Goal: Task Accomplishment & Management: Use online tool/utility

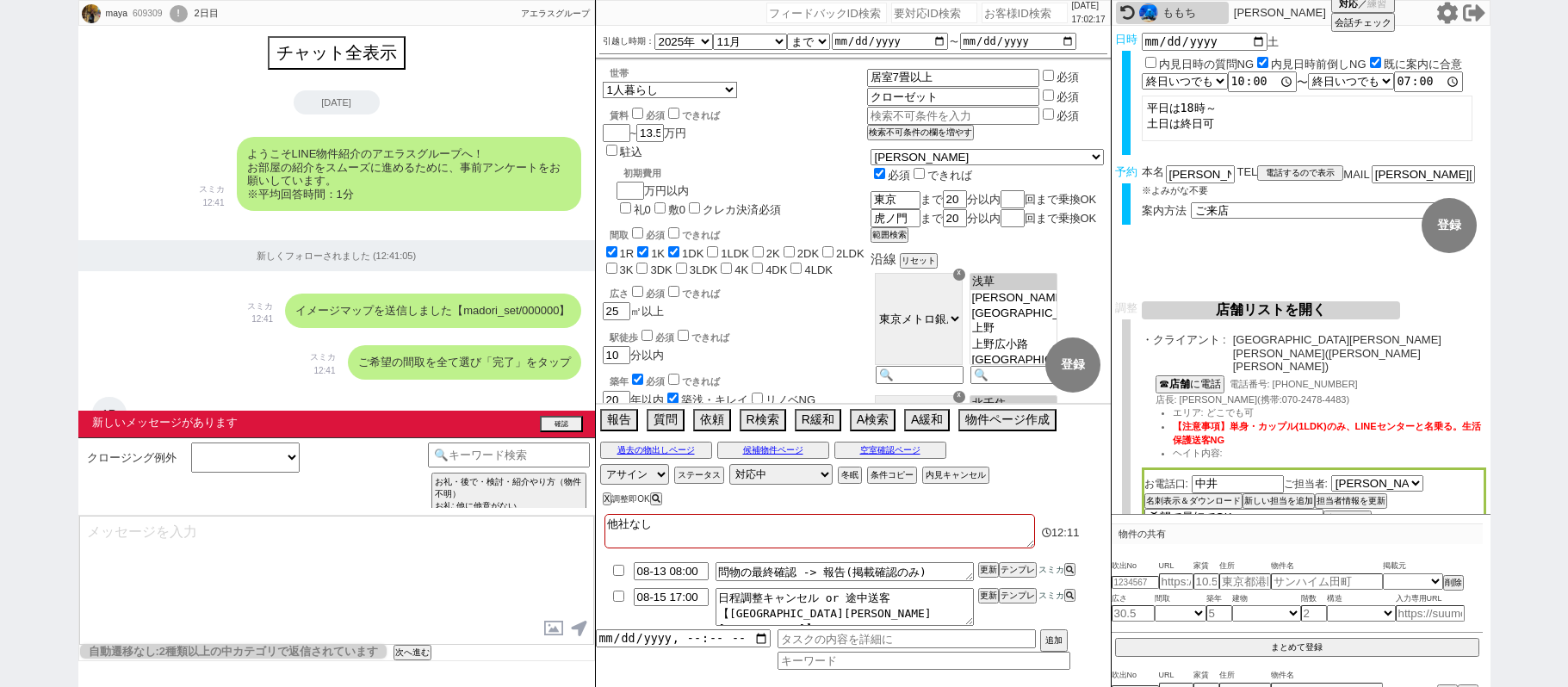
select select "2025"
select select "11"
select select "37"
select select "0"
select select "59"
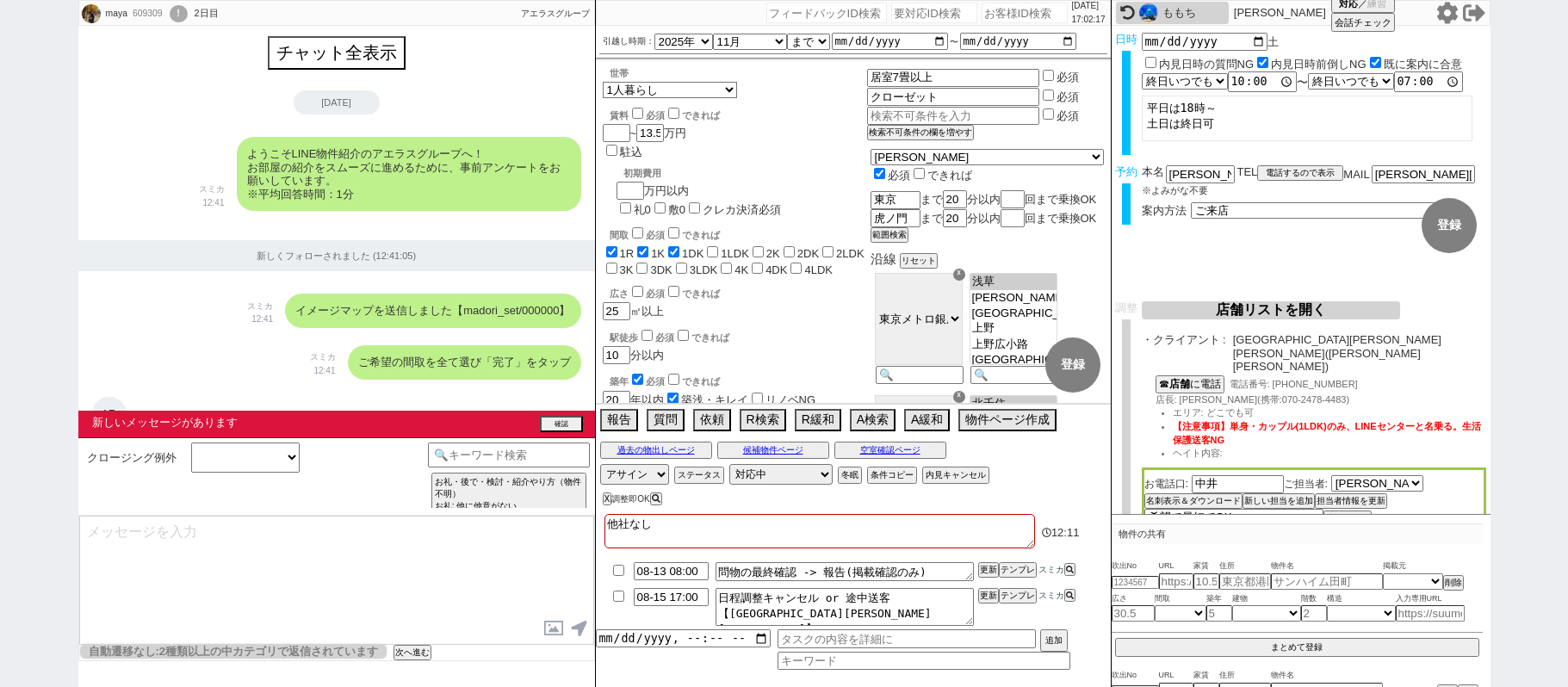
select select "1459"
select select "62"
select select "1513"
select select "14"
select select "6"
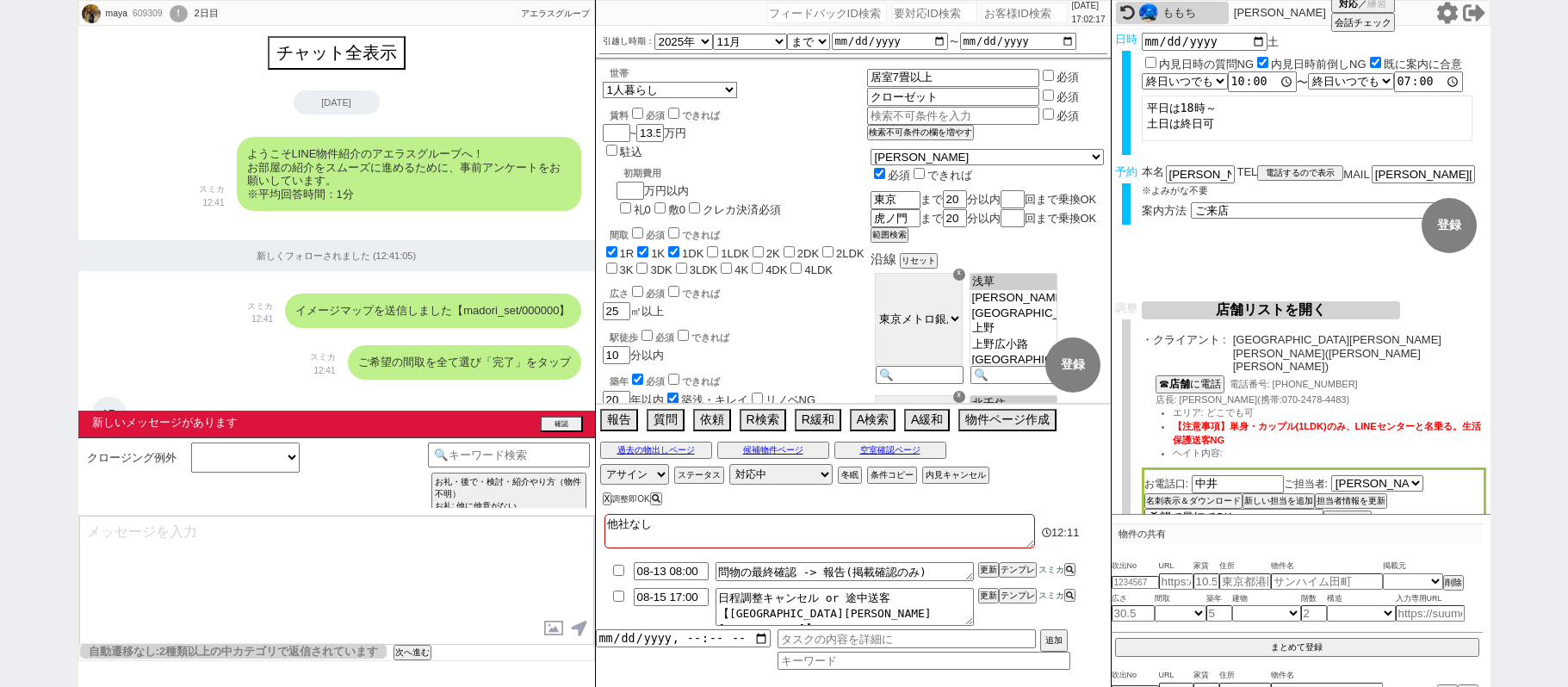
select select "6"
select select "2"
select select "526"
select select "5"
select select
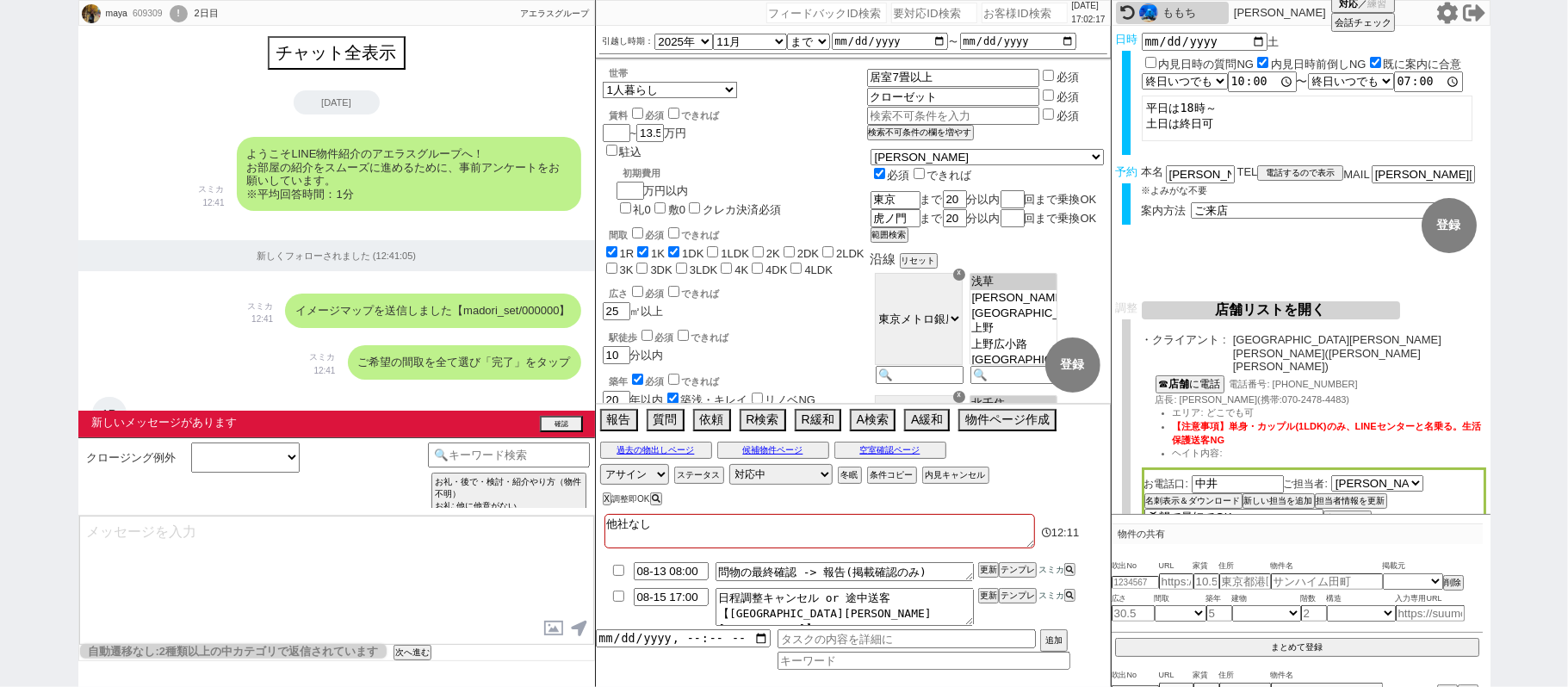
scroll to position [5914, 0]
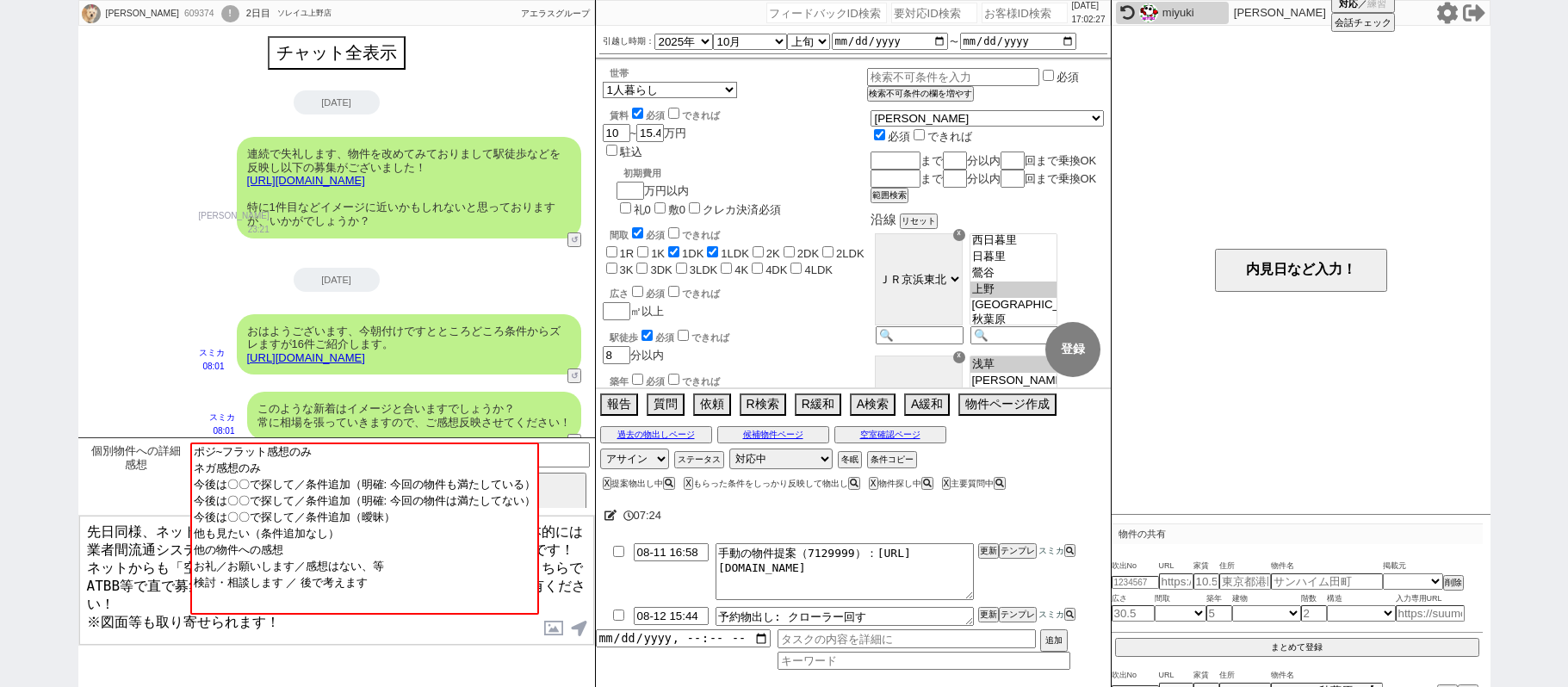
select select
select select "2025"
select select "10"
select select "32"
select select "0"
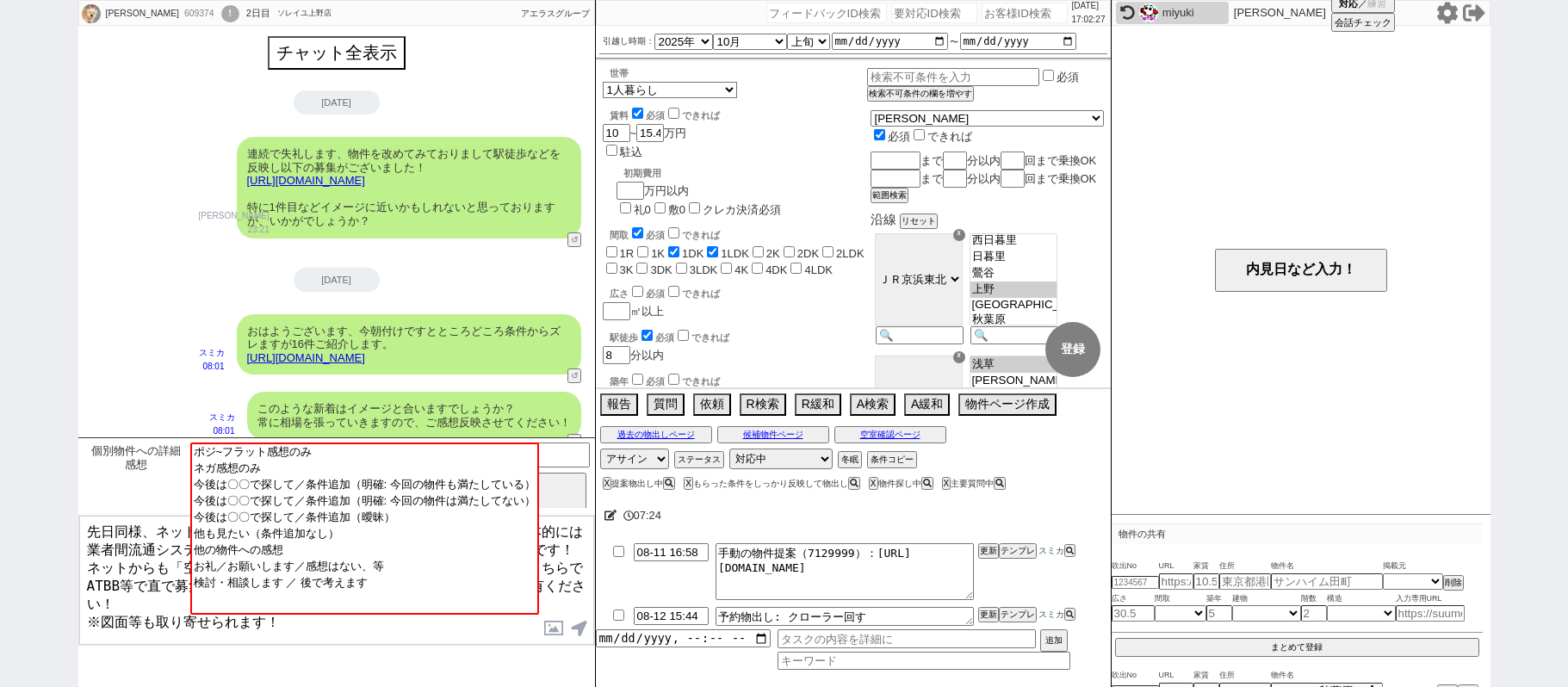
select select "23"
select select "739"
select select "59"
select select "[DATE]"
select select
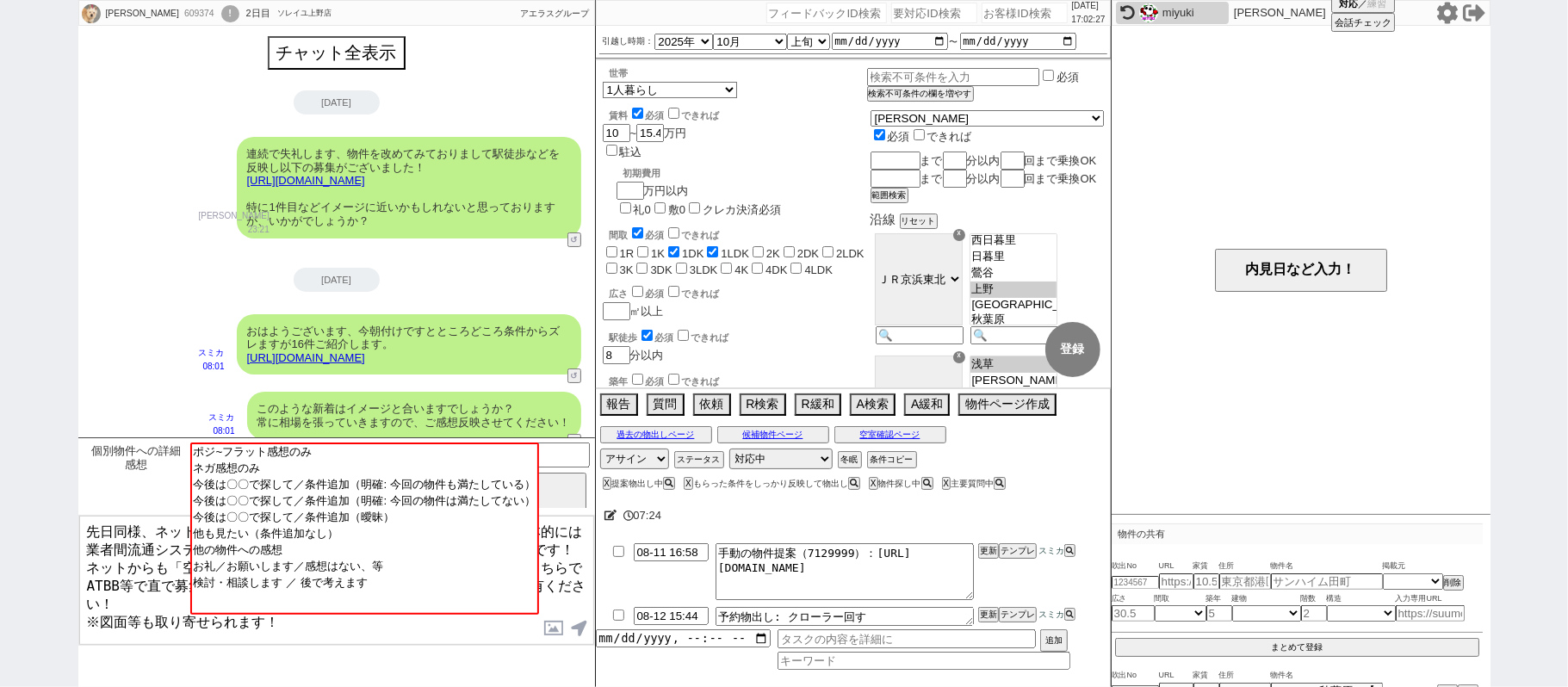
scroll to position [18, 0]
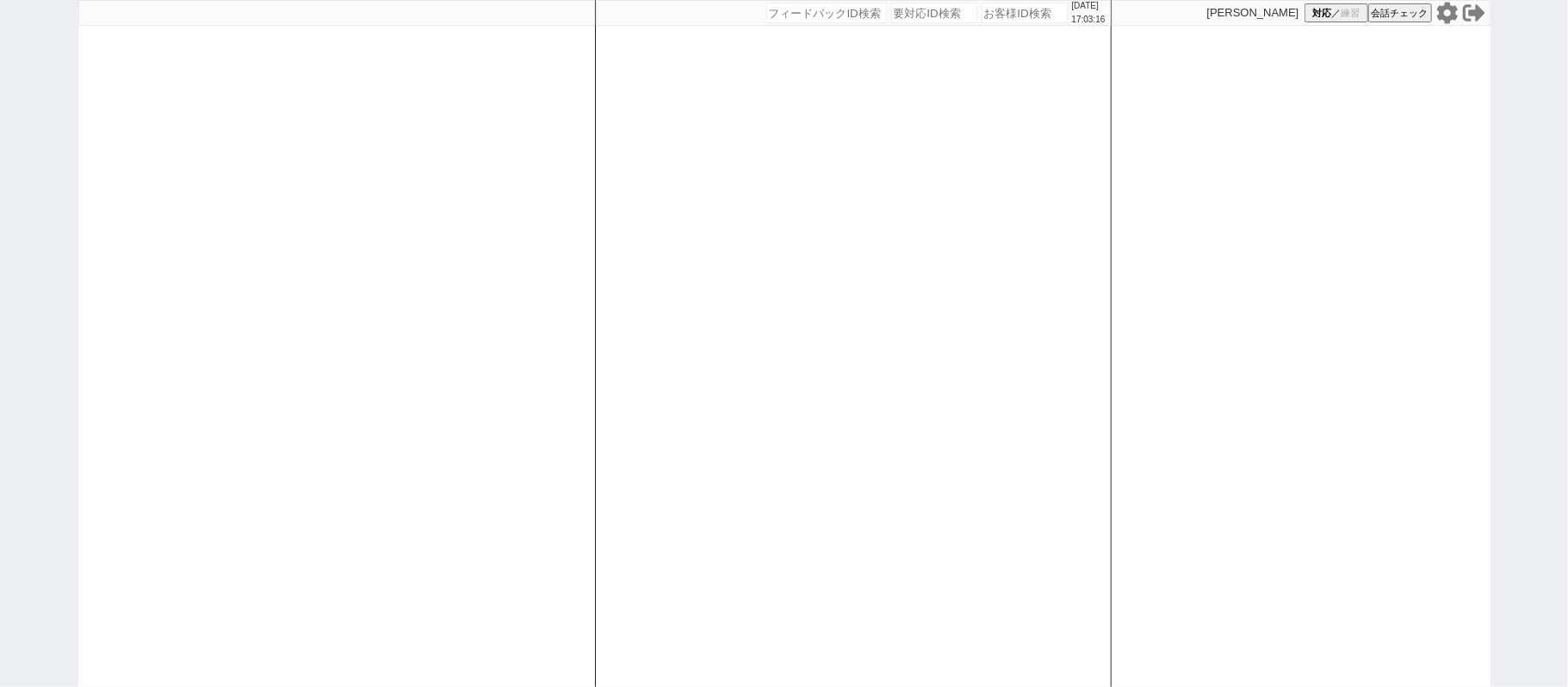
click at [1232, 361] on div "松井健太朗 対応 ／ 練習 会話チェック" at bounding box center [1301, 343] width 379 height 687
click at [748, 338] on div "2025/08/11 17:03:17 候補物件を追加してしてください 紹介した物件一覧 他社物件を追加する 空室確認ページに追加・削除 紹介した物件一覧 他…" at bounding box center [853, 343] width 517 height 687
select select
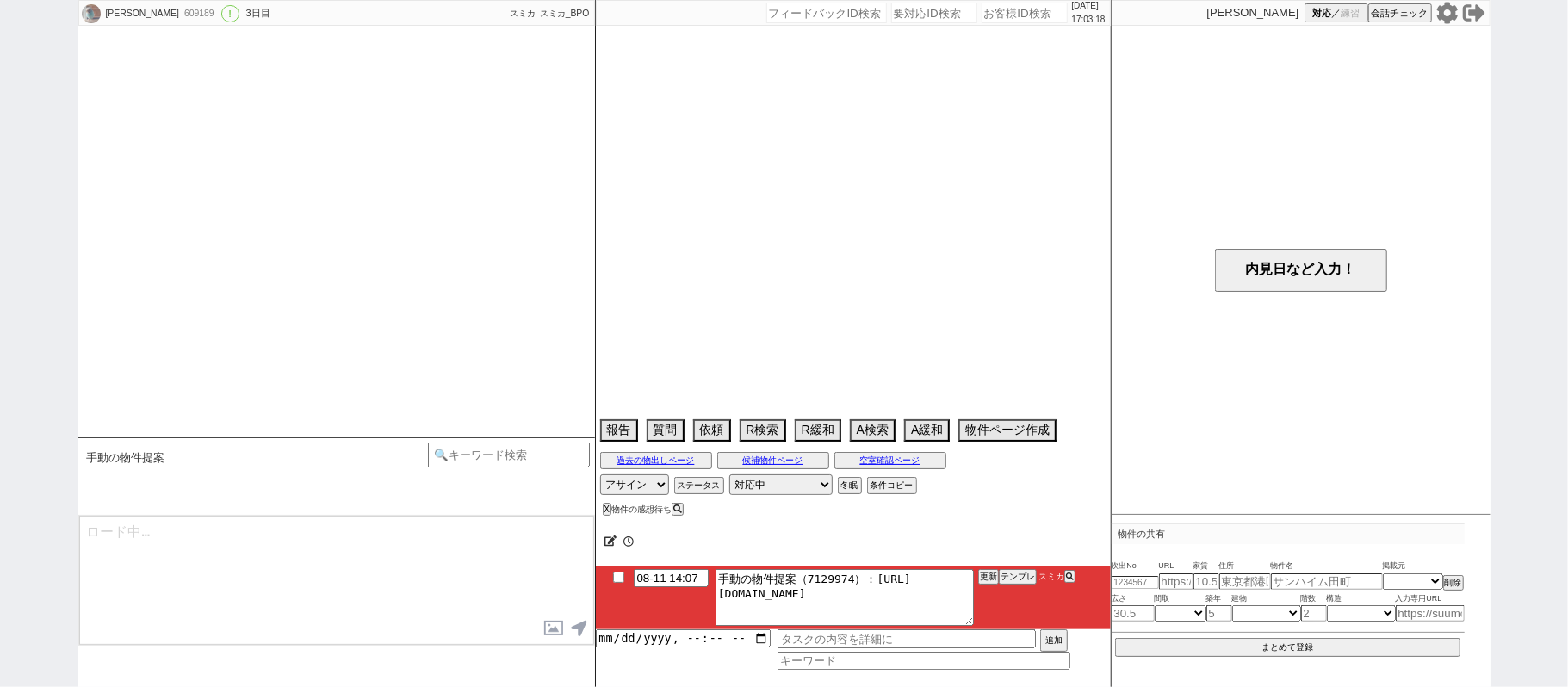
select select "15"
select select "1"
select select "813"
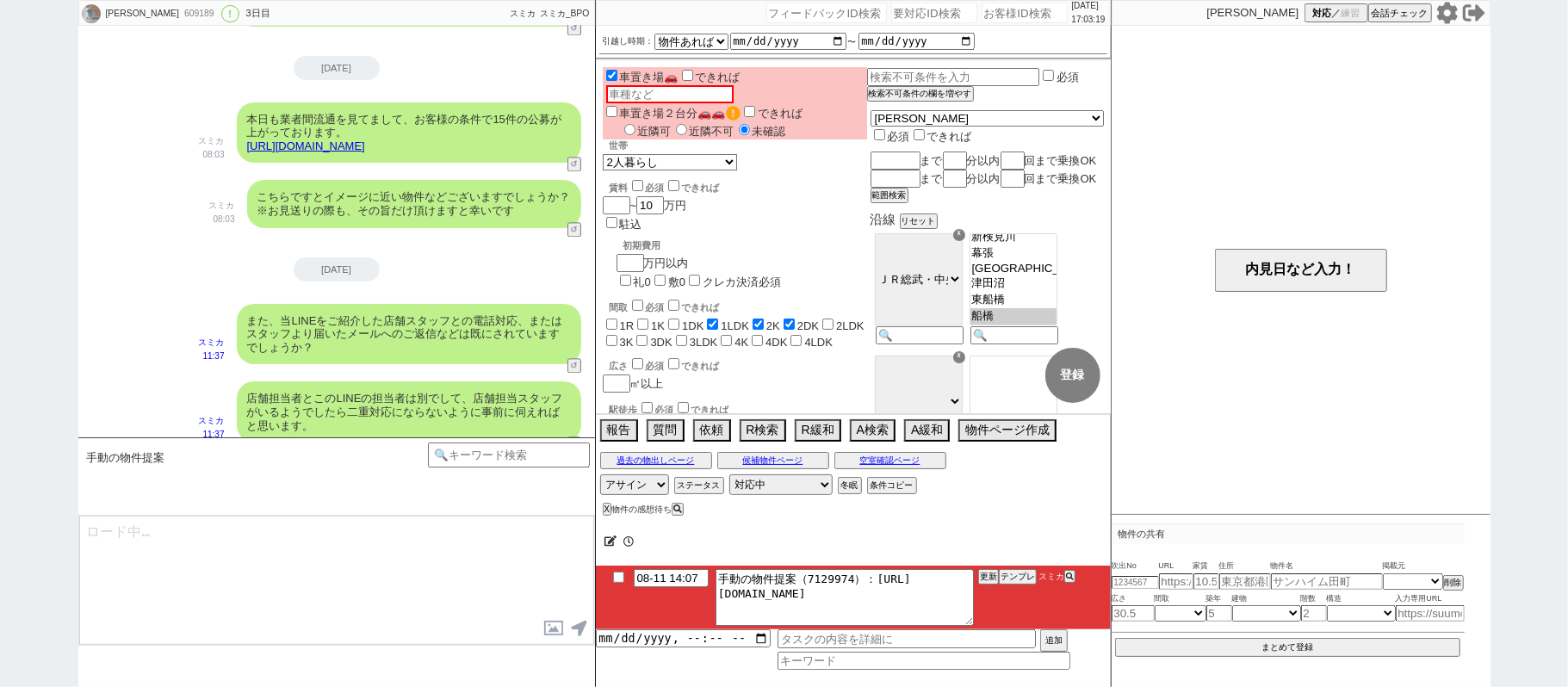
scroll to position [72, 0]
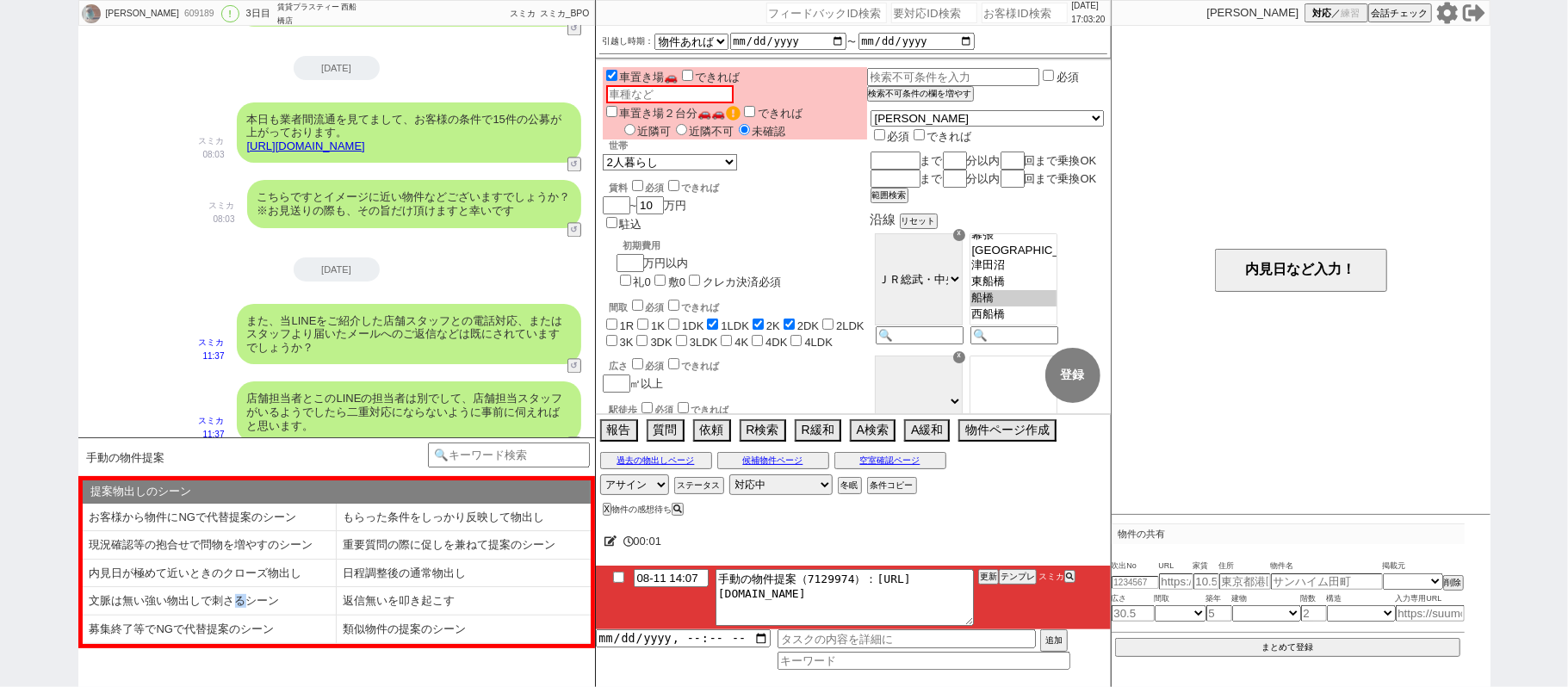
click at [240, 605] on li "文脈は無い強い物出しで刺さるシーン" at bounding box center [209, 602] width 254 height 29
select select "文脈は無い強い物出しで刺さるシーン"
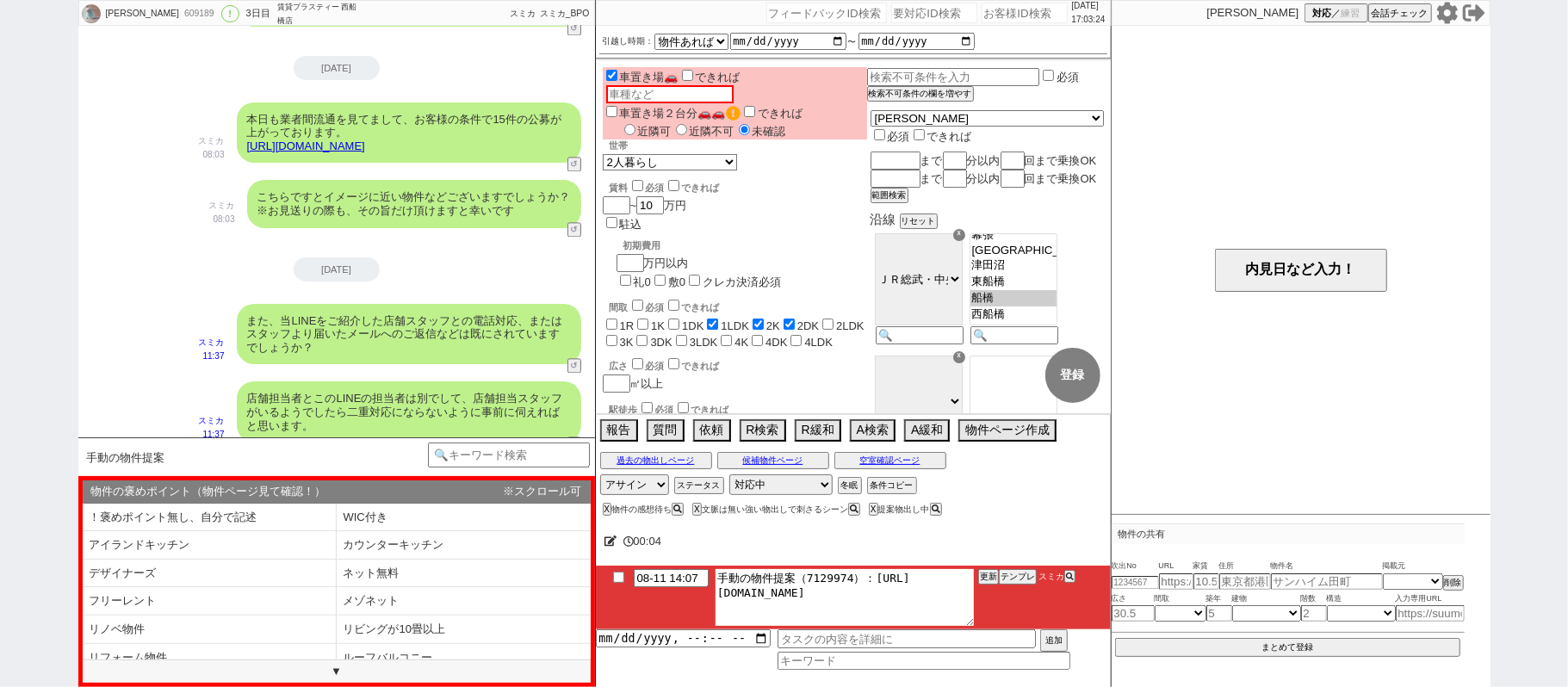
click at [869, 580] on textarea "手動の物件提案（7129974）：https://jent-crm.com/2ng-84y191pn3984hy/introduction_pages/483…" at bounding box center [845, 597] width 259 height 57
click at [956, 606] on textarea "手動の物件提案（7129974）：https://jent-crm.com/2ng-84y191pn3984hy/introduction_pages/483…" at bounding box center [845, 597] width 259 height 57
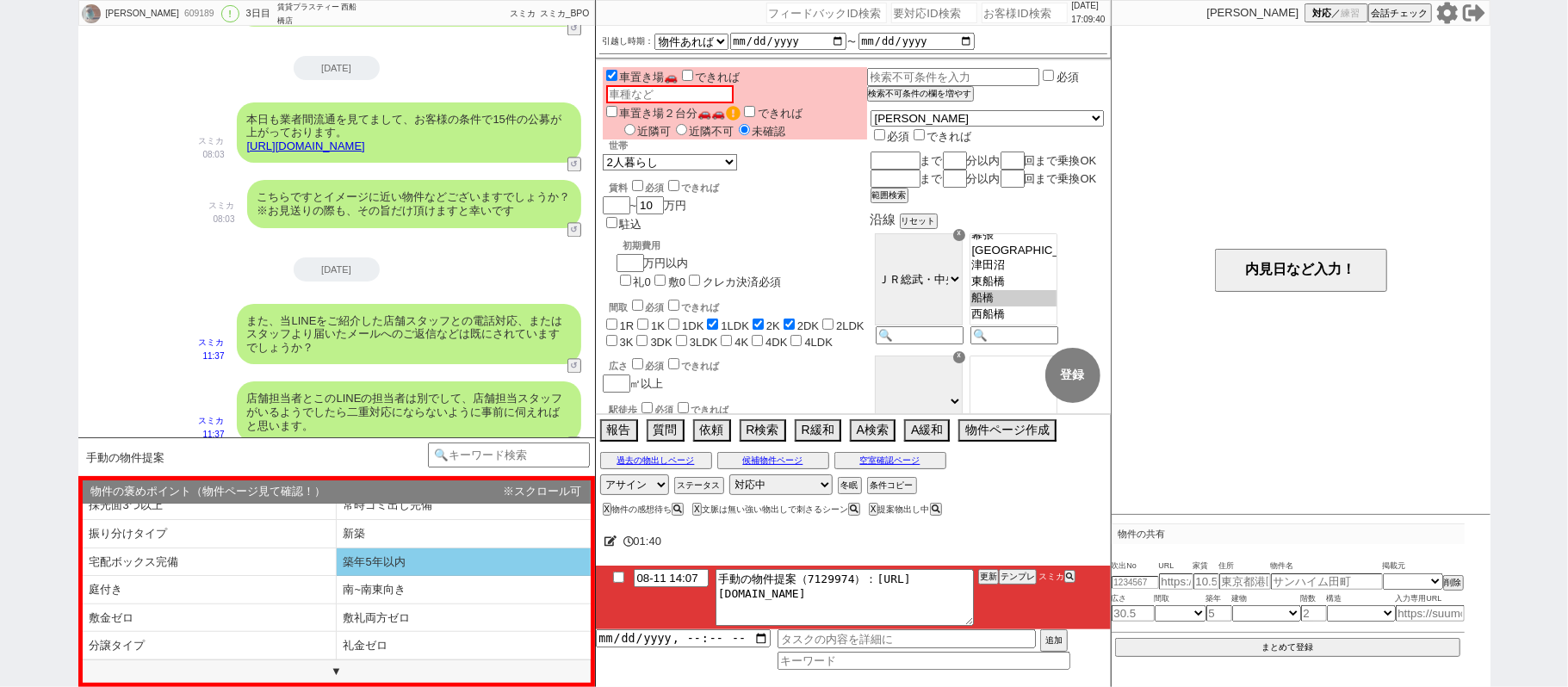
click at [336, 576] on li "築年5年以内" at bounding box center [209, 590] width 254 height 29
select select "築年5年以内"
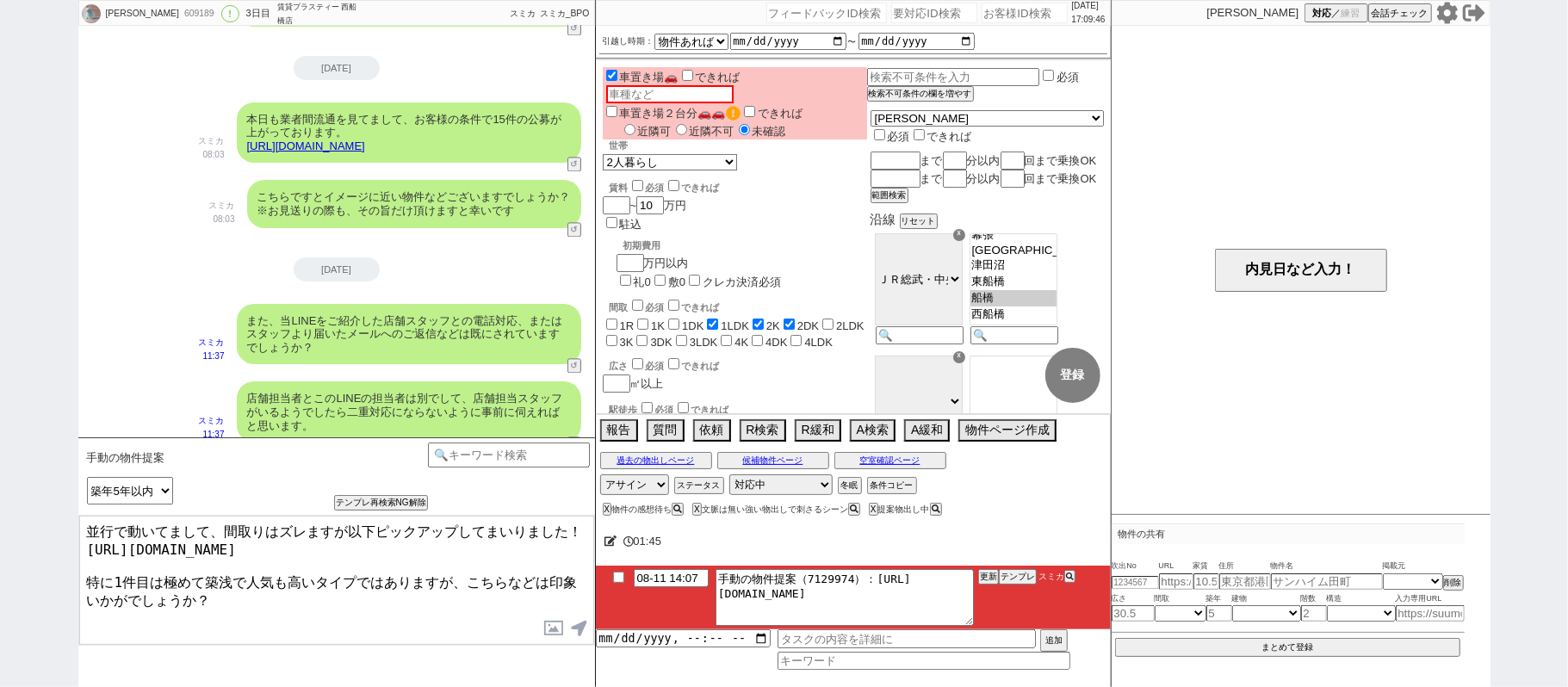
type textarea "並行で動いてまして、間取りはズレますが以下ピックアップしてまいりました！ https://tools.sumika.live/pages/f55ce6p 特に…"
checkbox input "true"
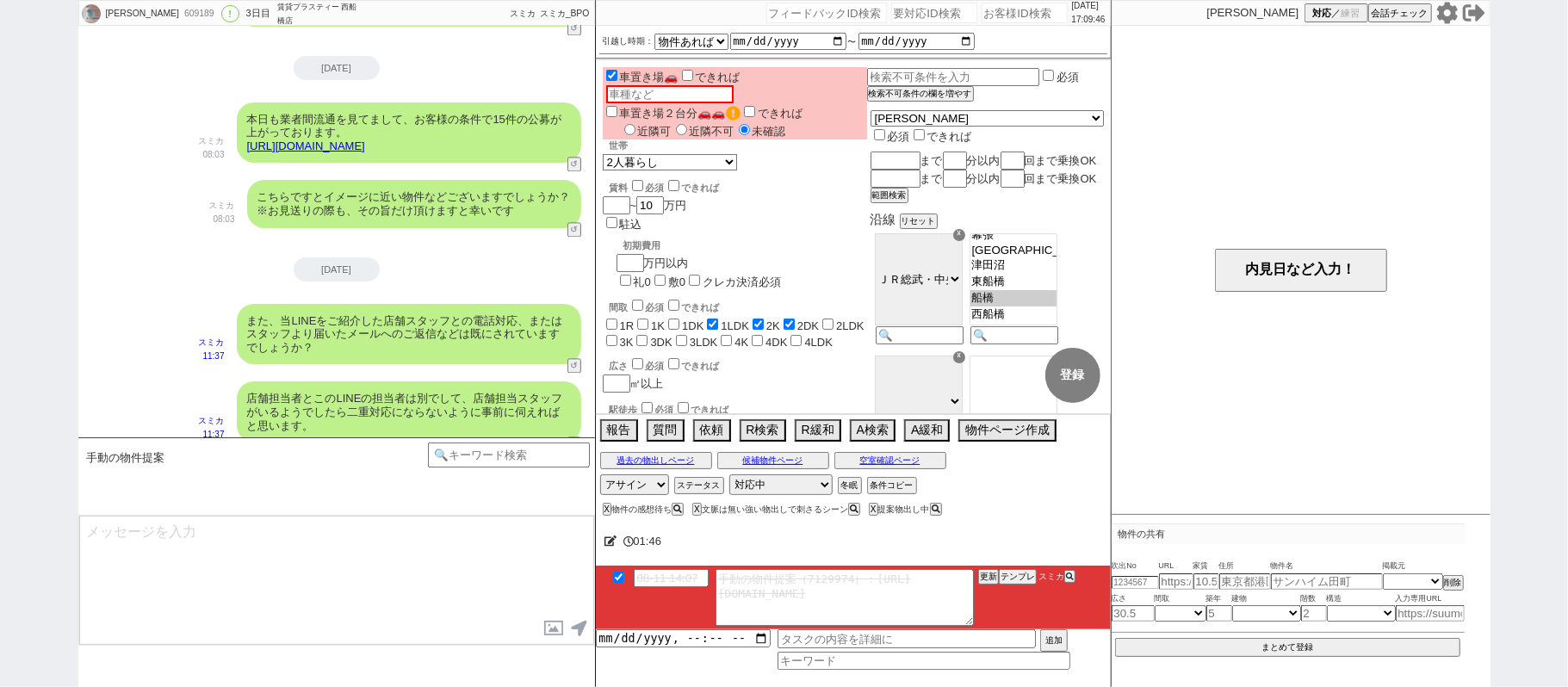
scroll to position [2807, 0]
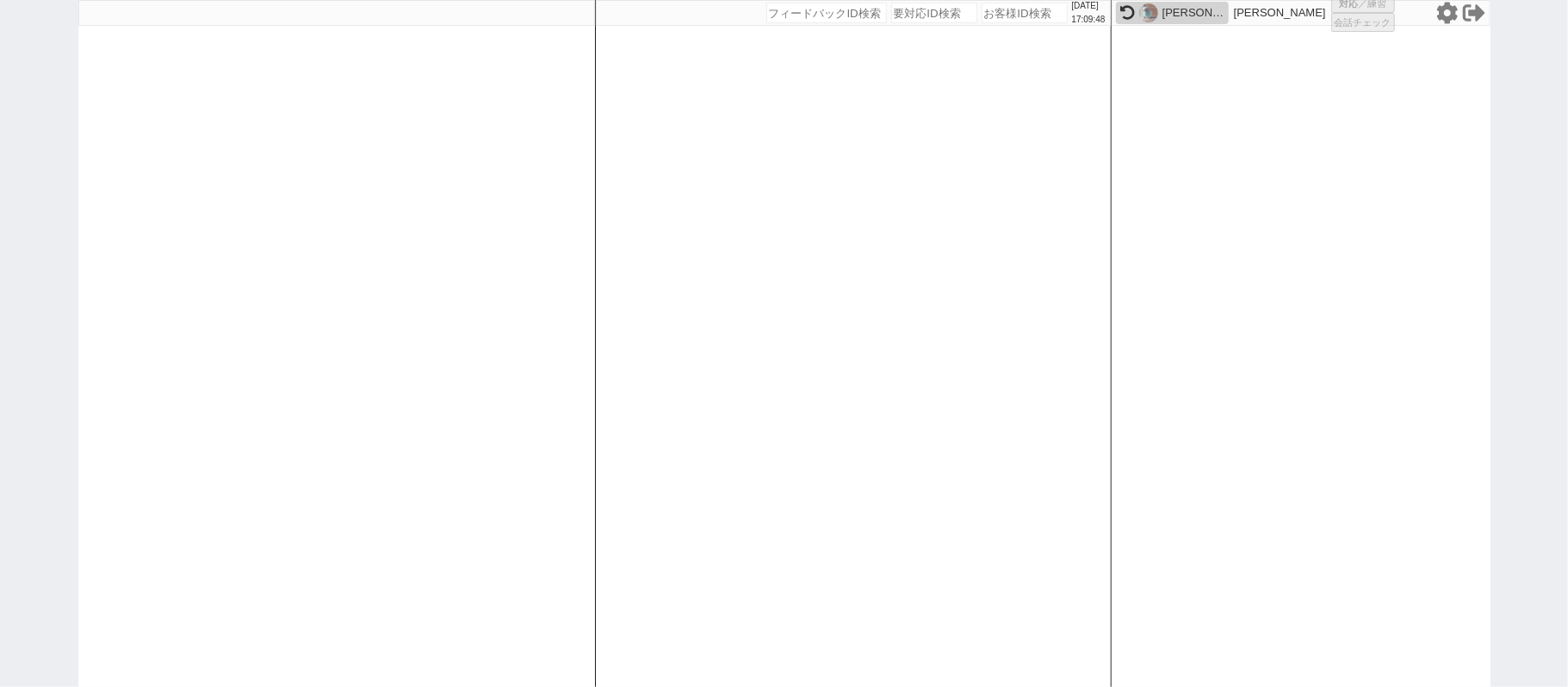
select select "1"
select select "6"
select select "4"
select select
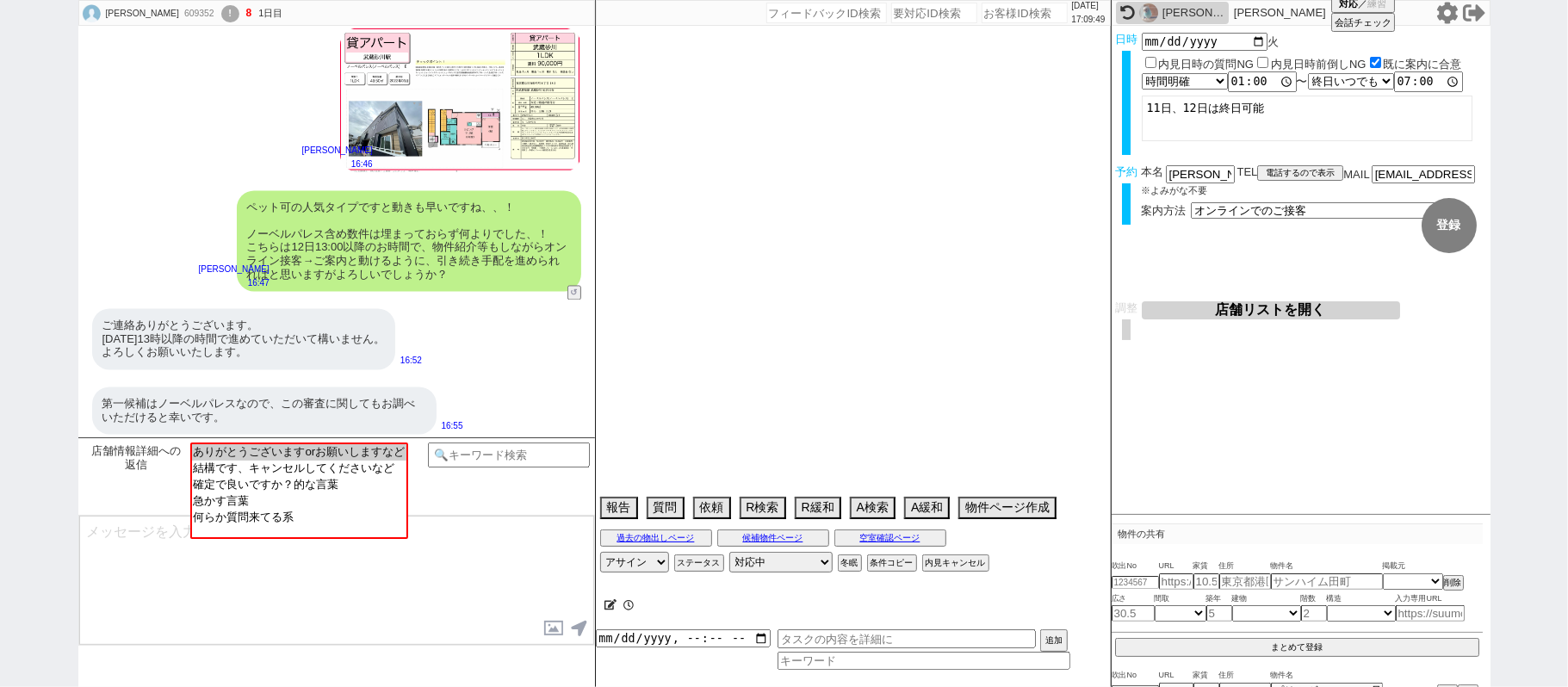
type textarea "プリムヴェール303→シャーメゾンごと審査無理かと思うで消した。 シャーメゾンの物件で今後クローズまで推さない。"
select select "13"
select select "1"
select select "75"
select select "44"
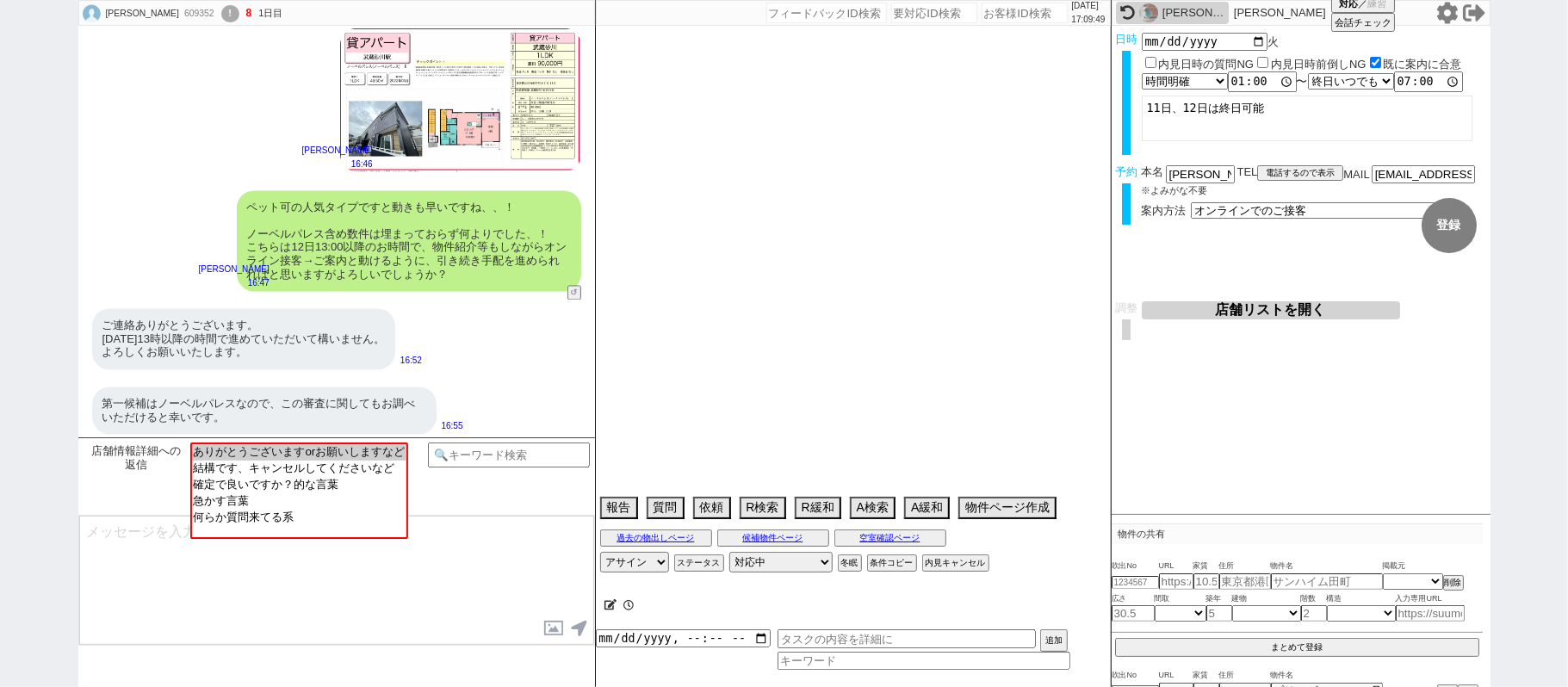
select select "25"
select select "790"
select select "9"
select select "326"
select select "10"
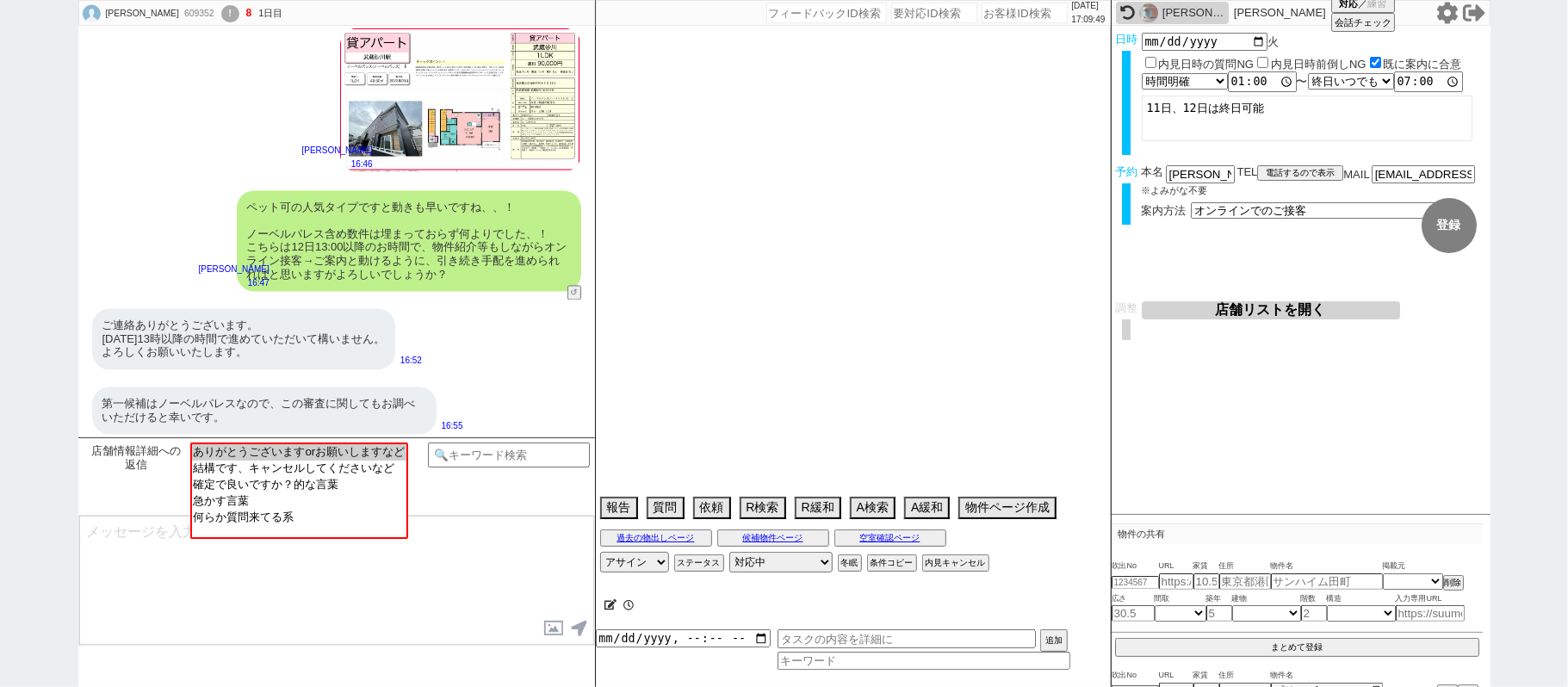
select select "368"
select select "23"
select select "35"
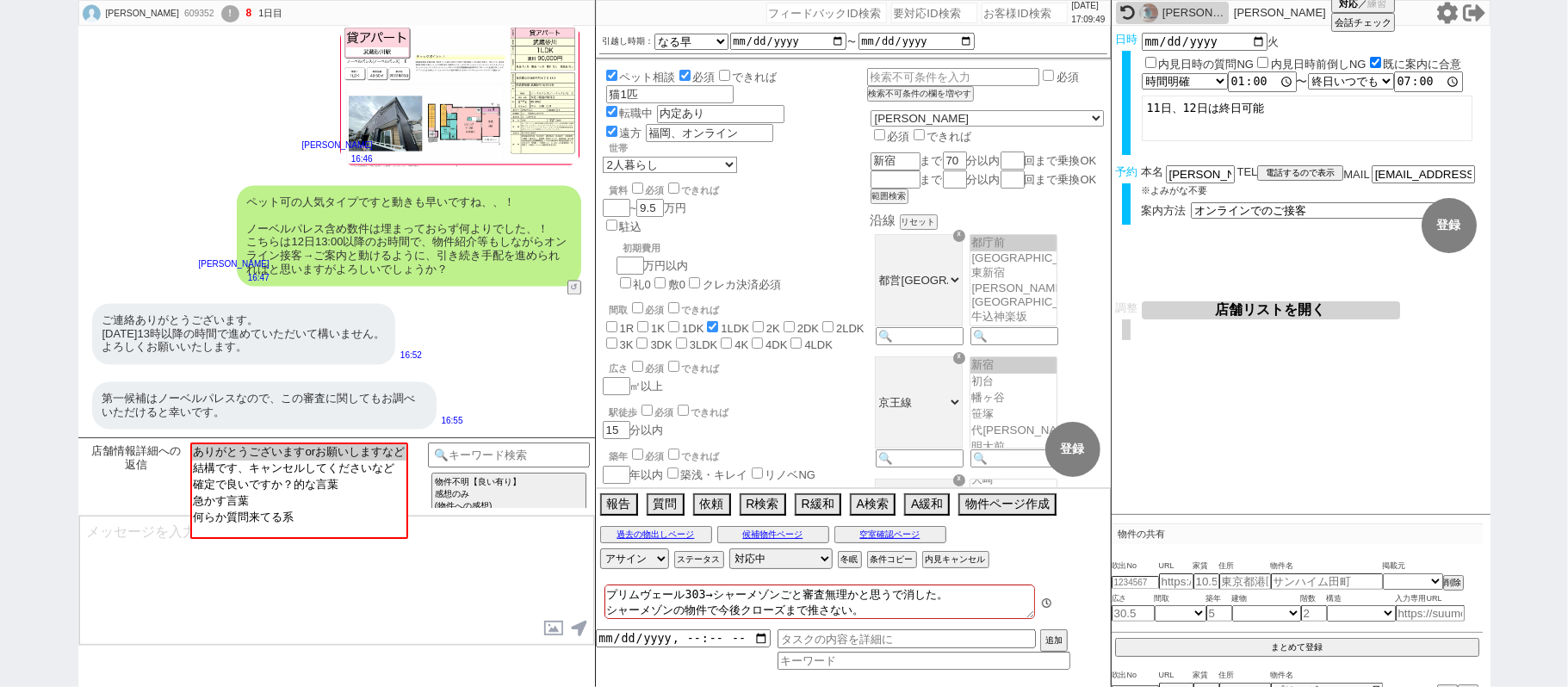
scroll to position [235, 0]
drag, startPoint x: 0, startPoint y: 183, endPoint x: 28, endPoint y: 184, distance: 28.0
click at [0, 183] on div "江上 ひかる 609352 ! 8 1日目 冬眠中 自社客 スミカ スミカ_BPO チャット全表示 2025-08-11 似たような物件なのですが、、 14:…" at bounding box center [784, 343] width 1568 height 687
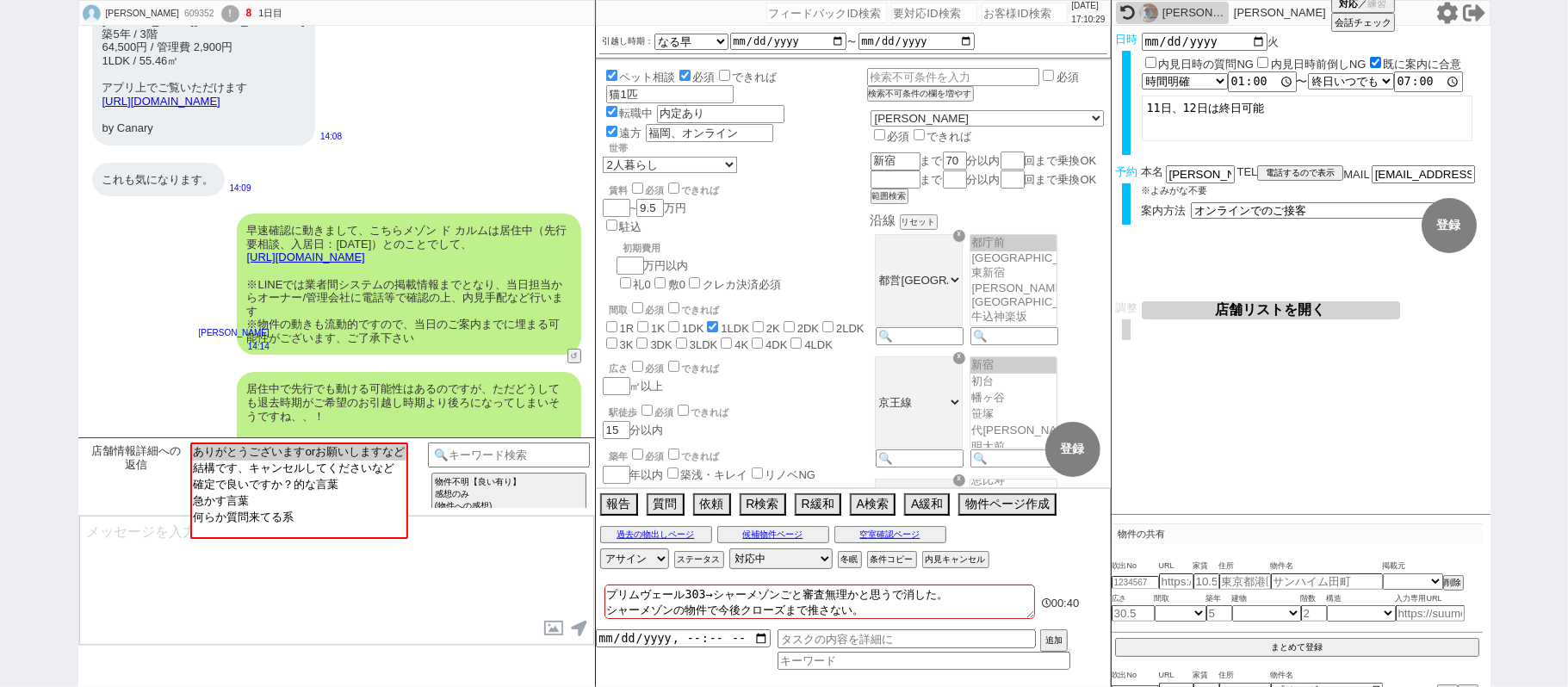
scroll to position [0, 0]
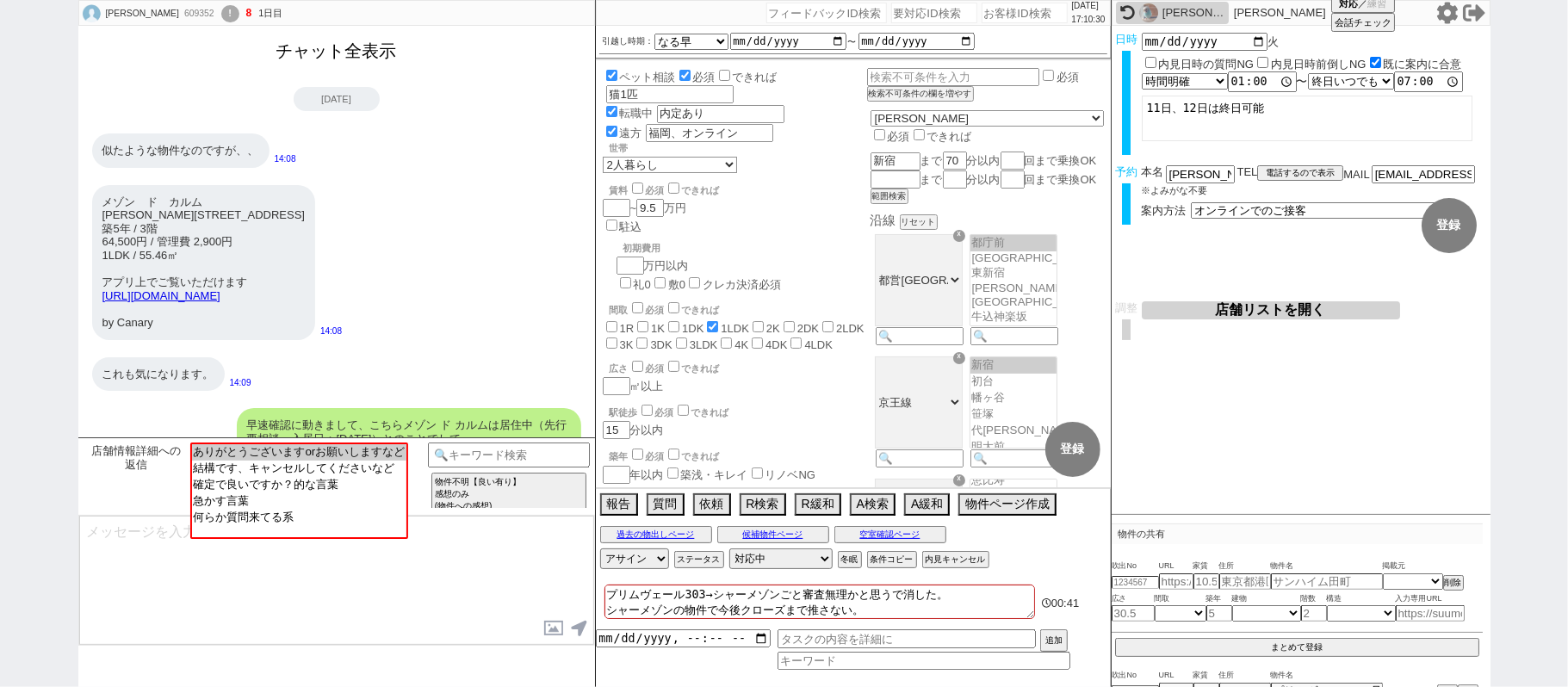
click at [353, 52] on button "チャット全表示" at bounding box center [336, 51] width 134 height 30
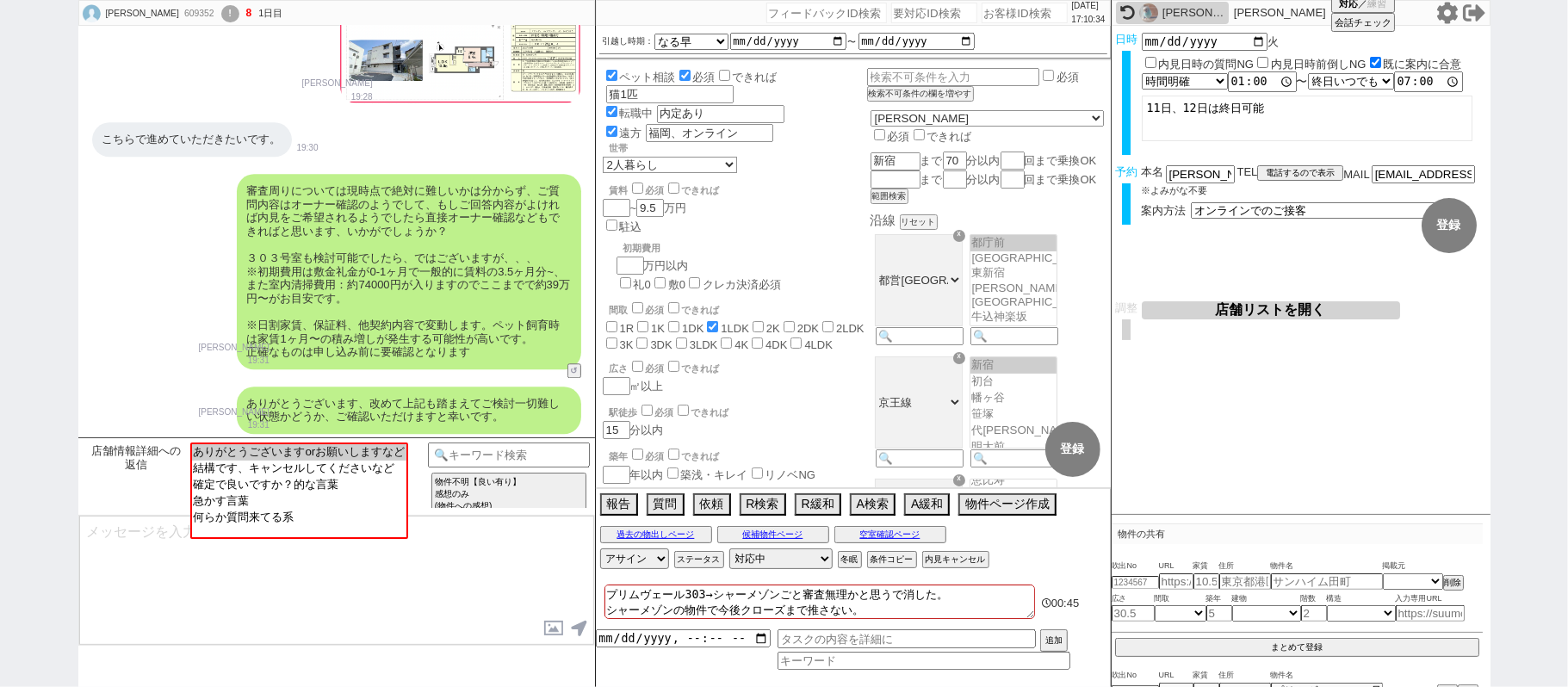
scroll to position [3056, 0]
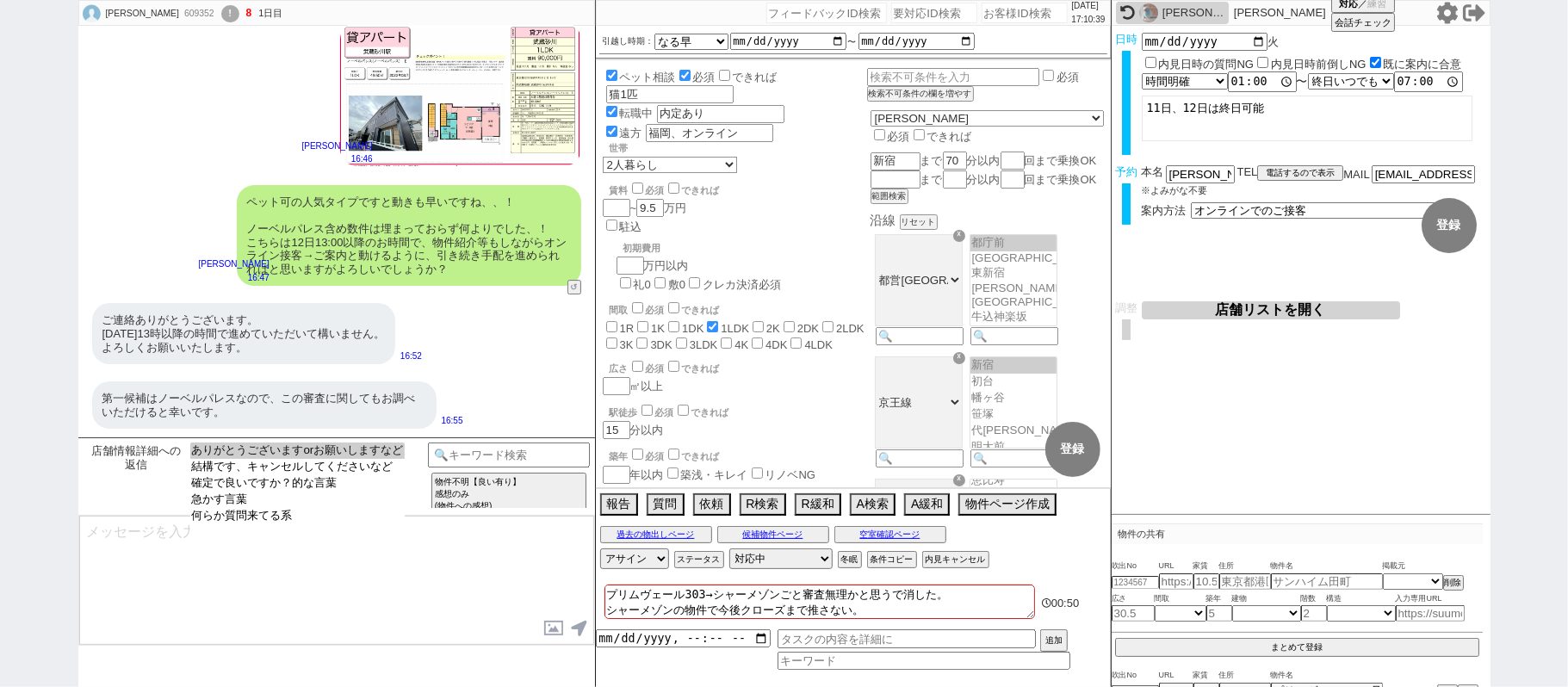
select select "ありがとうございますorお願いしますなど"
click at [394, 459] on option "ありがとうございますorお願いしますなど" at bounding box center [298, 467] width 216 height 16
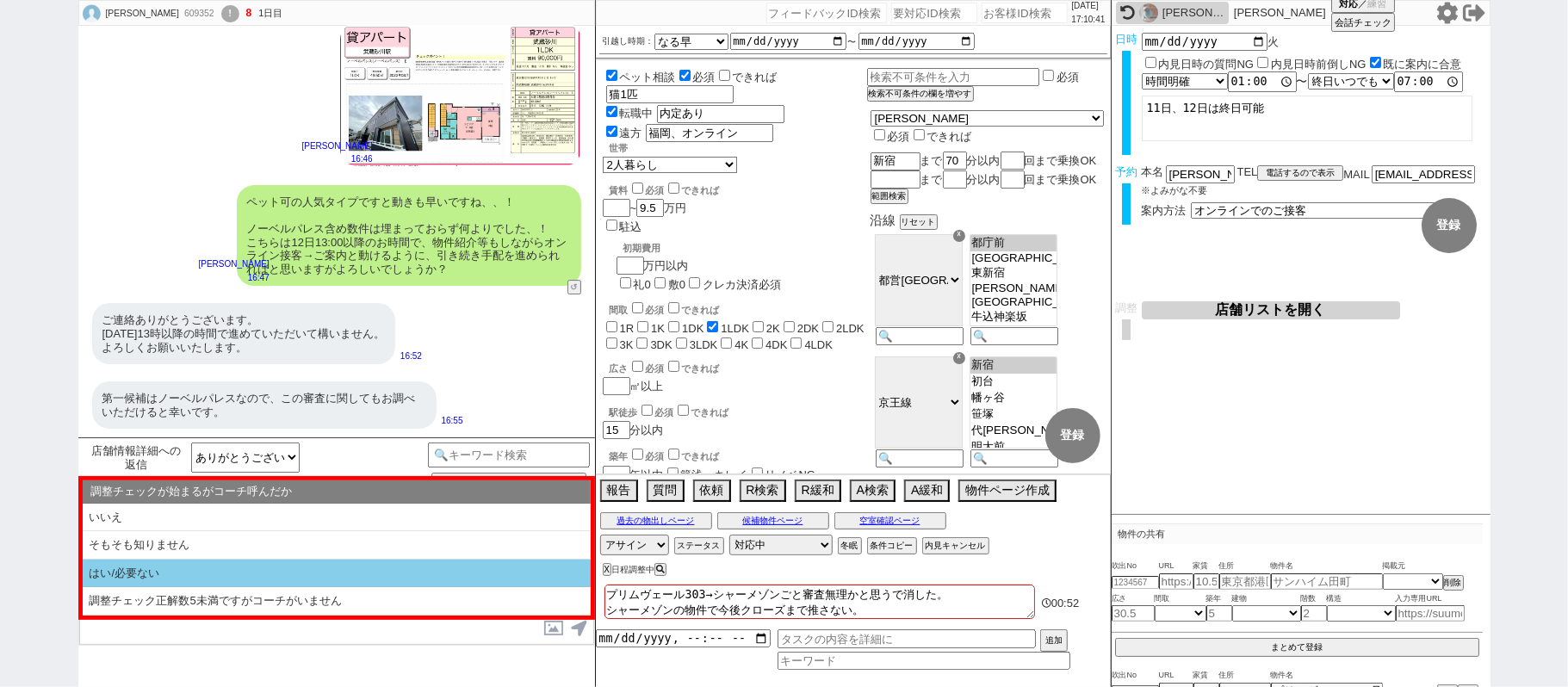
click at [266, 572] on li "はい/必要ない" at bounding box center [336, 574] width 508 height 29
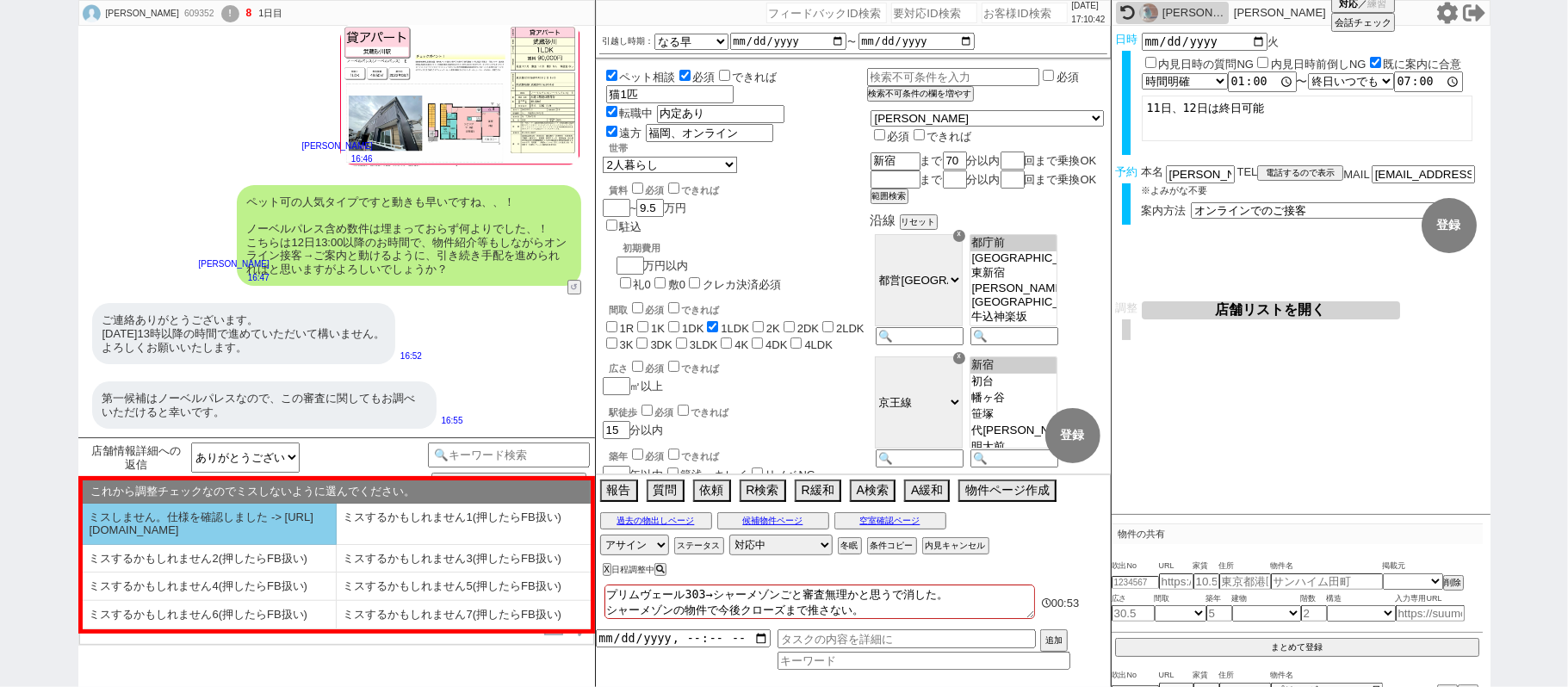
click at [232, 518] on li "ミスしません。仕様を確認しました -> https://jent.notion.site/841a6651aa67425da7d40ddfad41a184" at bounding box center [209, 524] width 254 height 41
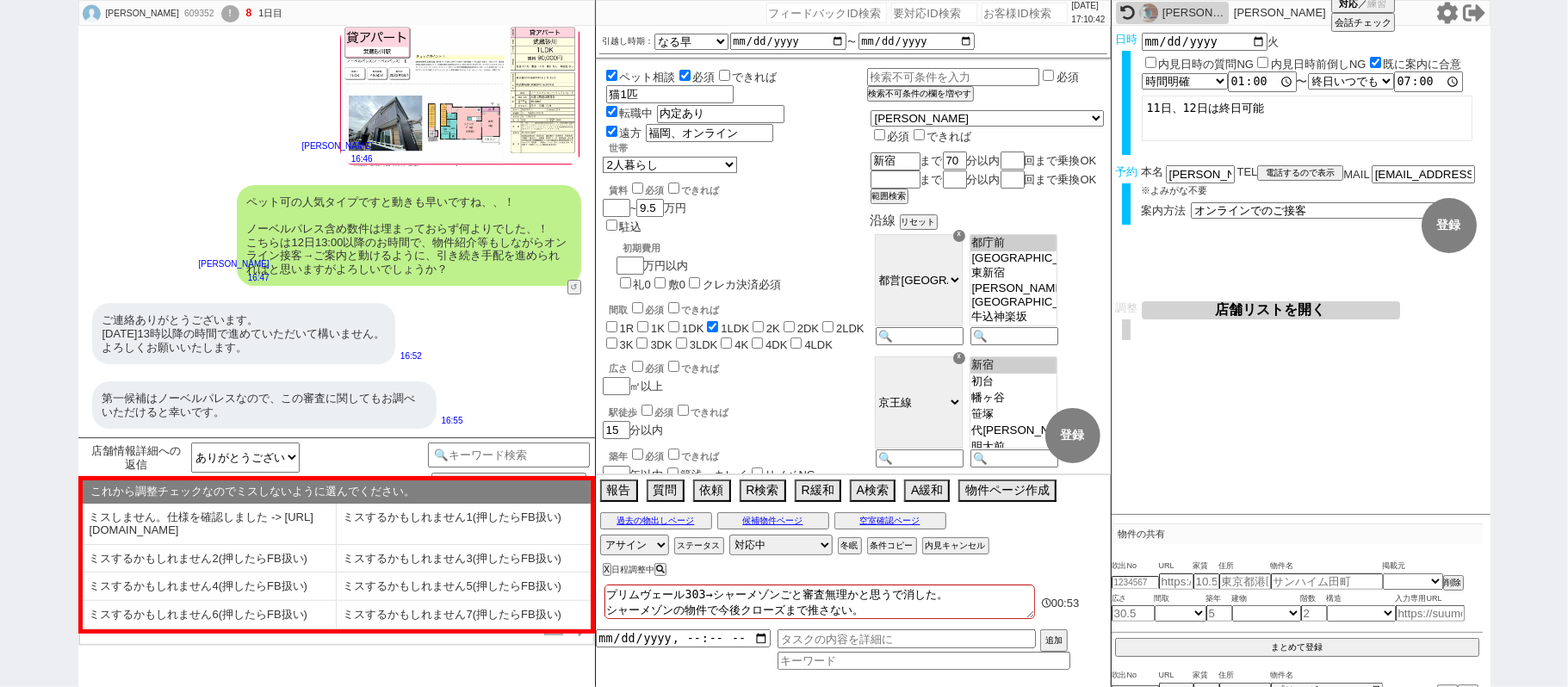
select select "はい/必要ない"
select select "ミスしません。仕様を確認しました -> https://jent.notion.site/841a6651aa67425da7d40ddfad41a184"
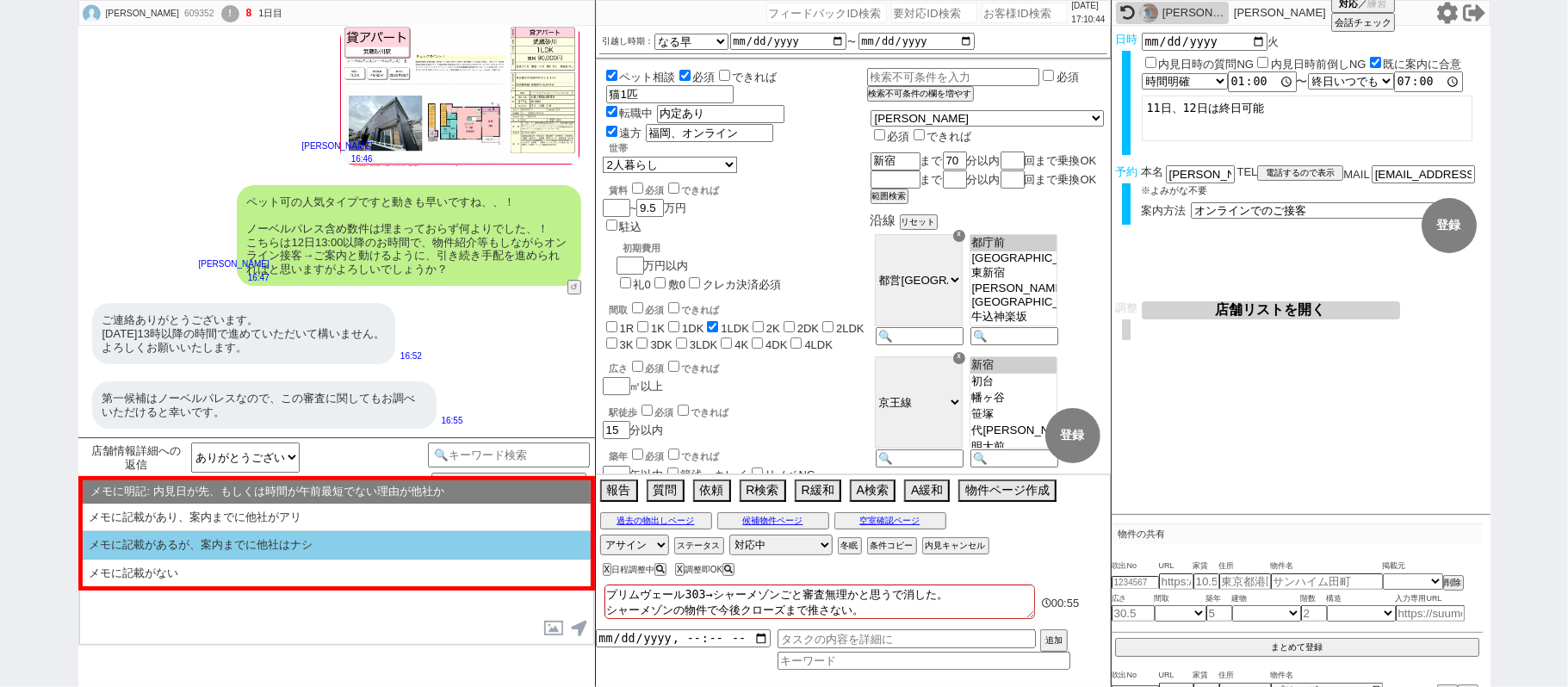
click at [249, 560] on li "メモに記載があるが、案内までに他社はナシ" at bounding box center [336, 573] width 508 height 28
select select "メモに記載があるが、案内までに他社はナシ"
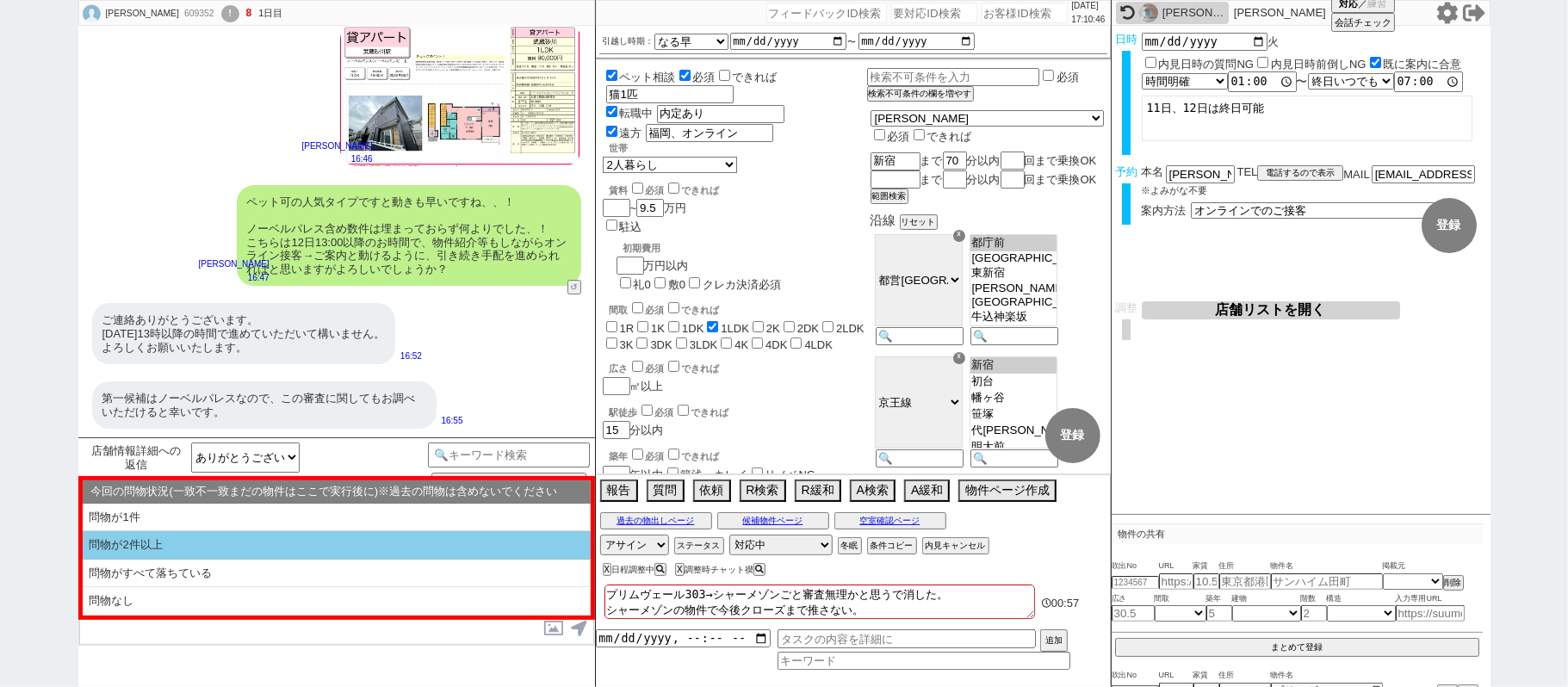
click at [263, 560] on li "問物が2件以上" at bounding box center [336, 574] width 508 height 29
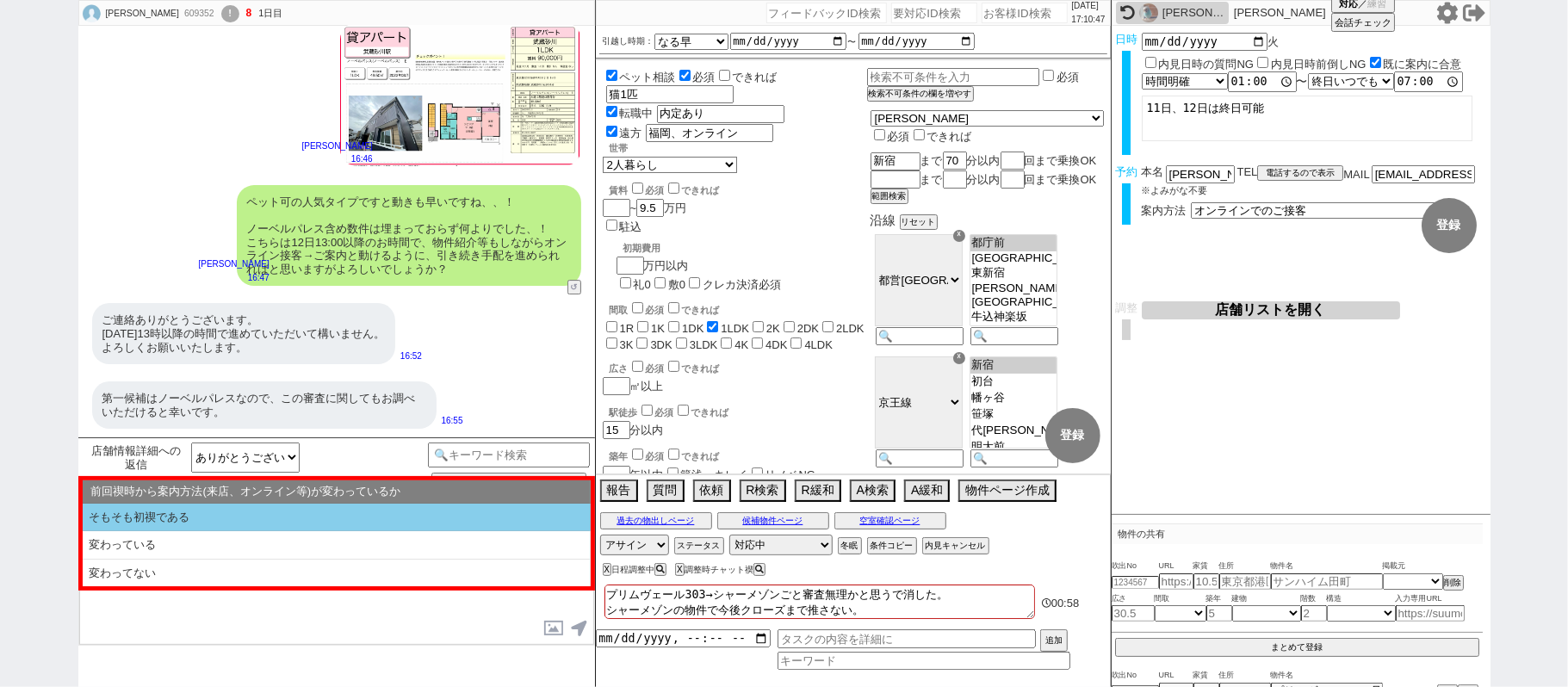
click at [260, 520] on li "そもそも初禊である" at bounding box center [336, 518] width 508 height 29
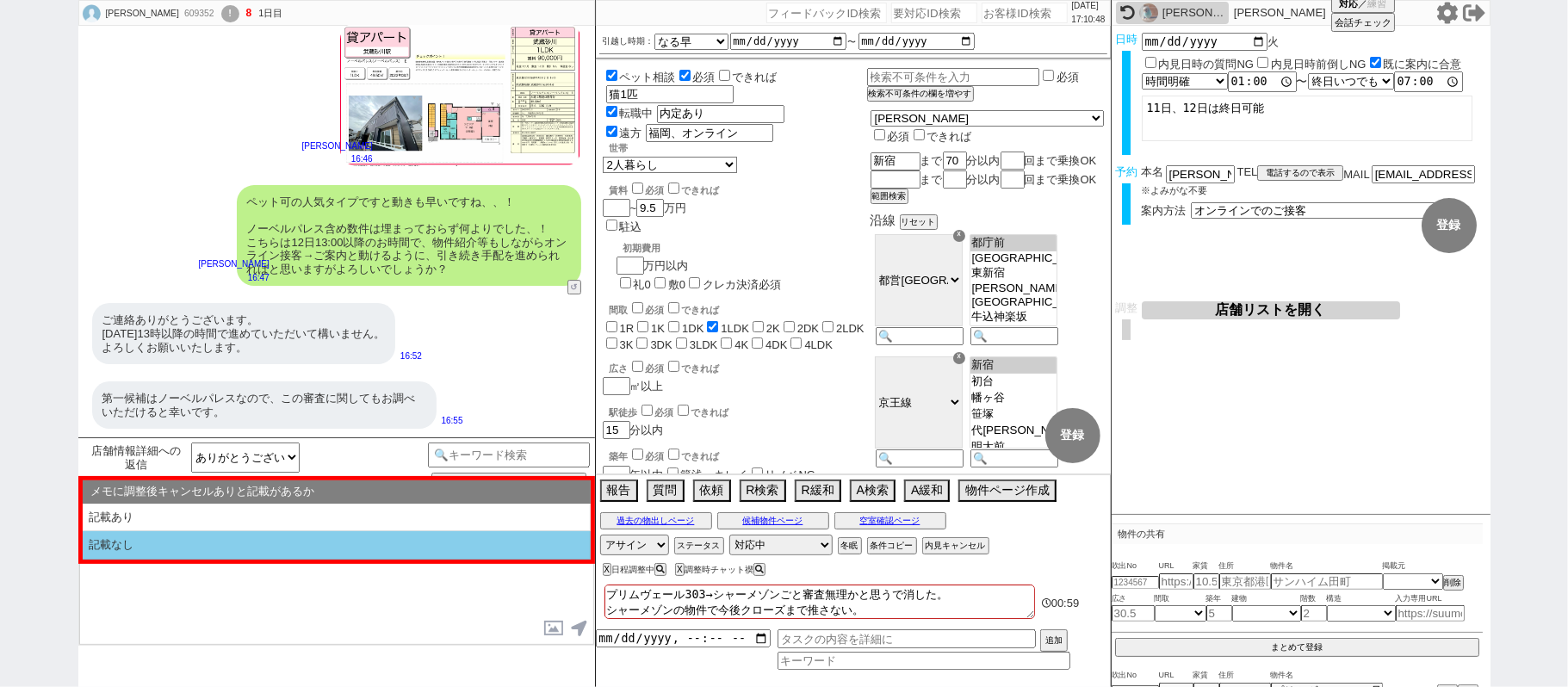
click at [257, 551] on li "記載なし" at bounding box center [336, 545] width 508 height 29
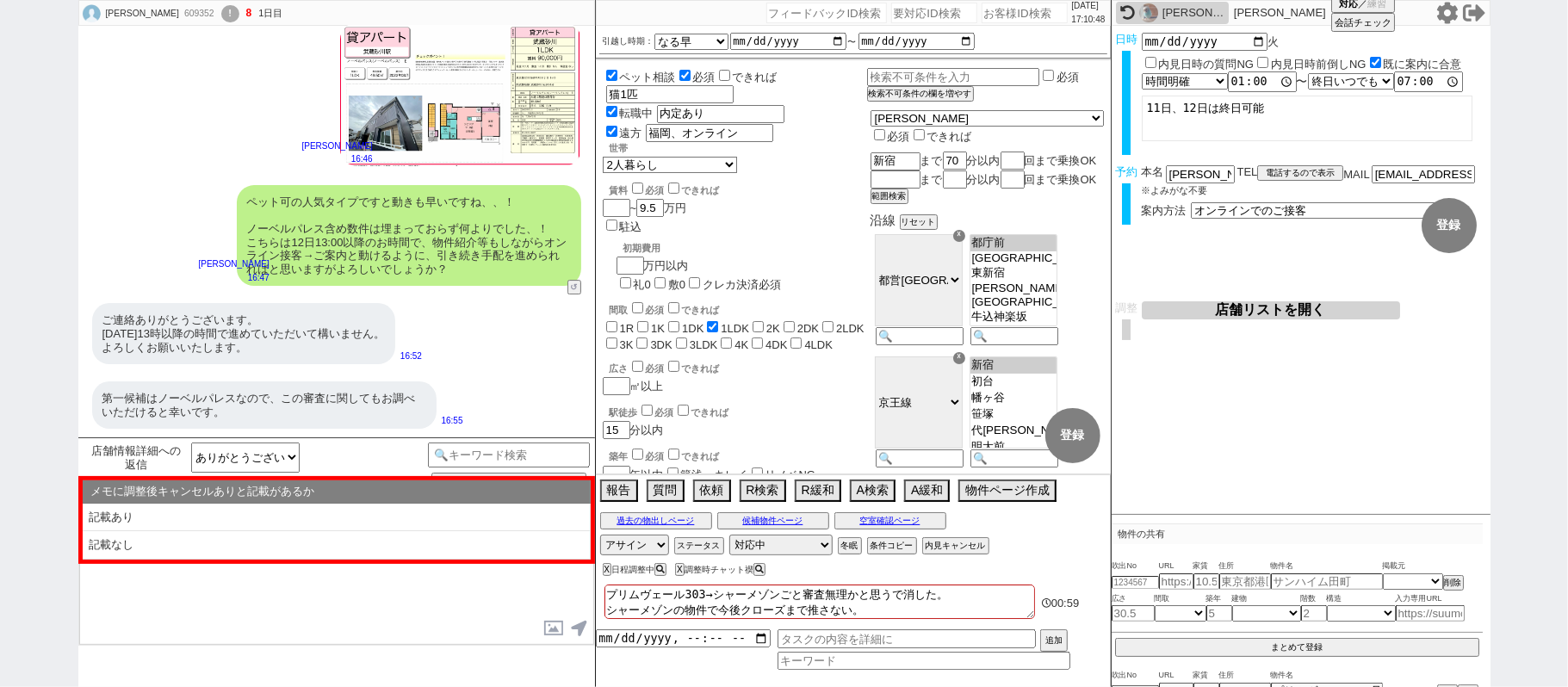
select select "問物が2件以上"
select select "そもそも初禊である"
select select "記載なし"
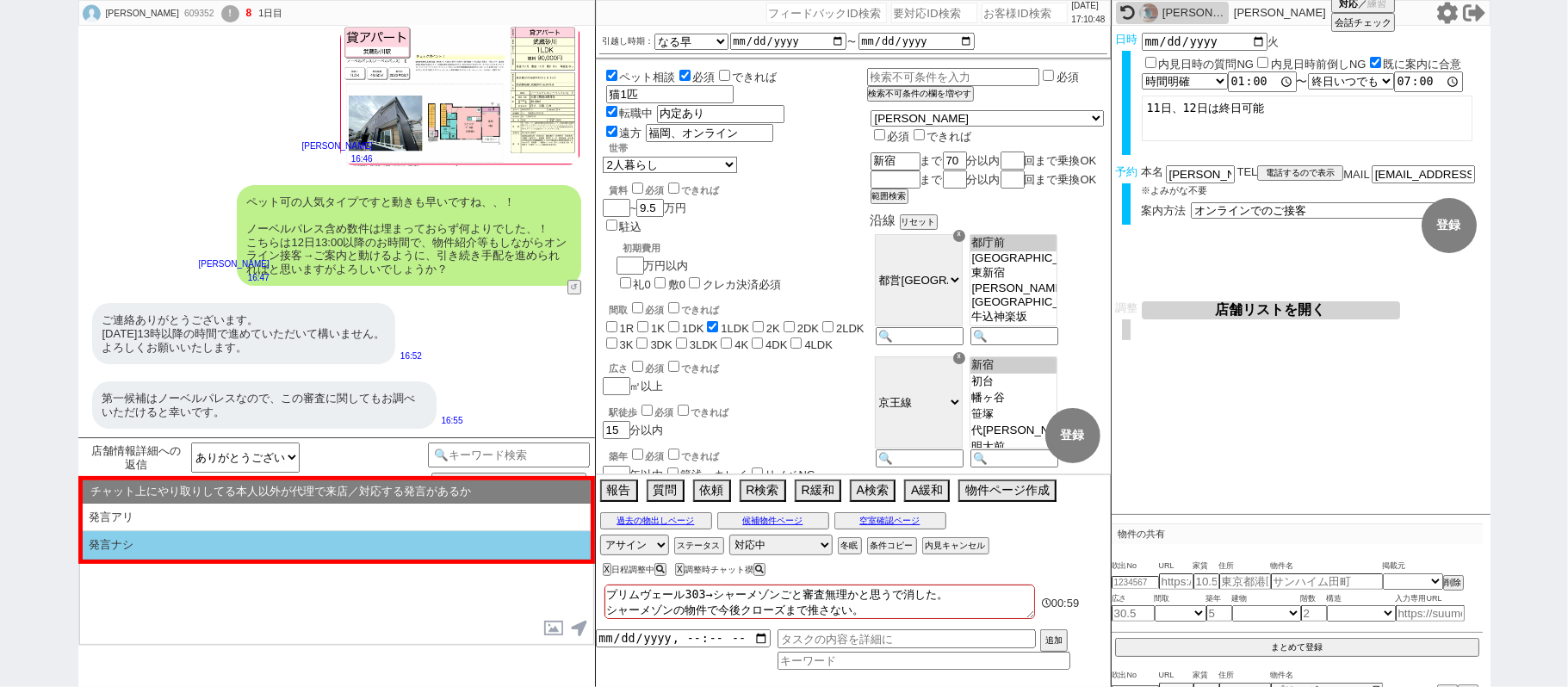
click at [249, 556] on li "発言ナシ" at bounding box center [336, 545] width 508 height 29
select select "問物が2件以上"
select select "そもそも初禊である"
select select "記載なし"
select select "発言ナシ"
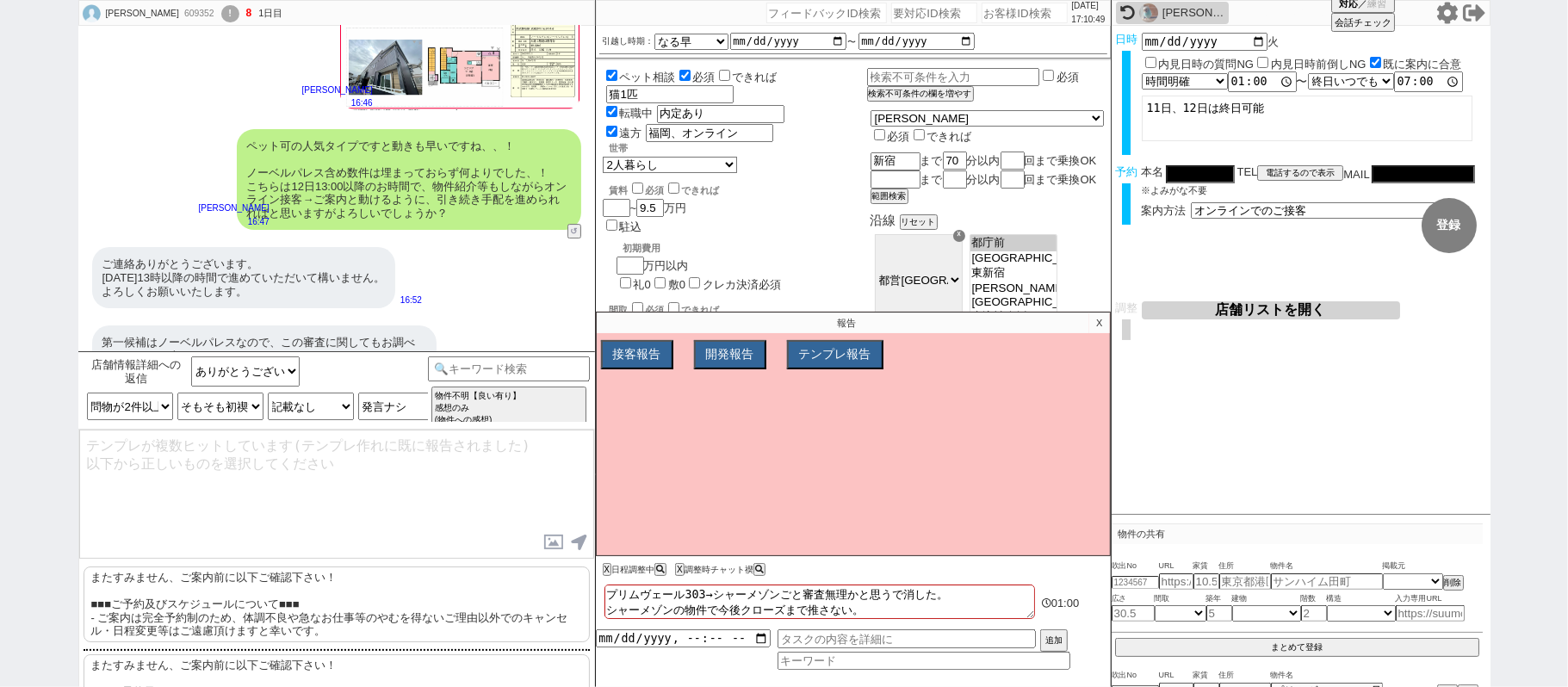
drag, startPoint x: 224, startPoint y: 601, endPoint x: 142, endPoint y: 452, distance: 170.1
click at [211, 575] on p "またすみません、ご案内前に以下ご確認下さい！ ■■■ご予約及びスケジュールについて■■■ - ご案内は完全予約制のため、体調不良や急なお仕事等のやむを得ないご…" at bounding box center [336, 604] width 506 height 76
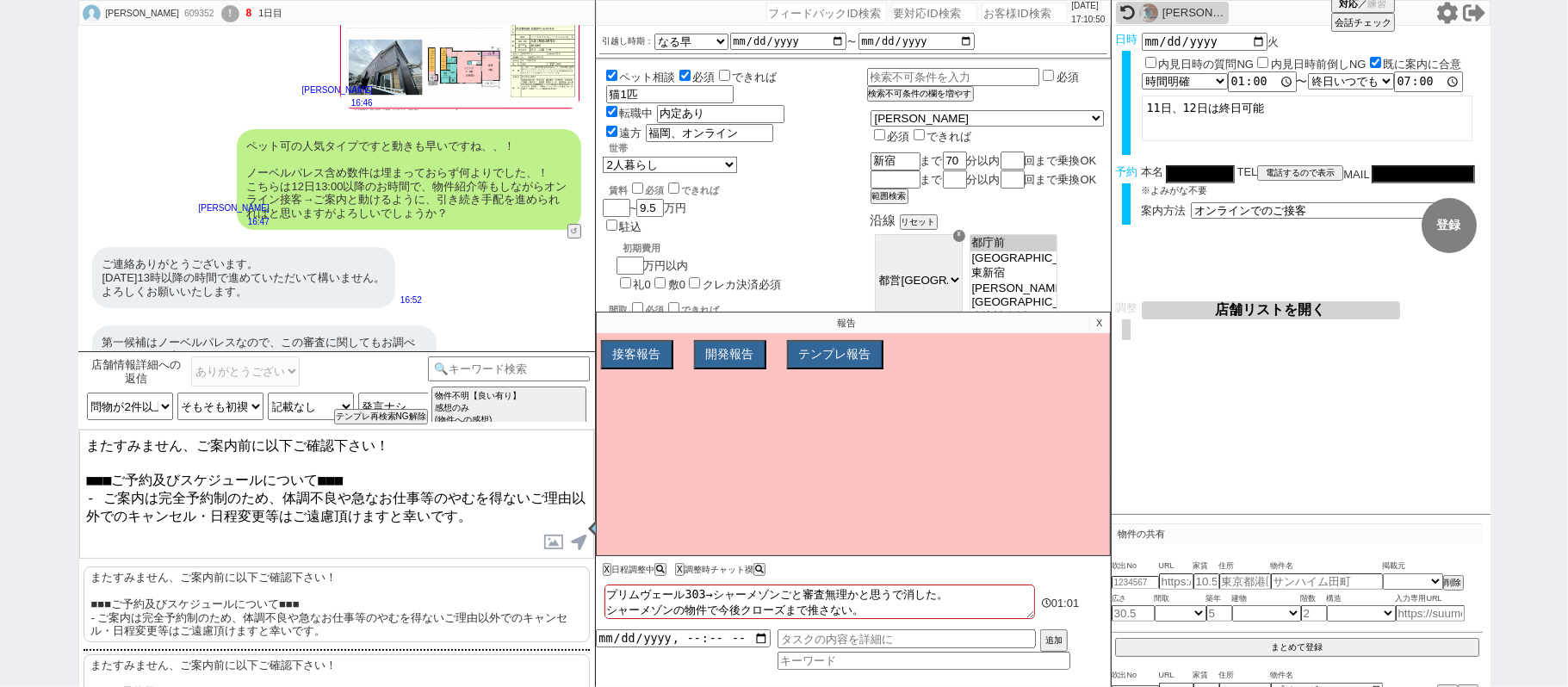
click at [88, 443] on textarea "またすみません、ご案内前に以下ご確認下さい！ ■■■ご予約及びスケジュールについて■■■ - ご案内は完全予約制のため、体調不良や急なお仕事等のやむを得ないご…" at bounding box center [336, 493] width 515 height 129
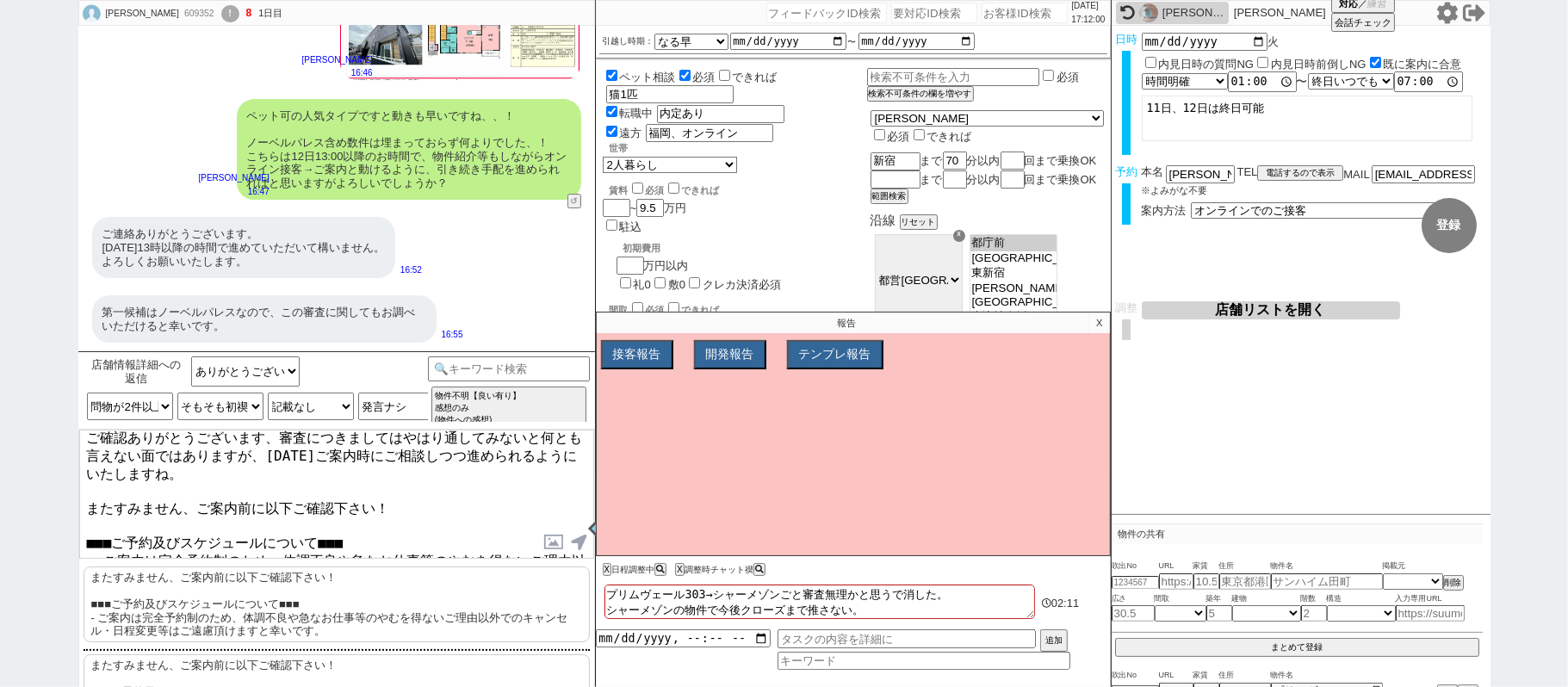
scroll to position [11, 0]
click at [276, 504] on textarea "ご確認ありがとうございます、審査につきましてはやはり通してみないと何とも言えない面ではありますが、明日ご案内時にご相談しつつ進められるようにいたしますね。 ま…" at bounding box center [336, 493] width 515 height 129
type textarea "ご確認ありがとうございます、審査につきましてはやはり通してみないと何とも言えない面ではありますが、明日ご案内時にご相談しつつ進められるようにいたしますね。 ま…"
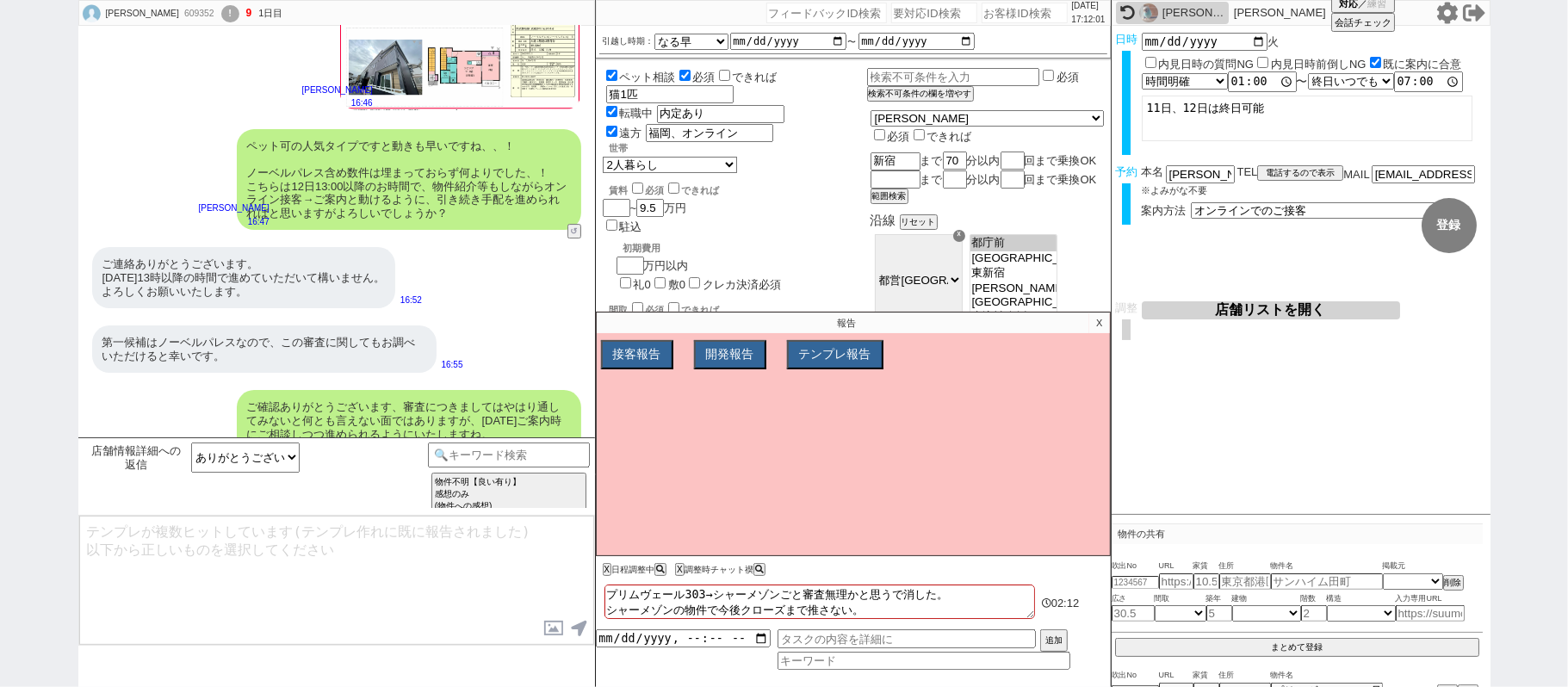
scroll to position [8936, 0]
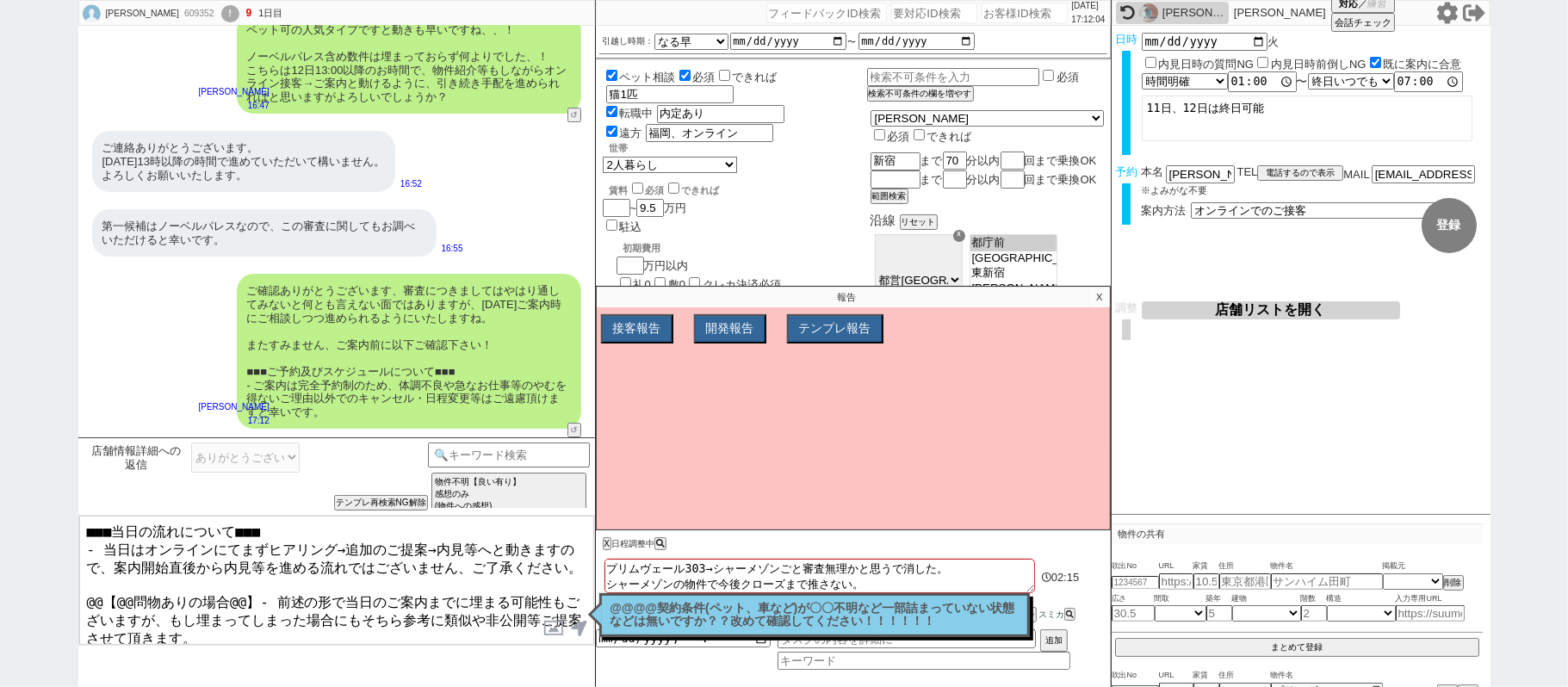
click at [84, 585] on textarea "■■■当日の流れについて■■■ - 当日はオンラインにてまずヒアリング→追加のご提案→内見等へと動きますので、案内開始直後から内見等を進める流れではございませ…" at bounding box center [336, 580] width 515 height 129
click at [253, 588] on textarea "■■■当日の流れについて■■■ - 当日はオンラインにてまずヒアリング→追加のご提案→内見等へと動きますので、案内開始直後から内見等を進める流れではございませ…" at bounding box center [336, 580] width 515 height 129
type textarea "■■■当日の流れについて■■■ - 当日はオンラインにてまずヒアリング→追加のご提案→内見等へと動きますので、案内開始直後から内見等を進める流れではございませ…"
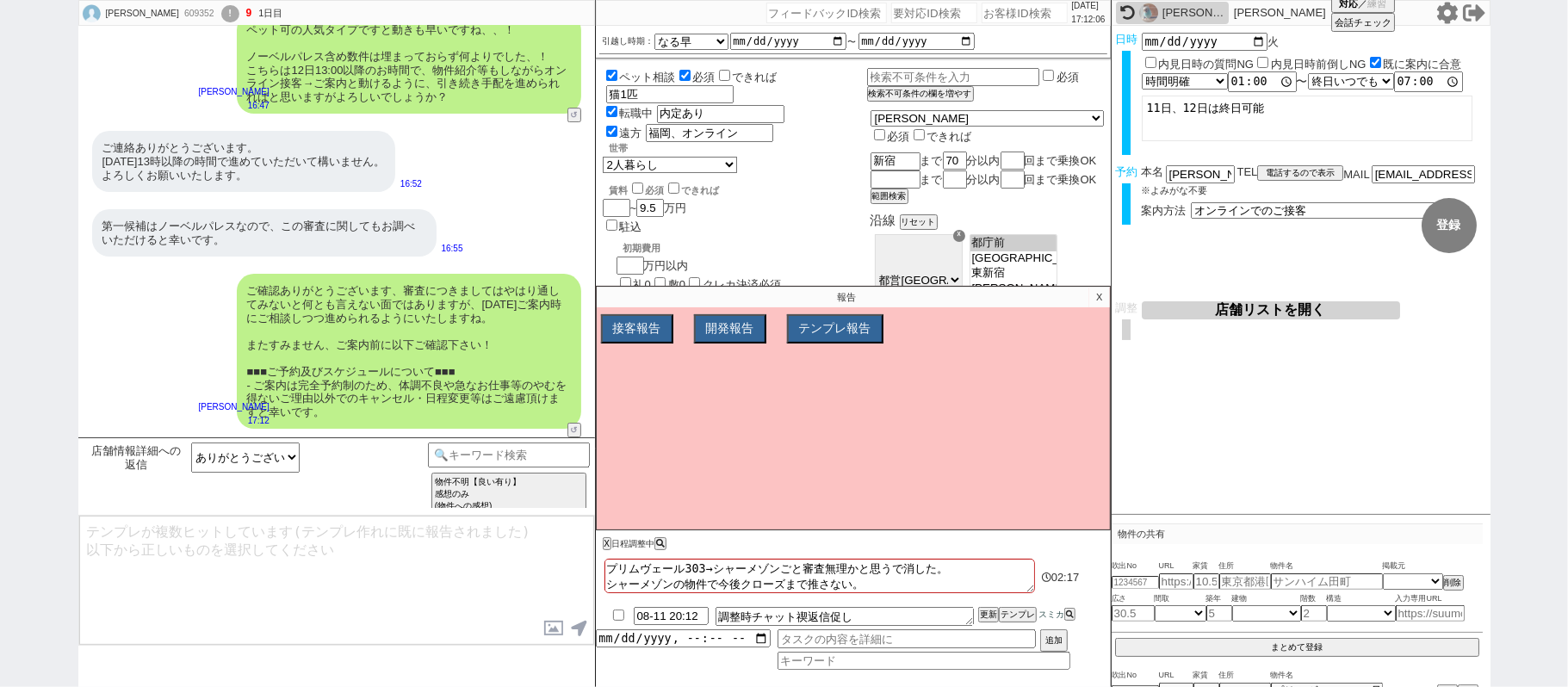
scroll to position [9080, 0]
type textarea "念のため、上記のご案内内容に齟齬などございませんでしょうか？ ※お盆で当日ご覧頂けない可能性がございますが、その場合は後日で案内時に予約をお取り頂けるようにい…"
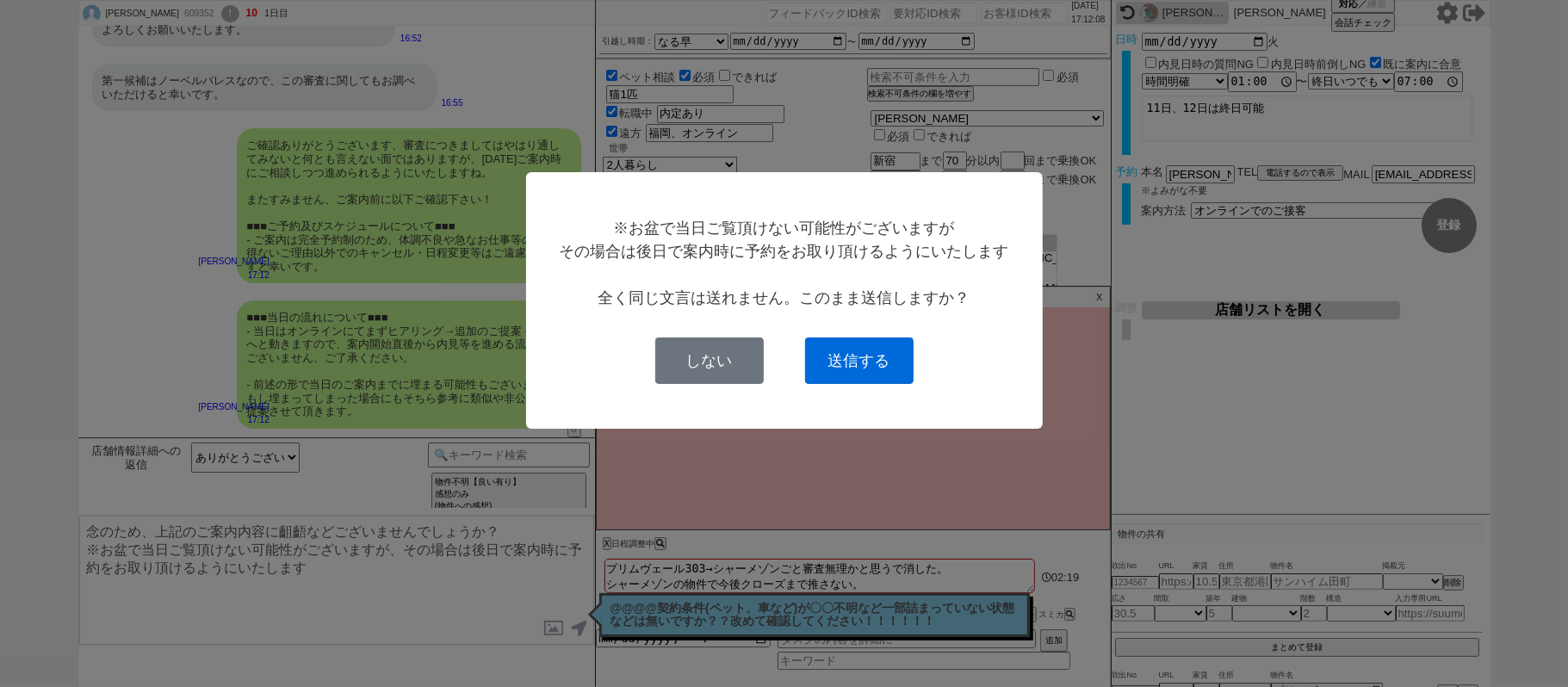
click at [866, 352] on button "送信する" at bounding box center [859, 360] width 108 height 47
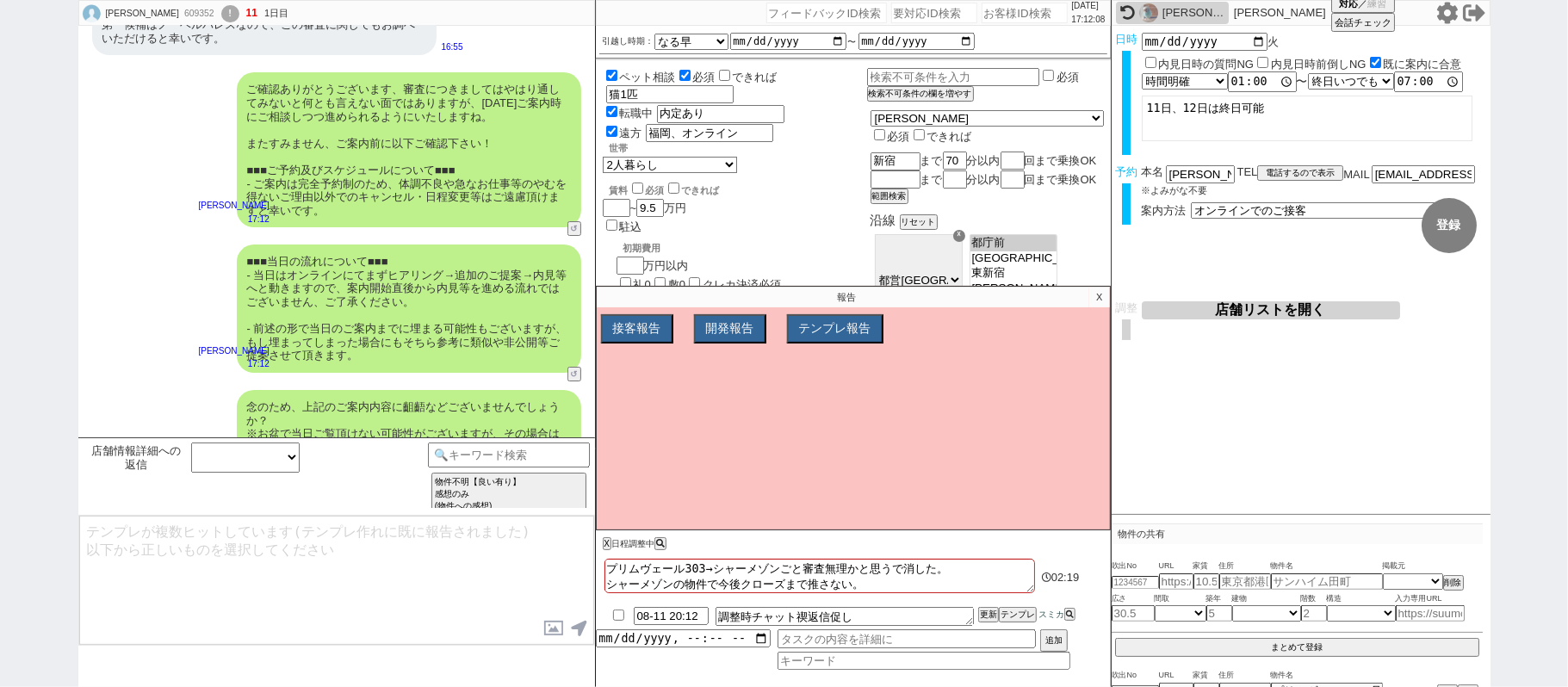
scroll to position [9173, 0]
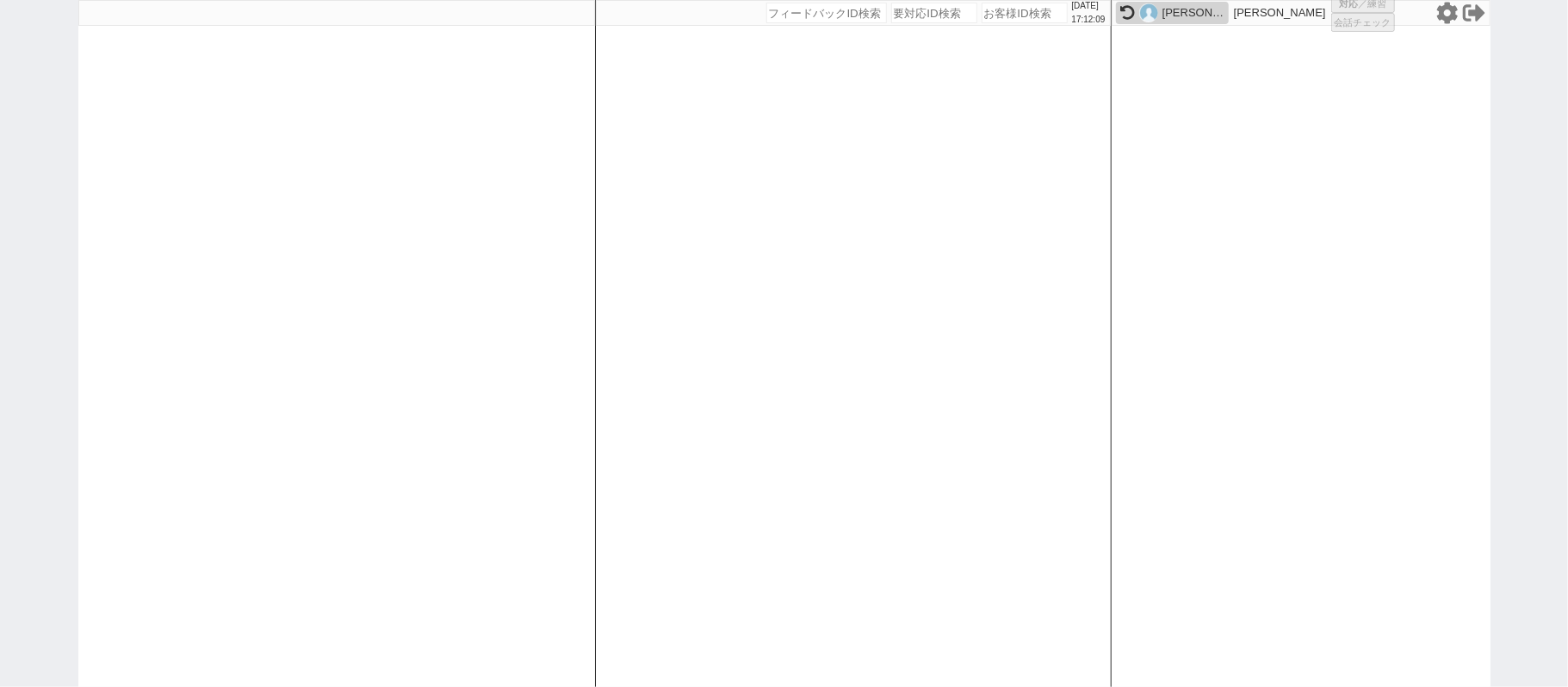
select select "2"
select select
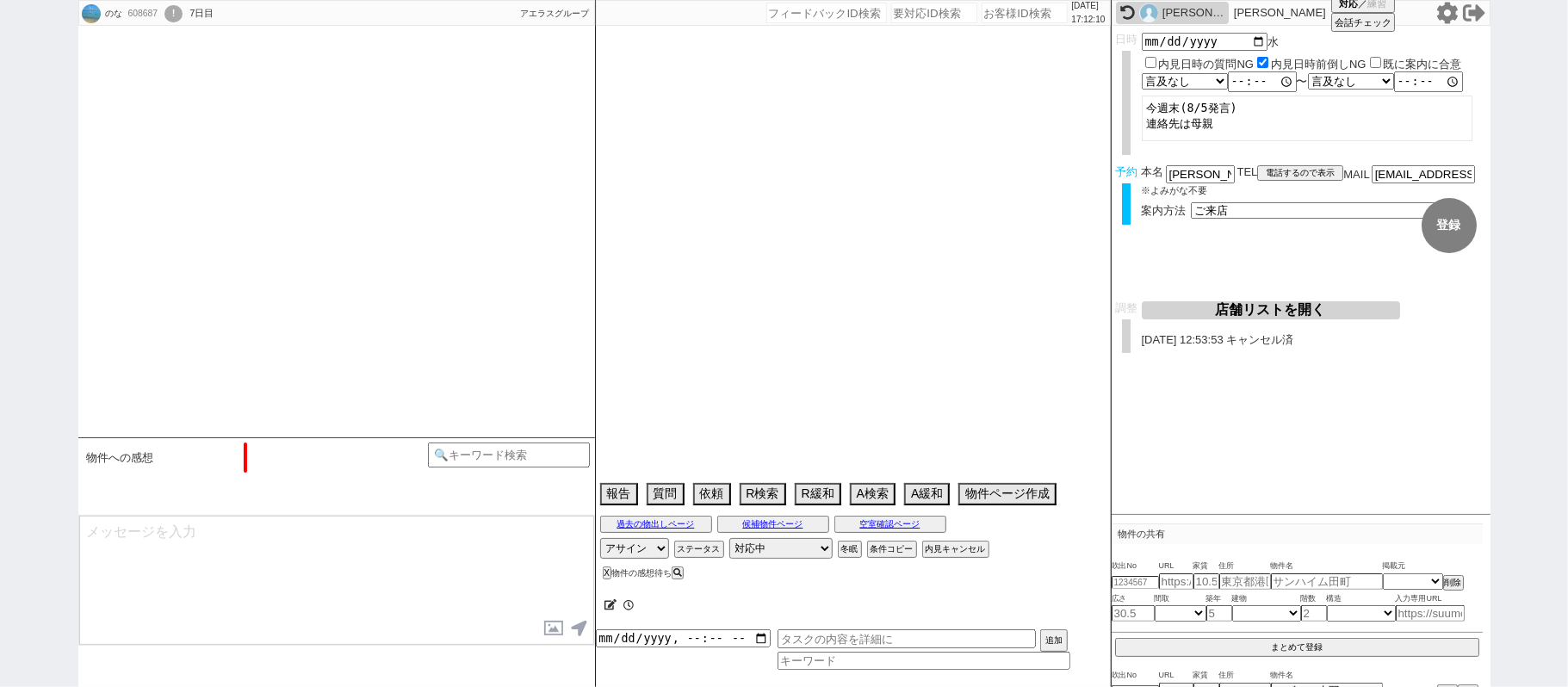
type textarea "息子様の代理 本人７日〜10日まで出張で内覧同行不可"
select select "15"
select select "0"
select select "25"
select select "793"
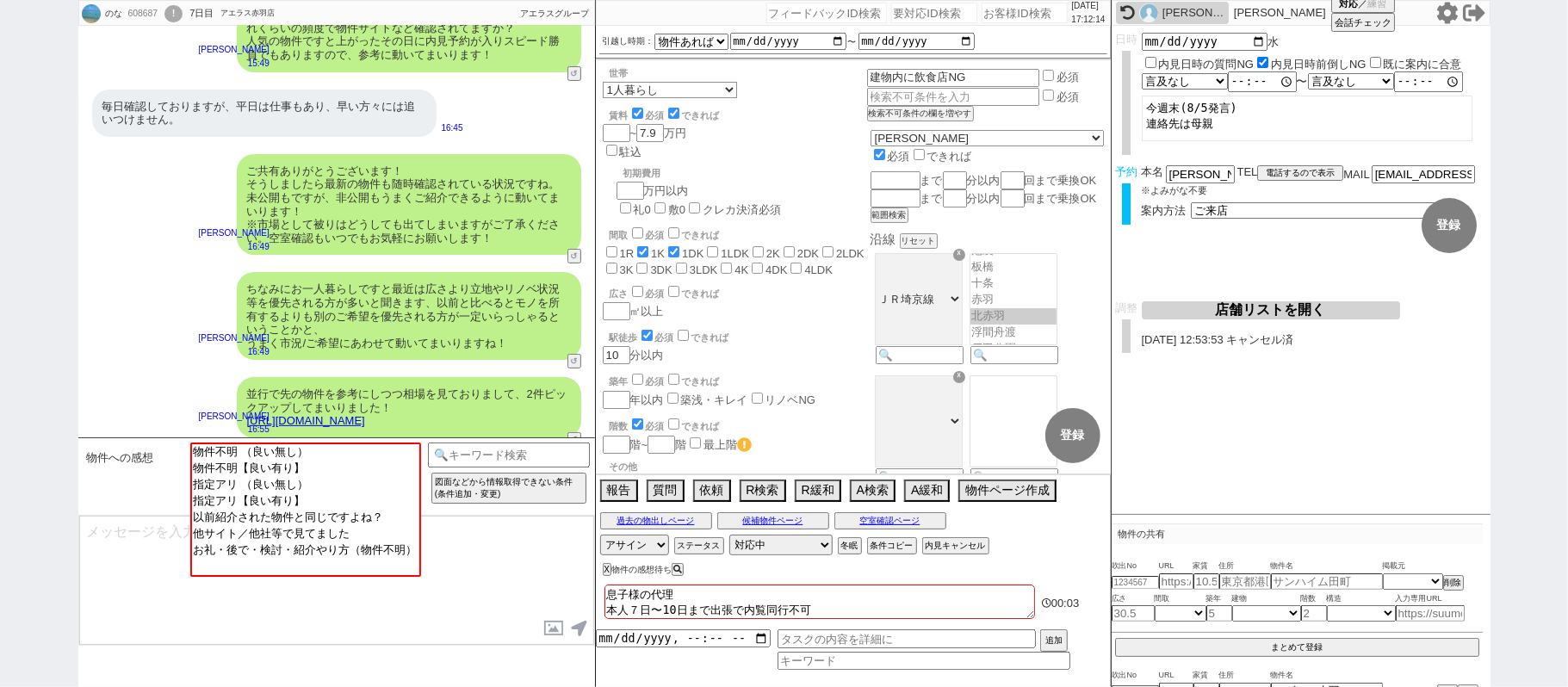
scroll to position [366, 0]
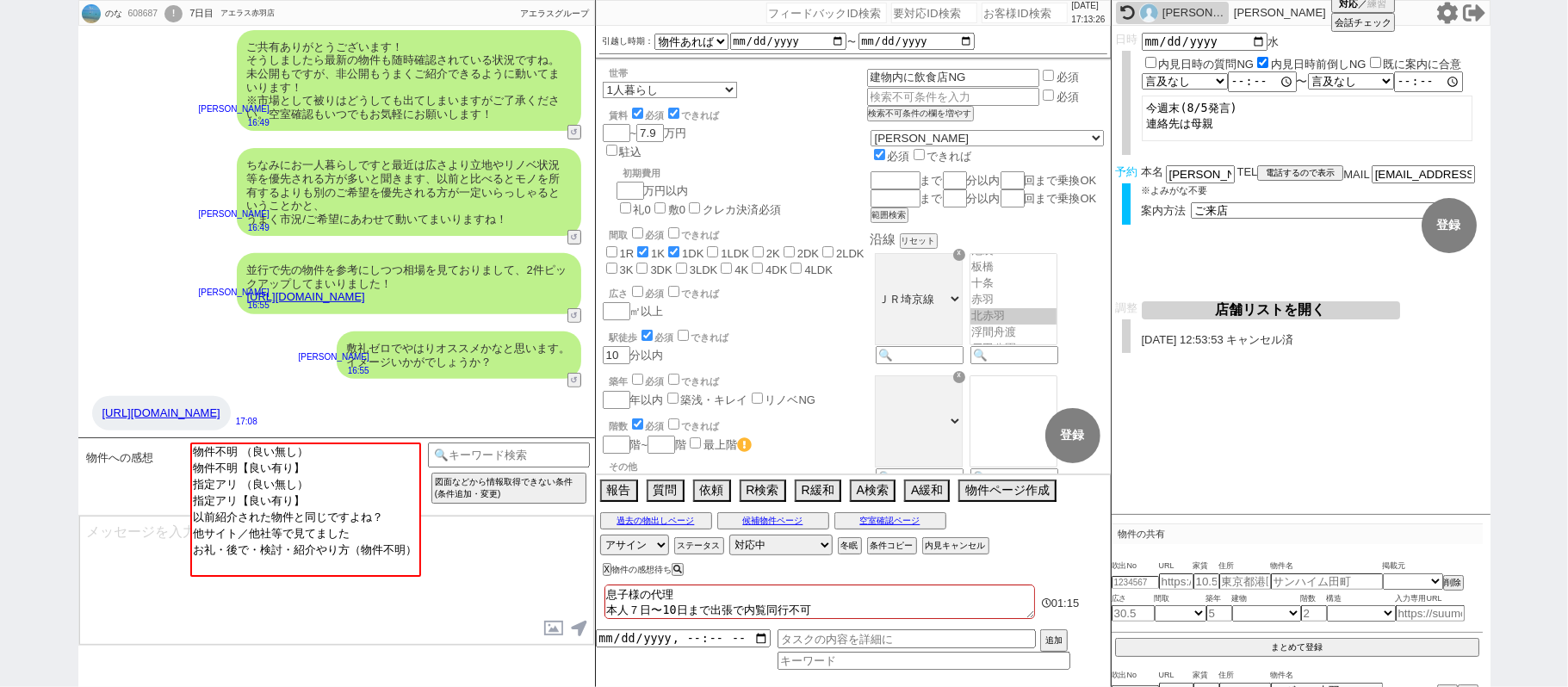
drag, startPoint x: 0, startPoint y: 359, endPoint x: 507, endPoint y: 346, distance: 507.2
click at [0, 358] on div "のな 608687 ! 0 7日目 アエラス赤羽店 冬眠中 自社客 アエラスグループ スミカ_BPO チャット全表示 2025-08-11 藤原コーポは、下が…" at bounding box center [784, 343] width 1568 height 687
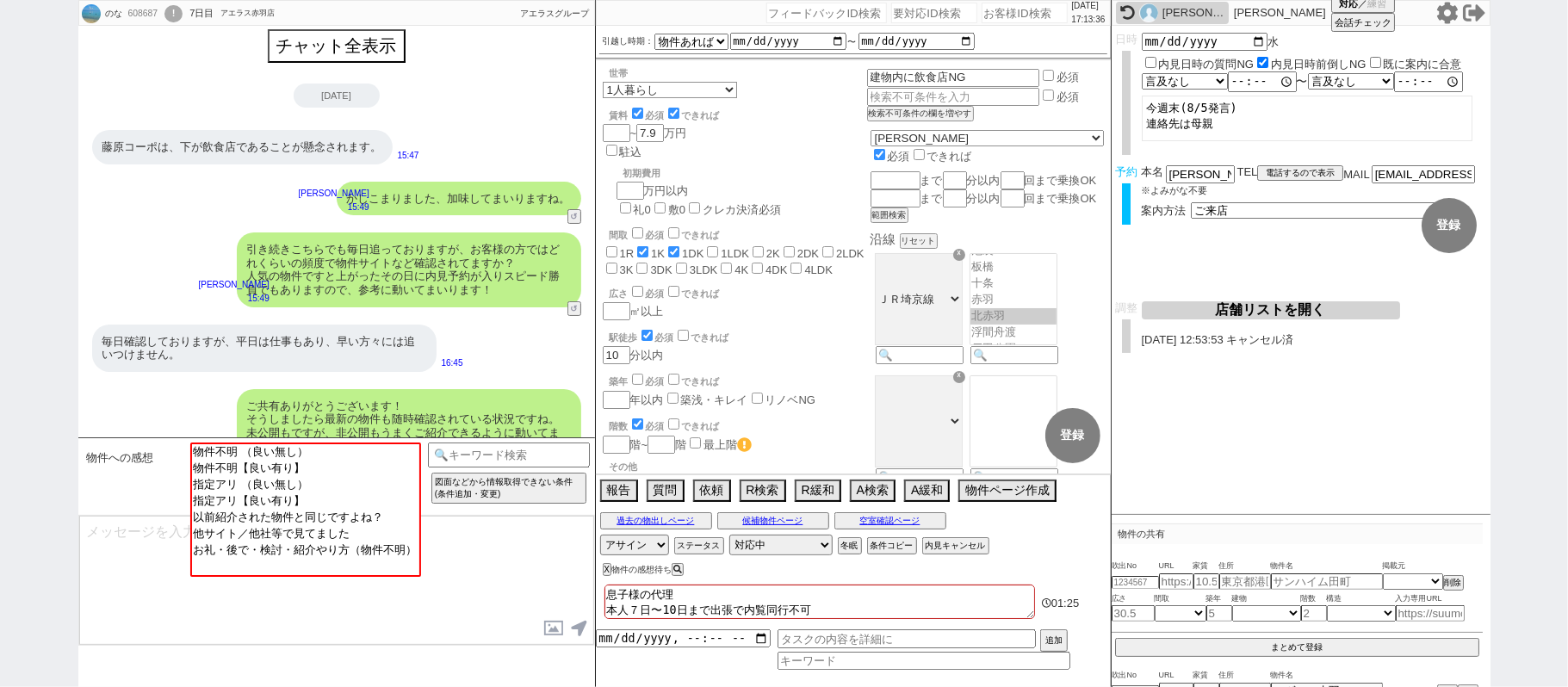
scroll to position [0, 0]
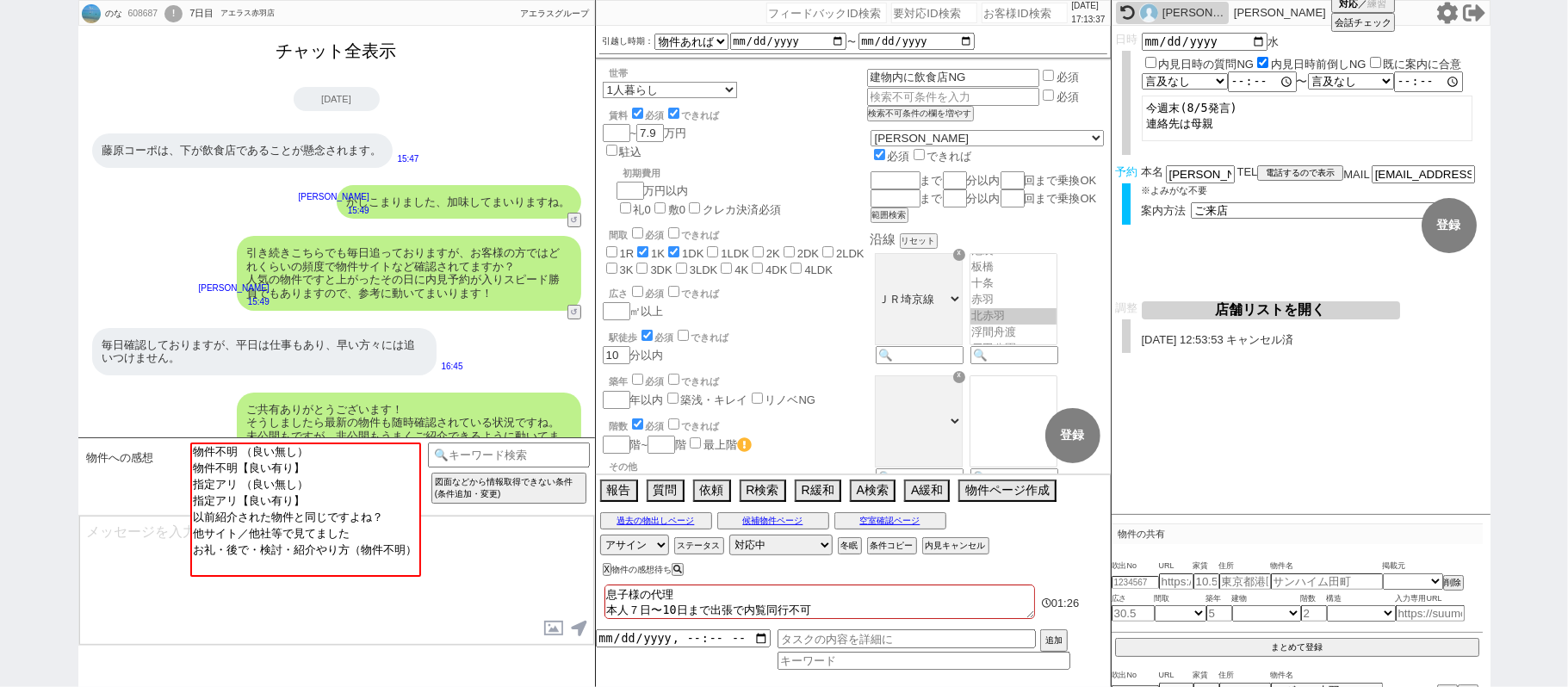
drag, startPoint x: 325, startPoint y: 58, endPoint x: 396, endPoint y: 169, distance: 131.8
click at [328, 57] on button "チャット全表示" at bounding box center [336, 51] width 134 height 30
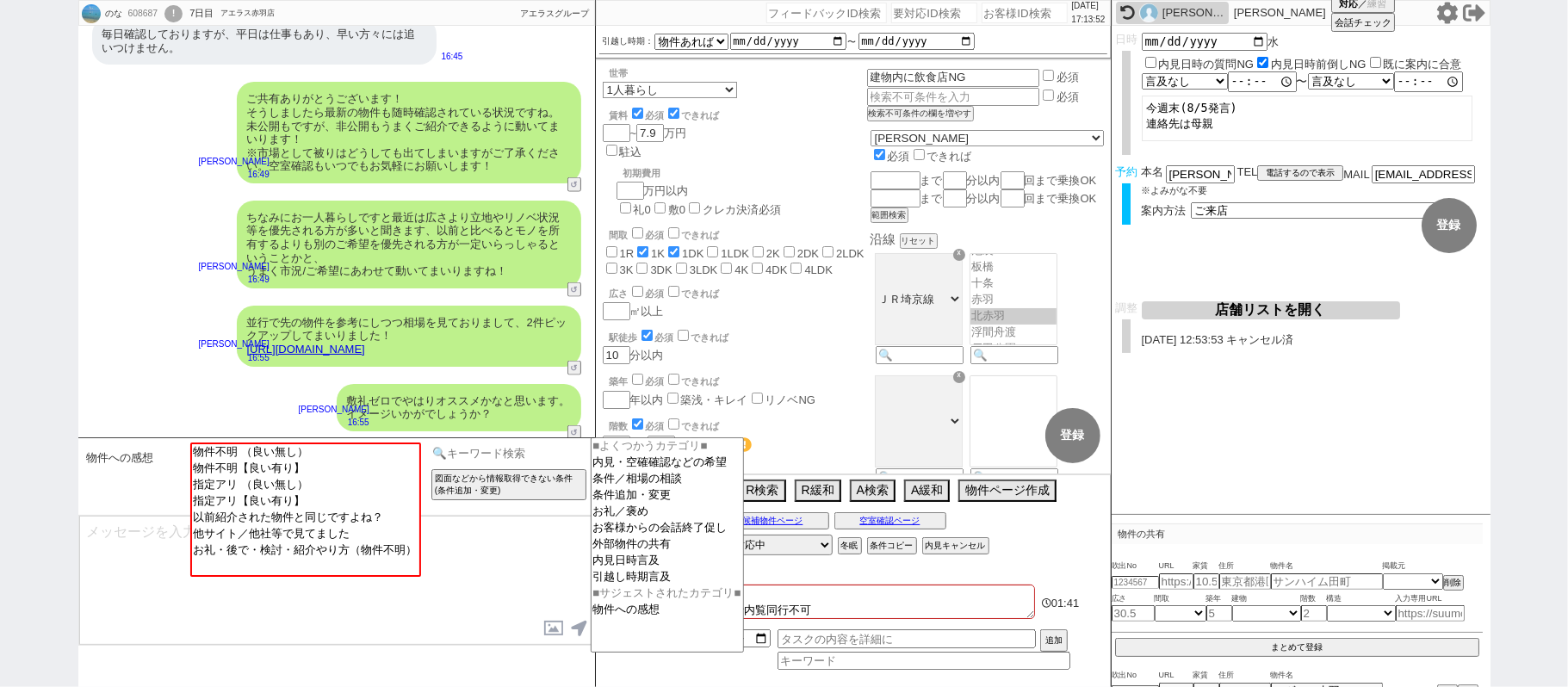
scroll to position [10994, 0]
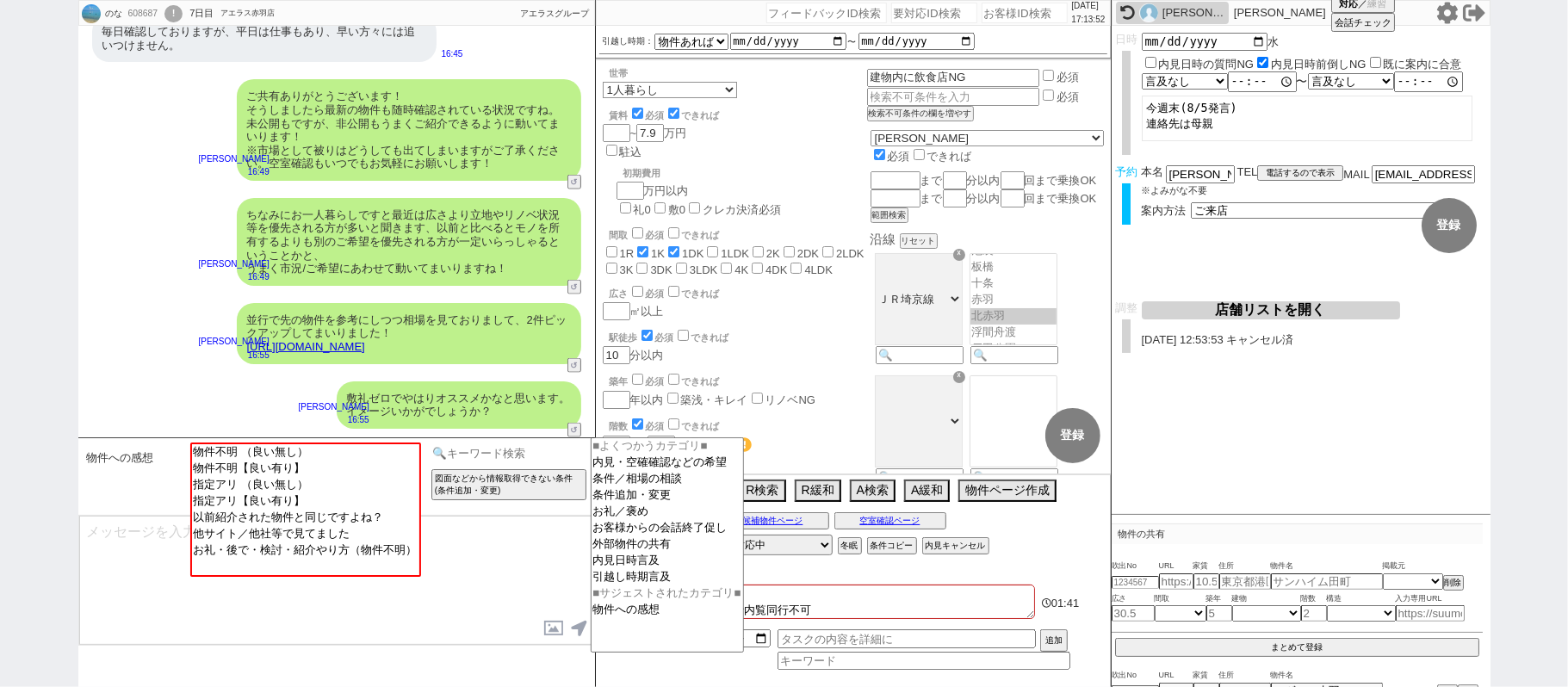
click at [538, 445] on input at bounding box center [509, 453] width 163 height 21
select select "物件への感想"
click at [616, 618] on option "物件への感想" at bounding box center [667, 609] width 151 height 16
click at [486, 456] on input at bounding box center [509, 453] width 163 height 21
select select "内見日時言及"
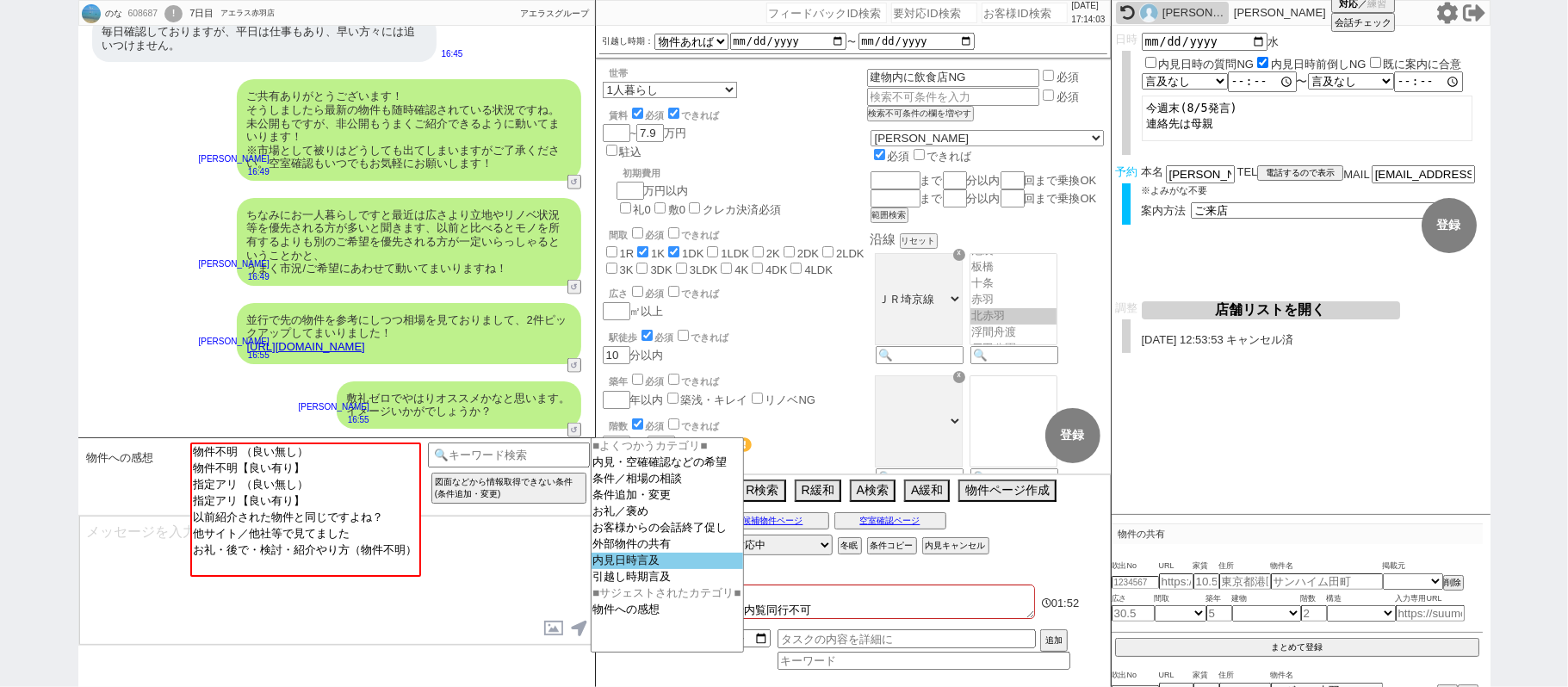
click at [662, 569] on option "内見日時言及" at bounding box center [667, 577] width 151 height 16
select select
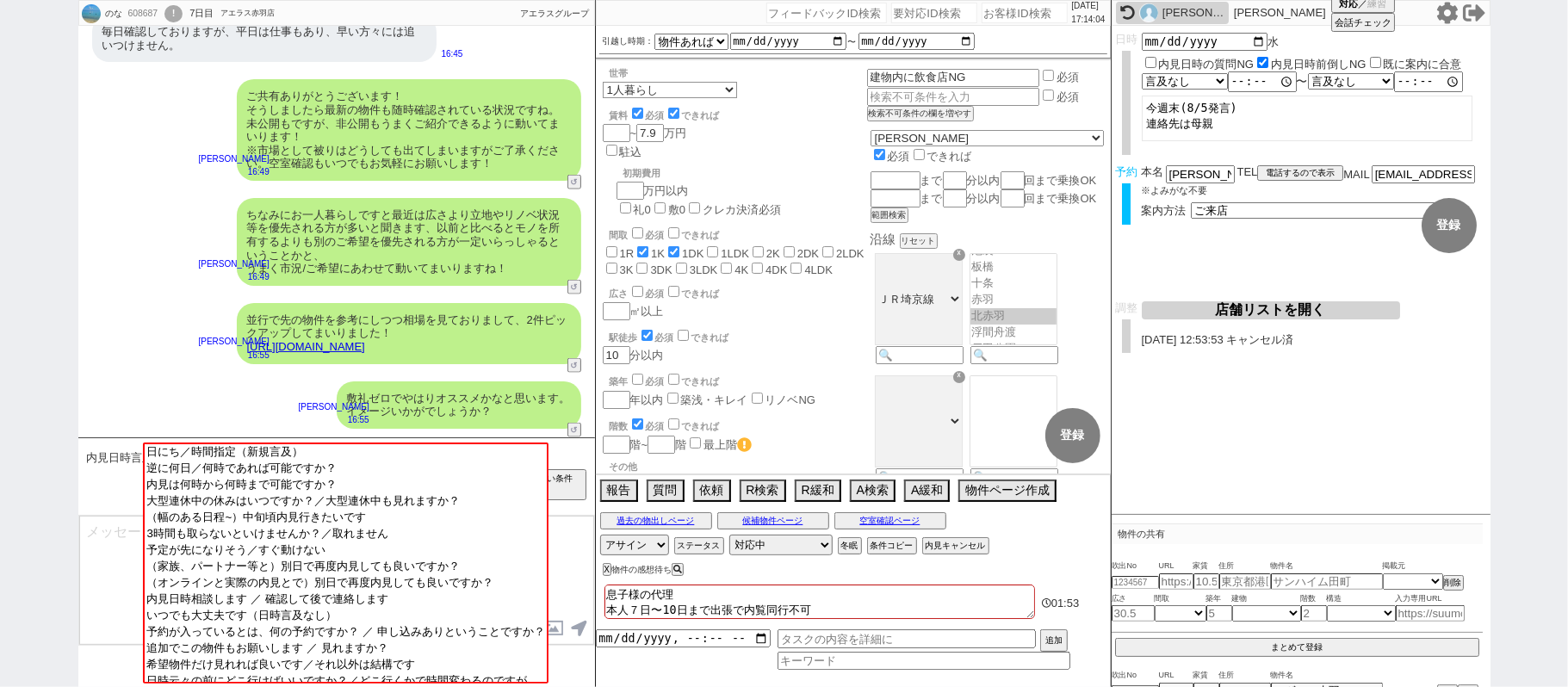
click at [568, 458] on input at bounding box center [509, 453] width 163 height 21
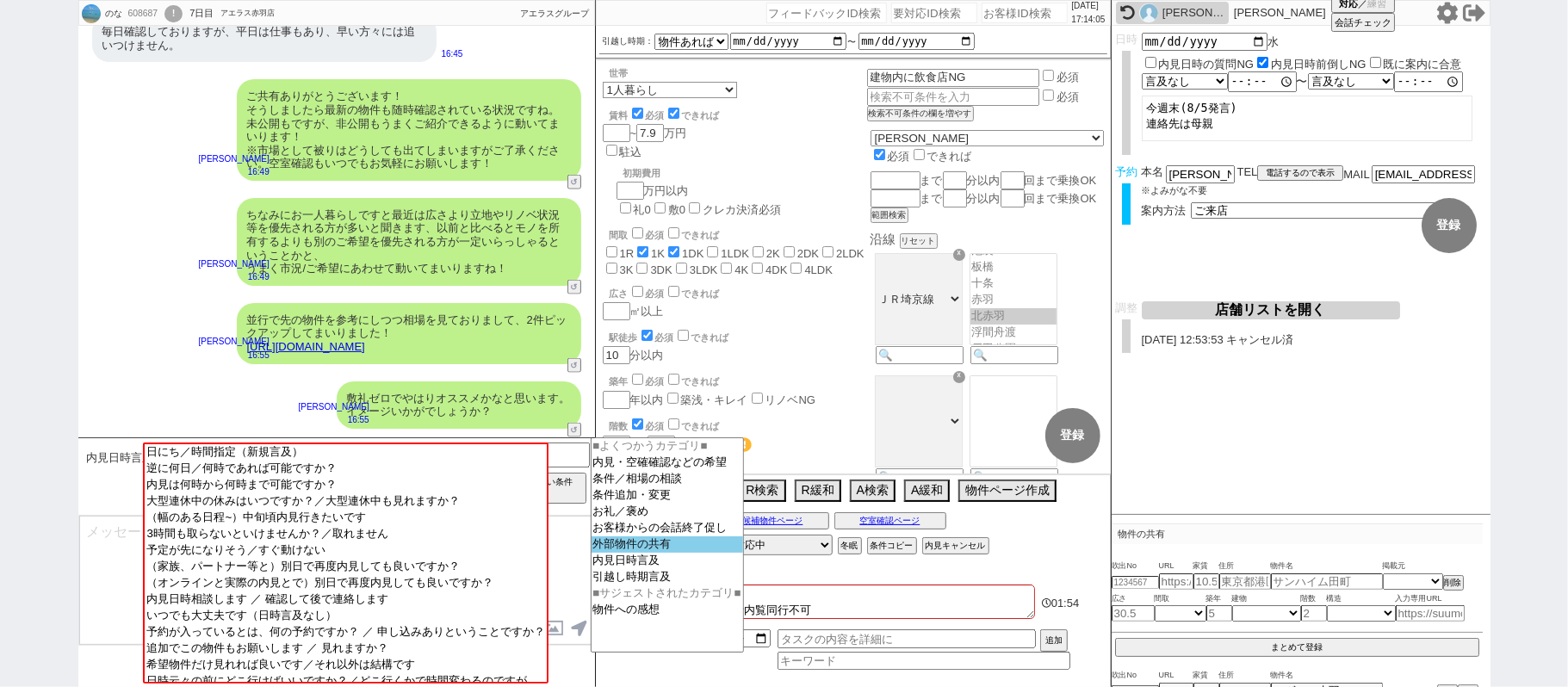
click at [653, 559] on option "外部物件の共有" at bounding box center [667, 561] width 151 height 16
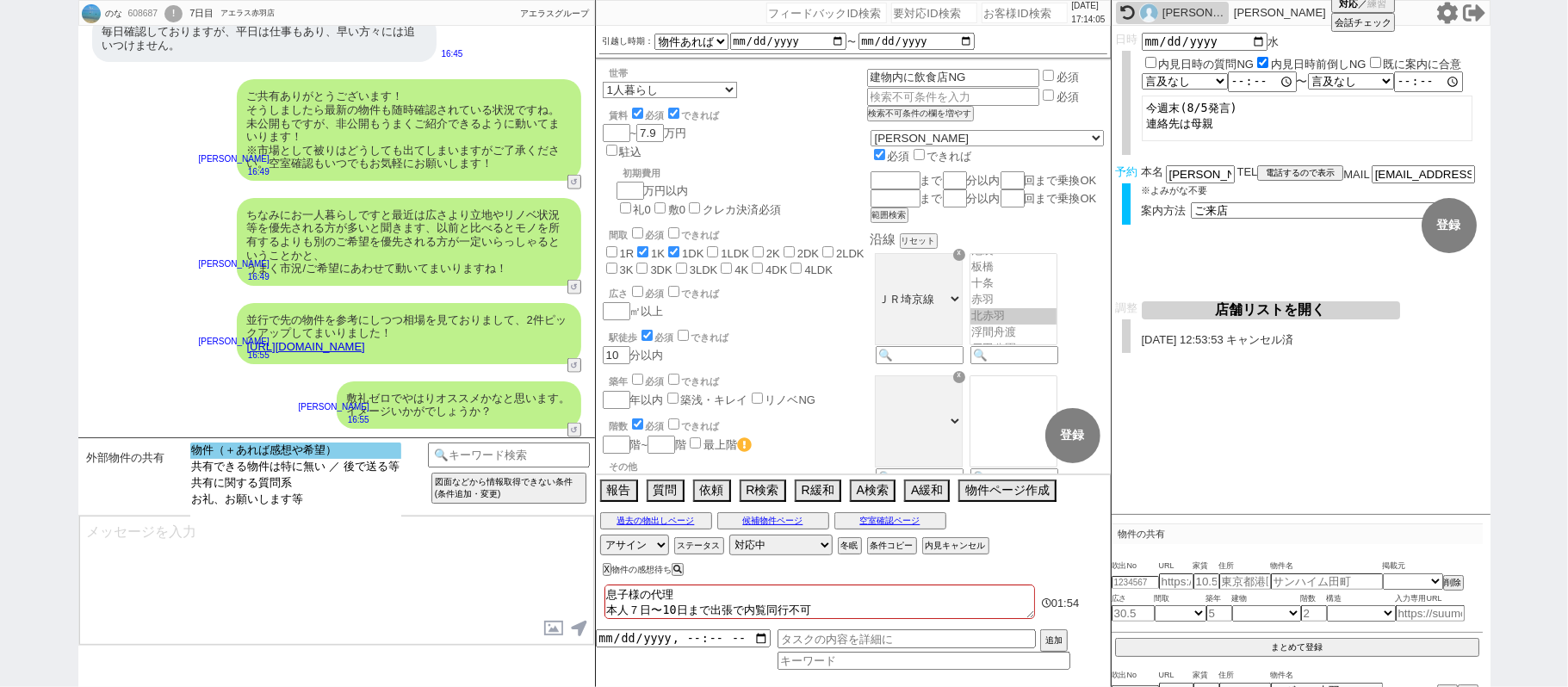
select select "物件（＋あれば感想や希望）"
click at [382, 459] on option "物件（＋あれば感想や希望）" at bounding box center [296, 467] width 211 height 16
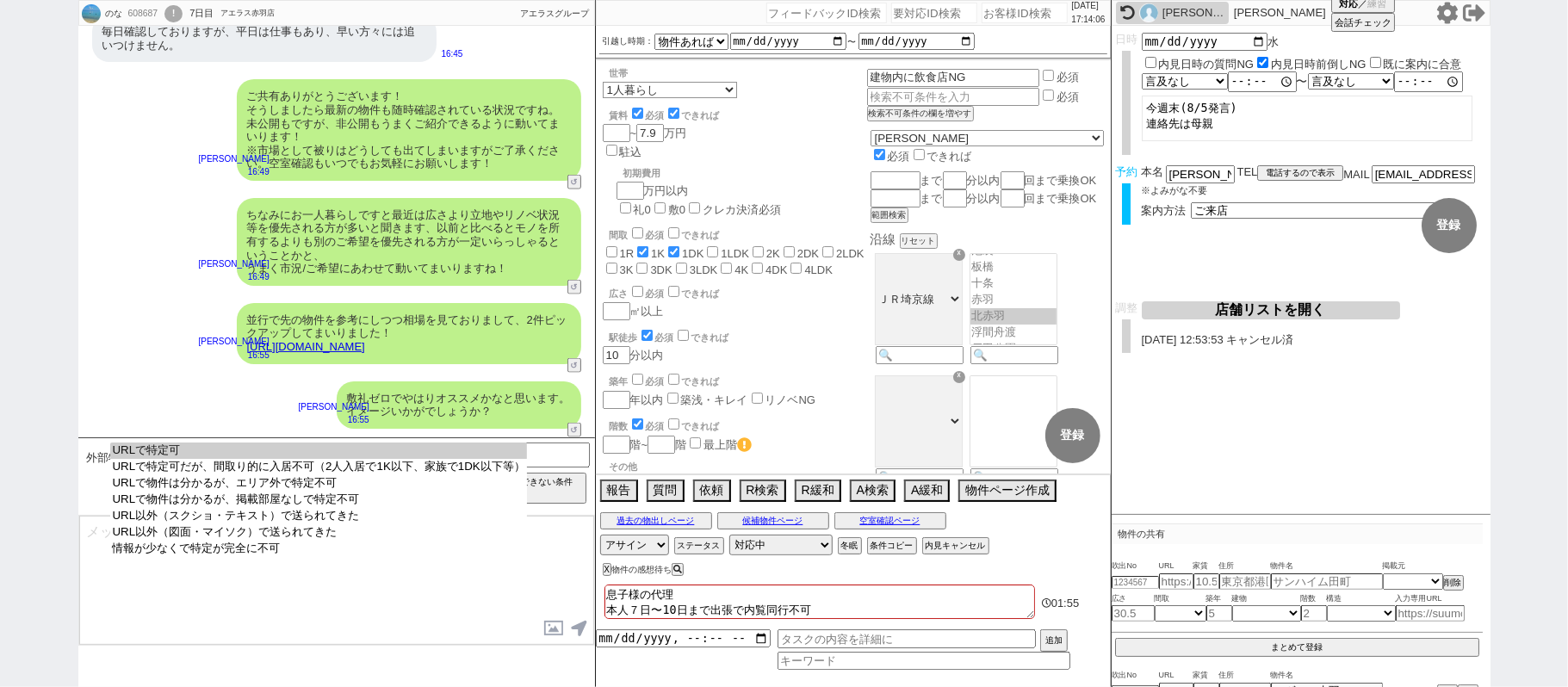
select select "URLで特定可"
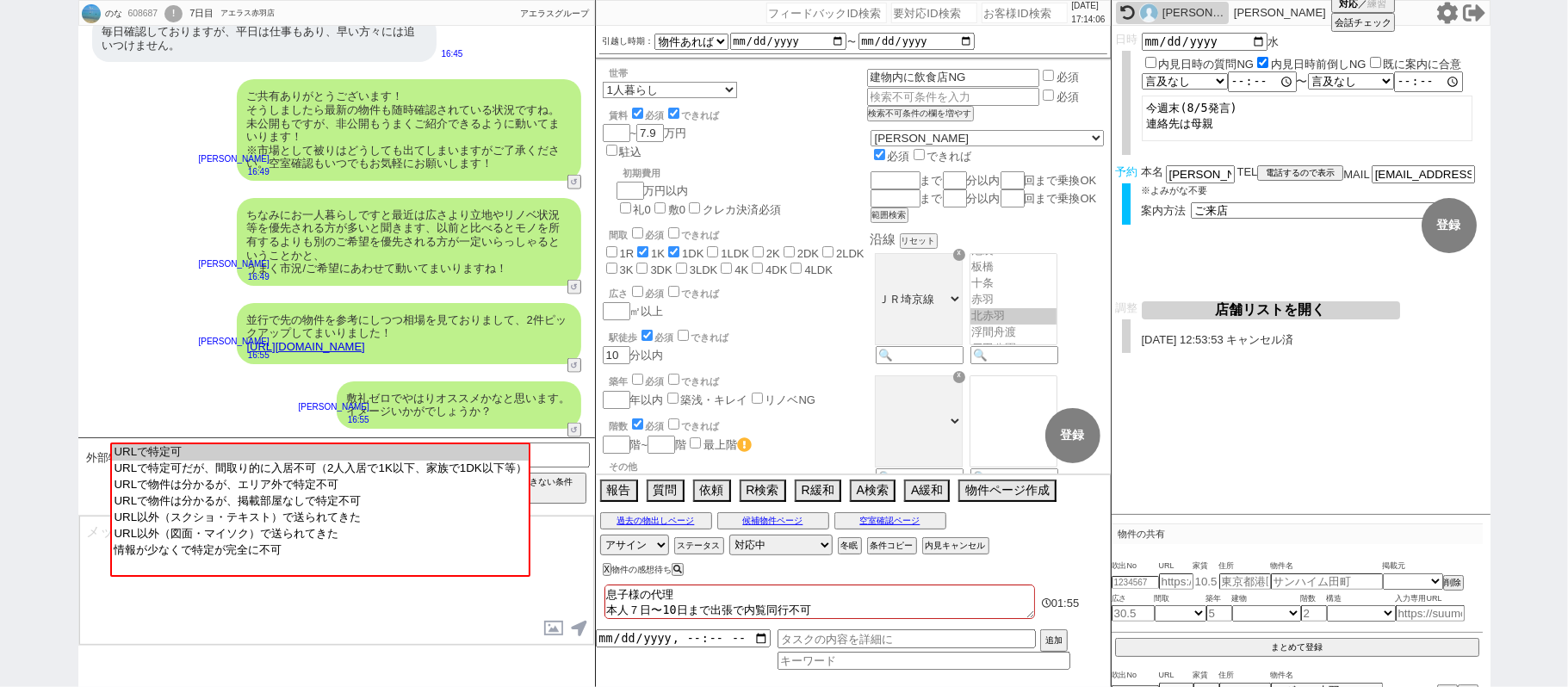
click at [382, 461] on option "URLで特定可" at bounding box center [320, 469] width 416 height 16
type input "36732788"
type input "https://suumo.jp/chintai/jnc_000100758086/"
select select "1"
select select
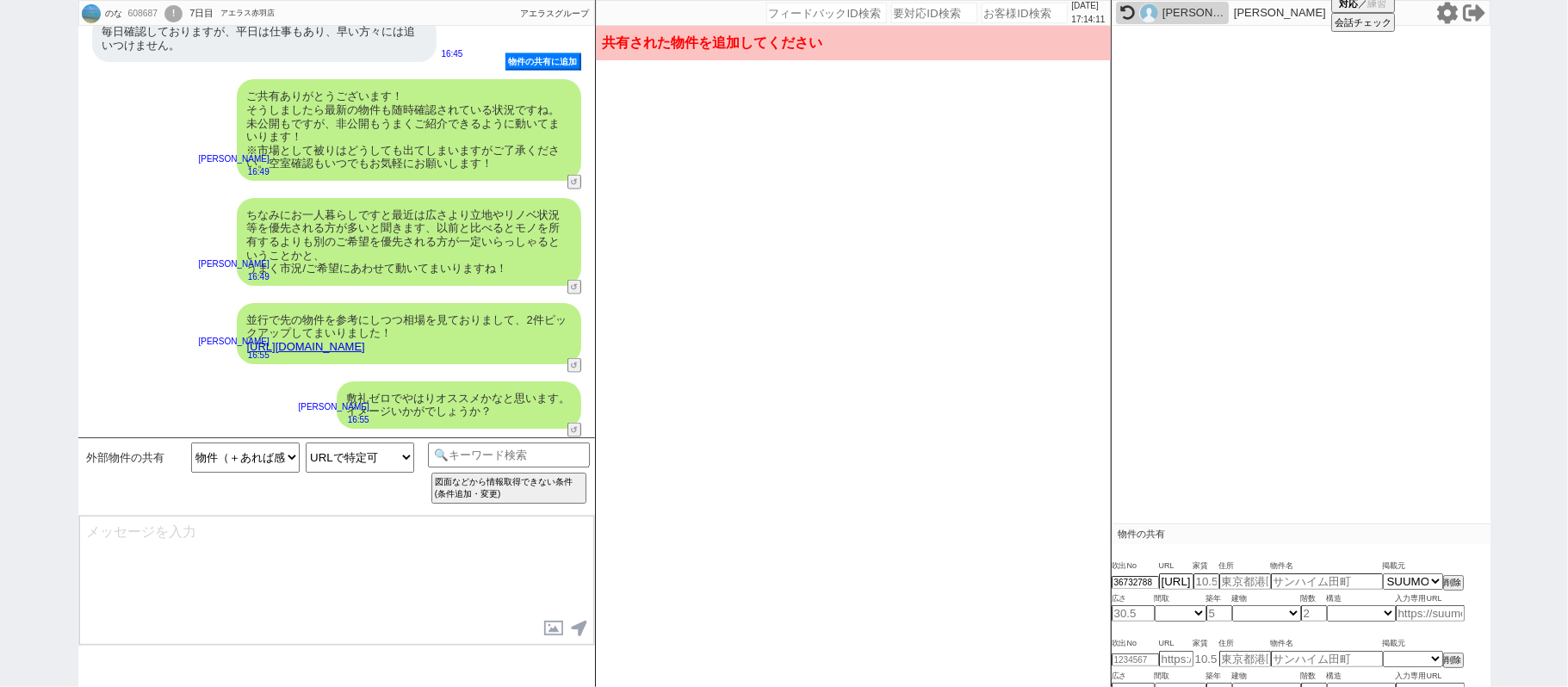
type input "7.2"
type input "東京都北区赤羽北１"
type input "ドミール北赤羽"
type input "20.7"
select select "1"
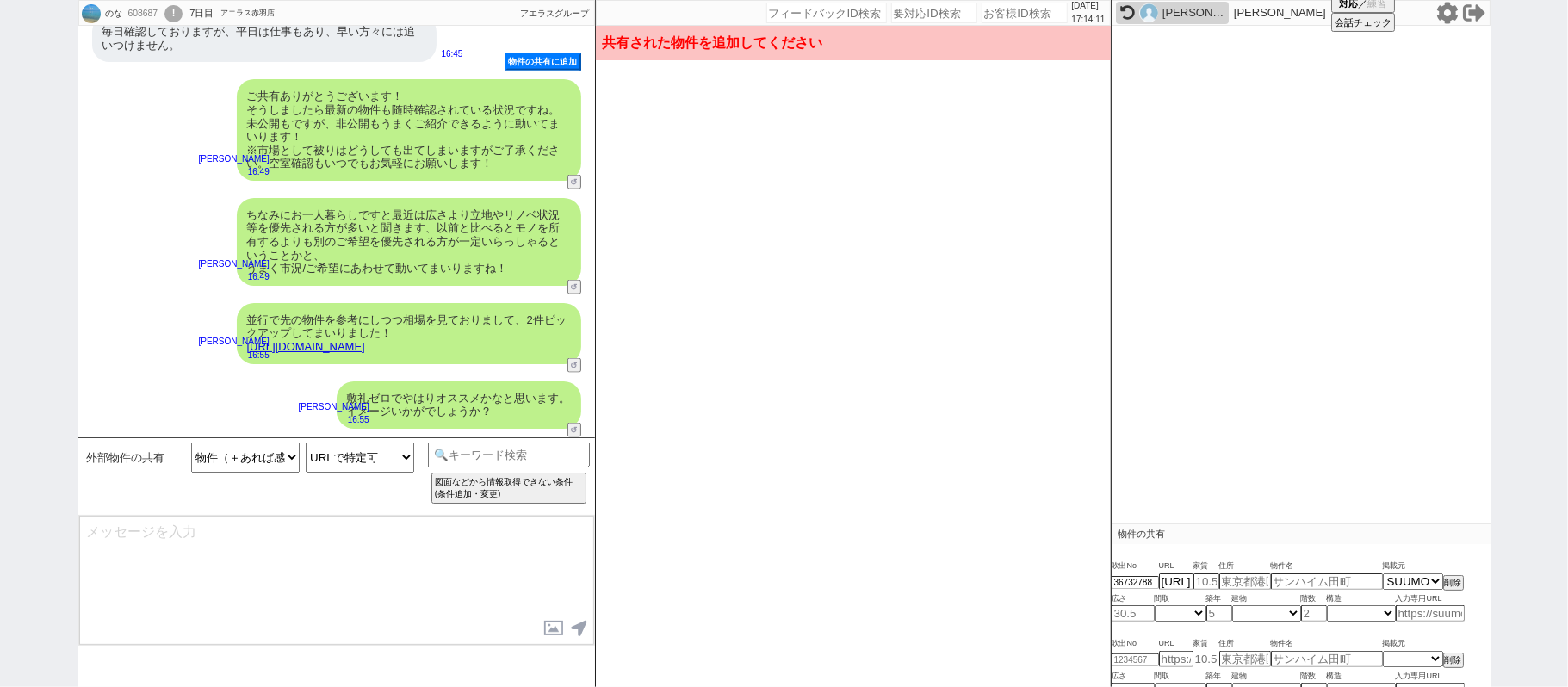
type input "24"
select select "0"
type input "6"
select select "4"
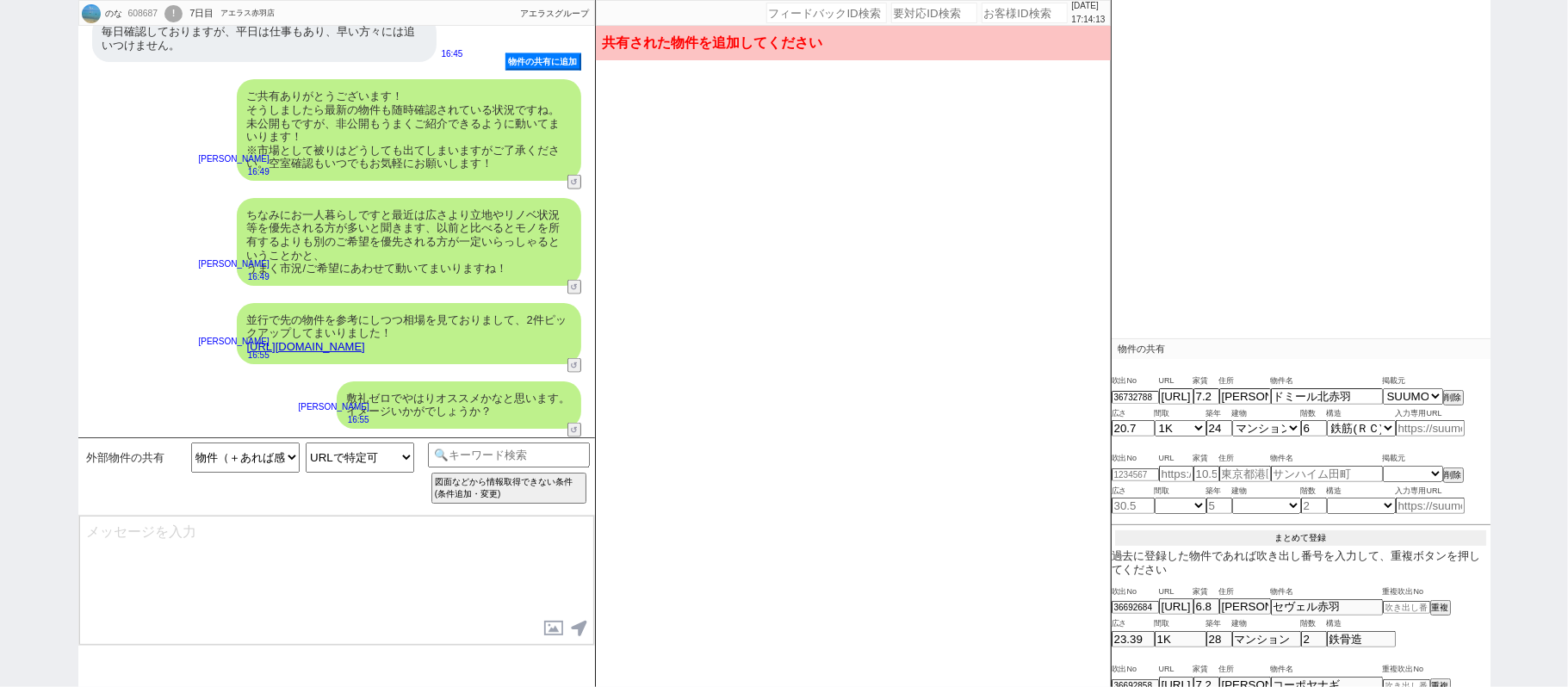
scroll to position [184, 0]
click at [1281, 538] on button "まとめて登録" at bounding box center [1300, 538] width 371 height 15
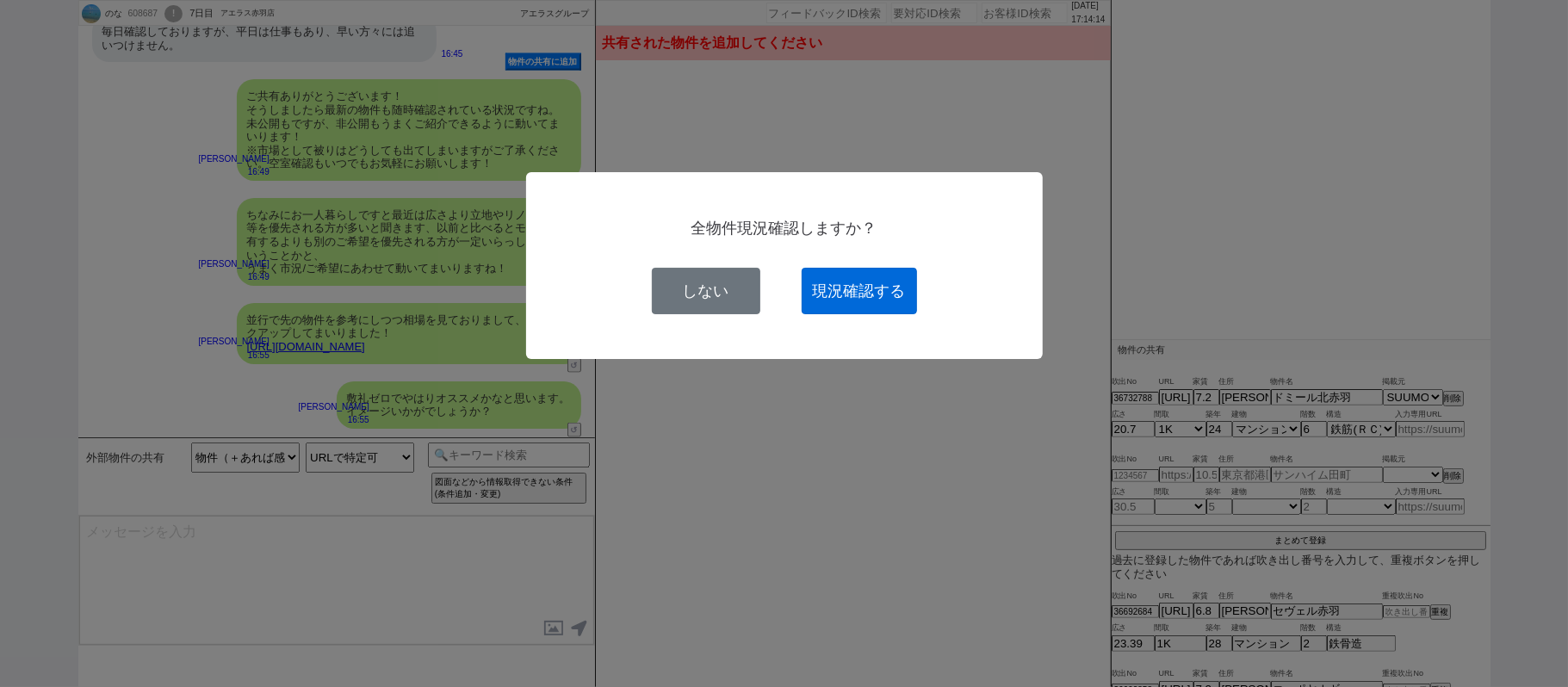
click at [877, 279] on button "現況確認する" at bounding box center [859, 290] width 115 height 47
select select
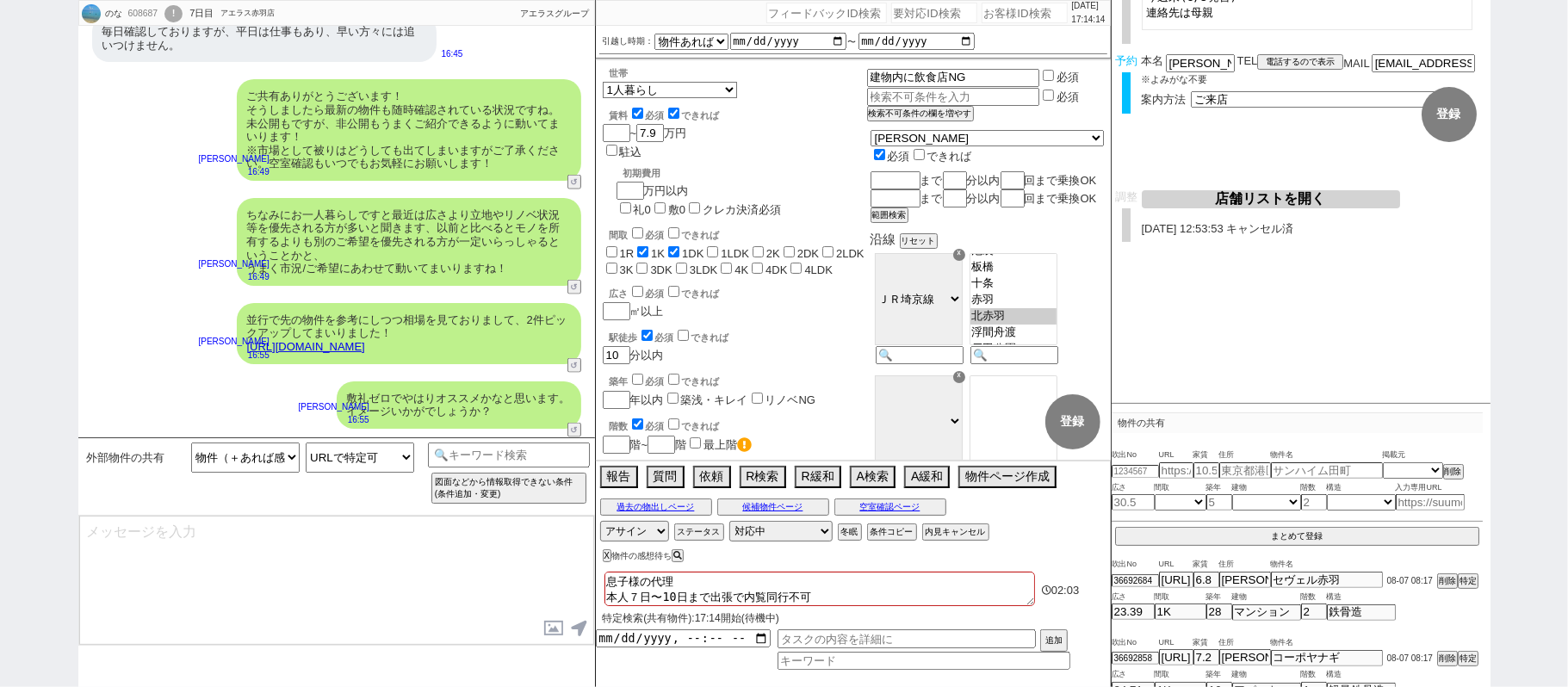
scroll to position [108, 0]
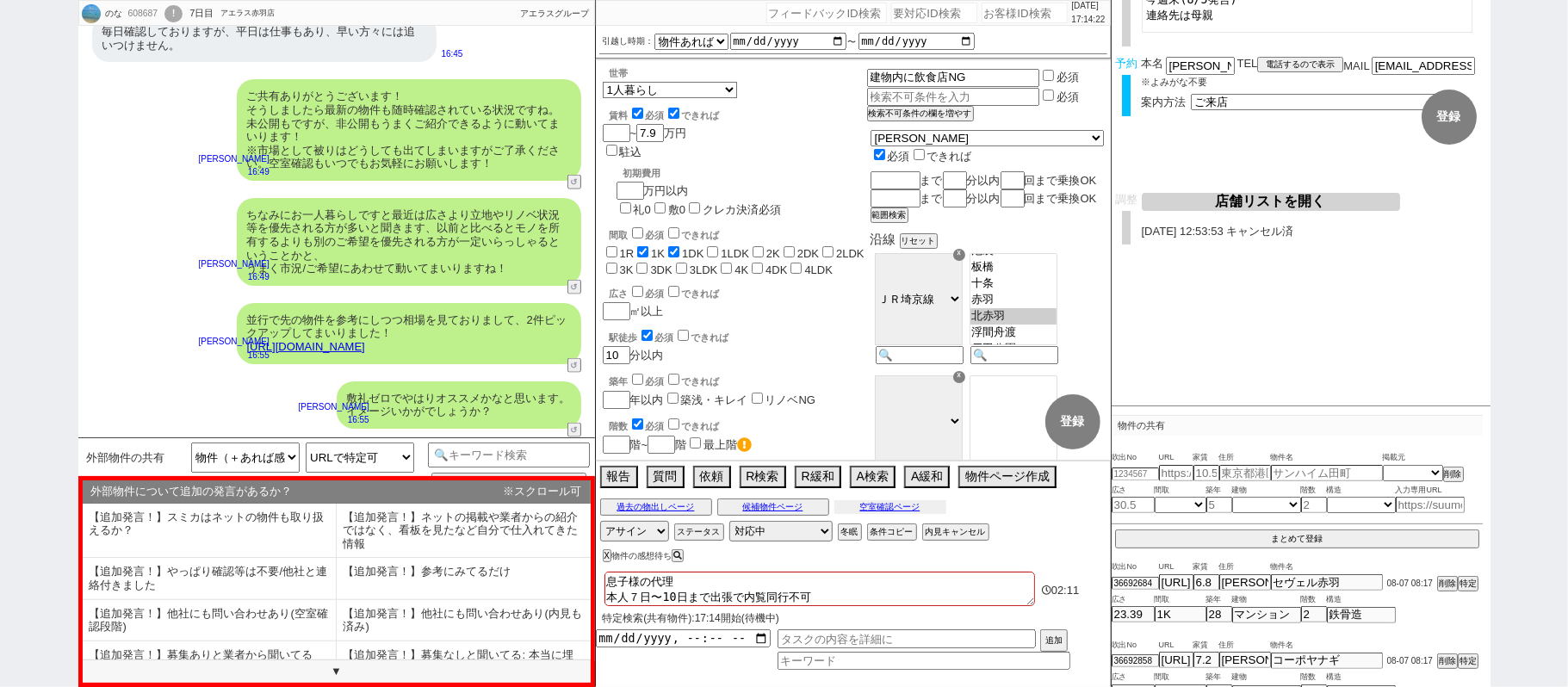
click at [935, 514] on button "空室確認ページ" at bounding box center [889, 507] width 112 height 13
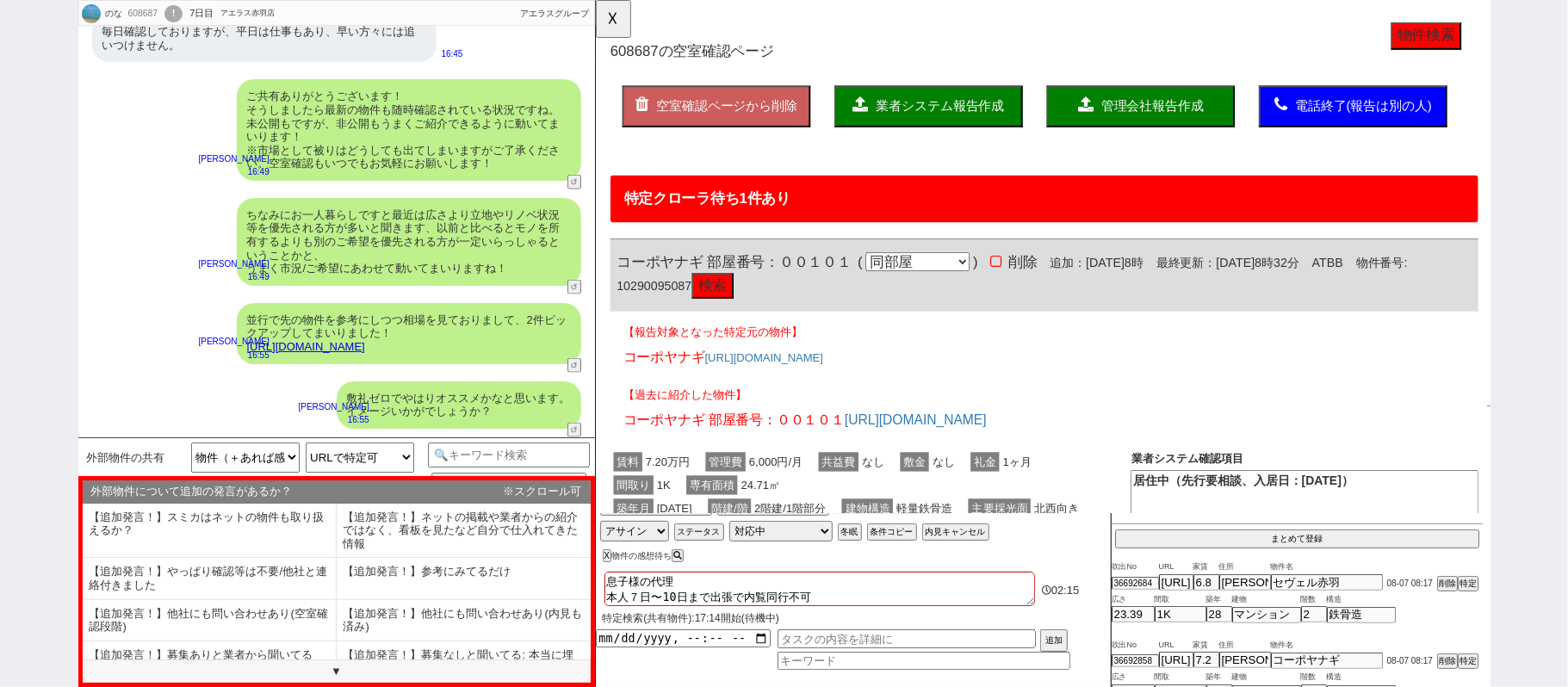
scroll to position [0, 0]
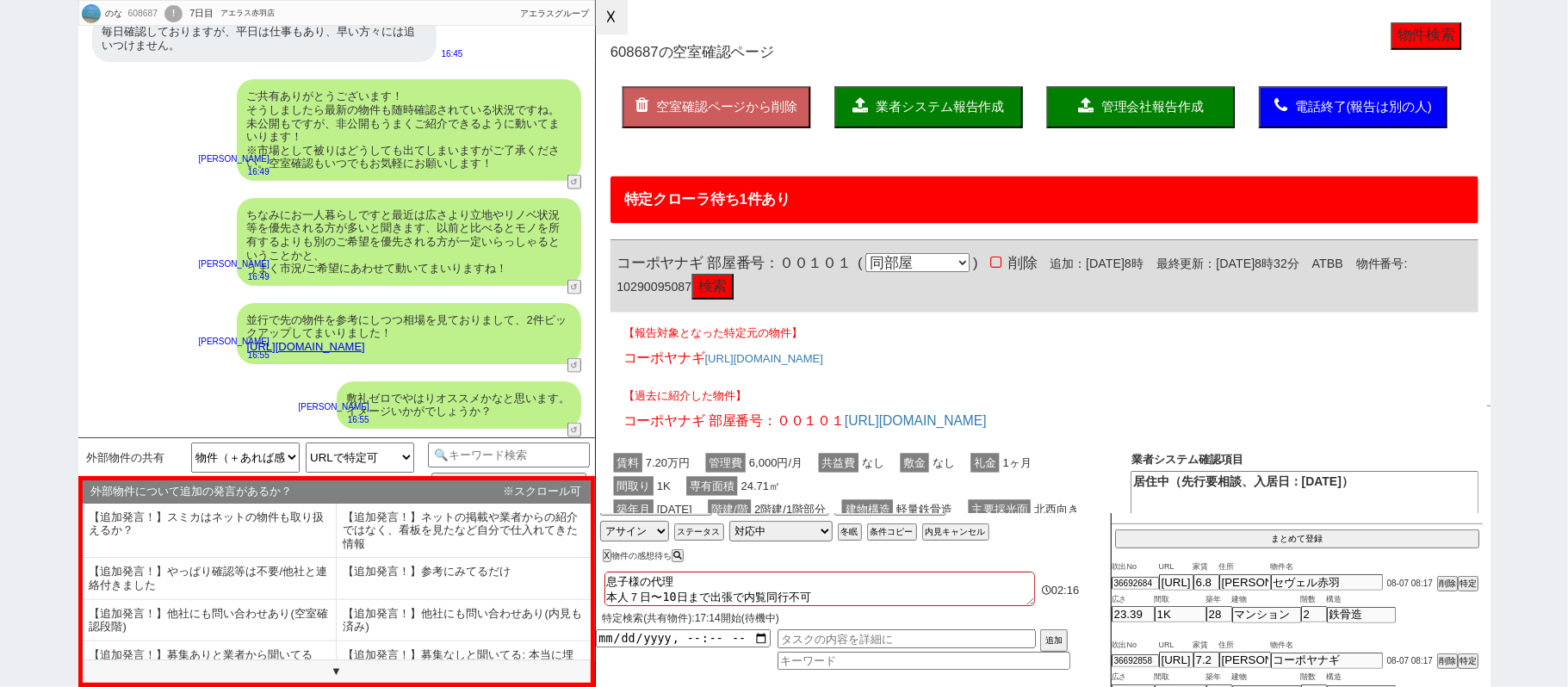
click at [608, 4] on button "☓" at bounding box center [611, 17] width 32 height 34
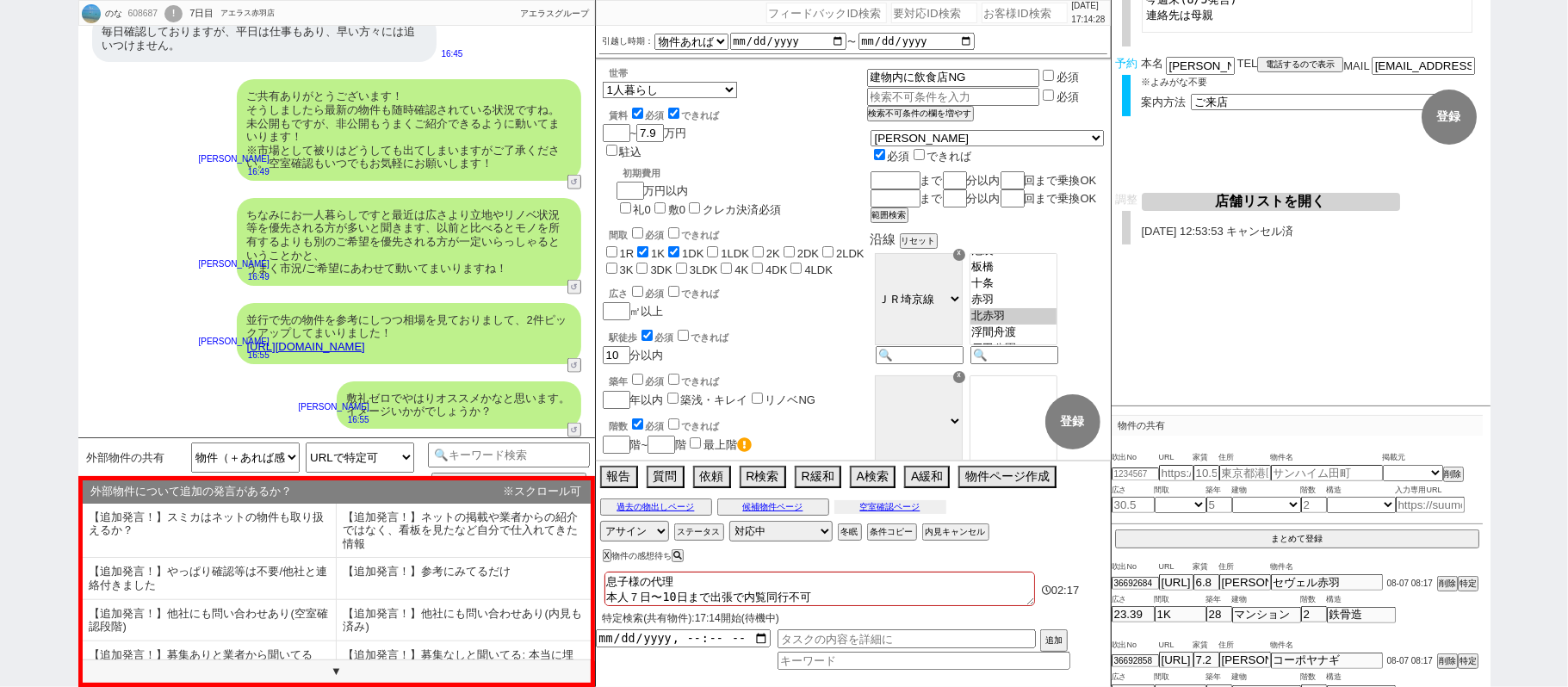
click at [903, 508] on button "空室確認ページ" at bounding box center [889, 507] width 112 height 13
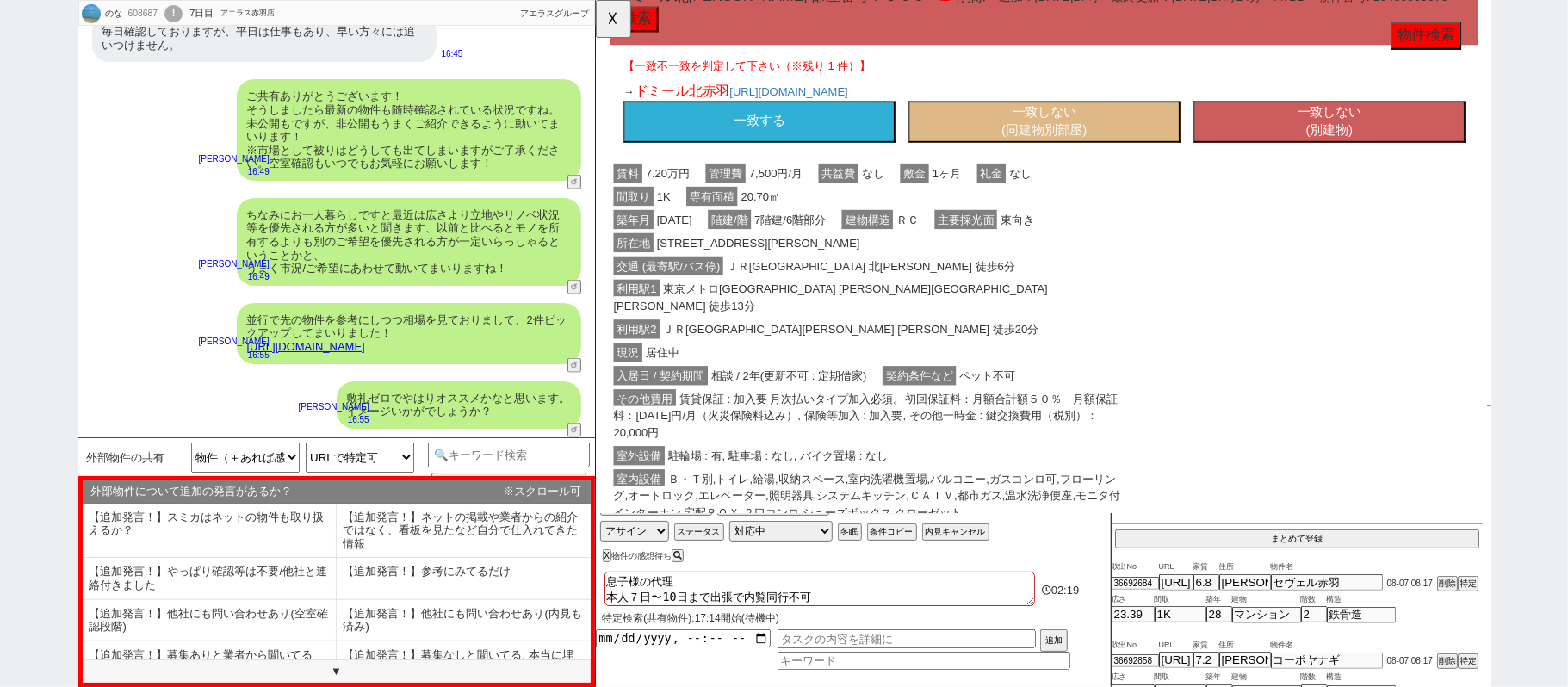
scroll to position [229, 0]
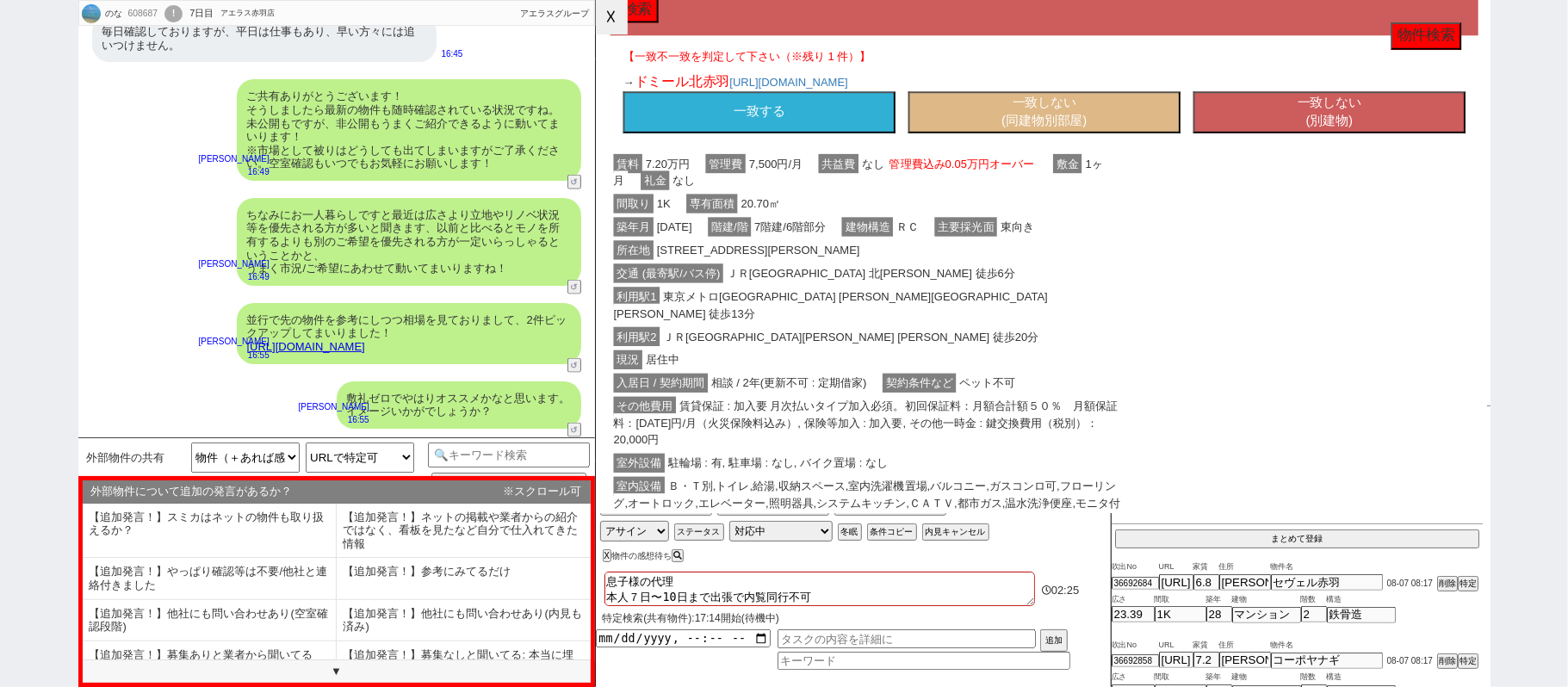
click at [614, 18] on button "☓" at bounding box center [611, 17] width 32 height 34
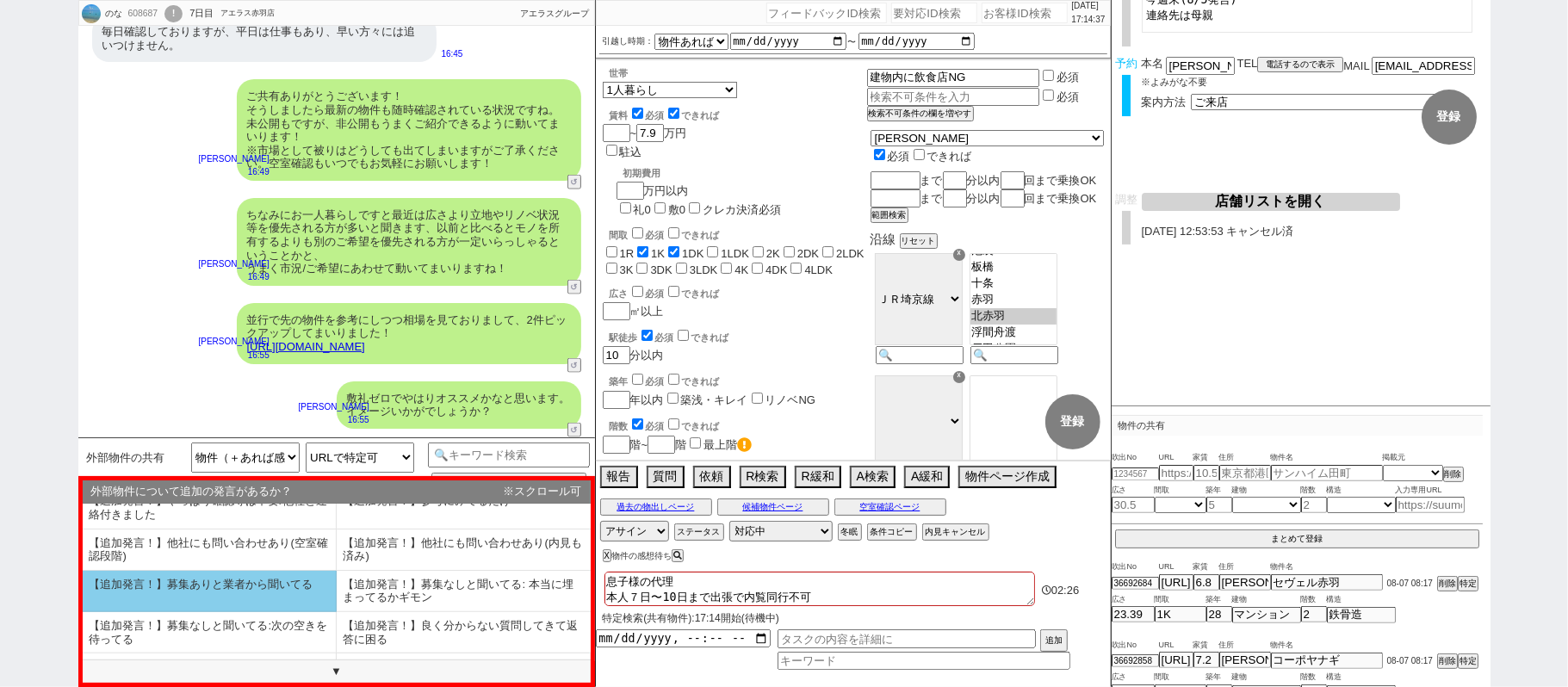
scroll to position [106, 0]
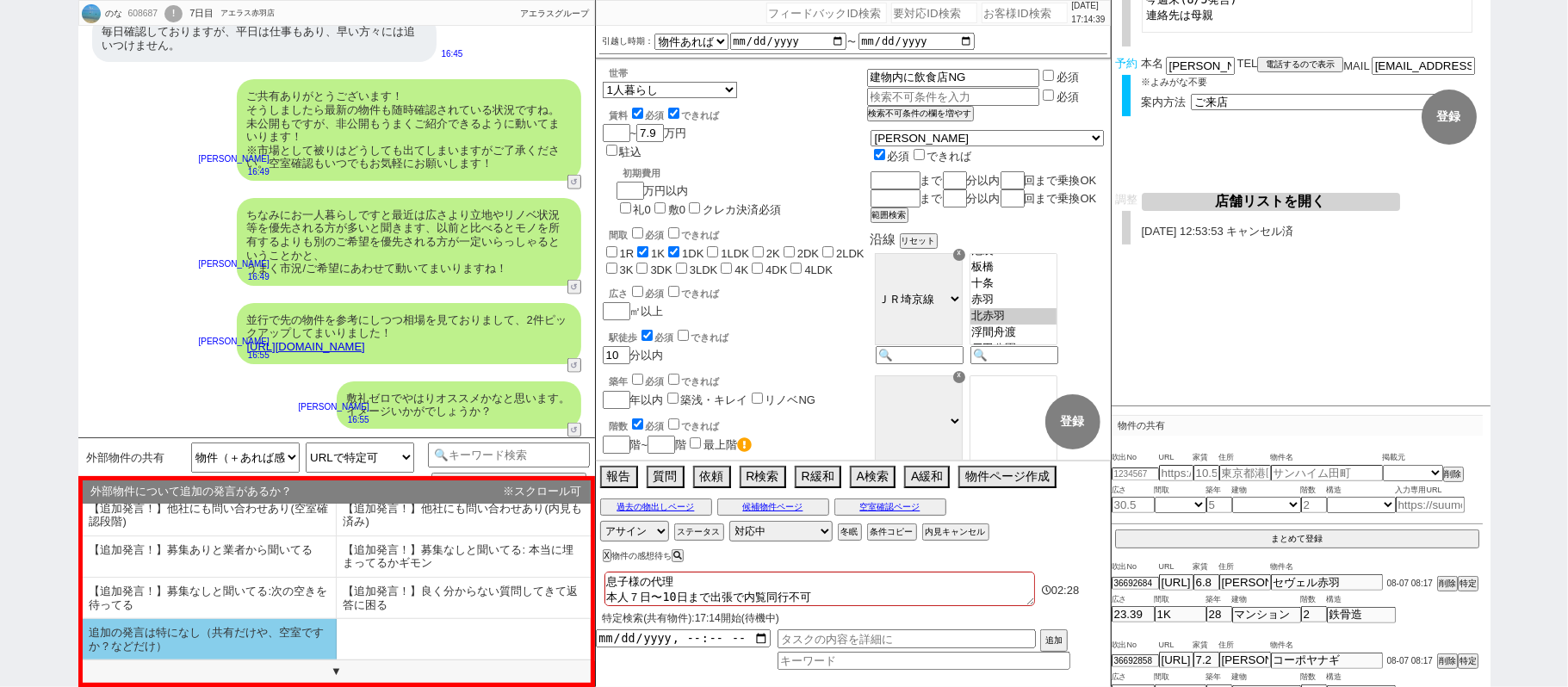
click at [288, 648] on li "追加の発言は特になし（共有だけや、空室ですか？などだけ）" at bounding box center [209, 639] width 254 height 40
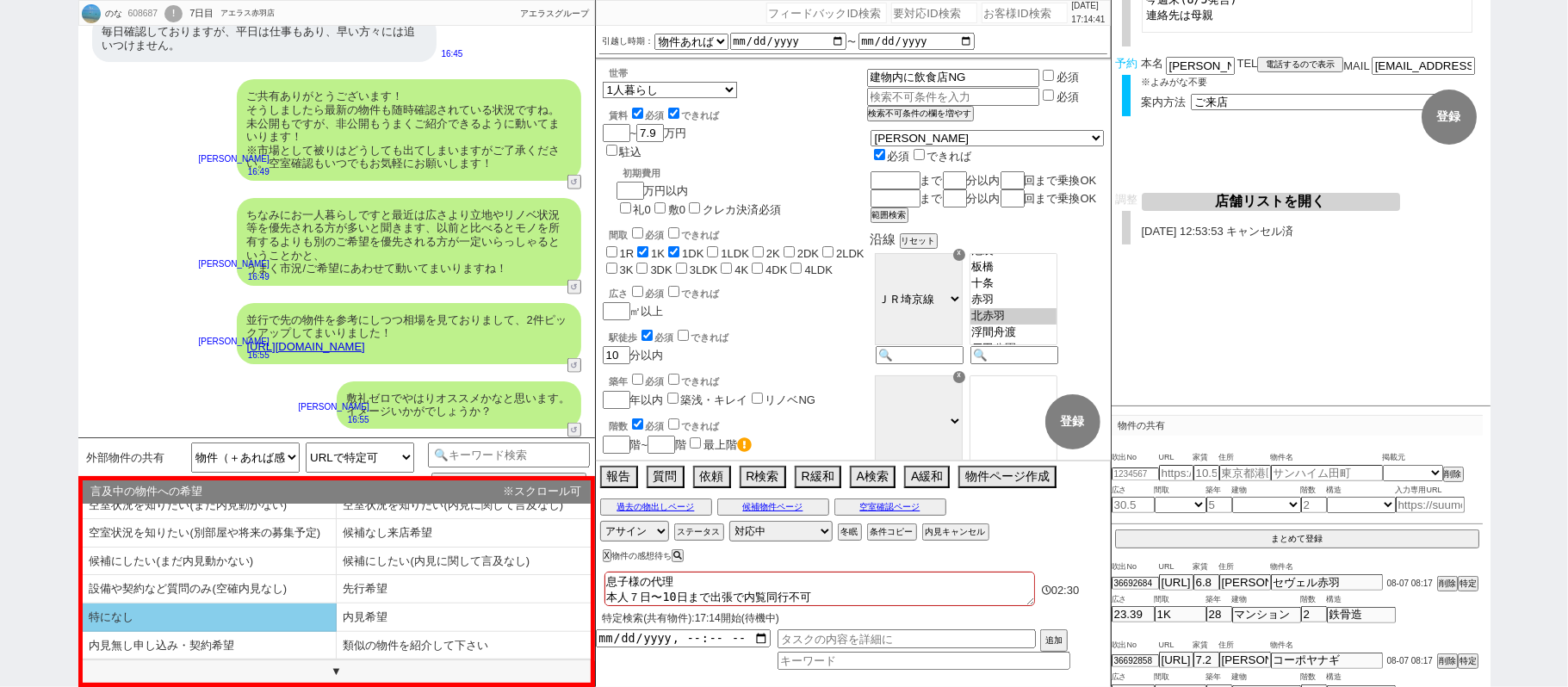
click at [286, 610] on li "特になし" at bounding box center [209, 618] width 254 height 29
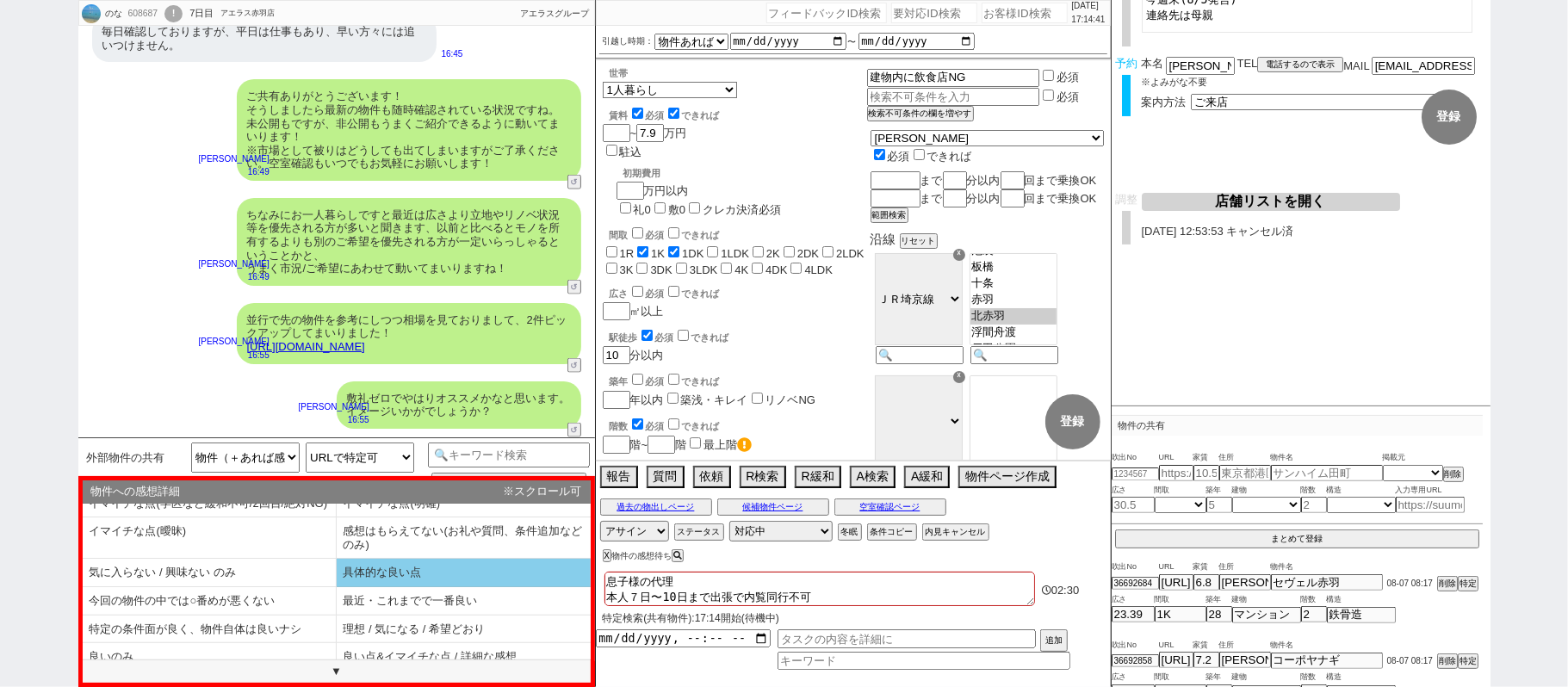
scroll to position [41, 0]
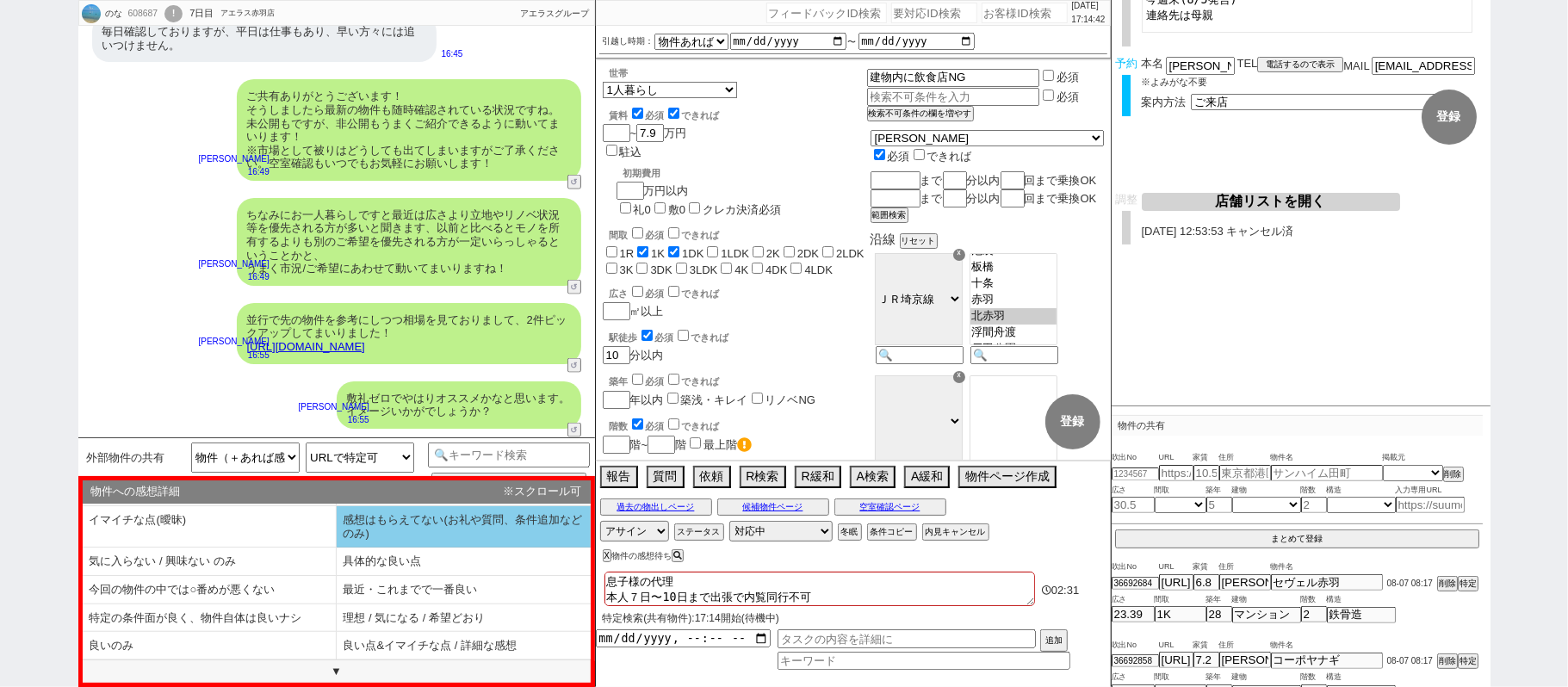
click at [336, 547] on li "感想はもらえてない(お礼や質問、条件追加などのみ)" at bounding box center [209, 561] width 254 height 29
select select "追加の発言は特になし（共有だけや、空室ですか？などだけ）"
select select "特になし"
select select "感想はもらえてない(お礼や質問、条件追加などのみ)"
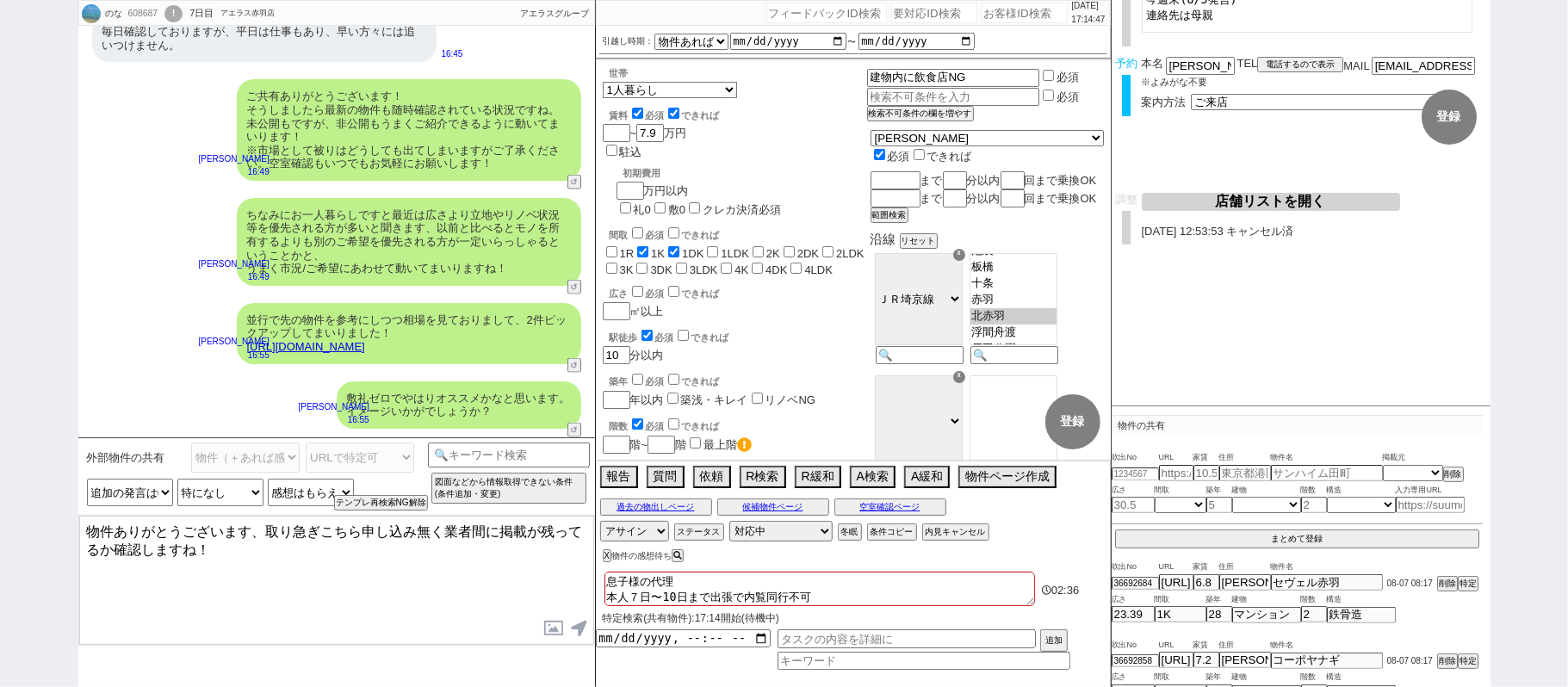
drag, startPoint x: 265, startPoint y: 535, endPoint x: 321, endPoint y: 538, distance: 56.1
click at [321, 538] on textarea "物件ありがとうございます、取り急ぎこちら申し込み無く業者間に掲載が残ってるか確認しますね！" at bounding box center [336, 580] width 515 height 129
type textarea "物件ありがとうございます、こちら申し込み無く業者間に掲載が残ってるか確認しますね！"
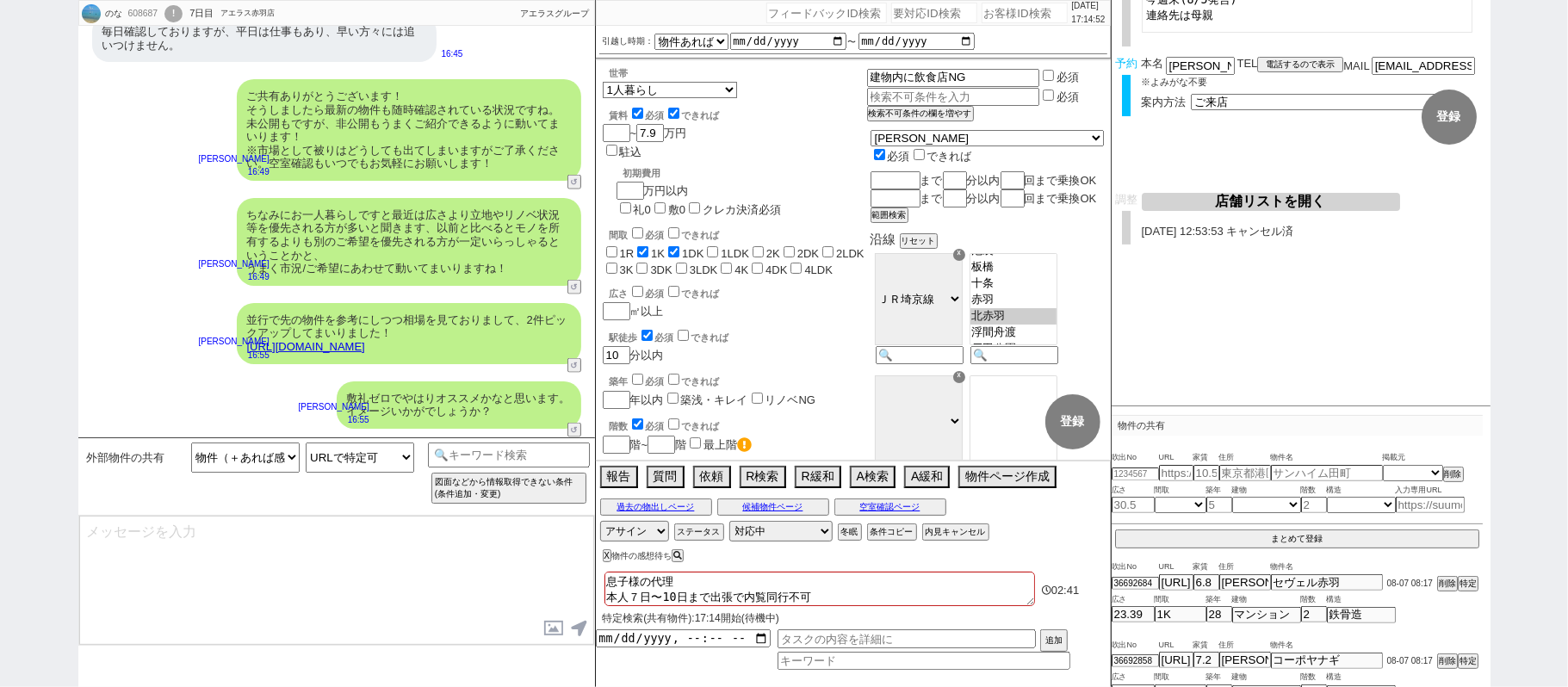
scroll to position [11060, 0]
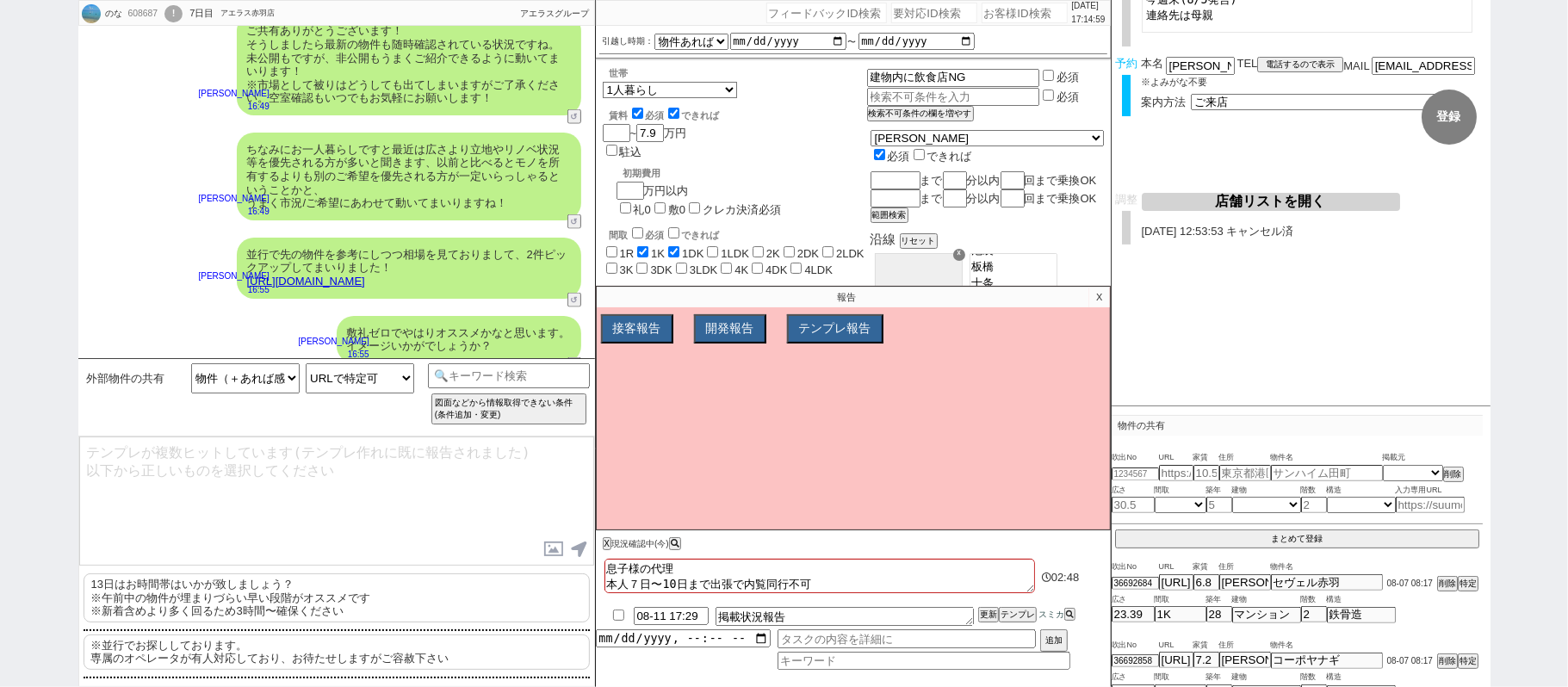
click at [401, 654] on p "※並行でお探ししております。 専属のオペレータが有人対応しており、お待たせしますがご容赦下さい" at bounding box center [336, 652] width 506 height 35
type textarea "※並行でお探ししております。 専属のオペレータが有人対応しており、お待たせしますがご容赦下さい"
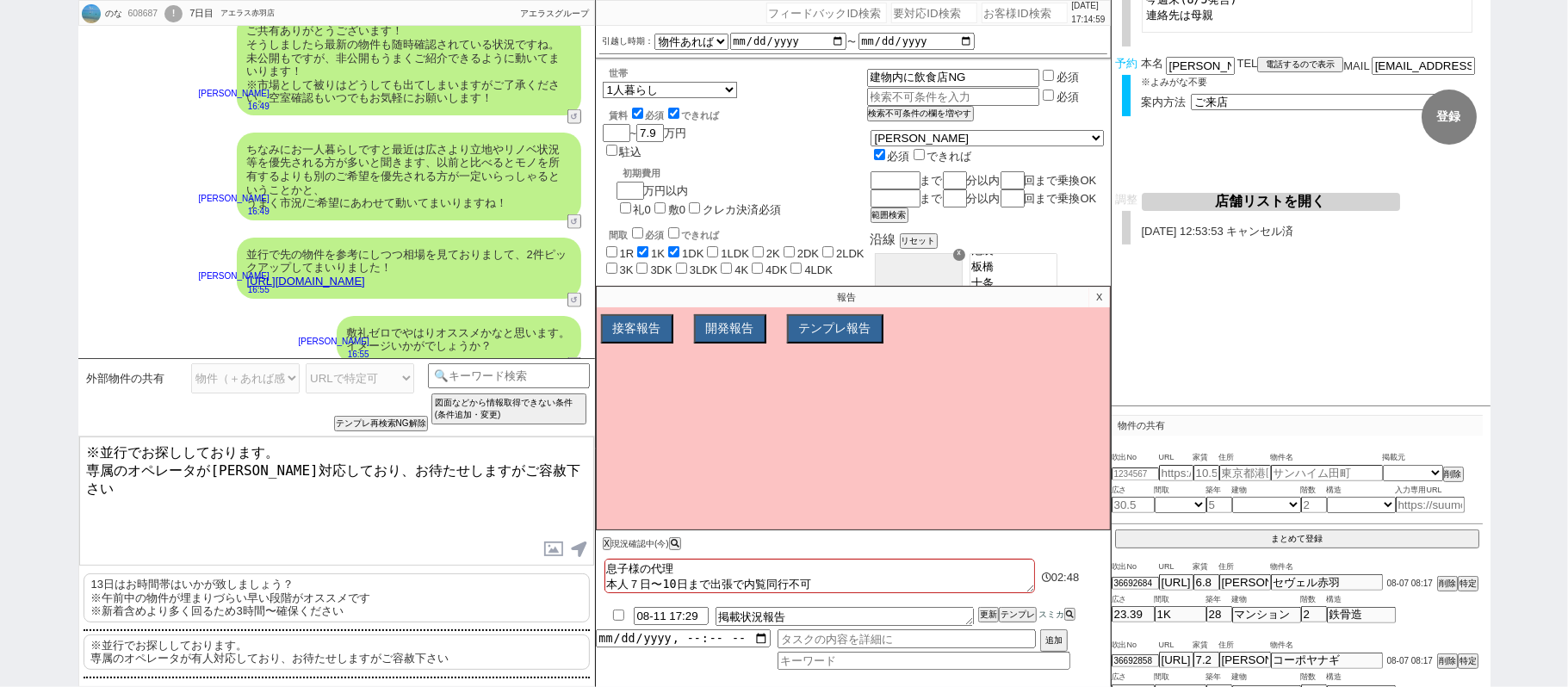
click at [401, 490] on textarea "※並行でお探ししております。 専属のオペレータが有人対応しており、お待たせしますがご容赦下さい" at bounding box center [336, 500] width 515 height 129
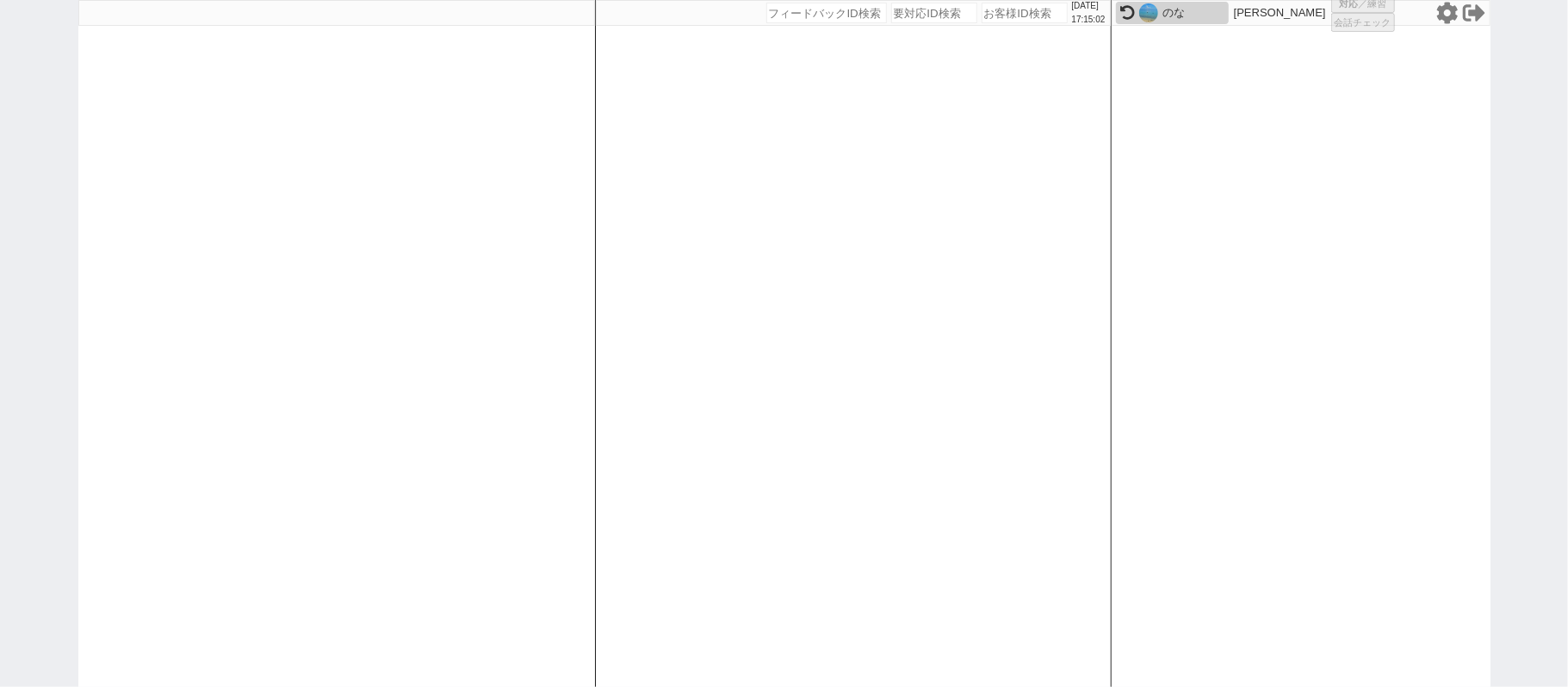
scroll to position [0, 0]
select select "1"
select select "2"
select select
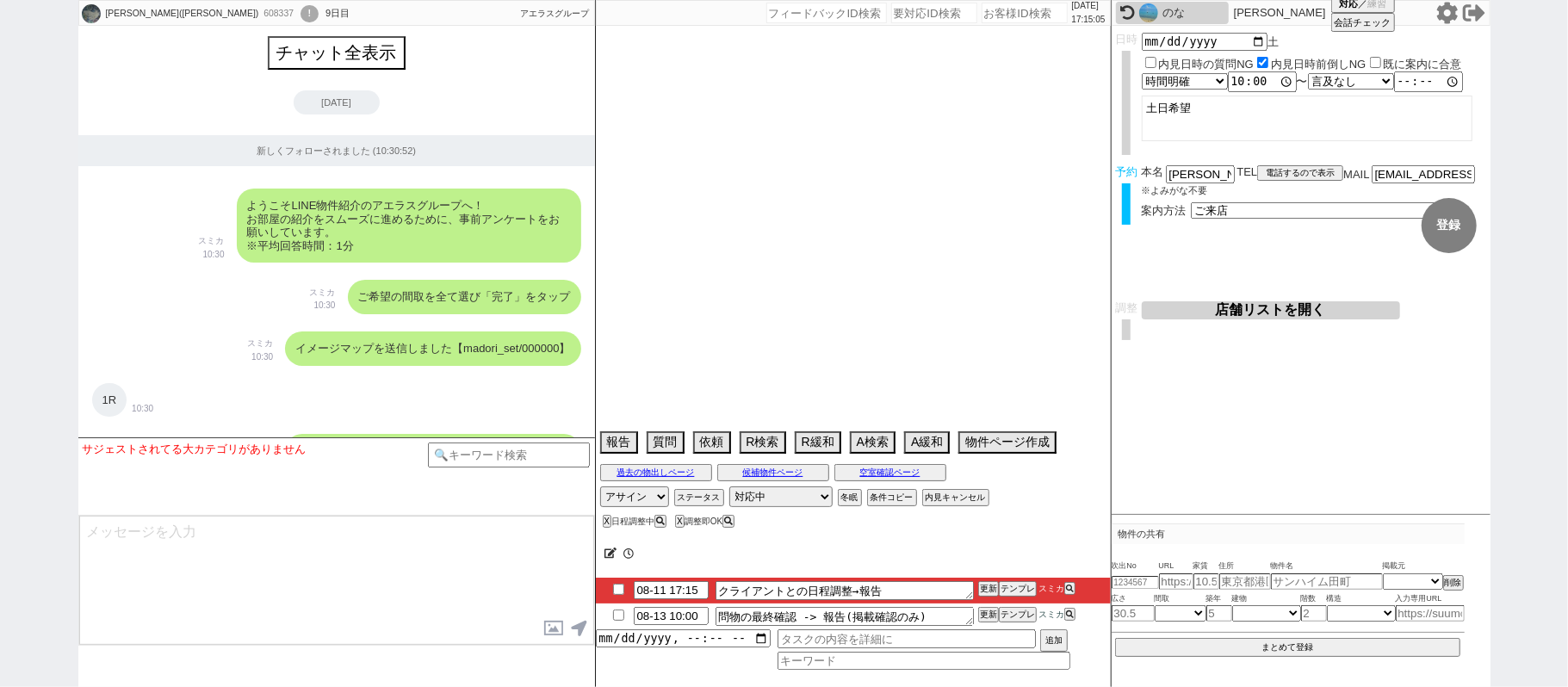
scroll to position [8553, 0]
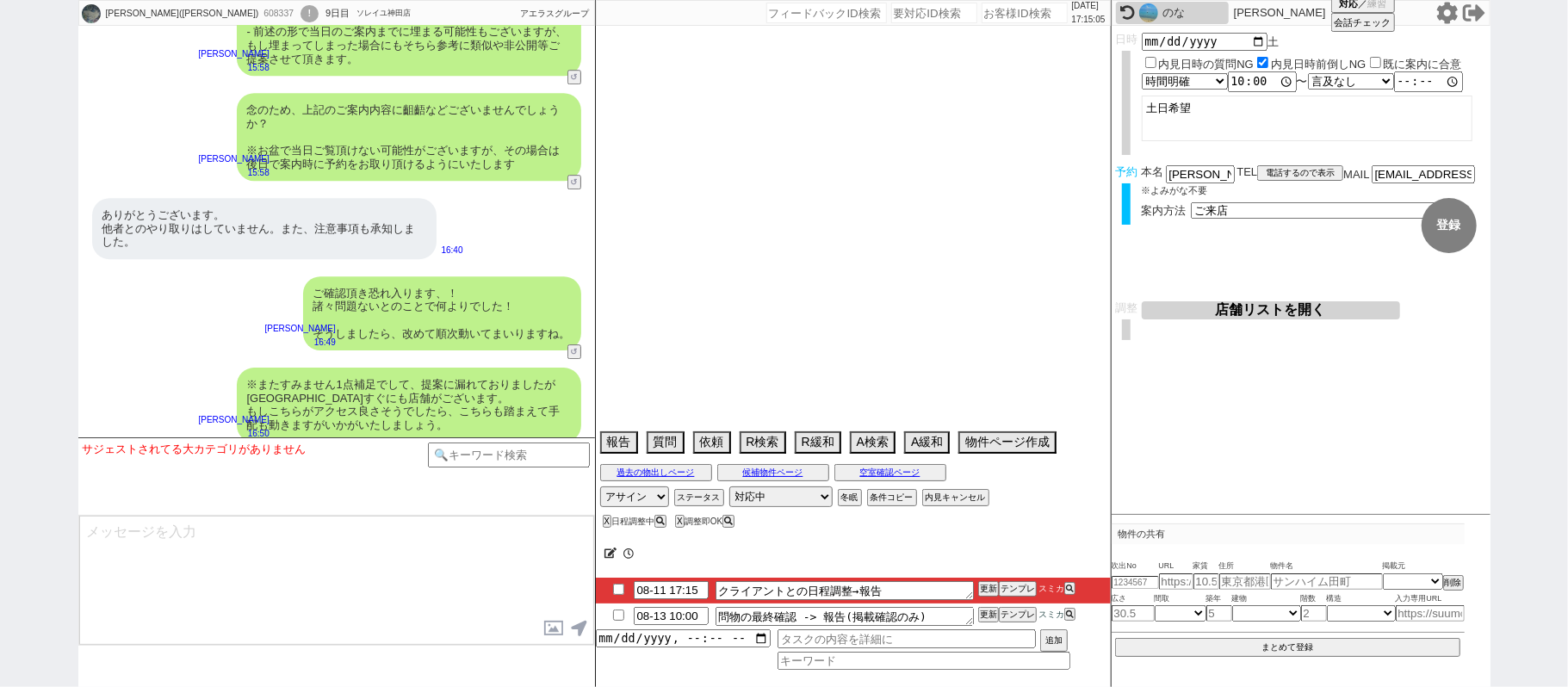
select select "2025"
select select "8"
select select "36"
select select "0"
select select "14"
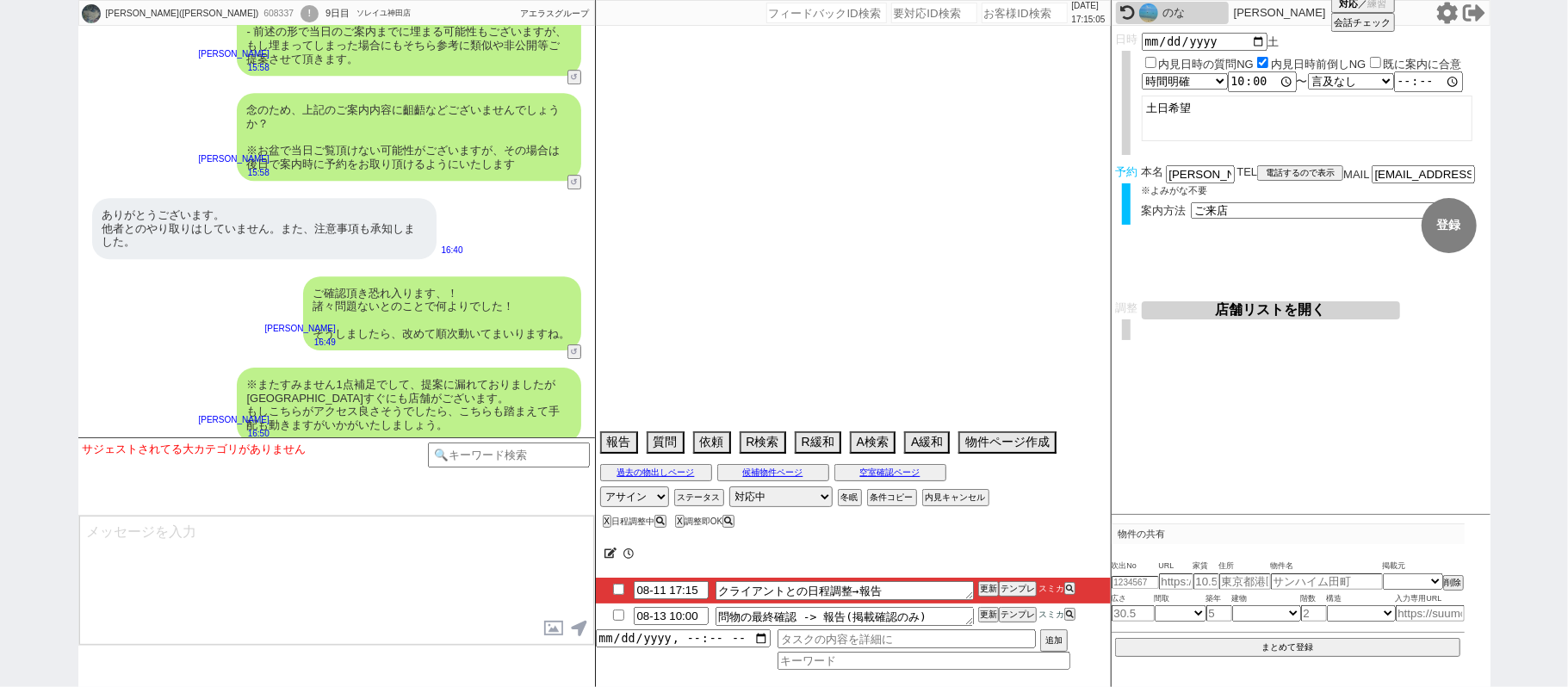
select select "64"
select select "65"
select select "66"
select select "67"
select select "68"
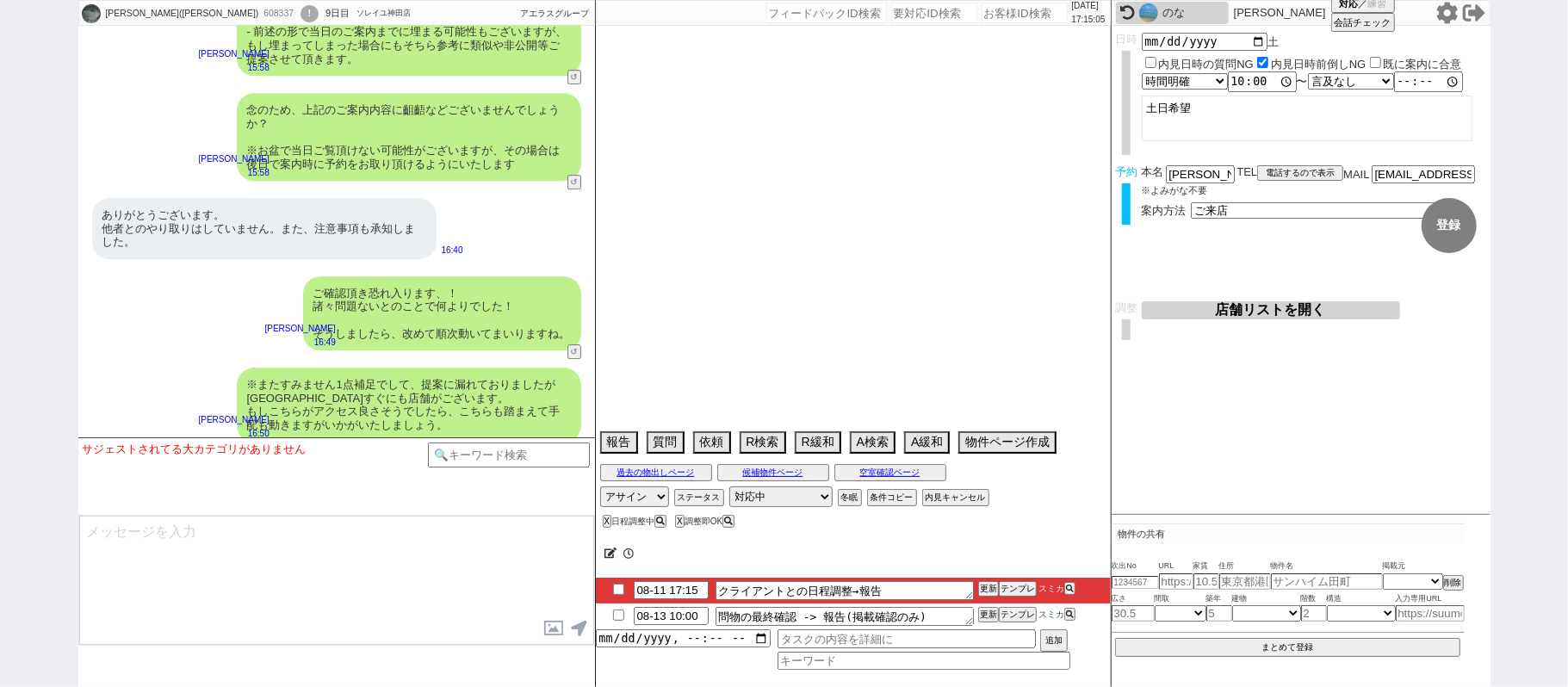
select select "69"
select select "70"
select select "71"
select select "72"
select select "73"
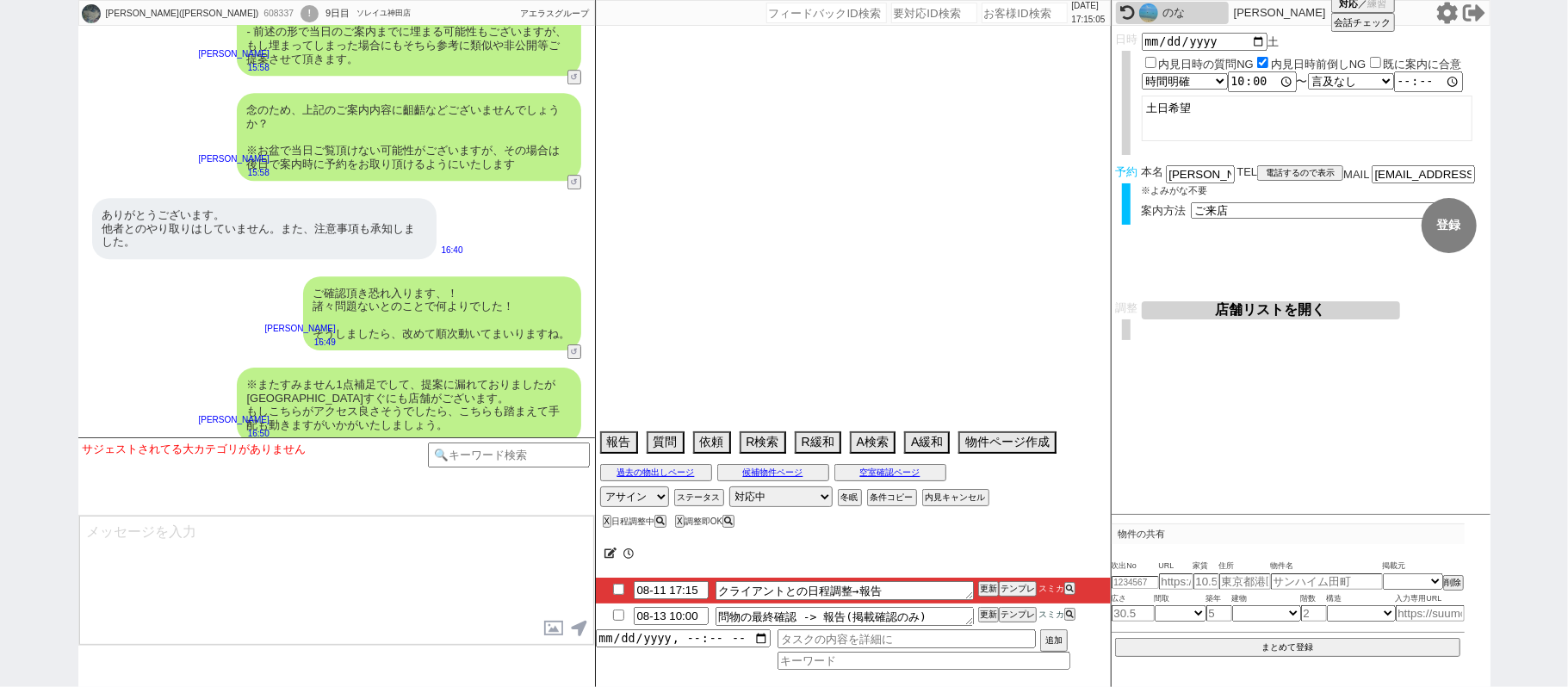
select select "74"
select select "75"
select select "76"
select select "77"
select select "78"
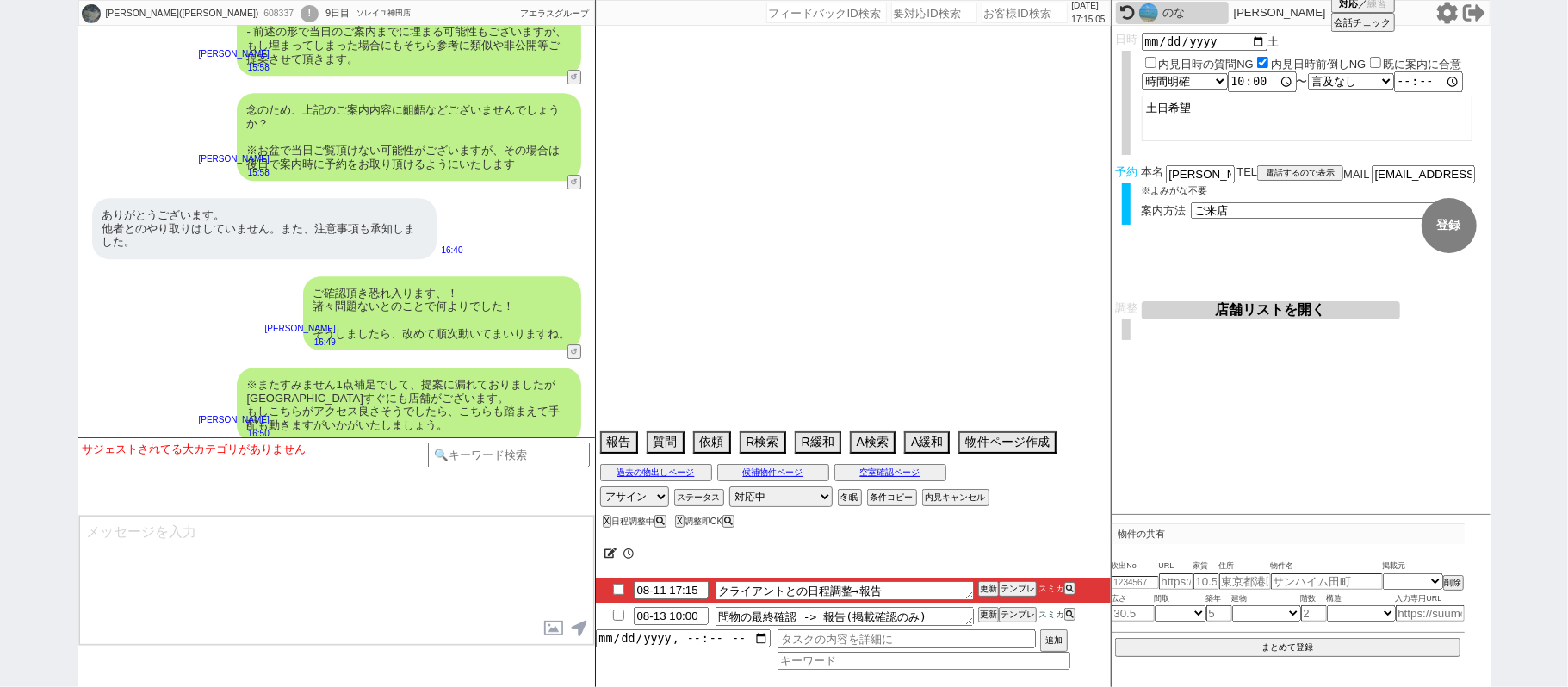
select select "79"
select select "80"
select select "81"
select select "82"
select select "83"
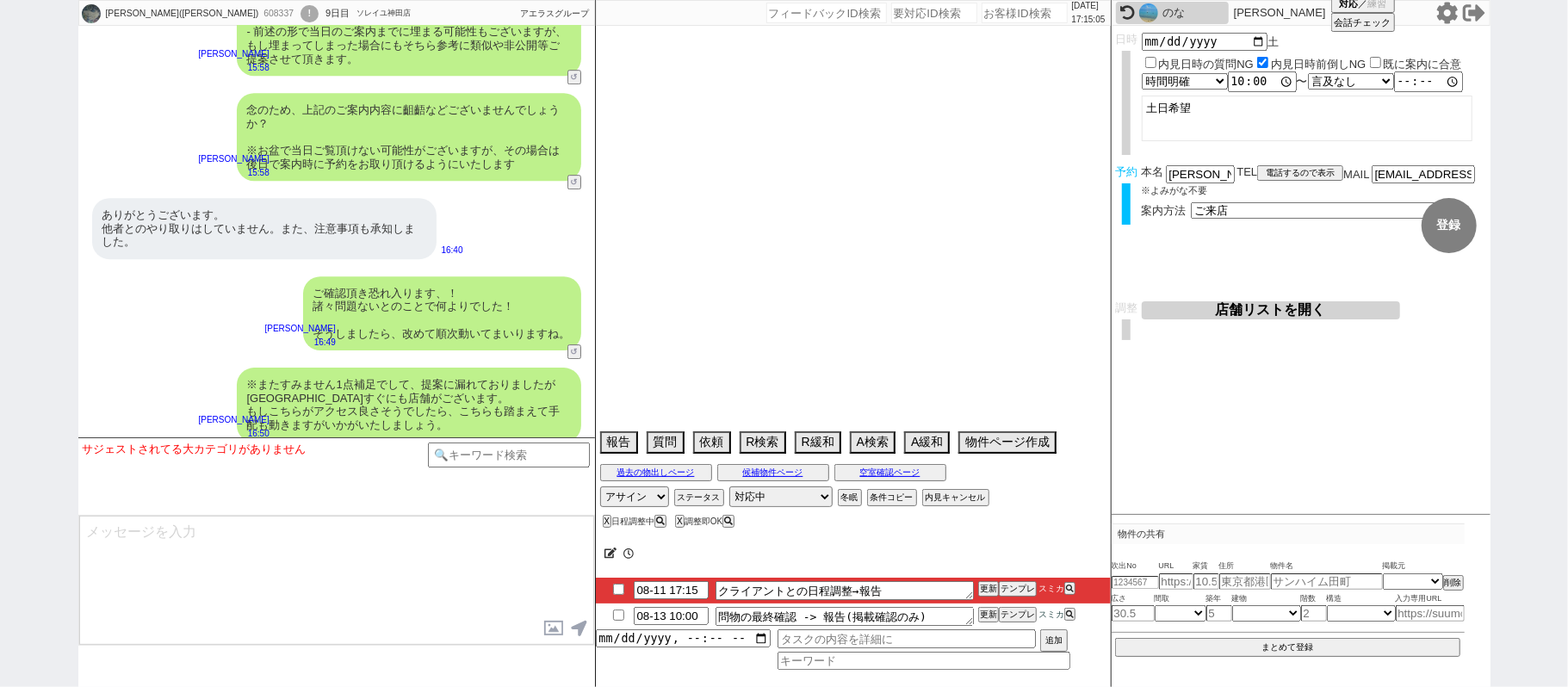
select select "84"
select select "85"
select select "86"
select select "87"
select select "88"
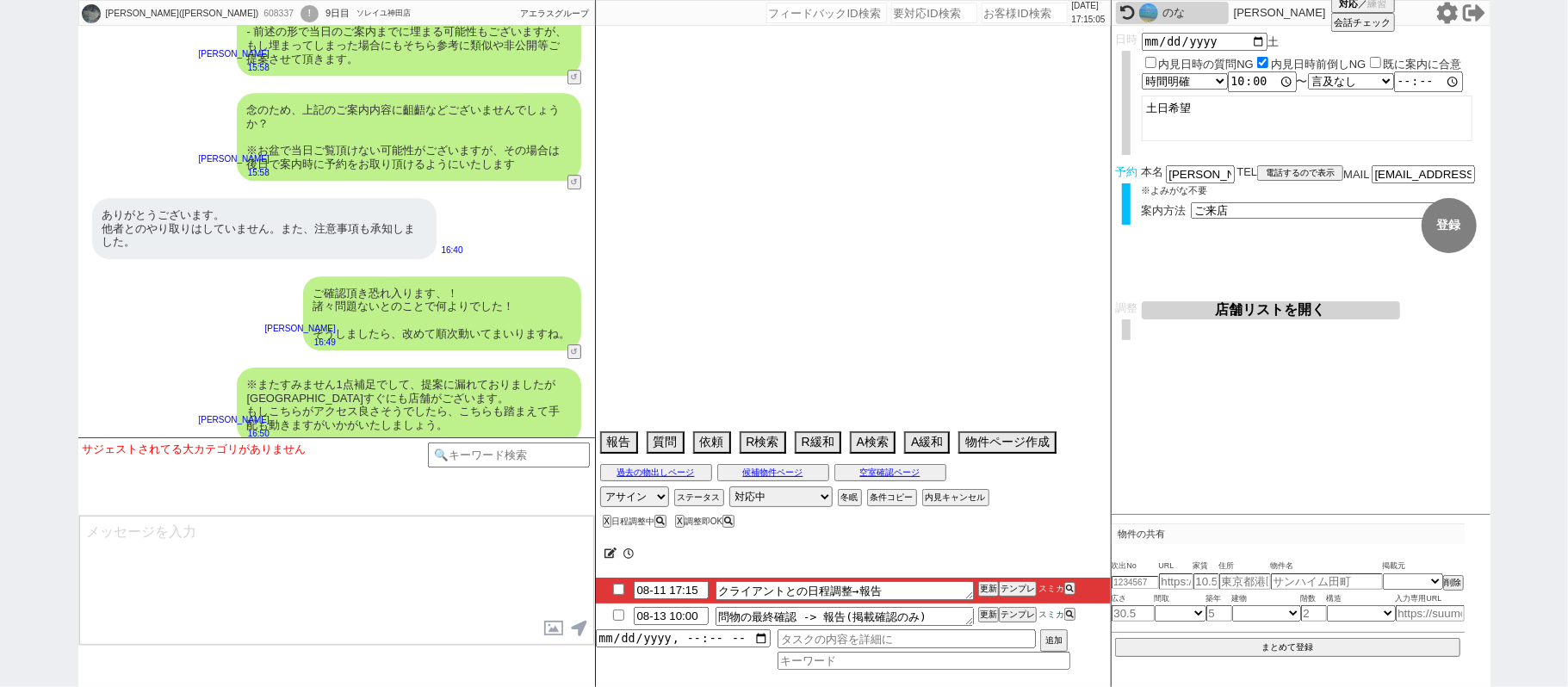
select select "89"
select select "90"
select select "91"
select select "92"
select select "93"
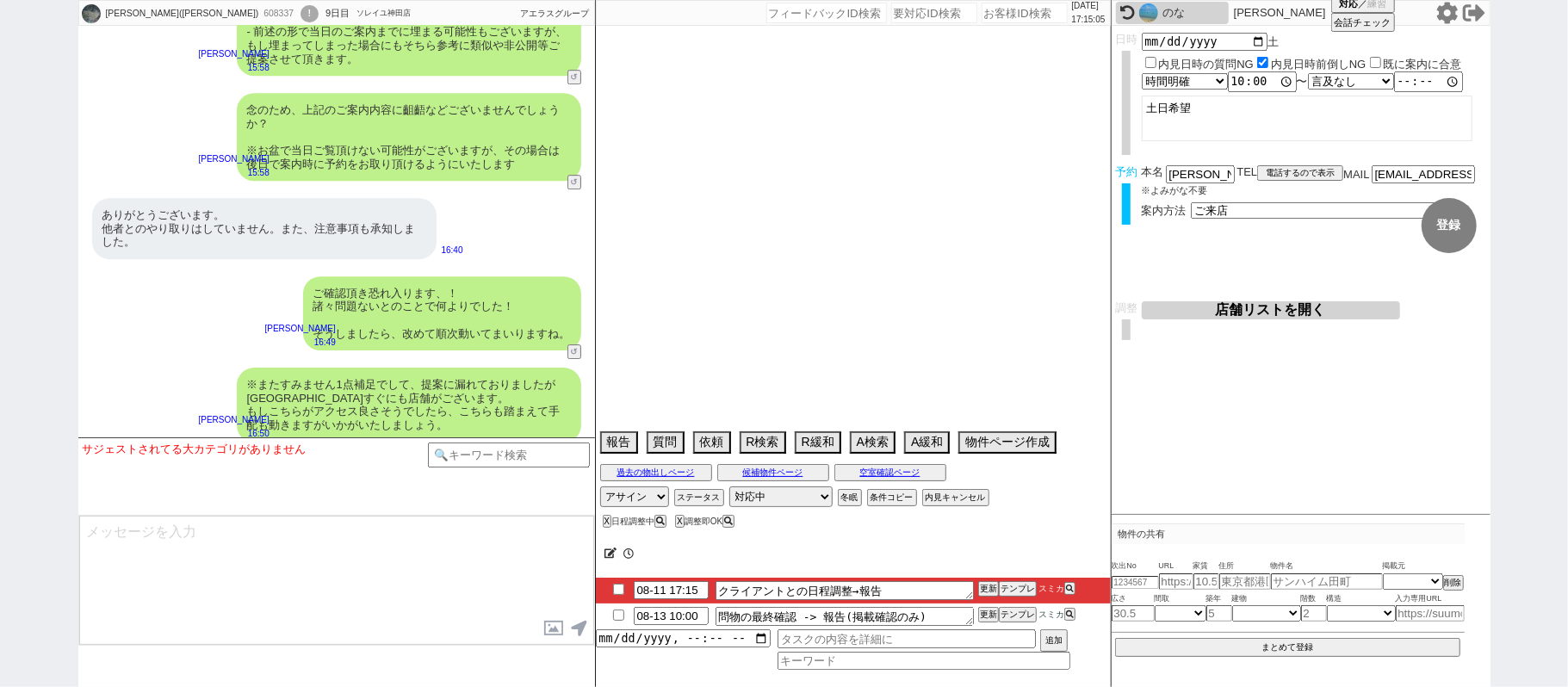
select select "94"
select select "95"
select select "96"
select select "97"
select select "98"
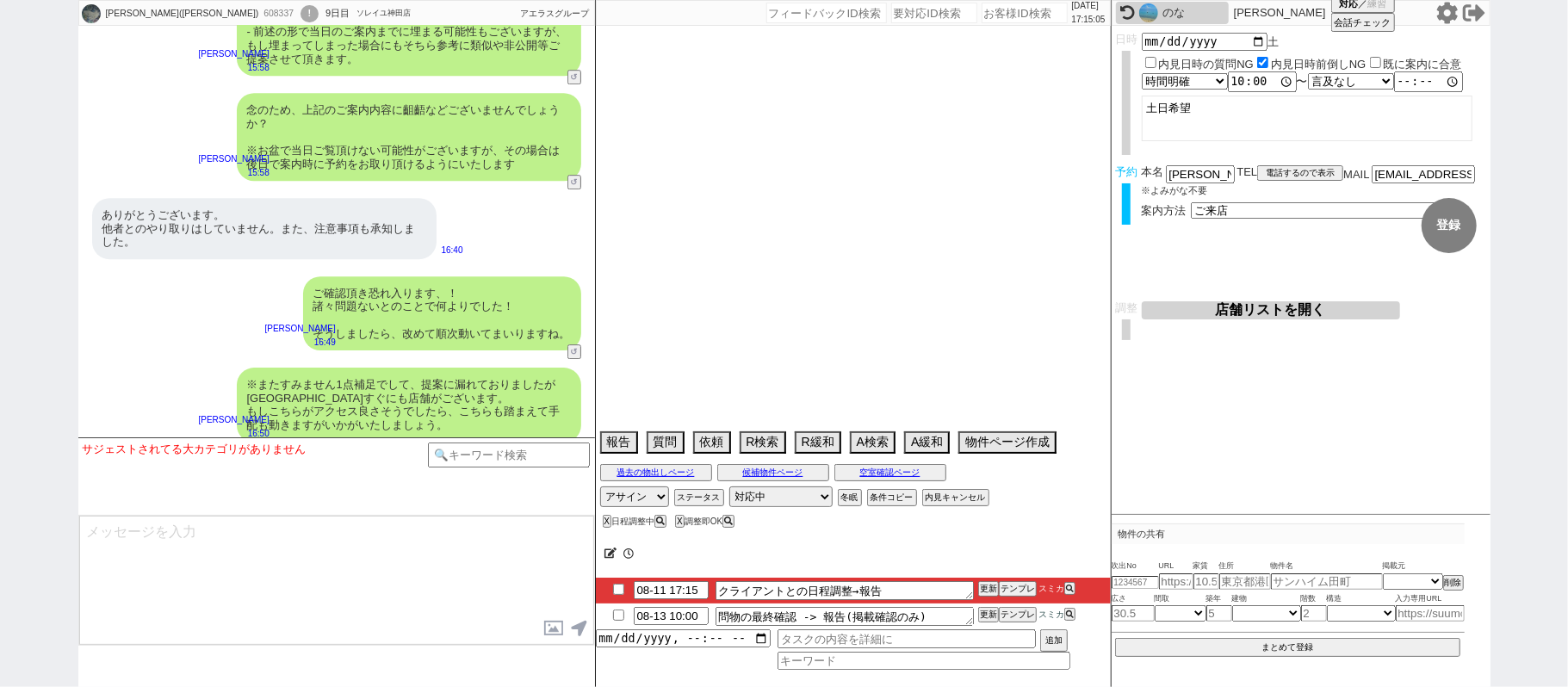
select select "100"
select select "101"
select select "102"
select select "103"
select select "104"
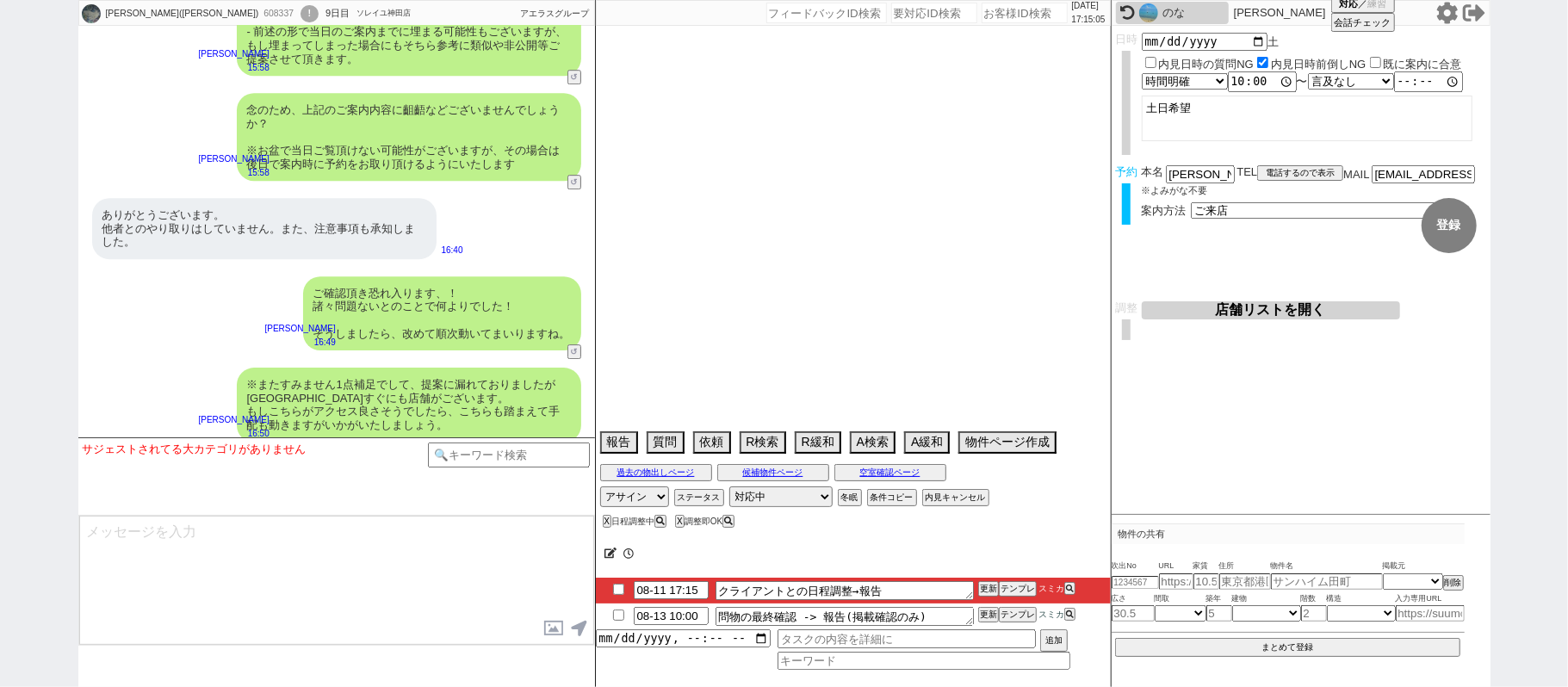
select select "108"
select select "109"
select select "110"
select select "23"
select select "751"
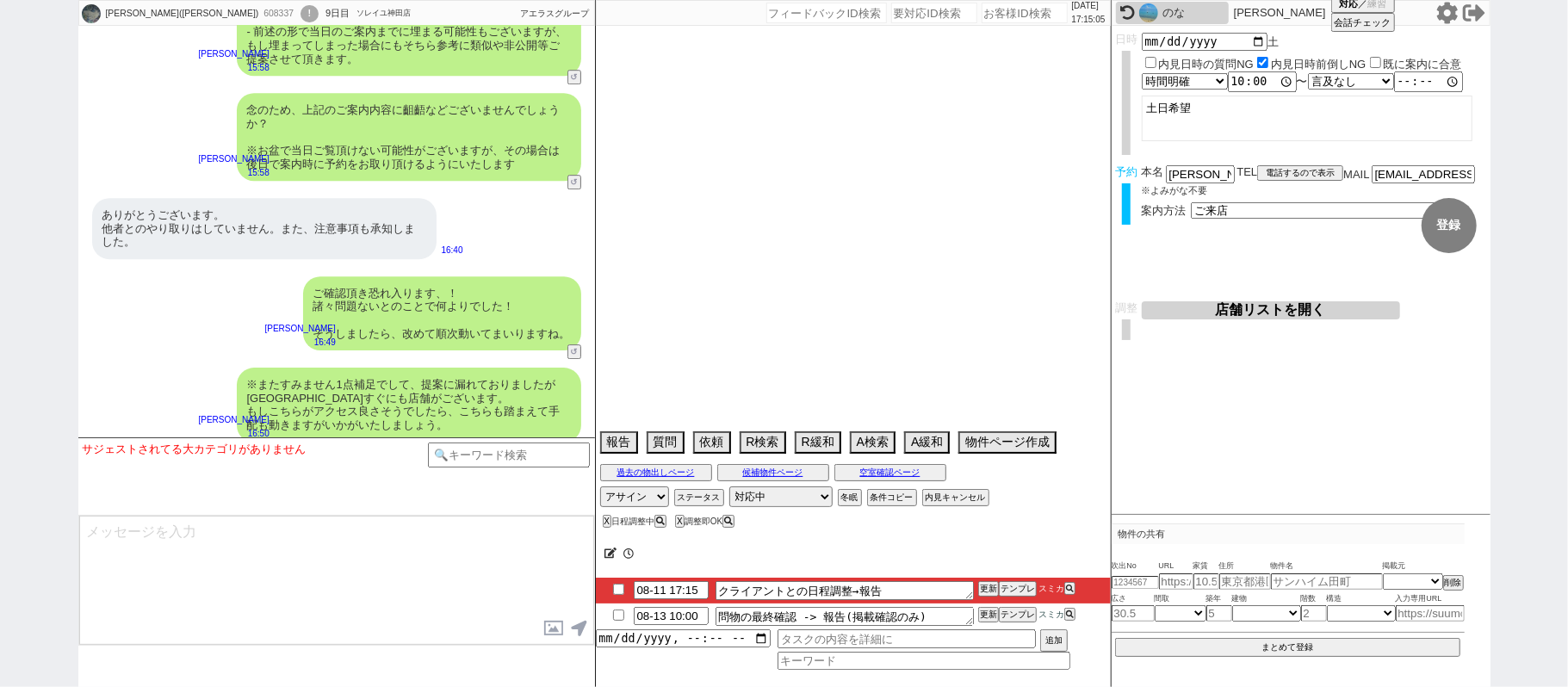
select select "57"
select select "1412"
select select "56"
select select "1393"
select select "1289"
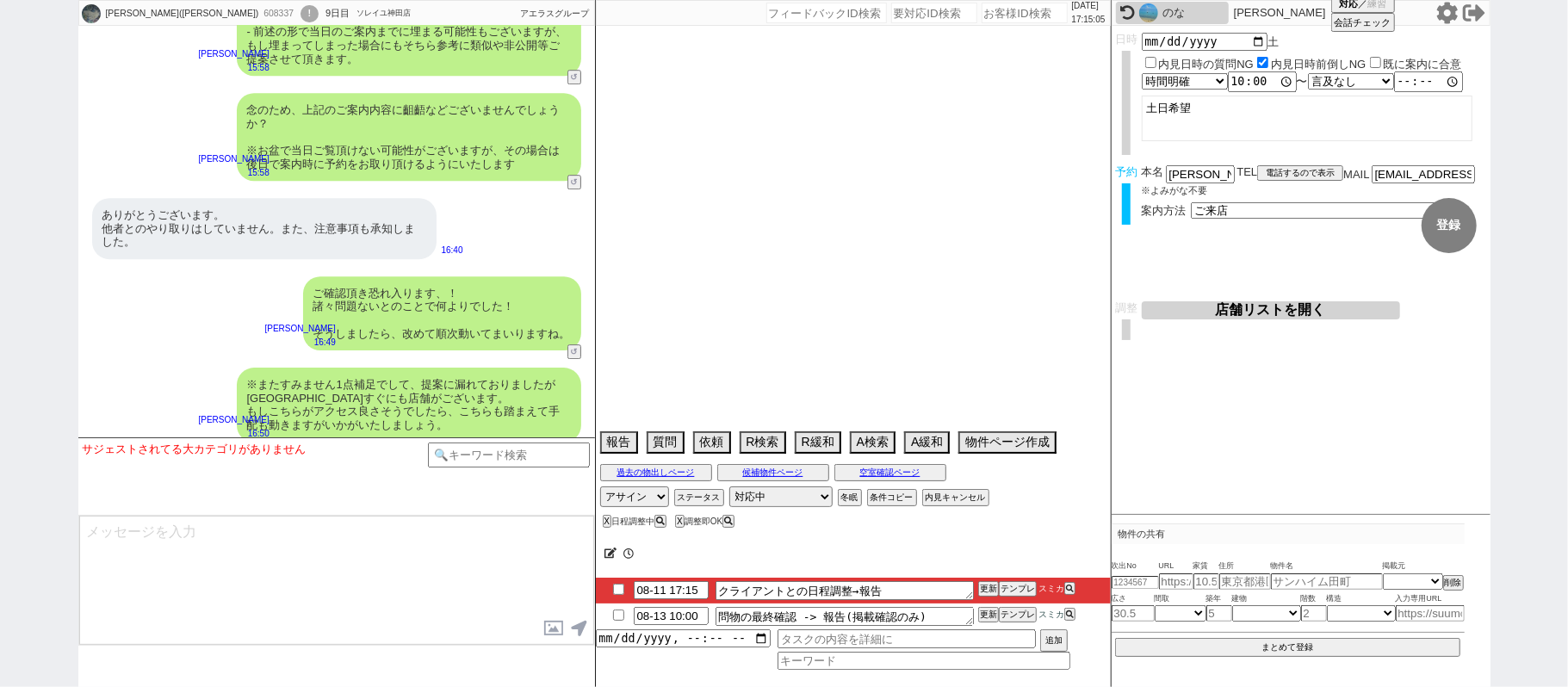
select select "9"
select select "339"
select select "15"
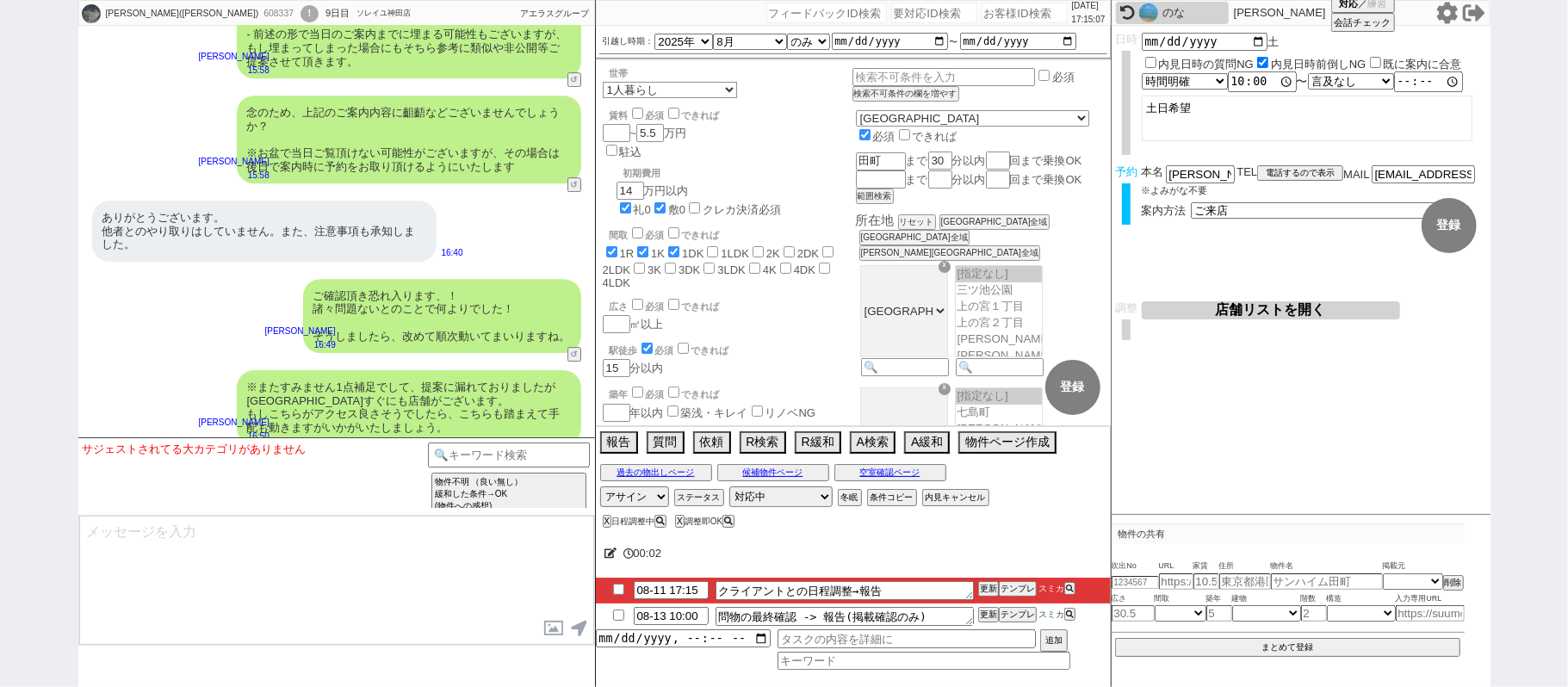
scroll to position [8551, 0]
click at [265, 573] on textarea at bounding box center [336, 580] width 515 height 129
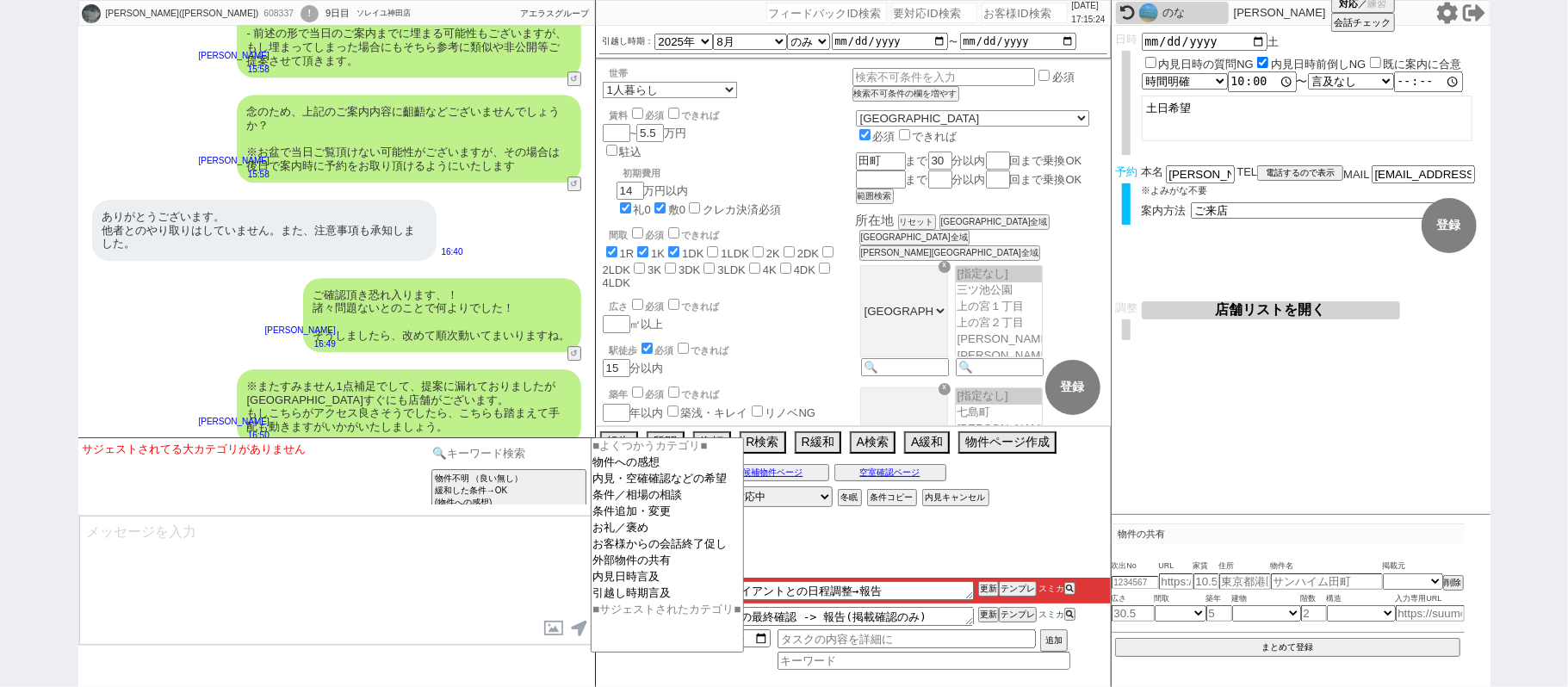
click at [483, 451] on input at bounding box center [509, 453] width 163 height 21
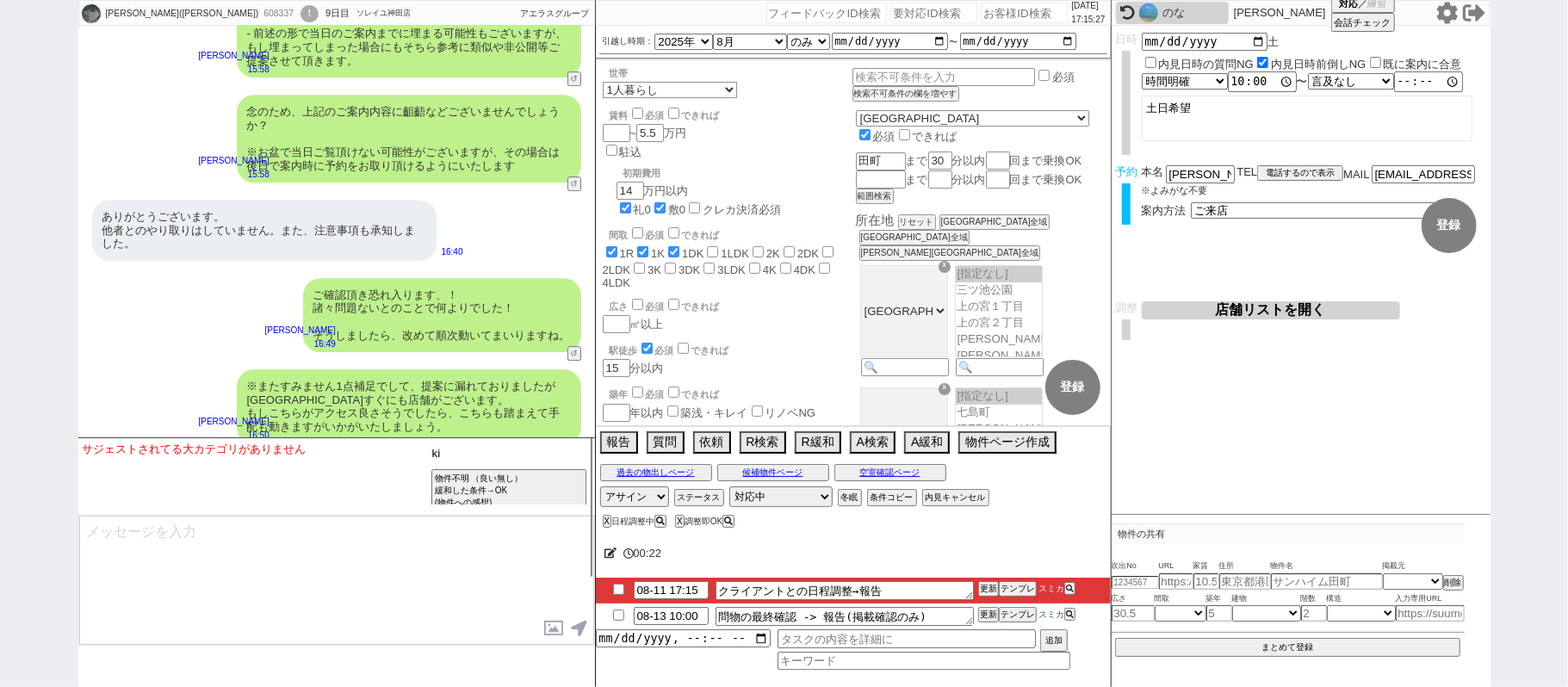
type input "k"
type input "記述"
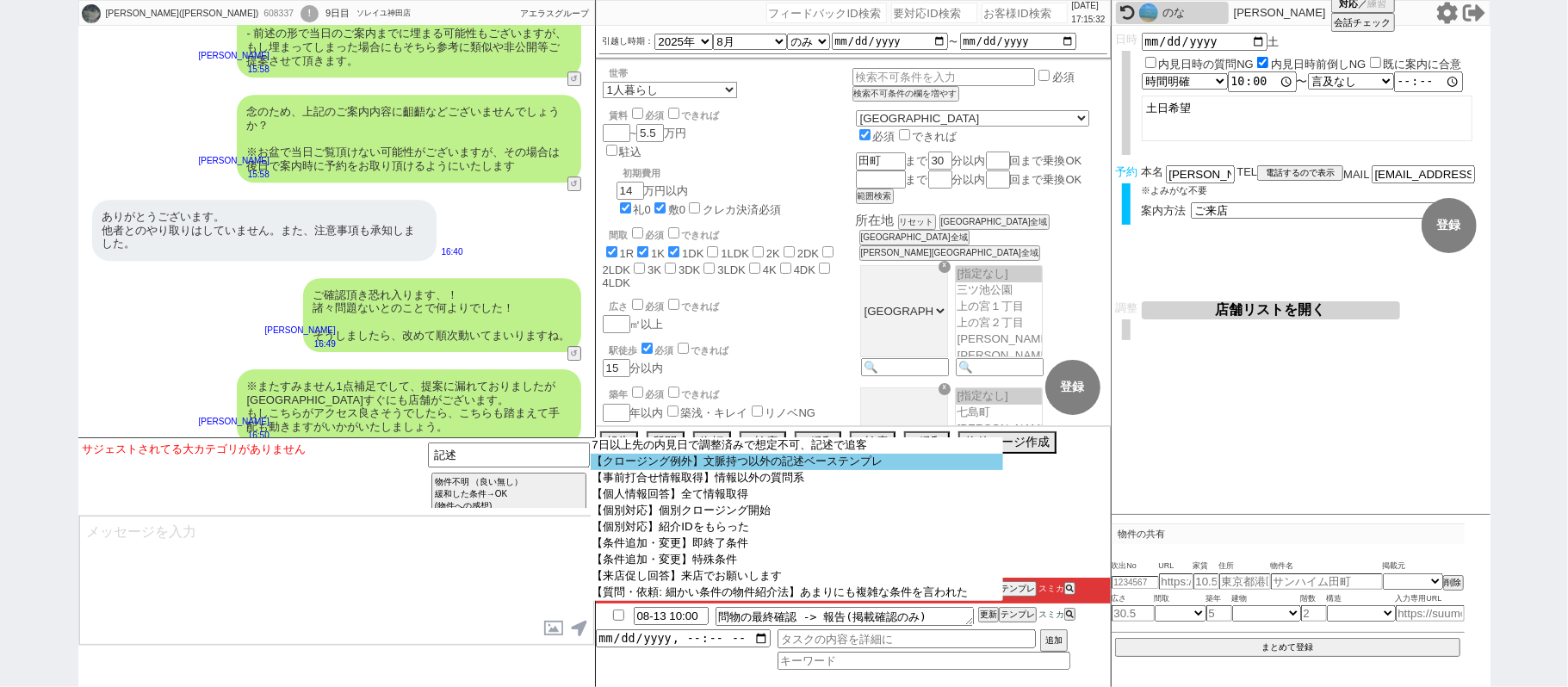
click at [637, 469] on option "【クロージング例外】文脈持つ以外の記述ベーステンプレ" at bounding box center [796, 461] width 412 height 16
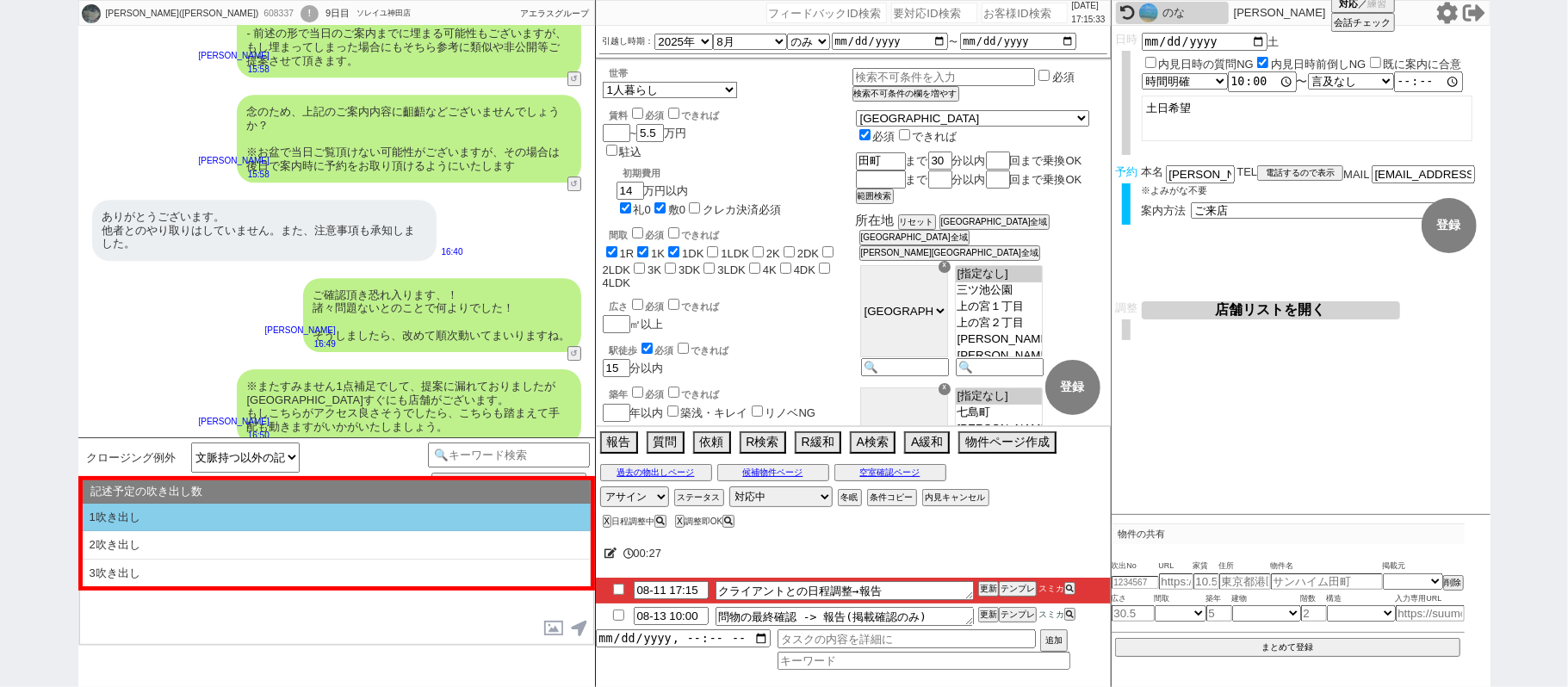
click at [309, 523] on li "1吹き出し" at bounding box center [336, 518] width 508 height 29
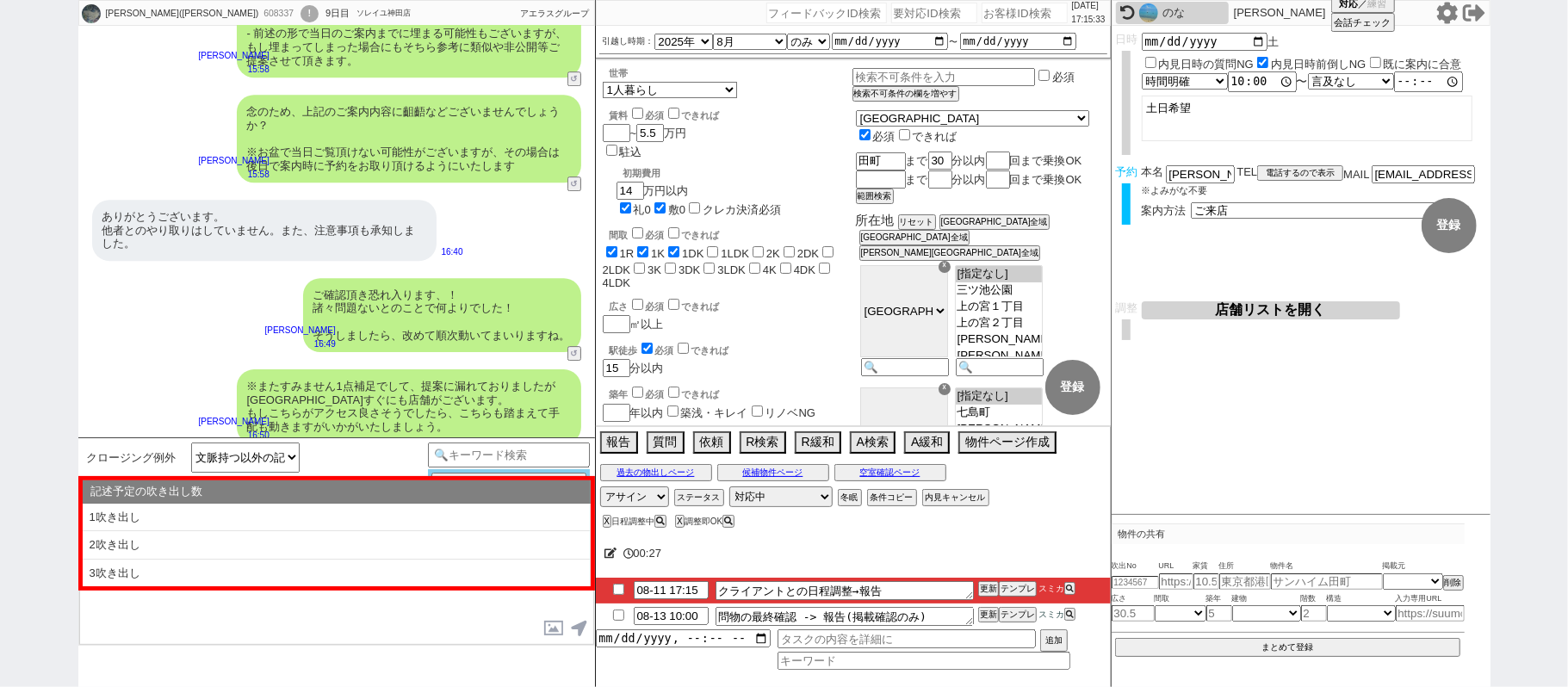
type textarea "@@【@@①記述したい内容を②の下に入力@@】@@ @@【@@②記述したい内容を入力後に①と②を@@ごと消して送信！！@@】@@"
select select "1吹き出し"
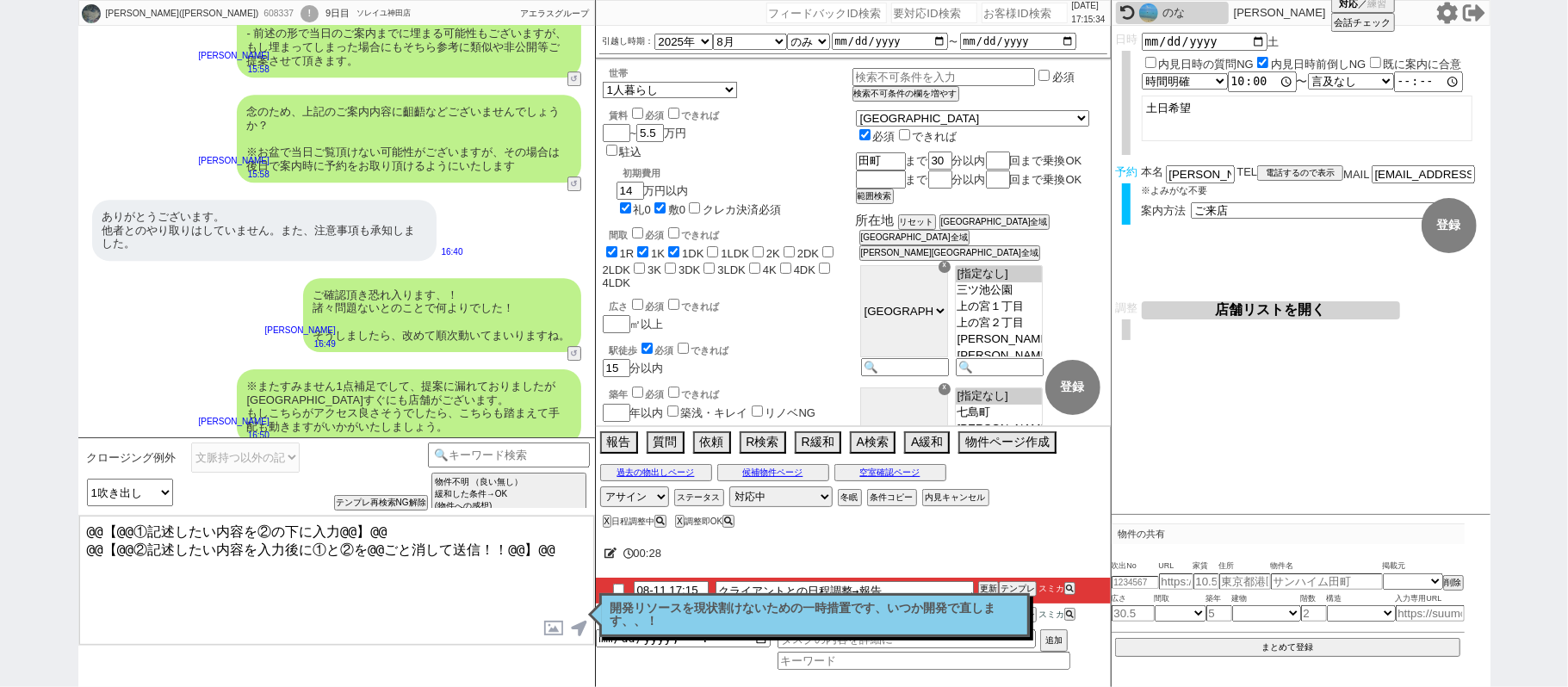
click at [571, 547] on textarea "@@【@@①記述したい内容を②の下に入力@@】@@ @@【@@②記述したい内容を入力後に①と②を@@ごと消して送信！！@@】@@" at bounding box center [336, 580] width 515 height 129
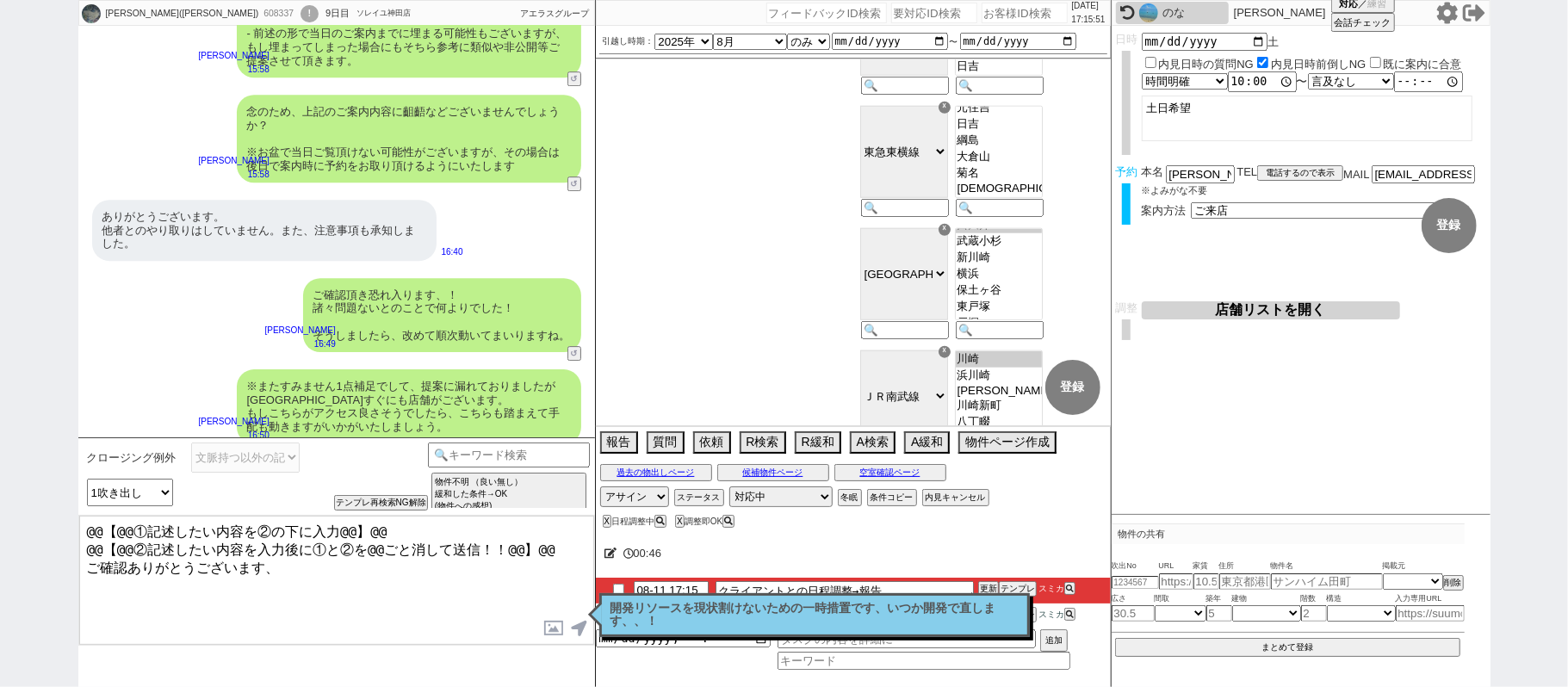
scroll to position [494, 0]
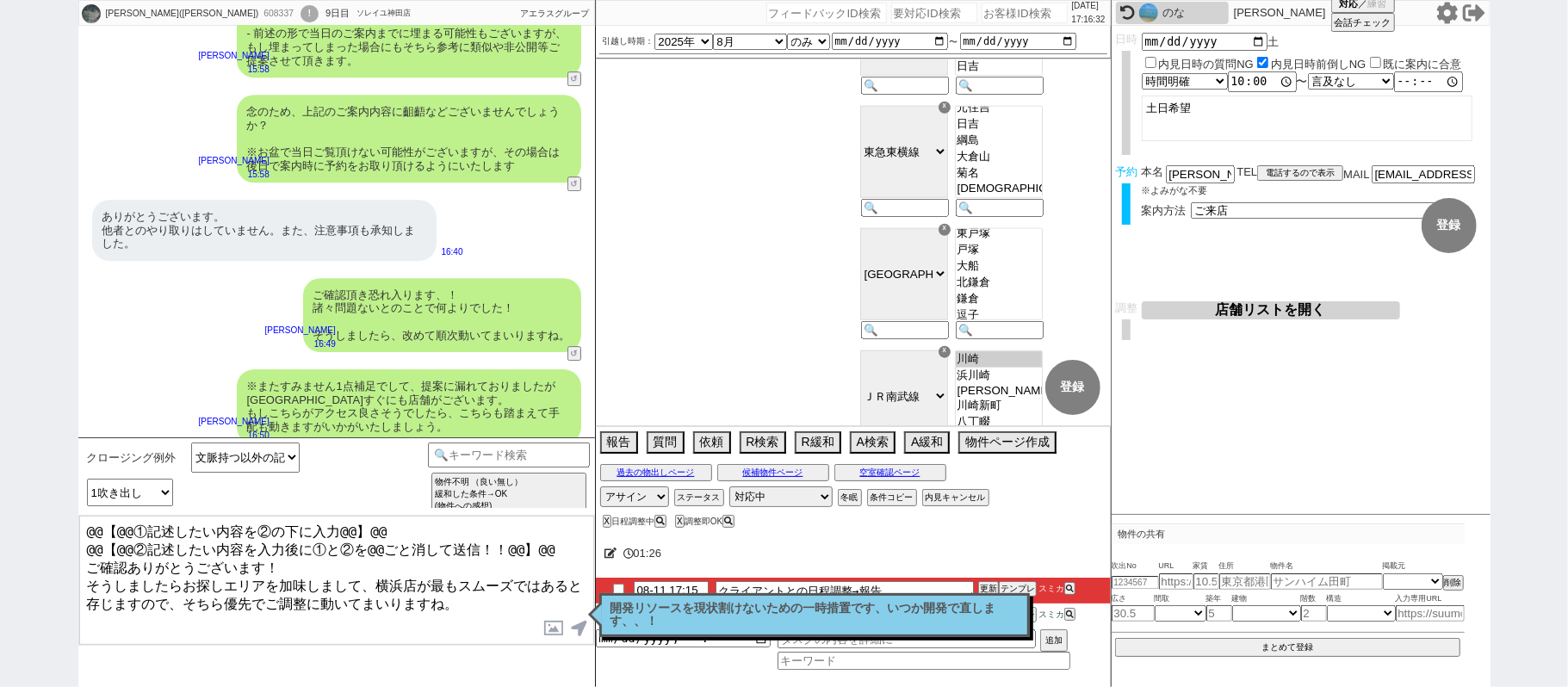
drag, startPoint x: 563, startPoint y: 547, endPoint x: 0, endPoint y: 118, distance: 707.8
click at [0, 273] on div "愛実(まなみ) 608337 ! 0 9日目 ソレイユ神田店 冬眠中 自社客 アエラスグループ スミカ_BPO チャット全表示 2025-08-03 新しくフ…" at bounding box center [784, 343] width 1568 height 687
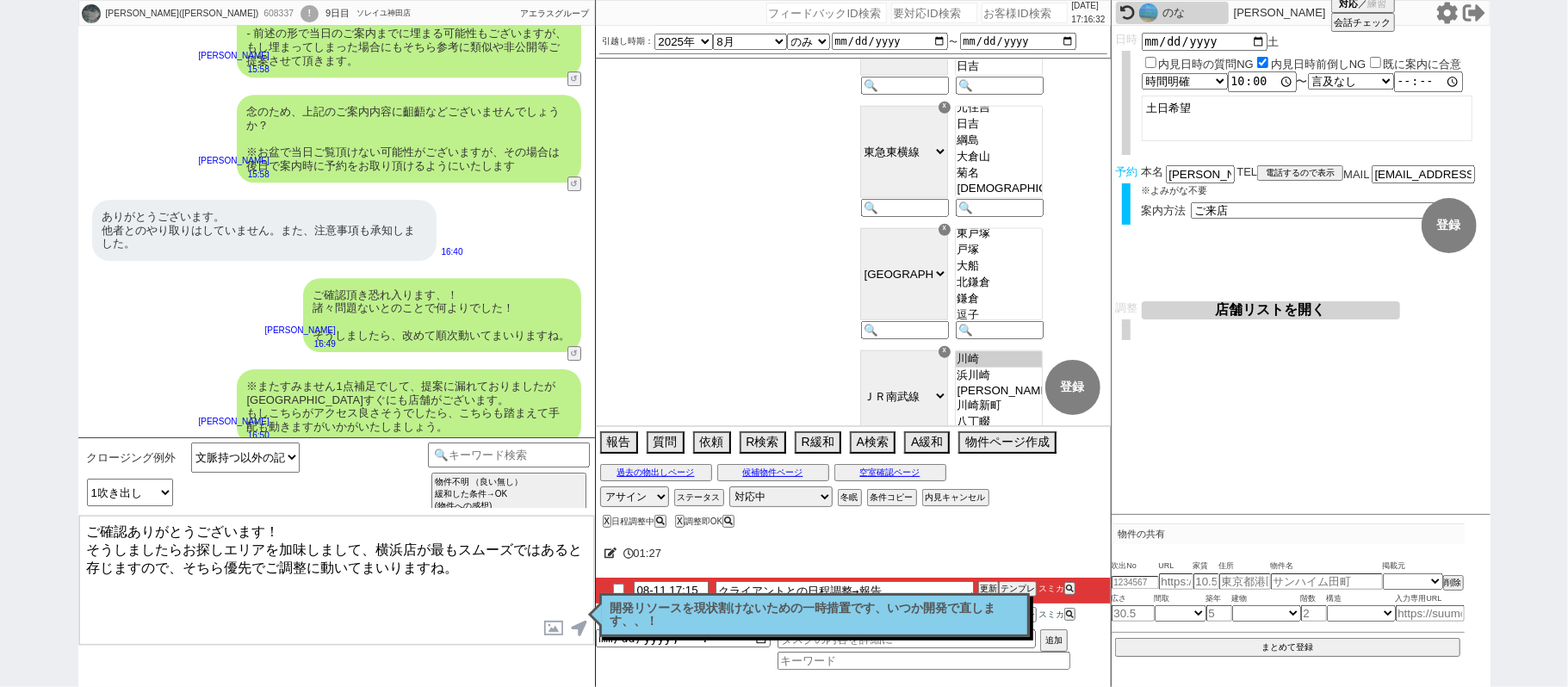
type textarea "ご確認ありがとうございます！ そうしましたらお探しエリアを加味しまして、横浜店が最もスムーズではあると存じますので、そちら優先でご調整に動いてまいりますね。"
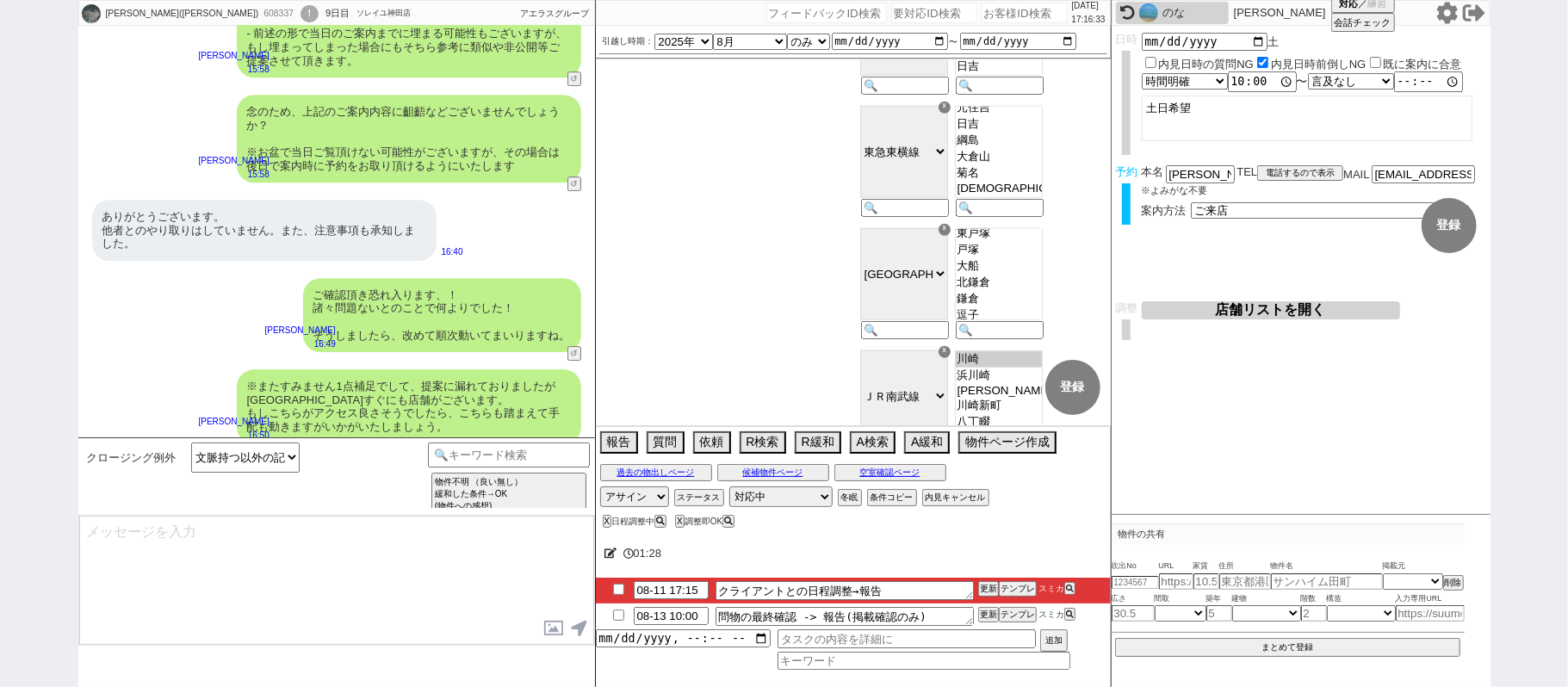
scroll to position [8644, 0]
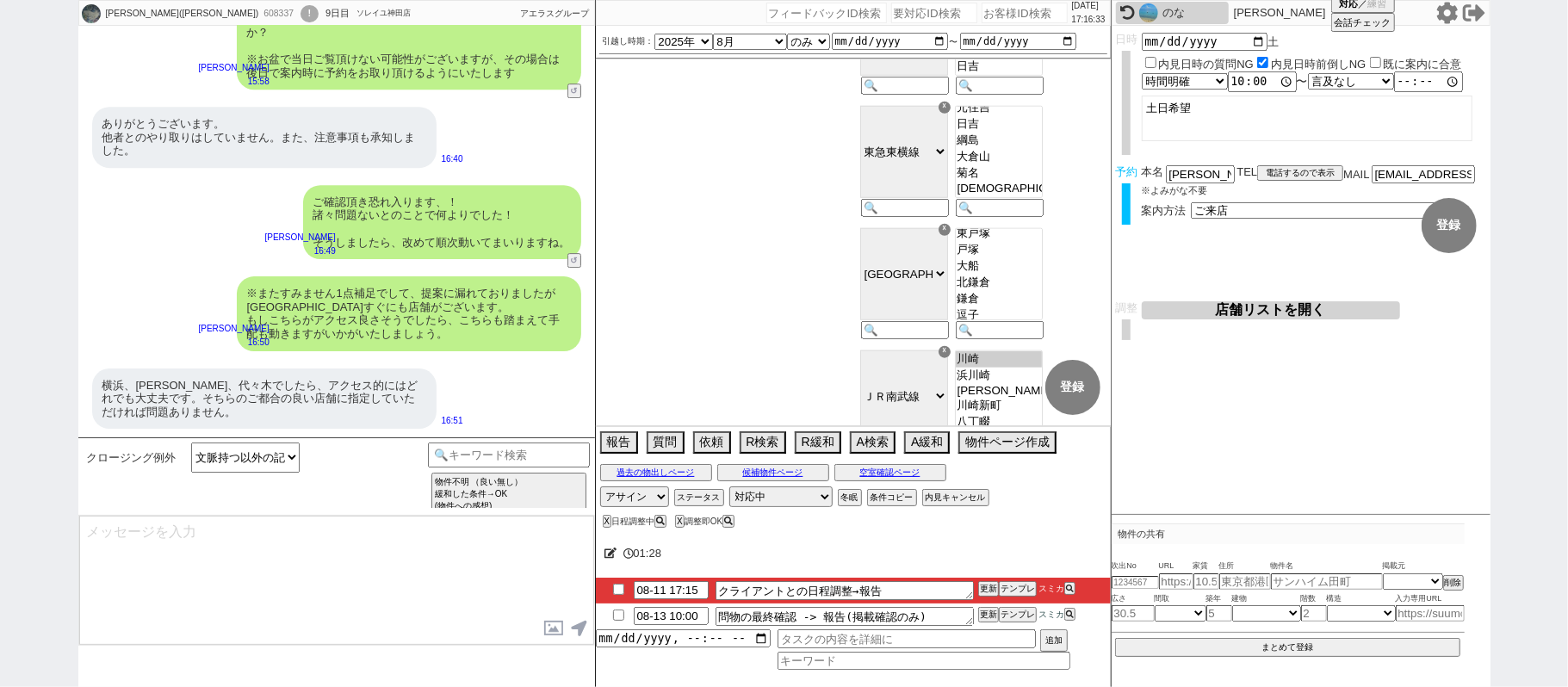
select select "431"
type textarea "@@【@@メッセージは打たず、以下やってください@@】@@ @@【@@タスク整理、追加、条件入力等のやるべきことはやりましたか？？全て終わったら自分に付いたア…"
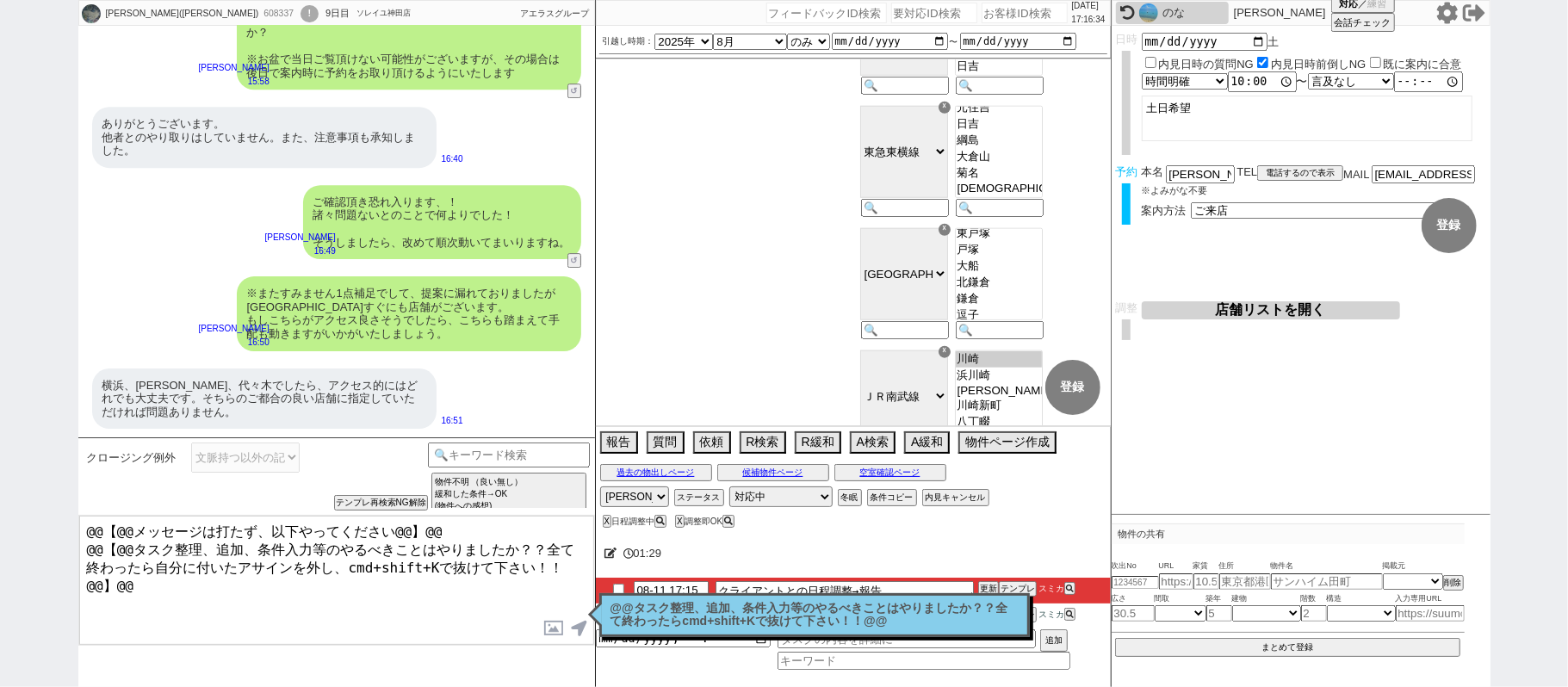
drag, startPoint x: 1257, startPoint y: 308, endPoint x: 1261, endPoint y: 325, distance: 17.5
click at [1257, 310] on button "店舗リストを開く" at bounding box center [1271, 309] width 259 height 18
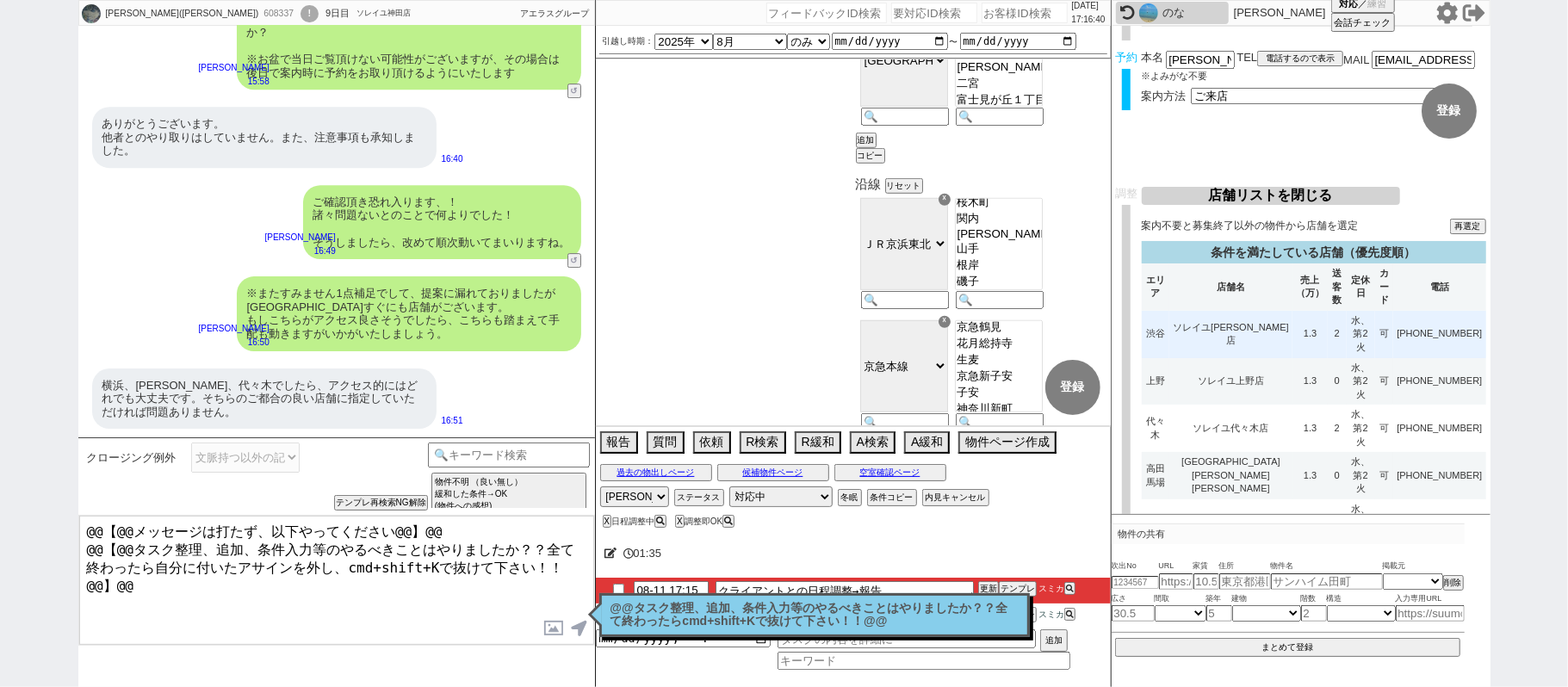
scroll to position [229, 0]
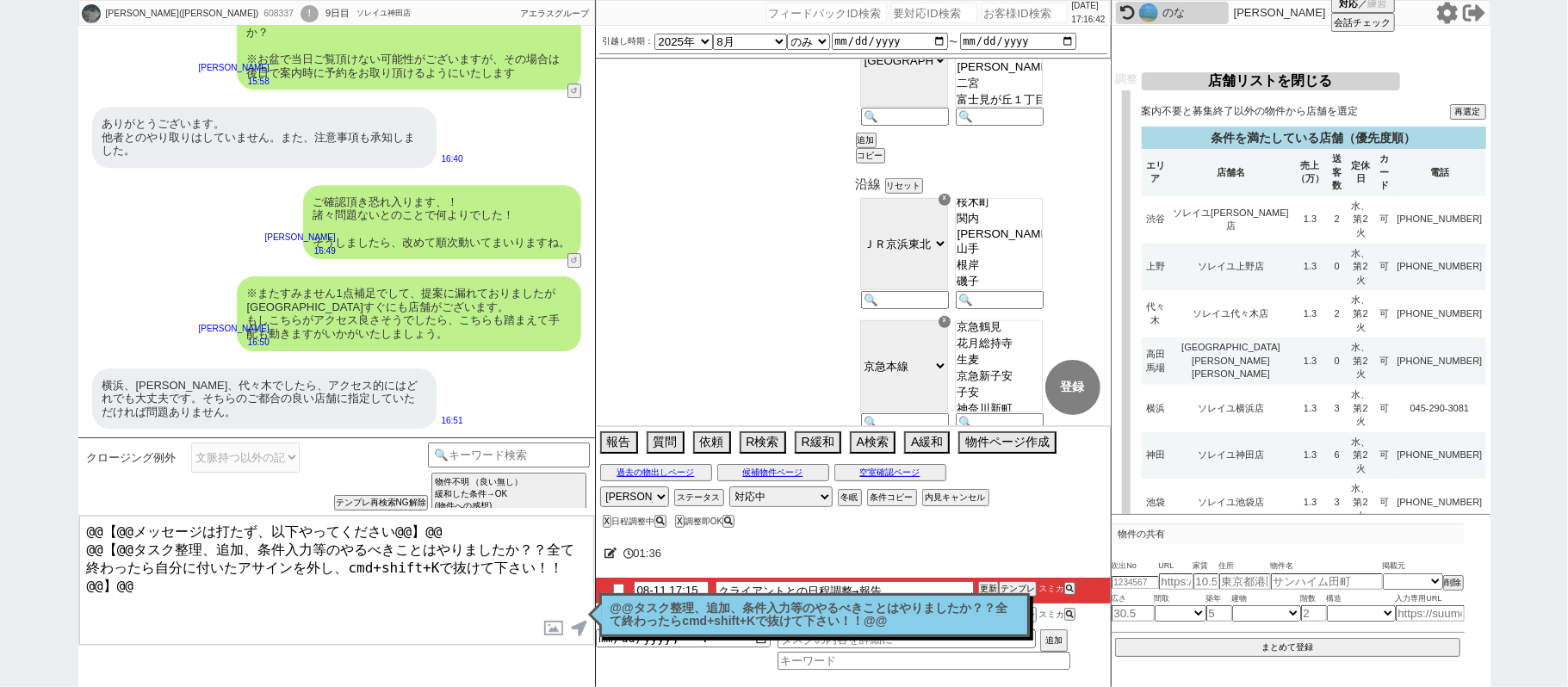
click at [1252, 385] on td "ソレイユ横浜店" at bounding box center [1231, 408] width 123 height 47
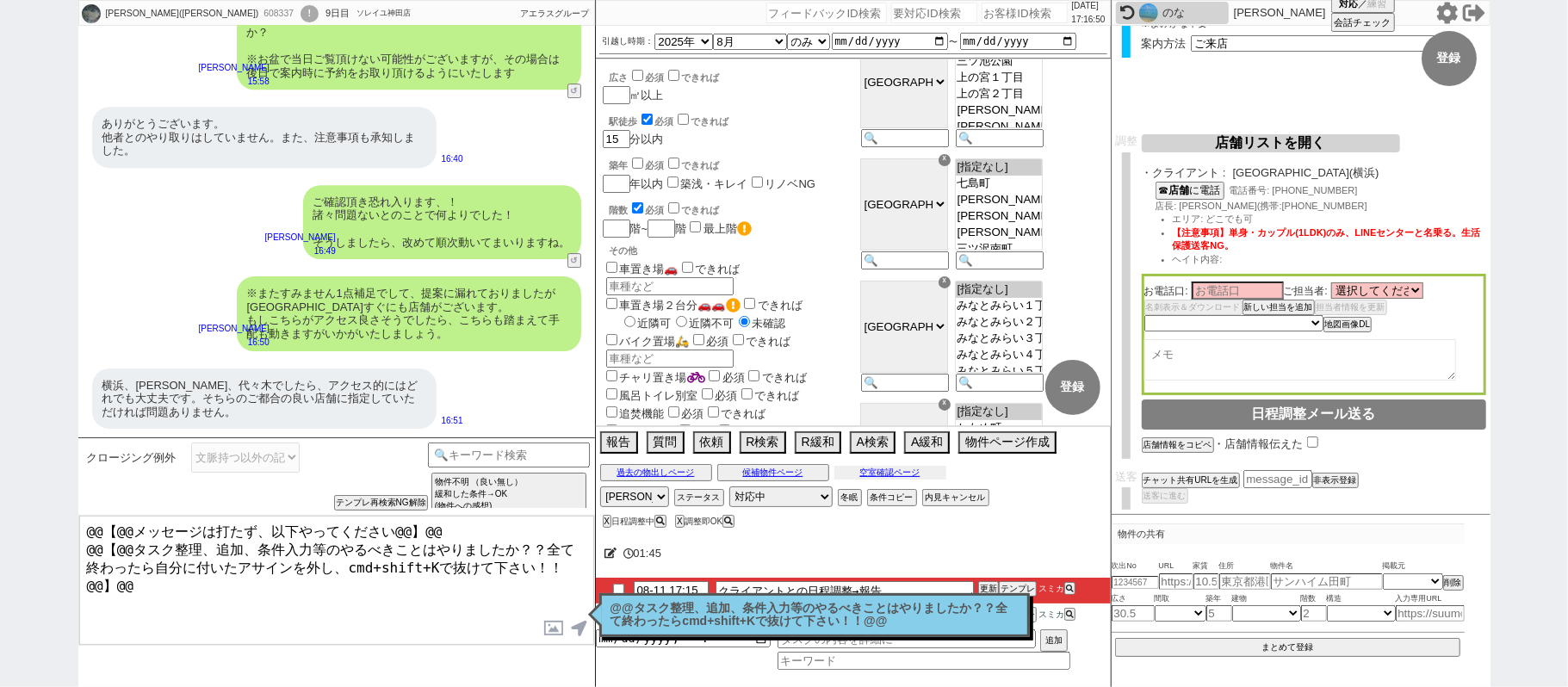
click at [910, 477] on button "空室確認ページ" at bounding box center [889, 472] width 112 height 13
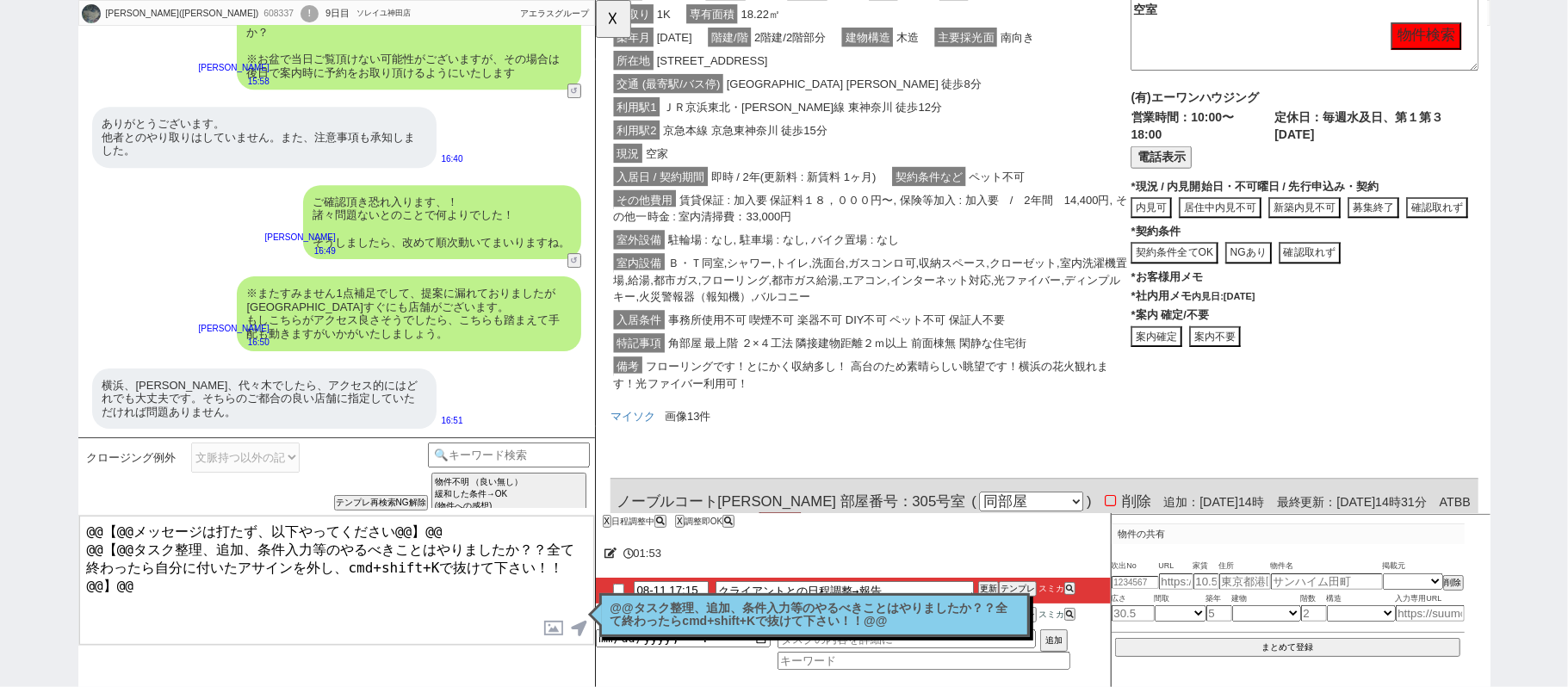
scroll to position [1033, 0]
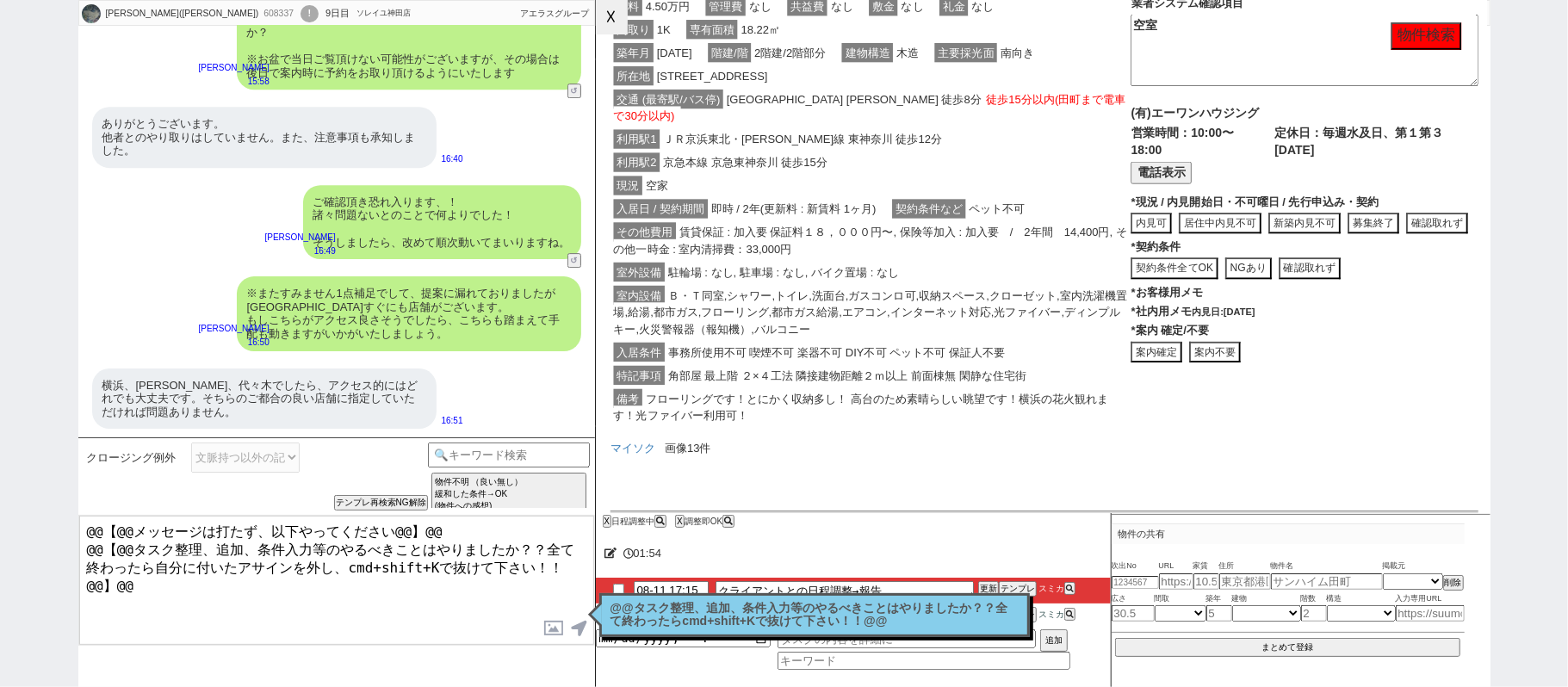
click at [616, 21] on button "☓" at bounding box center [611, 17] width 32 height 34
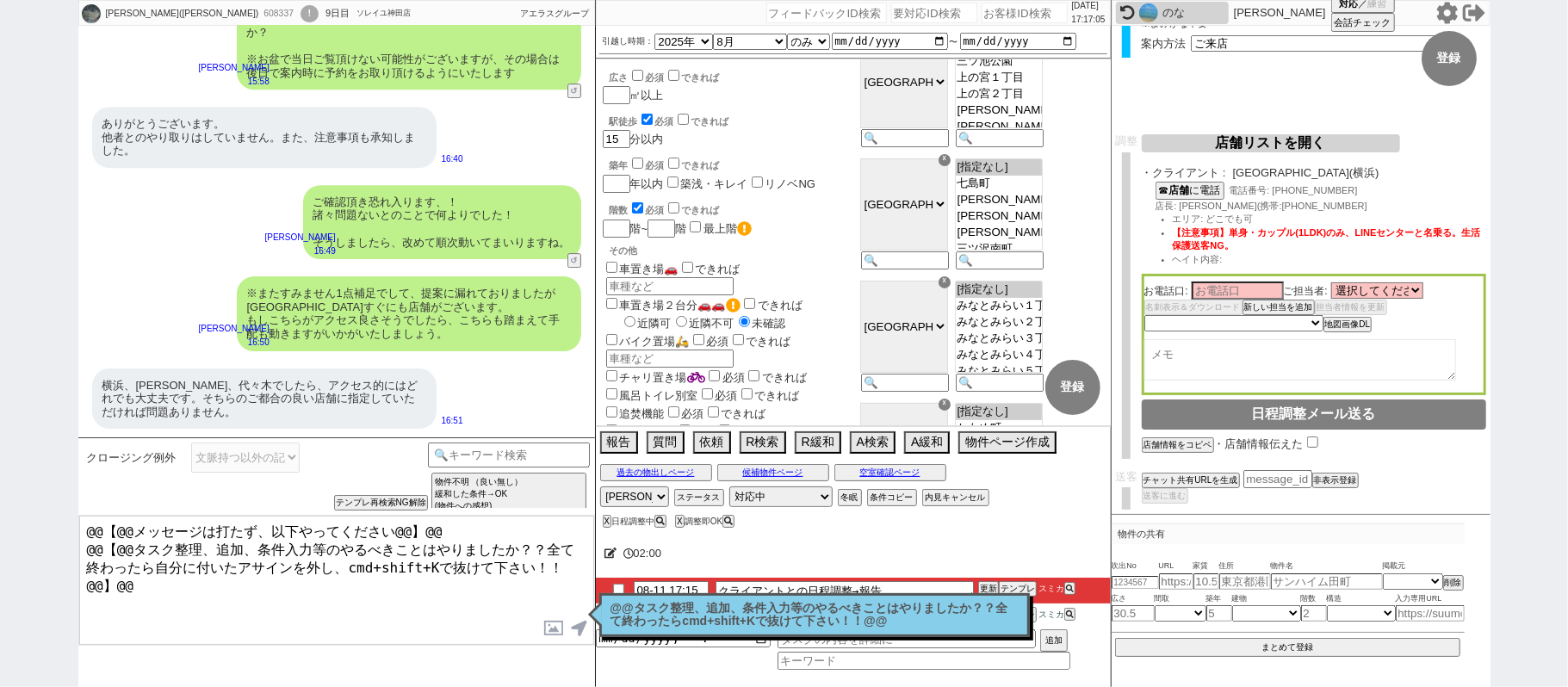
click at [823, 616] on p "@@タスク整理、追加、条件入力等のやるべきことはやりましたか？？全て終わったらcmd+shift+Kで抜けて下さい！！@@" at bounding box center [815, 615] width 408 height 27
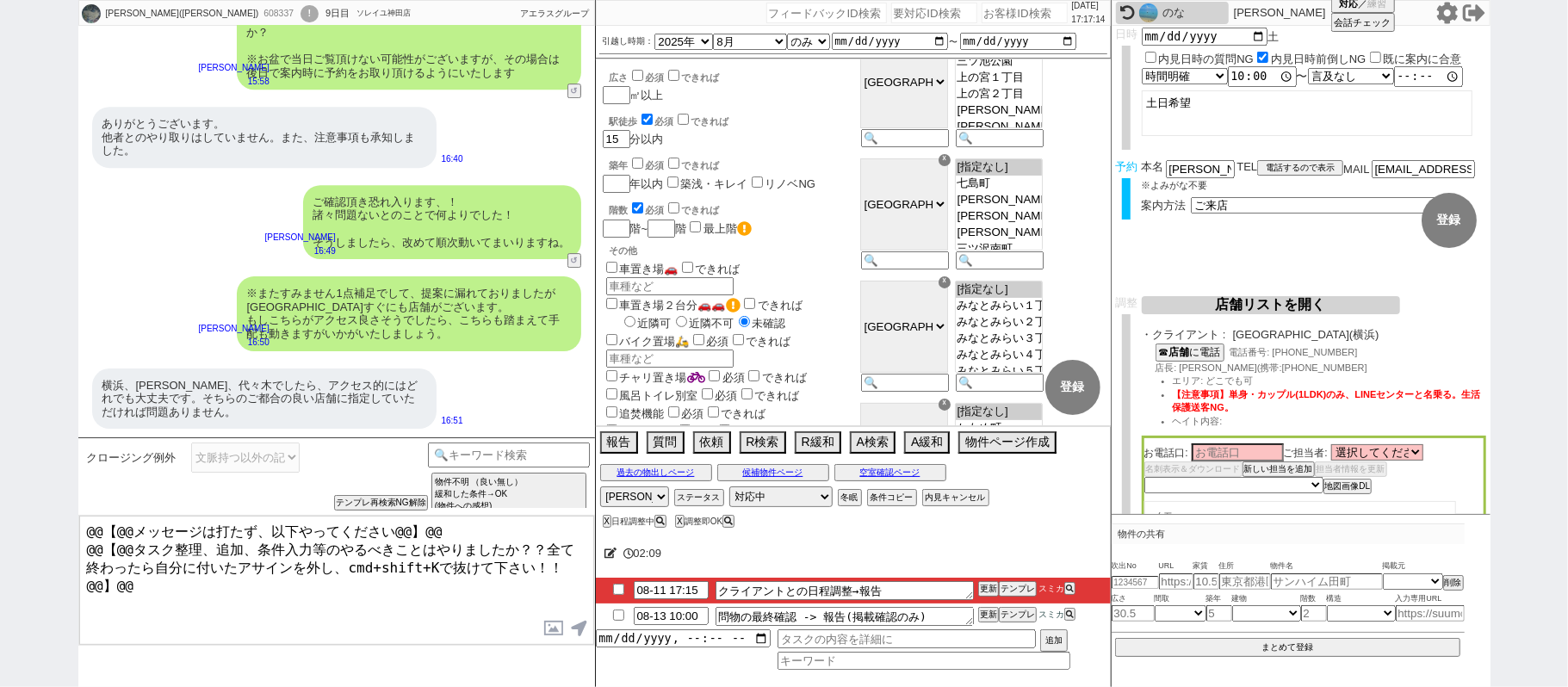
scroll to position [0, 0]
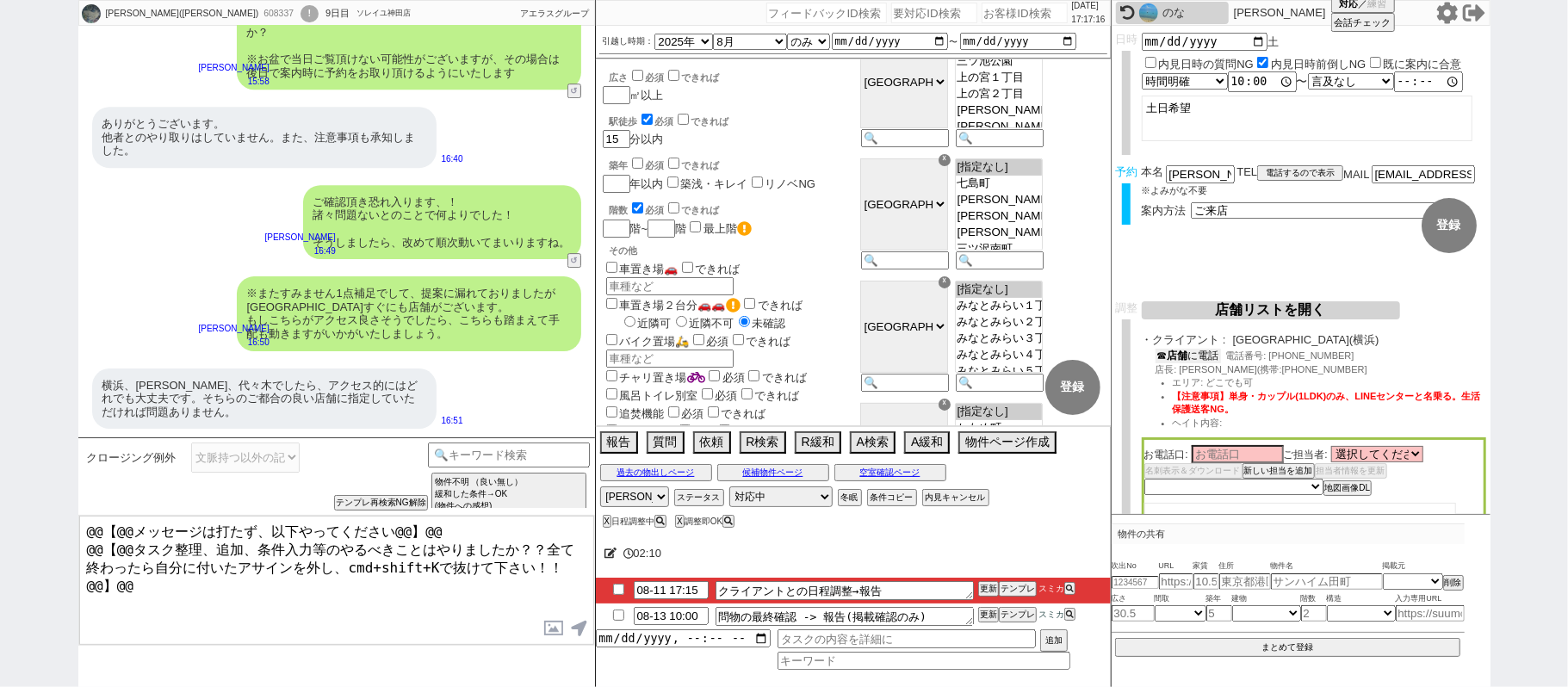
click at [1199, 359] on button "☎ 店舗 に電話" at bounding box center [1188, 355] width 65 height 14
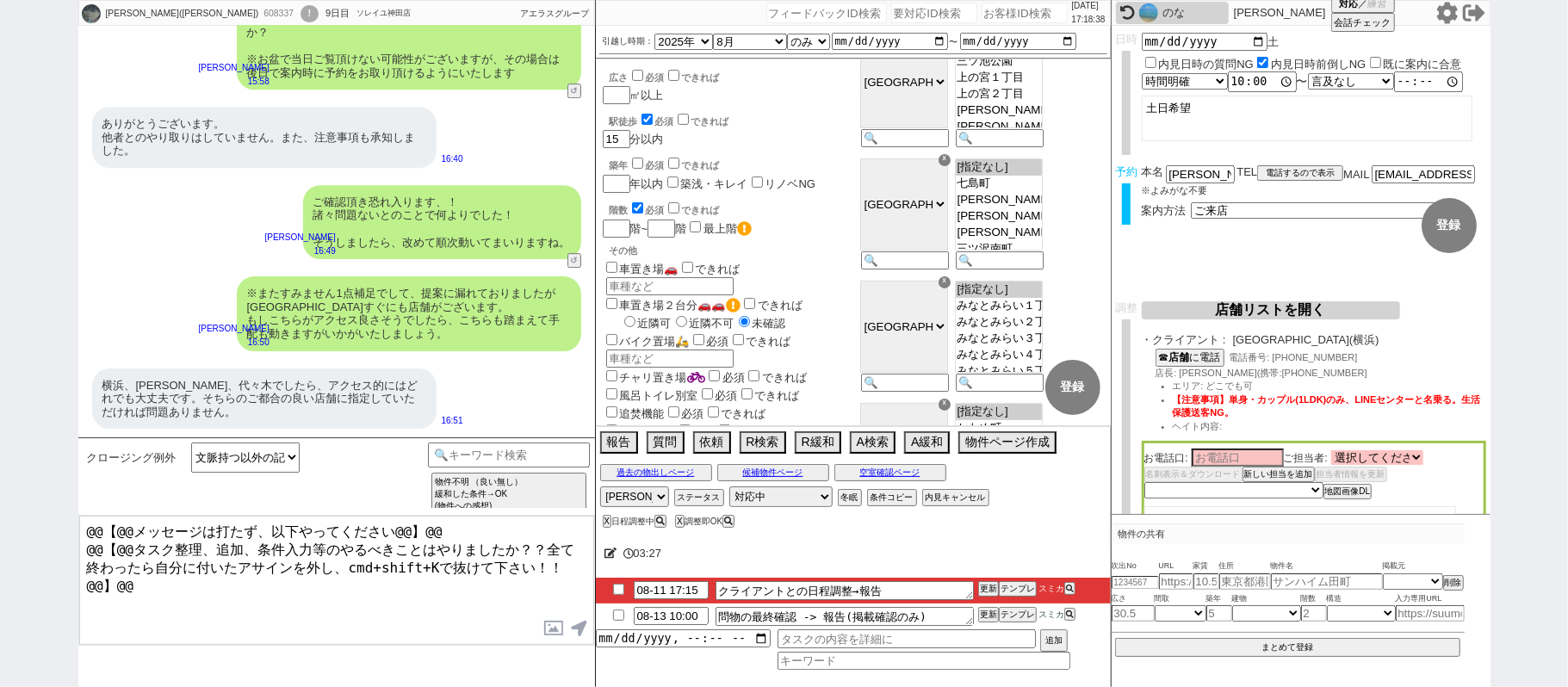
click at [1399, 456] on select "選択してください 足立 充 岩橋 一磨 成田 薫 松本 修 谷口 翔" at bounding box center [1377, 457] width 92 height 14
select select "520"
click at [1334, 451] on select "選択してください 足立 充 岩橋 一磨 成田 薫 松本 修 谷口 翔" at bounding box center [1377, 457] width 92 height 14
click at [1272, 459] on input at bounding box center [1237, 456] width 92 height 14
type input "成田"
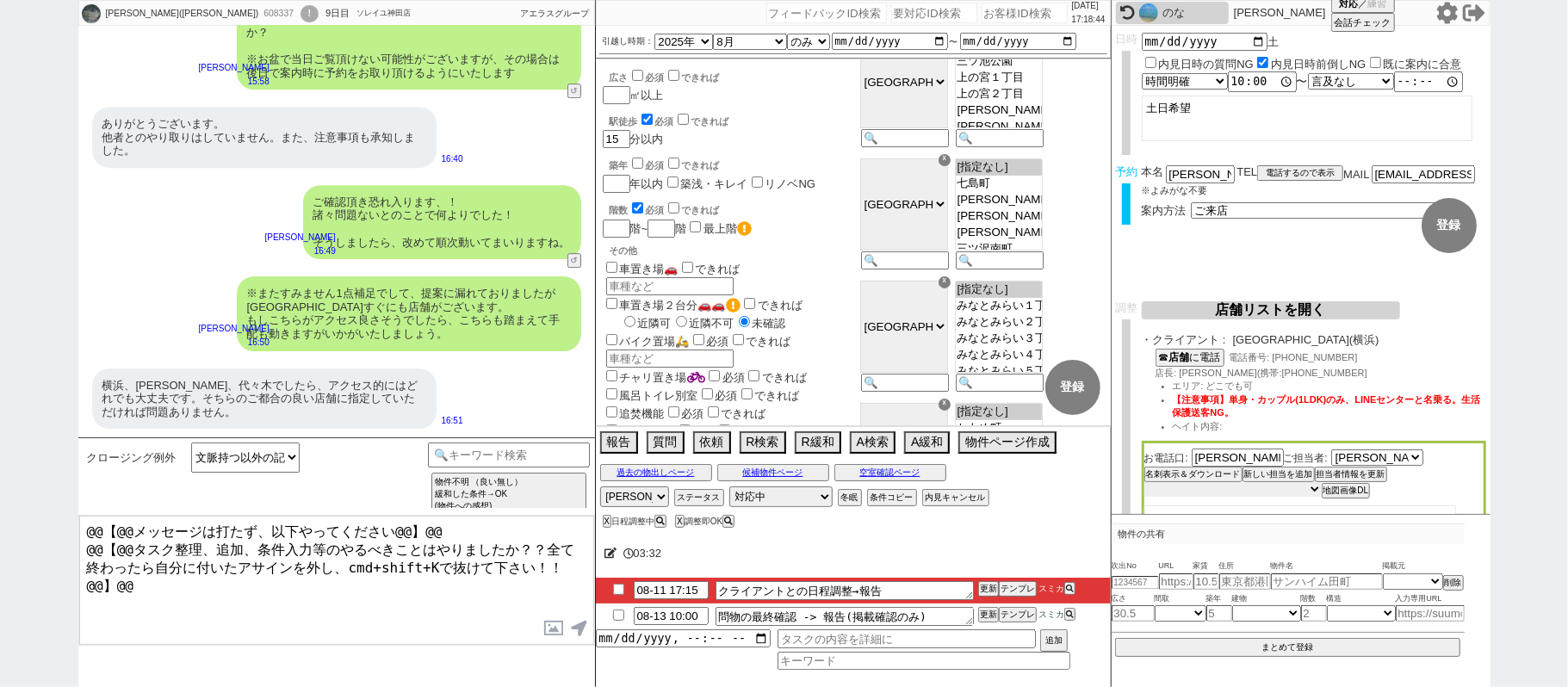
click at [1282, 492] on select "未定 希望で最短でOK 最短以外でOK 日程がNG(直近で別日提案可) 日程がNG(直近はNG) お客様ごとNG 折返し待ち 店舗が定休/終業後で連絡取れず" at bounding box center [1233, 489] width 177 height 14
select select "5"
click at [1144, 484] on select "未定 希望で最短でOK 最短以外でOK 日程がNG(直近で別日提案可) 日程がNG(直近はNG) お客様ごとNG 折返し待ち 店舗が定休/終業後で連絡取れず" at bounding box center [1233, 489] width 177 height 14
select select "520"
select select "5"
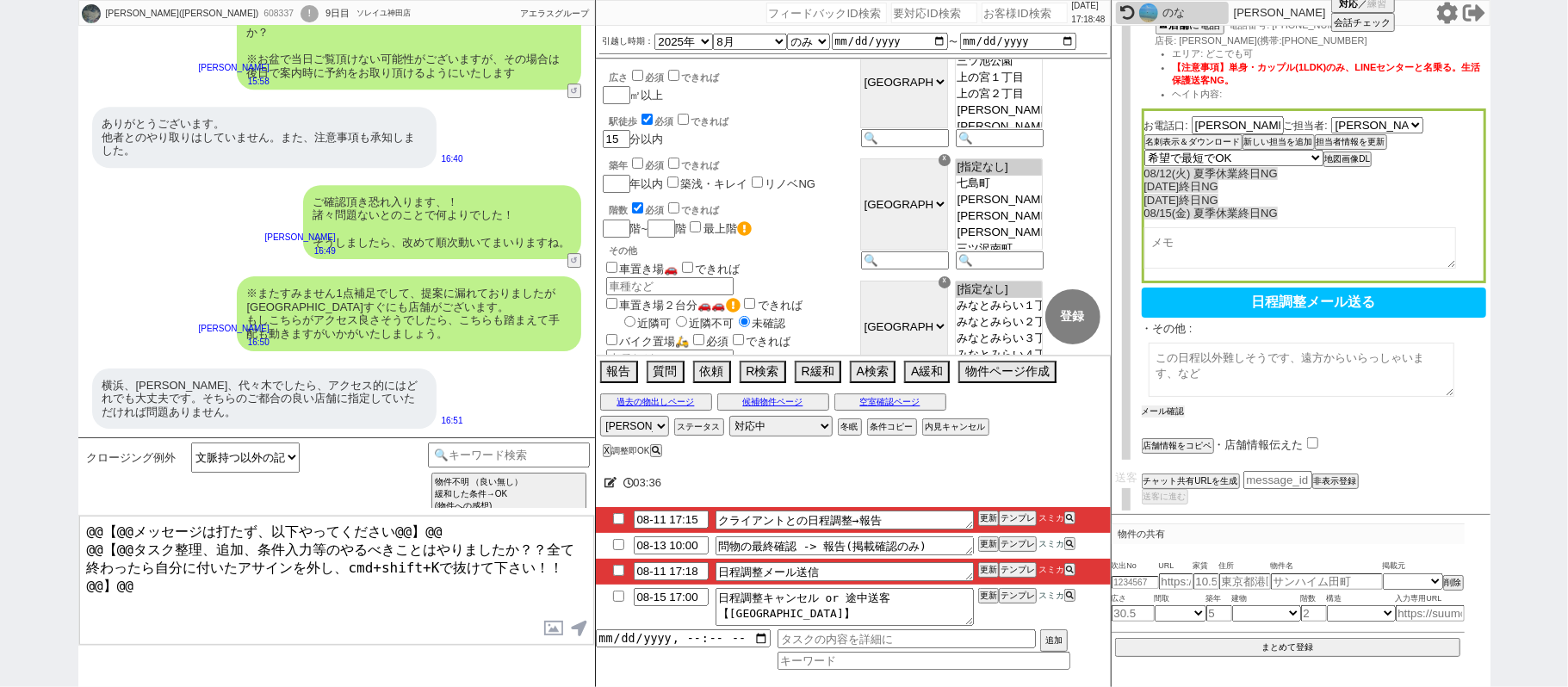
scroll to position [332, 0]
click at [1158, 406] on button "メール確認" at bounding box center [1163, 412] width 43 height 12
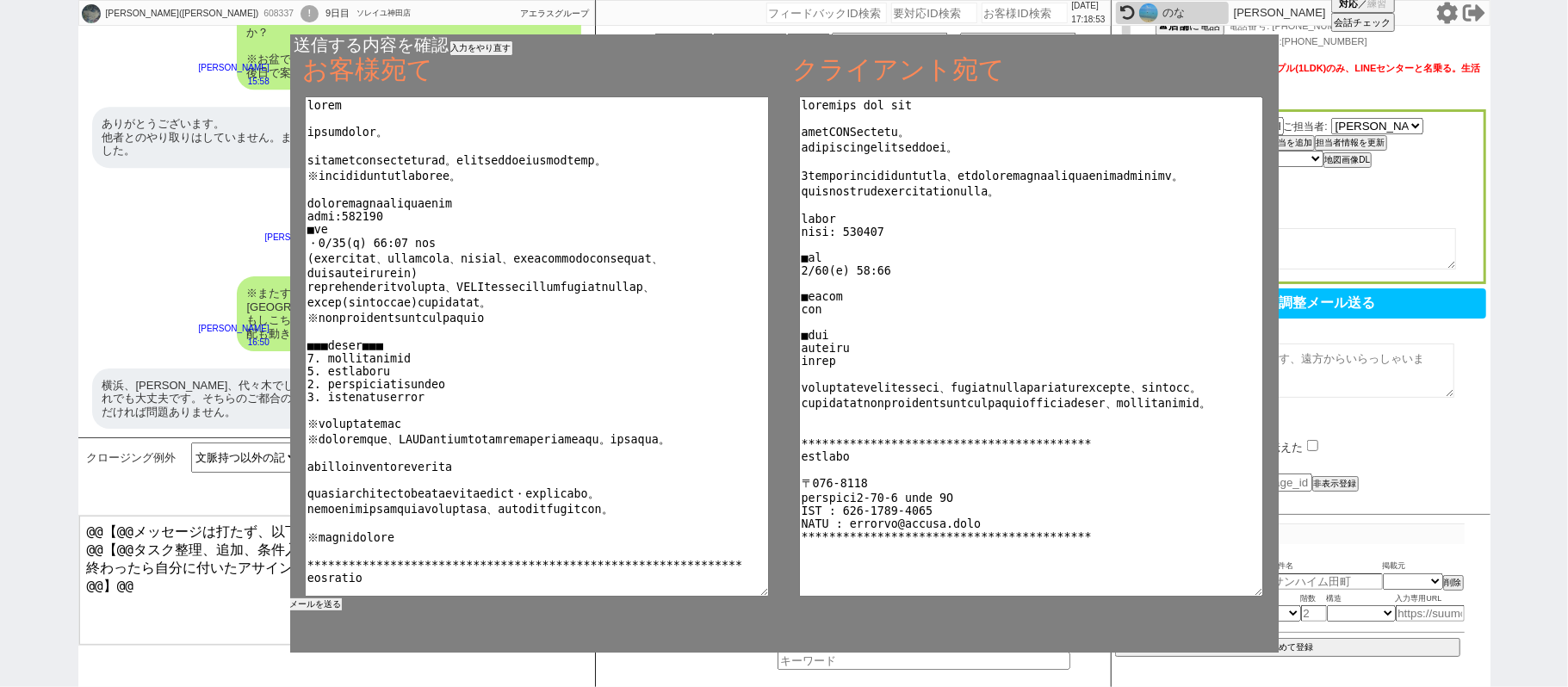
click at [331, 604] on button "メールを送る" at bounding box center [316, 604] width 52 height 12
checkbox input "true"
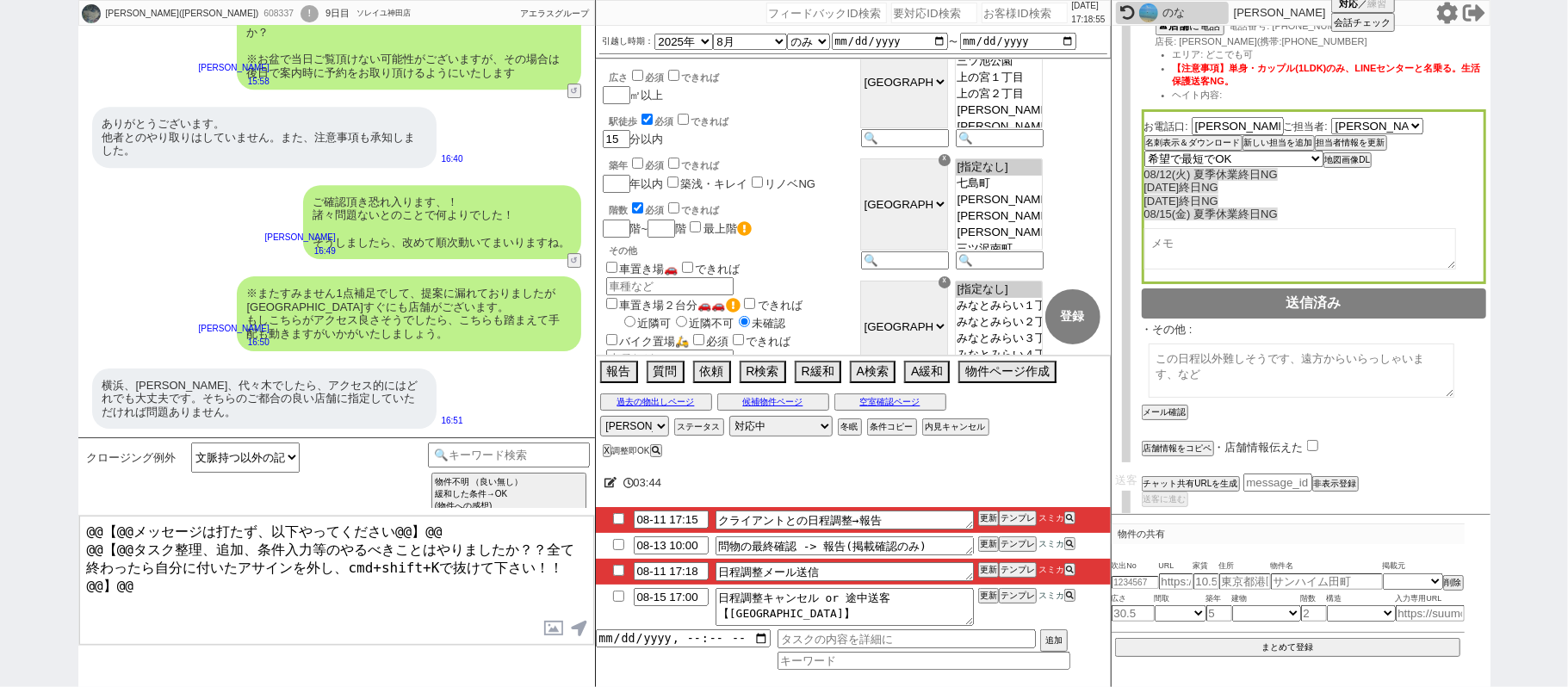
click at [617, 570] on input "checkbox" at bounding box center [618, 570] width 25 height 11
checkbox input "true"
click at [1018, 518] on button "テンプレ" at bounding box center [1018, 518] width 38 height 12
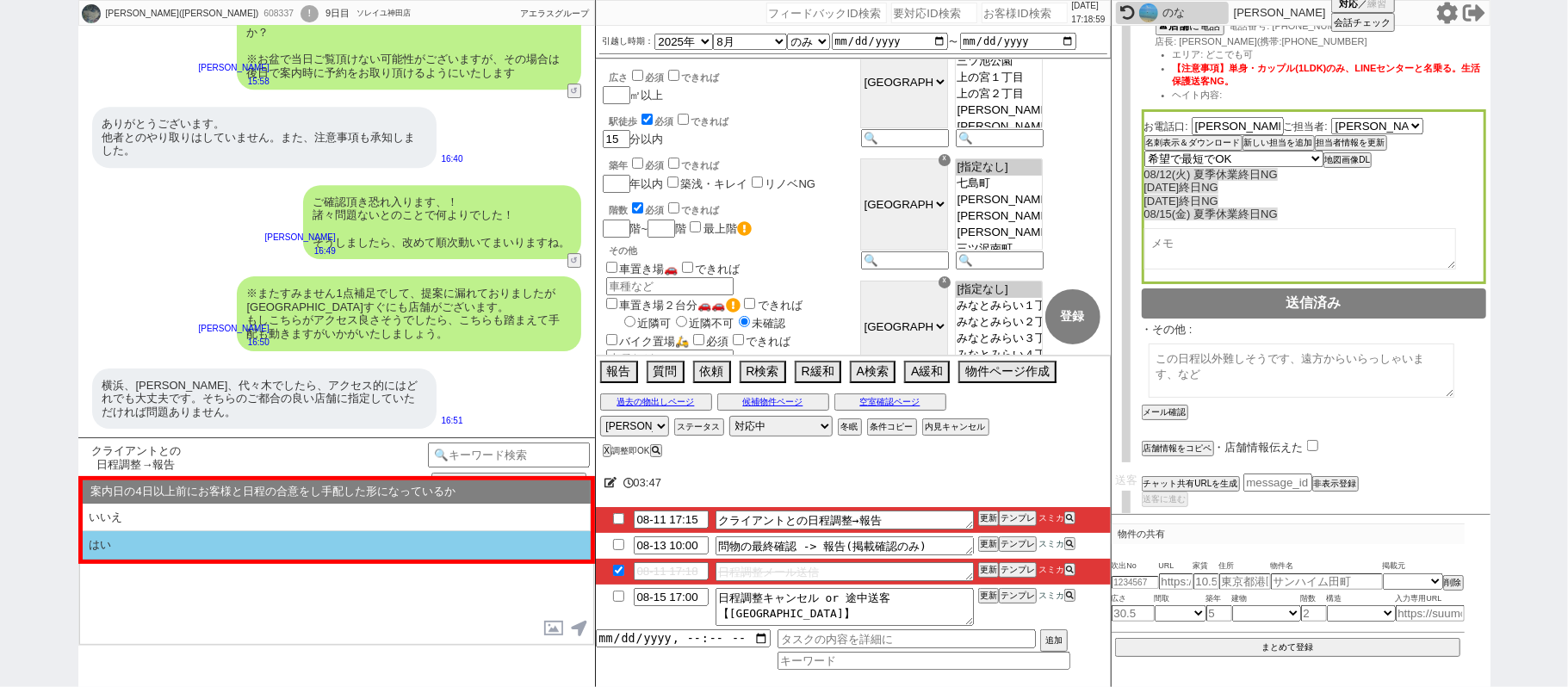
click at [281, 551] on li "はい" at bounding box center [336, 545] width 508 height 29
click at [279, 548] on li "はい" at bounding box center [336, 545] width 508 height 29
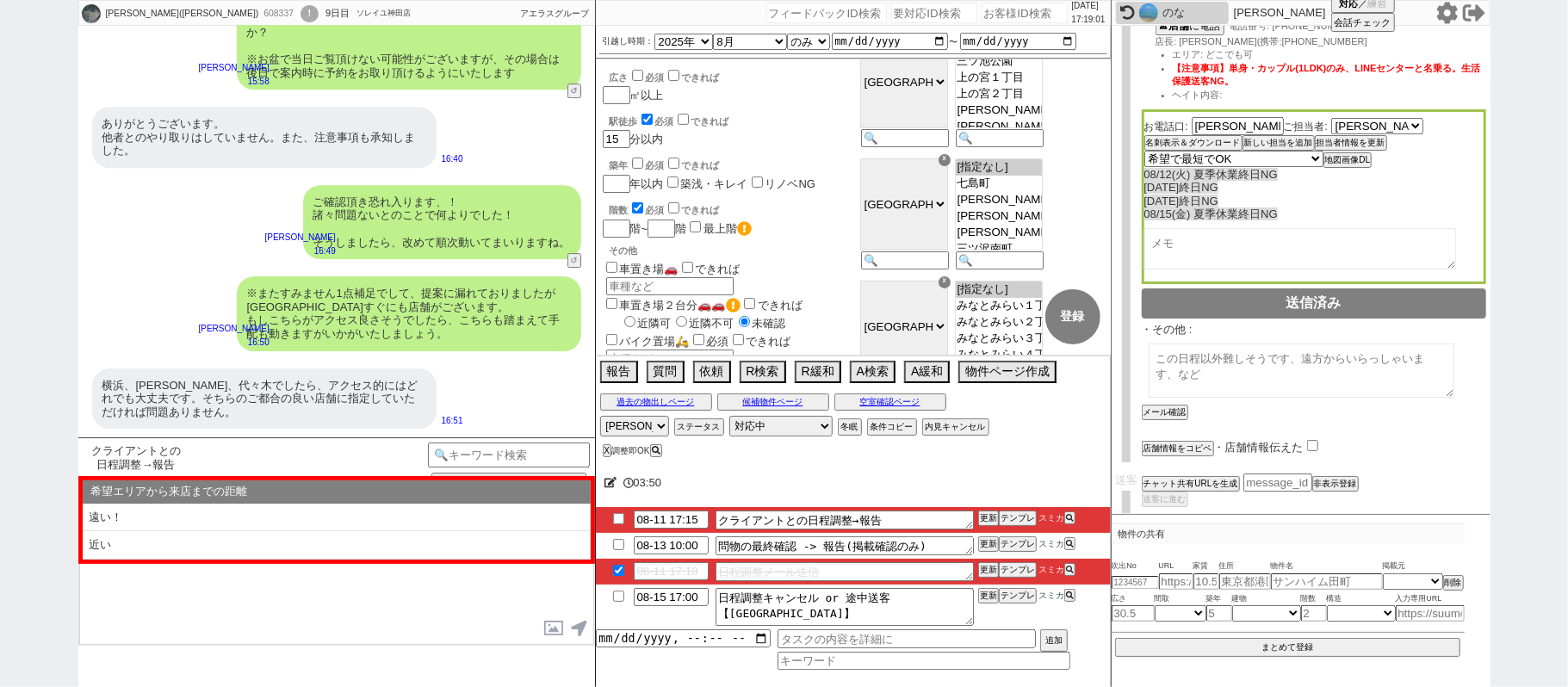
click at [276, 548] on li "近い" at bounding box center [336, 545] width 508 height 29
select select "はい"
select select "近い"
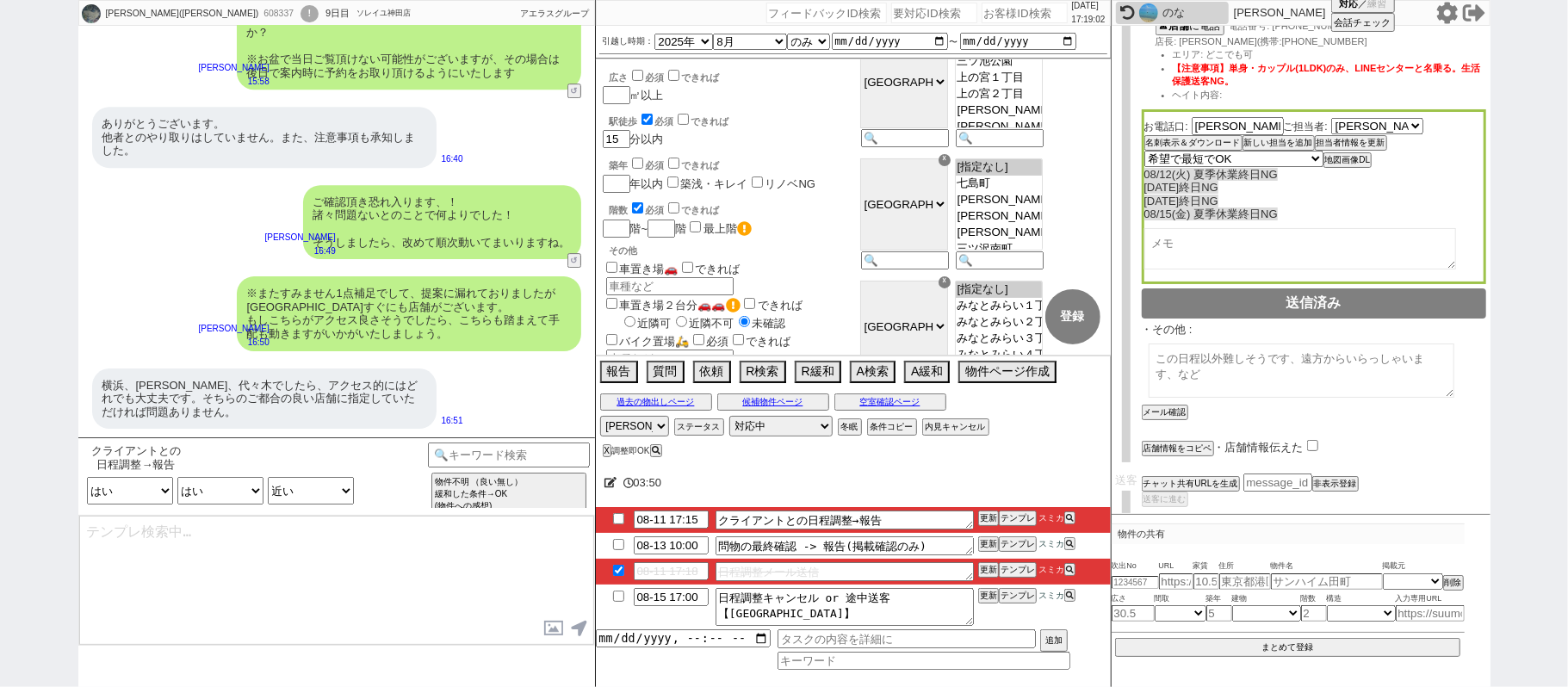
type textarea "@@【いい感じの前置き】、日が近づいてまいりましたので@@【8月16日(土) 10:00 @@店のご案内】の担当者が決まりました！ @@【事前に言ってたら端折…"
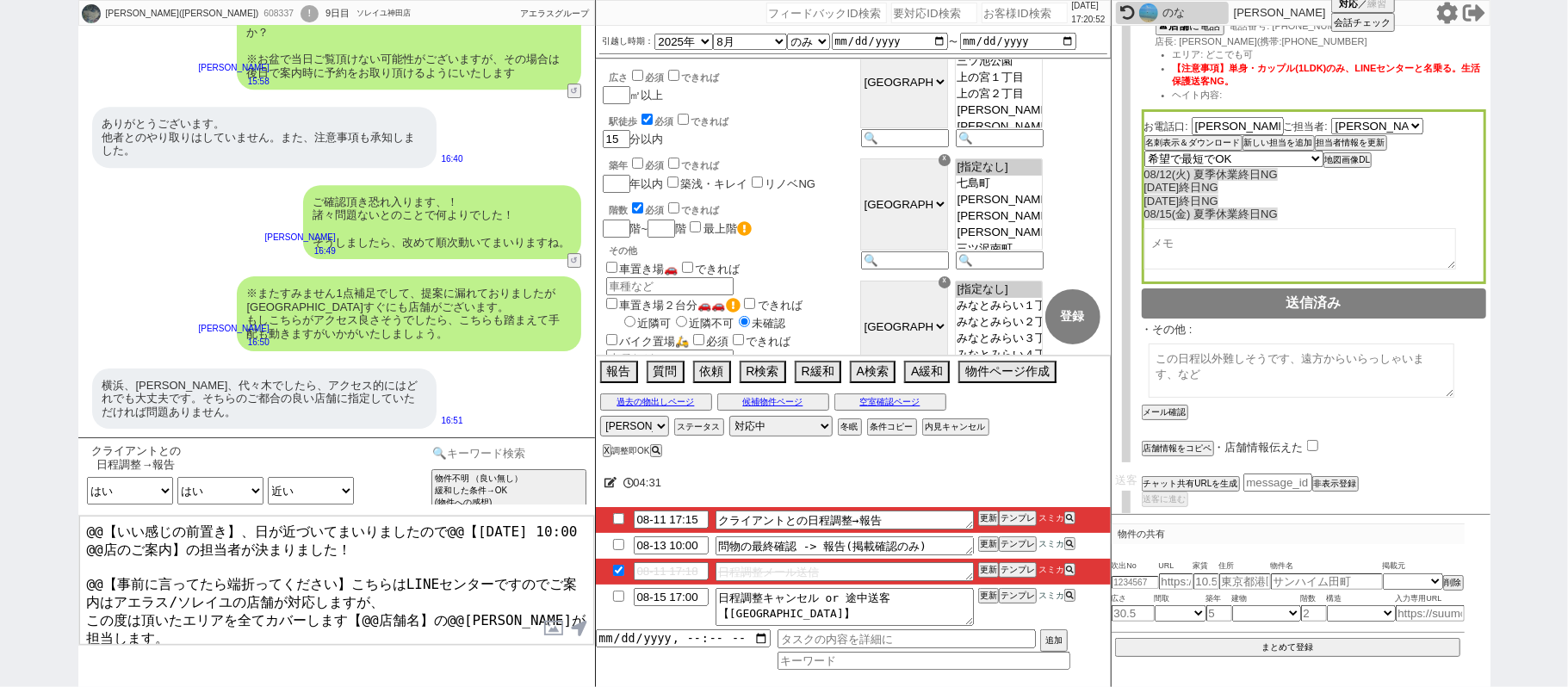
click at [442, 451] on input at bounding box center [509, 453] width 163 height 21
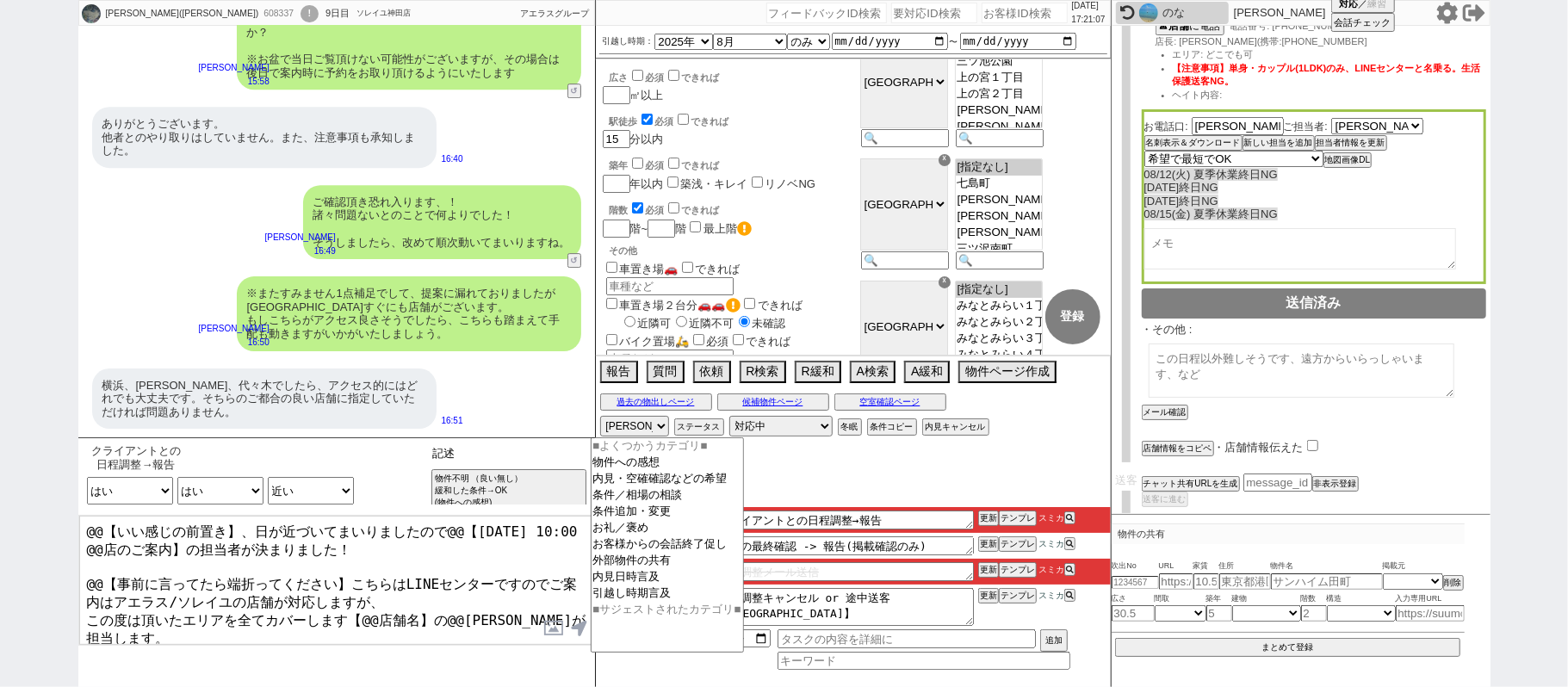
type input "記述"
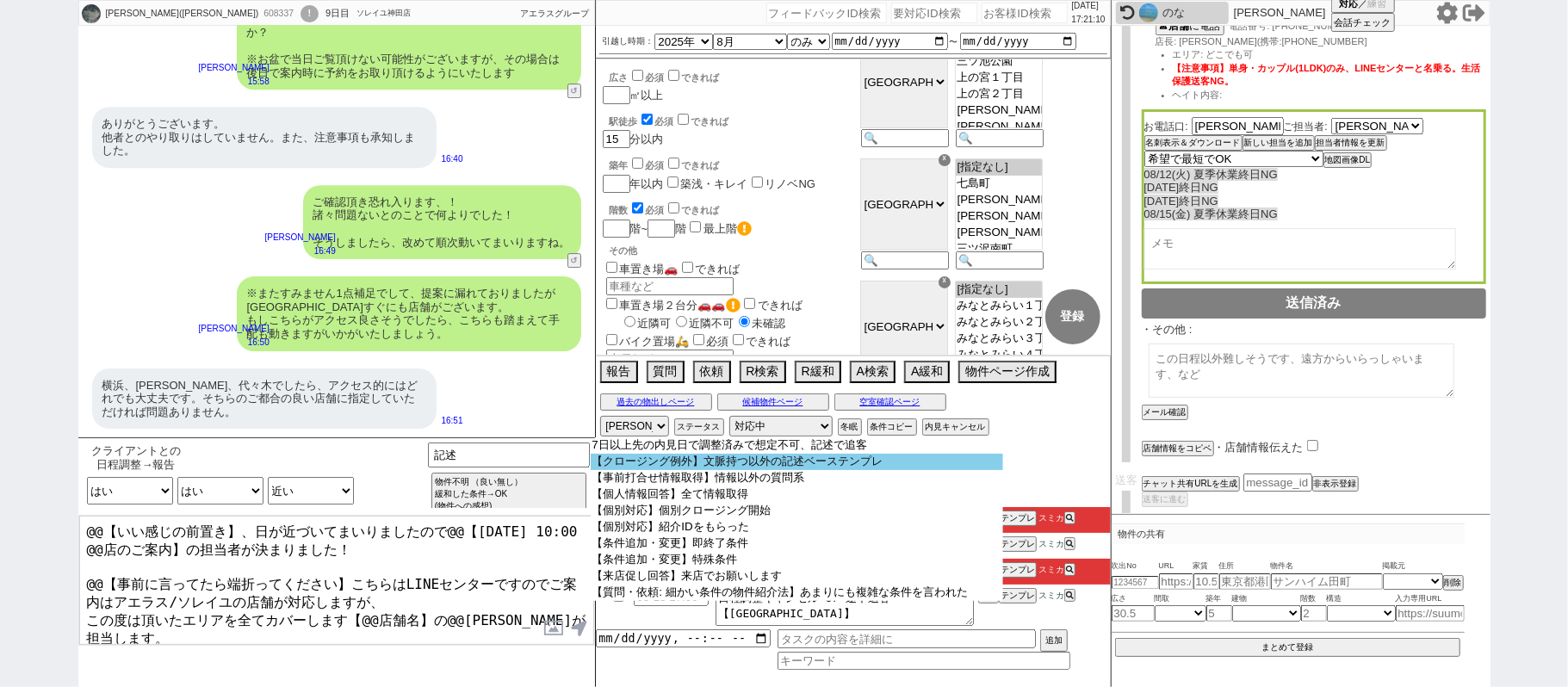
click at [687, 467] on option "【クロージング例外】文脈持つ以外の記述ベーステンプレ" at bounding box center [796, 461] width 412 height 16
click at [259, 11] on div "608337" at bounding box center [278, 13] width 38 height 13
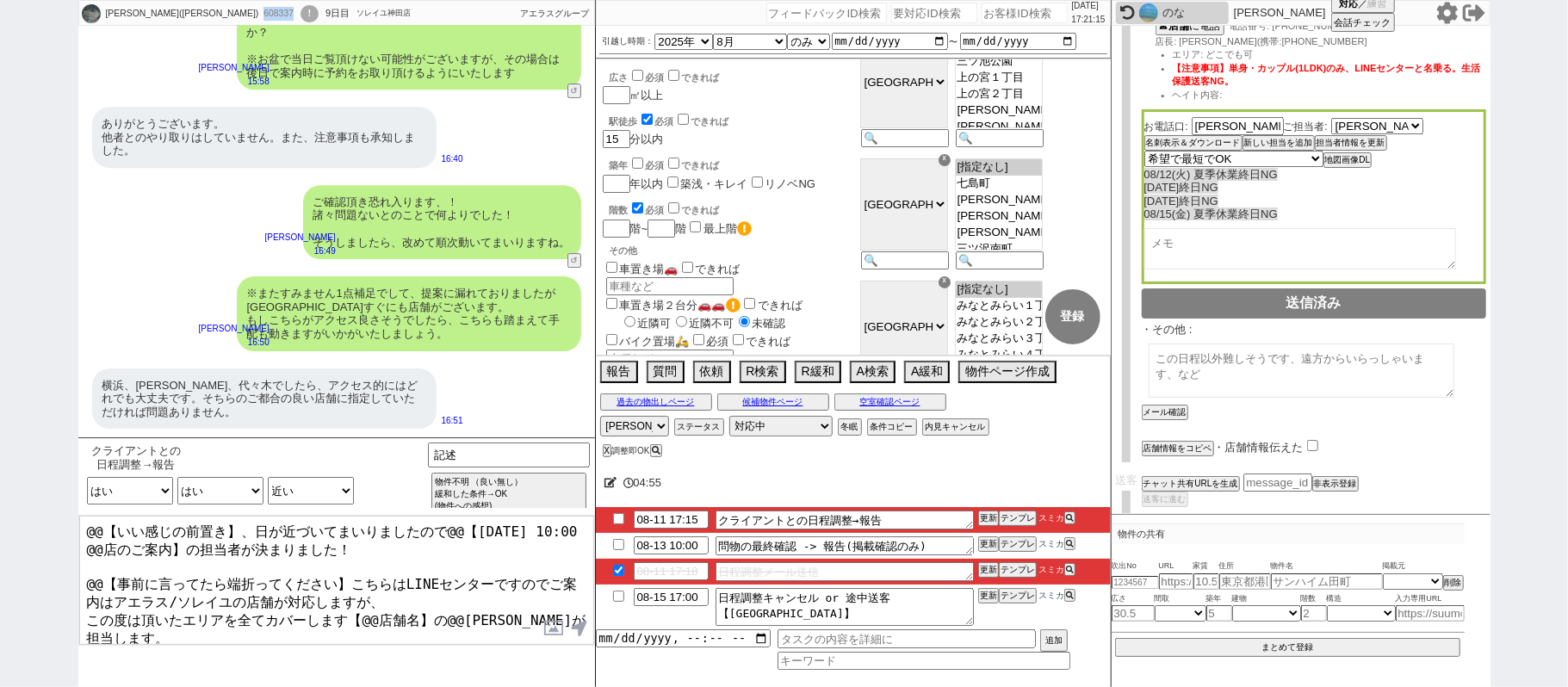
click at [259, 11] on div "608337" at bounding box center [278, 13] width 38 height 13
copy div "608337"
click at [1014, 14] on input "number" at bounding box center [1025, 13] width 86 height 21
paste input "608337"
type input "608337"
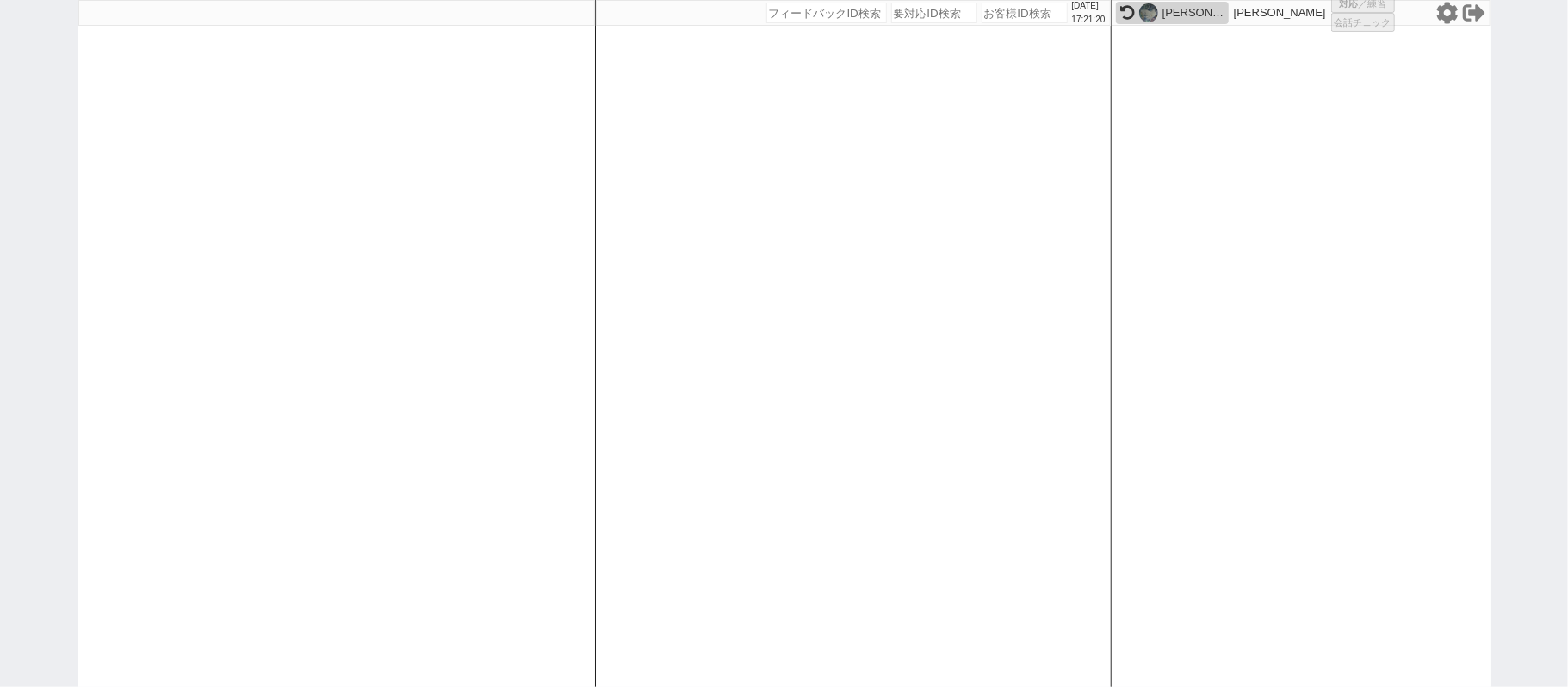
select select
select select "431"
select select "1"
select select "2"
select select "5"
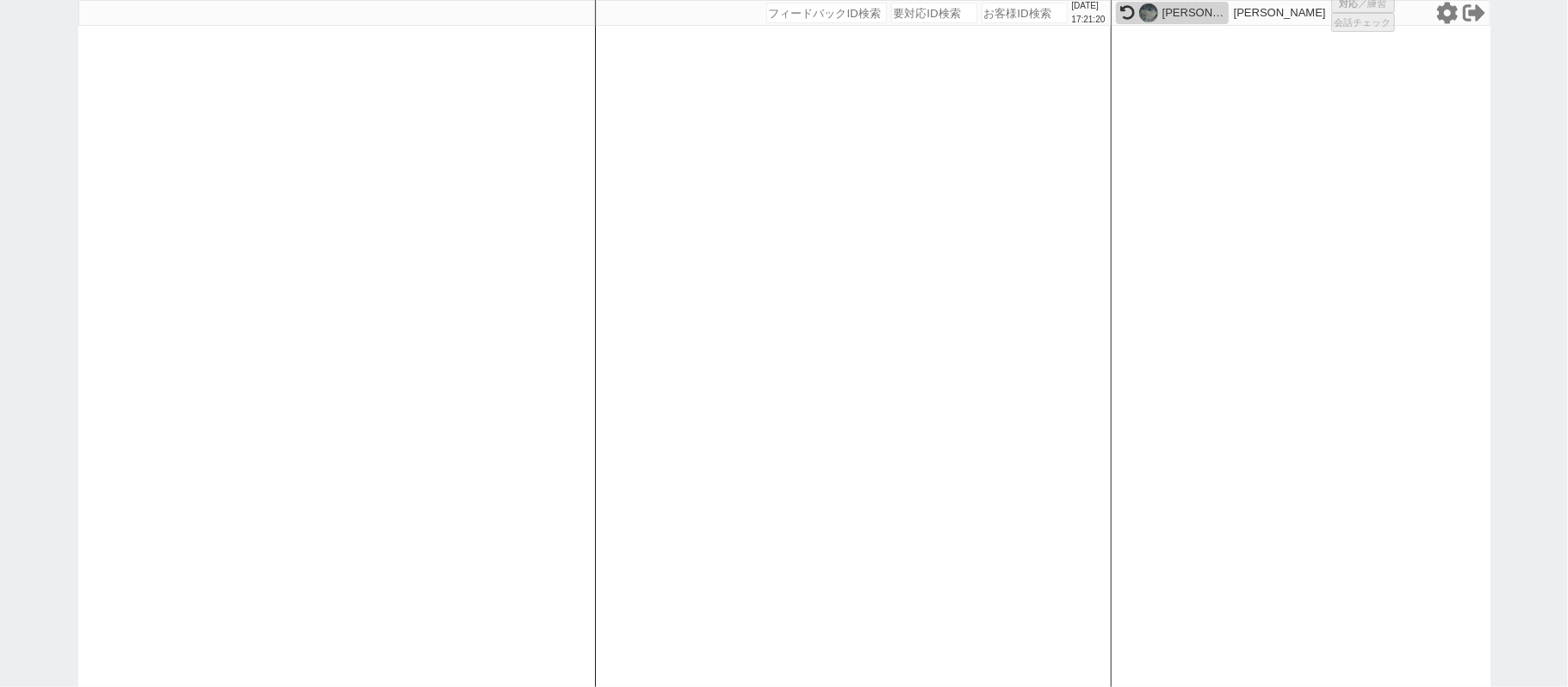
select select
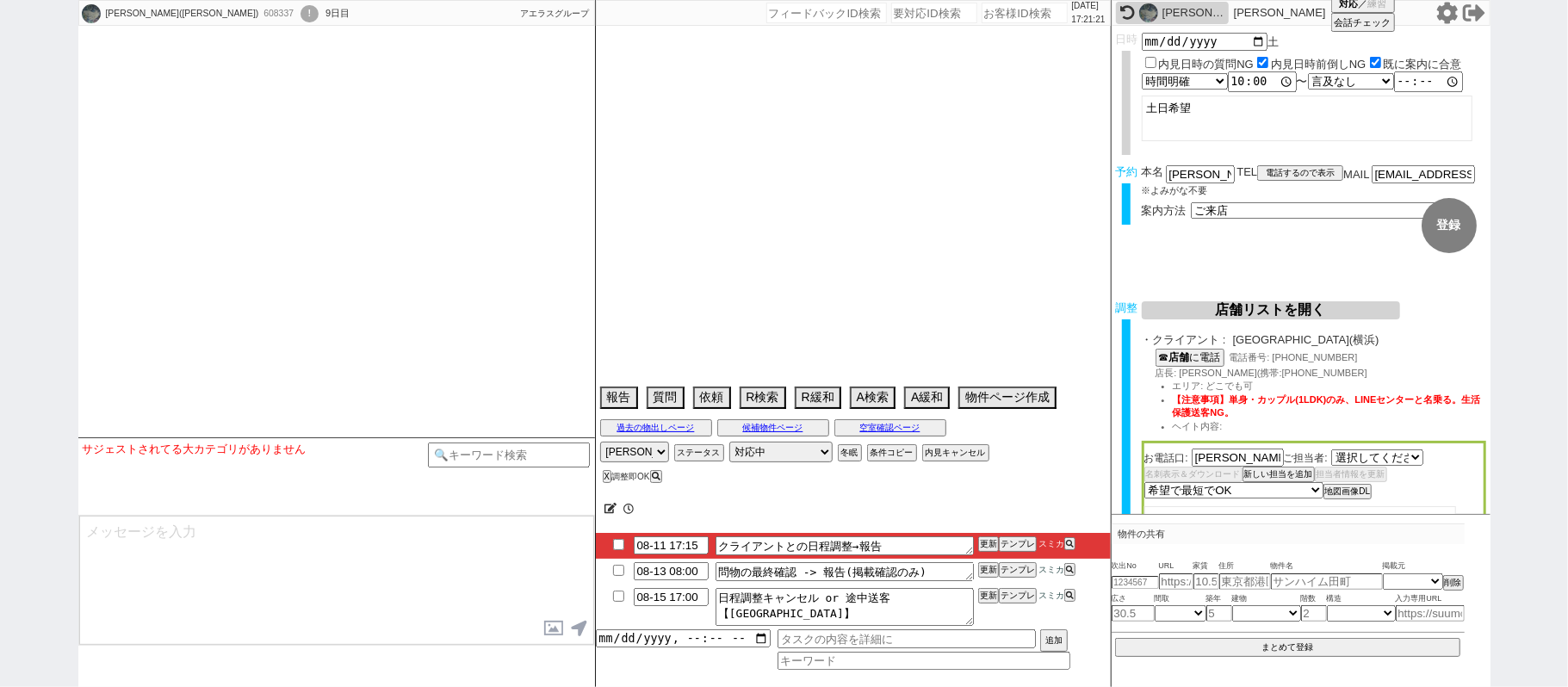
select select "520"
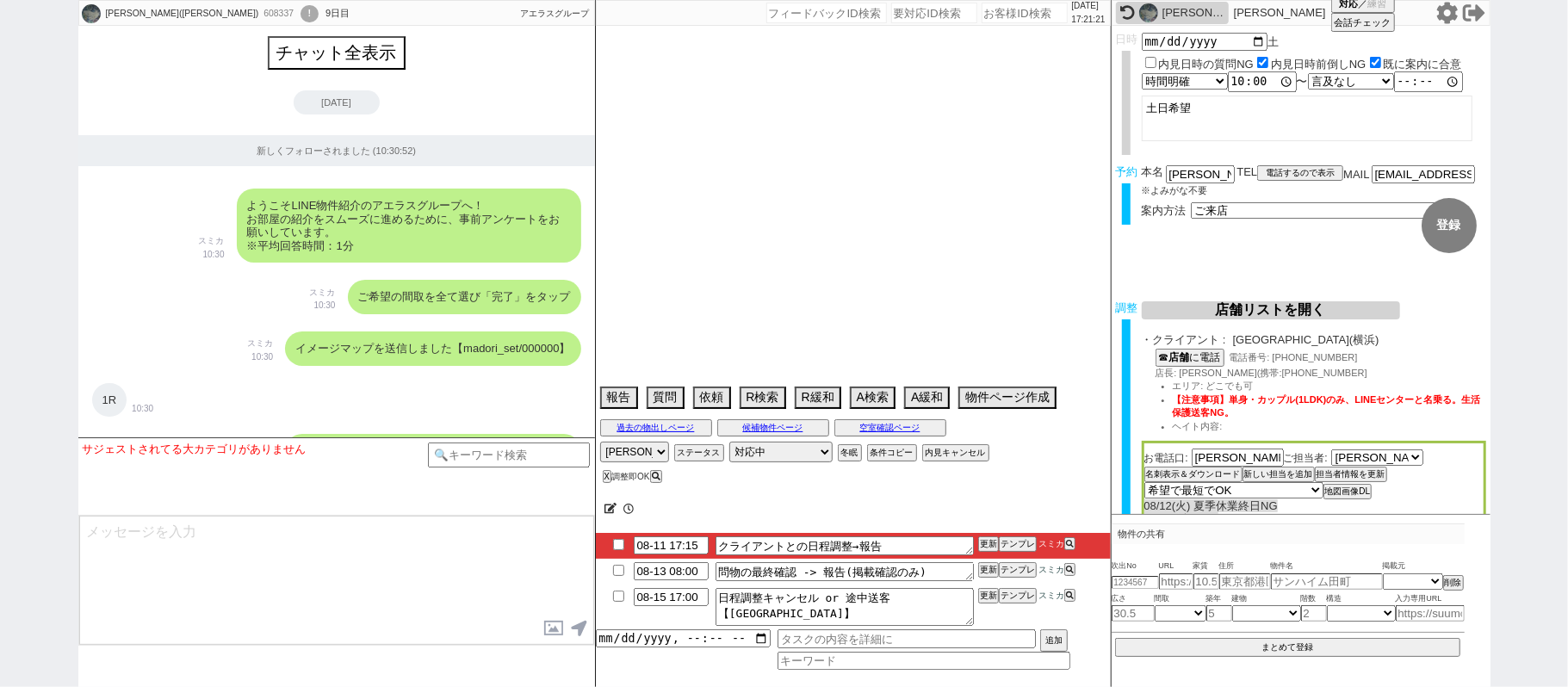
scroll to position [8643, 0]
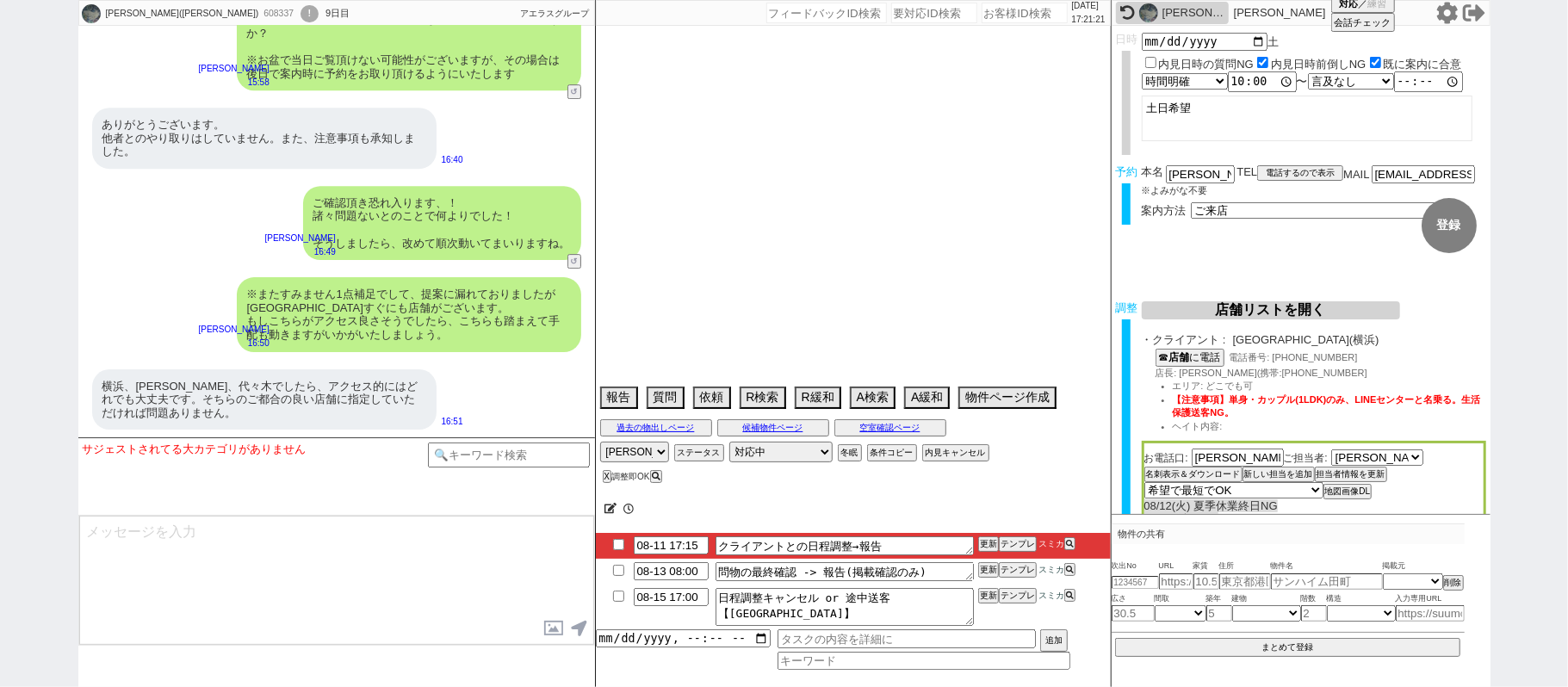
select select "2025"
select select "8"
select select "36"
select select "0"
select select "14"
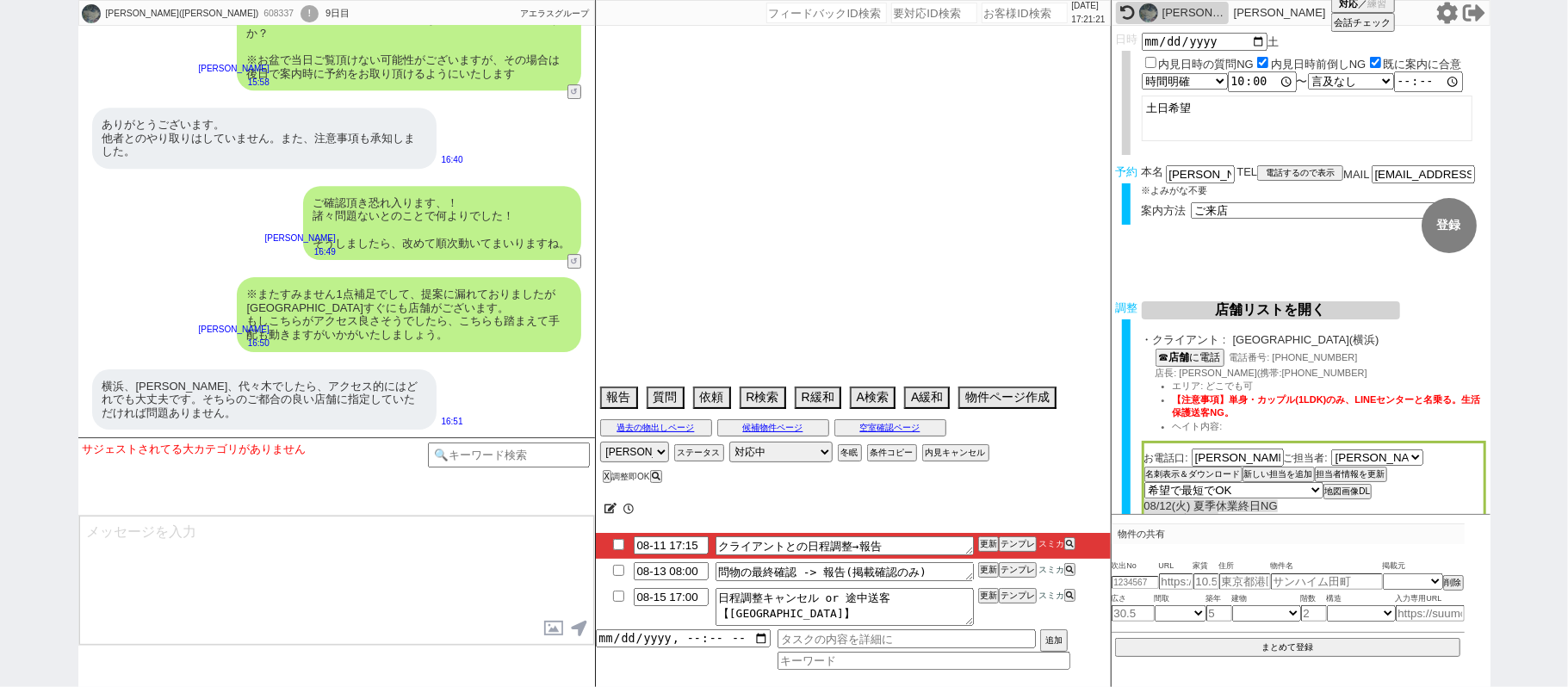
select select "64"
select select "65"
select select "66"
select select "67"
select select "68"
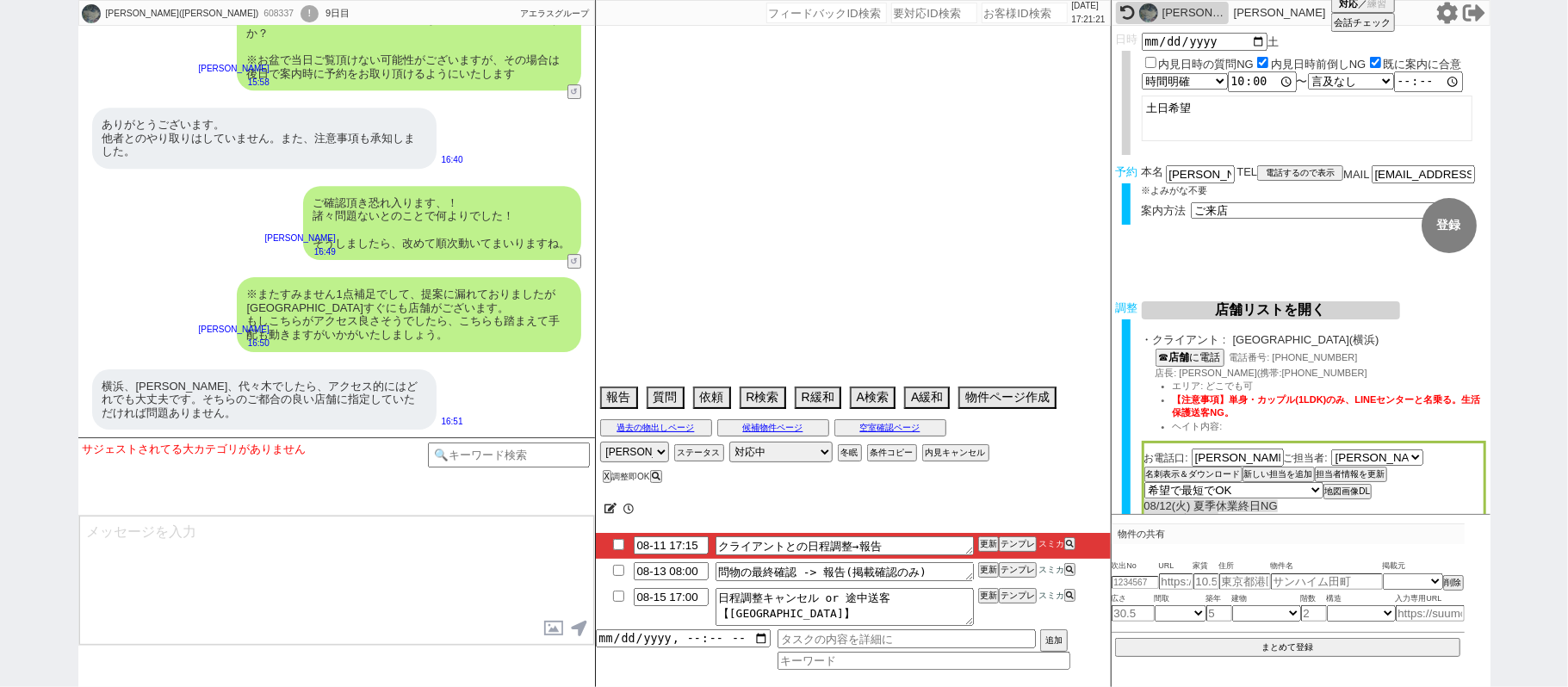
select select "69"
select select "70"
select select "71"
select select "72"
select select "73"
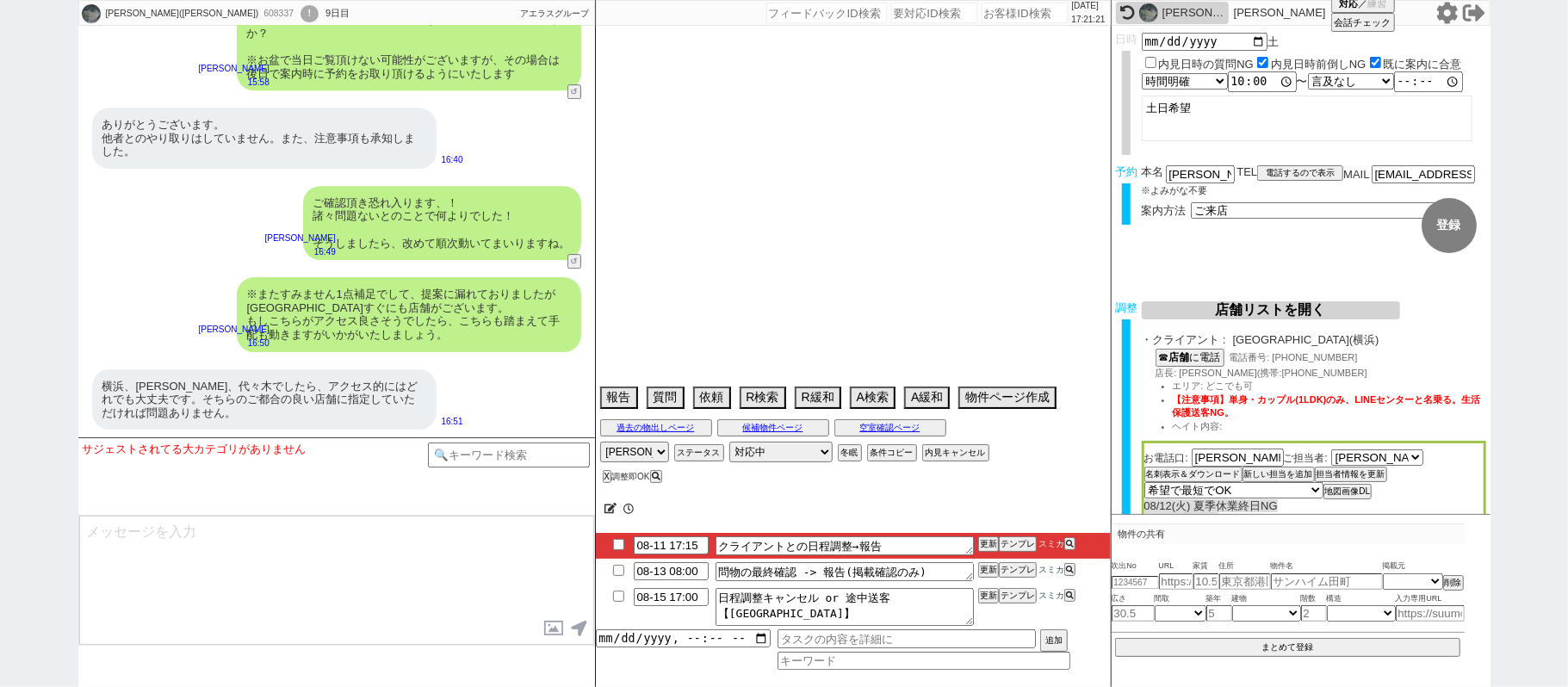
select select "74"
select select "75"
select select "76"
select select "77"
select select "78"
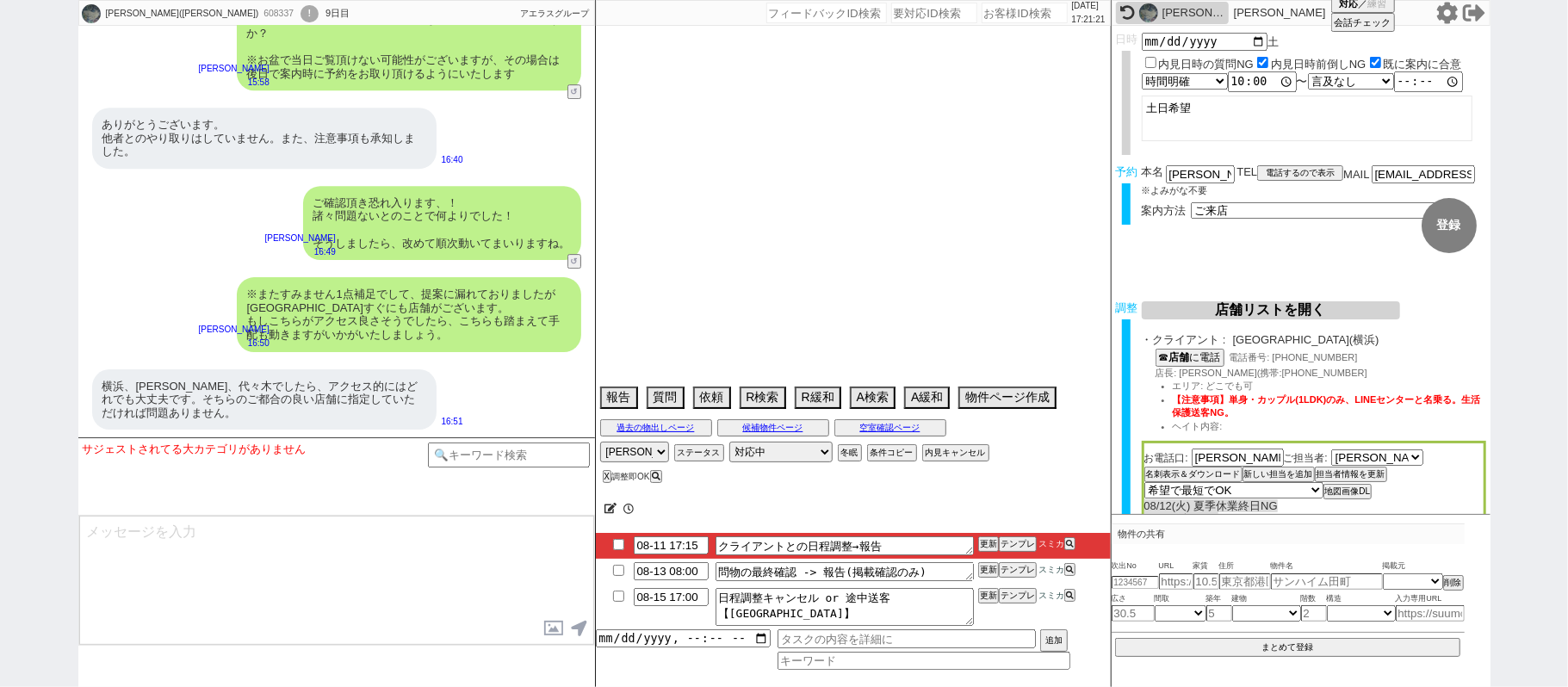
select select "79"
select select "80"
select select "81"
select select "82"
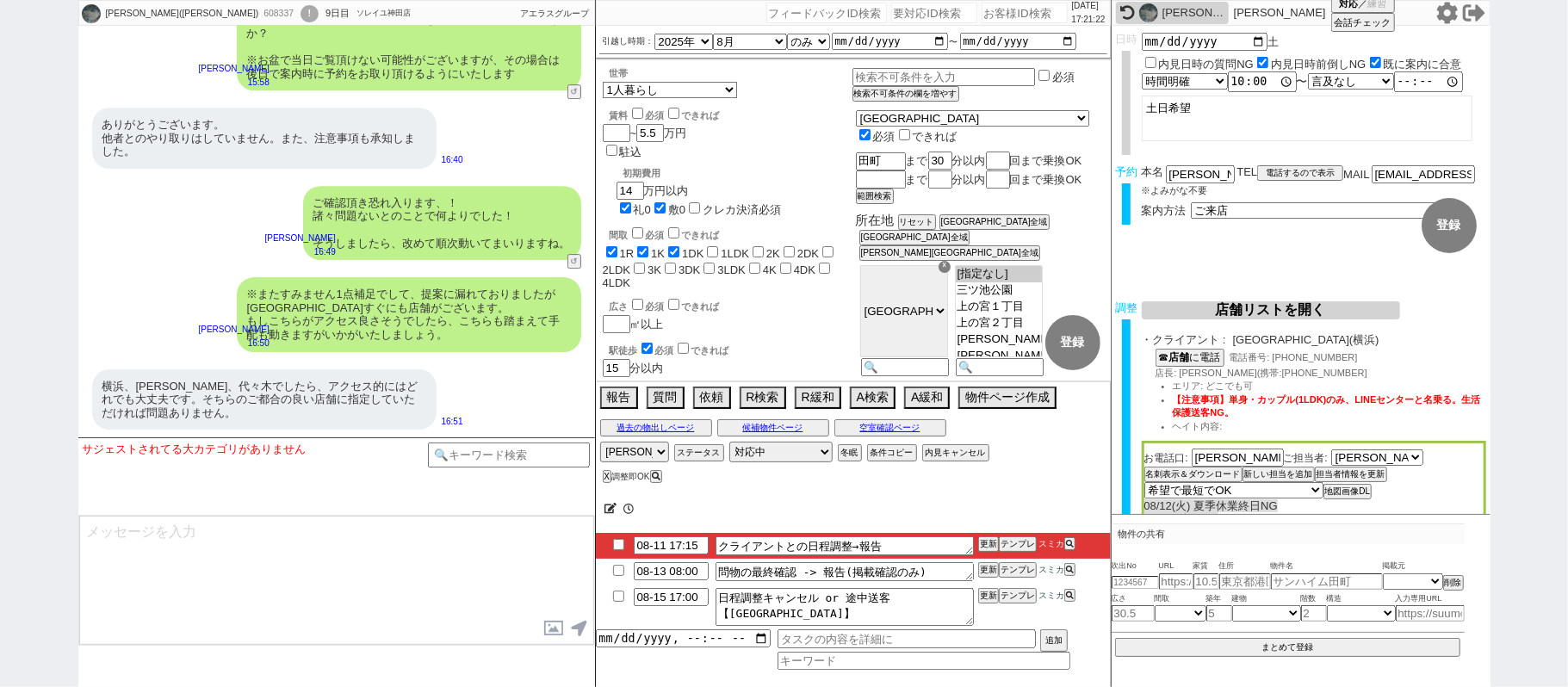
scroll to position [379, 0]
click at [476, 459] on input at bounding box center [509, 453] width 163 height 21
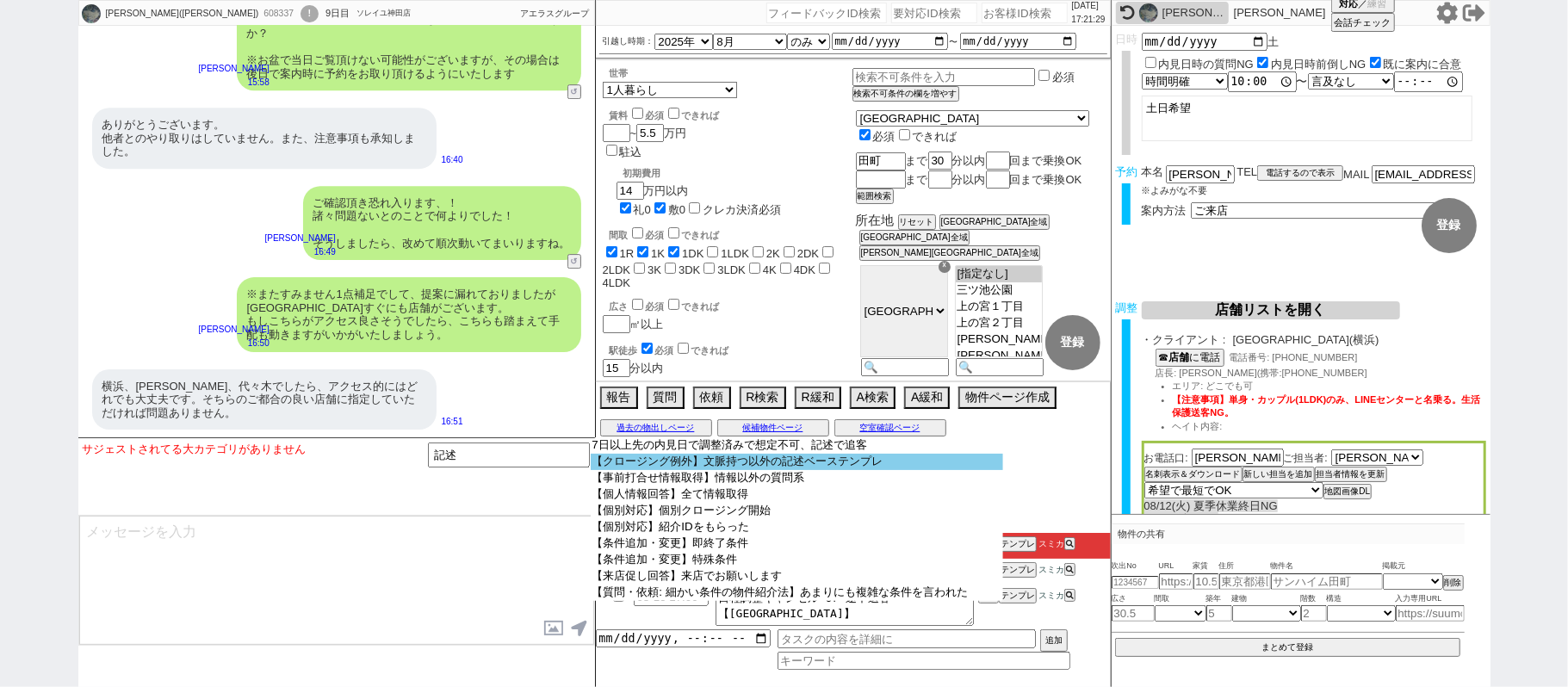
click at [749, 469] on option "【クロージング例外】文脈持つ以外の記述ベーステンプレ" at bounding box center [796, 461] width 412 height 16
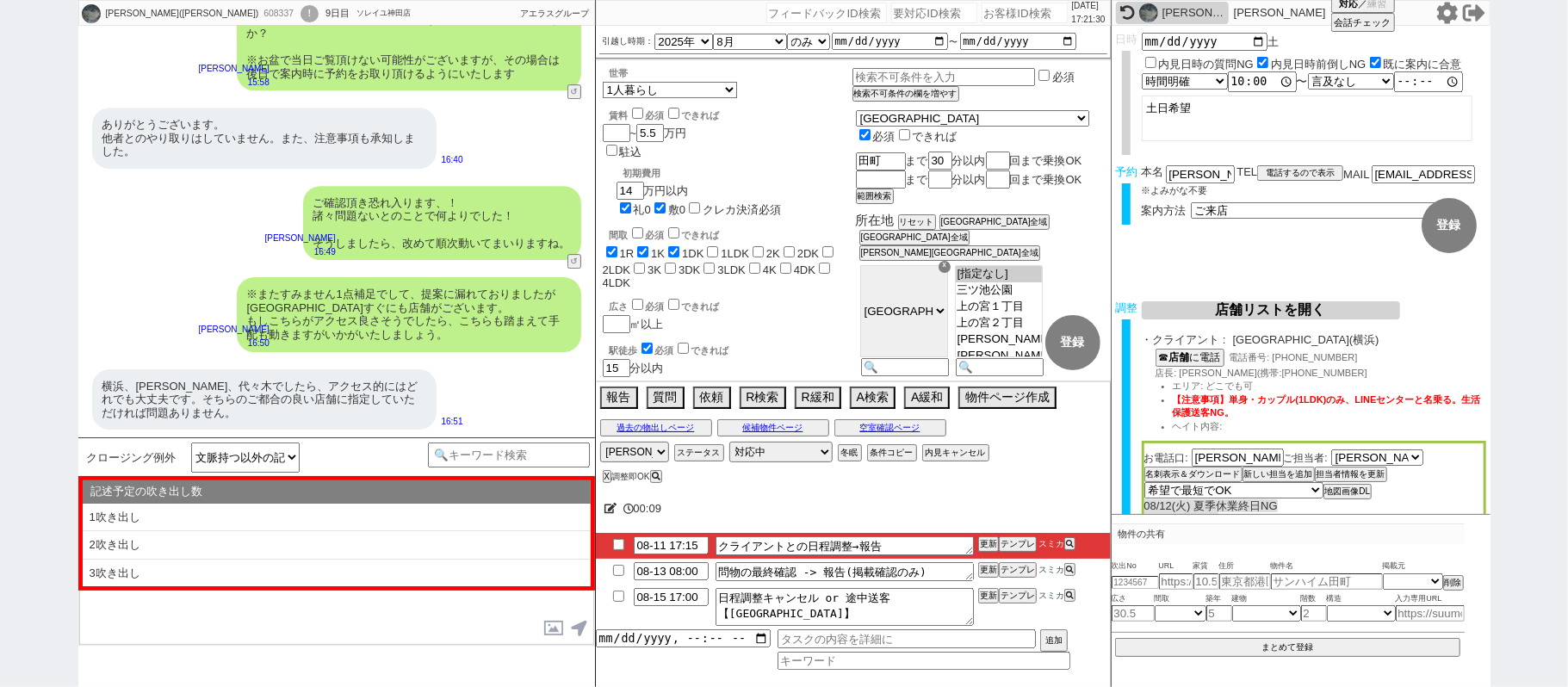
click at [618, 550] on input "checkbox" at bounding box center [618, 544] width 25 height 11
click at [370, 560] on li "2吹き出し" at bounding box center [336, 573] width 508 height 28
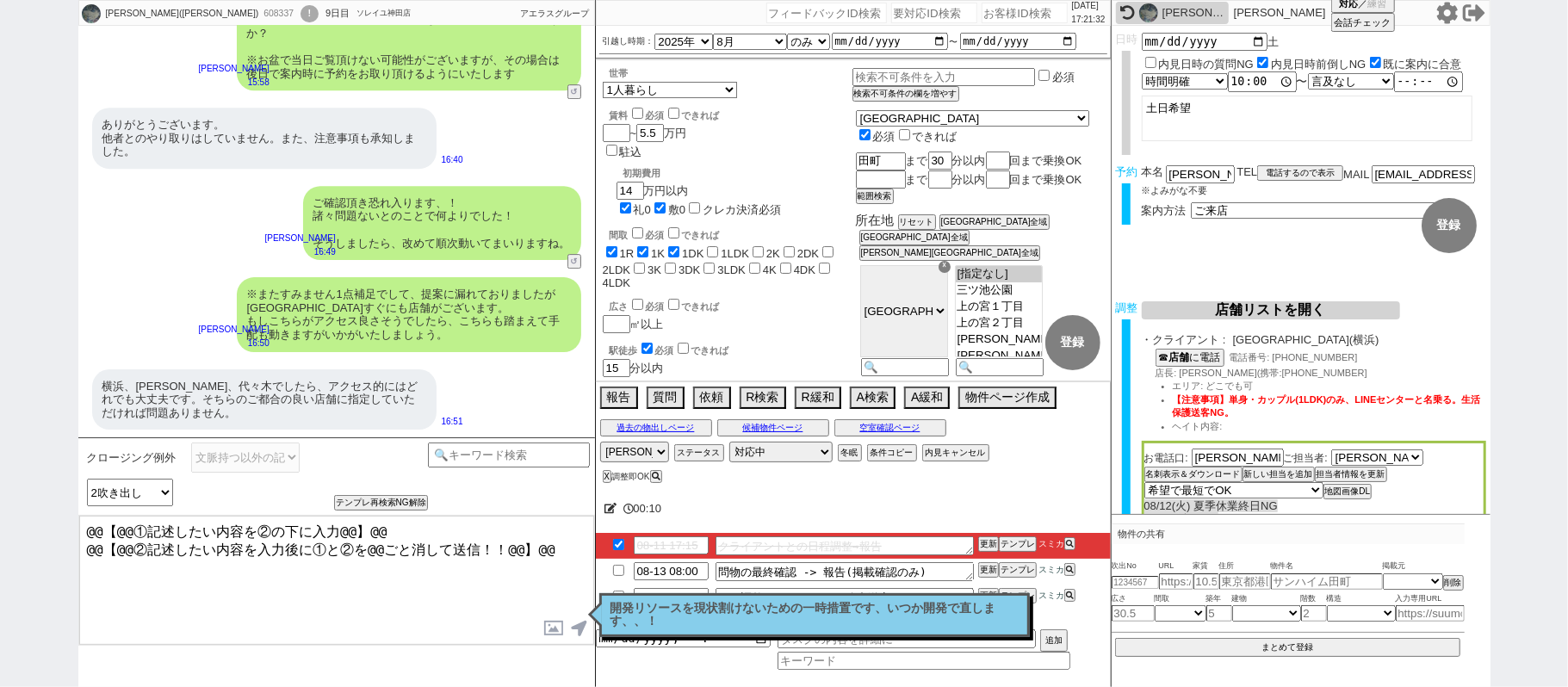
click at [564, 545] on textarea "@@【@@①記述したい内容を②の下に入力@@】@@ @@【@@②記述したい内容を入力後に①と②を@@ごと消して送信！！@@】@@" at bounding box center [336, 580] width 515 height 129
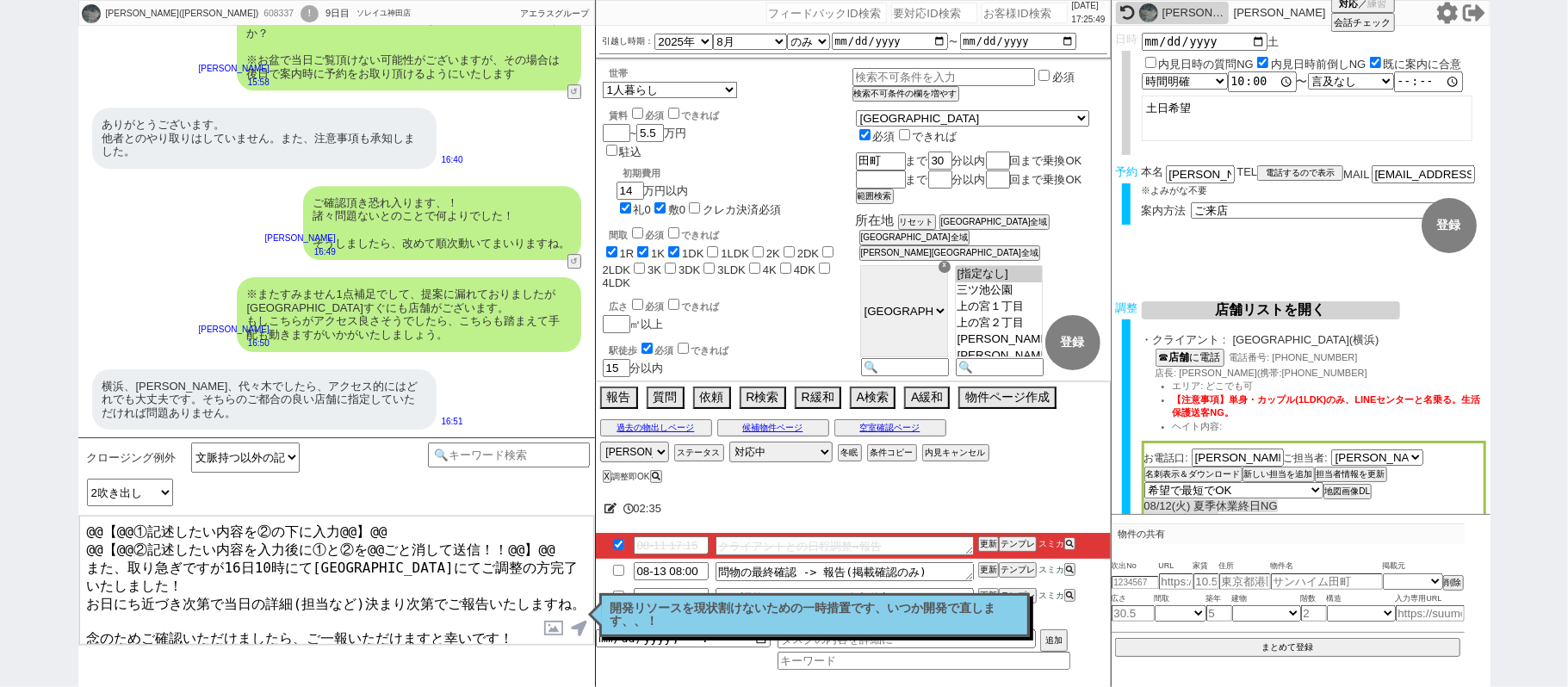
drag, startPoint x: 565, startPoint y: 545, endPoint x: 0, endPoint y: 248, distance: 638.3
click at [0, 281] on div "愛実(まなみ) 608337 ! 0 9日目 ソレイユ神田店 冬眠中 自社客 アエラスグループ スミカ_BPO チャット全表示 2025-08-03 新しくフ…" at bounding box center [784, 343] width 1568 height 687
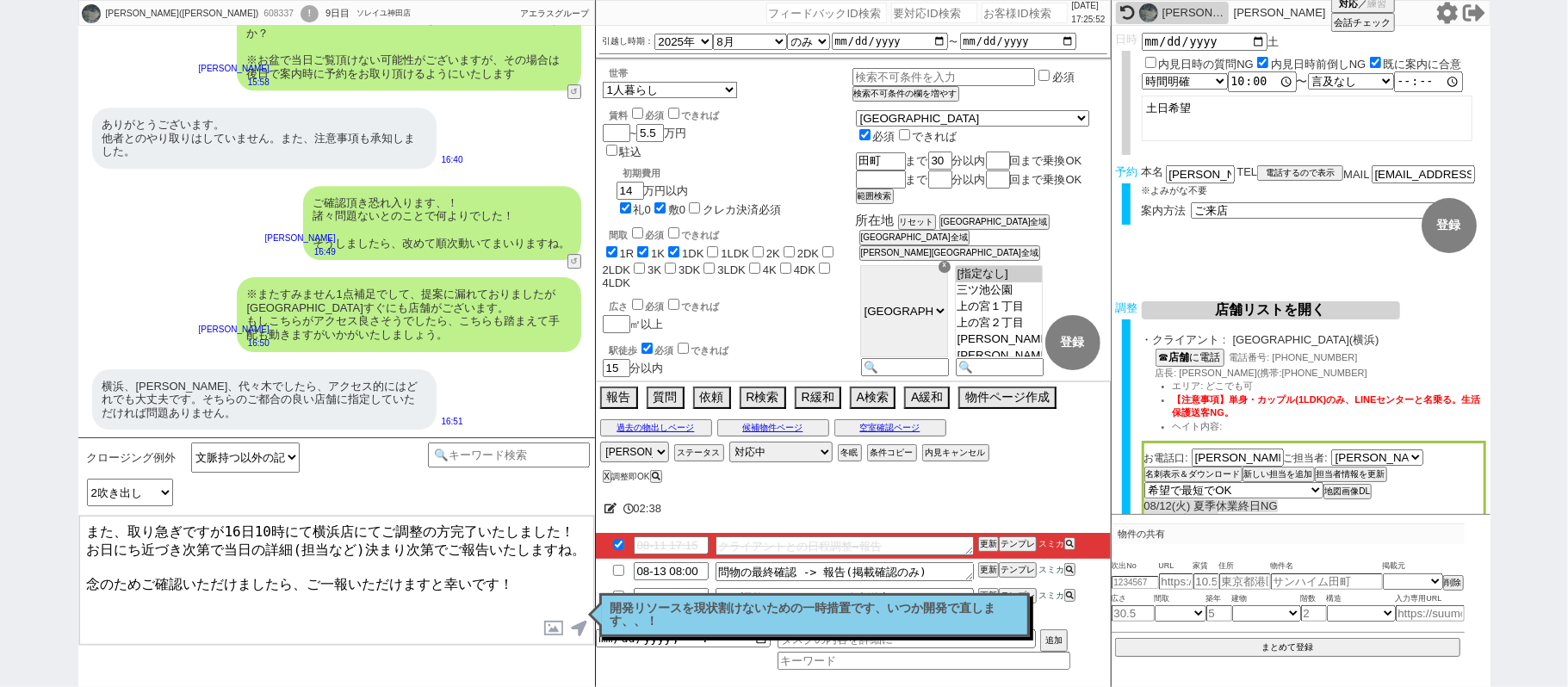
drag, startPoint x: 117, startPoint y: 592, endPoint x: 642, endPoint y: 606, distance: 525.2
click at [595, 614] on div "クロージング例外 文脈持つ以外の記述ベーステンプレ 小カテゴリを選択 記述予定の吹き出し数 1吹き出し 2吹き出し 3吹き出し テンプレ再検索NG解除 また、…" at bounding box center [336, 561] width 517 height 250
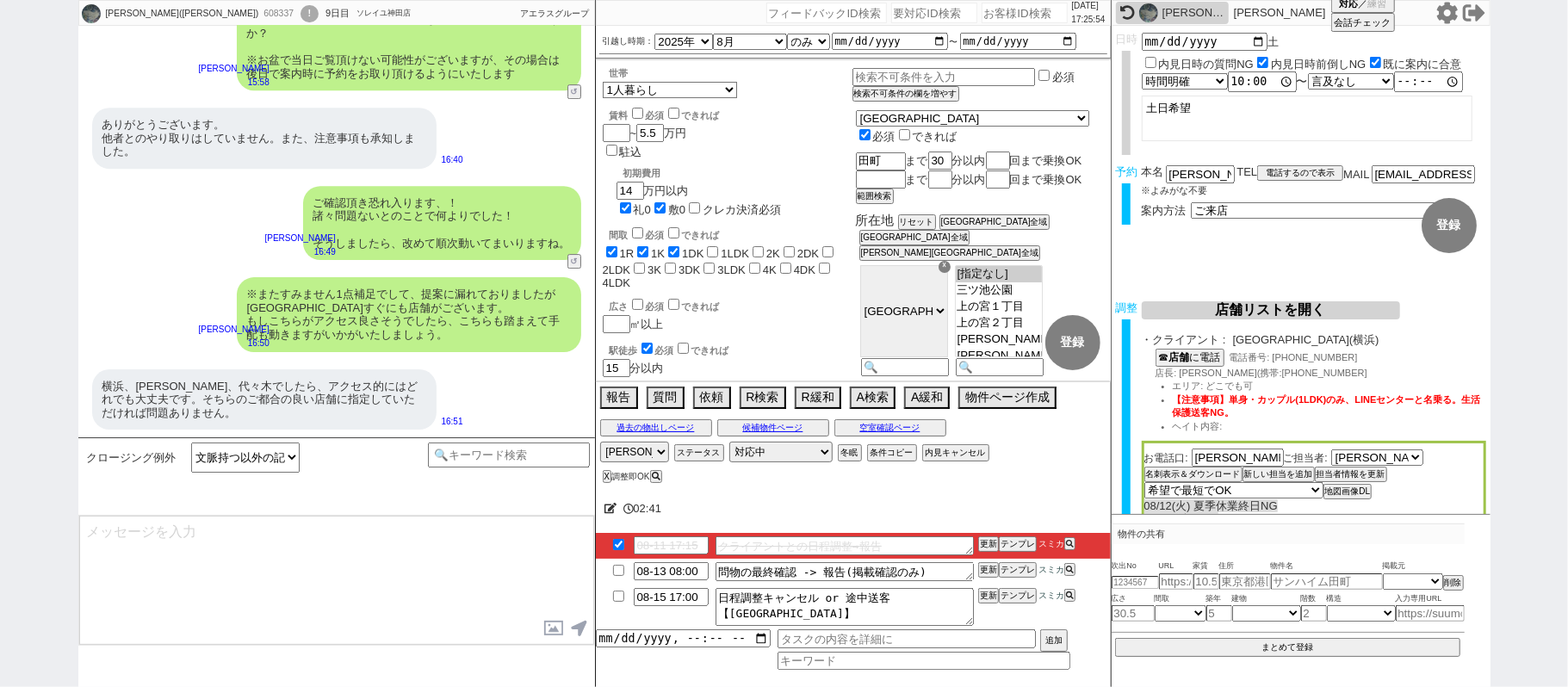
scroll to position [8735, 0]
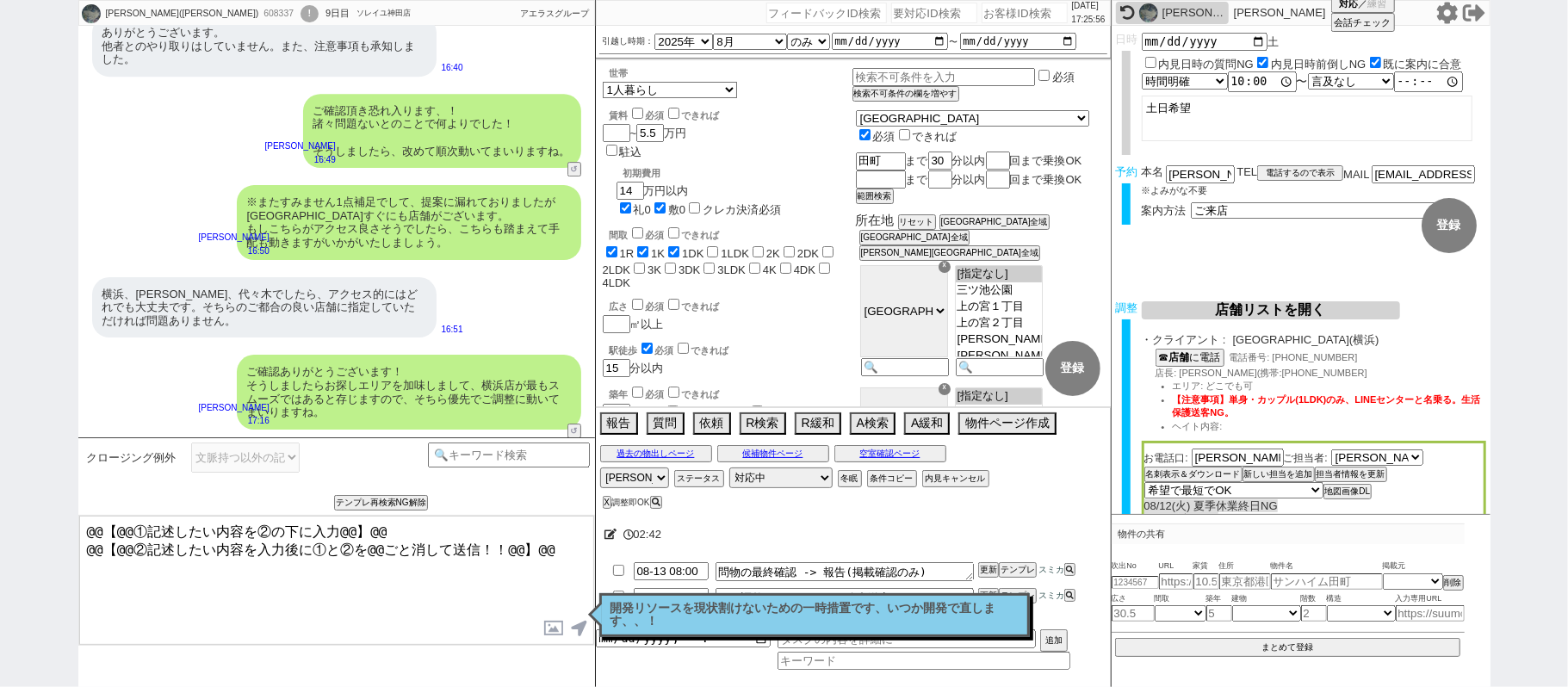
drag, startPoint x: 565, startPoint y: 551, endPoint x: 0, endPoint y: 298, distance: 619.1
click at [0, 352] on div "愛実(まなみ) 608337 ! 0 9日目 ソレイユ神田店 冬眠中 自社客 アエラスグループ スミカ_BPO チャット全表示 2025-08-03 新しくフ…" at bounding box center [784, 343] width 1568 height 687
paste textarea "念のためご確認いただけましたら、ご一報いただけますと幸いです！"
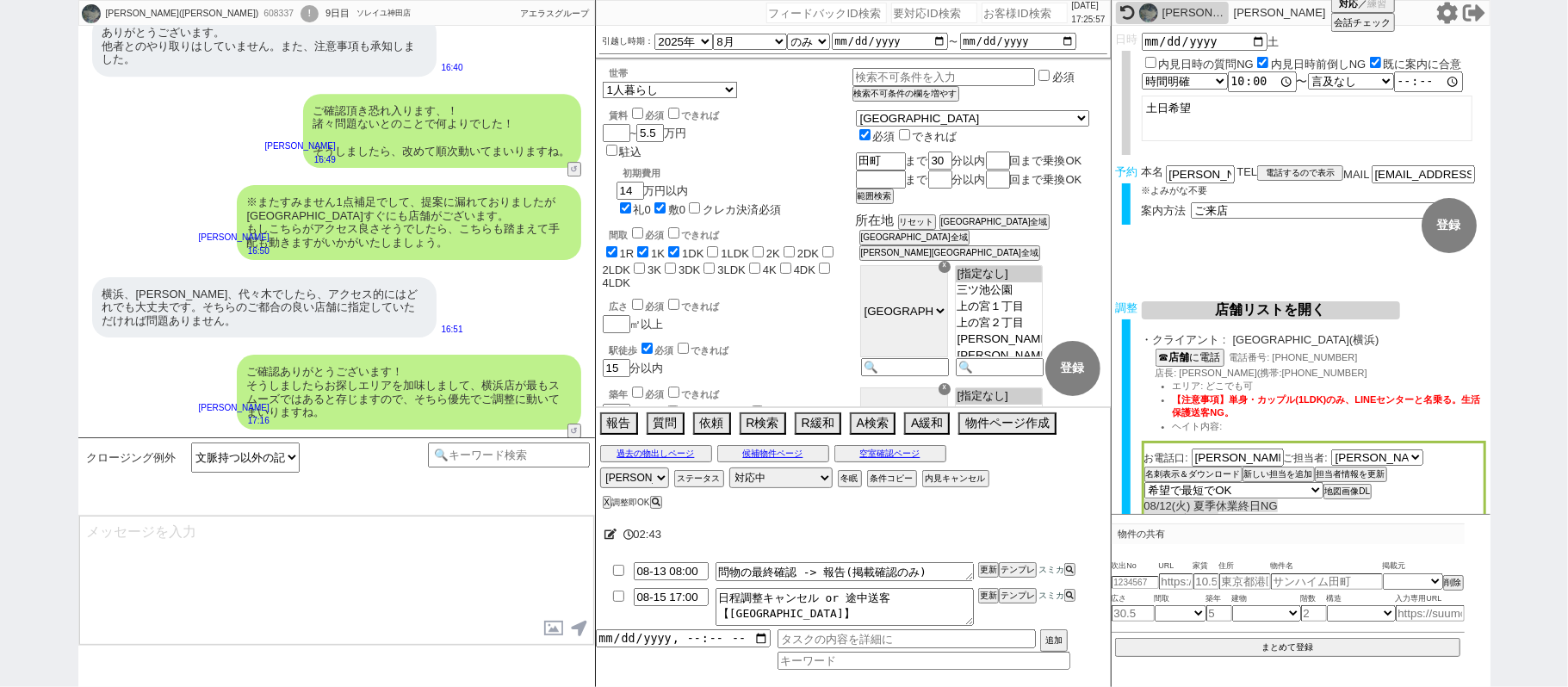
scroll to position [8801, 0]
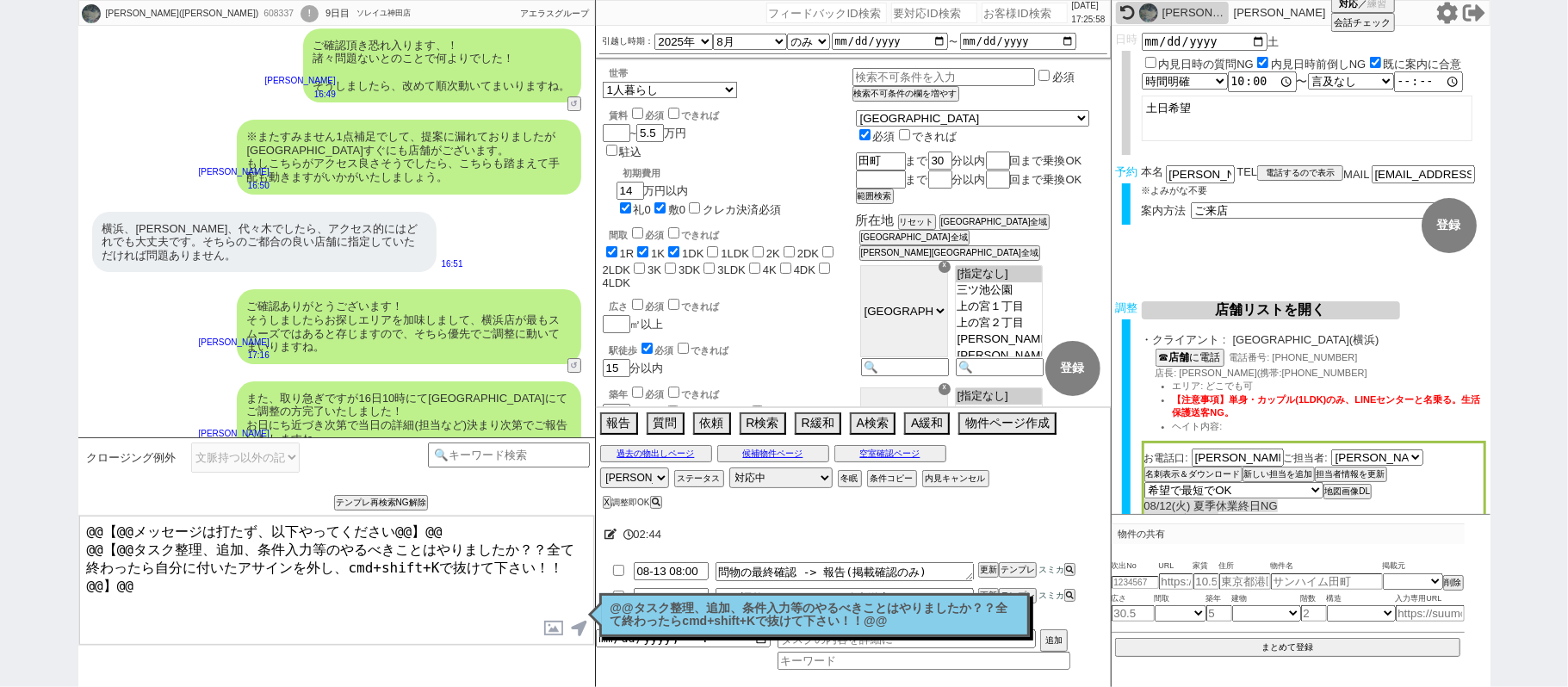
click at [713, 630] on div "@@タスク整理、追加、条件入力等のやるべきことはやりましたか？？全て終わったらcmd+shift+Kで抜けて下さい！！@@ 読んだ" at bounding box center [814, 615] width 430 height 44
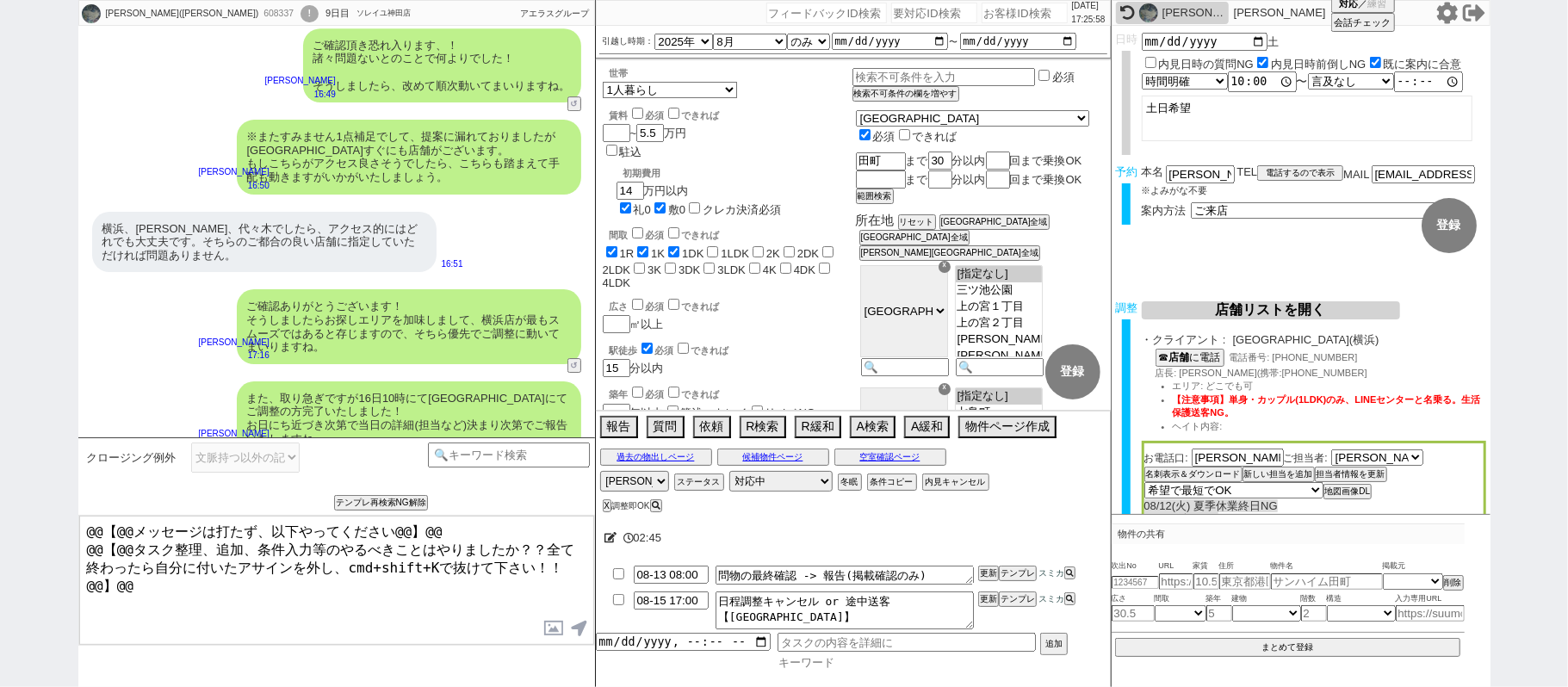
click at [818, 666] on input at bounding box center [923, 662] width 292 height 14
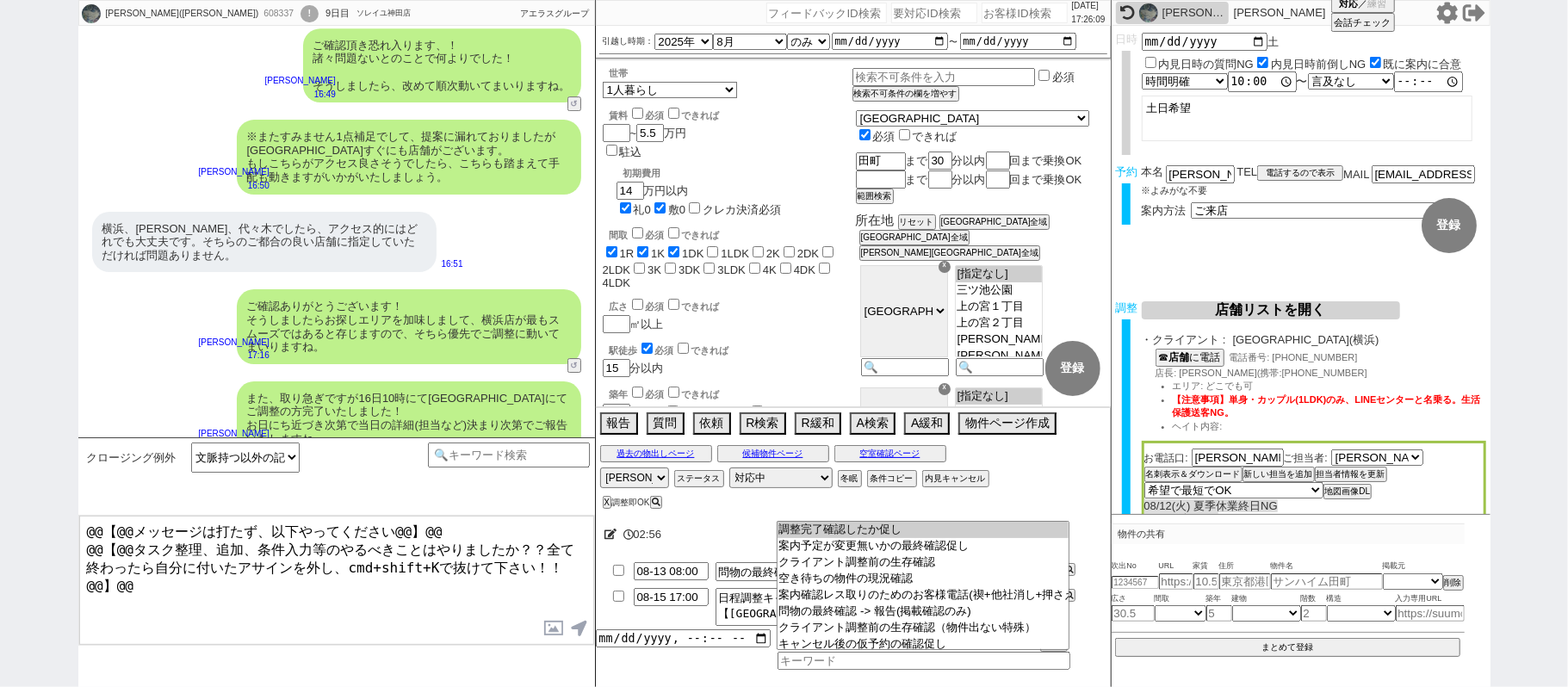
scroll to position [0, 0]
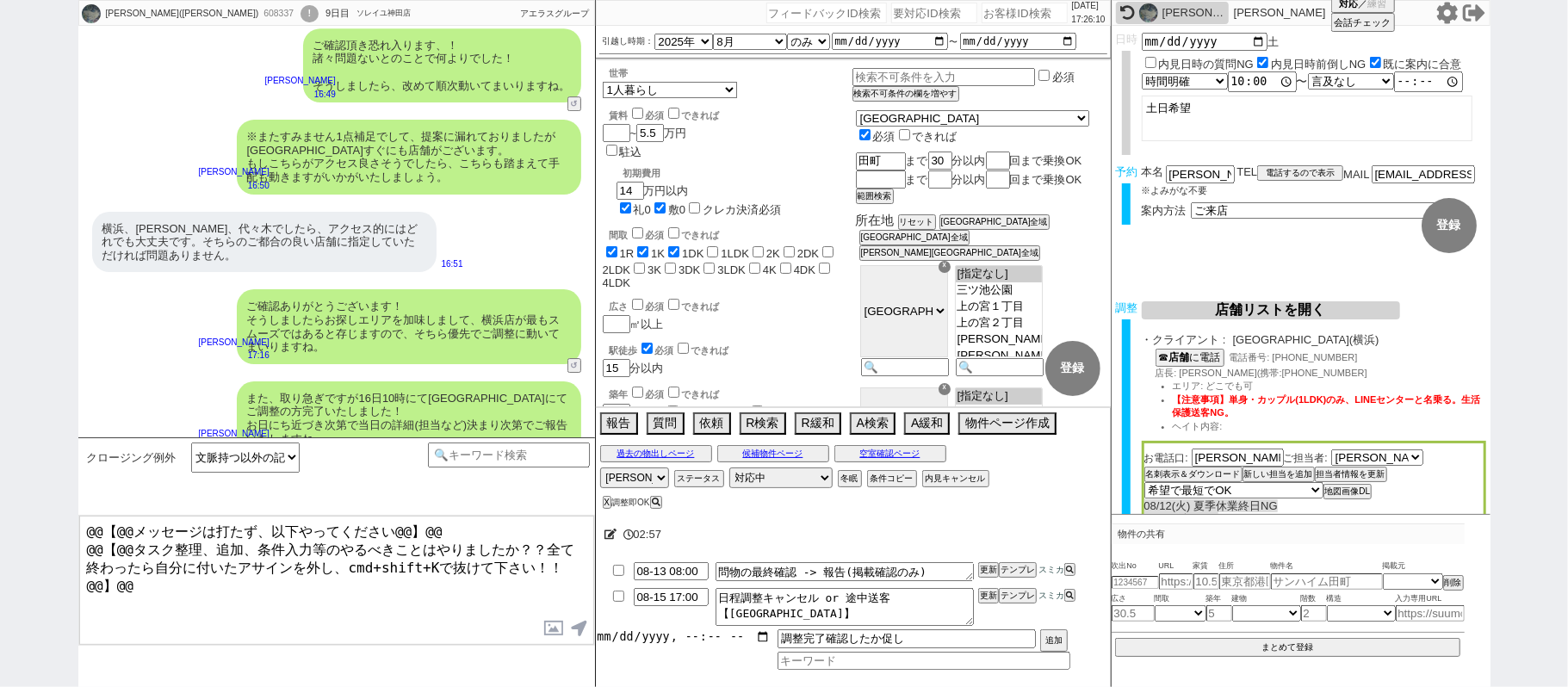
click at [655, 640] on input "datetime-local" at bounding box center [683, 636] width 174 height 14
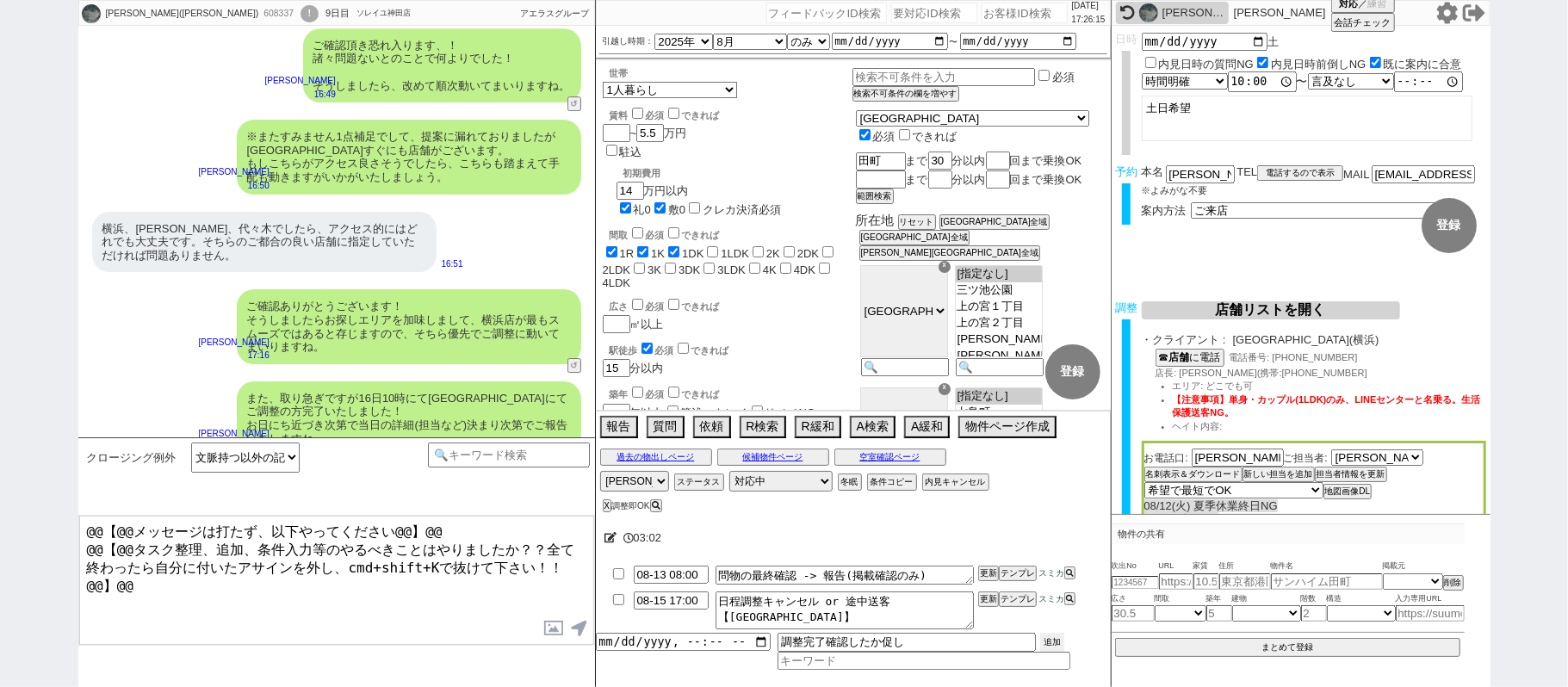
click at [1057, 648] on button "追加" at bounding box center [1051, 642] width 24 height 19
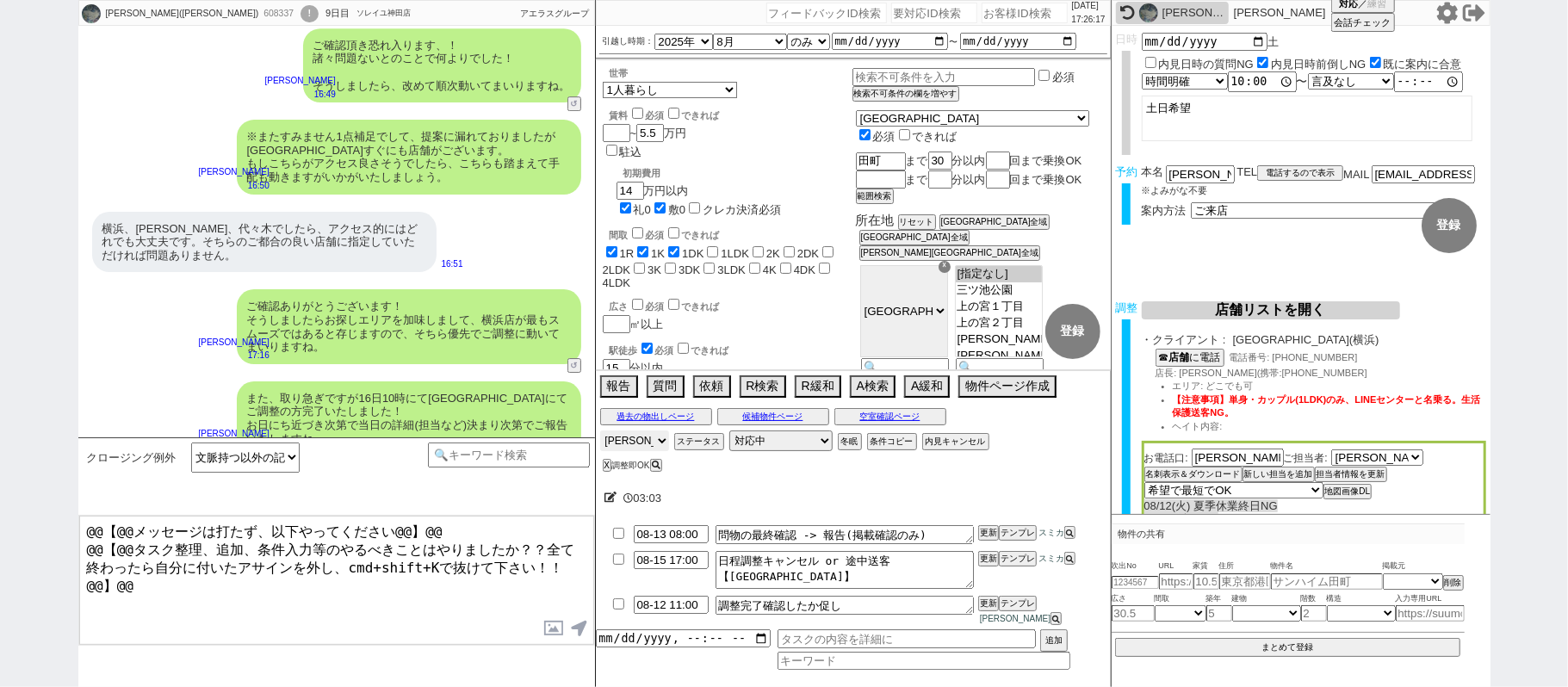
click at [657, 451] on select "アサイン 青木琢磨 松井健太朗 中村夏海" at bounding box center [634, 441] width 69 height 21
click at [600, 445] on select "アサイン 青木琢磨 松井健太朗 中村夏海" at bounding box center [634, 441] width 69 height 21
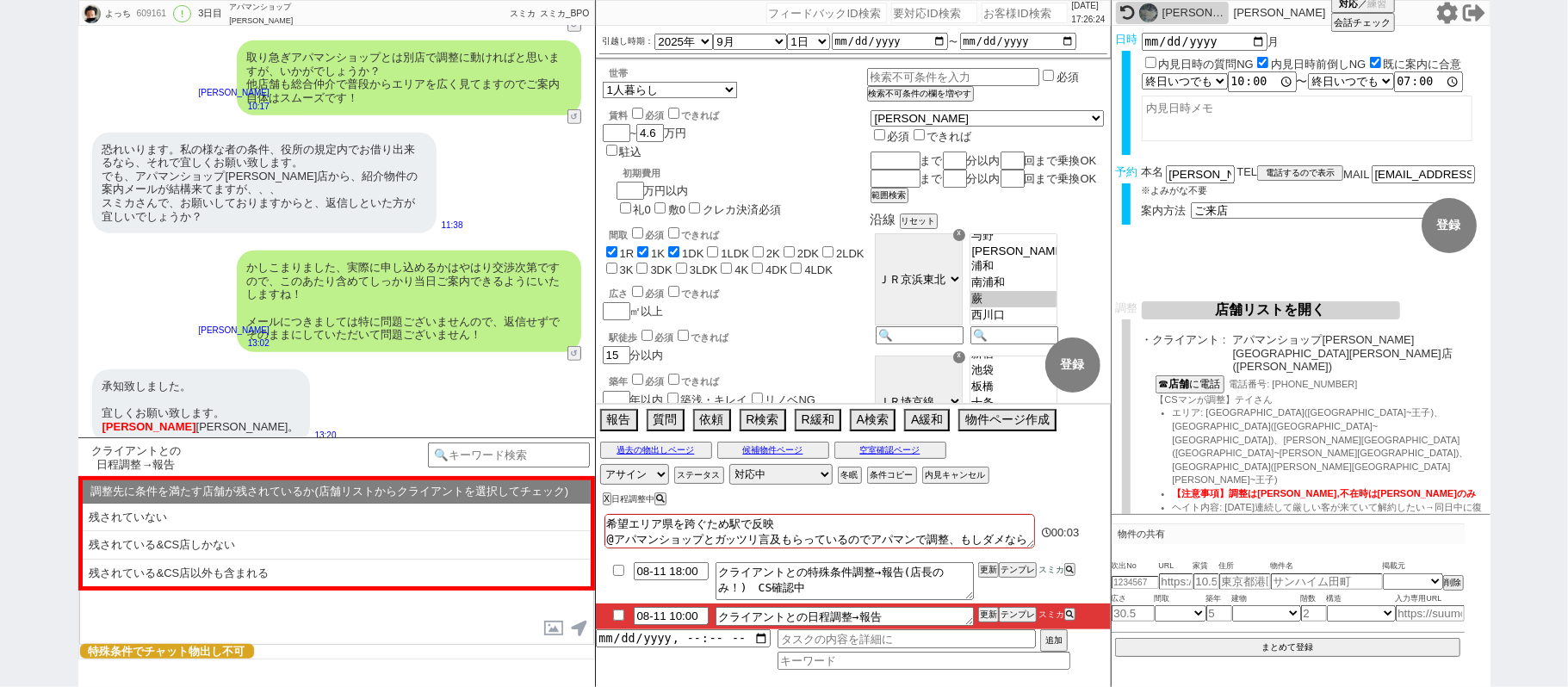
scroll to position [229, 0]
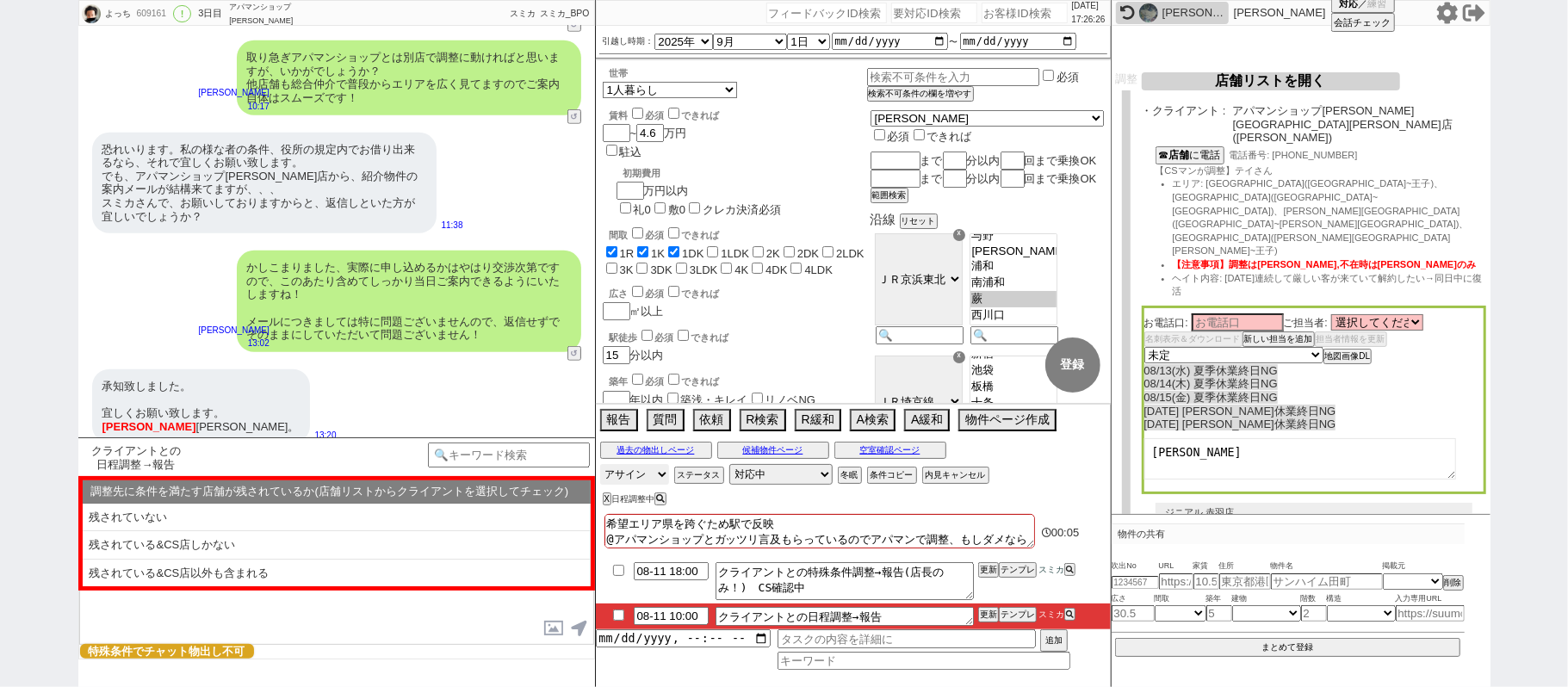
click at [651, 478] on select "アサイン 青木琢磨 松井健太朗 中村夏海 廣瀬晶子 小形幸" at bounding box center [634, 474] width 69 height 21
click at [600, 466] on select "アサイン 青木琢磨 松井健太朗 中村夏海 廣瀬晶子 小形幸" at bounding box center [634, 474] width 69 height 21
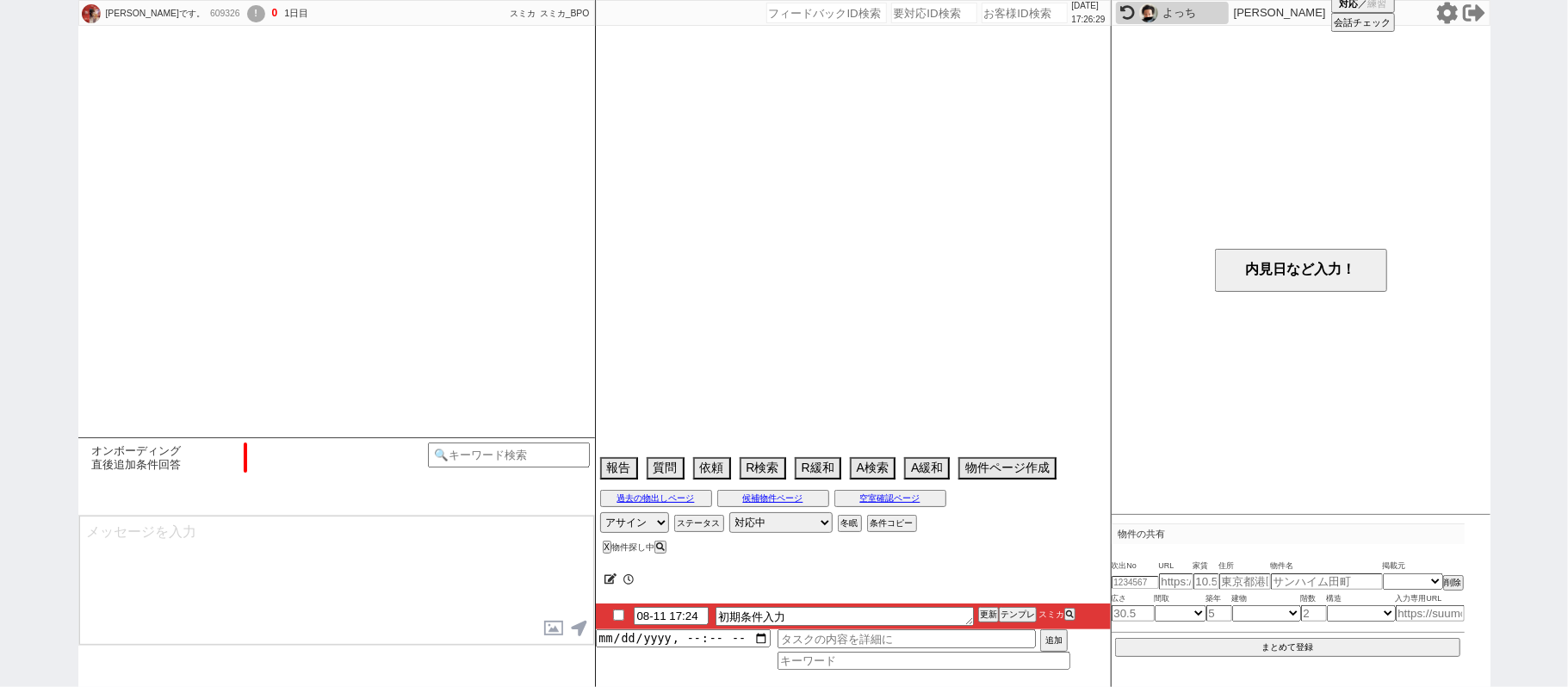
scroll to position [1666, 0]
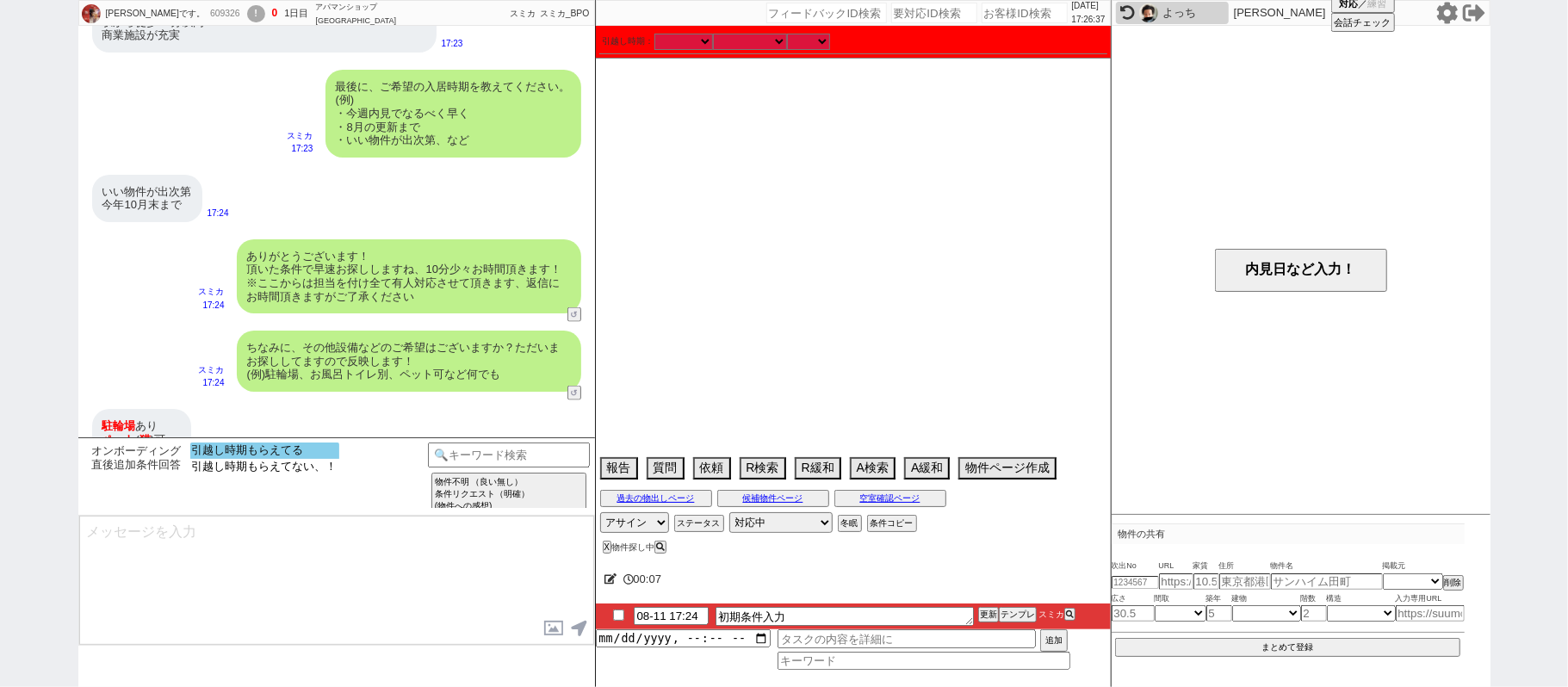
click at [329, 459] on option "引越し時期もらえてる" at bounding box center [265, 467] width 149 height 16
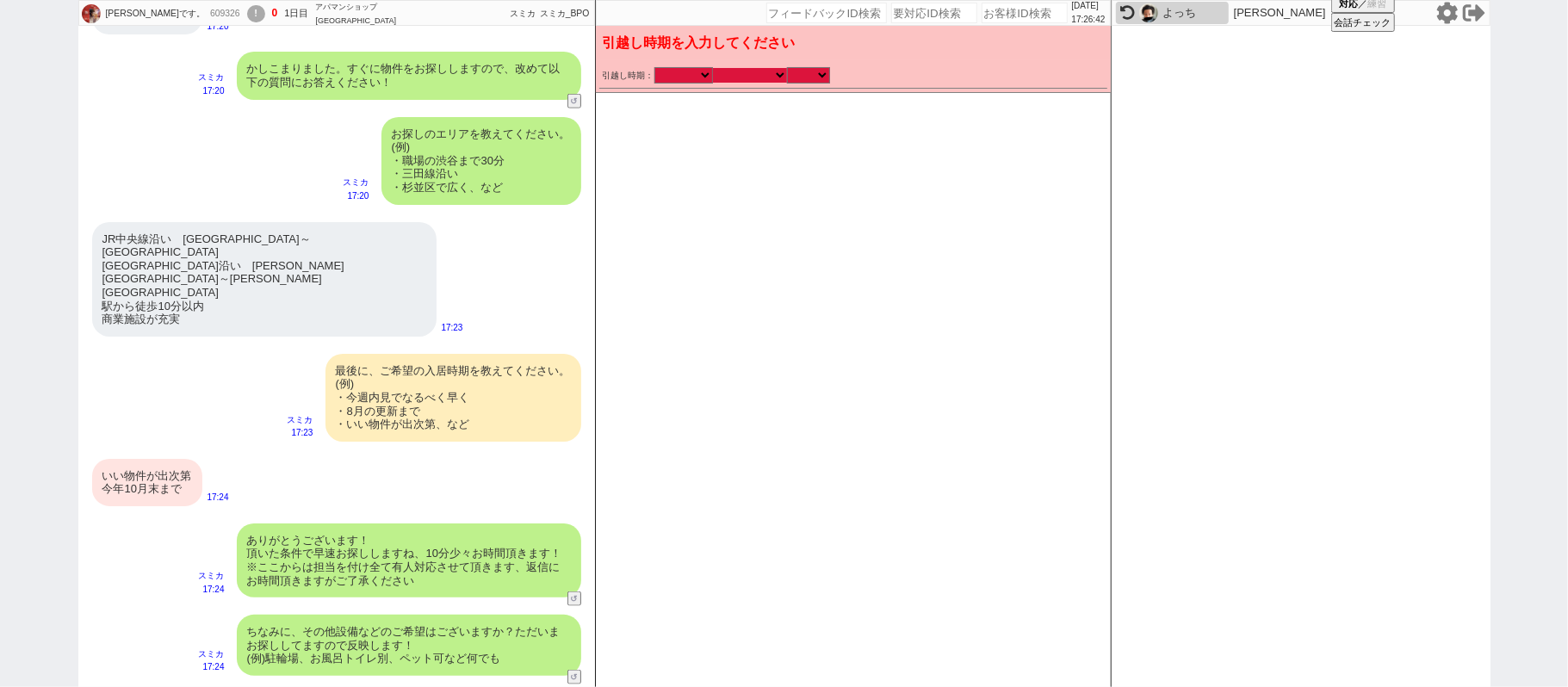
click at [756, 72] on select "なる早 未定 いつでも 物件あれば 年内 来年 1月 2月 3月 4月 5月 6月 7月 8月 9月 10月 11月 12月 春 夏 秋 冬" at bounding box center [749, 75] width 74 height 14
click at [713, 68] on select "なる早 未定 いつでも 物件あれば 年内 来年 1月 2月 3月 4月 5月 6月 7月 8月 9月 10月 11月 12月 春 夏 秋 冬" at bounding box center [749, 75] width 74 height 14
click at [811, 74] on select "のみ 上旬 中旬 下旬 末 まで 1日 2日 3日 4日 5日 6日 7日 8日 9日 10日 11日 12日 13日 14日 15日 16日 17日 18日…" at bounding box center [808, 75] width 43 height 14
click at [787, 68] on select "のみ 上旬 中旬 下旬 末 まで 1日 2日 3日 4日 5日 6日 7日 8日 9日 10日 11日 12日 13日 14日 15日 16日 17日 18日…" at bounding box center [808, 75] width 43 height 14
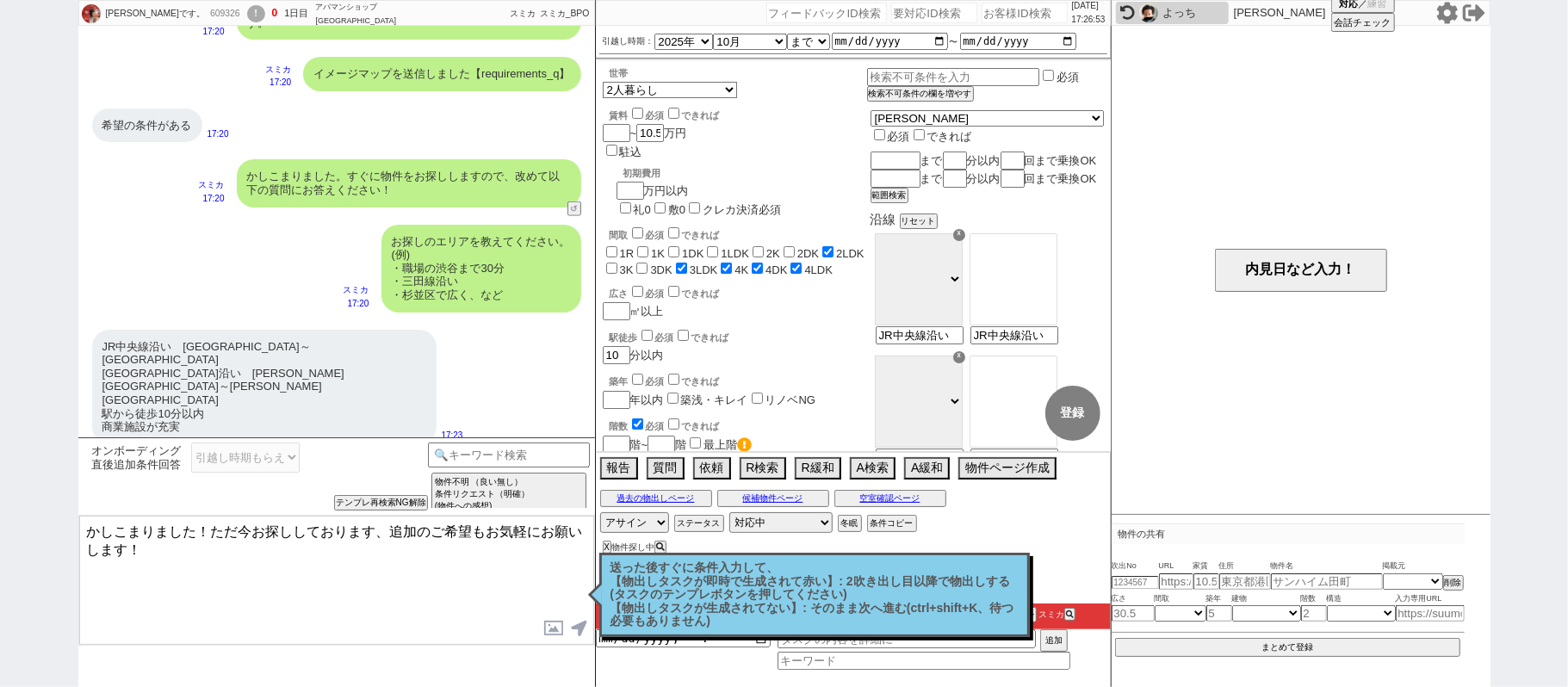
scroll to position [1301, 0]
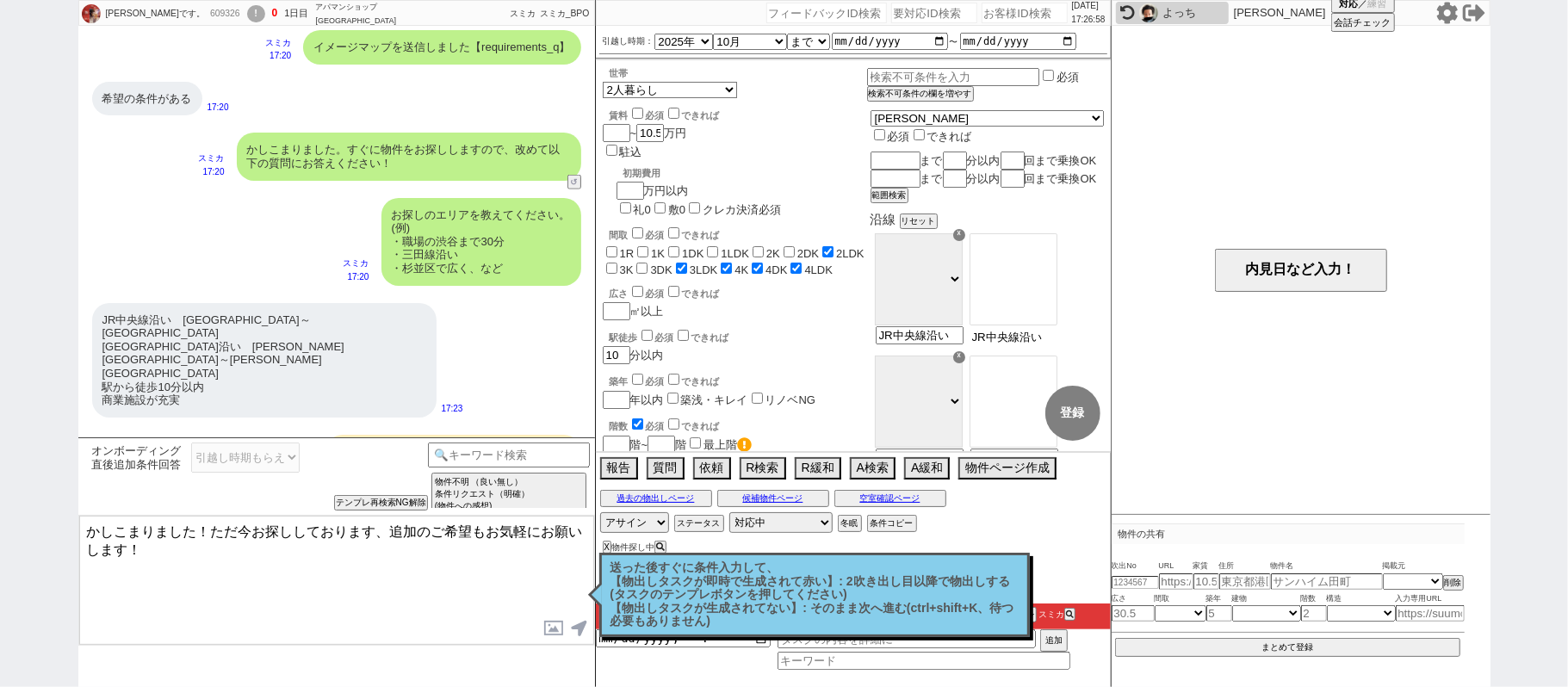
click at [1049, 344] on input "JR中央線沿い　三鷹駅～東京駅 東京メトロ東西線沿い　中野駅～葛西駅 駅から徒歩10分以内 商業施設が充実" at bounding box center [1012, 336] width 84 height 14
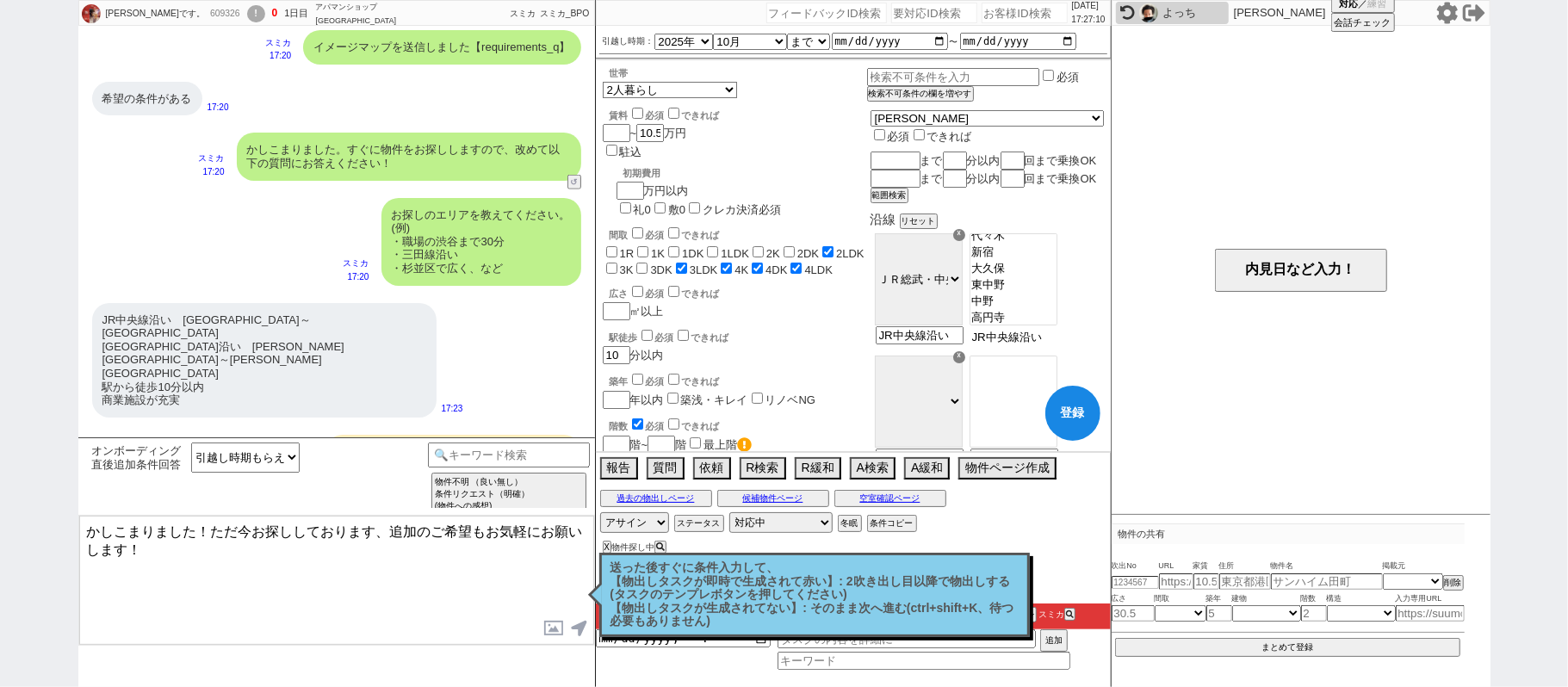
scroll to position [479, 0]
click at [962, 296] on select "ＪＲ総武・中央緩行線 東急東横線 小田急小田原線 ＪＲ京浜東北・根岸線 都営大江戸線 東急田園都市線 京王線 東京メトロ日比谷線 東京メトロ丸ノ内線 東京メト…" at bounding box center [919, 279] width 88 height 92
click at [918, 249] on select "ＪＲ総武・中央緩行線 東急東横線 小田急小田原線 ＪＲ京浜東北・根岸線 都営大江戸線 東急田園都市線 京王線 東京メトロ日比谷線 東京メトロ丸ノ内線 東京メト…" at bounding box center [919, 279] width 88 height 92
click at [1045, 274] on option "三鷹" at bounding box center [1013, 265] width 86 height 16
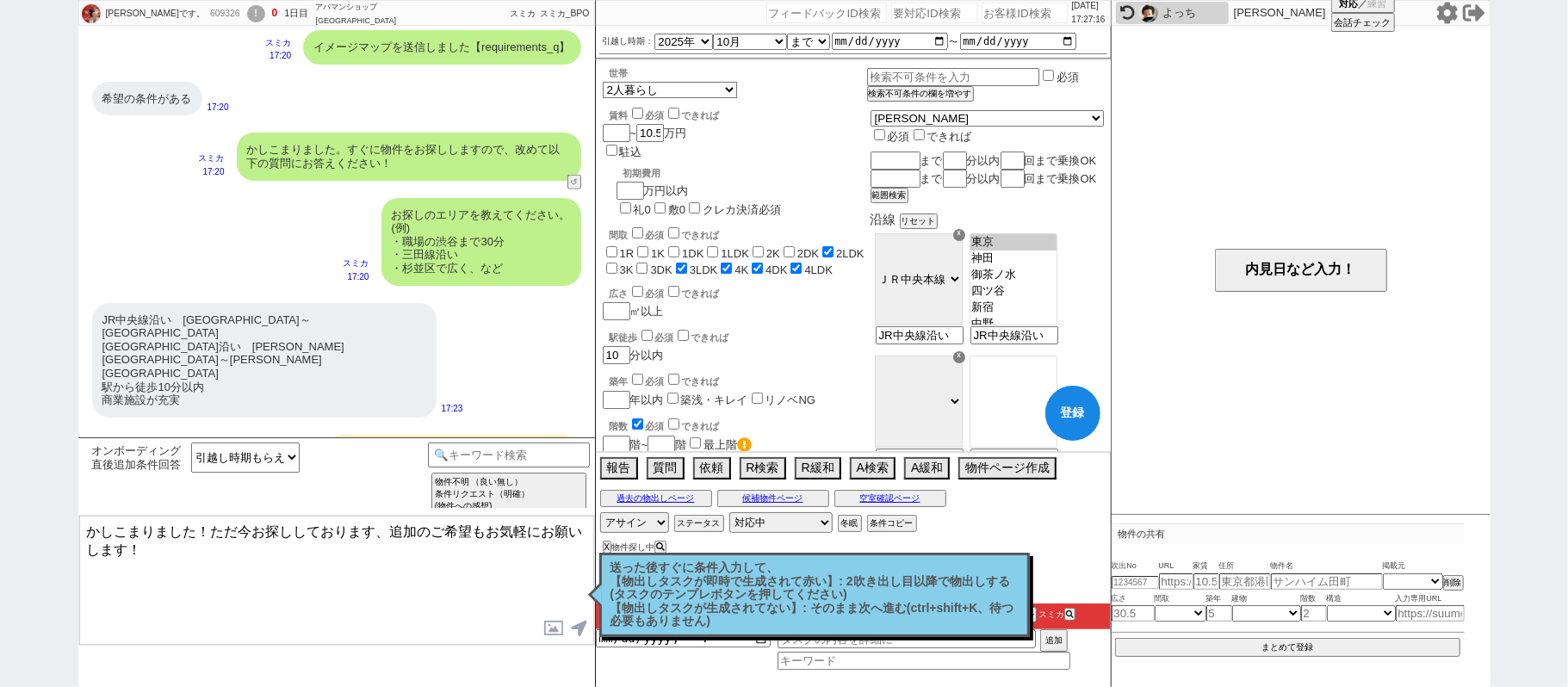
click at [1038, 259] on option "東京" at bounding box center [1013, 258] width 86 height 16
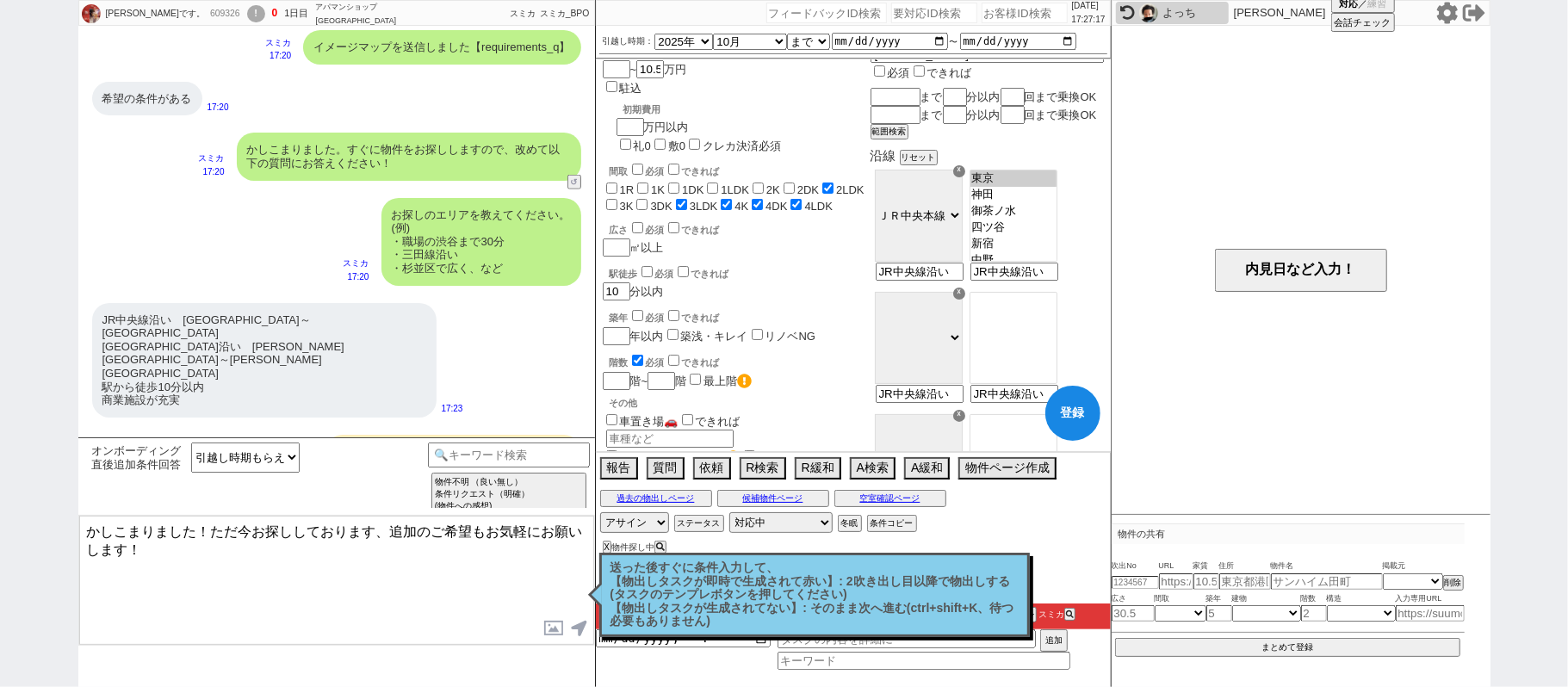
scroll to position [114, 0]
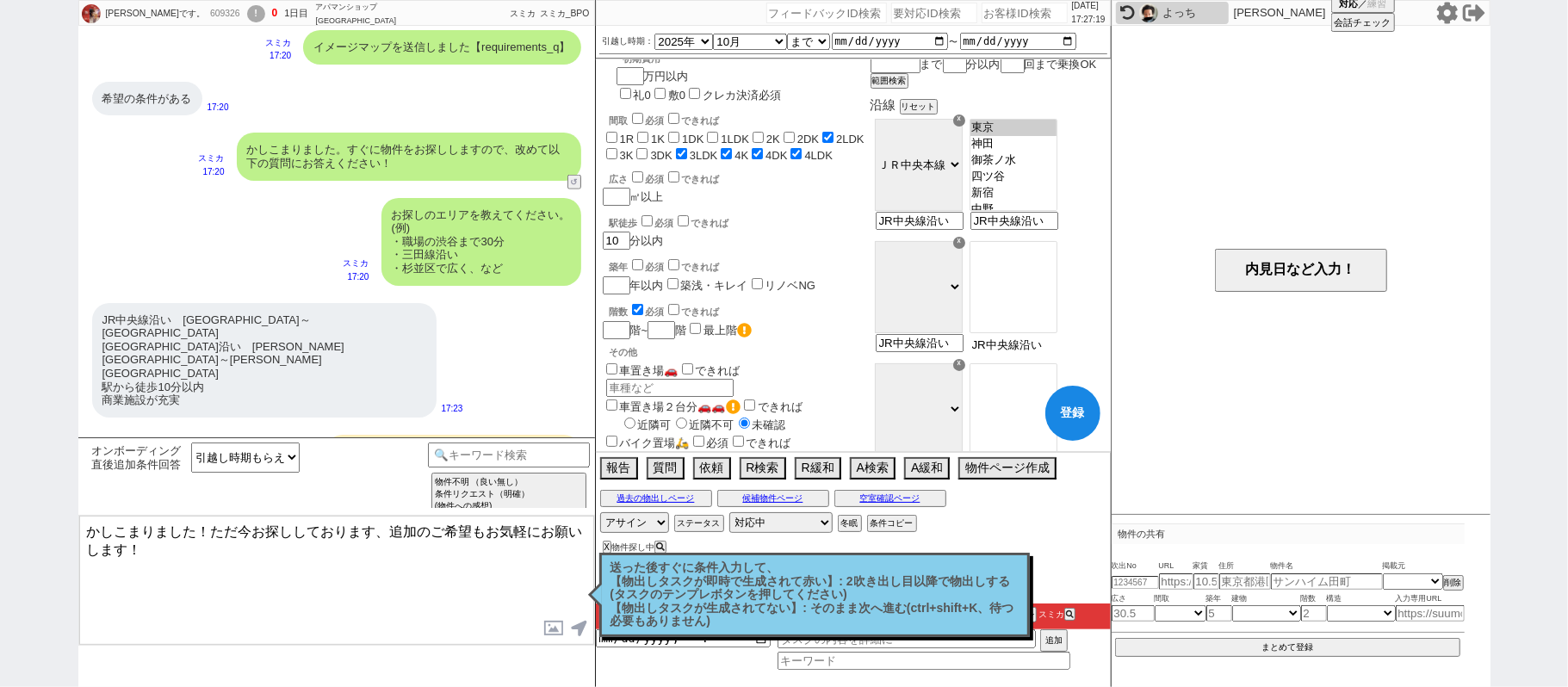
click at [1054, 352] on input "JR中央線沿い　三鷹駅～東京駅 東京メトロ東西線沿い　中野駅～葛西駅 駅から徒歩10分以内 商業施設が充実" at bounding box center [1012, 344] width 84 height 14
drag, startPoint x: 1042, startPoint y: 266, endPoint x: 1031, endPoint y: 265, distance: 11.0
click at [1042, 265] on option "中野" at bounding box center [1013, 266] width 86 height 16
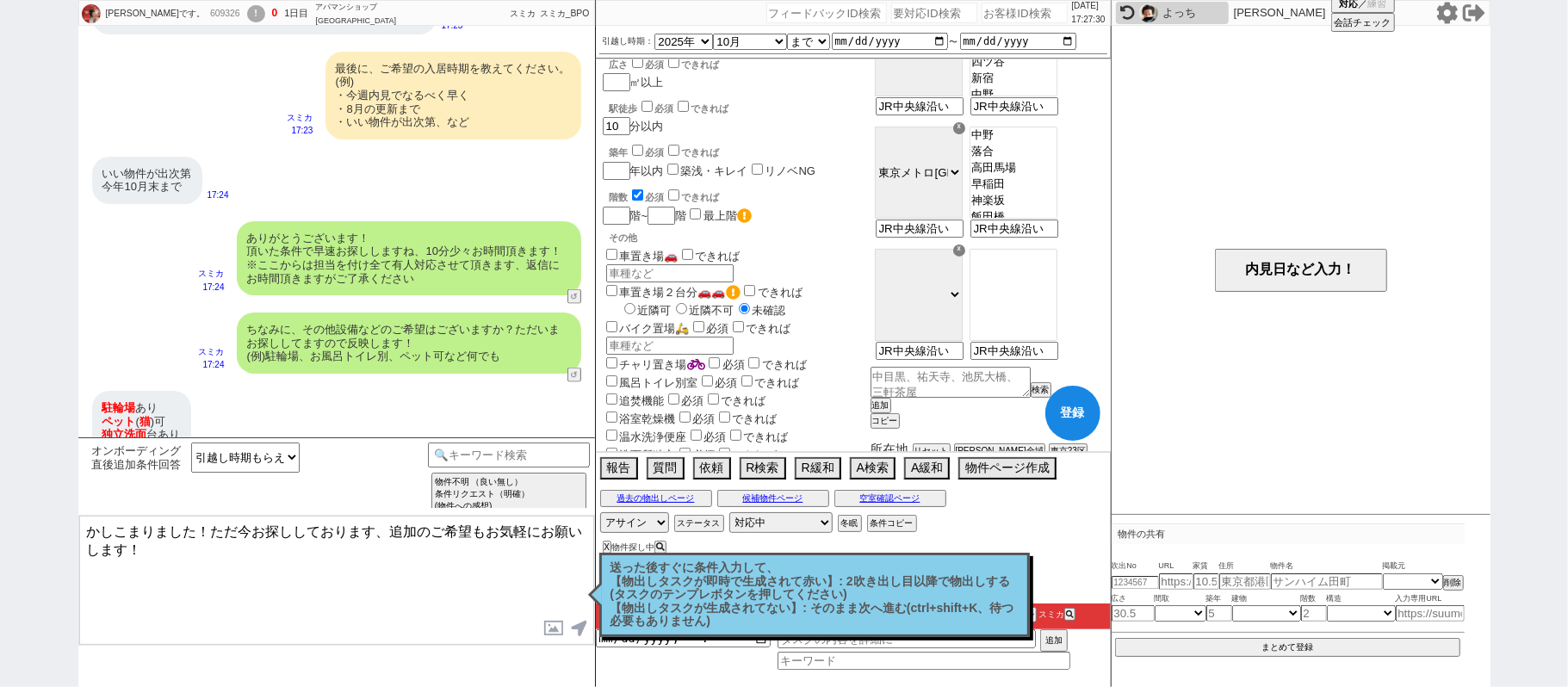
scroll to position [1760, 0]
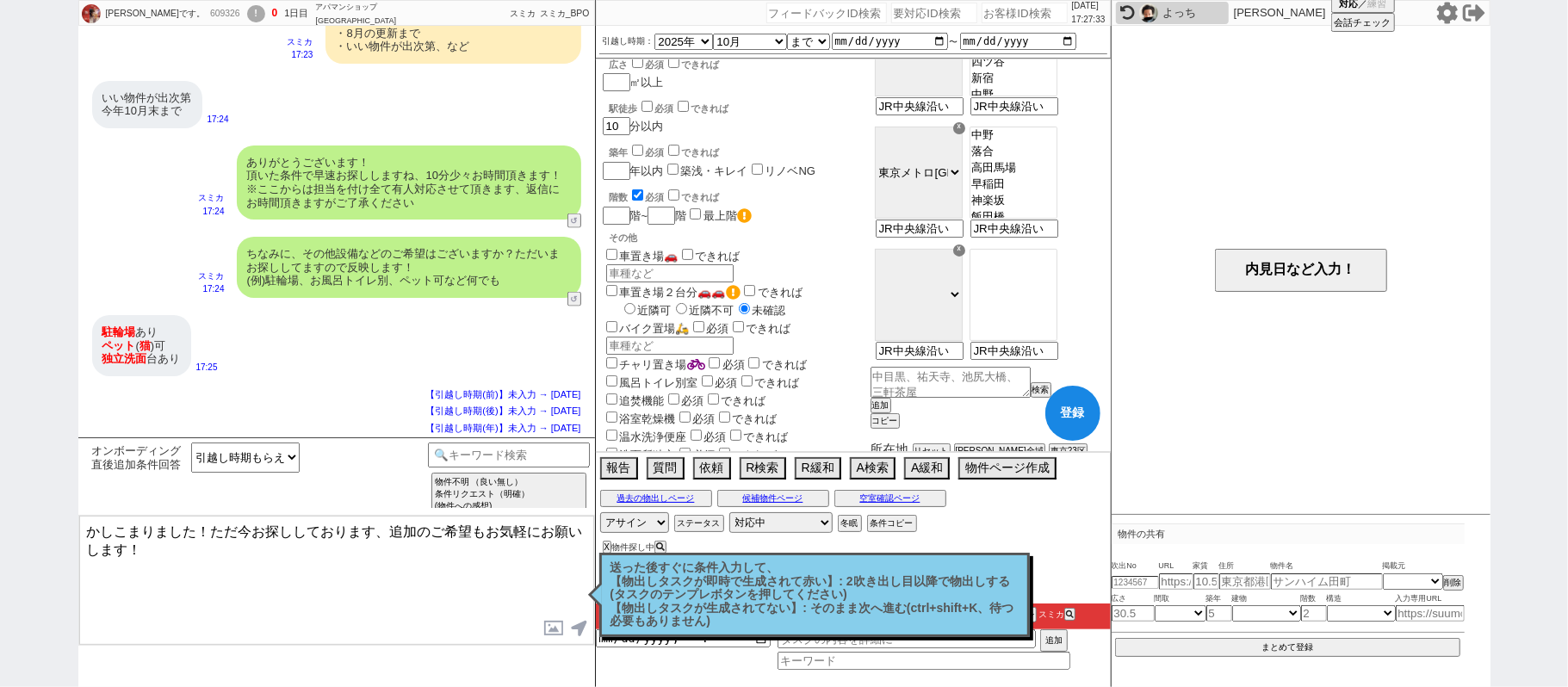
click at [642, 358] on label "チャリ置き場" at bounding box center [655, 364] width 104 height 12
click at [617, 357] on input "チャリ置き場" at bounding box center [611, 363] width 12 height 11
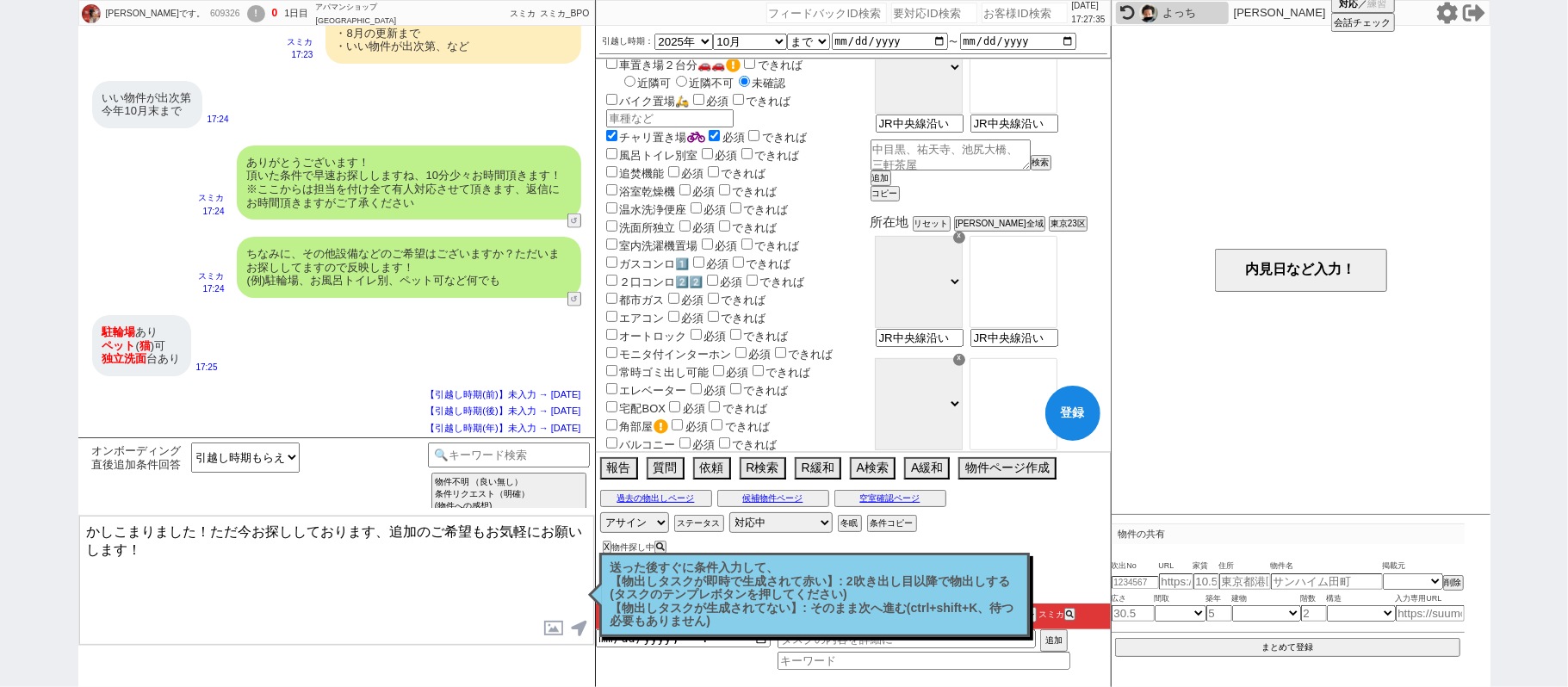
scroll to position [459, 0]
click at [642, 471] on label "ペット相談" at bounding box center [639, 477] width 73 height 12
click at [617, 470] on input "ペット相談" at bounding box center [611, 476] width 12 height 11
click at [665, 487] on input "text" at bounding box center [669, 495] width 127 height 18
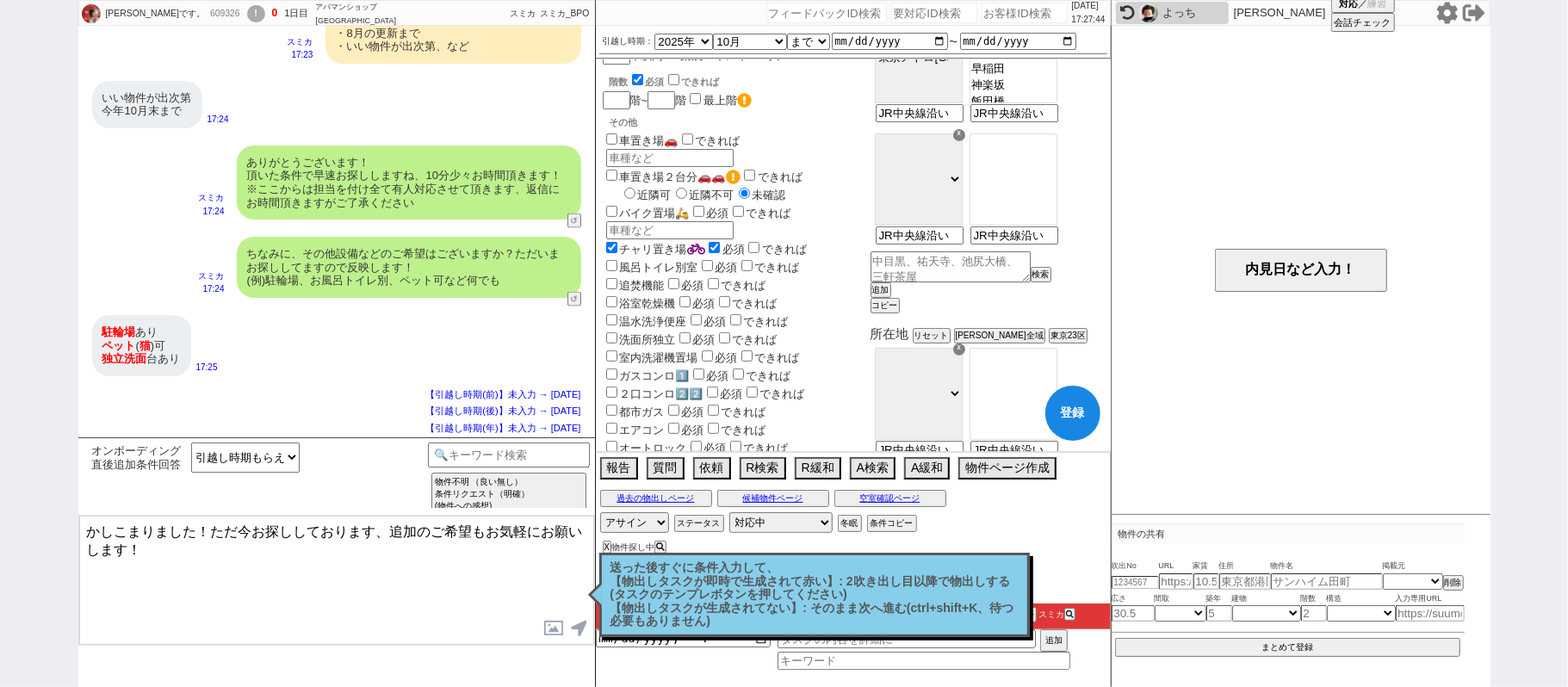
click at [658, 333] on label "洗面所独立" at bounding box center [639, 339] width 73 height 12
click at [617, 332] on input "洗面所独立" at bounding box center [611, 338] width 12 height 11
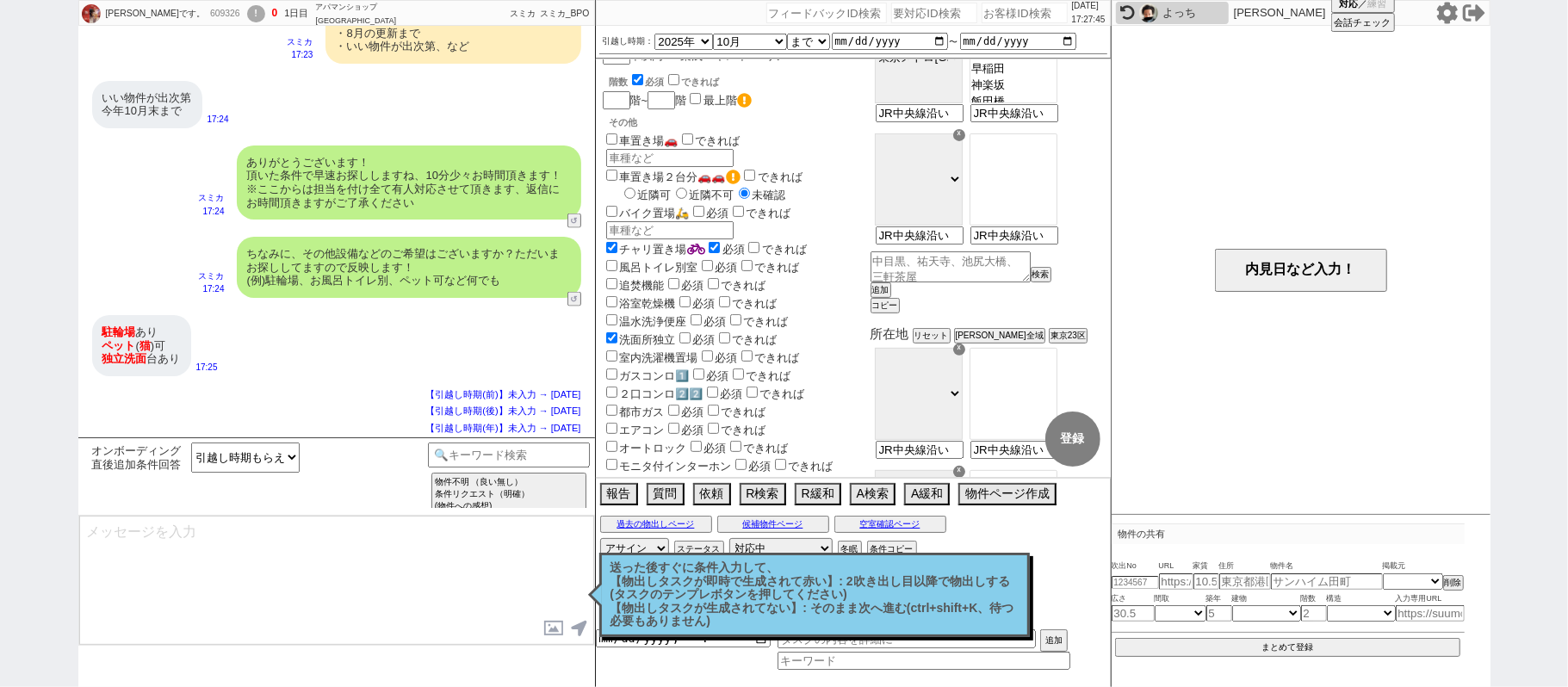
scroll to position [1772, 0]
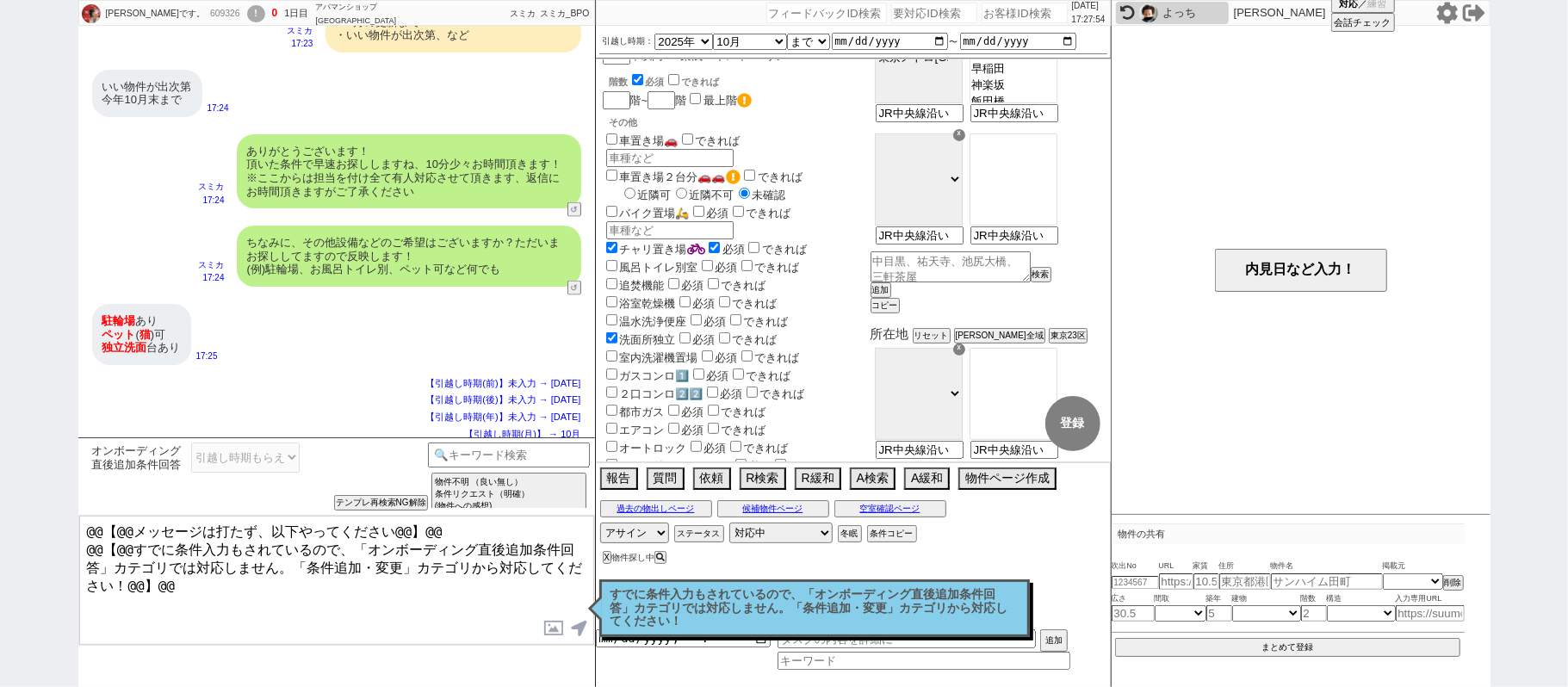
click at [880, 594] on p "すでに条件入力もされているので、「オンボーディング直後追加条件回答」カテゴリでは対応しません。「条件追加・変更」カテゴリから対応してください！" at bounding box center [815, 608] width 408 height 40
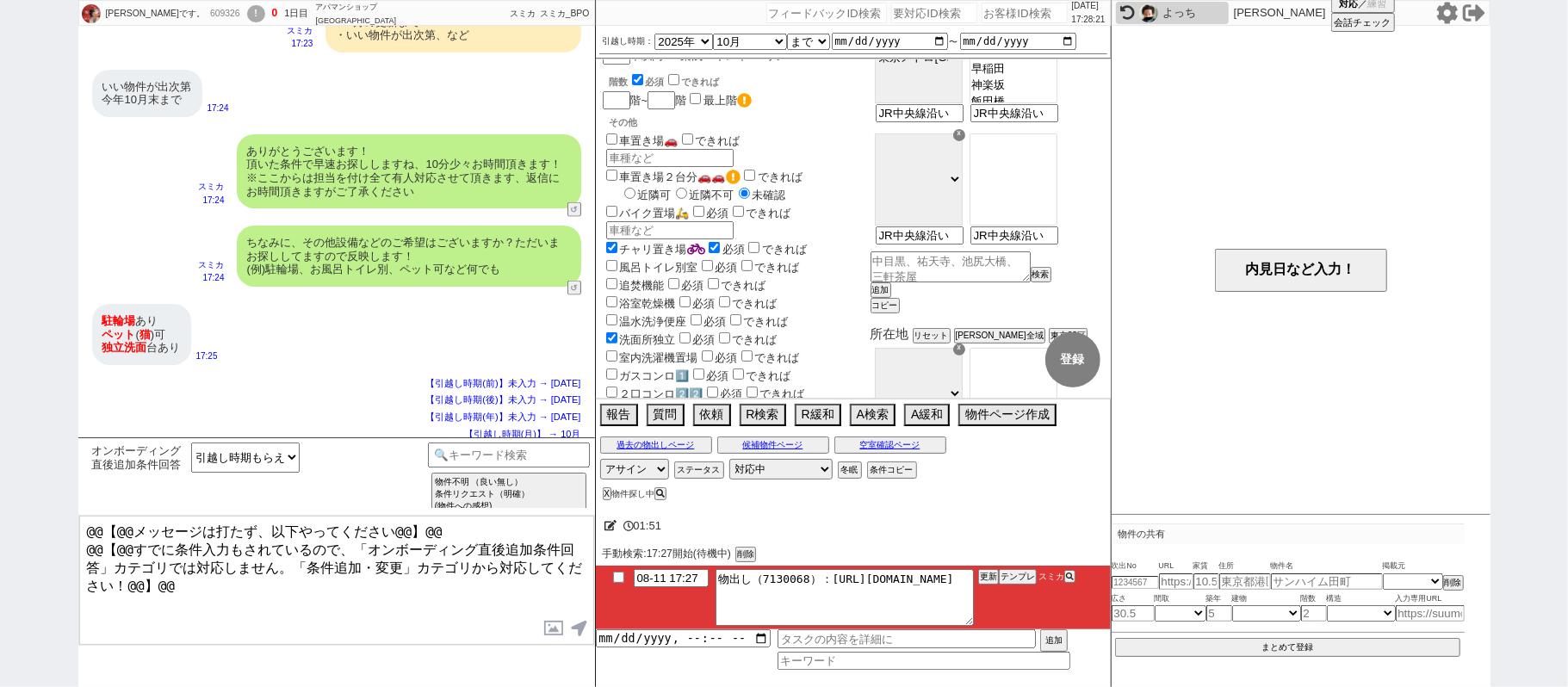
click at [205, 7] on div "609326" at bounding box center [224, 13] width 38 height 13
copy div "609326"
click at [1037, 8] on input "number" at bounding box center [1025, 13] width 86 height 21
paste input "609326"
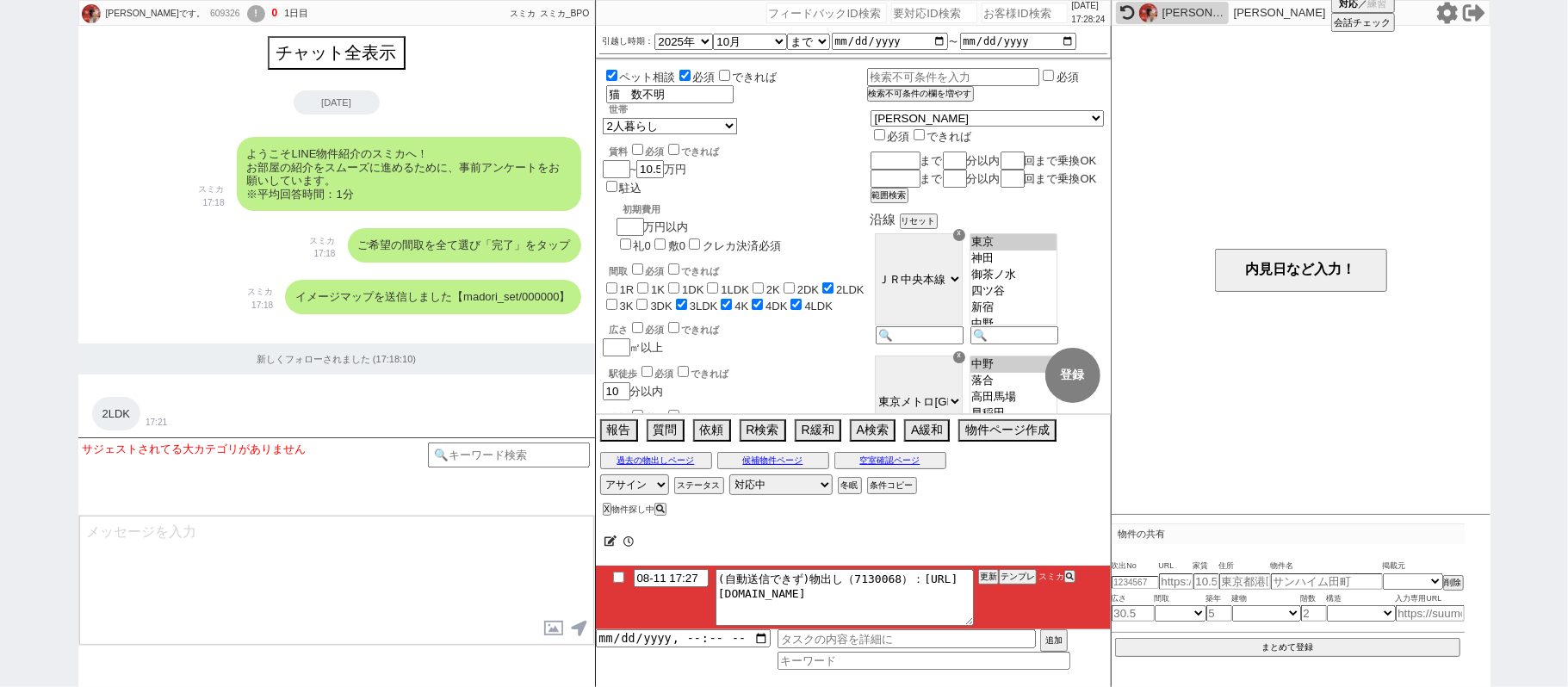
scroll to position [1666, 0]
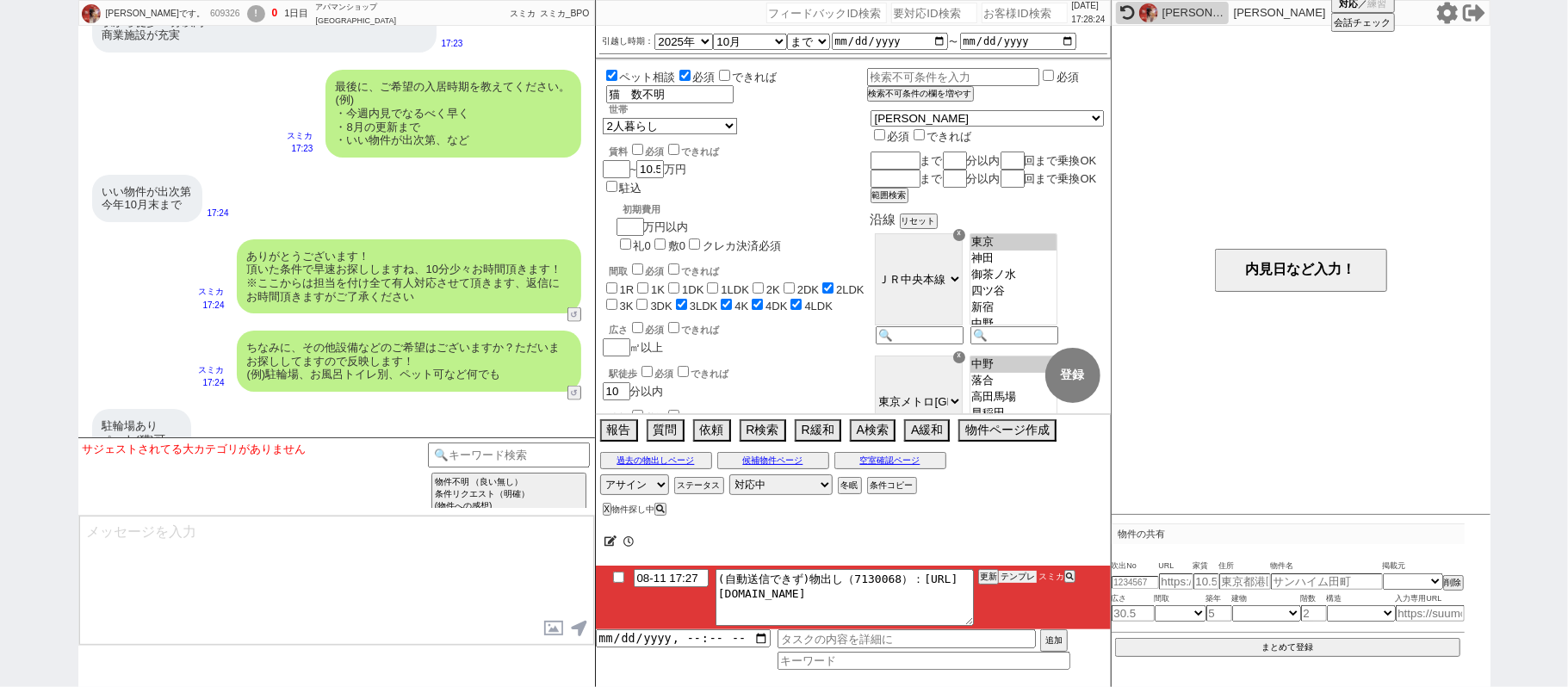
click at [1023, 580] on button "テンプレ" at bounding box center [1018, 577] width 38 height 12
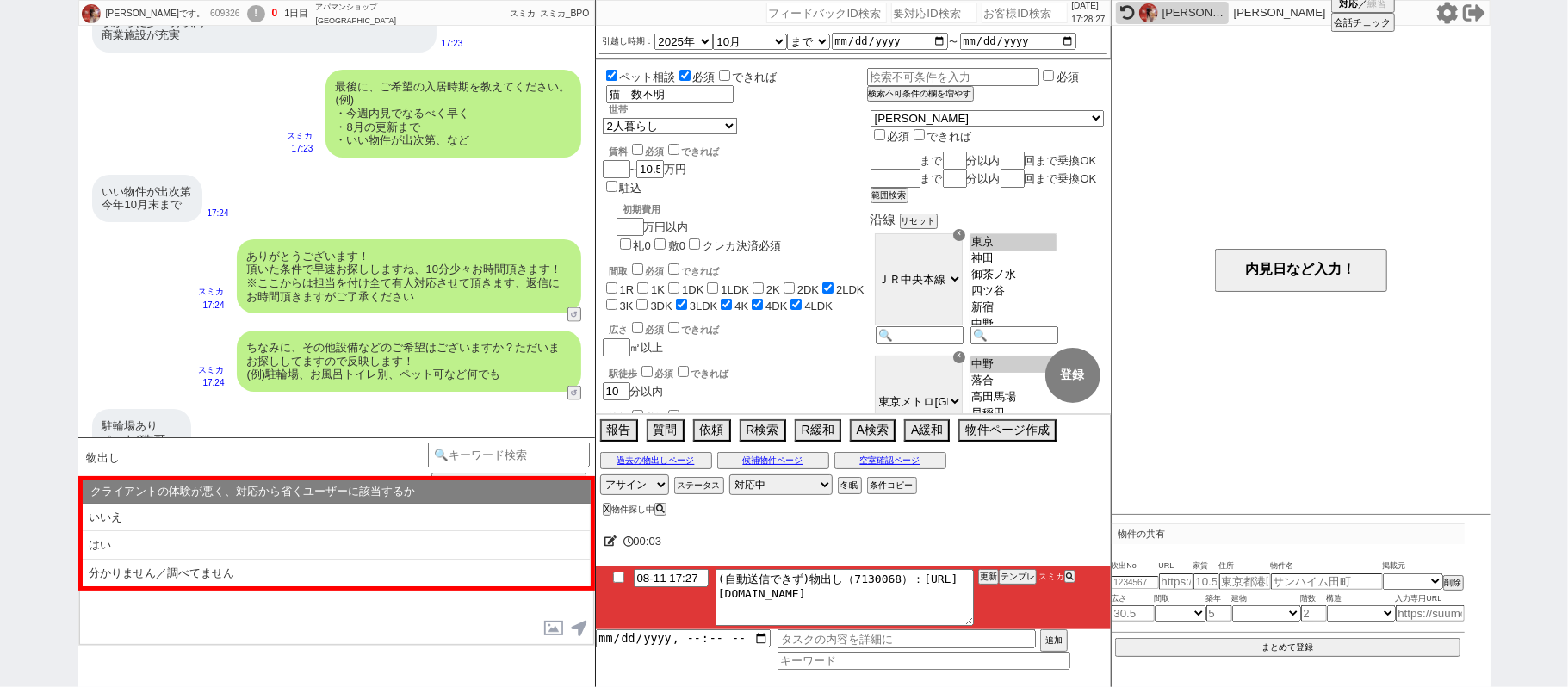
click at [199, 524] on li "いいえ" at bounding box center [336, 518] width 508 height 29
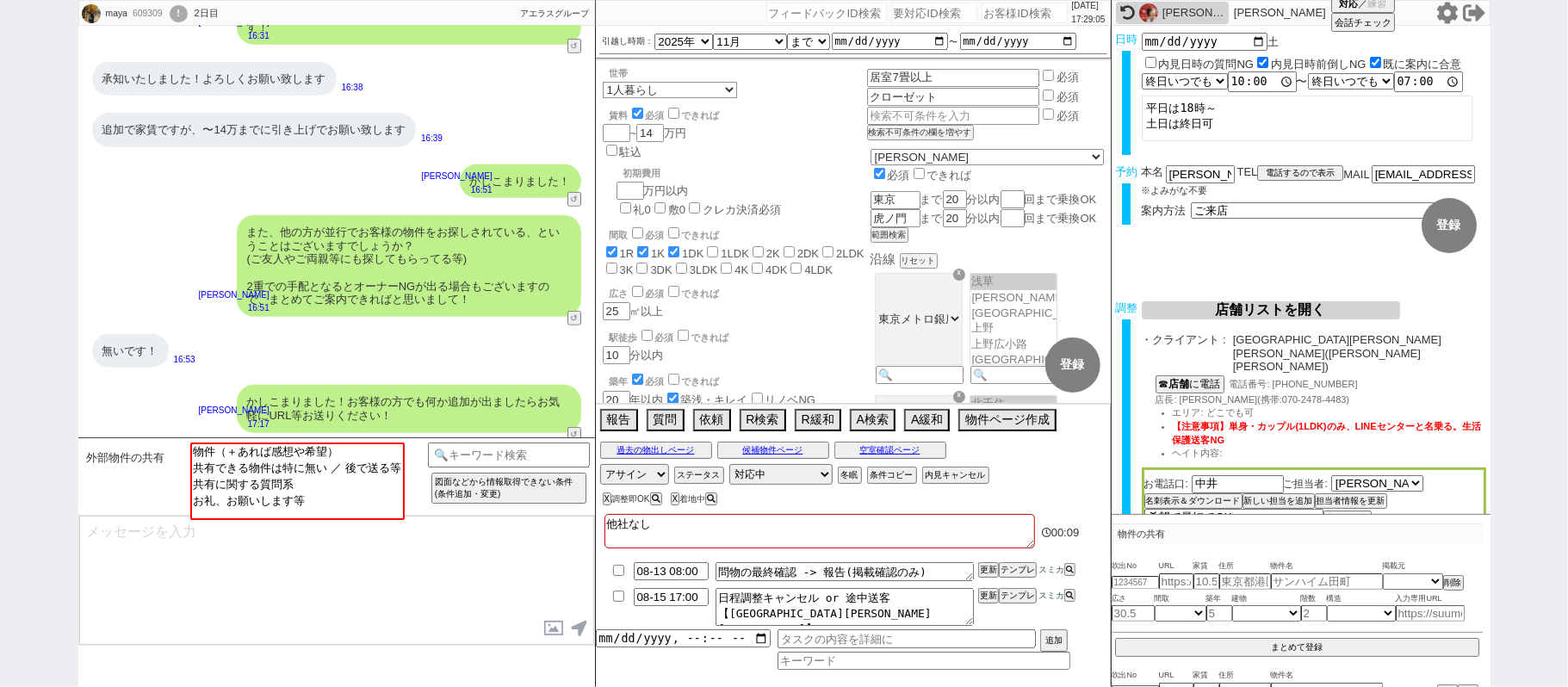
scroll to position [633, 0]
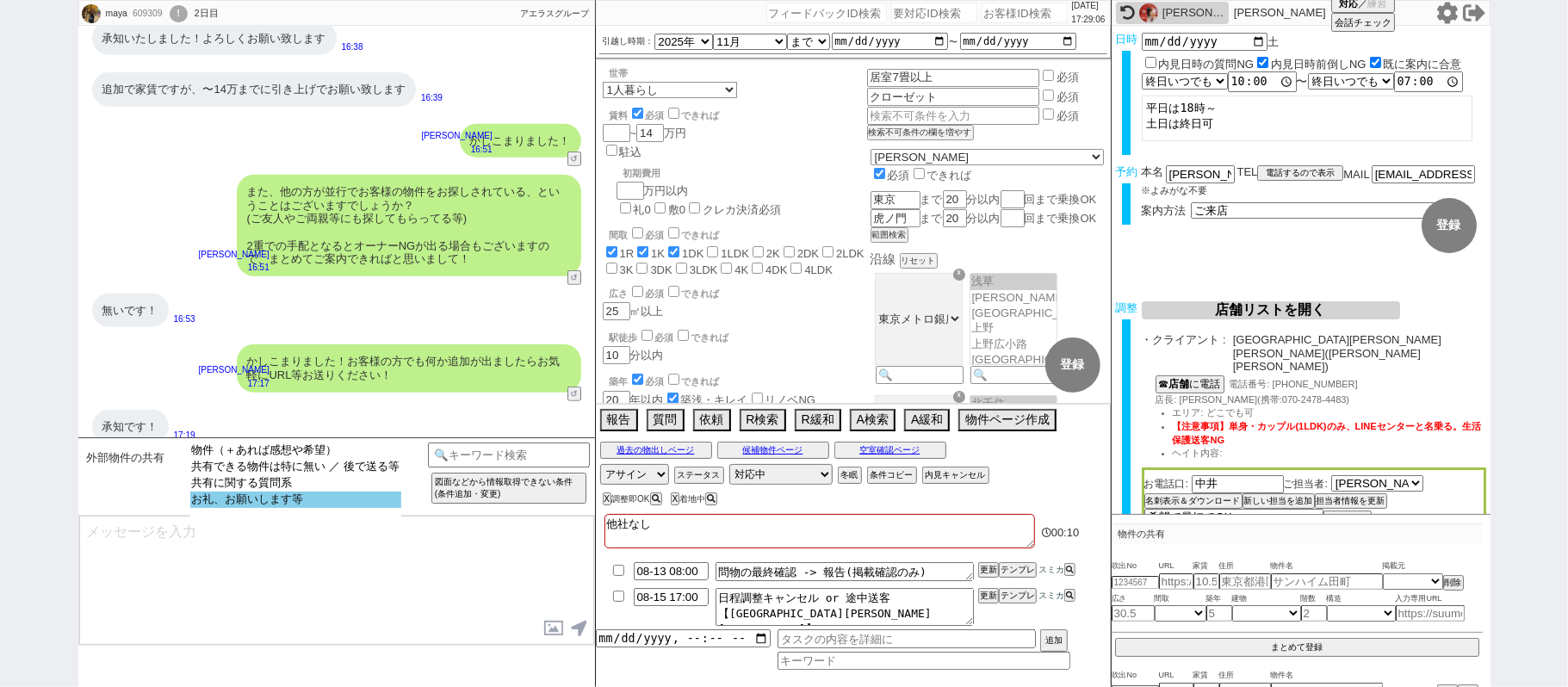
click at [303, 504] on option "お礼、お願いします等" at bounding box center [296, 499] width 211 height 16
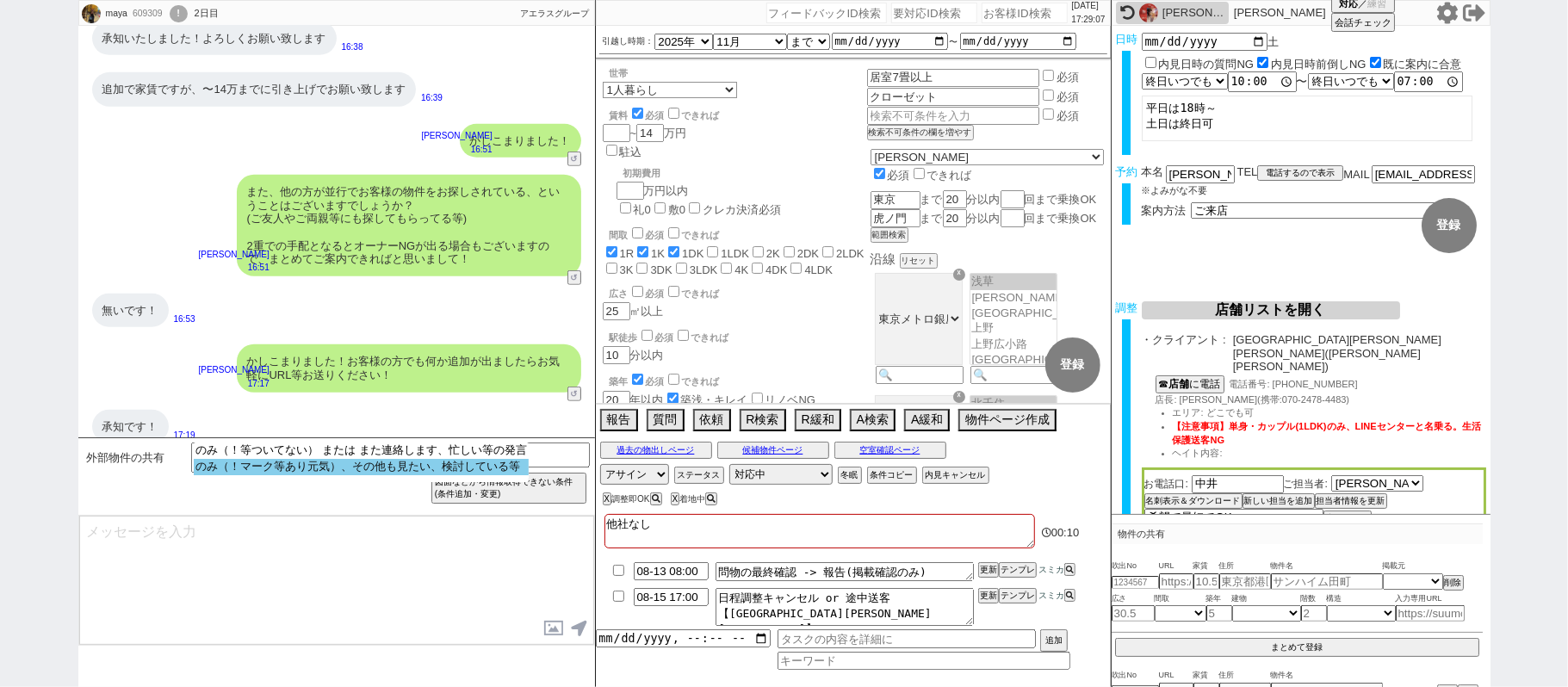
click at [301, 462] on option "のみ（！マーク等あり元気）、その他も見たい、検討している等" at bounding box center [360, 467] width 334 height 16
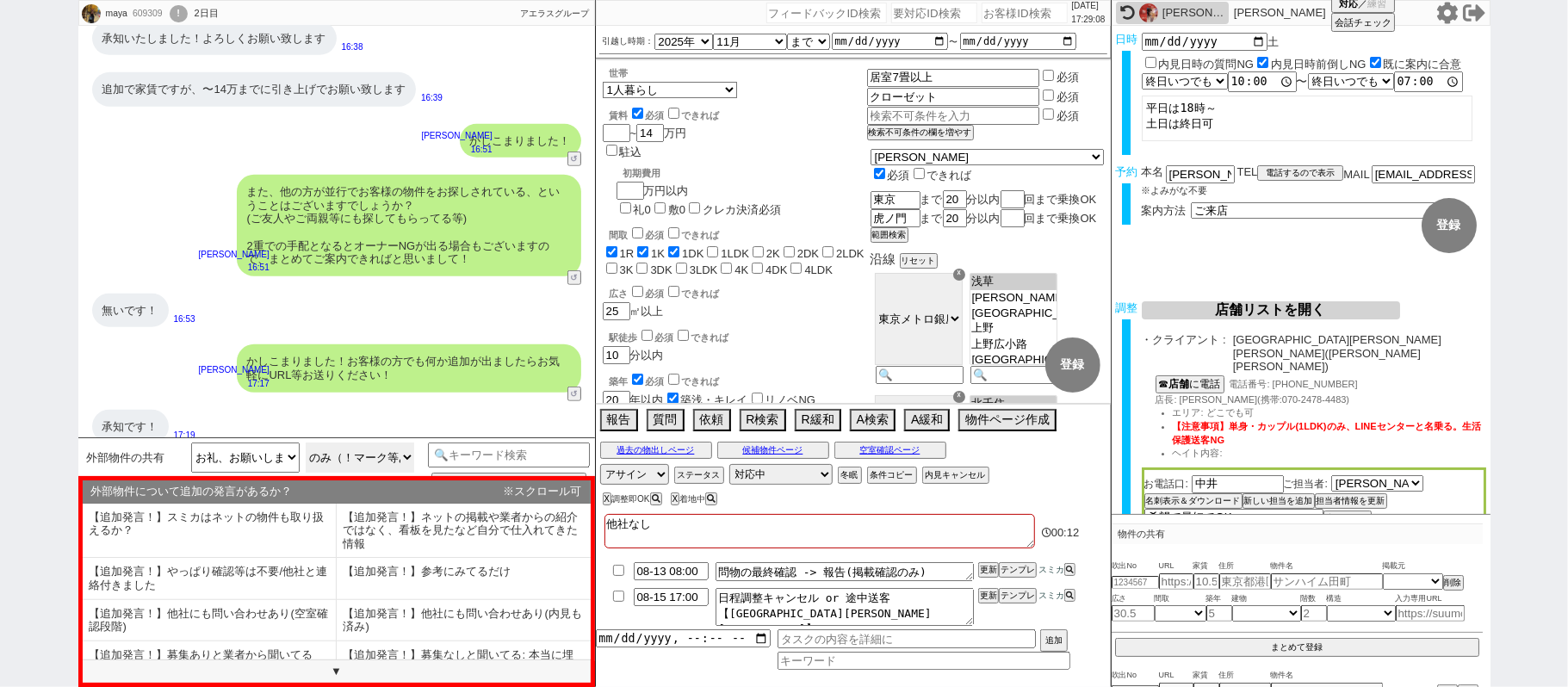
click at [370, 455] on select "のみ（！等ついてない） または また連絡します、忙しい等の発言 のみ（！マーク等あり元気）、その他も見たい、検討している等" at bounding box center [359, 457] width 108 height 30
click at [306, 444] on select "のみ（！等ついてない） または また連絡します、忙しい等の発言 のみ（！マーク等あり元気）、その他も見たい、検討している等" at bounding box center [359, 457] width 108 height 30
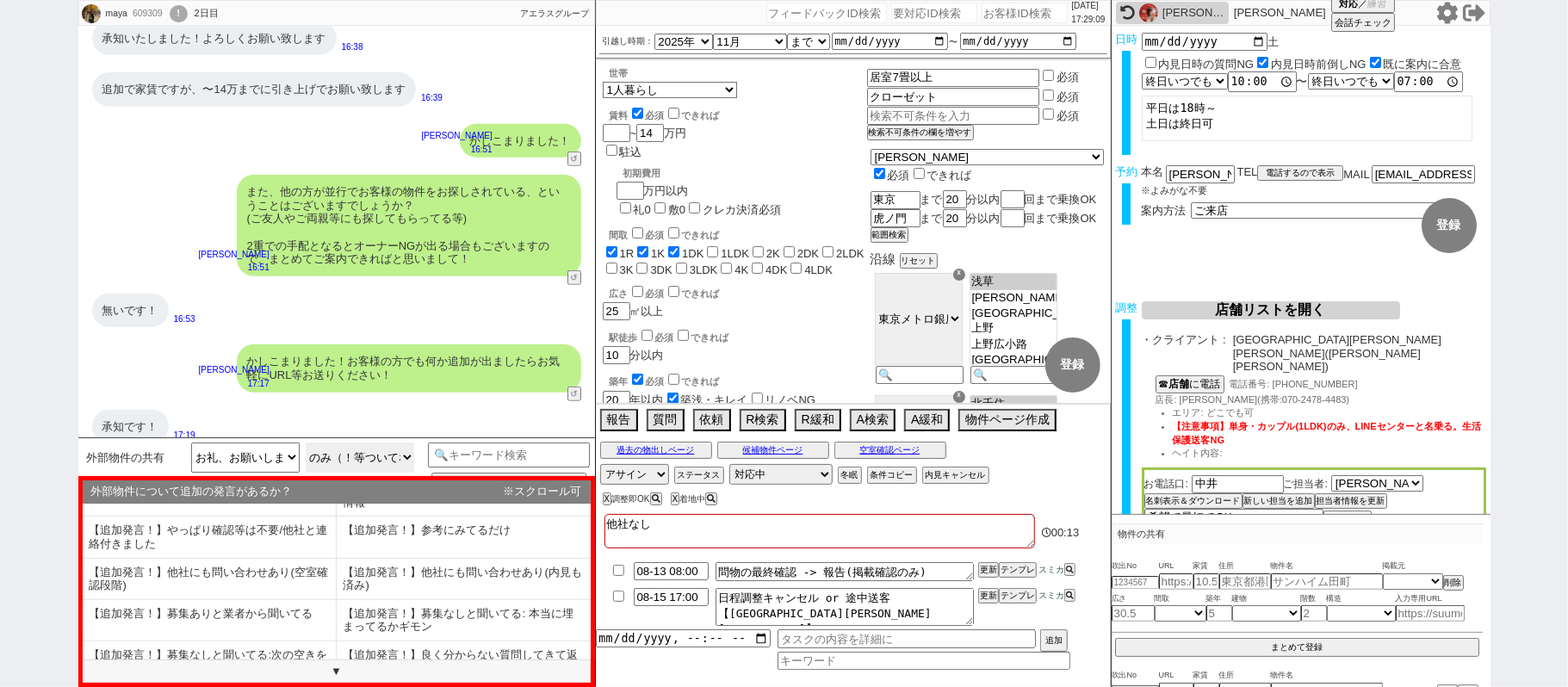
scroll to position [106, 0]
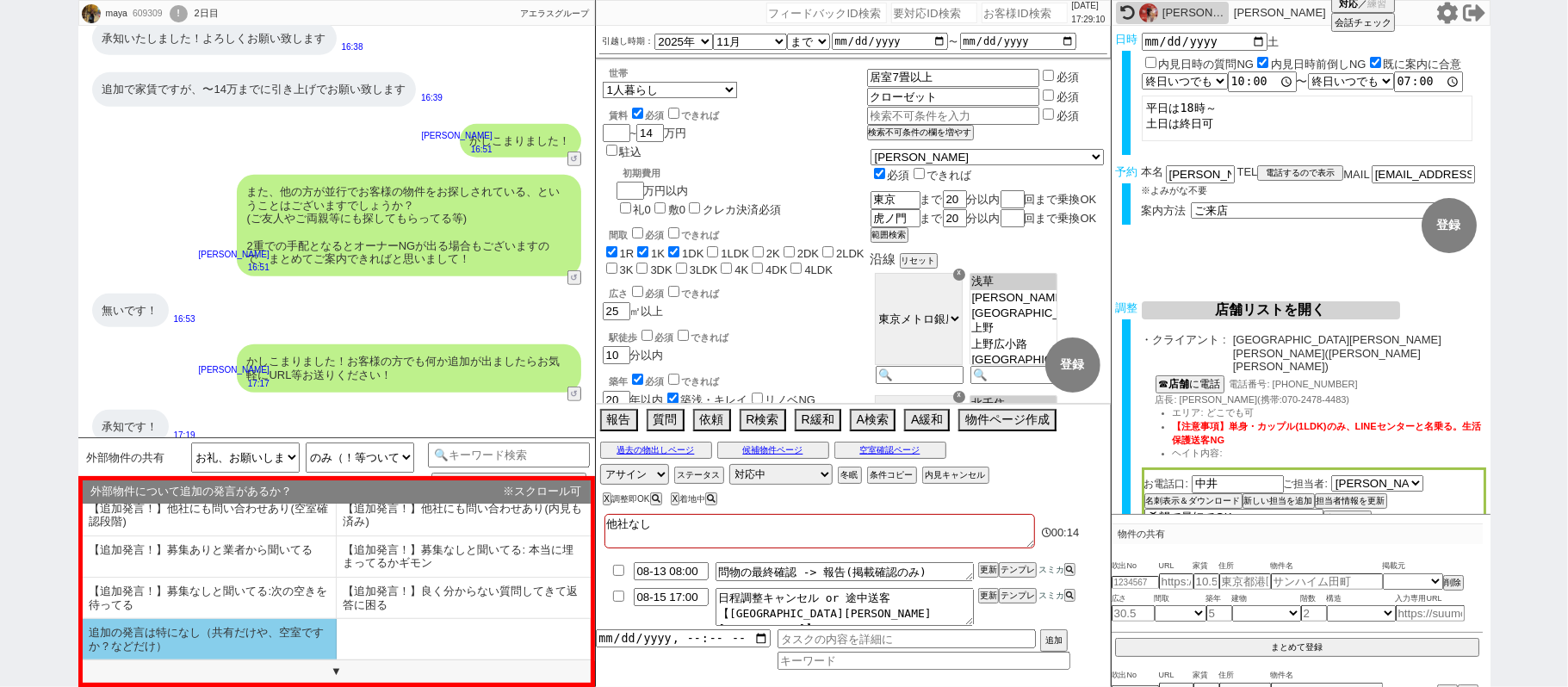
click at [266, 645] on li "追加の発言は特になし（共有だけや、空室ですか？などだけ）" at bounding box center [209, 639] width 254 height 40
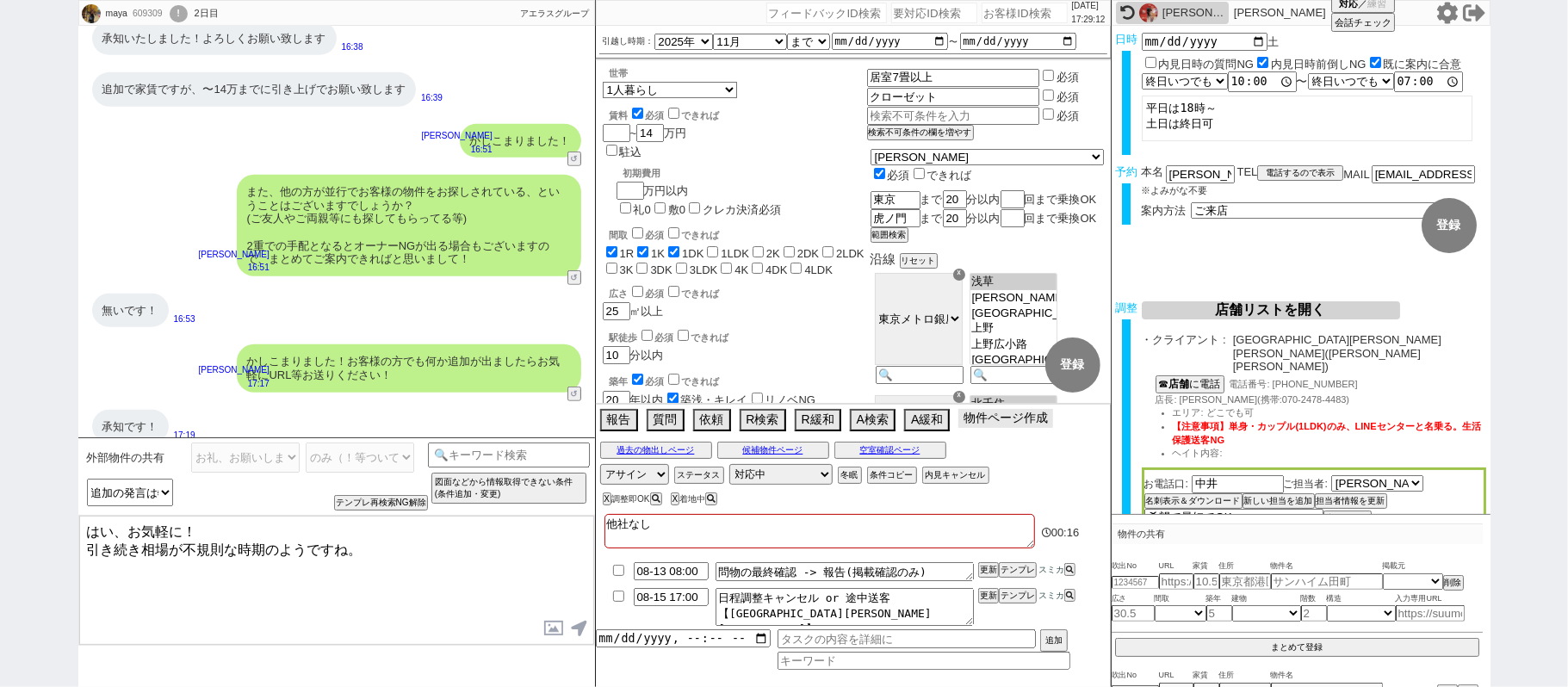
click at [977, 427] on button "物件ページ作成 今は物件がないので押せません" at bounding box center [1005, 419] width 95 height 19
click at [677, 501] on button "X" at bounding box center [674, 499] width 6 height 10
click at [994, 427] on button "物件ページ作成 今は物件がないので押せません" at bounding box center [1005, 419] width 95 height 19
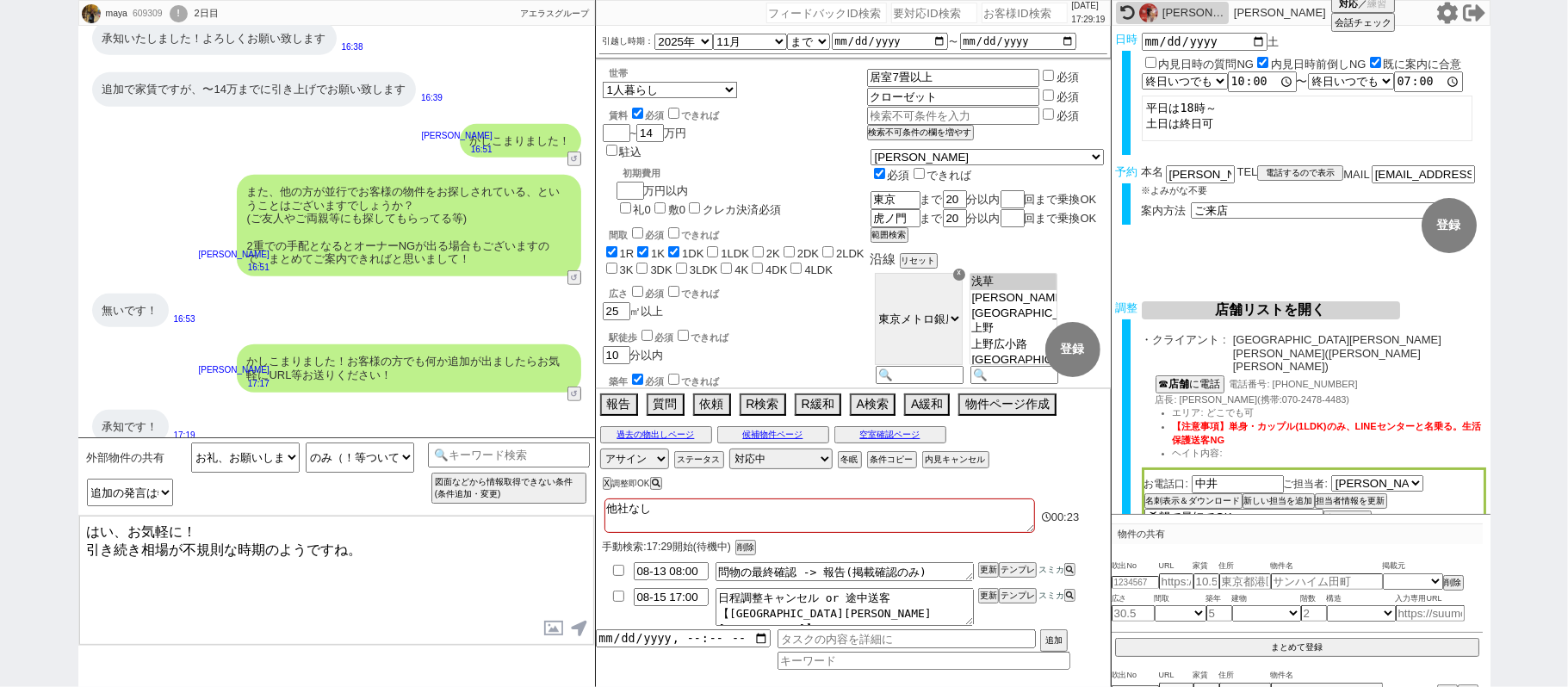
drag, startPoint x: 183, startPoint y: 531, endPoint x: 0, endPoint y: 506, distance: 184.7
click at [0, 506] on div "maya 609309 ! 0 2日目 冬眠中 自社客 アエラスグループ スミカ_BPO チャット全表示 2025-08-11 ありがとうございます、とても助…" at bounding box center [784, 343] width 1568 height 687
click at [500, 545] on textarea "ありがとうございます！ 引き続き相場が不規則な時期のようですね。" at bounding box center [336, 580] width 515 height 129
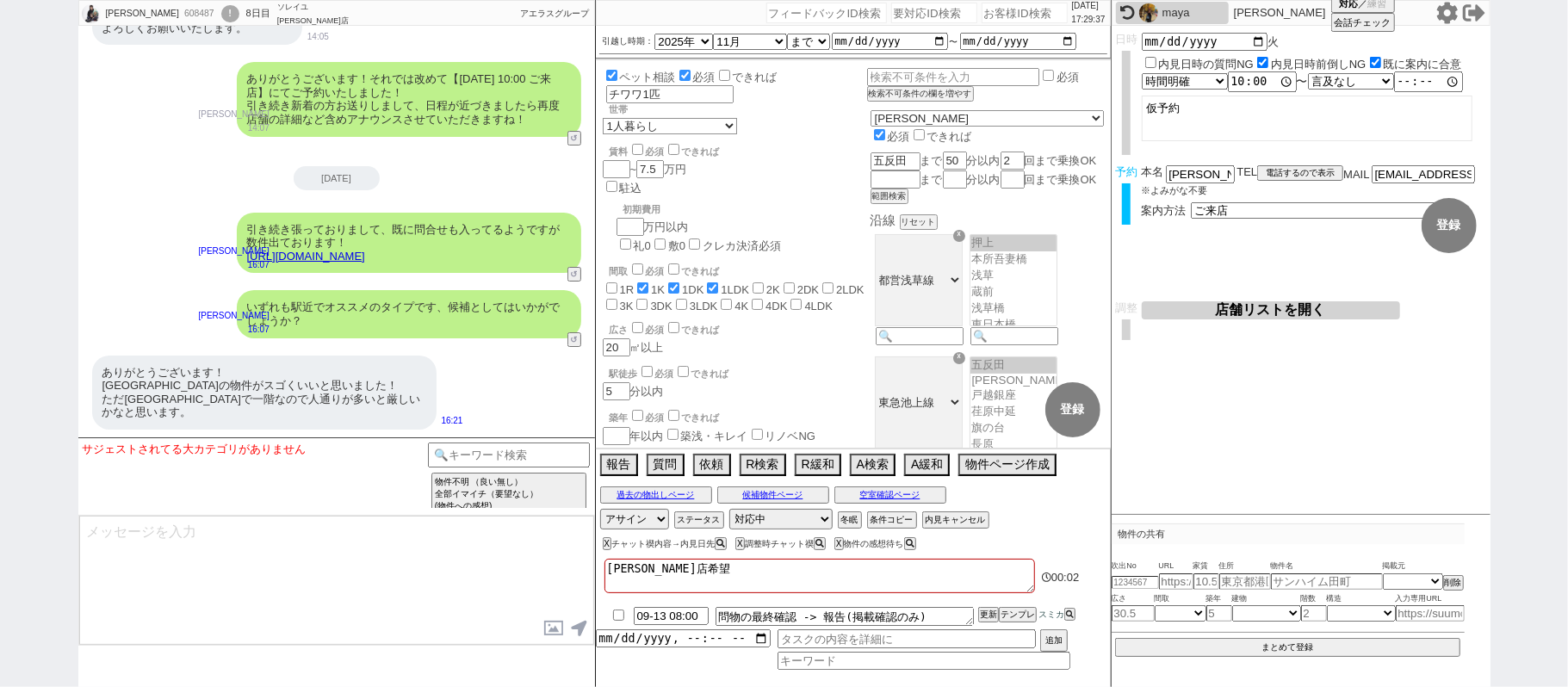
scroll to position [361, 0]
click at [982, 19] on input "number" at bounding box center [1025, 13] width 86 height 21
paste input "608566"
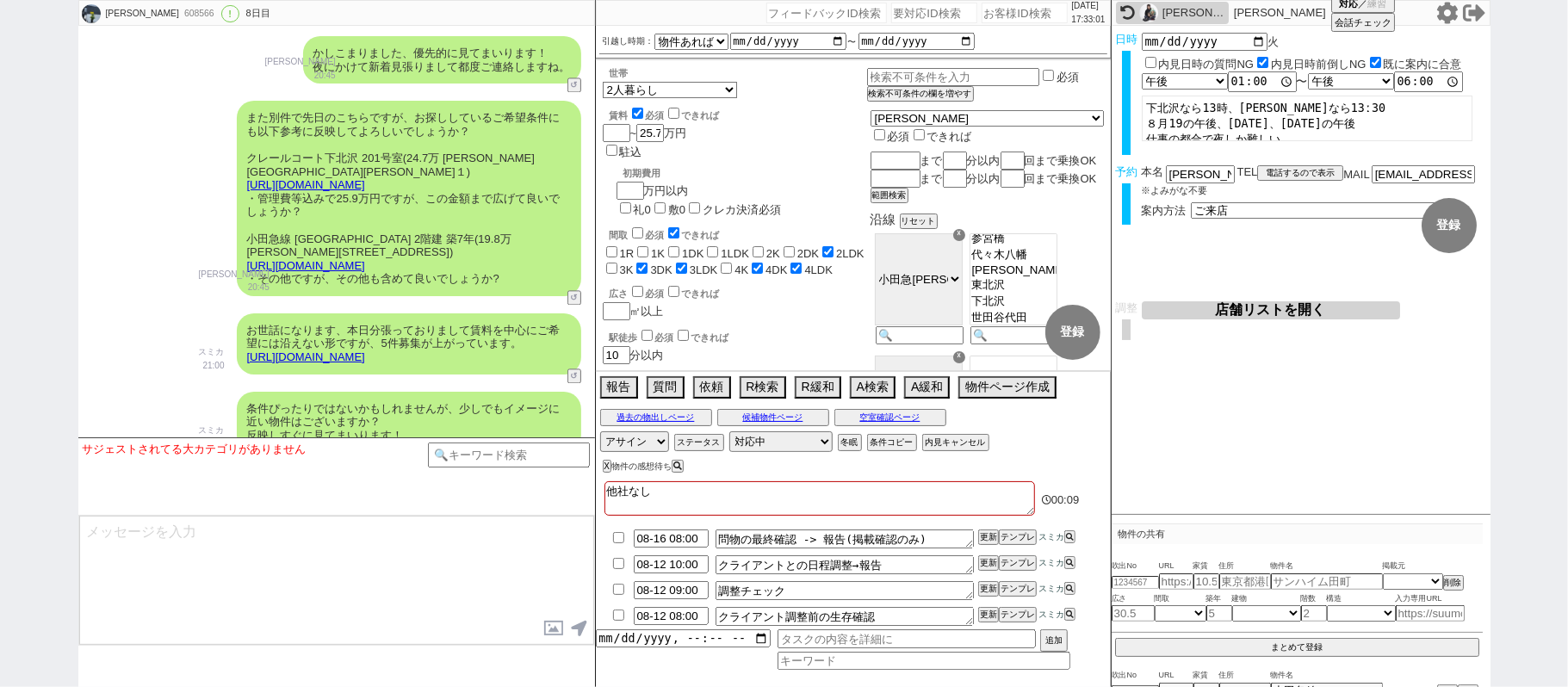
scroll to position [7352, 0]
click at [1013, 18] on input "number" at bounding box center [1025, 13] width 86 height 21
paste input "607296"
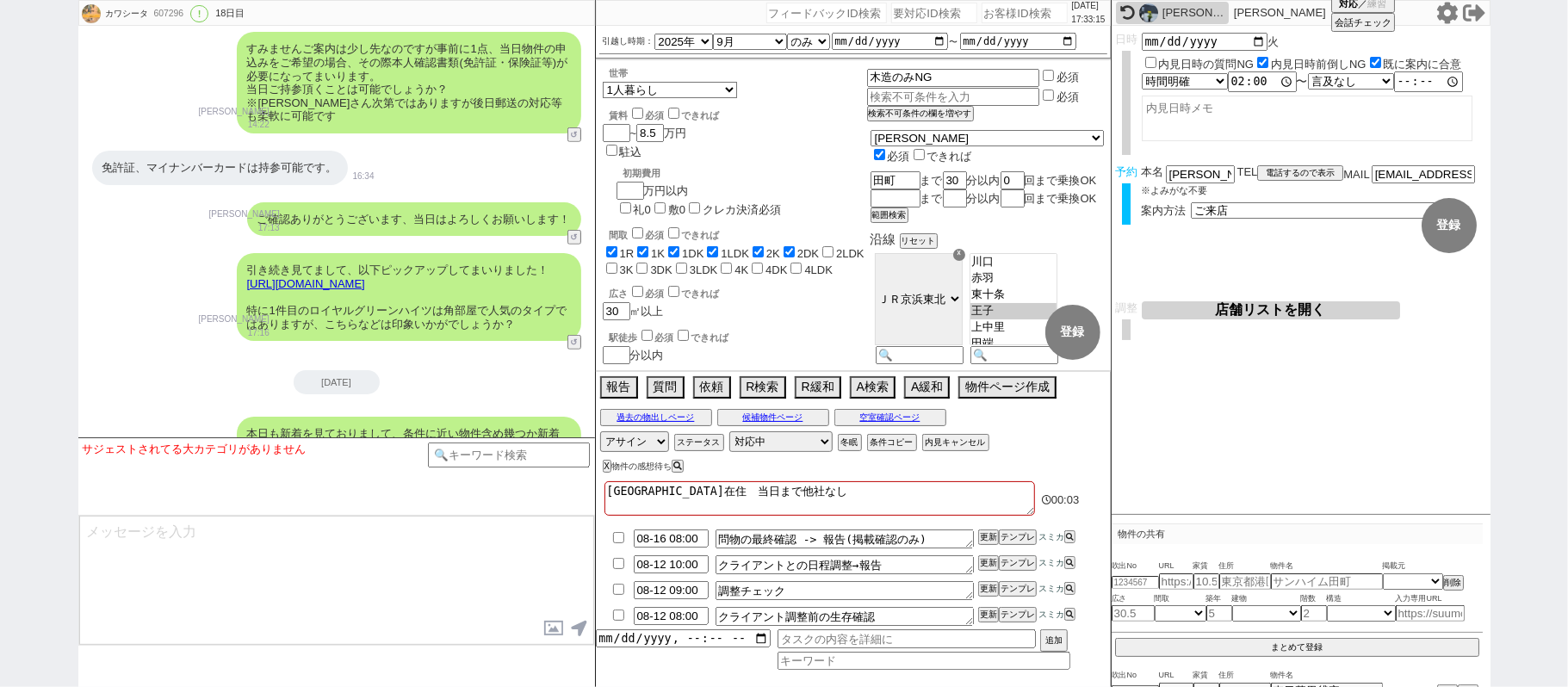
scroll to position [9900, 0]
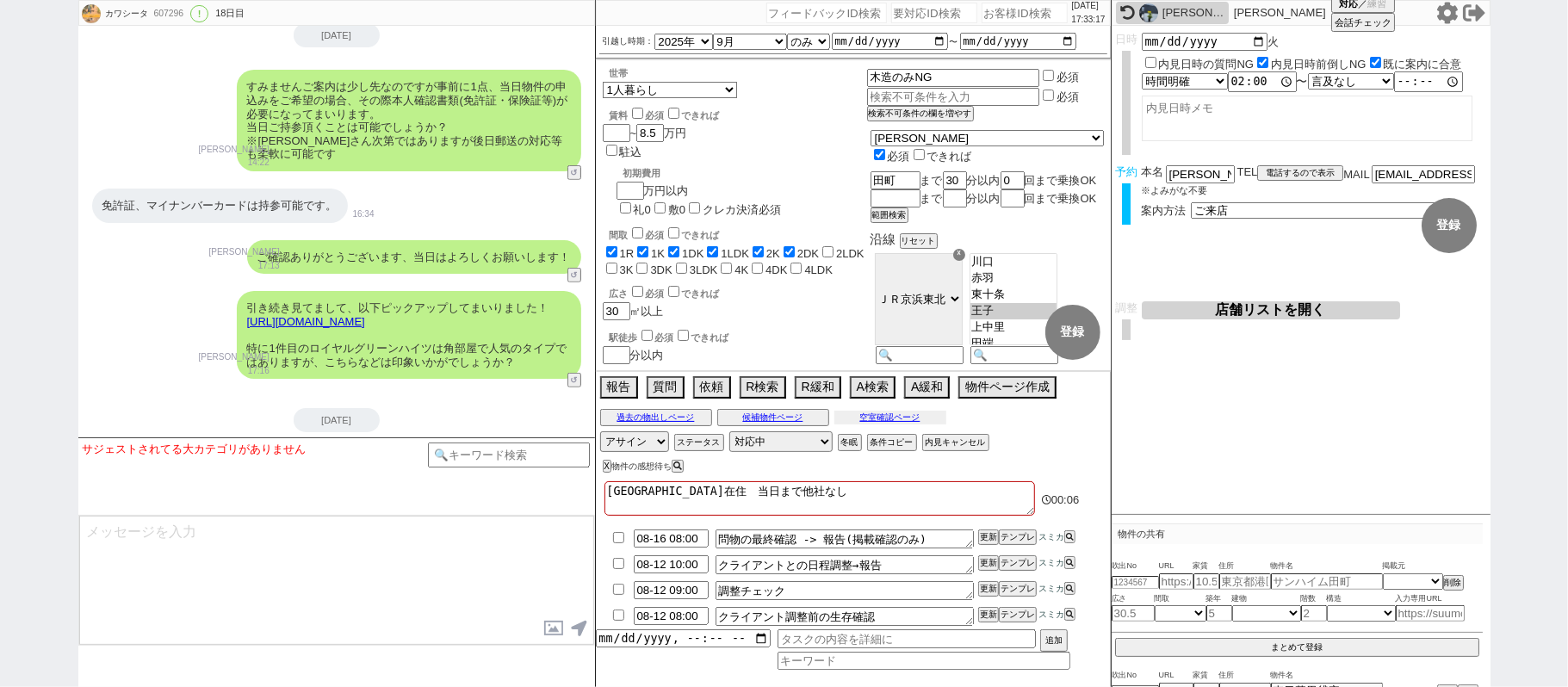
click at [940, 422] on button "空室確認ページ" at bounding box center [889, 418] width 112 height 13
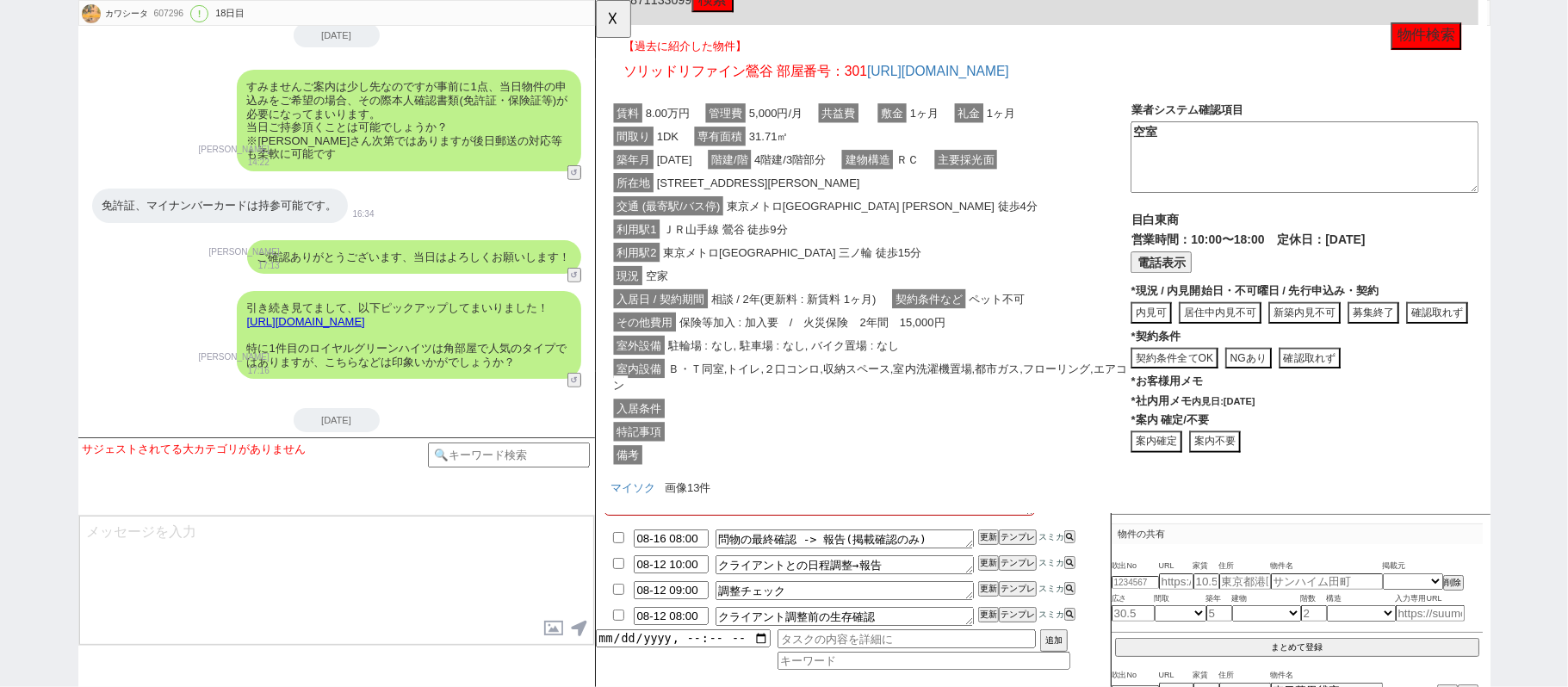
scroll to position [1037, 0]
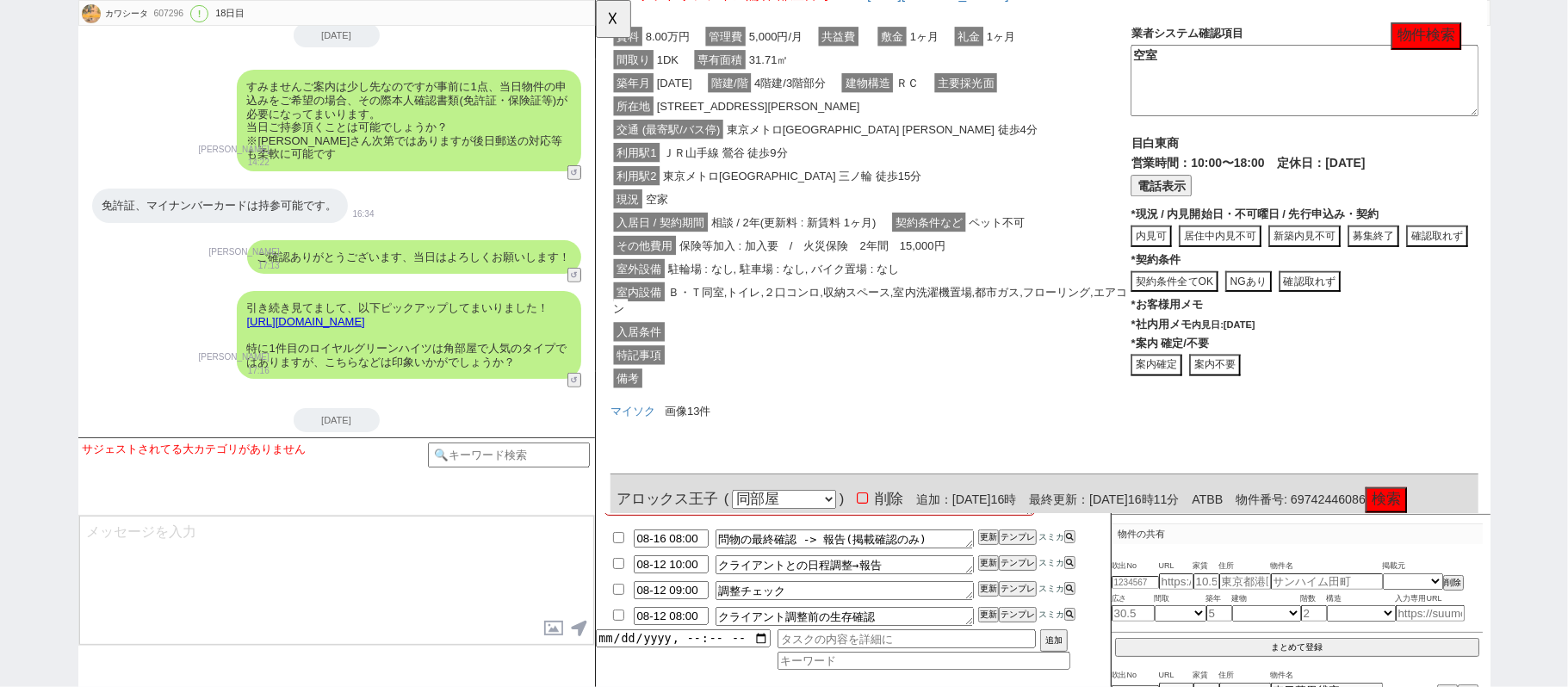
click at [1478, 47] on button "物件検索" at bounding box center [1487, 38] width 76 height 30
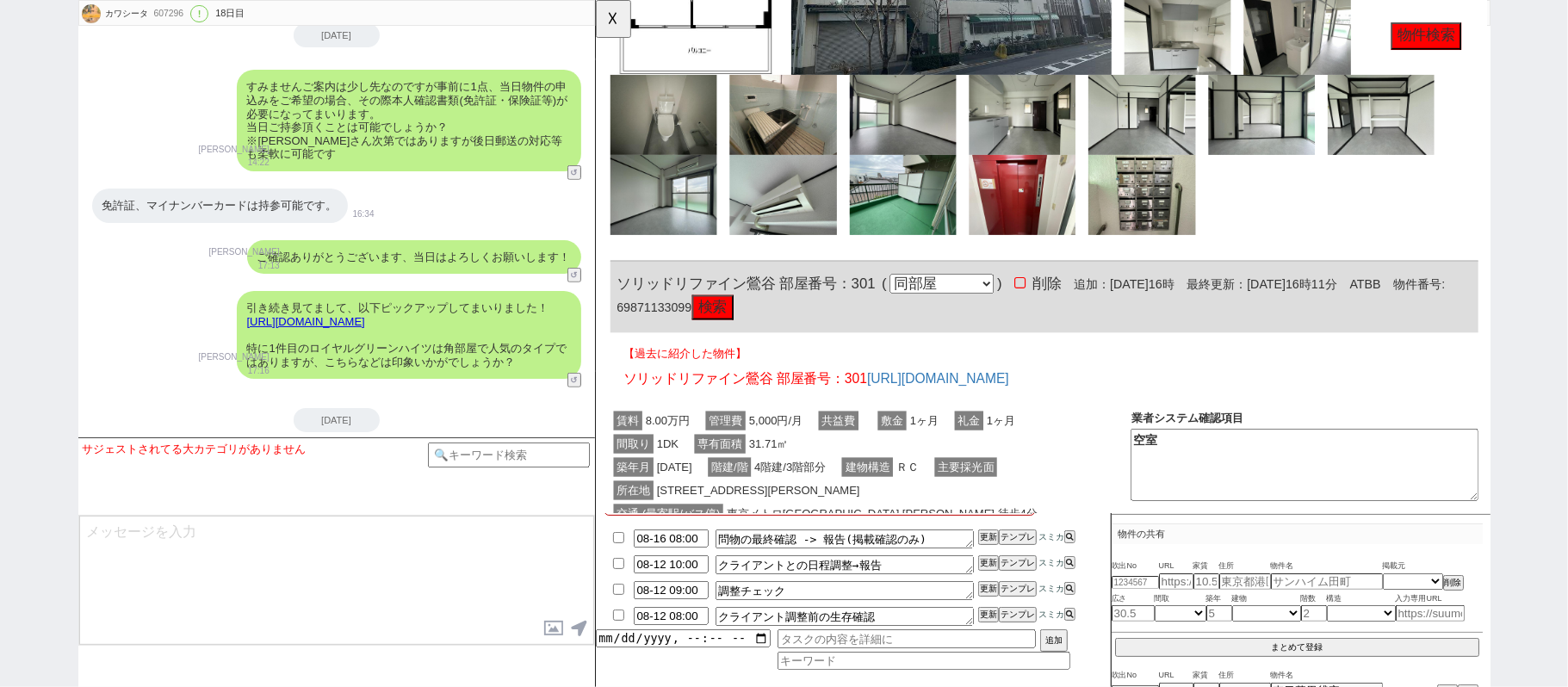
scroll to position [1450, 0]
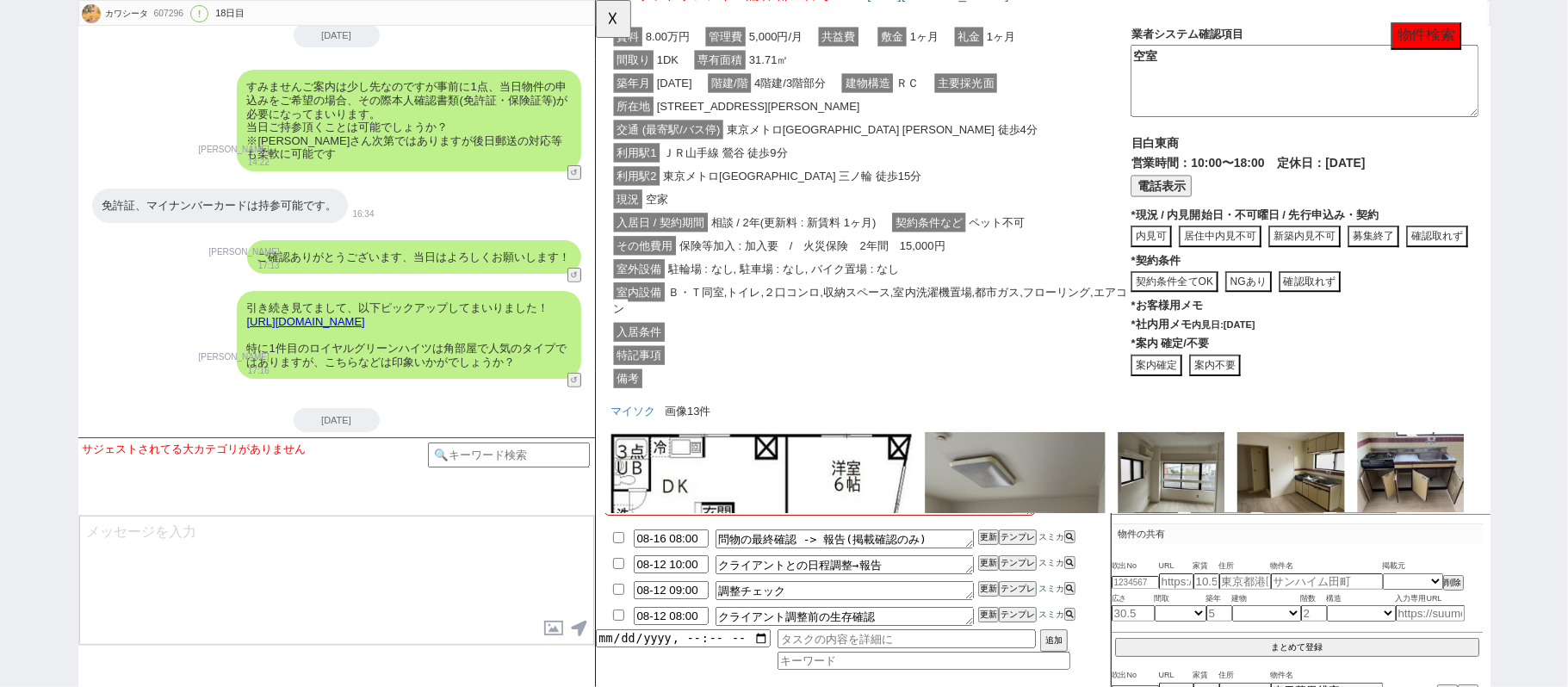
click at [1478, 30] on button "物件検索" at bounding box center [1487, 38] width 76 height 30
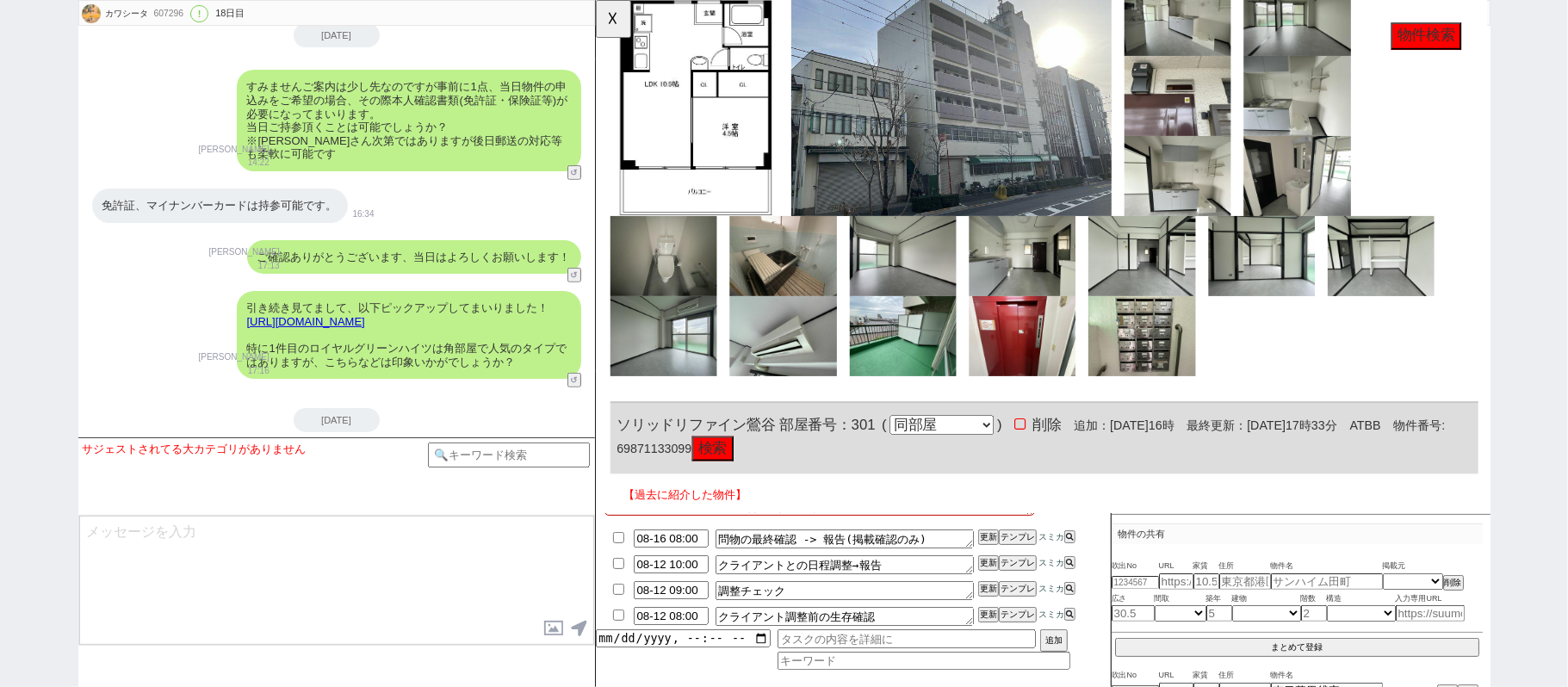
scroll to position [761, 0]
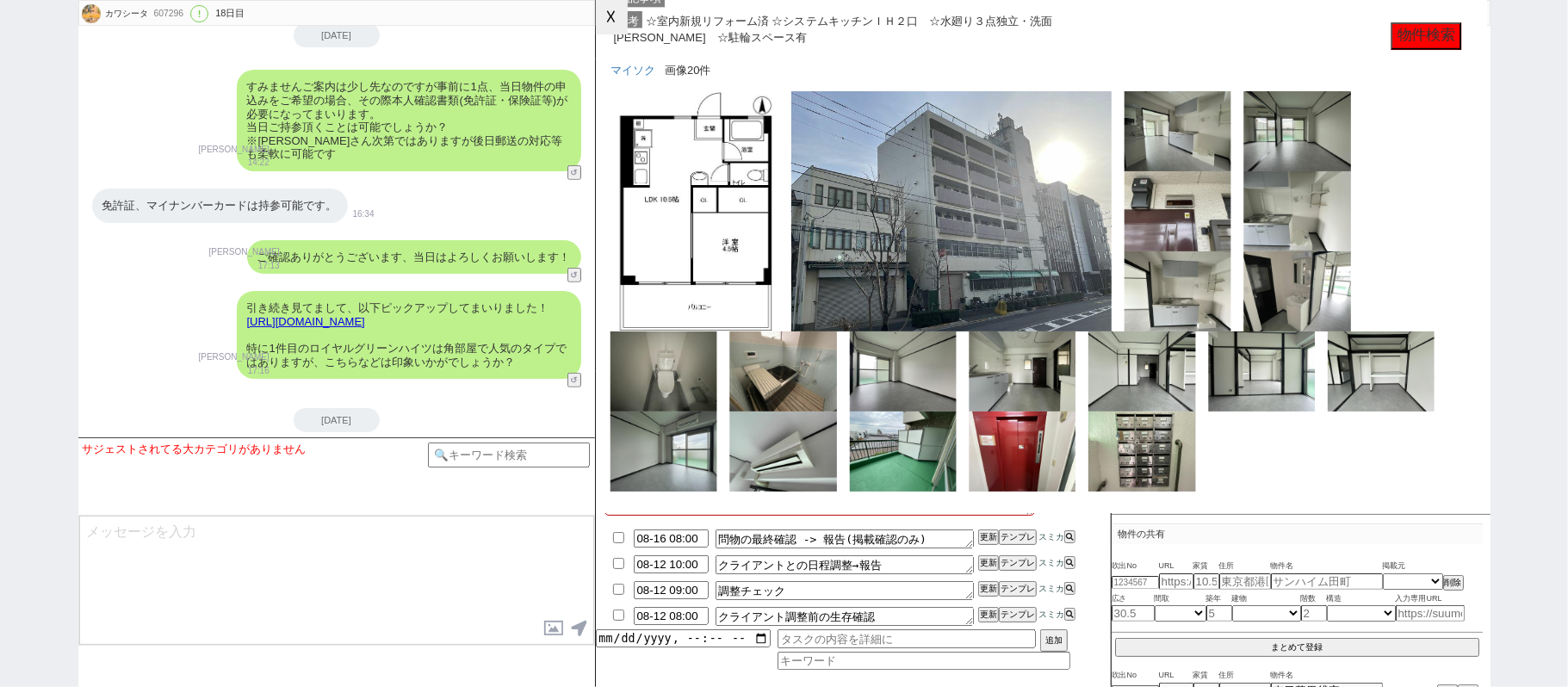
click at [608, 26] on button "☓" at bounding box center [611, 17] width 32 height 34
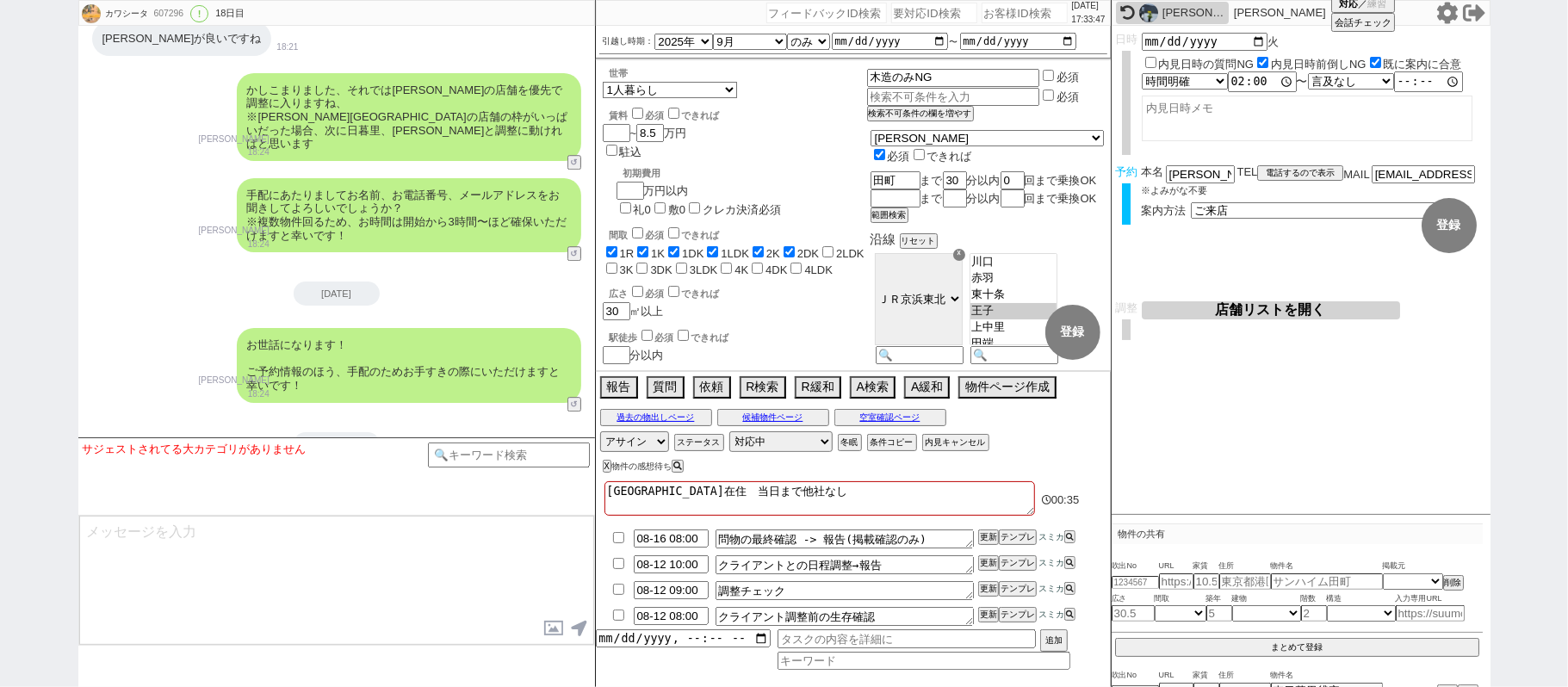
scroll to position [8178, 0]
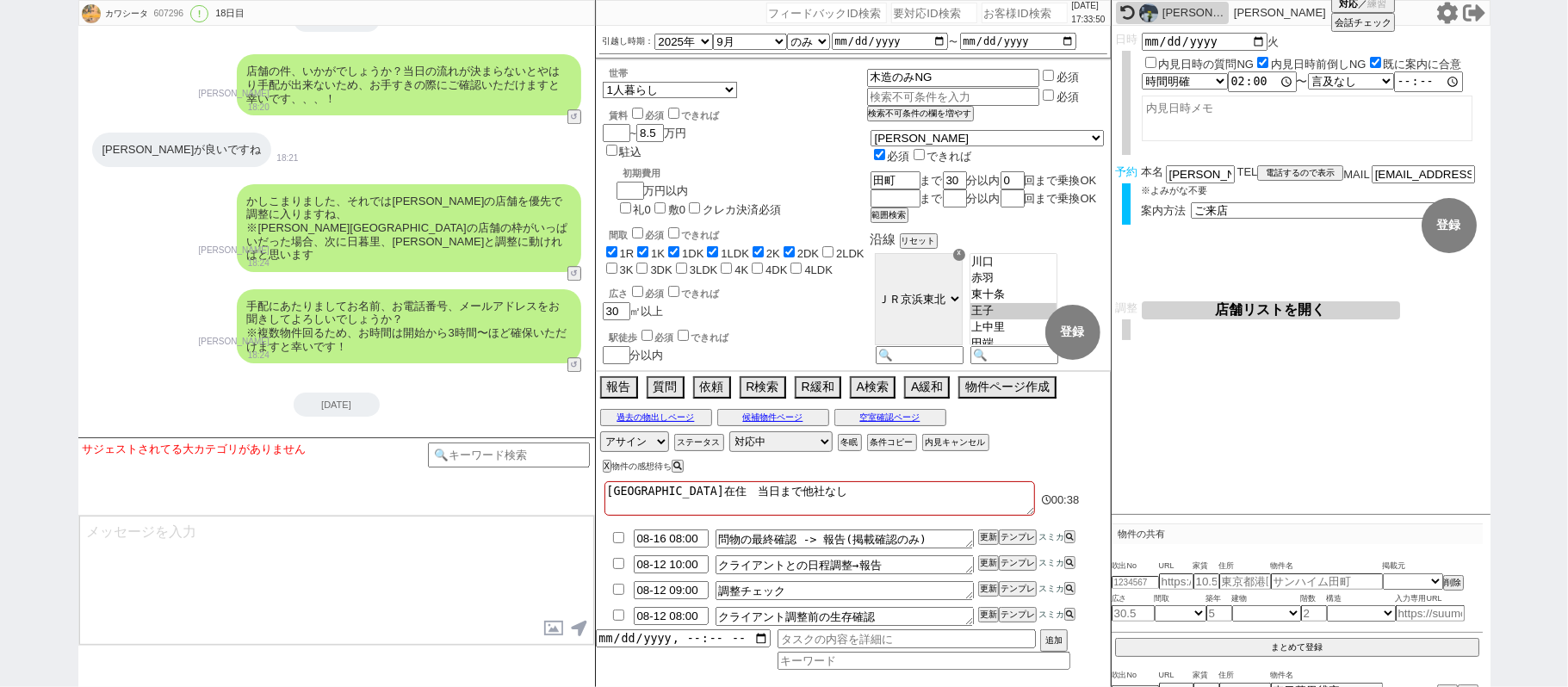
click at [1213, 308] on button "店舗リストを開く" at bounding box center [1271, 309] width 259 height 18
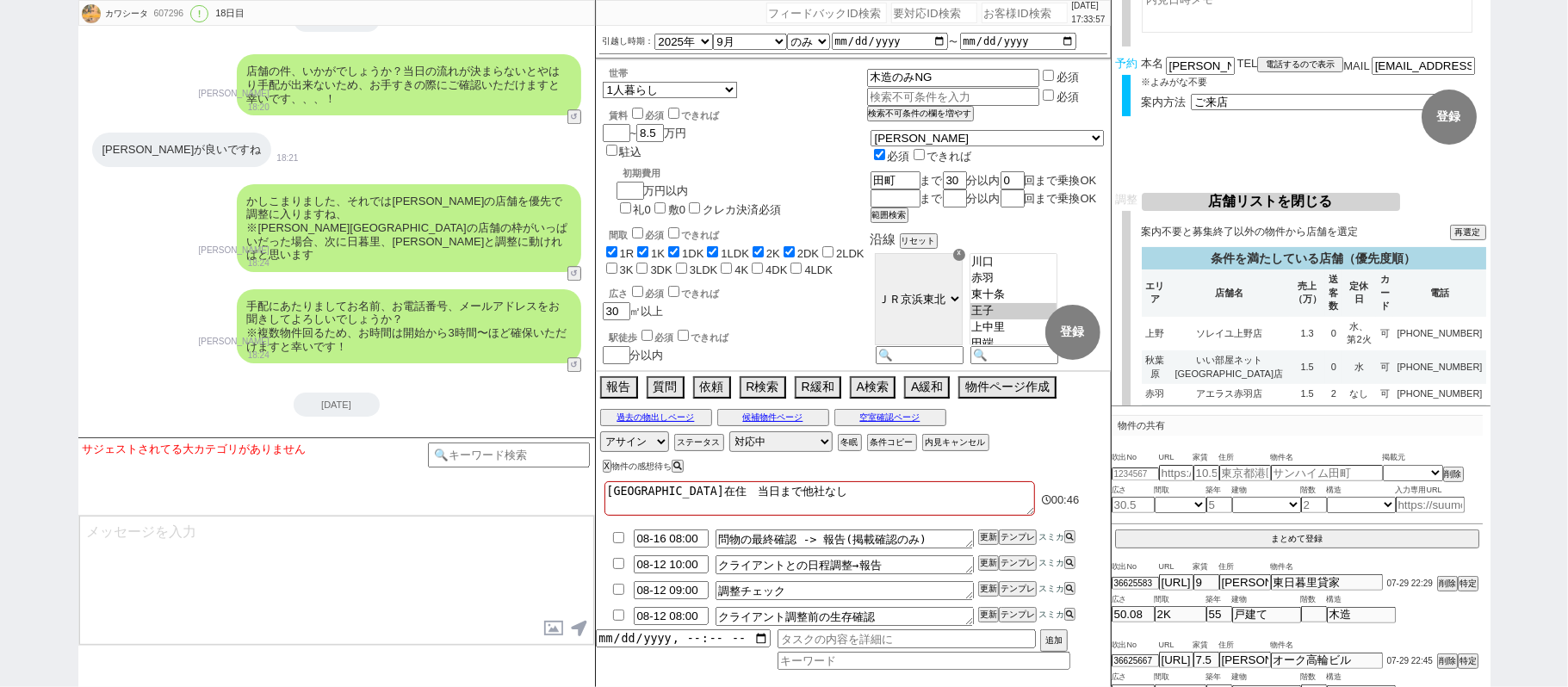
scroll to position [114, 0]
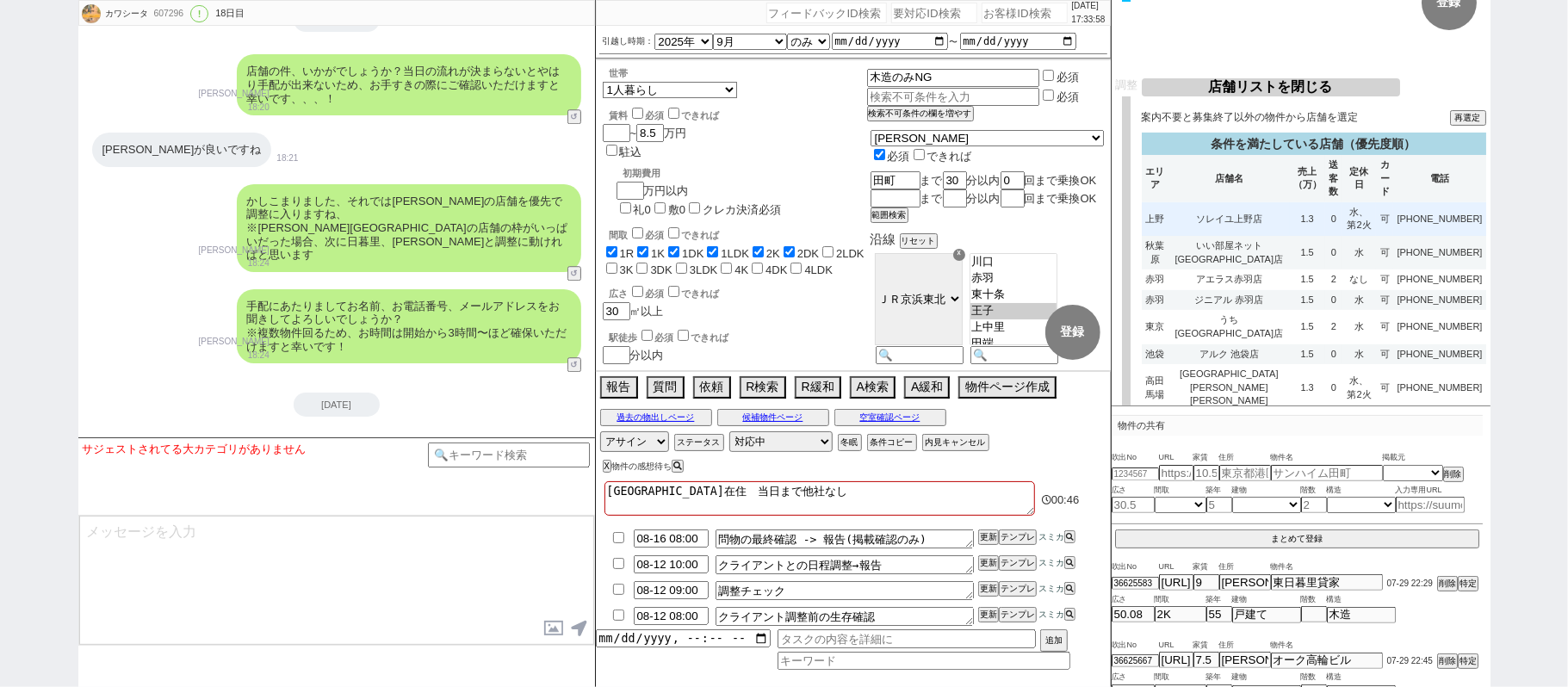
click at [1290, 216] on td "1.3" at bounding box center [1307, 218] width 35 height 34
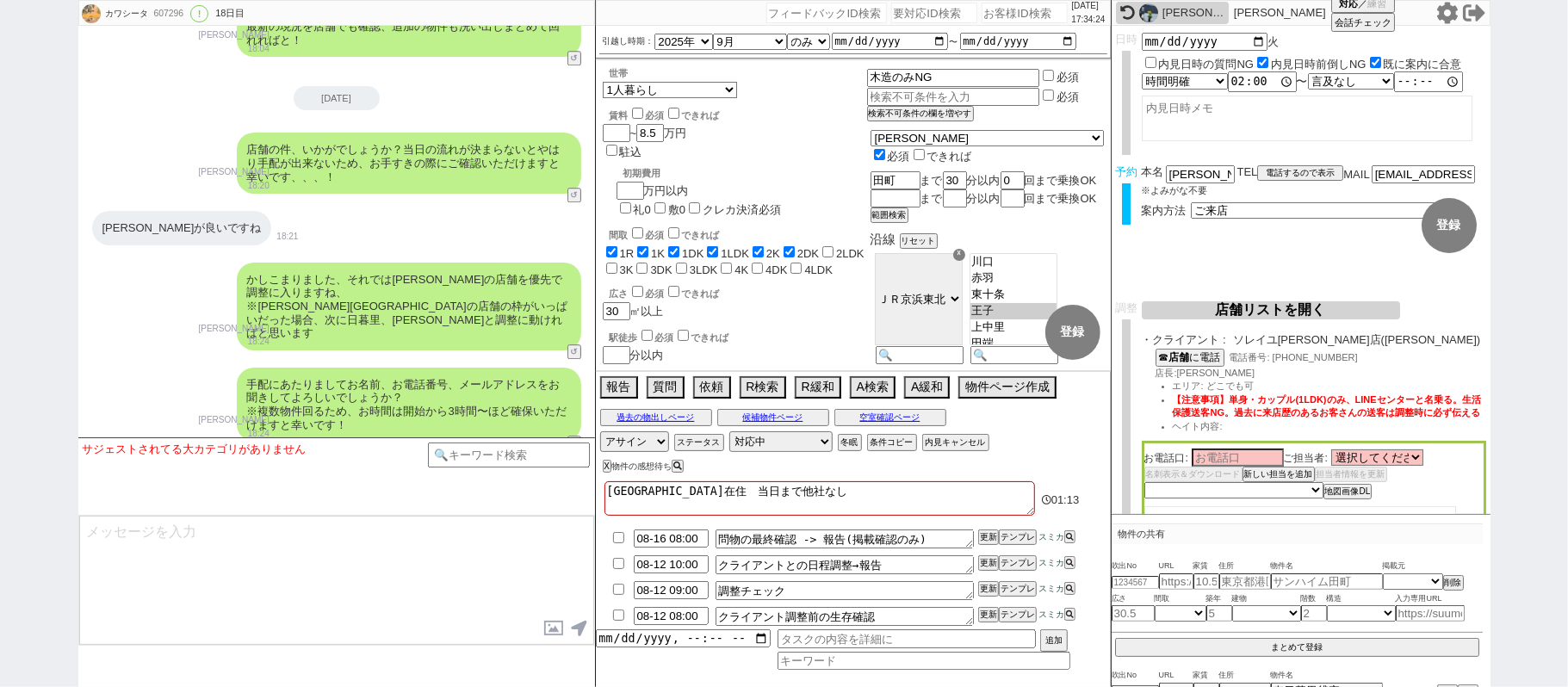
scroll to position [8062, 0]
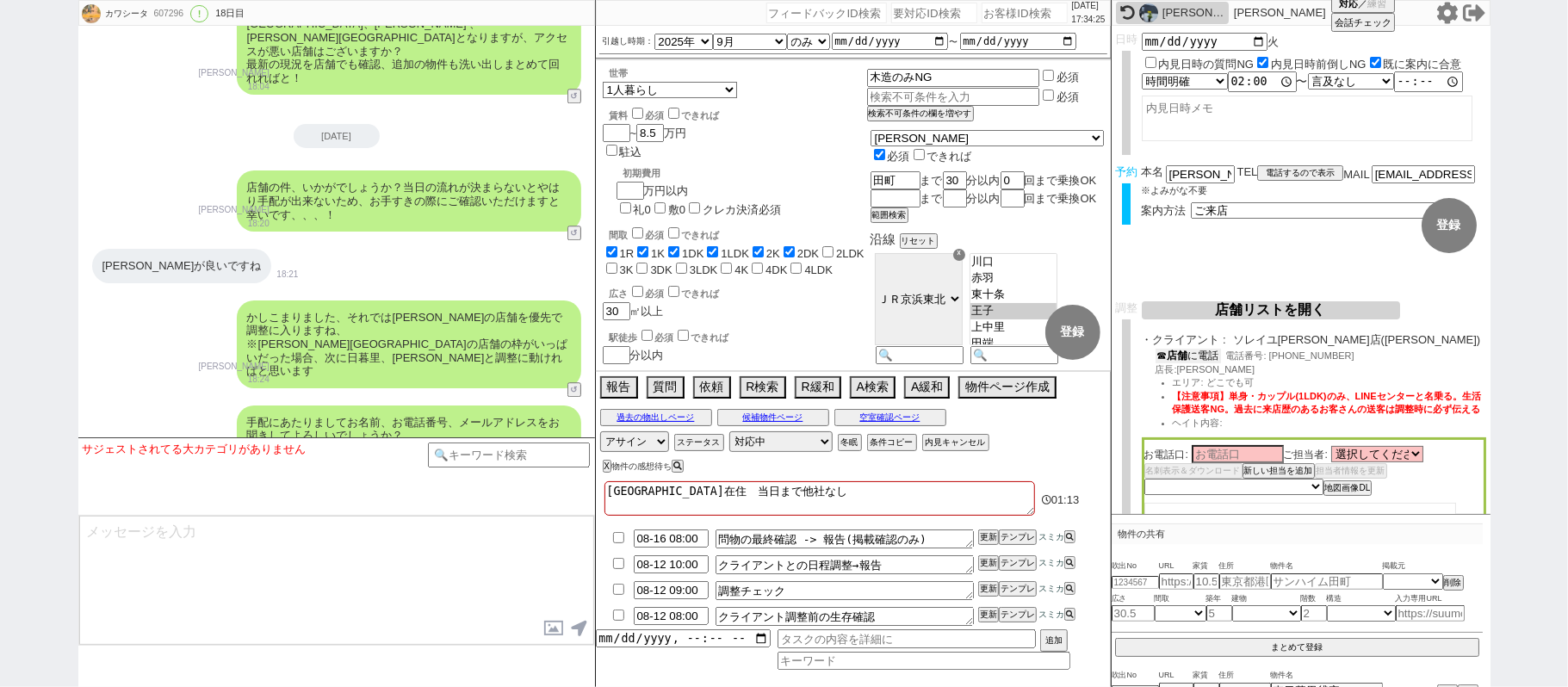
click at [1188, 360] on b "店舗" at bounding box center [1178, 355] width 21 height 12
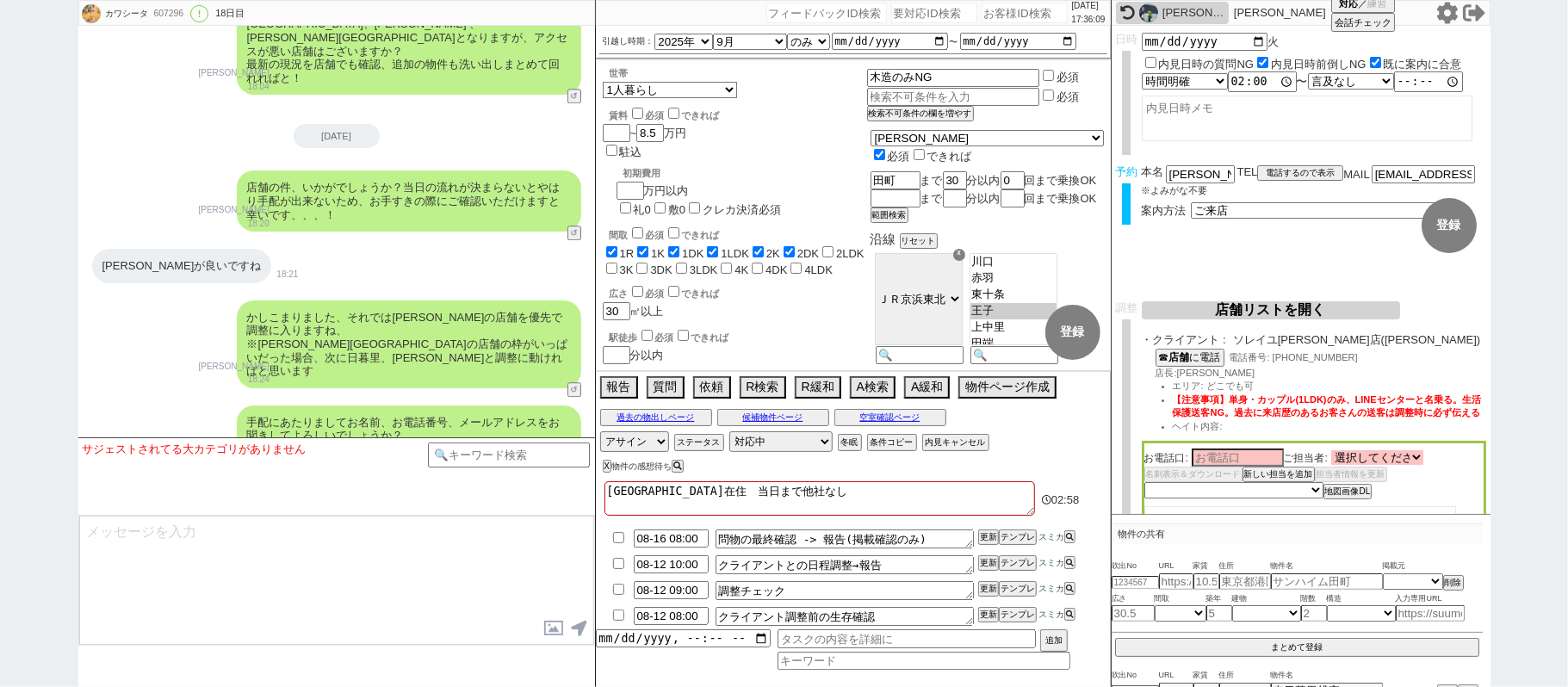
click at [1396, 465] on select "選択してください 岩楯 広大 宮丸 純一 渡邊 太慶 菅 祐紀 小枝 桐弥 菅沼 春彦 中山 大輔 大野 晴汰 和田 元気 浅井 綾 栗山 侑大 波田 渉 安…" at bounding box center [1377, 457] width 92 height 14
click at [1334, 465] on select "選択してください 岩楯 広大 宮丸 純一 渡邊 太慶 菅 祐紀 小枝 桐弥 菅沼 春彦 中山 大輔 大野 晴汰 和田 元気 浅井 綾 栗山 侑大 波田 渉 安…" at bounding box center [1377, 457] width 92 height 14
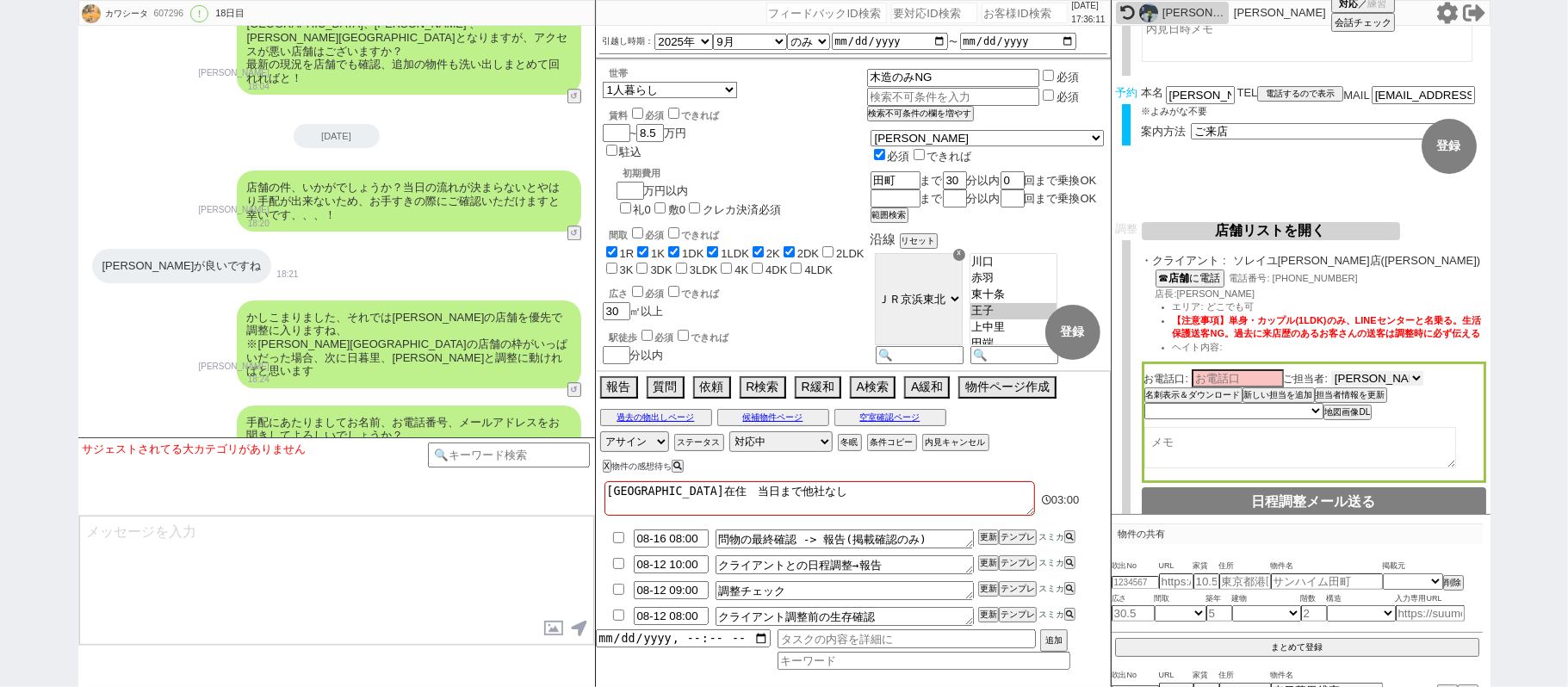
scroll to position [114, 0]
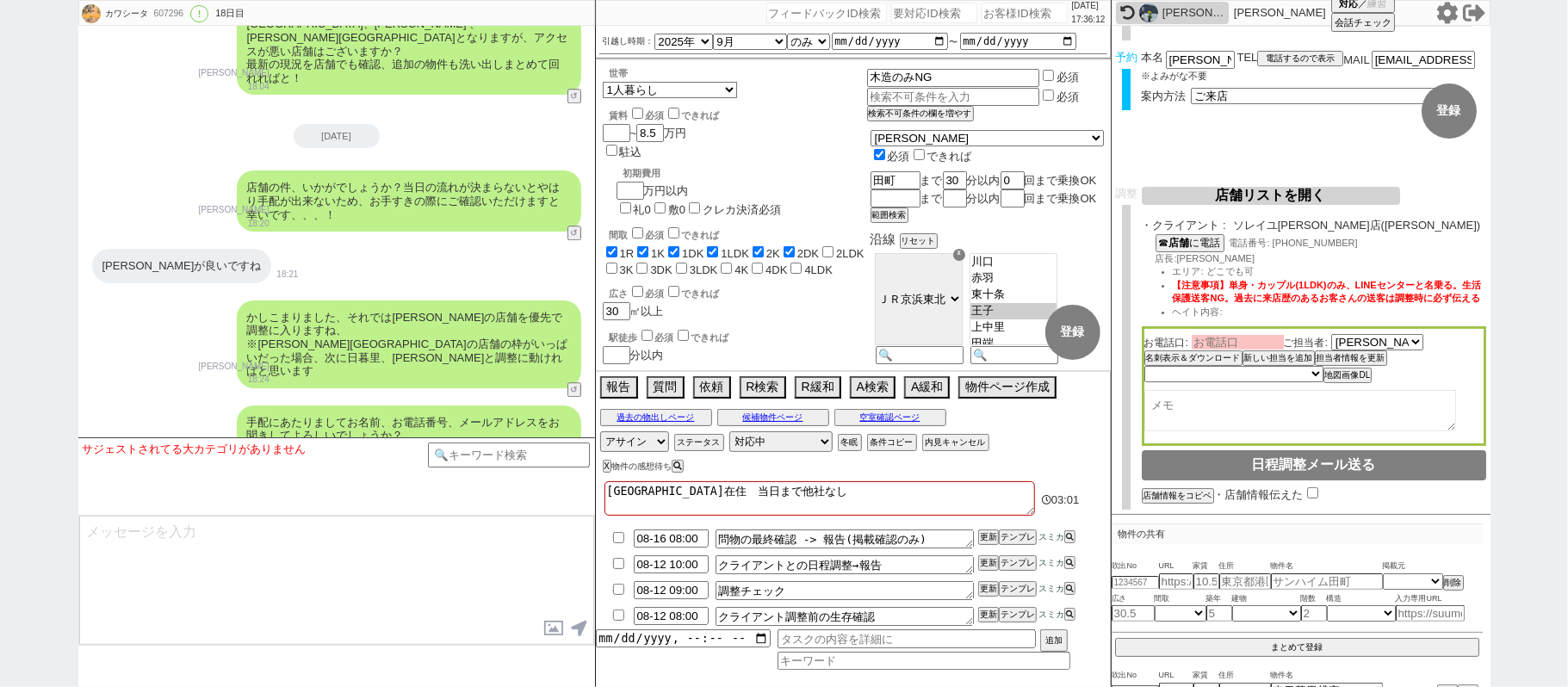
click at [1256, 350] on input at bounding box center [1237, 341] width 92 height 14
click at [1314, 382] on select "未定 希望で最短でOK 最短以外でOK 日程がNG(直近で別日提案可) 日程がNG(直近はNG) お客様ごとNG 折返し待ち 店舗が定休/終業後で連絡取れず" at bounding box center [1233, 375] width 177 height 14
click at [1144, 382] on select "未定 希望で最短でOK 最短以外でOK 日程がNG(直近で別日提案可) 日程がNG(直近はNG) お客様ごとNG 折返し待ち 店舗が定休/終業後で連絡取れず" at bounding box center [1233, 375] width 177 height 14
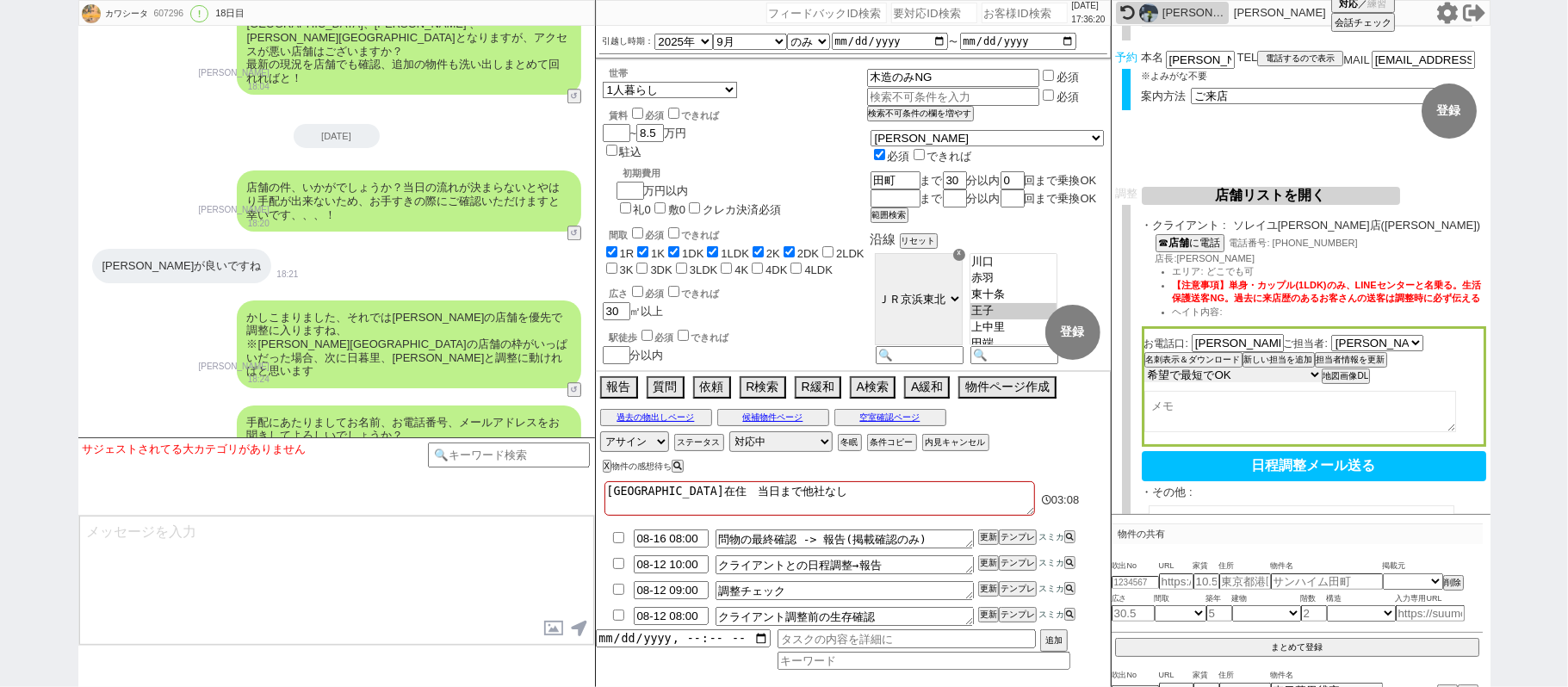
scroll to position [292, 0]
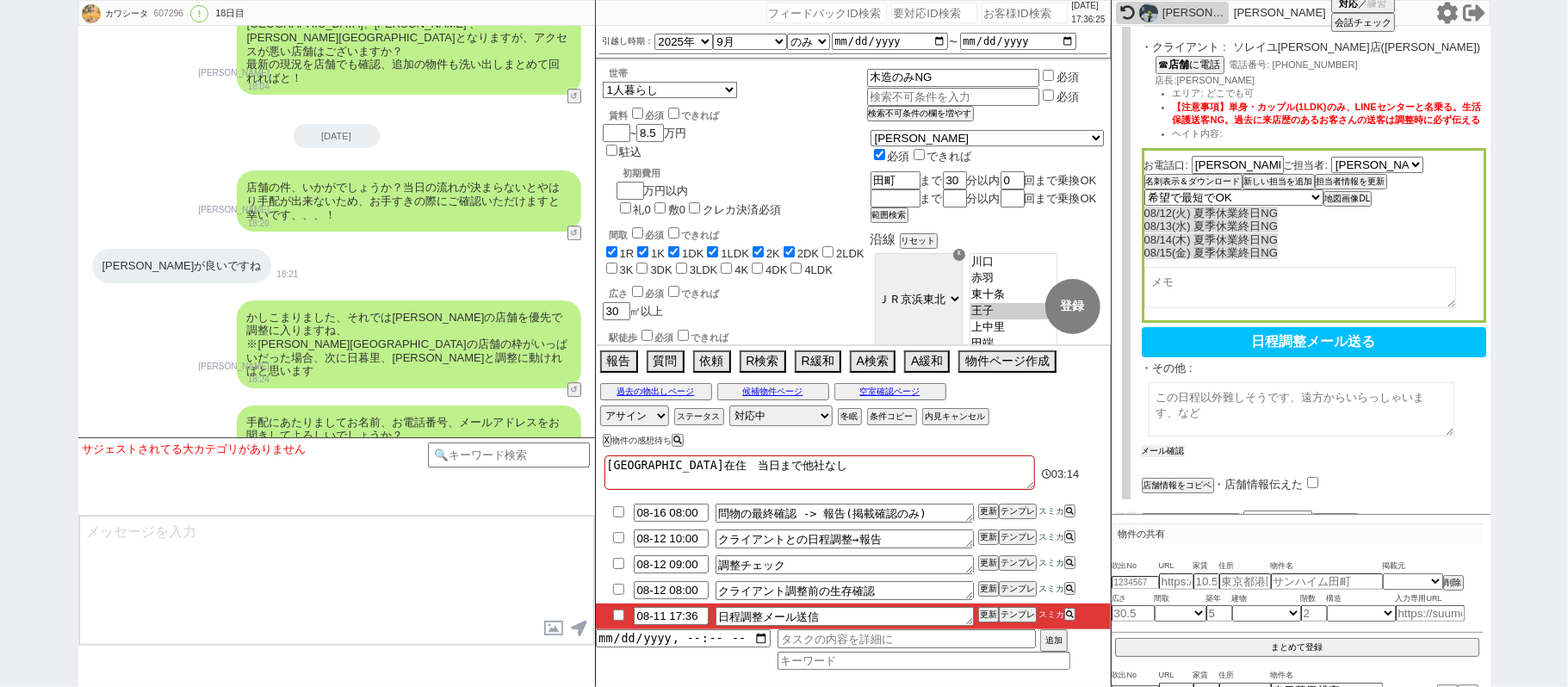
click at [1167, 456] on button "メール確認" at bounding box center [1163, 450] width 43 height 12
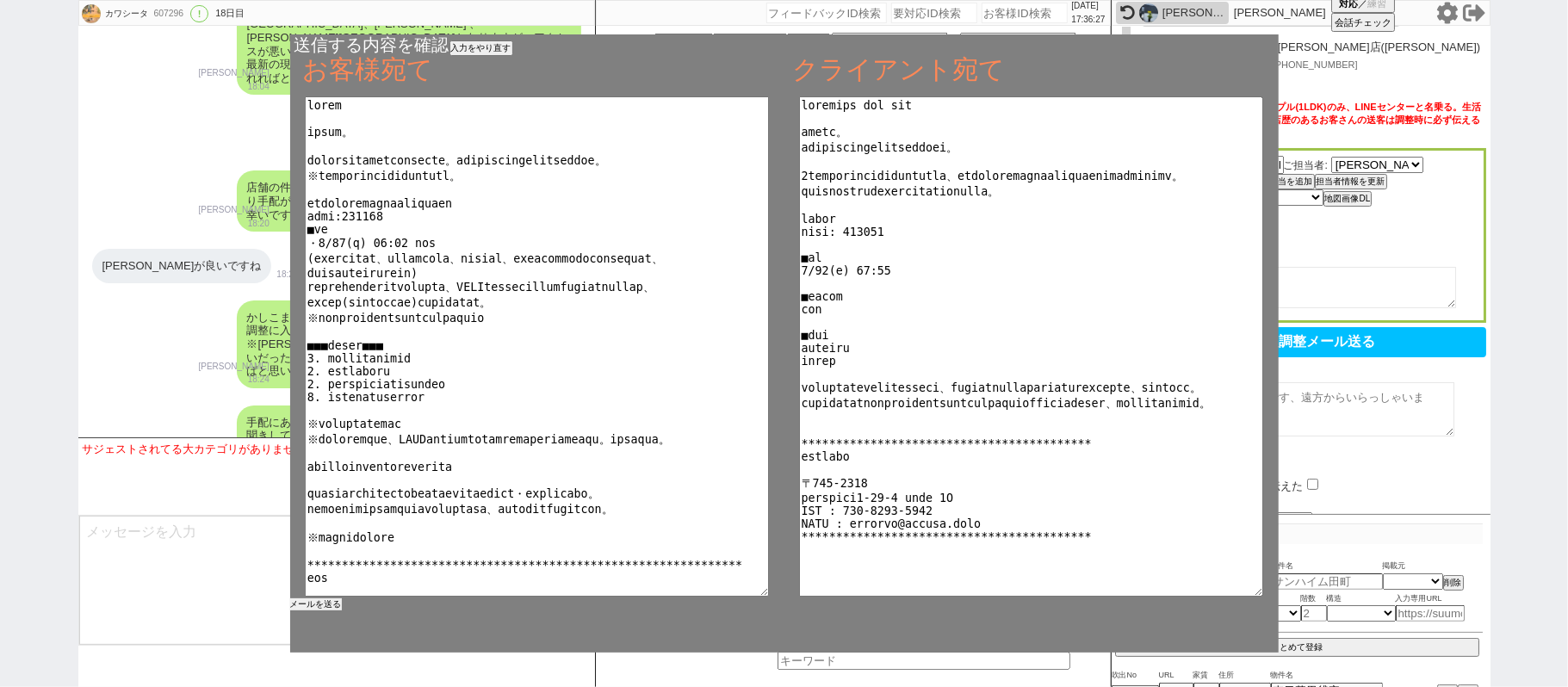
click at [305, 607] on button "メールを送る" at bounding box center [316, 604] width 52 height 12
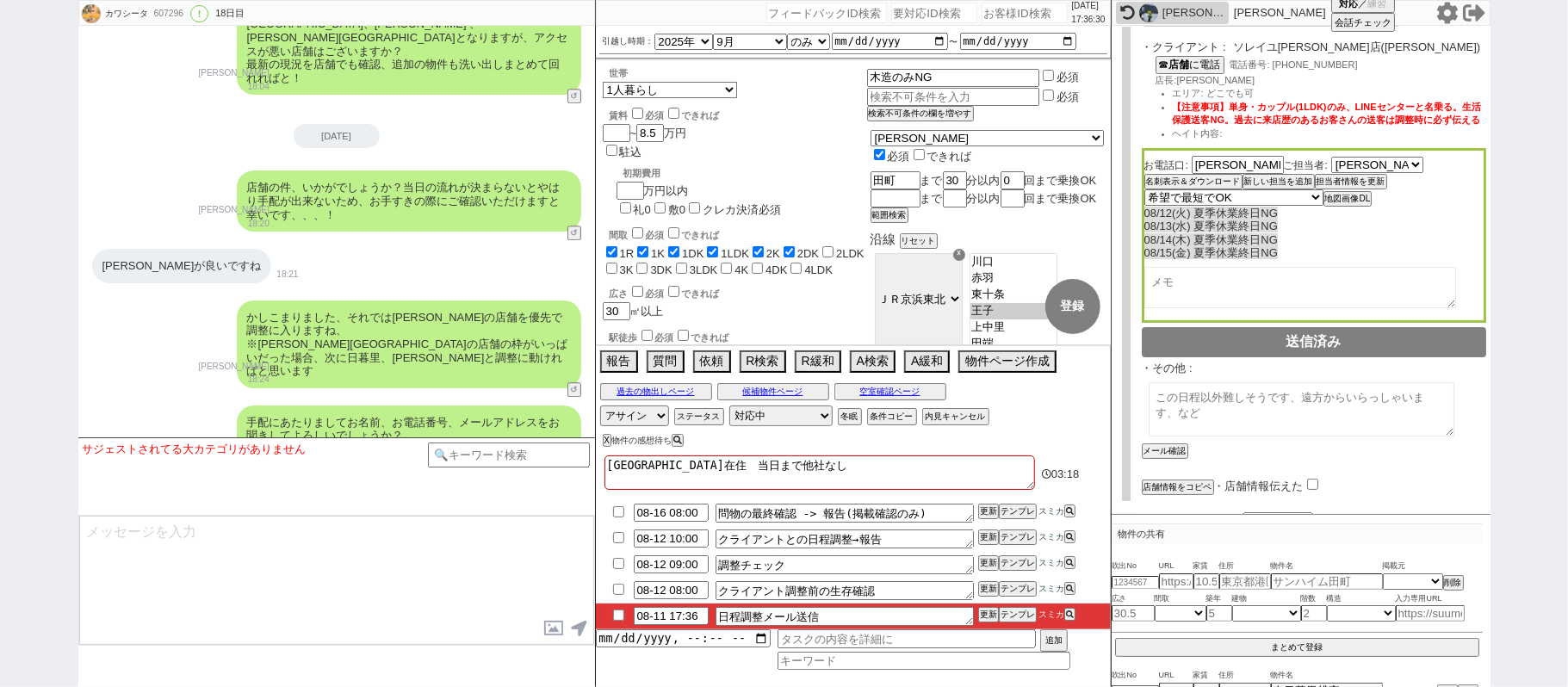
click at [614, 610] on li "08-11 17:36 日程調整メール送信 更新 テンプレ スミカ" at bounding box center [853, 616] width 515 height 26
click at [614, 620] on input "checkbox" at bounding box center [618, 615] width 25 height 11
drag, startPoint x: 990, startPoint y: 618, endPoint x: 985, endPoint y: 609, distance: 10.3
click at [986, 616] on button "更新" at bounding box center [987, 614] width 17 height 12
click at [985, 614] on li "08-11 17:36 日程調整メール送信 更新 テンプレ スミカ" at bounding box center [853, 616] width 515 height 26
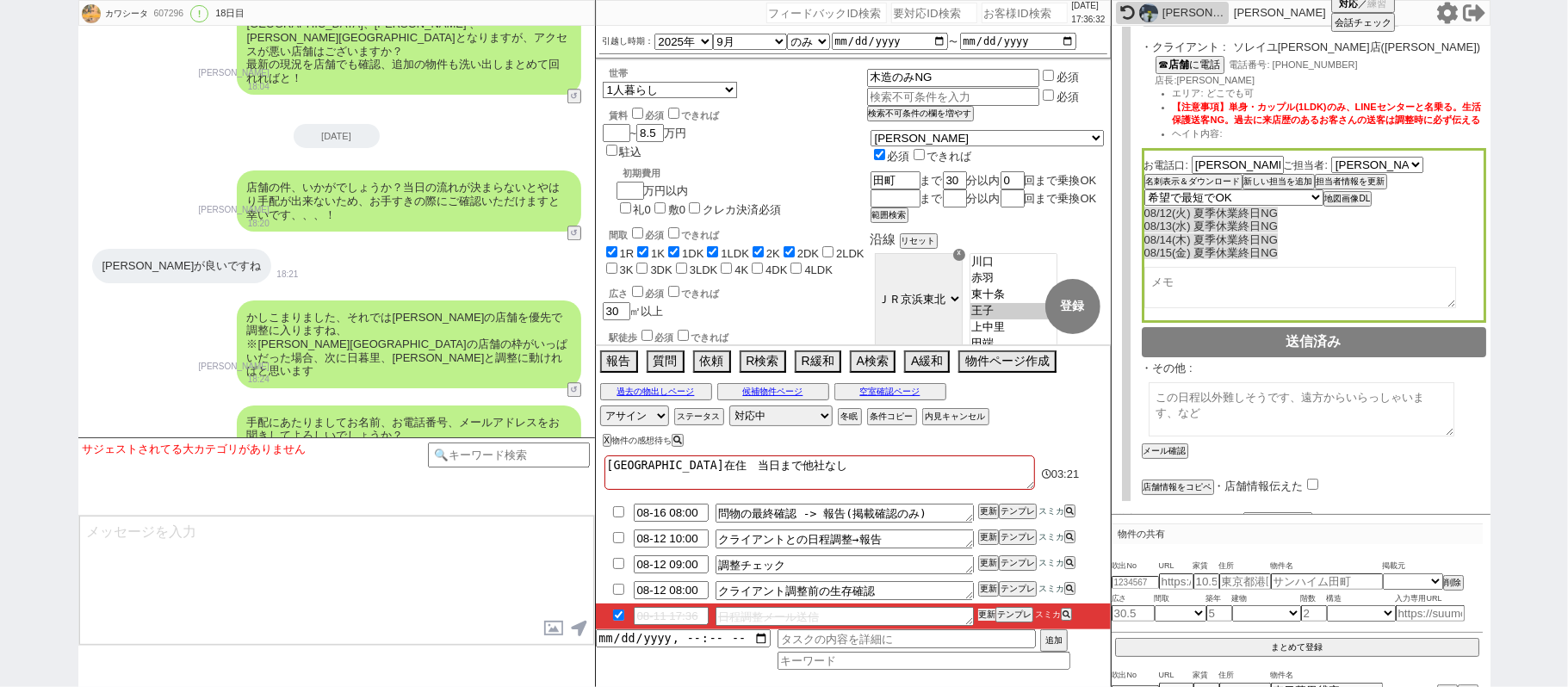
click at [985, 616] on button "更新" at bounding box center [987, 614] width 17 height 12
drag, startPoint x: 985, startPoint y: 611, endPoint x: 1021, endPoint y: 566, distance: 57.6
click at [983, 610] on button "更新" at bounding box center [987, 614] width 17 height 12
click at [1021, 542] on button "テンプレ" at bounding box center [1018, 537] width 38 height 12
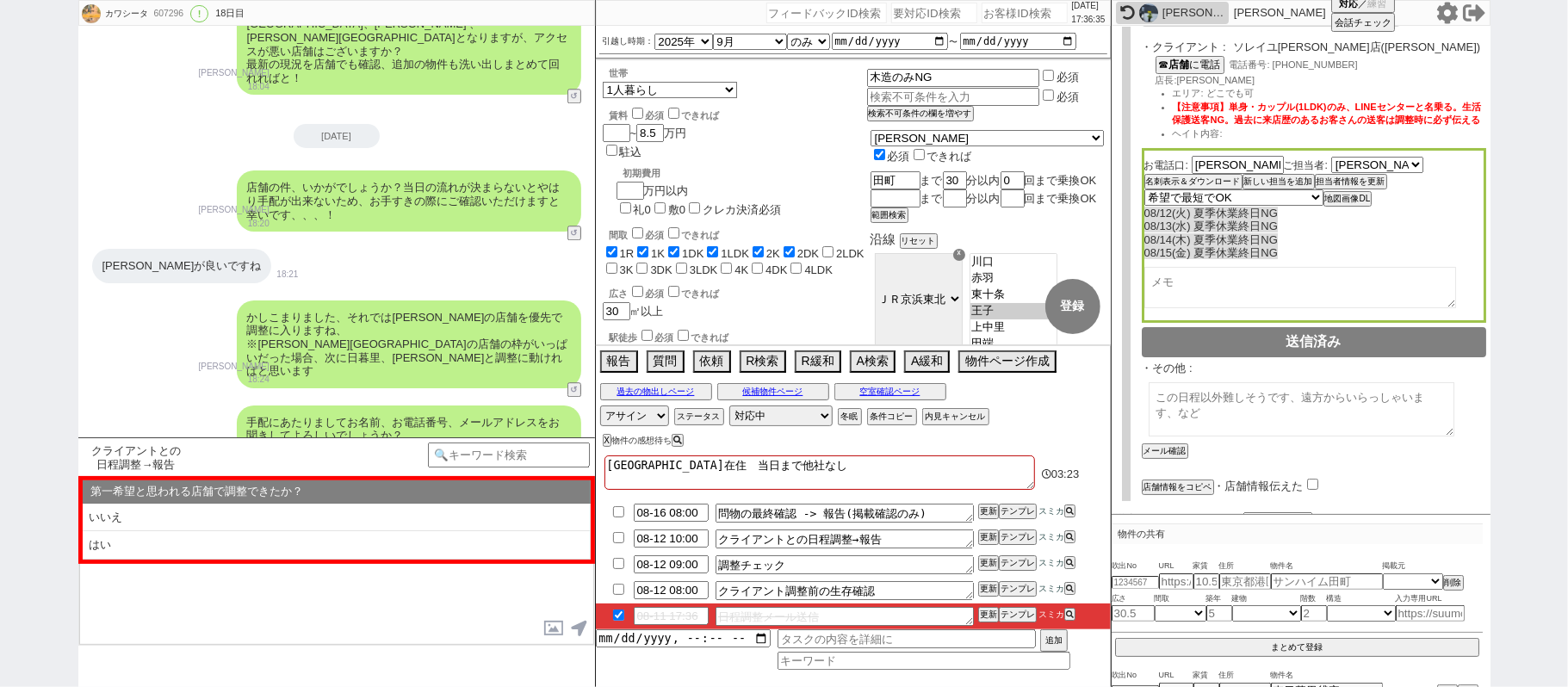
click at [611, 565] on input "checkbox" at bounding box center [618, 563] width 25 height 11
click at [614, 590] on input "checkbox" at bounding box center [618, 589] width 25 height 11
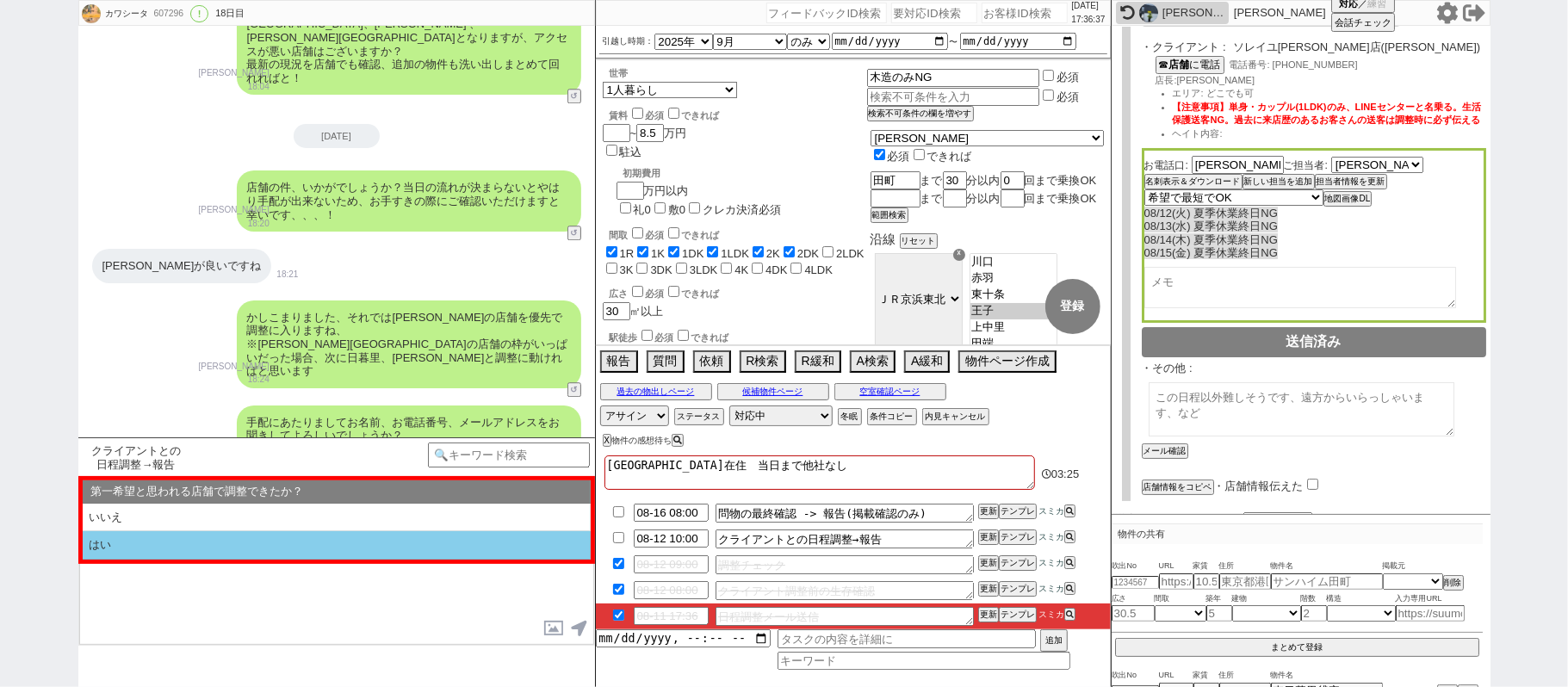
click at [274, 551] on li "はい" at bounding box center [336, 545] width 508 height 29
click at [274, 551] on li "近い" at bounding box center [336, 545] width 508 height 29
click at [263, 558] on li "挟む！" at bounding box center [336, 545] width 508 height 29
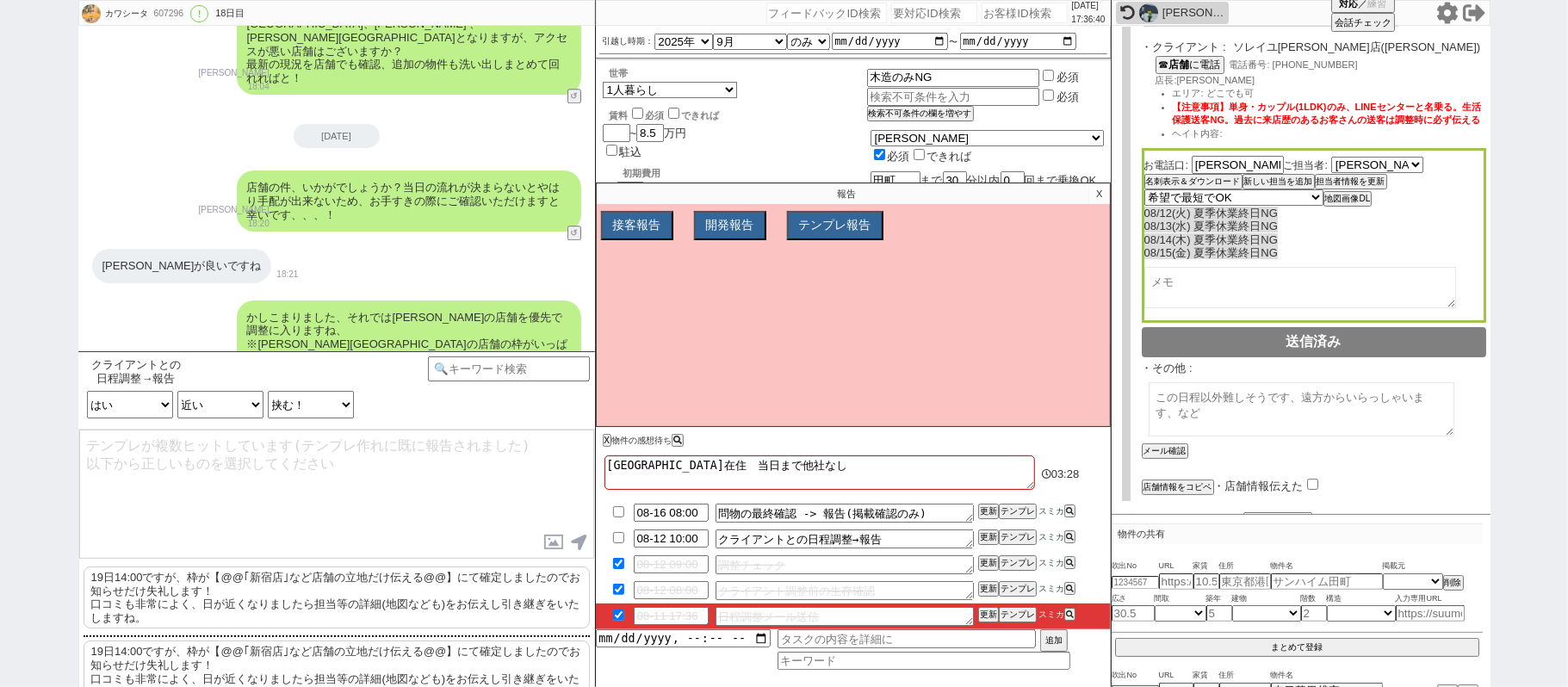
click at [253, 594] on p "19日14:00ですが、枠が【@@｢新宿店｣など店舗の立地だけ伝える@@】にて確定しましたのでお知らせだけ失礼します！ 口コミも非常によく、日が近くなりました…" at bounding box center [336, 597] width 506 height 62
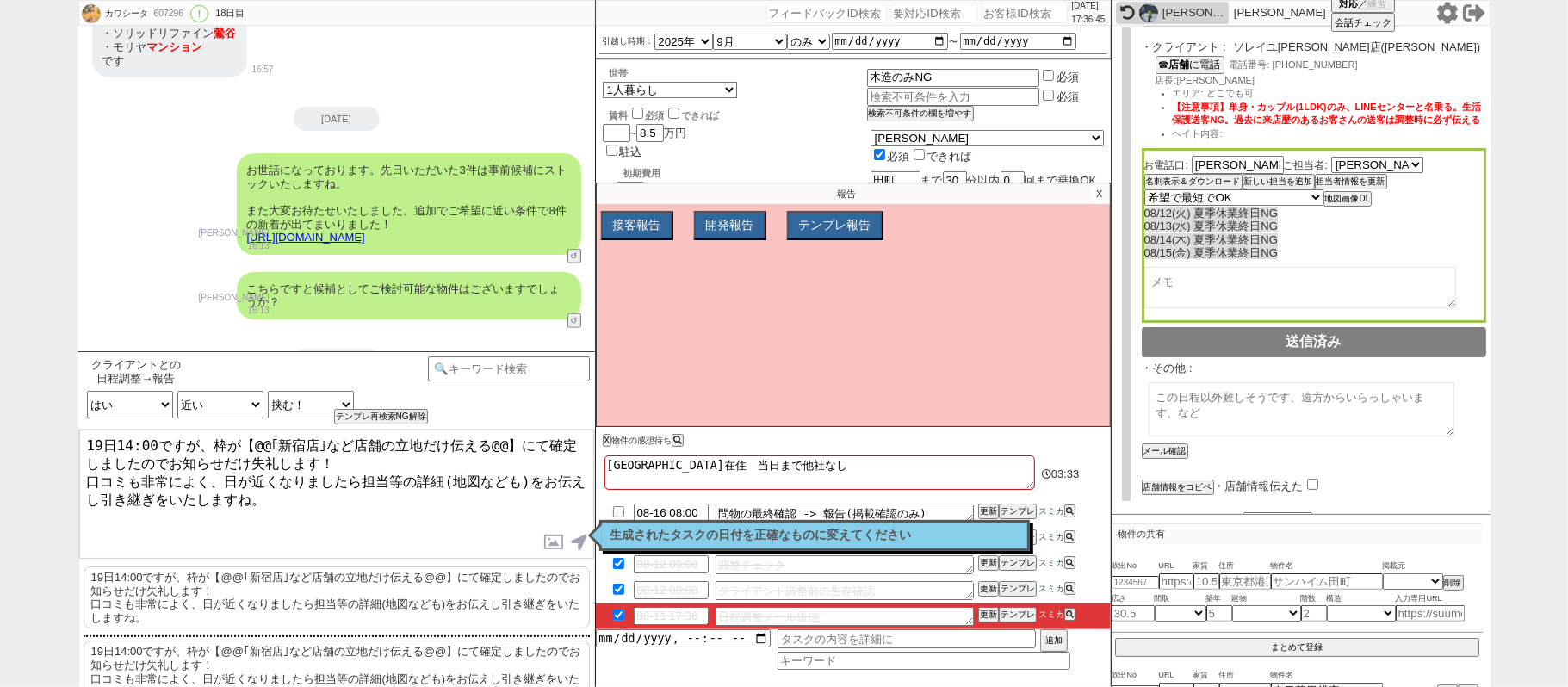
scroll to position [10673, 0]
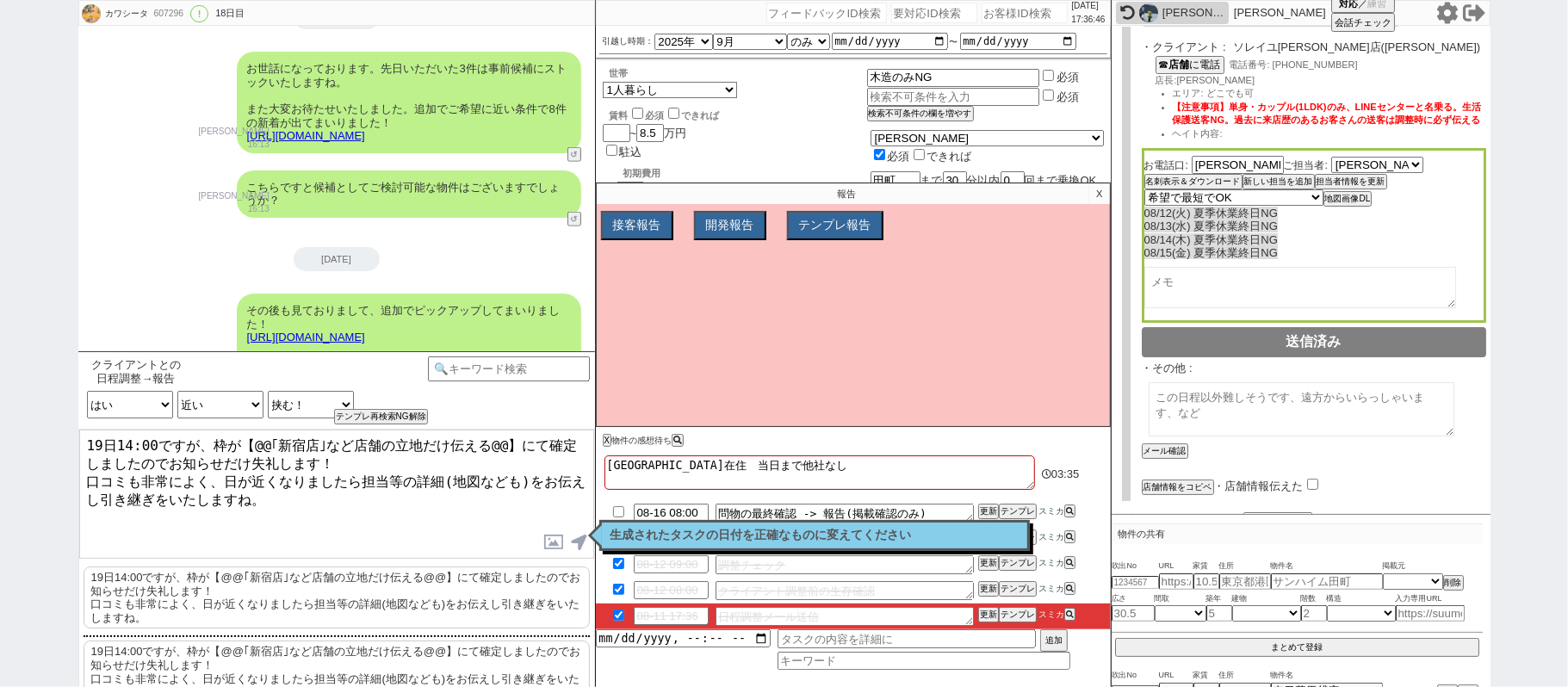
click at [86, 434] on textarea "19日14:00ですが、枠が【@@｢新宿店｣など店舗の立地だけ伝える@@】にて確定しましたのでお知らせだけ失礼します！ 口コミも非常によく、日が近くなりました…" at bounding box center [336, 493] width 515 height 129
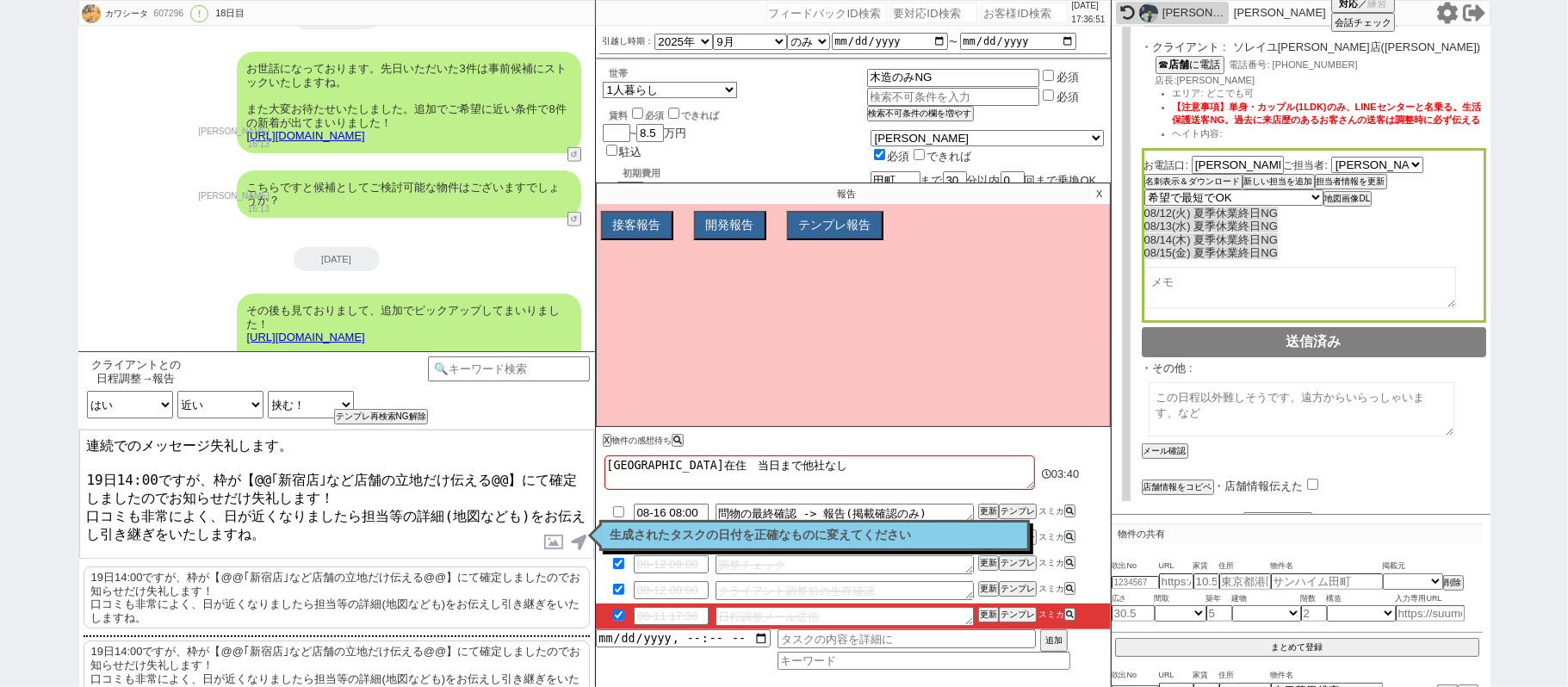
click at [233, 472] on textarea "連続でのメッセージ失礼します。 19日14:00ですが、枠が【@@｢新宿店｣など店舗の立地だけ伝える@@】にて確定しましたのでお知らせだけ失礼します！ 口コミ…" at bounding box center [336, 493] width 515 height 129
click at [506, 471] on textarea "連続でのメッセージ失礼します。 19日14:00ですが、枠が【@@｢新宿店｣など店舗の立地だけ伝える@@】にて確定しましたのでお知らせだけ失礼します！ 口コミ…" at bounding box center [336, 493] width 515 height 129
click at [466, 492] on textarea "連続でのメッセージ失礼します。 19日14:00ですが、枠が上野店にて確定しましたのでお知らせだけ失礼します！ 口コミも非常によく、日が近くなりましたら担当等…" at bounding box center [336, 493] width 515 height 129
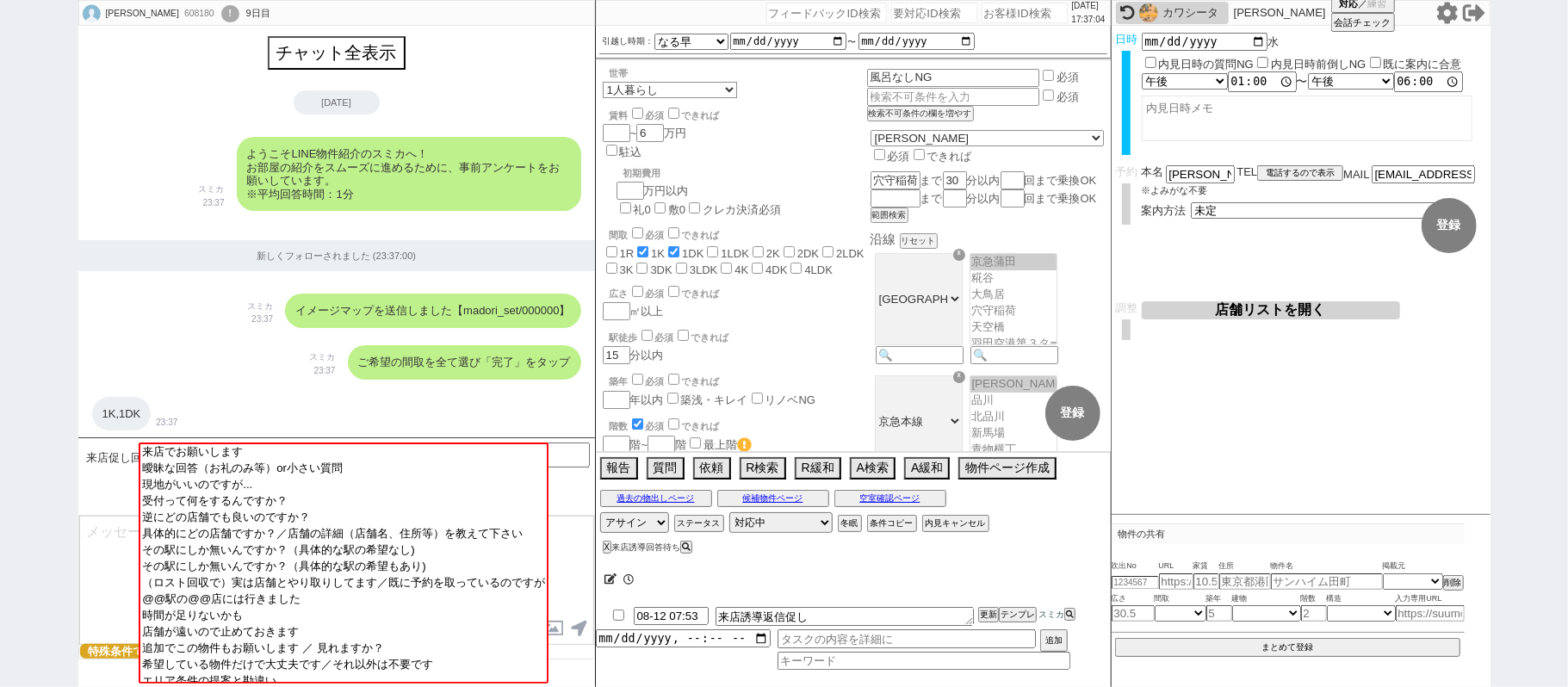
scroll to position [3401, 0]
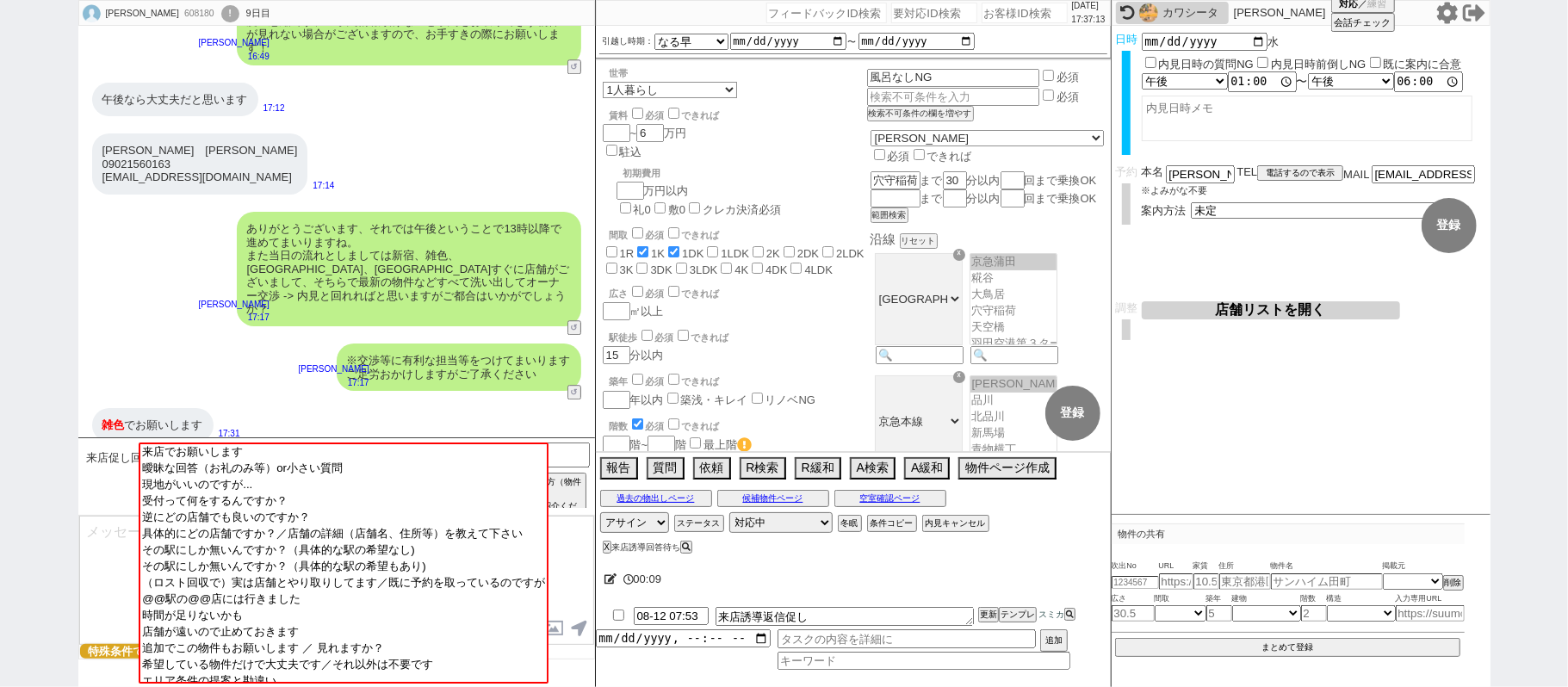
click at [992, 21] on input "number" at bounding box center [1025, 13] width 86 height 21
paste input "587276"
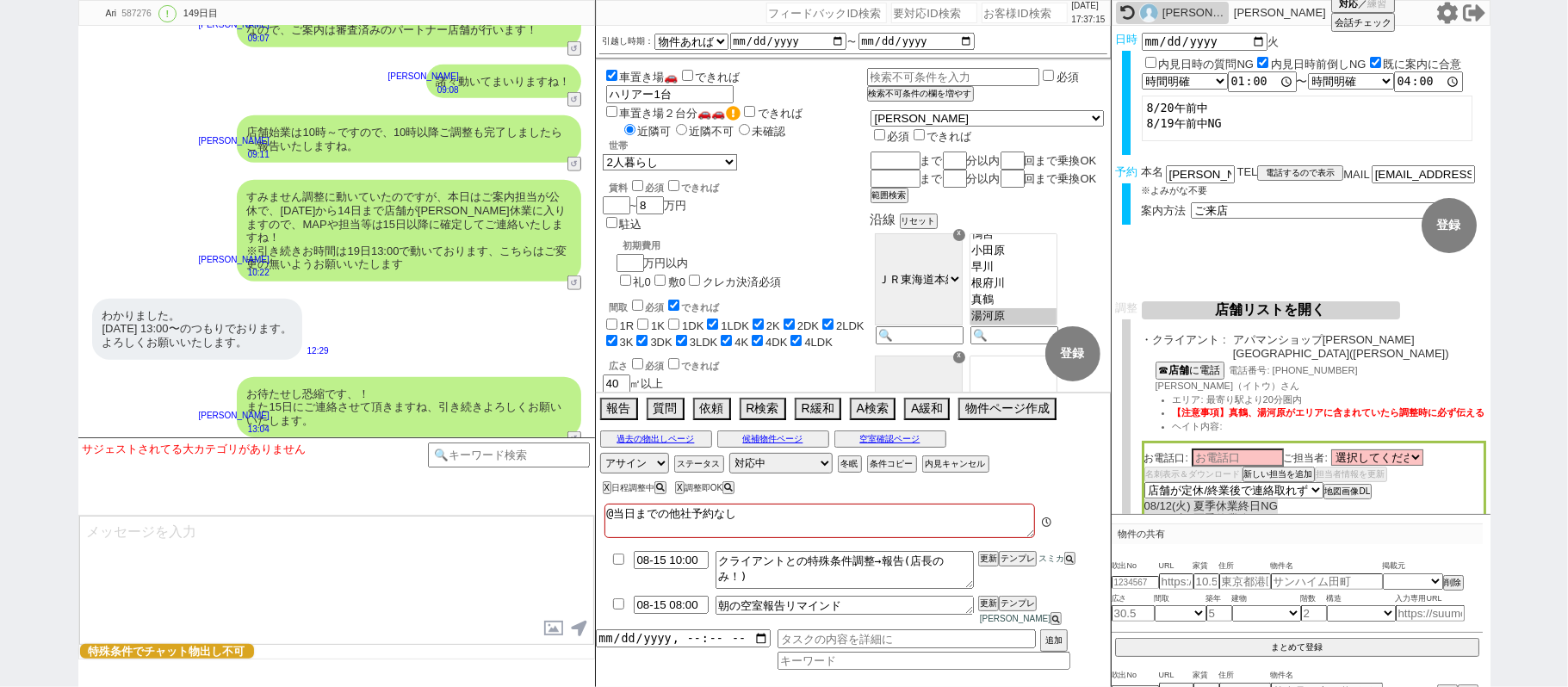
scroll to position [885, 0]
click at [1005, 17] on input "number" at bounding box center [1025, 13] width 86 height 21
paste input "608566"
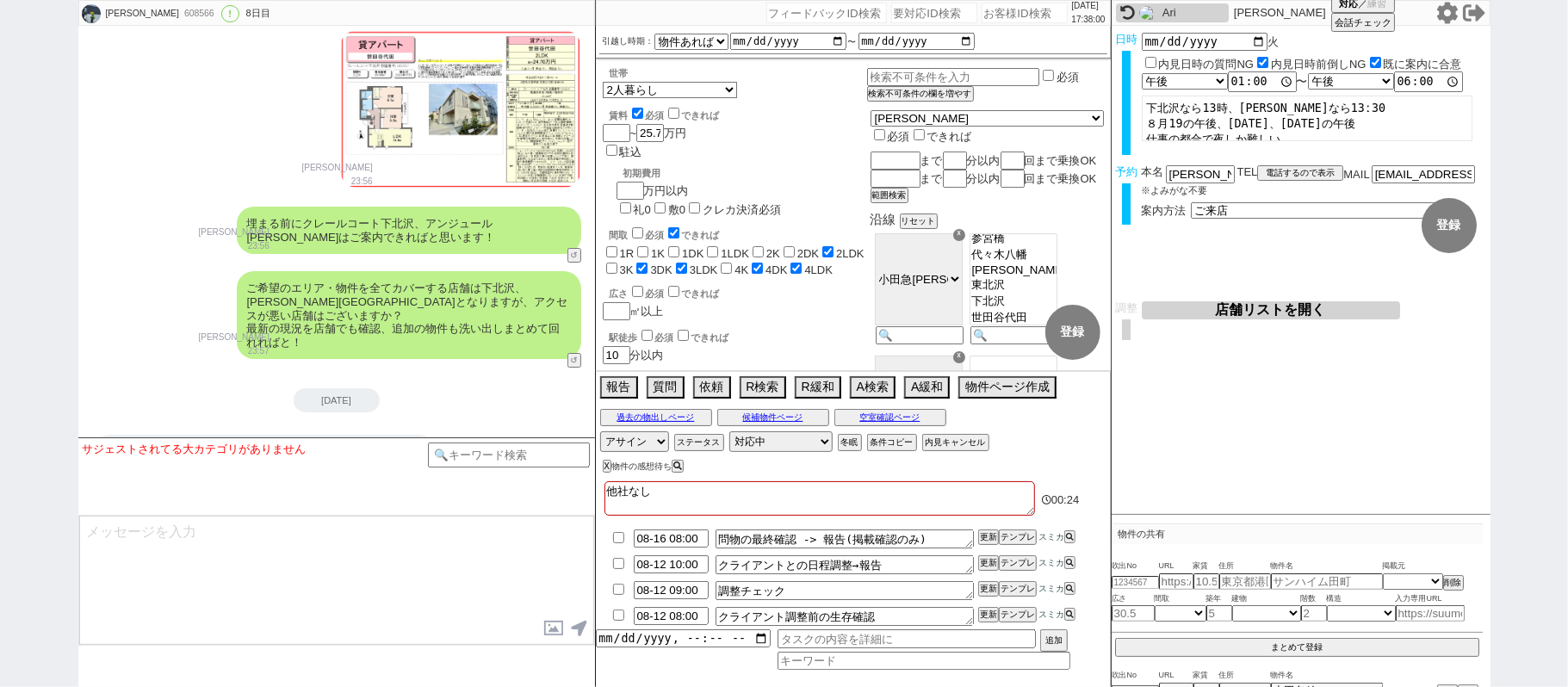
scroll to position [4597, 0]
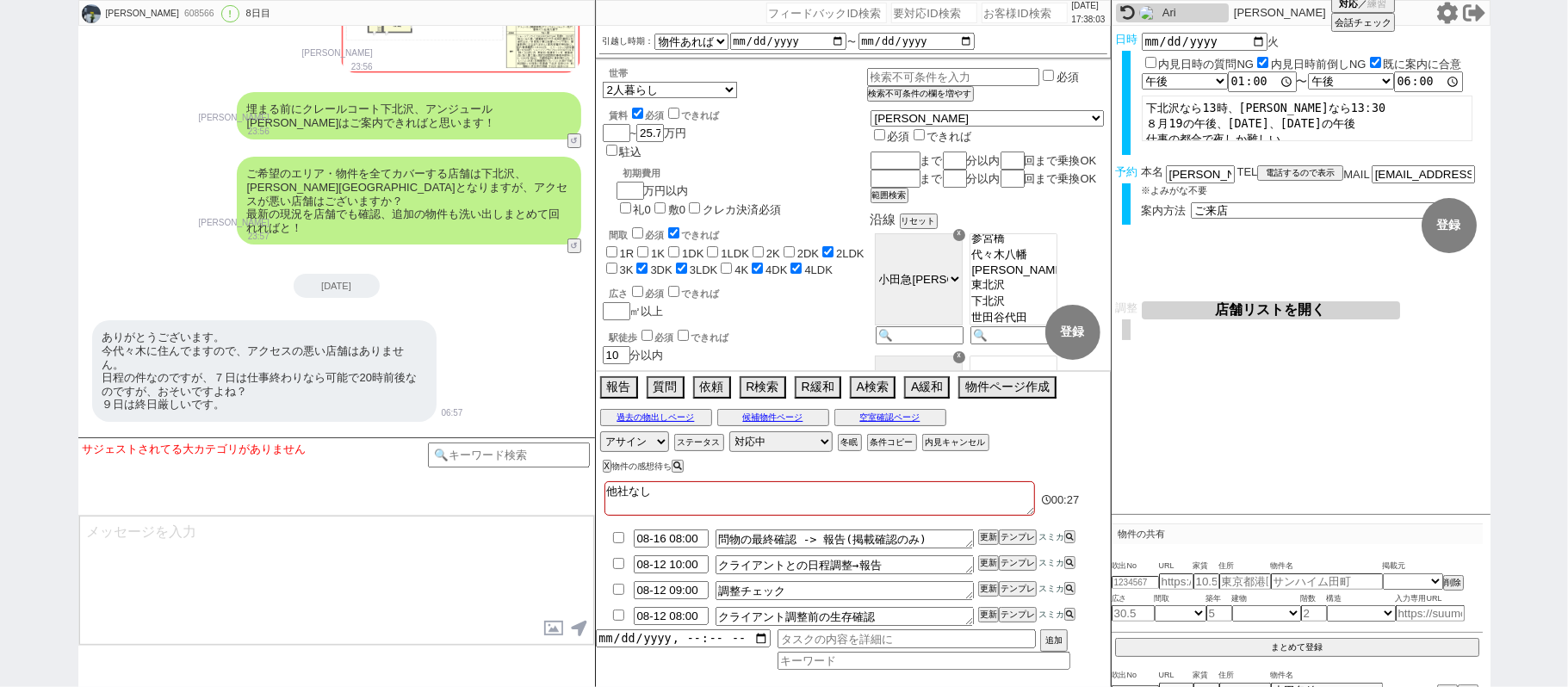
click at [1202, 311] on button "店舗リストを開く" at bounding box center [1271, 309] width 259 height 18
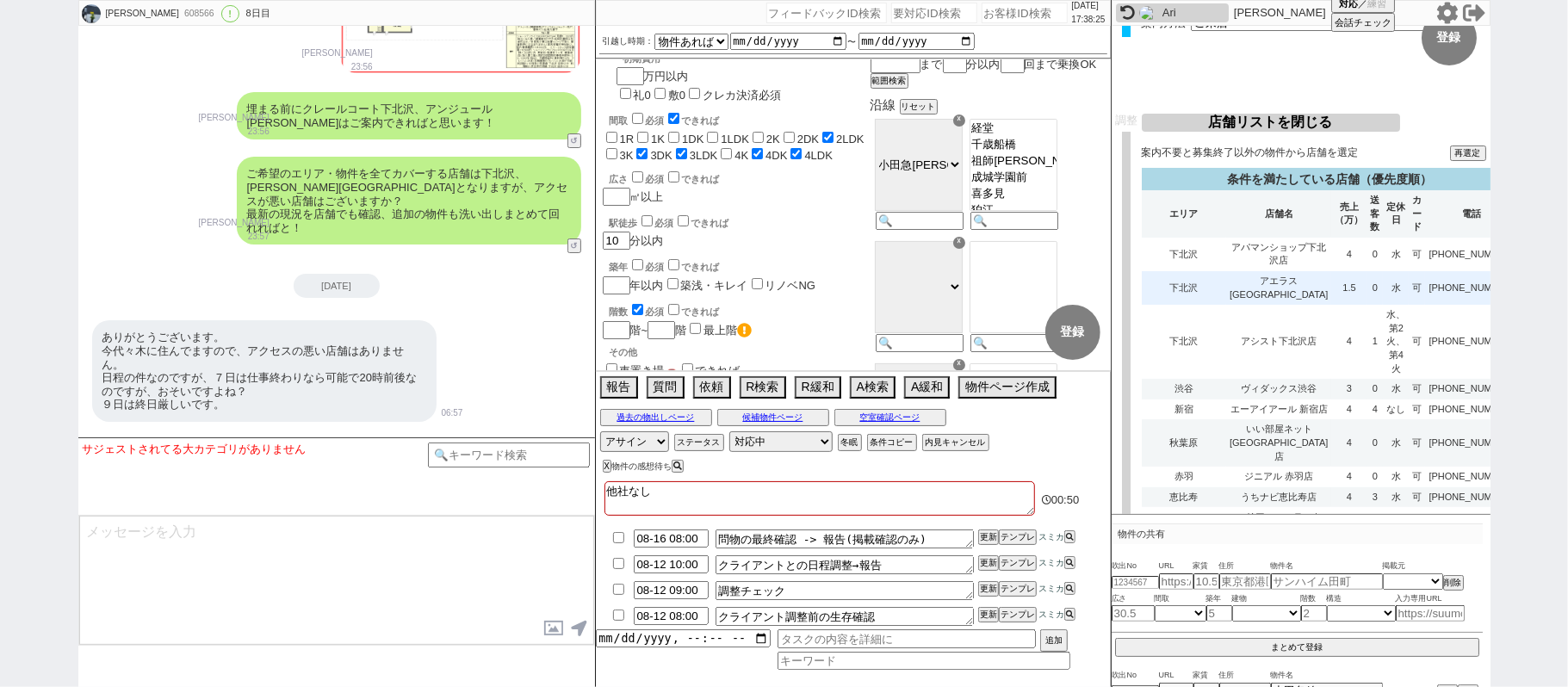
scroll to position [190, 0]
click at [1367, 293] on td "0" at bounding box center [1374, 286] width 16 height 34
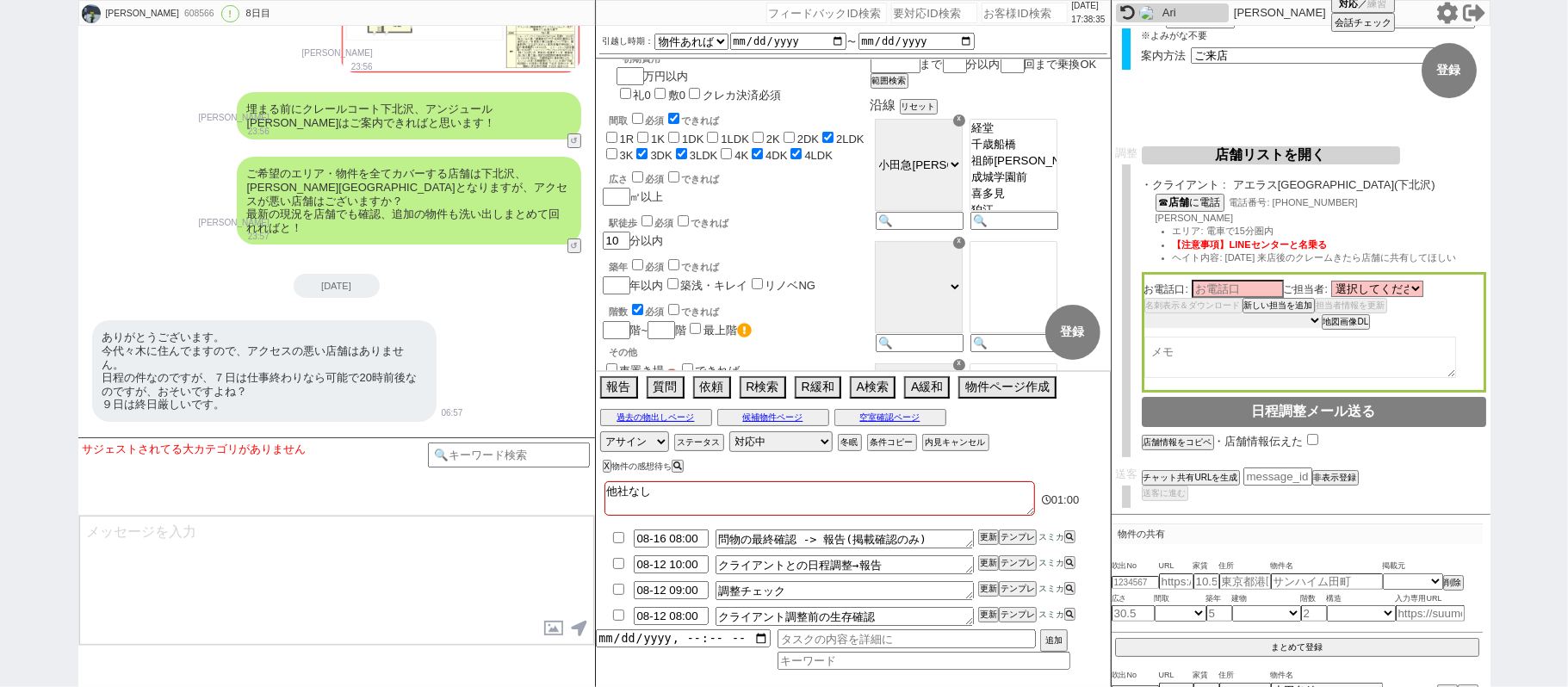
click at [1198, 321] on select "未定 希望で最短でOK 最短以外でOK 日程がNG(直近で別日提案可) 日程がNG(直近はNG) お客様ごとNG 折返し待ち 店舗が定休/終業後で連絡取れず" at bounding box center [1233, 320] width 177 height 14
click at [1144, 314] on select "未定 希望で最短でOK 最短以外でOK 日程がNG(直近で別日提案可) 日程がNG(直近はNG) お客様ごとNG 折返し待ち 店舗が定休/終業後で連絡取れず" at bounding box center [1233, 320] width 177 height 14
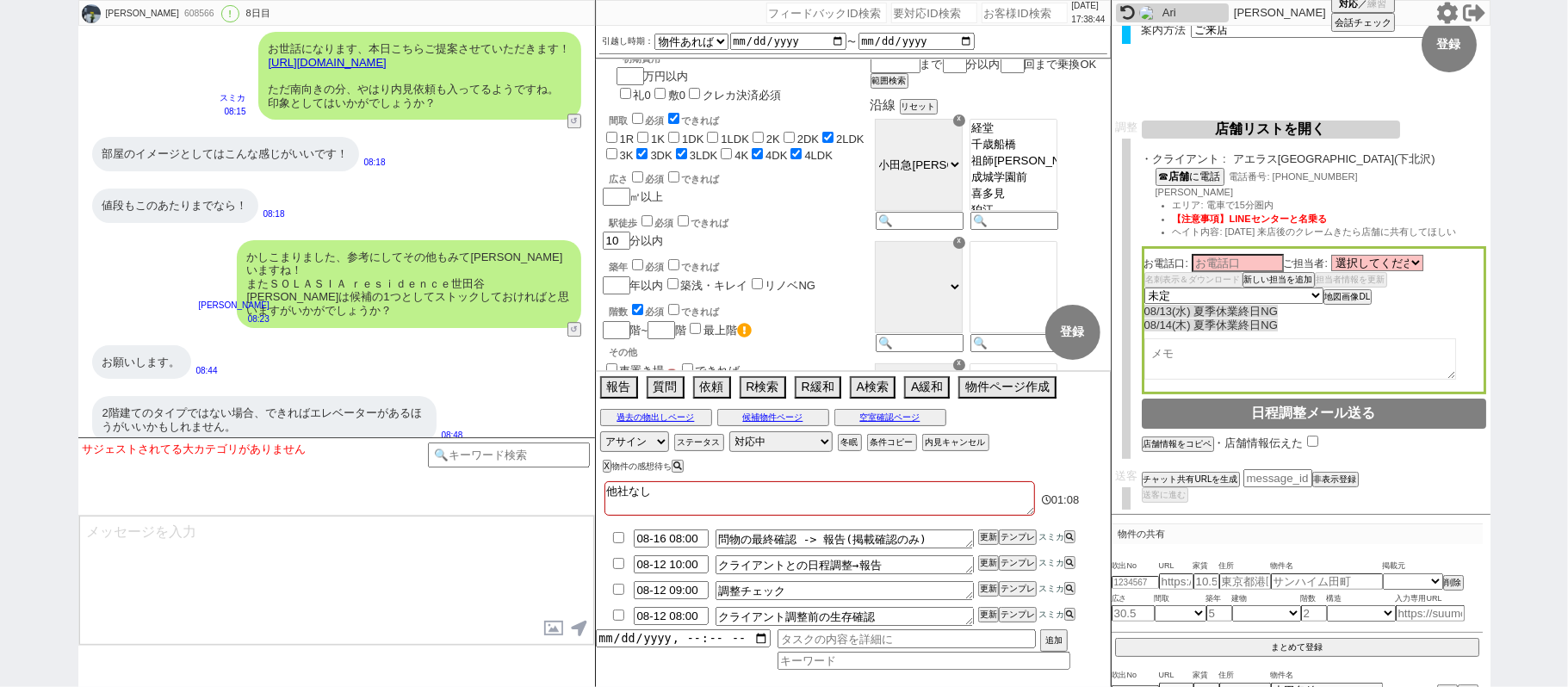
scroll to position [0, 0]
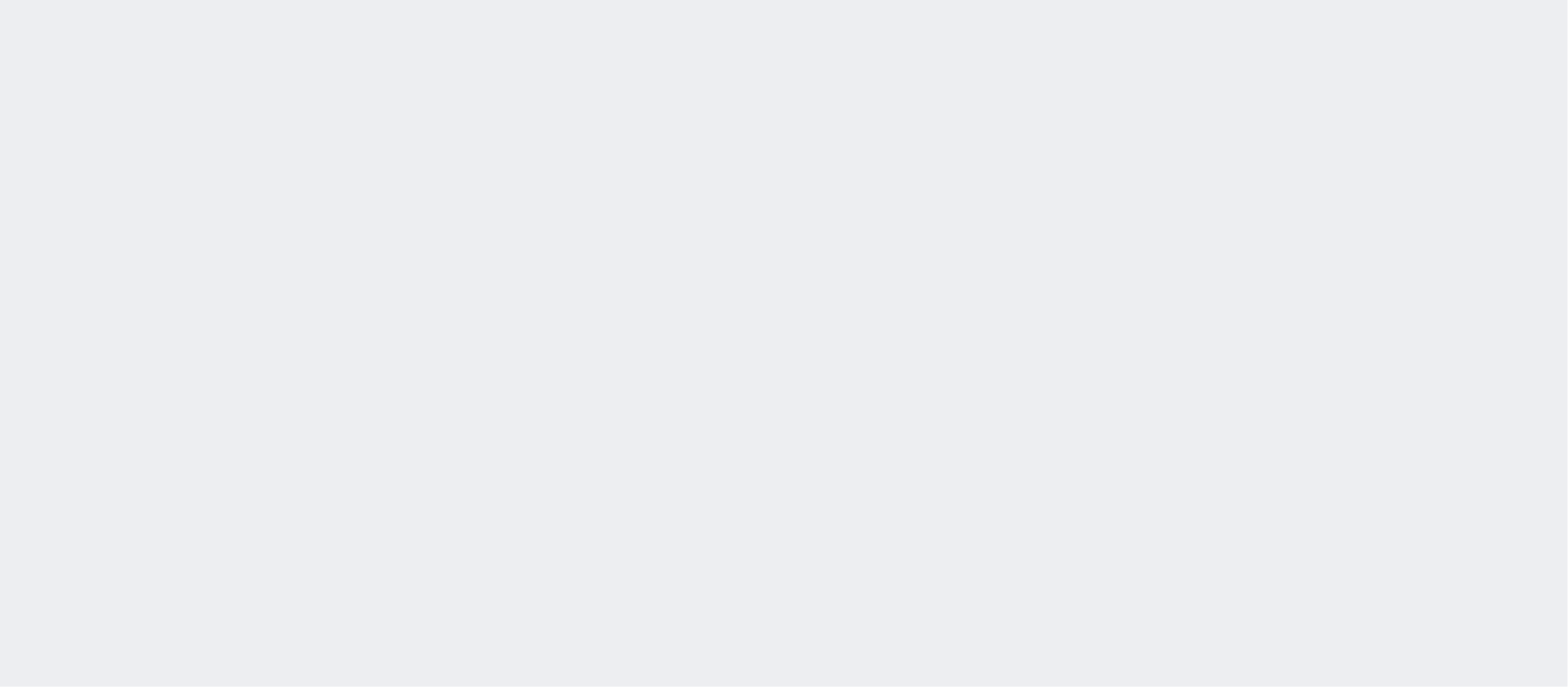
click at [713, 320] on div "[DATE] 17:42:42 候補物件を追加してしてください 紹介した物件一覧 他社物件を追加する 空室確認ページに追加・削除 紹介した物件一覧 他社物件を…" at bounding box center [784, 343] width 1568 height 687
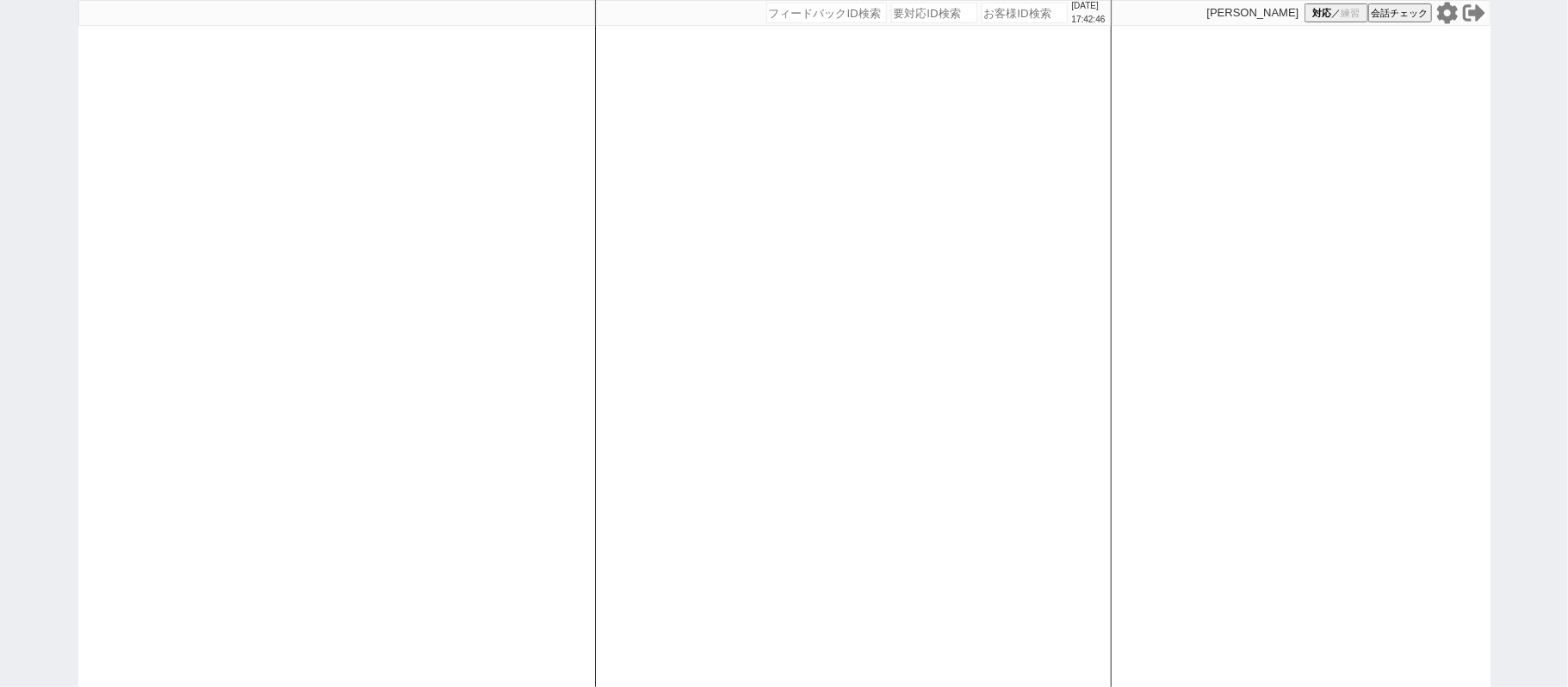
drag, startPoint x: 588, startPoint y: 224, endPoint x: 579, endPoint y: 220, distance: 9.8
click at [580, 221] on div at bounding box center [336, 343] width 517 height 687
select select "2"
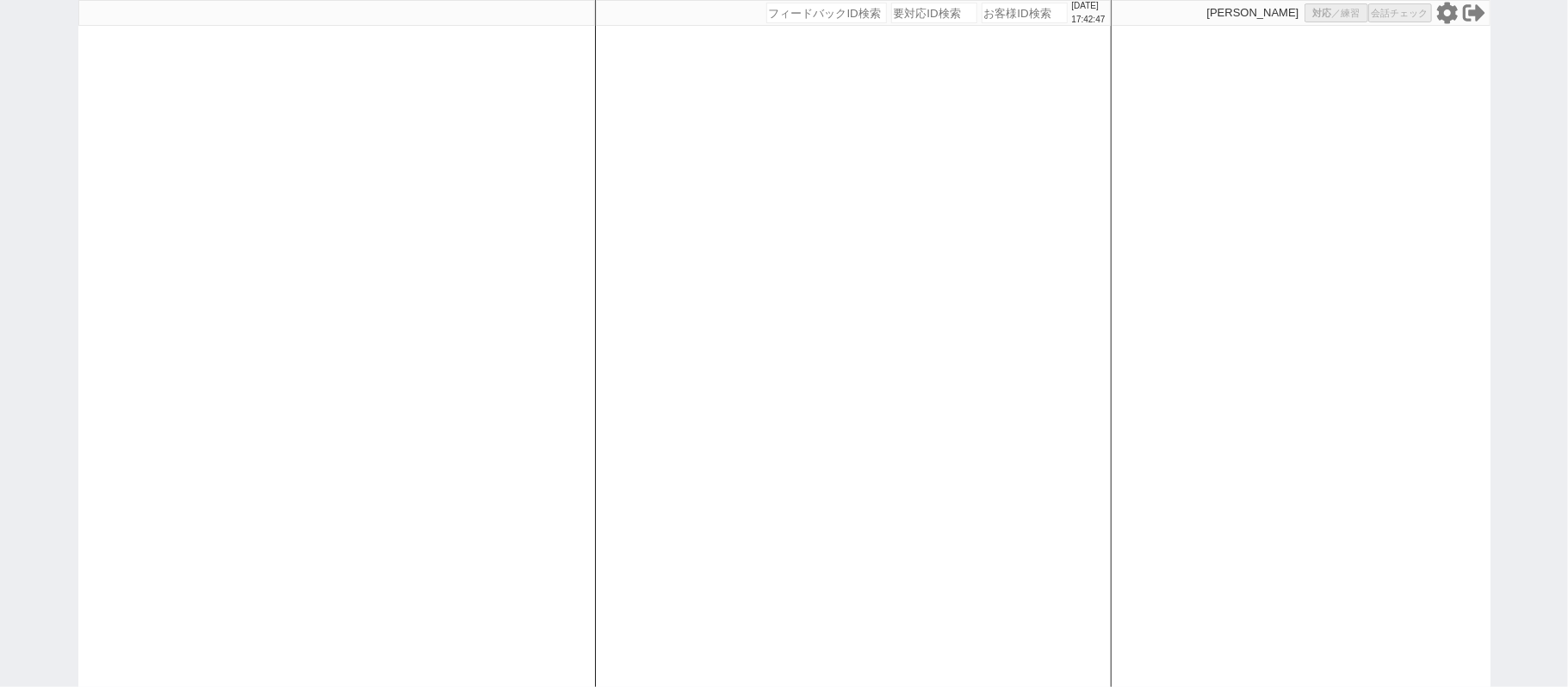
select select
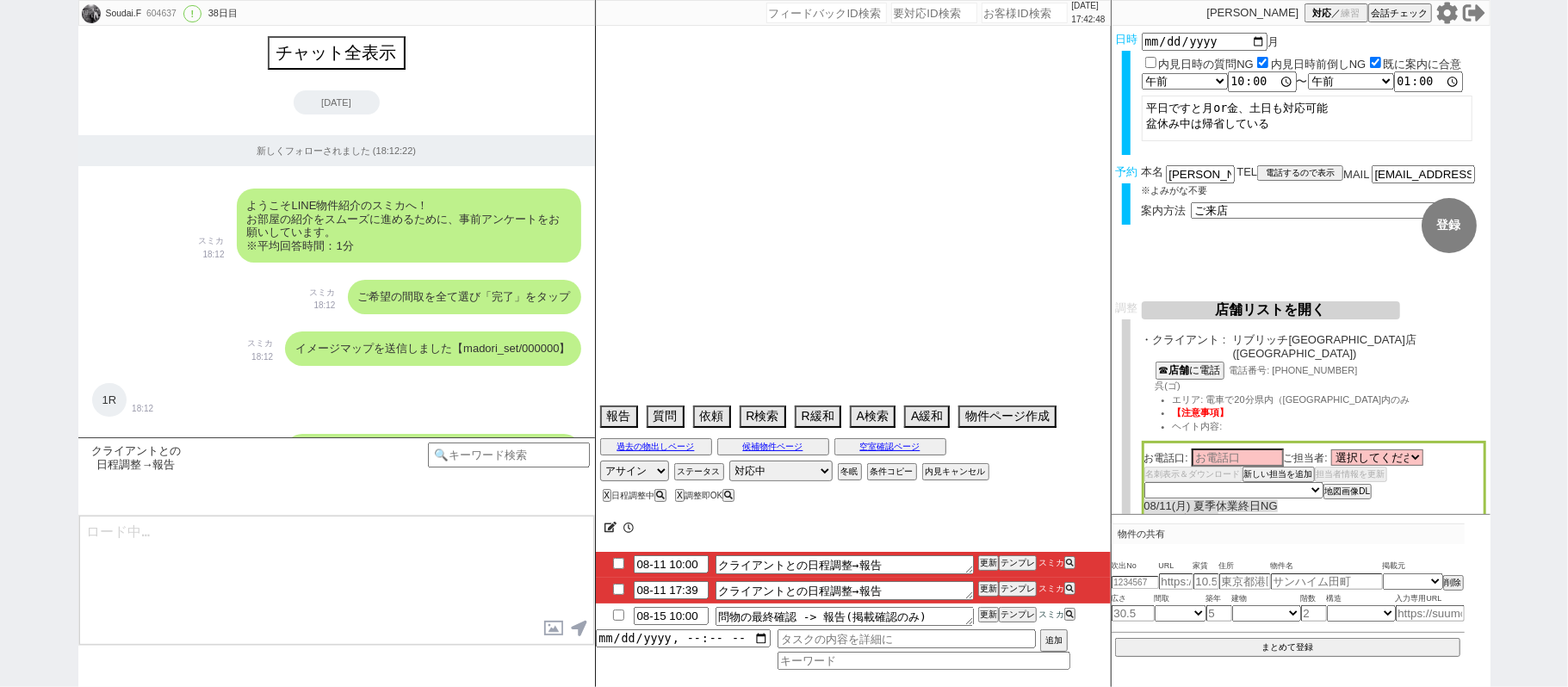
scroll to position [11427, 0]
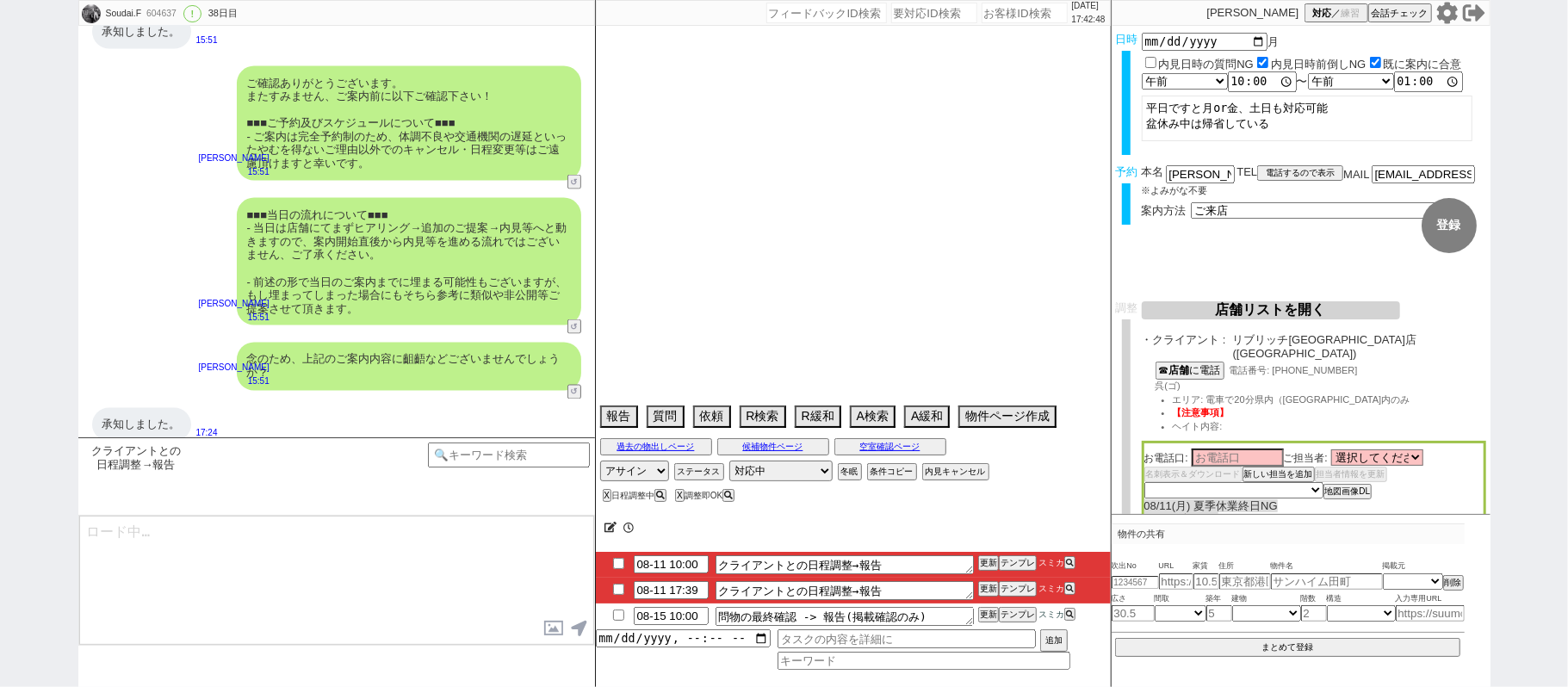
type textarea "帰省で最短18日"
select select "2025"
select select "9"
select select "37"
select select "0"
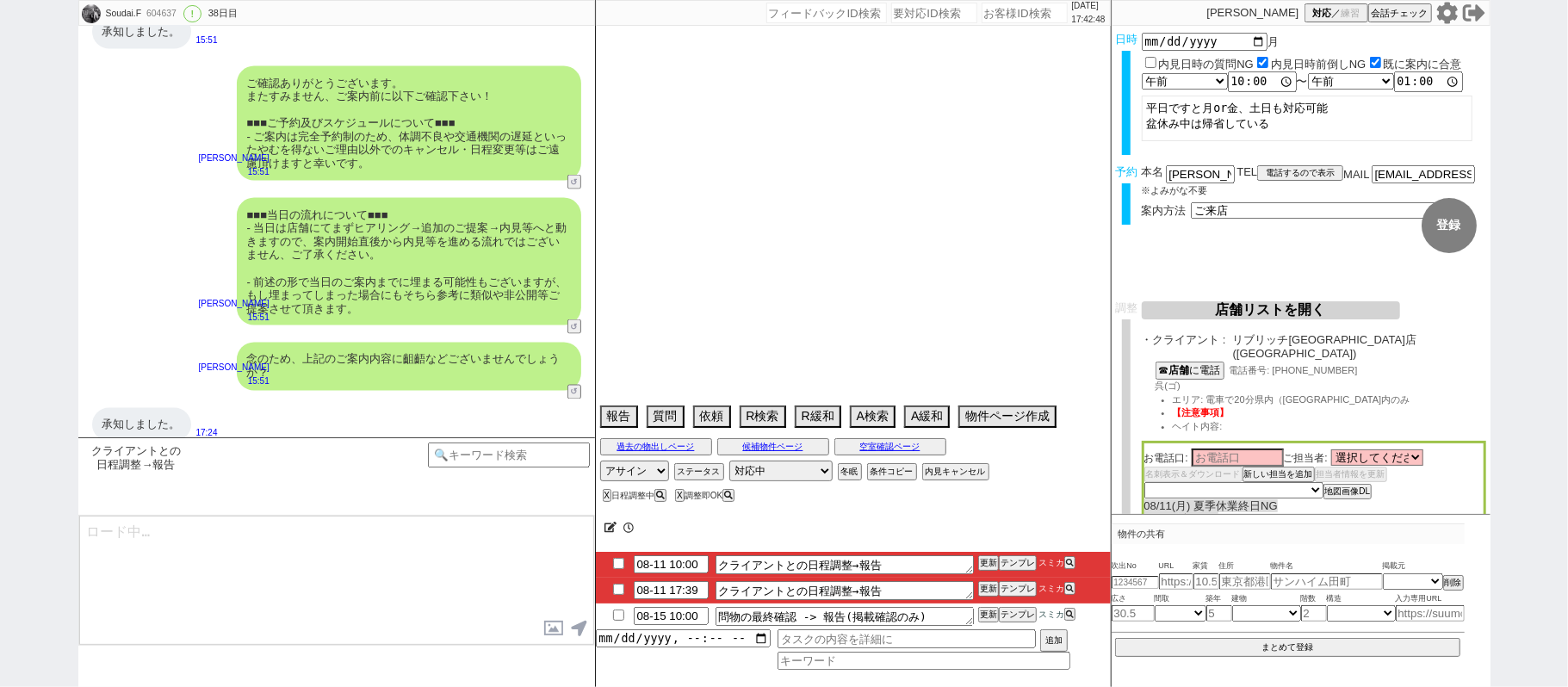
select select "66"
select select "59"
select select "75"
select select "1790"
select select "62"
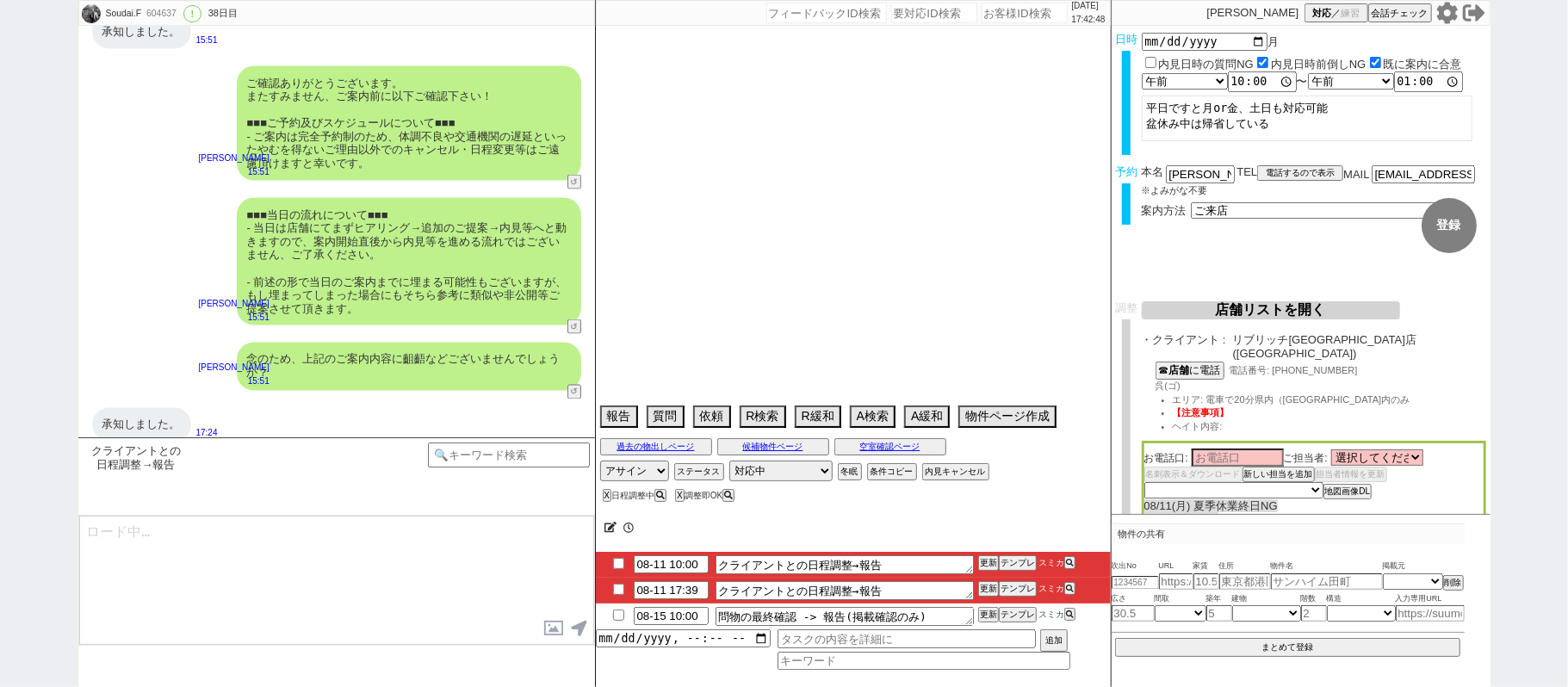
select select "1510"
select select "14"
select select "60"
select select "1479"
select select "71"
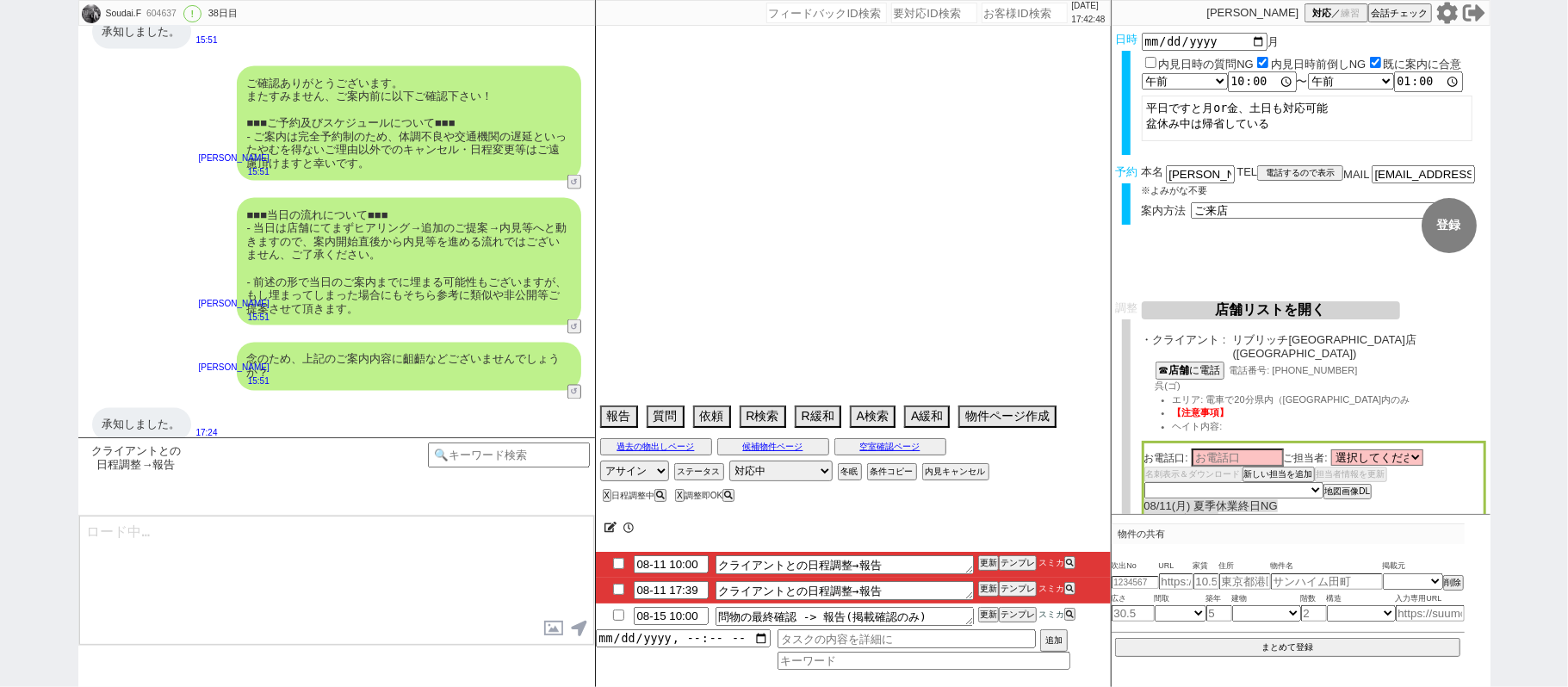
select select "64"
select select "1558"
select select "63"
select select "1533"
select select "819"
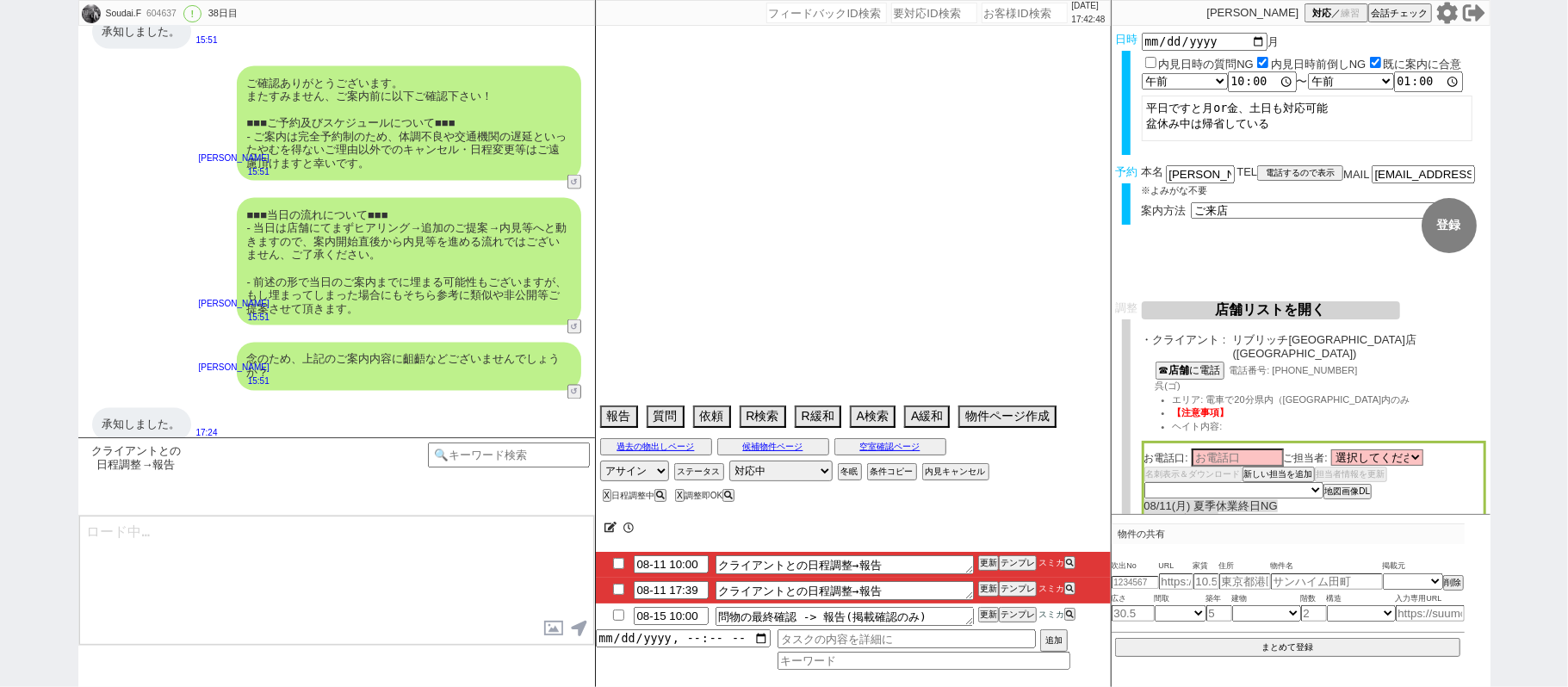
select select "69"
select select "70"
select select "1686"
select select "65"
select select "1588"
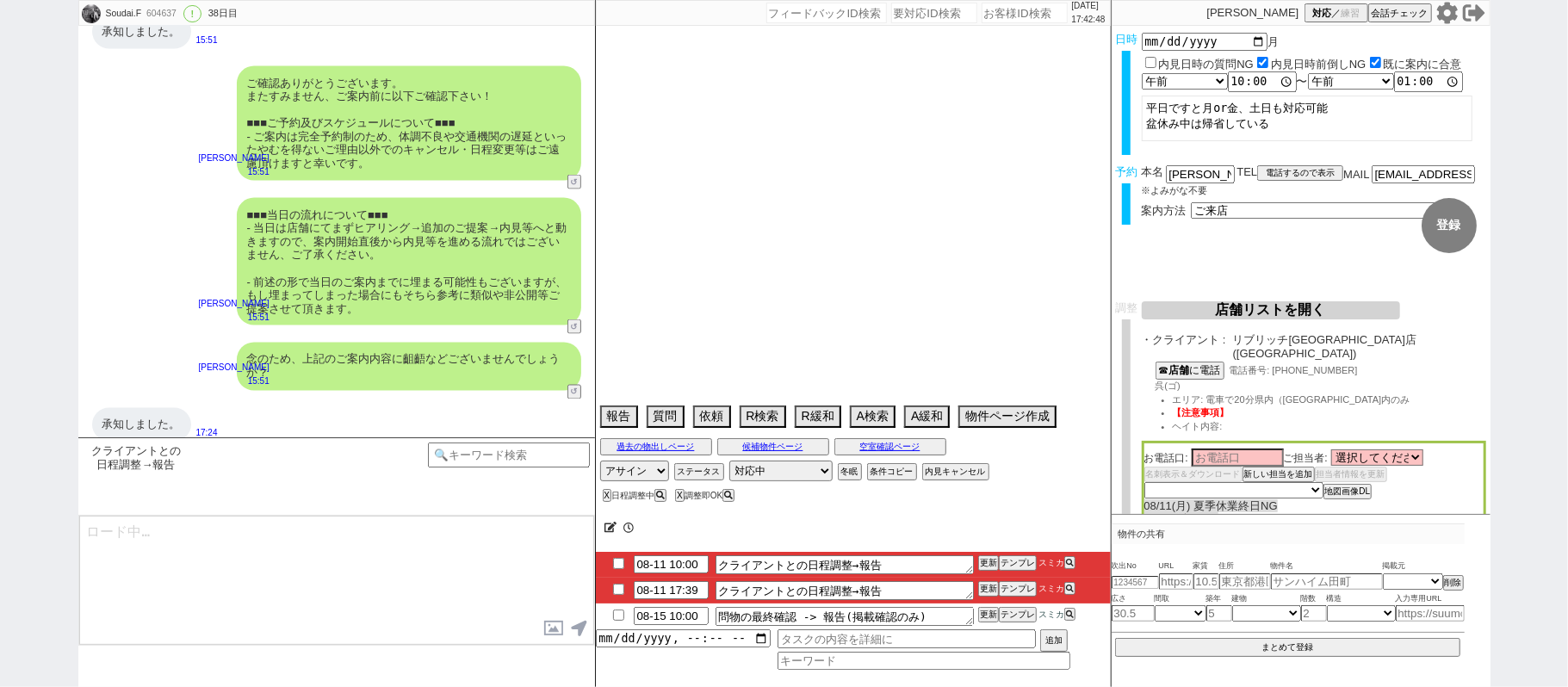
select select "67"
select select "1620"
select select "11"
select select "29"
select select "53"
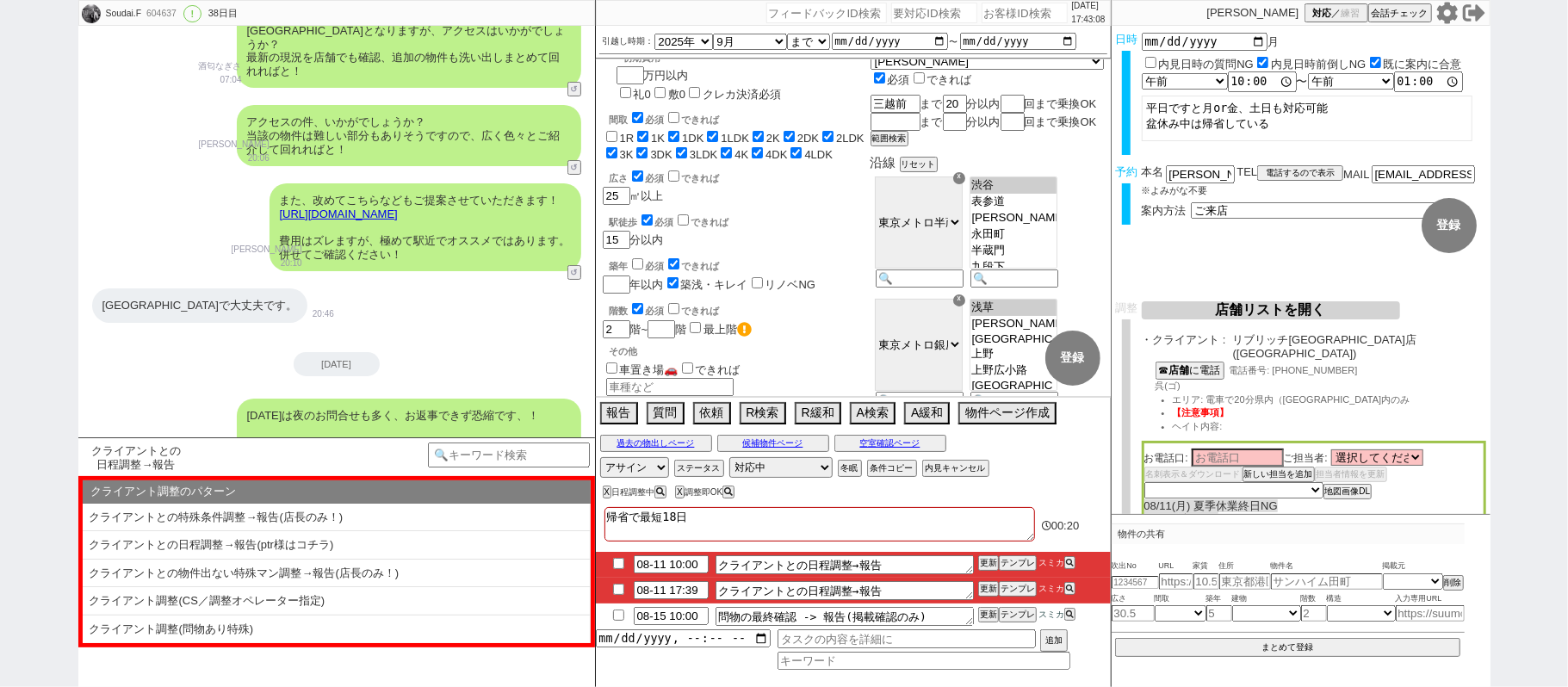
scroll to position [0, 0]
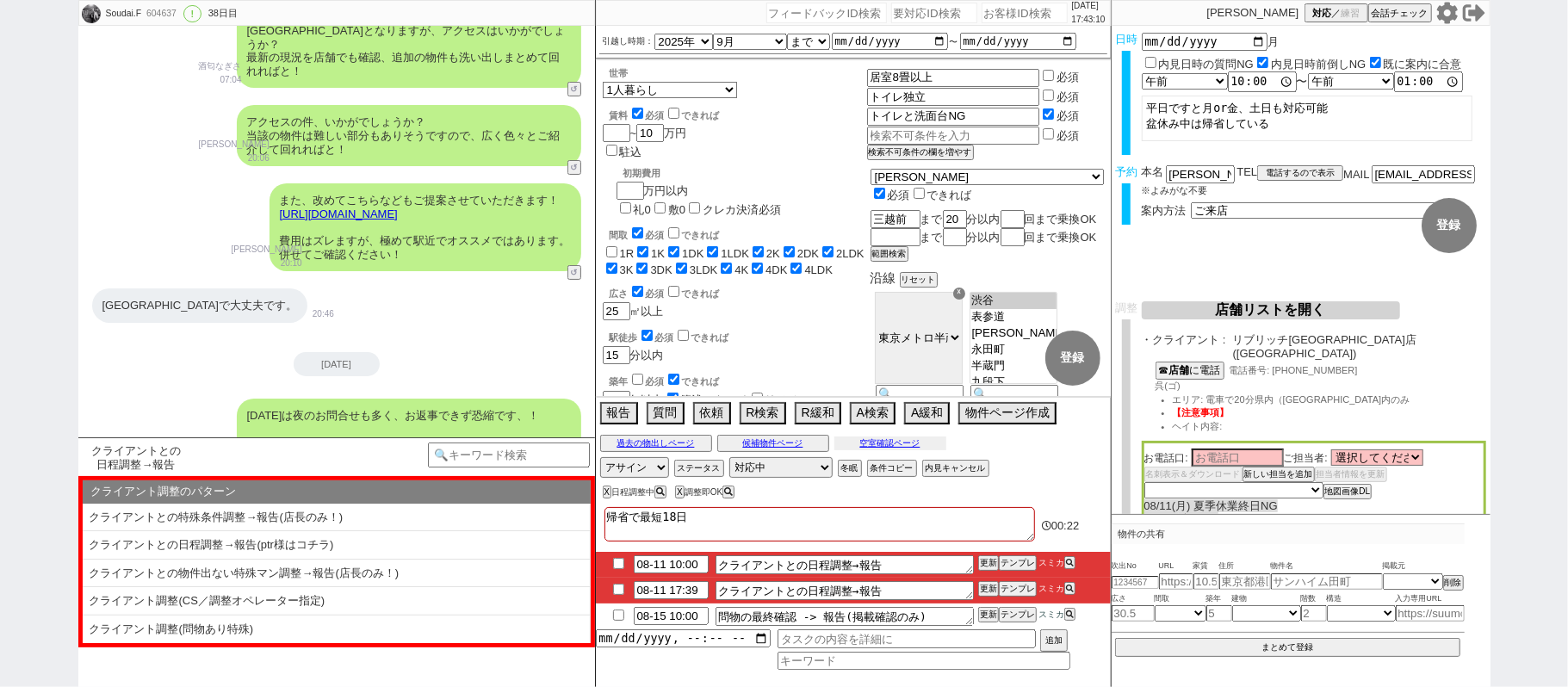
click at [884, 445] on button "空室確認ページ" at bounding box center [889, 443] width 112 height 13
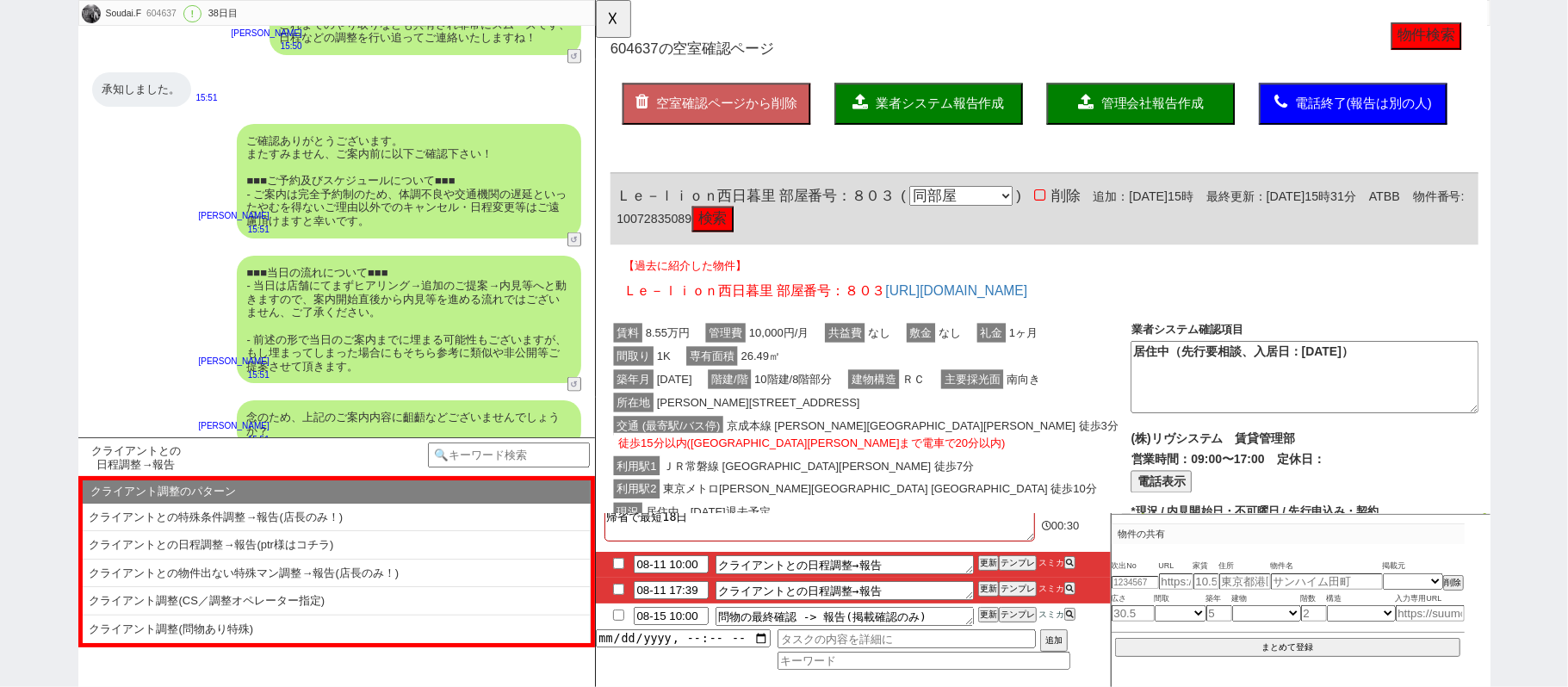
scroll to position [11427, 0]
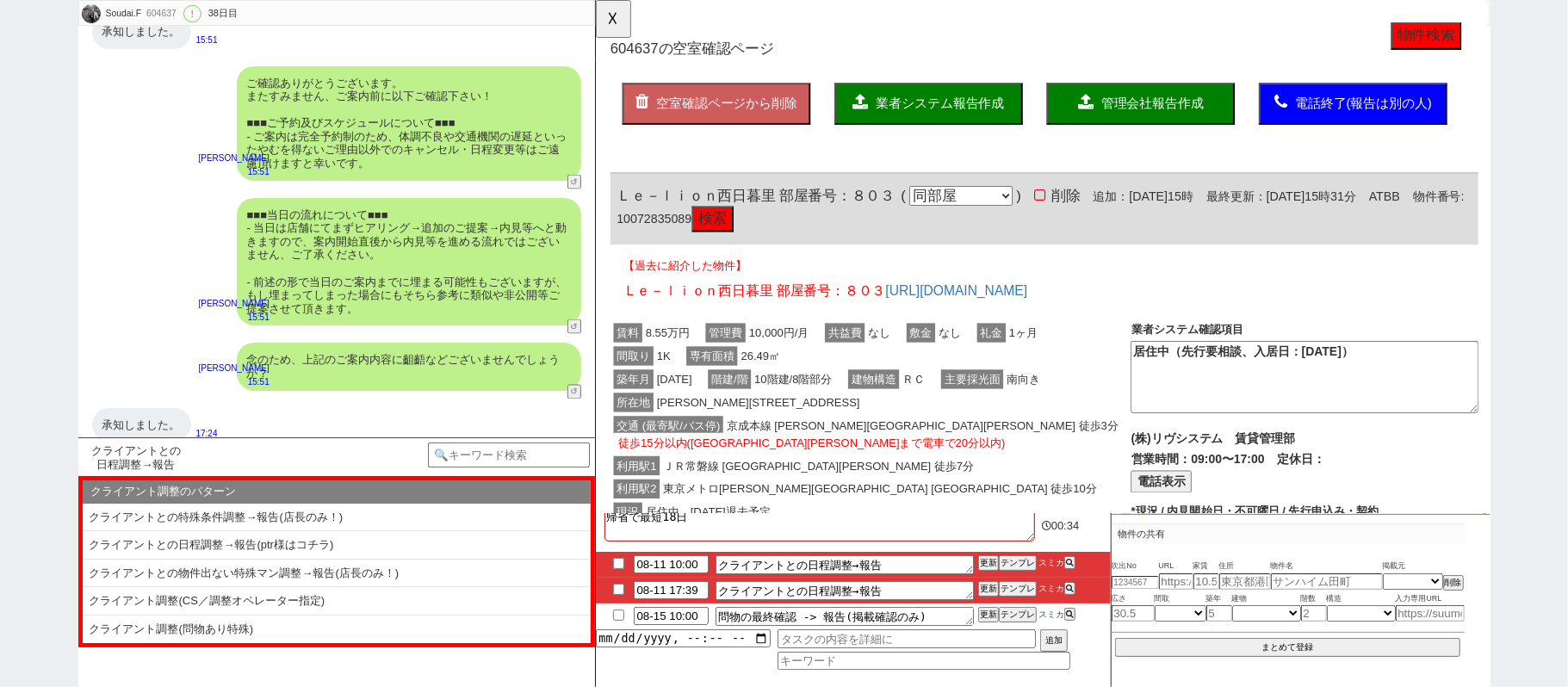
click at [648, 44] on span "604637" at bounding box center [636, 53] width 52 height 17
click at [624, 28] on button "☓" at bounding box center [611, 17] width 32 height 34
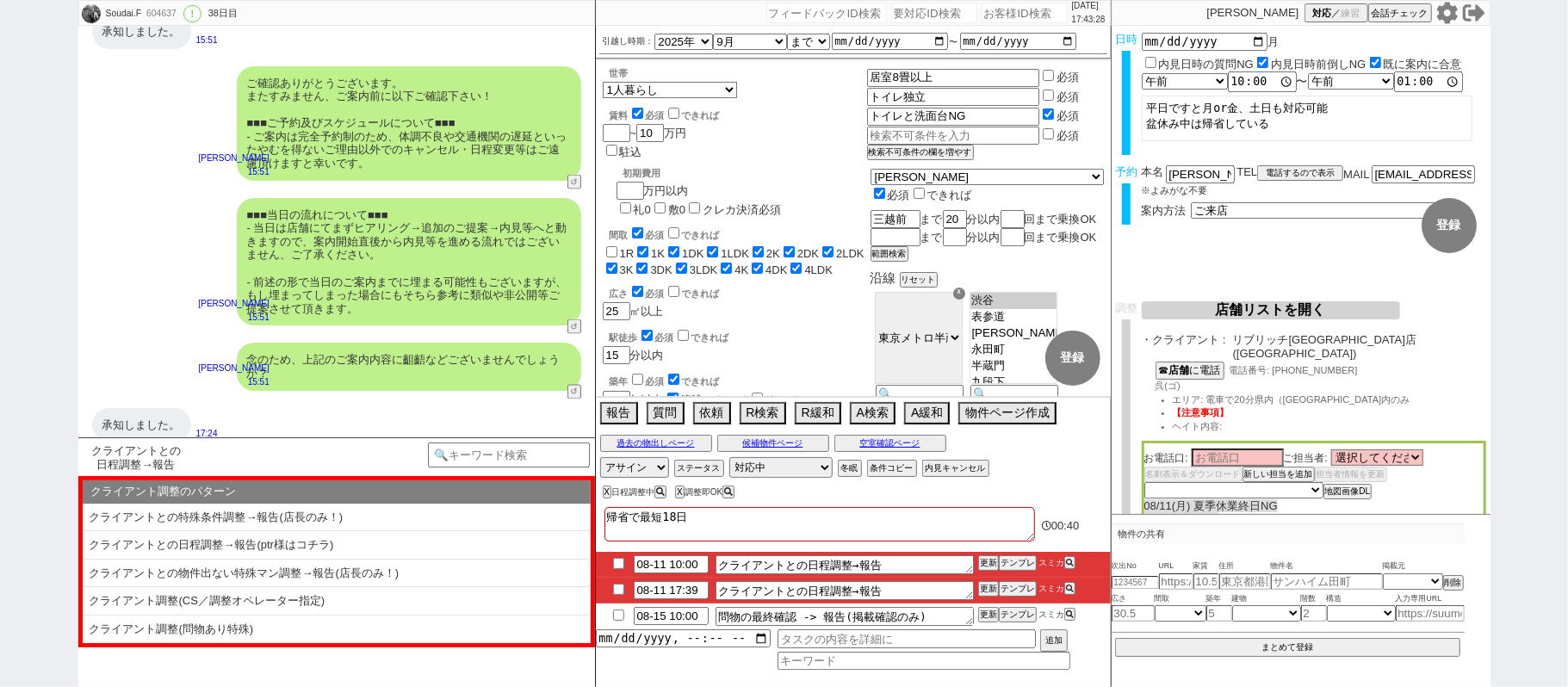
click at [1197, 307] on button "店舗リストを開く" at bounding box center [1271, 309] width 259 height 18
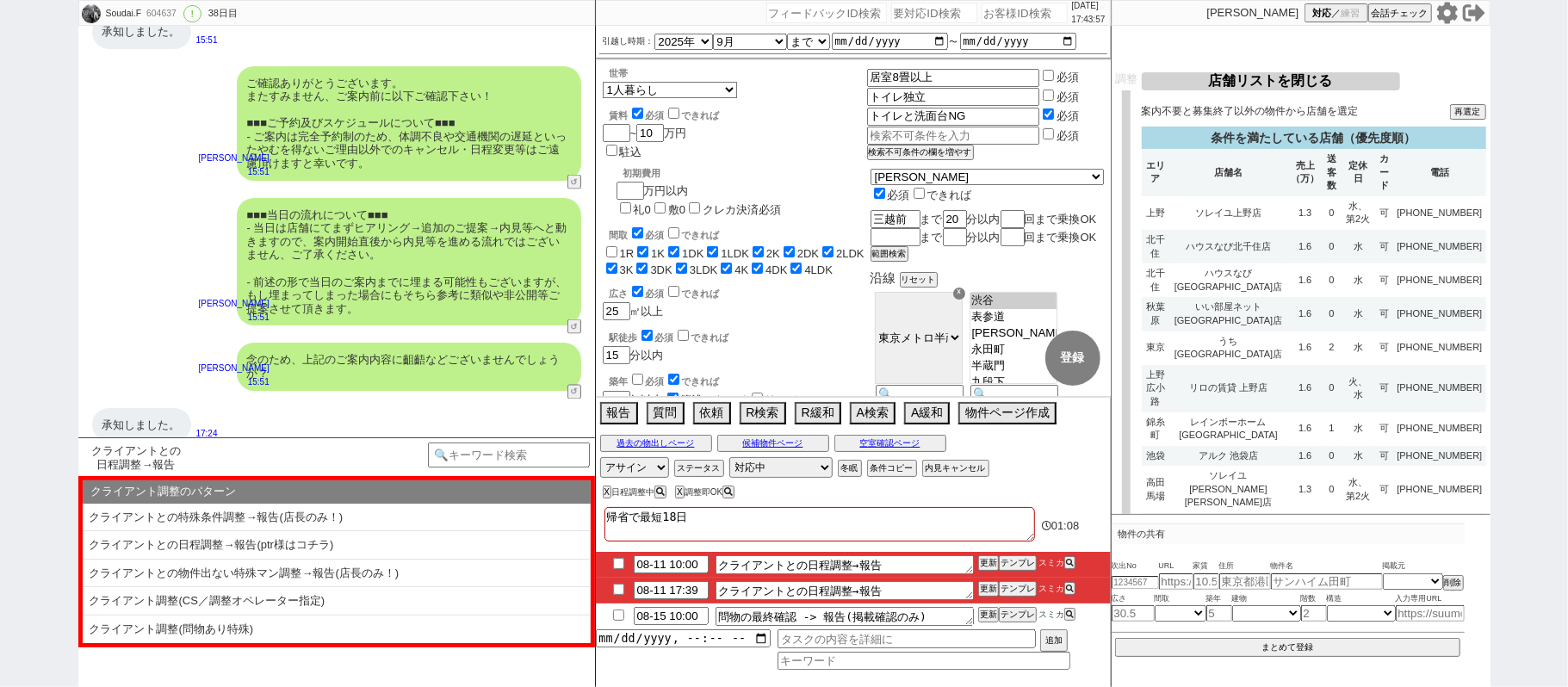
scroll to position [0, 0]
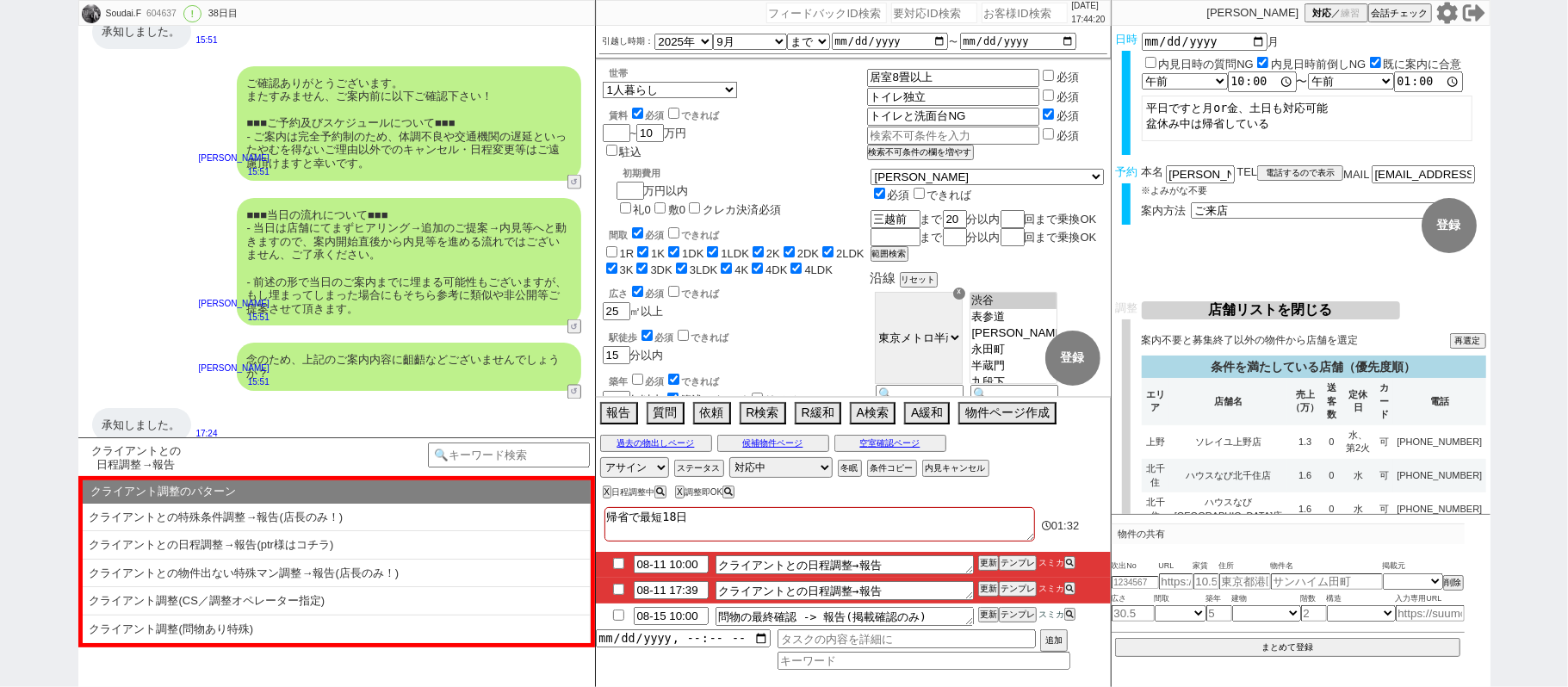
click at [171, 11] on div "604637" at bounding box center [160, 13] width 38 height 13
copy div "604637"
click at [716, 523] on textarea "帰省で最短18日" at bounding box center [819, 524] width 430 height 34
type textarea "帰省で最短18日"
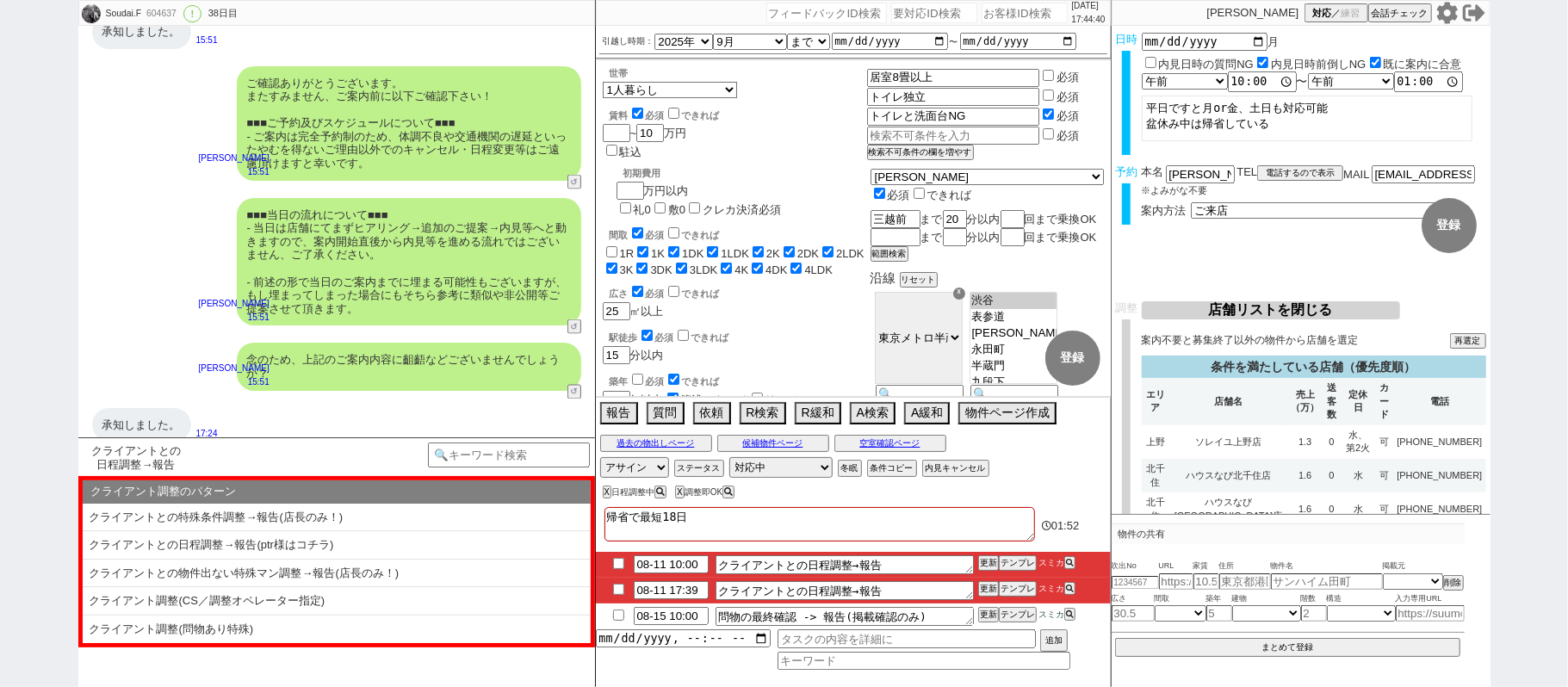
checkbox input "false"
checkbox input "true"
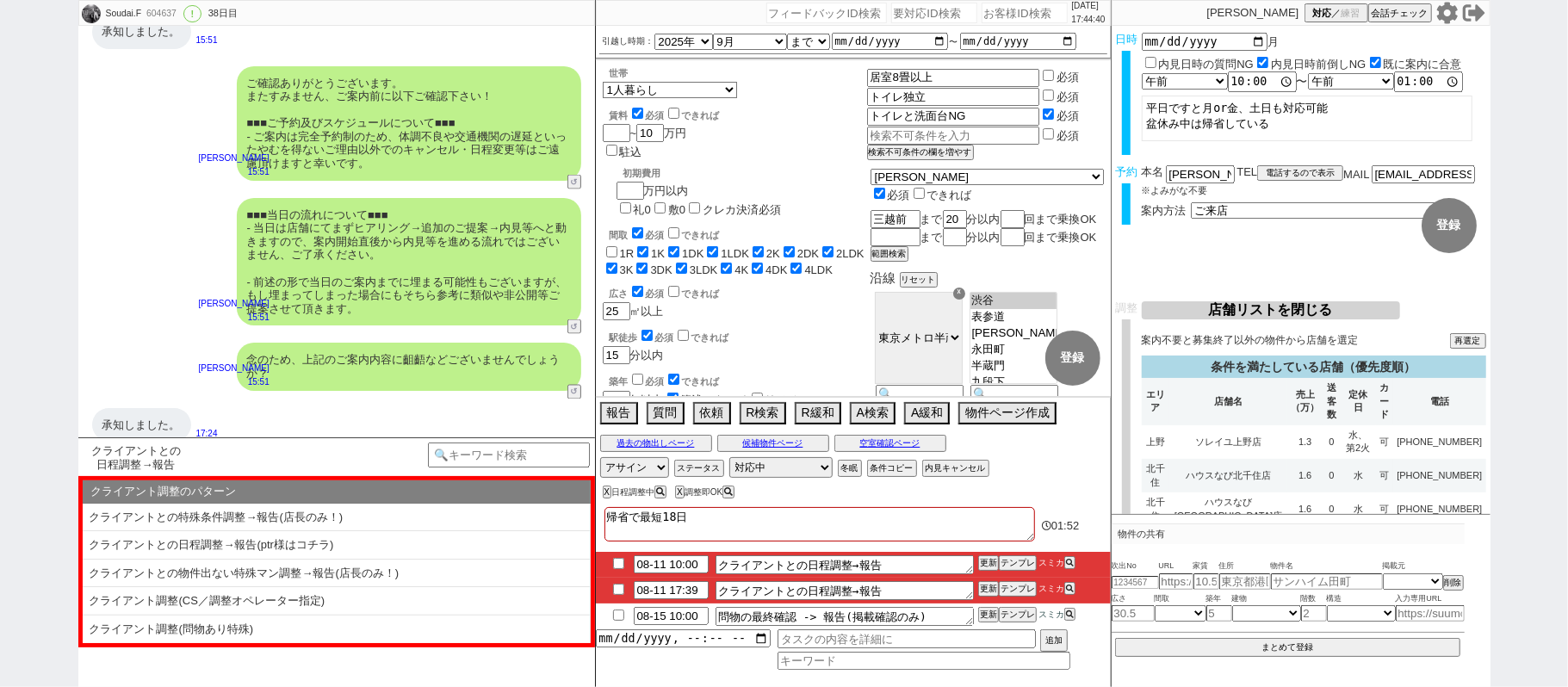
checkbox input "true"
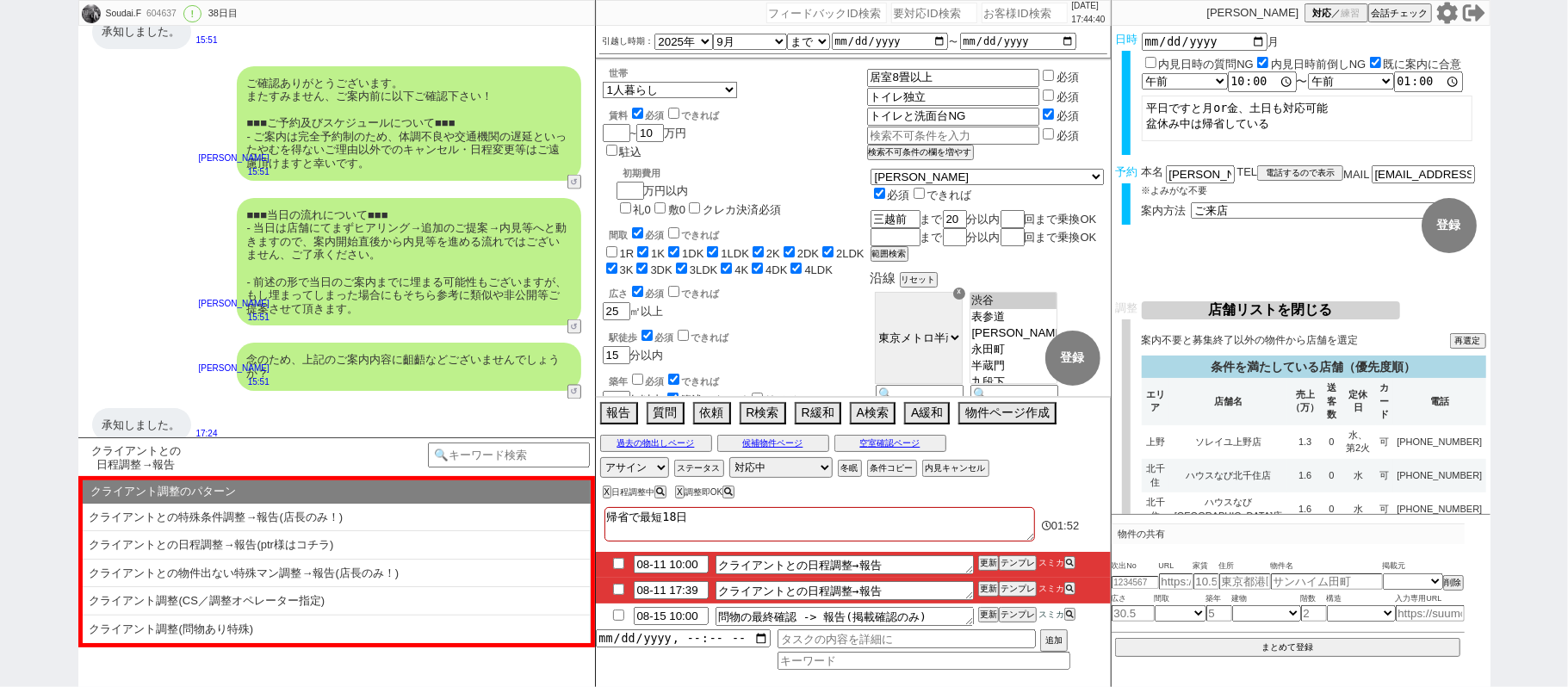
checkbox input "true"
paste textarea "契約しやすい"
type textarea "帰省で最短18日　契約しやすい"
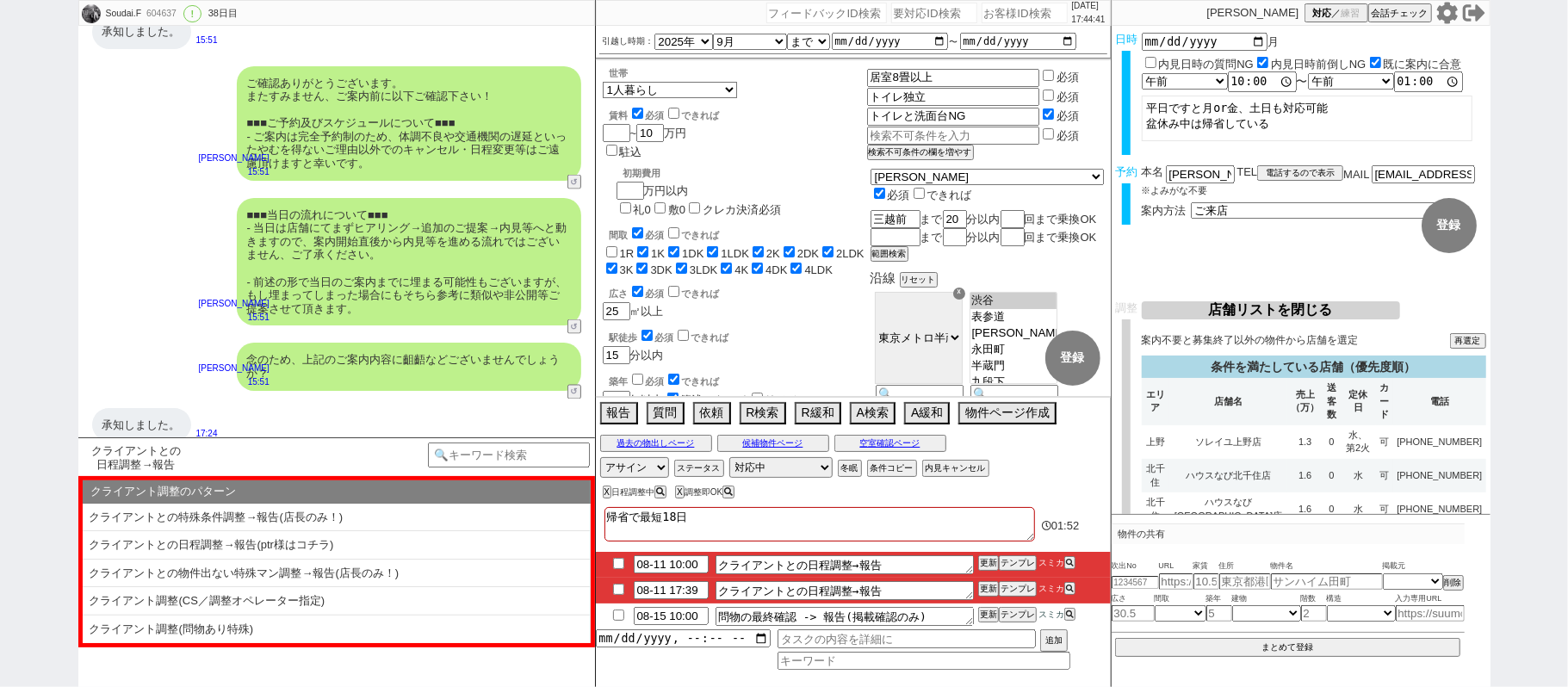
checkbox input "false"
checkbox input "true"
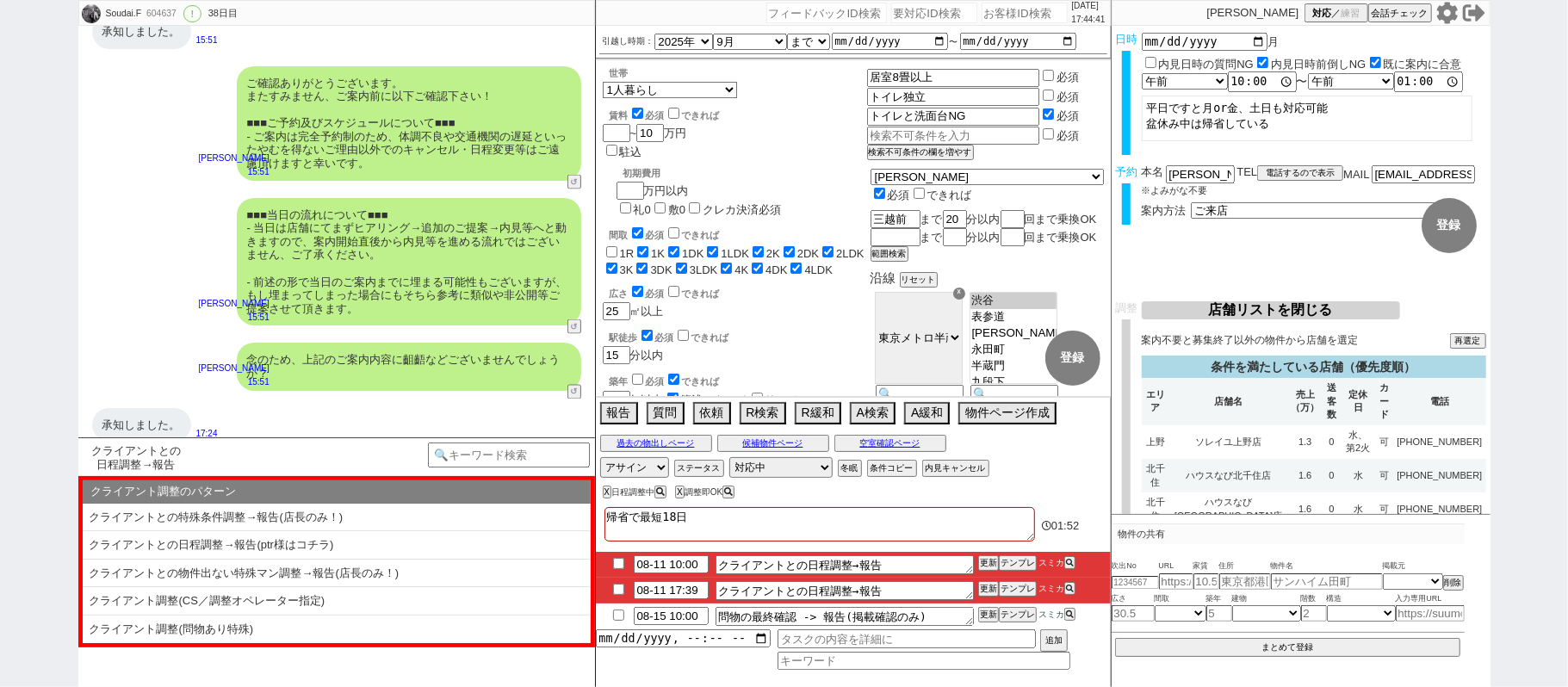
checkbox input "true"
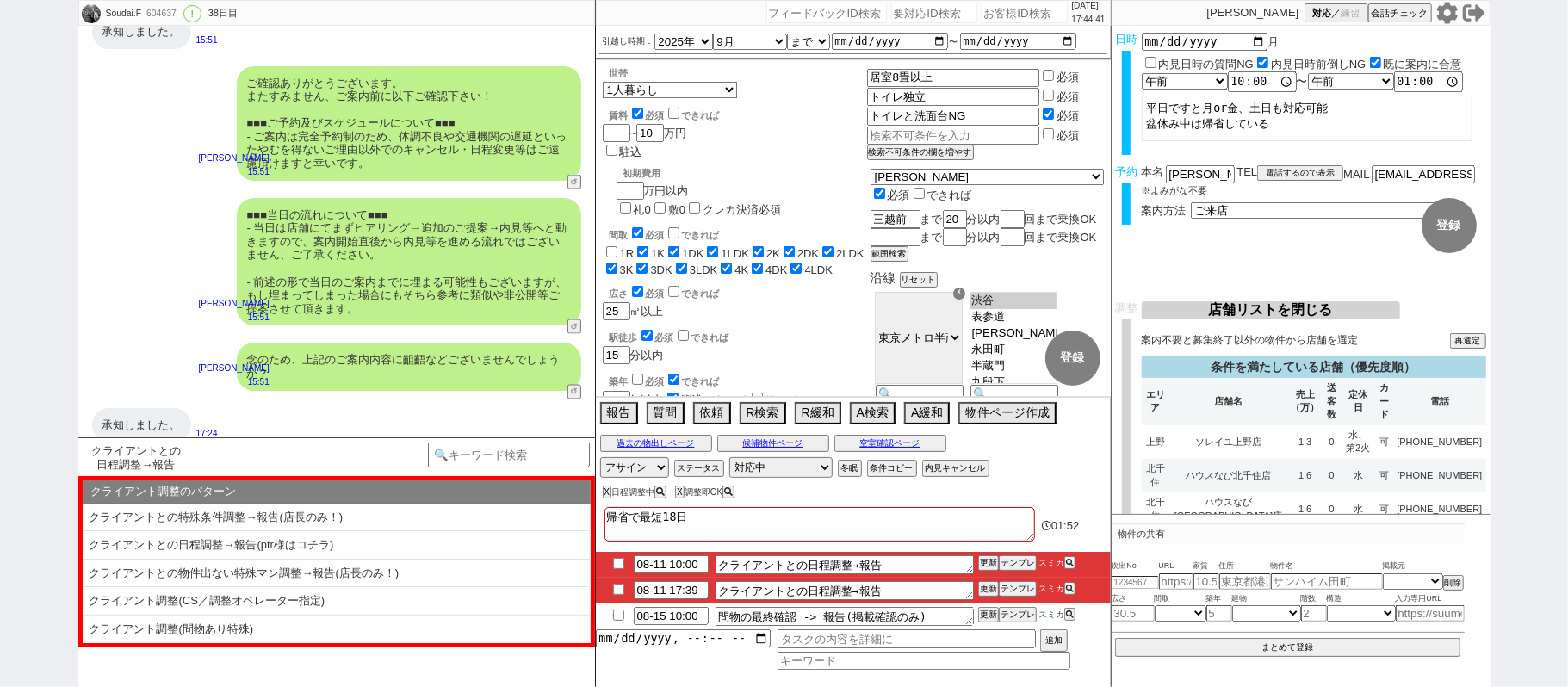
checkbox input "true"
type textarea "帰省で最短18日　契約しやすい"
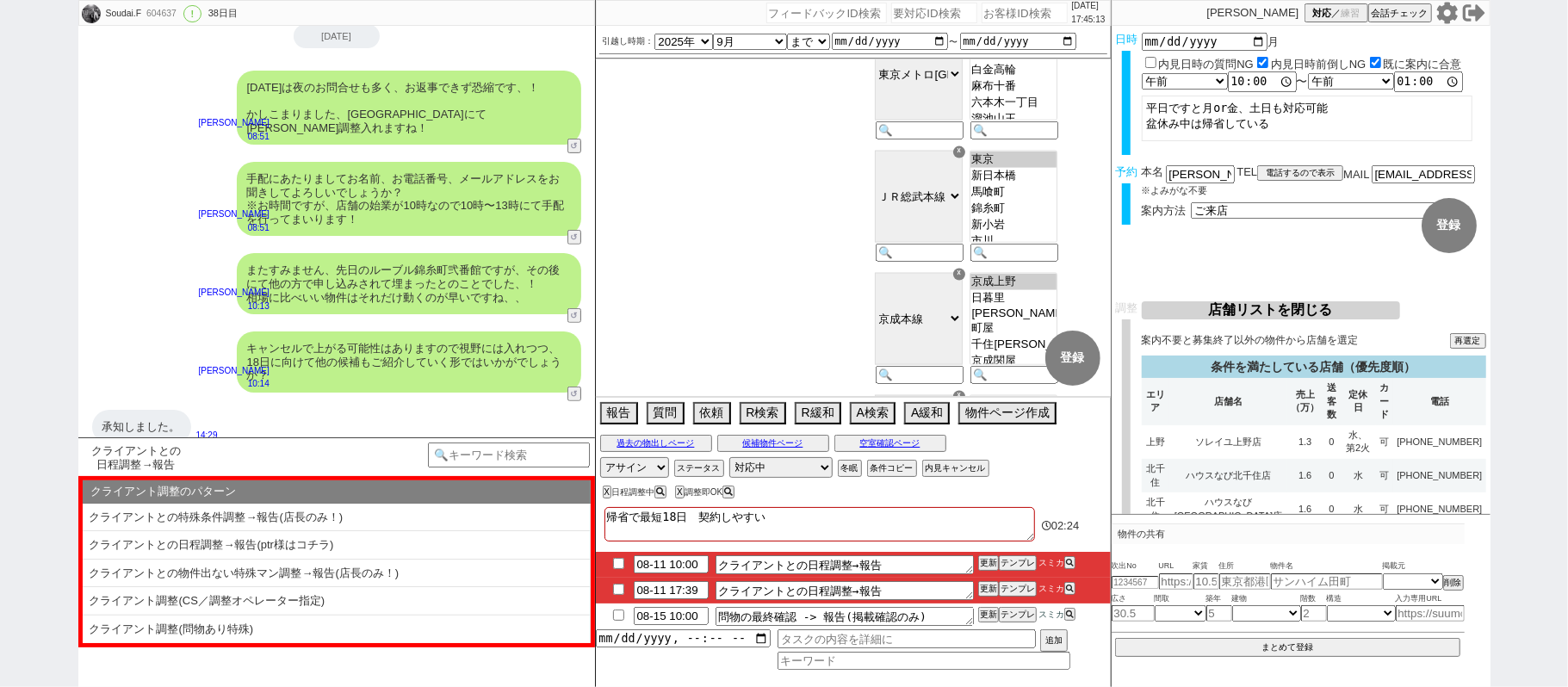
scroll to position [376, 0]
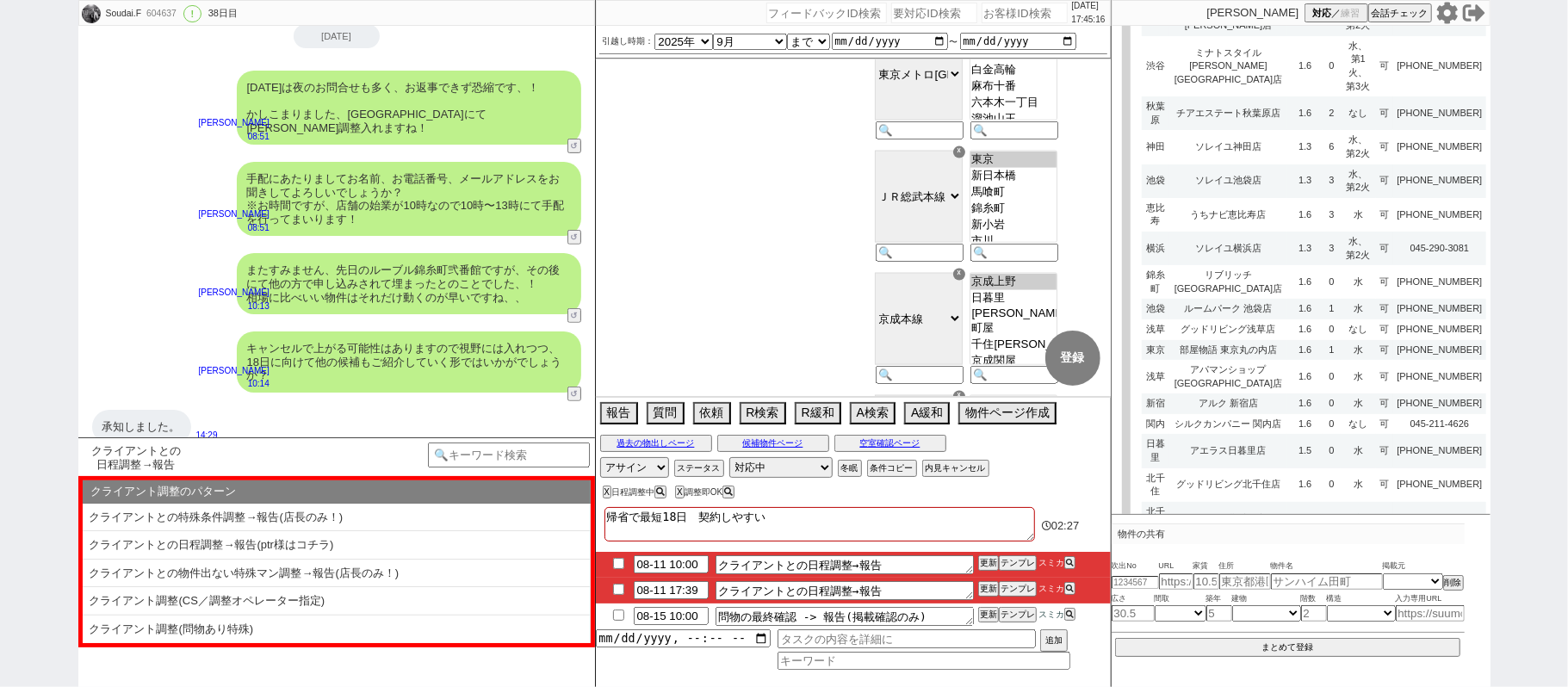
click at [1287, 274] on td "1.6" at bounding box center [1304, 282] width 35 height 34
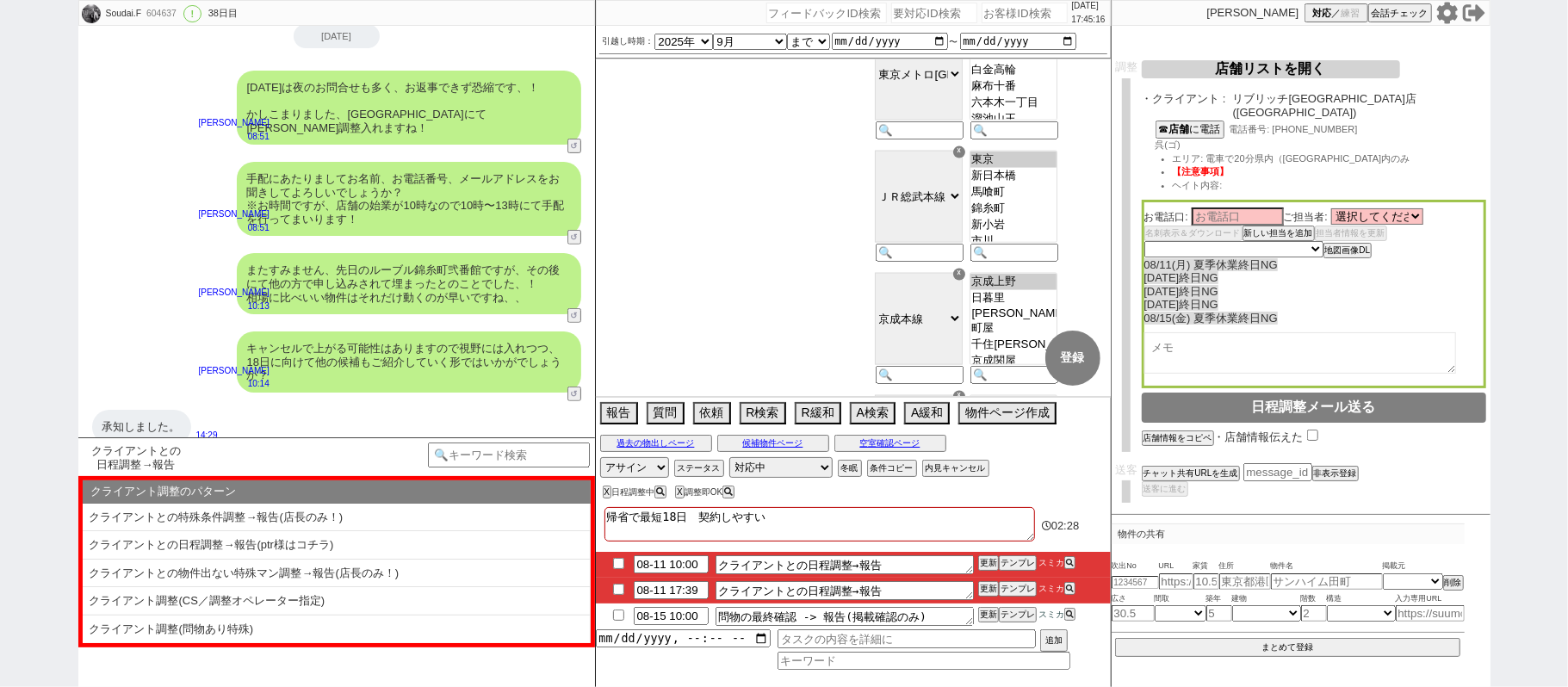
scroll to position [221, 0]
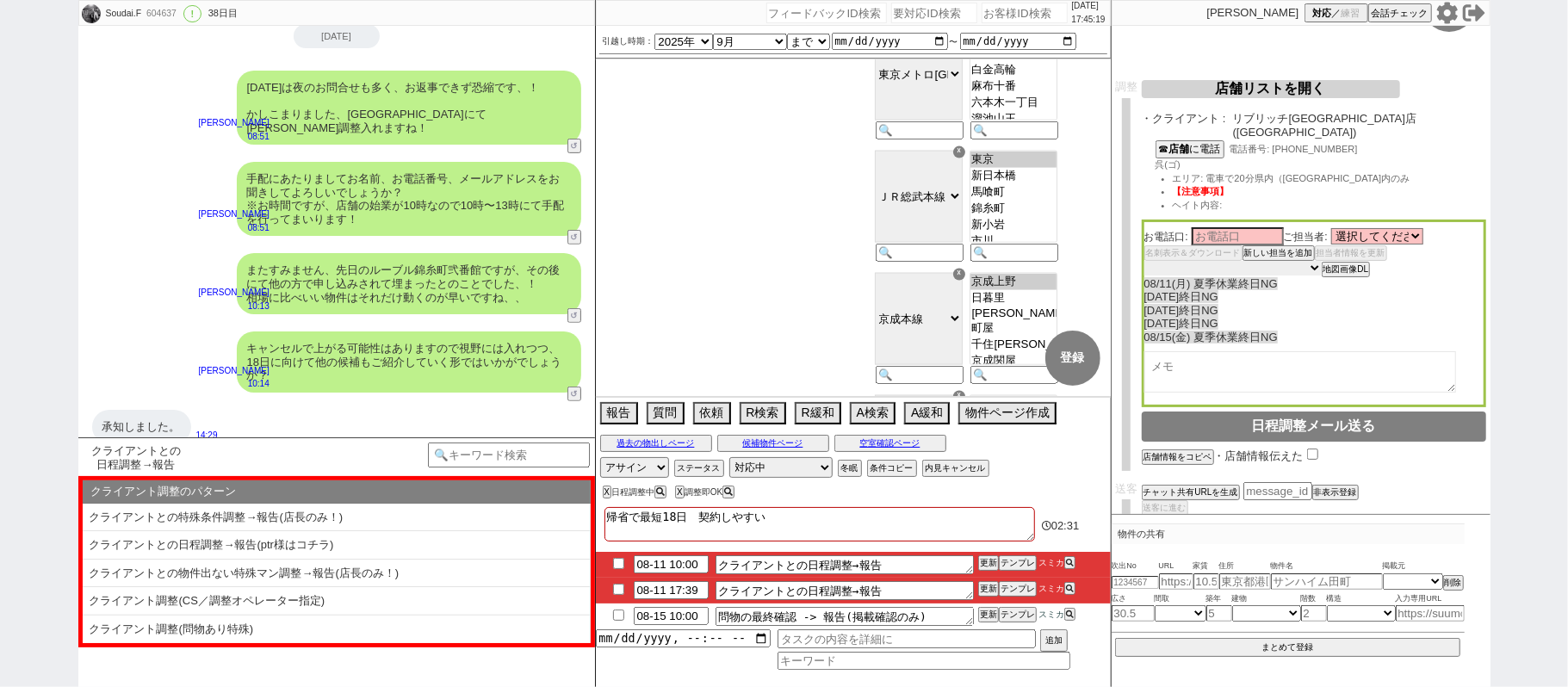
click at [1285, 261] on select "未定 希望で最短でOK 最短以外でOK 日程がNG(直近で別日提案可) 日程がNG(直近はNG) お客様ごとNG 折返し待ち 店舗が定休/終業後で連絡取れず" at bounding box center [1233, 267] width 177 height 14
select select "10"
click at [1144, 261] on select "未定 希望で最短でOK 最短以外でOK 日程がNG(直近で別日提案可) 日程がNG(直近はNG) お客様ごとNG 折返し待ち 店舗が定休/終業後で連絡取れず" at bounding box center [1233, 267] width 177 height 14
select select "10"
click at [1233, 352] on textarea at bounding box center [1300, 372] width 311 height 41
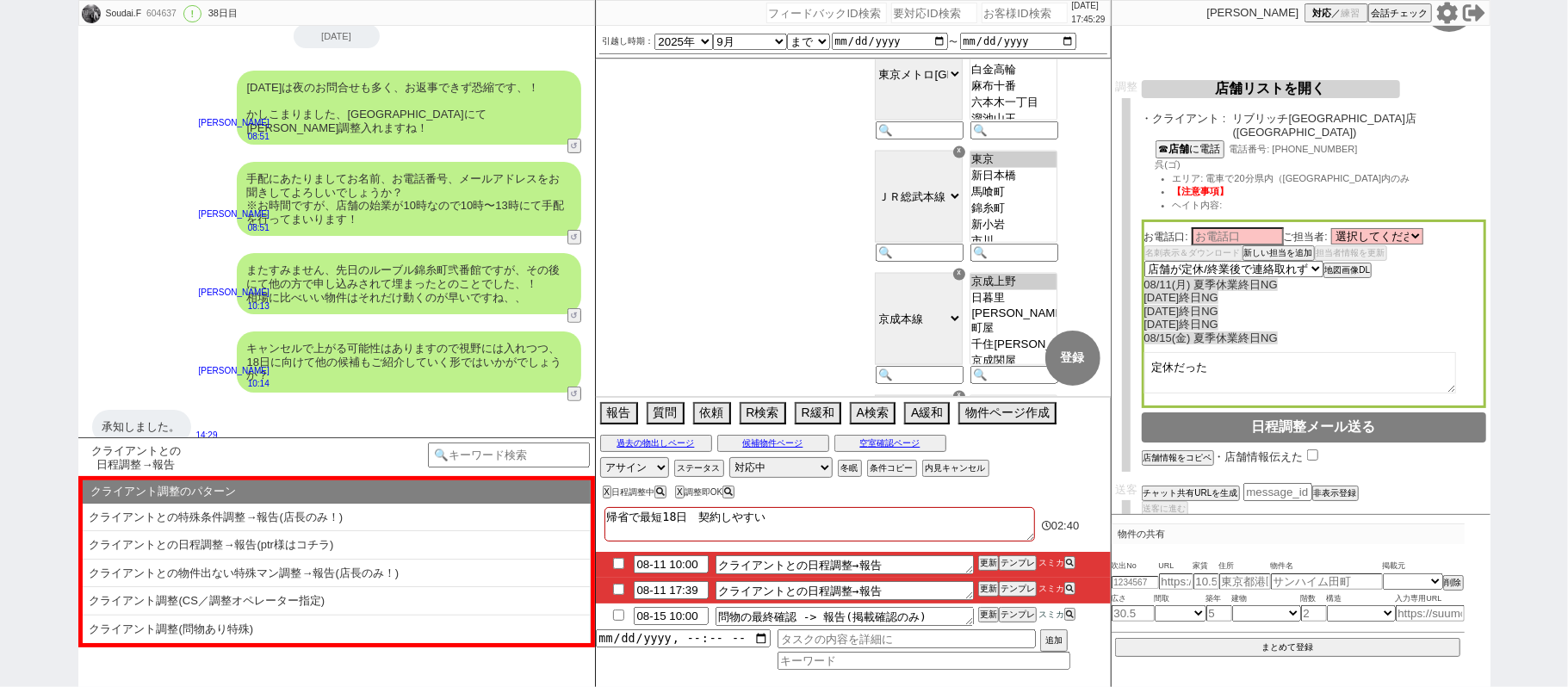
type textarea "定休だった"
drag, startPoint x: 1257, startPoint y: 80, endPoint x: 1257, endPoint y: 89, distance: 9.0
click at [1257, 80] on button "店舗リストを開く" at bounding box center [1271, 89] width 259 height 18
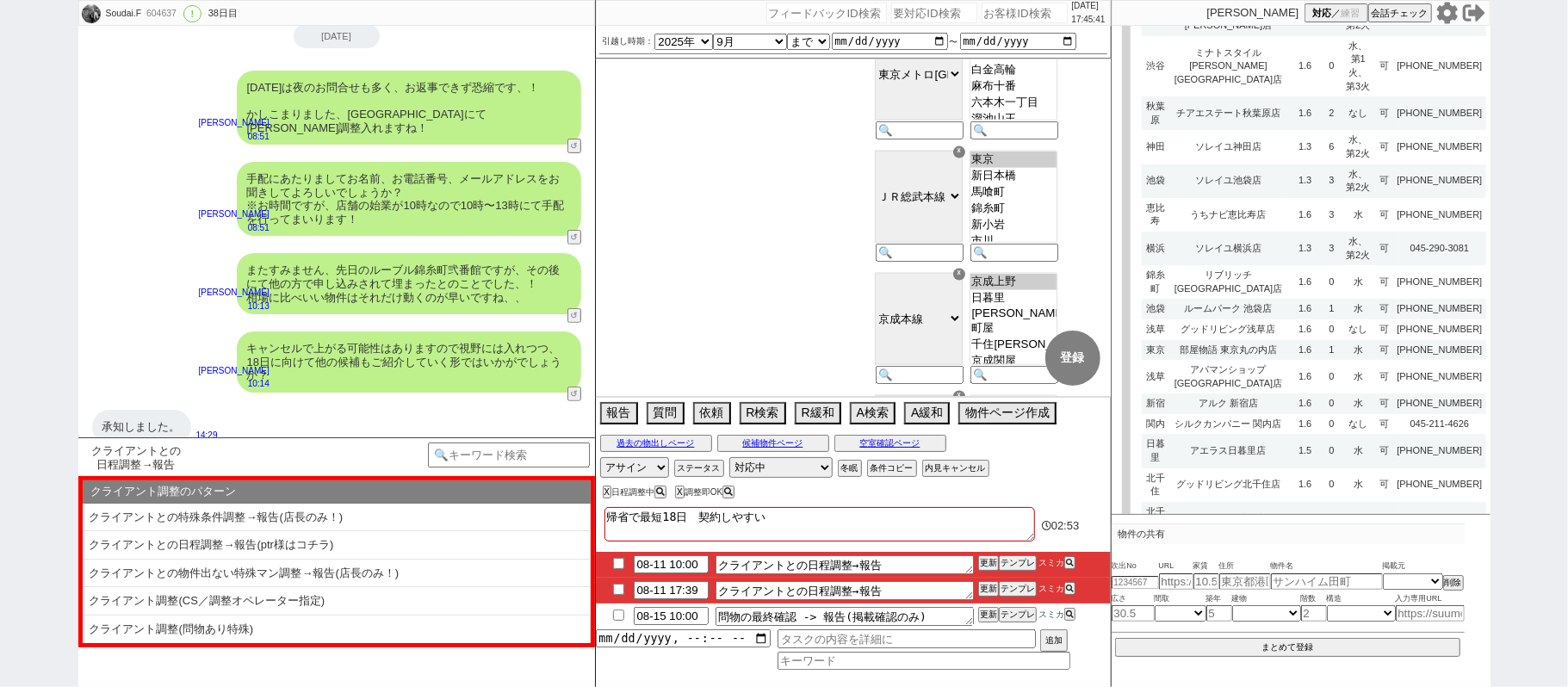
scroll to position [1251, 0]
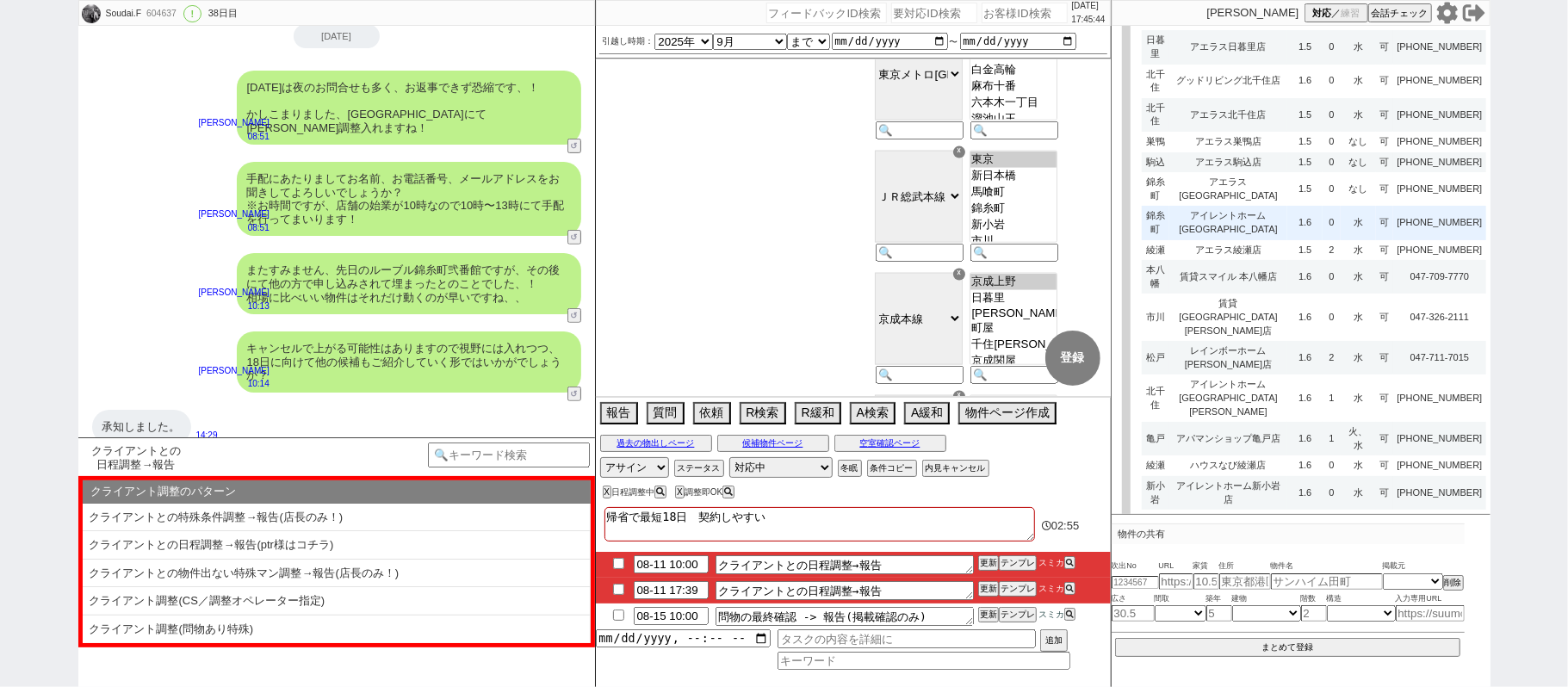
click at [1287, 240] on td "1.6" at bounding box center [1304, 222] width 35 height 34
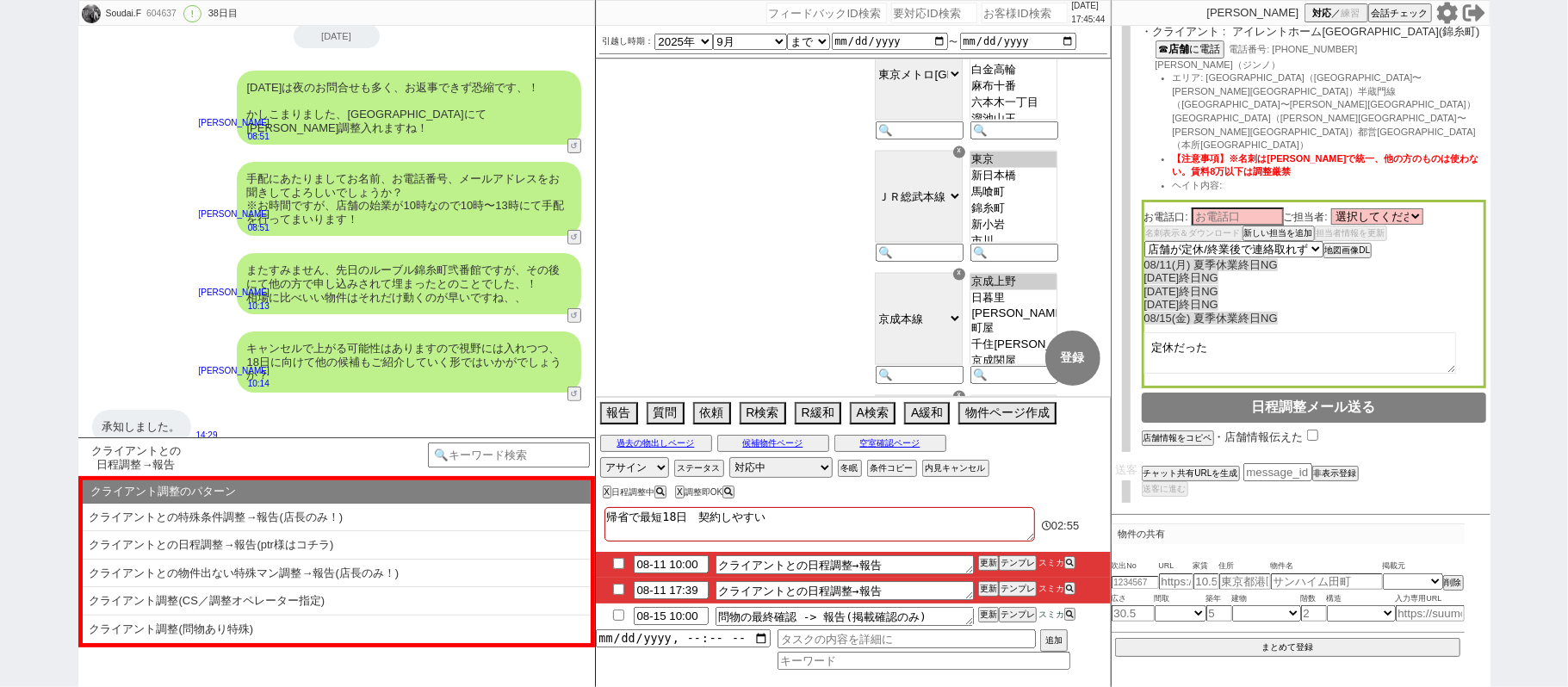
select select
select select "10"
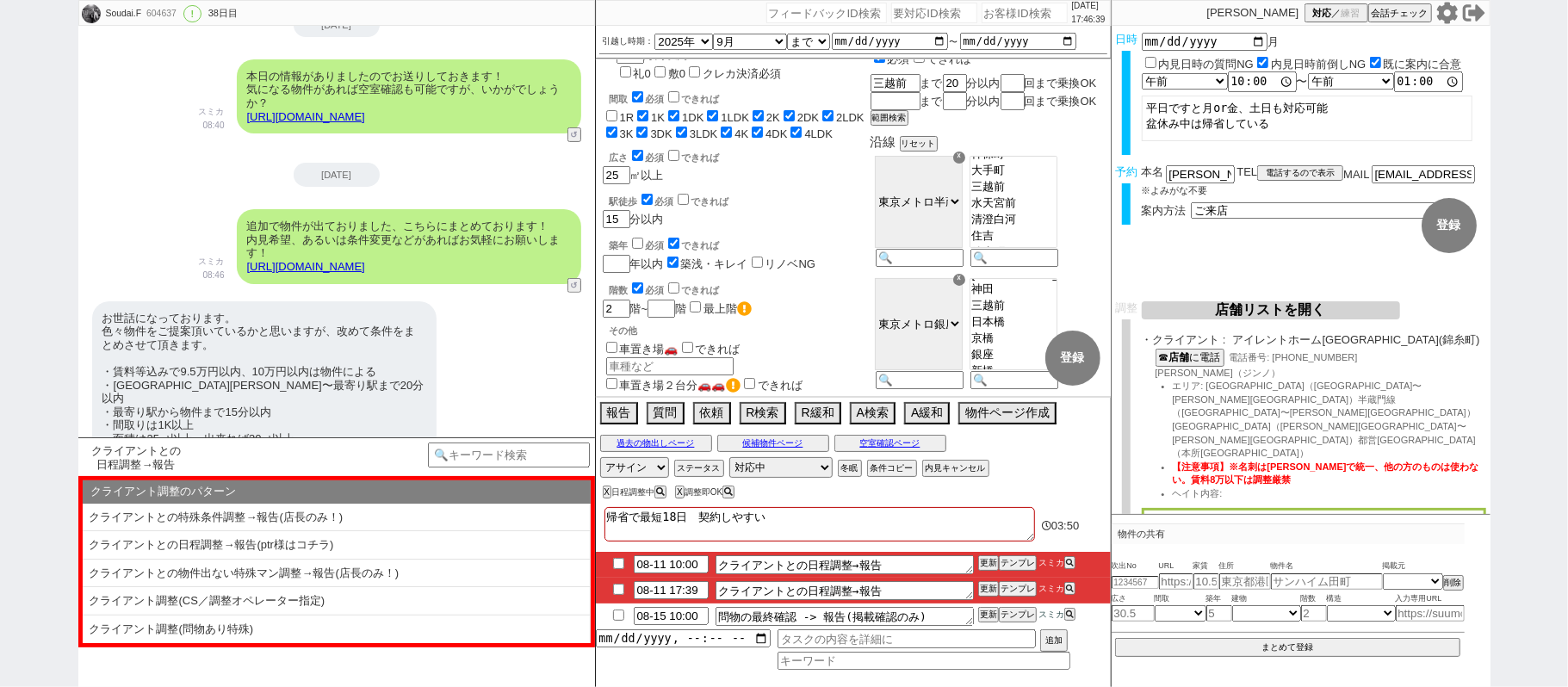
scroll to position [0, 0]
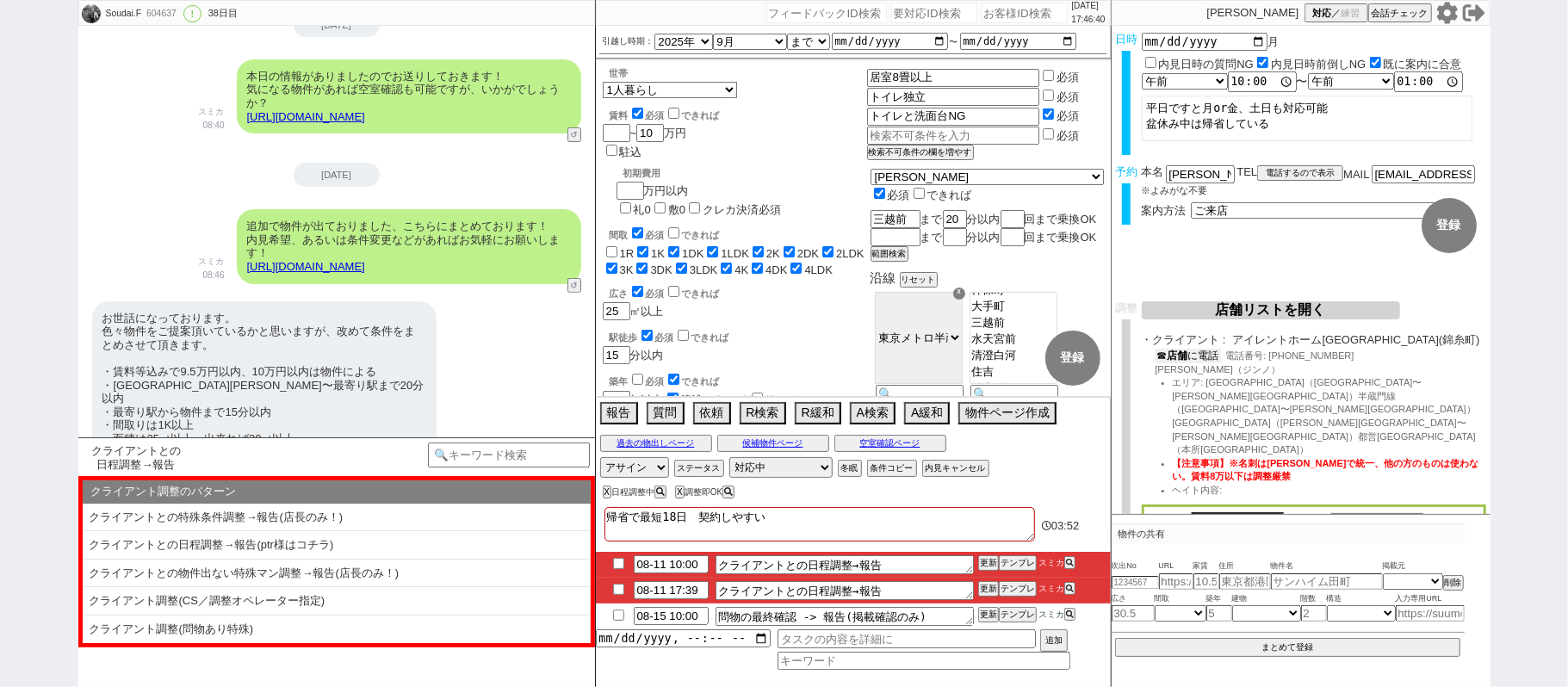
click at [1187, 360] on b "店舗" at bounding box center [1178, 355] width 21 height 12
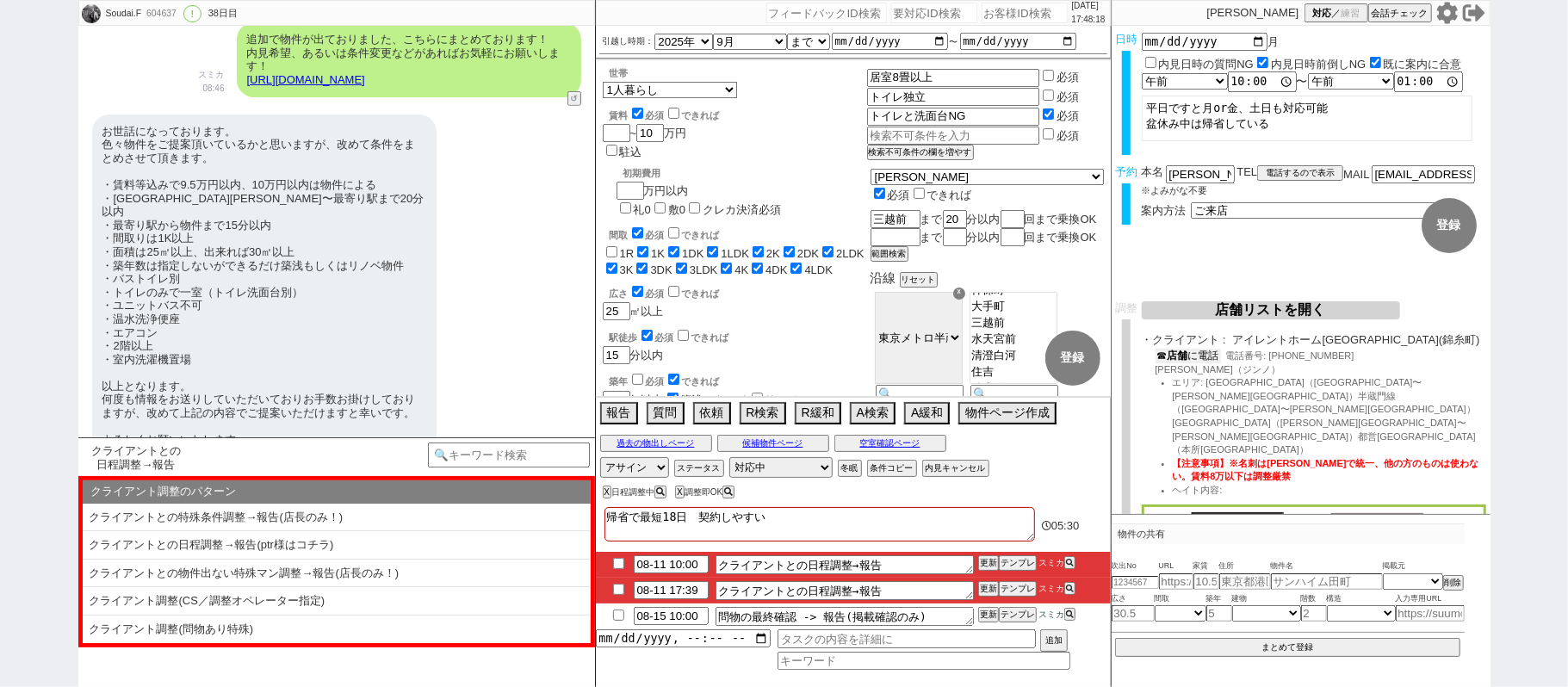
scroll to position [5287, 0]
click at [921, 445] on button "空室確認ページ" at bounding box center [889, 443] width 112 height 13
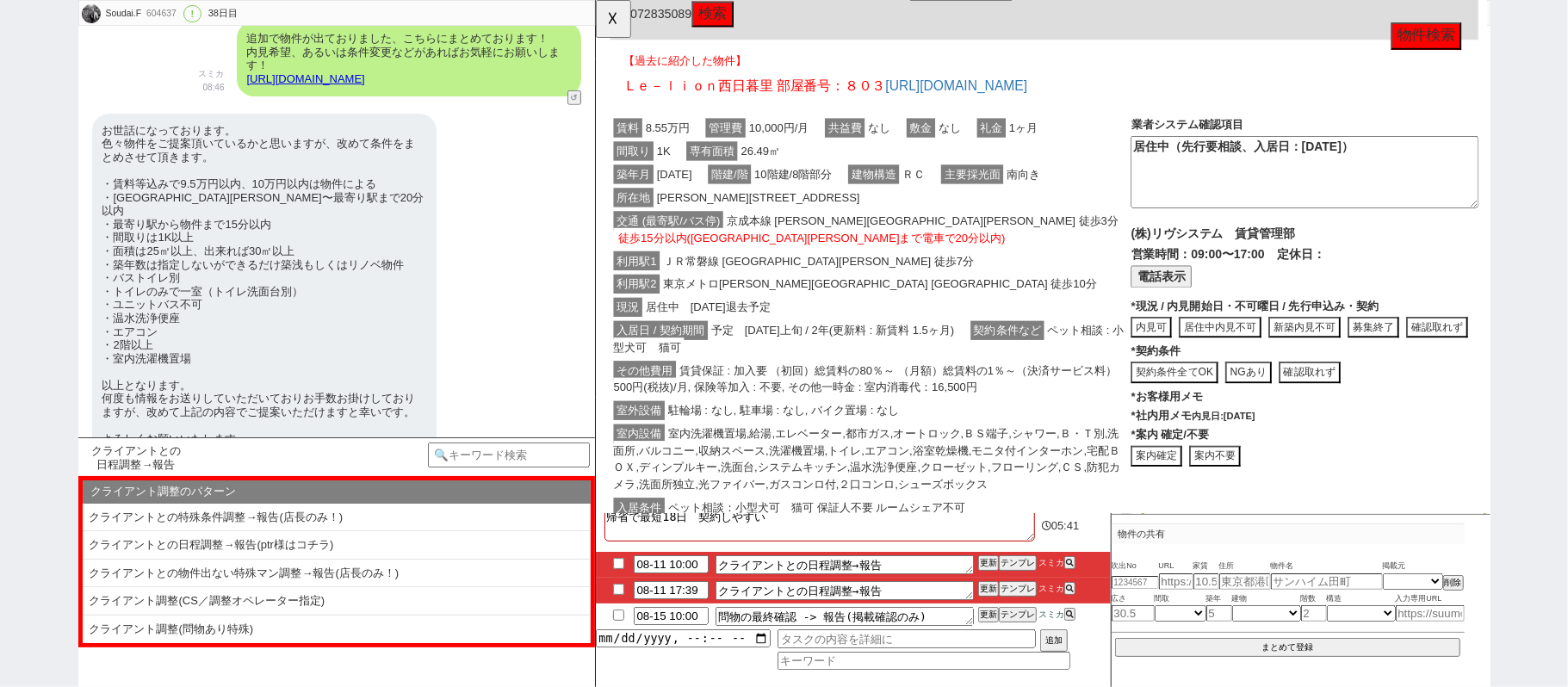
scroll to position [222, 0]
click at [605, 31] on button "☓" at bounding box center [611, 17] width 32 height 34
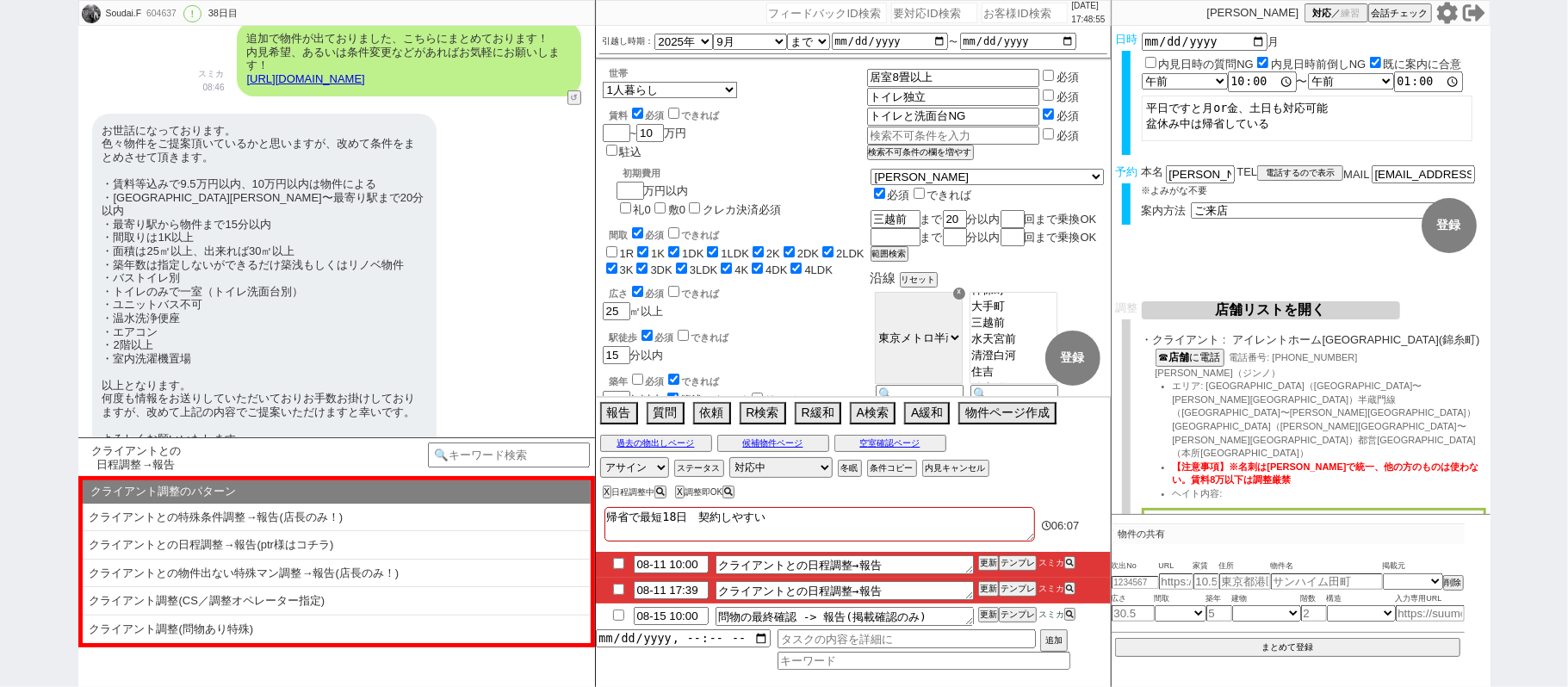
click at [1410, 517] on select "選択してください 相生 瑛汰 梅田 空 神野 卓 浅沼 肇 宮崎 拓真 山下 隼平" at bounding box center [1377, 524] width 92 height 14
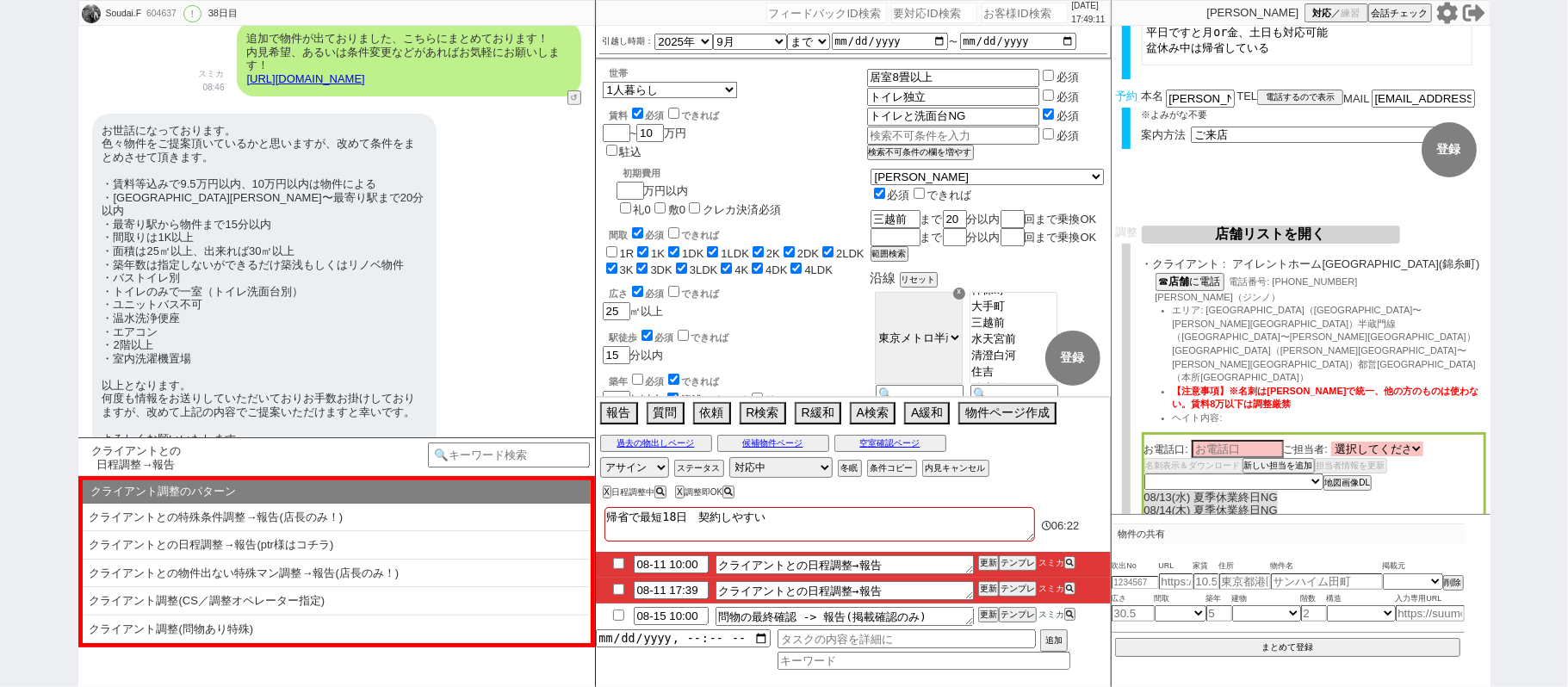
scroll to position [114, 0]
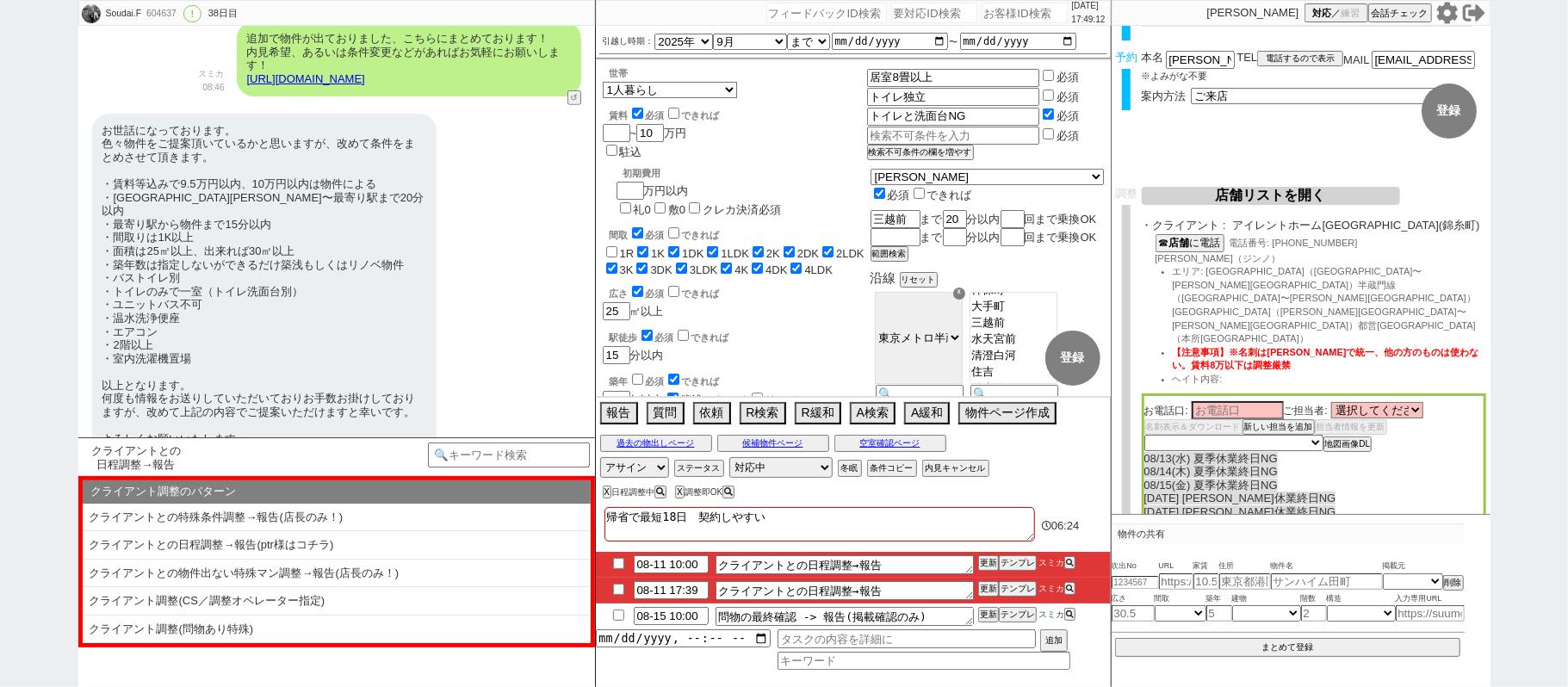
click at [1258, 526] on textarea at bounding box center [1300, 546] width 311 height 41
type textarea "屋"
type textarea "優しい"
select select
click at [1195, 526] on textarea "優しい" at bounding box center [1300, 546] width 311 height 41
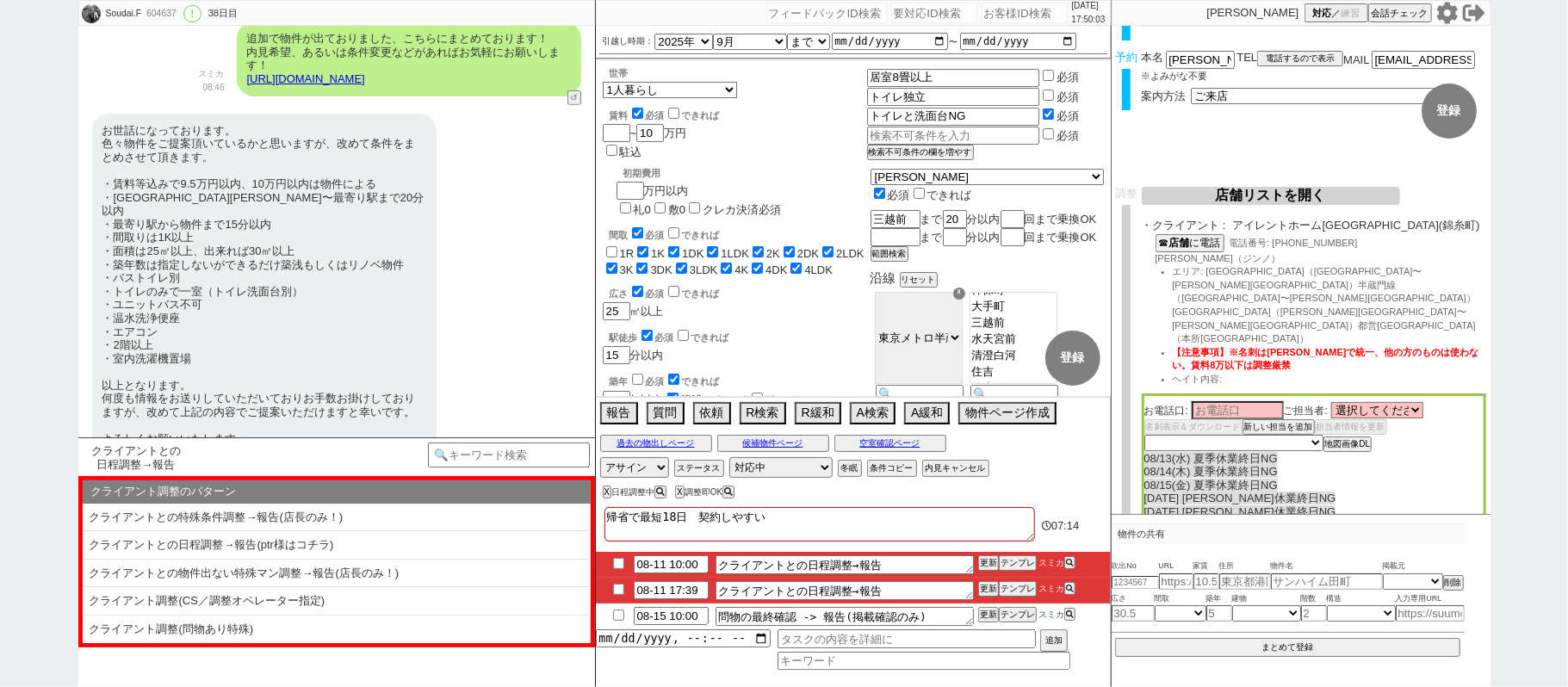
drag, startPoint x: 1196, startPoint y: 483, endPoint x: 1106, endPoint y: 478, distance: 90.1
click at [1114, 478] on div "調整 店舗リストを開く 案内不要と募集終了以外の物件から店舗を選定 再選定 条件を満たしている店舗（優先度順） エリア 店舗名 売上 （万） 送客数 定休日 …" at bounding box center [1301, 527] width 379 height 680
drag, startPoint x: 1238, startPoint y: 224, endPoint x: 1366, endPoint y: 218, distance: 128.1
click at [1366, 218] on span "アイレントホーム錦糸町店(錦糸町)" at bounding box center [1359, 225] width 253 height 13
copy span "アイレントホーム[GEOGRAPHIC_DATA]"
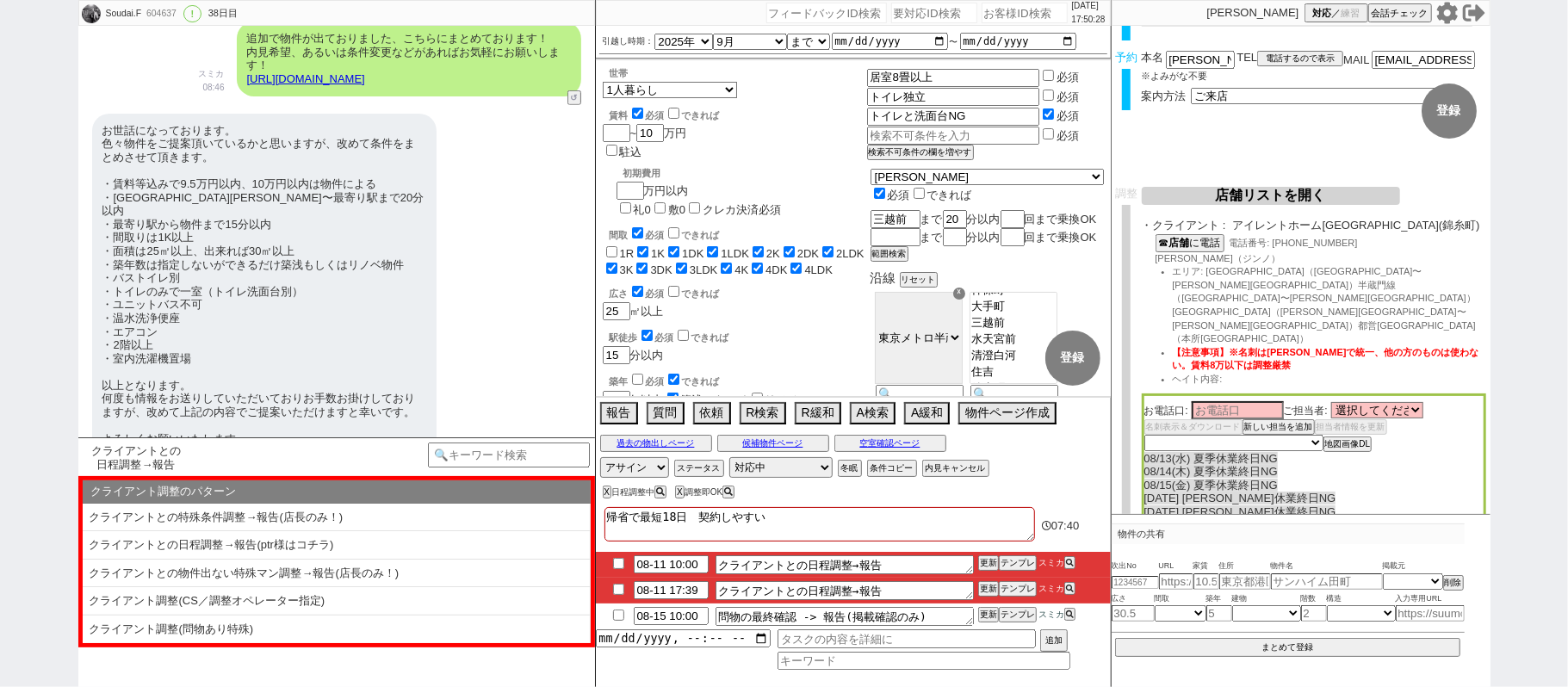
click at [1159, 526] on textarea "優生" at bounding box center [1300, 546] width 311 height 41
paste textarea "椙村"
drag, startPoint x: 1210, startPoint y: 480, endPoint x: 1164, endPoint y: 480, distance: 46.0
click at [1164, 526] on textarea "椙村優生" at bounding box center [1300, 546] width 311 height 41
click at [1155, 526] on textarea "椙村優生" at bounding box center [1300, 546] width 311 height 41
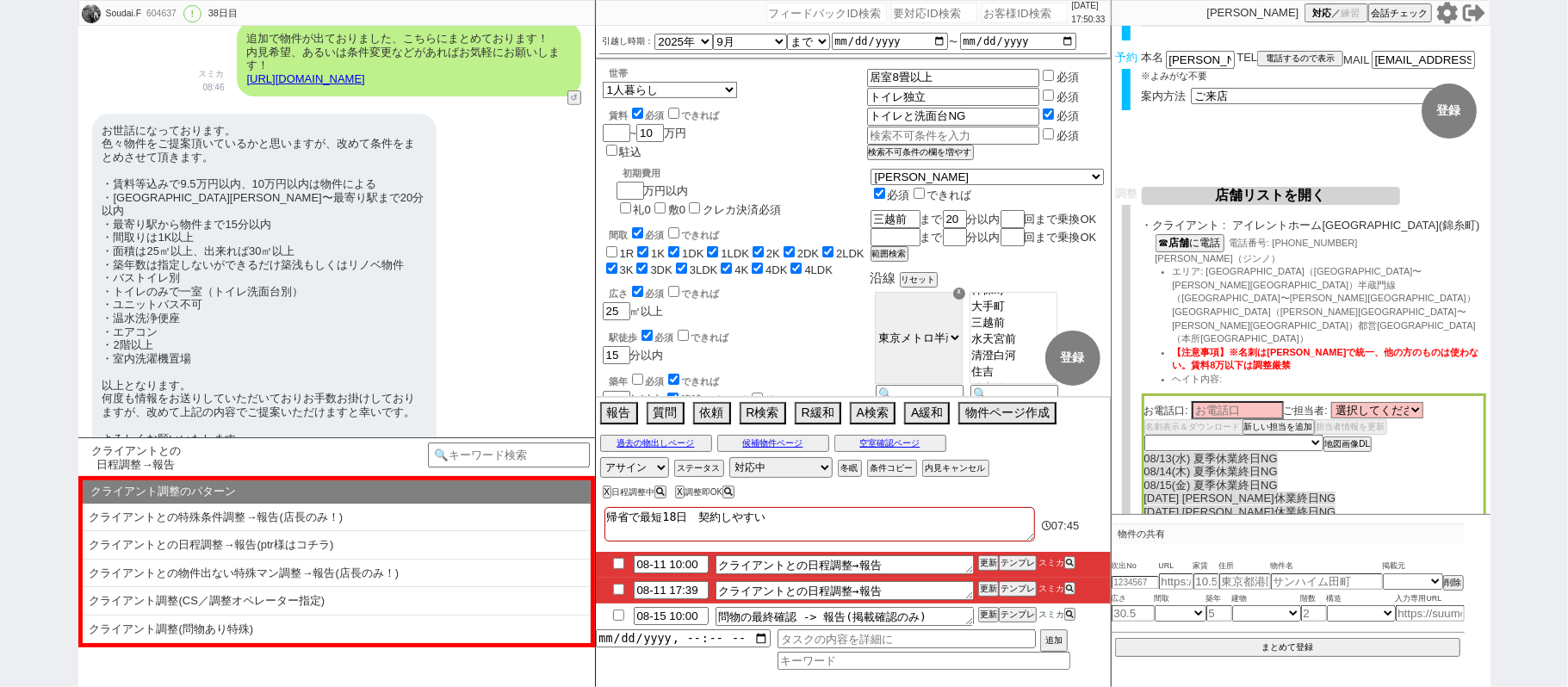
type textarea "椙村優生"
click at [1297, 421] on button "新しい担当を追加" at bounding box center [1277, 426] width 69 height 12
click at [1228, 463] on input "text" at bounding box center [1207, 469] width 92 height 14
paste input "椙村優生"
type input "椙村"
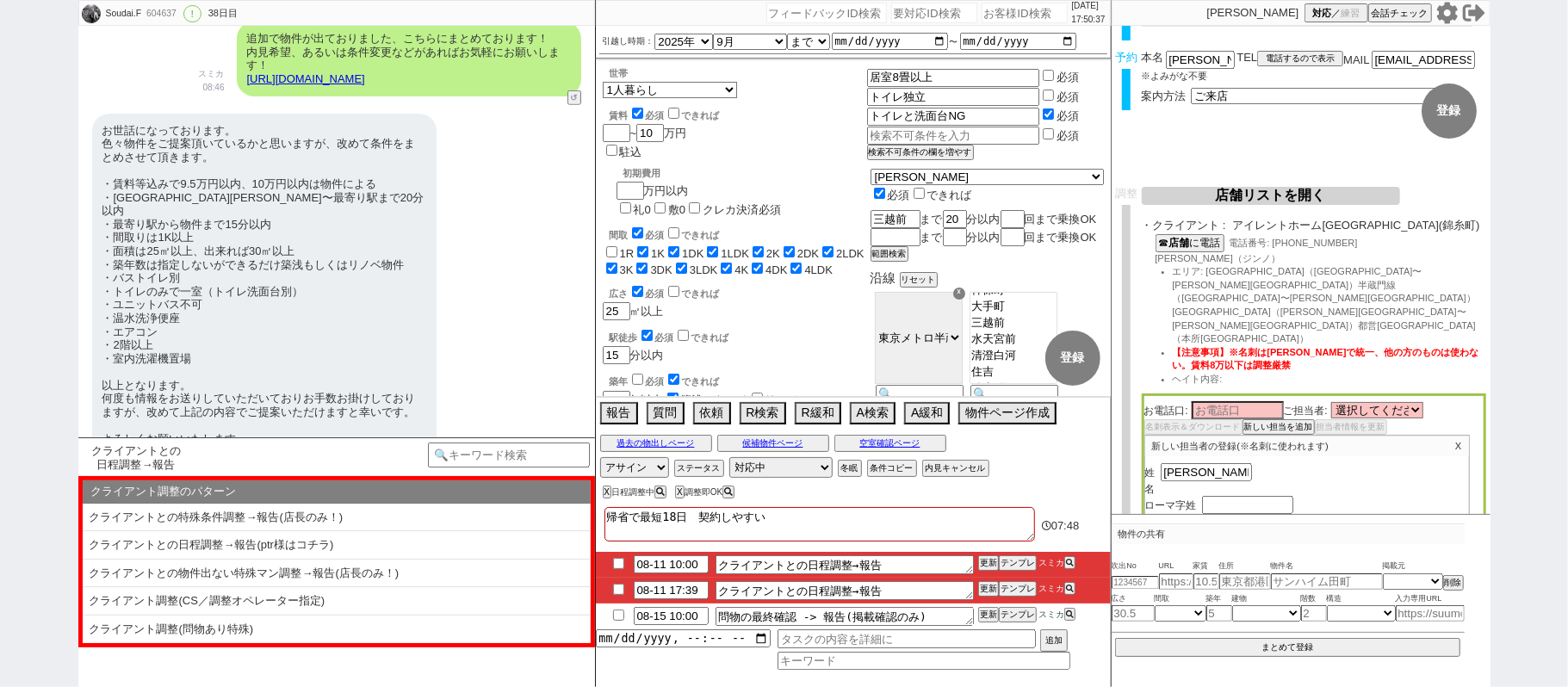
click at [1215, 481] on input "text" at bounding box center [1207, 488] width 92 height 14
paste input "優生"
type input "優生"
click at [1252, 499] on input "text" at bounding box center [1248, 506] width 92 height 14
type input "Sugimura"
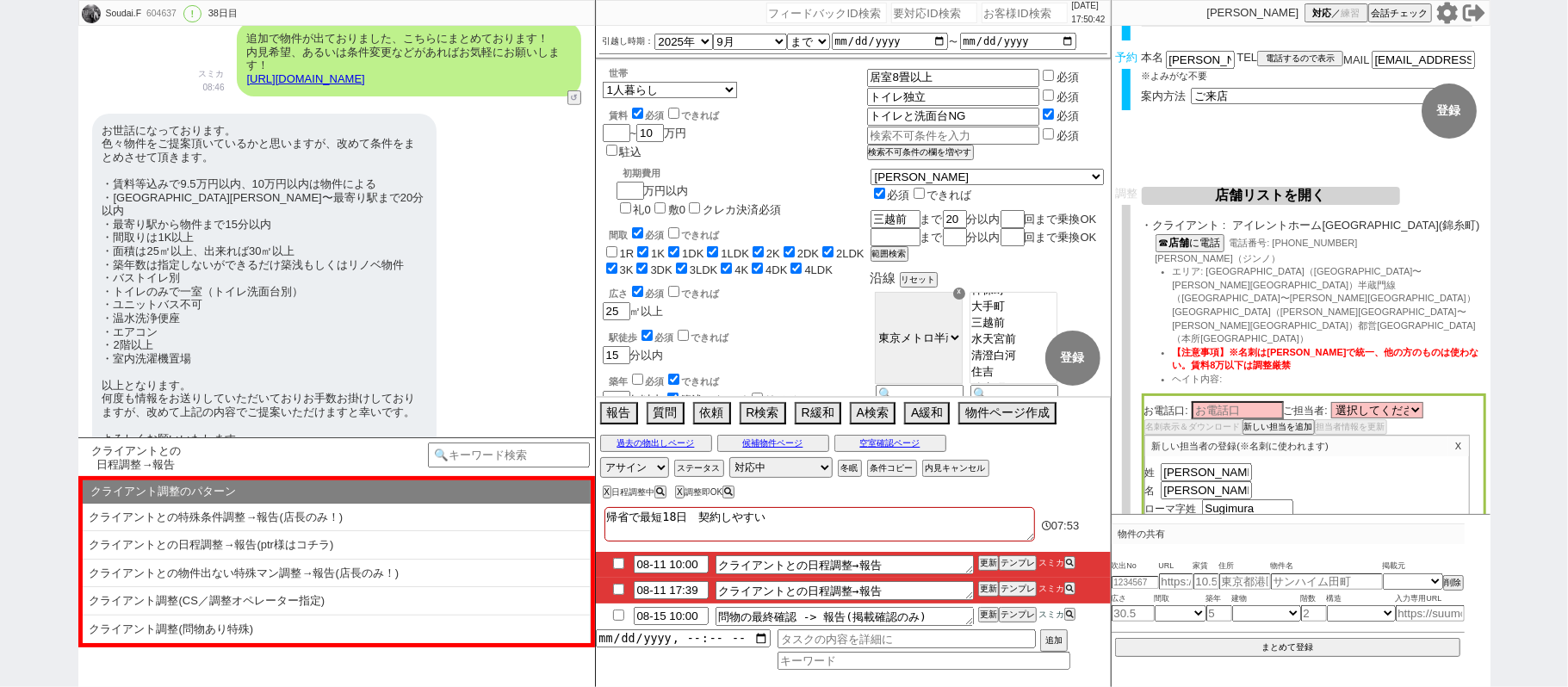
click at [1252, 517] on input "text" at bounding box center [1248, 524] width 92 height 14
type input "Yuki"
click at [1203, 538] on button "登録" at bounding box center [1180, 543] width 69 height 12
click at [1385, 402] on select "選択してください 相生 瑛汰 梅田 空 神野 卓 浅沼 肇 宮崎 拓真 山下 隼平 椙村 優生" at bounding box center [1377, 409] width 92 height 14
select select "2793"
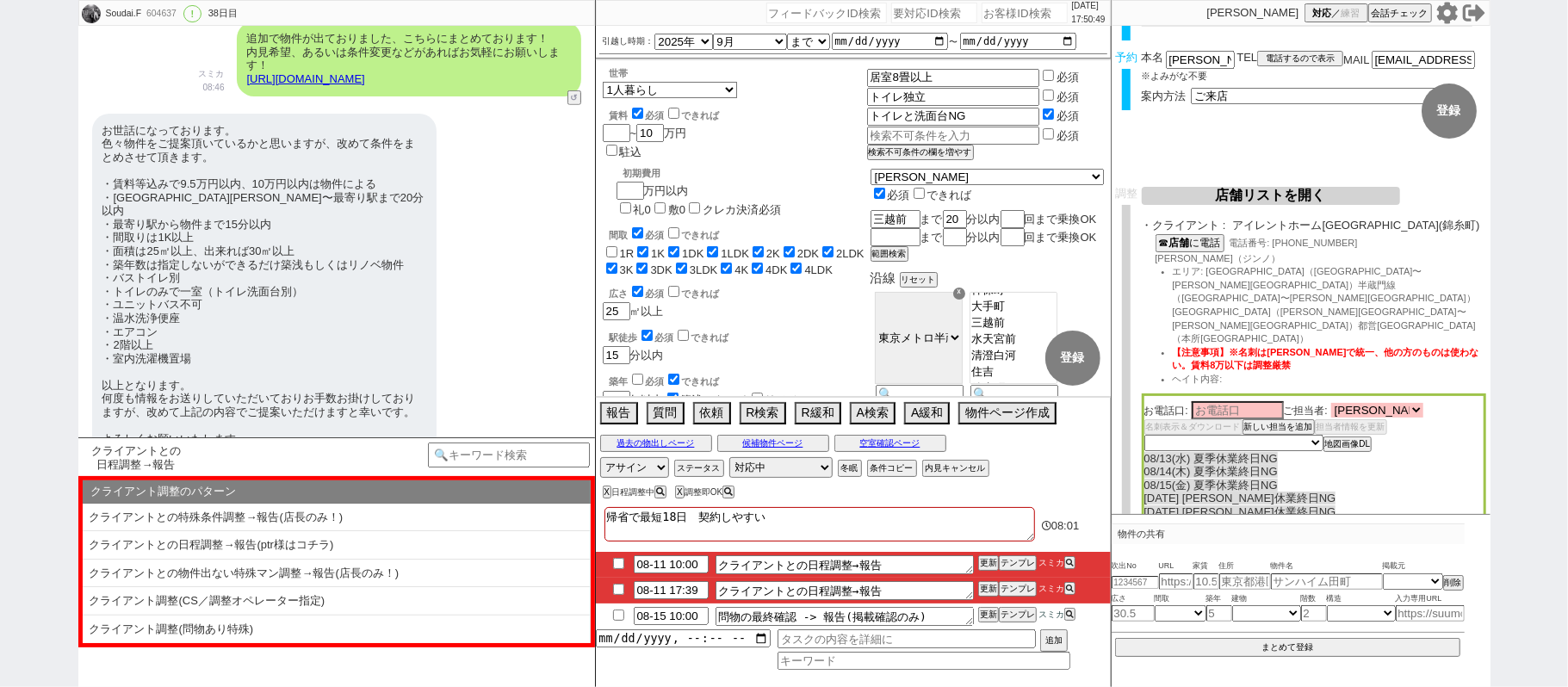
click at [1334, 402] on select "選択してください 相生 瑛汰 梅田 空 神野 卓 浅沼 肇 宮崎 拓真 山下 隼平 椙村 優生" at bounding box center [1377, 409] width 92 height 14
click at [1244, 402] on input at bounding box center [1237, 409] width 92 height 14
type input "j"
drag, startPoint x: 1158, startPoint y: 260, endPoint x: 1173, endPoint y: 260, distance: 15.0
click at [1173, 260] on span "神野（ジンノ）" at bounding box center [1218, 258] width 125 height 11
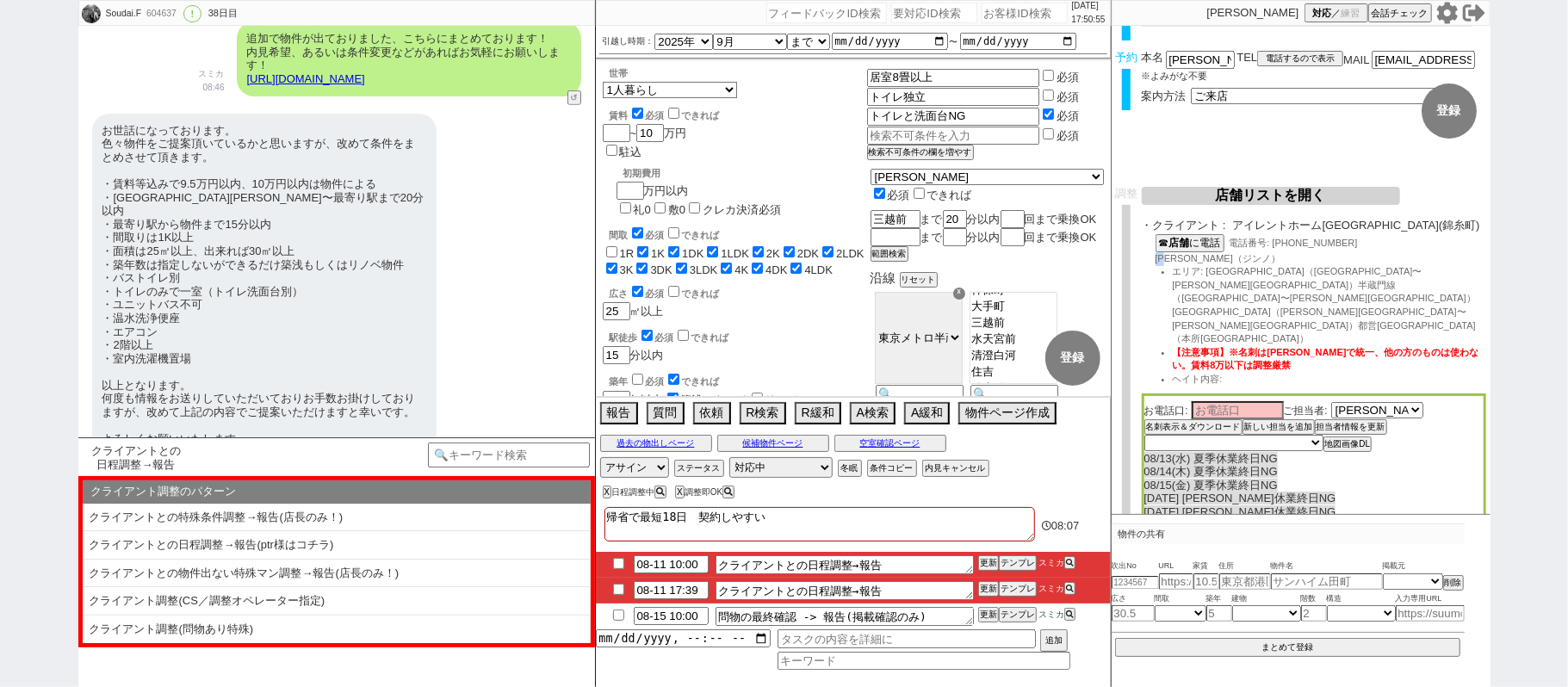
copy span "神野"
click at [1233, 402] on input at bounding box center [1237, 409] width 92 height 14
paste input "神野"
type input "神野"
click at [1228, 526] on textarea "椙村優生" at bounding box center [1300, 546] width 311 height 41
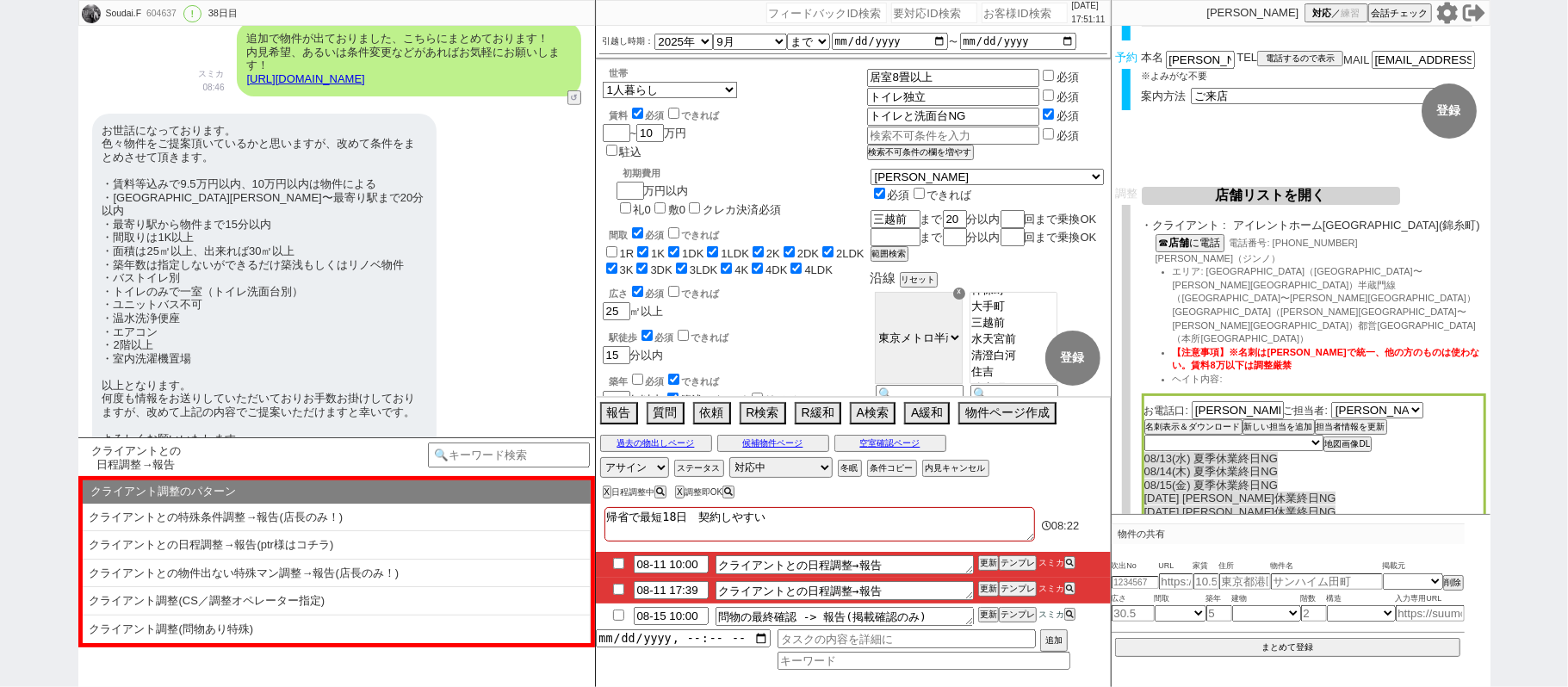
click at [1155, 526] on textarea "椙村優生 三越前から電車で20分圏内" at bounding box center [1300, 546] width 311 height 41
type textarea "椙村優生 三越前から電車で20分圏内"
click at [1273, 435] on select "未定 希望で最短でOK 最短以外でOK 日程がNG(直近で別日提案可) 日程がNG(直近はNG) お客様ごとNG 折返し待ち 店舗が定休/終業後で連絡取れず" at bounding box center [1233, 442] width 177 height 14
select select "5"
click at [1144, 435] on select "未定 希望で最短でOK 最短以外でOK 日程がNG(直近で別日提案可) 日程がNG(直近はNG) お客様ごとNG 折返し待ち 店舗が定休/終業後で連絡取れず" at bounding box center [1233, 442] width 177 height 14
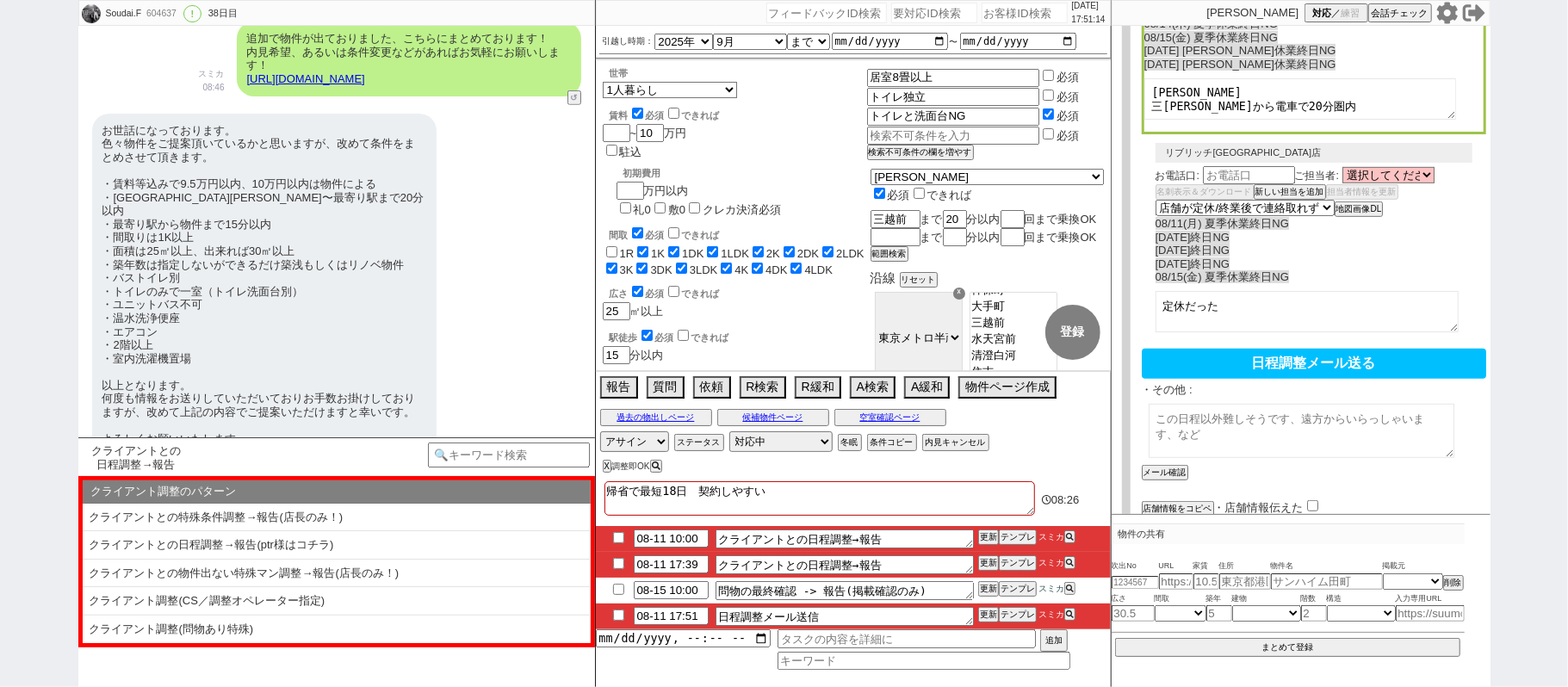
scroll to position [565, 0]
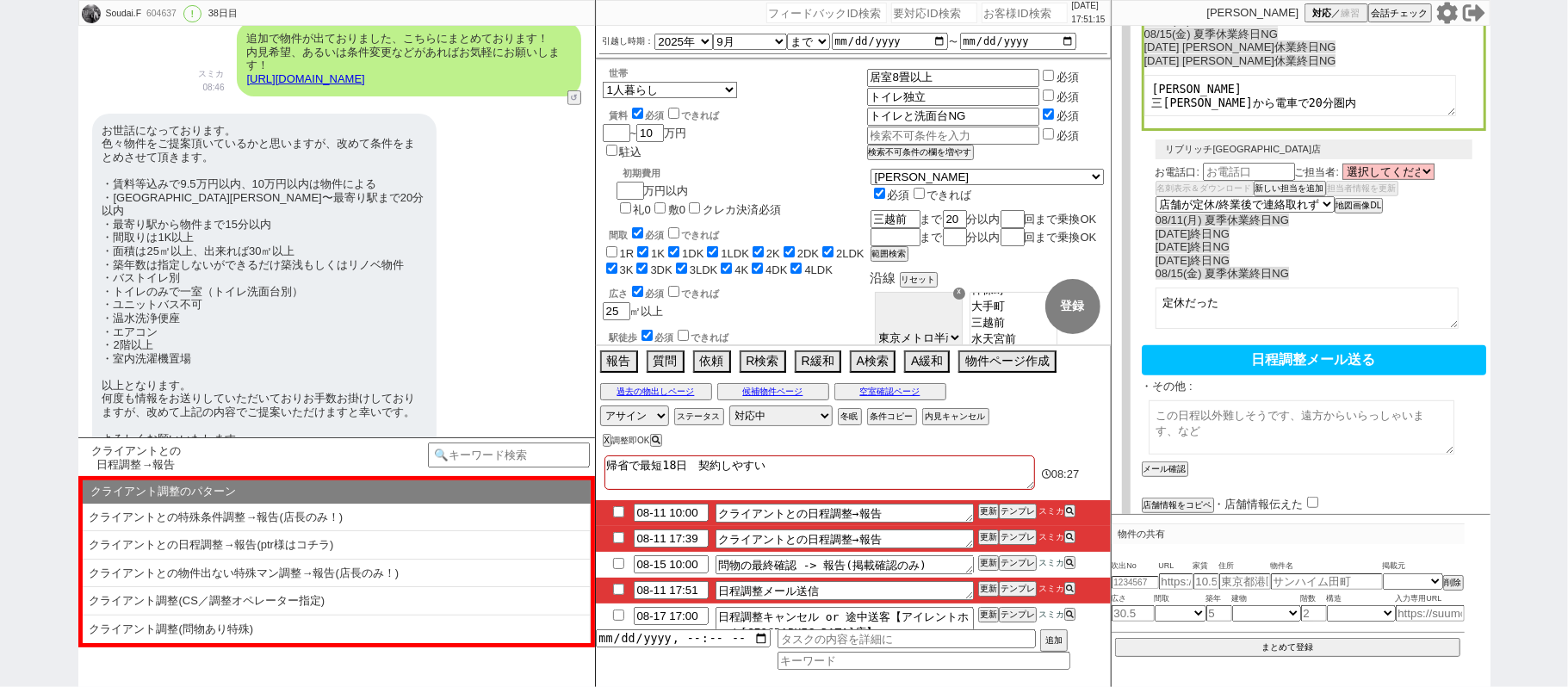
click at [1224, 401] on textarea at bounding box center [1301, 427] width 306 height 55
paste textarea "三越前から電車で20分圏内"
type textarea "お客様のご希望エリアは三越前から電車で20分圏内になります。"
click at [1176, 463] on button "メール確認" at bounding box center [1163, 469] width 43 height 12
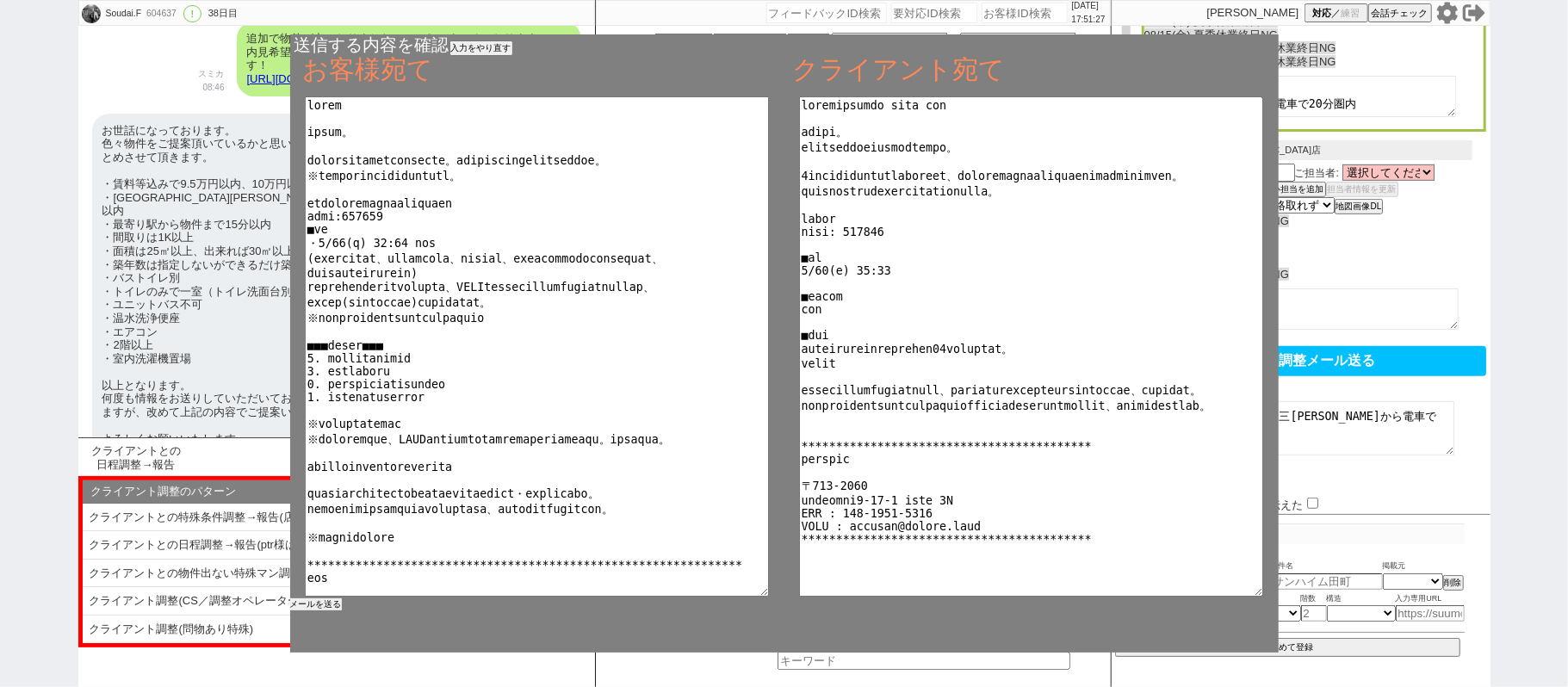
click at [332, 601] on button "メールを送る" at bounding box center [316, 604] width 52 height 12
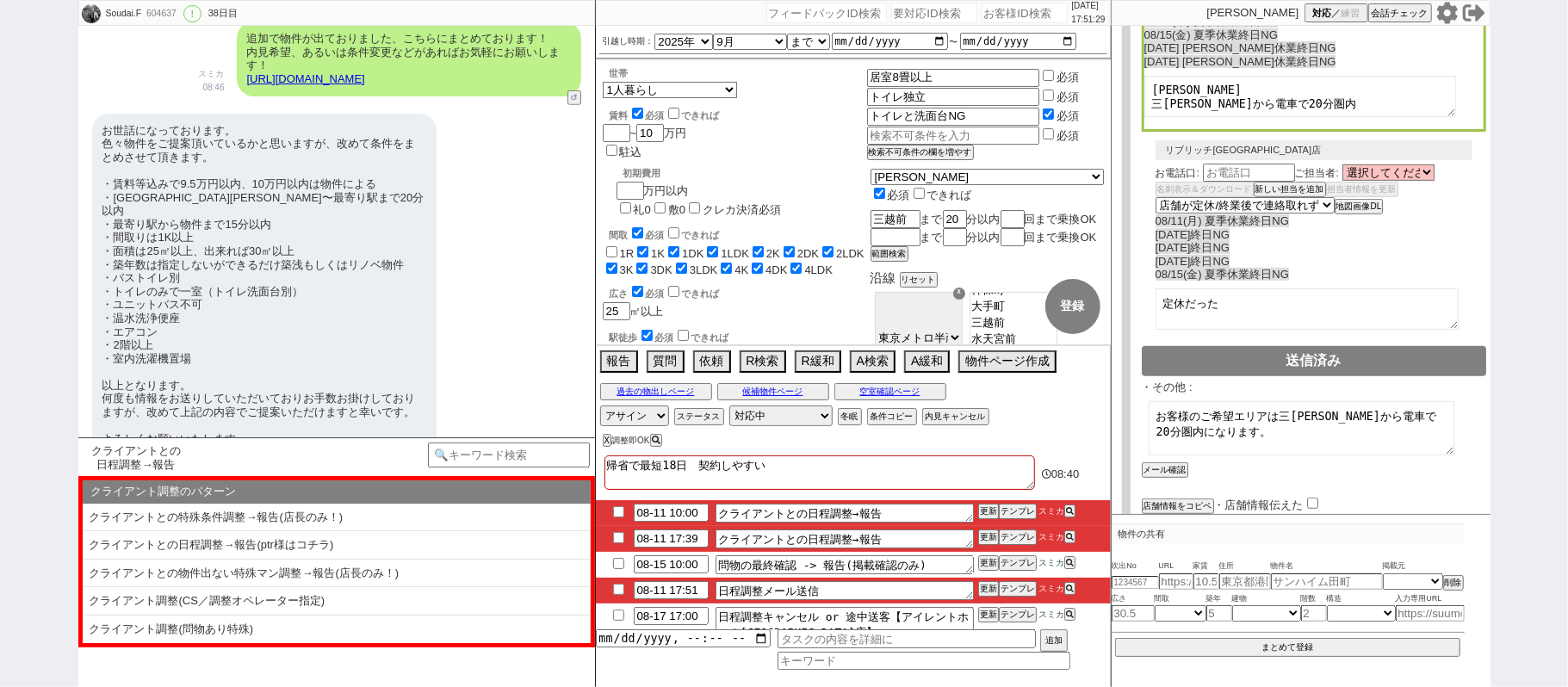
click at [620, 588] on input "checkbox" at bounding box center [618, 589] width 25 height 11
checkbox input "true"
click at [617, 535] on input "checkbox" at bounding box center [618, 538] width 25 height 11
checkbox input "true"
click at [1027, 517] on button "テンプレ" at bounding box center [1018, 511] width 38 height 12
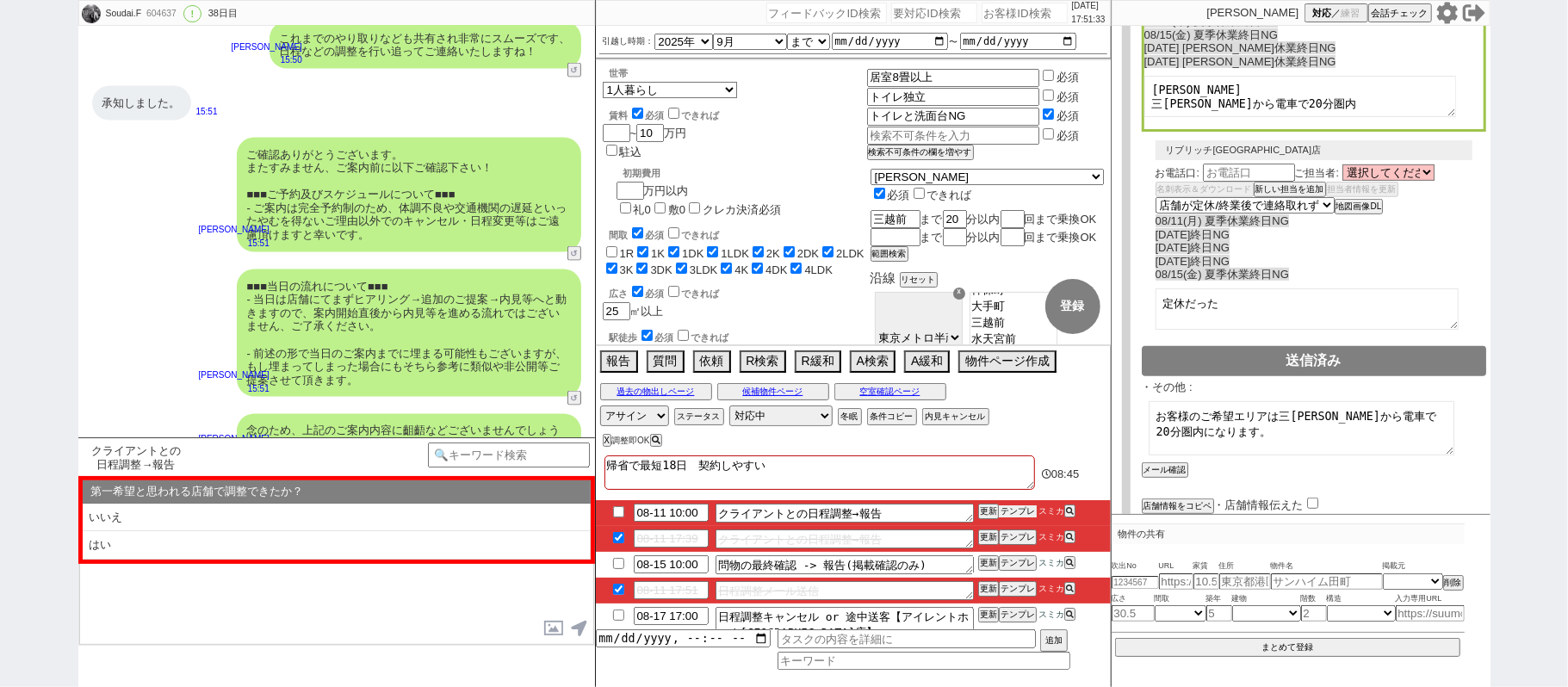
scroll to position [11446, 0]
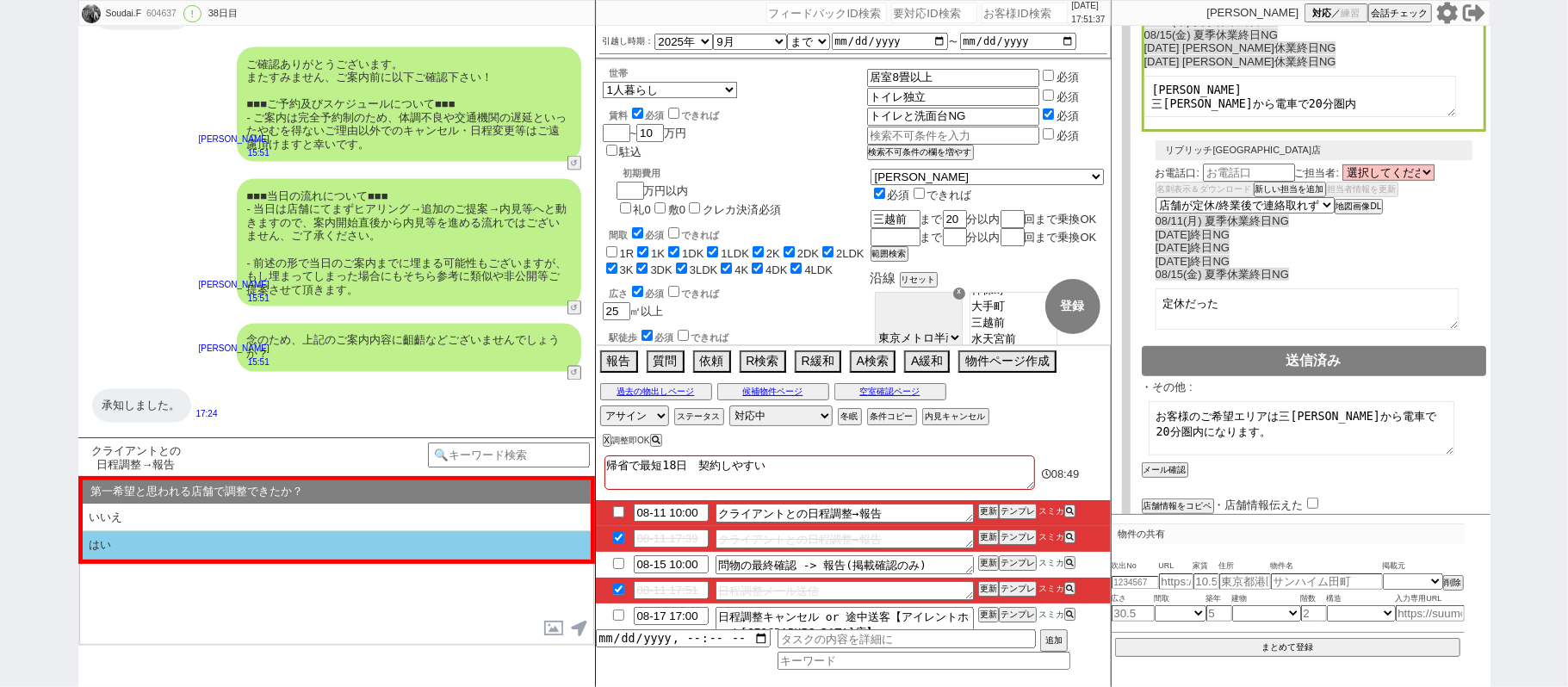
click at [328, 555] on li "はい" at bounding box center [336, 545] width 508 height 29
click at [325, 553] on li "近い" at bounding box center [336, 545] width 508 height 29
click at [266, 558] on li "挟む！" at bounding box center [336, 545] width 508 height 29
select select "はい"
select select "近い"
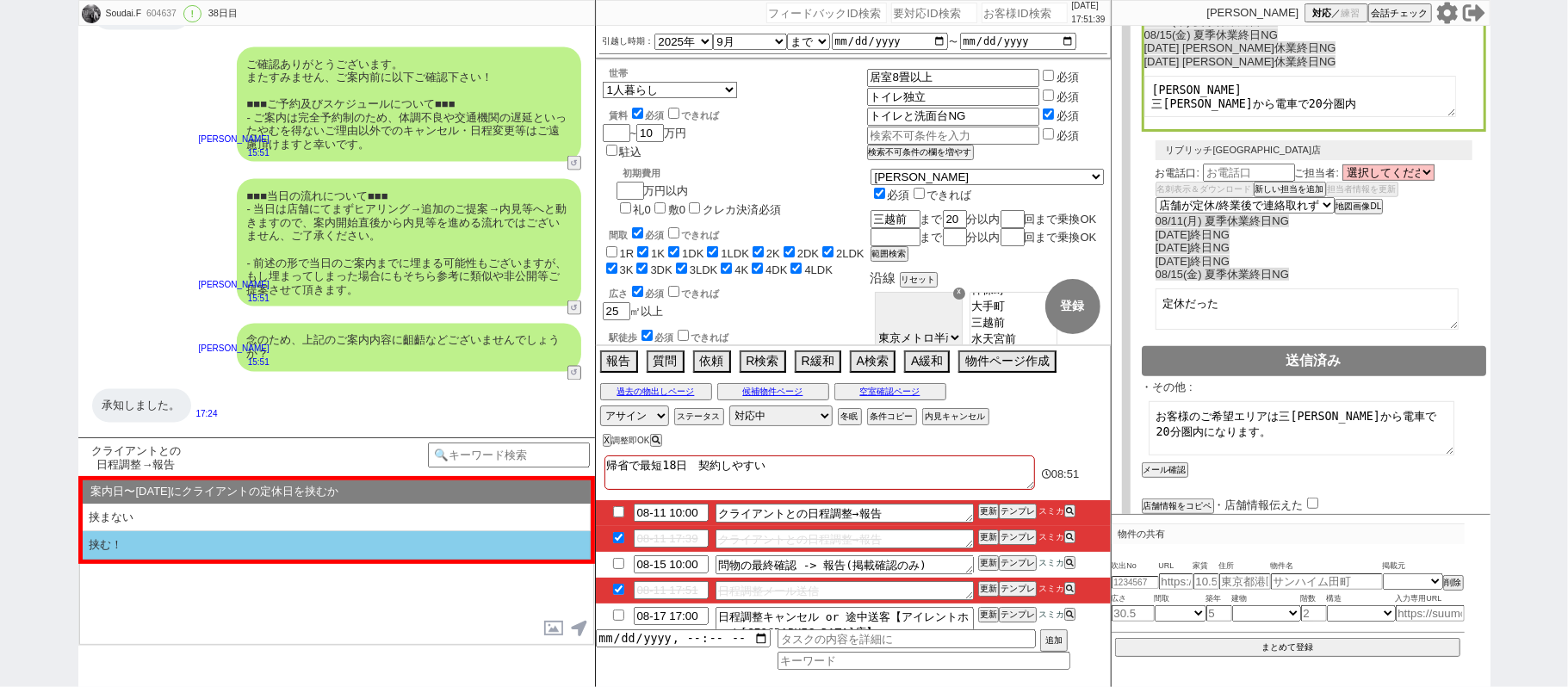
select select "挟む！"
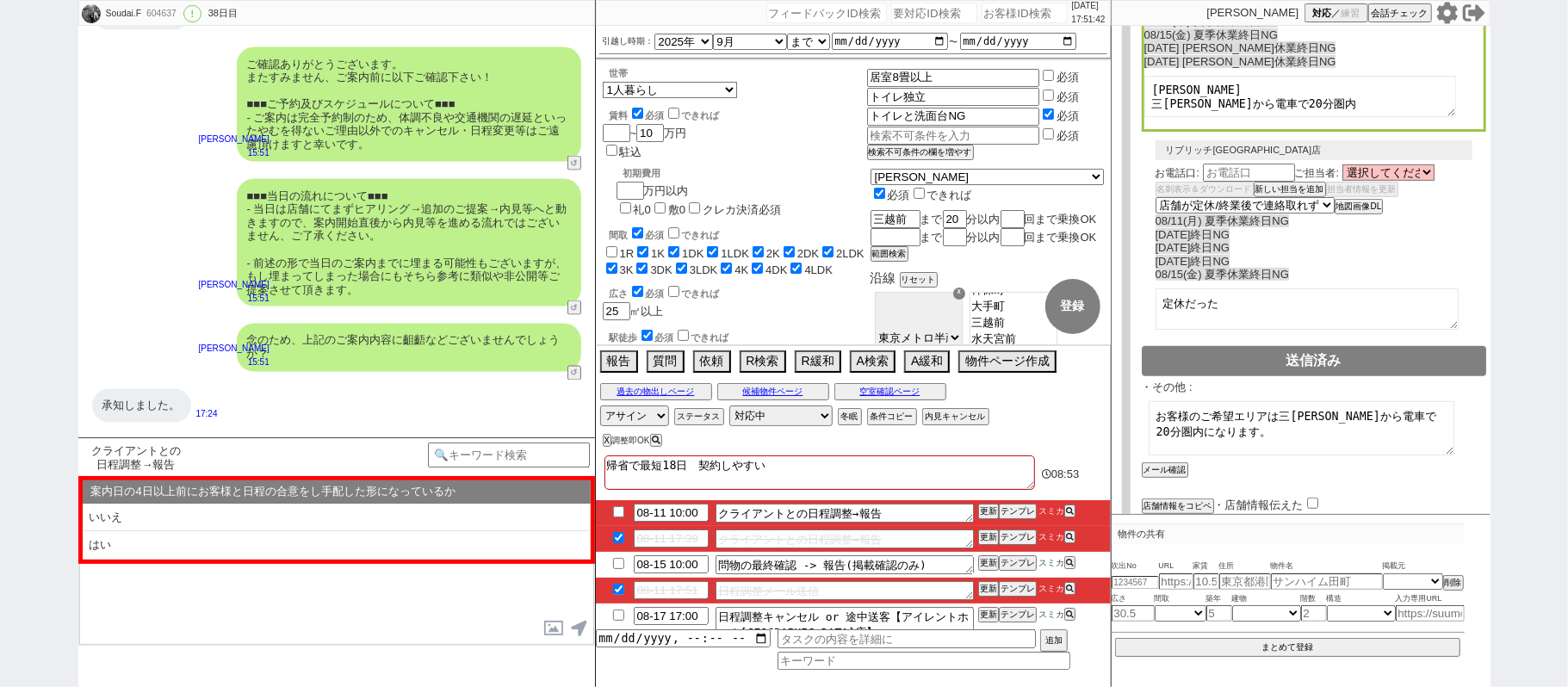
click at [256, 551] on li "はい" at bounding box center [336, 545] width 508 height 29
select select "はい"
select select "近い"
select select "挟む！"
select select "はい"
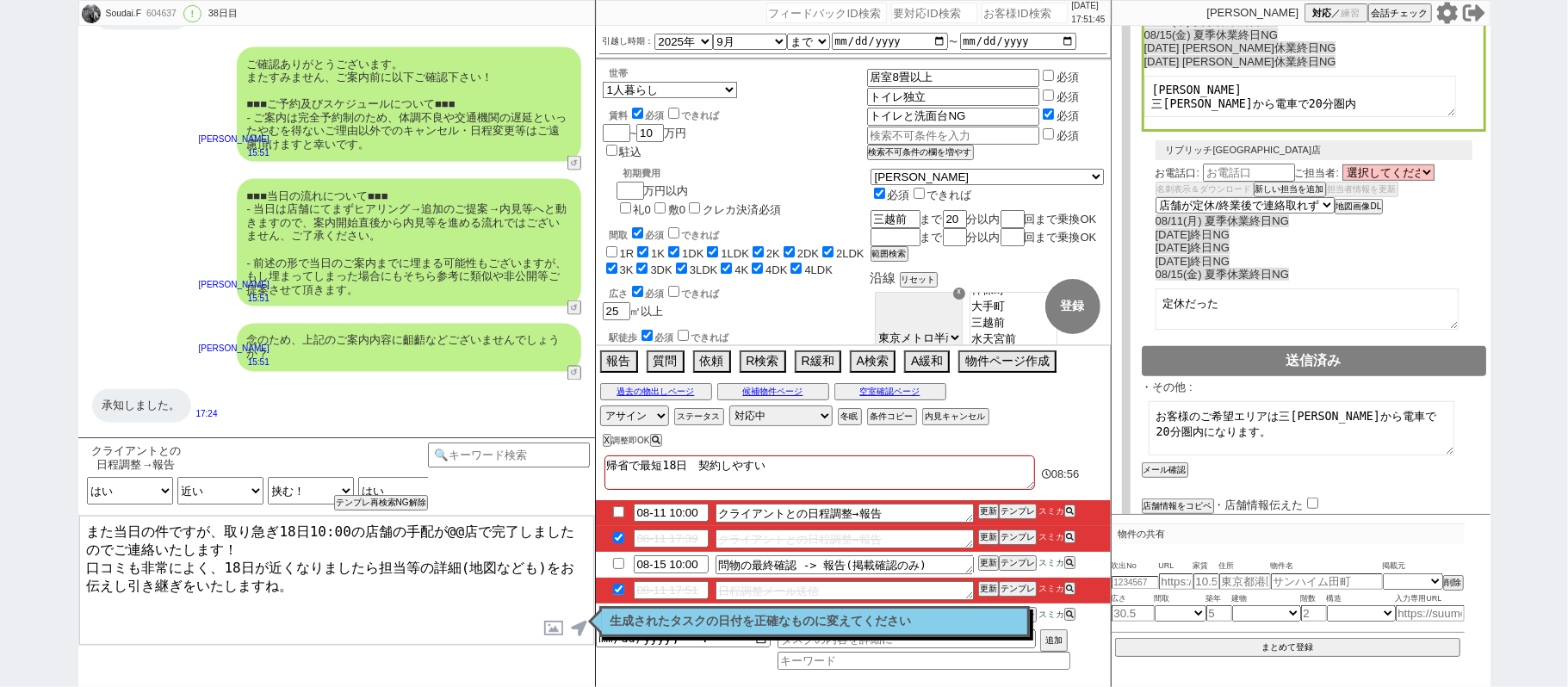
click at [451, 534] on textarea "また当日の件ですが、取り急ぎ18日10:00の店舗の手配が@@店で完了しましたのでご連絡いたします！ 口コミも非常によく、18日が近くなりましたら担当等の詳細…" at bounding box center [336, 580] width 515 height 129
type textarea "また当日の件ですが、取り急ぎ18日10:00の店舗の手配が錦糸町店で完了しましたのでご連絡いたします！ 口コミも非常によく、18日が近くなりましたら担当等の詳…"
checkbox input "true"
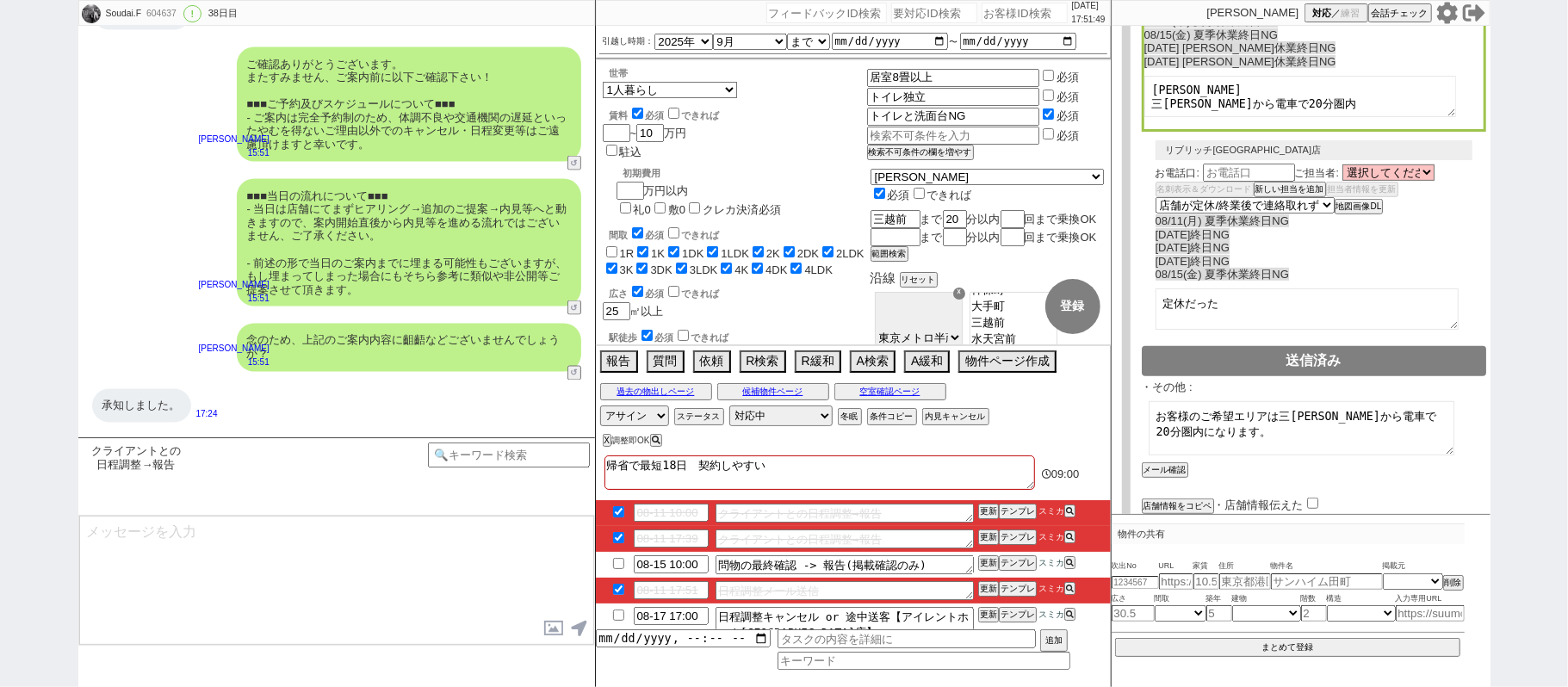
scroll to position [11539, 0]
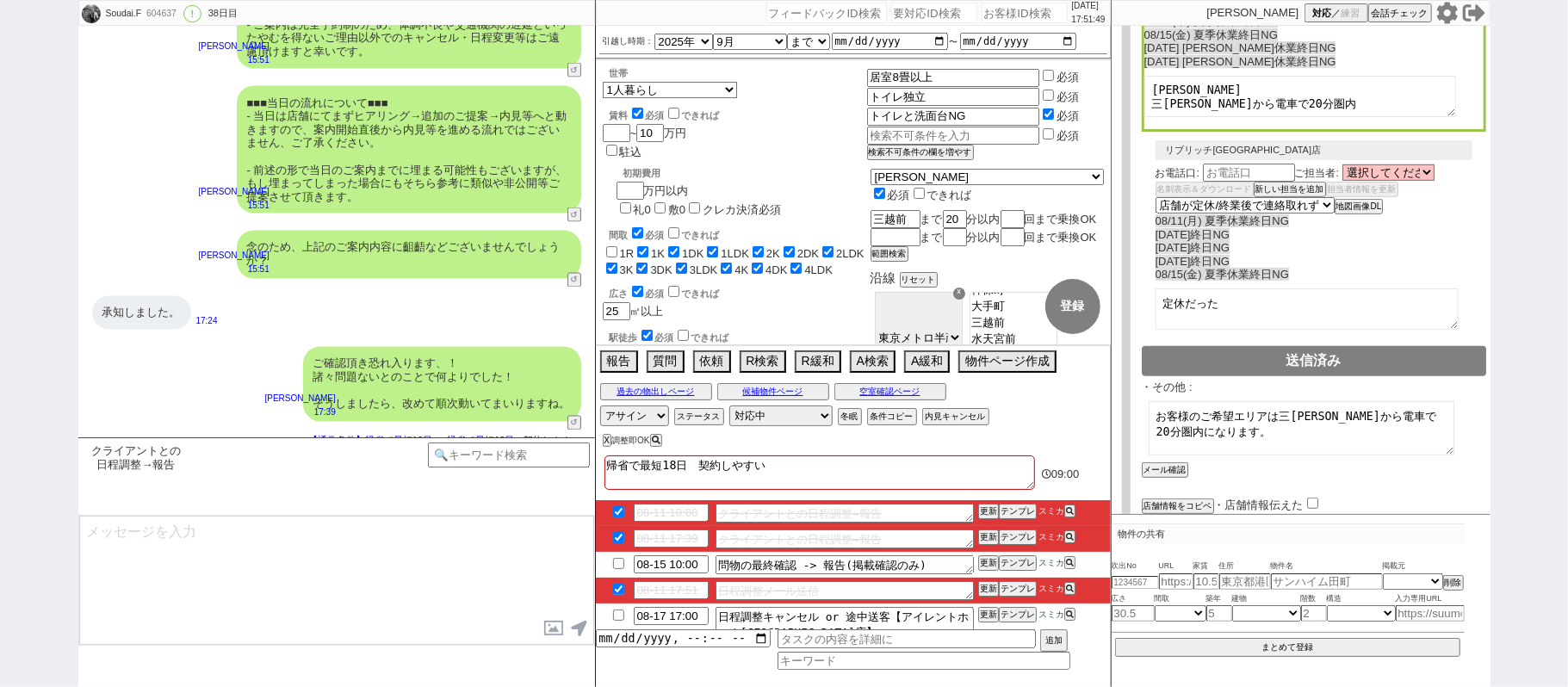
type input "08-15 08:00"
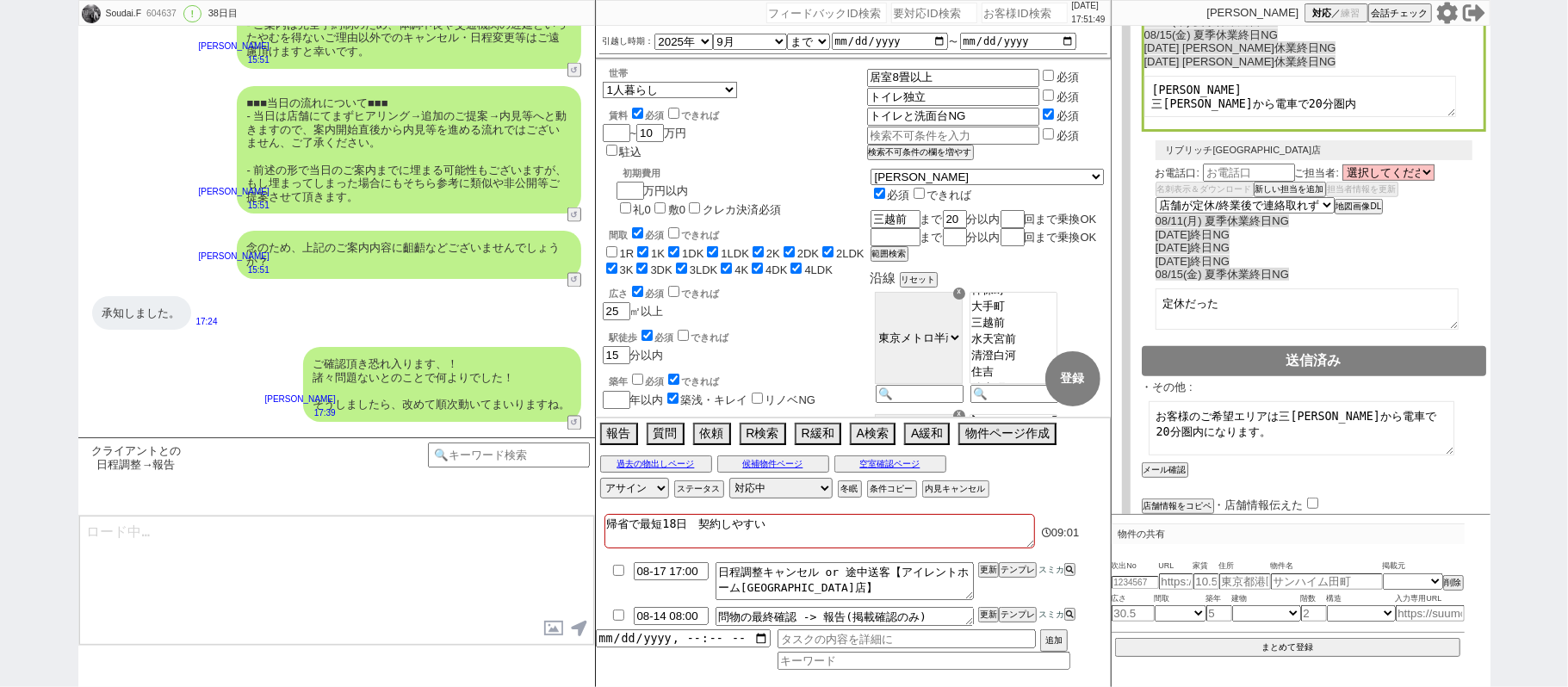
type textarea "日時等のご確認頂けましたらご一報だけお願いします！"
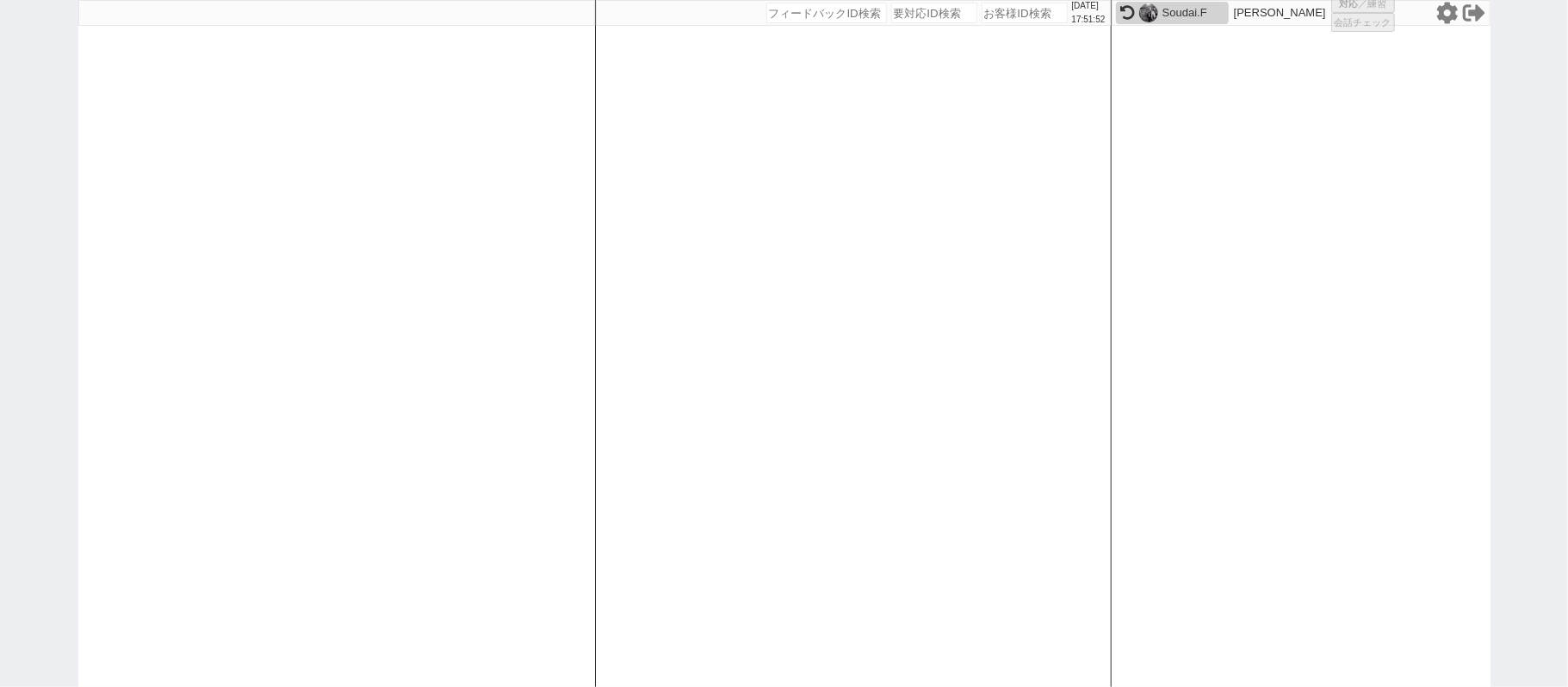
select select "1"
select select "2"
select select "5"
select select
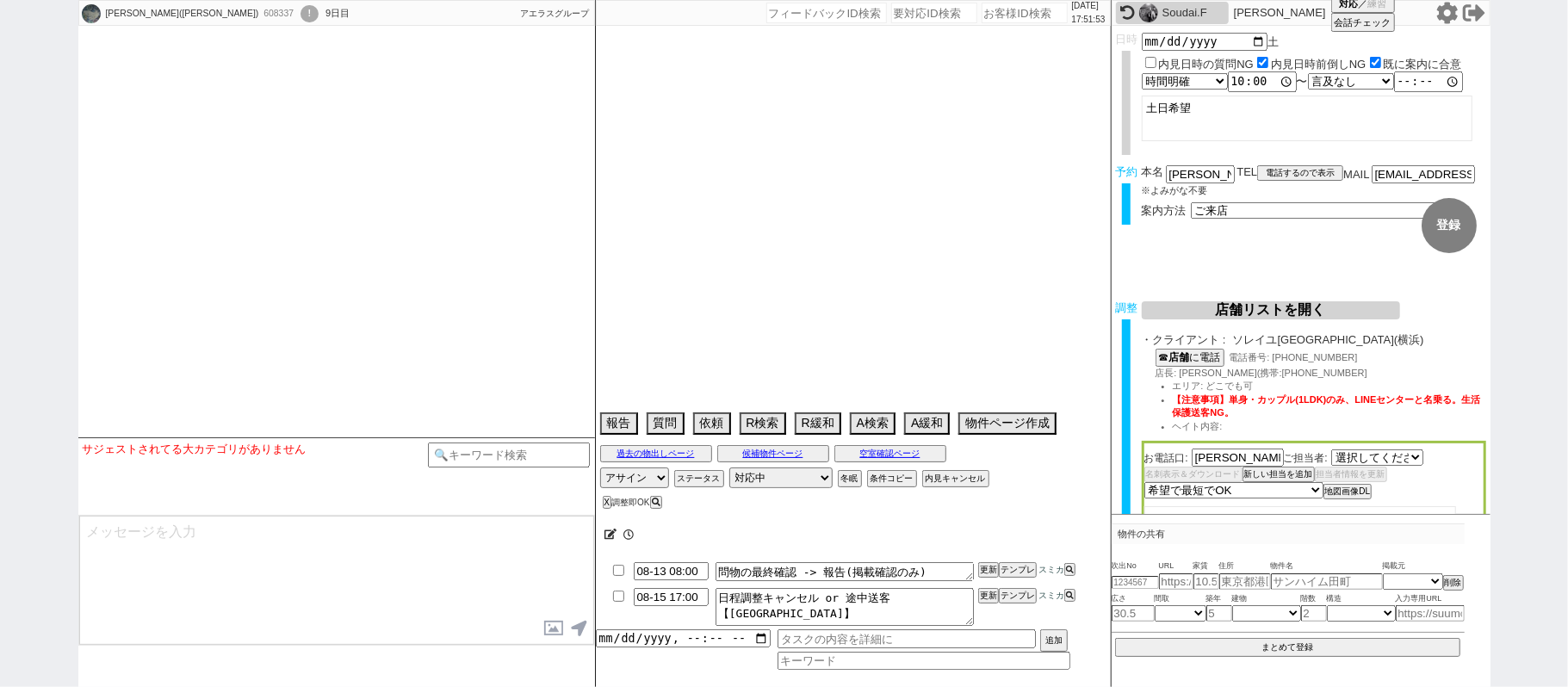
select select "520"
select select "2025"
select select "8"
select select "36"
select select "0"
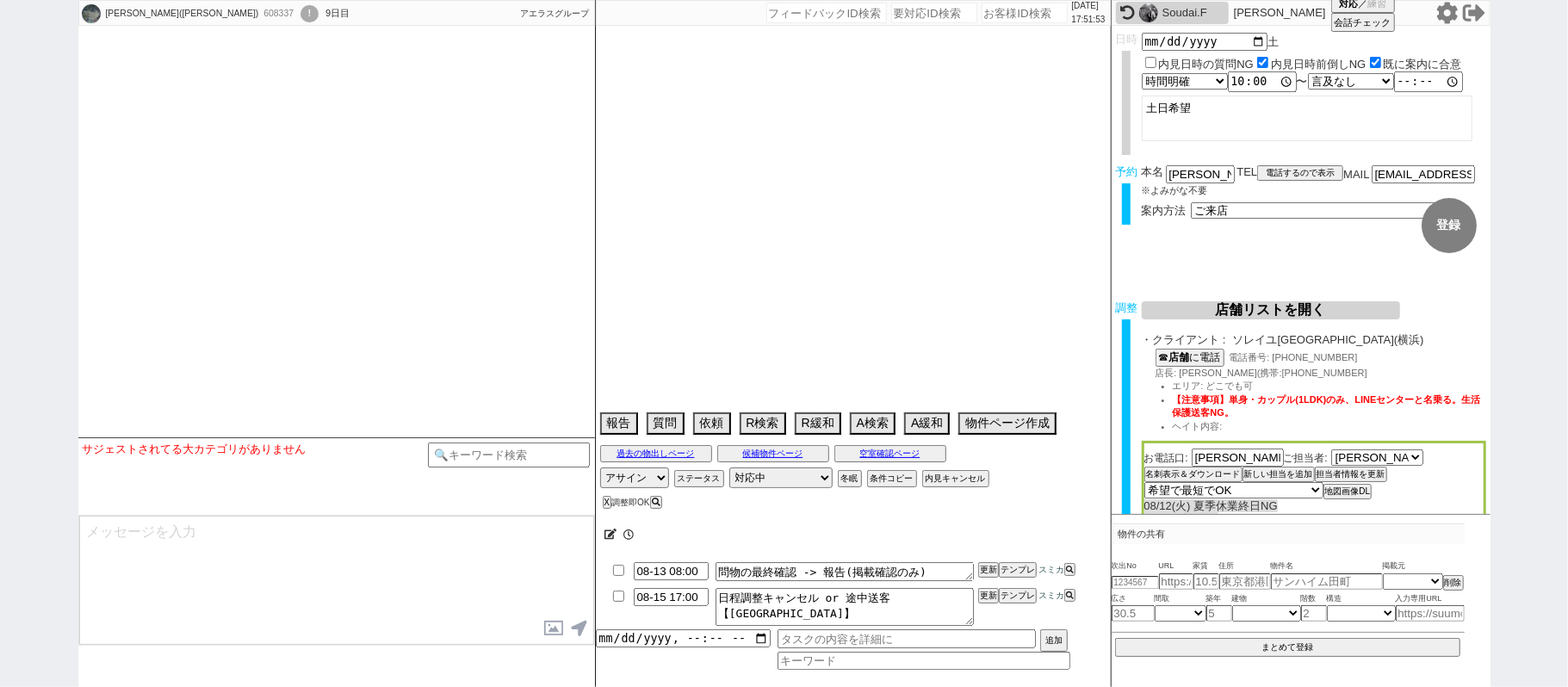
select select "14"
select select "64"
select select "65"
select select "66"
select select "67"
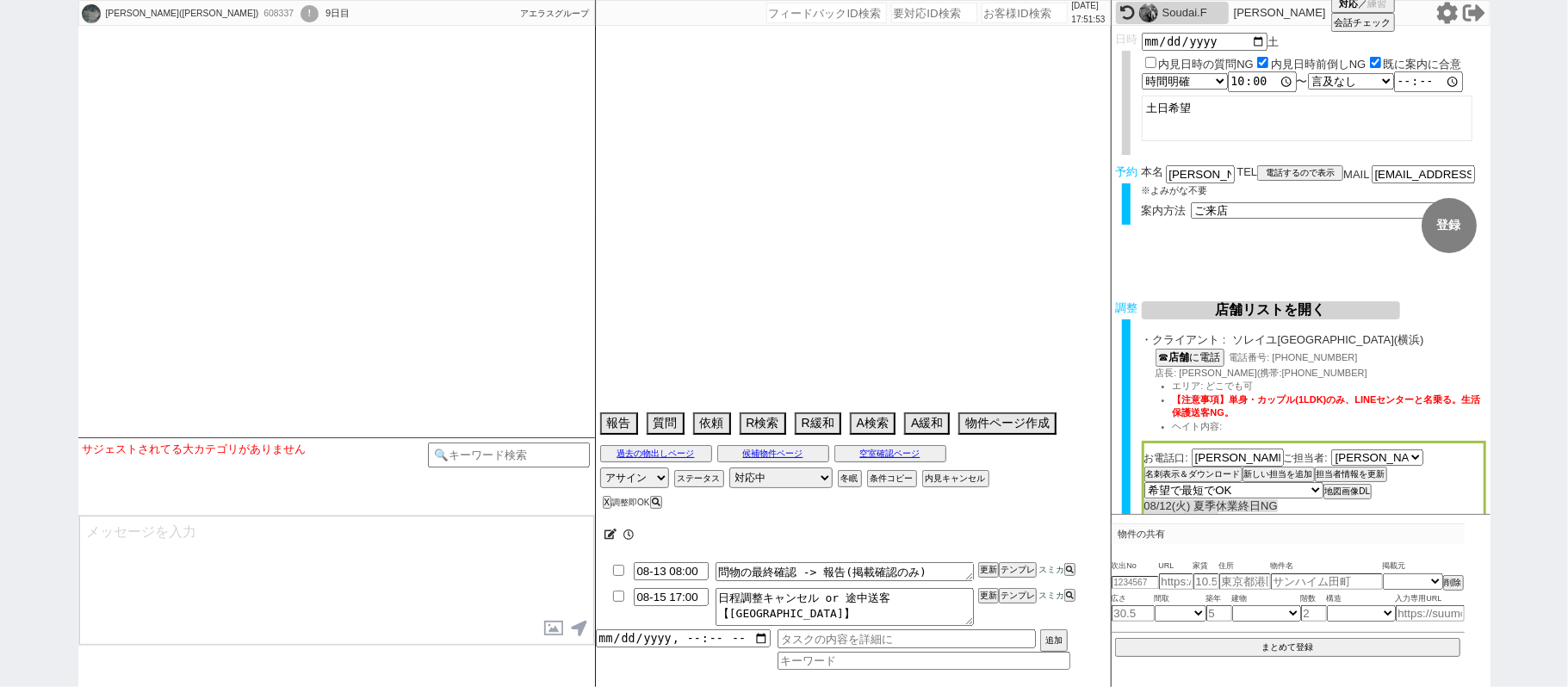
select select "68"
select select "69"
select select "70"
select select "71"
select select "72"
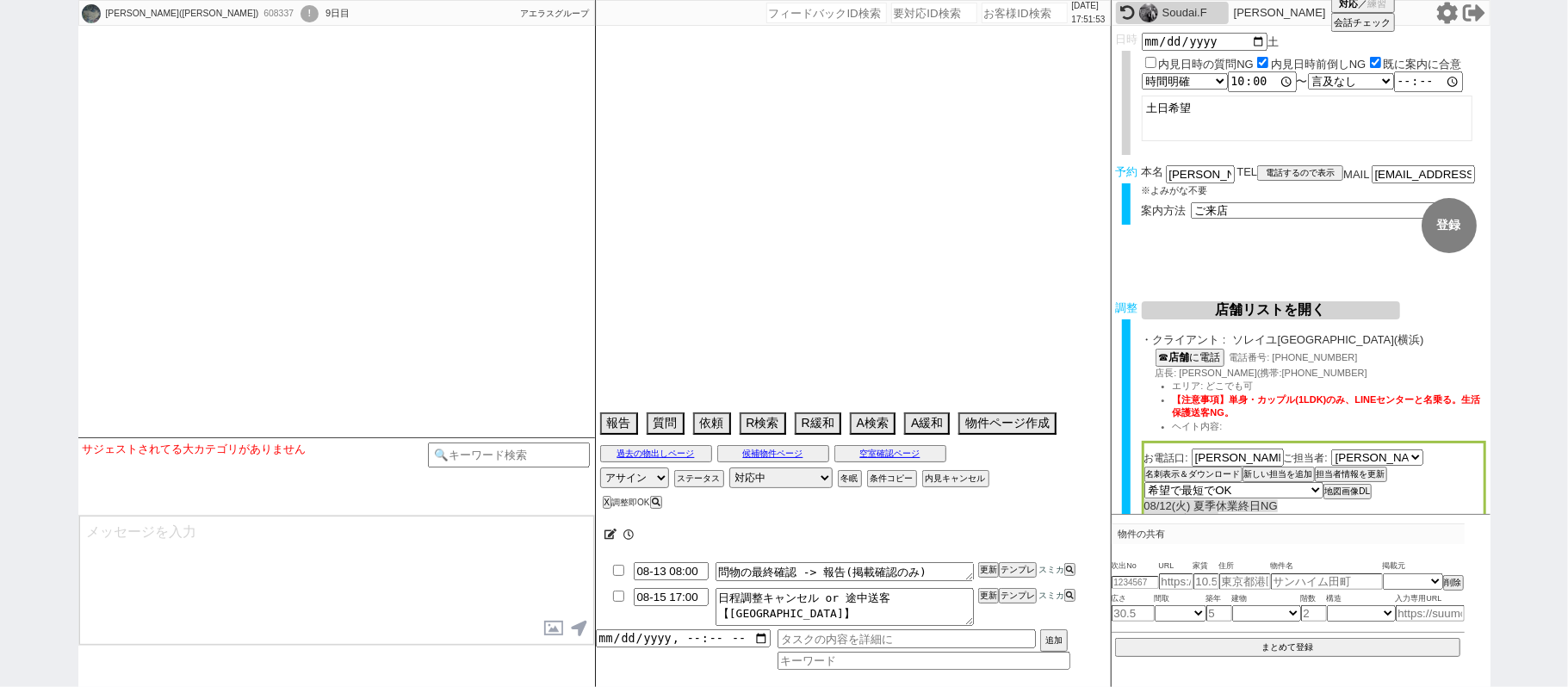
select select "73"
select select "74"
select select "75"
select select "76"
select select "77"
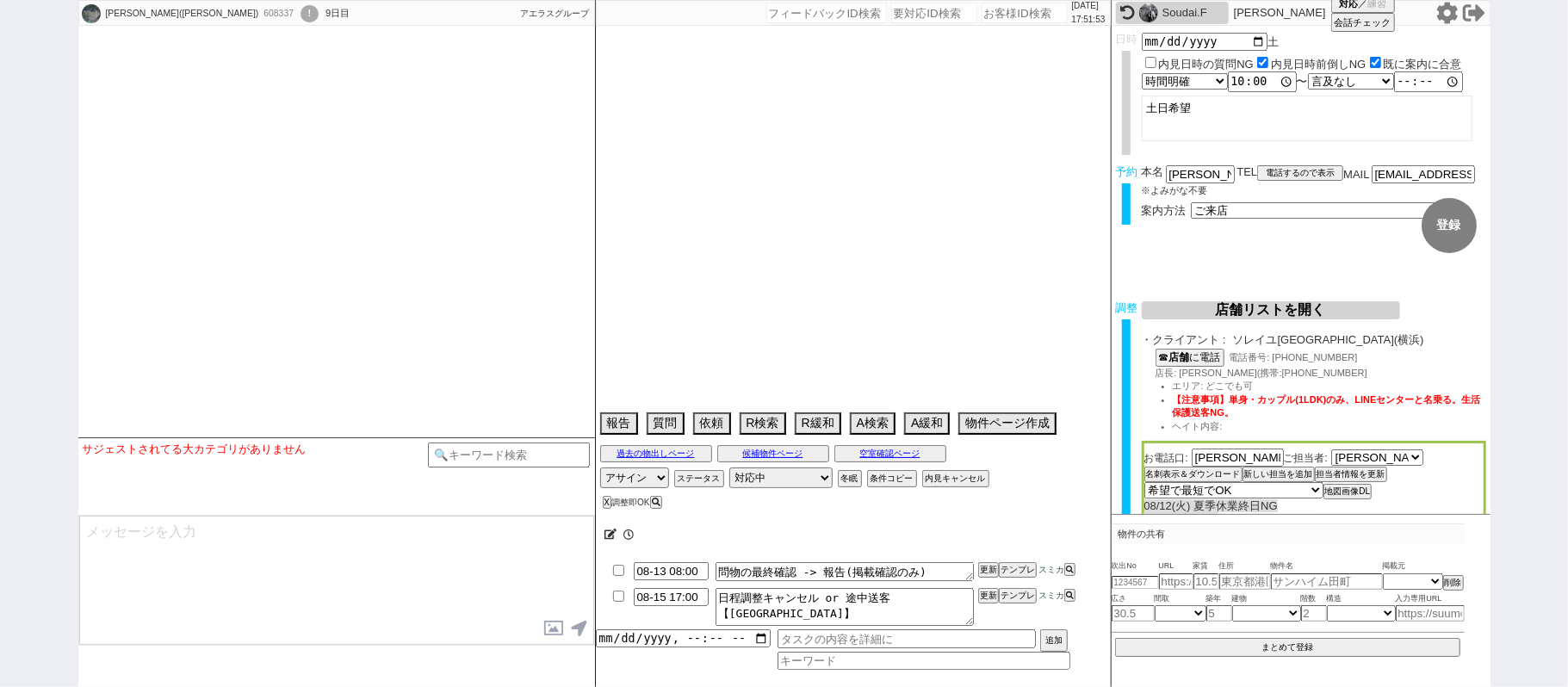
select select "78"
select select "79"
select select "80"
select select "81"
select select "82"
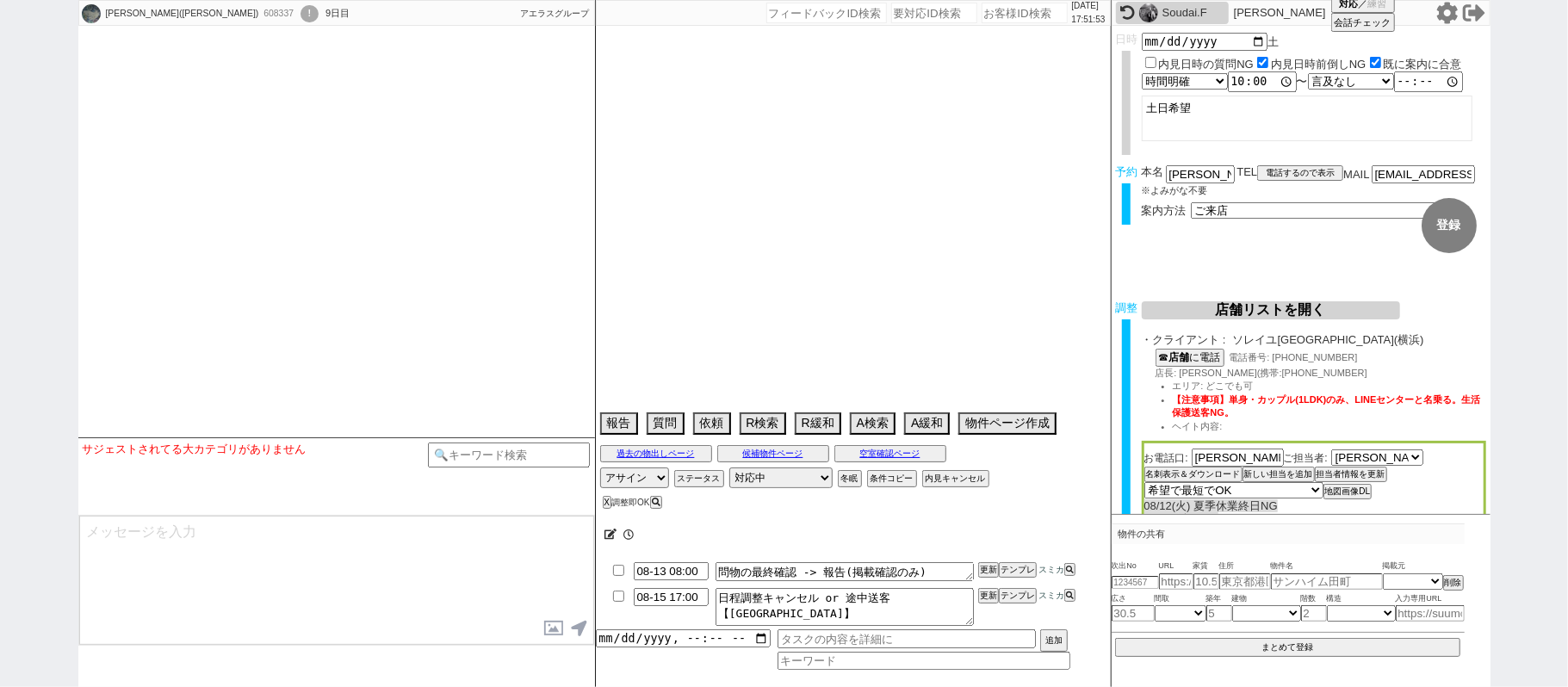
select select "83"
select select "84"
select select "85"
select select "86"
select select "87"
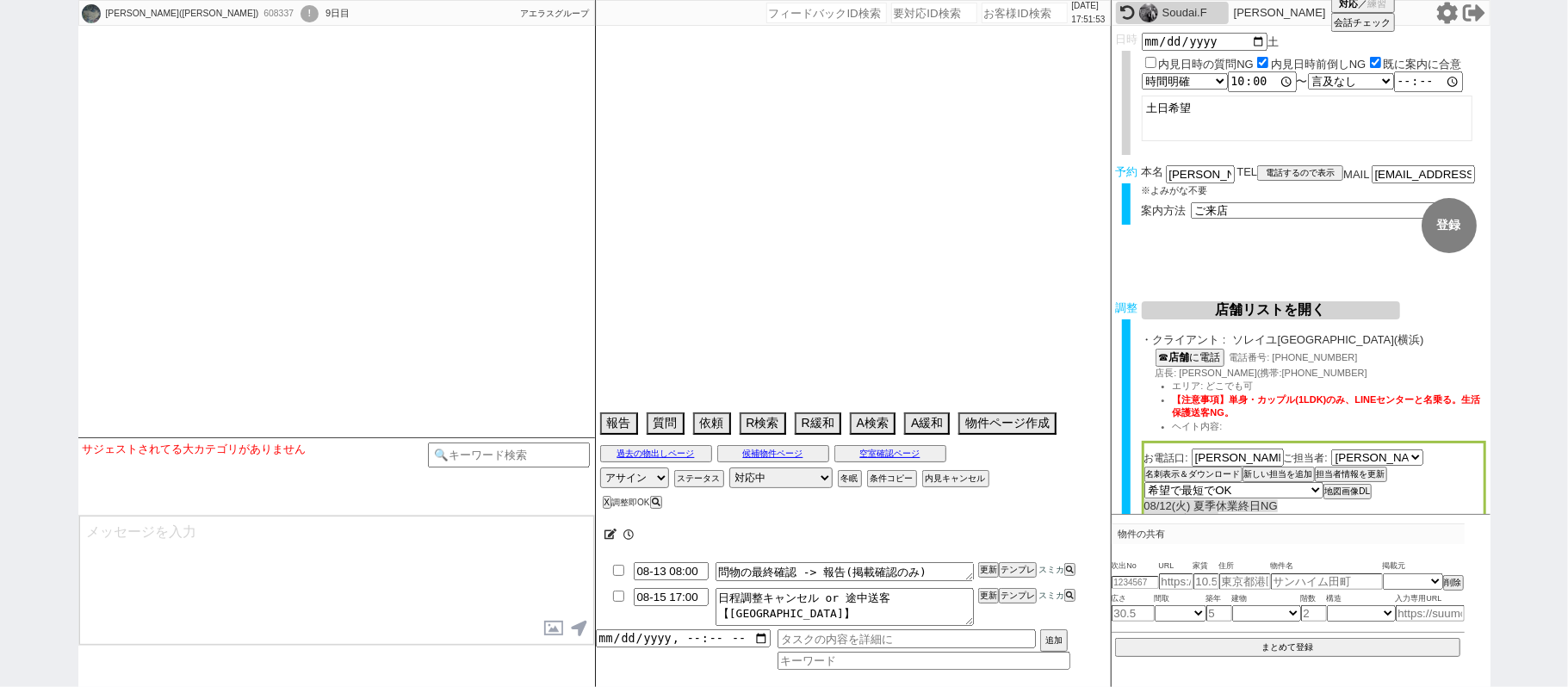
select select "88"
select select "89"
select select "90"
select select "91"
select select "92"
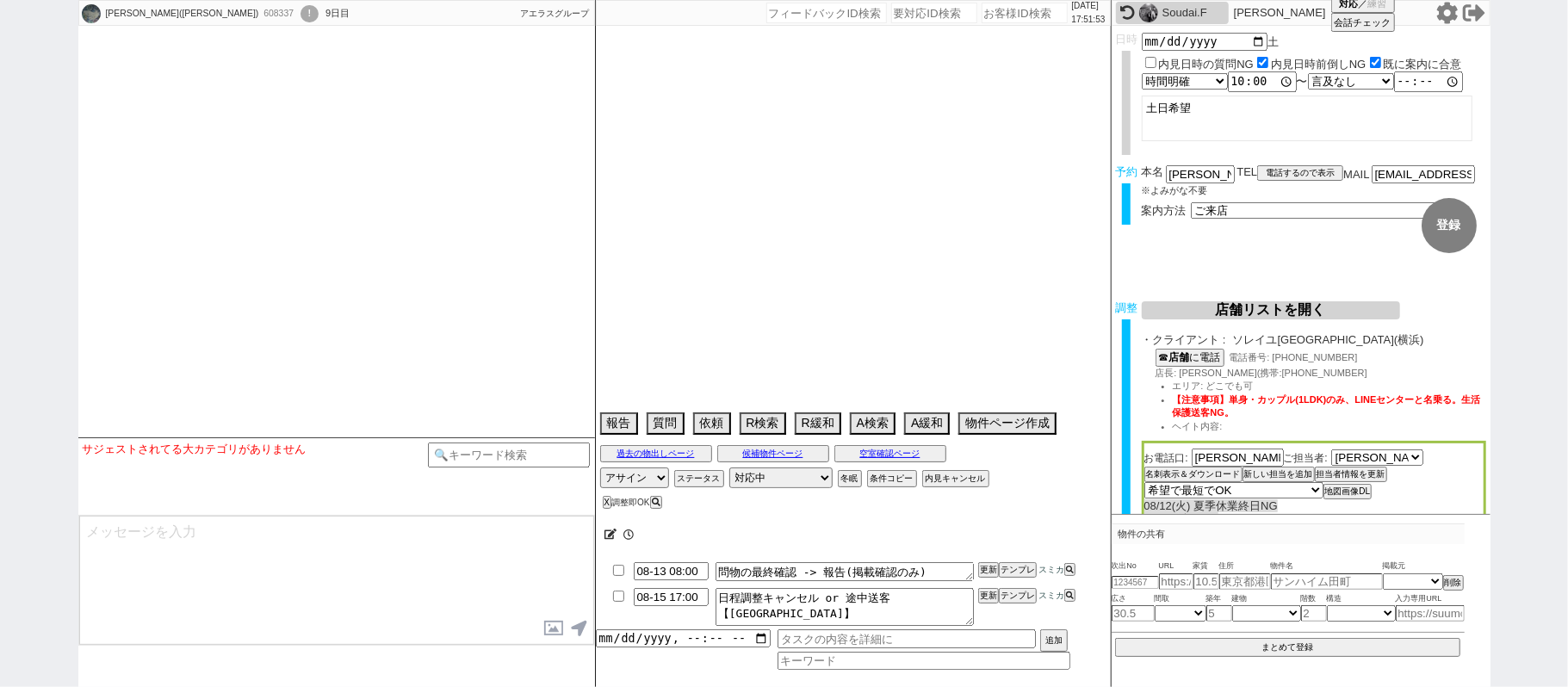
select select "93"
select select "94"
select select "95"
select select "96"
select select "97"
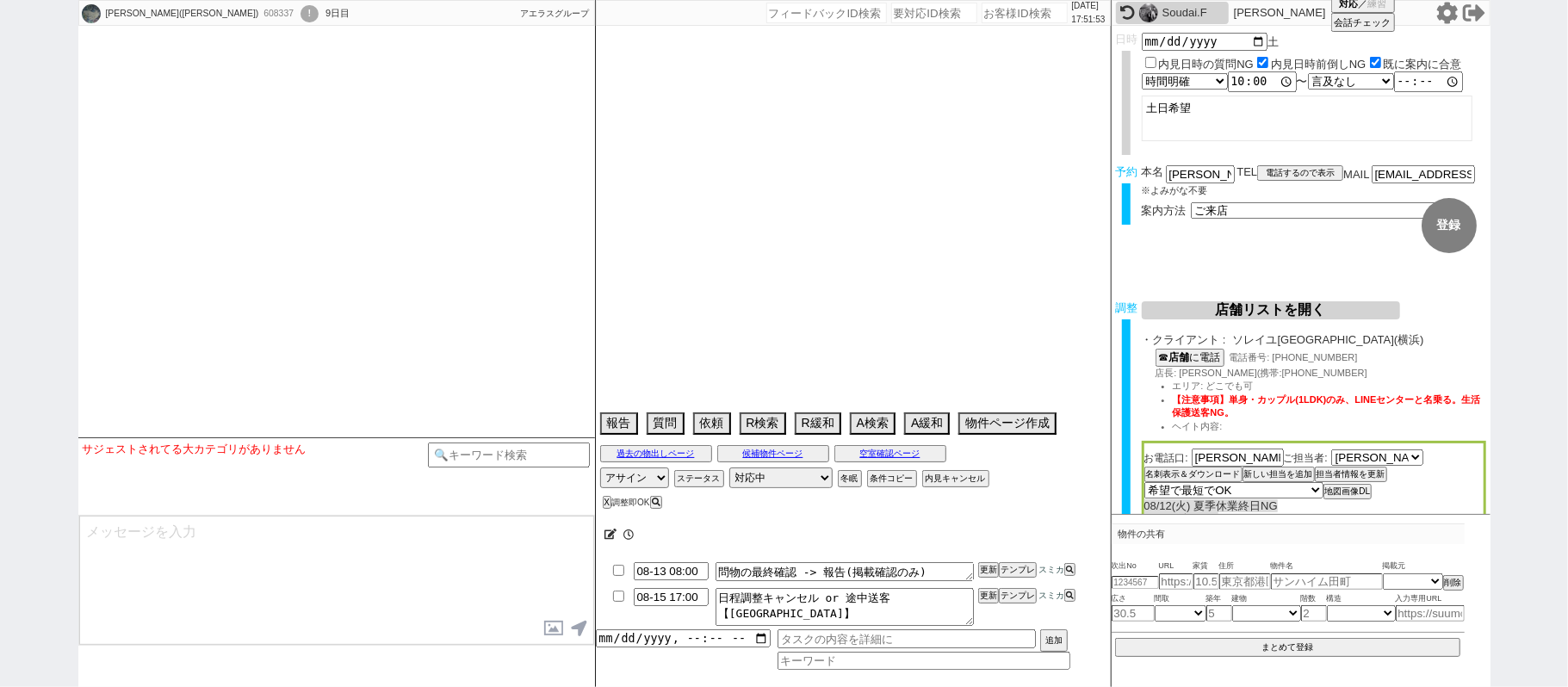
select select "98"
select select "100"
select select "101"
select select "102"
select select "103"
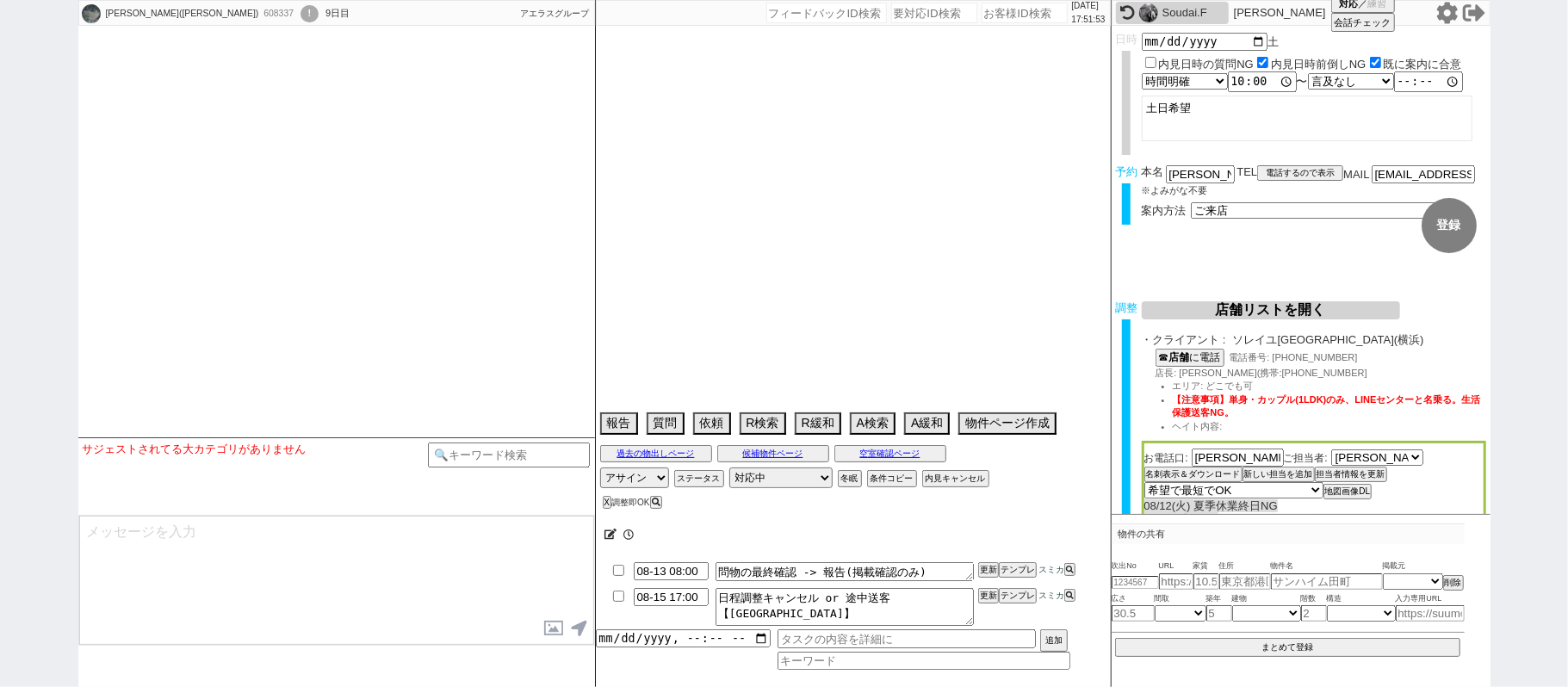
select select "104"
select select "108"
select select "109"
select select "110"
select select "23"
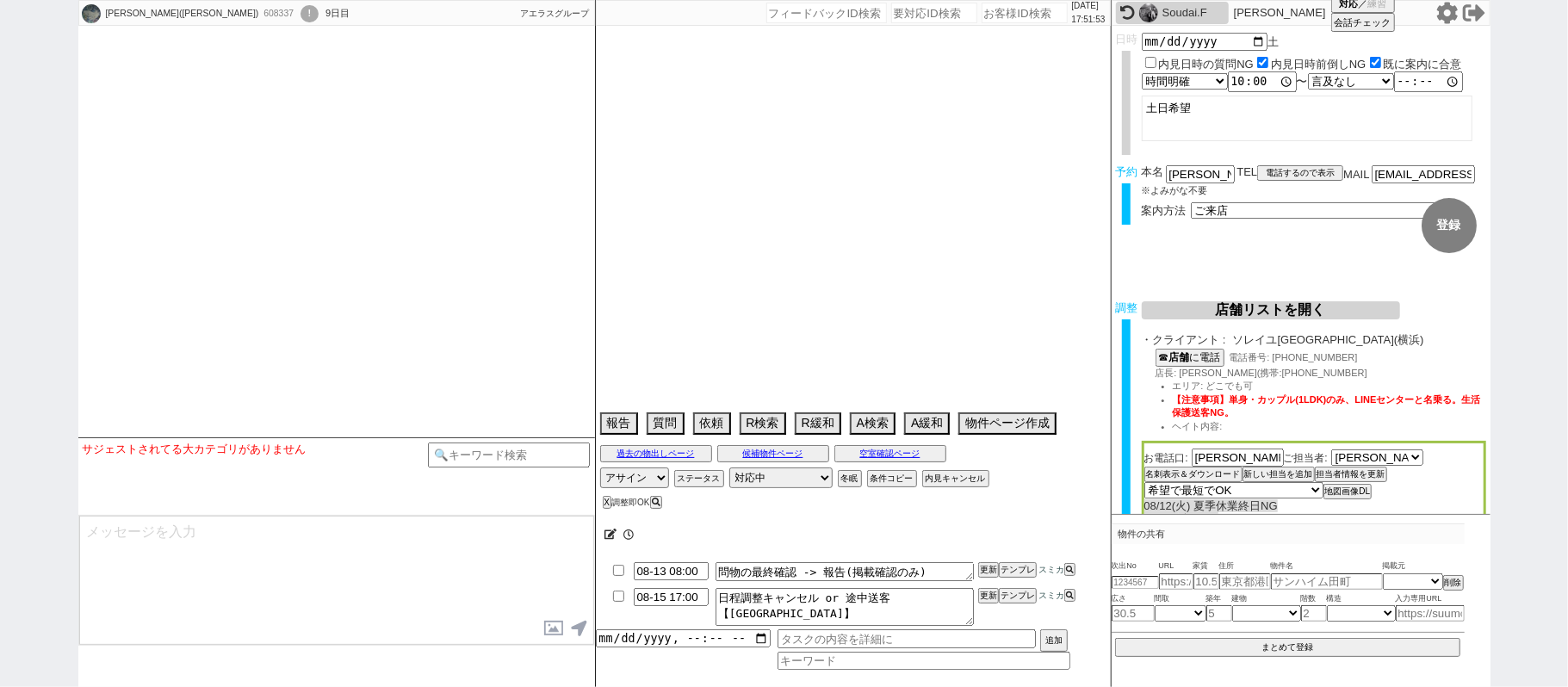
select select "751"
select select "57"
select select "1412"
select select "56"
select select "1393"
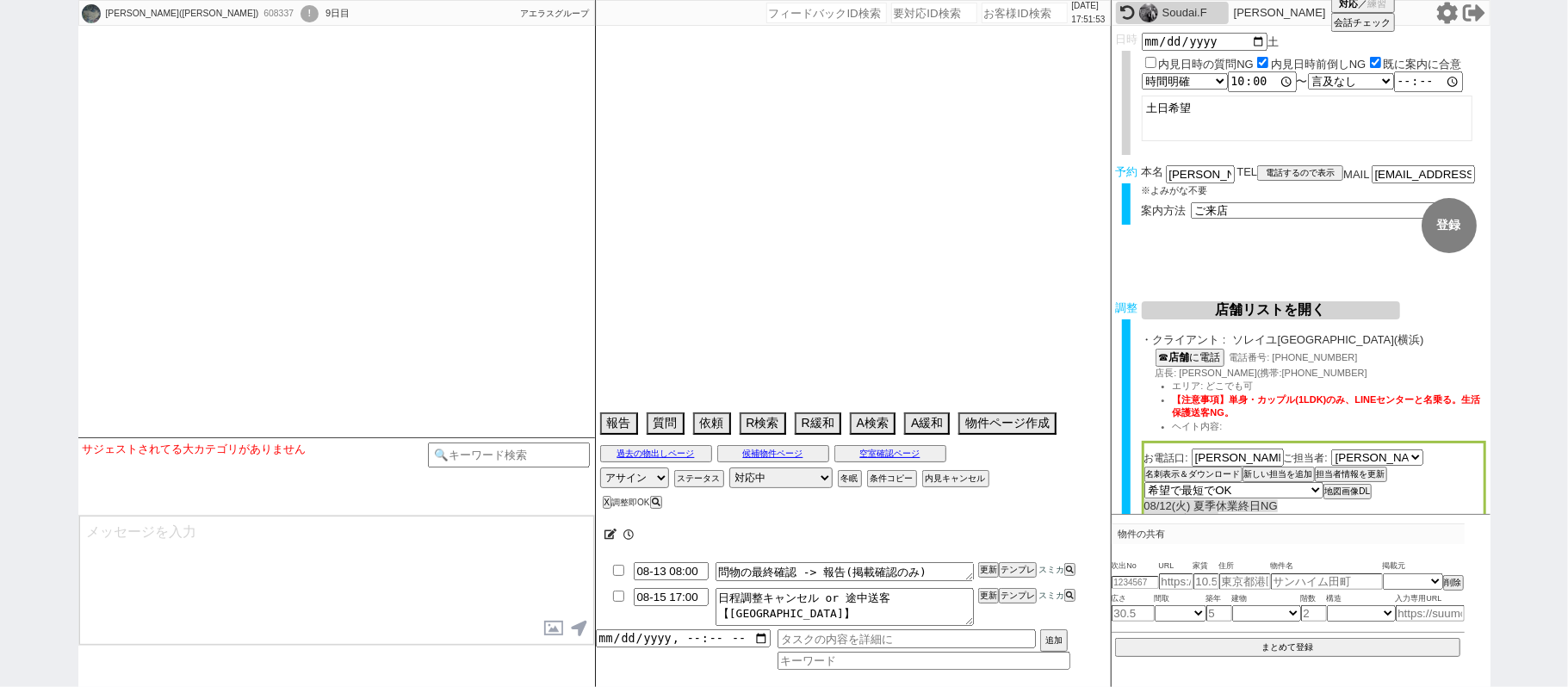
select select "1289"
select select "9"
select select "339"
select select "15"
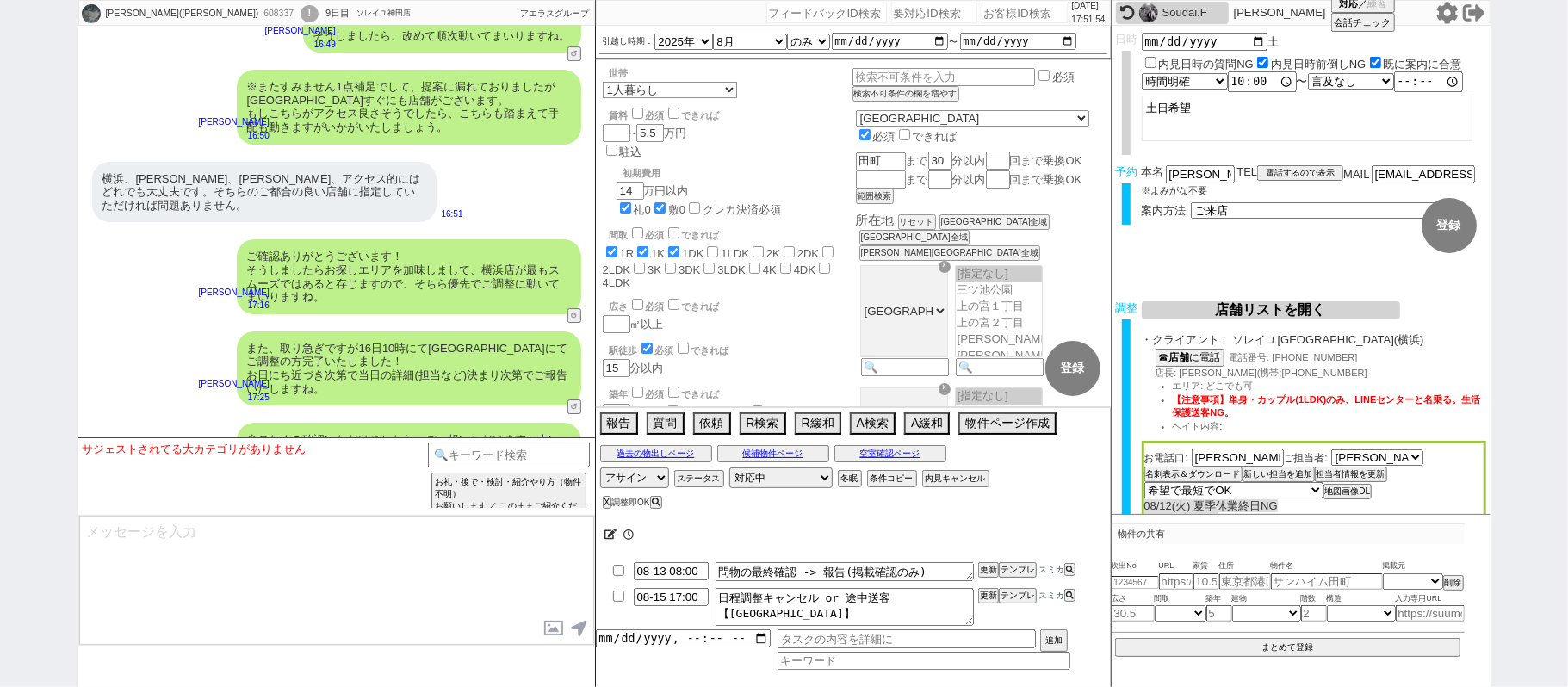
scroll to position [379, 0]
click at [538, 455] on input at bounding box center [509, 453] width 163 height 21
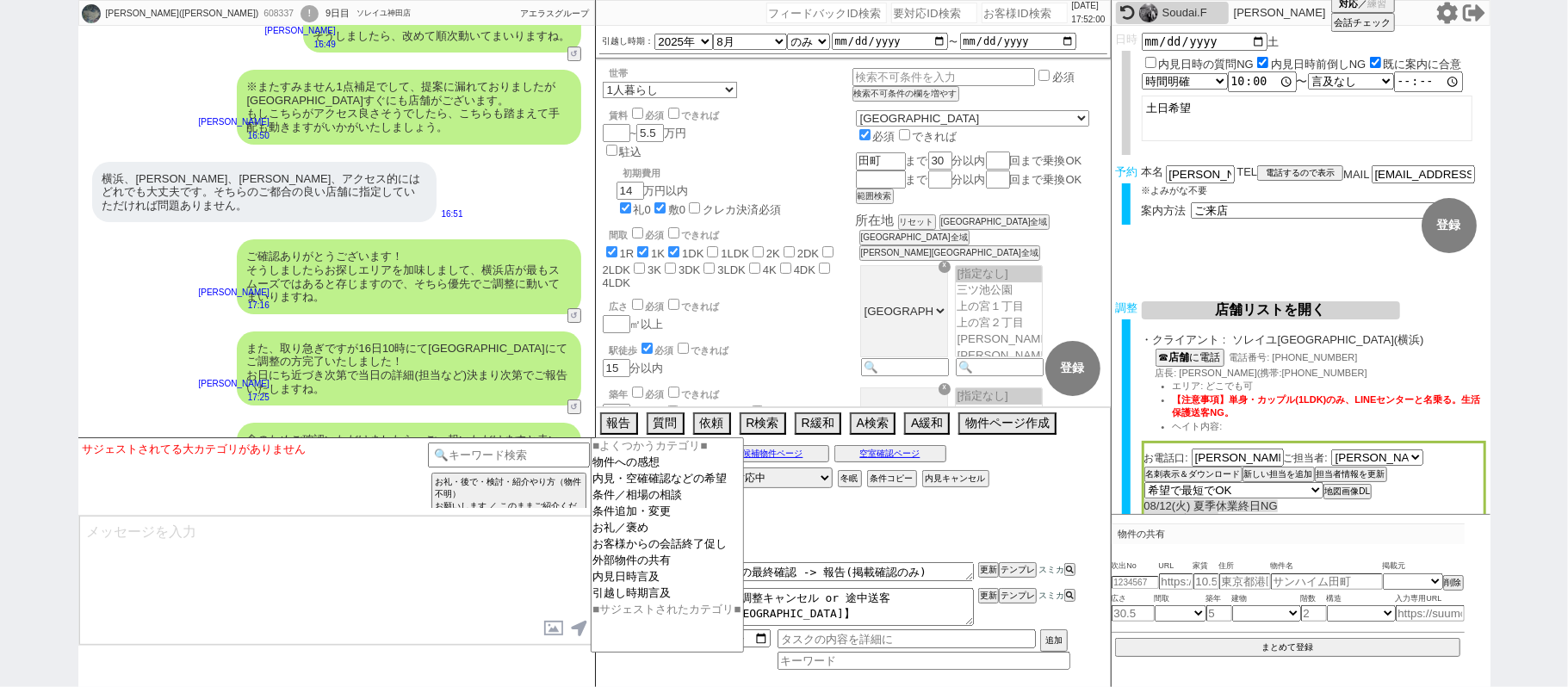
click at [577, 468] on button "↺" at bounding box center [576, 473] width 11 height 11
click at [515, 456] on input at bounding box center [509, 453] width 163 height 21
type input "記述"
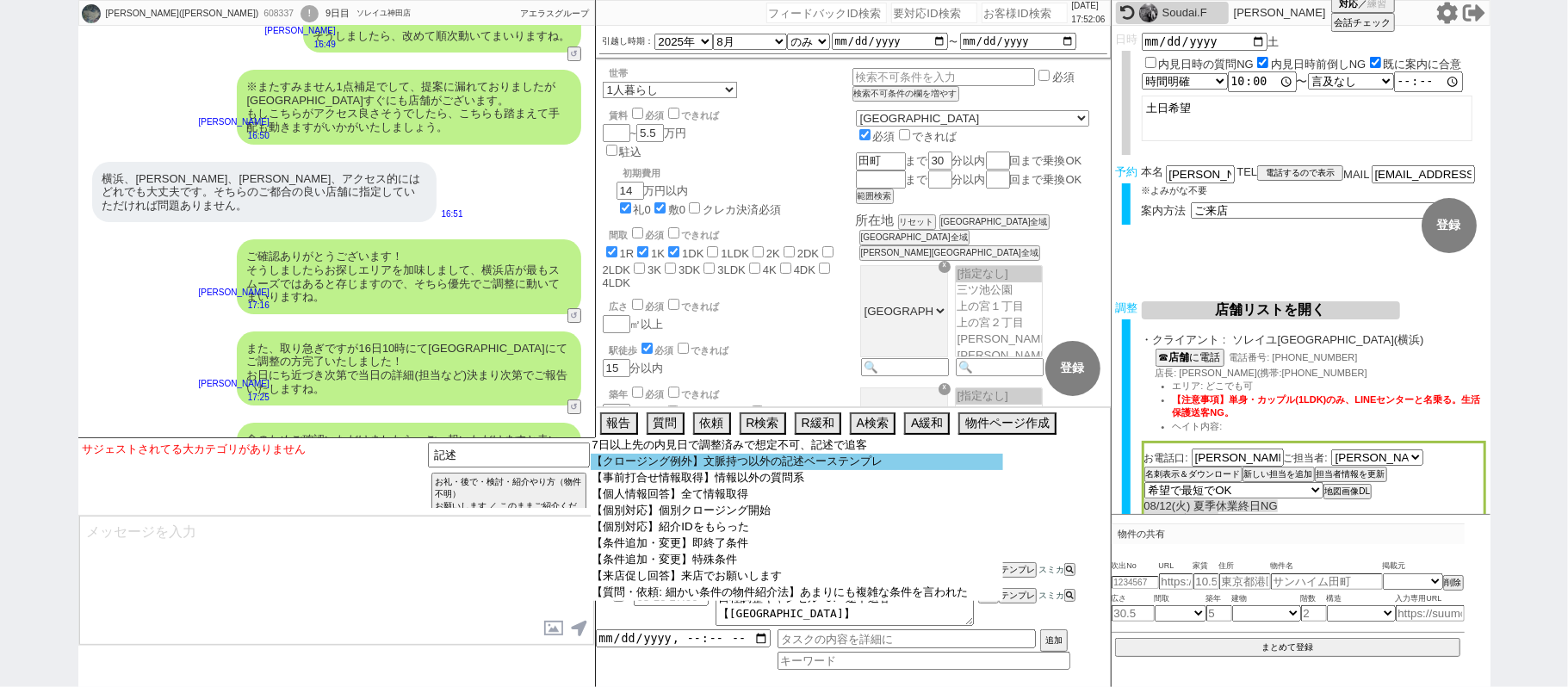
click at [662, 469] on option "【クロージング例外】文脈持つ以外の記述ベーステンプレ" at bounding box center [796, 461] width 412 height 16
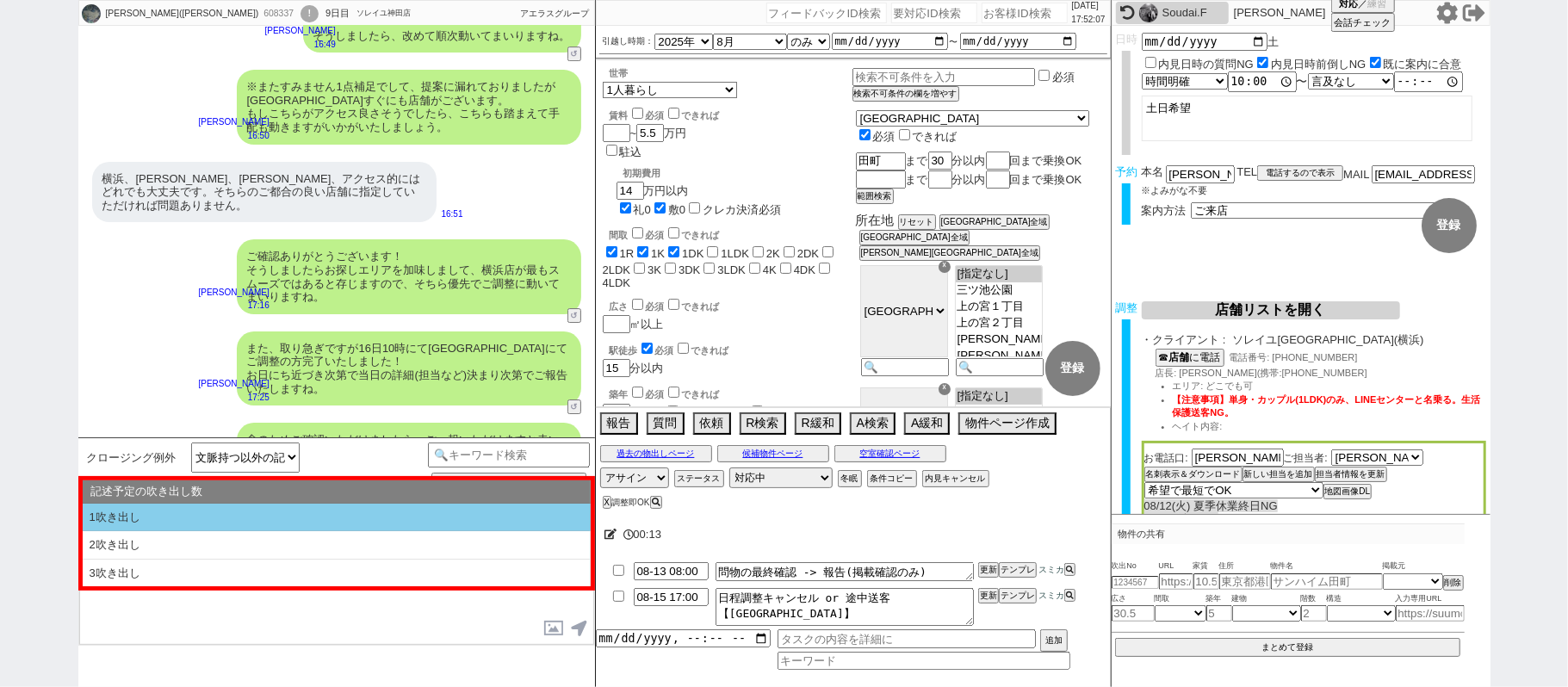
click at [296, 520] on li "1吹き出し" at bounding box center [336, 518] width 508 height 29
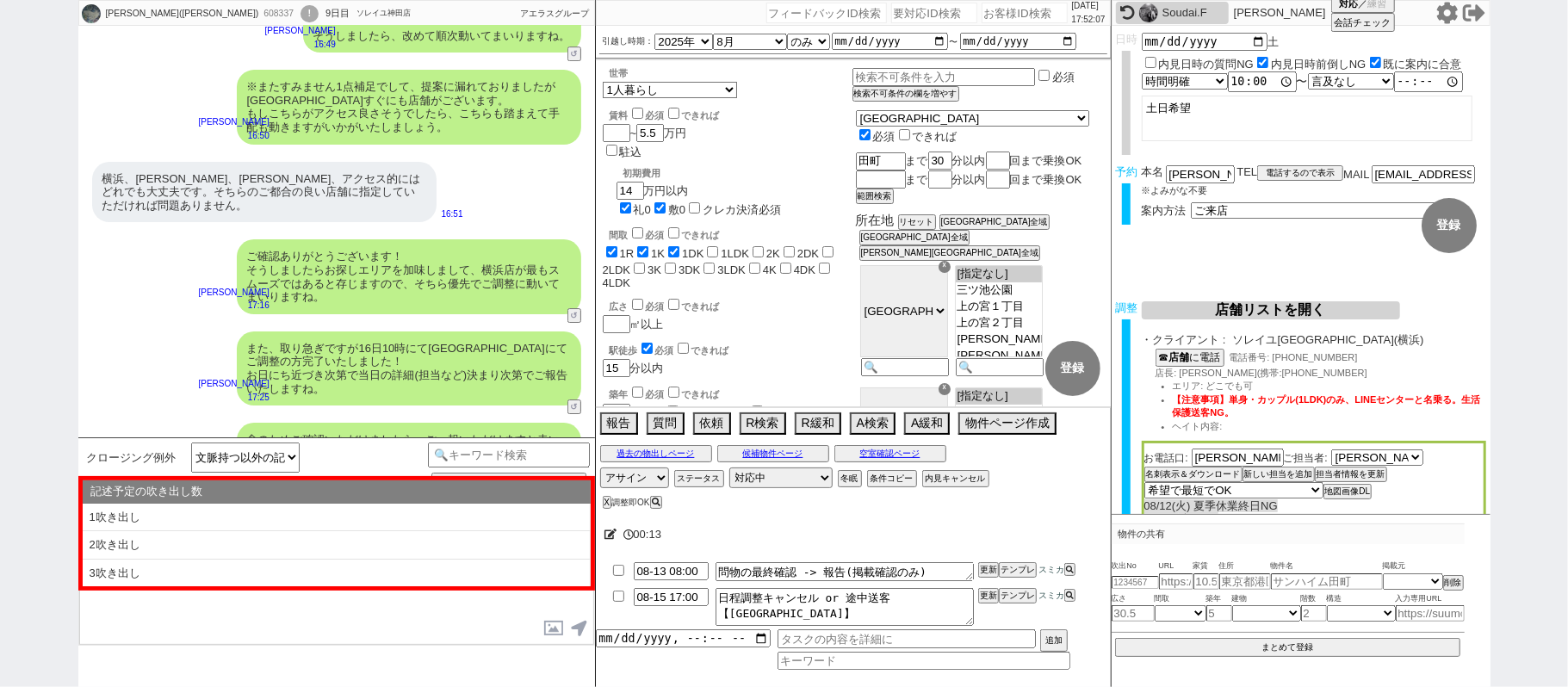
select select "1吹き出し"
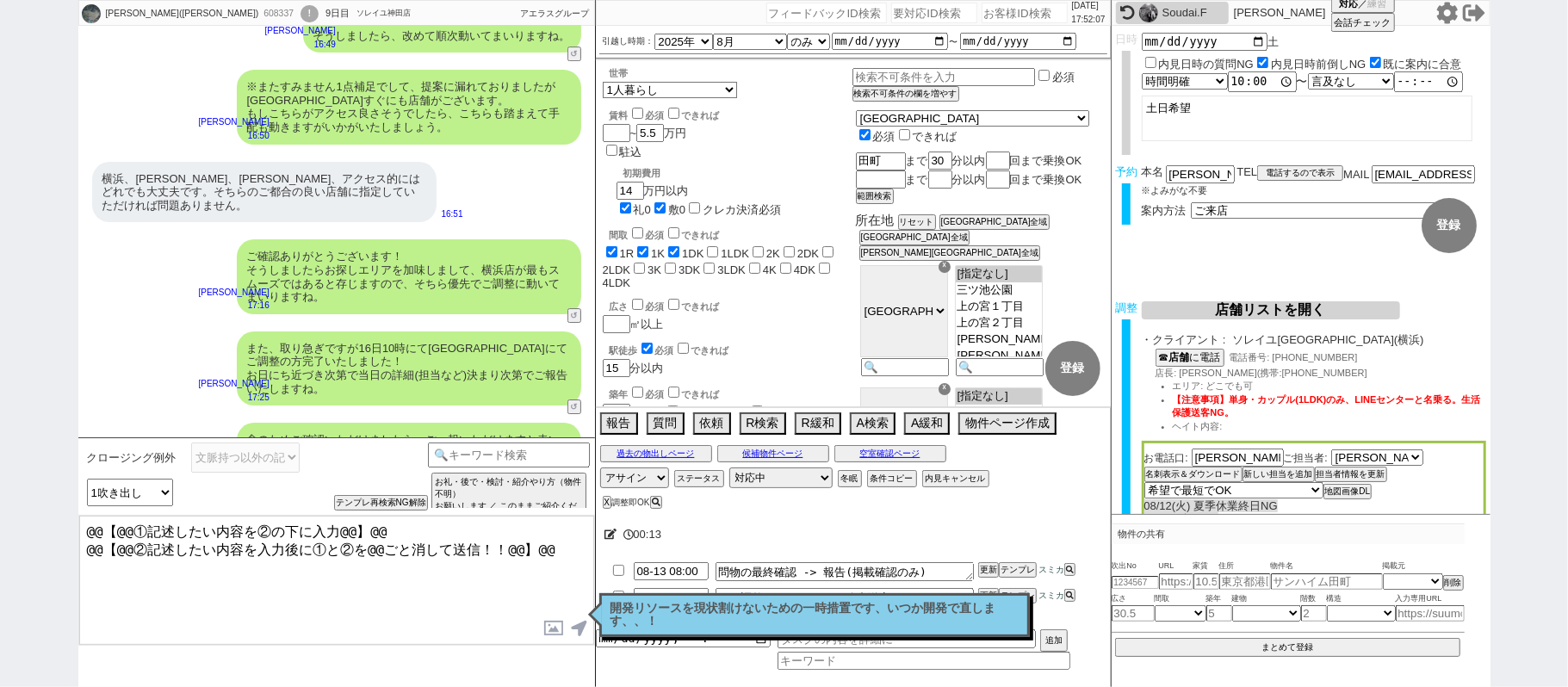
click at [544, 544] on textarea "@@【@@①記述したい内容を②の下に入力@@】@@ @@【@@②記述したい内容を入力後に①と②を@@ごと消して送信！！@@】@@" at bounding box center [336, 580] width 515 height 129
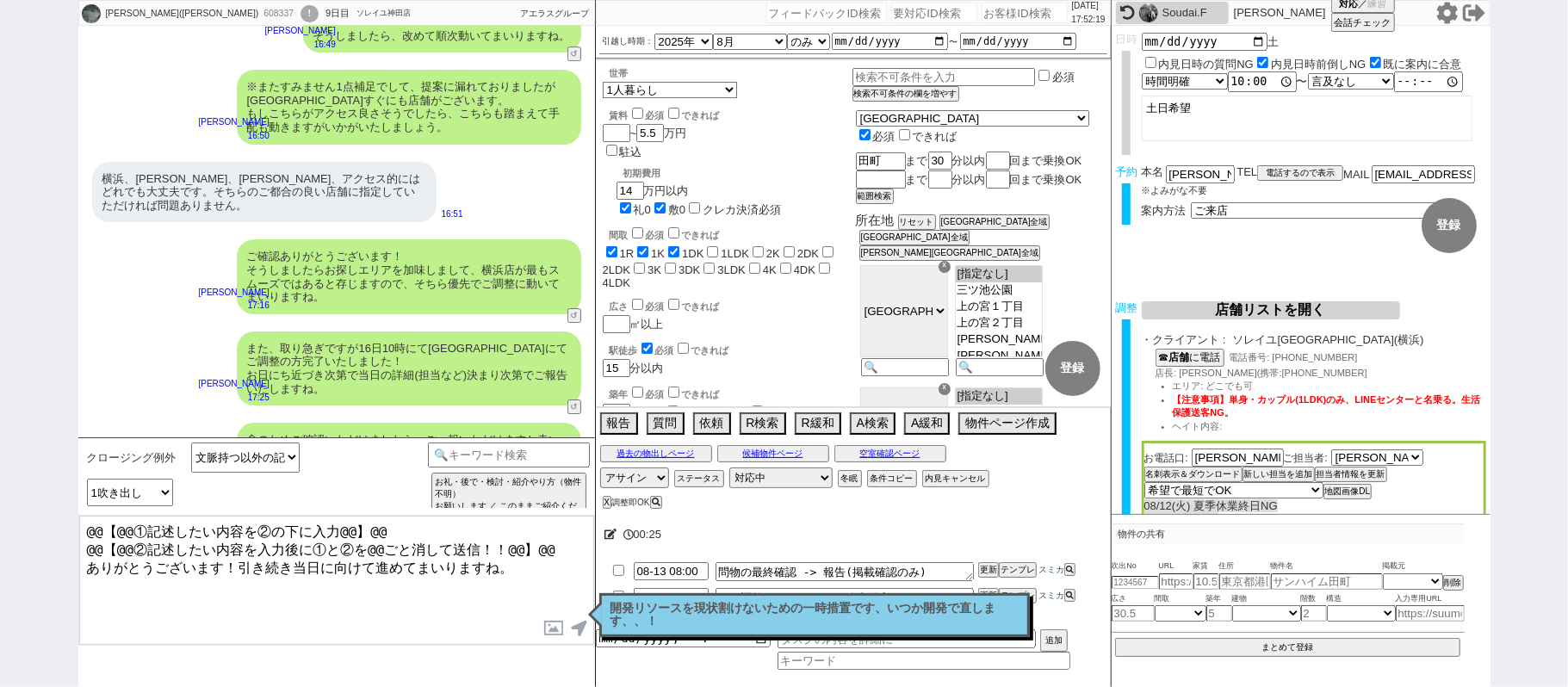
click at [0, 310] on div "愛実(まなみ) 608337 ! 0 9日目 ソレイユ神田店 冬眠中 自社客 アエラスグループ スミカ_BPO チャット全表示 2025-08-03 新しくフ…" at bounding box center [784, 343] width 1568 height 687
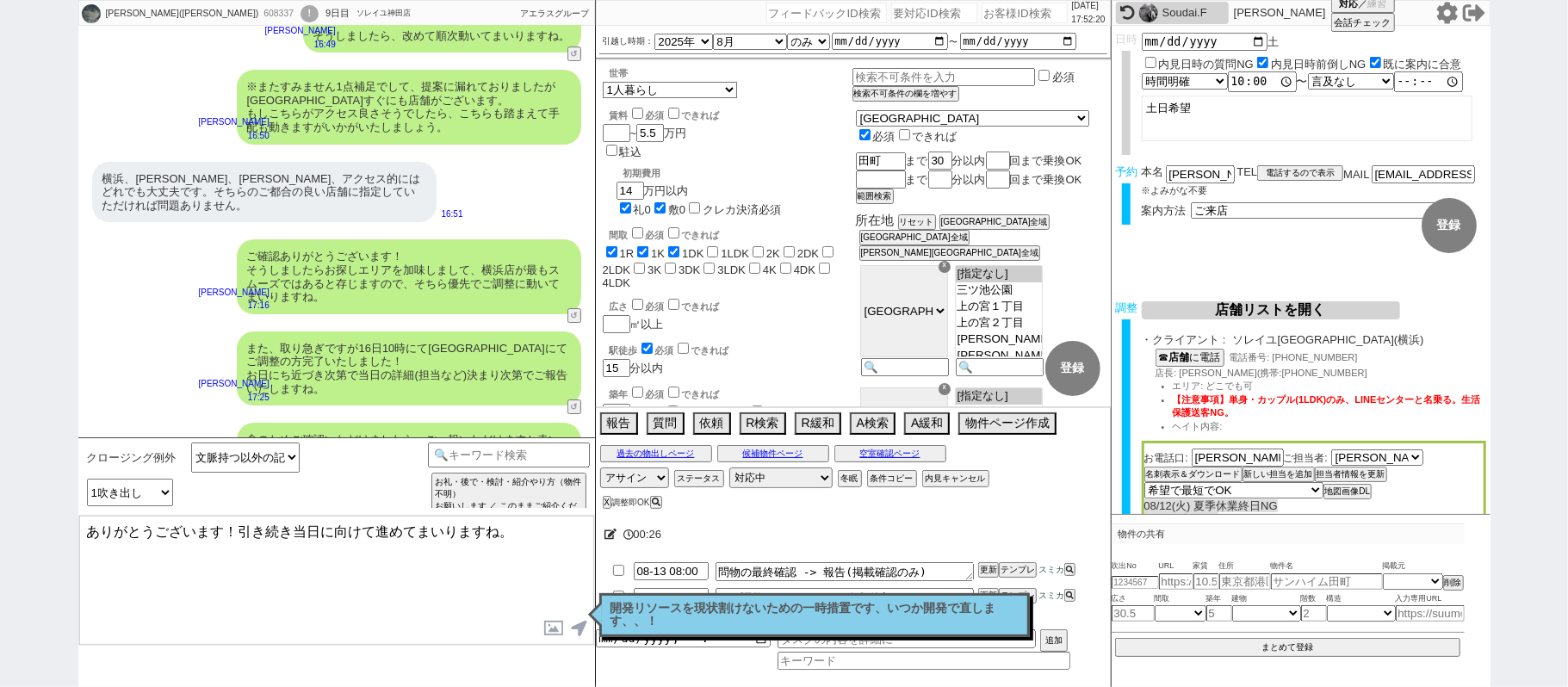
type textarea "ありがとうございます！引き続き当日に向けて進めてまいりますね。"
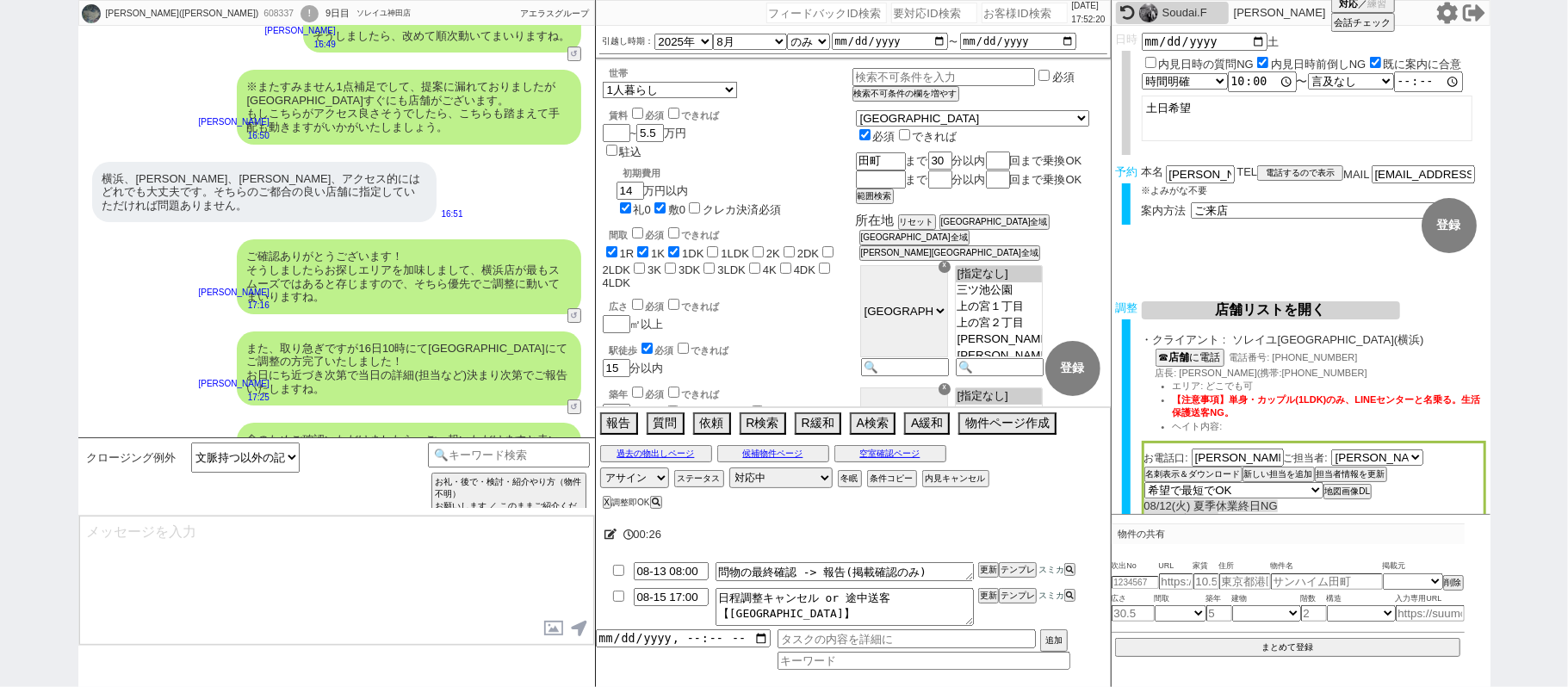
scroll to position [8916, 0]
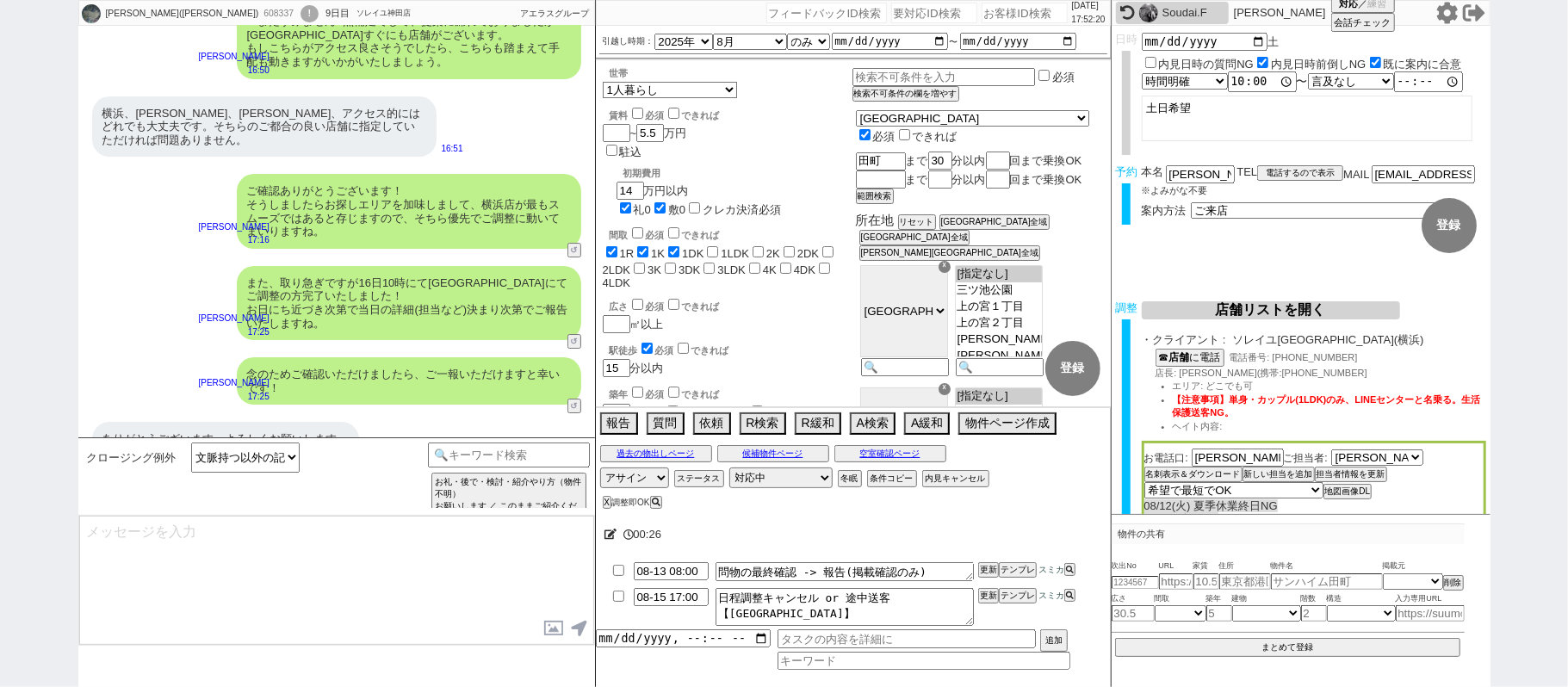
select select "431"
type textarea "@@【@@メッセージは打たず、以下やってください@@】@@ @@【@@タスク整理、追加、条件入力等のやるべきことはやりましたか？？全て終わったら自分に付いたア…"
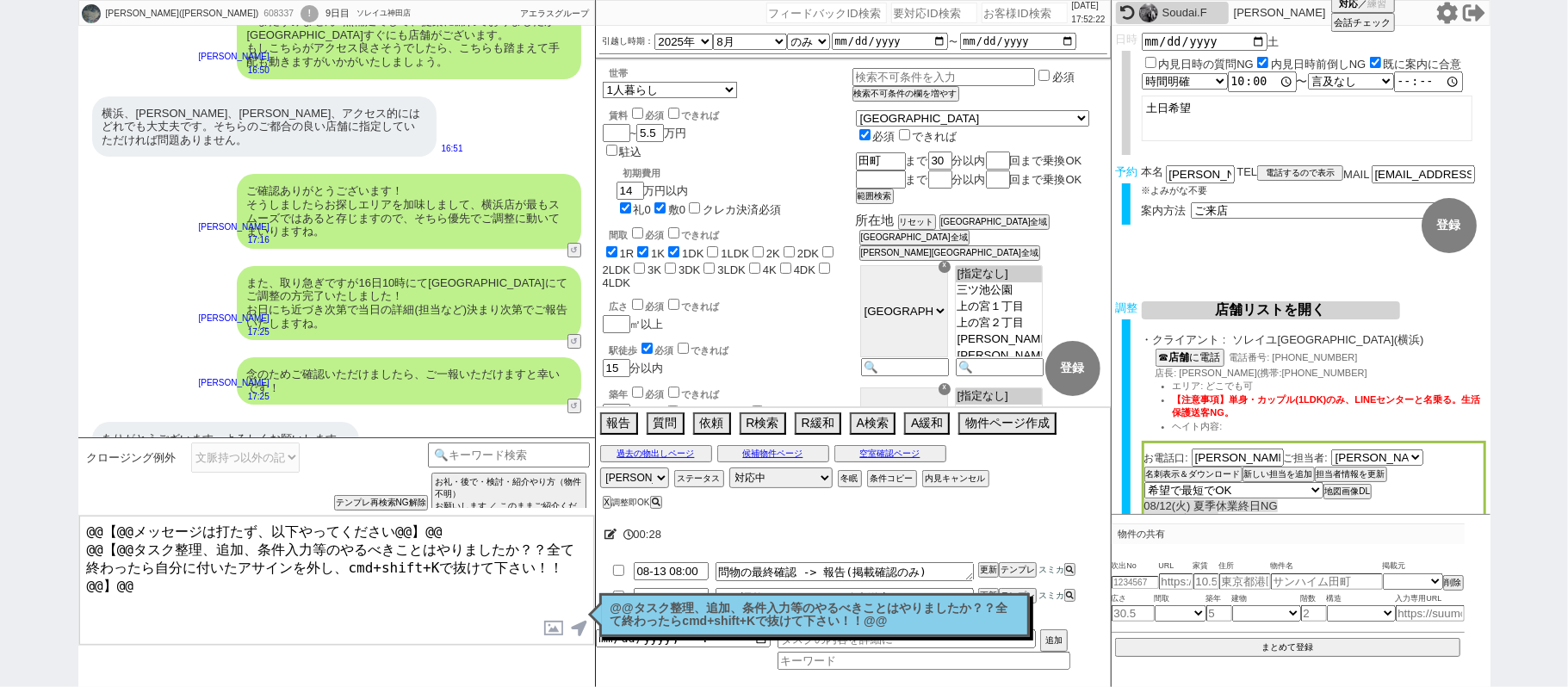
click at [724, 616] on p "@@タスク整理、追加、条件入力等のやるべきことはやりましたか？？全て終わったらcmd+shift+Kで抜けて下さい！！@@" at bounding box center [815, 615] width 408 height 27
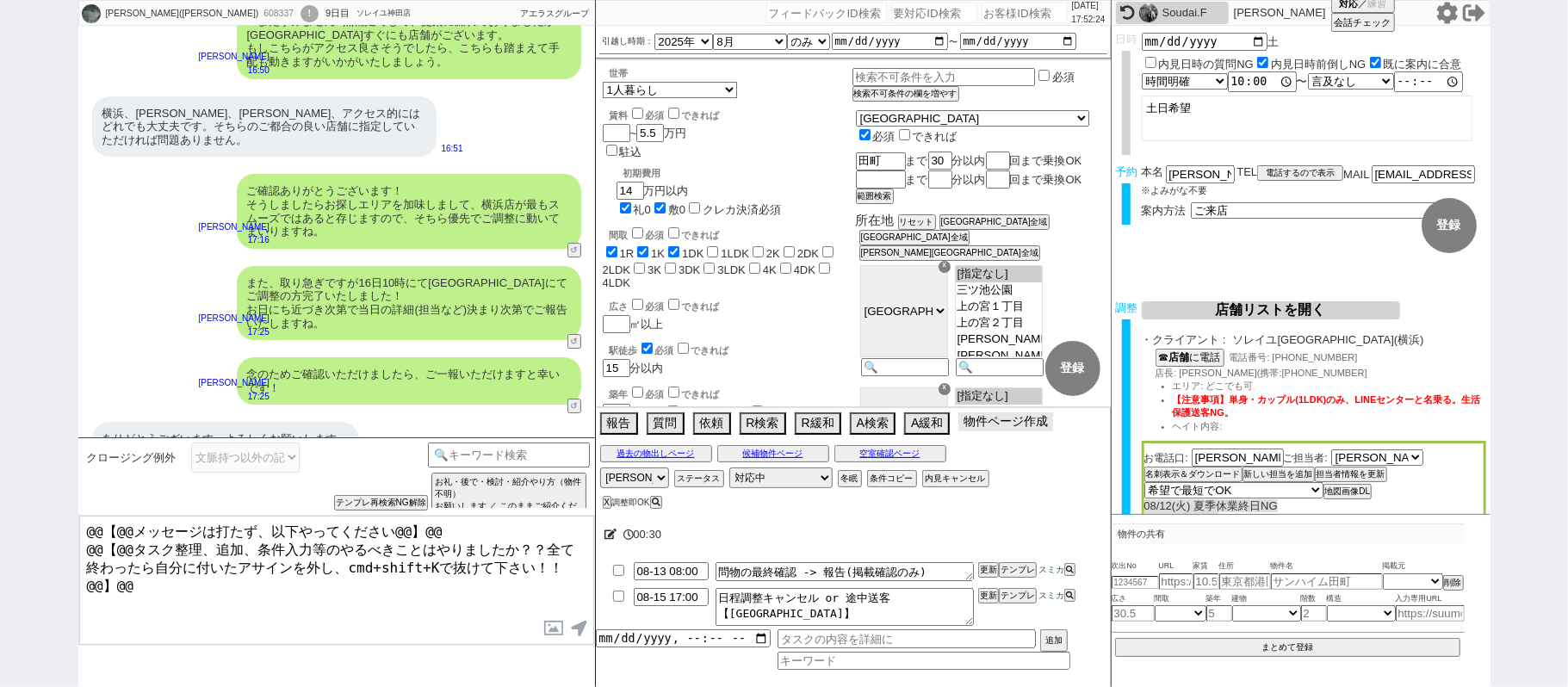
click at [990, 431] on button "物件ページ作成 今は物件がないので押せません" at bounding box center [1005, 422] width 95 height 19
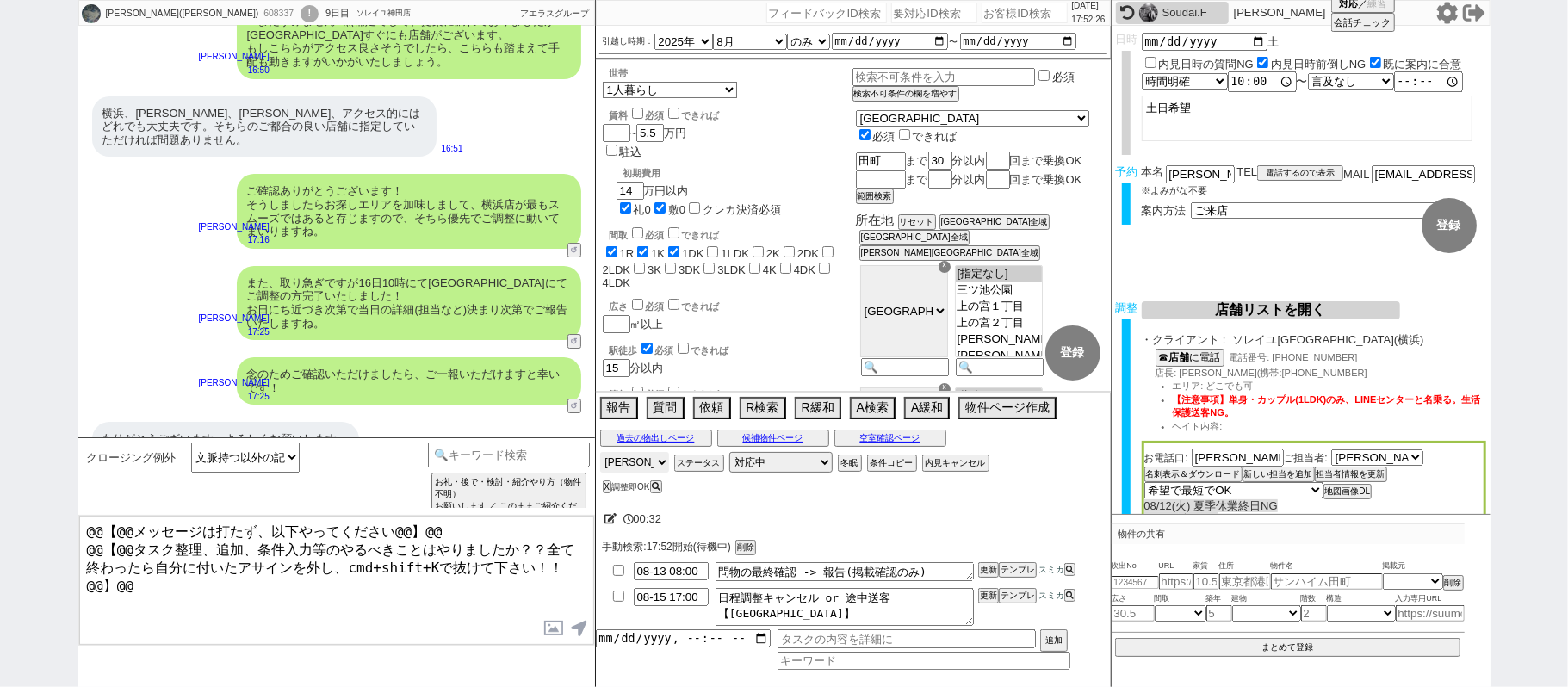
click at [632, 465] on select "アサイン 青木琢磨 松井健太朗 中村夏海 廣瀬晶子 小形幸" at bounding box center [634, 463] width 69 height 21
select select
click at [600, 454] on select "アサイン 青木琢磨 松井健太朗 中村夏海 廣瀬晶子 小形幸" at bounding box center [634, 463] width 69 height 21
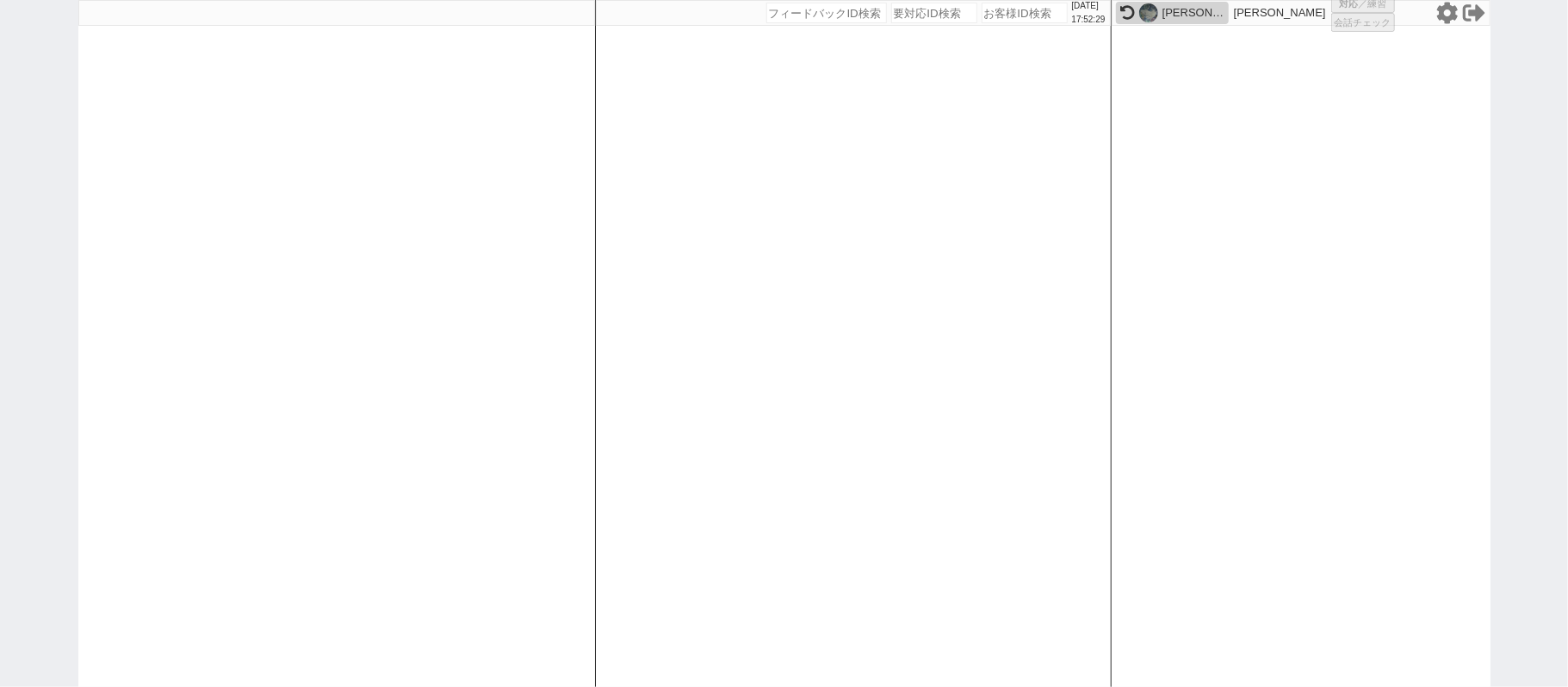
select select
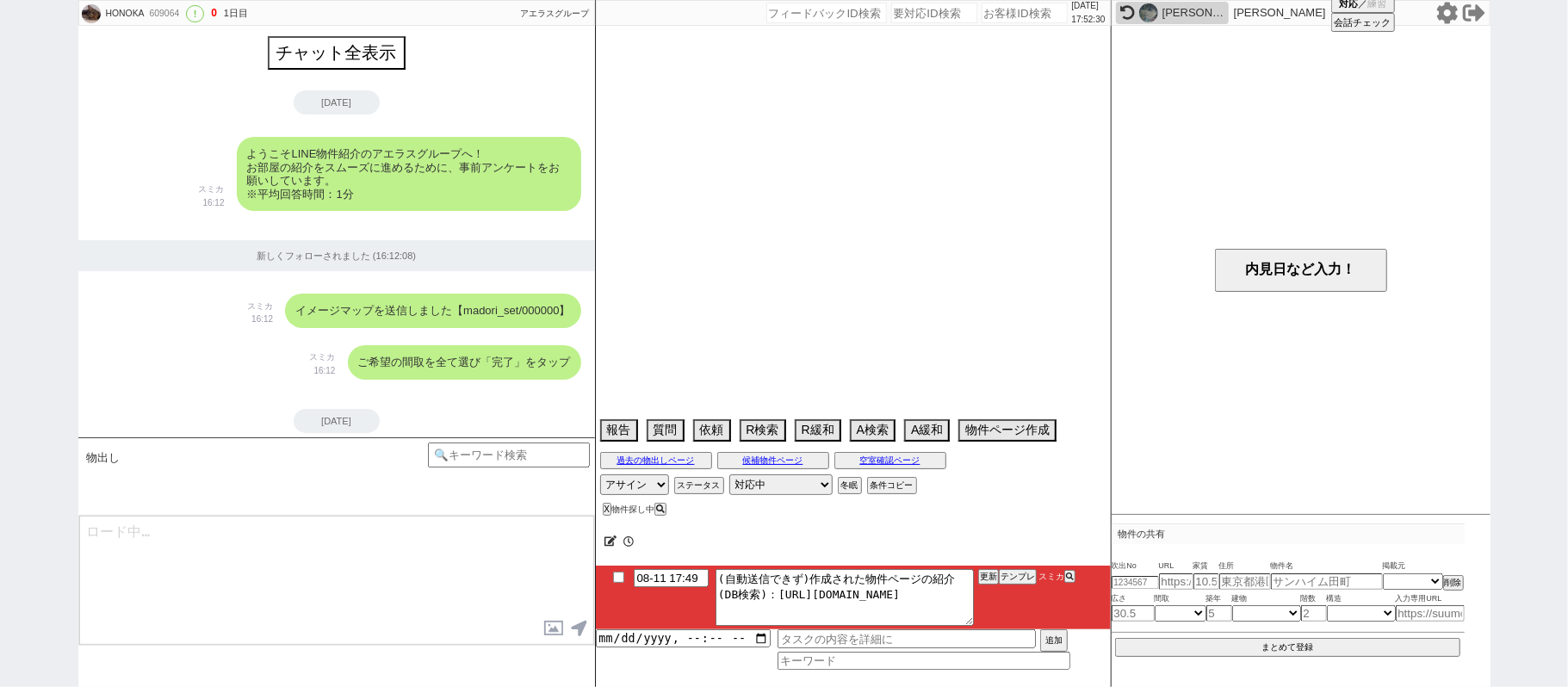
scroll to position [1876, 0]
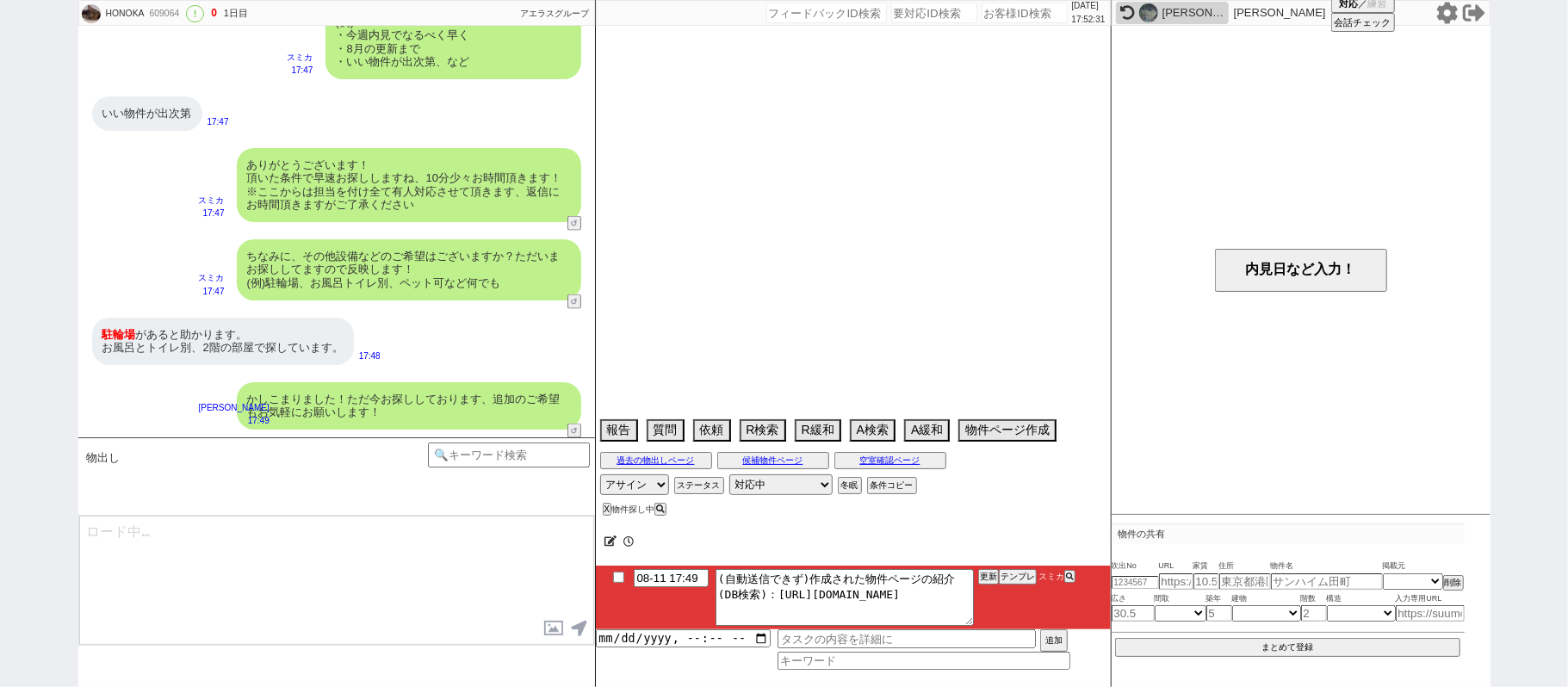
select select "15"
select select "0"
select select "819"
select select "48"
select select "75"
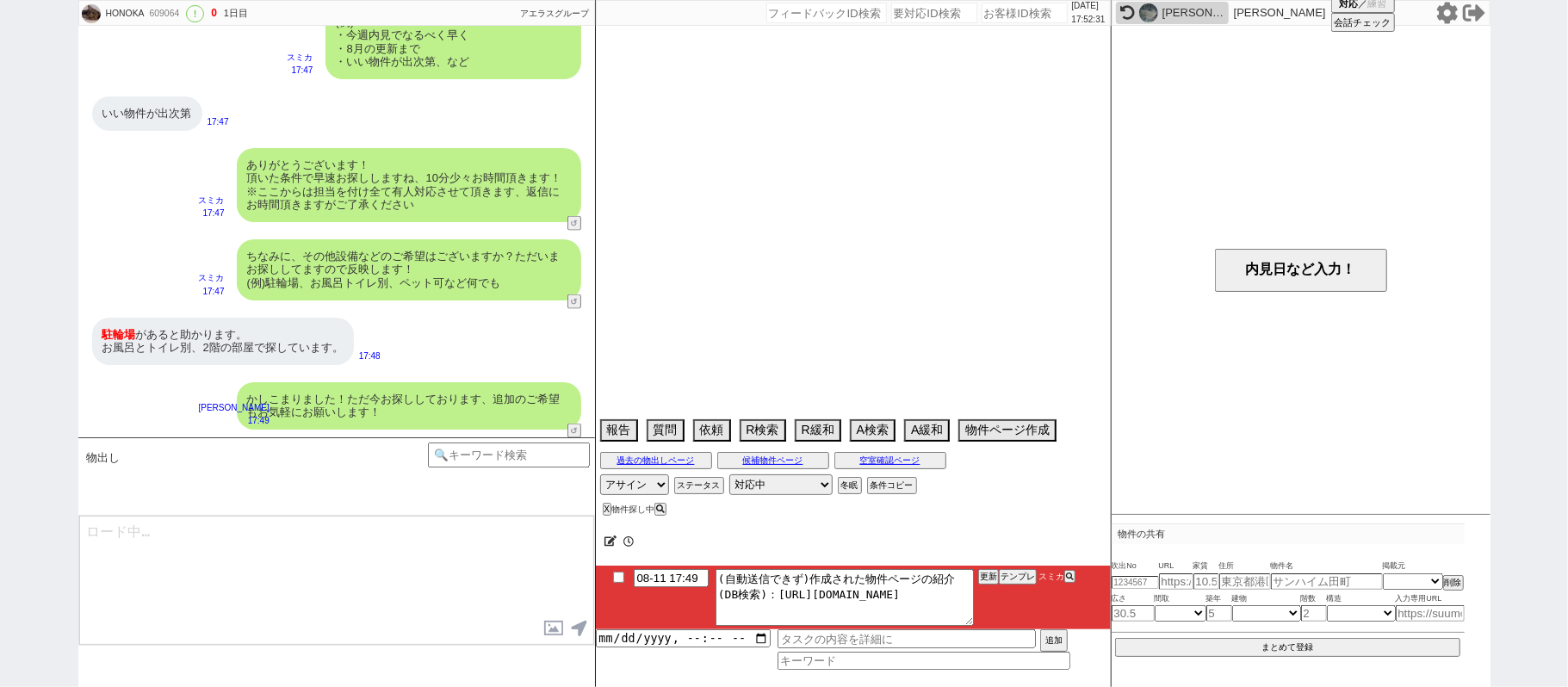
select select "44"
select select "60"
select select "19"
select select "71"
select select "25"
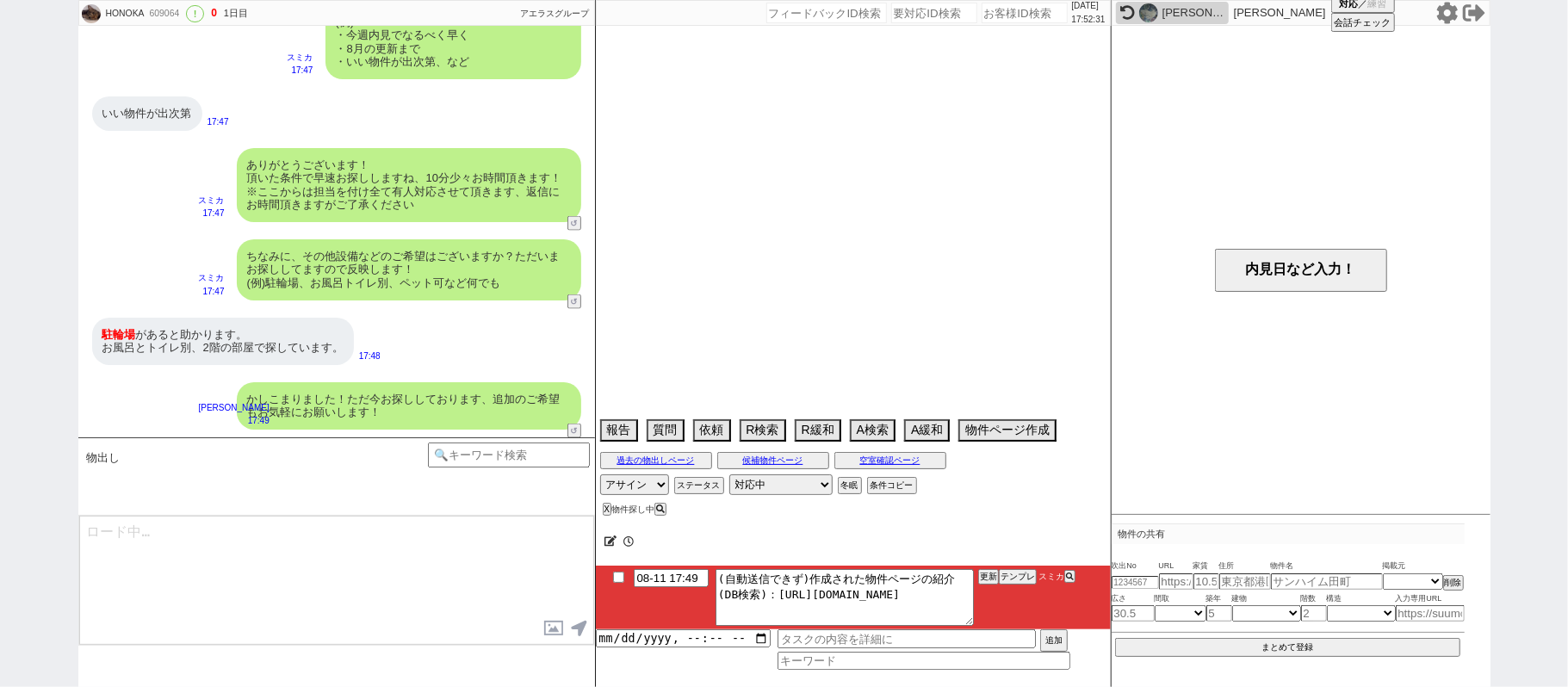
select select "3116"
select select "9"
select select "331"
select select "14"
select select "23"
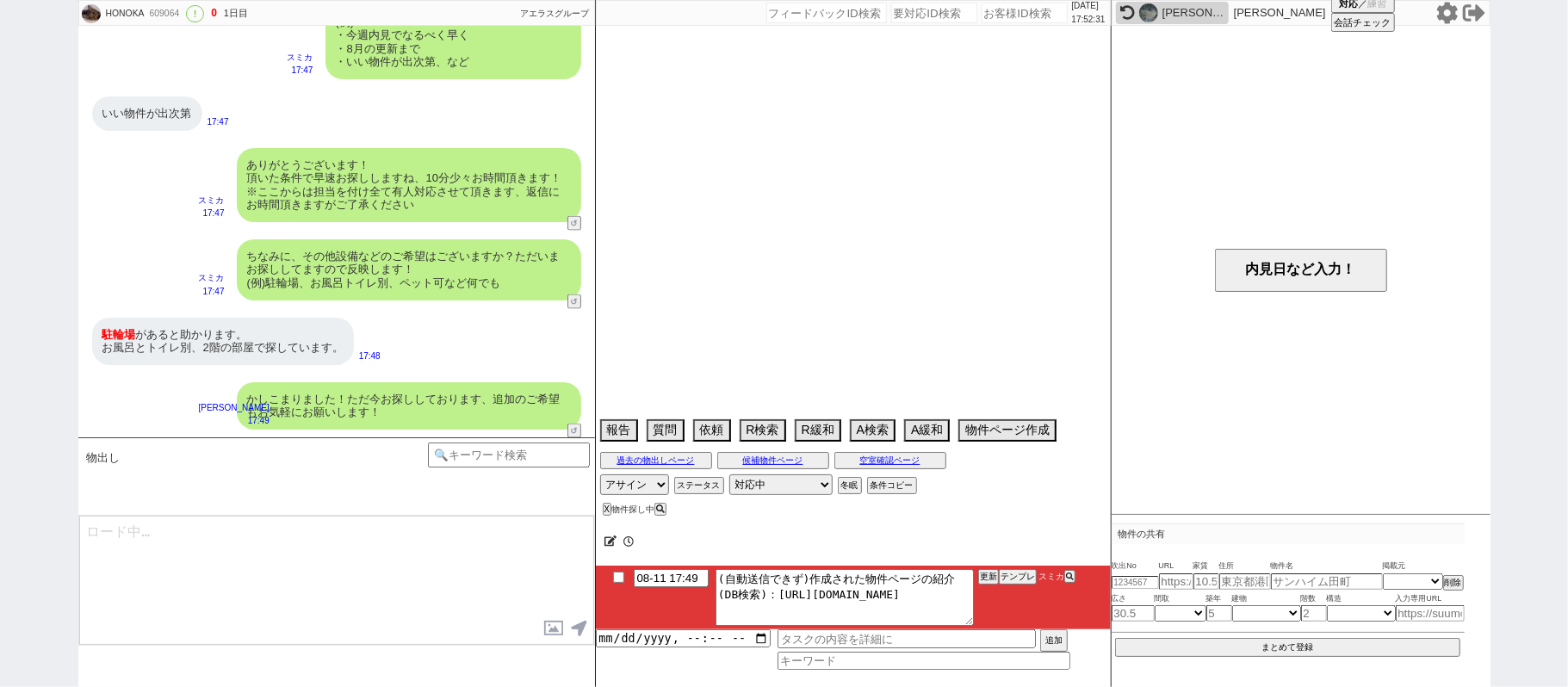
select select "65"
select select "70"
select select "1678"
select select "62"
select select "59"
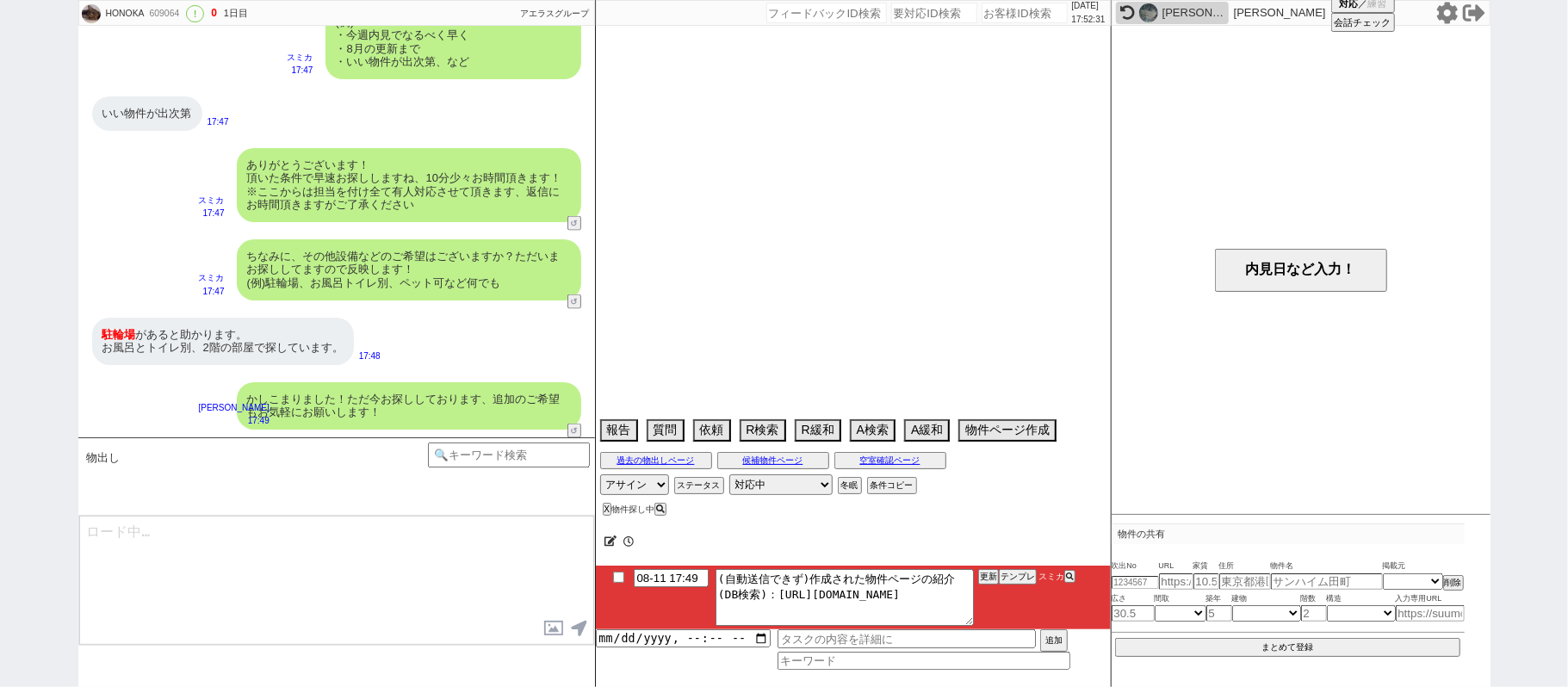
select select "64"
select select "1557"
select select "69"
select select "1654"
select select "67"
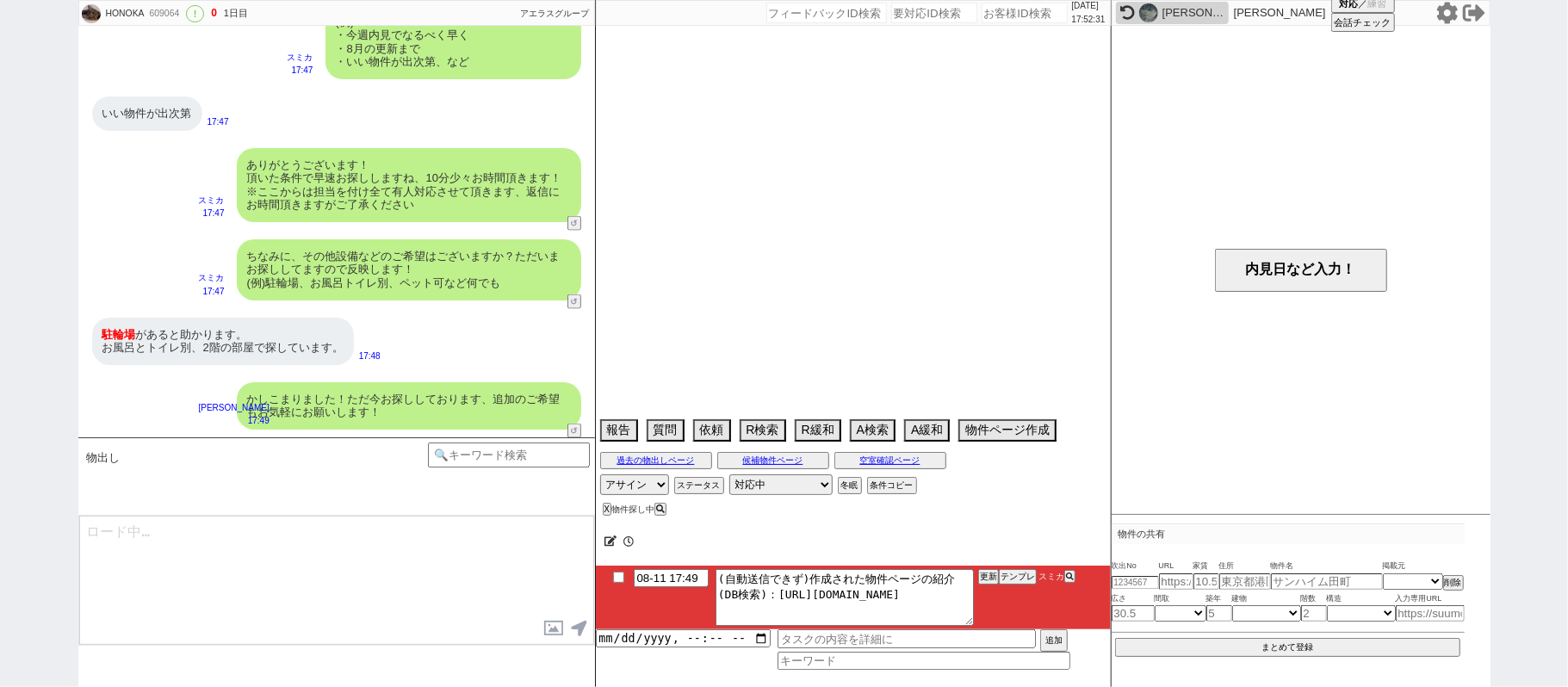
select select "47"
select select "68"
select select "63"
select select "66"
select select "72"
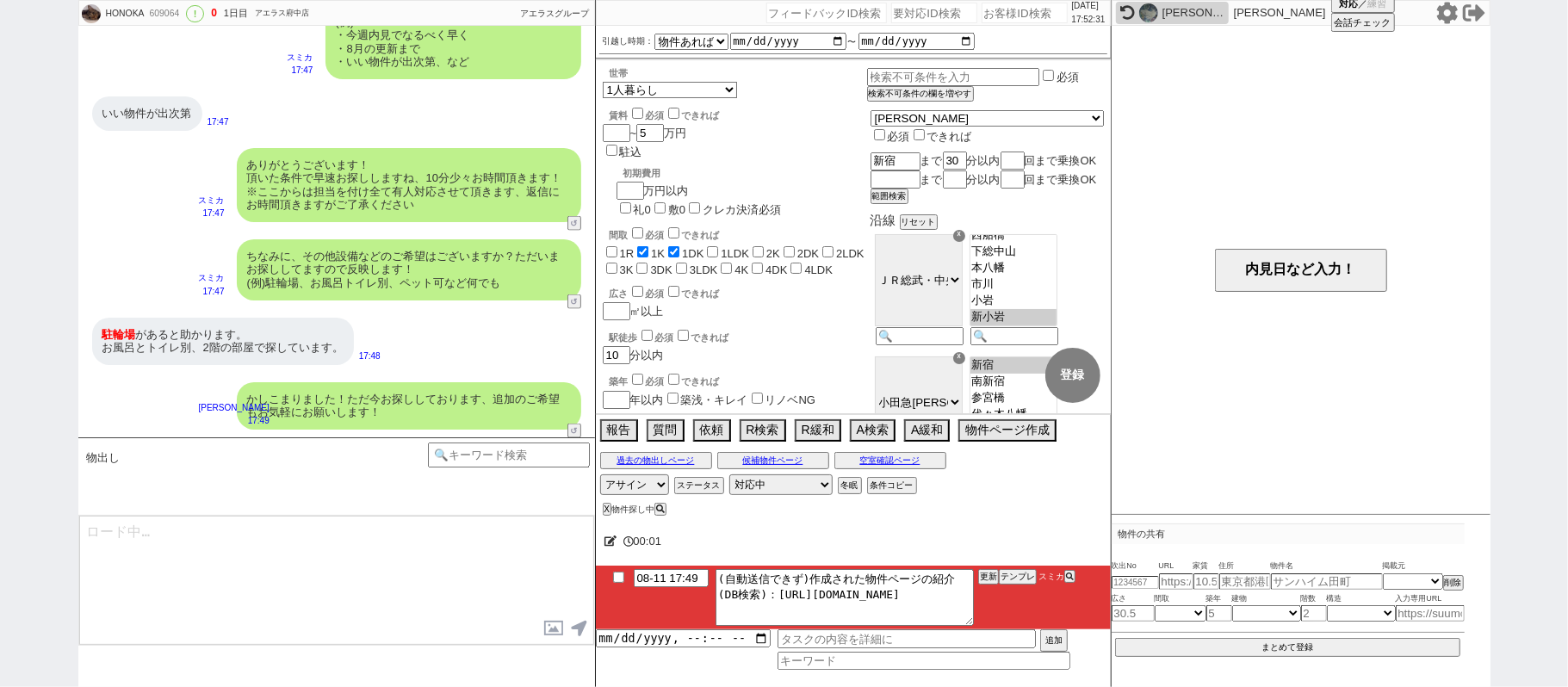
scroll to position [108, 0]
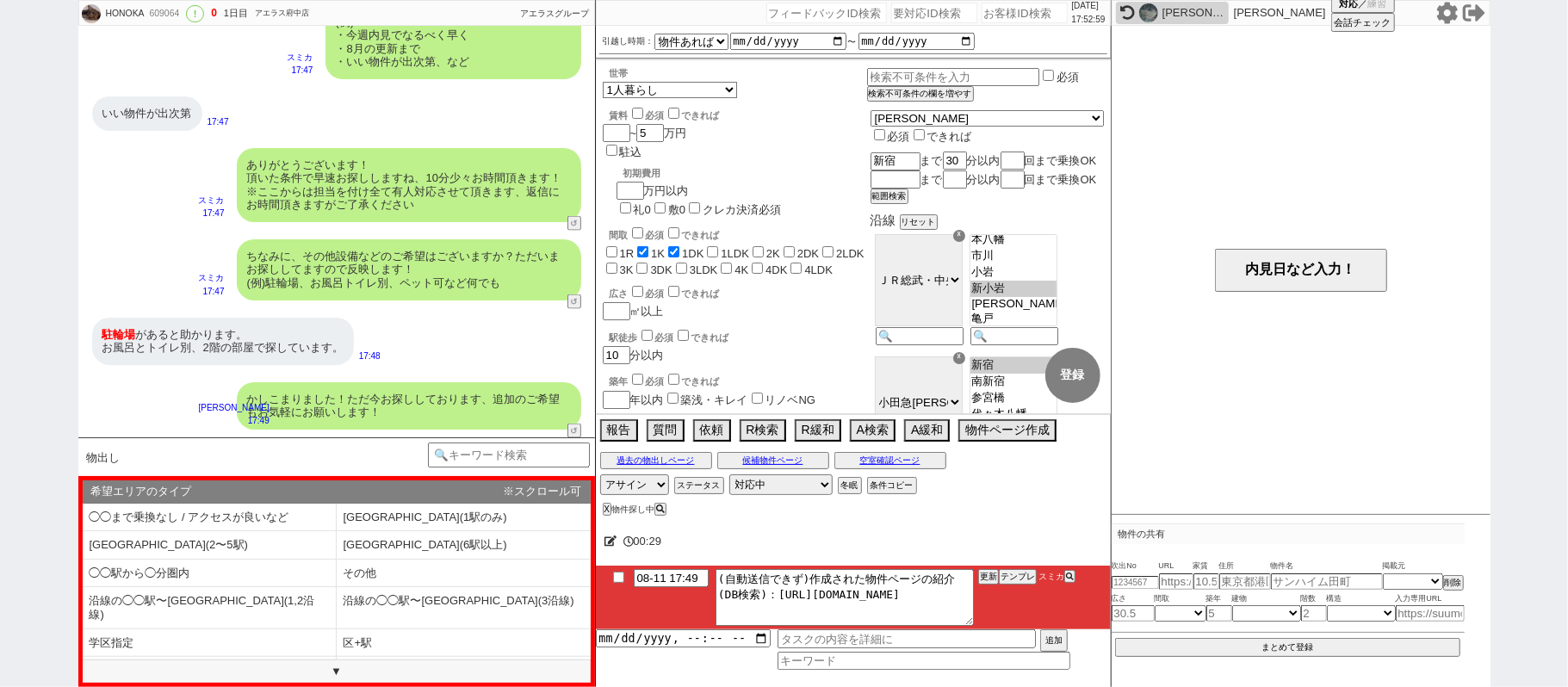
drag, startPoint x: 0, startPoint y: 292, endPoint x: 290, endPoint y: 169, distance: 315.0
click at [0, 291] on div "HONOKA 609064 ! 0 1日目 アエラス府中店 冬眠中 自社客 アエラスグループ スミカ_BPO チャット全表示 2025-08-08 ようこそL…" at bounding box center [784, 343] width 1568 height 687
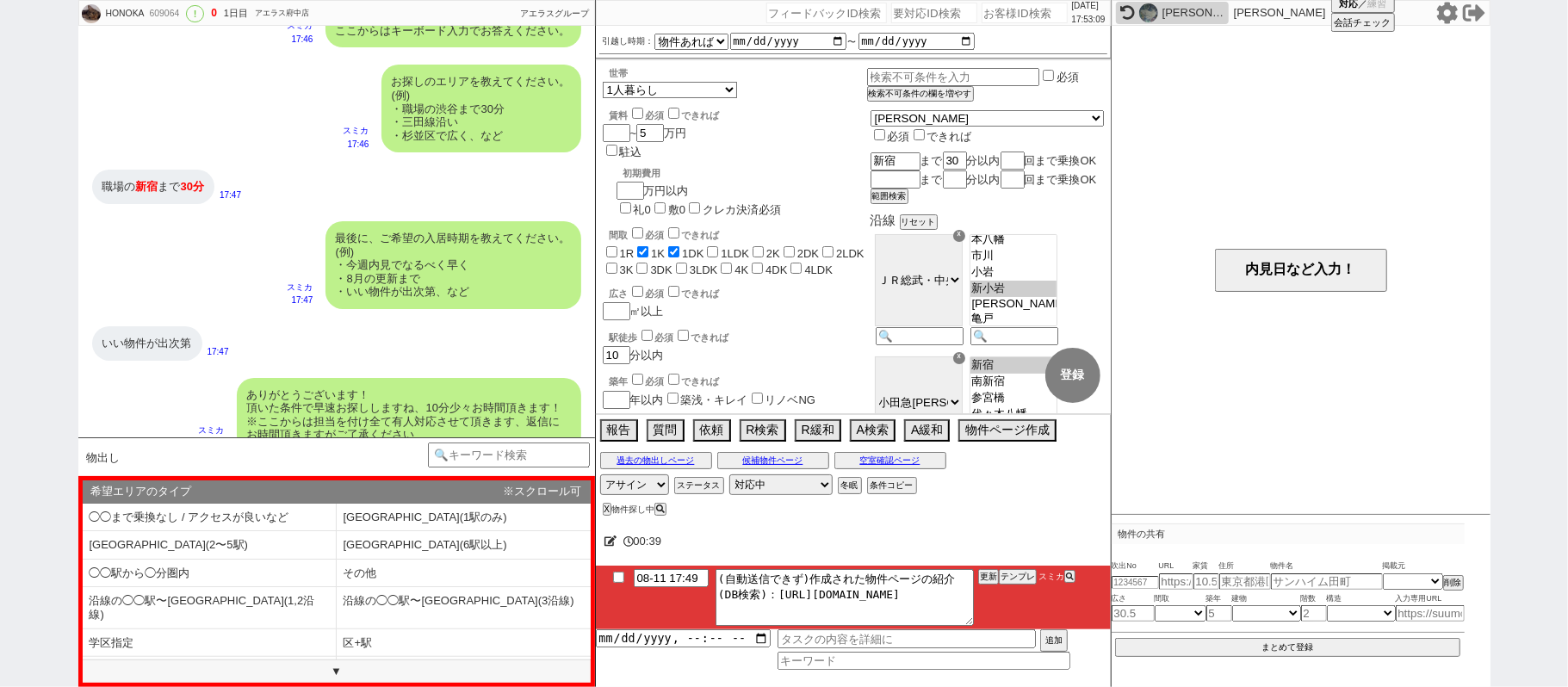
scroll to position [1876, 0]
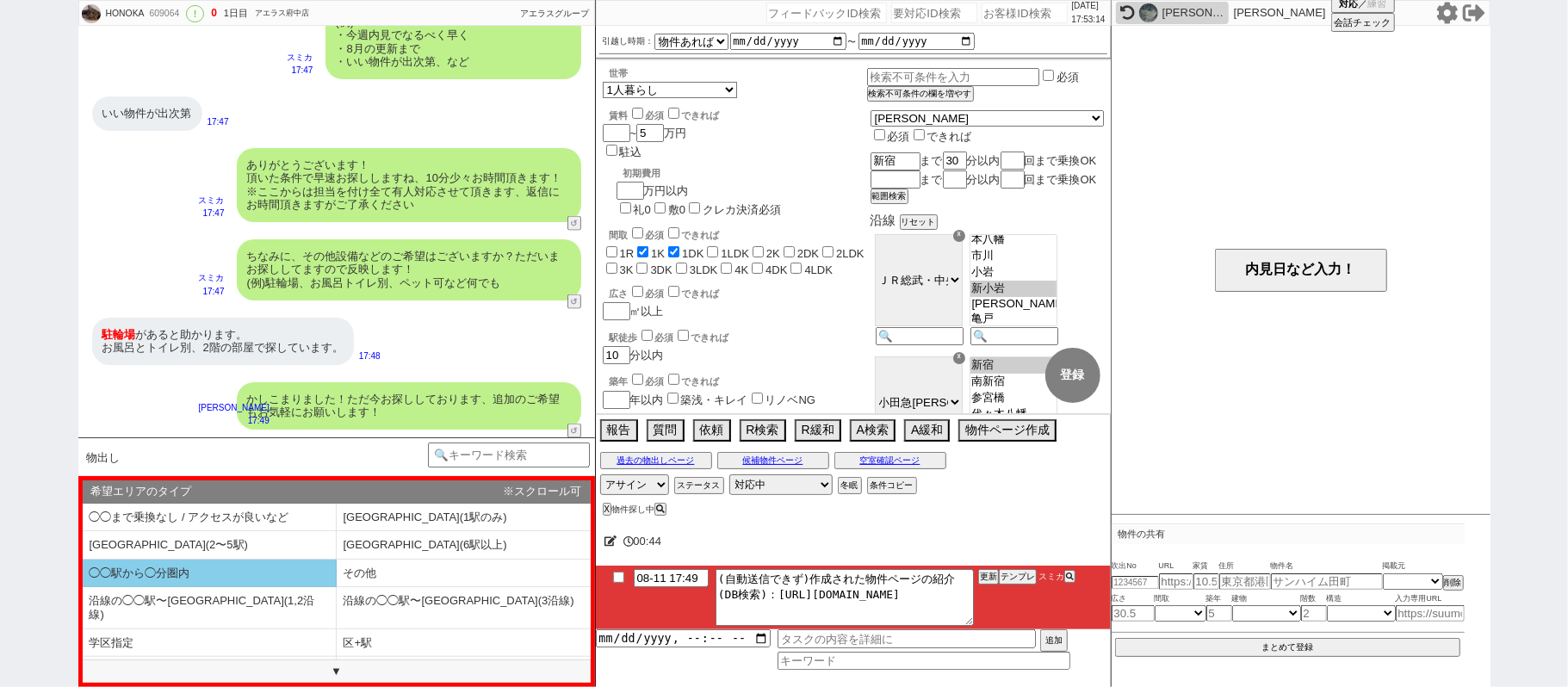
click at [256, 577] on li "◯◯駅から◯分圏内" at bounding box center [209, 574] width 254 height 29
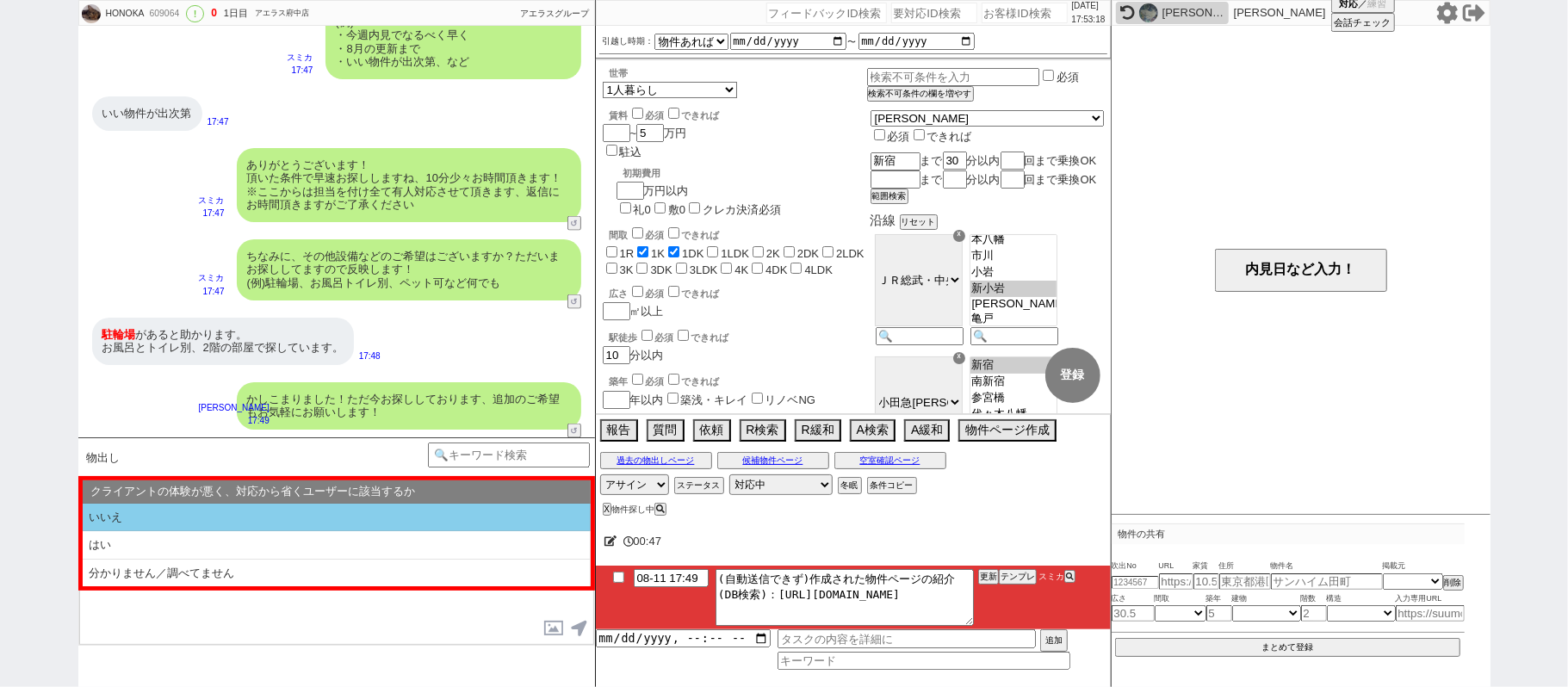
click at [260, 523] on li "いいえ" at bounding box center [336, 518] width 508 height 29
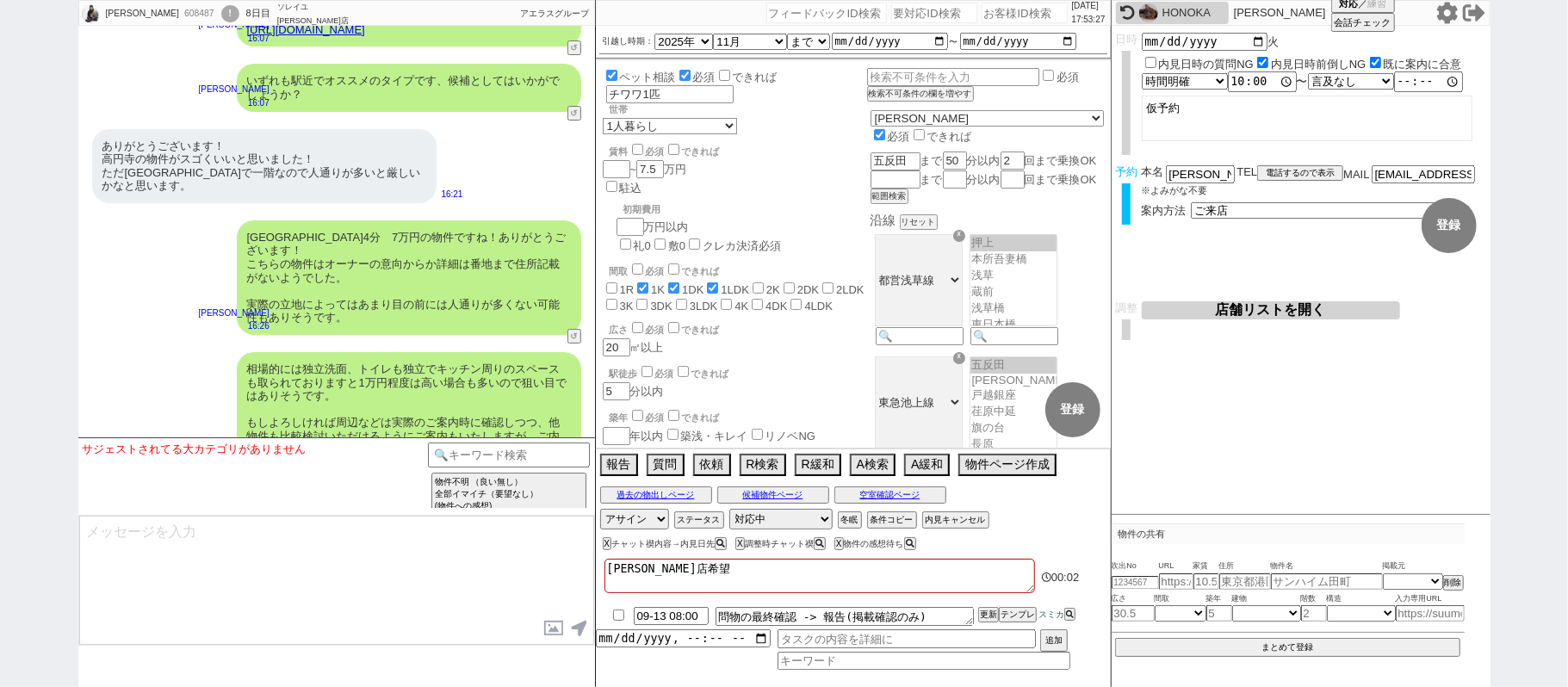
scroll to position [9224, 0]
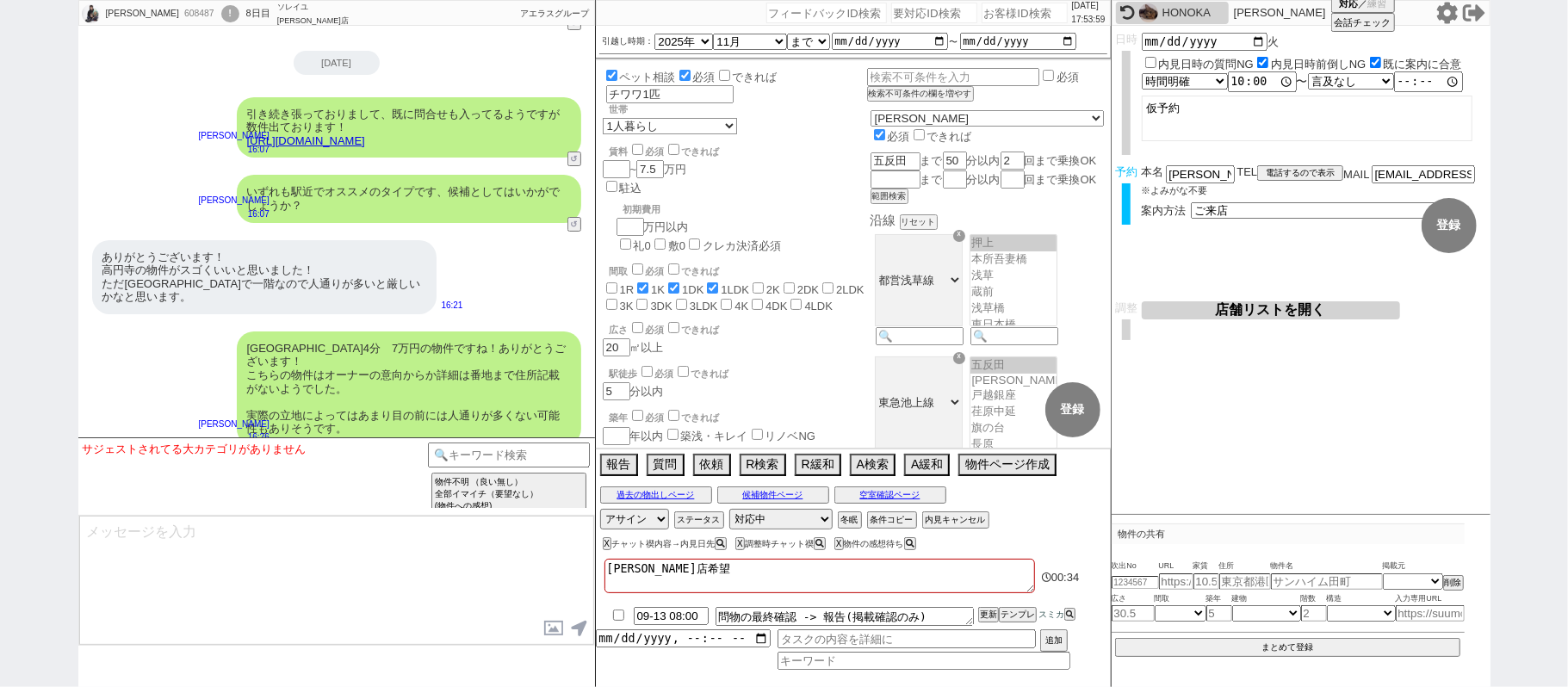
click at [0, 314] on div "中山　佳祐 608487 ! 0 8日目 ソレイユ渋谷店 冬眠中 自社客 アエラスグループ スミカ_BPO チャット全表示 2025-08-04 新しくフォロ…" at bounding box center [784, 343] width 1568 height 687
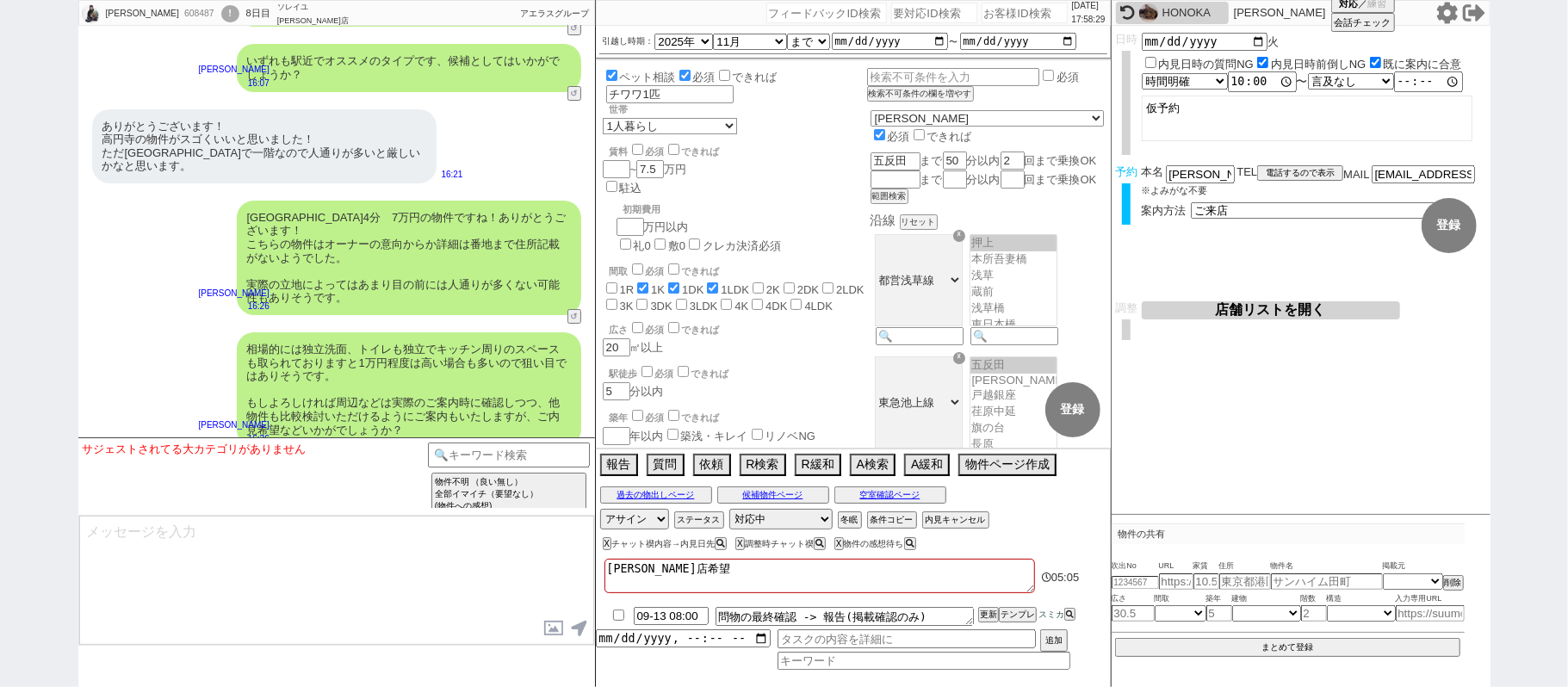
scroll to position [9453, 0]
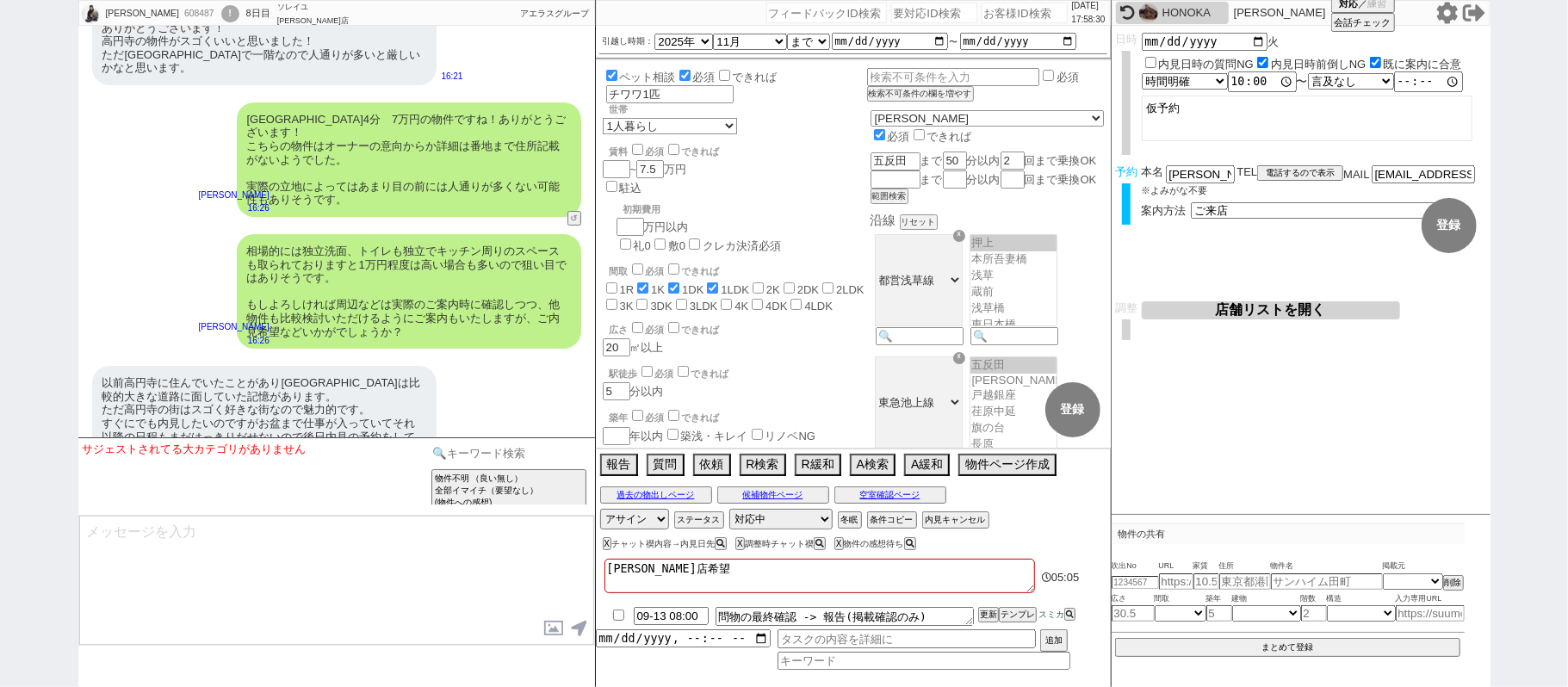
click at [525, 455] on input at bounding box center [509, 453] width 163 height 21
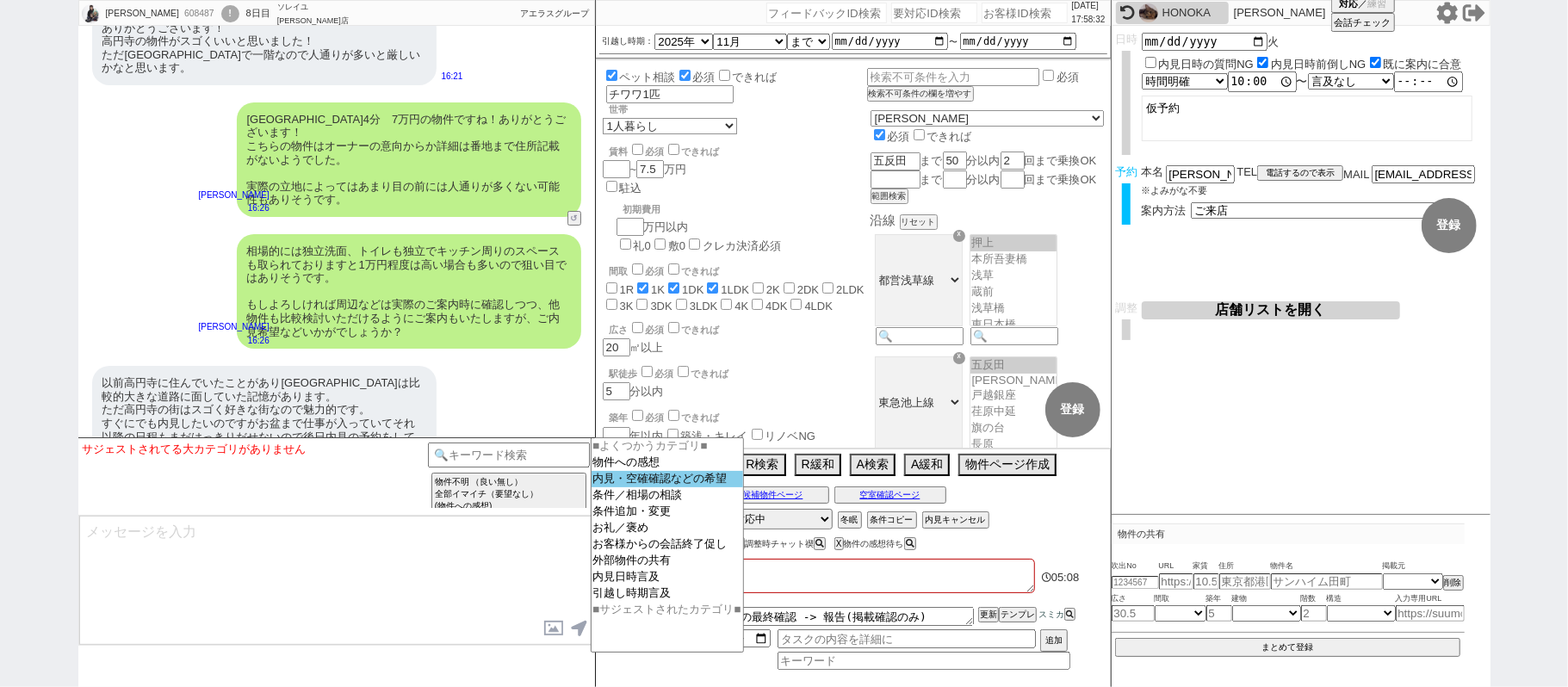
click at [625, 487] on option "内見・空確確認などの希望" at bounding box center [667, 494] width 151 height 16
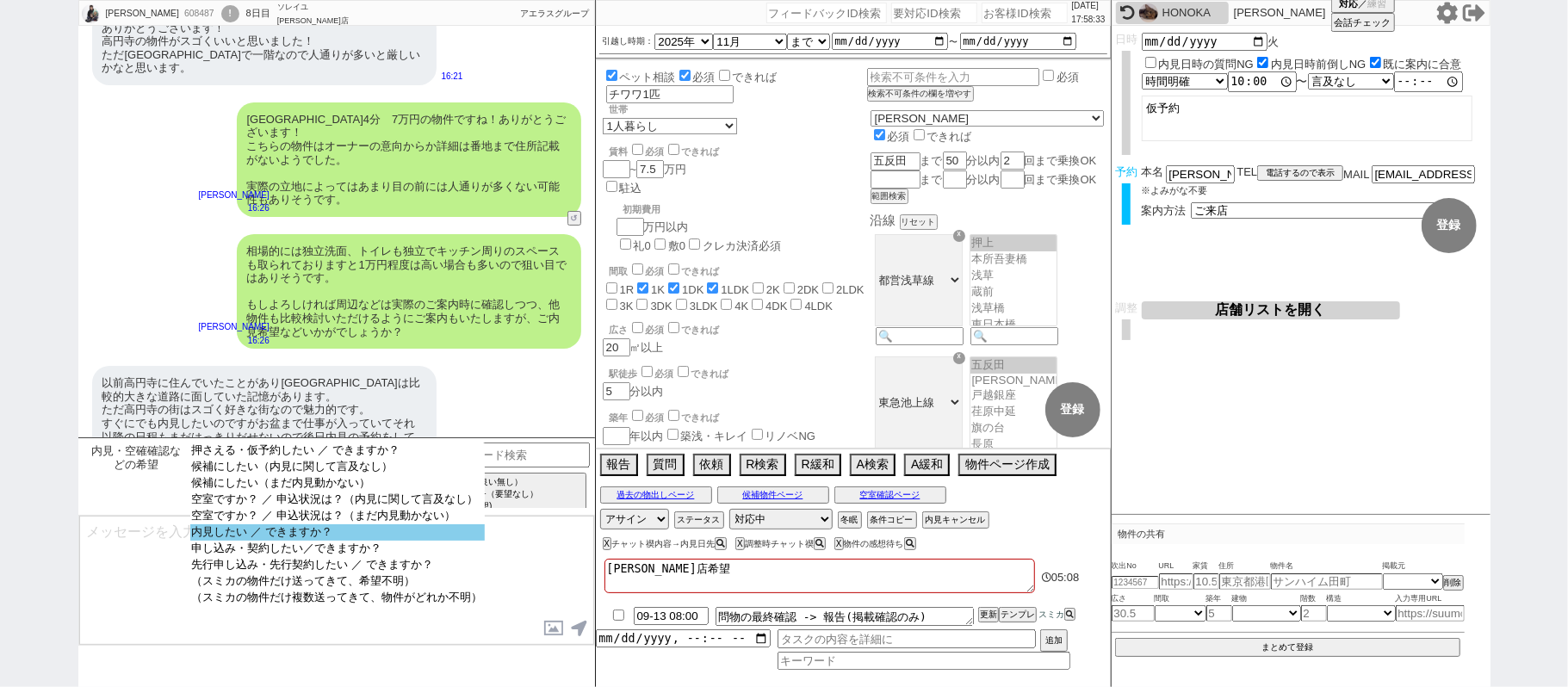
click at [318, 540] on option "内見したい ／ できますか？" at bounding box center [337, 548] width 294 height 16
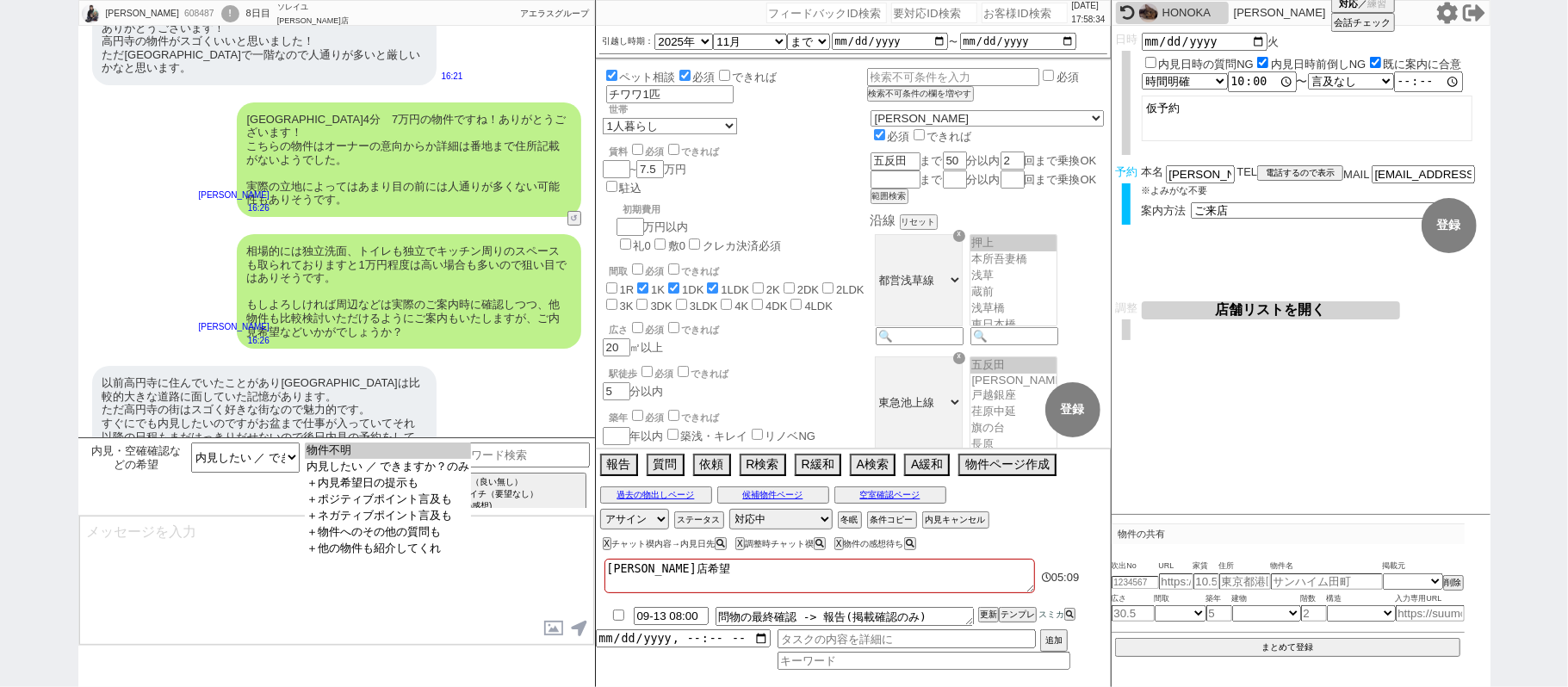
drag, startPoint x: 366, startPoint y: 476, endPoint x: 377, endPoint y: 430, distance: 47.3
click at [369, 475] on option "内見したい ／ できますか？のみ" at bounding box center [387, 483] width 166 height 16
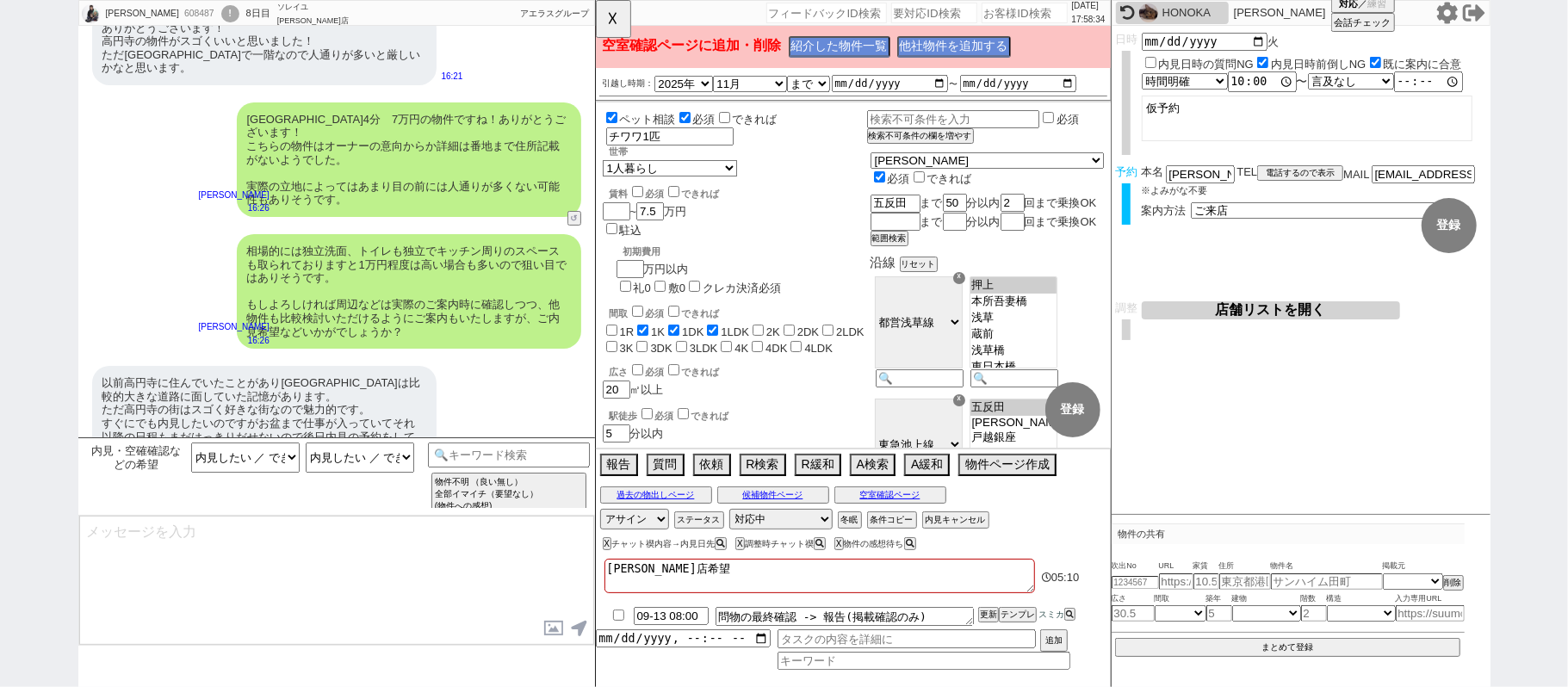
click at [365, 390] on div "以前高円寺に住んでいたことがあり新高円寺駅は比較的大きな道路に面していた記憶があります。 ただ高円寺の街はスゴく好きな街なので魅力的です。 すぐにでも内見した…" at bounding box center [264, 417] width 344 height 102
drag, startPoint x: 365, startPoint y: 390, endPoint x: 396, endPoint y: 368, distance: 38.0
click at [365, 387] on div "以前高円寺に住んでいたことがあり新高円寺駅は比較的大きな道路に面していた記憶があります。 ただ高円寺の街はスゴく好きな街なので魅力的です。 すぐにでも内見した…" at bounding box center [264, 417] width 344 height 102
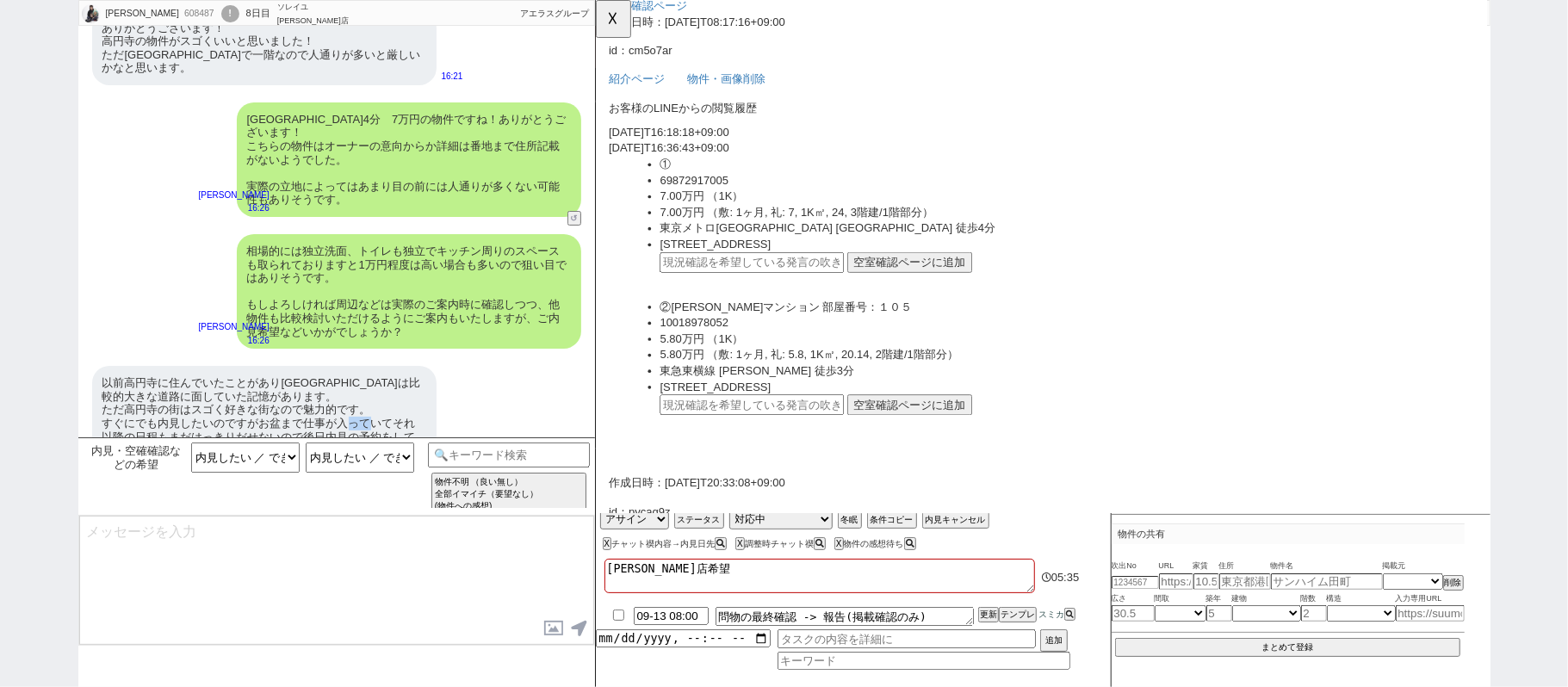
scroll to position [114, 0]
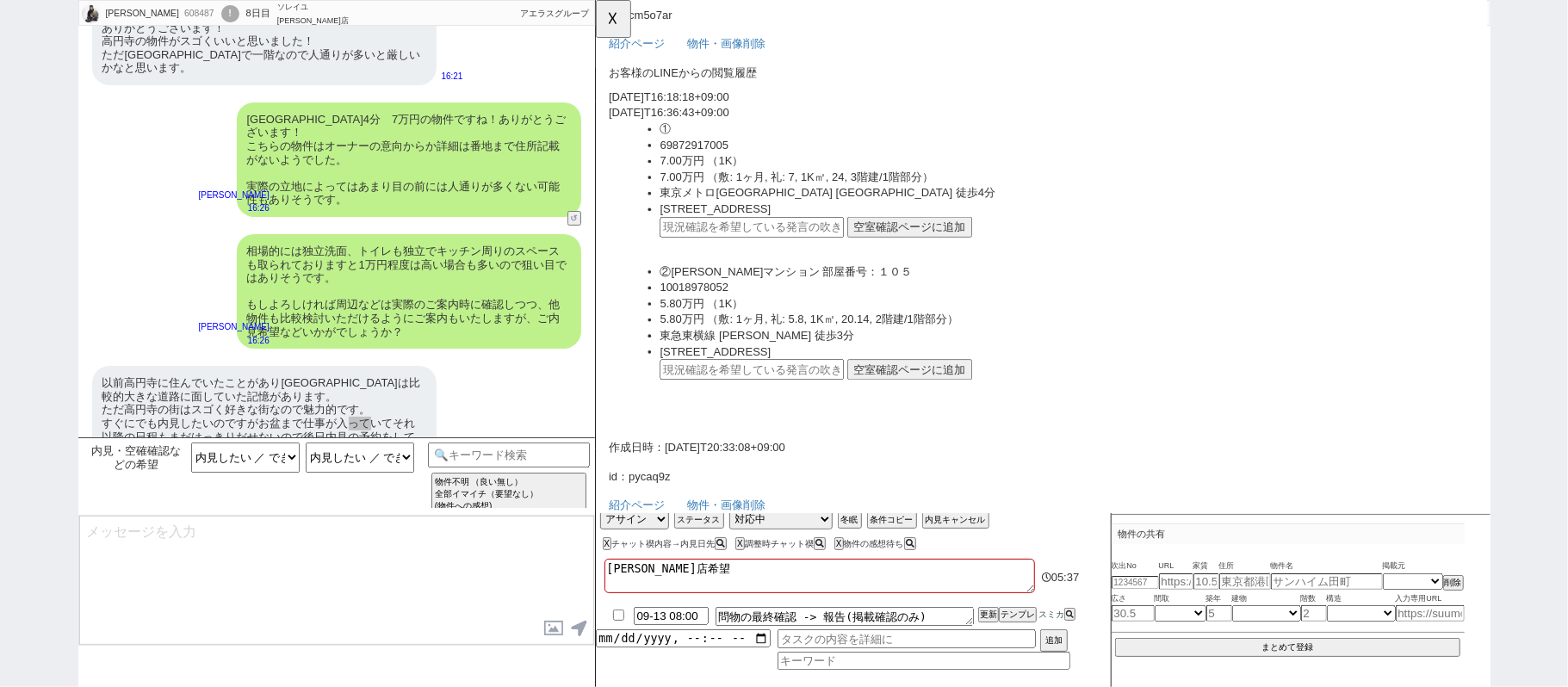
click at [838, 243] on input "text" at bounding box center [763, 243] width 198 height 22
paste input "36732654"
click at [907, 240] on button "空室確認ページに追加" at bounding box center [933, 243] width 134 height 22
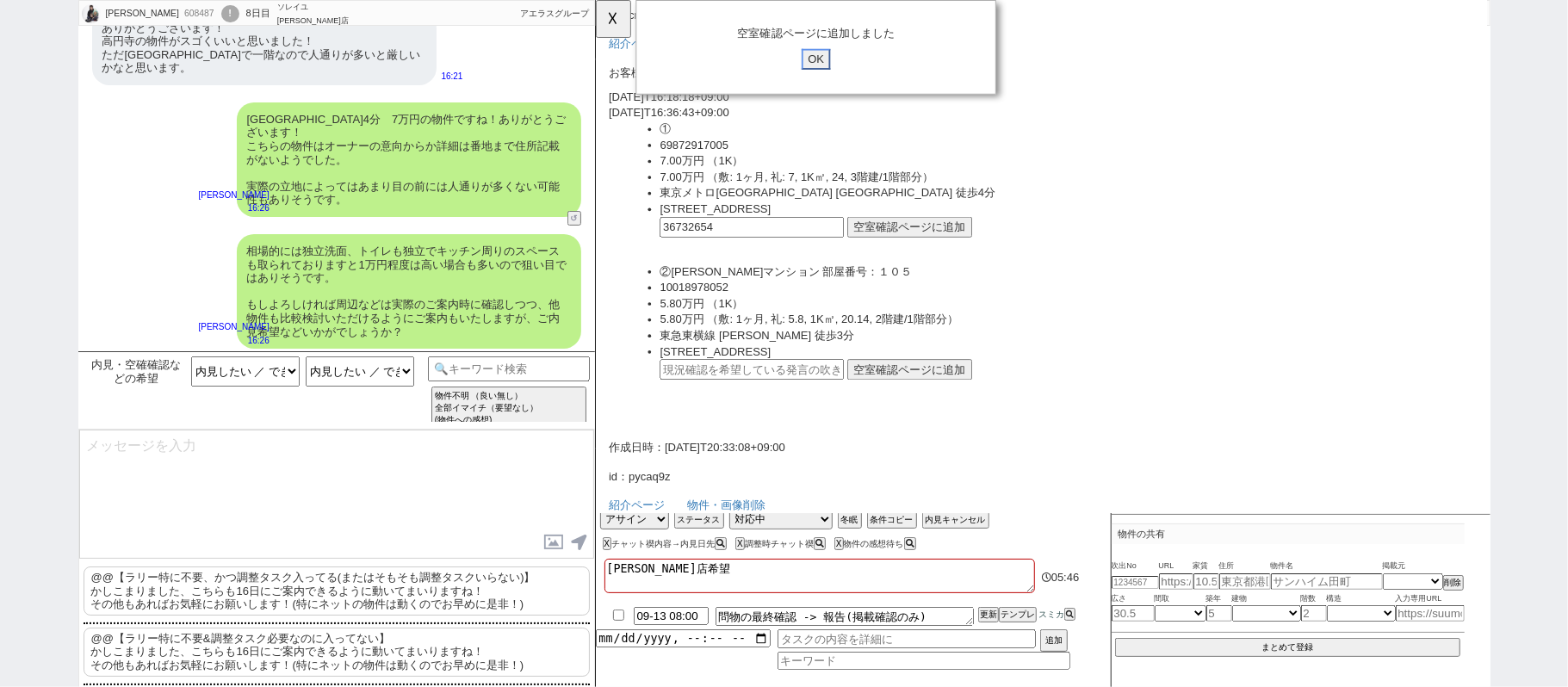
click at [830, 64] on input "OK" at bounding box center [832, 63] width 31 height 22
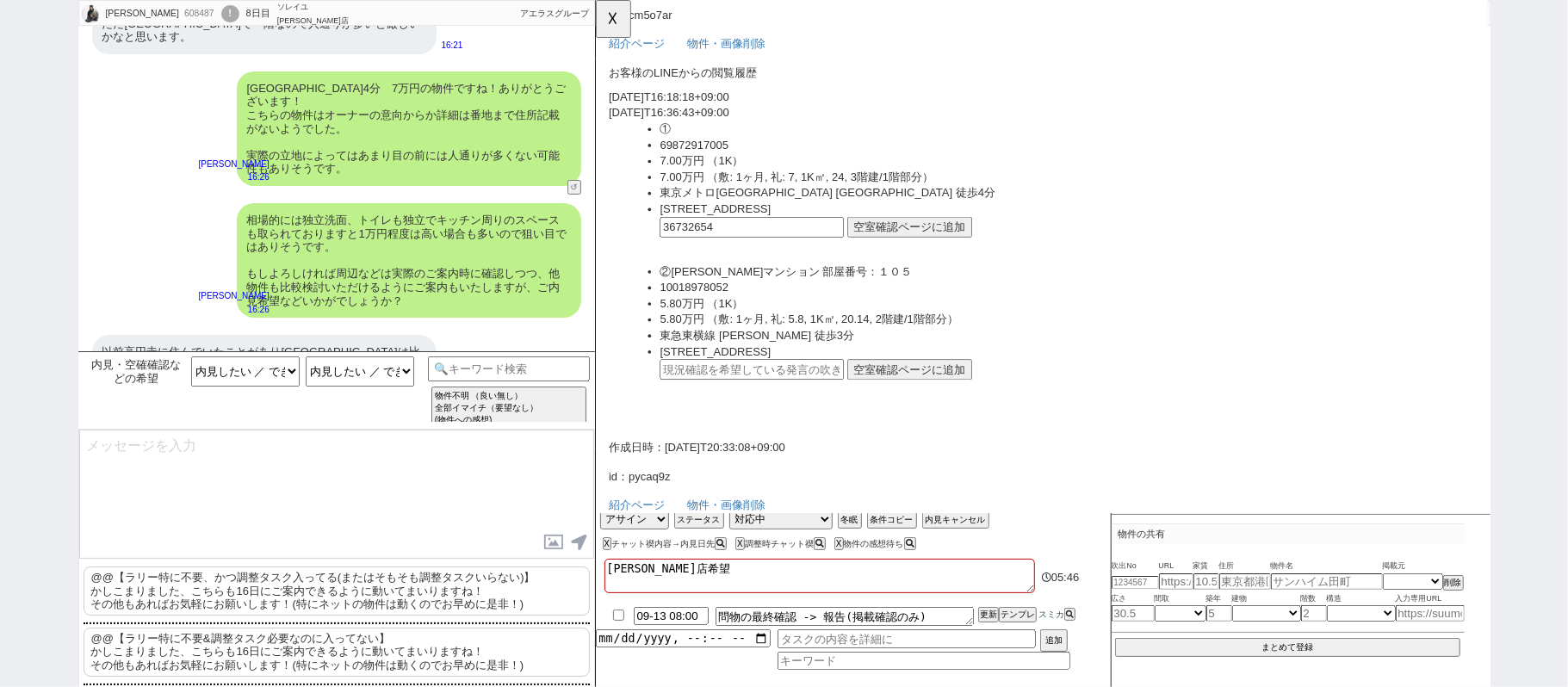
scroll to position [9538, 0]
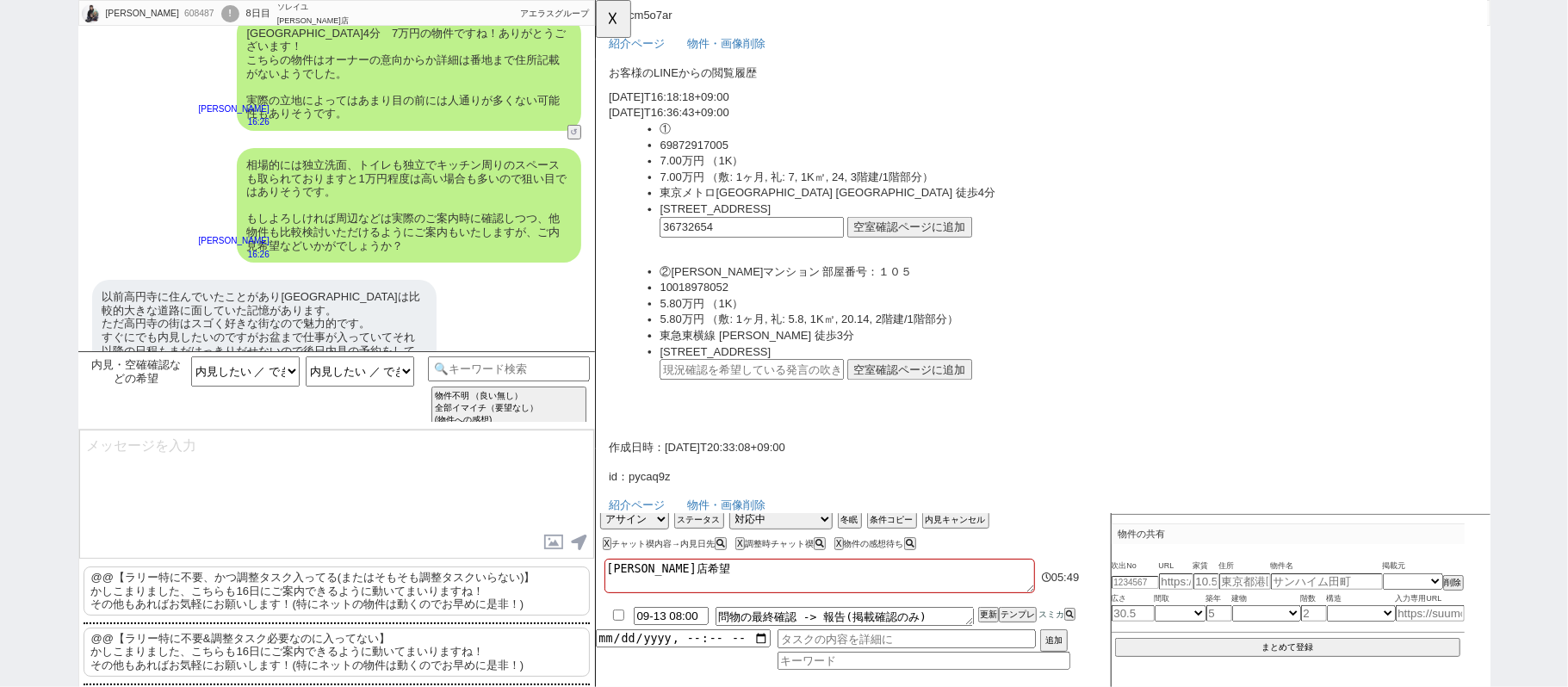
drag, startPoint x: 331, startPoint y: 605, endPoint x: 327, endPoint y: 584, distance: 21.4
click at [329, 603] on p "@@【ラリー特に不要、かつ調整タスク入ってる(またはそもそも調整タスクいらない)】 かしこまりました、こちらも16日にご案内できるように動いてまいりますね！ …" at bounding box center [336, 590] width 506 height 49
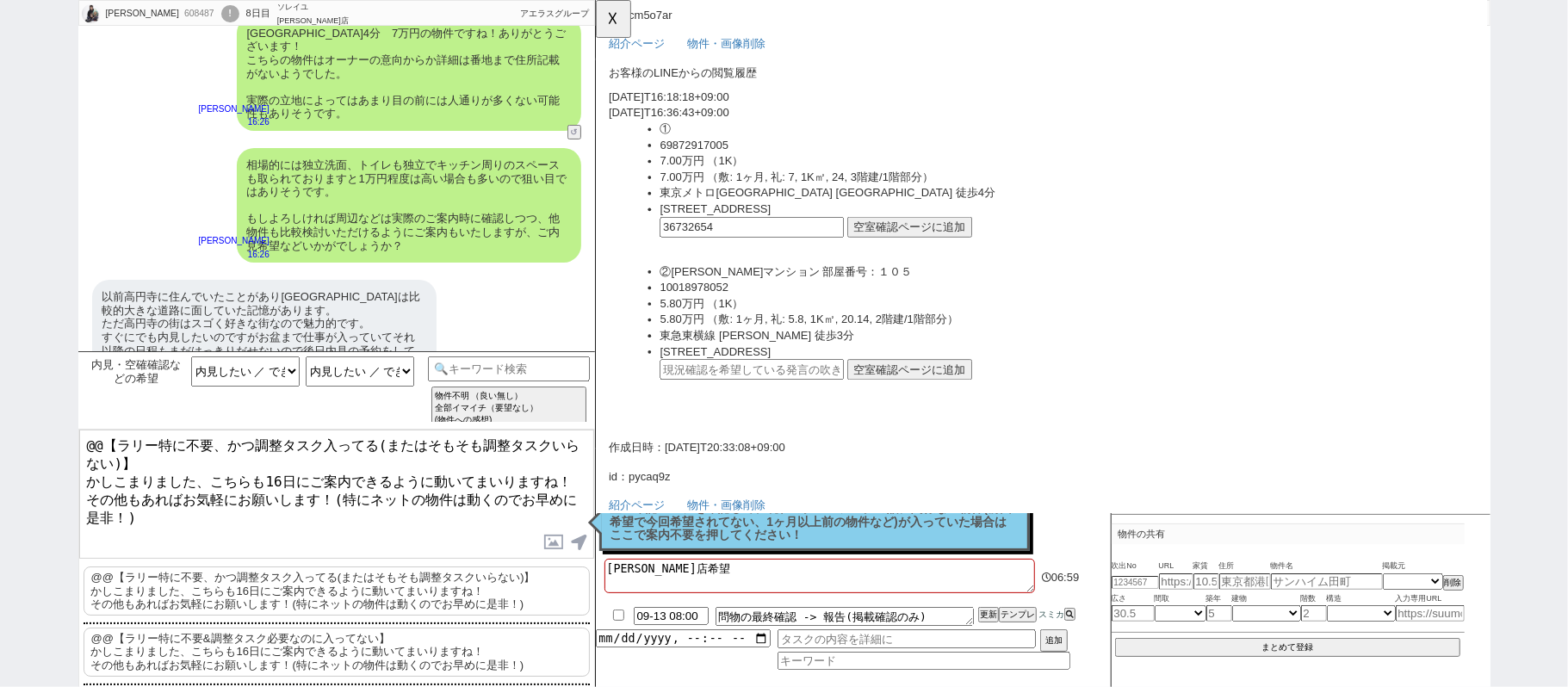
drag, startPoint x: 143, startPoint y: 455, endPoint x: 0, endPoint y: 198, distance: 294.1
click at [0, 242] on div "中山　佳祐 608487 ! 0 8日目 ソレイユ渋谷店 冬眠中 自社客 アエラスグループ スミカ_BPO チャット全表示 2025-08-04 新しくフォロ…" at bounding box center [784, 343] width 1568 height 687
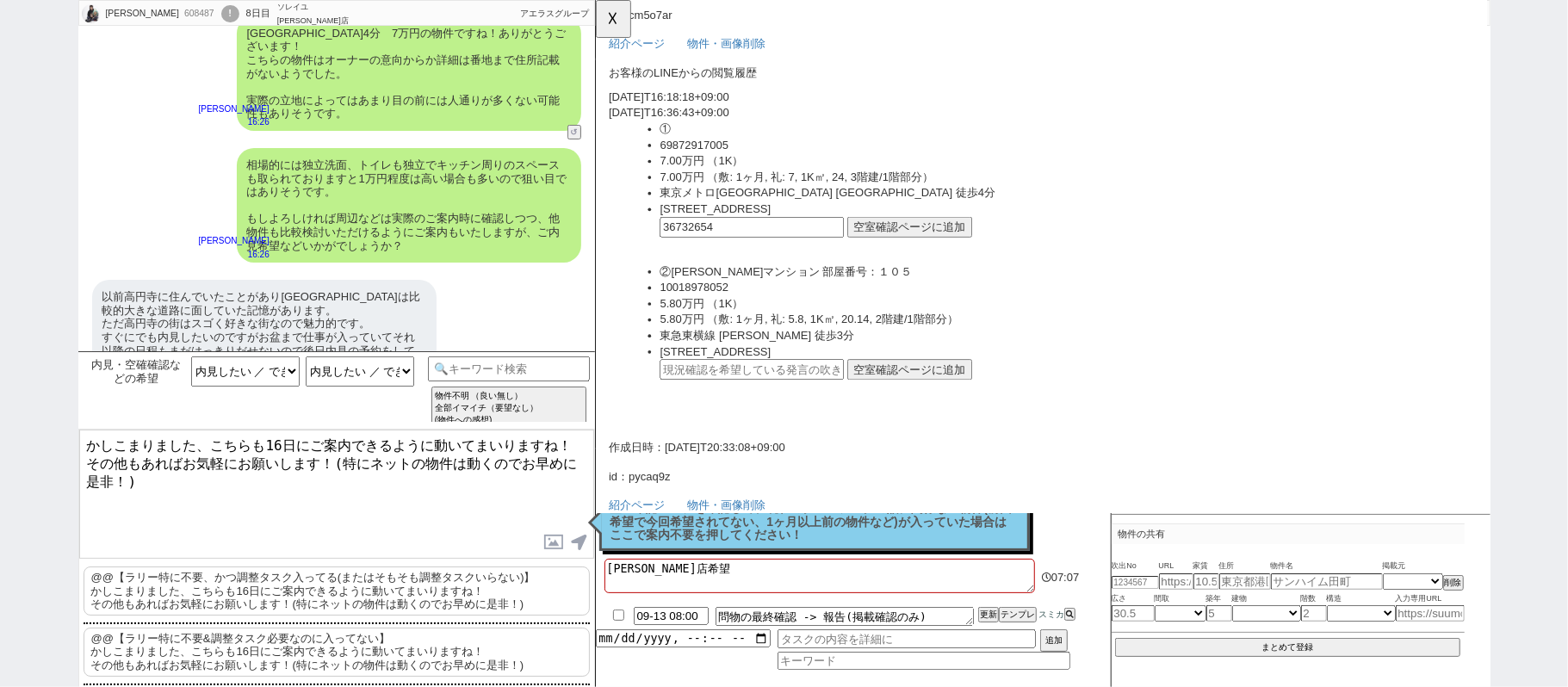
drag, startPoint x: 215, startPoint y: 453, endPoint x: 427, endPoint y: 542, distance: 229.9
click at [427, 576] on div "かしこまりました、こちらも16日にご案内できるように動いてまいりますね！ その他もあればお気軽にお願いします！(特にネットの物件は動くのでお早めに是非！) 内…" at bounding box center [336, 584] width 517 height 312
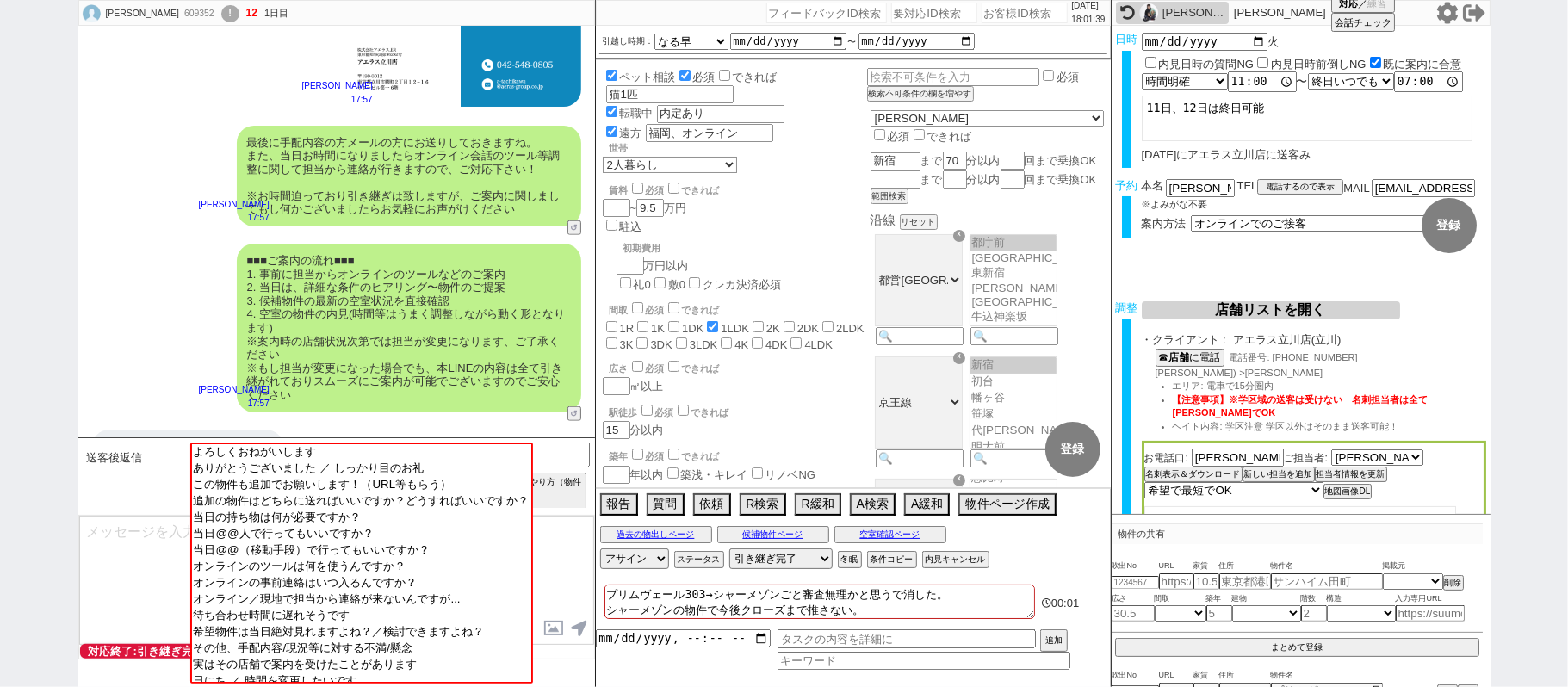
scroll to position [985, 0]
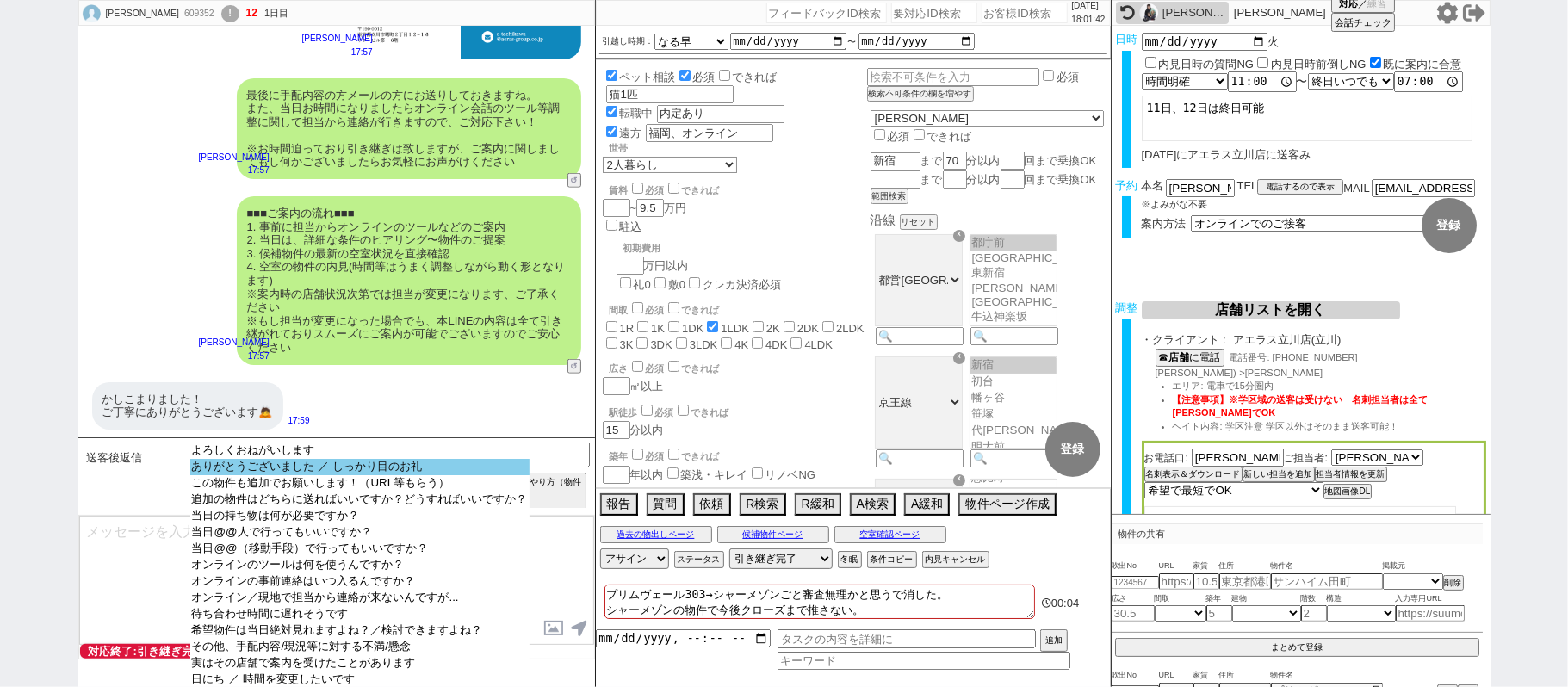
click at [406, 475] on option "ありがとうございました ／ しっかり目のお礼" at bounding box center [360, 483] width 339 height 16
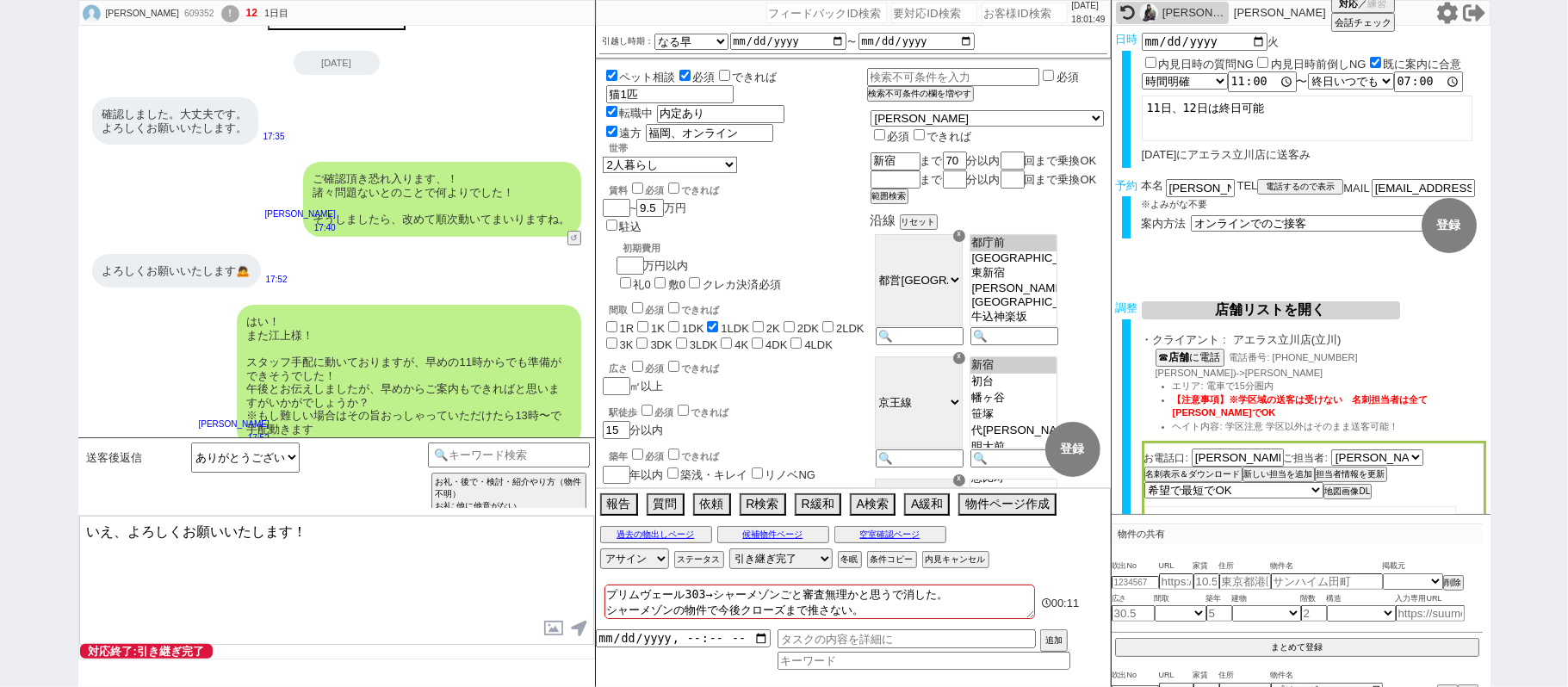
scroll to position [0, 0]
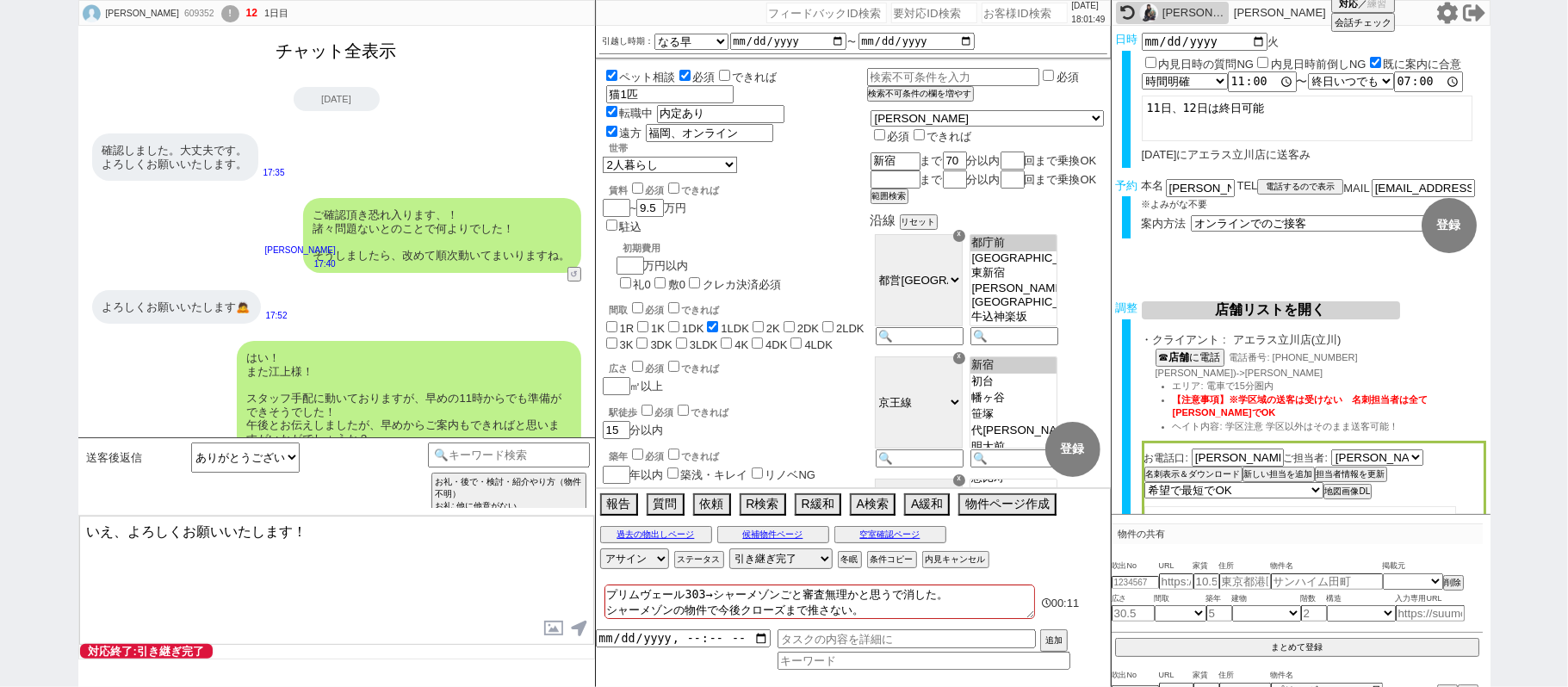
click at [339, 57] on button "チャット全表示" at bounding box center [336, 51] width 134 height 30
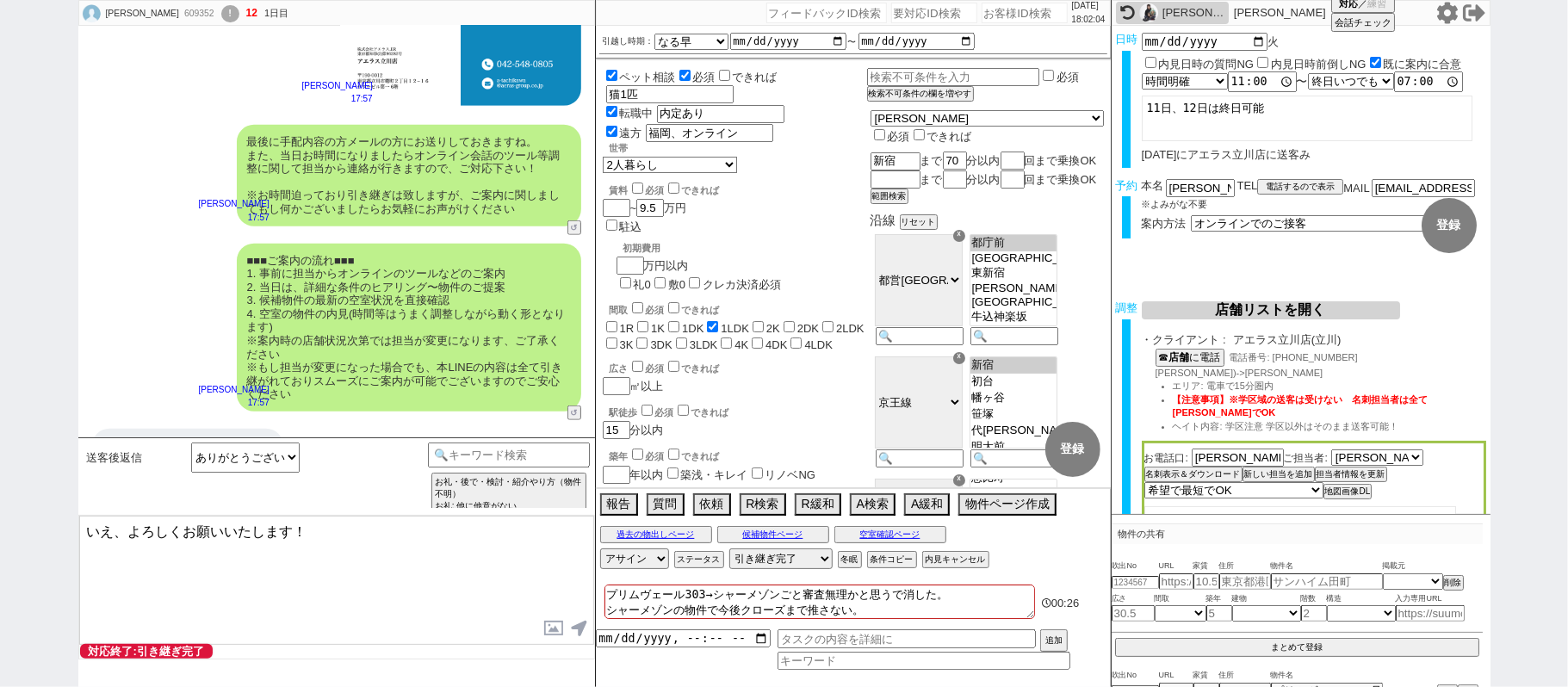
scroll to position [10451, 0]
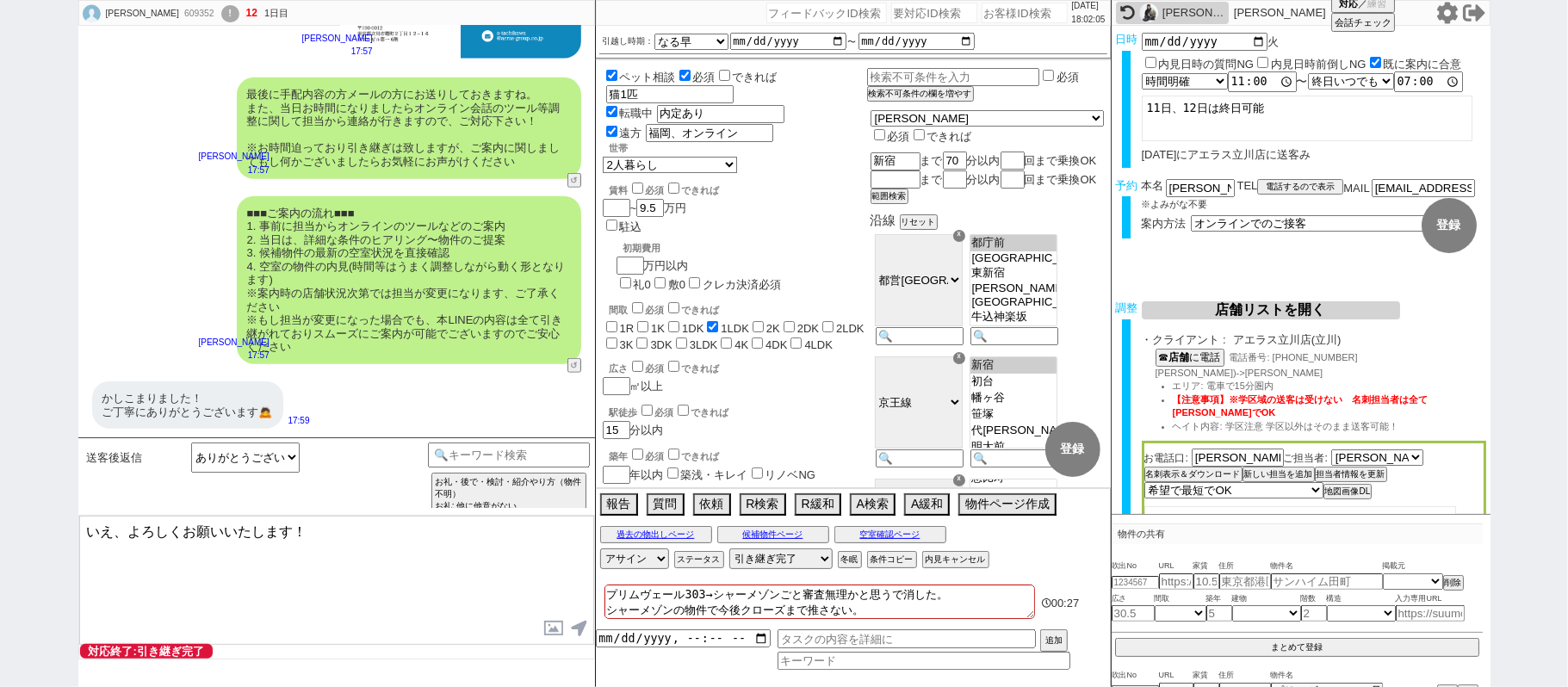
drag, startPoint x: 115, startPoint y: 528, endPoint x: 126, endPoint y: 521, distance: 13.0
click at [115, 528] on textarea "いえ、よろしくお願いいたします！" at bounding box center [336, 580] width 515 height 129
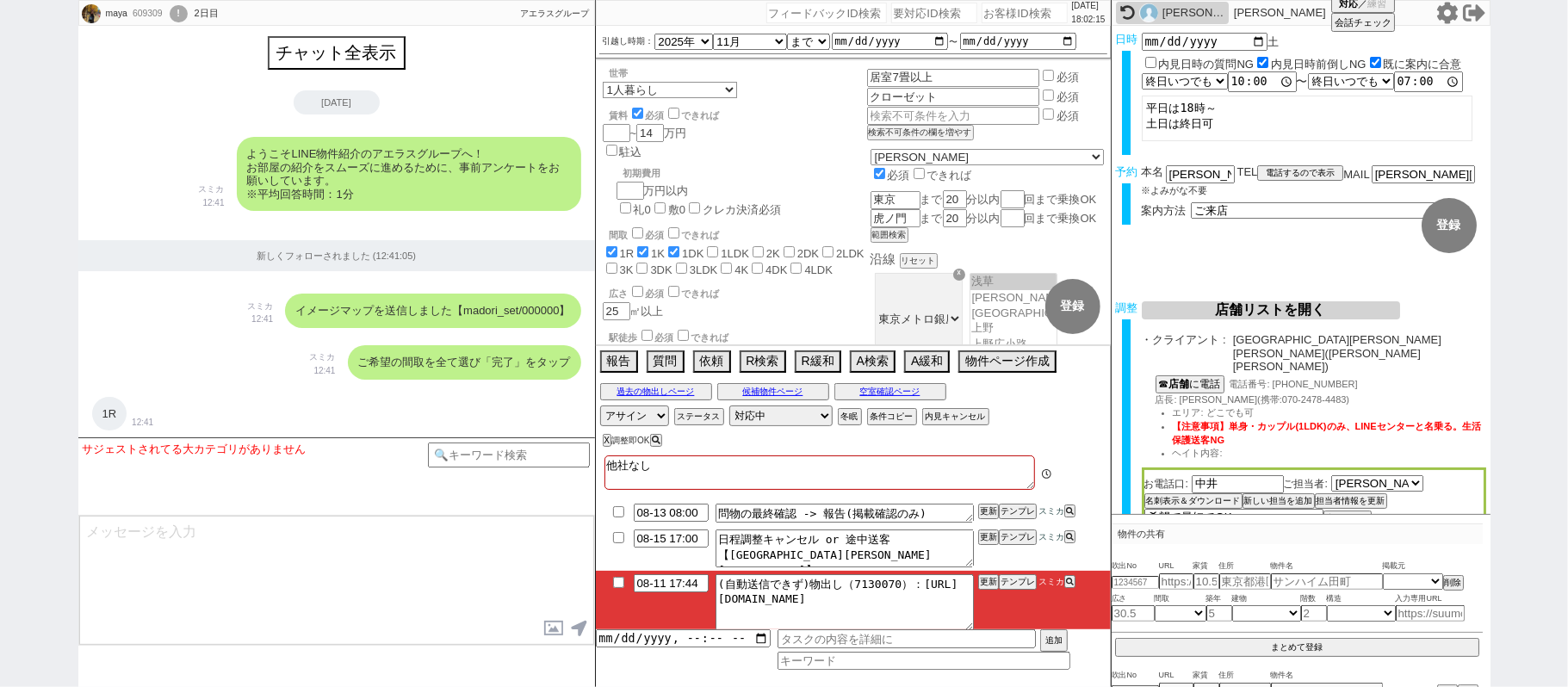
scroll to position [6320, 0]
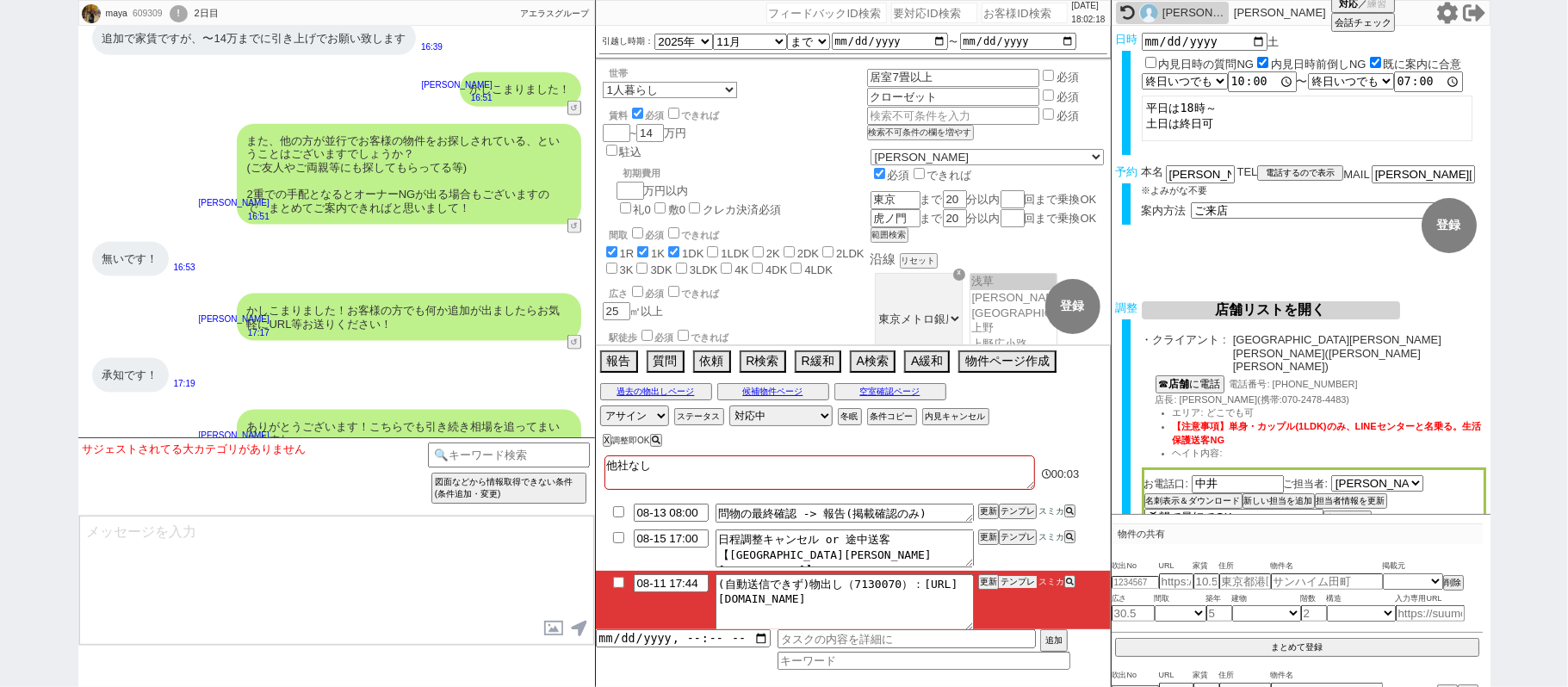
click at [1023, 586] on button "テンプレ" at bounding box center [1018, 582] width 38 height 12
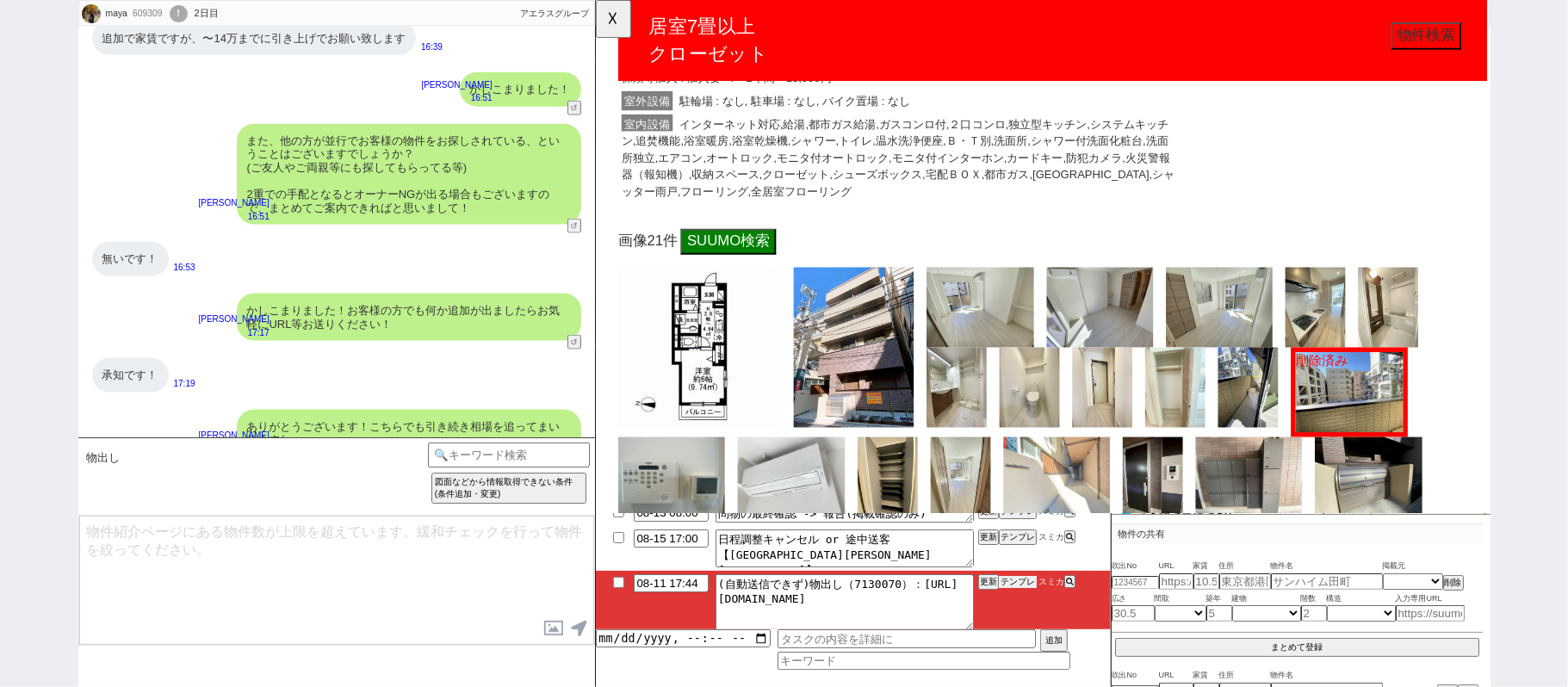
scroll to position [573, 0]
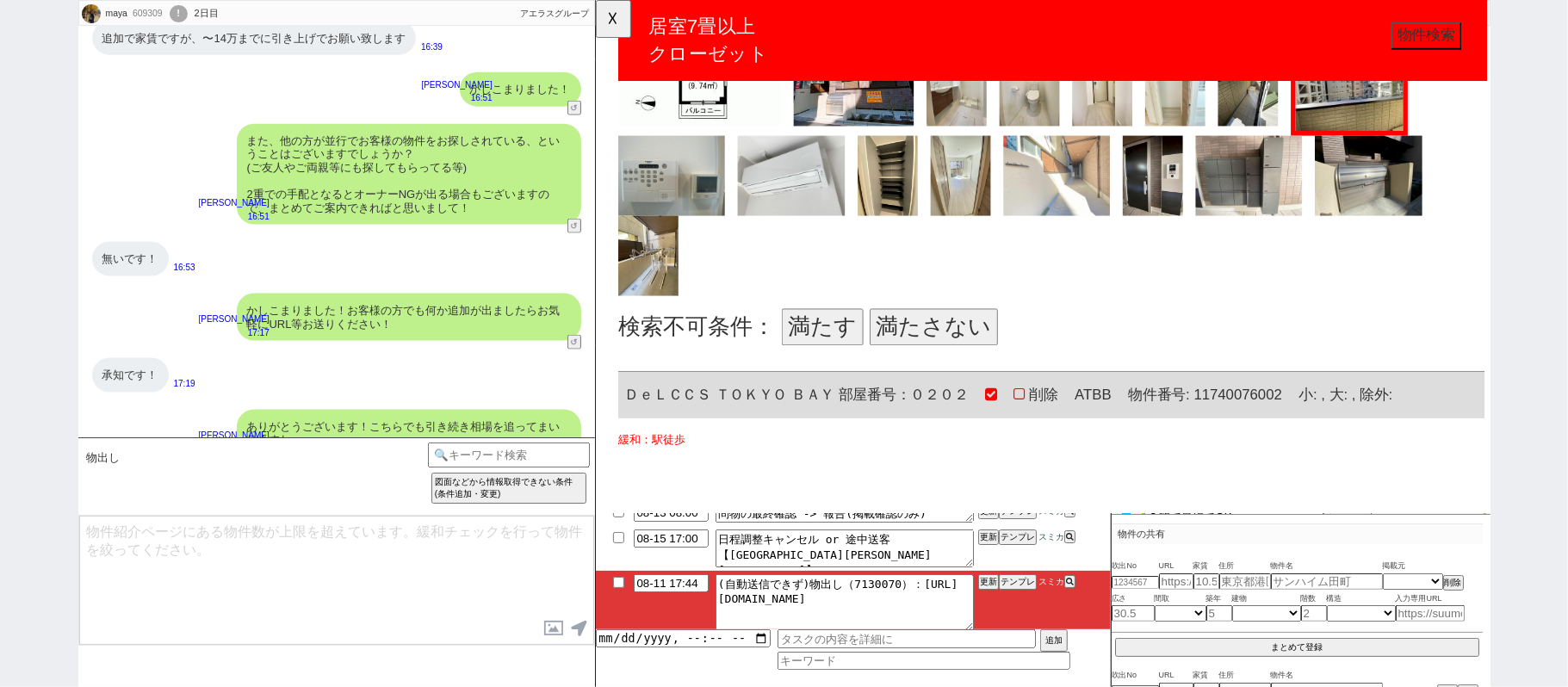
click at [965, 355] on button "満たさない" at bounding box center [958, 352] width 138 height 39
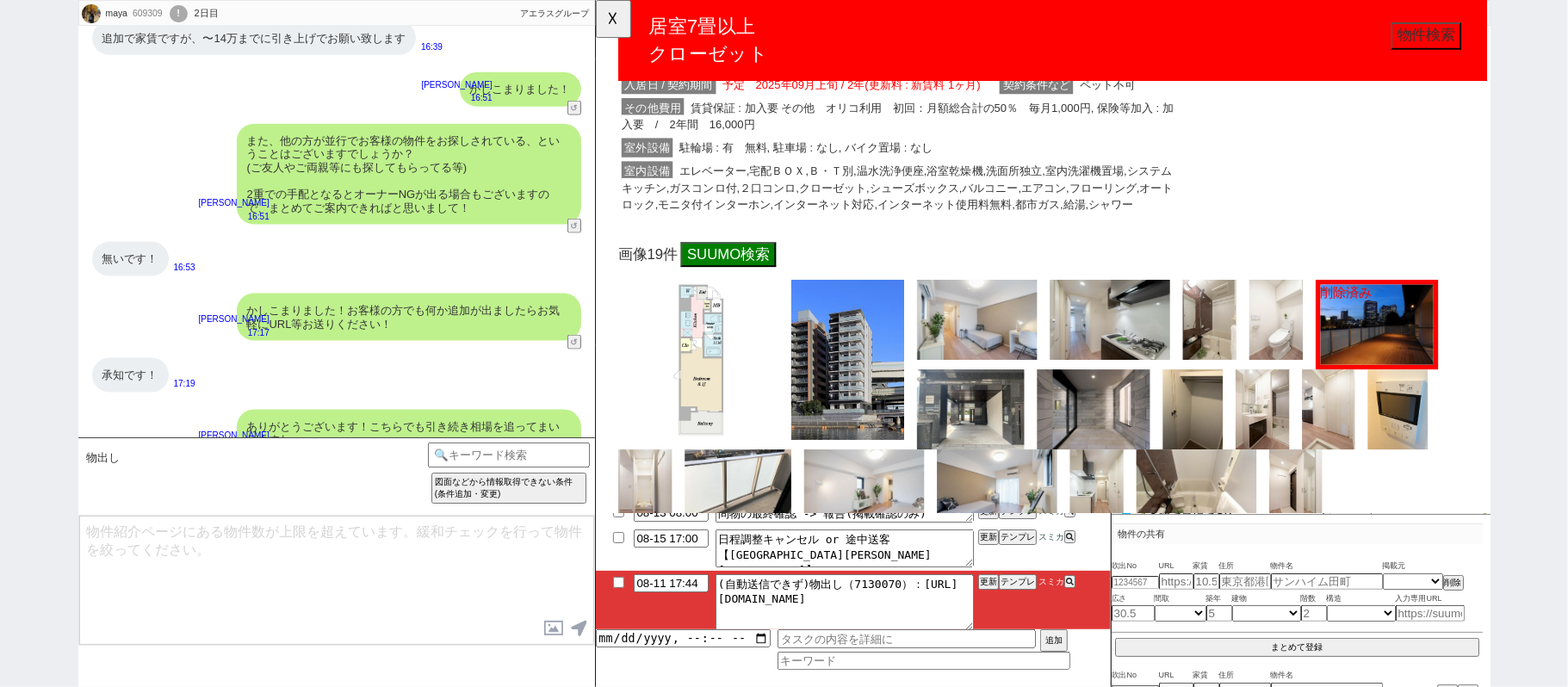
scroll to position [1492, 0]
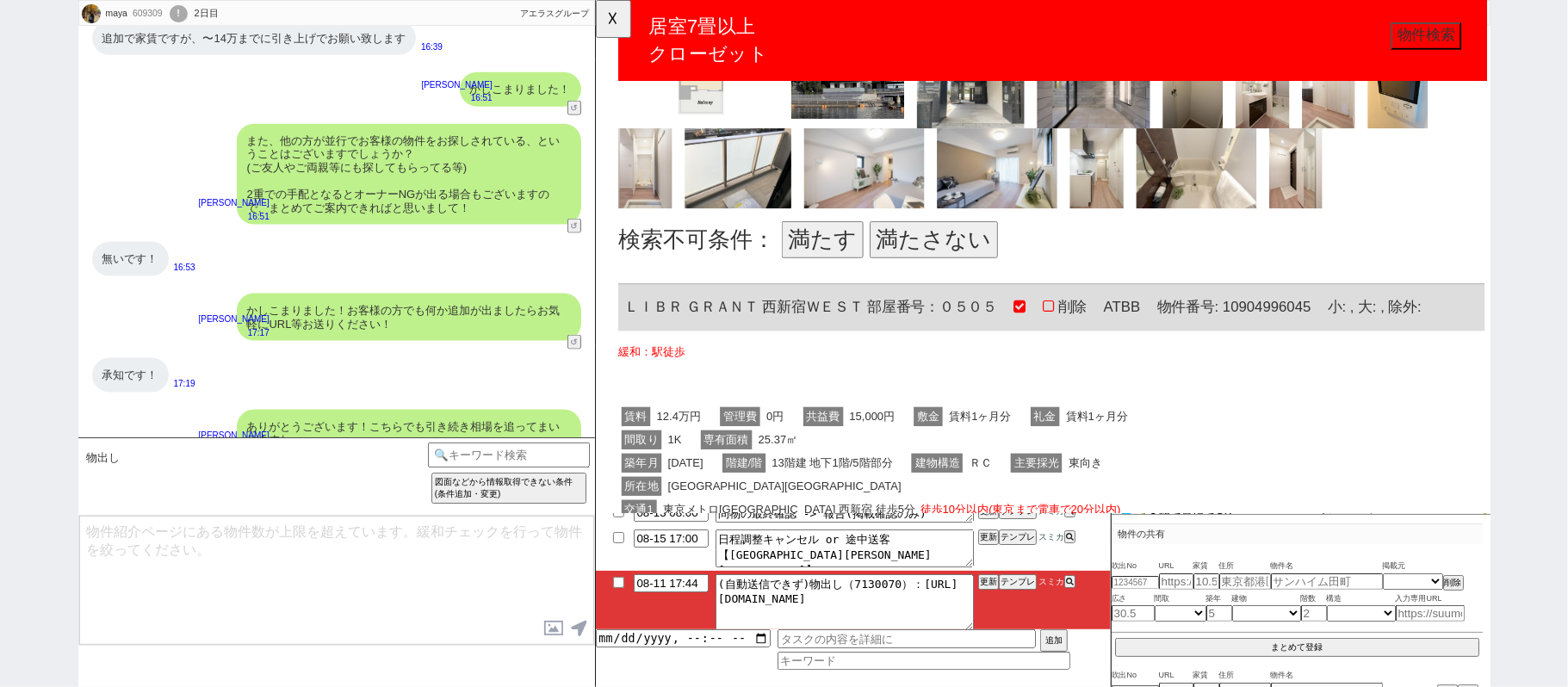
click at [813, 259] on button "満たす" at bounding box center [839, 257] width 88 height 39
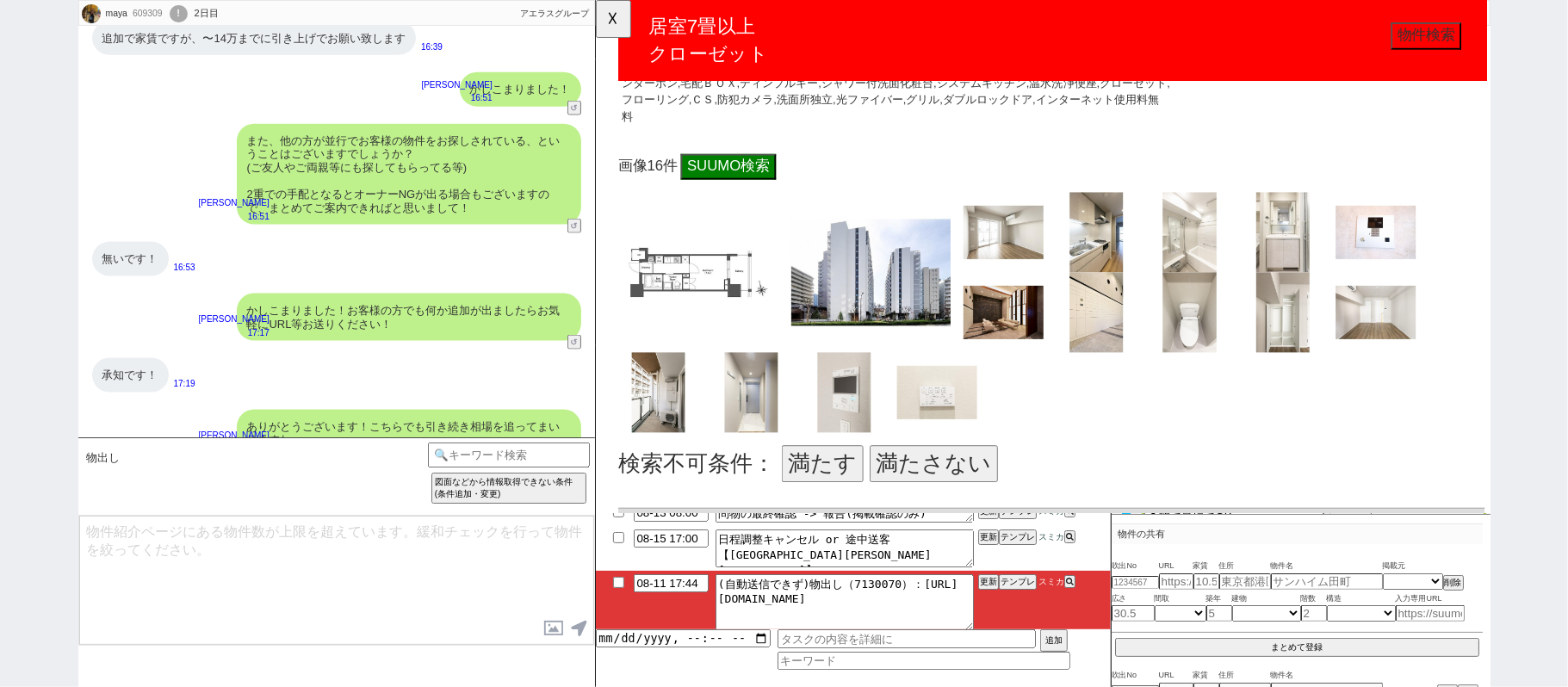
scroll to position [2525, 0]
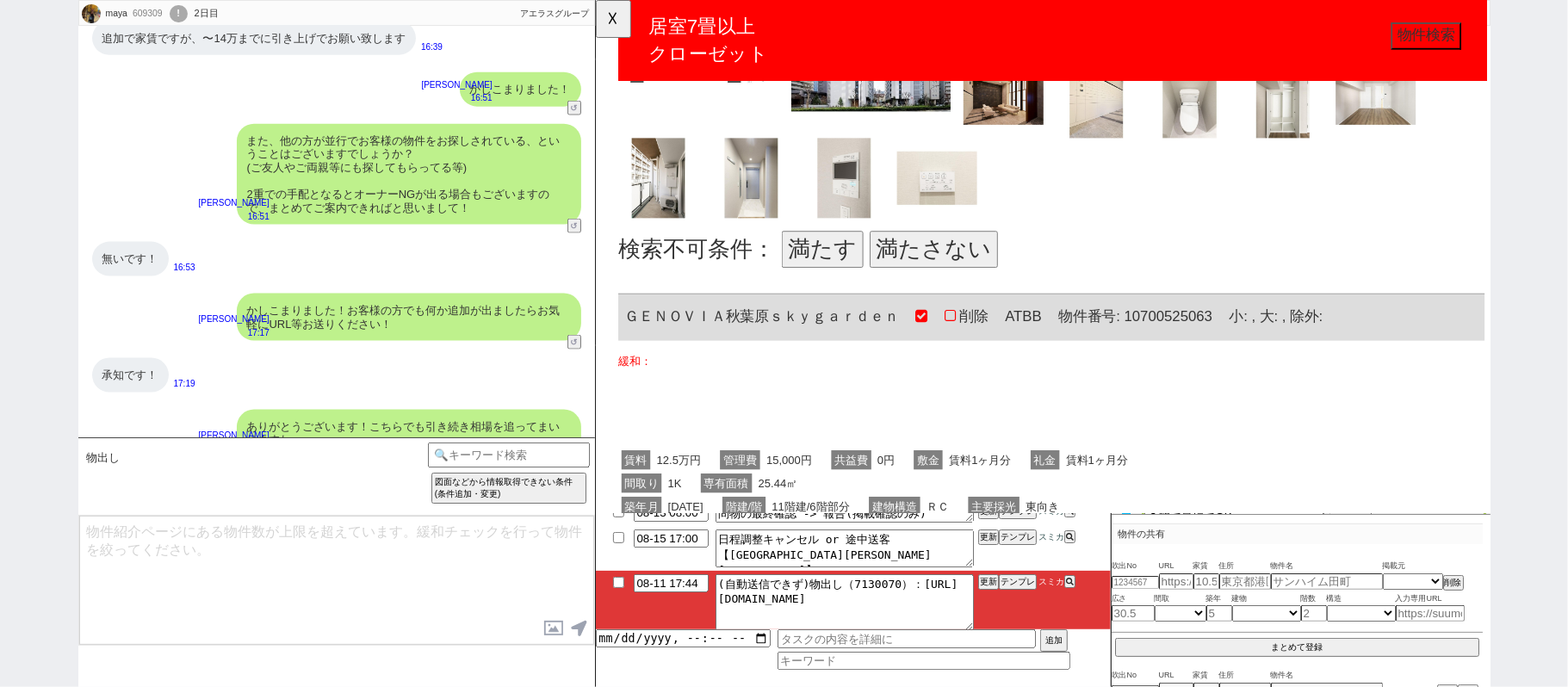
click at [842, 255] on button "満たす" at bounding box center [839, 267] width 88 height 39
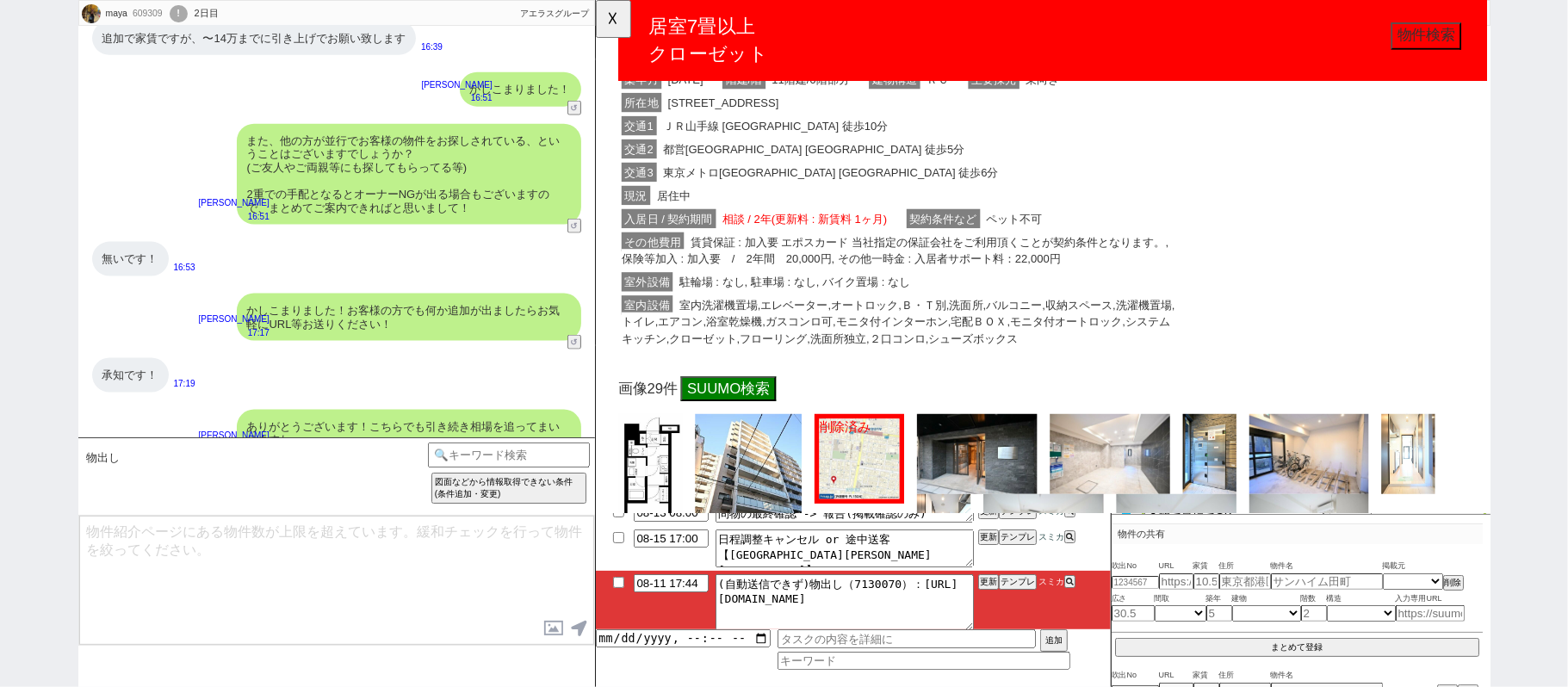
scroll to position [3558, 0]
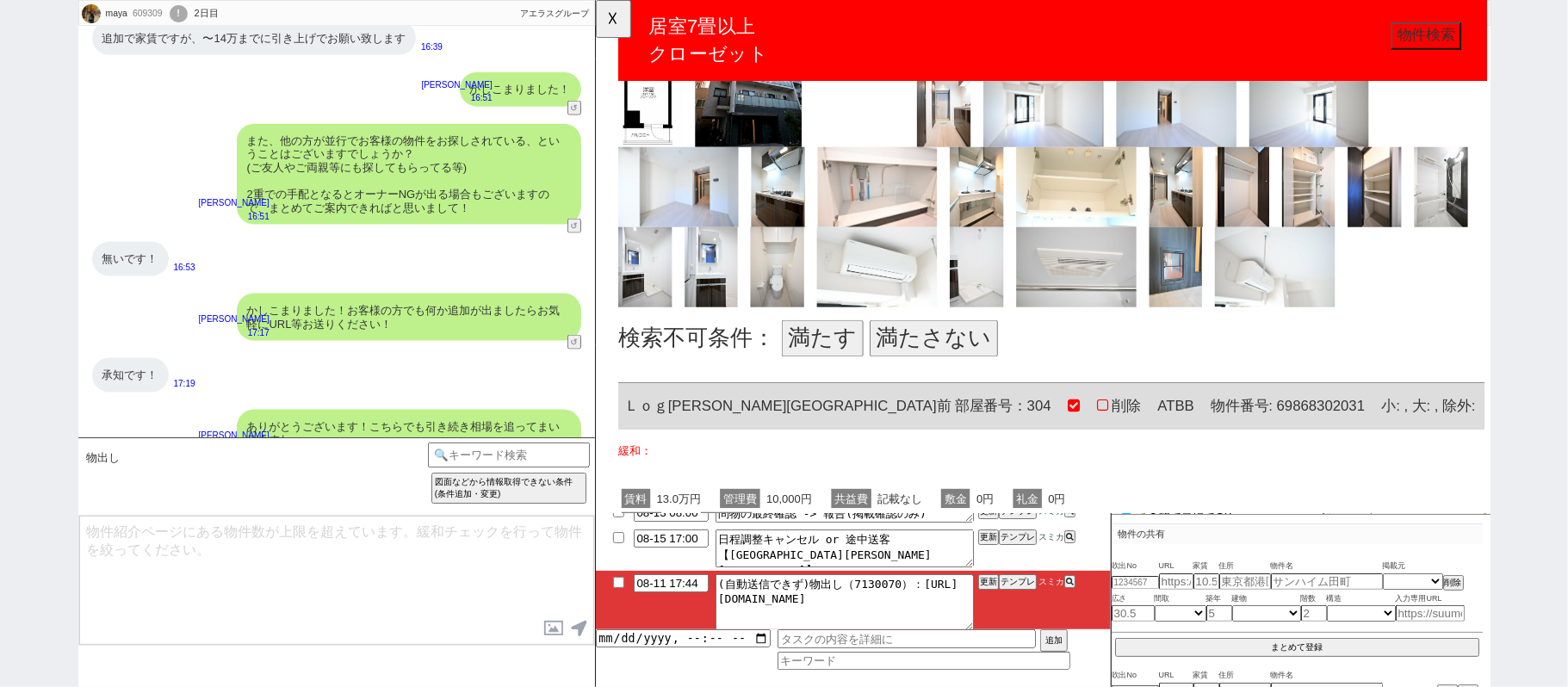
drag, startPoint x: 852, startPoint y: 340, endPoint x: 845, endPoint y: 331, distance: 11.4
click at [850, 344] on button "満たす" at bounding box center [839, 363] width 88 height 39
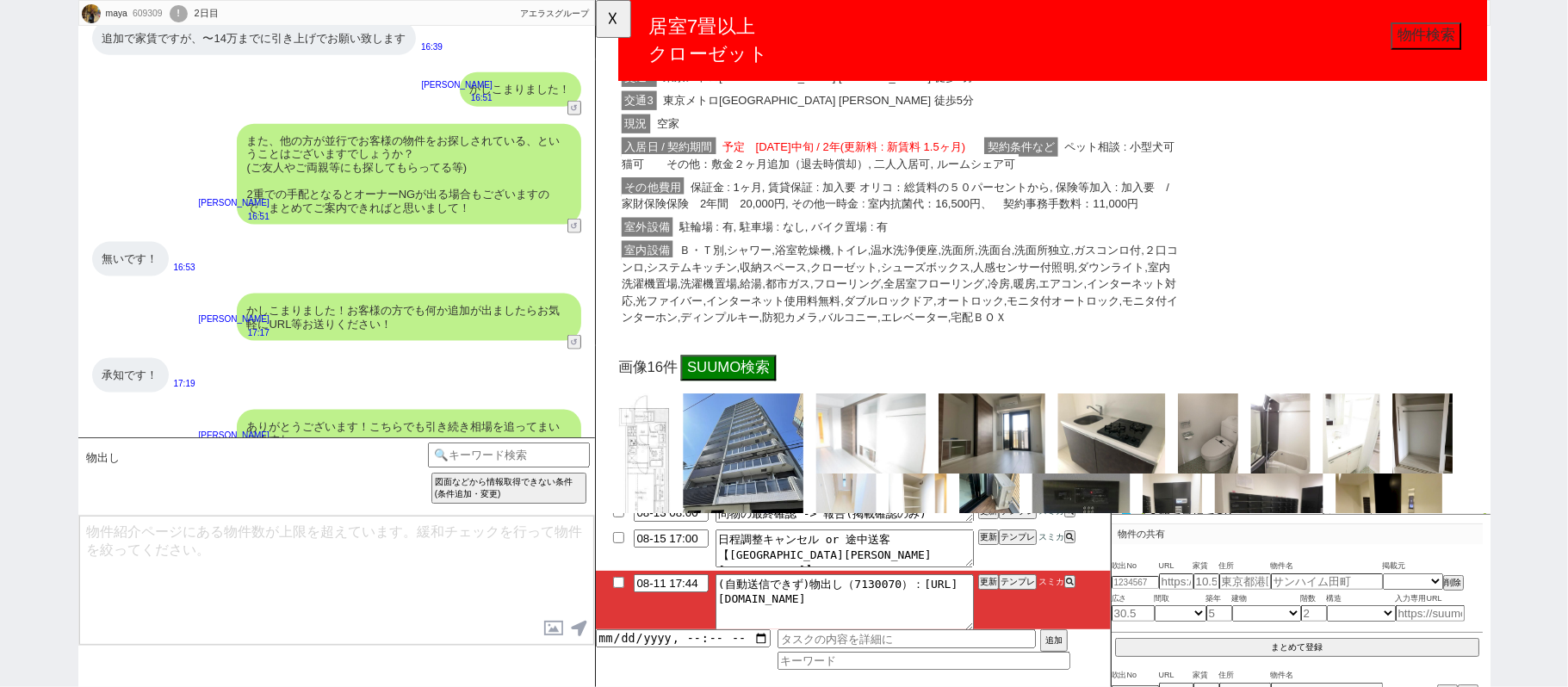
scroll to position [4361, 0]
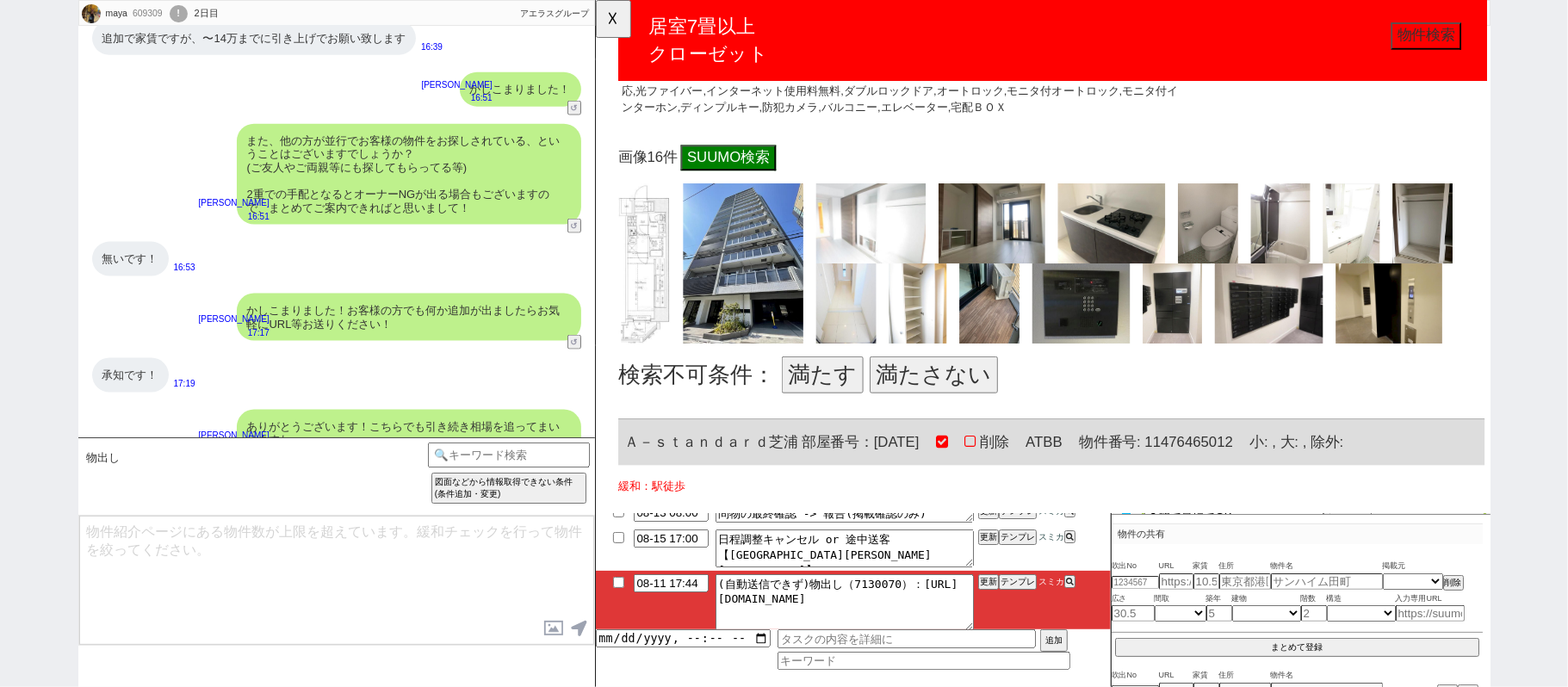
click at [1009, 394] on button "満たさない" at bounding box center [958, 402] width 138 height 39
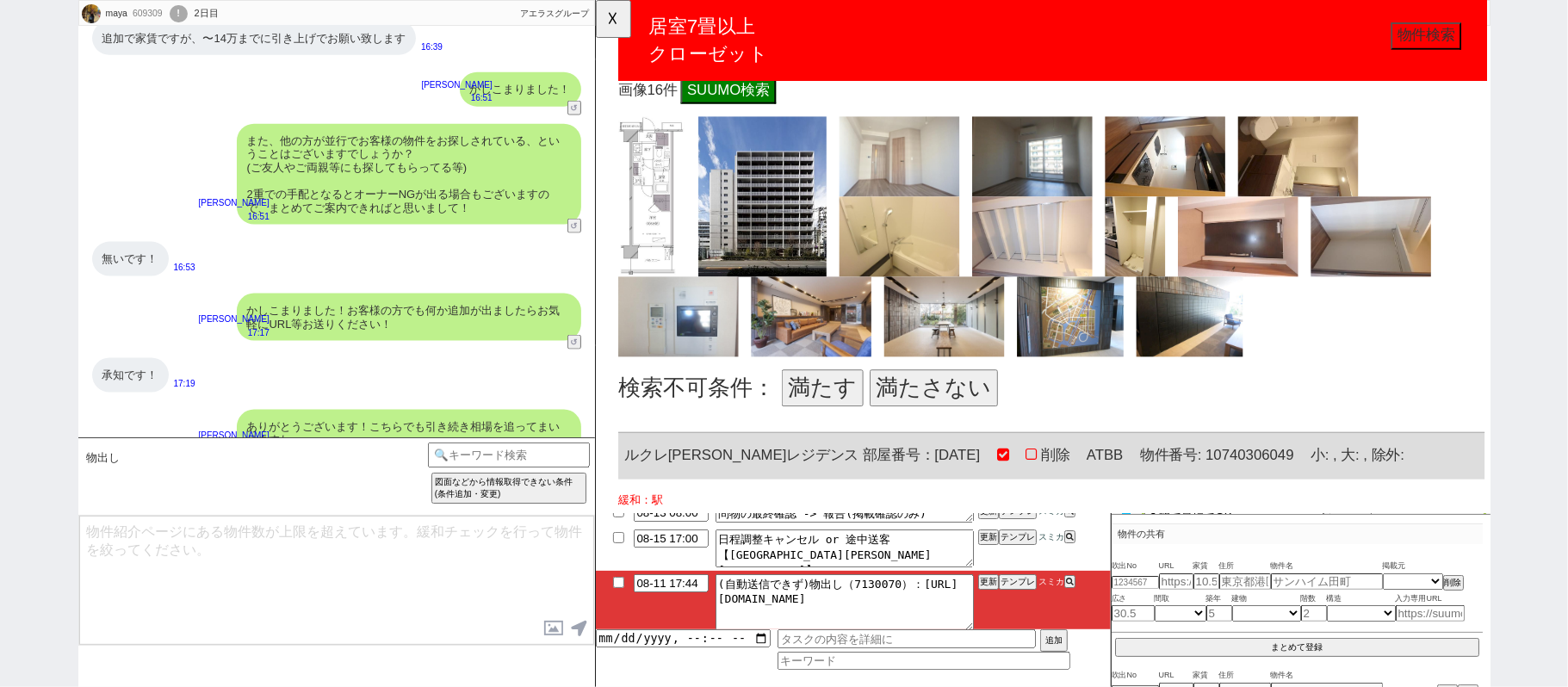
scroll to position [5393, 0]
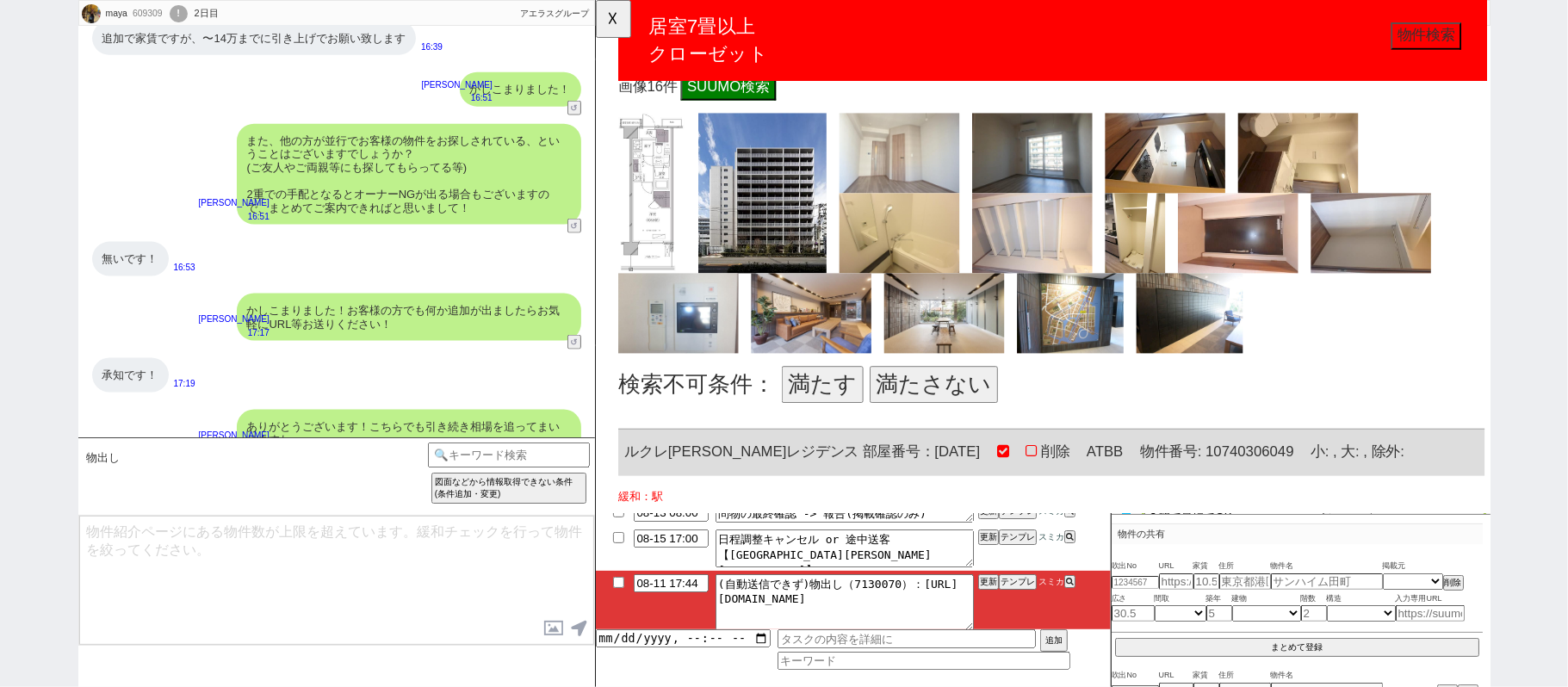
click at [957, 416] on button "満たさない" at bounding box center [958, 413] width 138 height 39
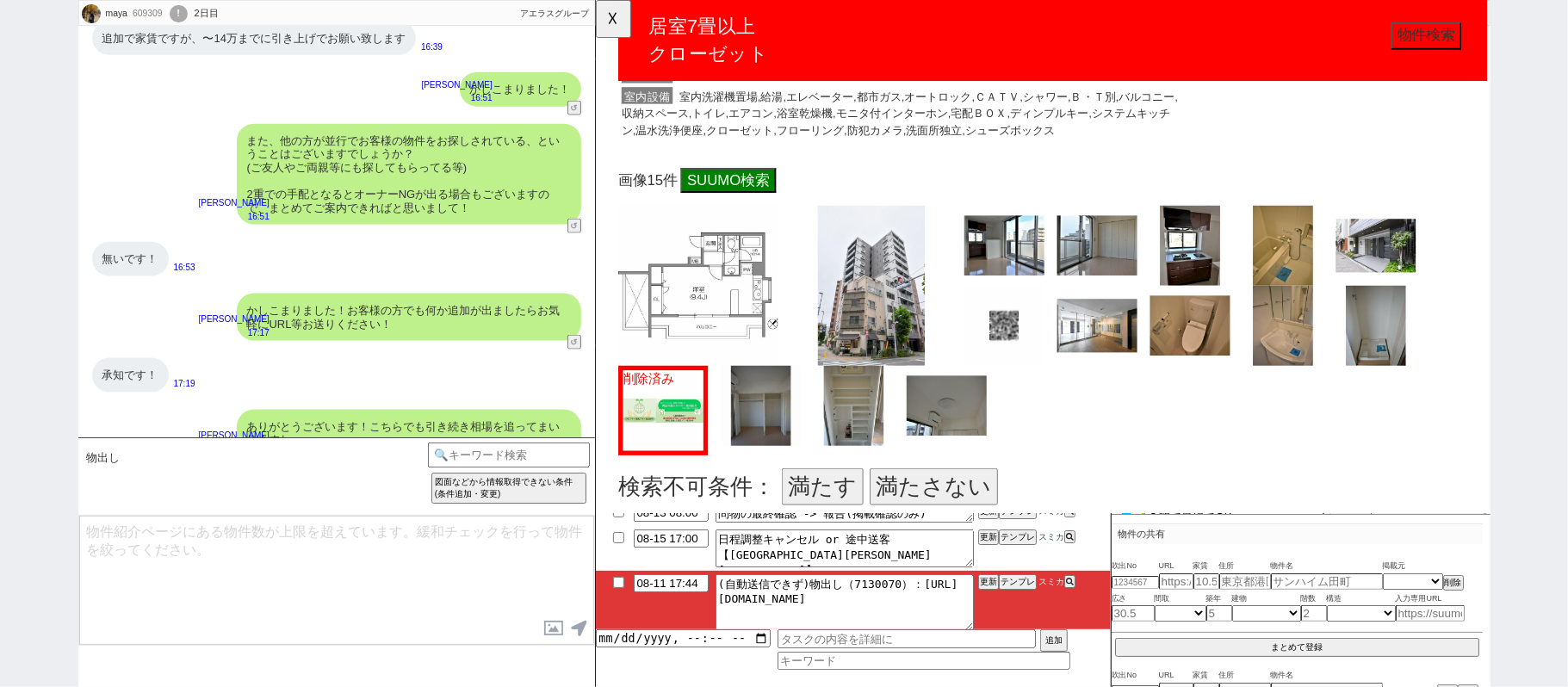
scroll to position [6312, 0]
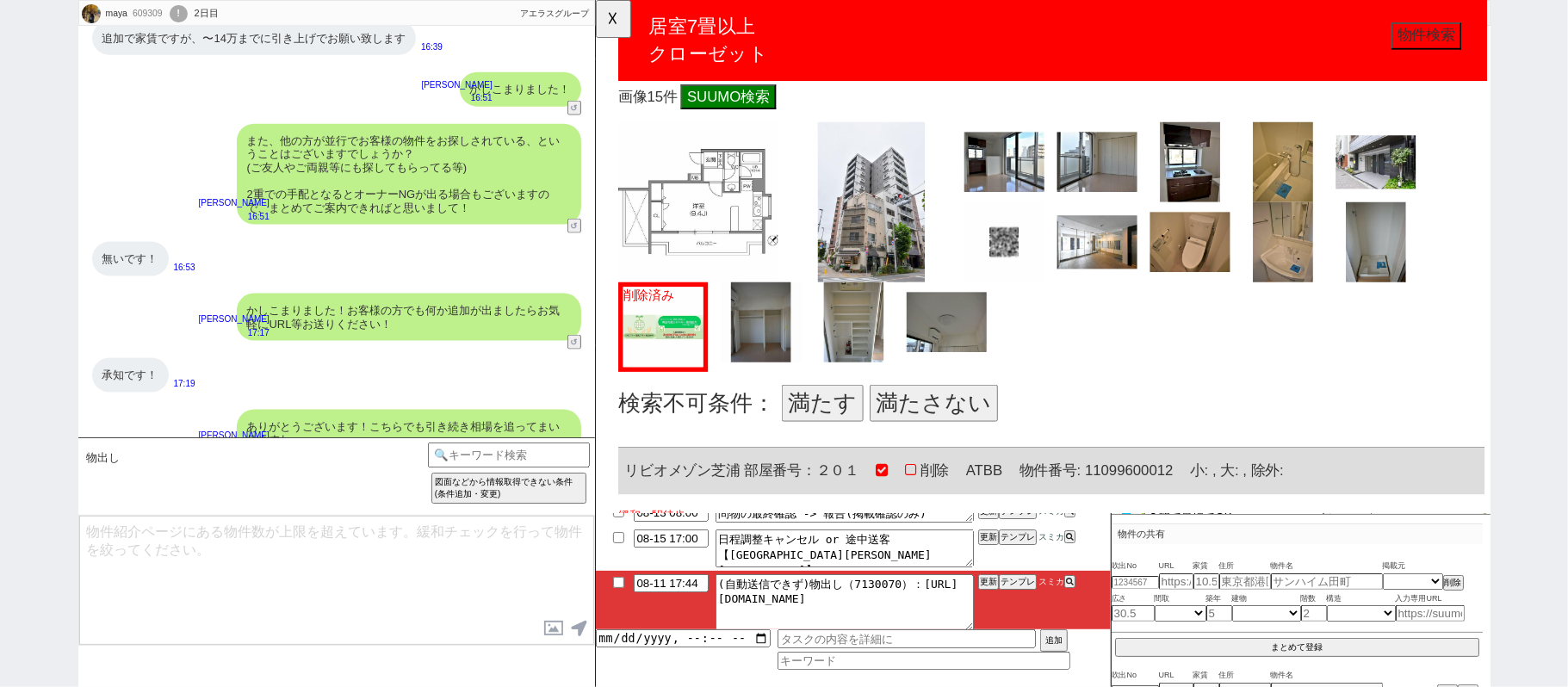
click at [861, 424] on button "満たす" at bounding box center [839, 432] width 88 height 39
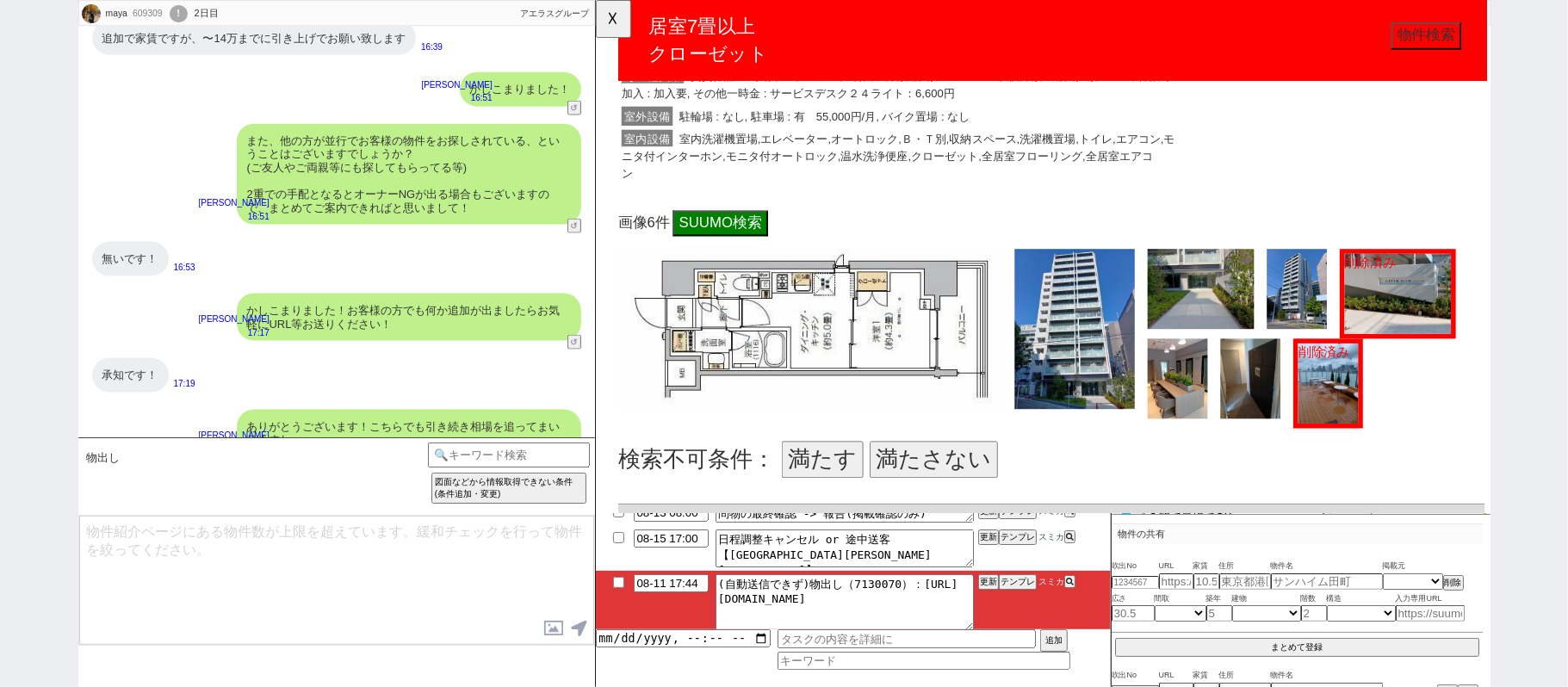
scroll to position [7115, 0]
click at [946, 482] on button "満たさない" at bounding box center [958, 492] width 138 height 39
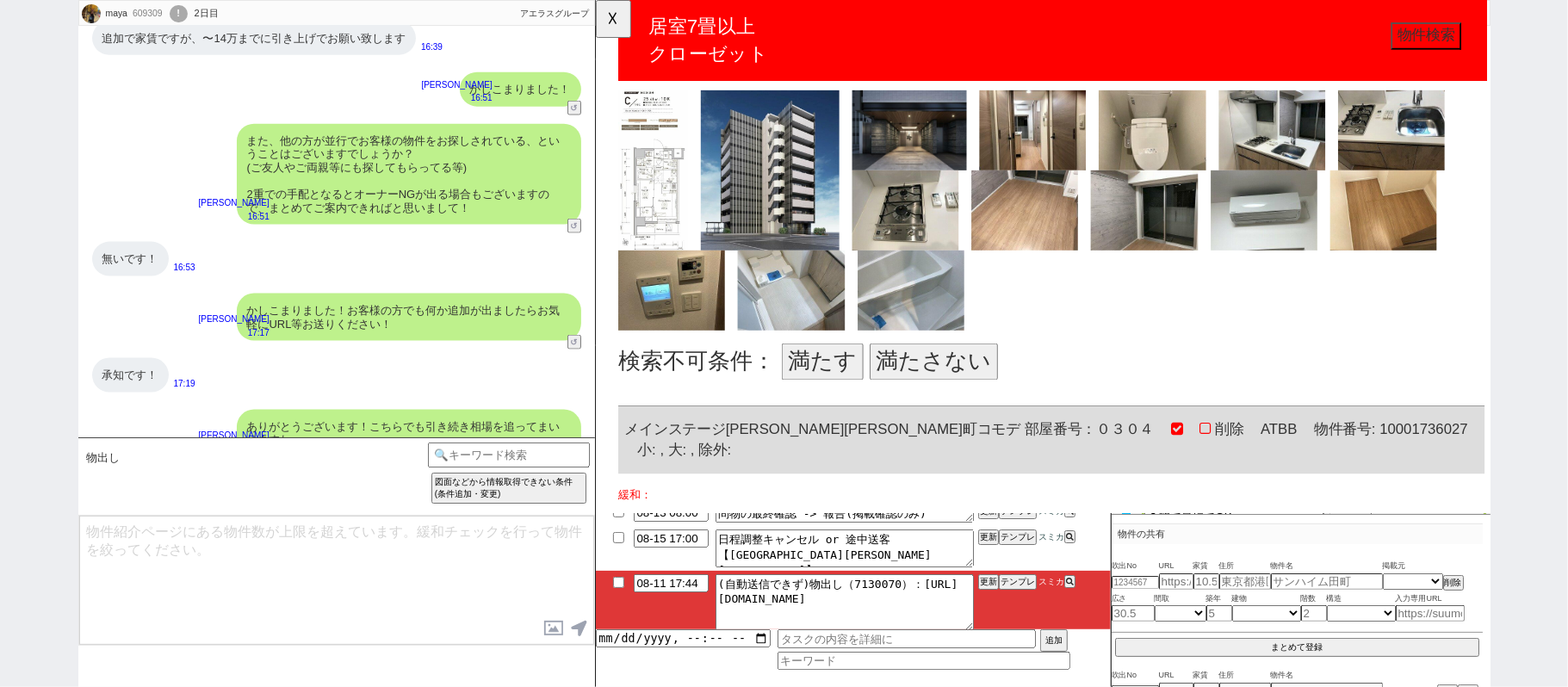
scroll to position [8033, 0]
click at [939, 370] on button "満たさない" at bounding box center [958, 388] width 138 height 39
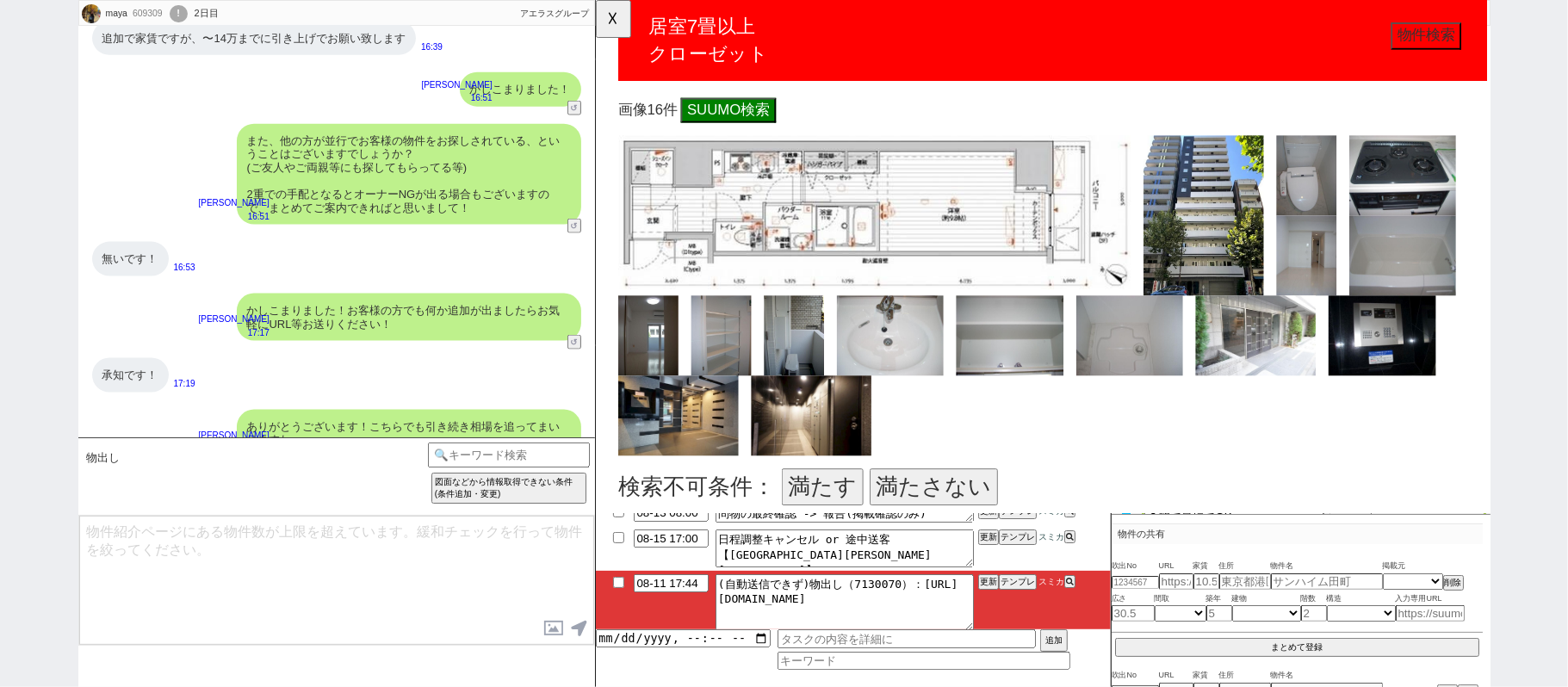
scroll to position [9181, 0]
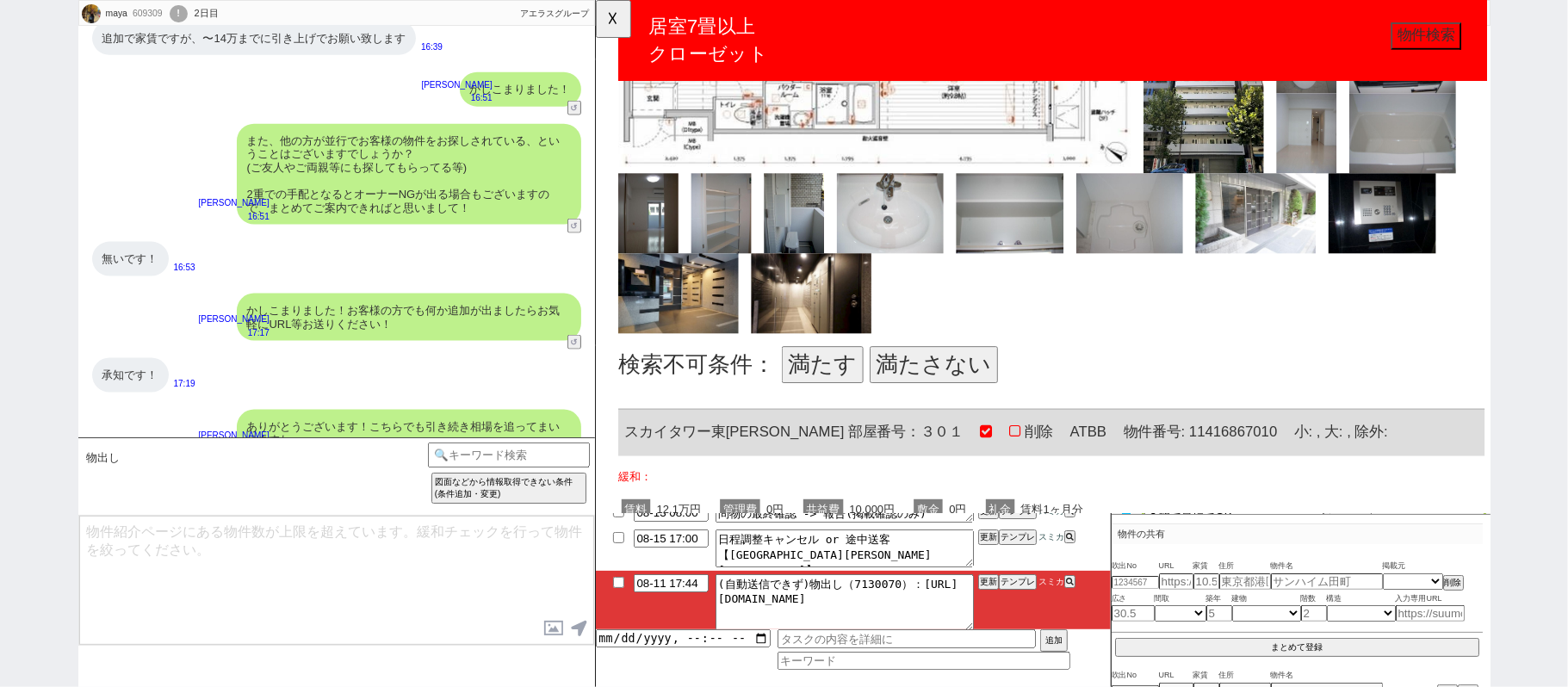
click at [830, 373] on button "満たす" at bounding box center [839, 392] width 88 height 39
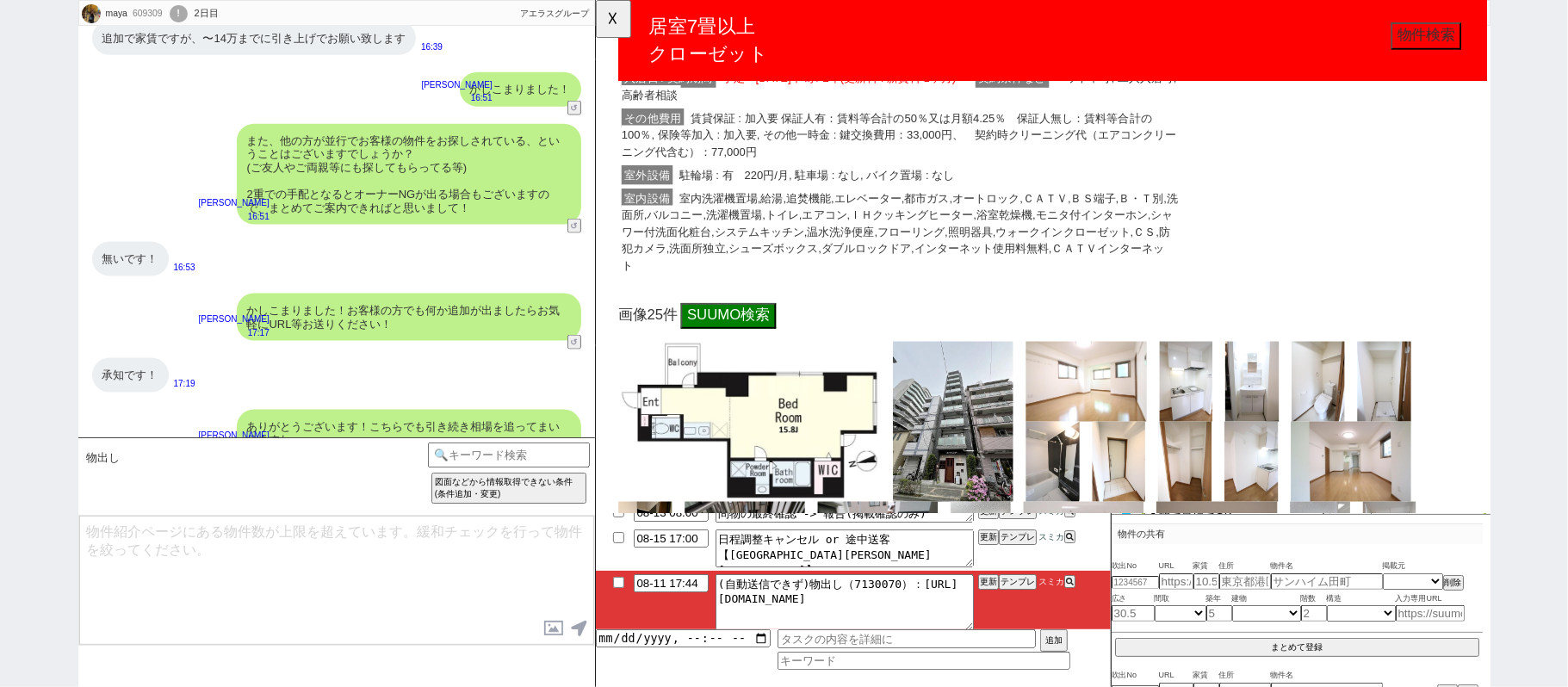
scroll to position [9869, 0]
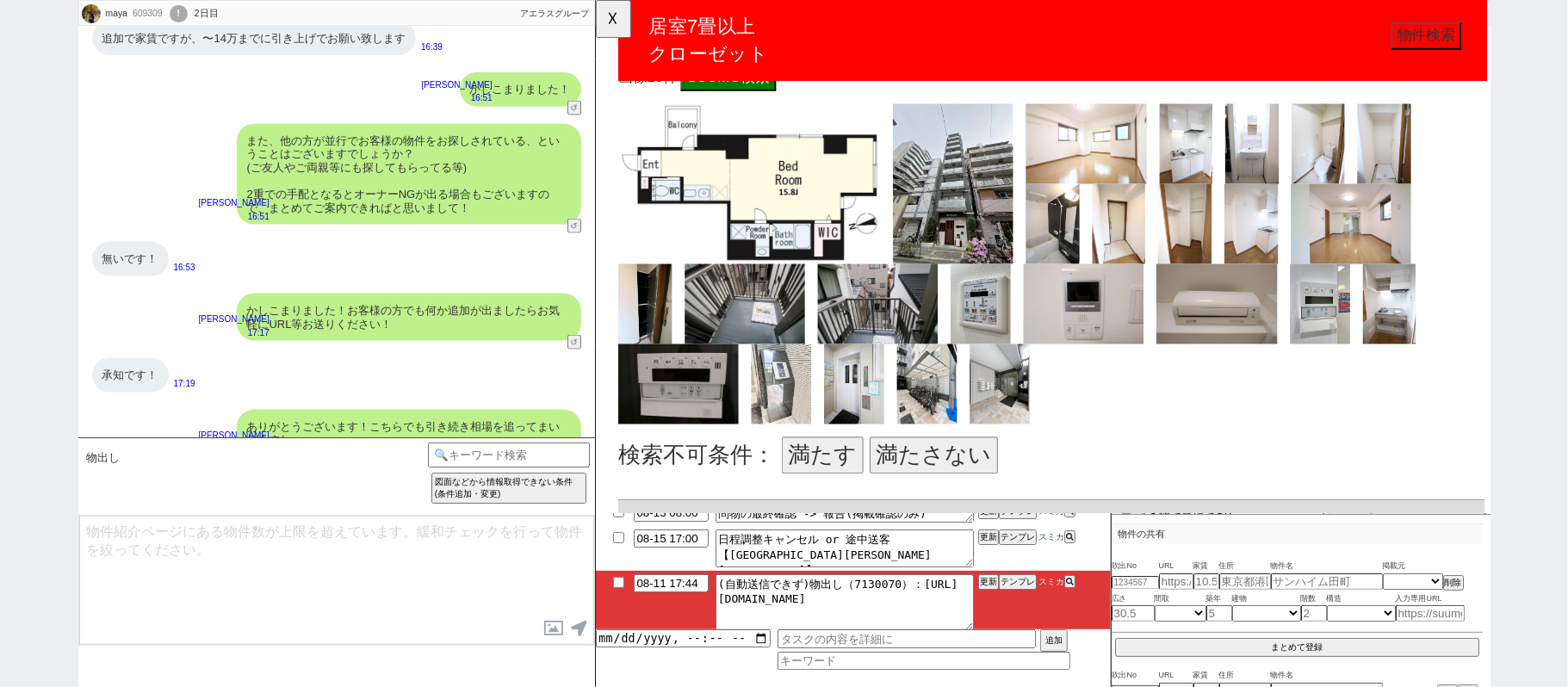
click at [833, 469] on button "満たす" at bounding box center [839, 489] width 88 height 39
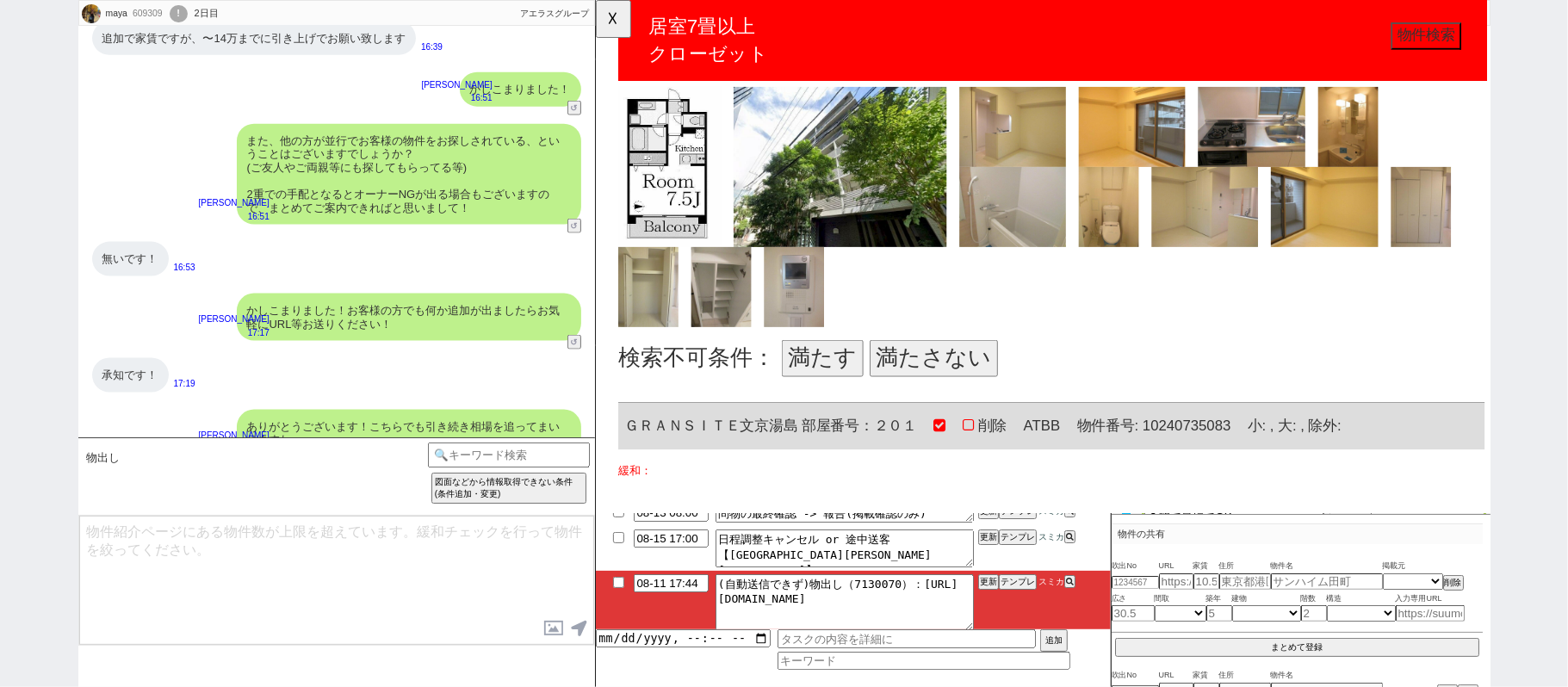
scroll to position [11018, 0]
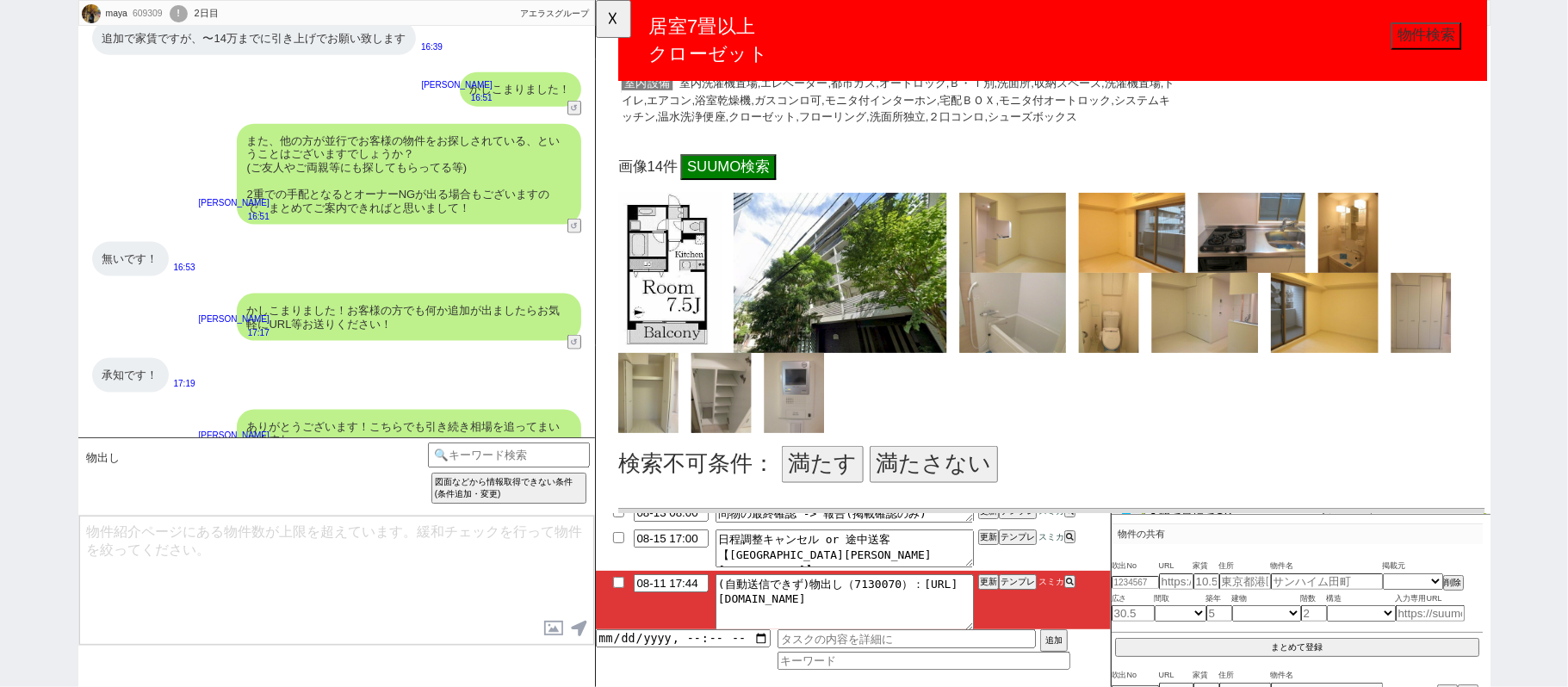
drag, startPoint x: 824, startPoint y: 451, endPoint x: 819, endPoint y: 442, distance: 10.3
click at [824, 479] on button "満たす" at bounding box center [839, 498] width 88 height 39
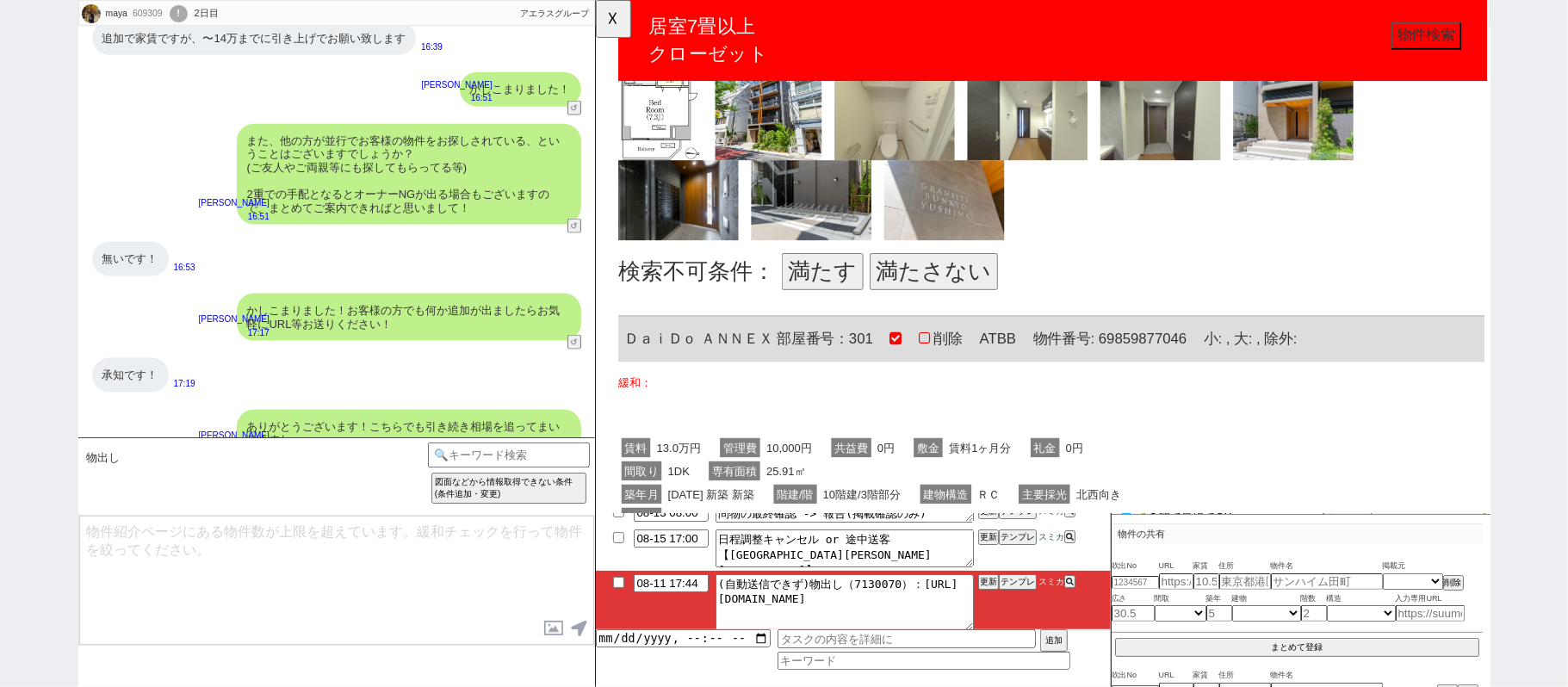
scroll to position [12165, 0]
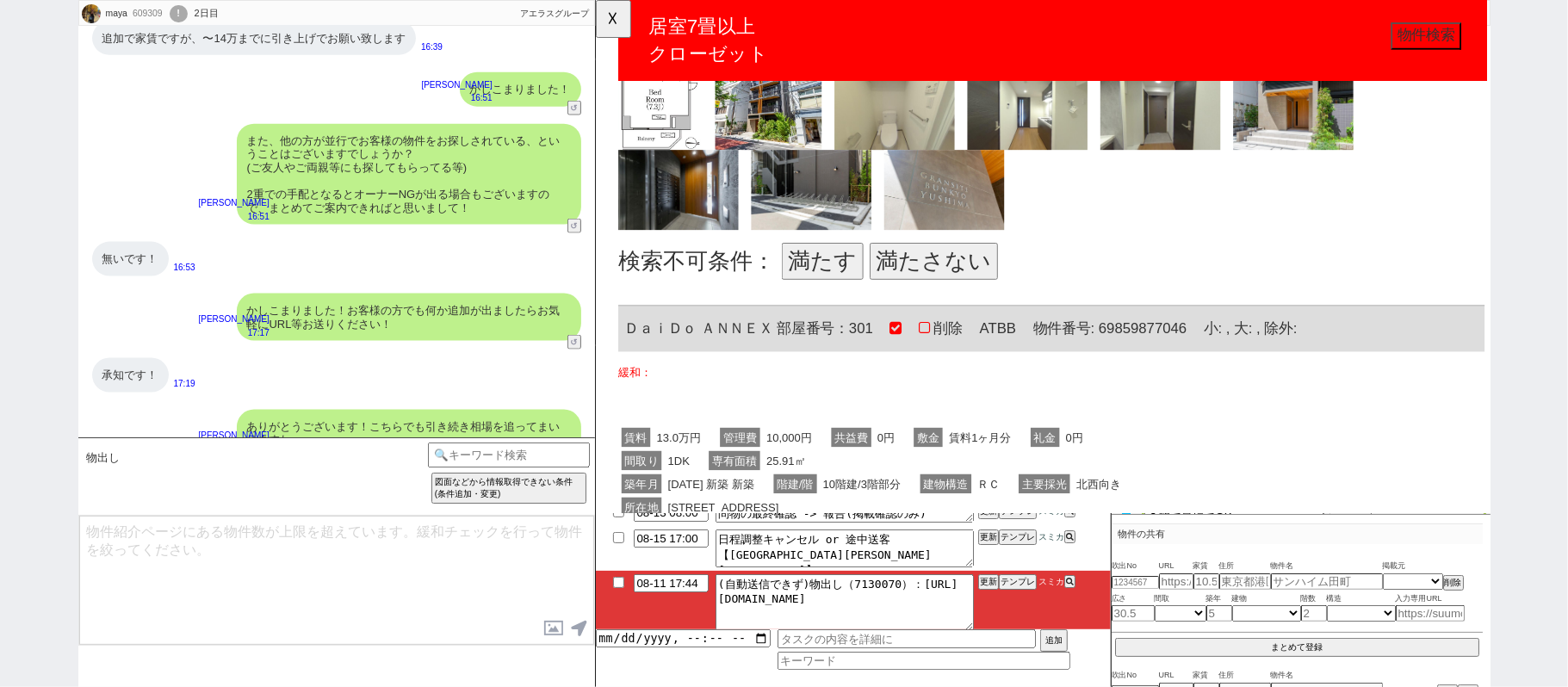
click at [799, 261] on button "満たす" at bounding box center [839, 280] width 88 height 39
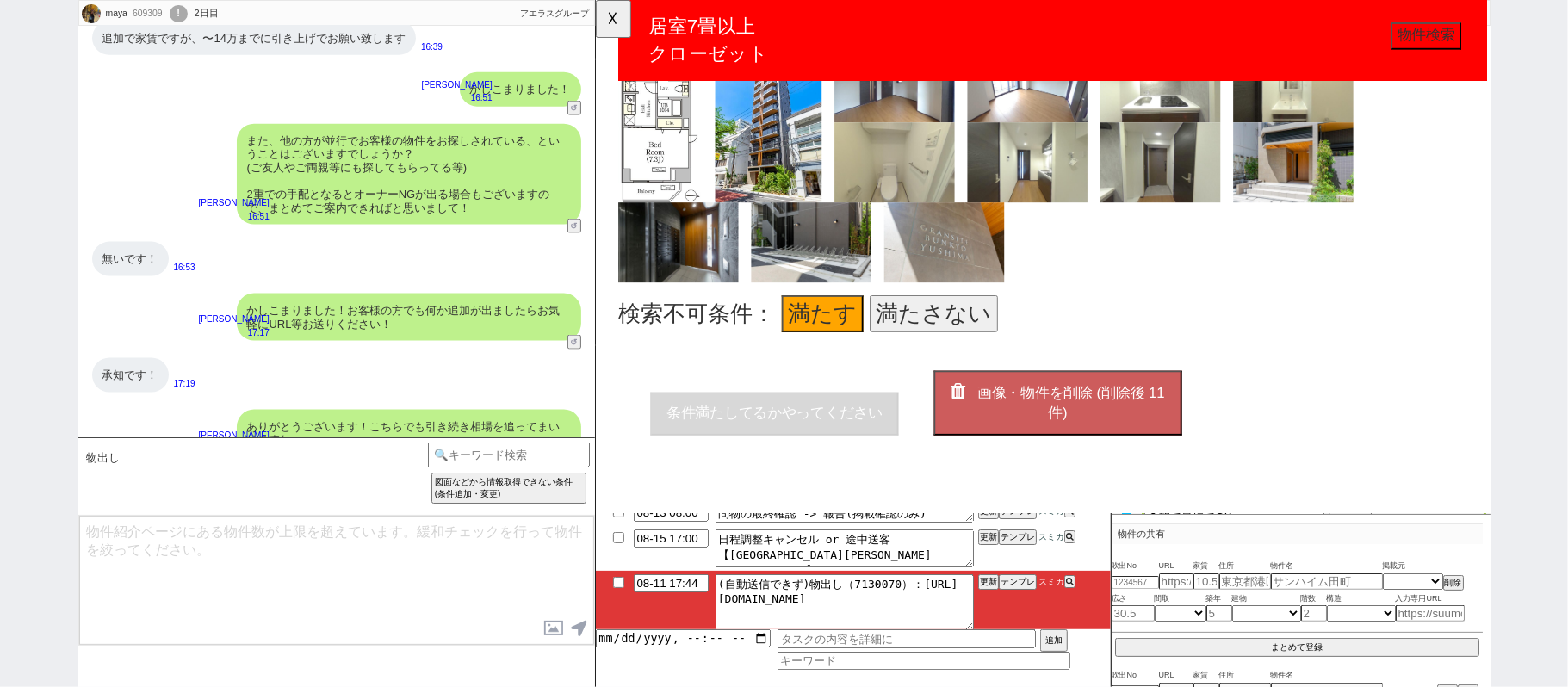
scroll to position [12088, 0]
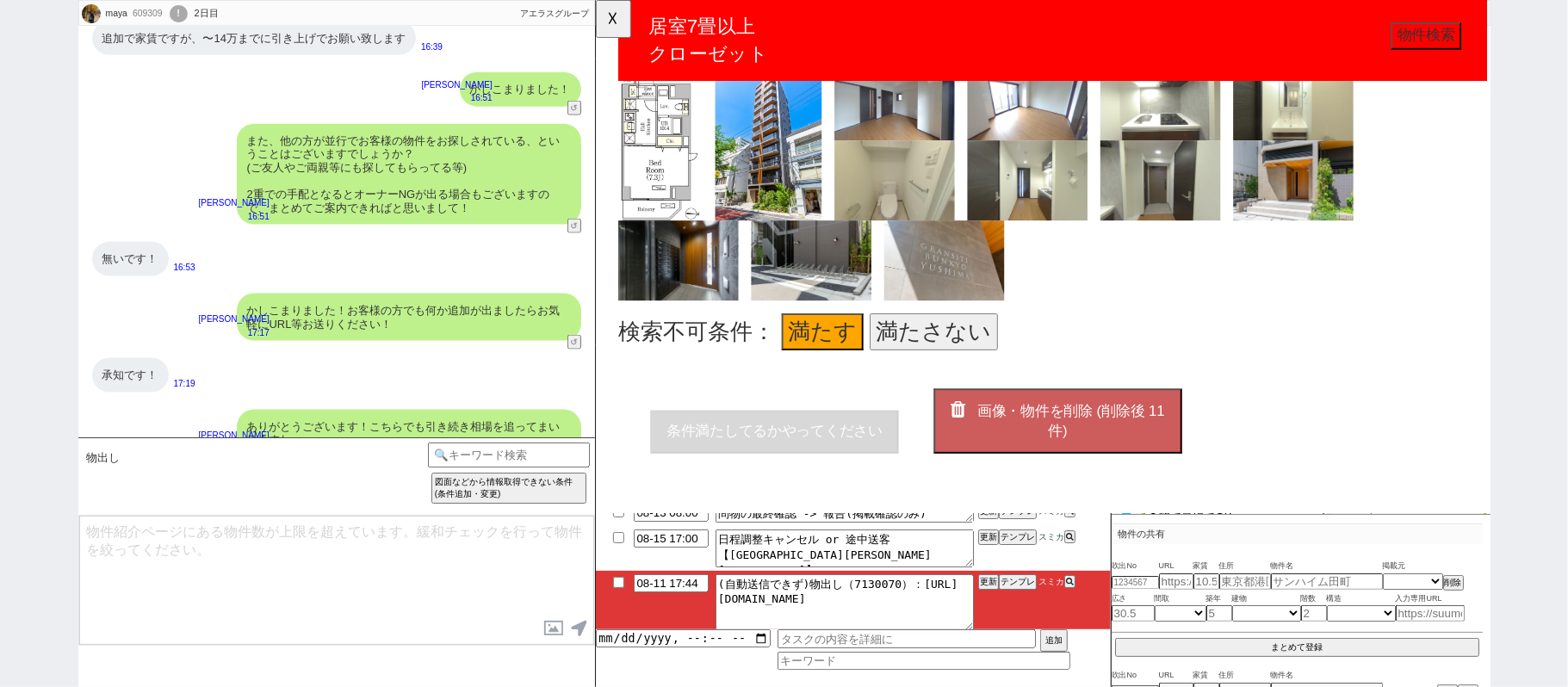
click at [1137, 419] on button "画像・物件を削除 (削除後 11 件)" at bounding box center [1092, 453] width 266 height 70
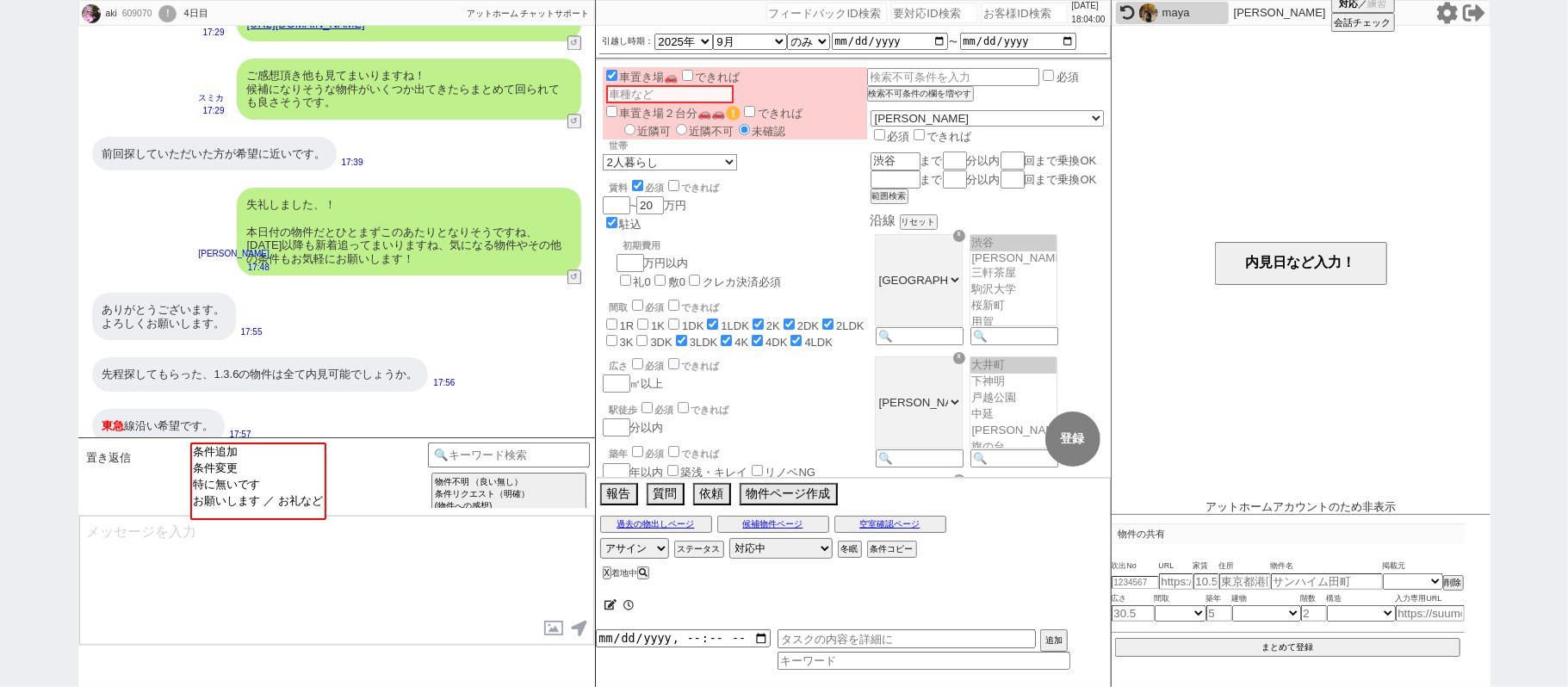
scroll to position [163, 0]
click at [0, 290] on div "aki 609070 ! 0 4日目 冬眠中 自社客 アットホーム チャットサポート スミカ_BPO チャット全表示 2025-08-08 駐車場有り 17:…" at bounding box center [784, 343] width 1568 height 687
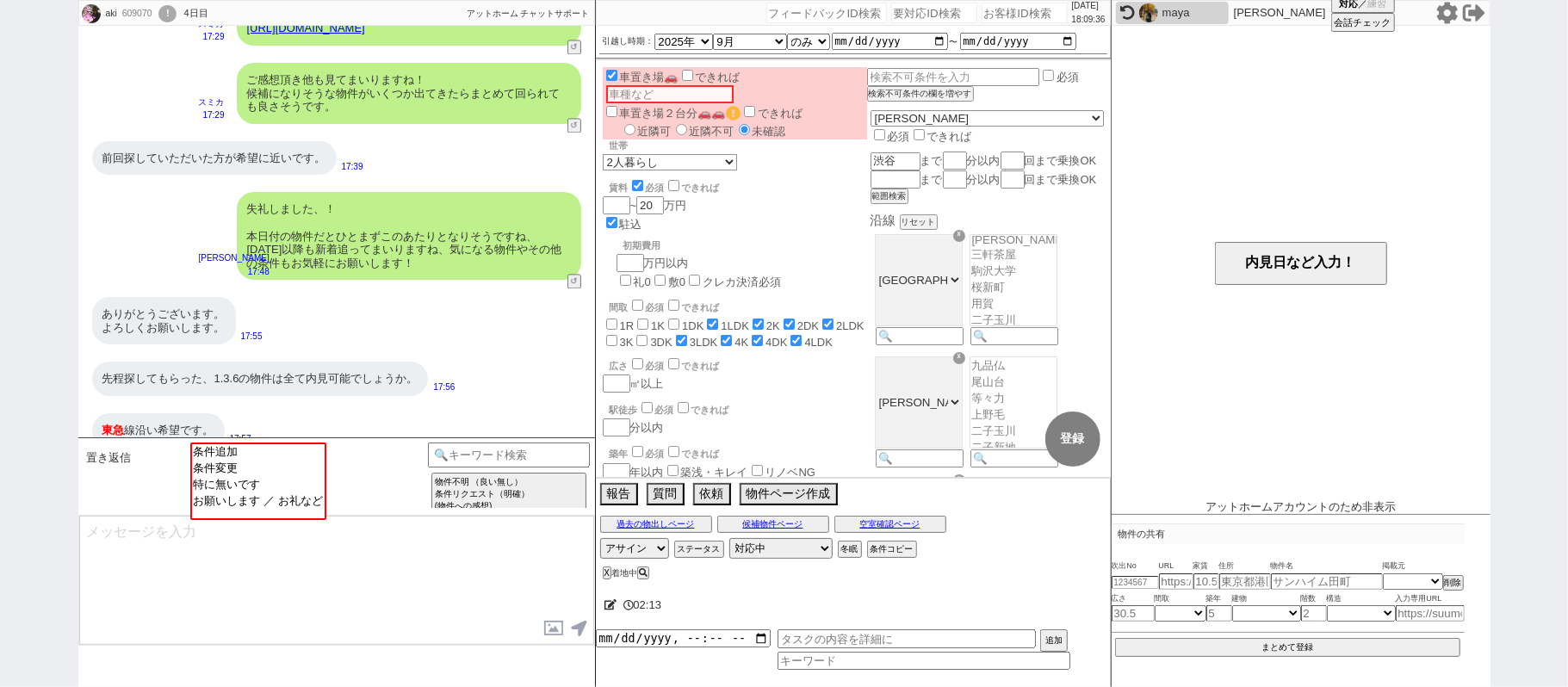
scroll to position [2573, 0]
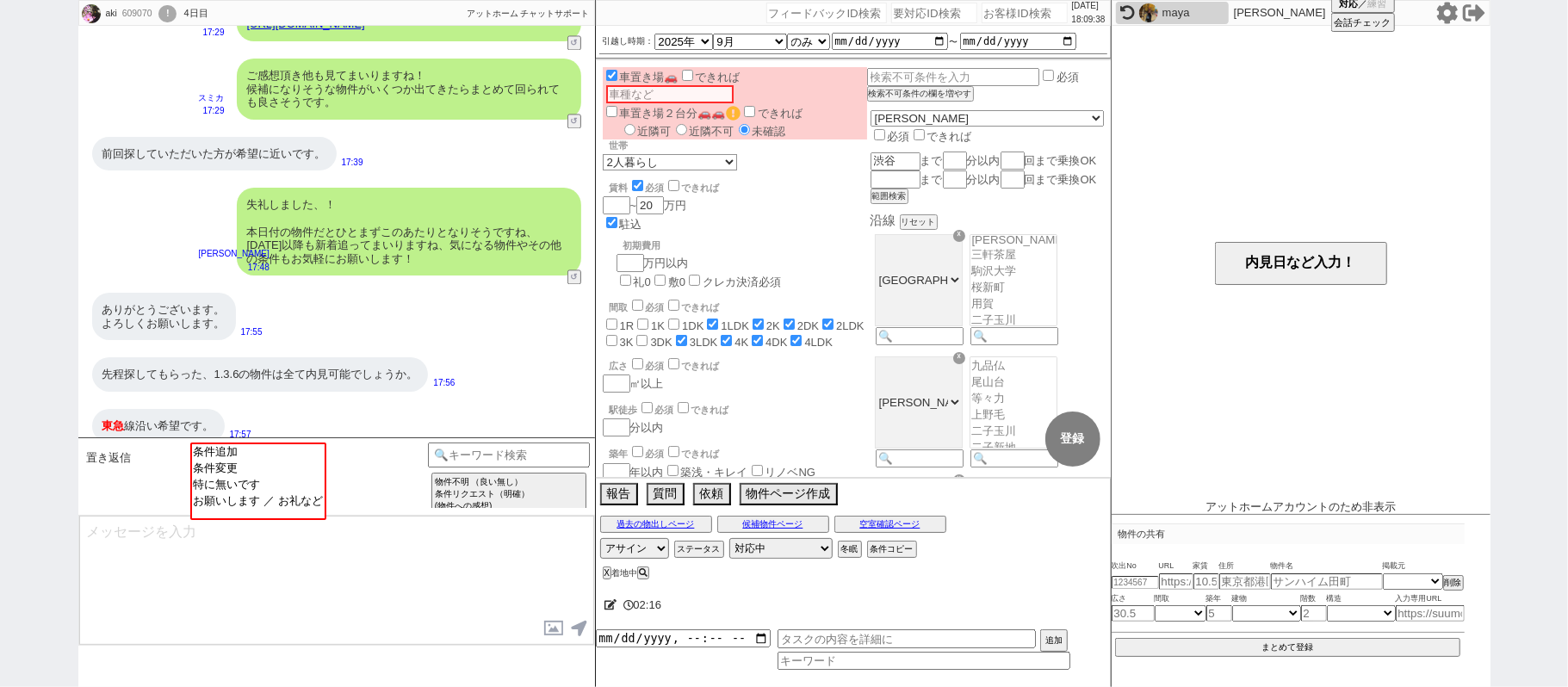
click at [490, 442] on div "置き返信 条件追加 条件変更 特に無いです お願いします ／ お礼など テンプレ再検索NG解除 物件不明 （良い無し） 条件リクエスト（明確） (物件への感想…" at bounding box center [336, 475] width 517 height 78
click at [480, 460] on input at bounding box center [509, 453] width 163 height 21
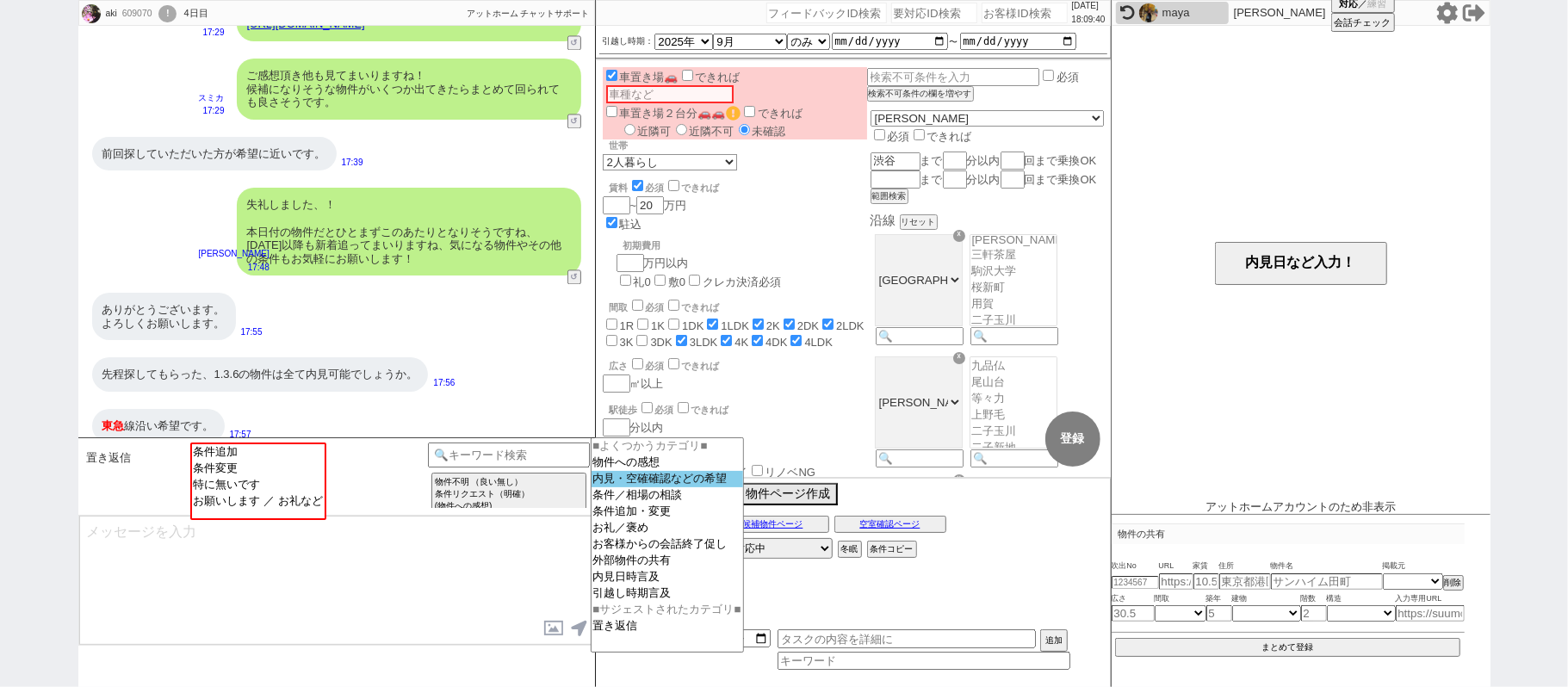
click at [646, 487] on option "内見・空確確認などの希望" at bounding box center [667, 494] width 151 height 16
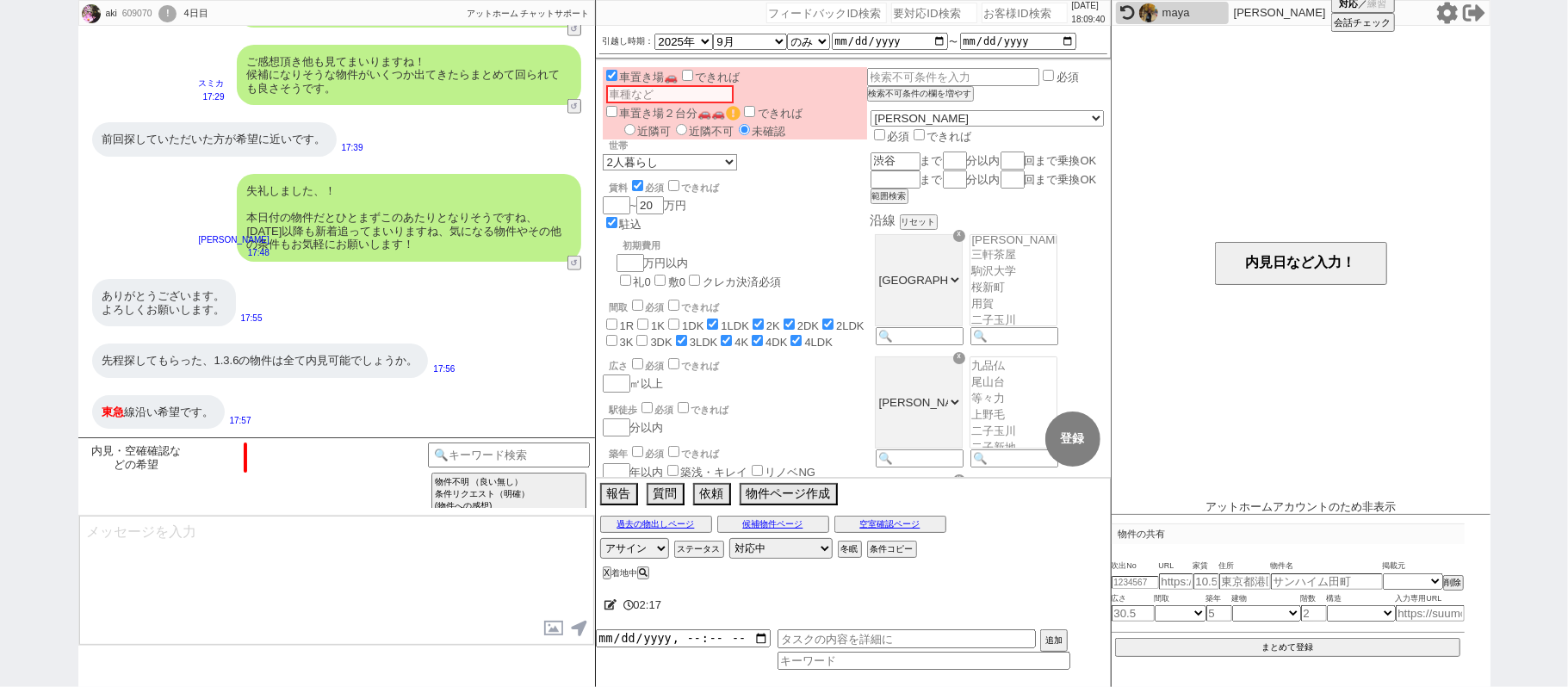
scroll to position [1381, 0]
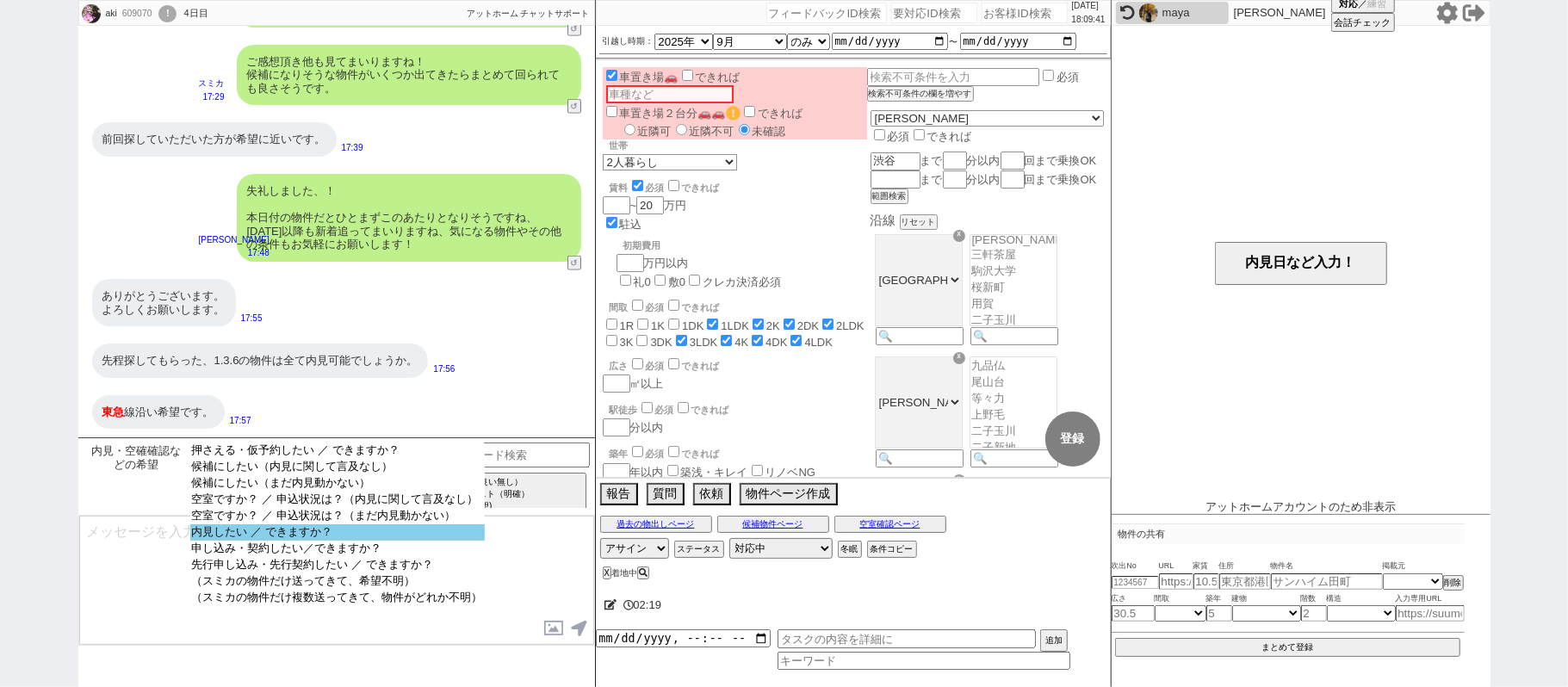
click at [343, 540] on option "内見したい ／ できますか？" at bounding box center [337, 548] width 294 height 16
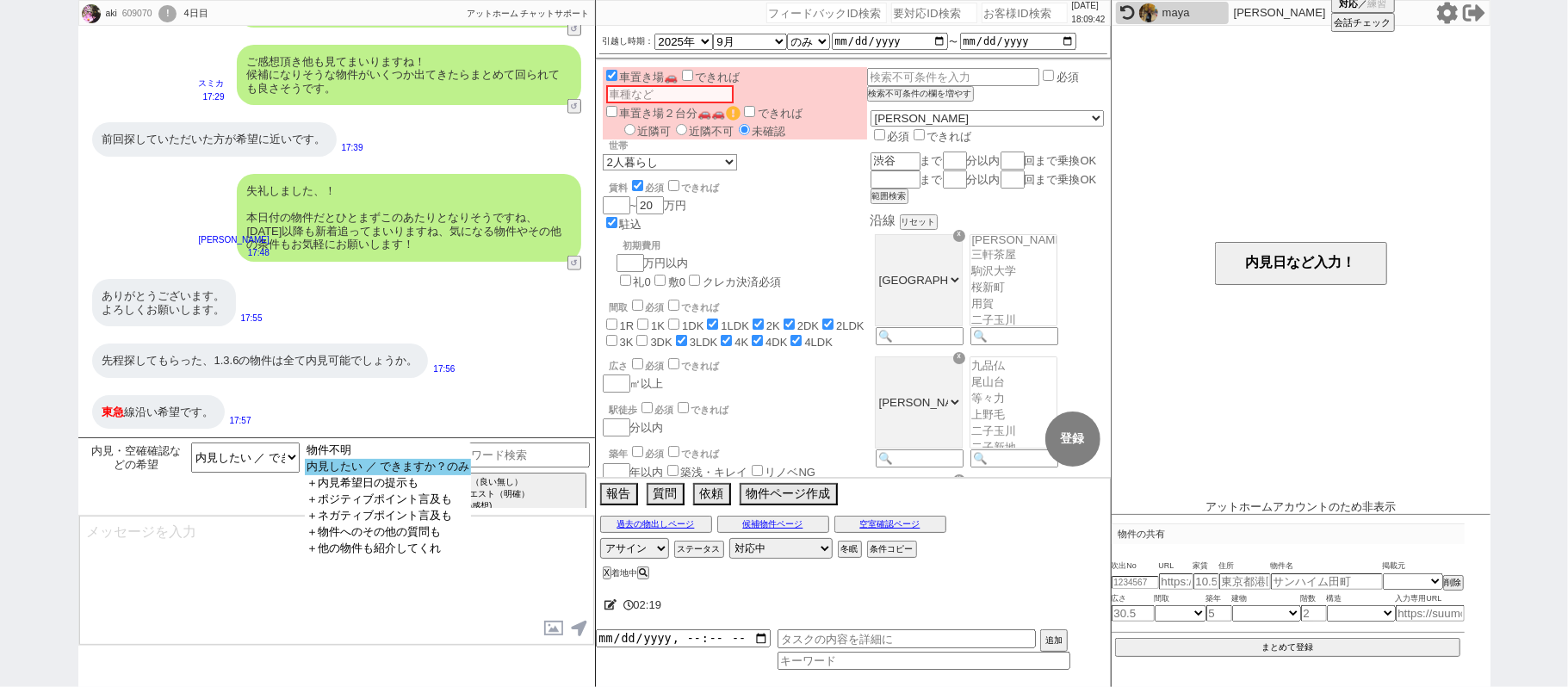
click at [348, 475] on option "内見したい ／ できますか？のみ" at bounding box center [387, 483] width 166 height 16
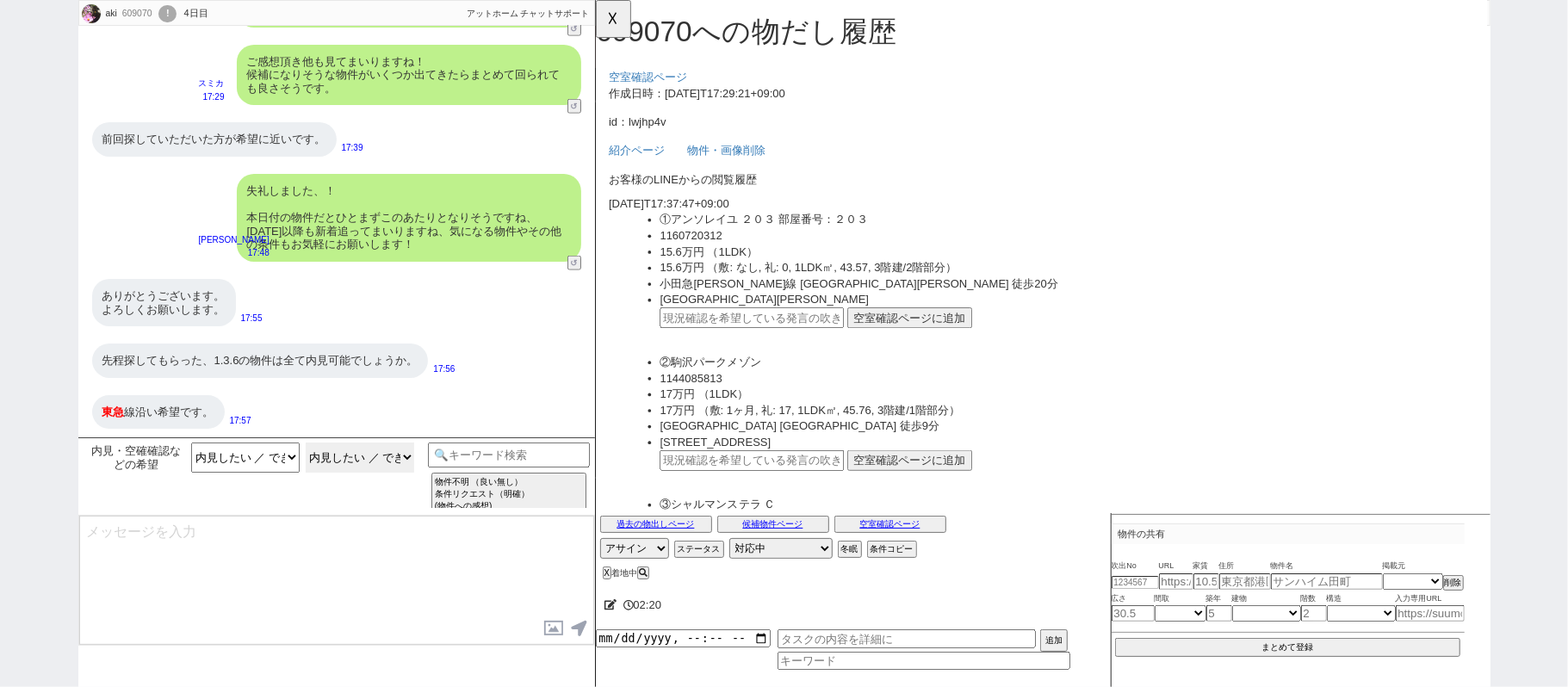
scroll to position [0, 0]
click at [487, 335] on div "先程探してもらった、1.3.6の物件は全て内見可能でしょうか。 17:56" at bounding box center [336, 360] width 517 height 52
click at [383, 361] on div "先程探してもらった、1.3.6の物件は全て内見可能でしょうか。" at bounding box center [260, 360] width 336 height 34
click at [815, 339] on input "text" at bounding box center [763, 341] width 198 height 22
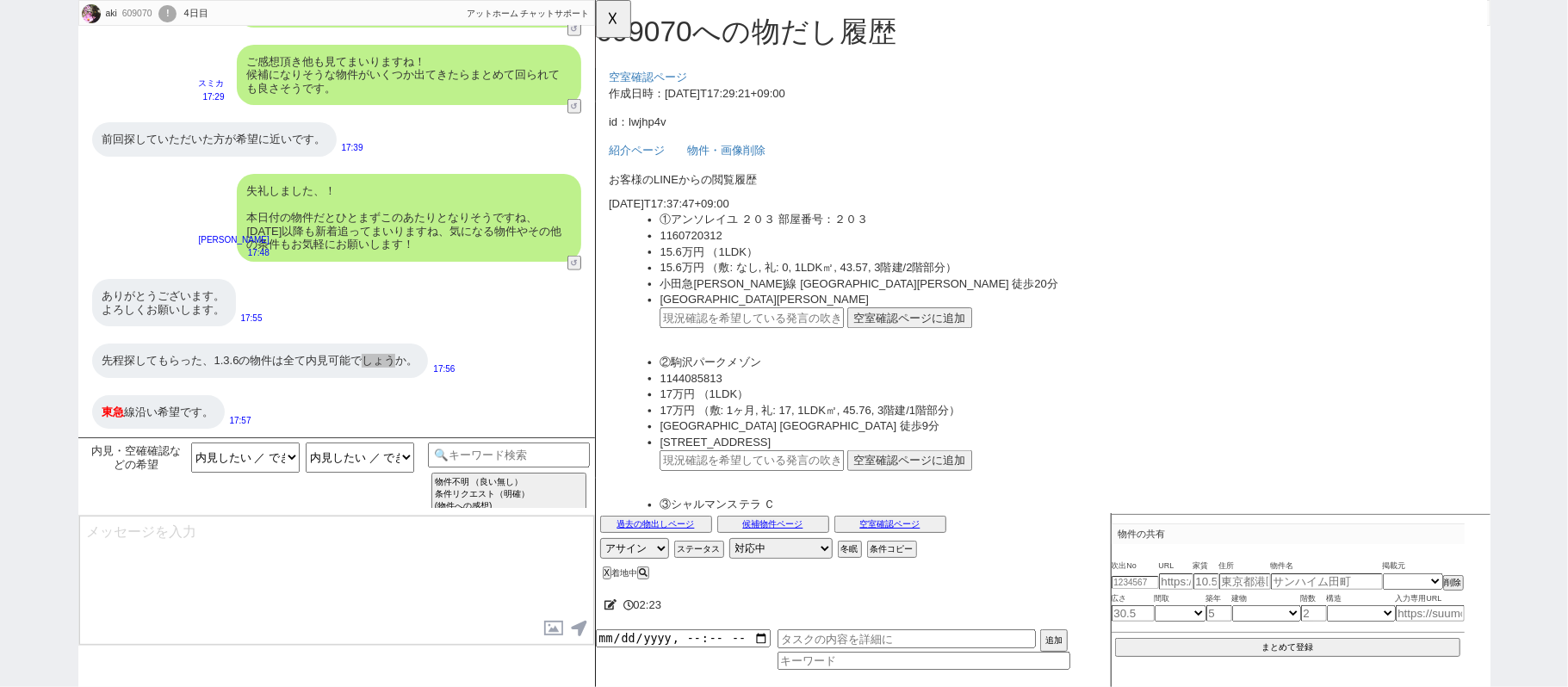
paste input "36733080"
click at [902, 342] on button "空室確認ページに追加" at bounding box center [933, 341] width 134 height 22
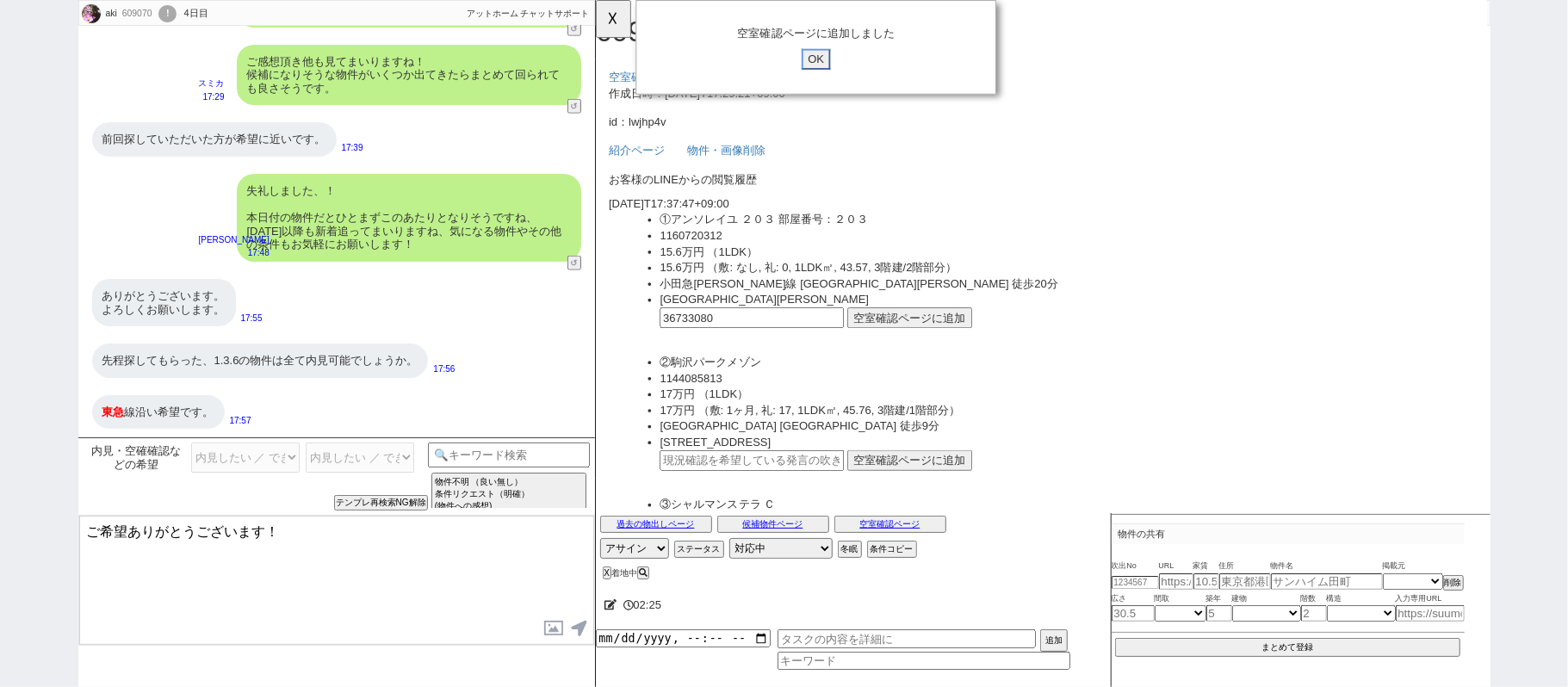
click at [826, 64] on input "OK" at bounding box center [832, 63] width 31 height 22
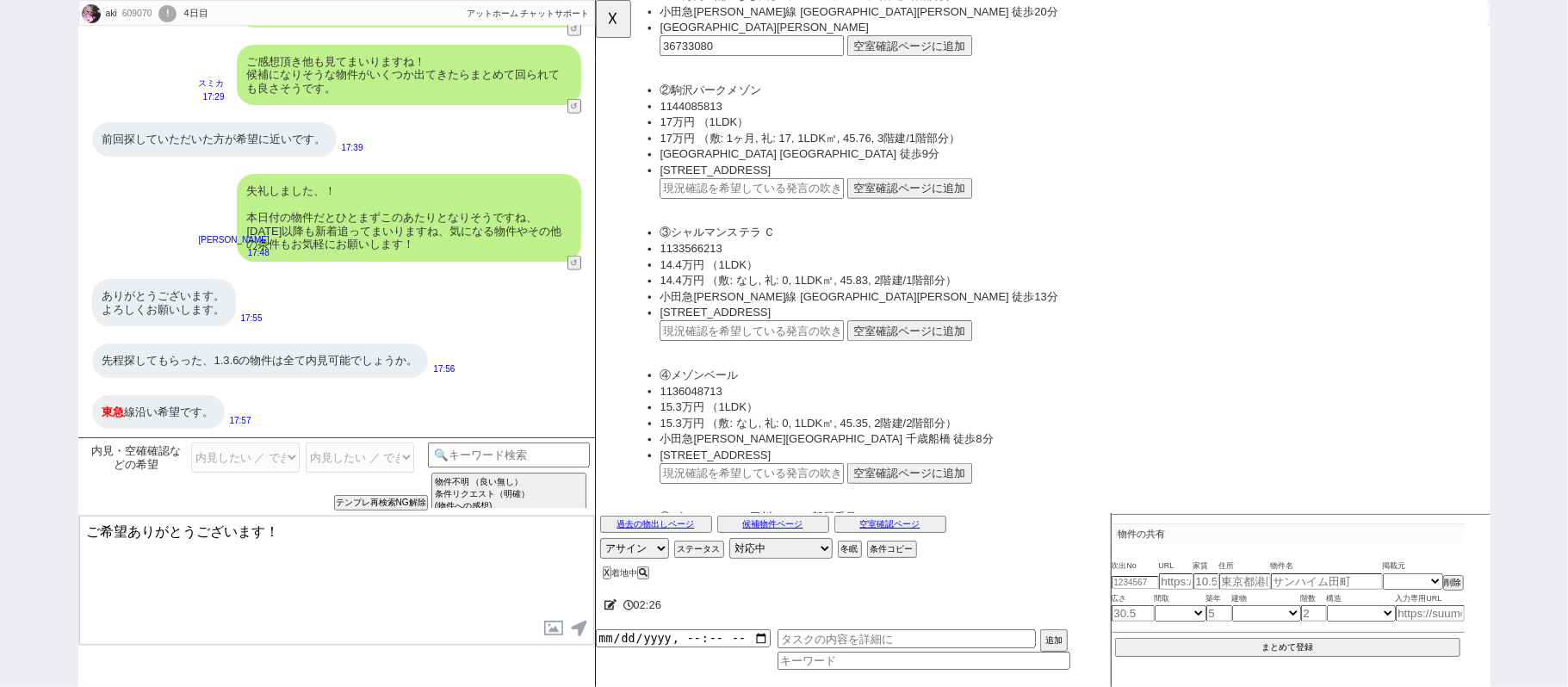
scroll to position [344, 0]
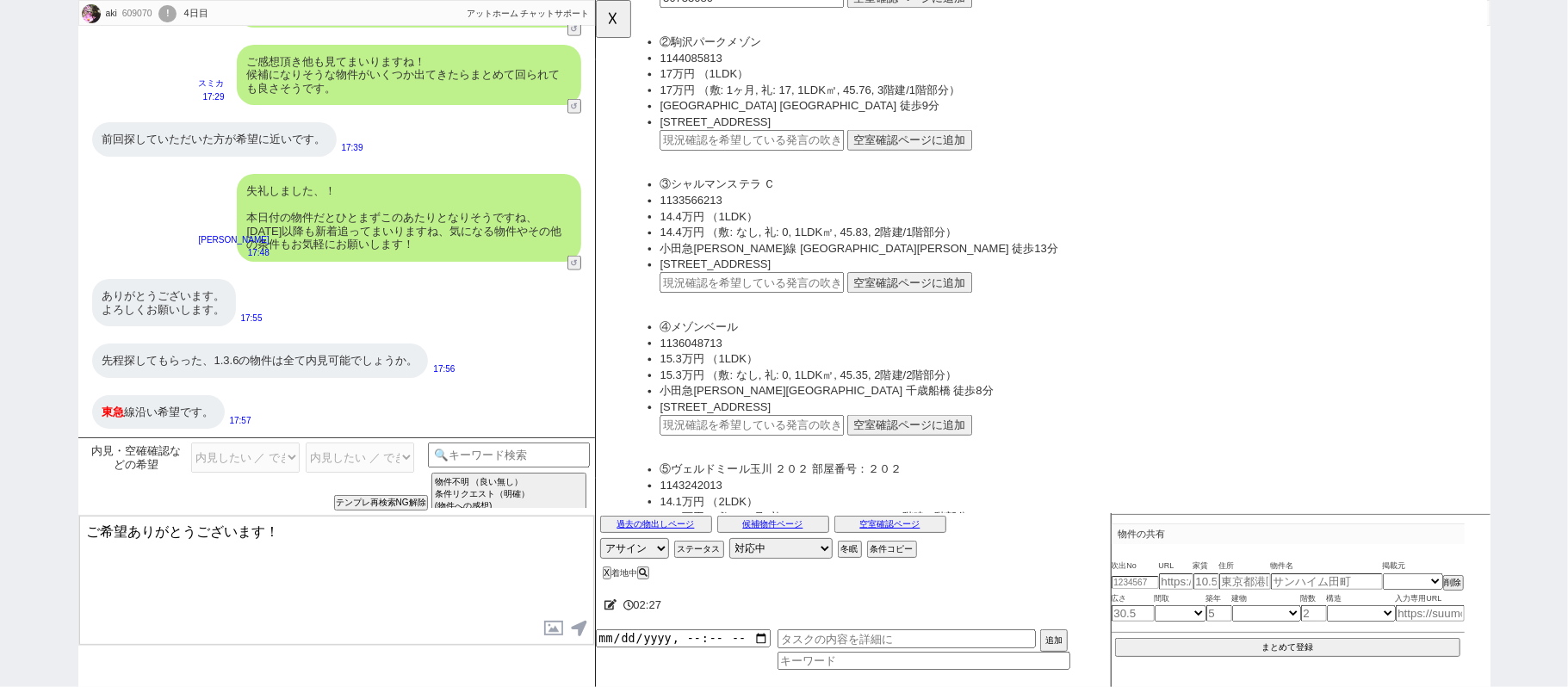
click at [749, 300] on input "text" at bounding box center [763, 303] width 198 height 22
paste input "36733080"
click at [895, 296] on button "空室確認ページに追加" at bounding box center [933, 303] width 134 height 22
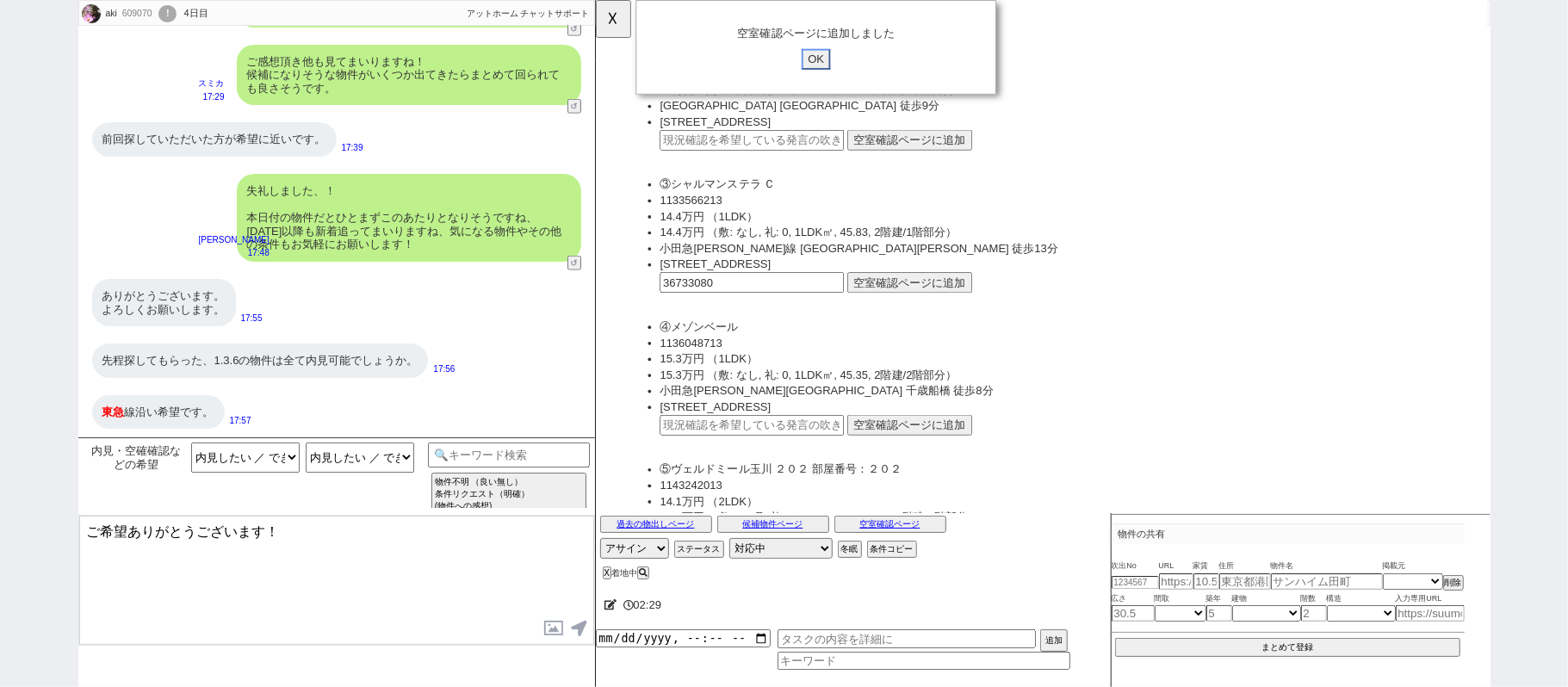
click at [829, 58] on input "OK" at bounding box center [832, 63] width 31 height 22
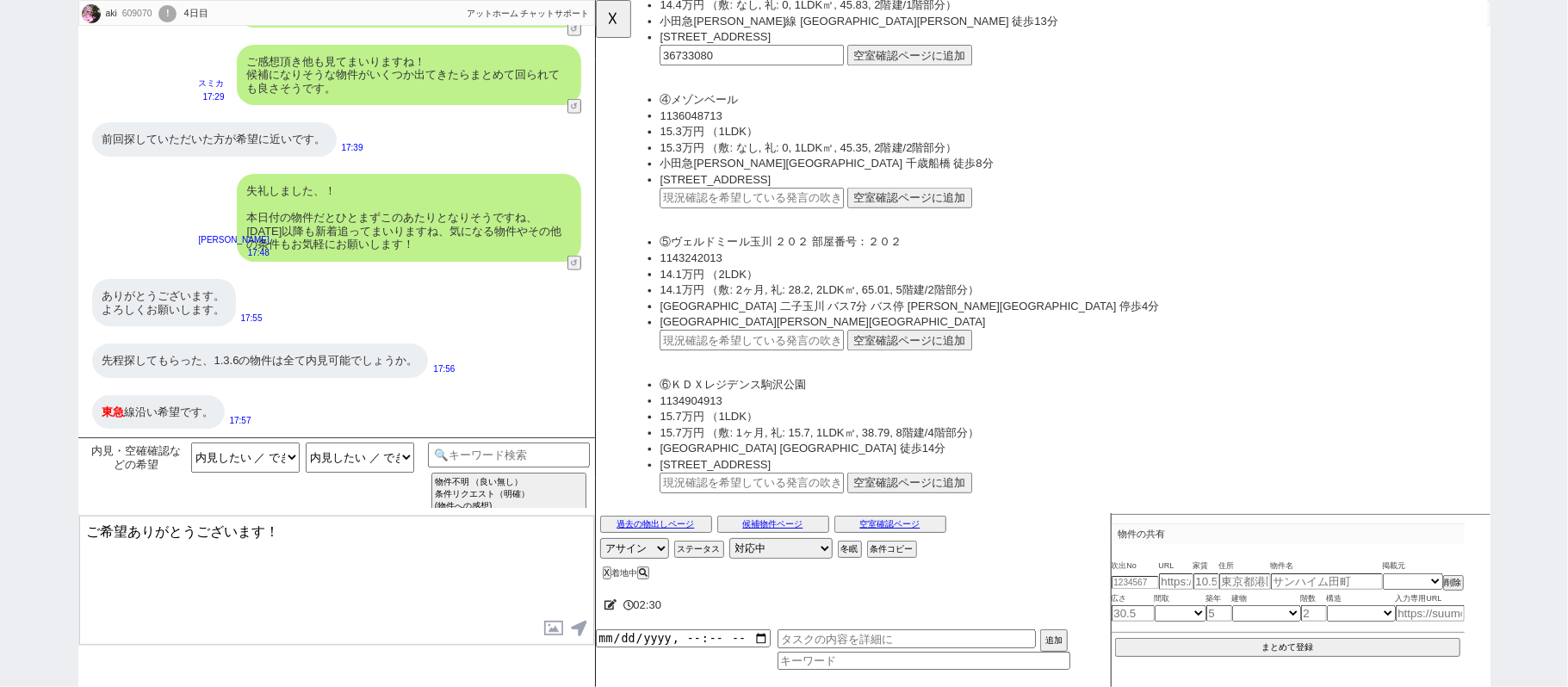
scroll to position [689, 0]
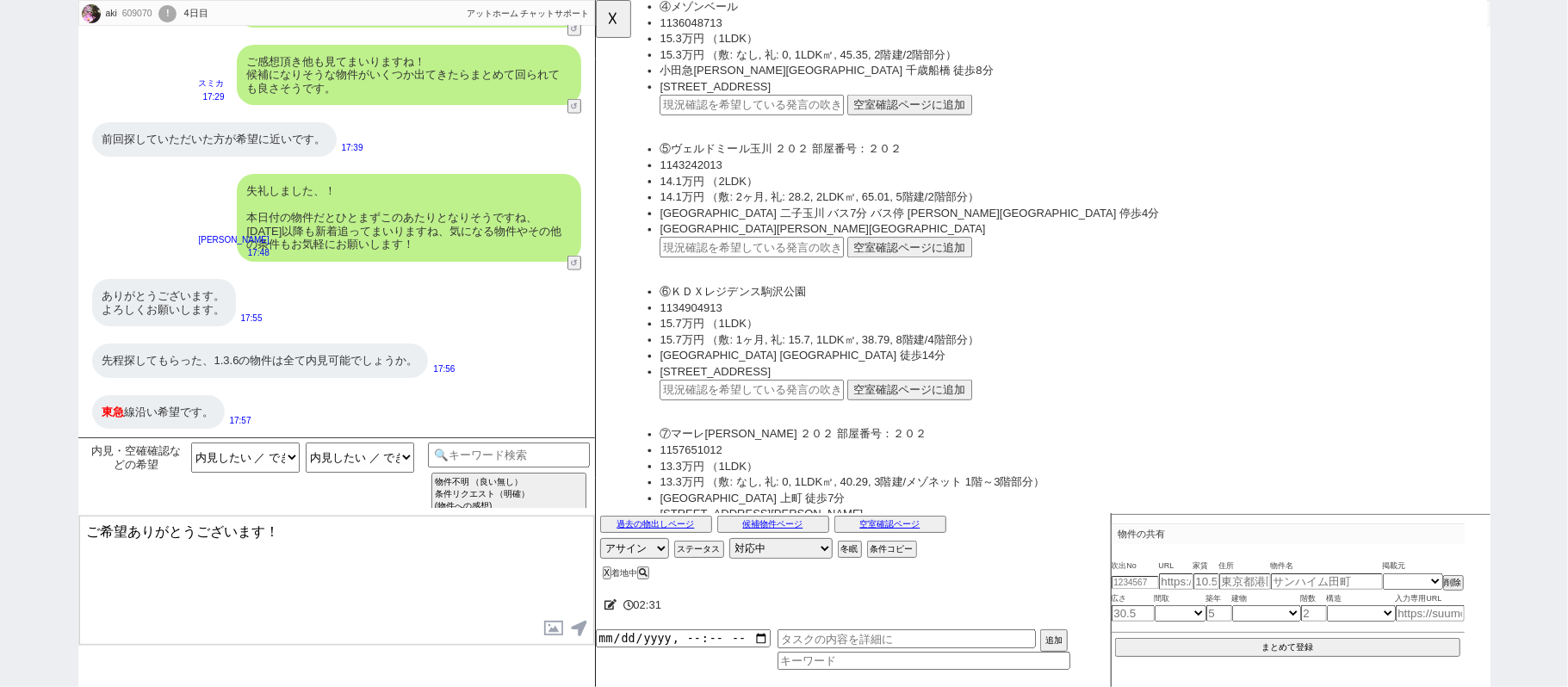
click at [734, 408] on input "text" at bounding box center [763, 419] width 198 height 22
paste input "36733080"
click at [886, 408] on button "空室確認ページに追加" at bounding box center [933, 419] width 134 height 22
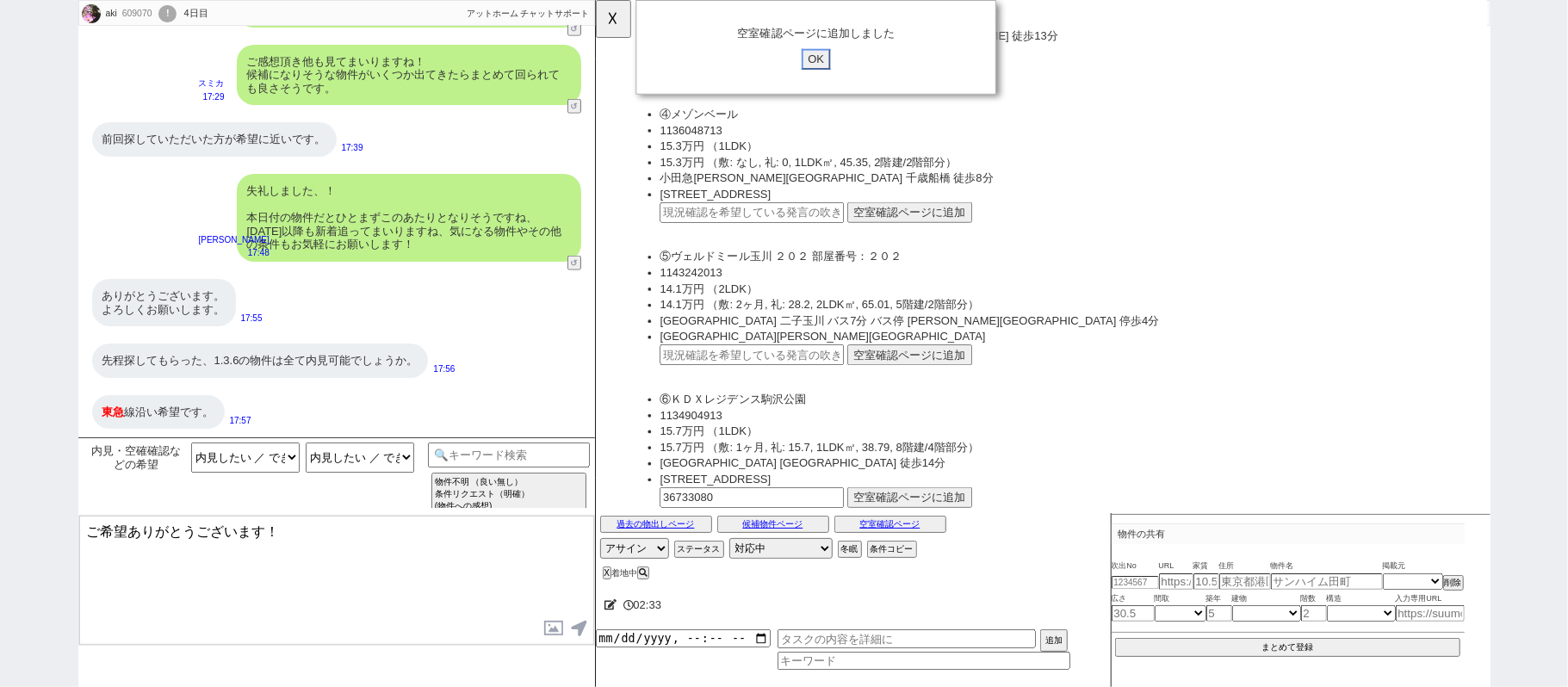
drag, startPoint x: 832, startPoint y: 60, endPoint x: 859, endPoint y: 182, distance: 125.0
click at [832, 58] on input "OK" at bounding box center [832, 63] width 31 height 22
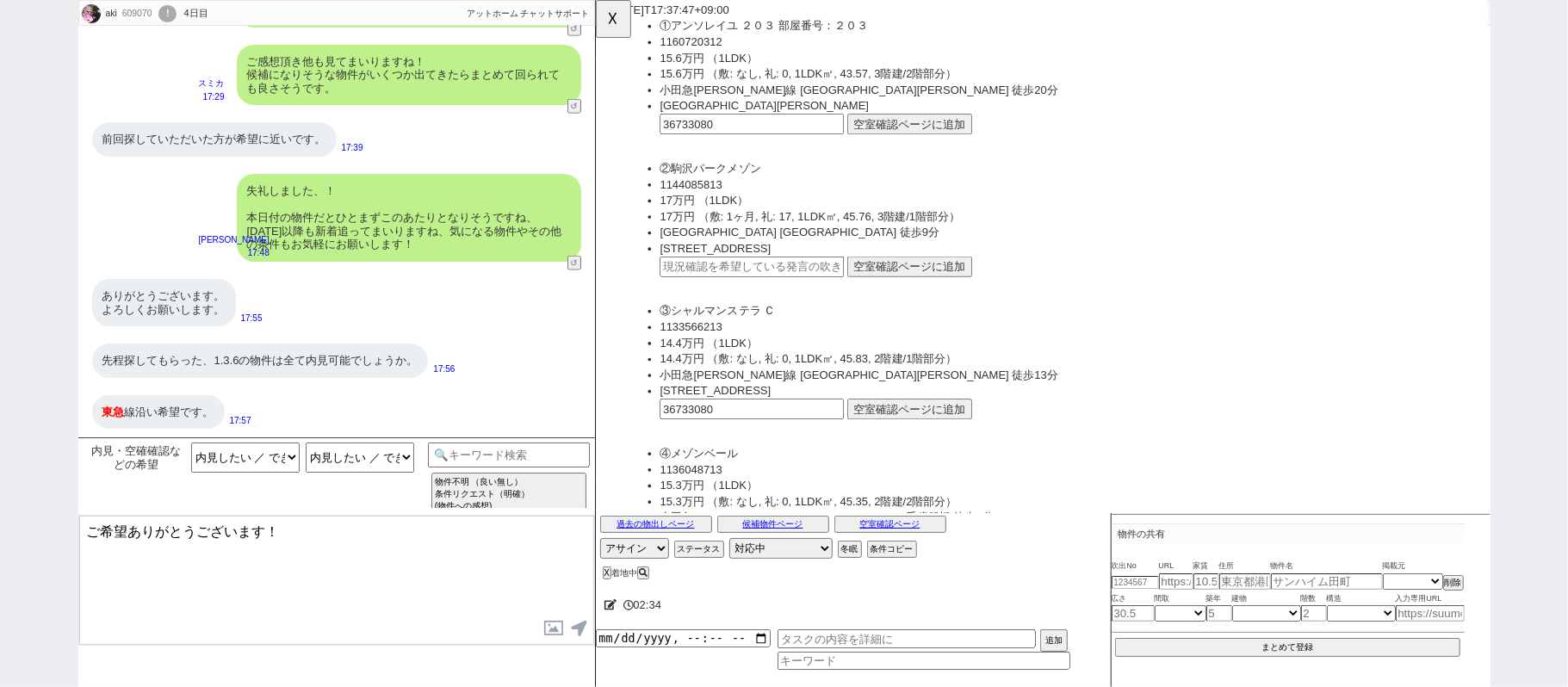
scroll to position [114, 0]
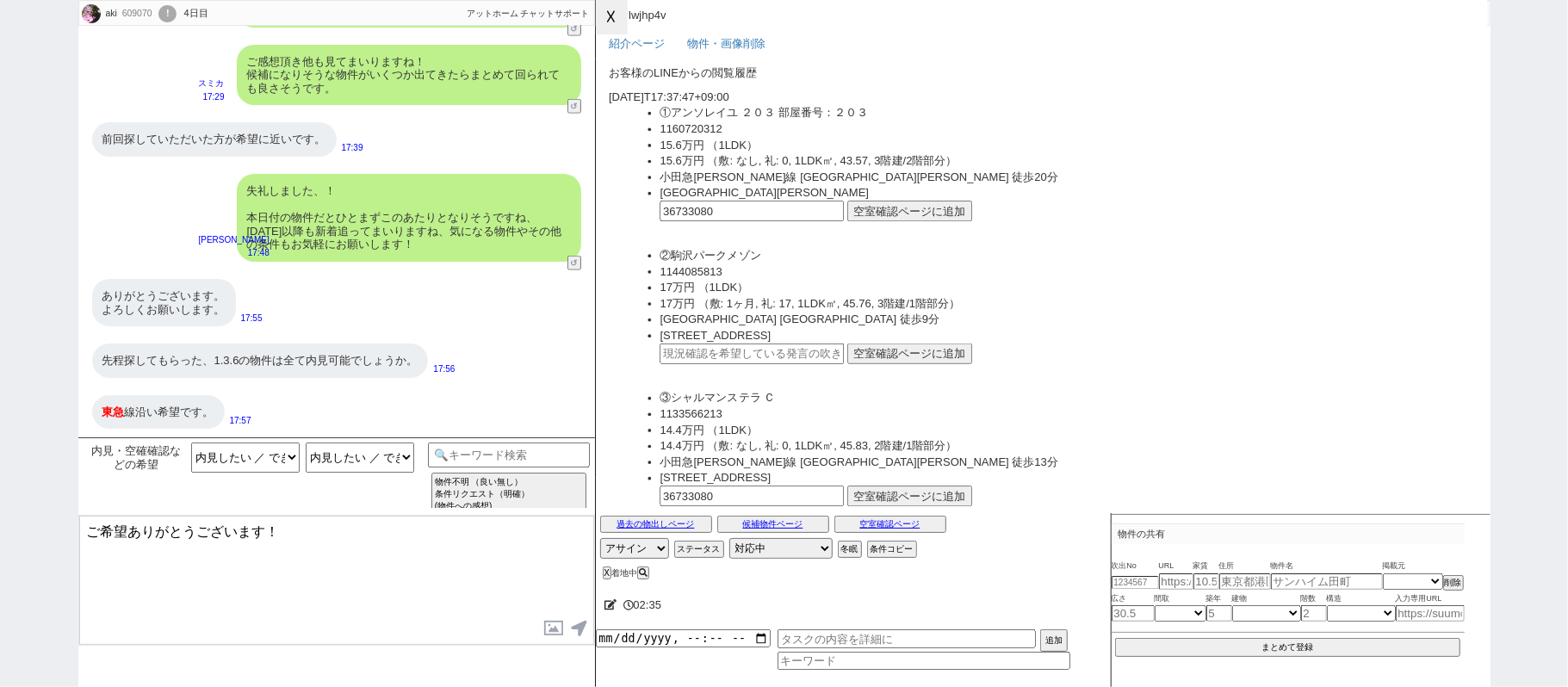
click at [617, 9] on button "☓" at bounding box center [611, 17] width 32 height 34
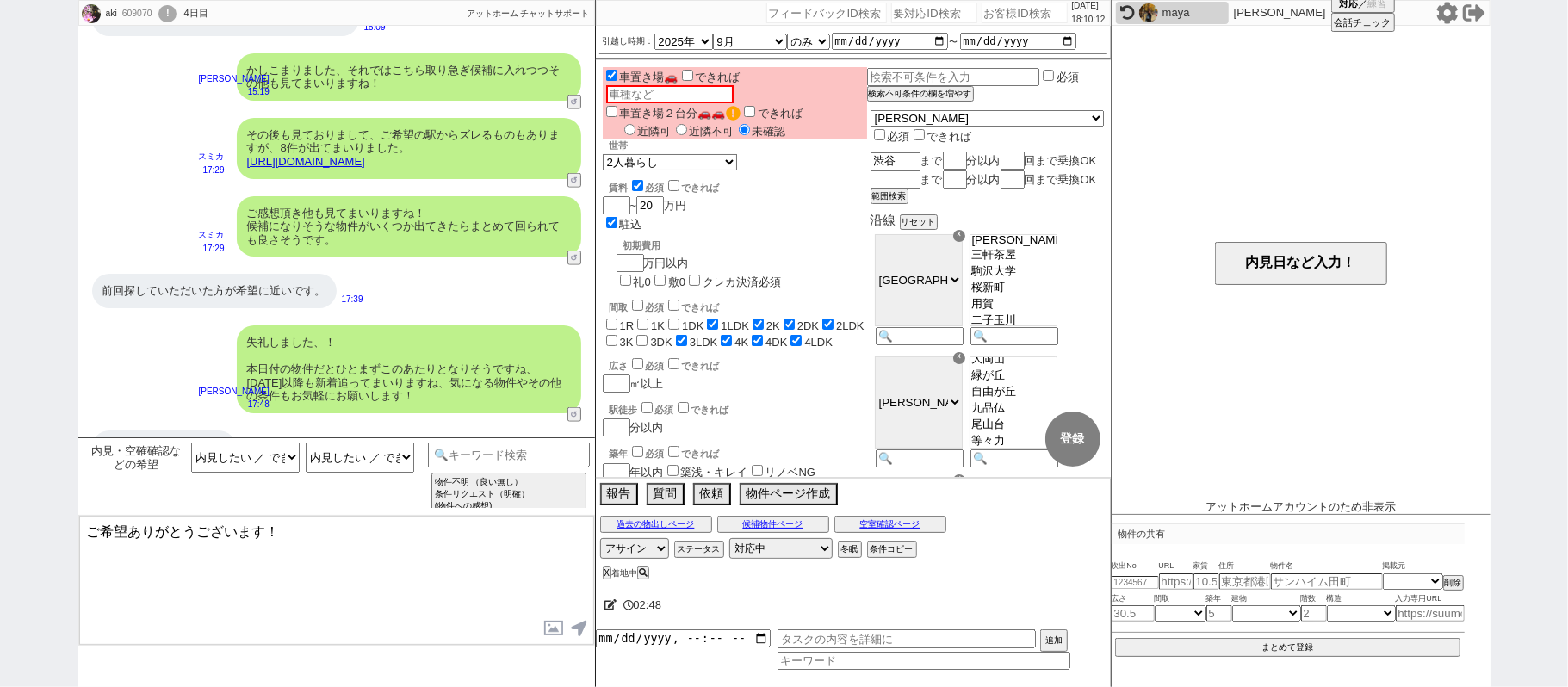
scroll to position [1266, 0]
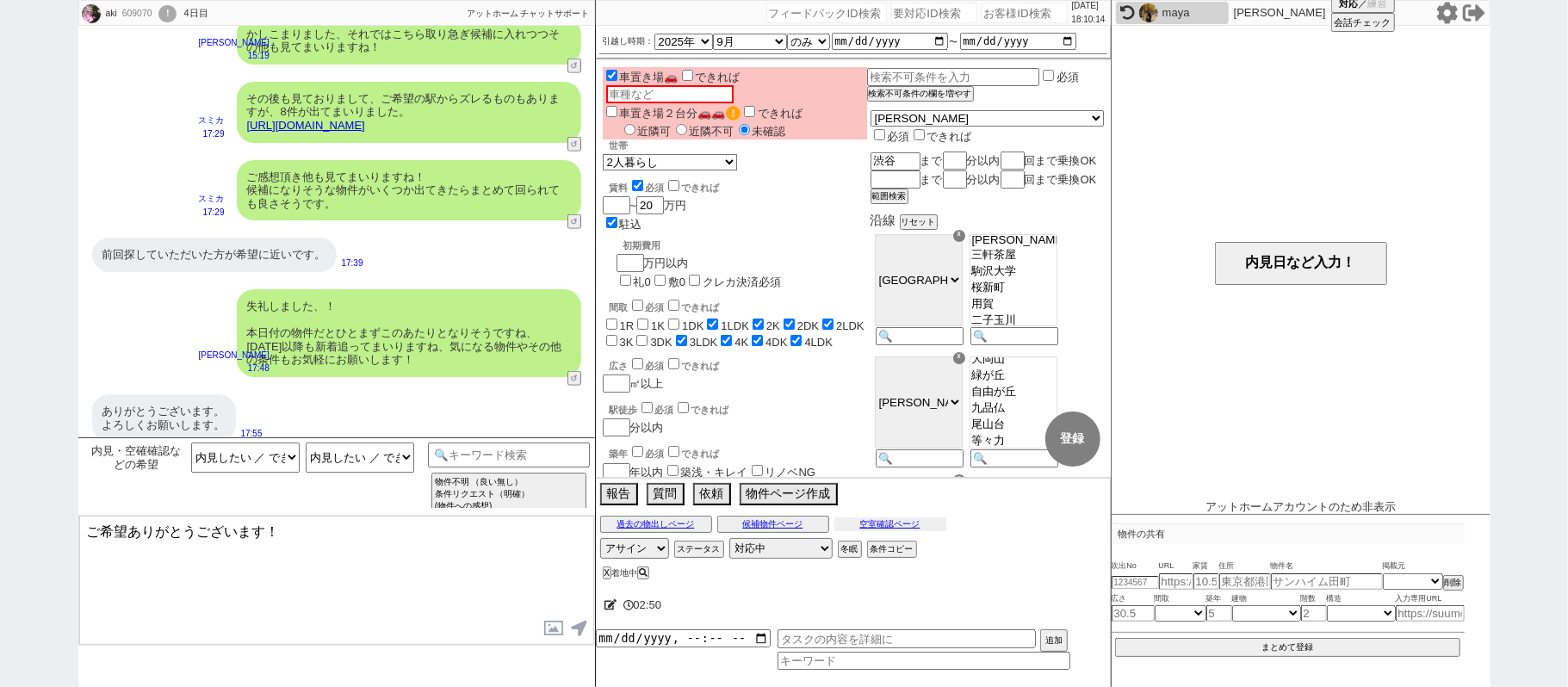
click at [873, 529] on button "空室確認ページ" at bounding box center [889, 524] width 112 height 13
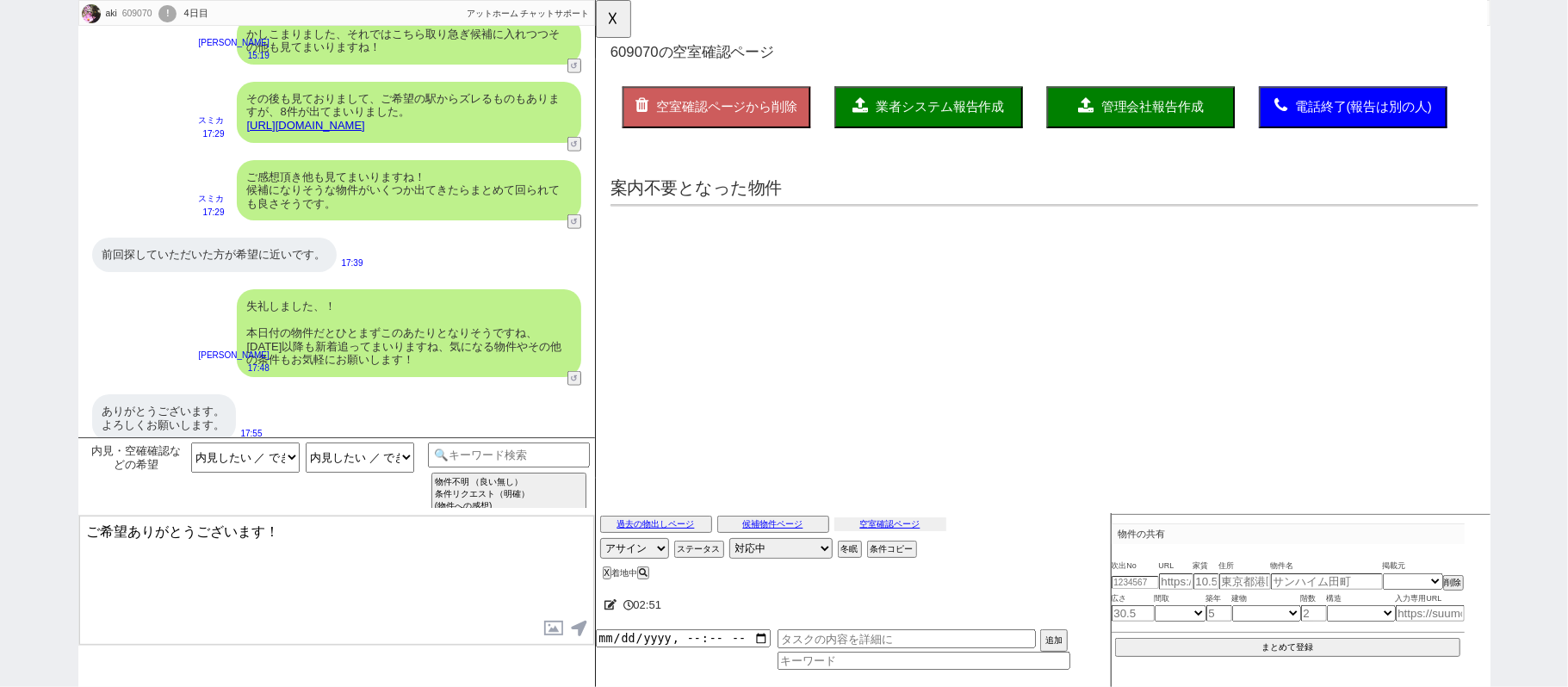
scroll to position [0, 0]
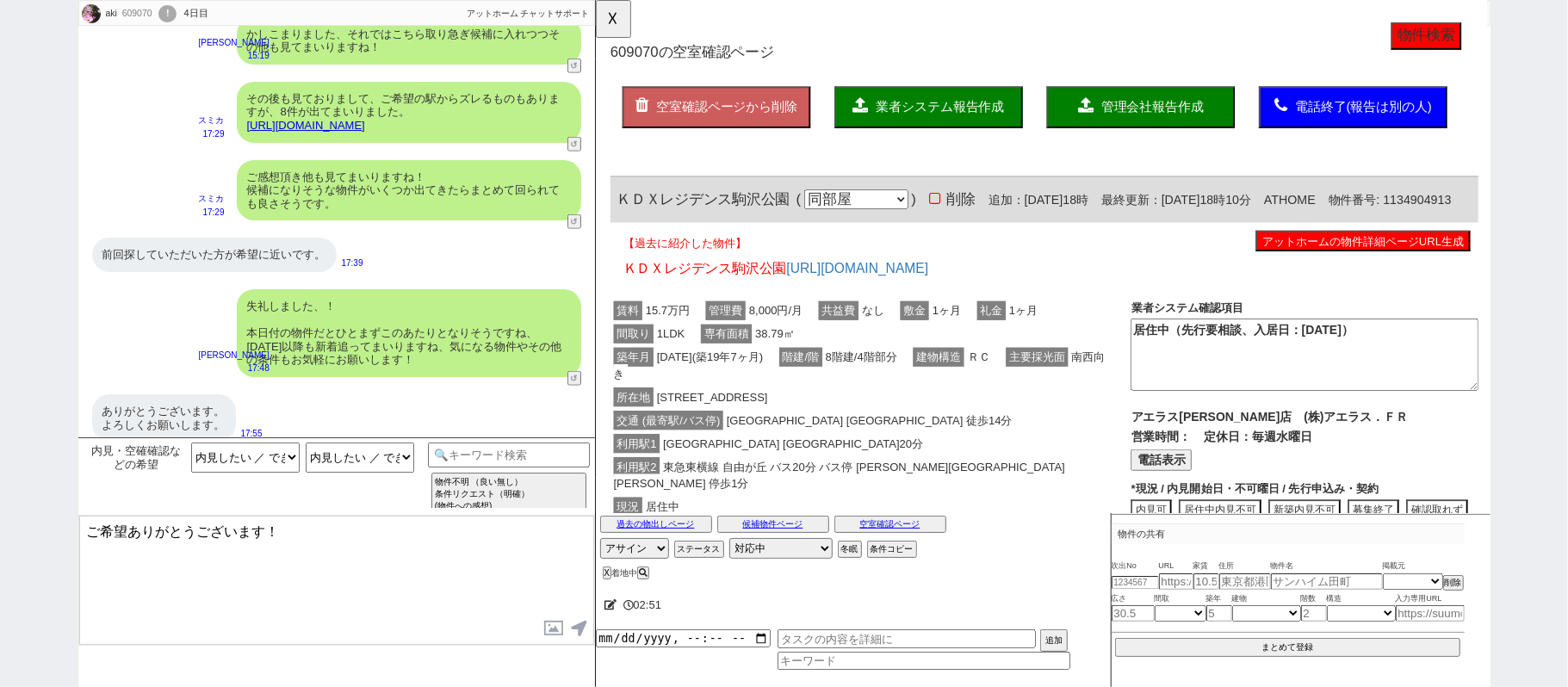
click at [920, 583] on div "築年月 2006年2月(築19年7ヶ月) 階建/階 8階建/4階部分 建物構造 ＲＣ 主要採光面 南西向き" at bounding box center [890, 604] width 560 height 43
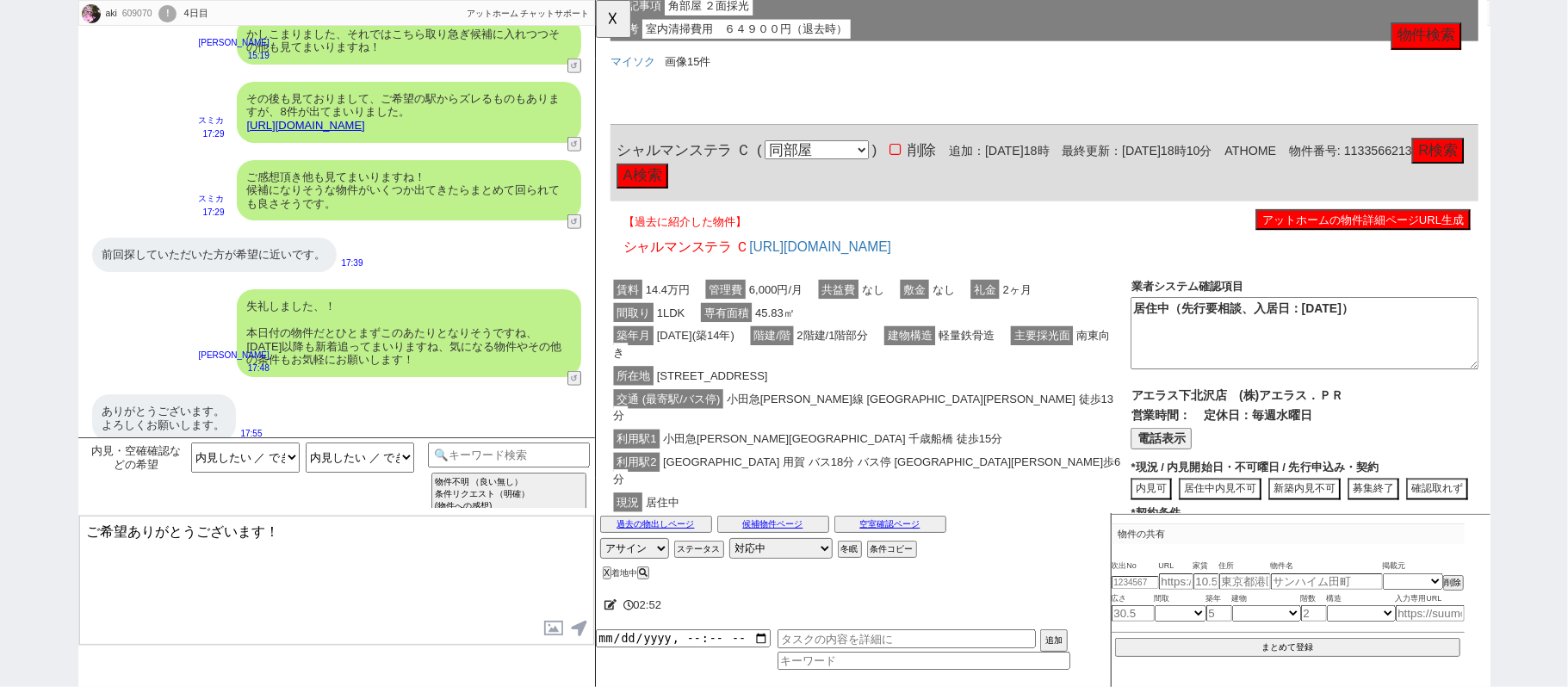
click at [933, 419] on span "小田急小田原線 祖師ヶ谷大蔵 徒歩13分" at bounding box center [883, 438] width 538 height 38
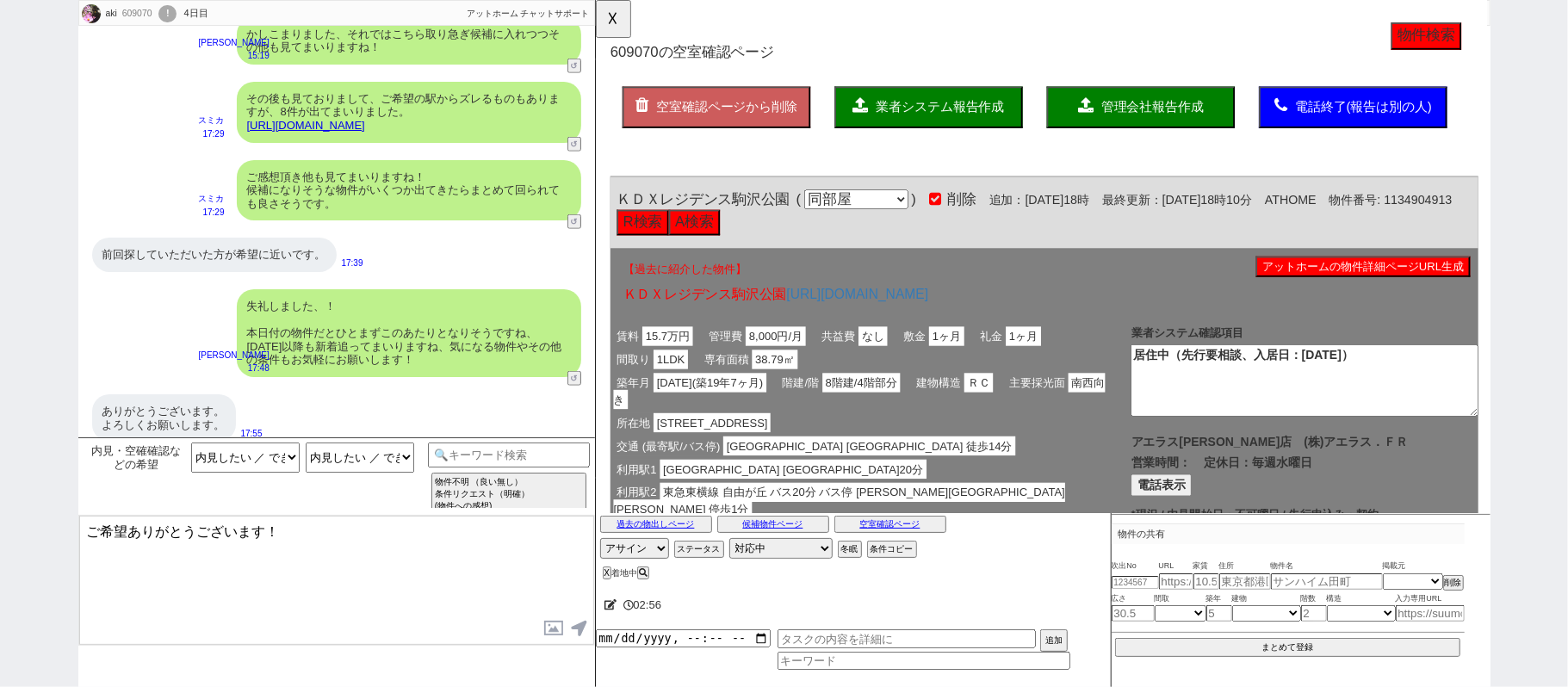
click at [791, 112] on span "空室確認ページから削除" at bounding box center [736, 114] width 151 height 14
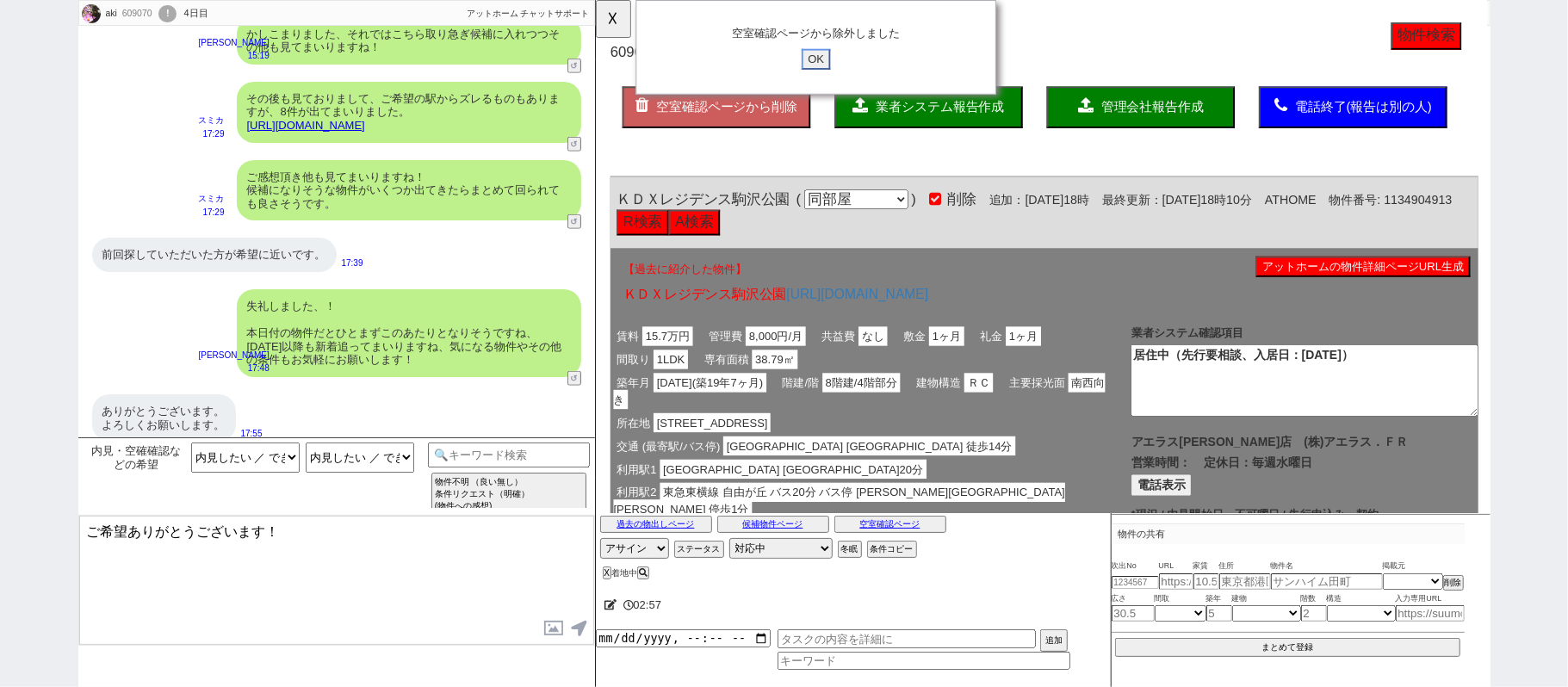
click at [839, 61] on input "OK" at bounding box center [832, 63] width 31 height 22
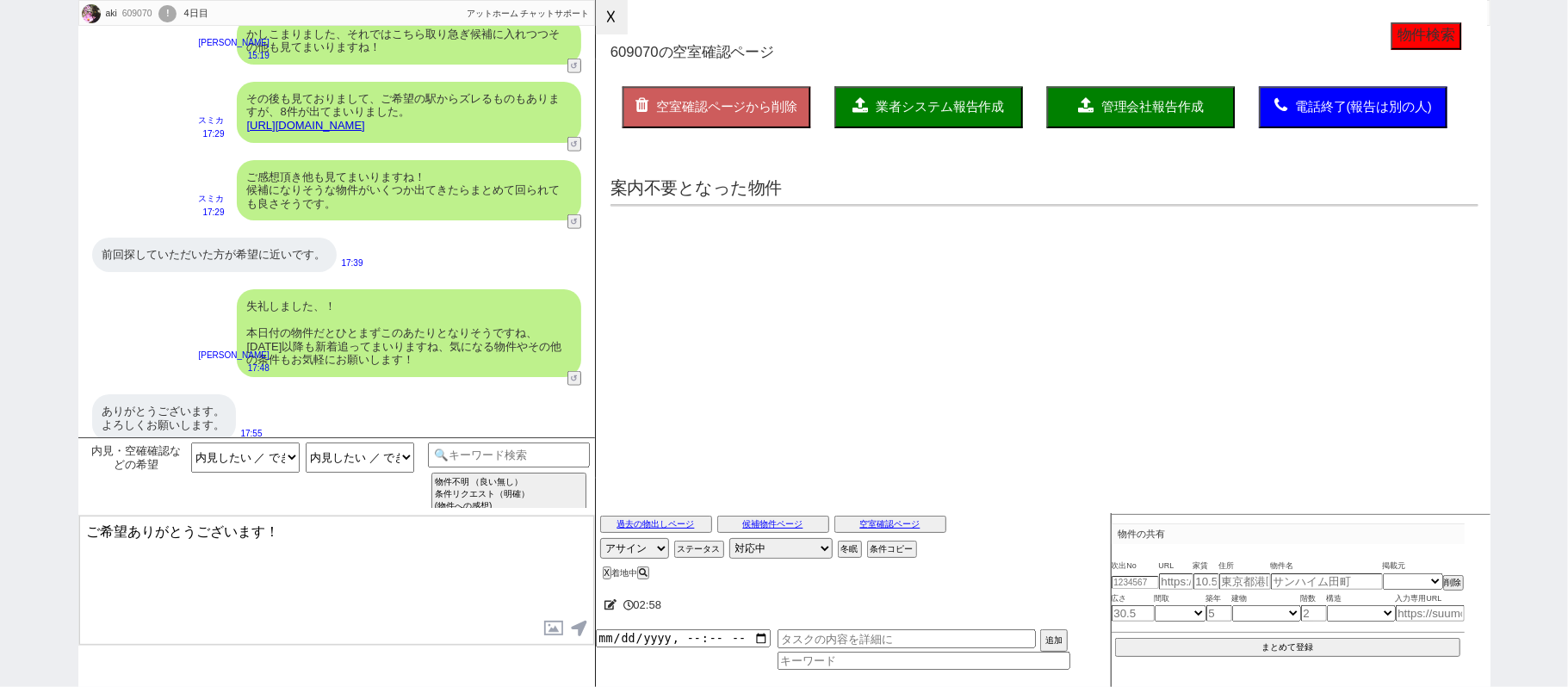
drag, startPoint x: 628, startPoint y: 21, endPoint x: 725, endPoint y: 308, distance: 302.9
click at [627, 21] on button "☓" at bounding box center [611, 17] width 32 height 34
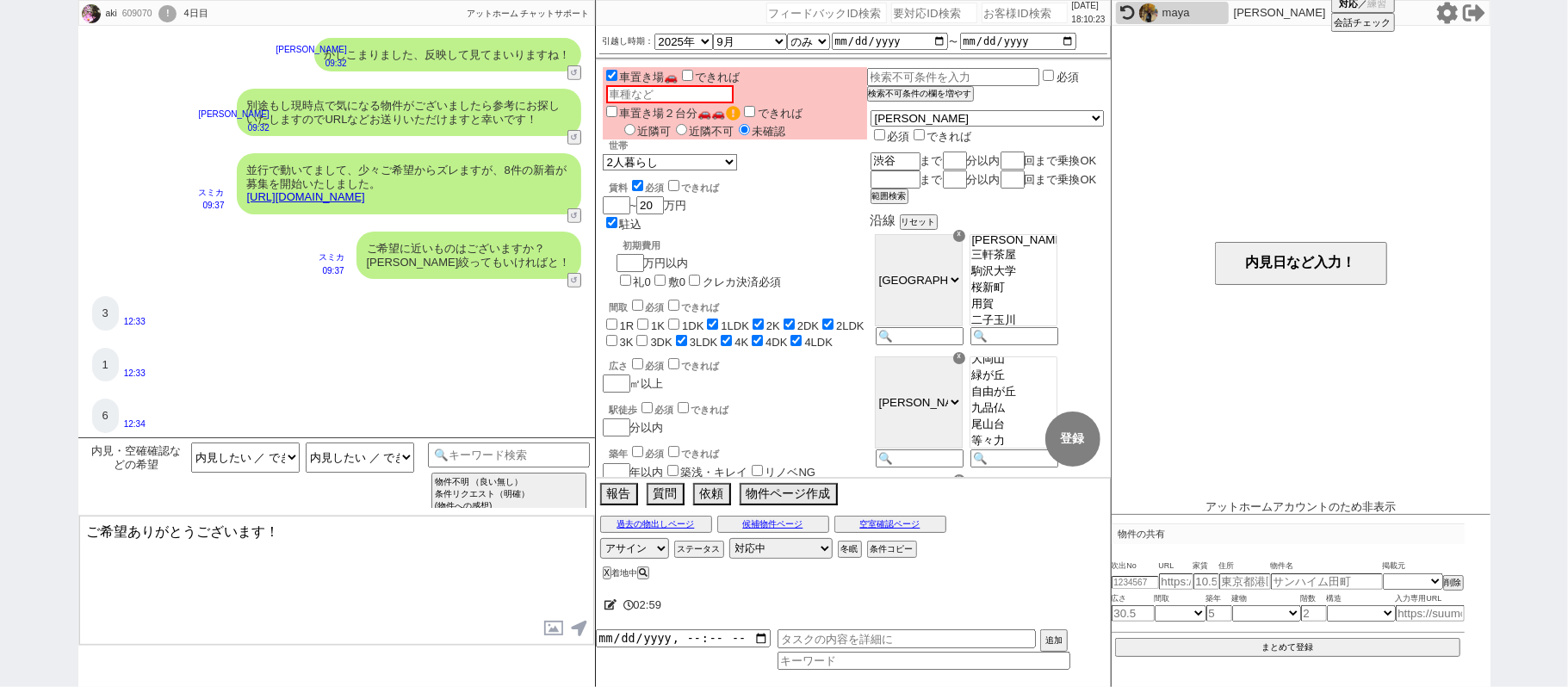
scroll to position [577, 0]
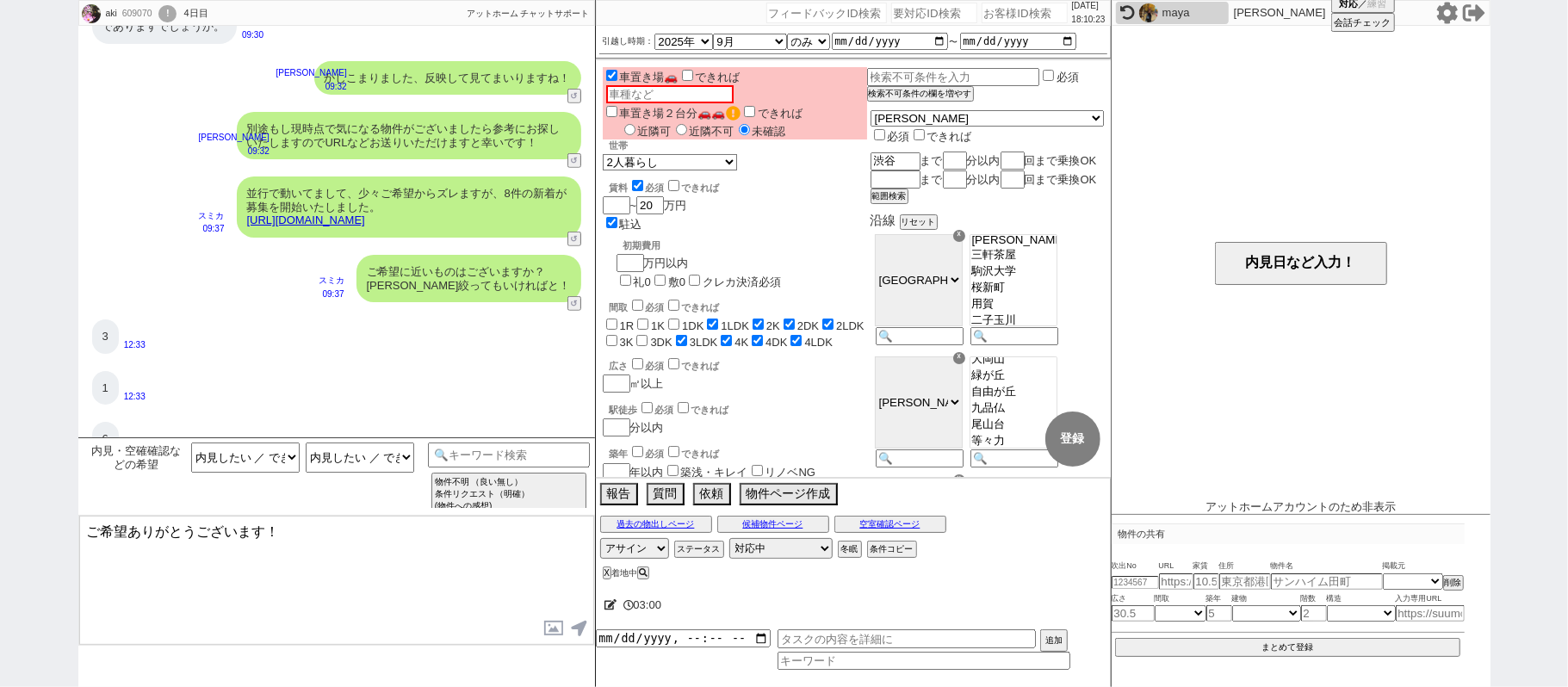
click at [365, 214] on link "https://athome.sumika.live/pages/sd8pa00" at bounding box center [306, 219] width 118 height 12
click at [611, 15] on button "☓" at bounding box center [611, 17] width 32 height 34
click at [679, 531] on button "過去の物出しページ" at bounding box center [656, 524] width 112 height 13
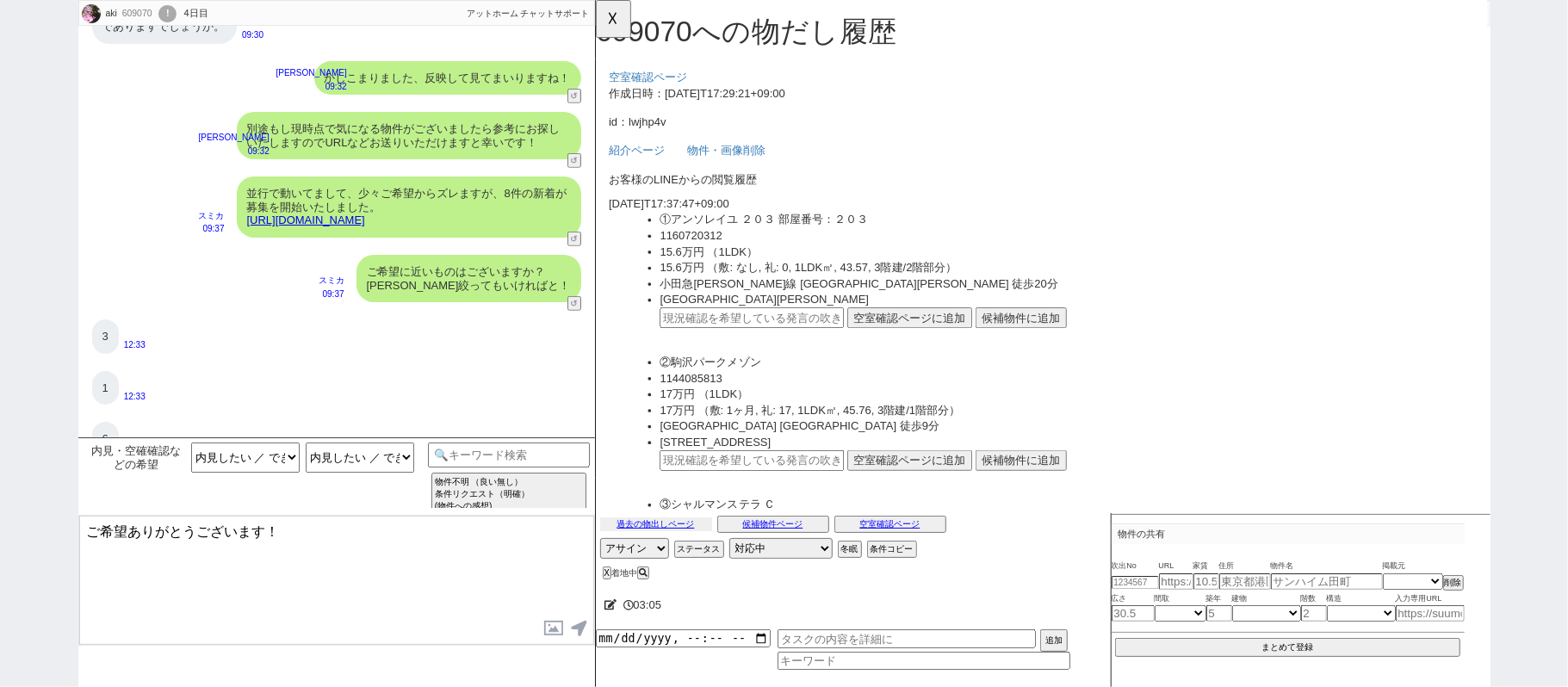
scroll to position [0, 0]
click at [98, 387] on div "1" at bounding box center [105, 388] width 27 height 34
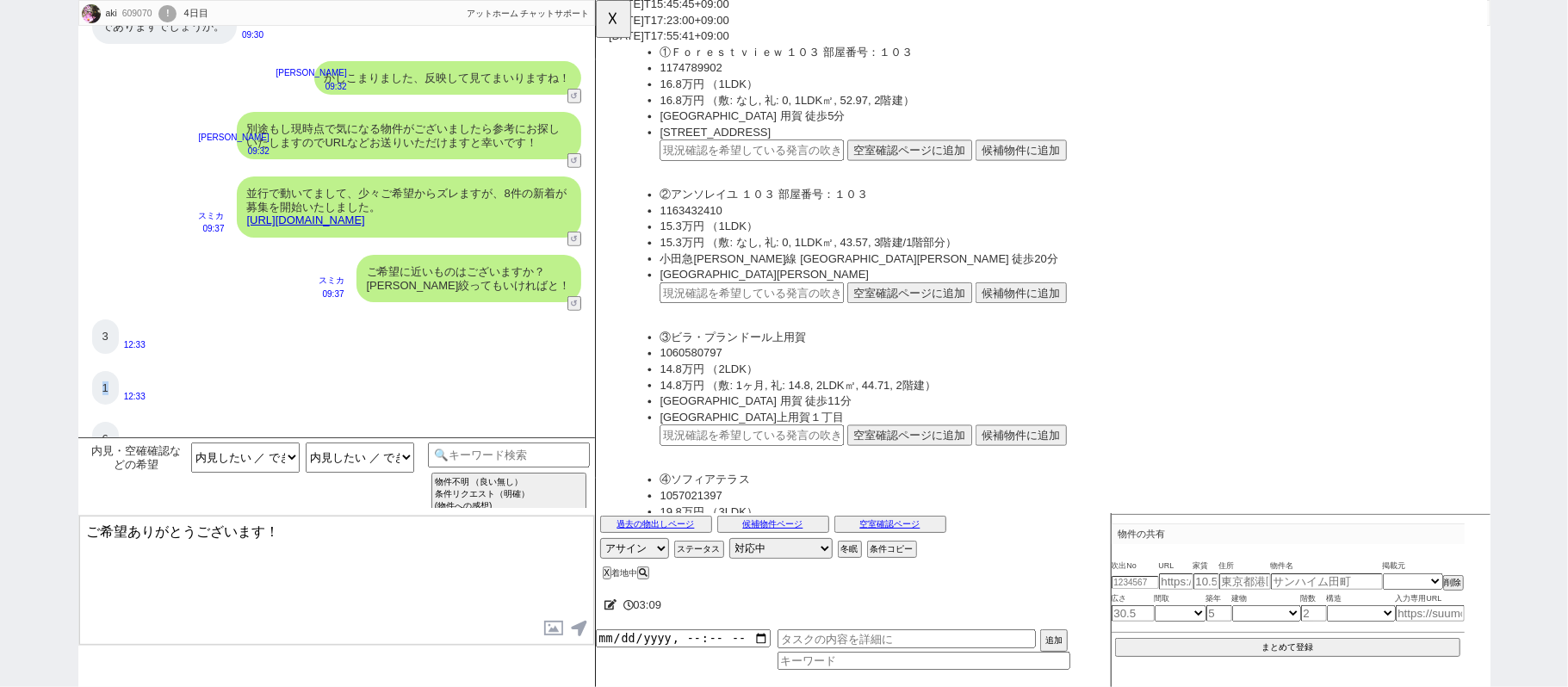
scroll to position [1951, 0]
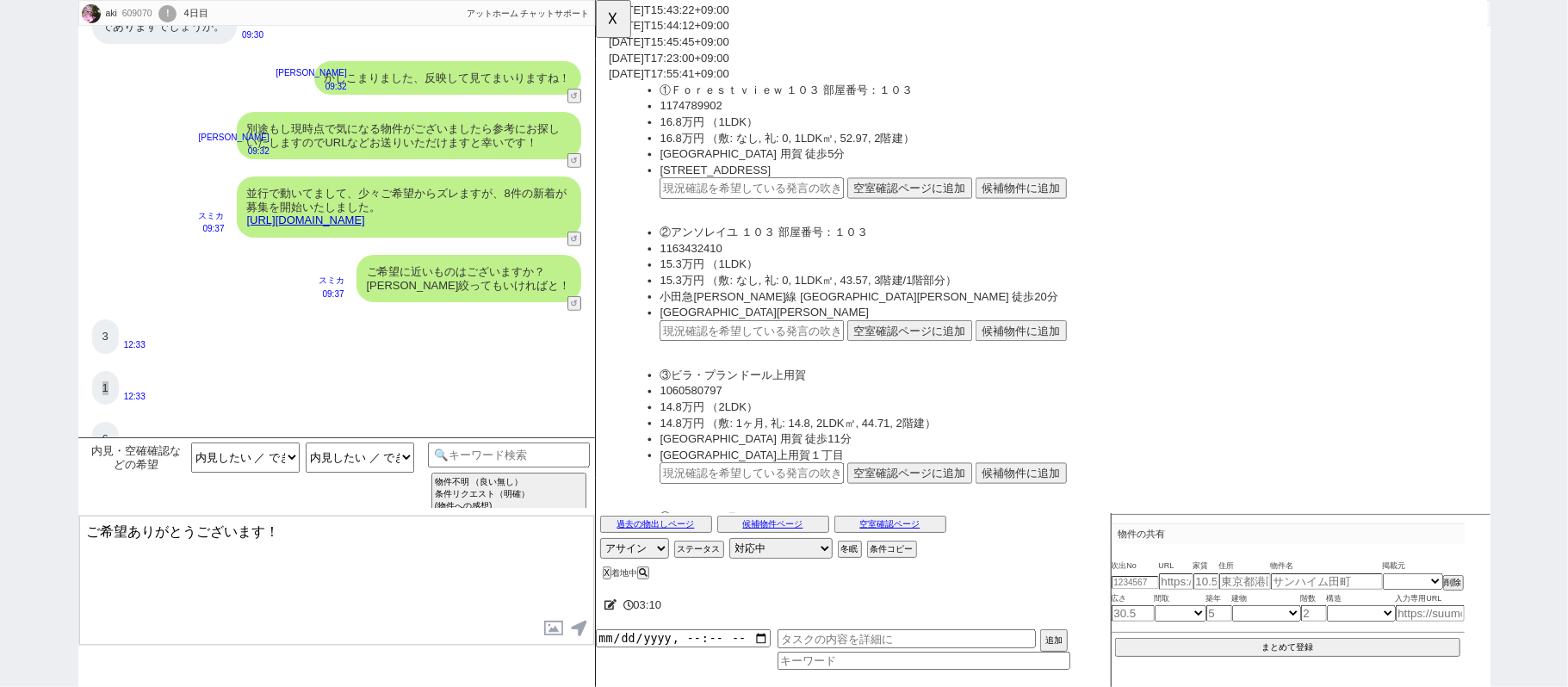
click at [758, 191] on input "text" at bounding box center [763, 201] width 198 height 22
paste input "36731494"
click at [906, 191] on button "空室確認ページに追加" at bounding box center [933, 201] width 134 height 22
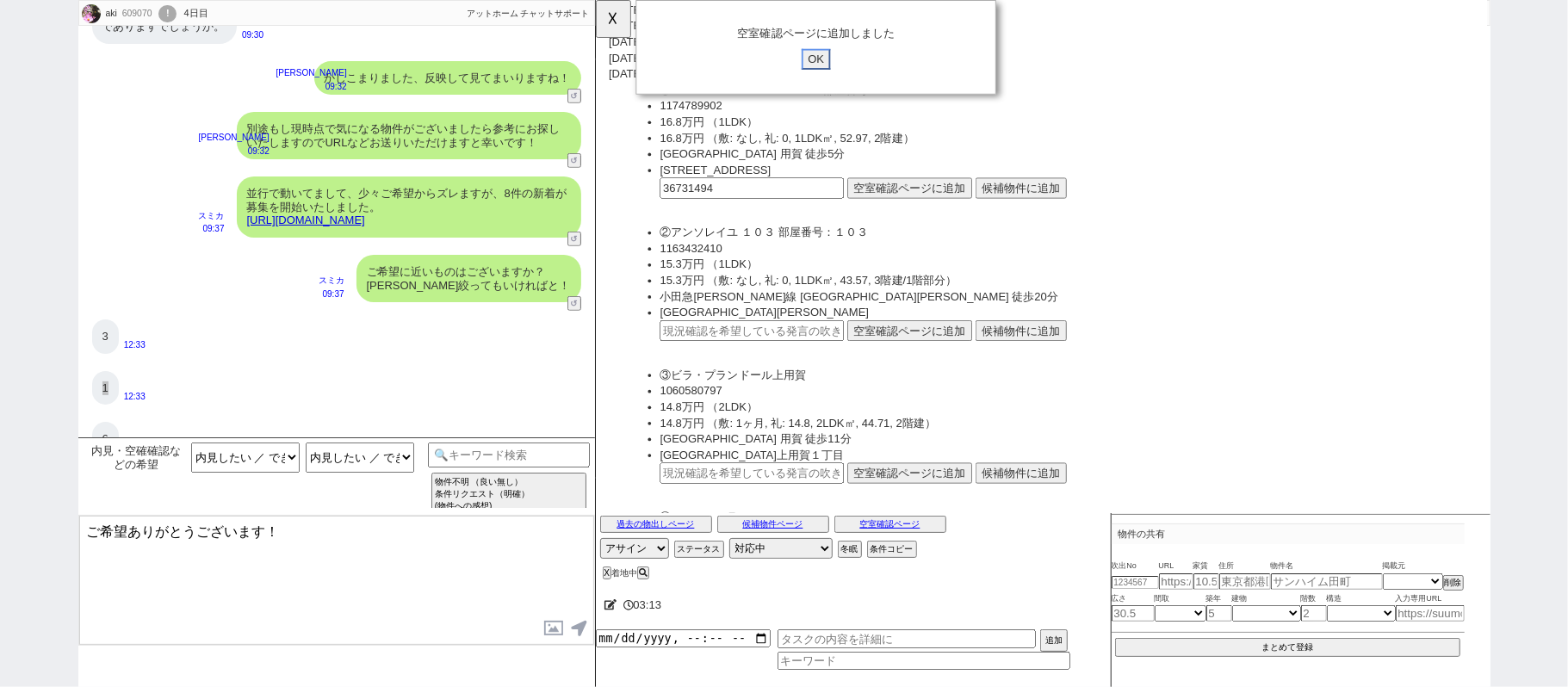
click at [827, 61] on input "OK" at bounding box center [832, 63] width 31 height 22
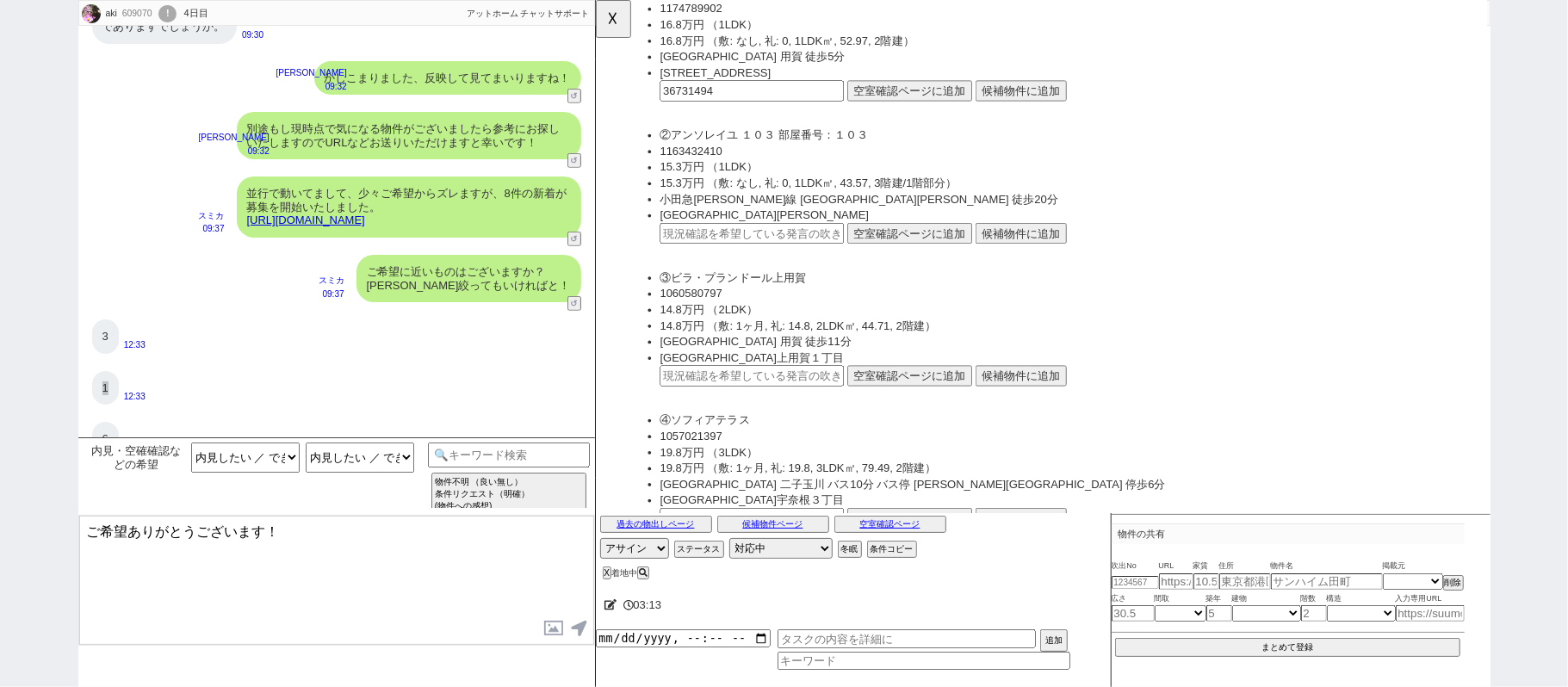
scroll to position [2180, 0]
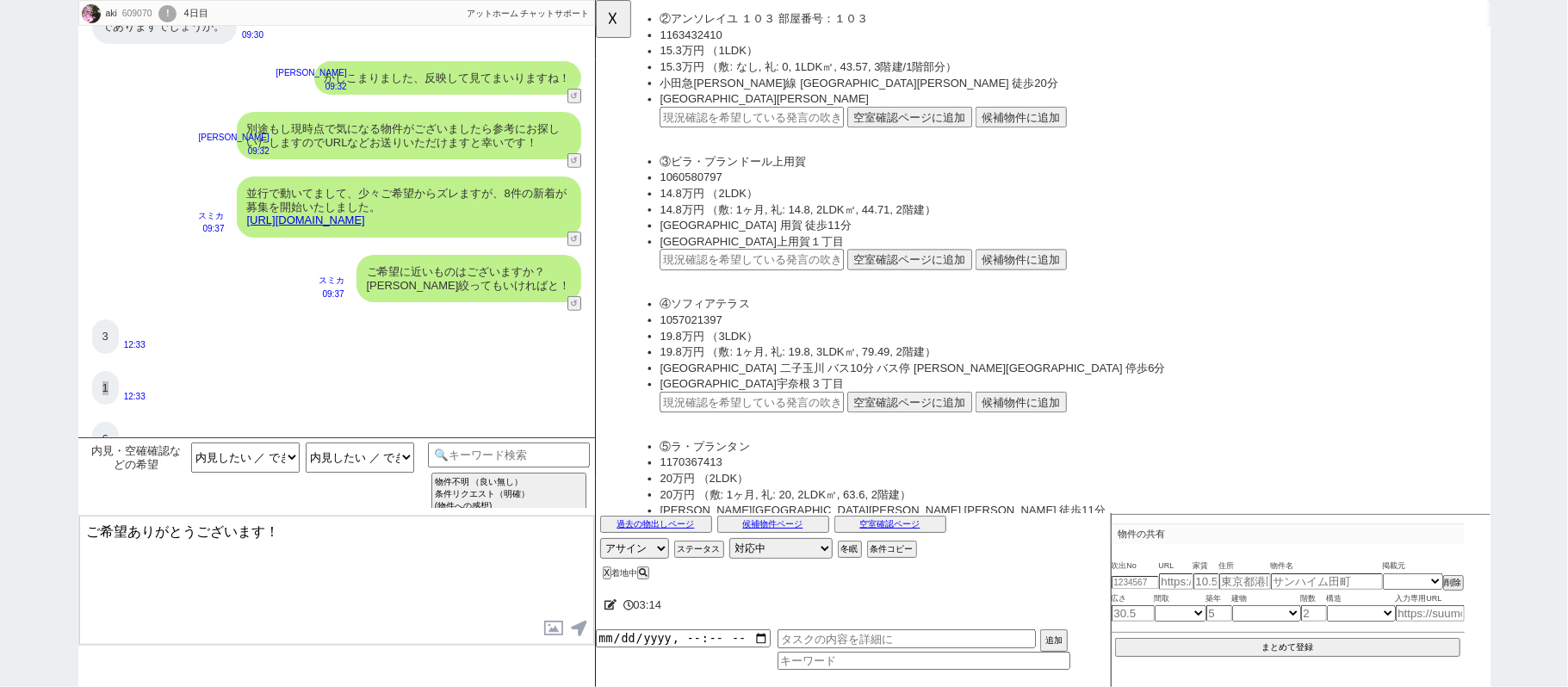
click at [781, 250] on li "世田谷区上用賀１丁目" at bounding box center [1102, 259] width 876 height 17
click at [829, 267] on input "text" at bounding box center [763, 278] width 198 height 22
paste input "36731494"
click at [906, 267] on button "空室確認ページに追加" at bounding box center [933, 278] width 134 height 22
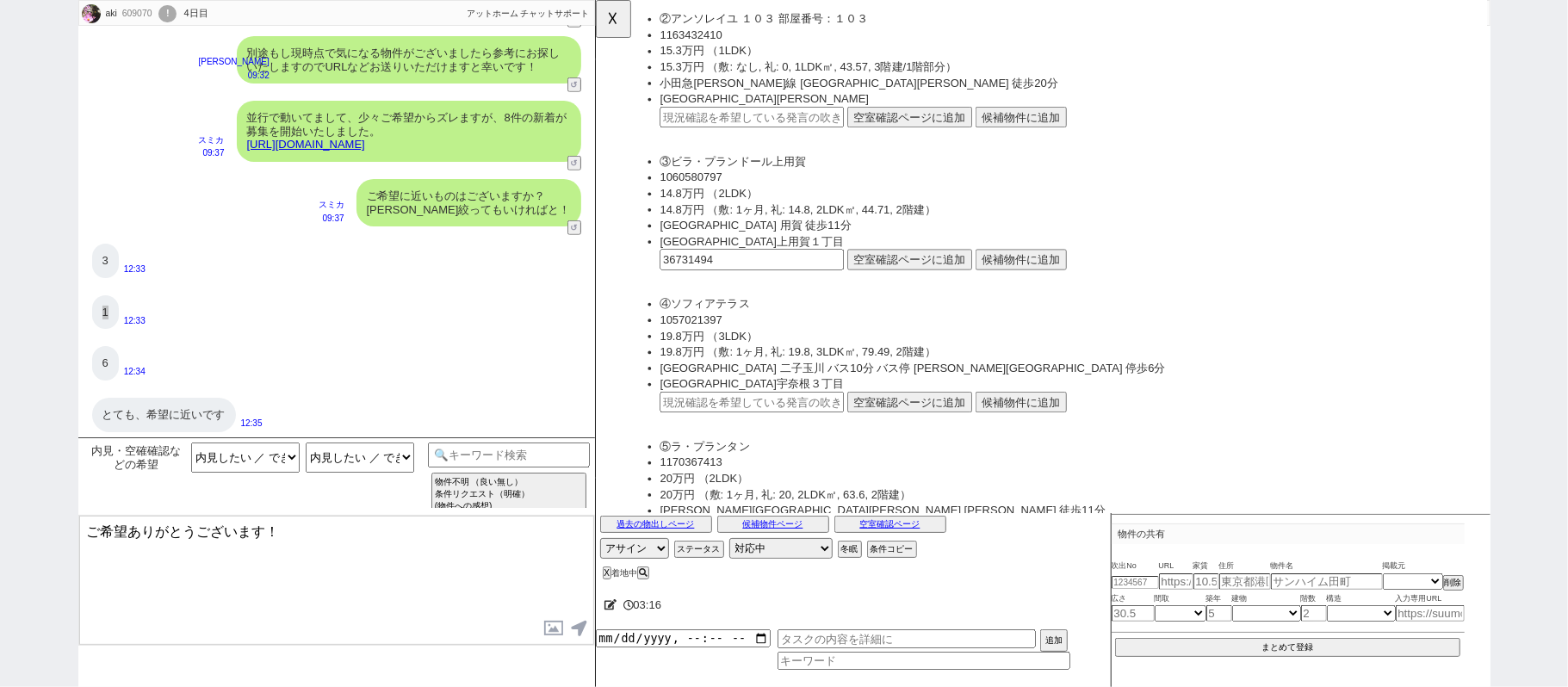
scroll to position [692, 0]
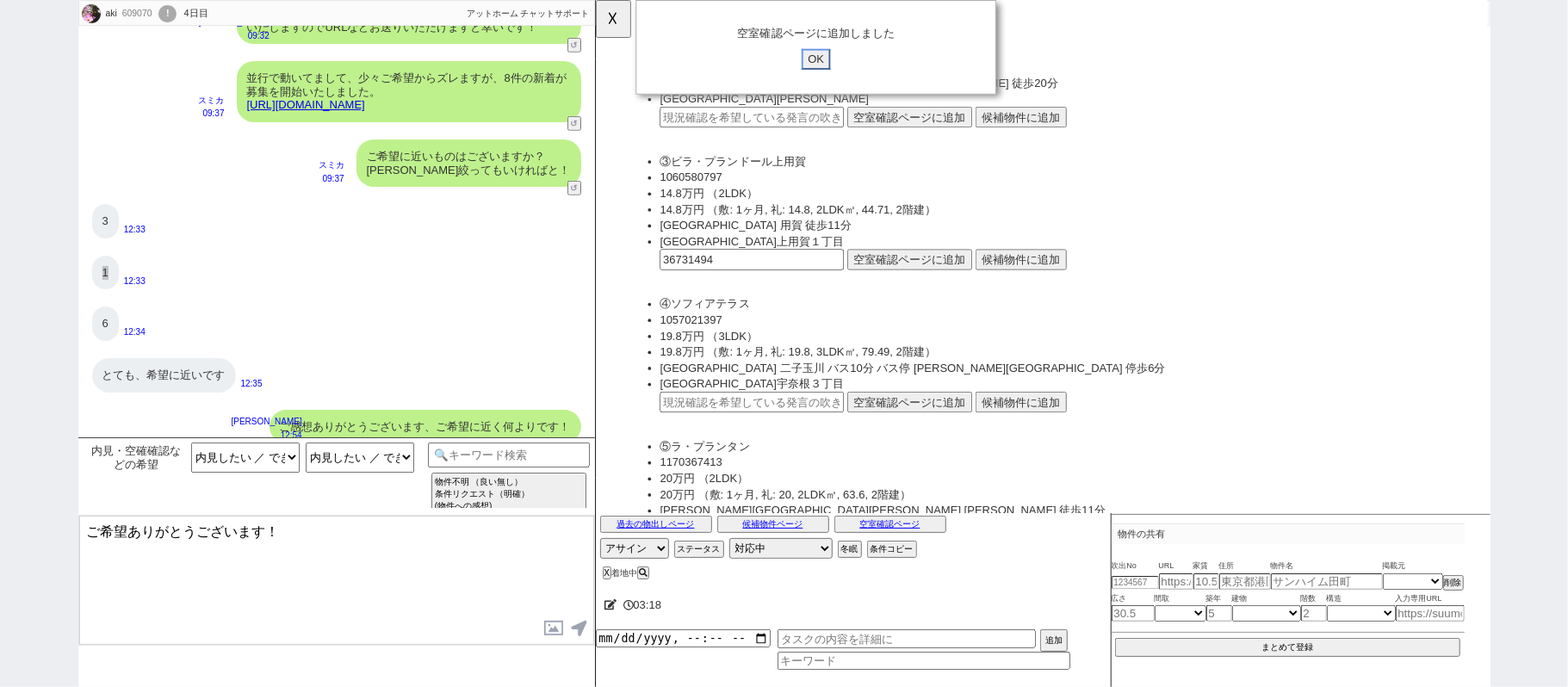
click at [823, 57] on input "OK" at bounding box center [832, 63] width 31 height 22
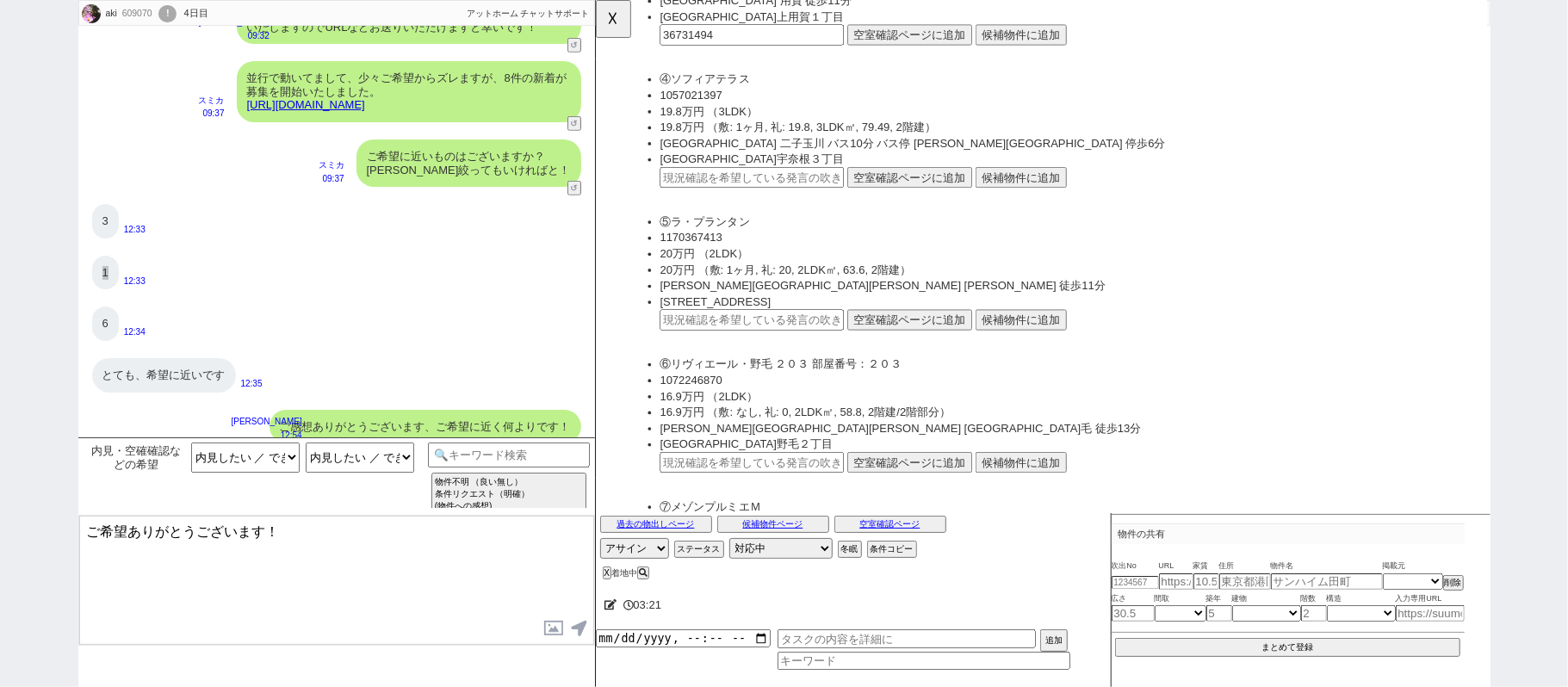
scroll to position [2410, 0]
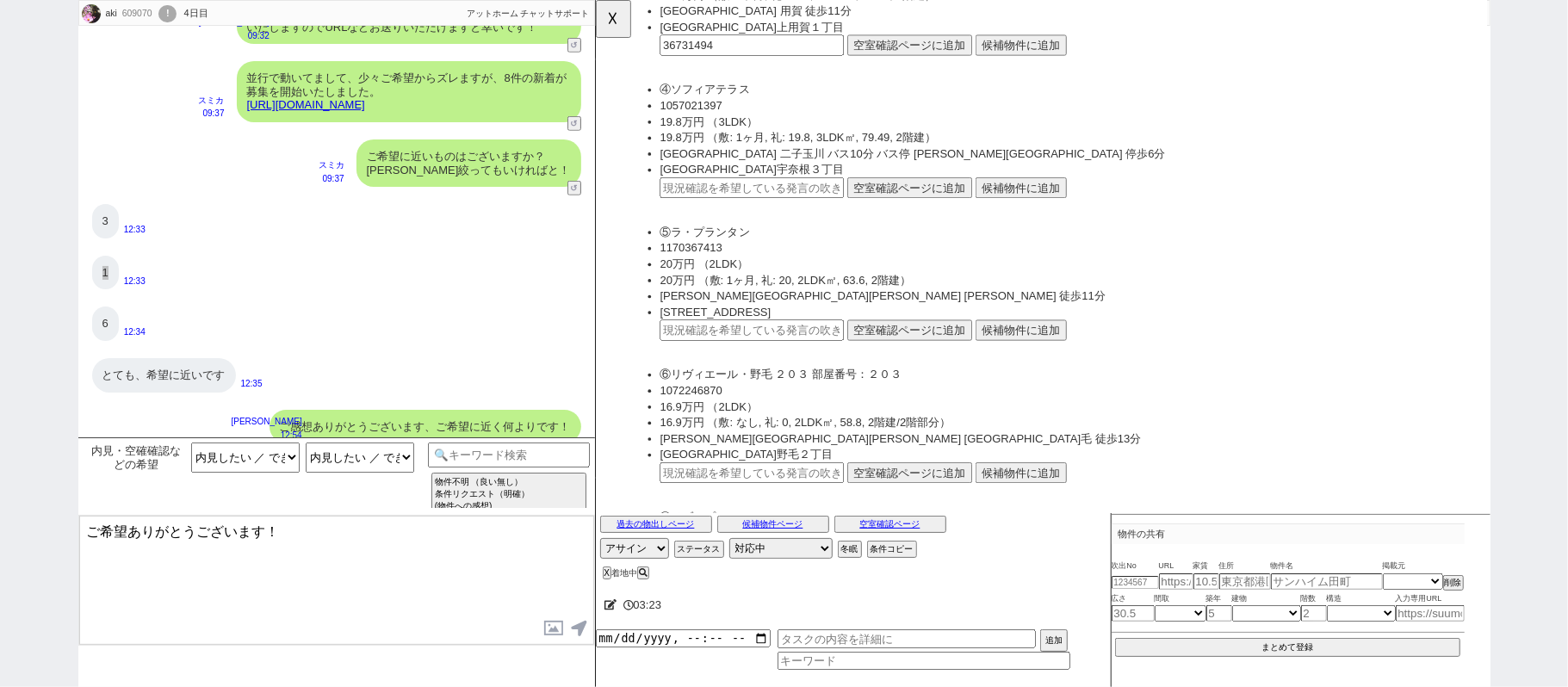
click at [701, 498] on input "text" at bounding box center [763, 508] width 198 height 22
paste input "36731494"
click at [878, 497] on button "空室確認ページに追加" at bounding box center [933, 508] width 134 height 22
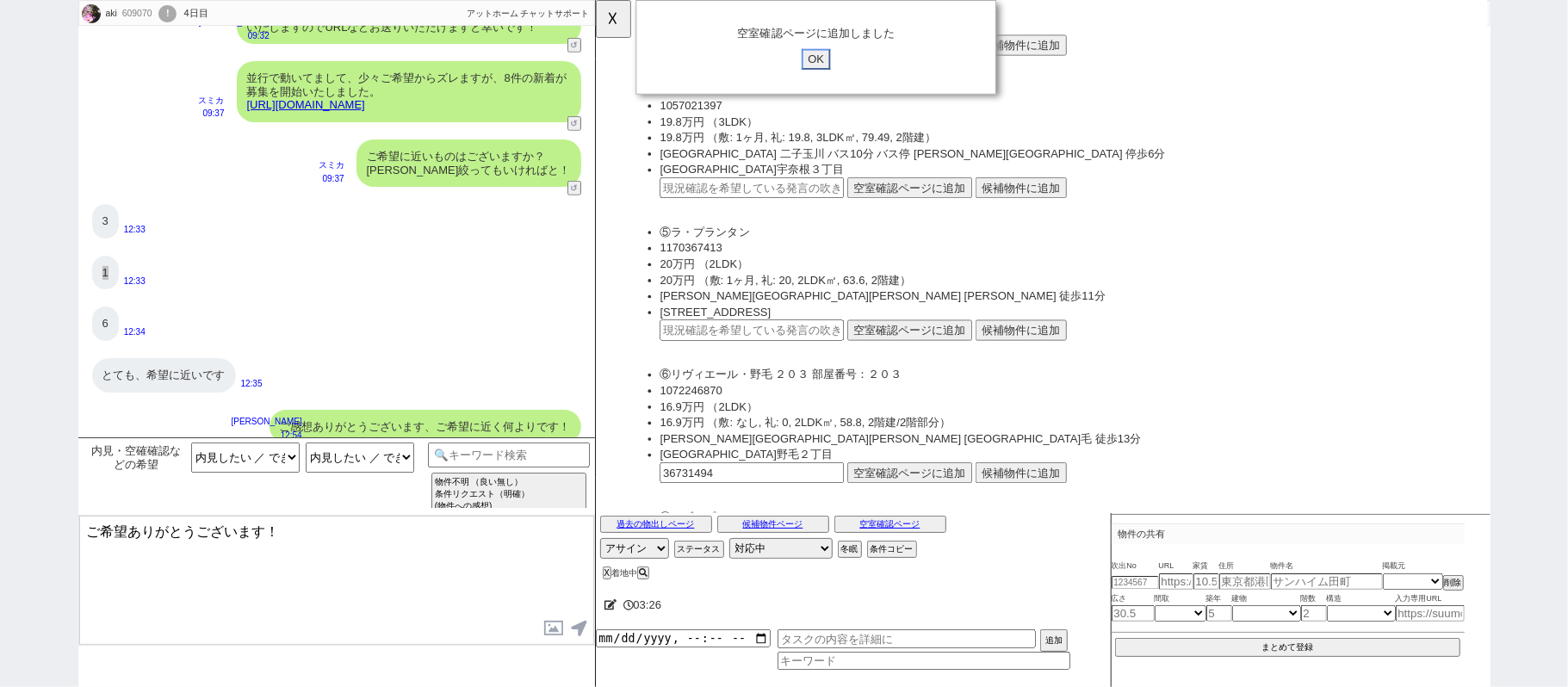
click at [839, 64] on input "OK" at bounding box center [832, 63] width 31 height 22
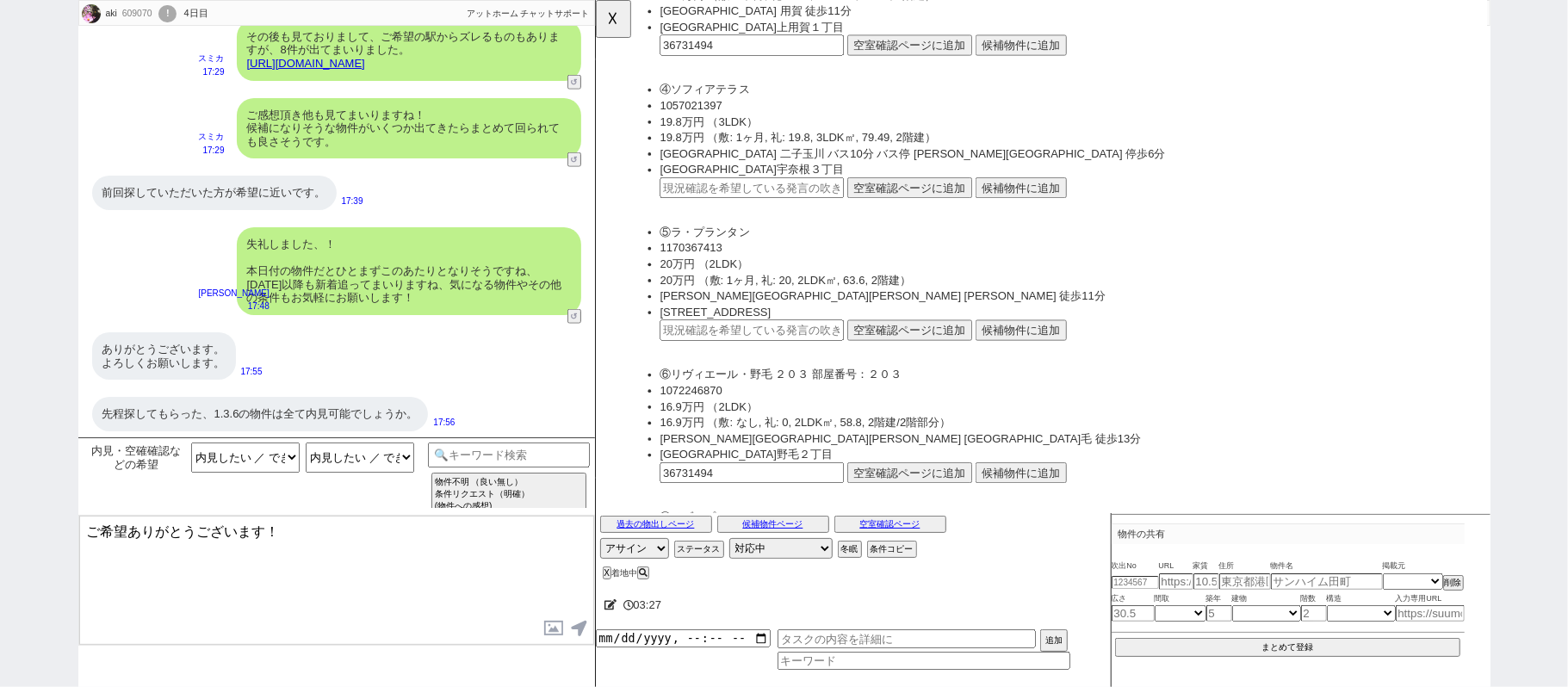
scroll to position [1379, 0]
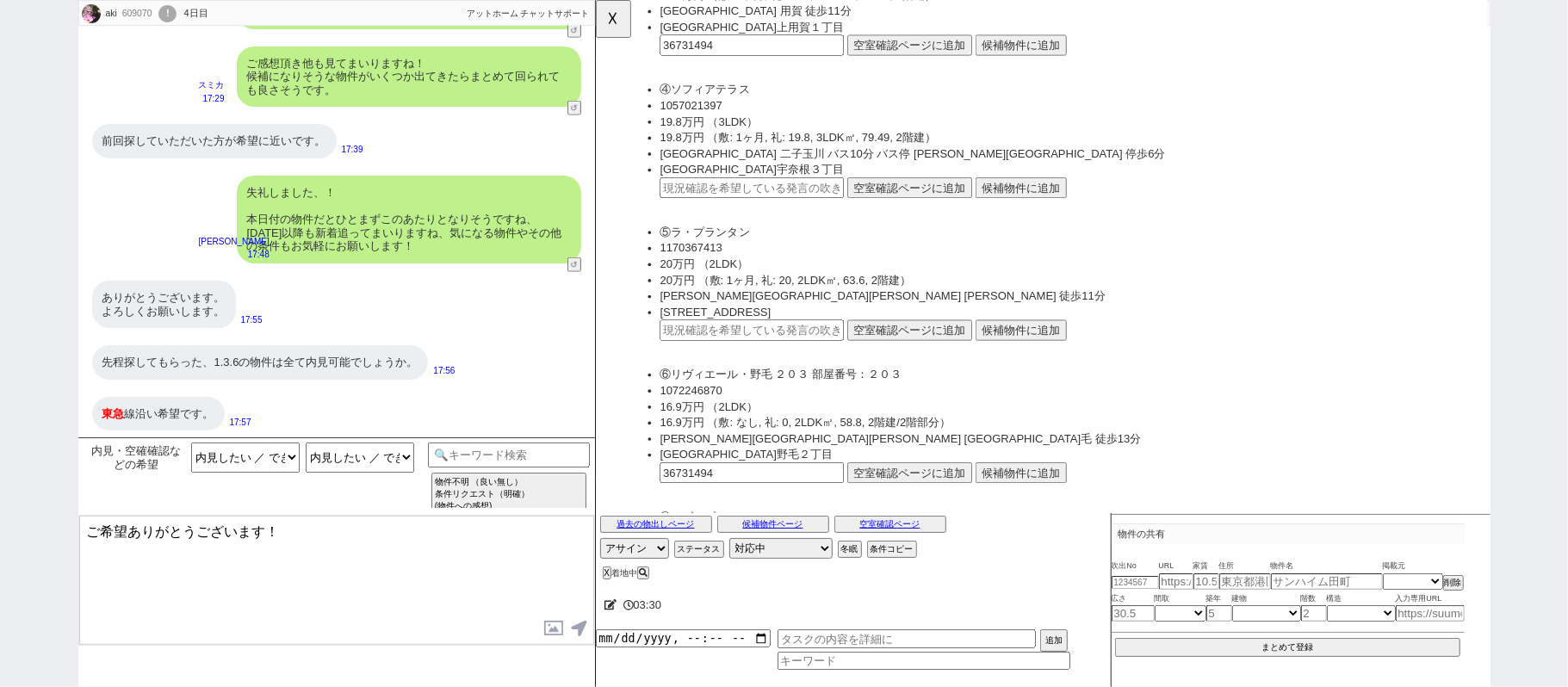
click at [135, 538] on textarea "ご希望ありがとうございます！" at bounding box center [336, 580] width 515 height 129
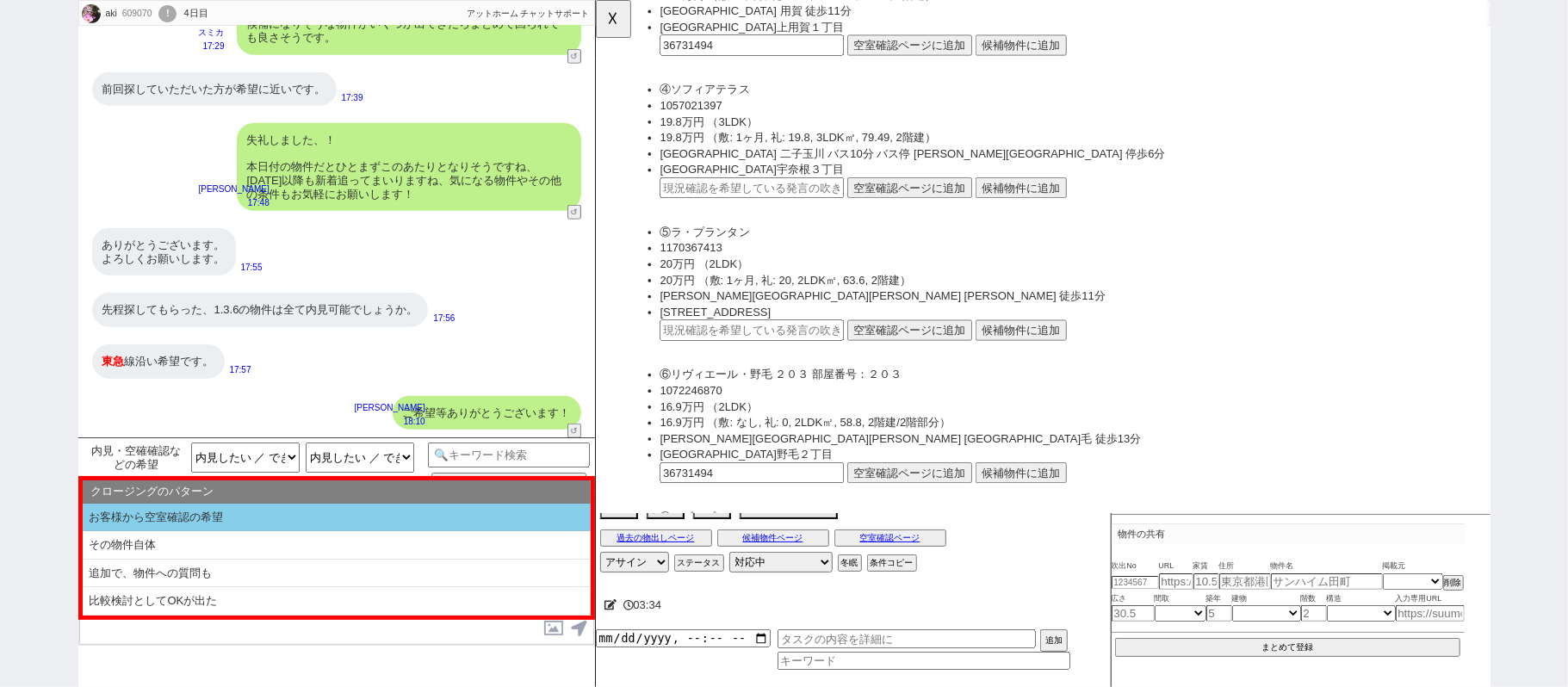
click at [252, 518] on li "お客様から空室確認の希望" at bounding box center [336, 518] width 508 height 29
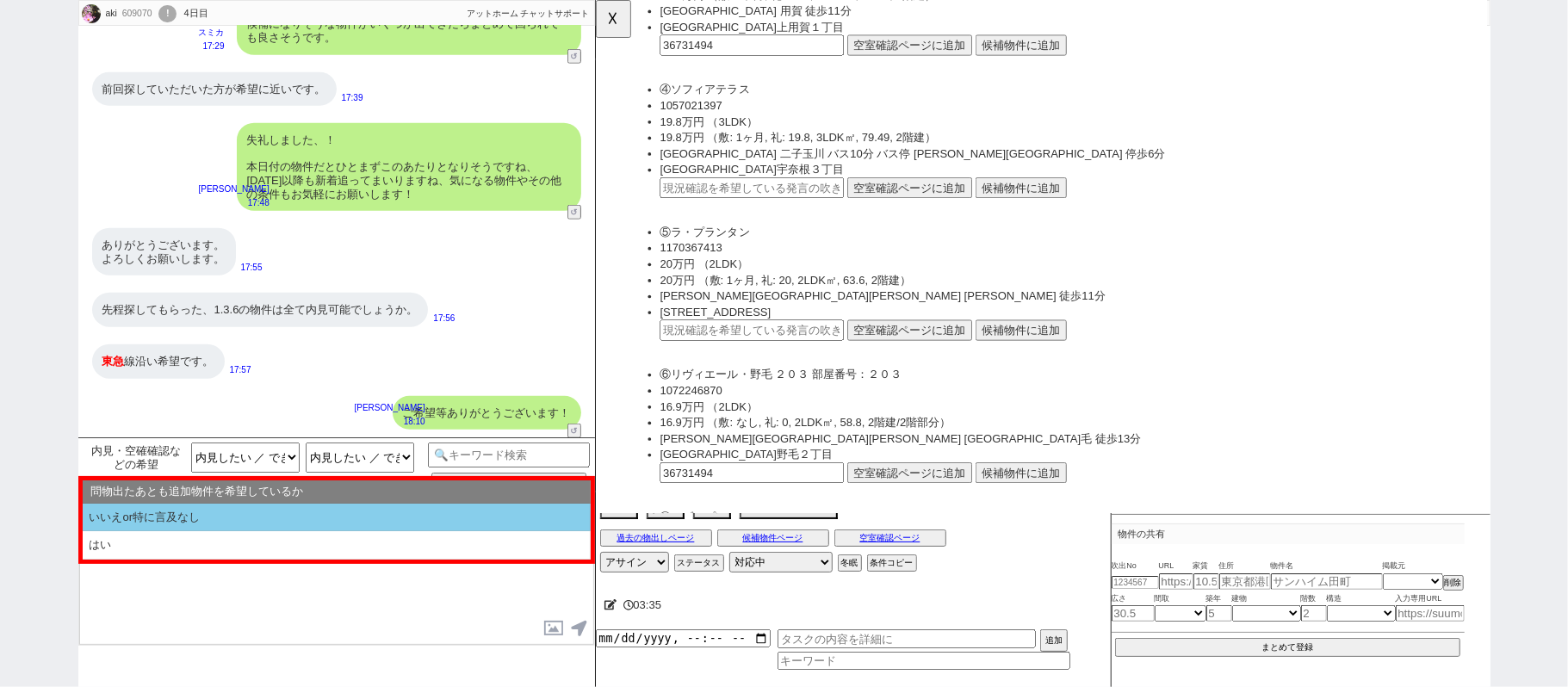
click at [262, 525] on li "いいえor特に言及なし" at bounding box center [336, 518] width 508 height 29
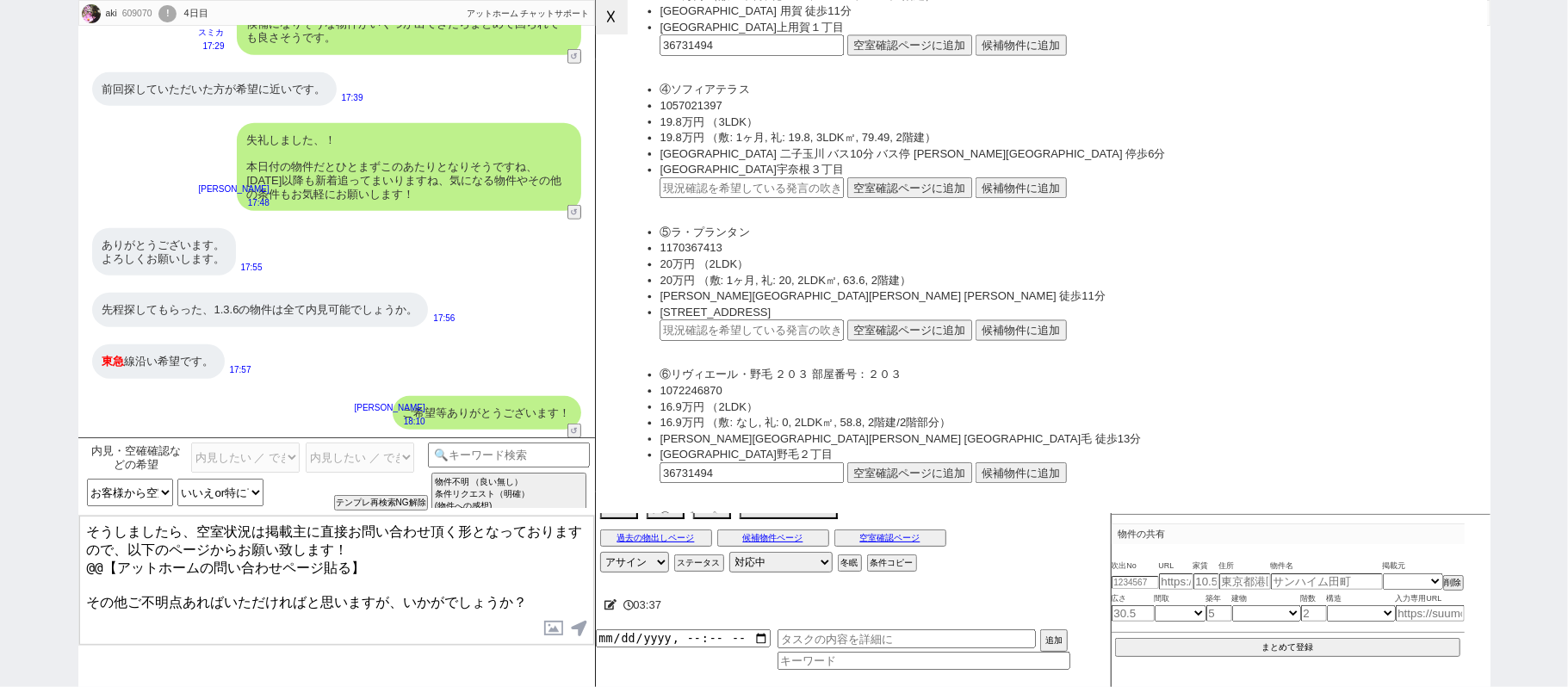
drag, startPoint x: 616, startPoint y: 9, endPoint x: 733, endPoint y: 149, distance: 182.5
click at [616, 21] on button "☓" at bounding box center [611, 17] width 32 height 34
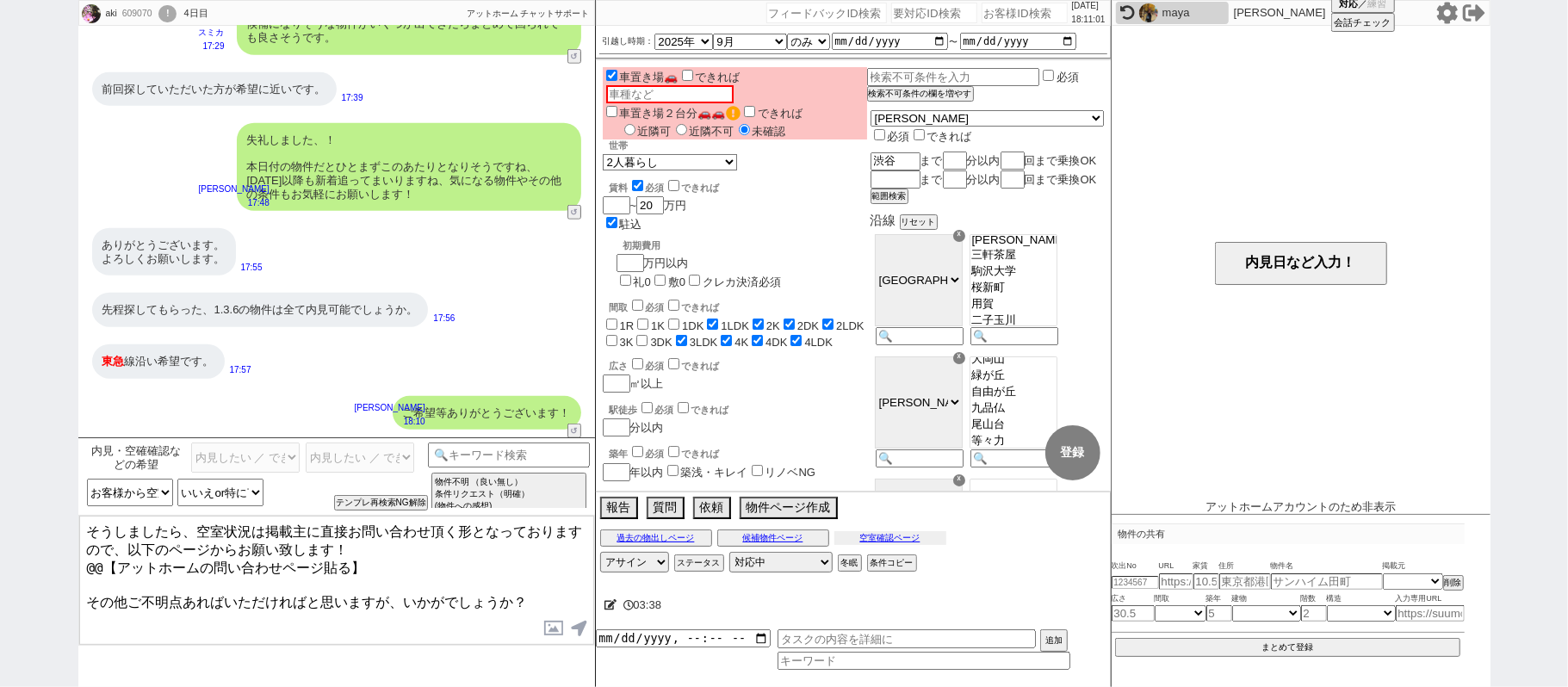
click at [862, 545] on button "空室確認ページ" at bounding box center [889, 538] width 112 height 13
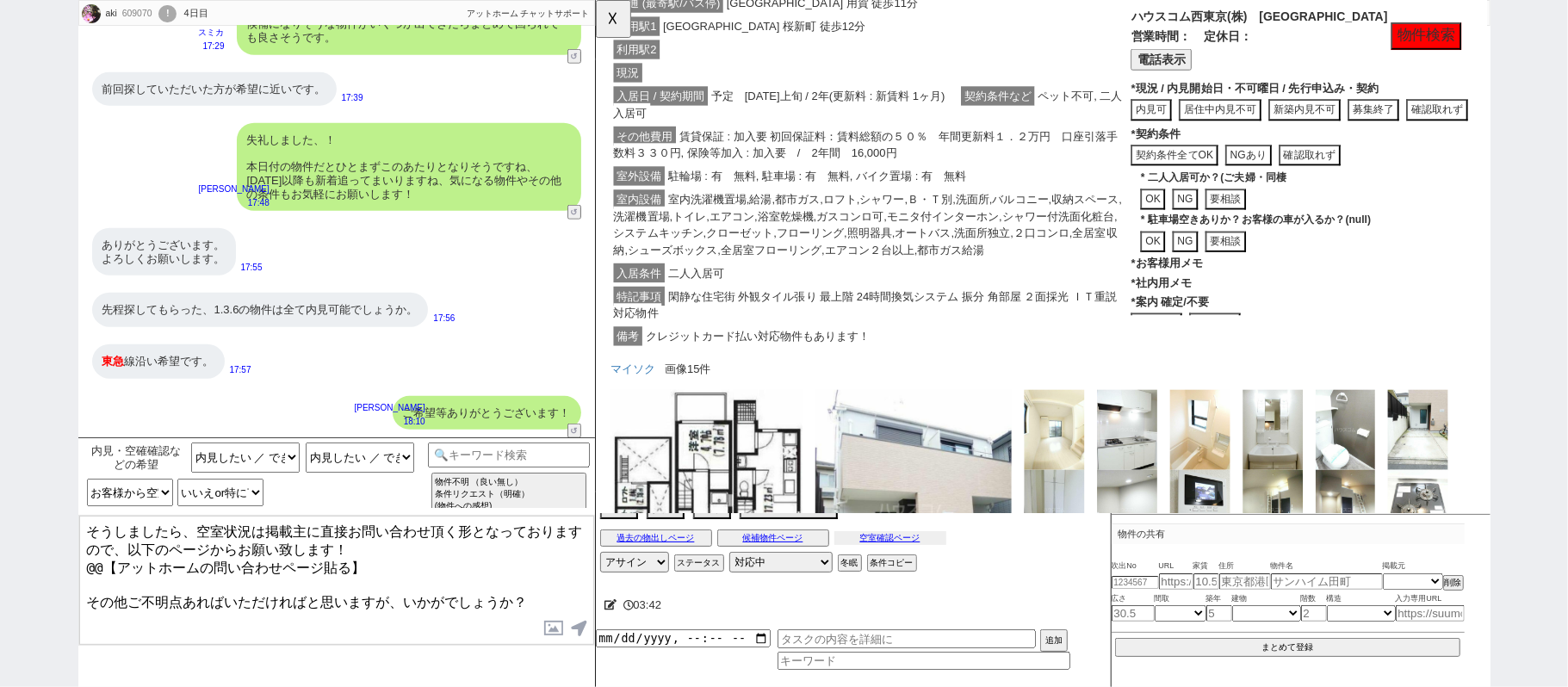
scroll to position [1899, 0]
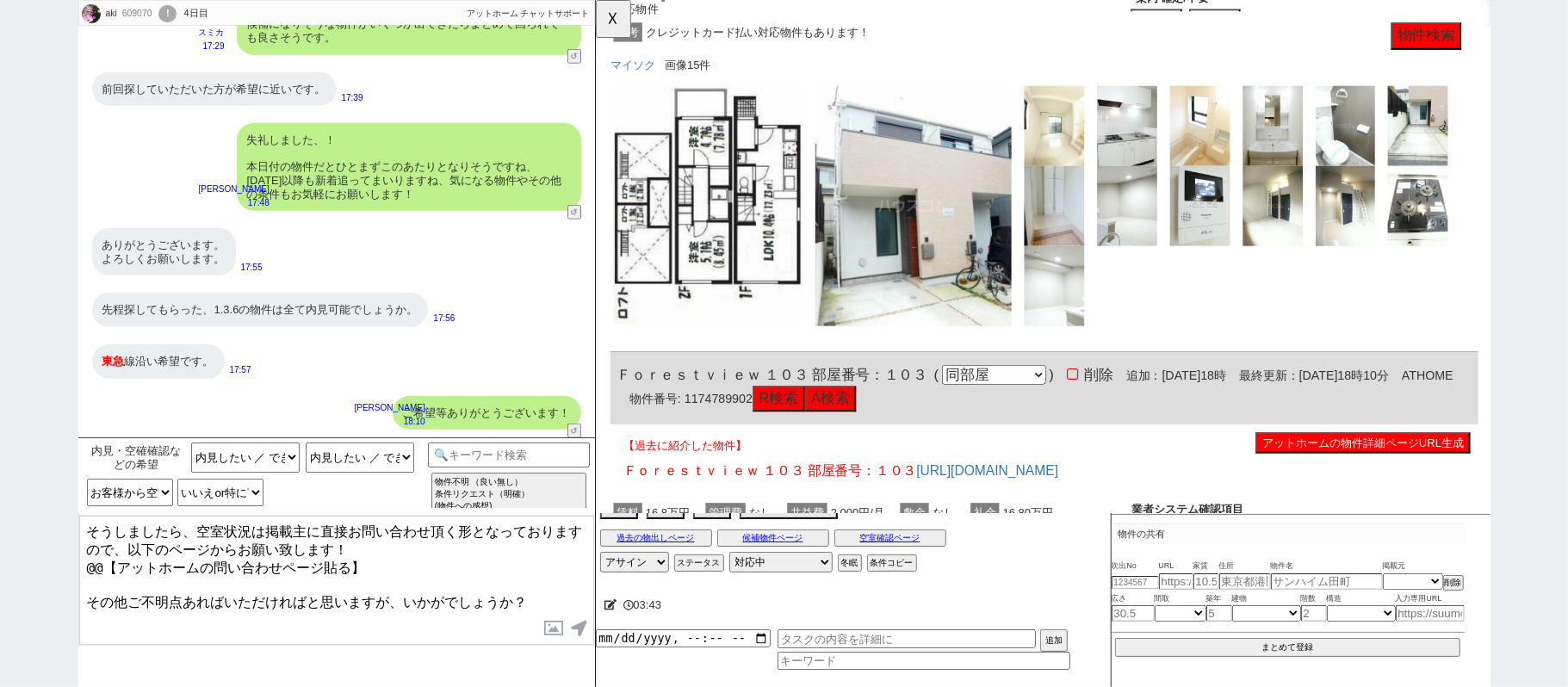
click at [361, 564] on textarea "そうしましたら、空室状況は掲載主に直接お問い合わせ頂く形となっておりますので、以下のページからお願い致します！ @@【アットホームの問い合わせページ貼る】 そ…" at bounding box center [336, 580] width 515 height 129
click at [87, 561] on textarea "そうしましたら、空室状況は掲載主に直接お問い合わせ頂く形となっておりますので、以下のページからお願い致します！ @@【アットホームの問い合わせページ貼る】 そ…" at bounding box center [336, 580] width 515 height 129
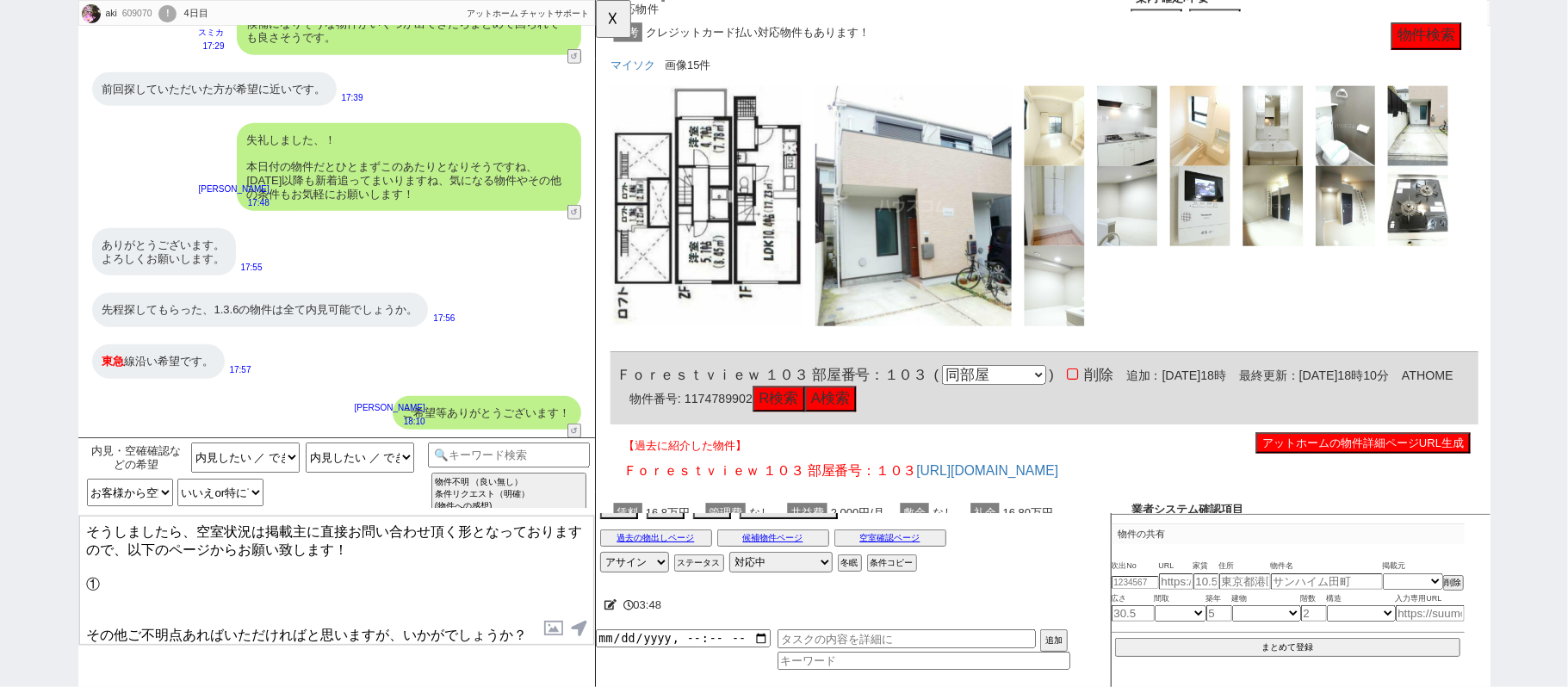
click at [1391, 469] on button "アットホームの物件詳細ページURL生成" at bounding box center [1419, 475] width 231 height 22
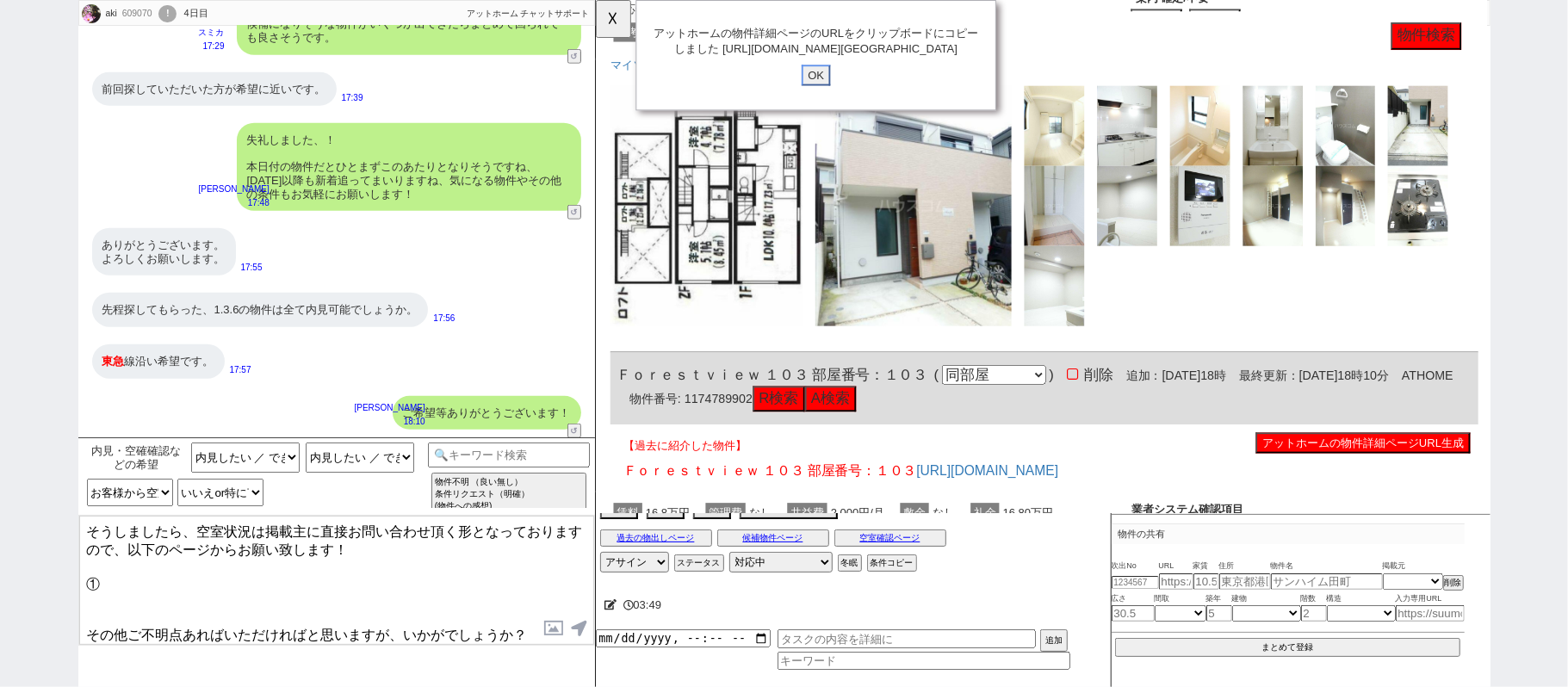
click at [839, 92] on input "OK" at bounding box center [832, 80] width 31 height 22
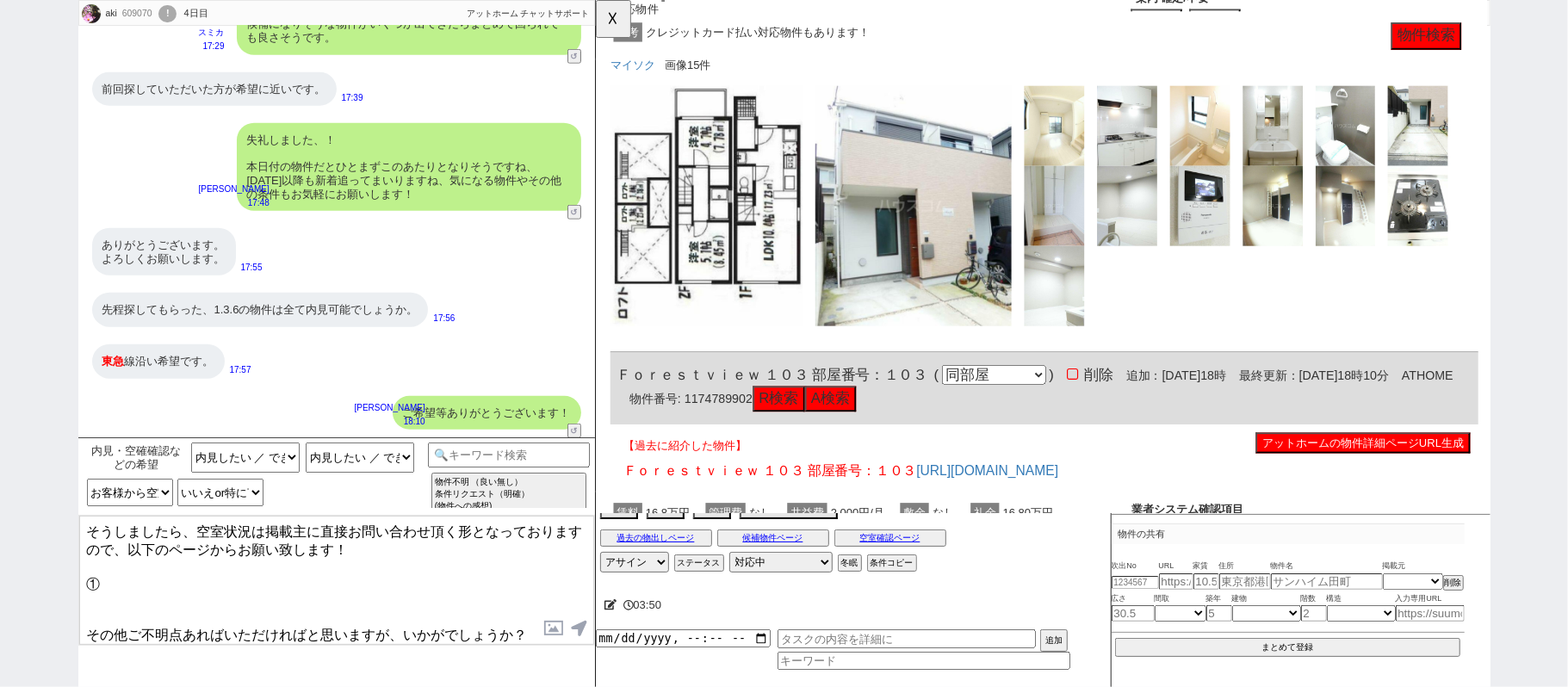
click at [177, 594] on textarea "そうしましたら、空室状況は掲載主に直接お問い合わせ頂く形となっておりますので、以下のページからお願い致します！ ① その他ご不明点あればいただければと思います…" at bounding box center [336, 580] width 515 height 129
paste textarea "https://www.athome.co.jp/chintai/1174789902/?property_source=sumika"
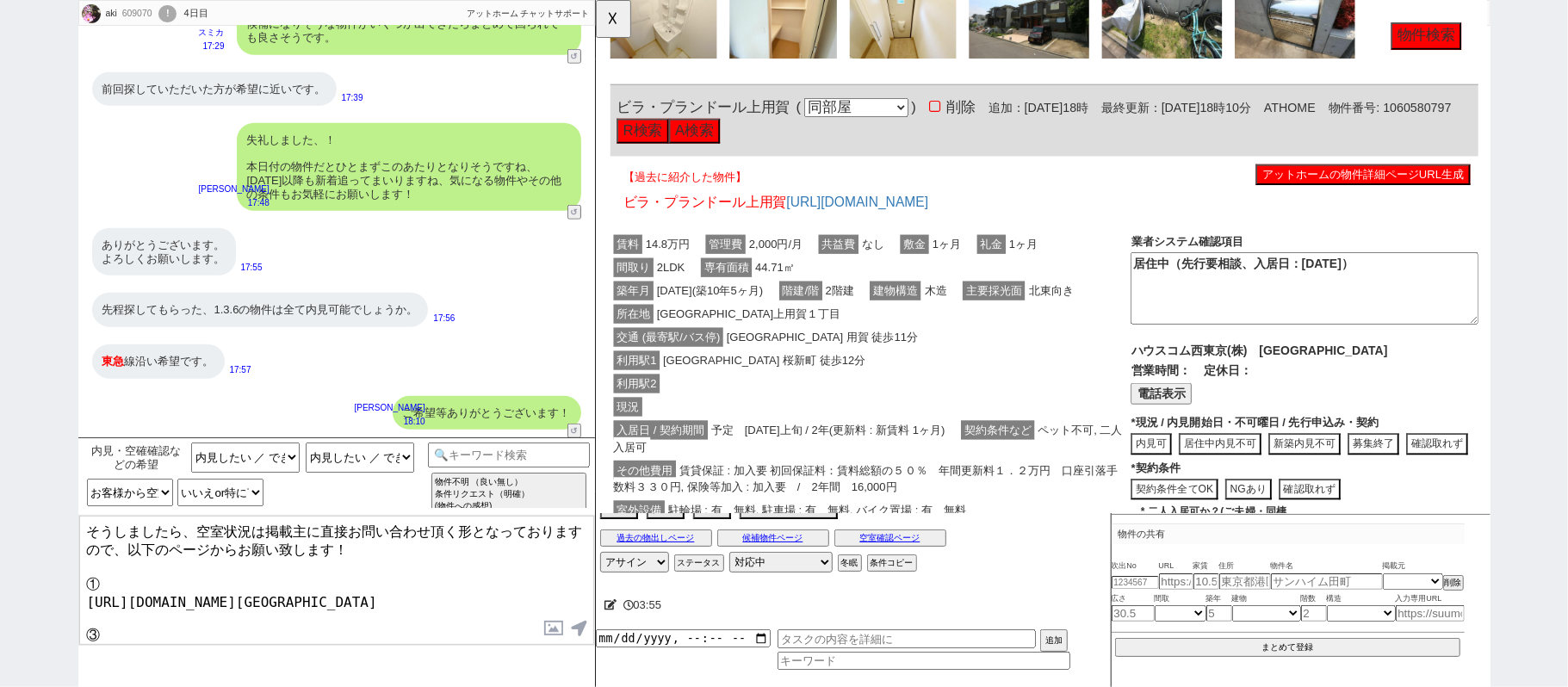
scroll to position [1210, 0]
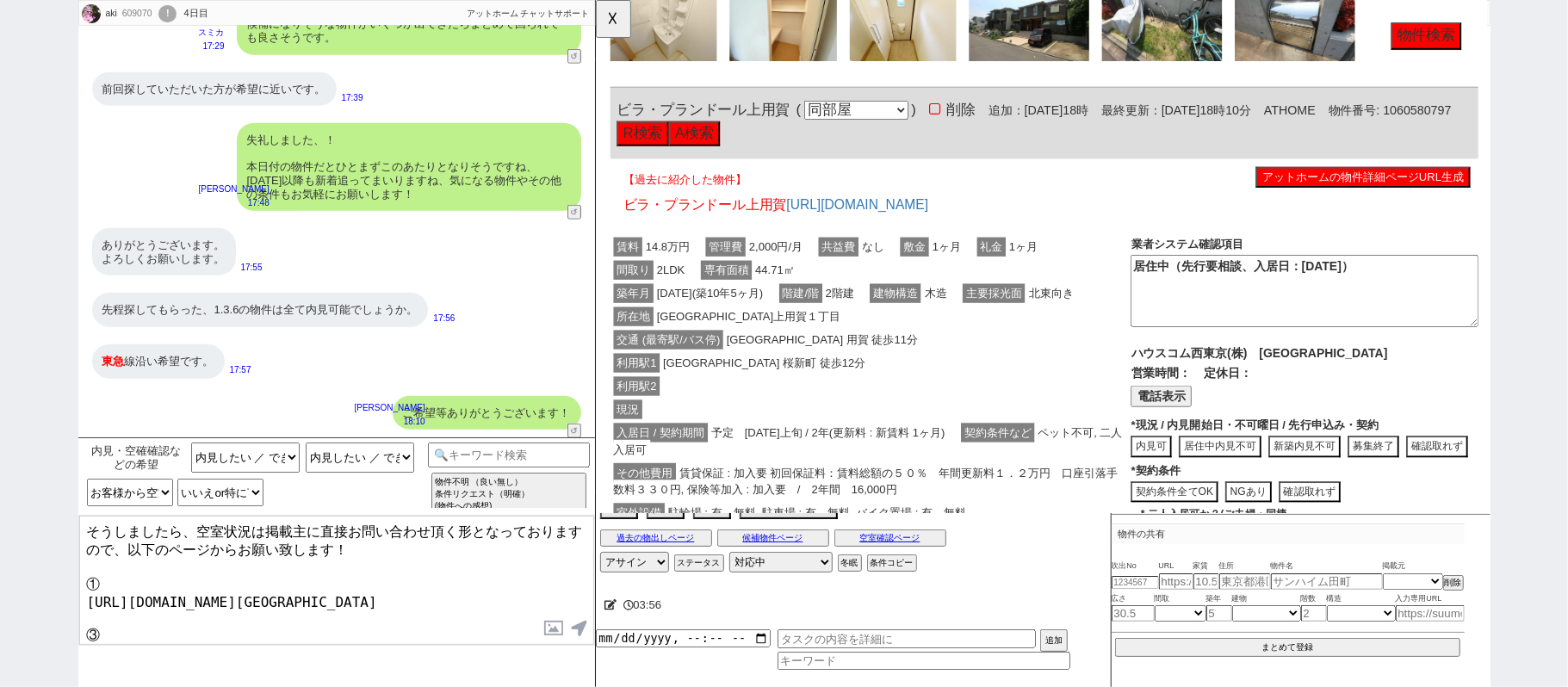
click at [1350, 195] on button "アットホームの物件詳細ページURL生成" at bounding box center [1419, 190] width 231 height 22
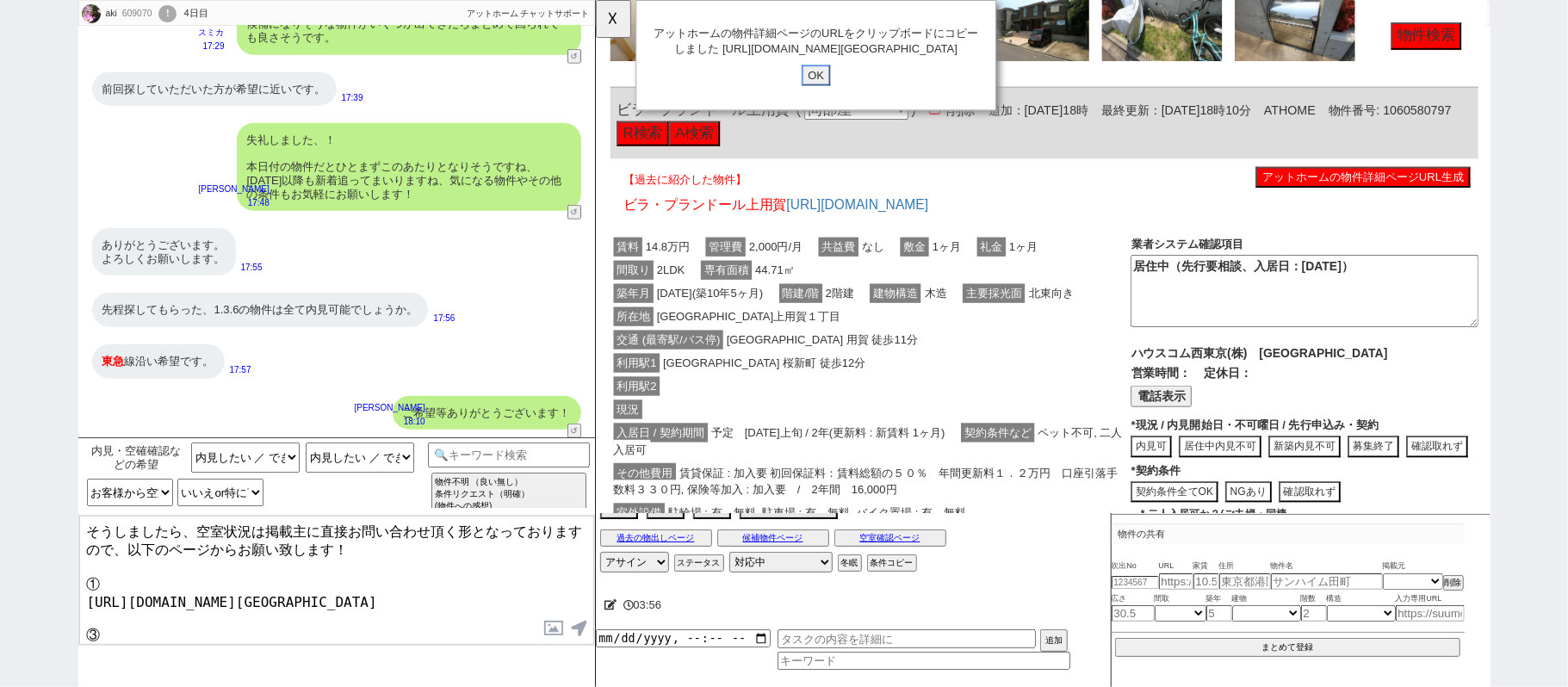
click at [838, 92] on input "OK" at bounding box center [832, 80] width 31 height 22
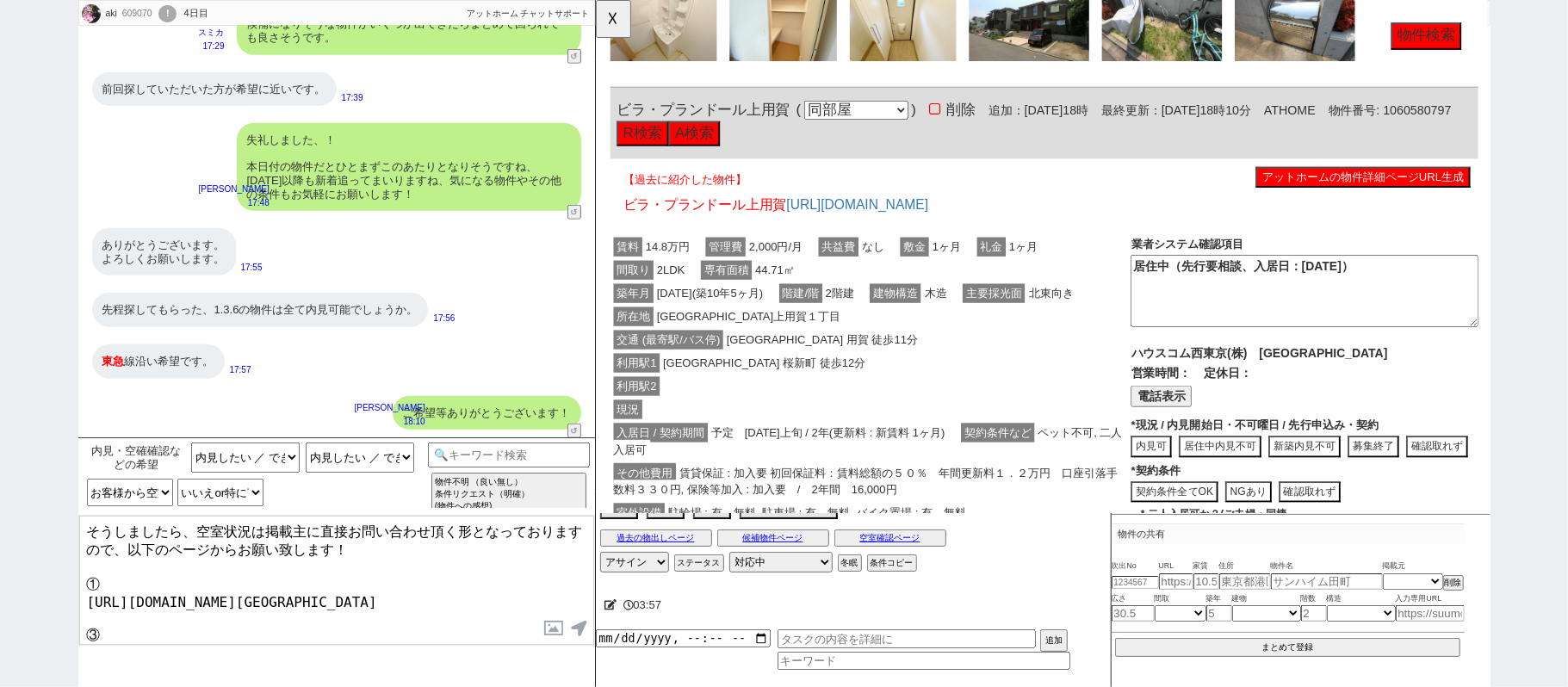
click at [165, 613] on textarea "そうしましたら、空室状況は掲載主に直接お問い合わせ頂く形となっておりますので、以下のページからお願い致します！ ① https://www.athome.co…" at bounding box center [336, 580] width 515 height 129
paste textarea "https://www.athome.co.jp/chintai/1060580797/?property_source=sumika"
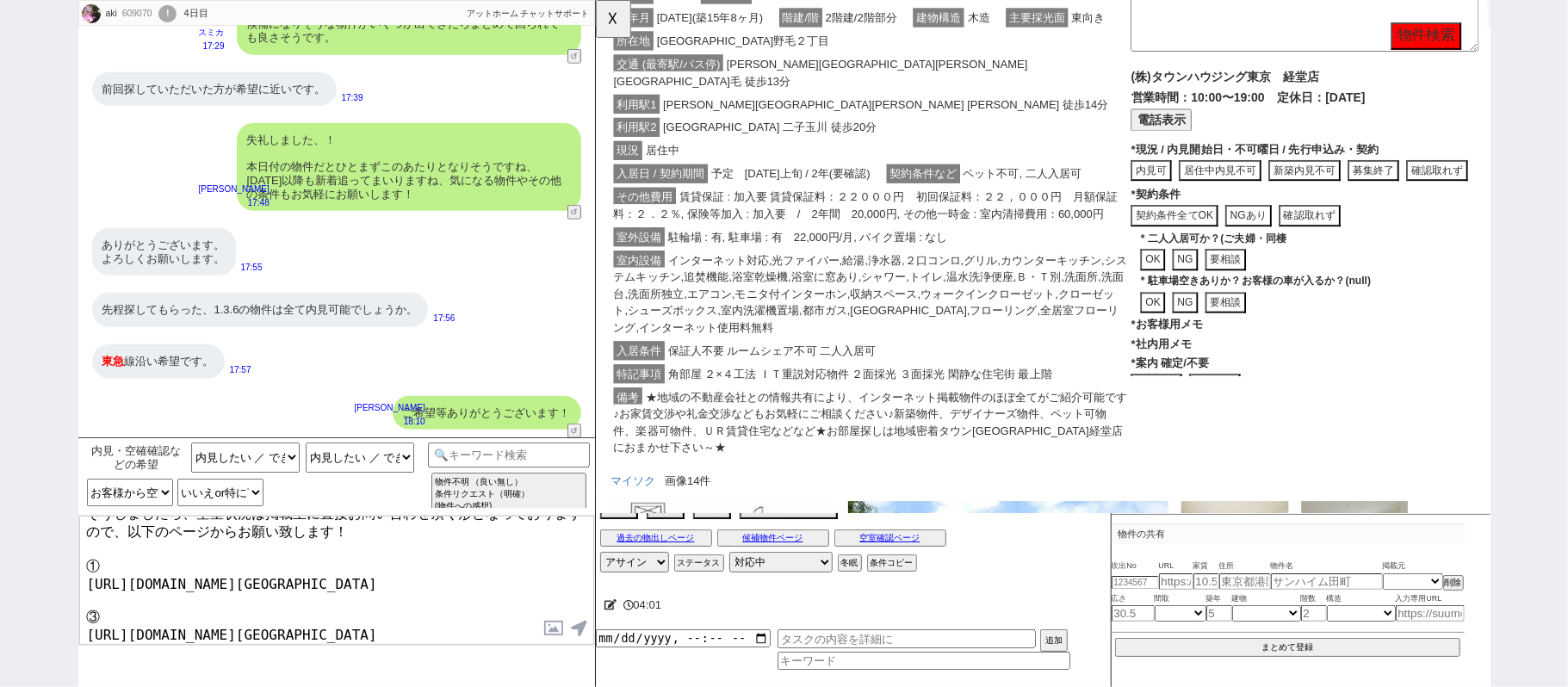
scroll to position [0, 0]
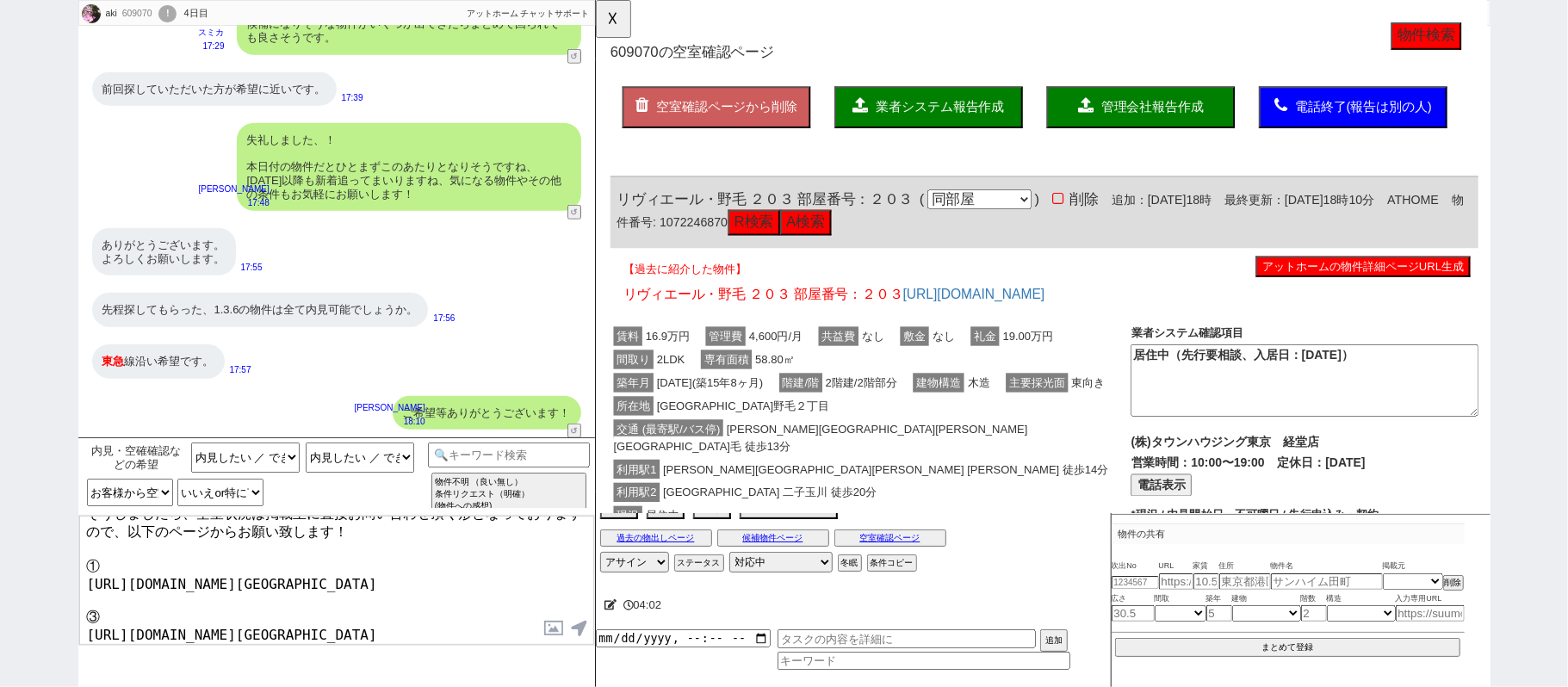
click at [1356, 283] on button "アットホームの物件詳細ページURL生成" at bounding box center [1419, 286] width 231 height 22
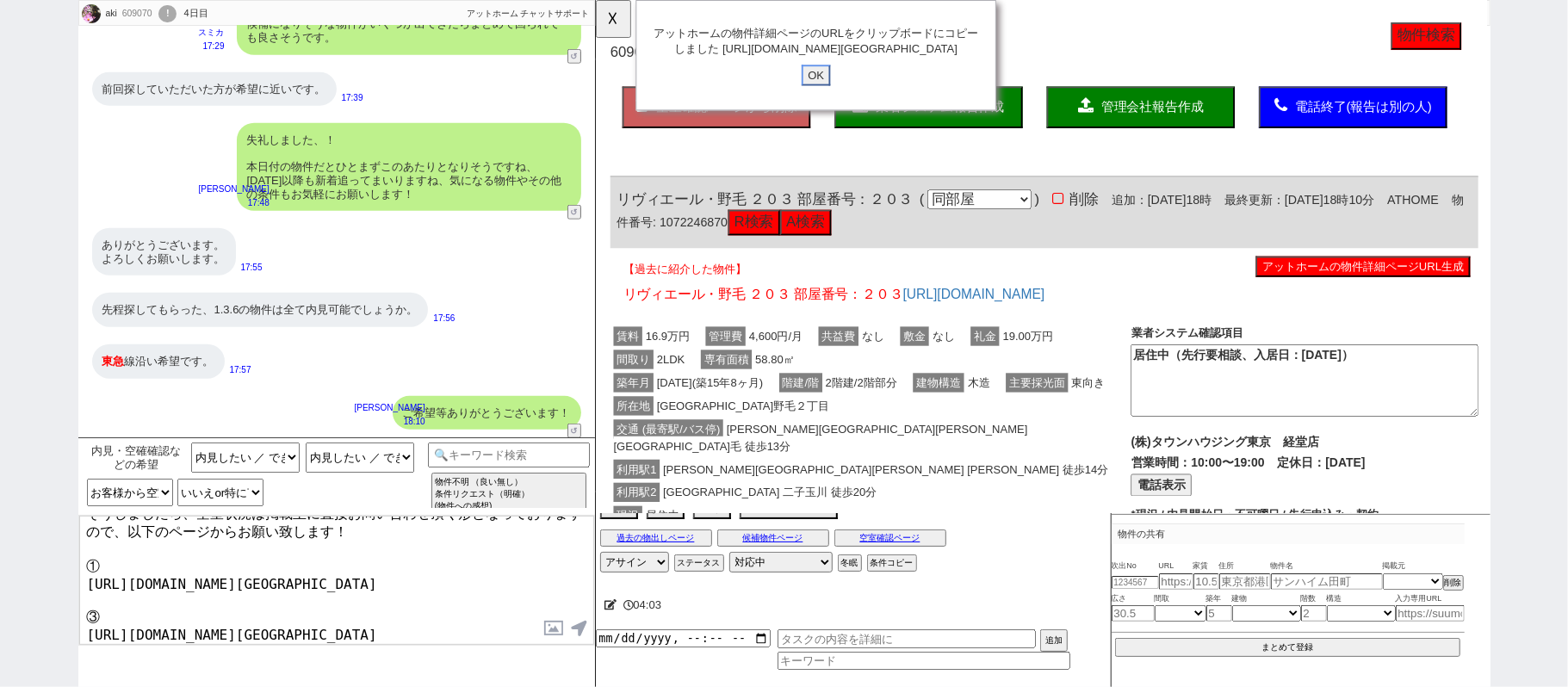
click at [818, 92] on input "OK" at bounding box center [832, 80] width 31 height 22
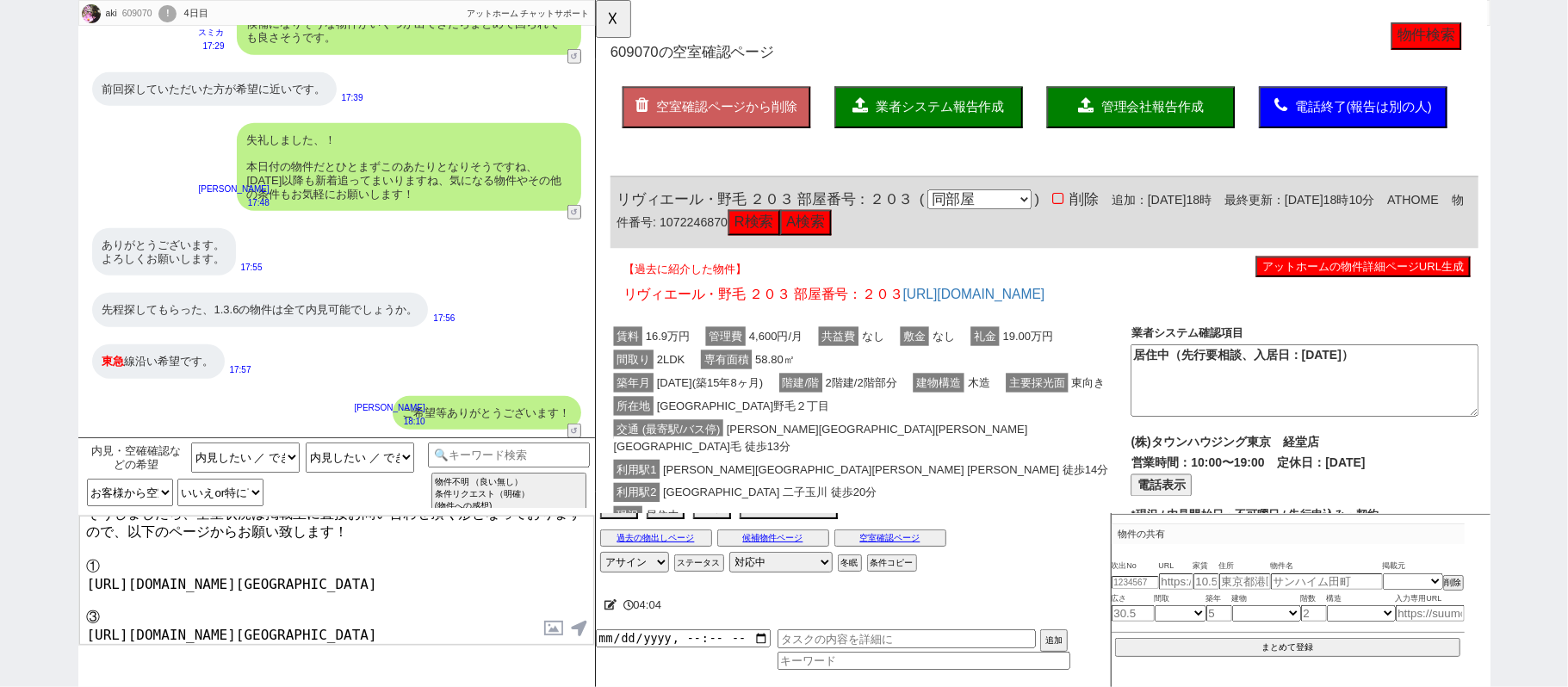
click at [146, 644] on textarea "そうしましたら、空室状況は掲載主に直接お問い合わせ頂く形となっておりますので、以下のページからお願い致します！ ① https://www.athome.co…" at bounding box center [336, 580] width 515 height 129
paste textarea "https://www.athome.co.jp/chintai/1072246870/?property_source=sumika"
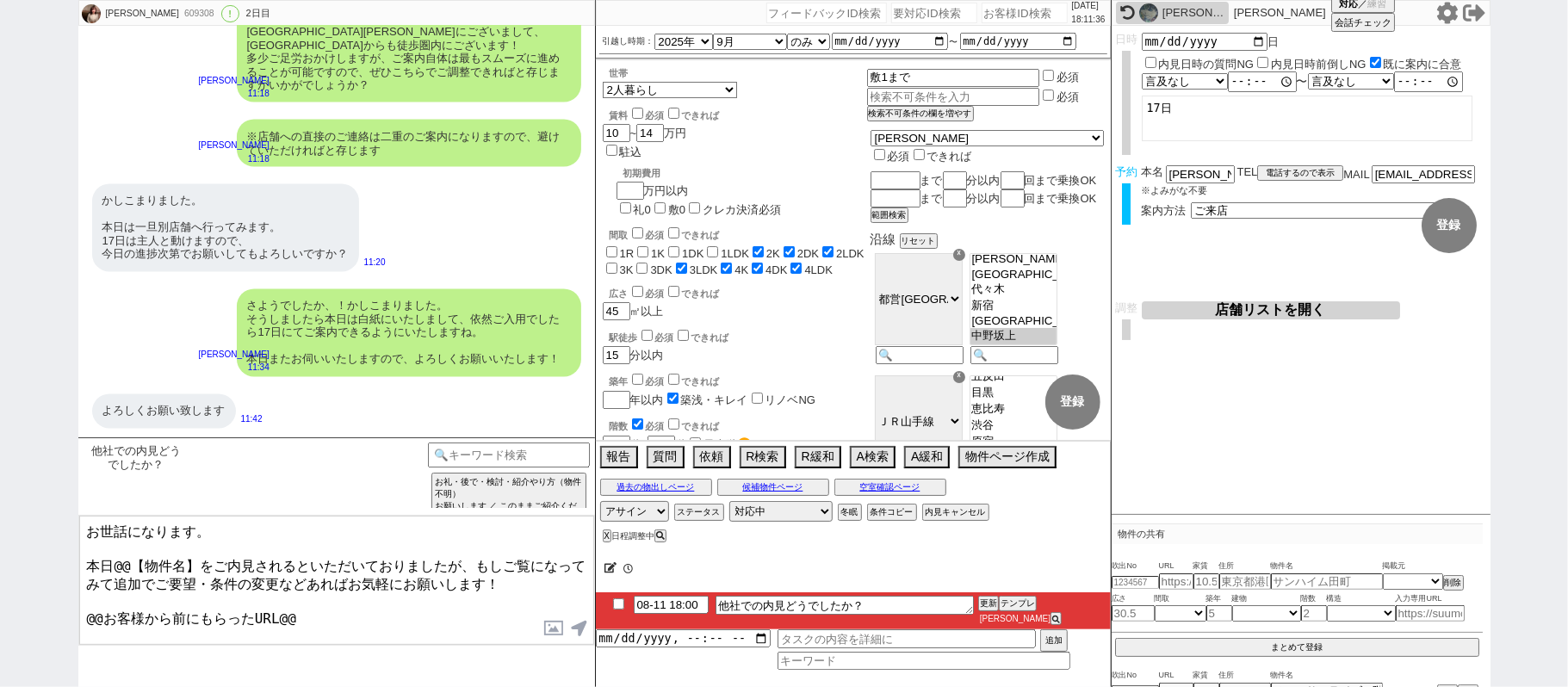
scroll to position [36, 0]
drag, startPoint x: 118, startPoint y: 559, endPoint x: 214, endPoint y: 559, distance: 96.0
click at [214, 559] on textarea "お世話になります。 本日@@【物件名】をご内見されるといただいておりましたが、もしご覧になってみて追加でご要望・条件の変更などあればお気軽にお願いします！ @…" at bounding box center [336, 580] width 515 height 129
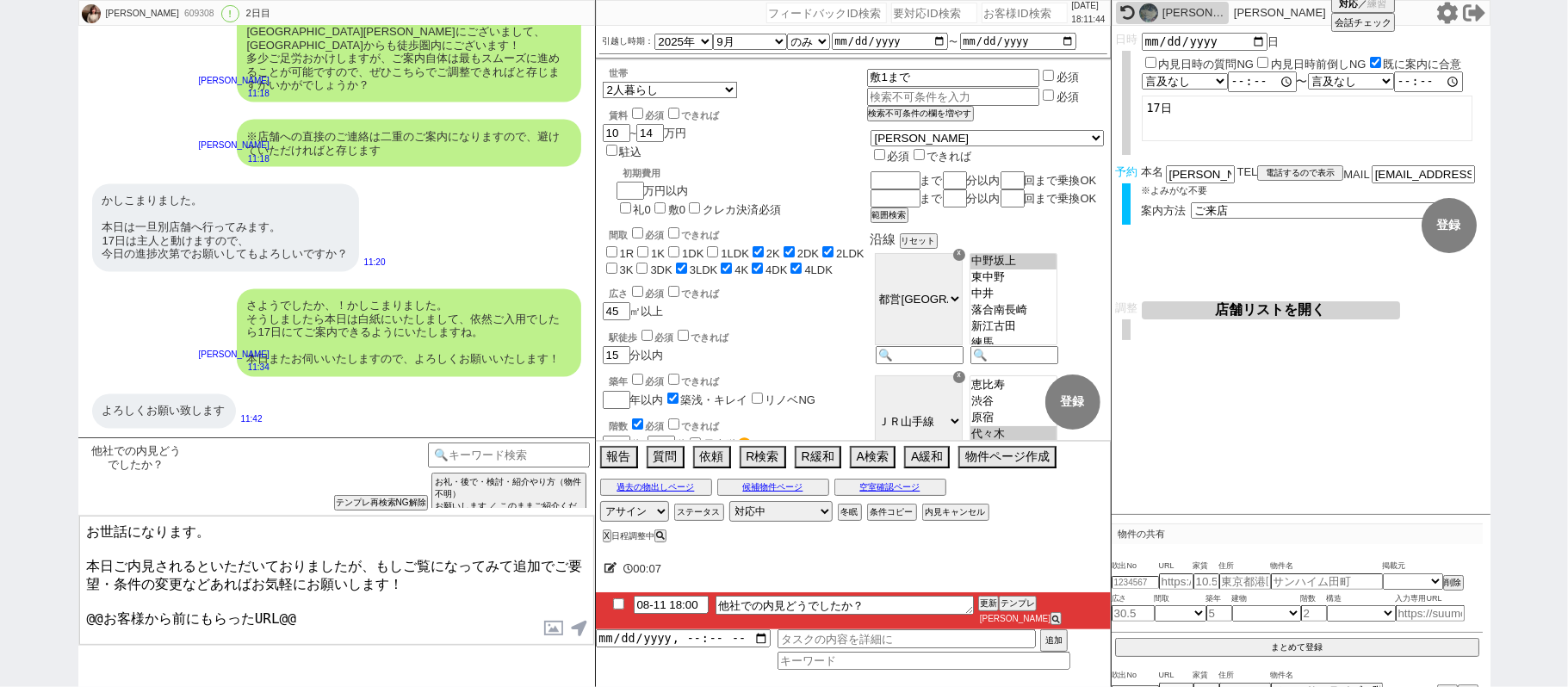
drag, startPoint x: 380, startPoint y: 561, endPoint x: 410, endPoint y: 613, distance: 60.0
click at [410, 613] on textarea "お世話になります。 本日ご内見されるといただいておりましたが、もしご覧になってみて追加でご要望・条件の変更などあればお気軽にお願いします！ @@お客様から前に…" at bounding box center [336, 580] width 515 height 129
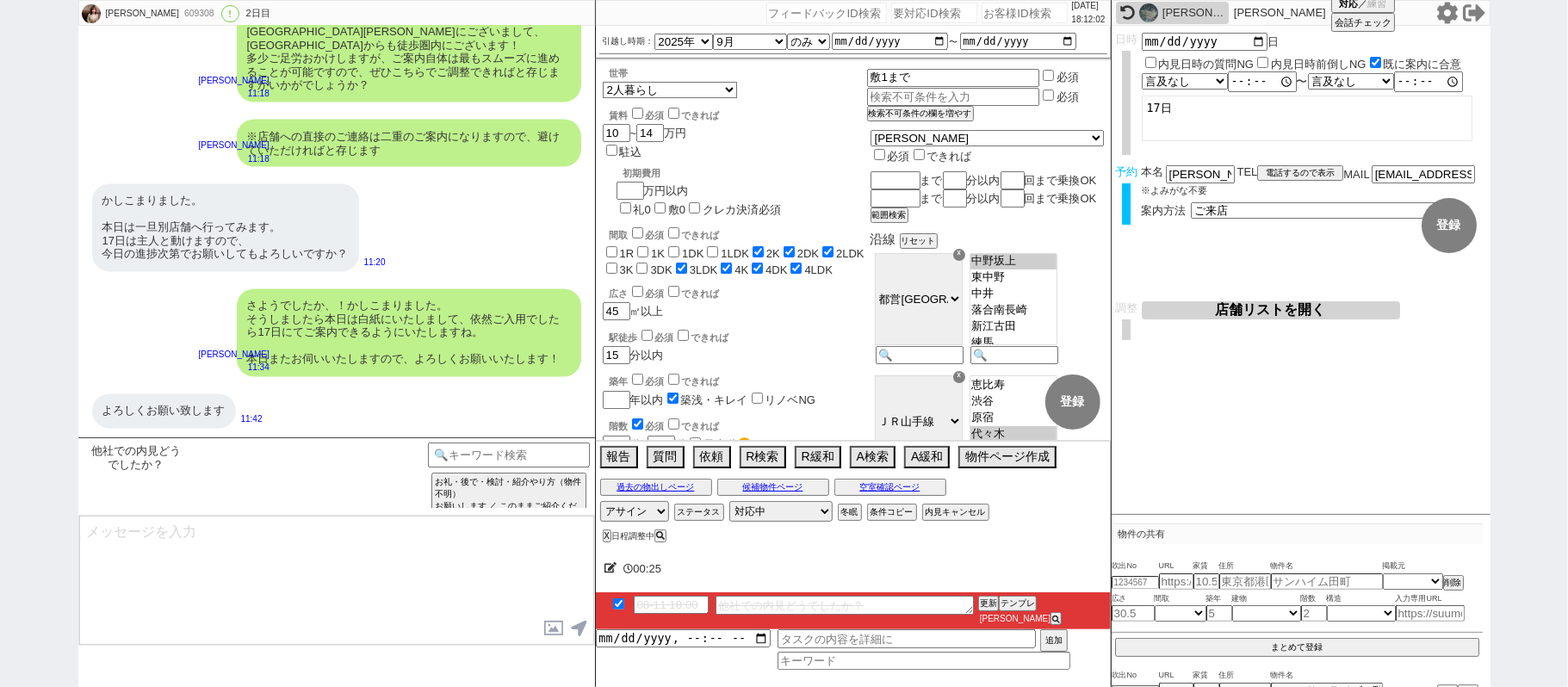
scroll to position [7044, 0]
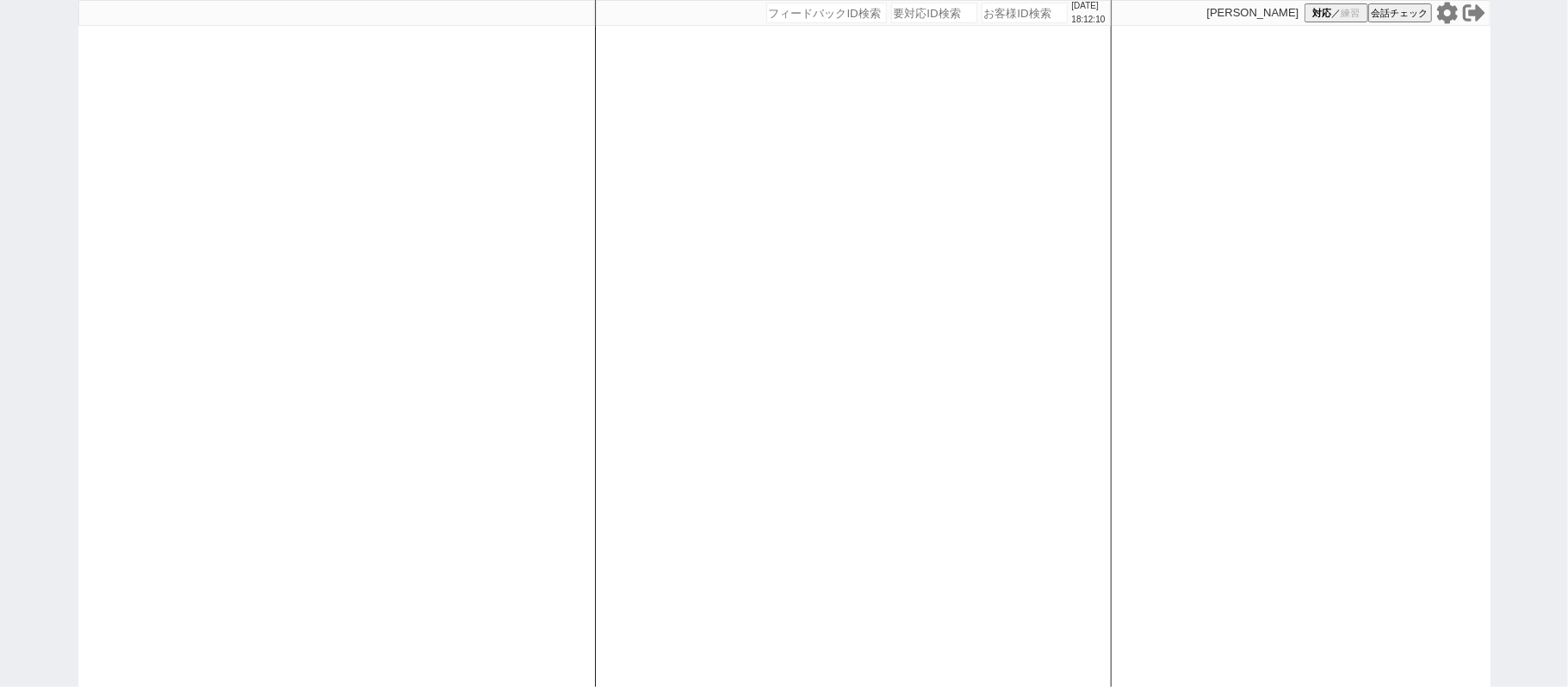
drag, startPoint x: 0, startPoint y: 266, endPoint x: 22, endPoint y: 263, distance: 22.2
click at [0, 266] on div "[DATE] 18:12:10 候補物件を追加してしてください 紹介した物件一覧 他社物件を追加する 空室確認ページに追加・削除 紹介した物件一覧 他社物件を…" at bounding box center [784, 343] width 1568 height 687
click at [544, 265] on div at bounding box center [336, 343] width 517 height 687
click at [553, 266] on div at bounding box center [336, 343] width 517 height 687
select select "2"
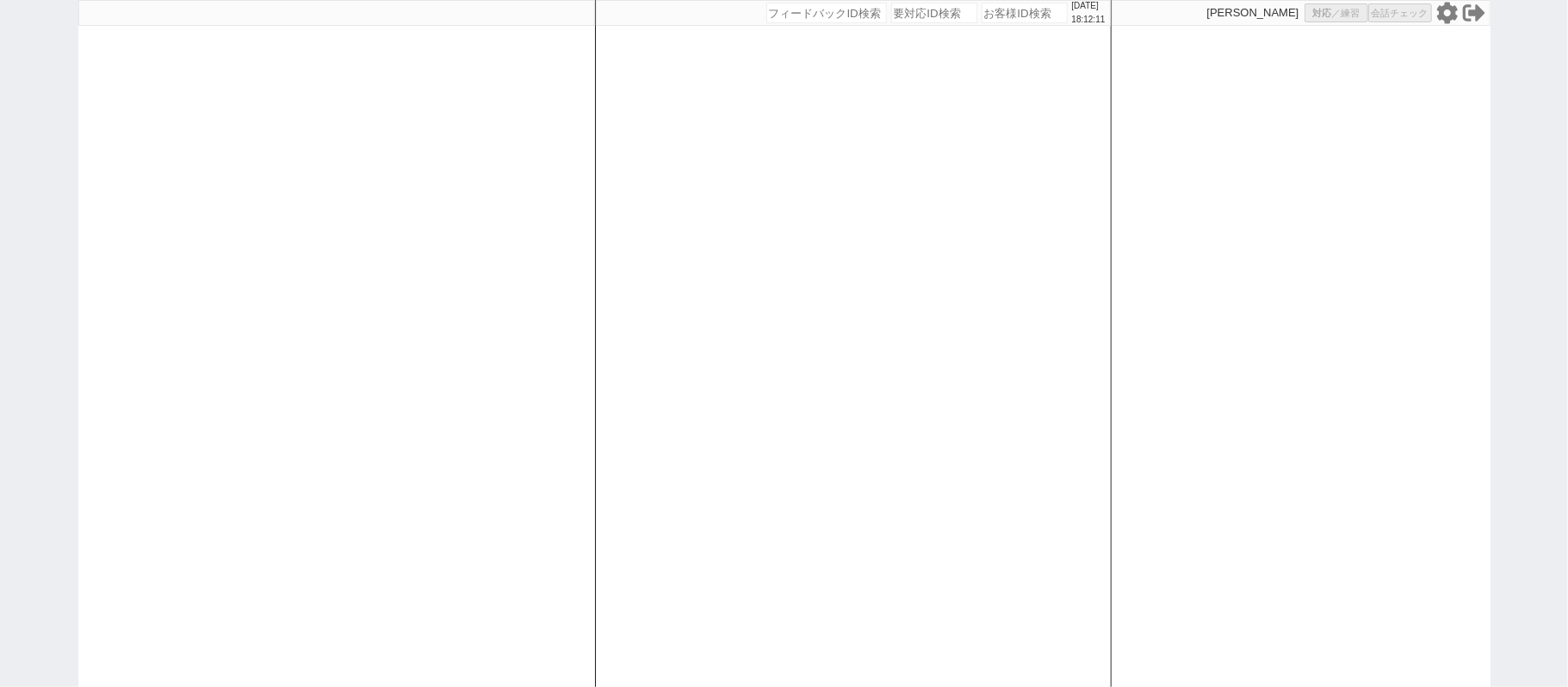
select select
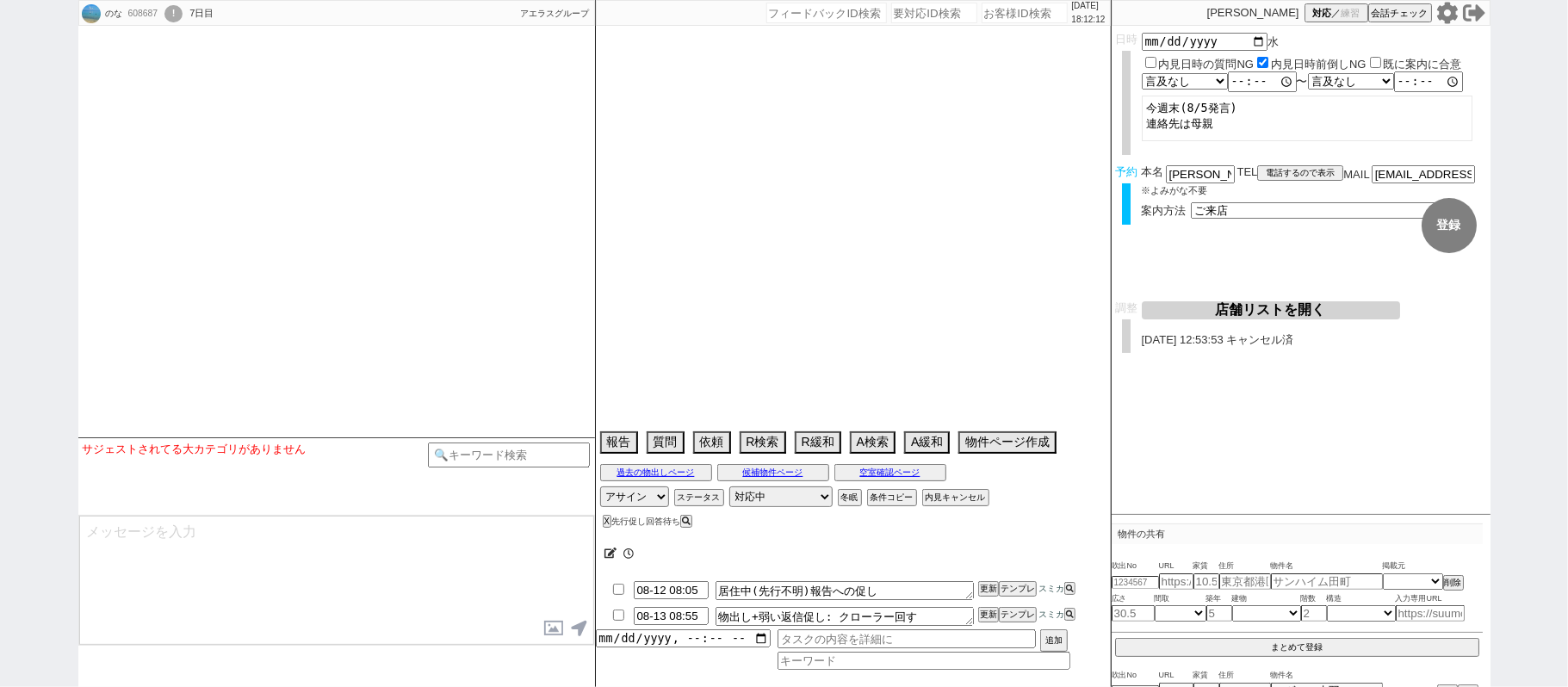
type textarea "息子様の代理 本人７日〜10日まで出張で内覧同行不可"
select select "15"
select select "0"
select select "25"
select select "793"
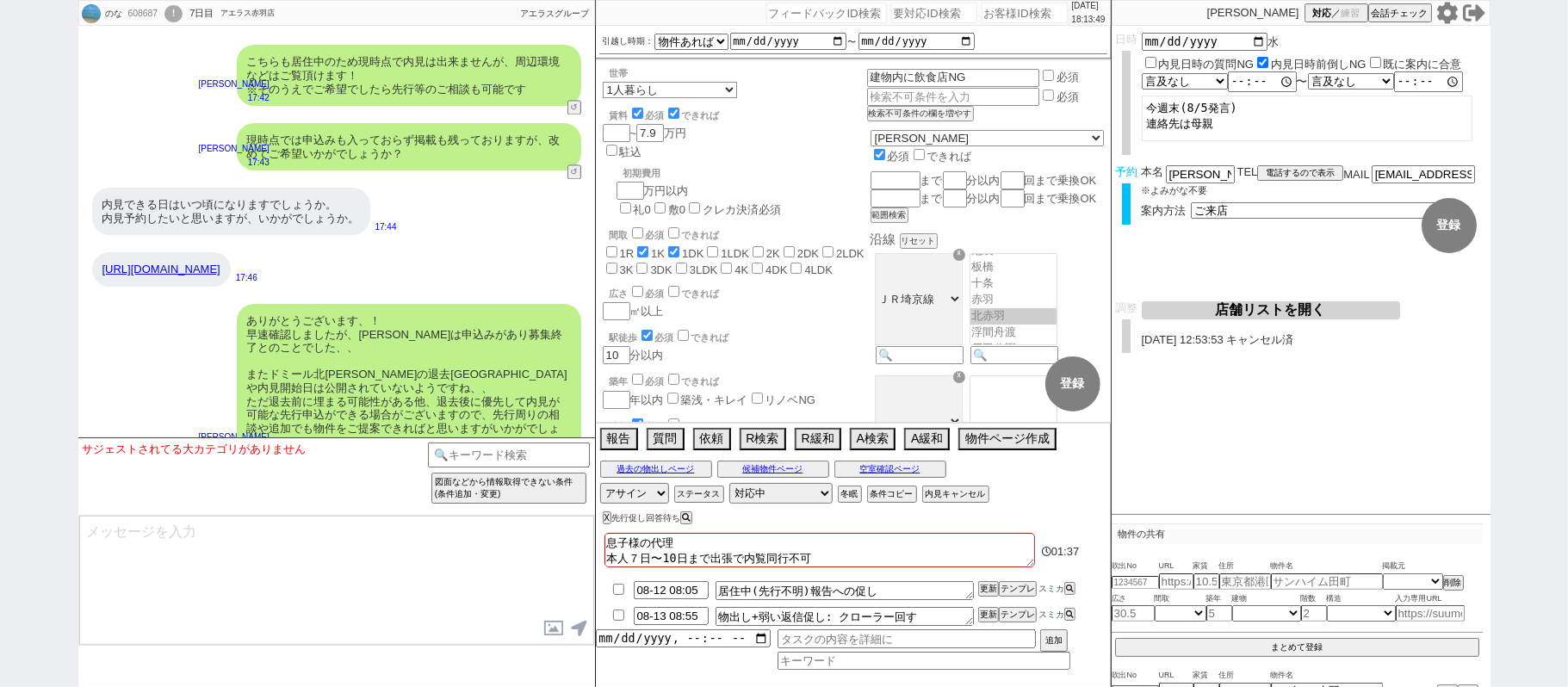
scroll to position [11967, 0]
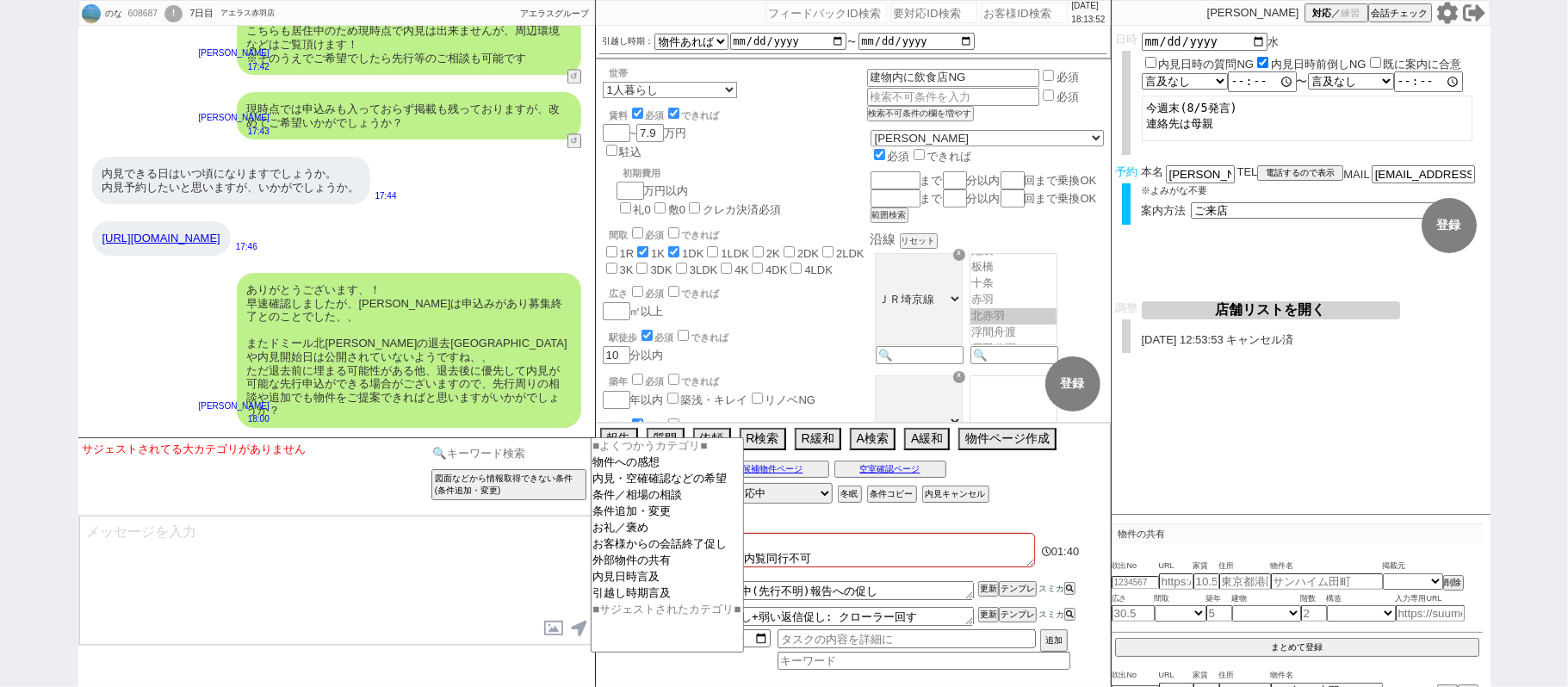
click at [473, 448] on input at bounding box center [509, 453] width 163 height 21
type input "記述"
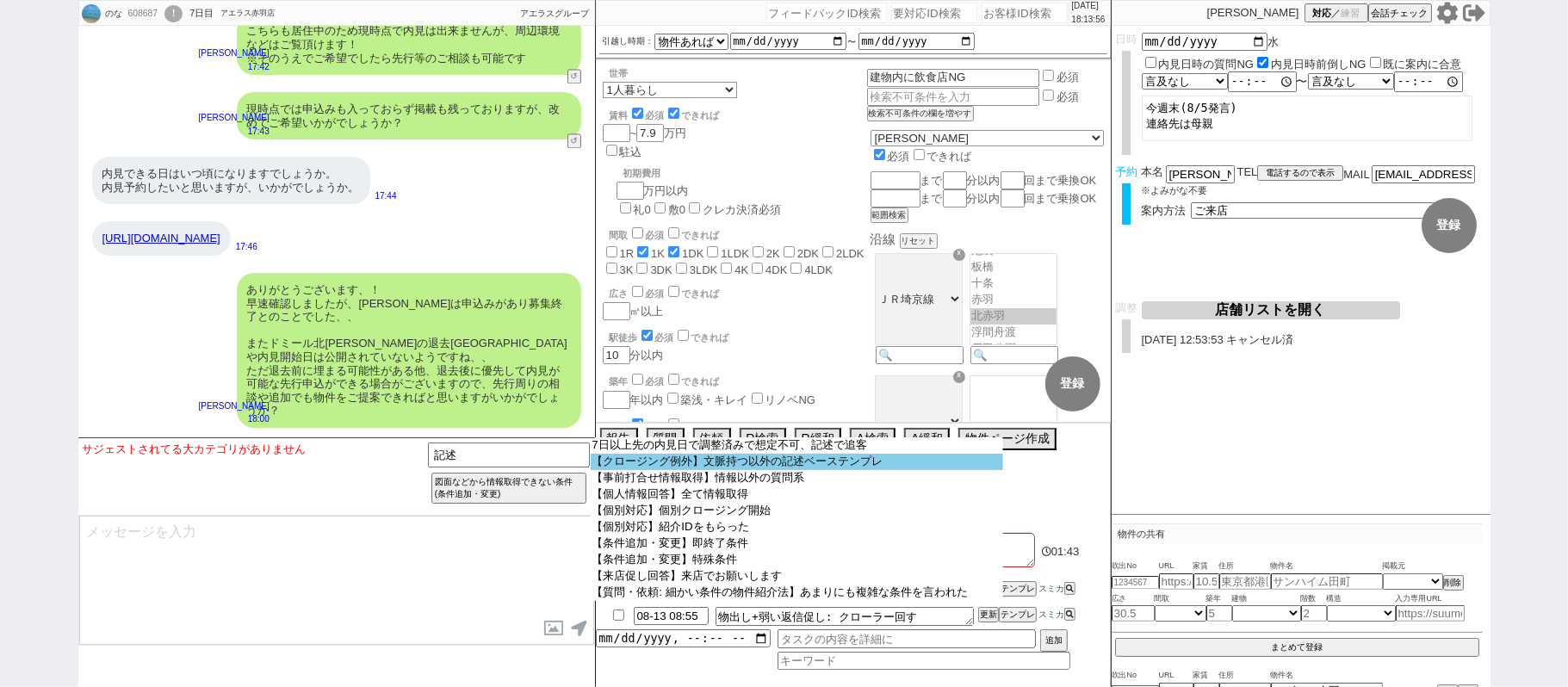
click at [772, 460] on option "【クロージング例外】文脈持つ以外の記述ベーステンプレ" at bounding box center [796, 461] width 412 height 16
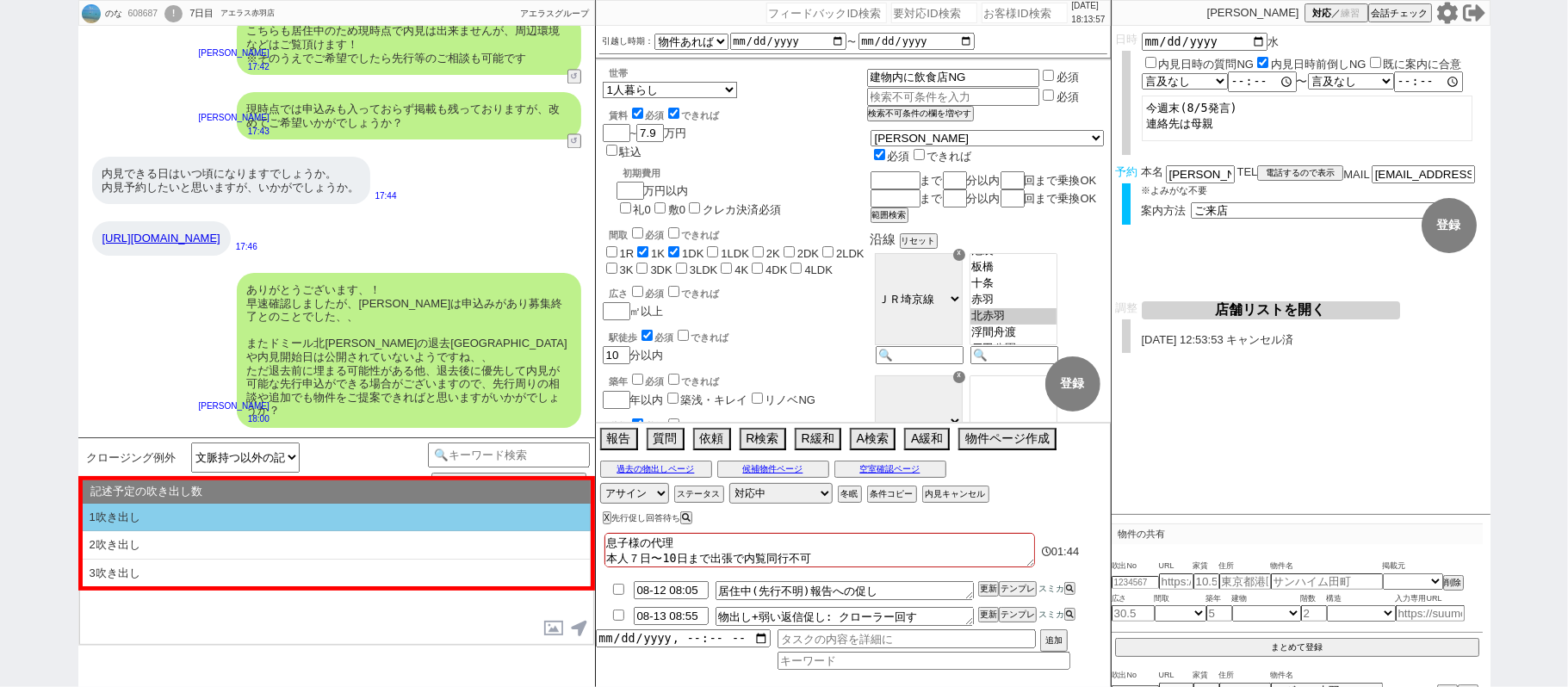
click at [359, 517] on li "1吹き出し" at bounding box center [336, 518] width 508 height 29
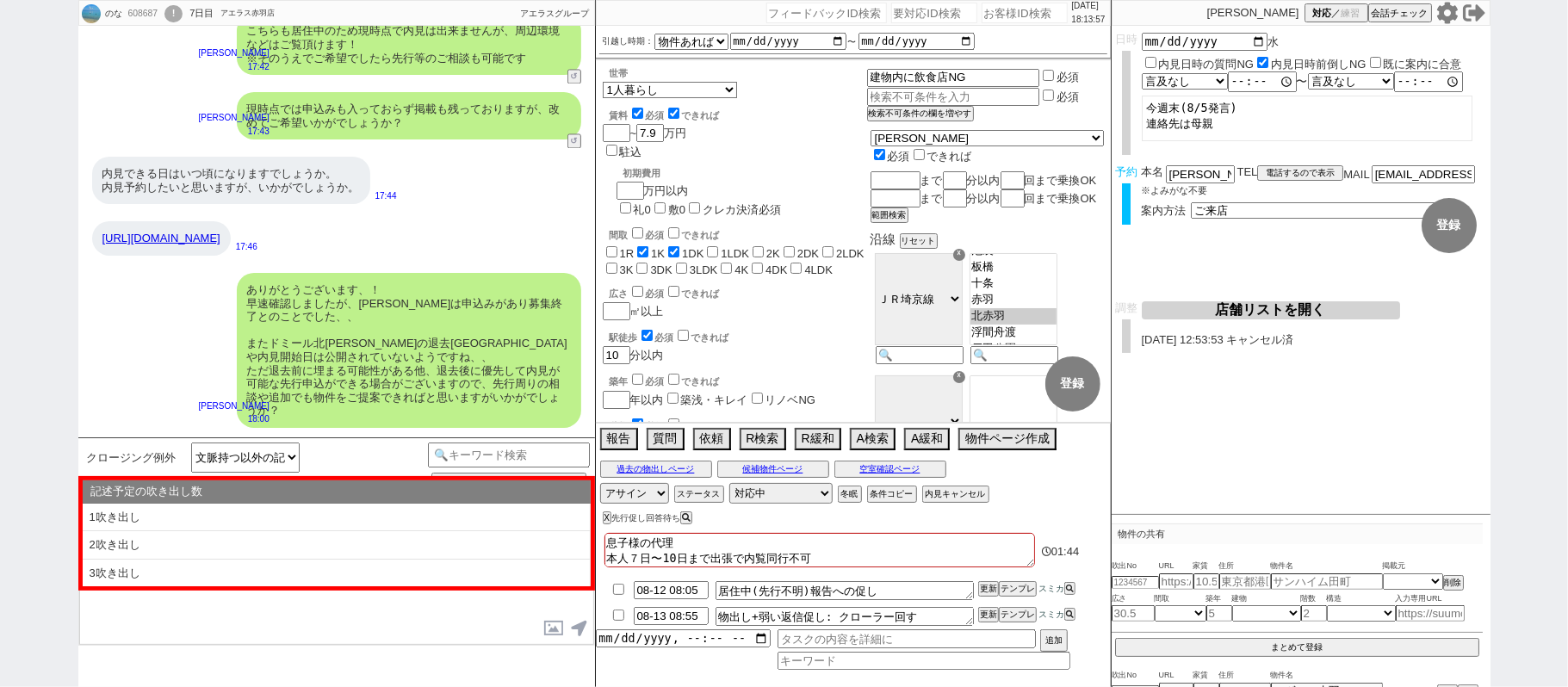
select select "1吹き出し"
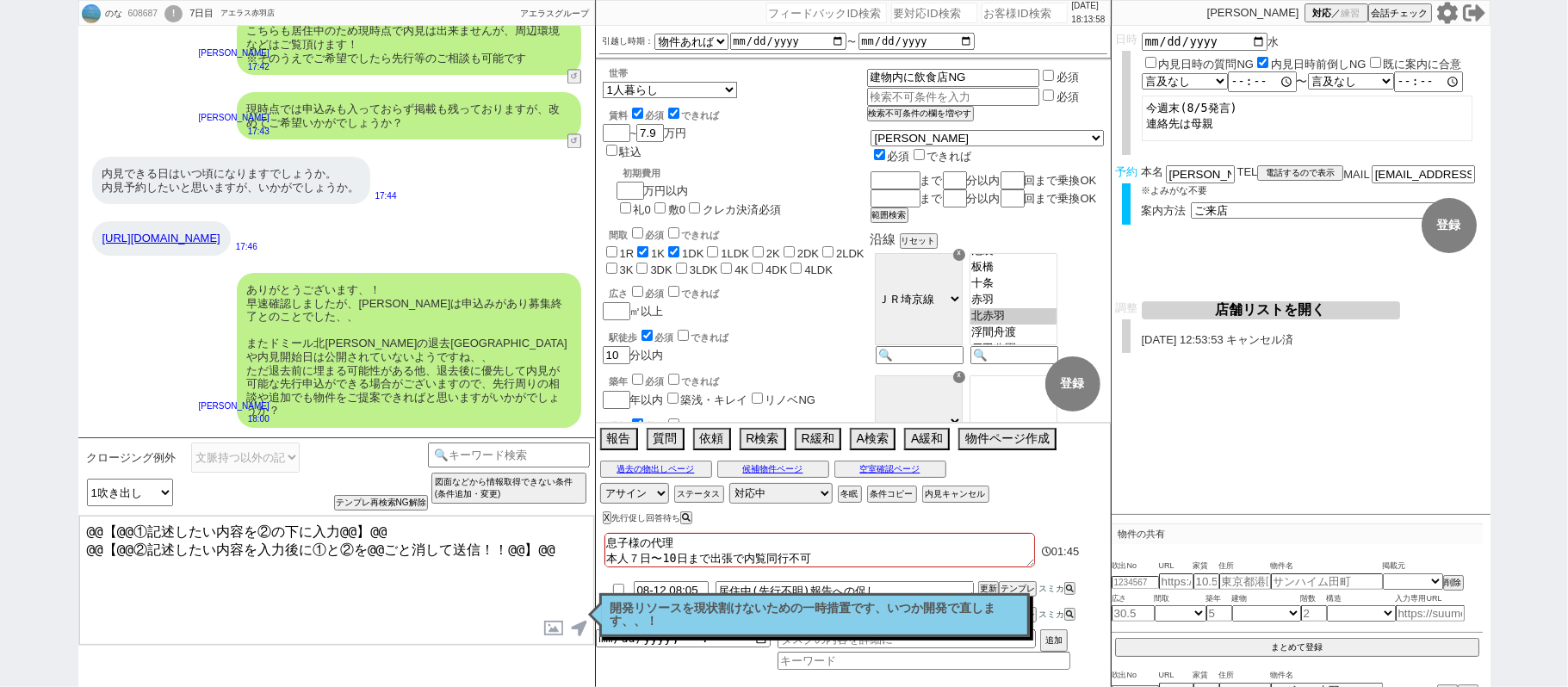
click at [560, 546] on textarea "@@【@@①記述したい内容を②の下に入力@@】@@ @@【@@②記述したい内容を入力後に①と②を@@ごと消して送信！！@@】@@" at bounding box center [336, 580] width 515 height 129
drag, startPoint x: 266, startPoint y: 294, endPoint x: 345, endPoint y: 294, distance: 79.0
click at [345, 294] on div "ありがとうございます、！ 早速確認しましたが、ルネッサ・Ｋは申込みがあり募集終了とのことでした、、 またドミール北赤羽の退去日や内見開始日は公開されていないよ…" at bounding box center [408, 351] width 344 height 155
copy div "ドミール北赤羽"
click at [149, 603] on textarea "@@【@@①記述したい内容を②の下に入力@@】@@ @@【@@②記述したい内容を入力後に①と②を@@ごと消して送信！！@@】@@ ご確認ありがとうございます。" at bounding box center [336, 580] width 515 height 129
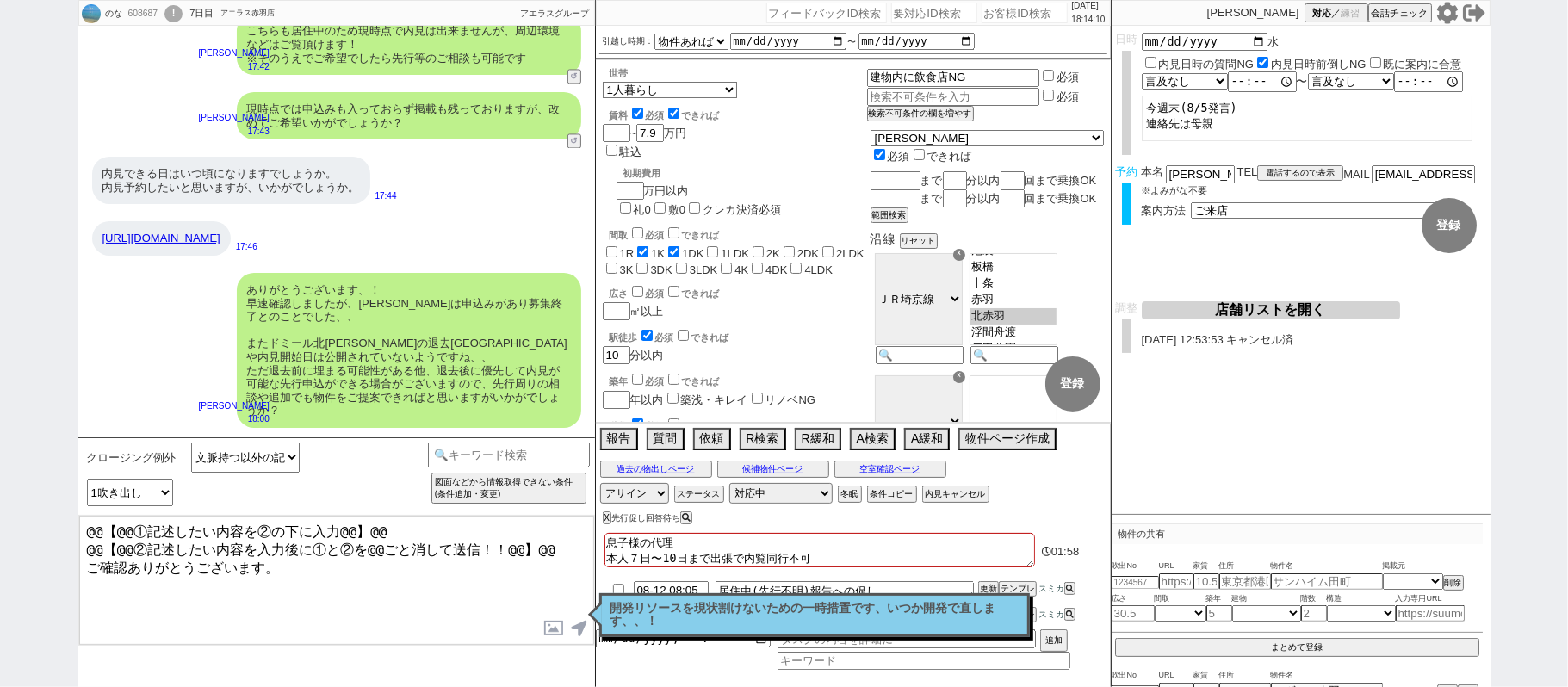
paste textarea "ドミール北赤羽"
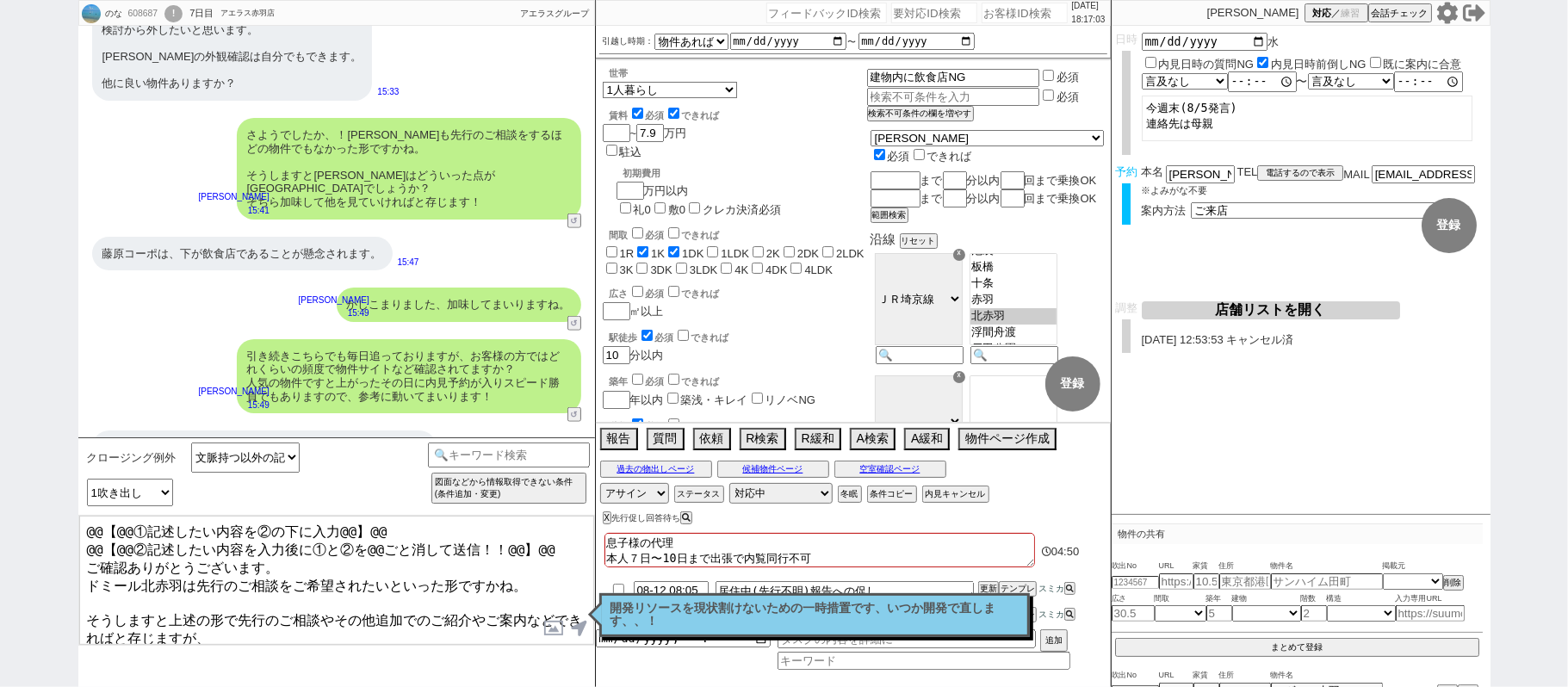
scroll to position [10476, 0]
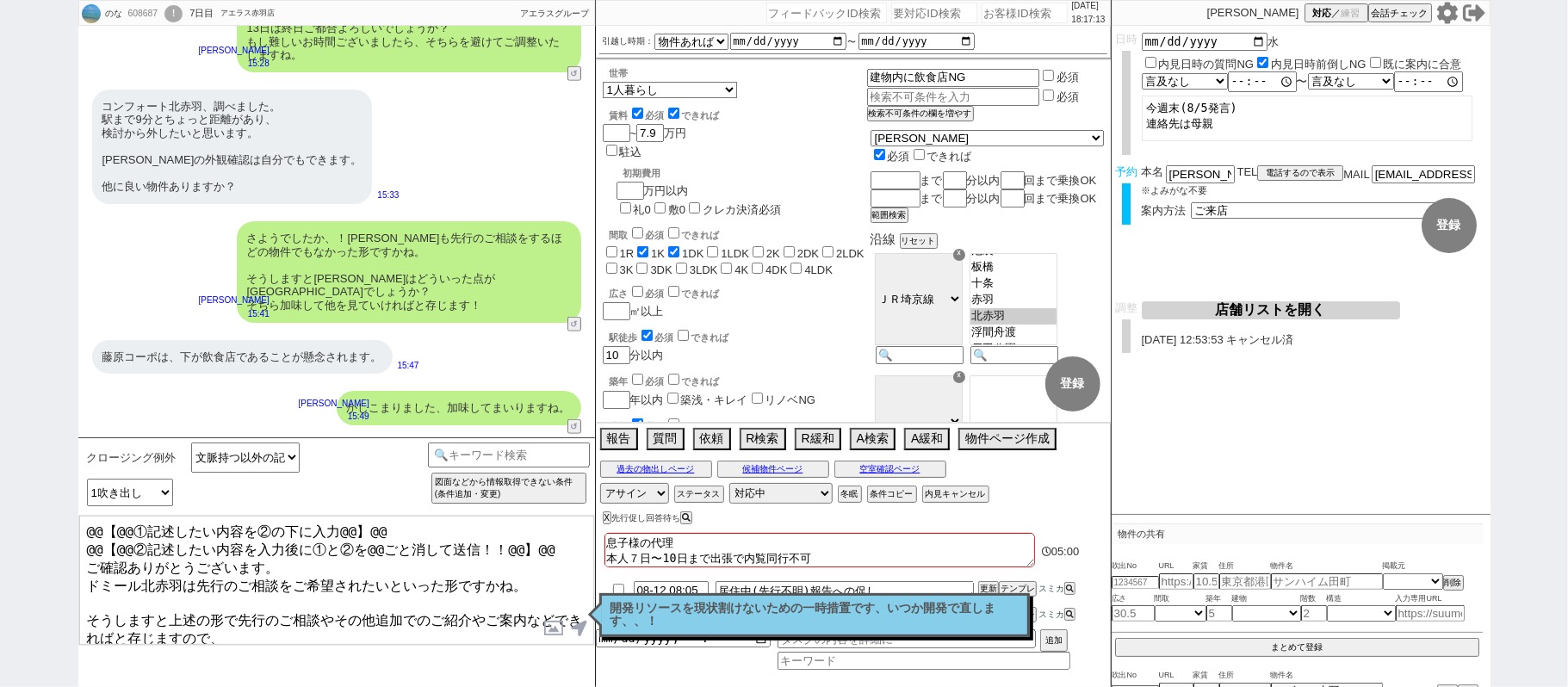
click at [555, 599] on textarea "@@【@@①記述したい内容を②の下に入力@@】@@ @@【@@②記述したい内容を入力後に①と②を@@ごと消して送信！！@@】@@ ご確認ありがとうございます。…" at bounding box center [336, 580] width 515 height 129
click at [89, 604] on textarea "@@【@@①記述したい内容を②の下に入力@@】@@ @@【@@②記述したい内容を入力後に①と②を@@ごと消して送信！！@@】@@ ご確認ありがとうございます。…" at bounding box center [336, 580] width 515 height 129
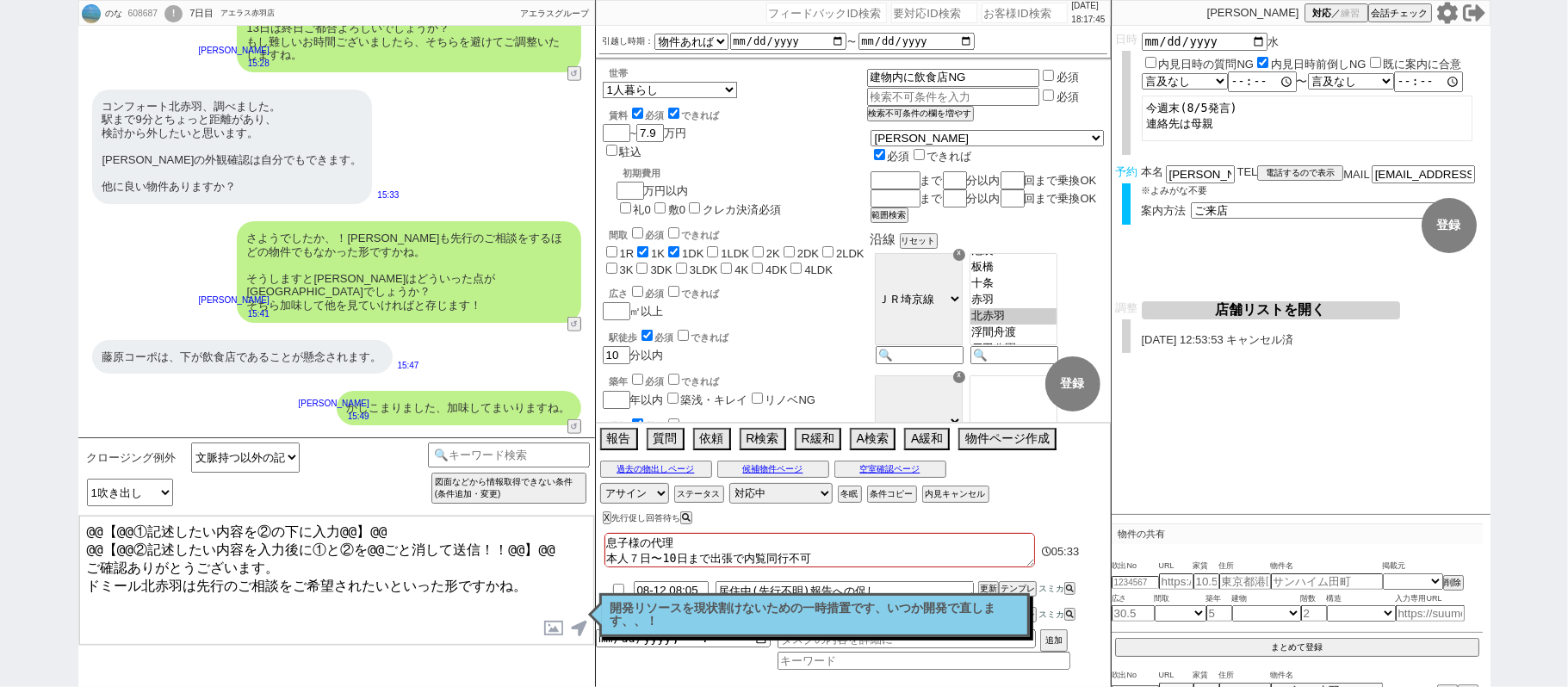
drag, startPoint x: 287, startPoint y: 479, endPoint x: 0, endPoint y: 331, distance: 322.9
click at [0, 368] on div "のな 608687 ! 0 7日目 アエラス赤羽店 冬眠中 自社客 アエラスグループ スミカ_BPO チャット全表示 2025-08-05 新しくフォローされ…" at bounding box center [784, 343] width 1568 height 687
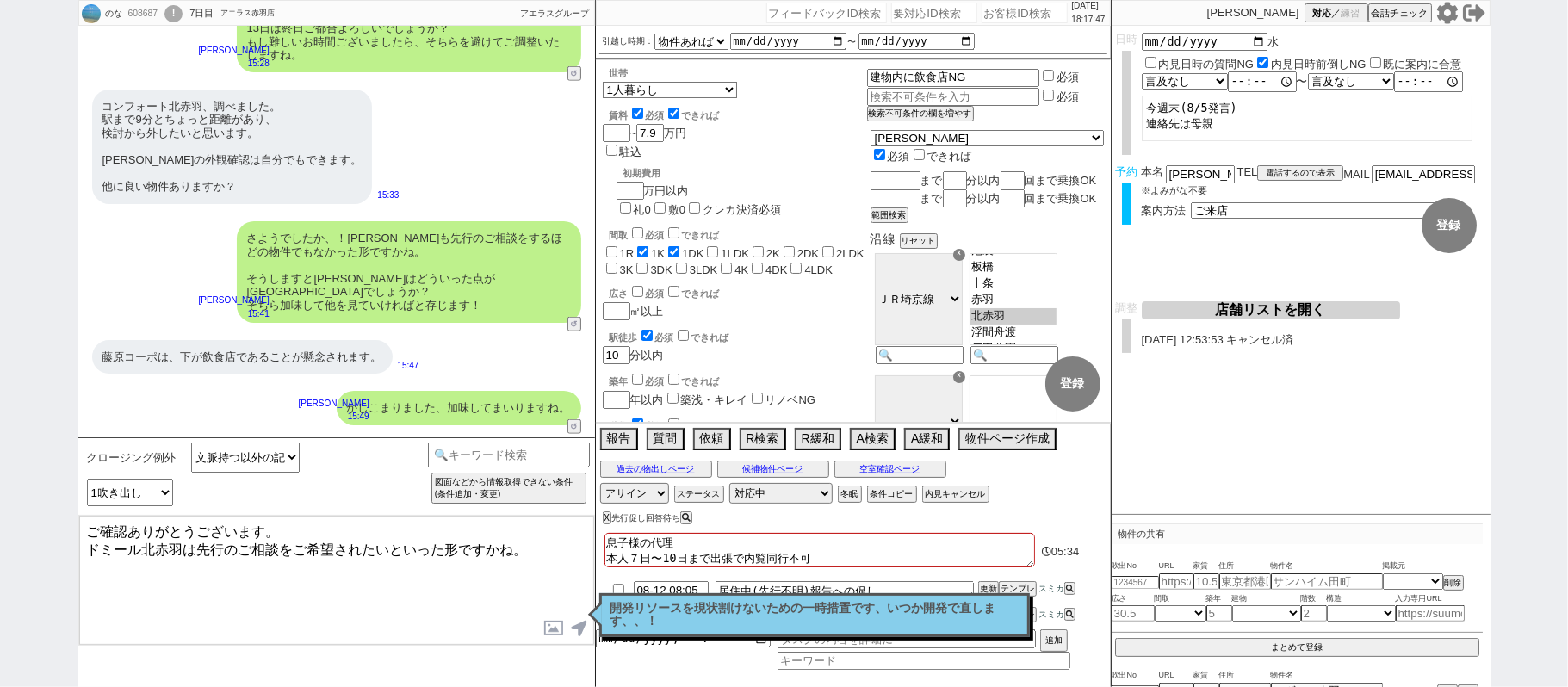
type textarea "ご確認ありがとうございます。 ドミール北赤羽は先行のご相談をご希望されたいといった形ですかね。"
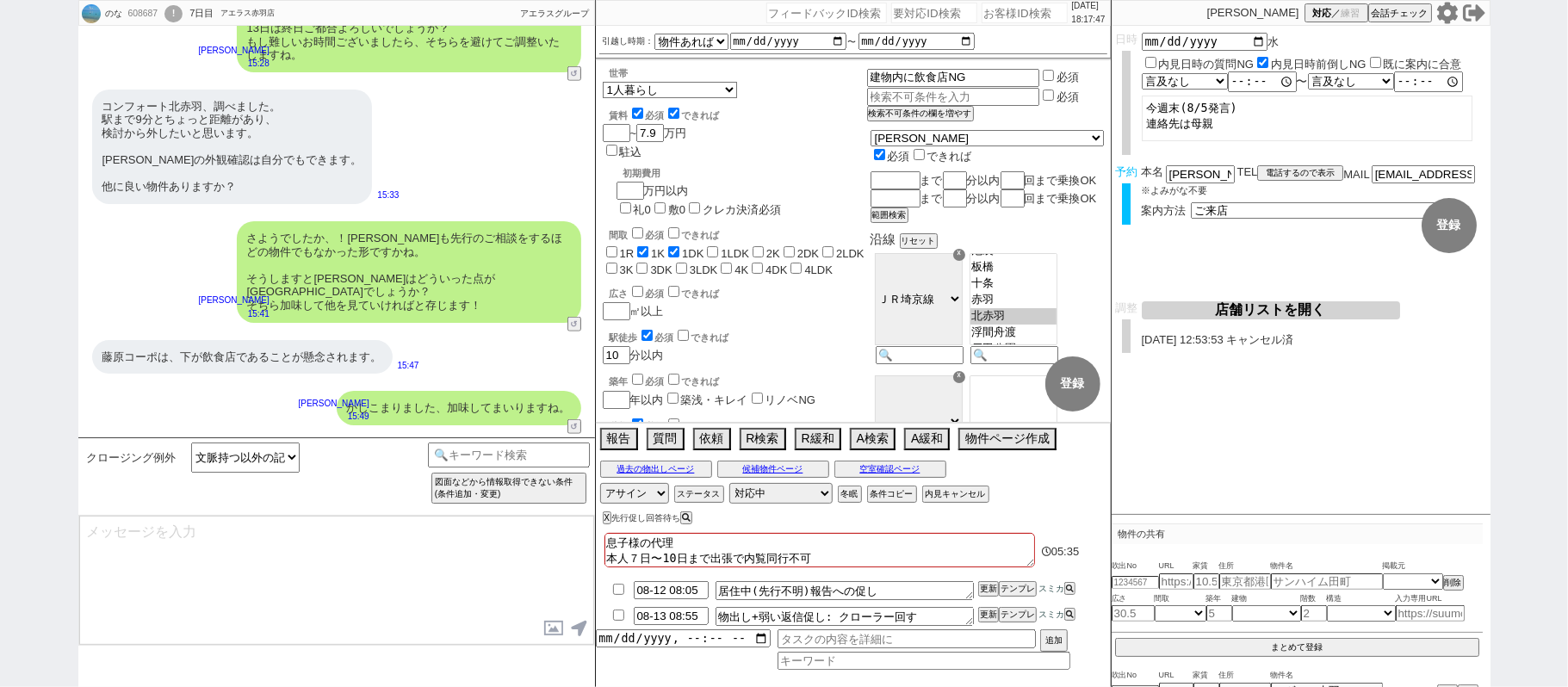
scroll to position [12045, 0]
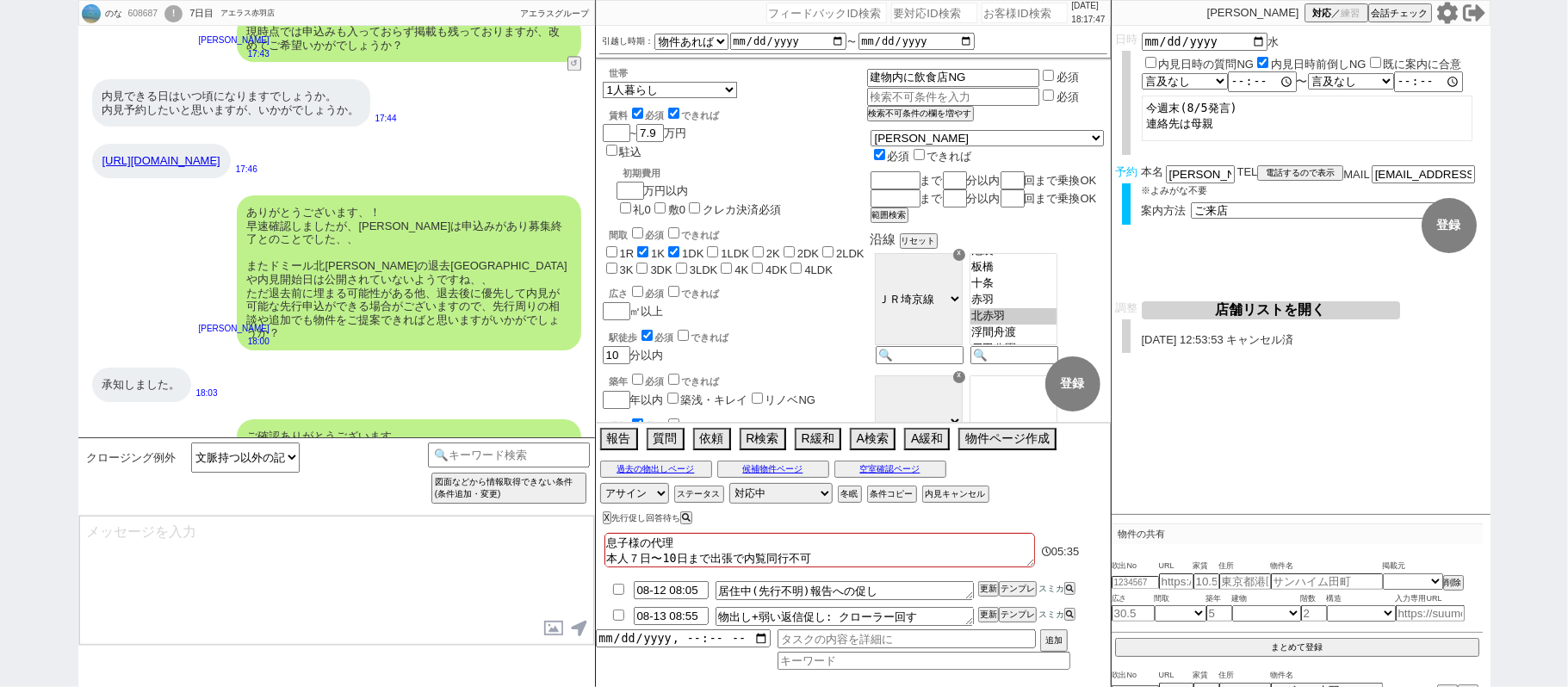
select select "431"
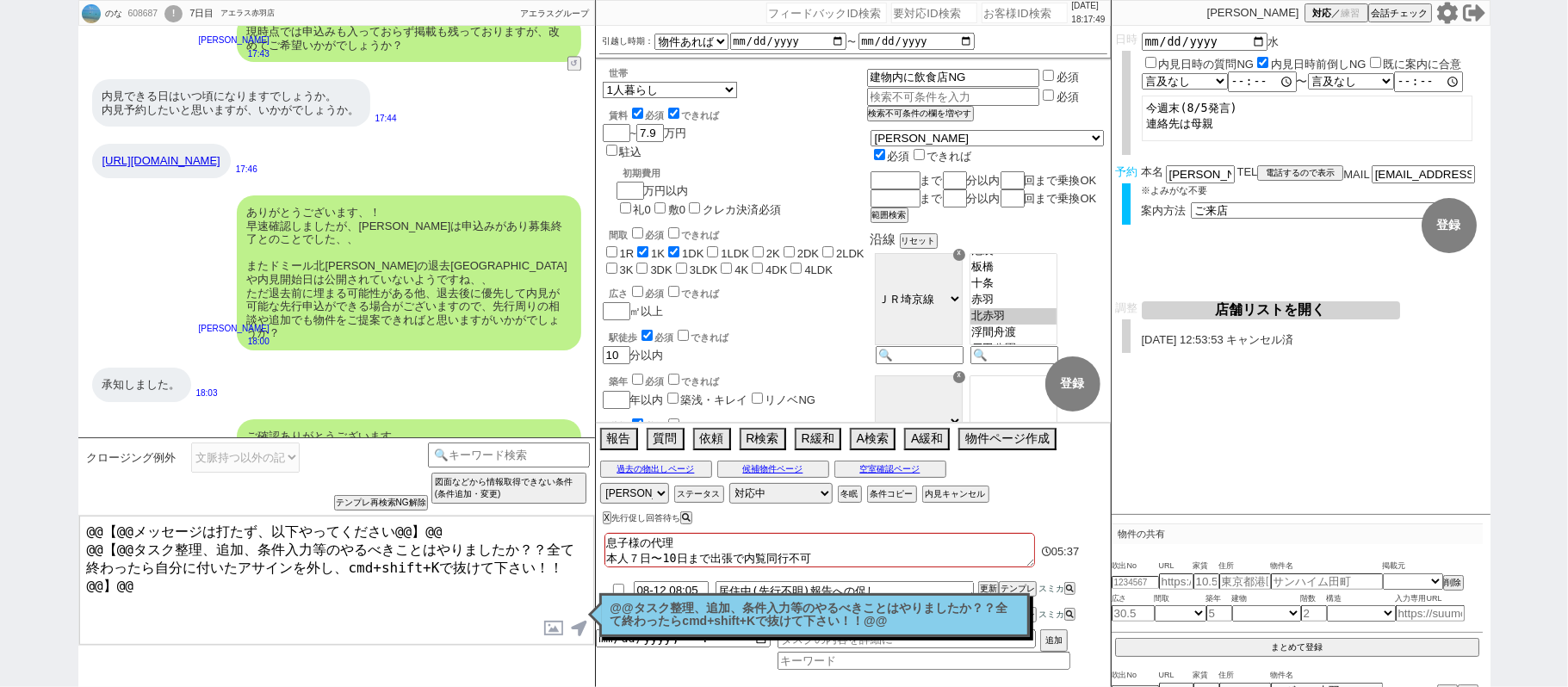
click at [0, 251] on div "のな 608687 ! 0 7日目 アエラス赤羽店 冬眠中 自社客 アエラスグループ スミカ_BPO チャット全表示 2025-08-05 新しくフォローされ…" at bounding box center [784, 343] width 1568 height 687
paste textarea "そうしますと上述の形で先行のご相談やその他追加でのご紹介やご案内など、いただいておりました13日にできればと存じますが、改めてご都合難しいお時間はございますで…"
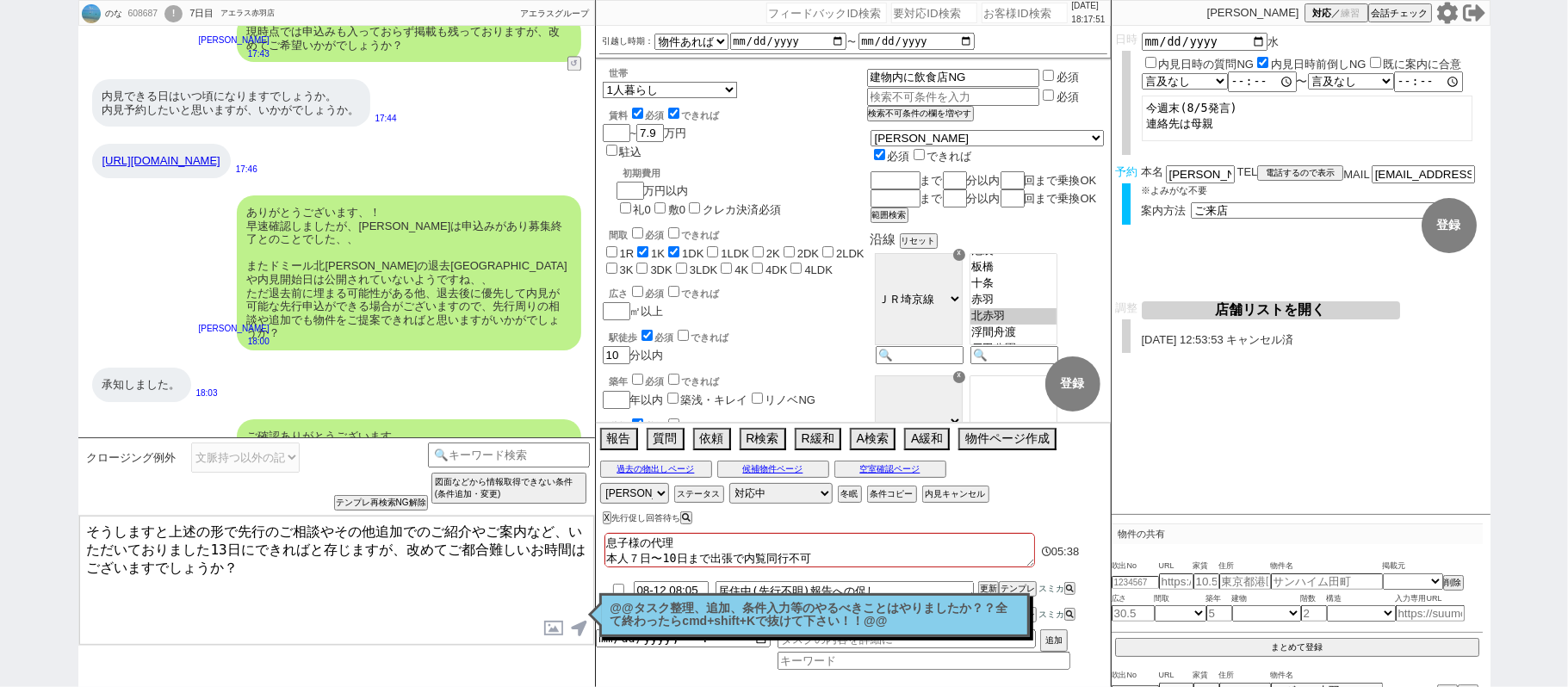
type textarea "そうしますと上述の形で先行のご相談やその他追加でのご紹介やご案内など、いただいておりました13日にできればと存じますが、改めてご都合難しいお時間はございますで…"
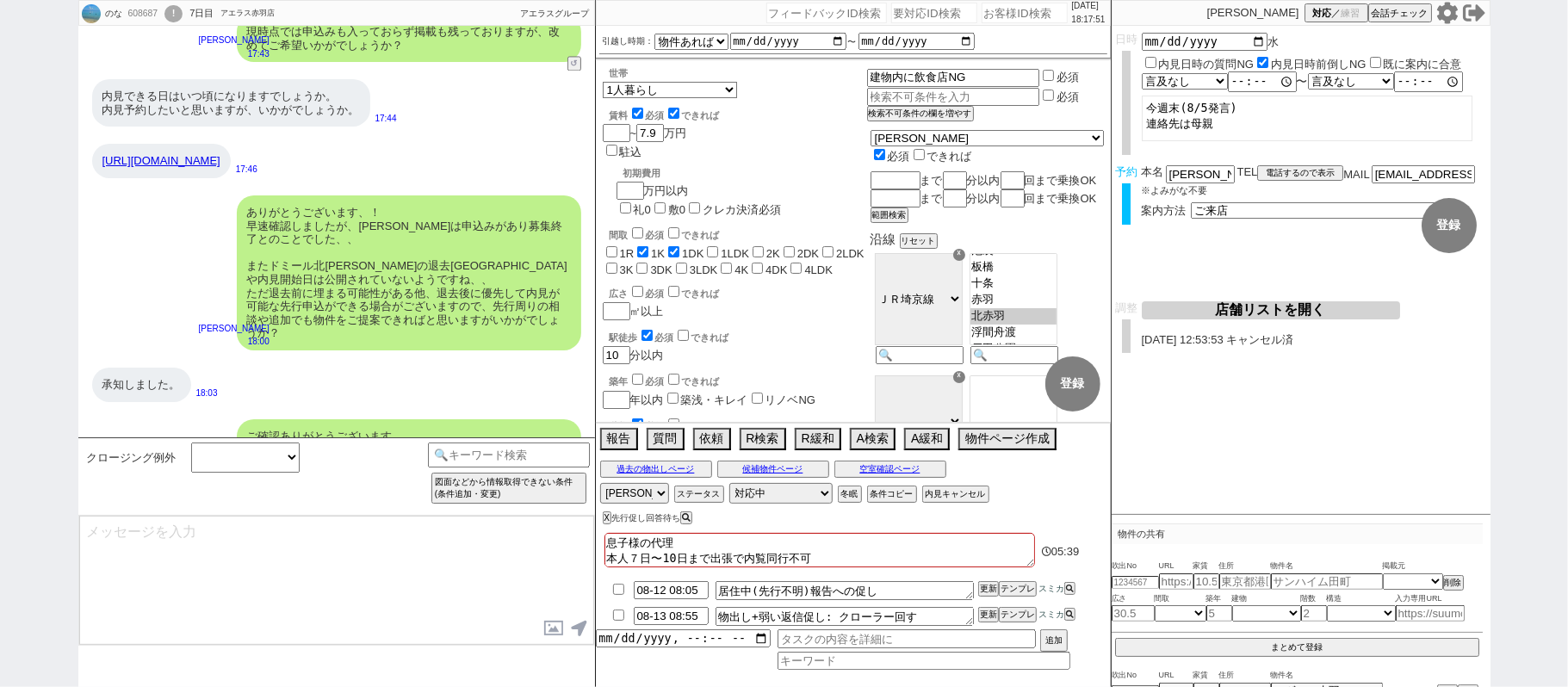
scroll to position [12124, 0]
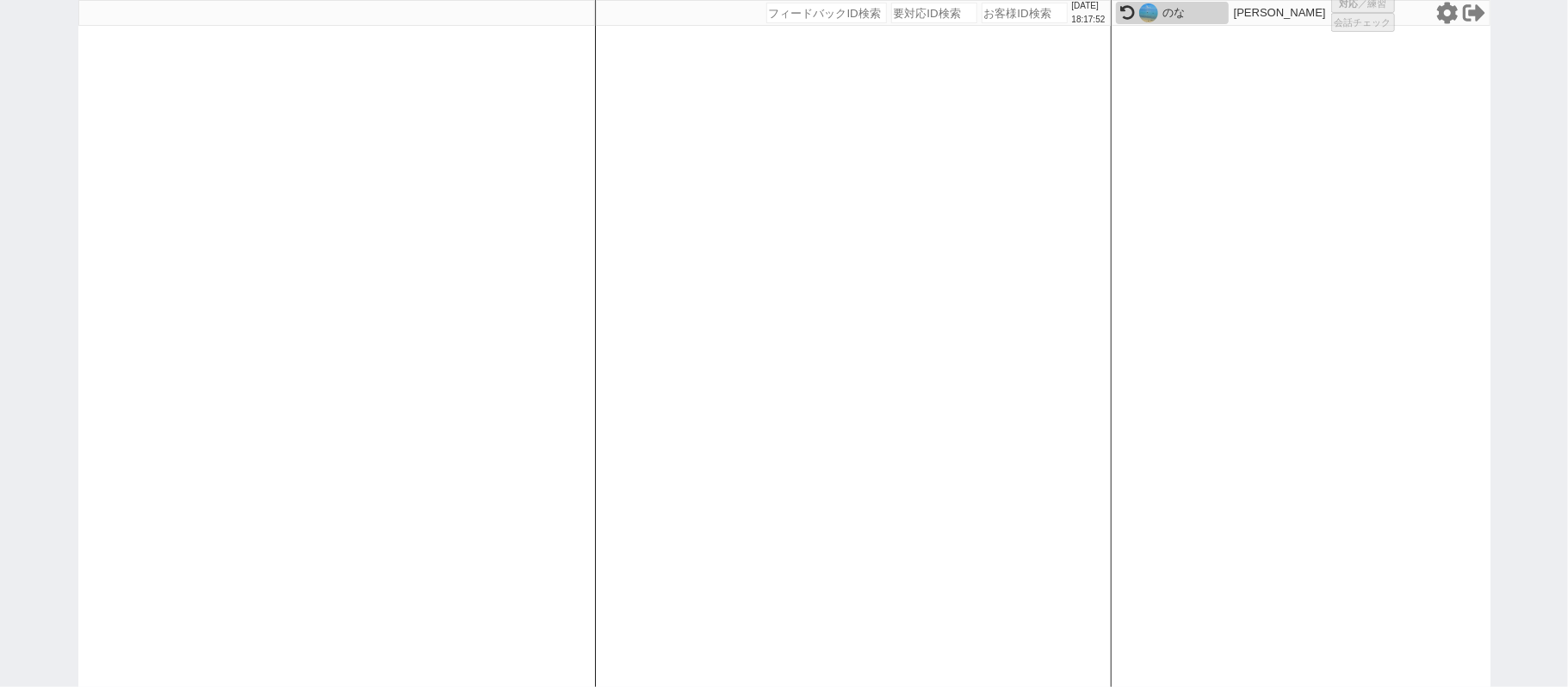
select select "3"
select select "2"
select select
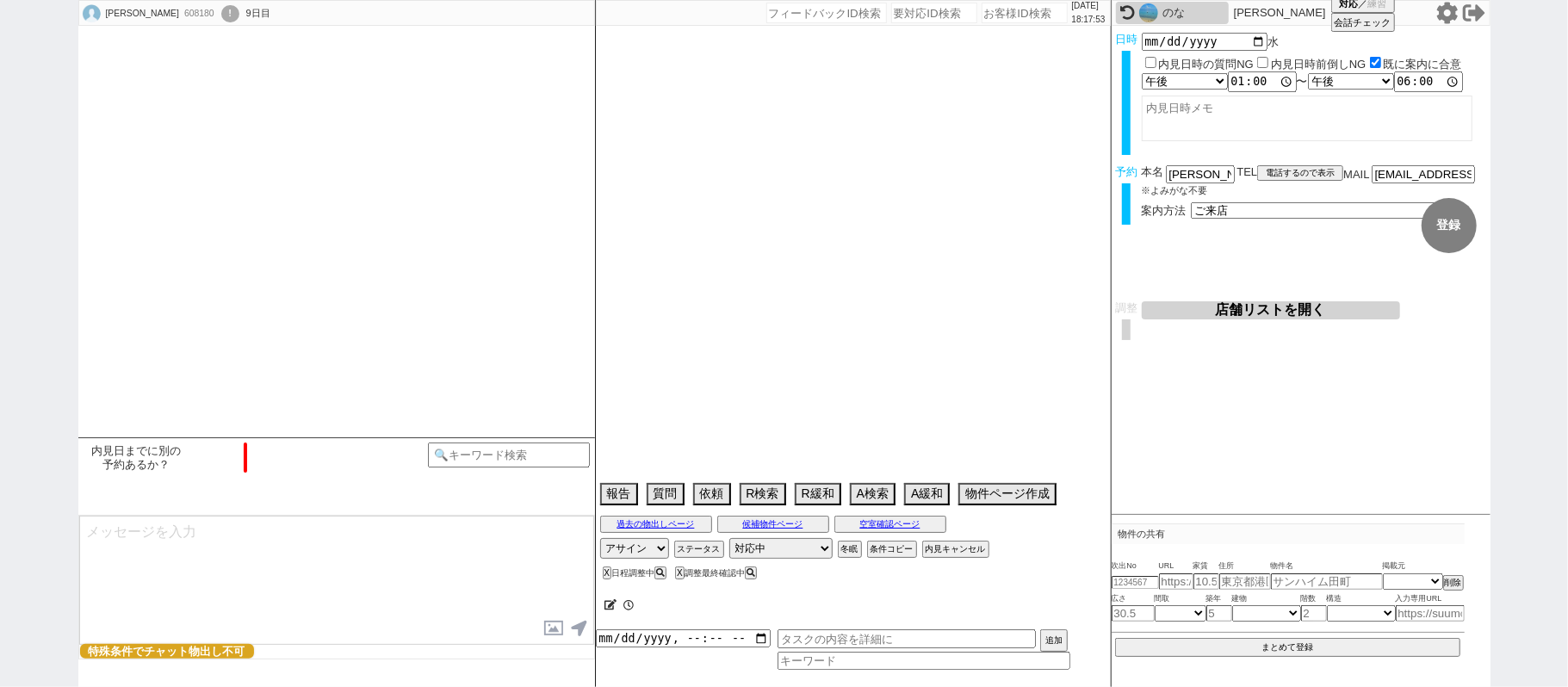
select select "13"
select select "0"
select select "58"
select select "57"
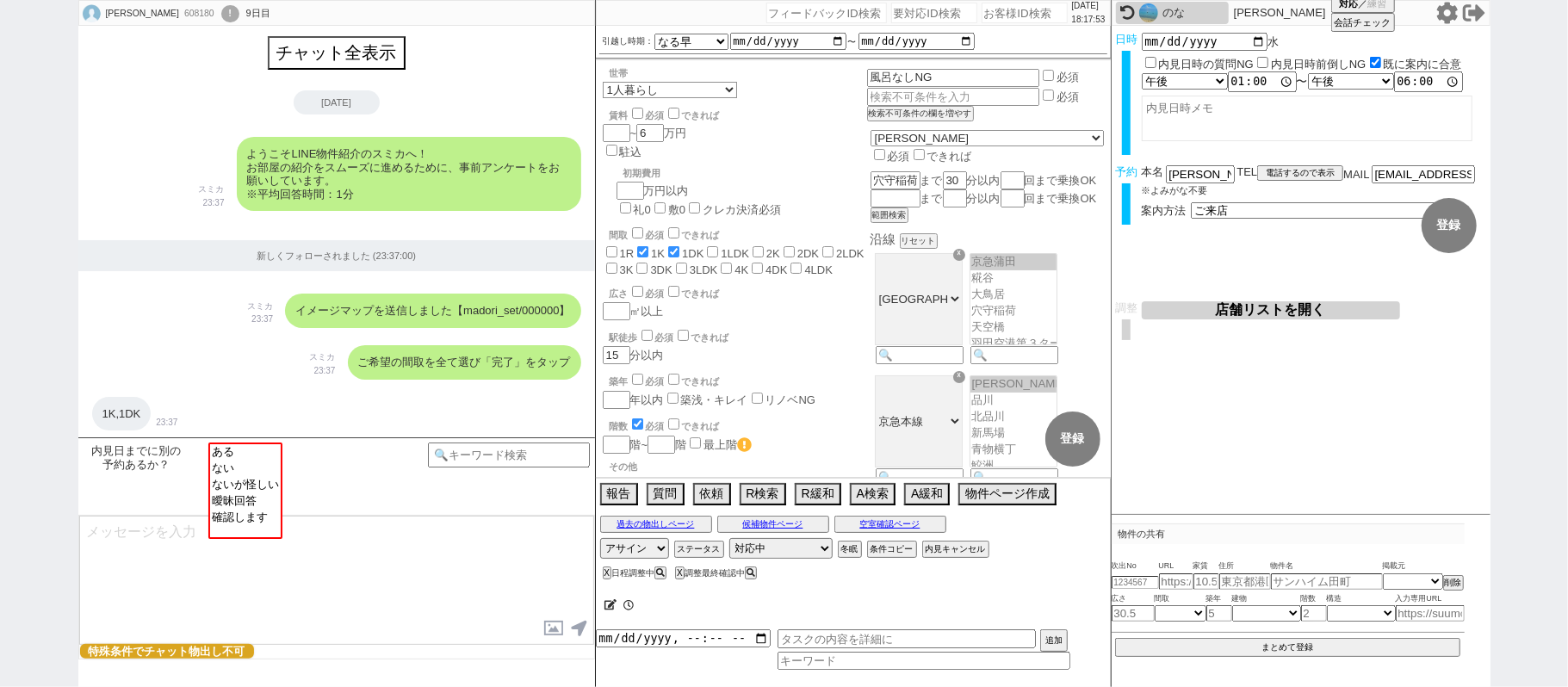
scroll to position [3741, 0]
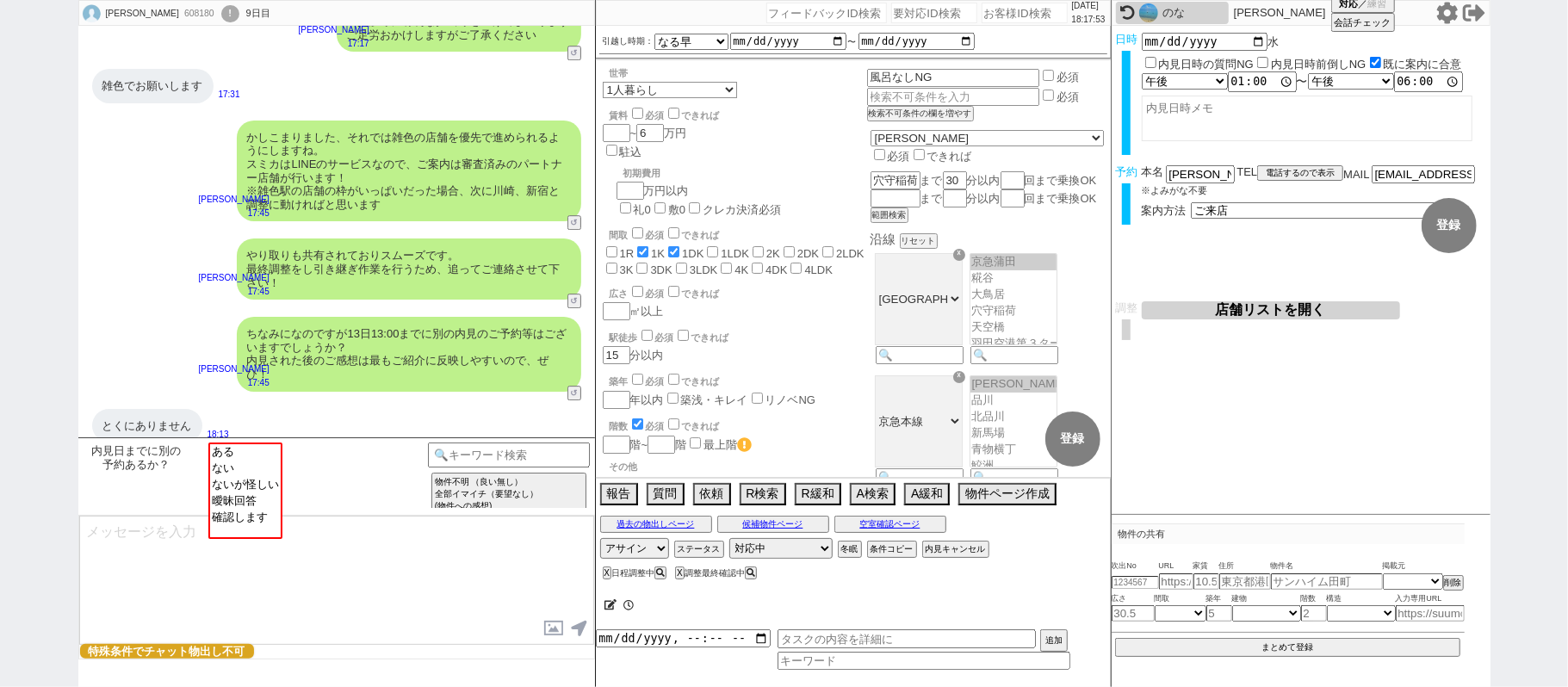
click at [1167, 7] on div "のな" at bounding box center [1193, 12] width 62 height 13
select select "431"
select select "2"
select select
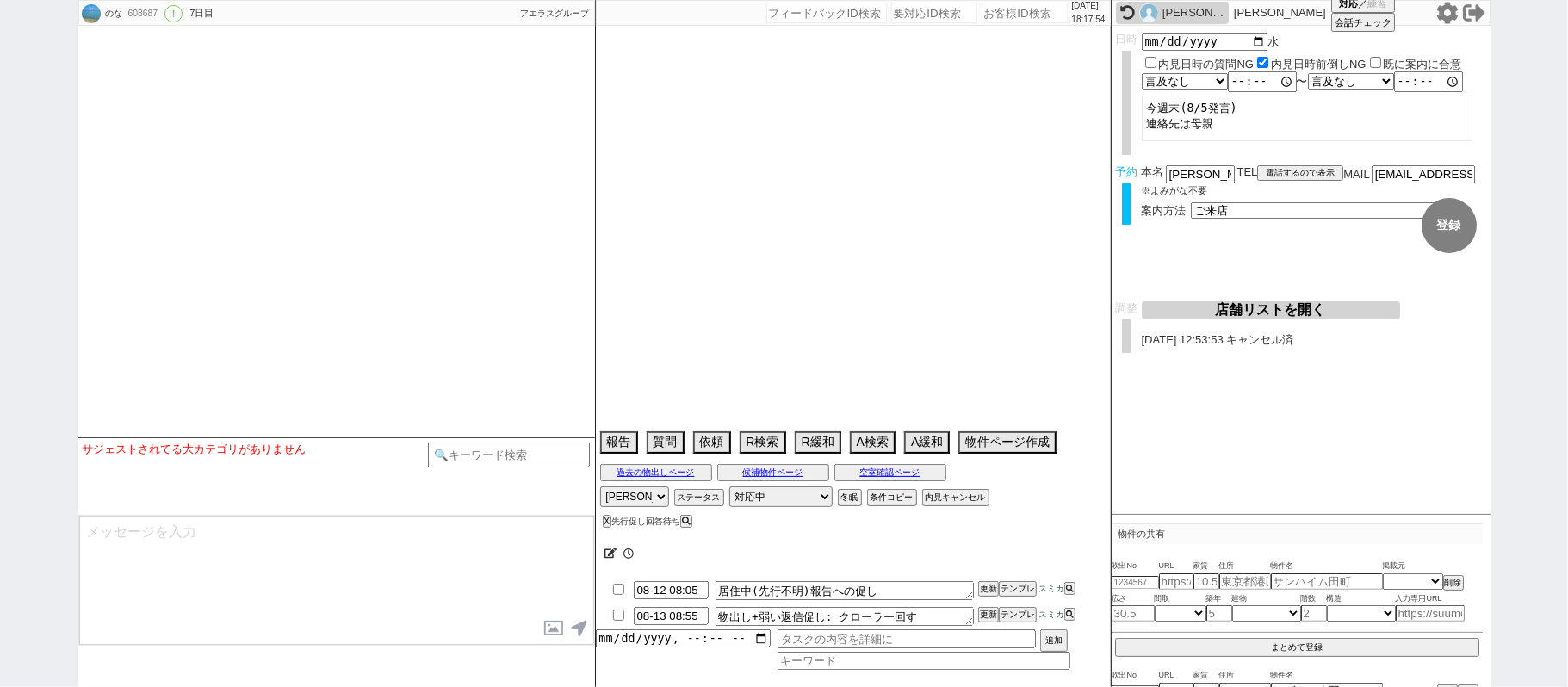
type textarea "息子様の代理 本人７日〜10日まで出張で内覧同行不可"
select select "15"
select select "0"
select select "25"
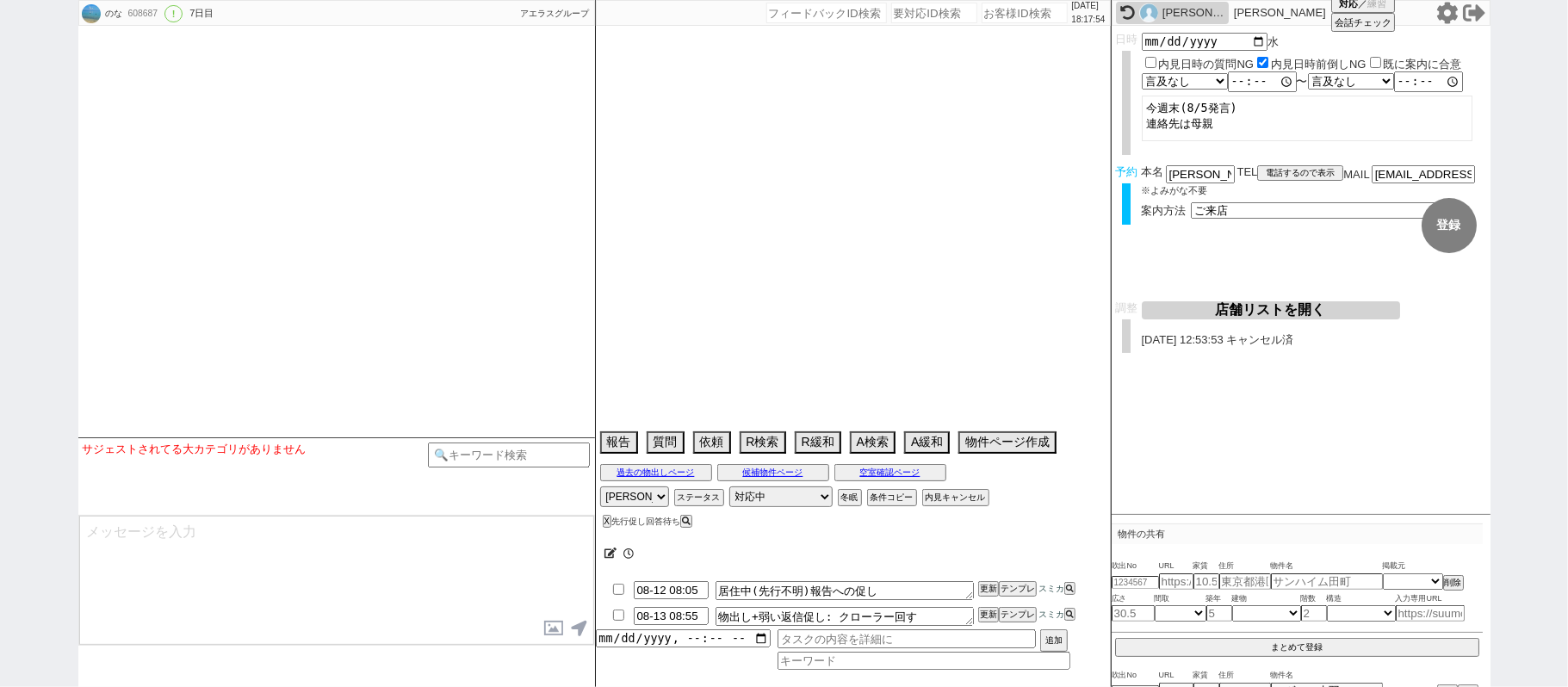
select select "793"
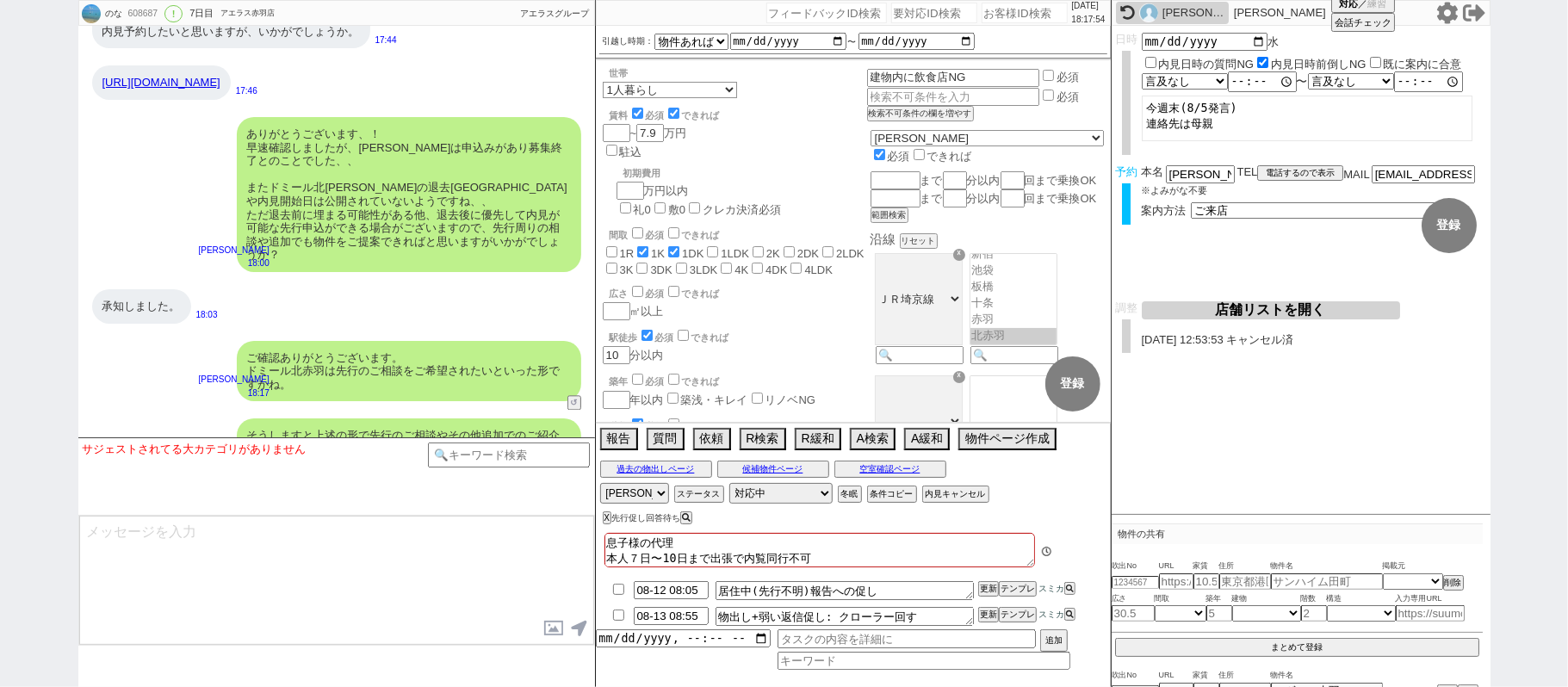
scroll to position [126, 0]
click at [651, 491] on select "アサイン 青木琢磨 松井健太朗 廣瀬晶子 石川汐貴" at bounding box center [634, 493] width 69 height 21
select select
click at [600, 485] on select "アサイン 青木琢磨 松井健太朗 廣瀬晶子 石川汐貴" at bounding box center [634, 493] width 69 height 21
click at [1152, 12] on img at bounding box center [1148, 13] width 19 height 19
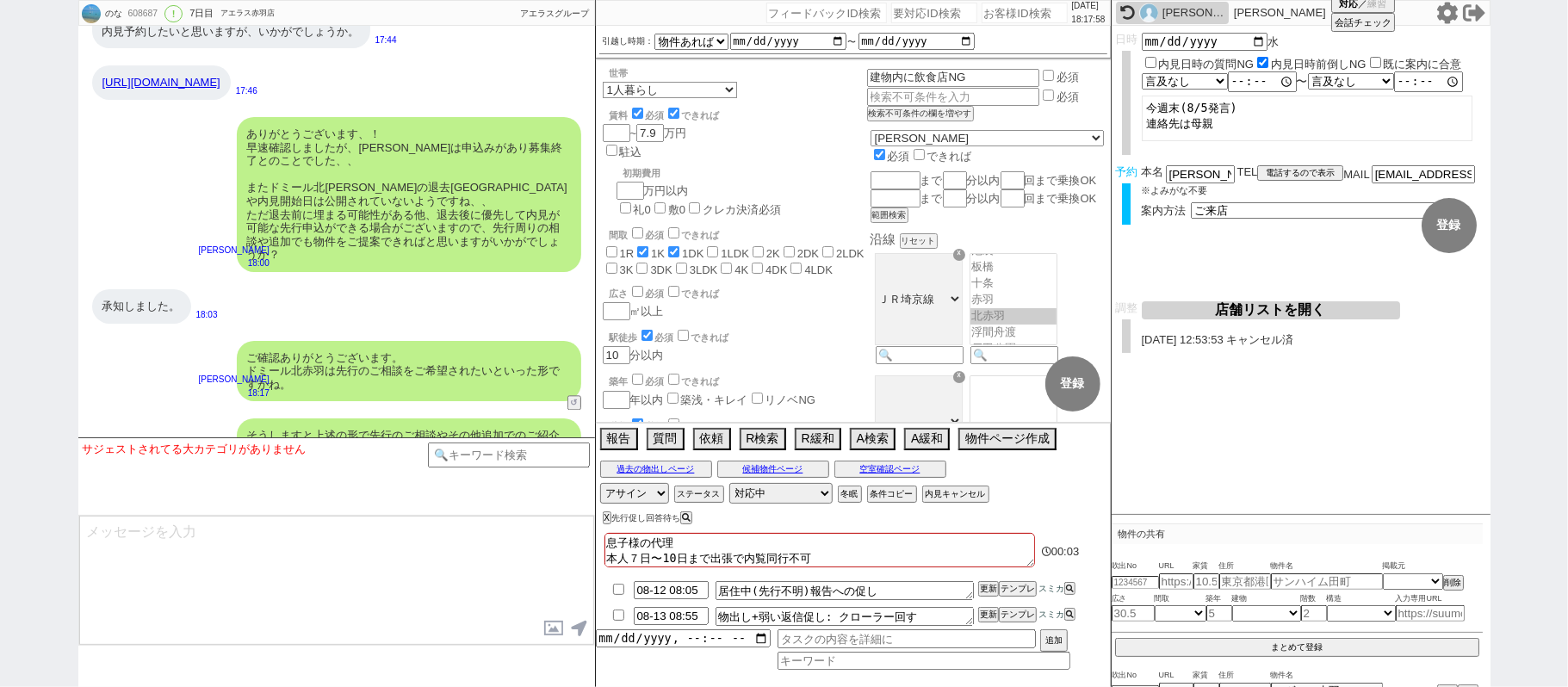
select select "3"
select select "2"
select select
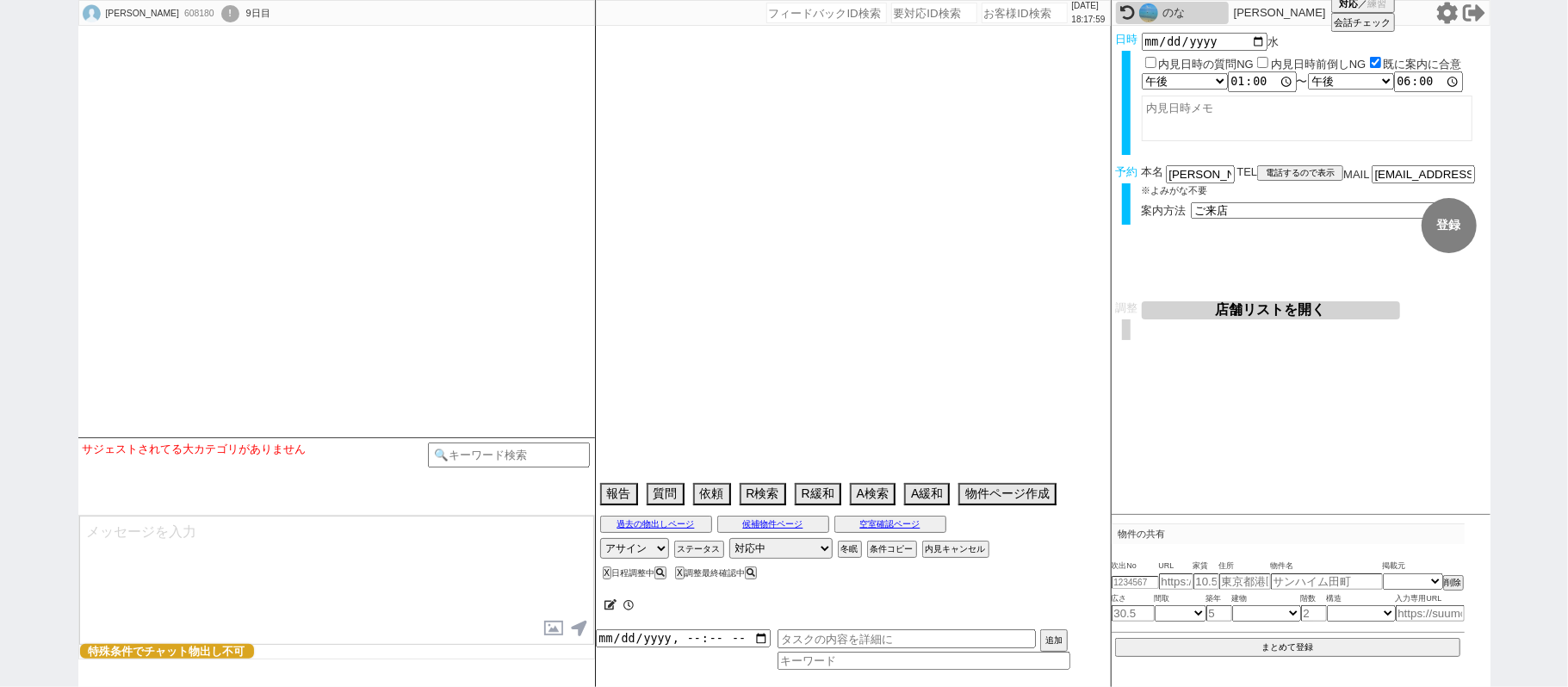
select select "13"
select select "0"
select select "58"
select select "57"
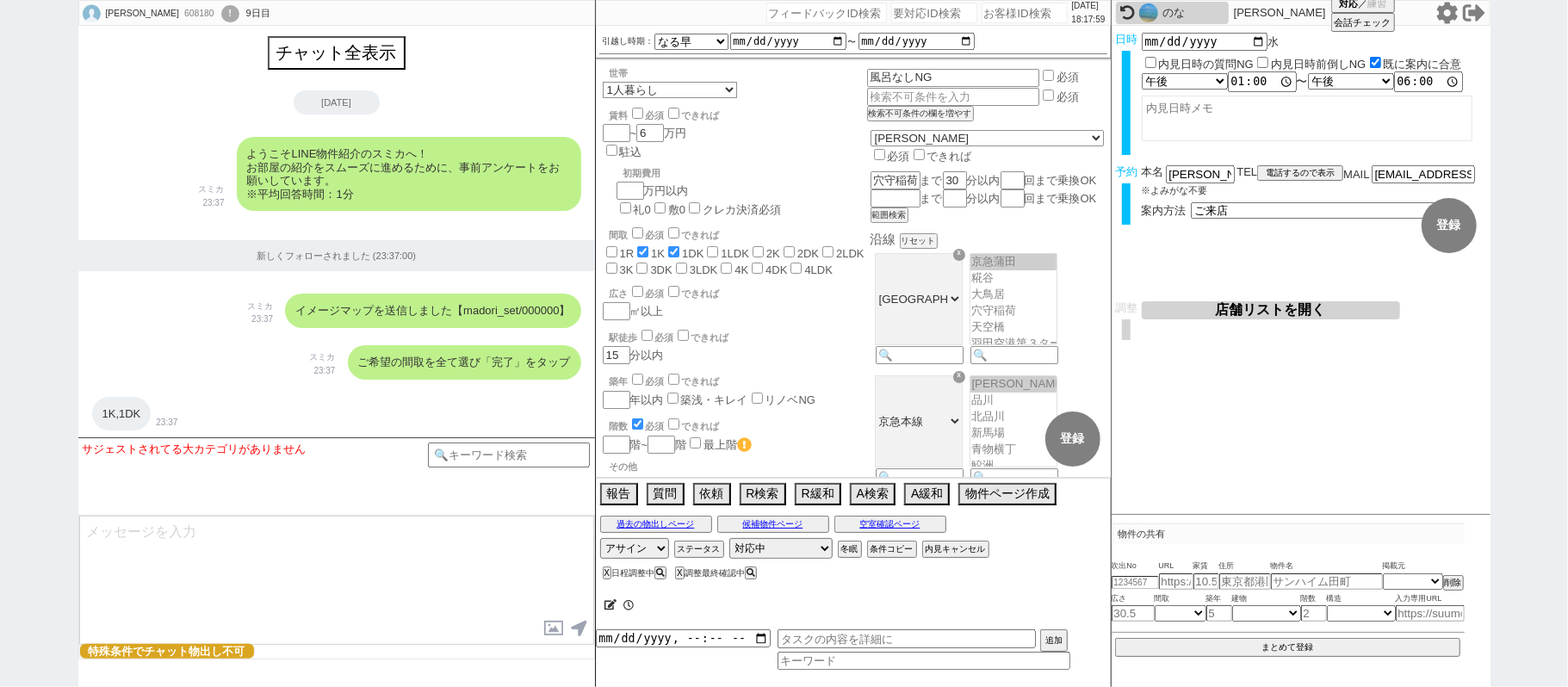
scroll to position [3741, 0]
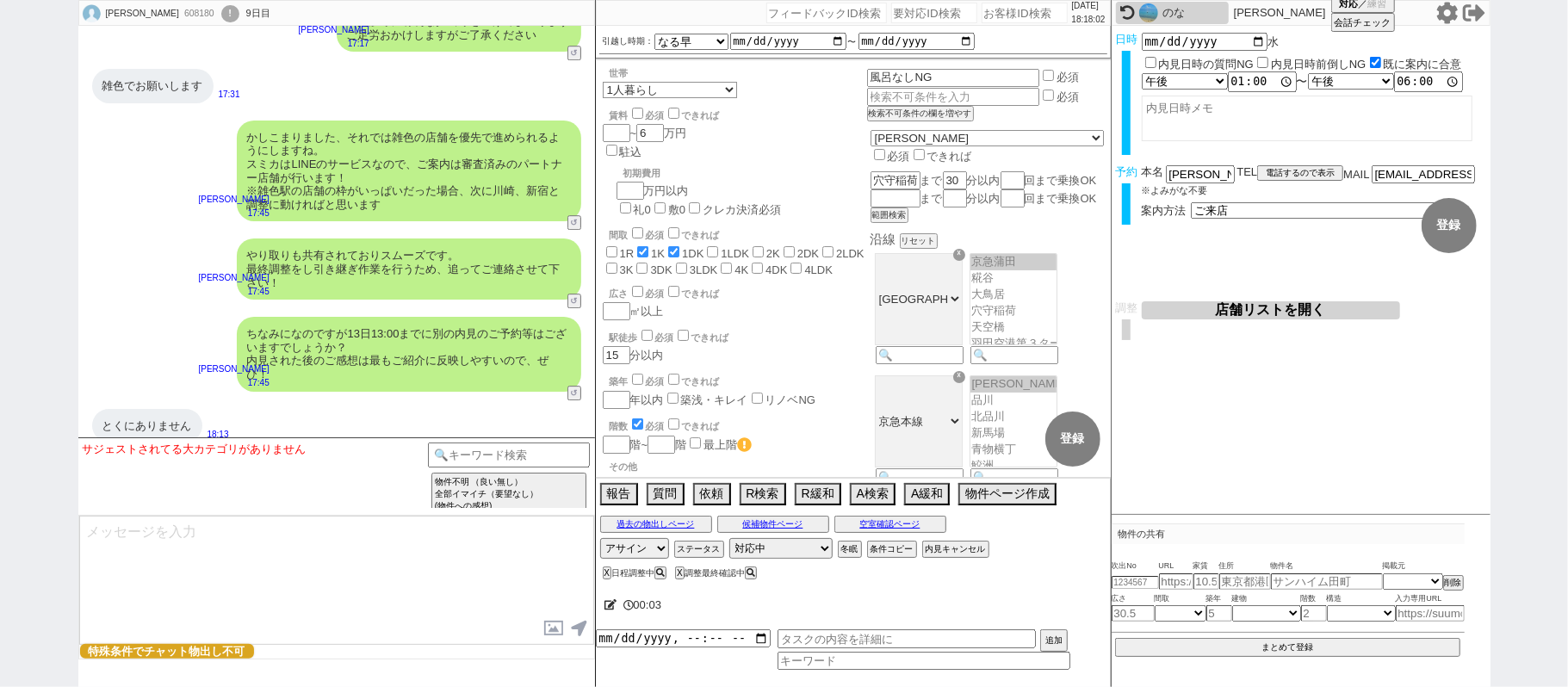
drag, startPoint x: 582, startPoint y: 377, endPoint x: 565, endPoint y: 398, distance: 27.0
click at [580, 377] on div "ちなみになのですが13日13:00までに別の内見のご予約等はございますでしょうか？ 内見された後のご感想は最もご紹介に反映しやすいので、ぜひ！ 廣瀬晶子 17…" at bounding box center [336, 354] width 517 height 91
click at [575, 389] on button "↺" at bounding box center [576, 395] width 11 height 11
select select "ない"
click at [264, 475] on option "ない" at bounding box center [245, 483] width 71 height 16
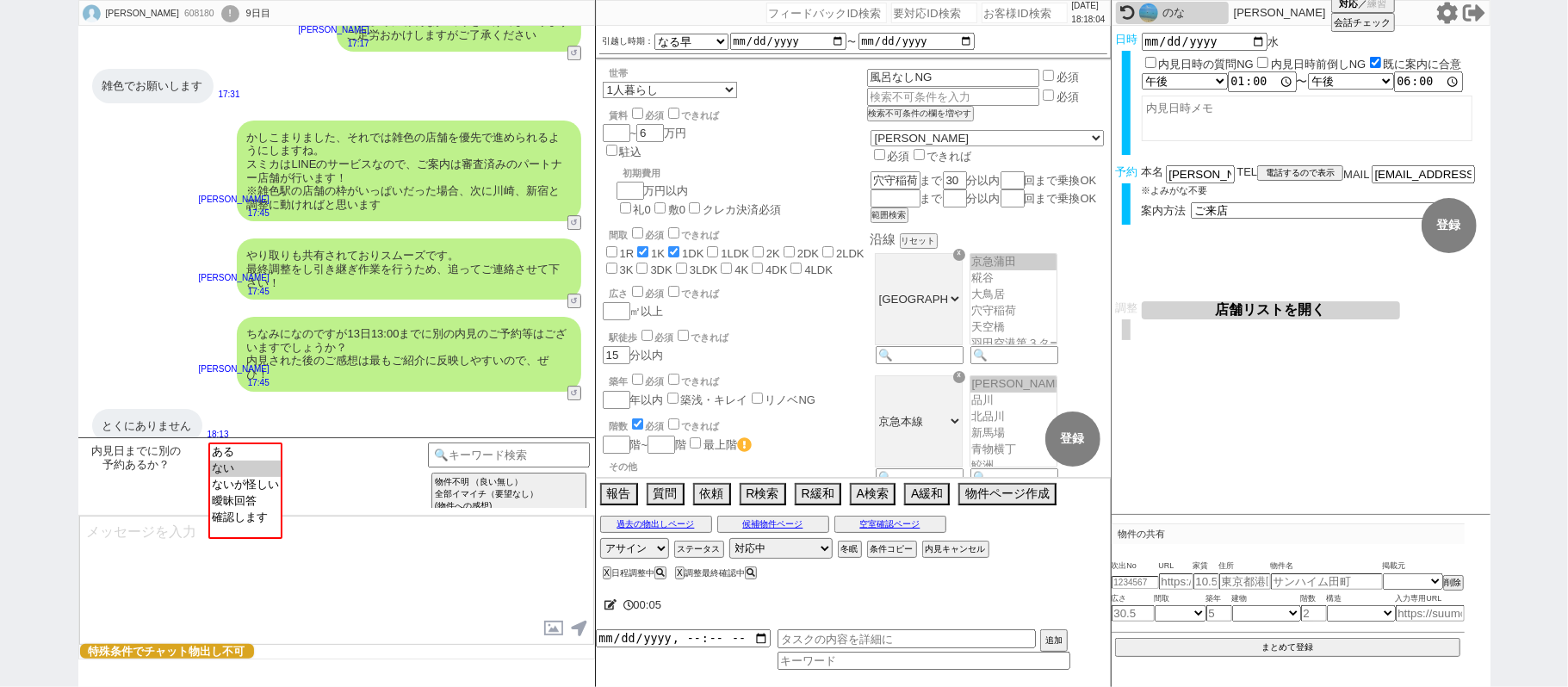
type textarea "かしこまりました！そうしましたら、今後もネットの物件もネット経由で問い合わせずに、LINEに頂けます幸いです！ 総合仲介でほぼ全ての物件を紹介可能ですので、当…"
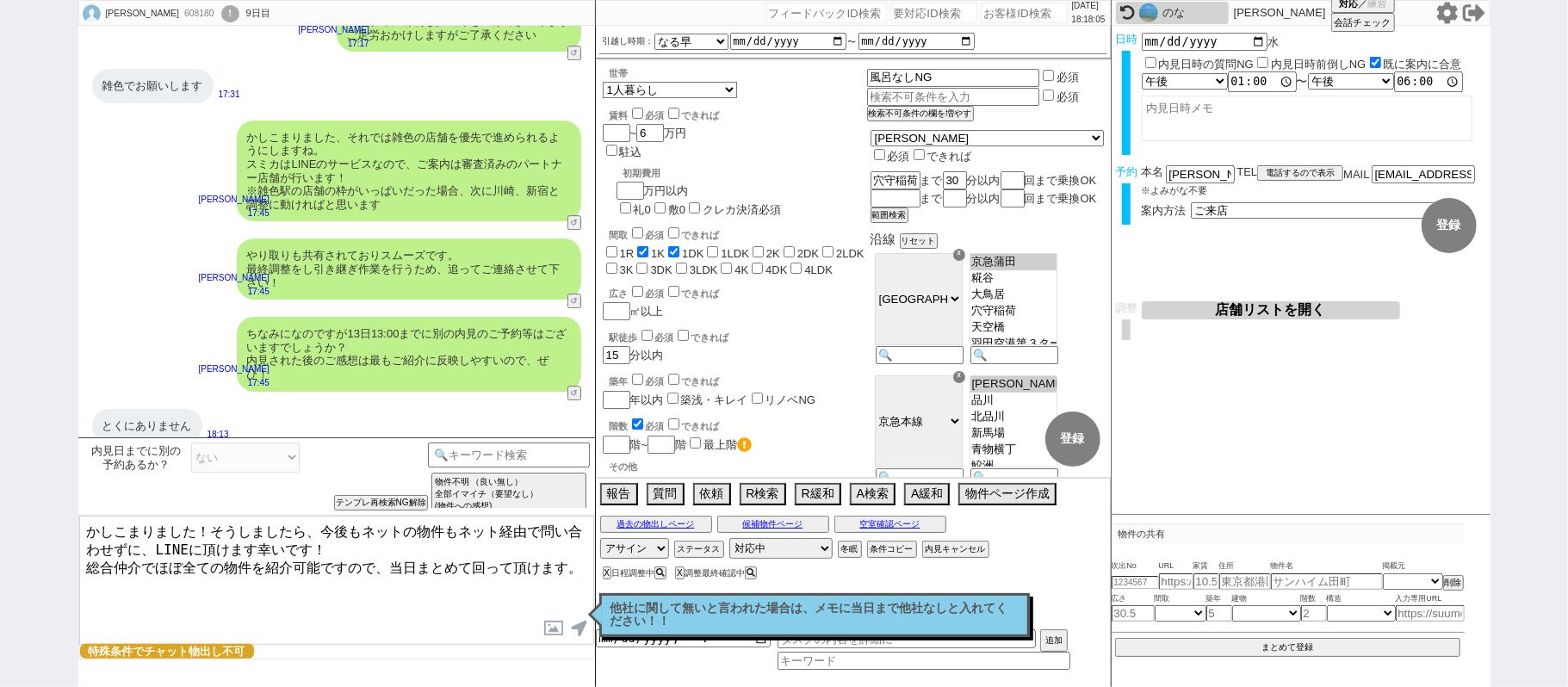
click at [625, 613] on p "他社に関して無いと言われた場合は、メモに当日まで他社なしと入れてください！！" at bounding box center [815, 615] width 408 height 27
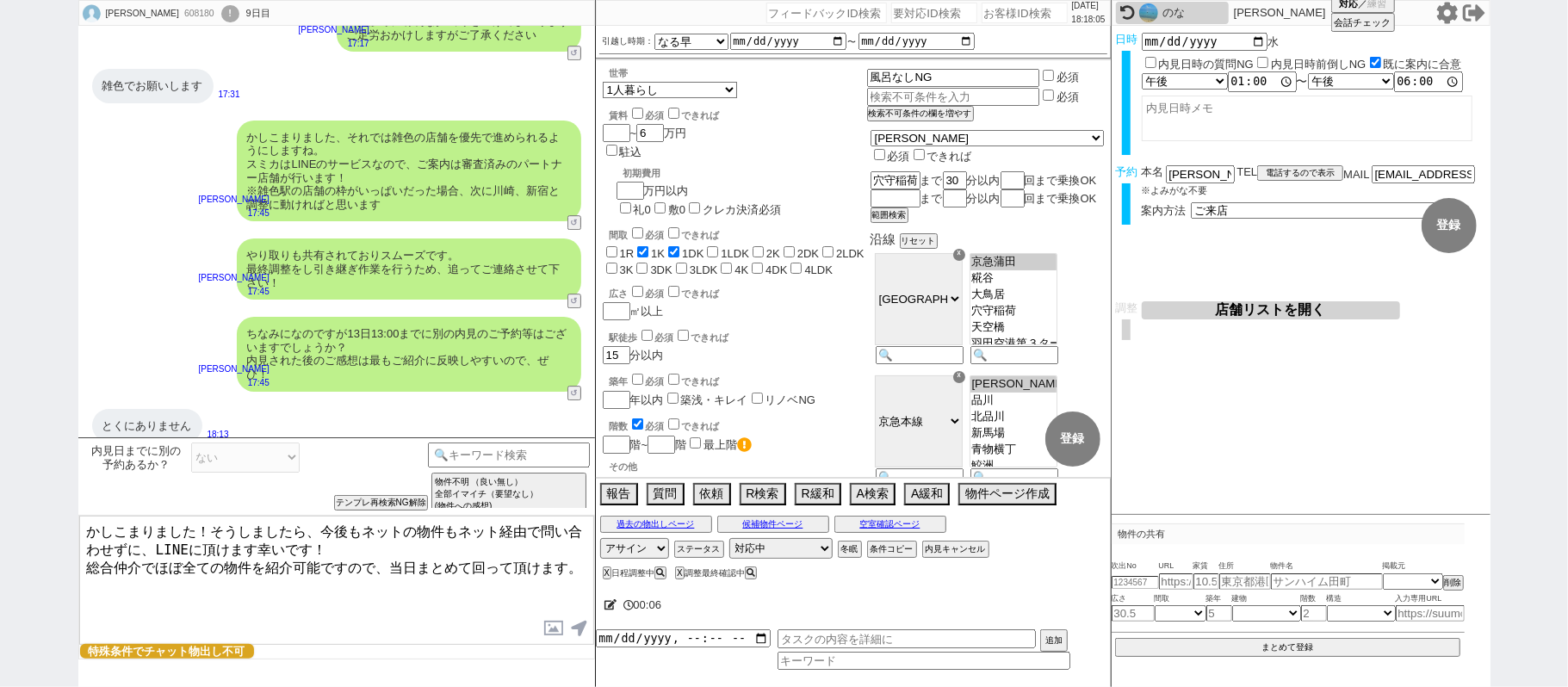
click at [614, 606] on icon at bounding box center [611, 605] width 12 height 11
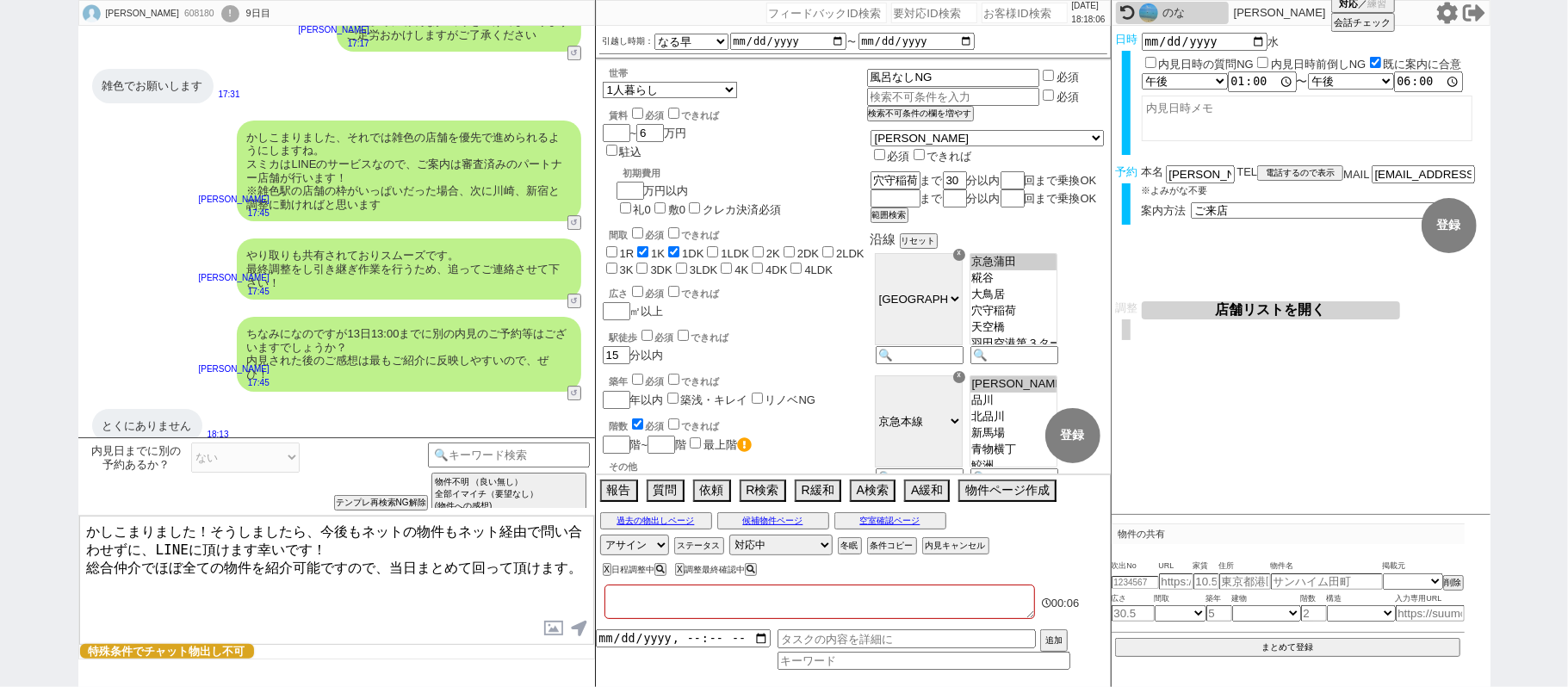
click at [637, 609] on textarea at bounding box center [819, 602] width 430 height 34
type textarea "ｒ"
checkbox input "false"
checkbox input "true"
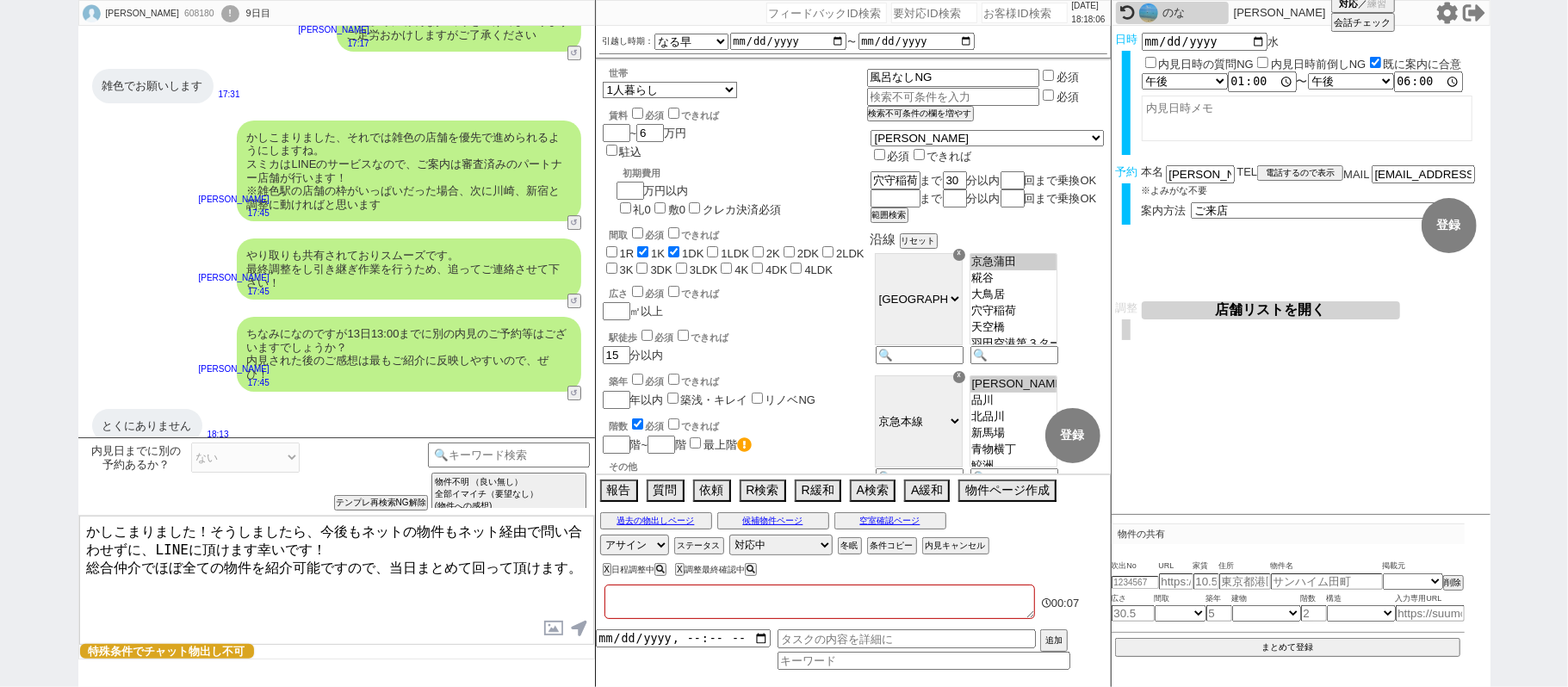
checkbox input "false"
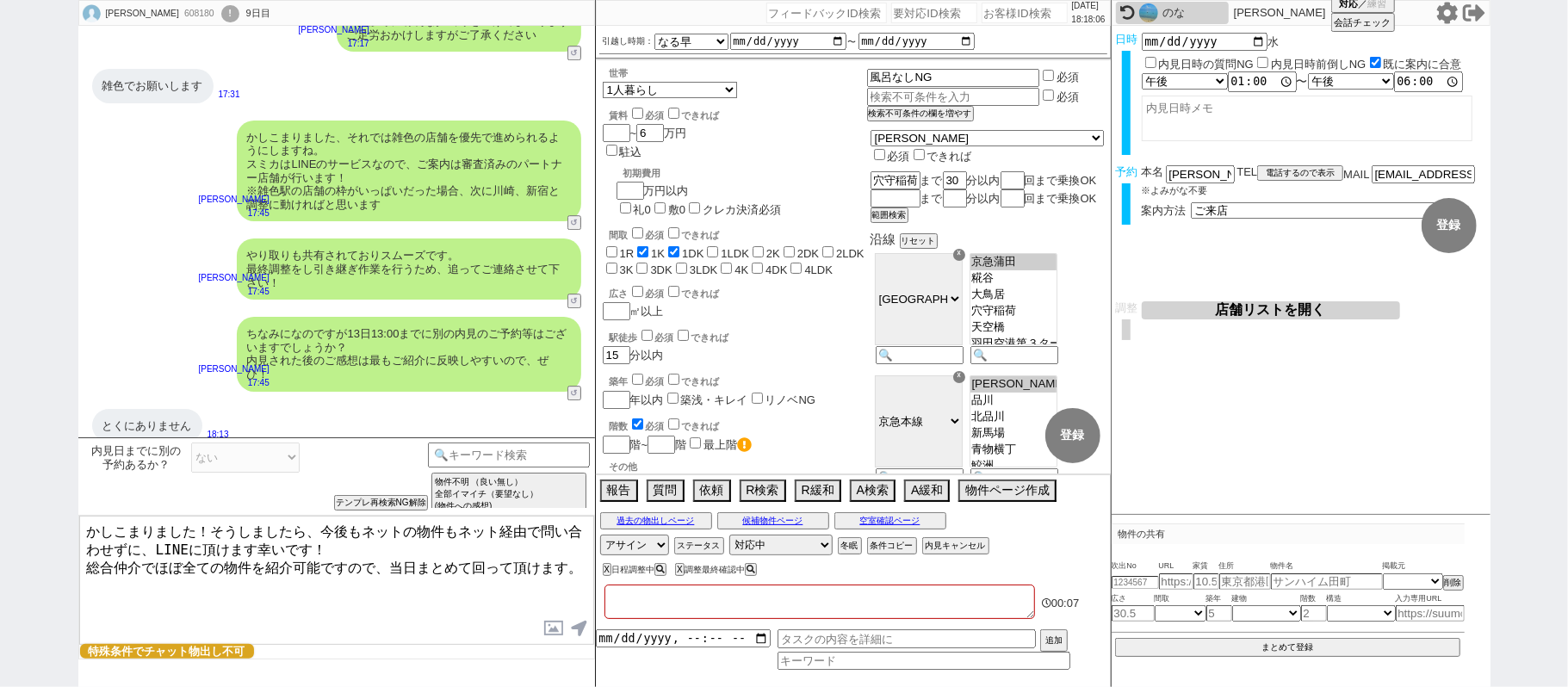
checkbox input "false"
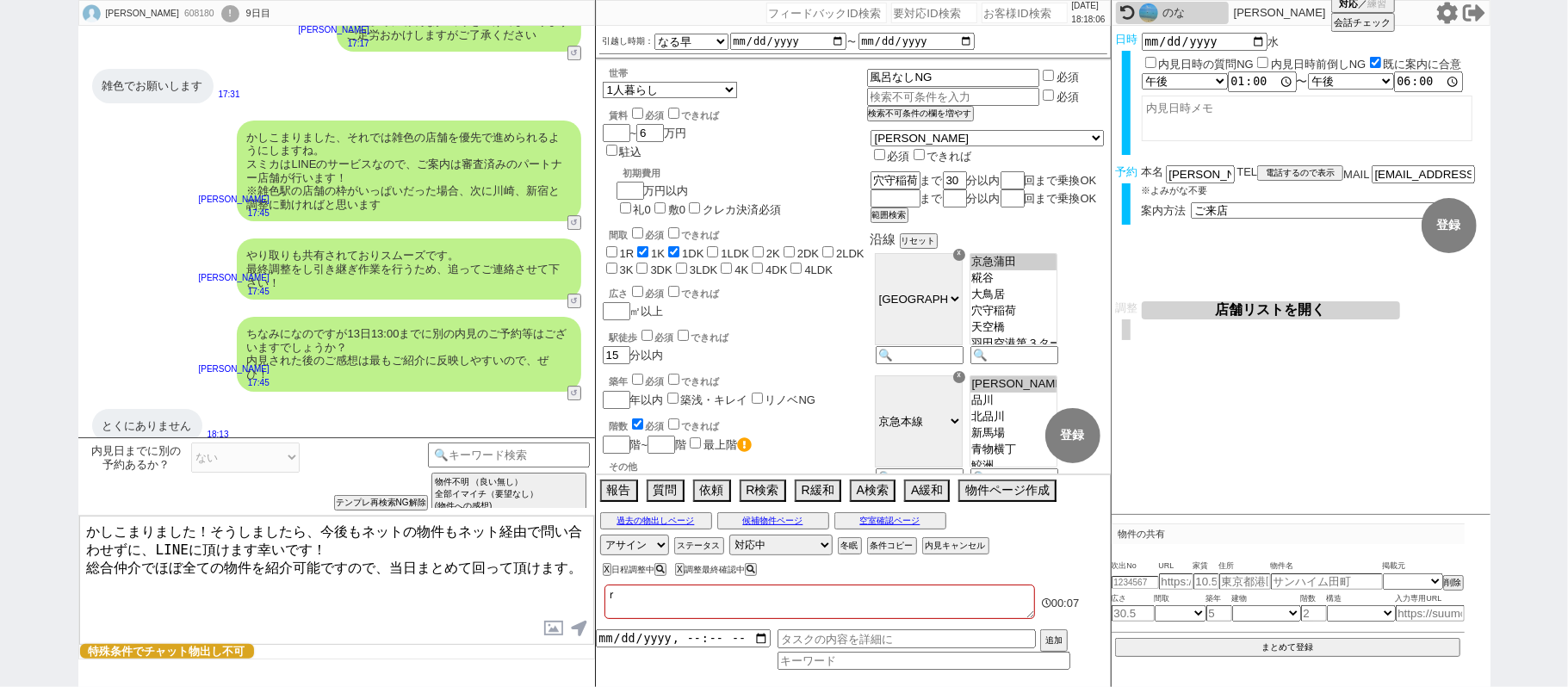
type textarea "ら"
checkbox input "false"
checkbox input "true"
checkbox input "false"
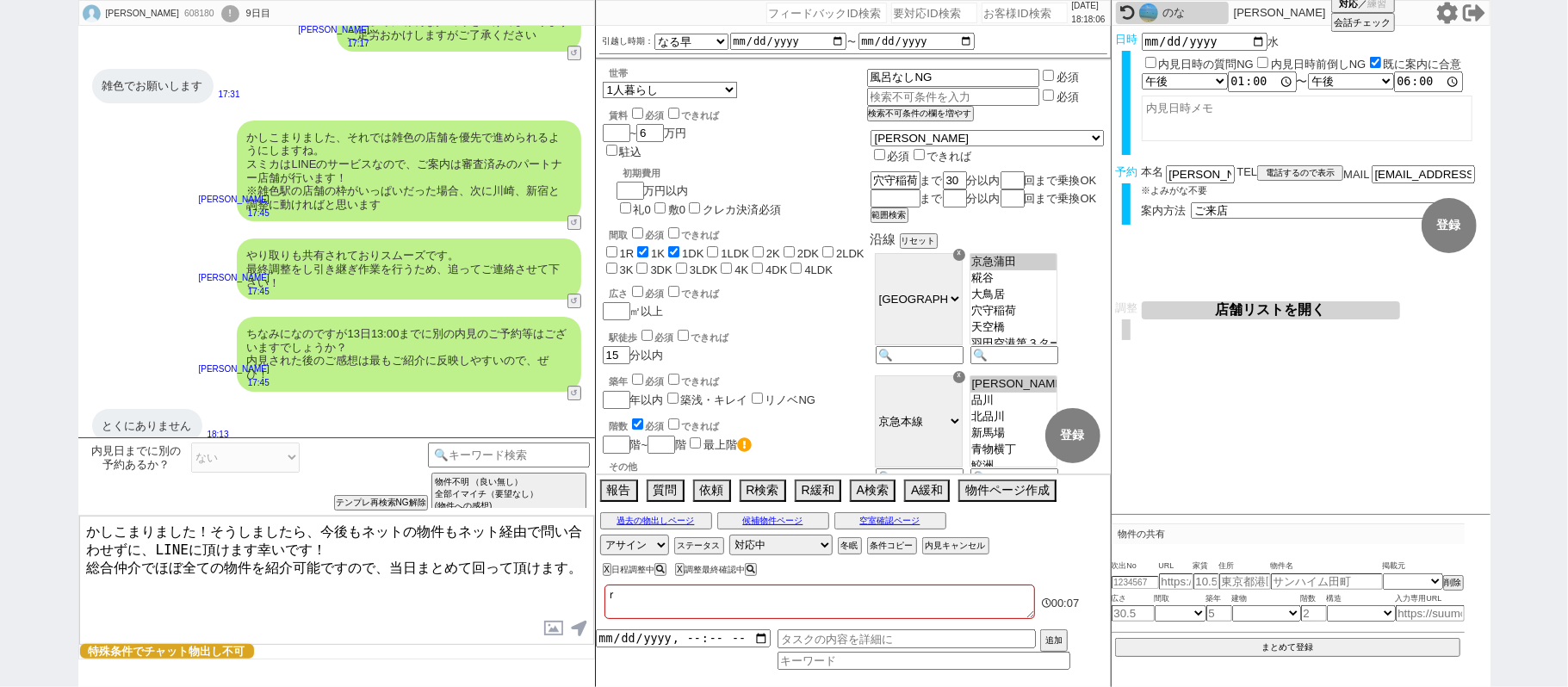
checkbox input "false"
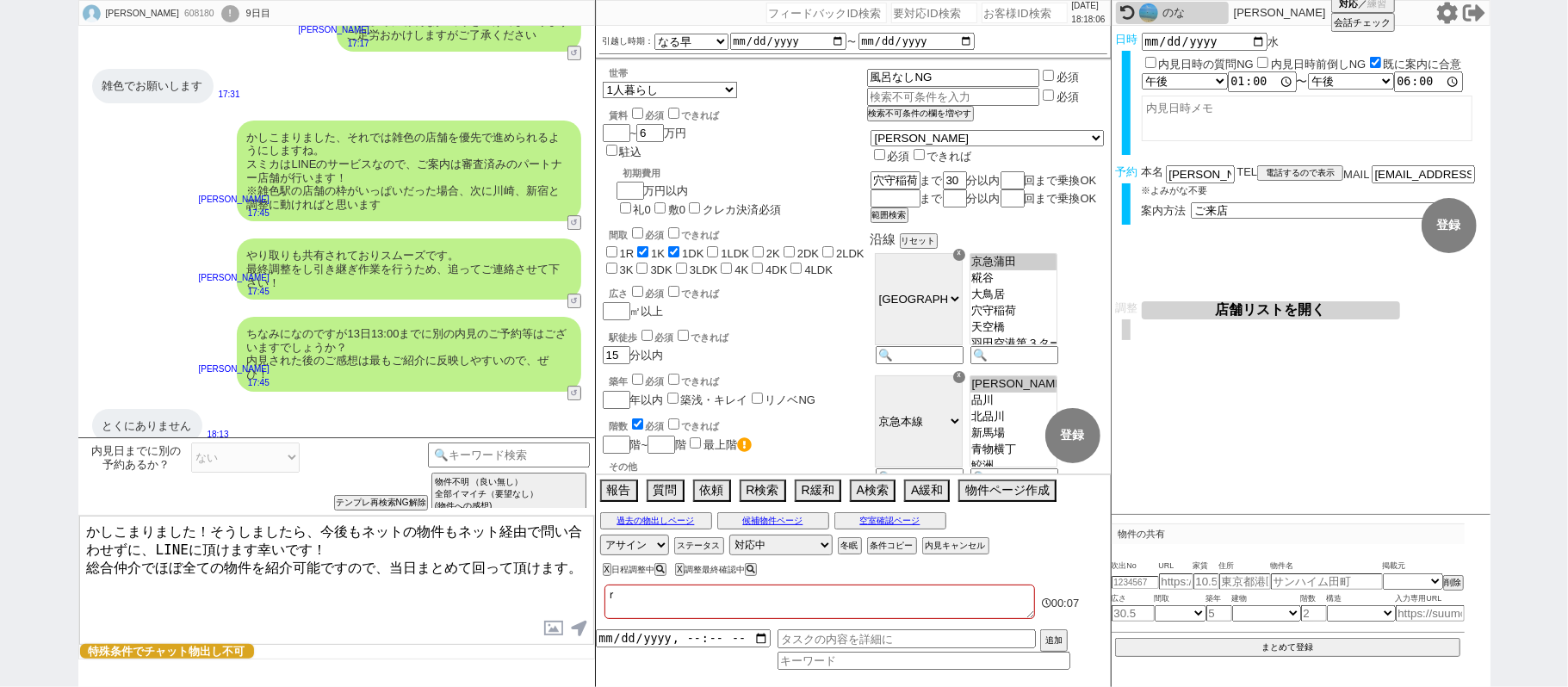
checkbox input "false"
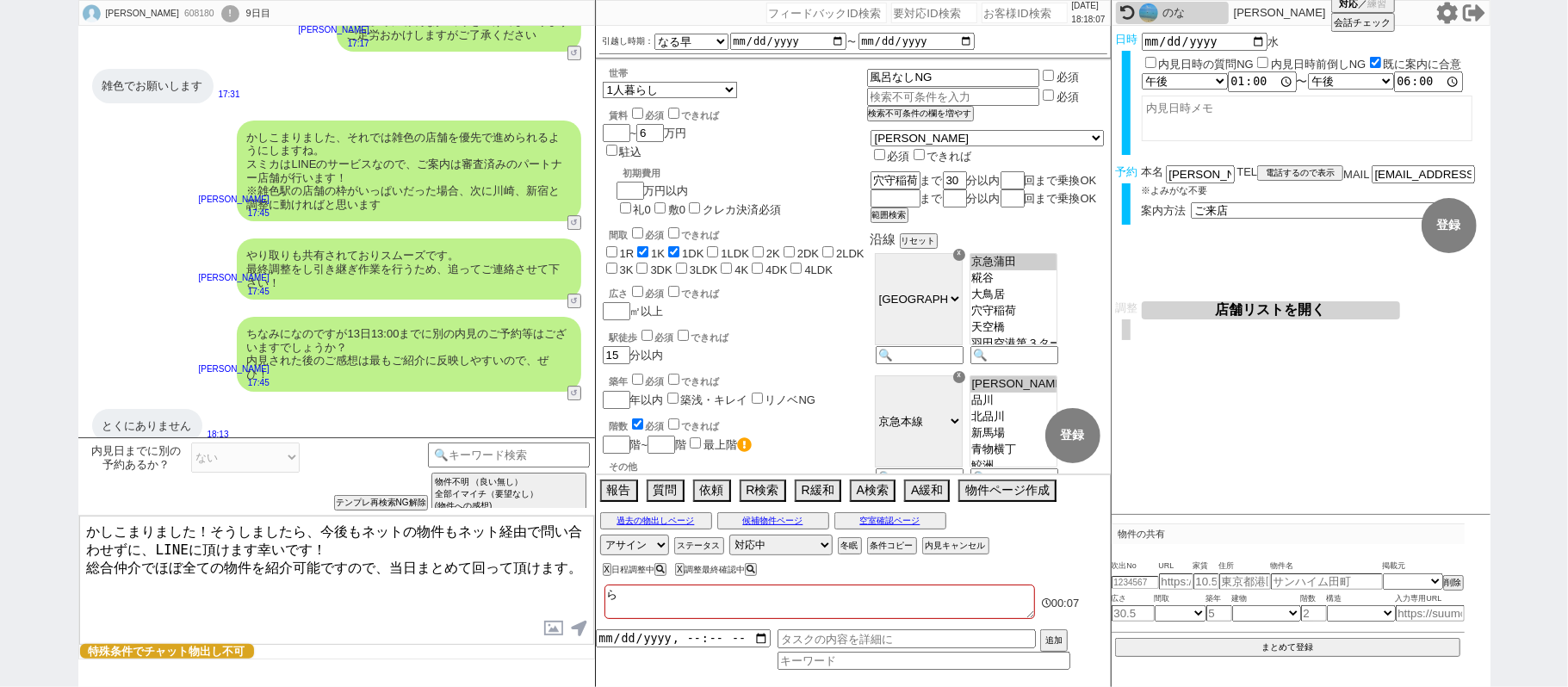
checkbox input "true"
checkbox input "false"
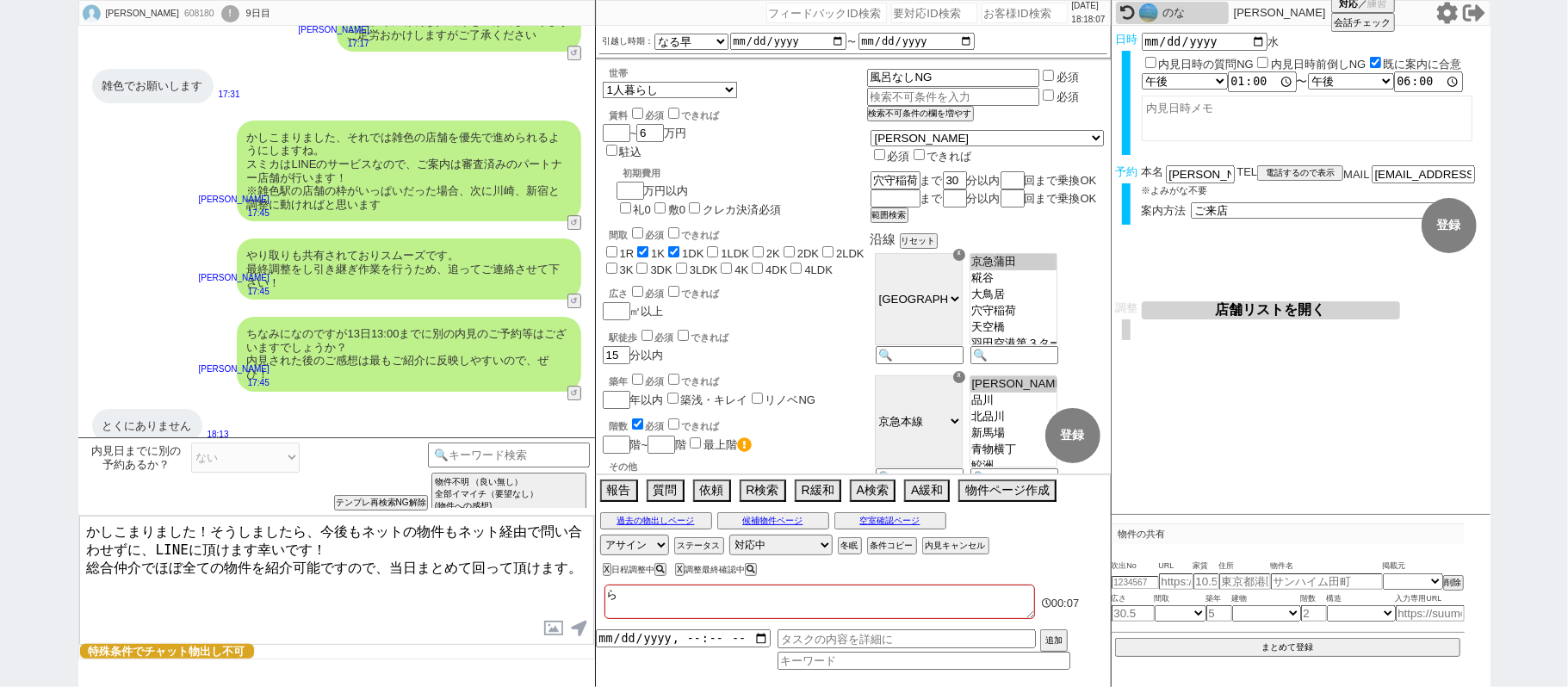
checkbox input "false"
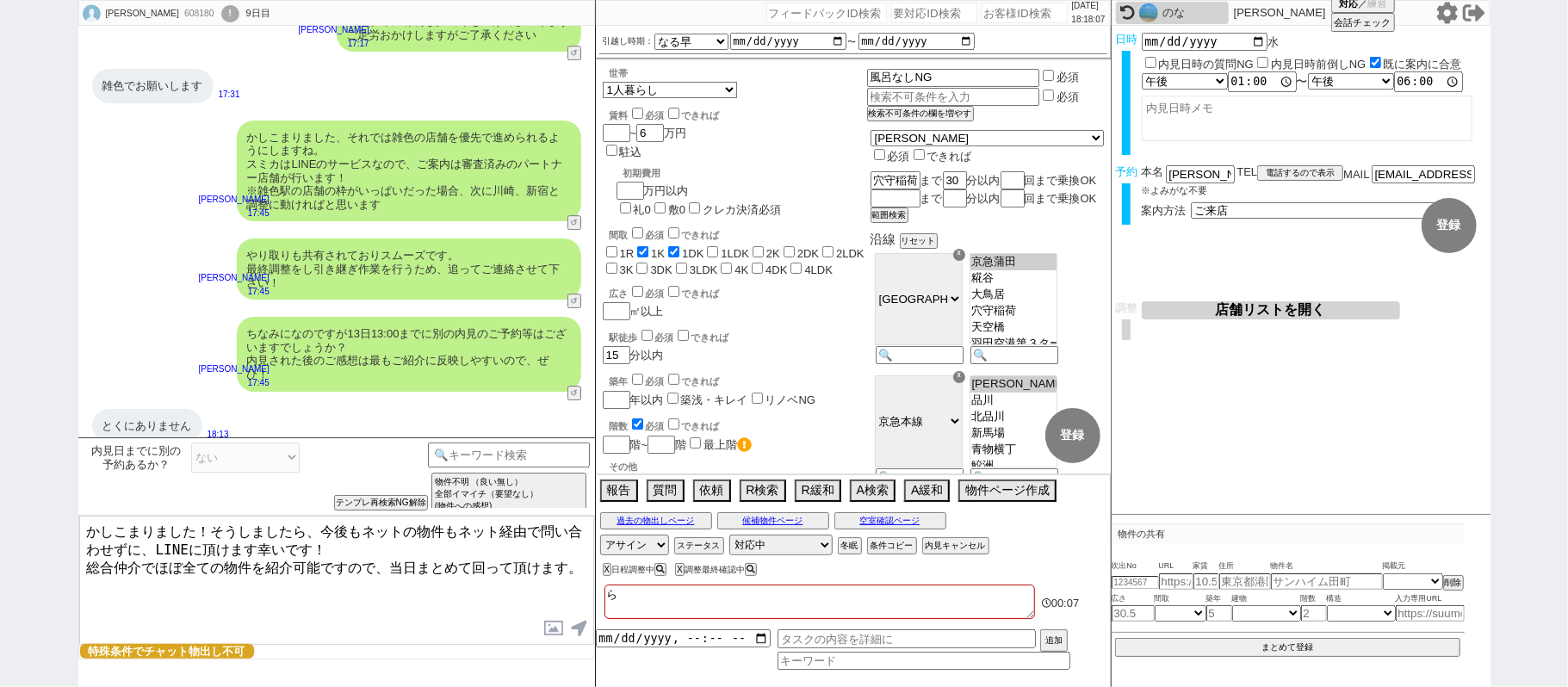
checkbox input "false"
type textarea "ｔ"
checkbox input "false"
checkbox input "true"
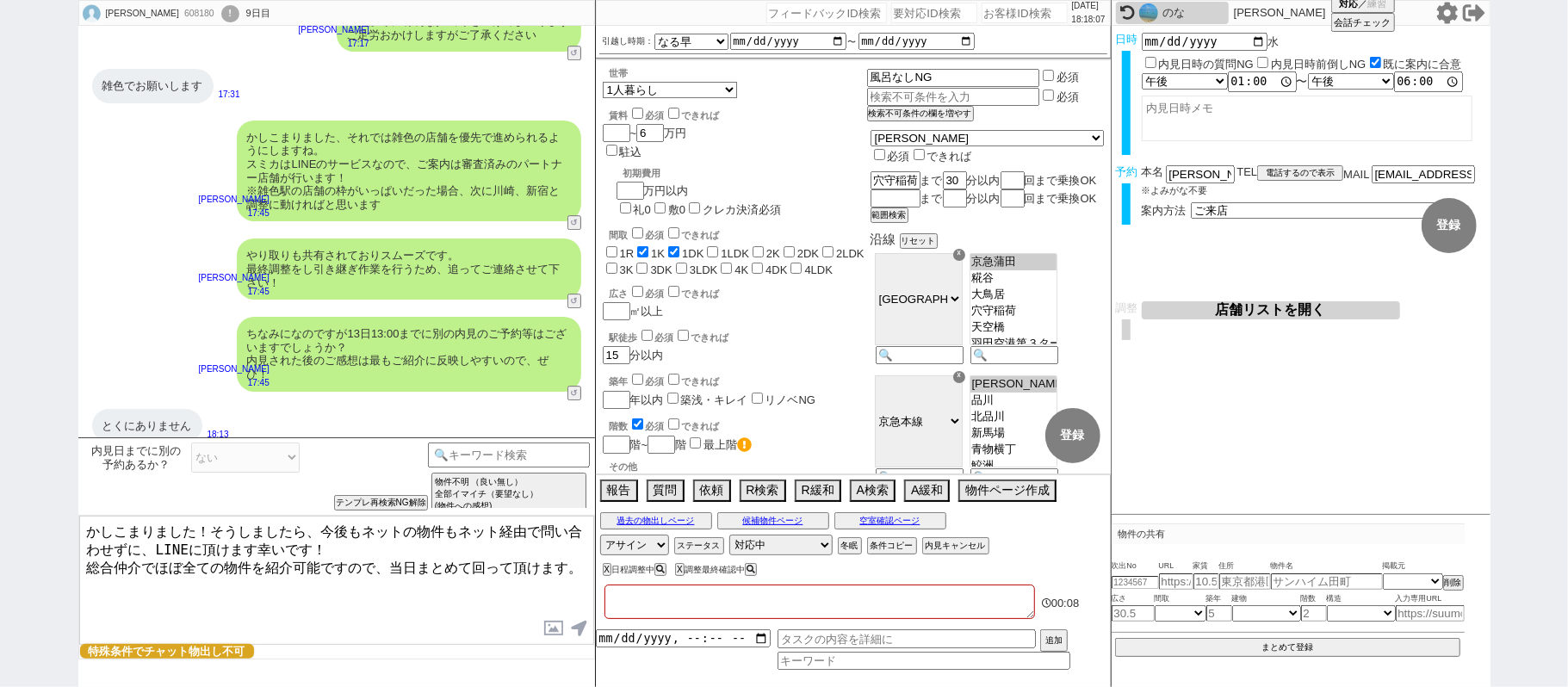
checkbox input "true"
checkbox input "false"
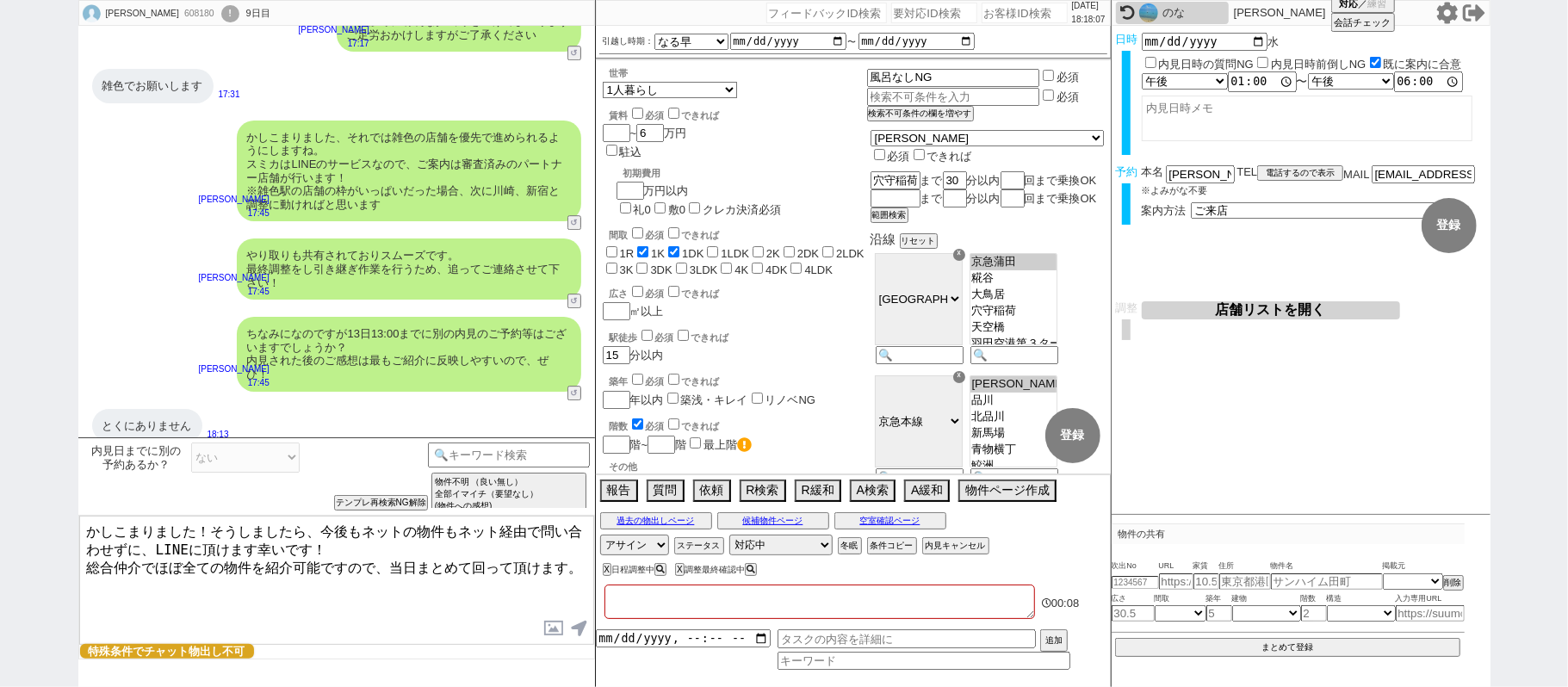
checkbox input "false"
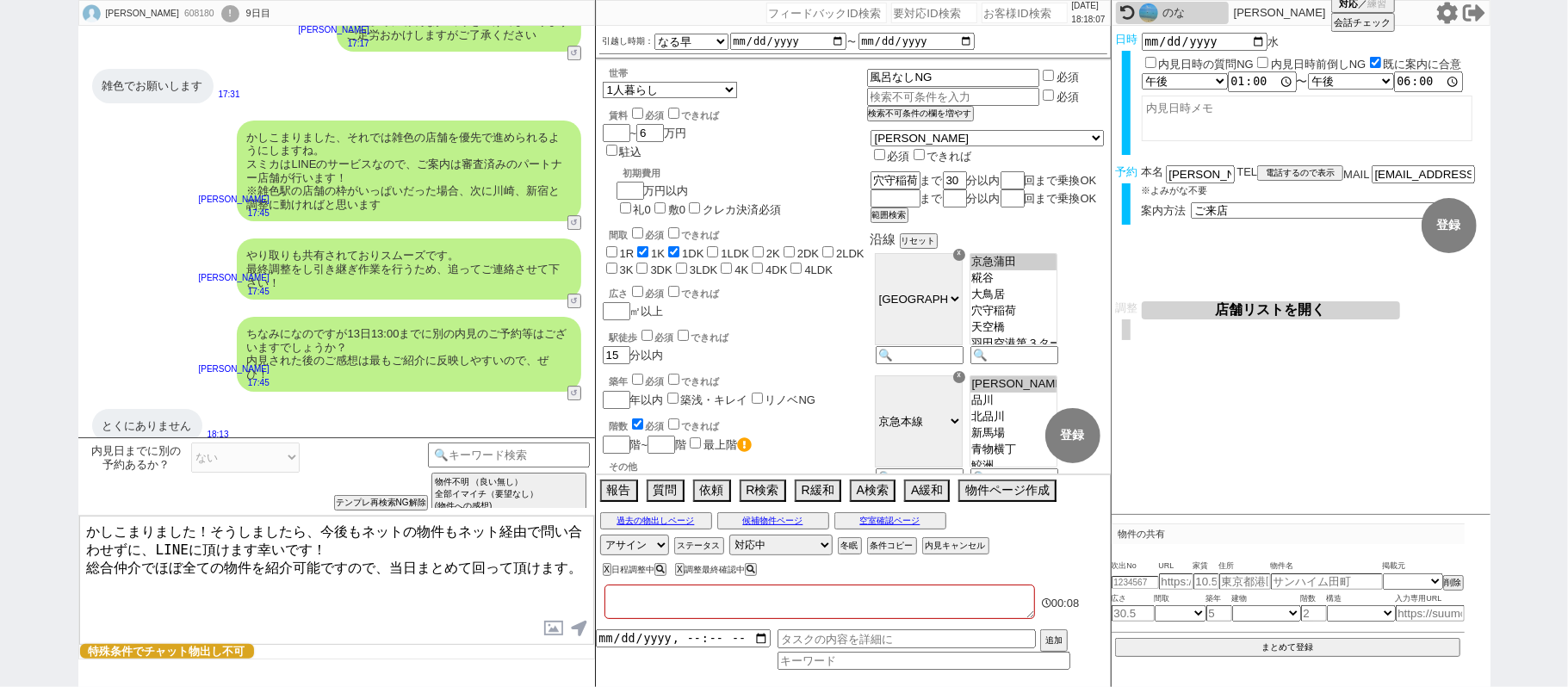
checkbox input "false"
type textarea "た"
checkbox input "false"
checkbox input "true"
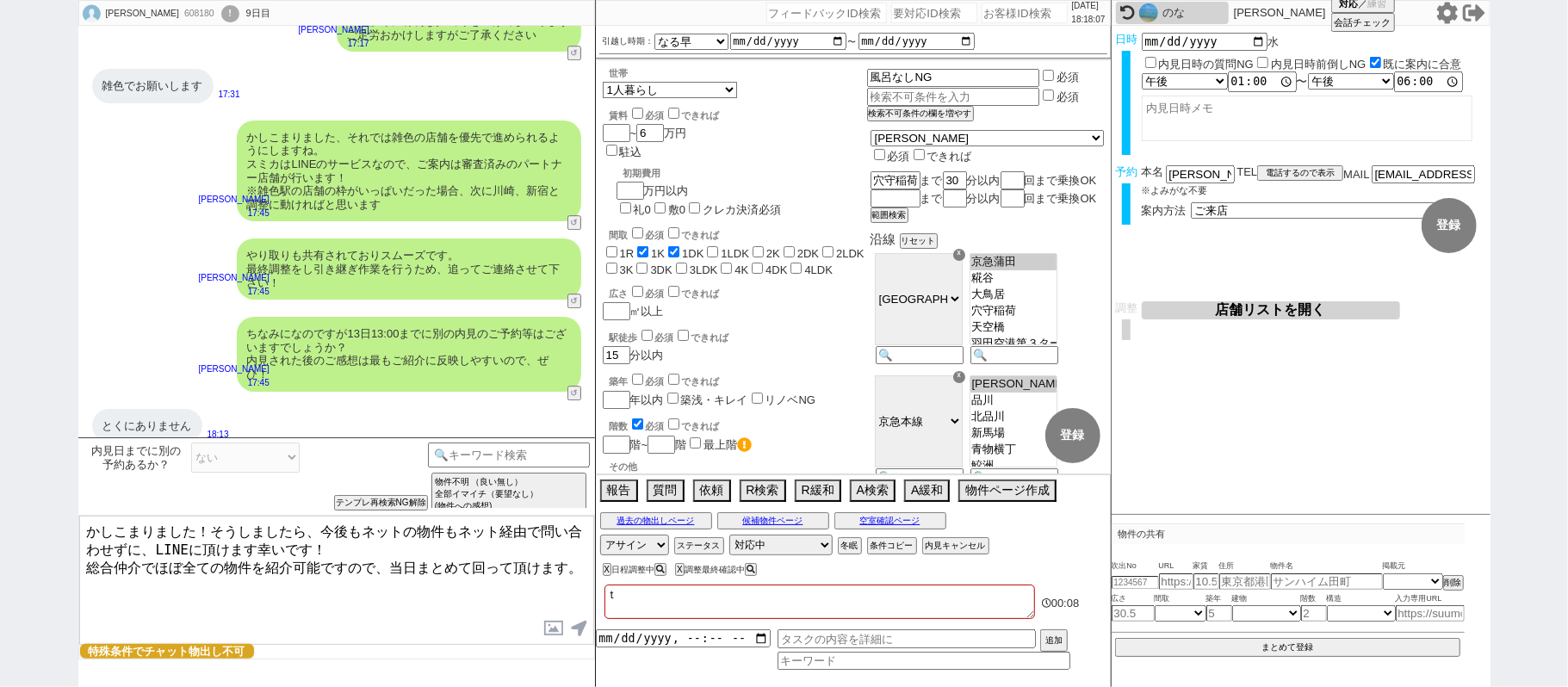
checkbox input "false"
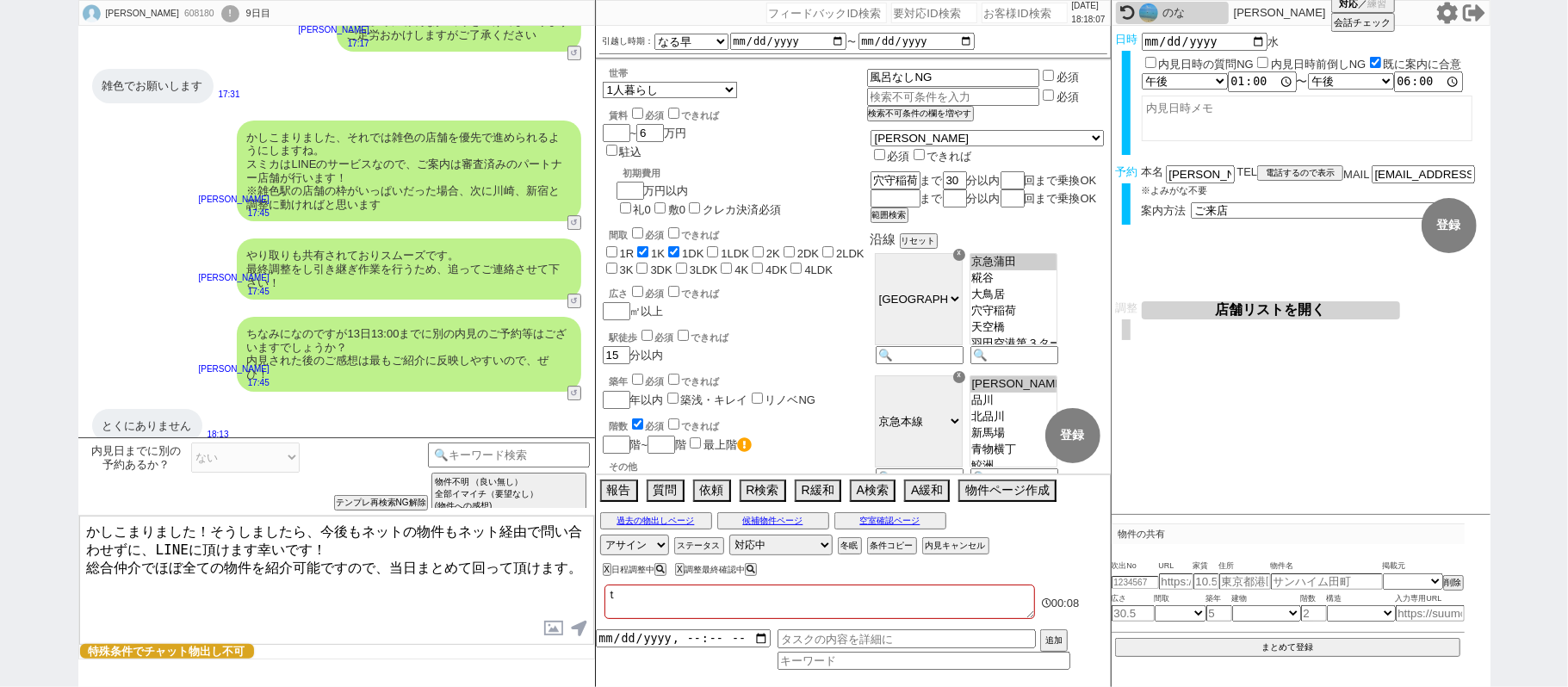
checkbox input "false"
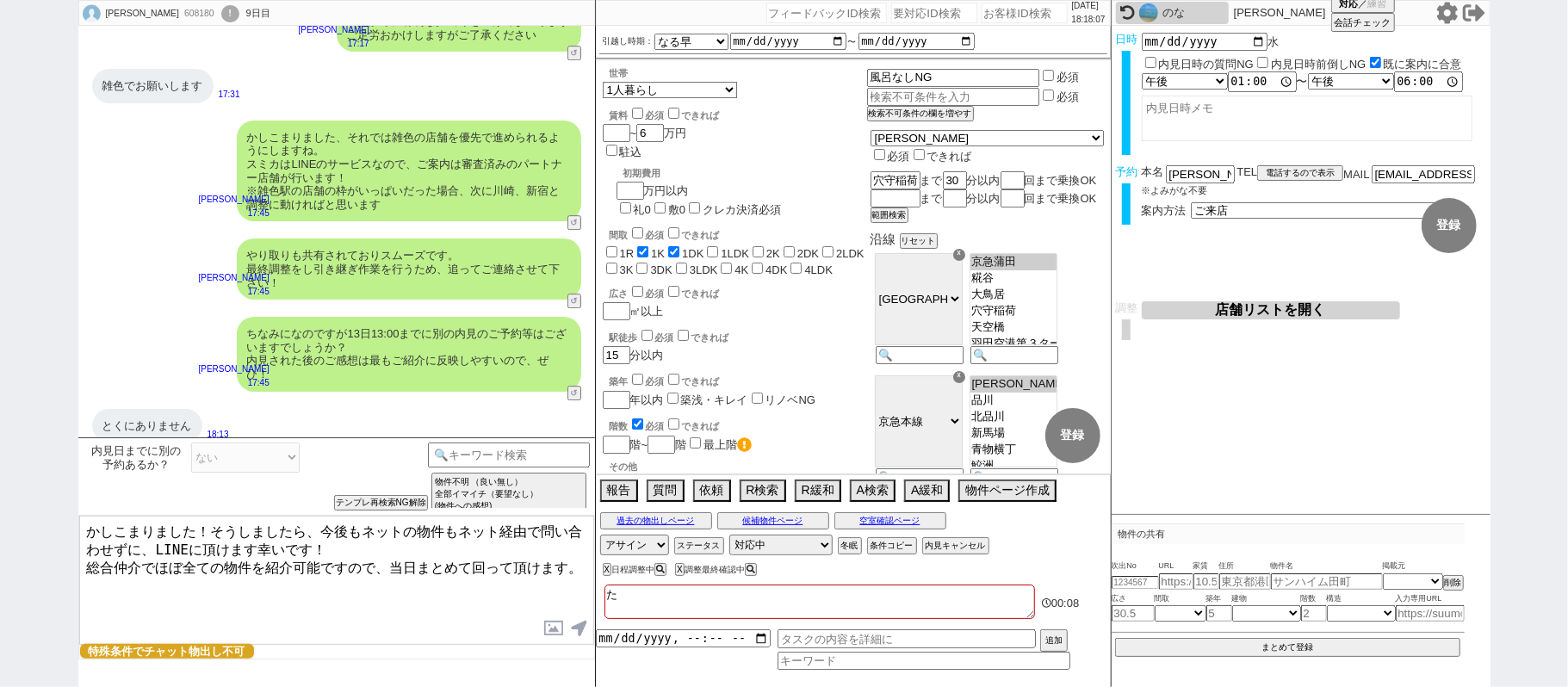
type textarea "たｓ"
checkbox input "false"
checkbox input "true"
checkbox input "false"
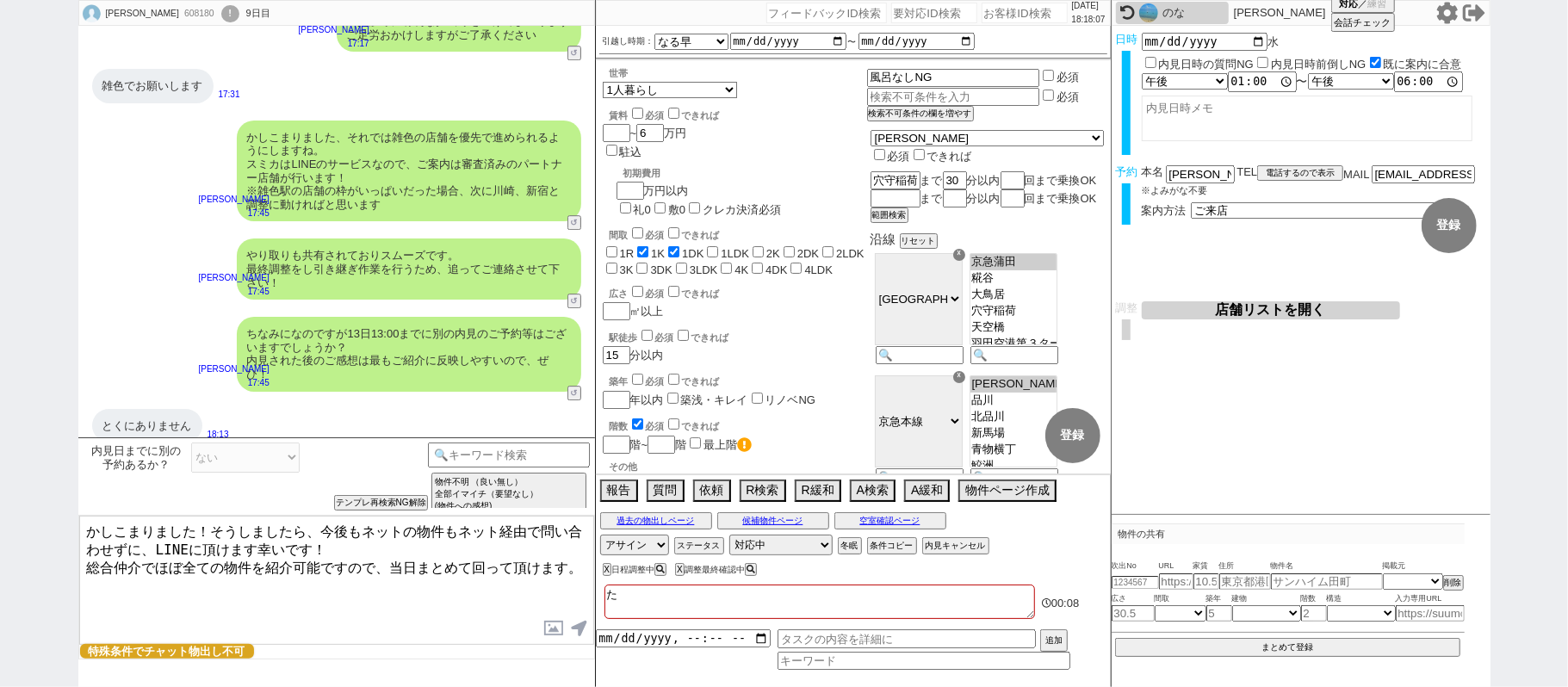
checkbox input "false"
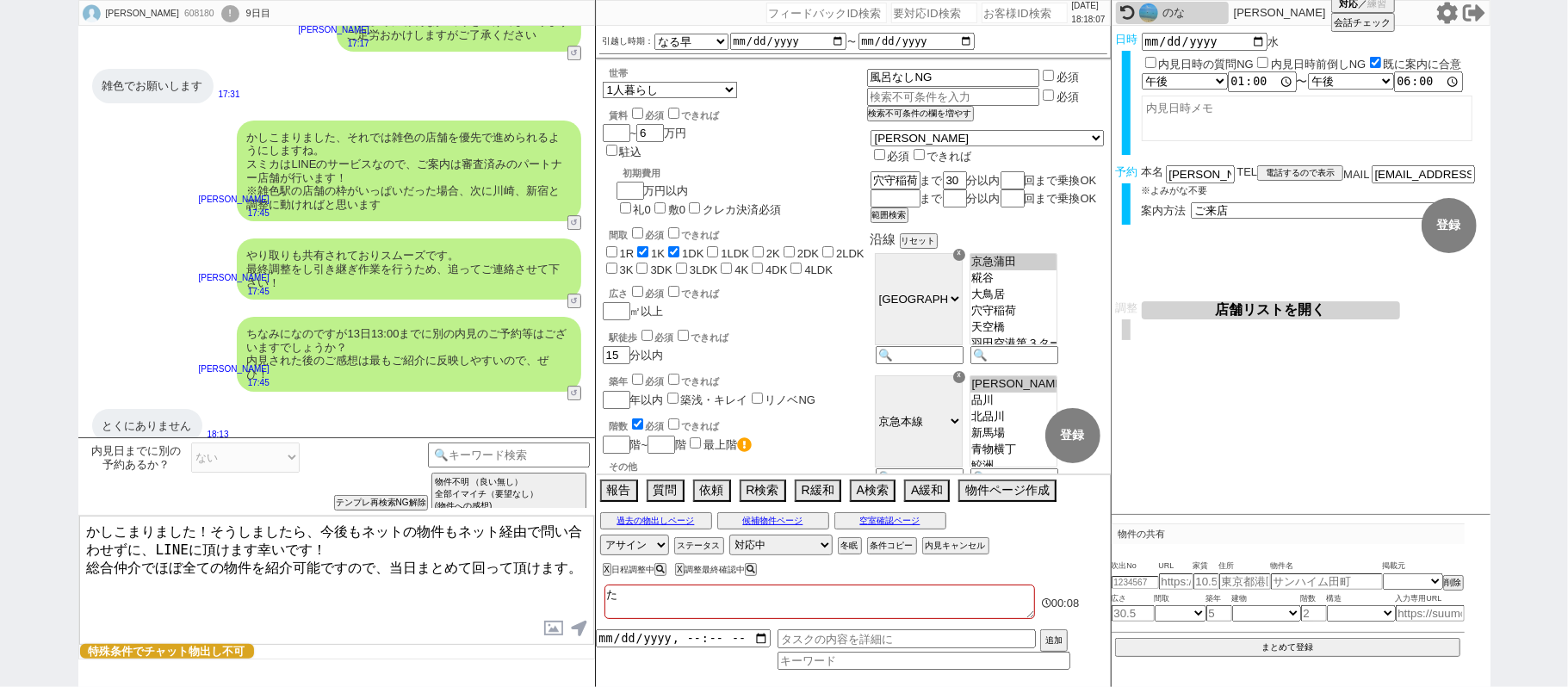
checkbox input "false"
type textarea "たｓｈ"
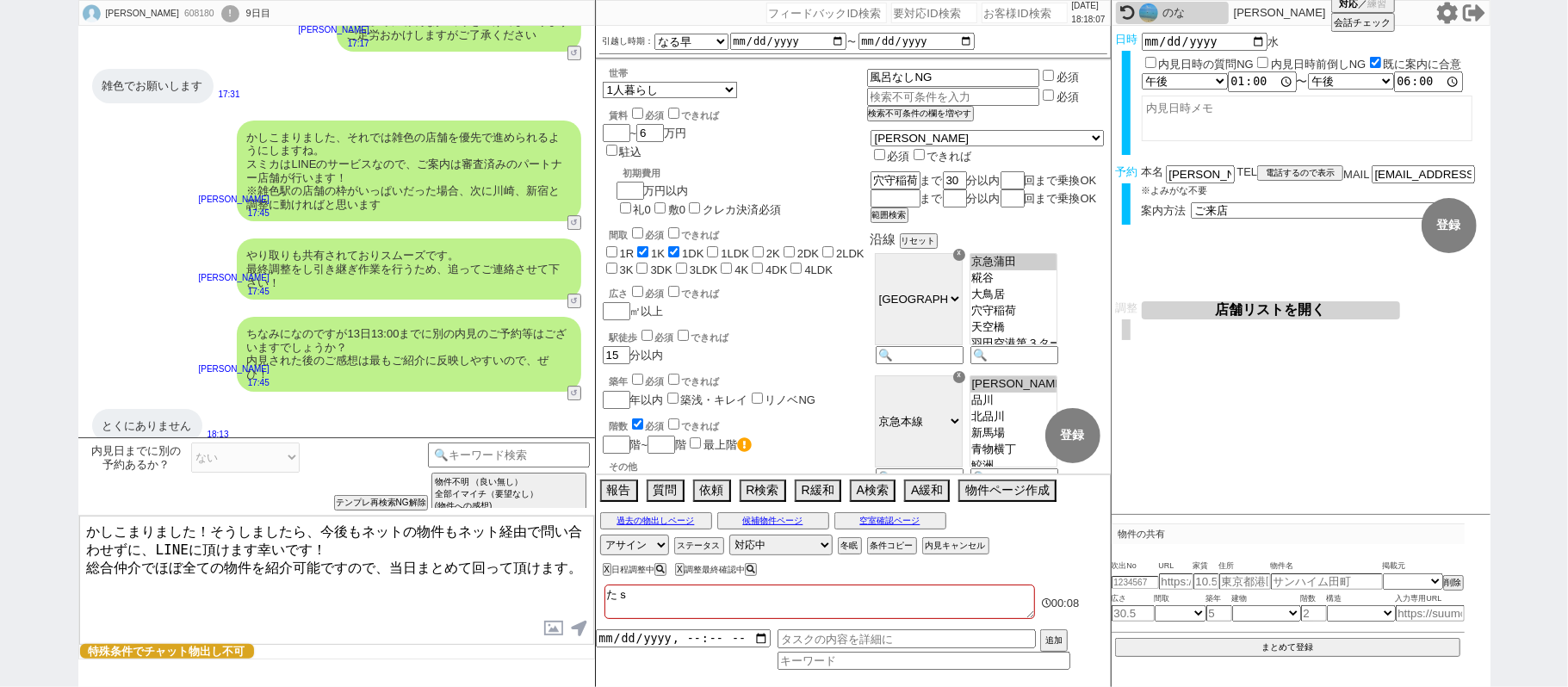
checkbox input "false"
checkbox input "true"
checkbox input "false"
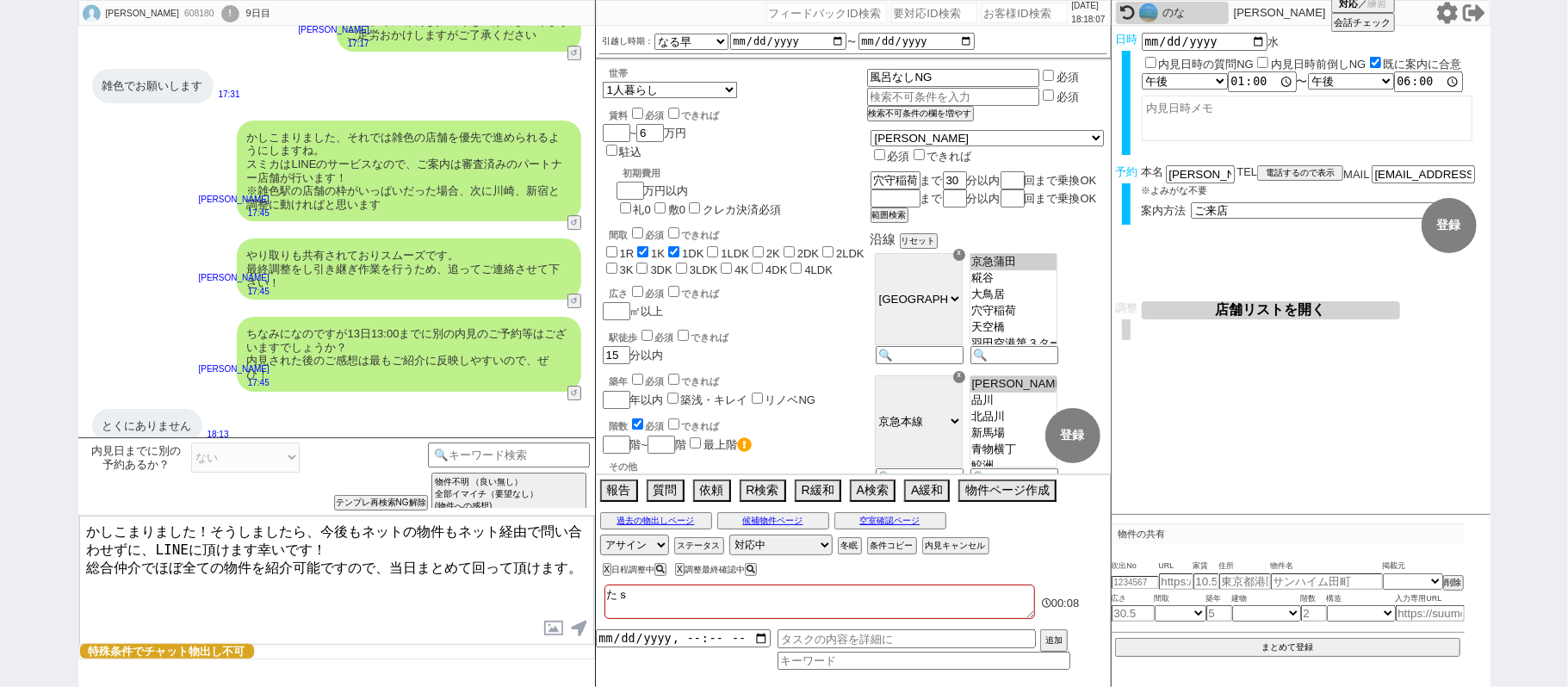
checkbox input "false"
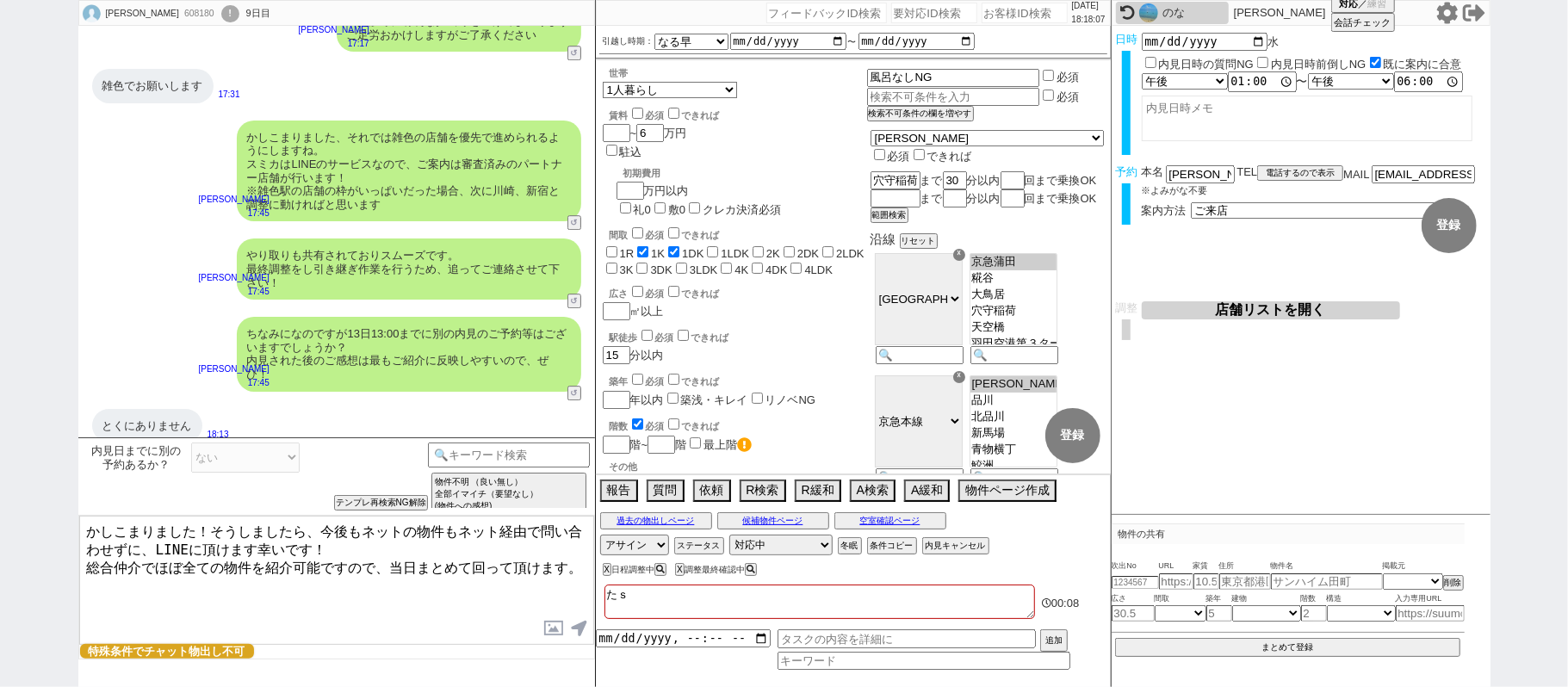
checkbox input "false"
type textarea "たしゃ"
checkbox input "false"
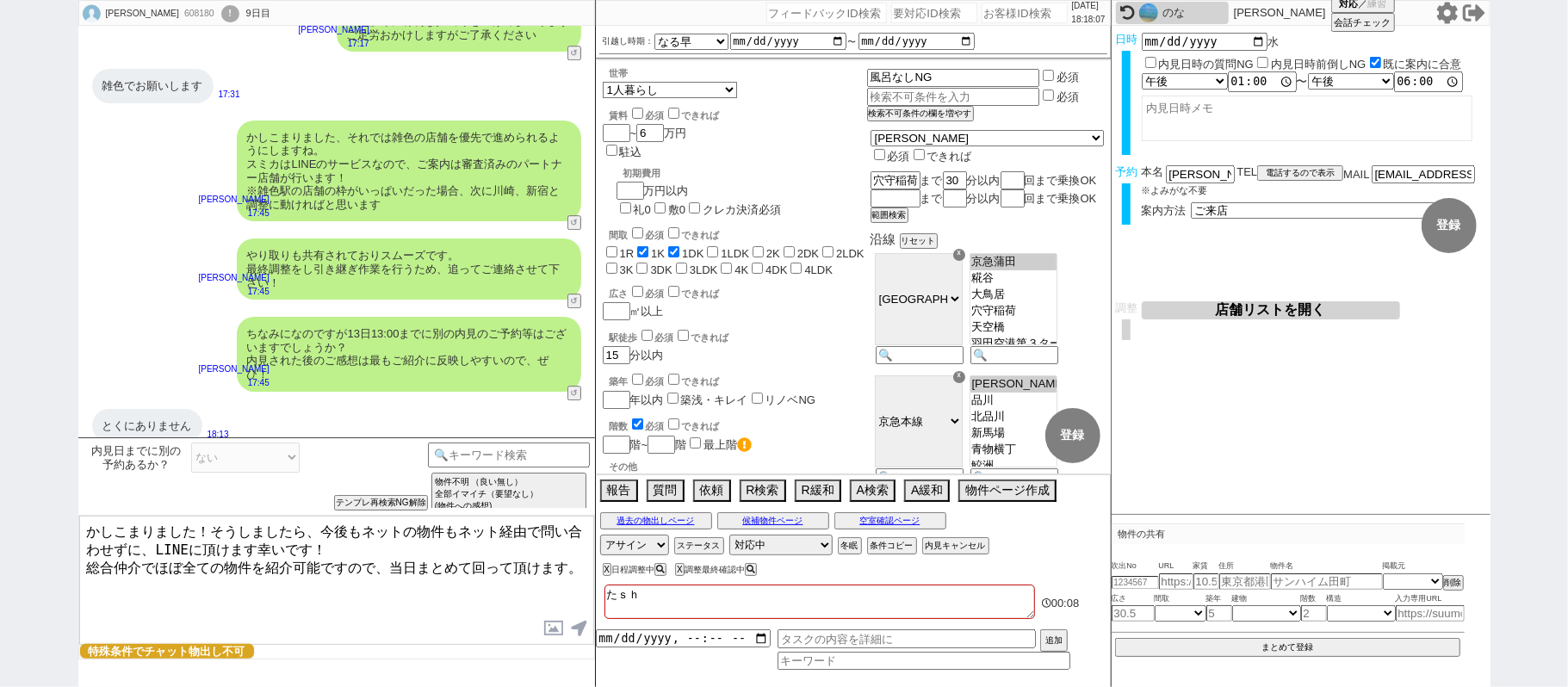
checkbox input "true"
checkbox input "false"
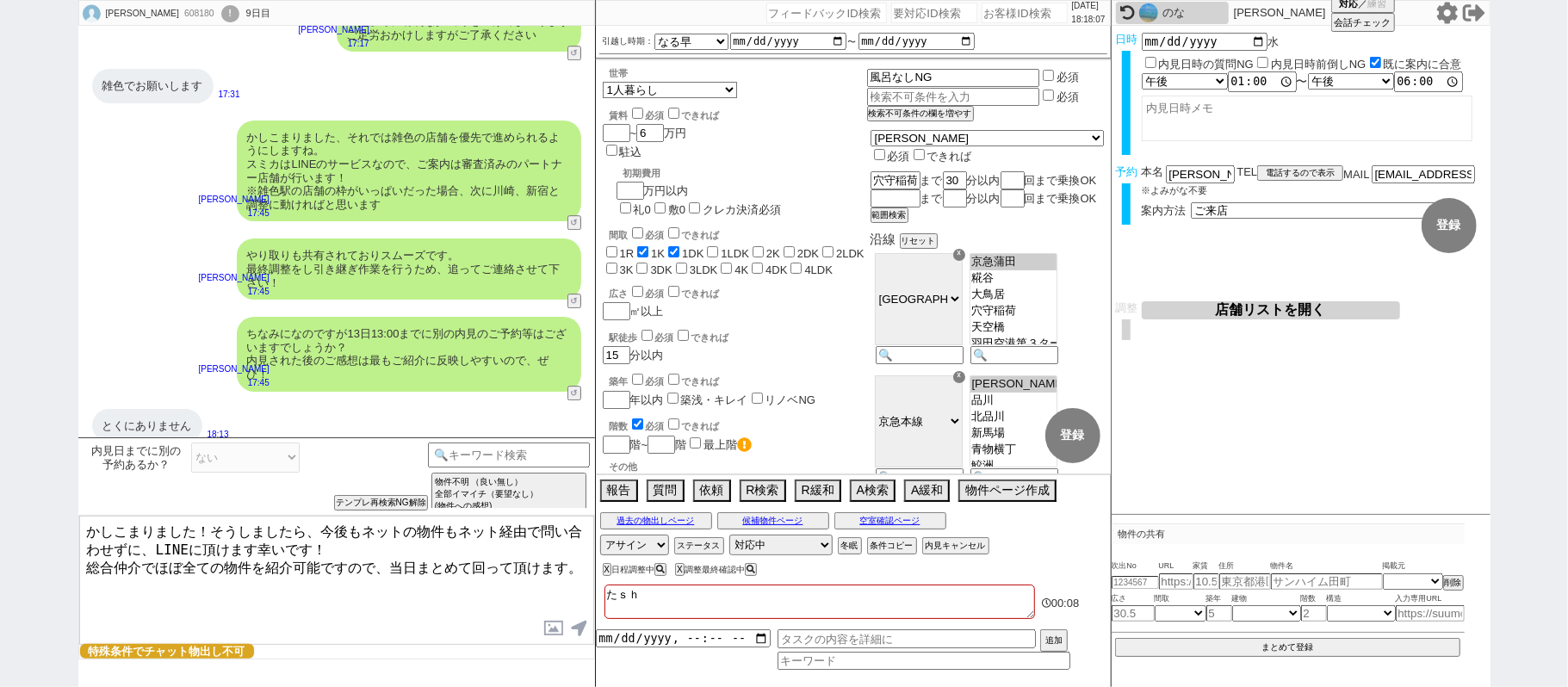
checkbox input "false"
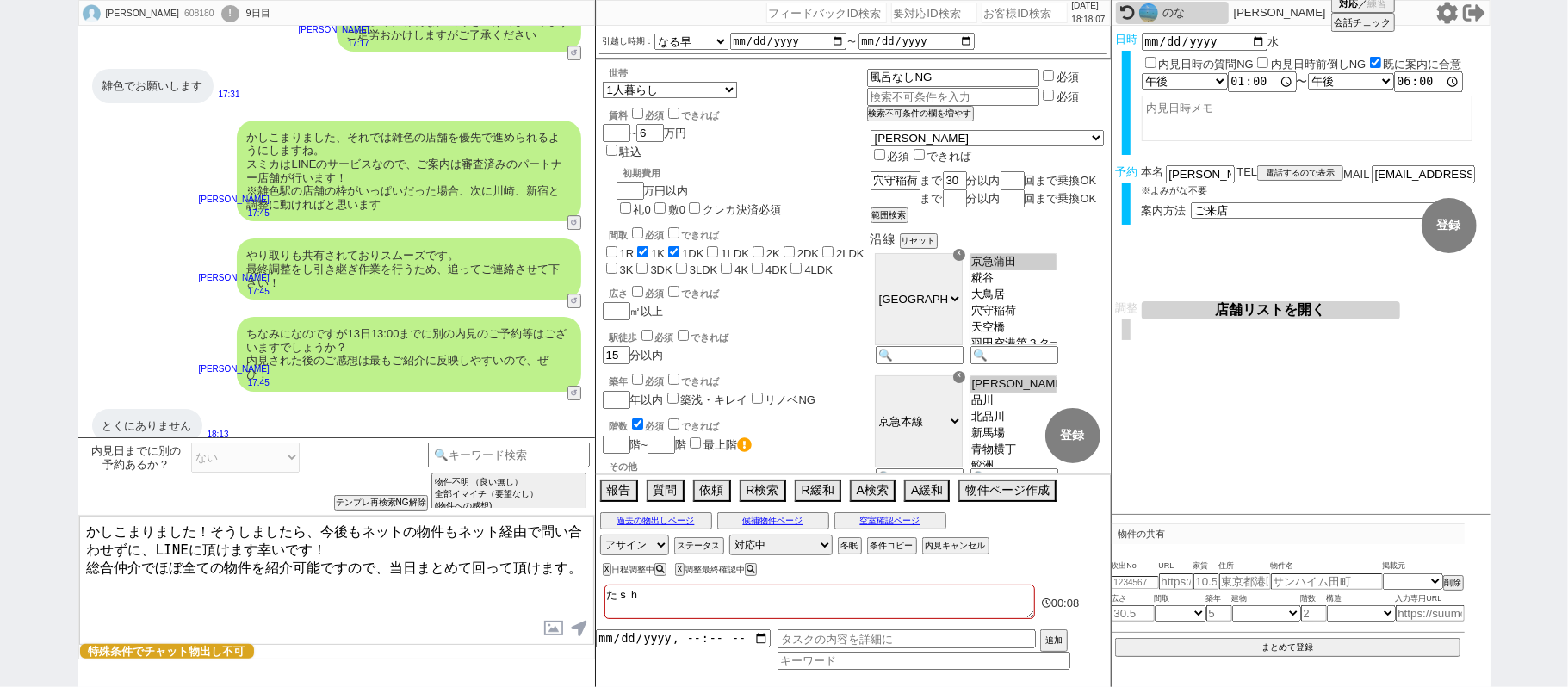
checkbox input "false"
type textarea "たしゃｎ"
checkbox input "false"
checkbox input "true"
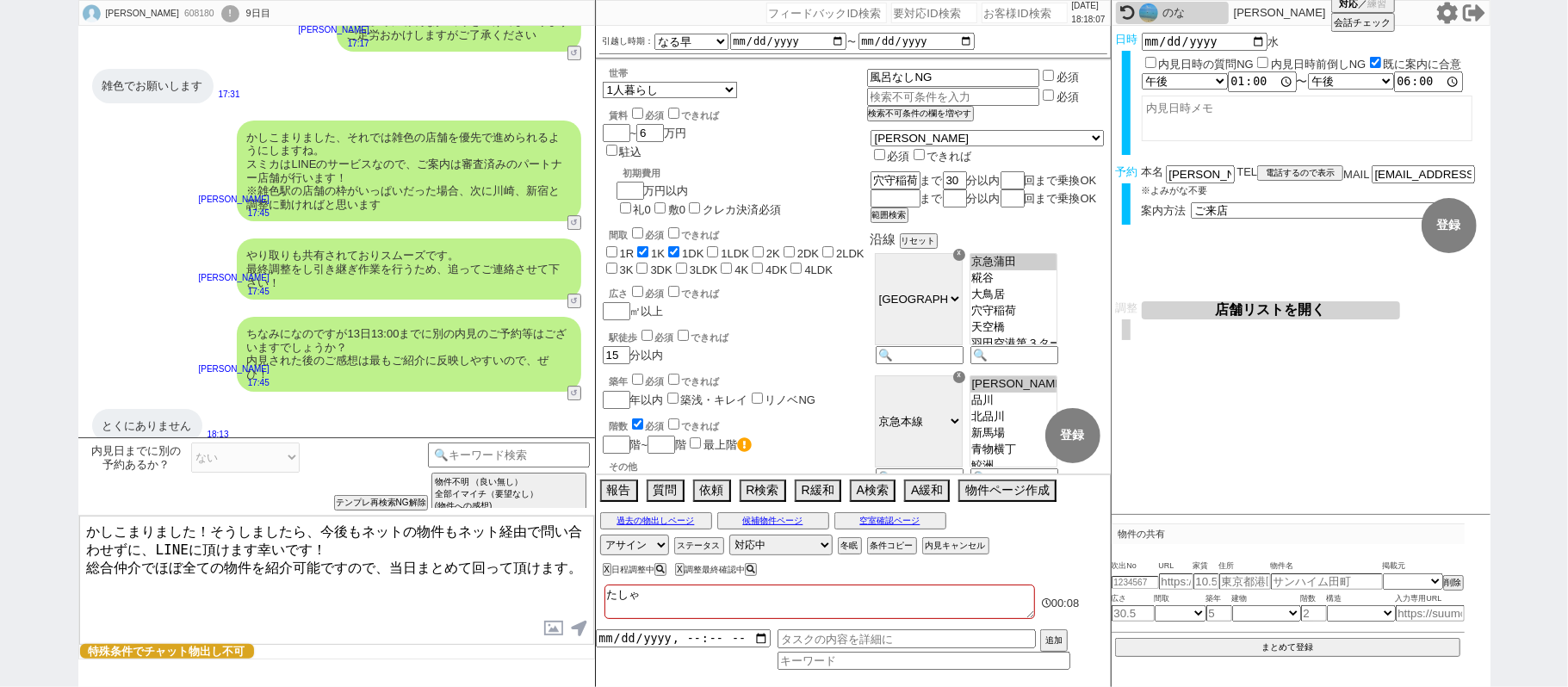
checkbox input "true"
checkbox input "false"
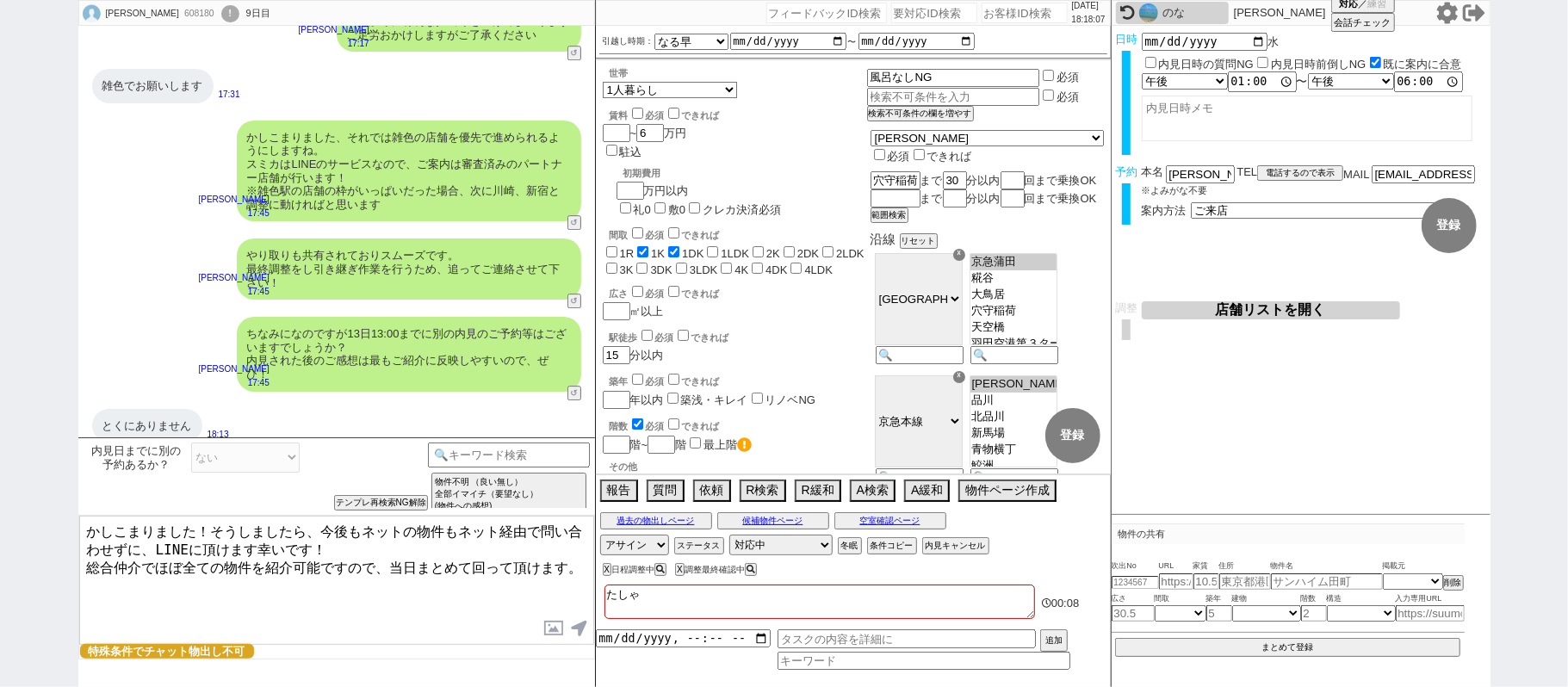
checkbox input "false"
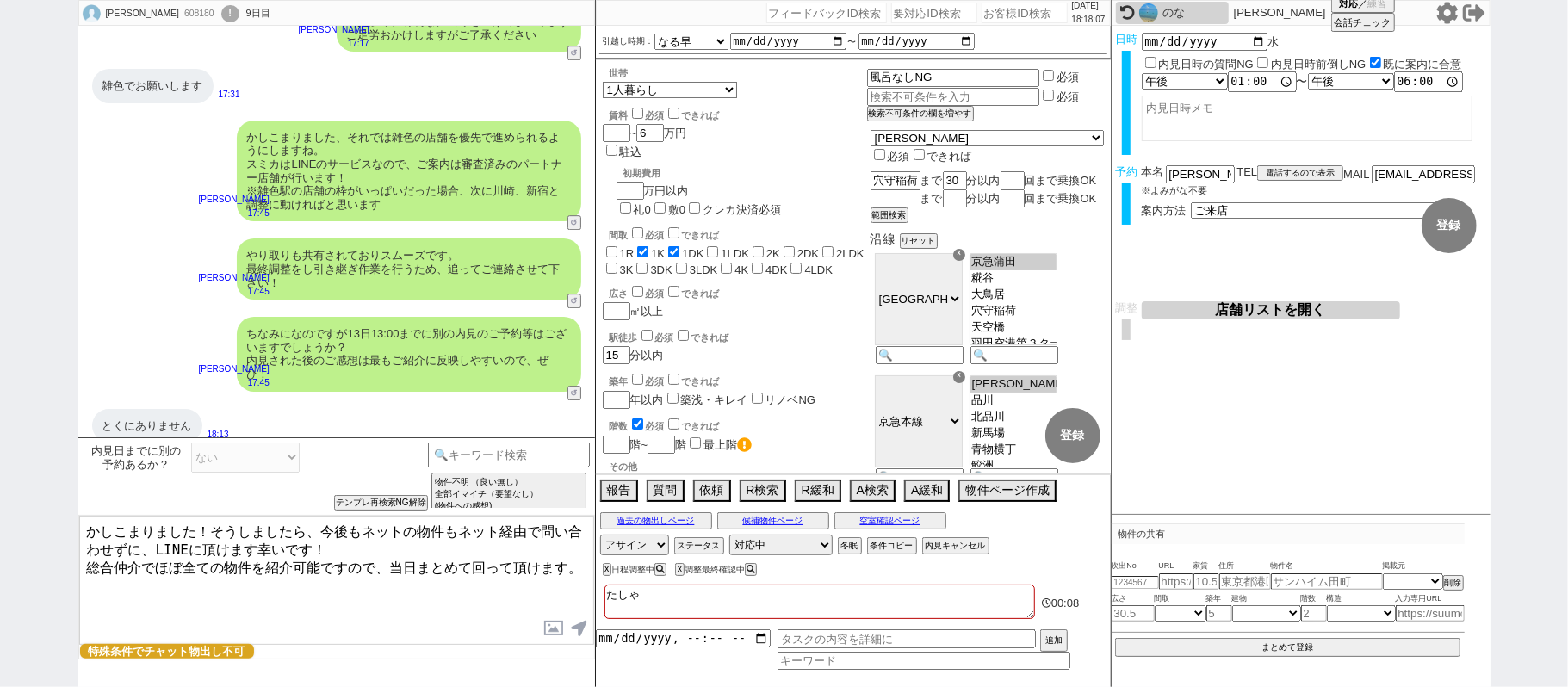
checkbox input "false"
type textarea "たしゃな"
checkbox input "false"
checkbox input "true"
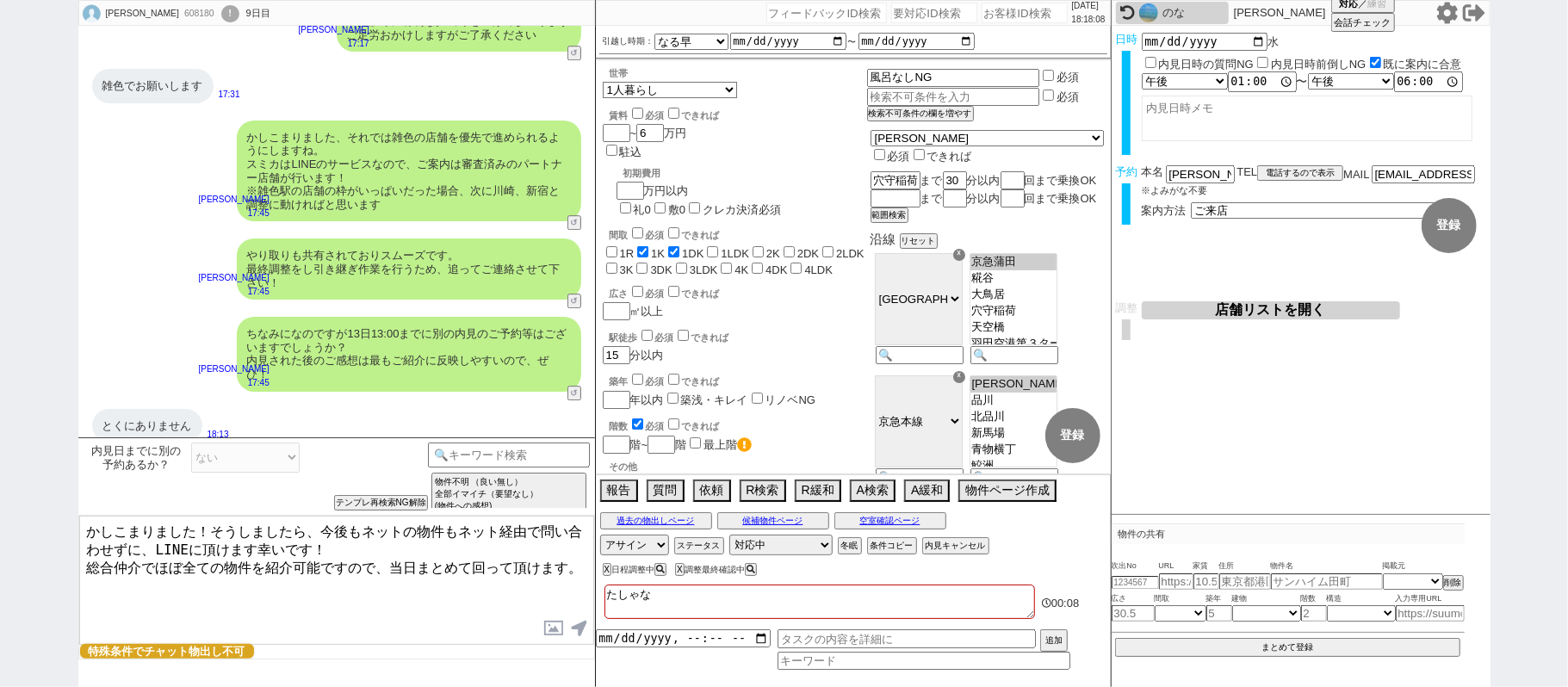
checkbox input "false"
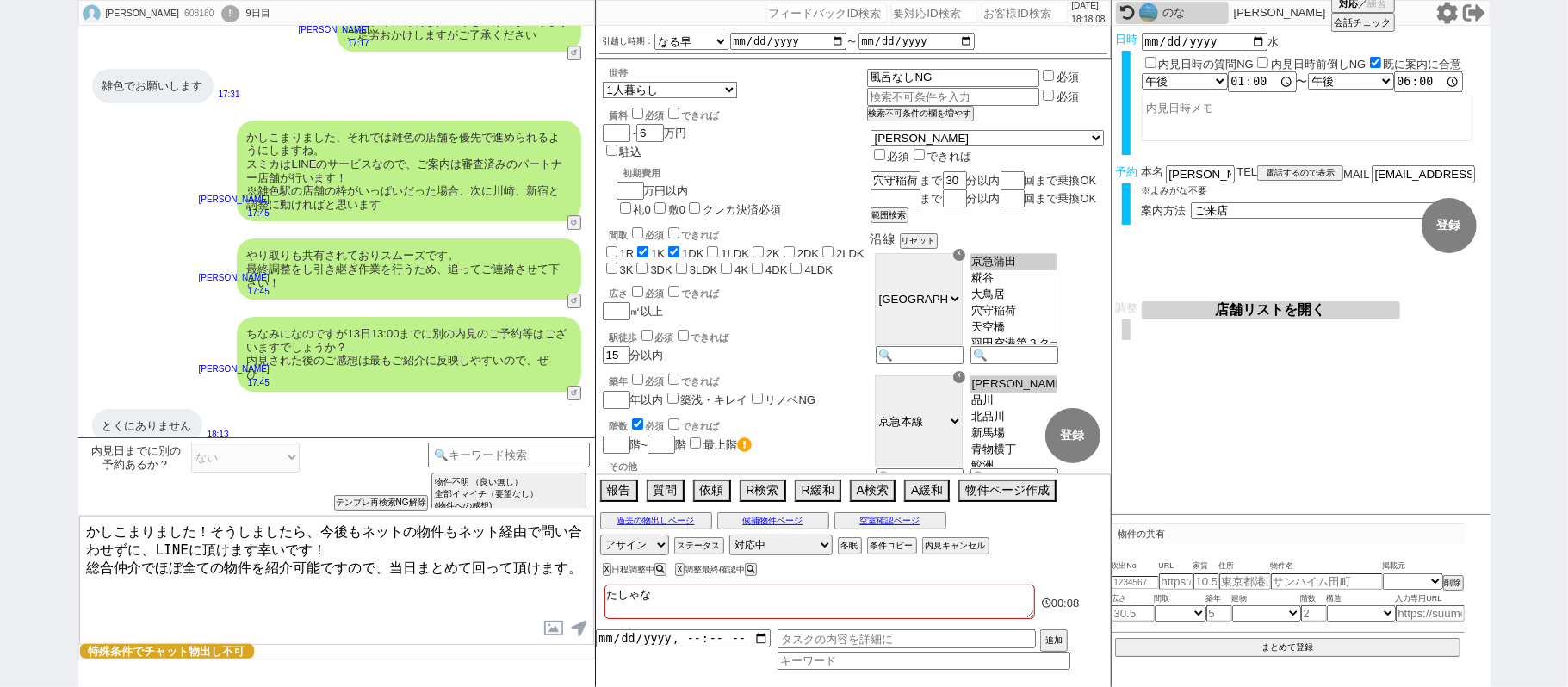
checkbox input "false"
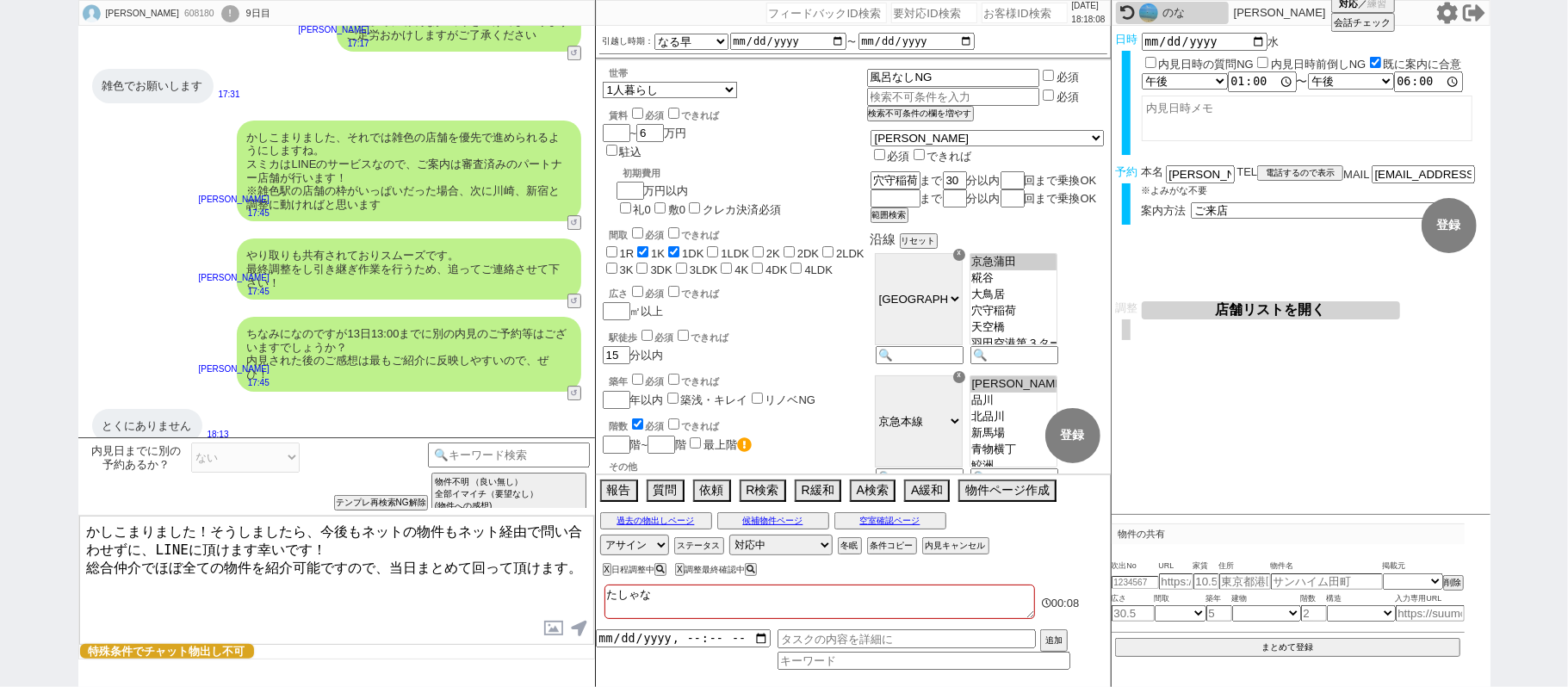
type textarea "たしゃなs"
checkbox input "false"
checkbox input "true"
checkbox input "false"
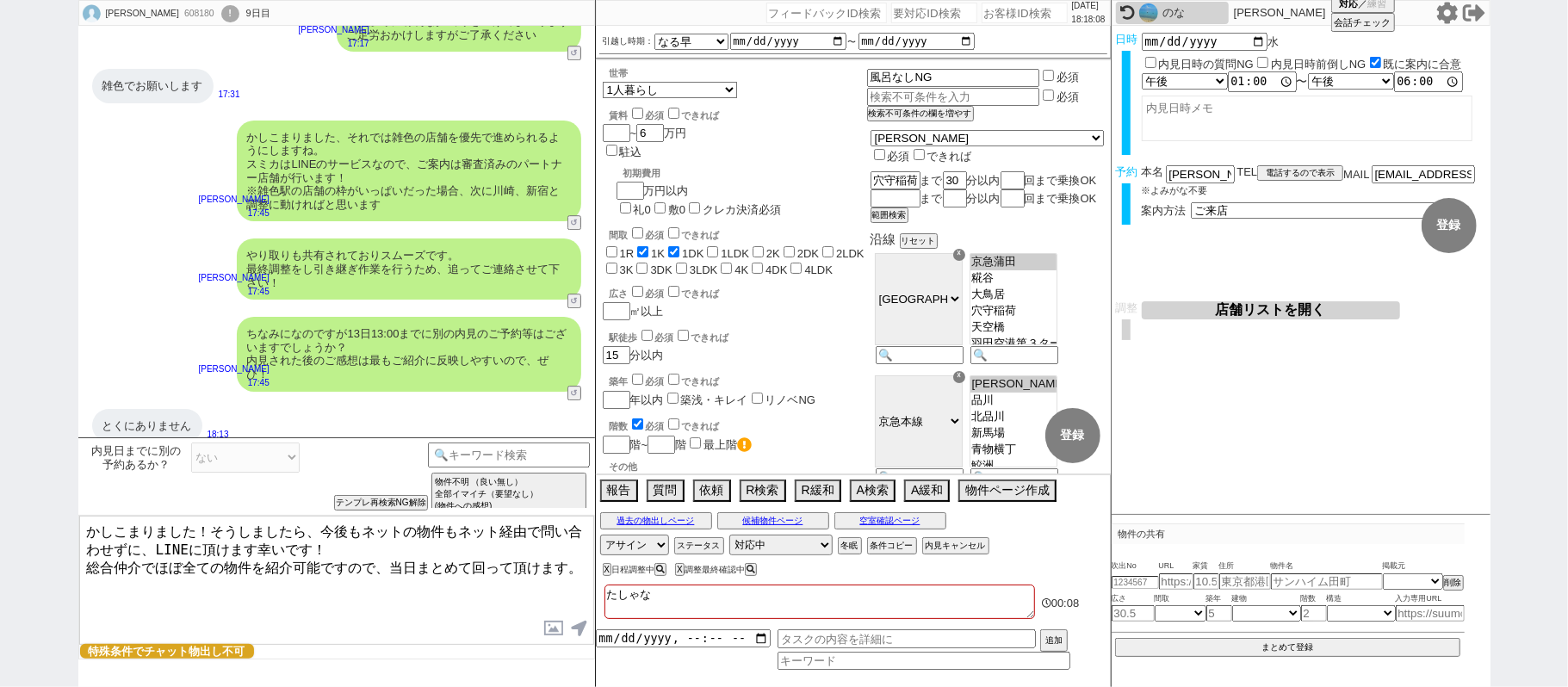
checkbox input "false"
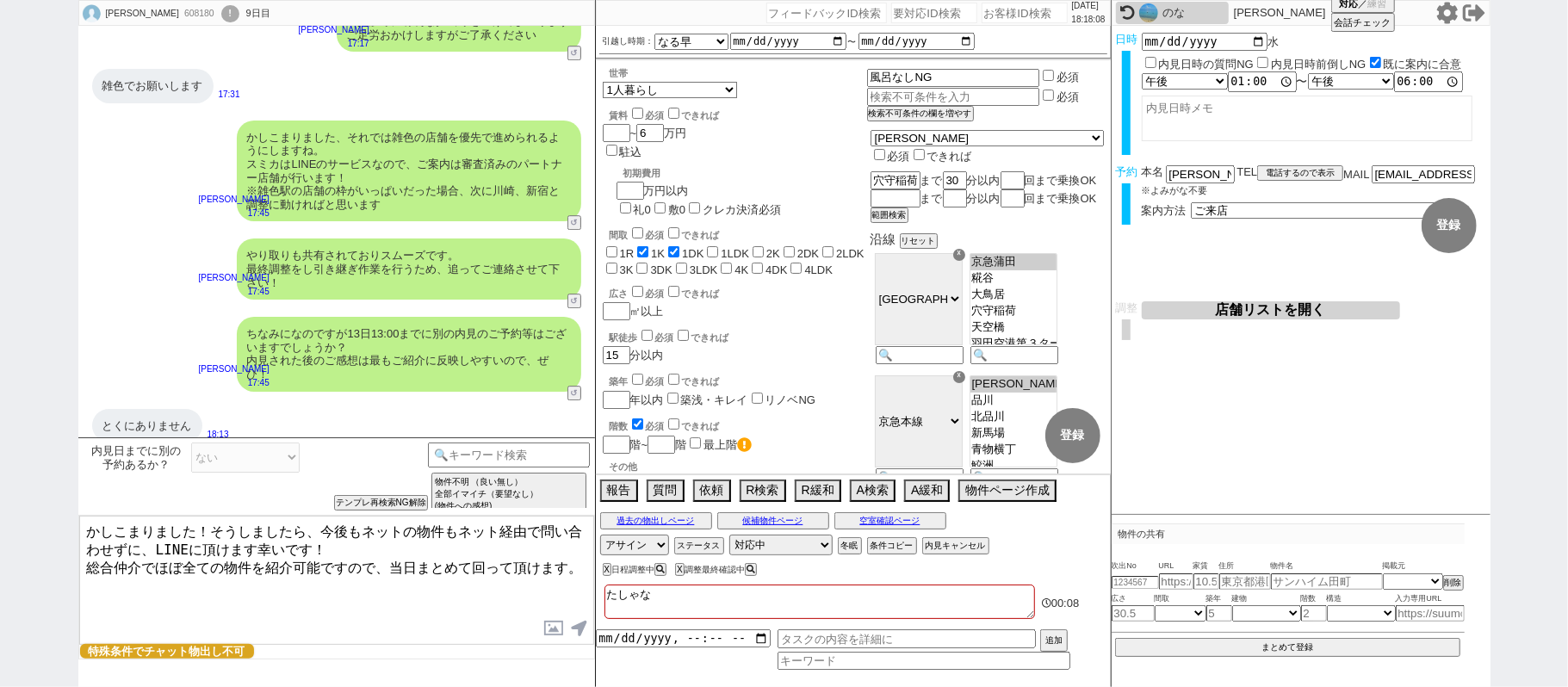
checkbox input "false"
type textarea "たしゃなsi"
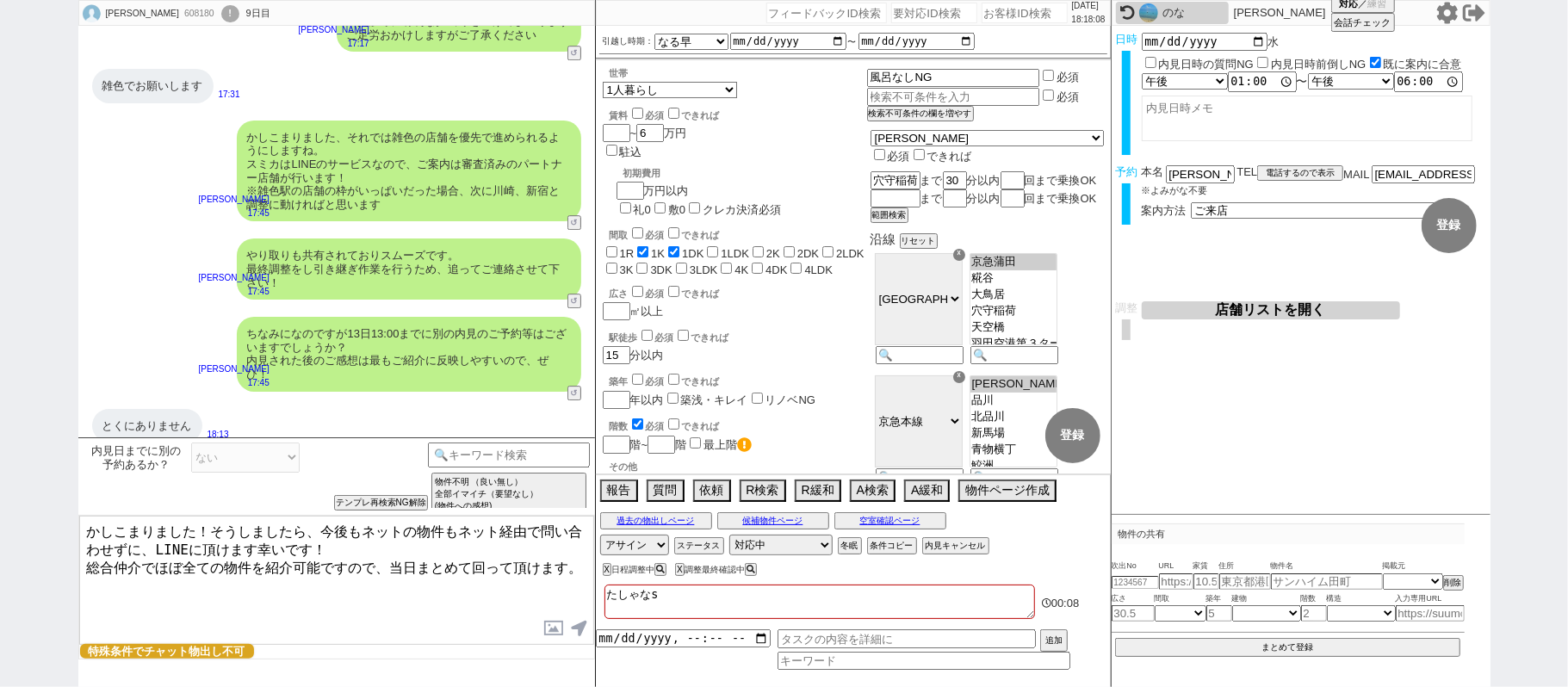
checkbox input "false"
checkbox input "true"
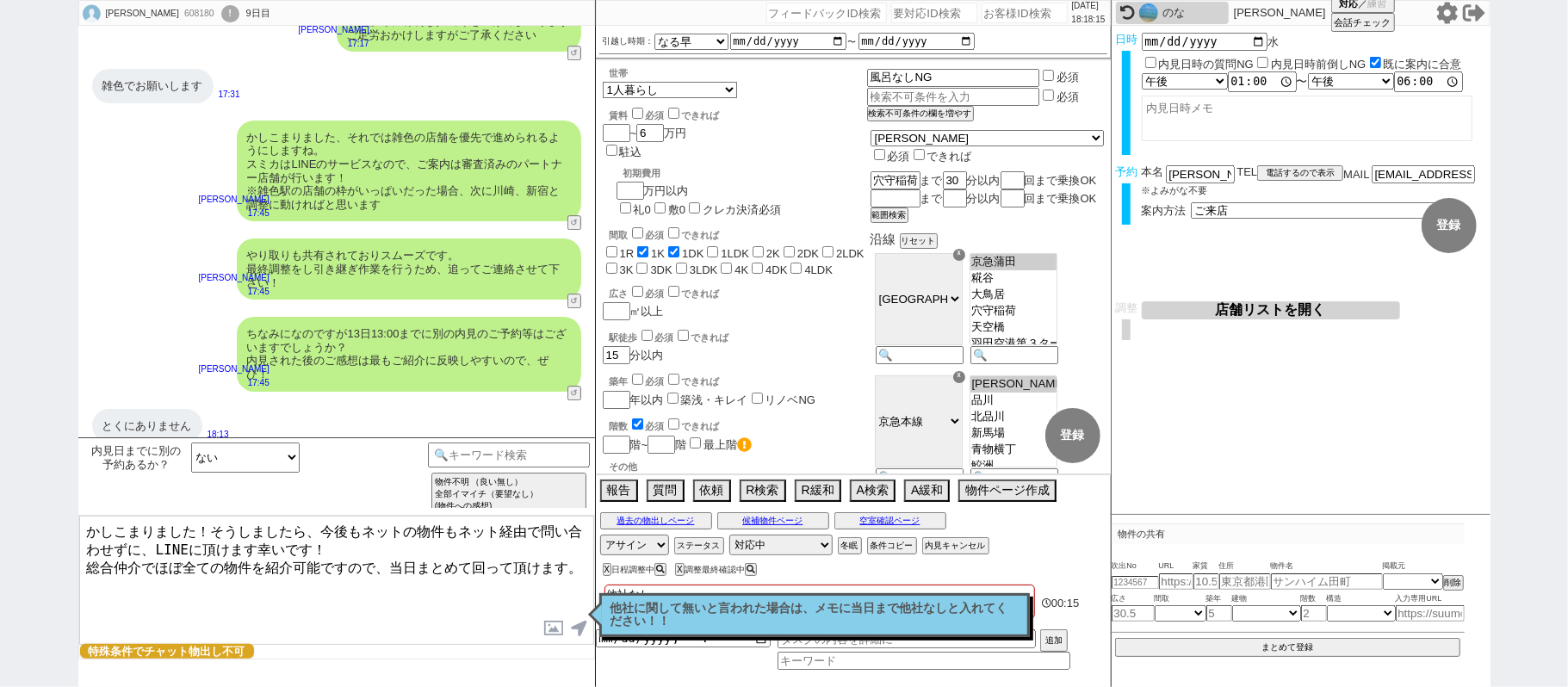
click at [344, 548] on textarea "かしこまりました！そうしましたら、今後もネットの物件もネット経由で問い合わせずに、LINEに頂けます幸いです！ 総合仲介でほぼ全ての物件を紹介可能ですので、当…" at bounding box center [336, 580] width 515 height 129
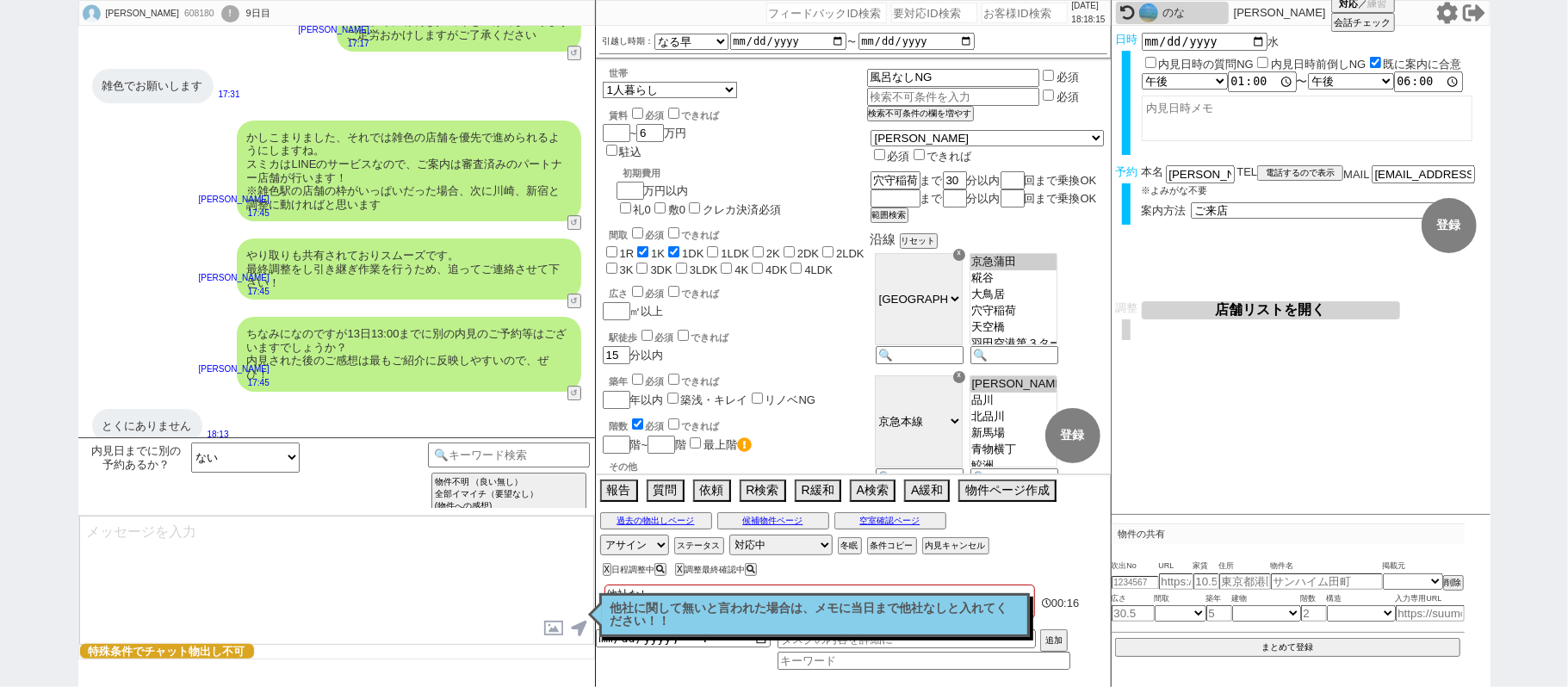
scroll to position [3854, 0]
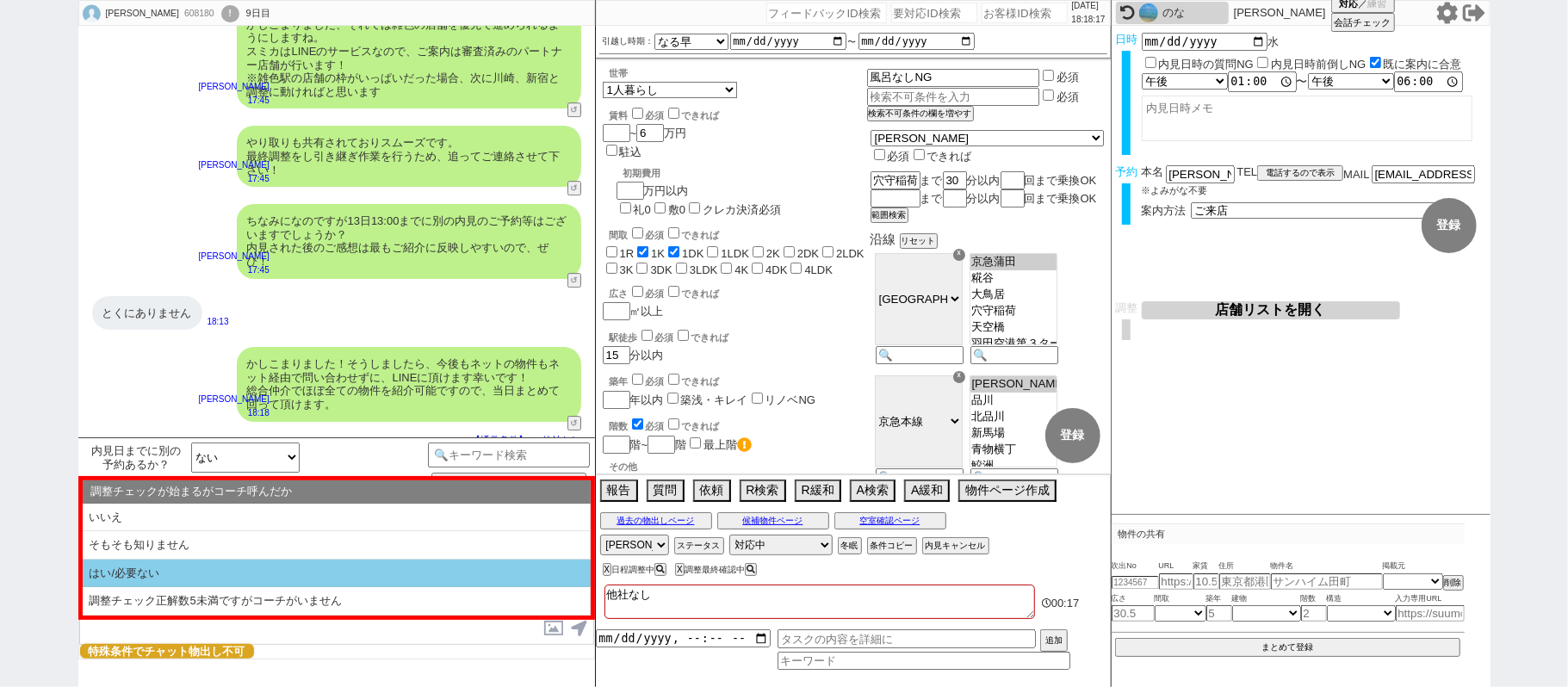
click at [348, 580] on li "はい/必要ない" at bounding box center [336, 574] width 508 height 29
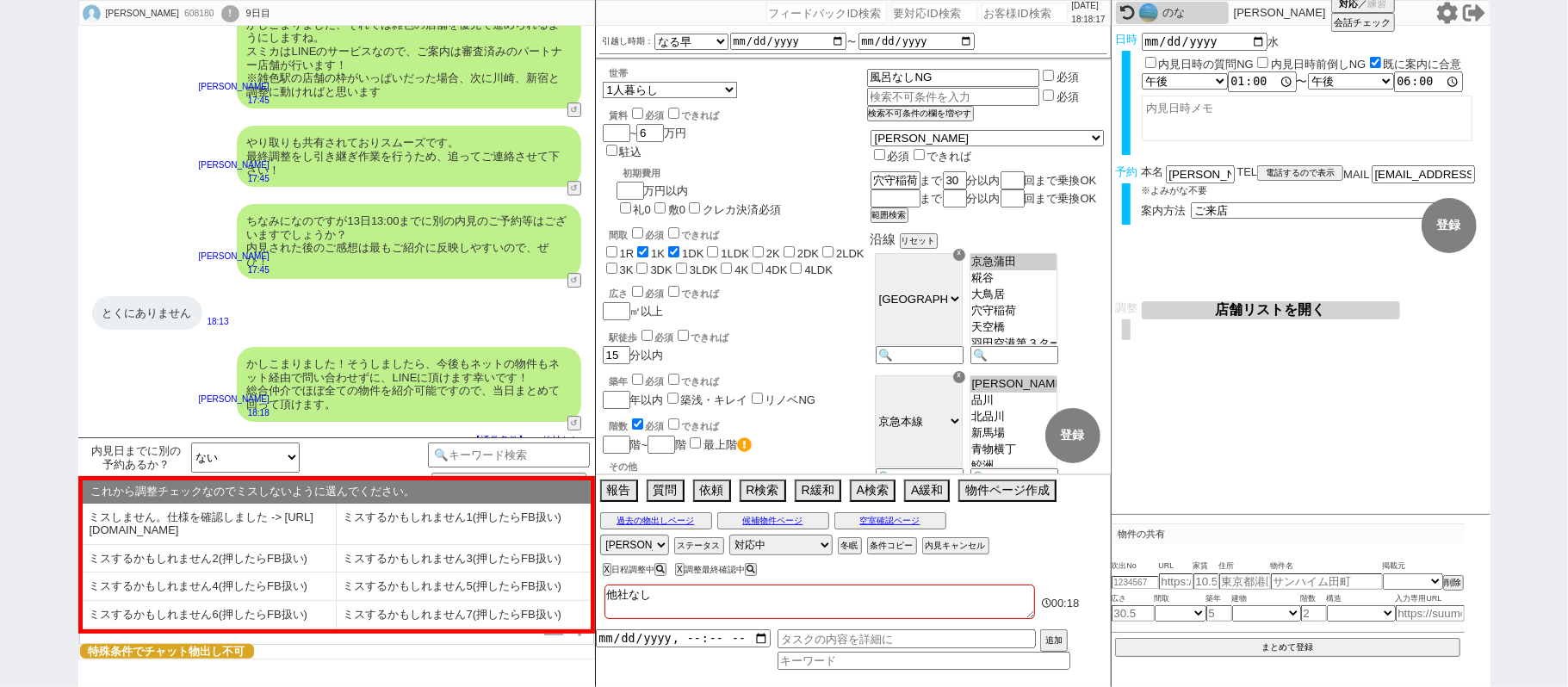
click at [272, 541] on li "ミスしません。仕様を確認しました -> https://jent.notion.site/841a6651aa67425da7d40ddfad41a184" at bounding box center [209, 524] width 254 height 41
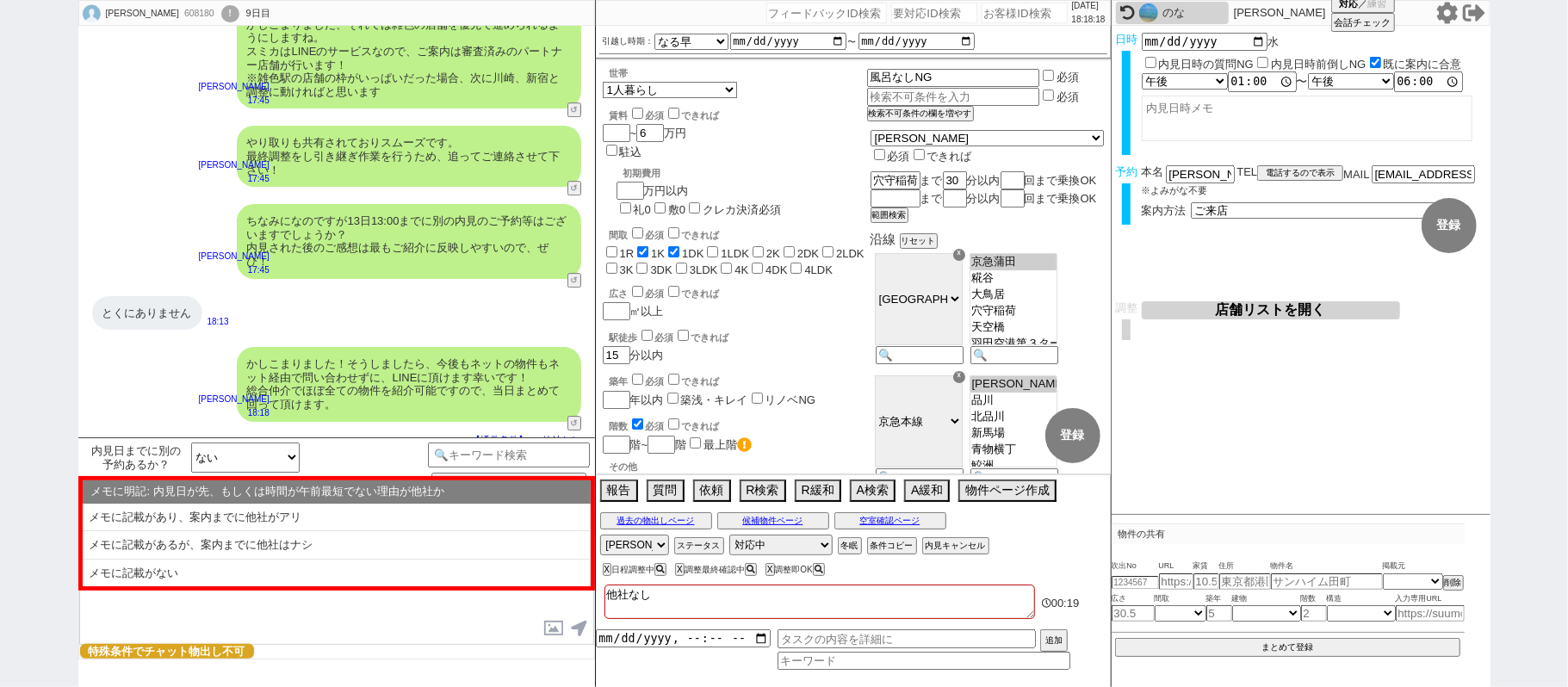
click at [279, 560] on li "メモに記載があるが、案内までに他社はナシ" at bounding box center [336, 573] width 508 height 28
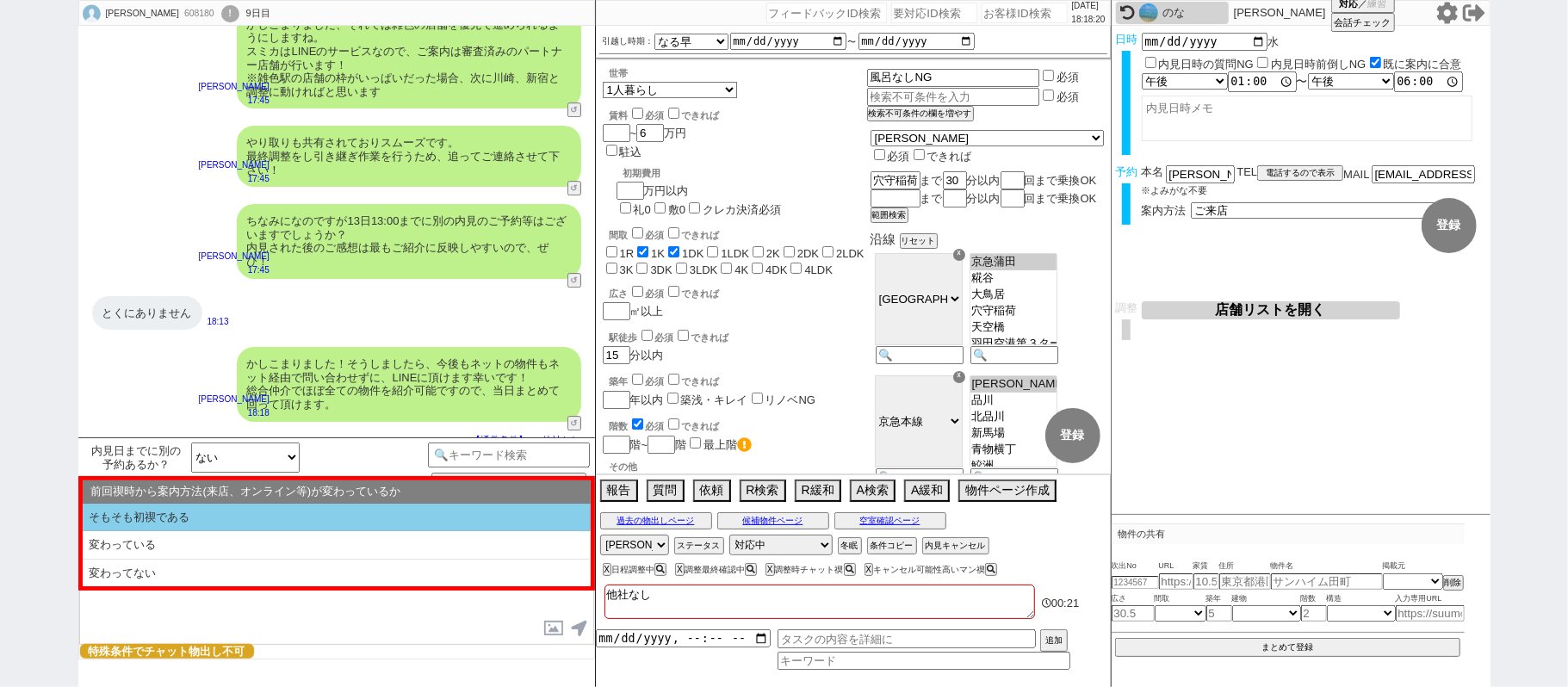
click at [280, 516] on li "そもそも初禊である" at bounding box center [336, 518] width 508 height 29
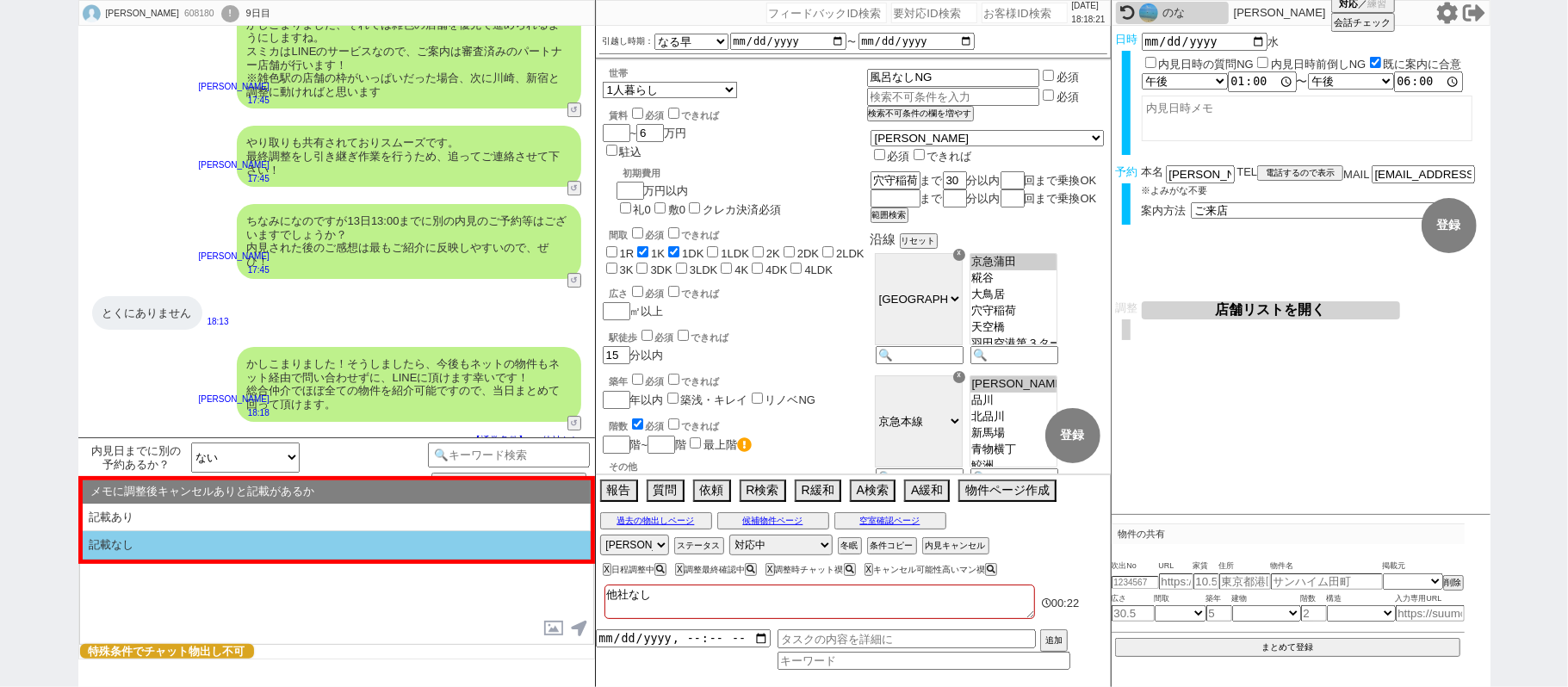
click at [288, 545] on li "記載なし" at bounding box center [336, 545] width 508 height 29
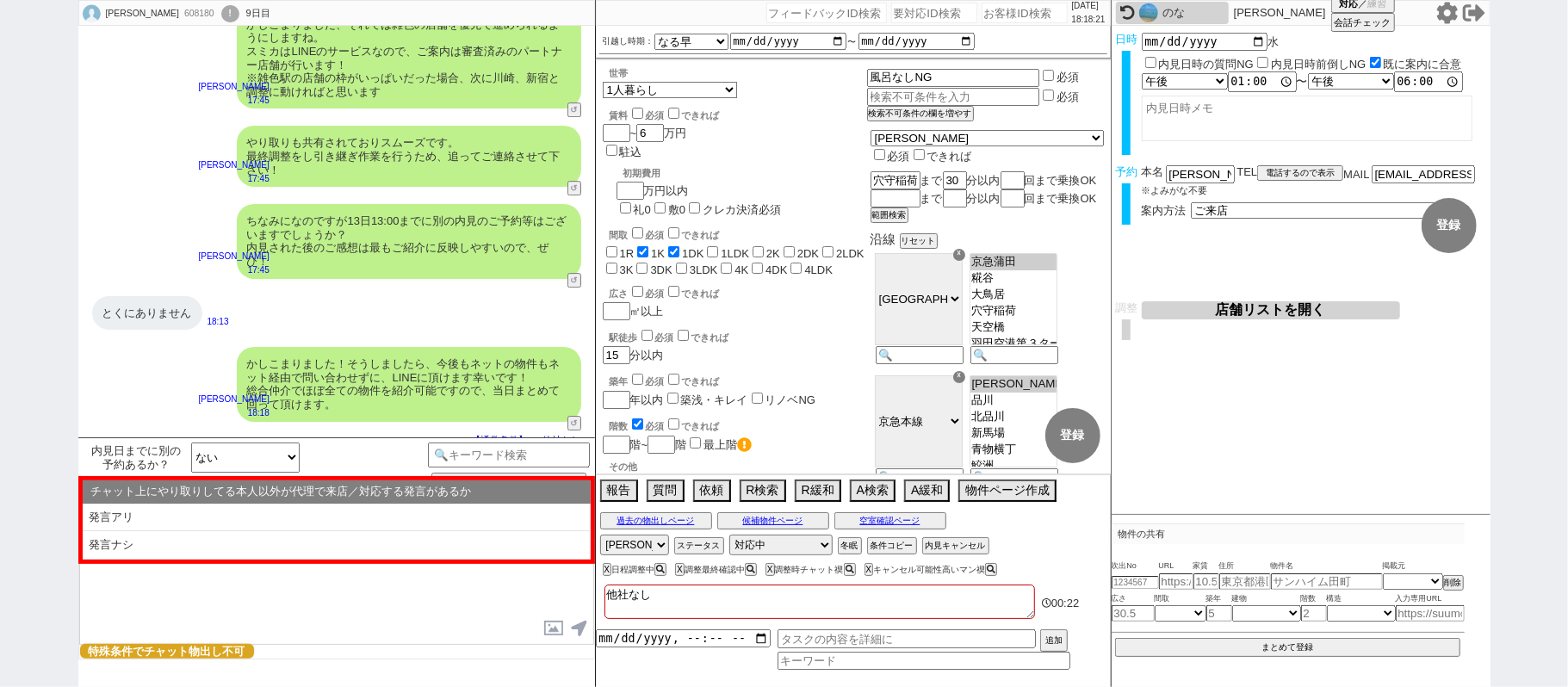
click at [288, 548] on li "発言ナシ" at bounding box center [336, 545] width 508 height 29
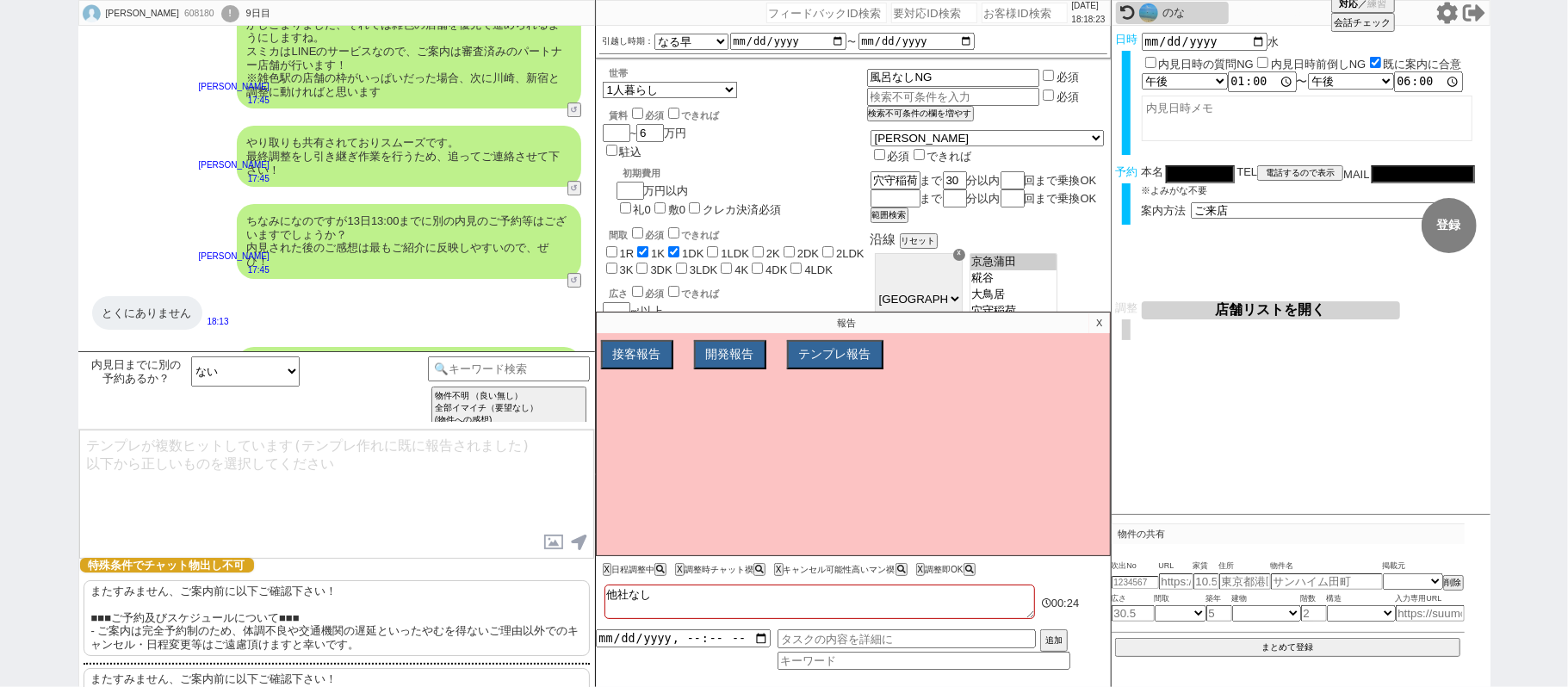
drag, startPoint x: 349, startPoint y: 607, endPoint x: 377, endPoint y: 552, distance: 61.7
click at [352, 607] on p "またすみません、ご案内前に以下ご確認下さい！ ■■■ご予約及びスケジュールについて■■■ - ご案内は完全予約制のため、体調不良や交通機関の遅延といったやむを…" at bounding box center [336, 617] width 506 height 76
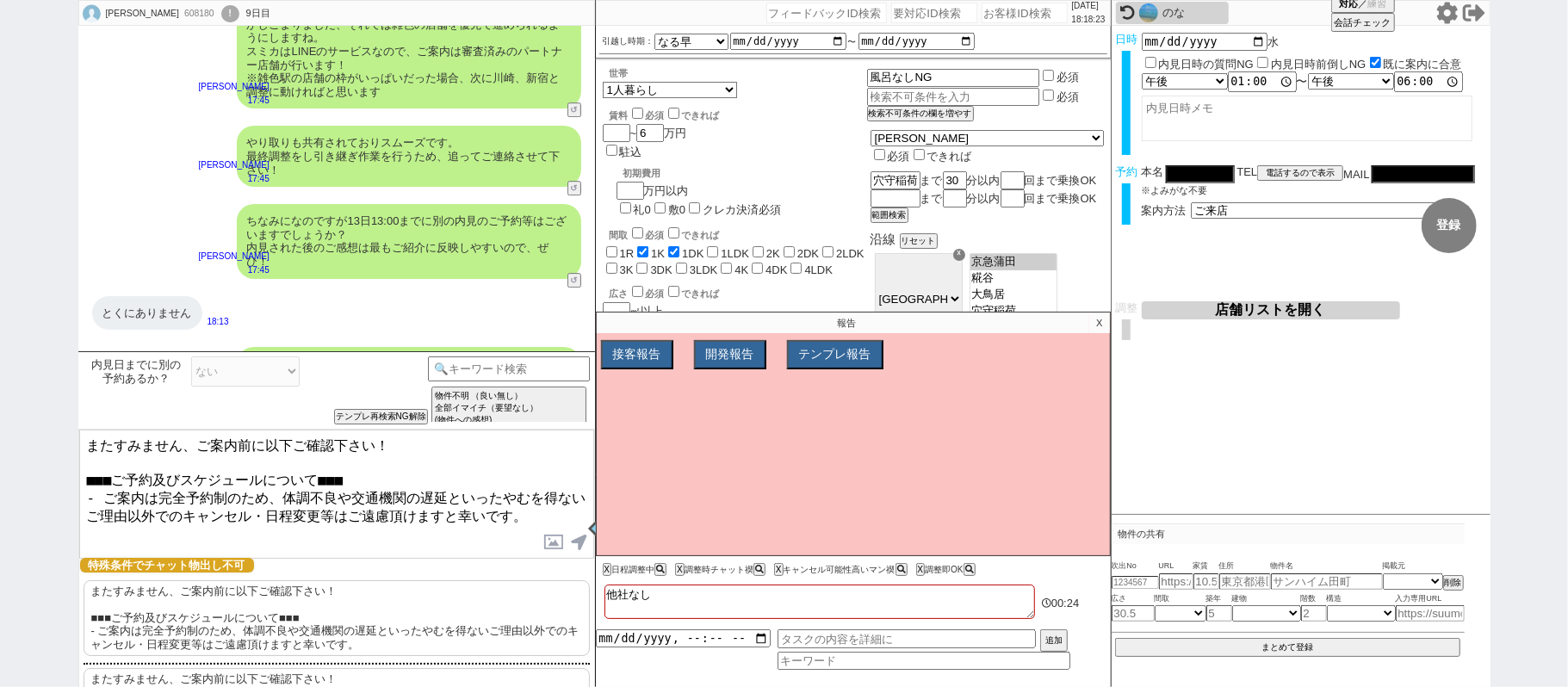
click at [377, 551] on textarea "またすみません、ご案内前に以下ご確認下さい！ ■■■ご予約及びスケジュールについて■■■ - ご案内は完全予約制のため、体調不良や交通機関の遅延といったやむを…" at bounding box center [336, 493] width 515 height 129
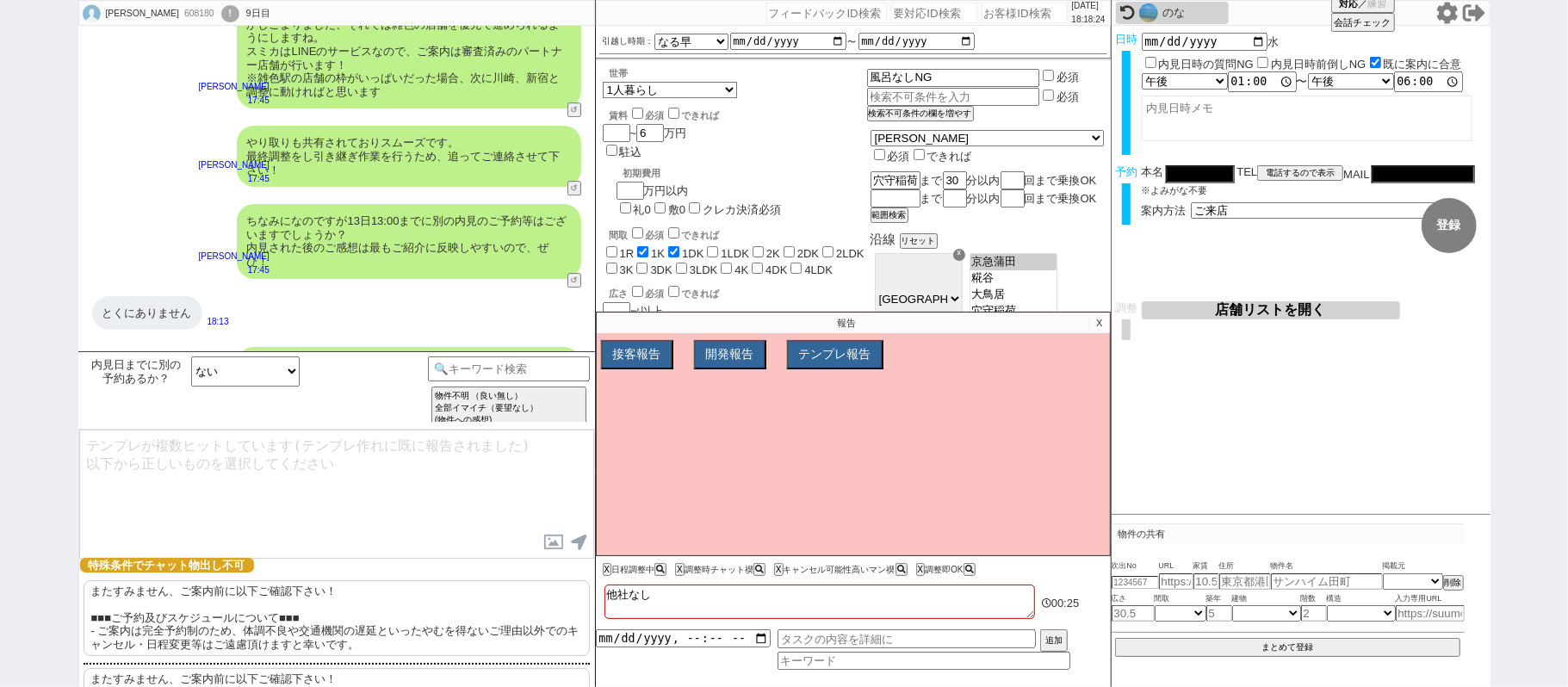
scroll to position [4058, 0]
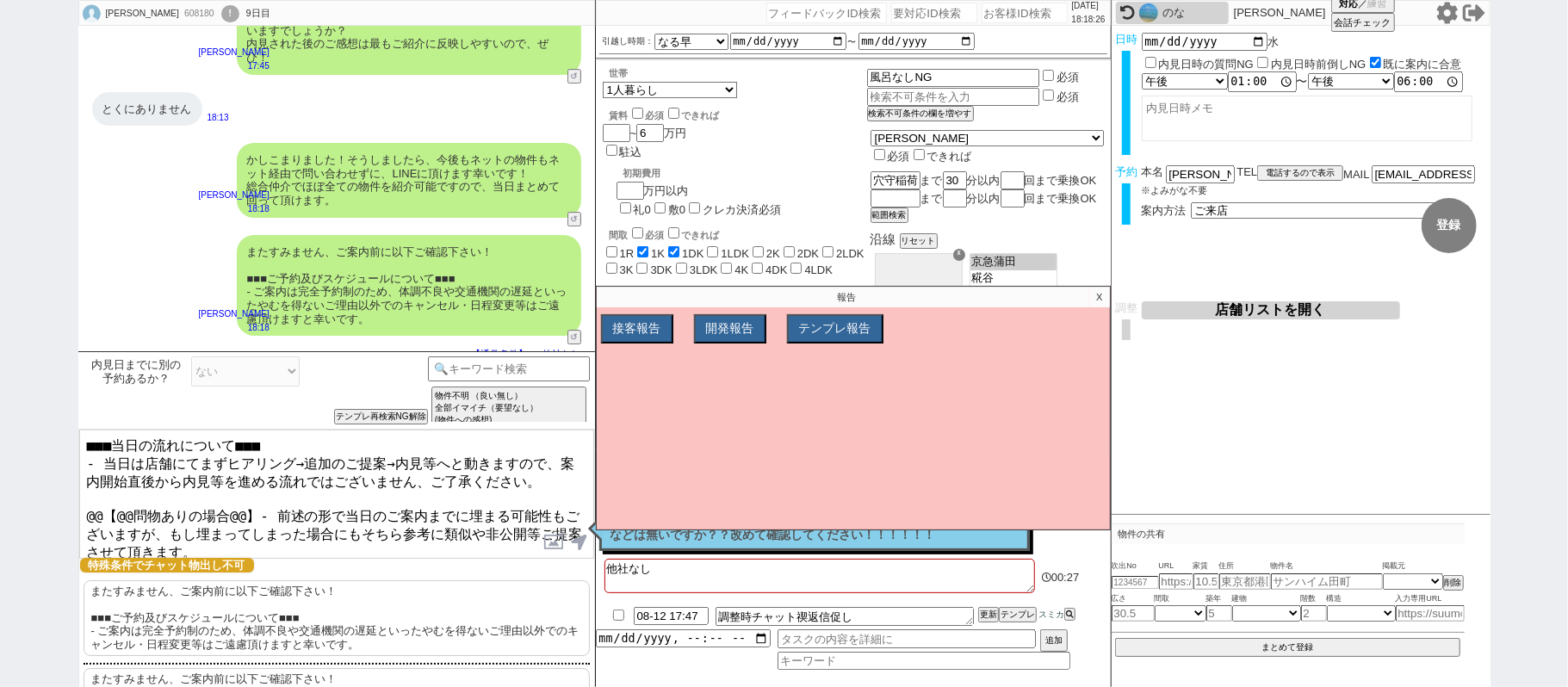
drag, startPoint x: 86, startPoint y: 497, endPoint x: 500, endPoint y: 599, distance: 426.4
click at [500, 599] on div "■■■当日の流れについて■■■ - 当日は店舗にてまずヒアリング→追加のご提案→内見等へと動きますので、案内開始直後から内見等を進める流れではございません、ご…" at bounding box center [336, 594] width 517 height 332
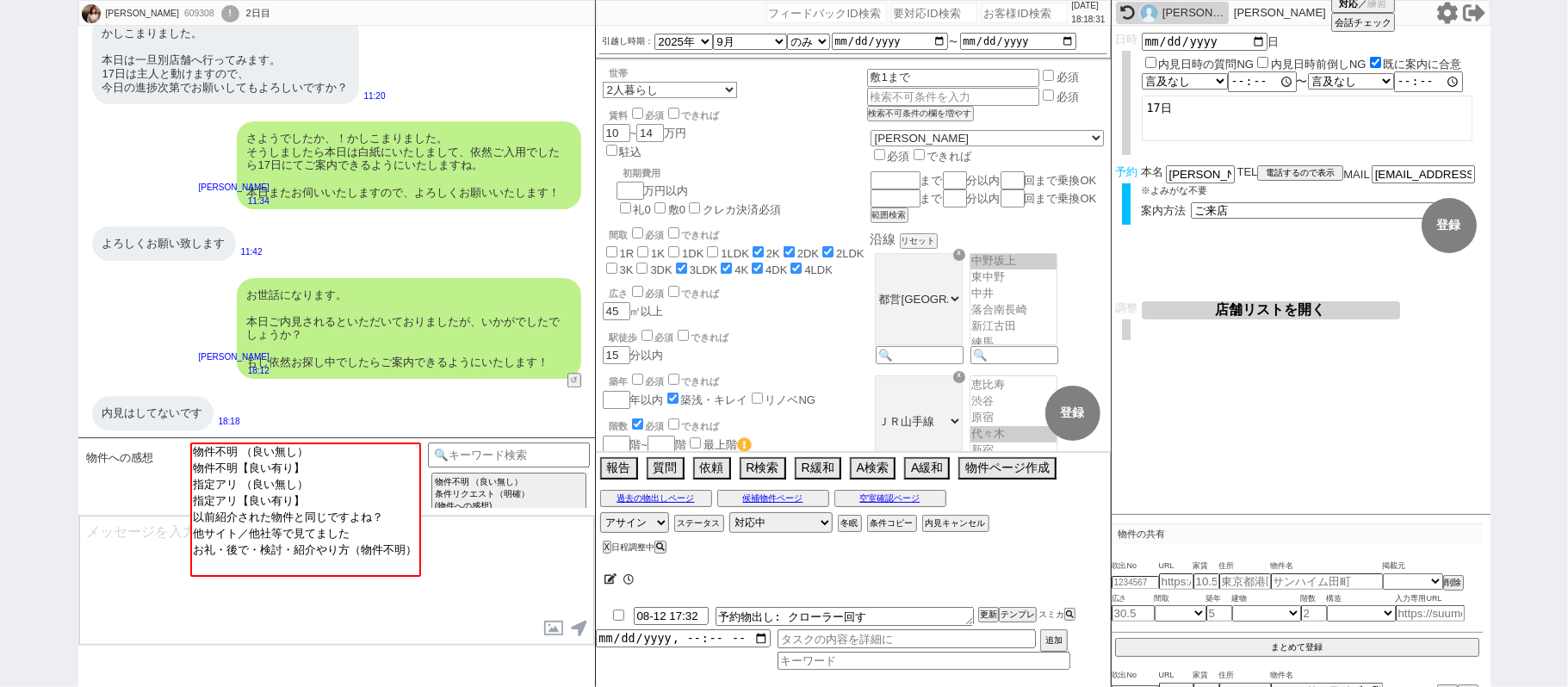
scroll to position [36, 0]
click at [1163, 4] on div "斉藤吉充" at bounding box center [1172, 12] width 113 height 22
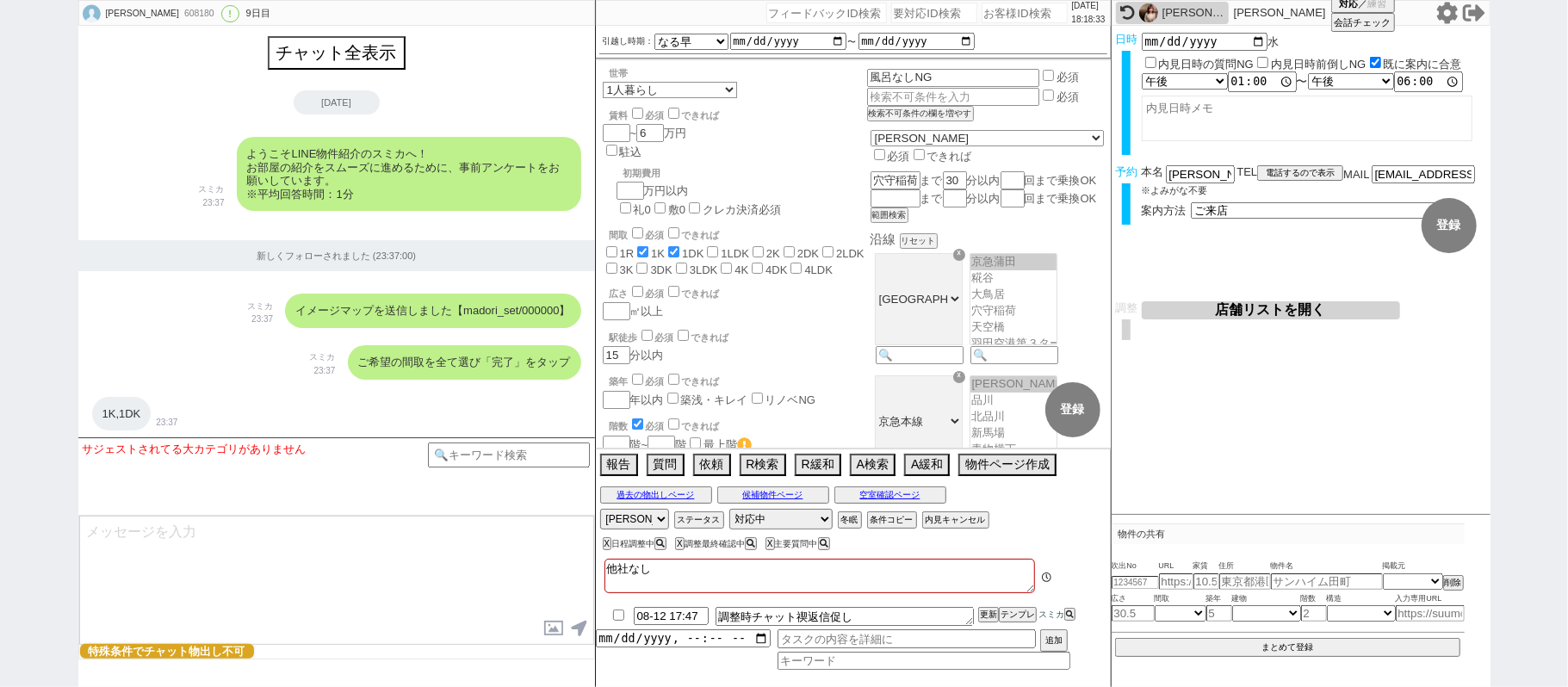
scroll to position [4149, 0]
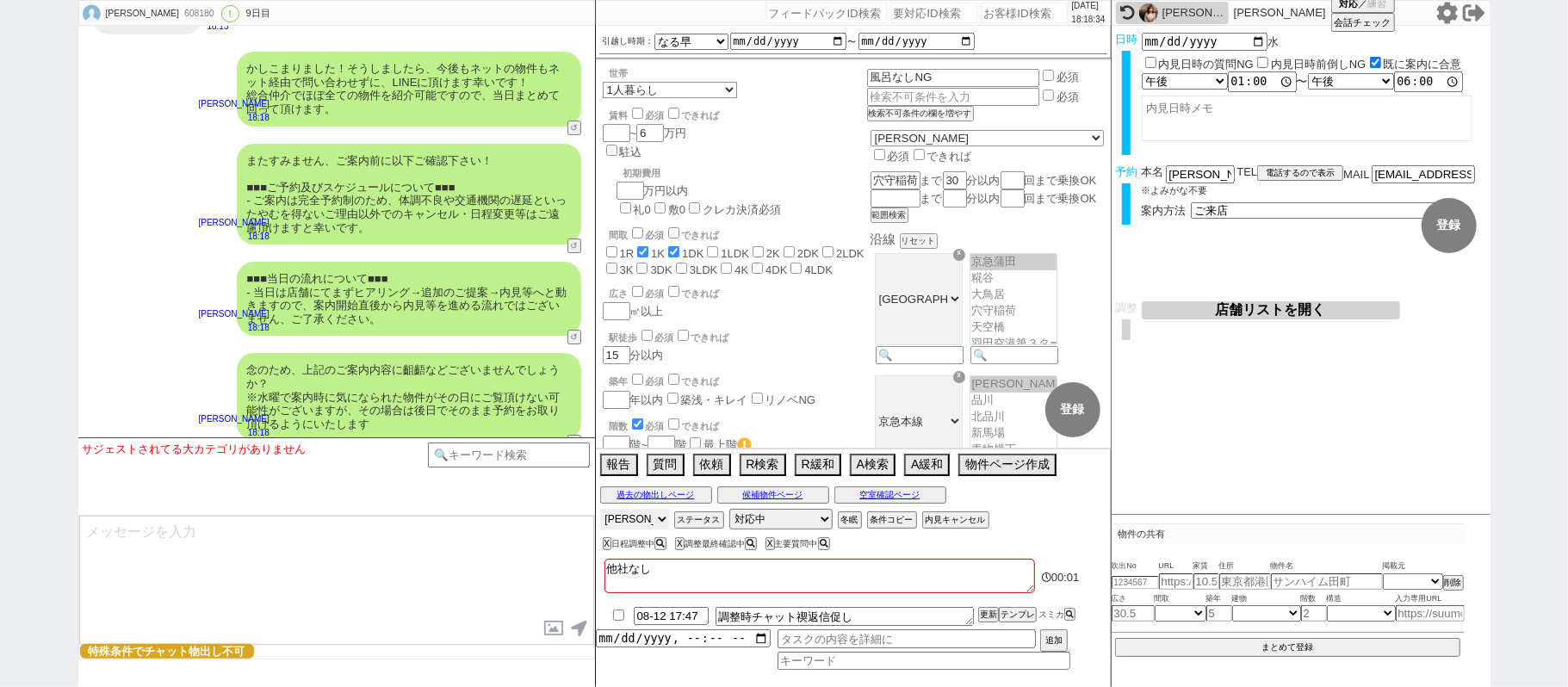
click at [640, 521] on select "アサイン 青木琢磨 松井健太朗 廣瀬晶子 石川汐貴" at bounding box center [634, 519] width 69 height 21
click at [600, 511] on select "アサイン 青木琢磨 松井健太朗 廣瀬晶子 石川汐貴" at bounding box center [634, 519] width 69 height 21
drag, startPoint x: 0, startPoint y: 284, endPoint x: 49, endPoint y: 284, distance: 49.0
click at [0, 284] on div "斉藤吉充 608180 ! 0 9日目 冬眠中 自社客 スミカ スミカ_BPO チャット全表示 2025-08-01 ようこそLINE物件紹介のスミカへ！ お…" at bounding box center [784, 343] width 1568 height 687
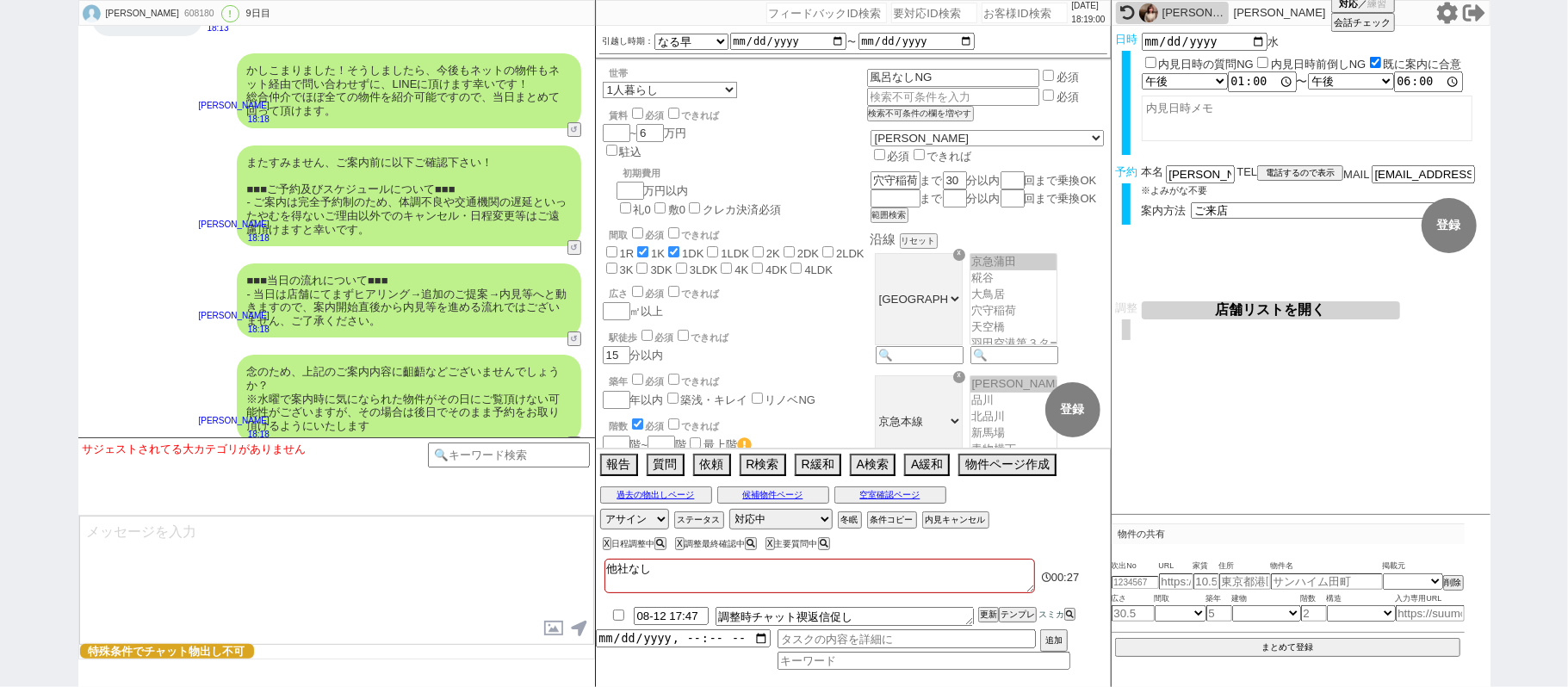
click at [1204, 11] on div "小林 海音" at bounding box center [1193, 12] width 62 height 13
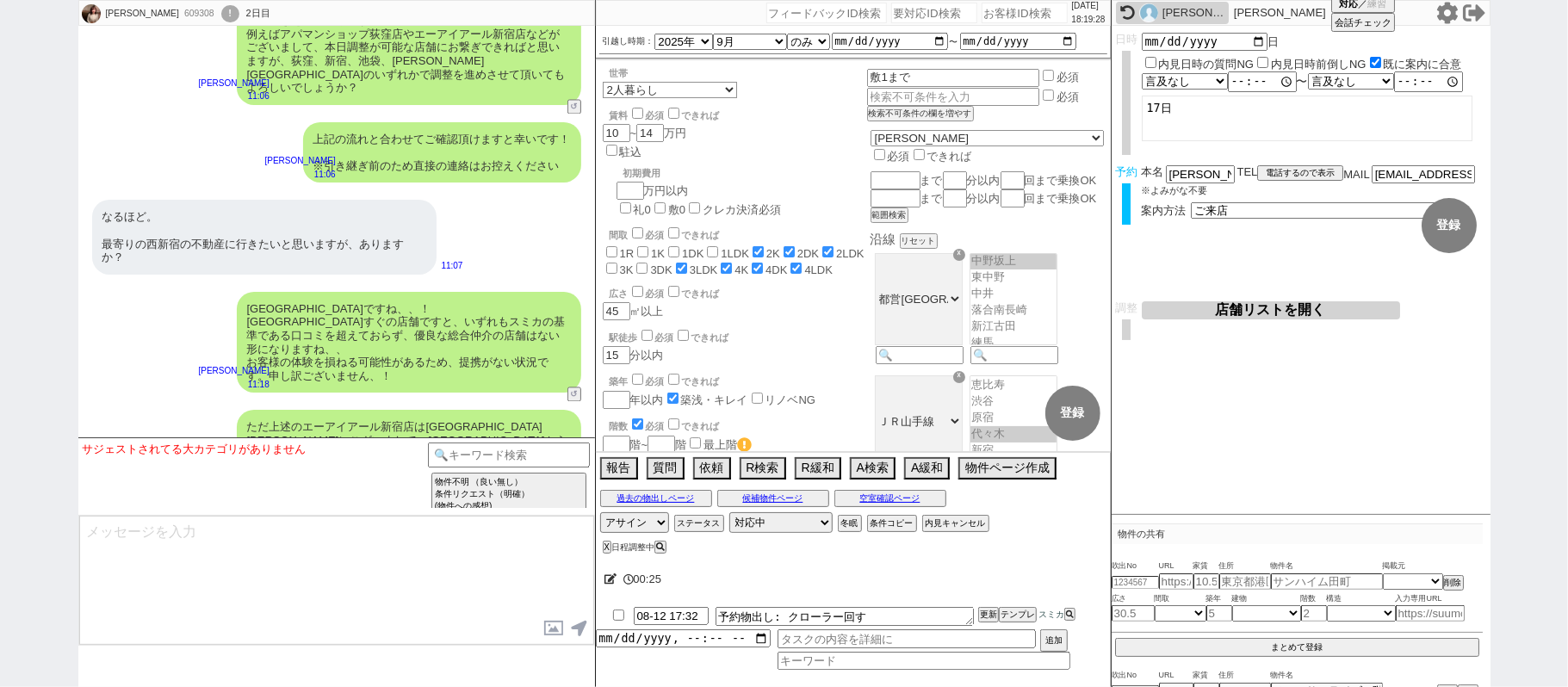
scroll to position [2160, 0]
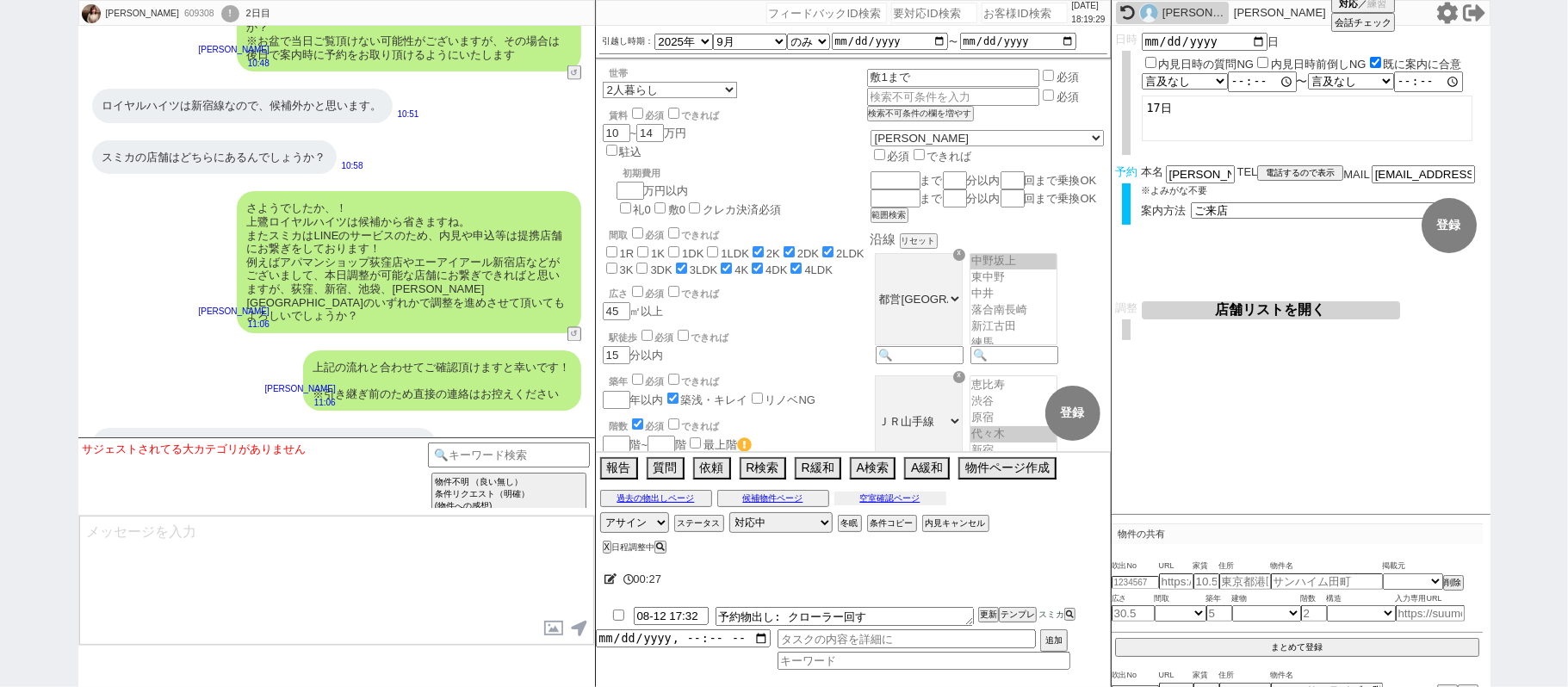
click at [871, 497] on button "空室確認ページ" at bounding box center [889, 498] width 112 height 13
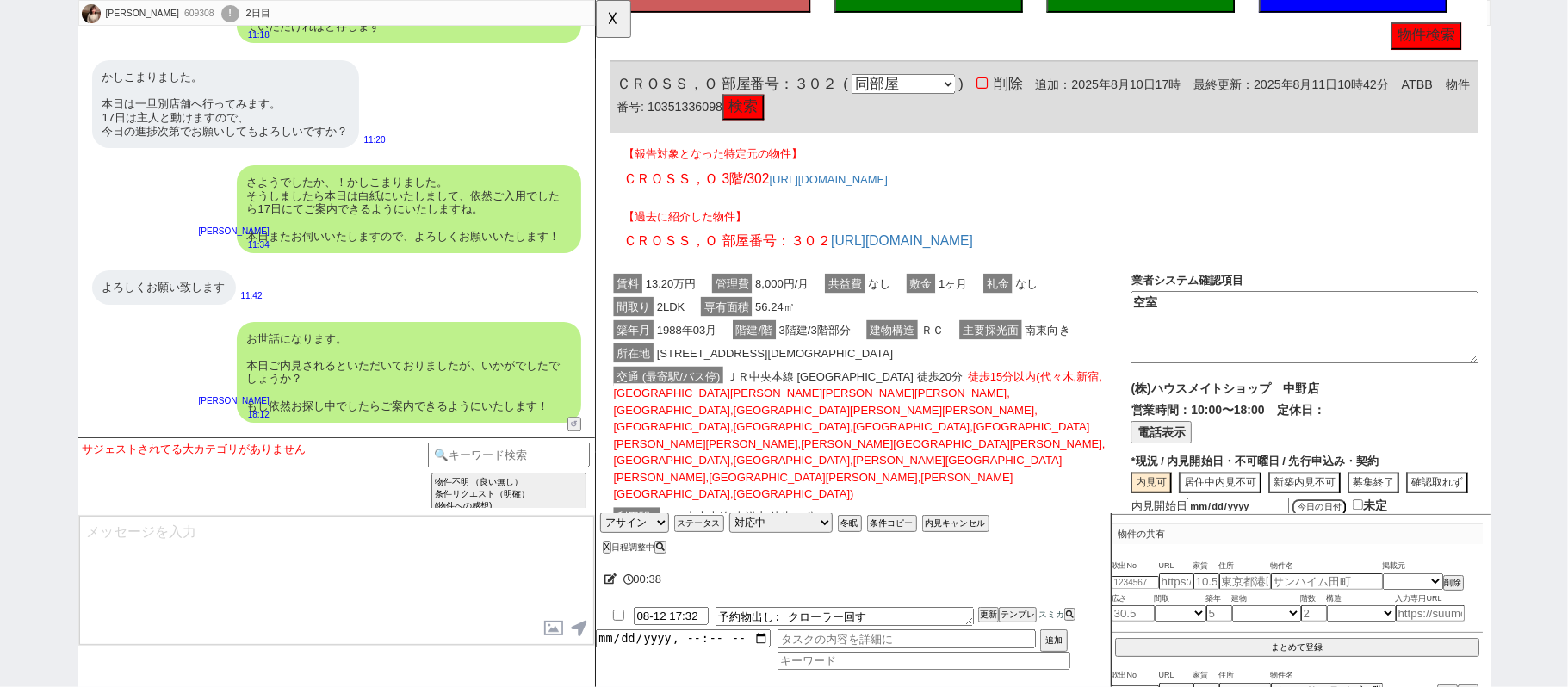
scroll to position [2963, 0]
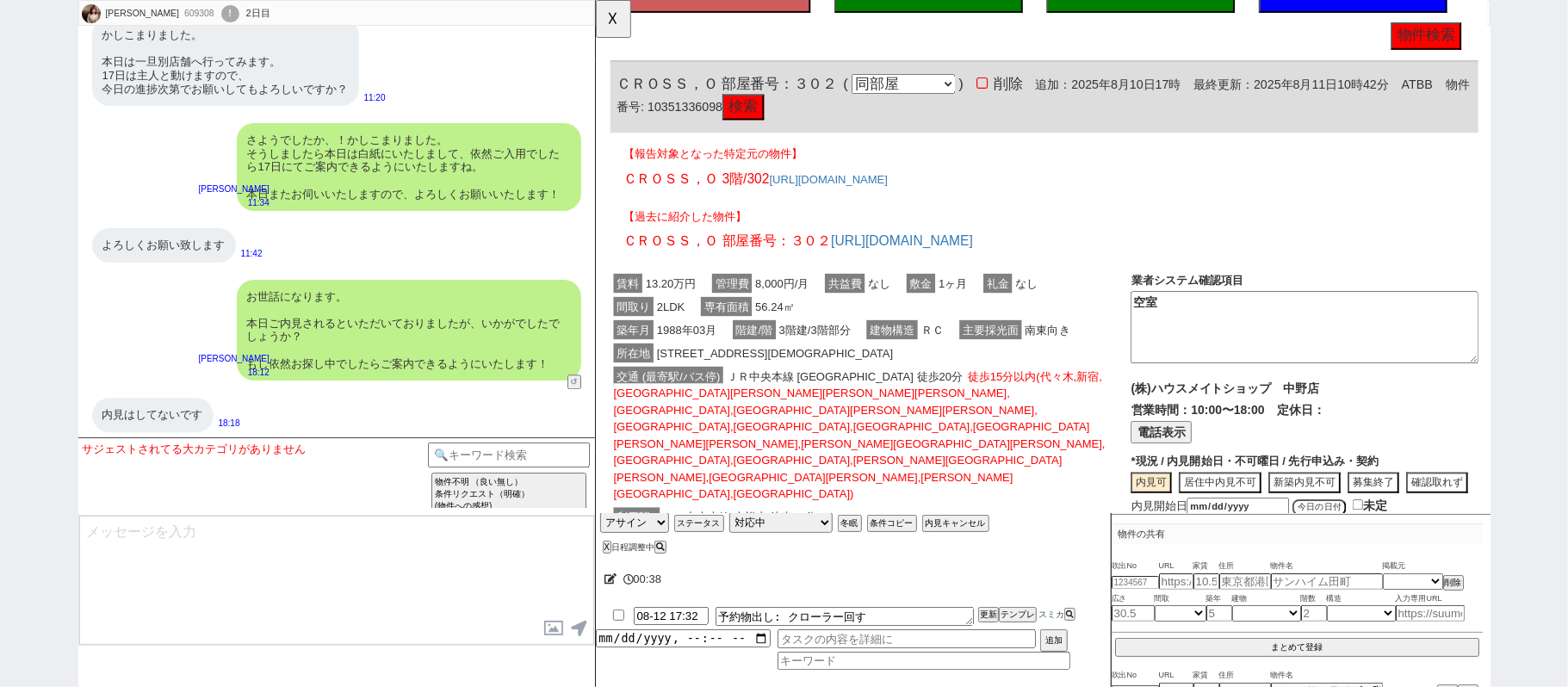
click at [224, 569] on textarea at bounding box center [336, 580] width 515 height 129
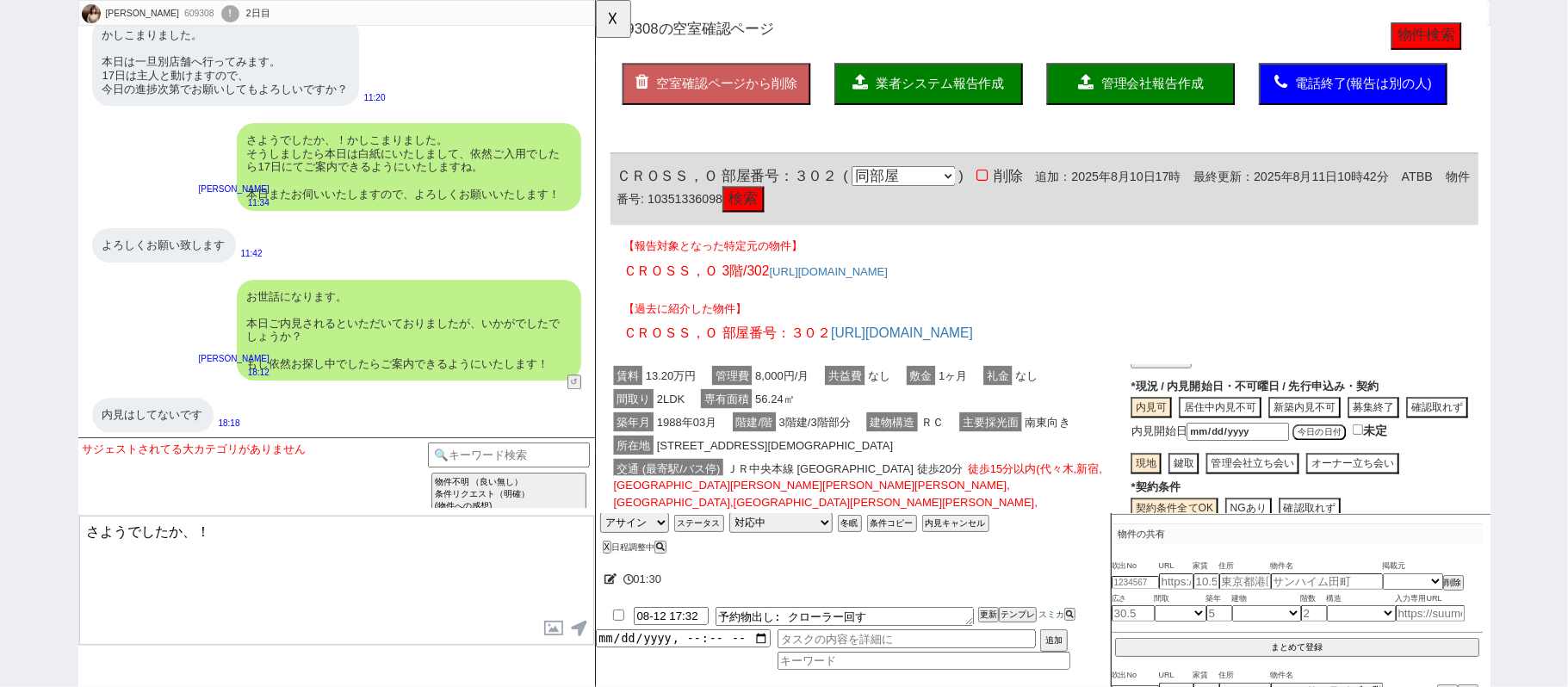
scroll to position [9, 0]
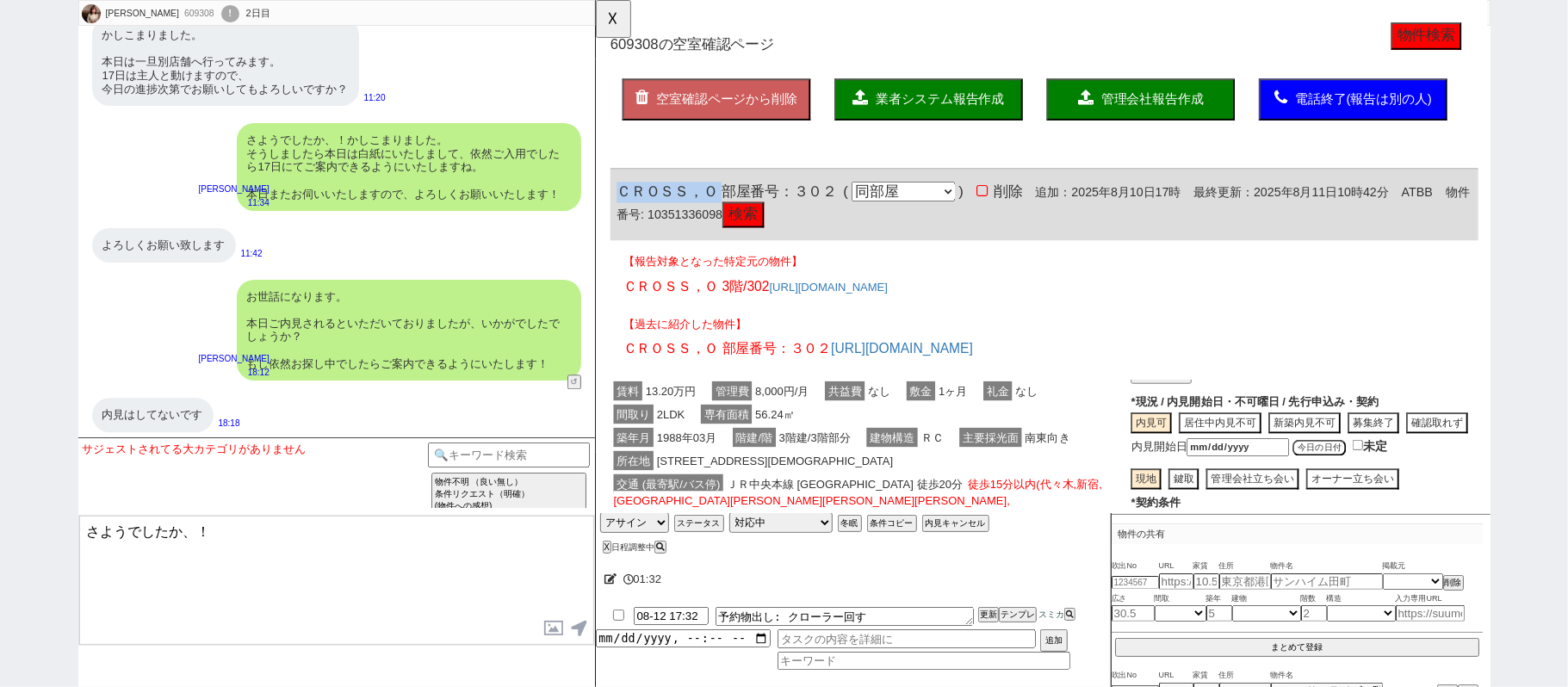
drag, startPoint x: 618, startPoint y: 203, endPoint x: 727, endPoint y: 208, distance: 109.1
click at [727, 208] on span "ＣＲＯＳＳ，Ｏ 部屋番号：３０２" at bounding box center [735, 206] width 237 height 17
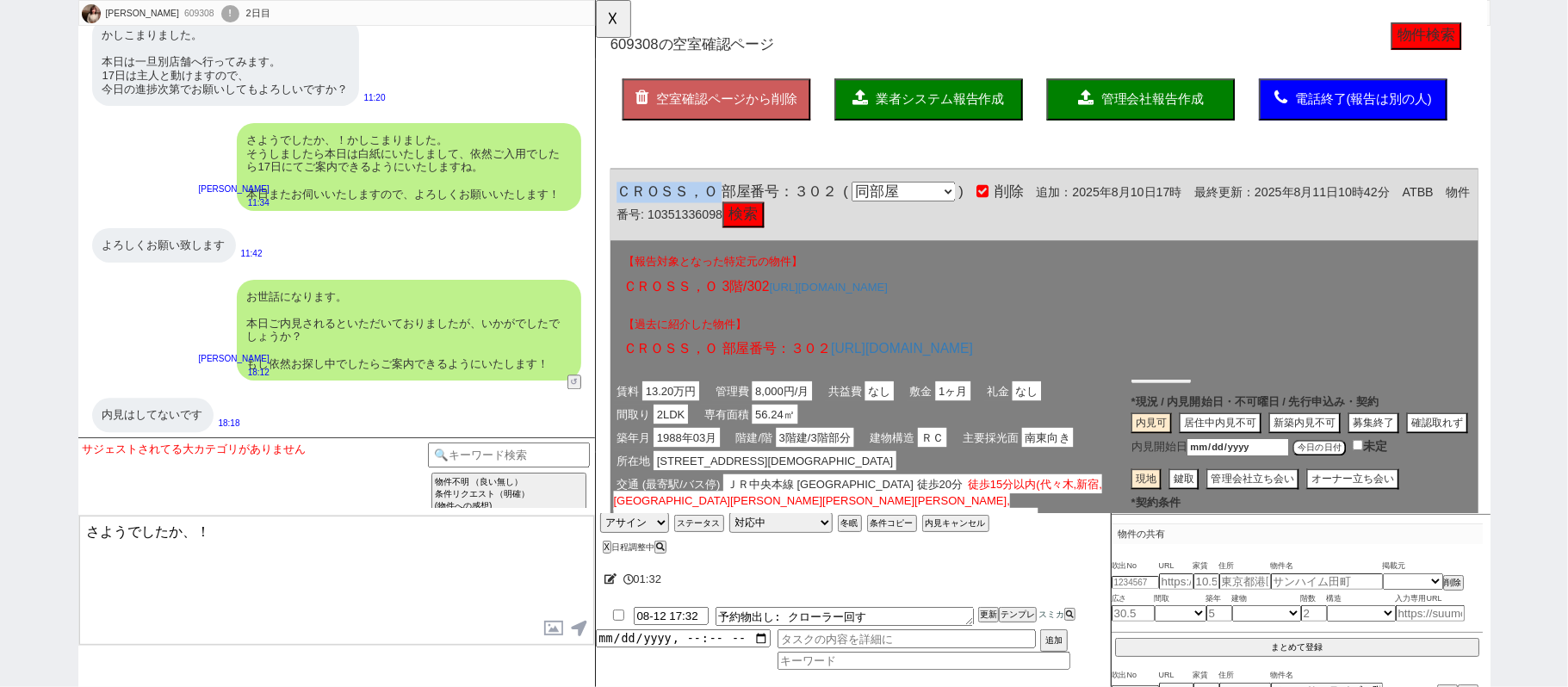
copy span "ＣＲＯＳＳ，Ｏ"
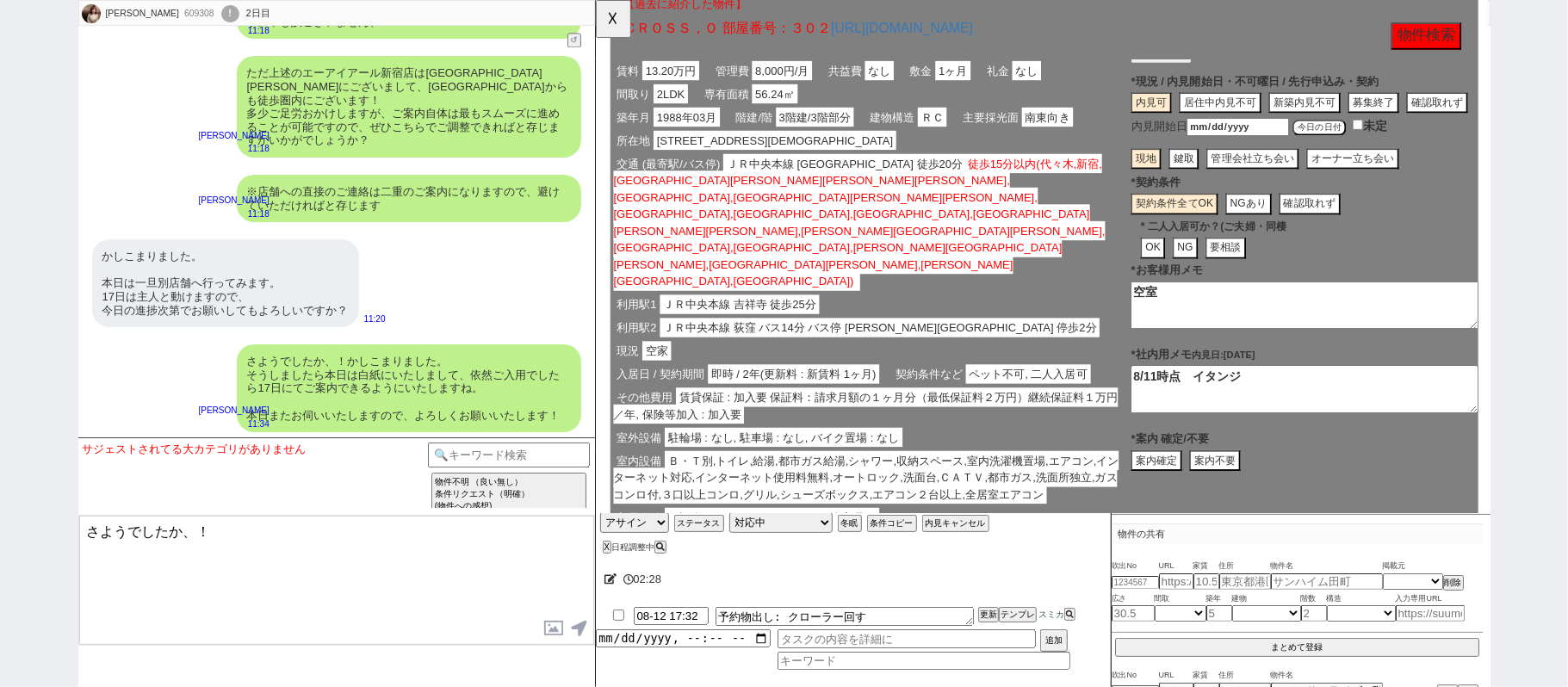
scroll to position [2963, 0]
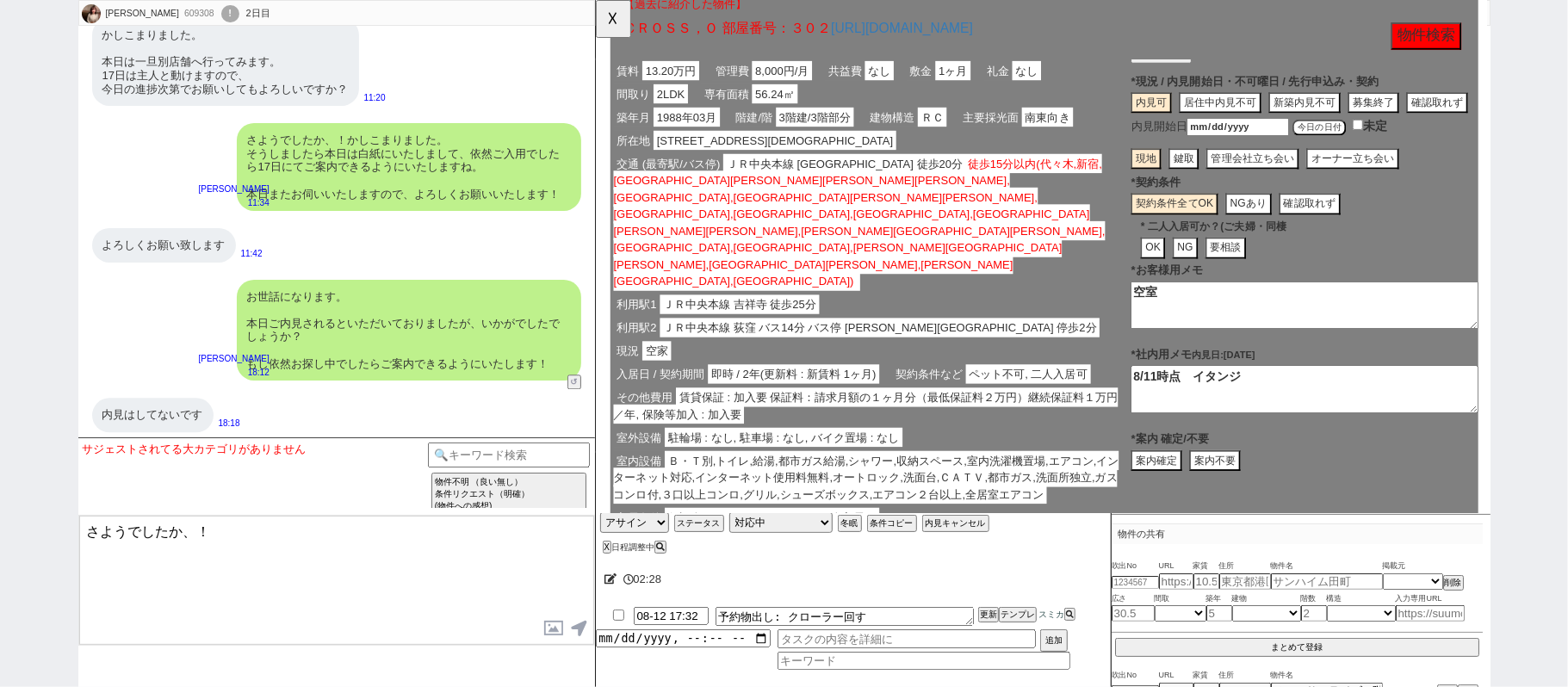
click at [239, 560] on textarea "さようでしたか、！" at bounding box center [336, 580] width 515 height 129
click div "現況 空家"
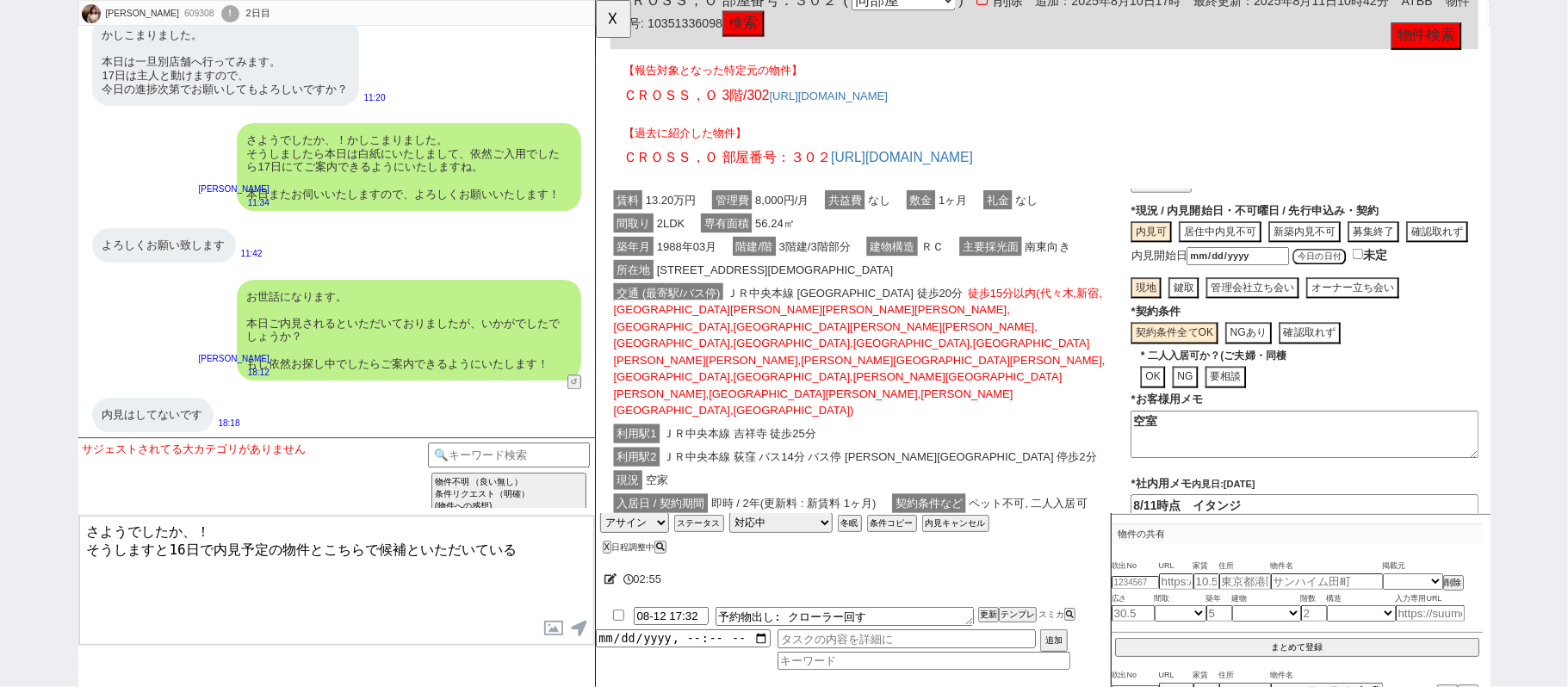
scroll to position [9, 0]
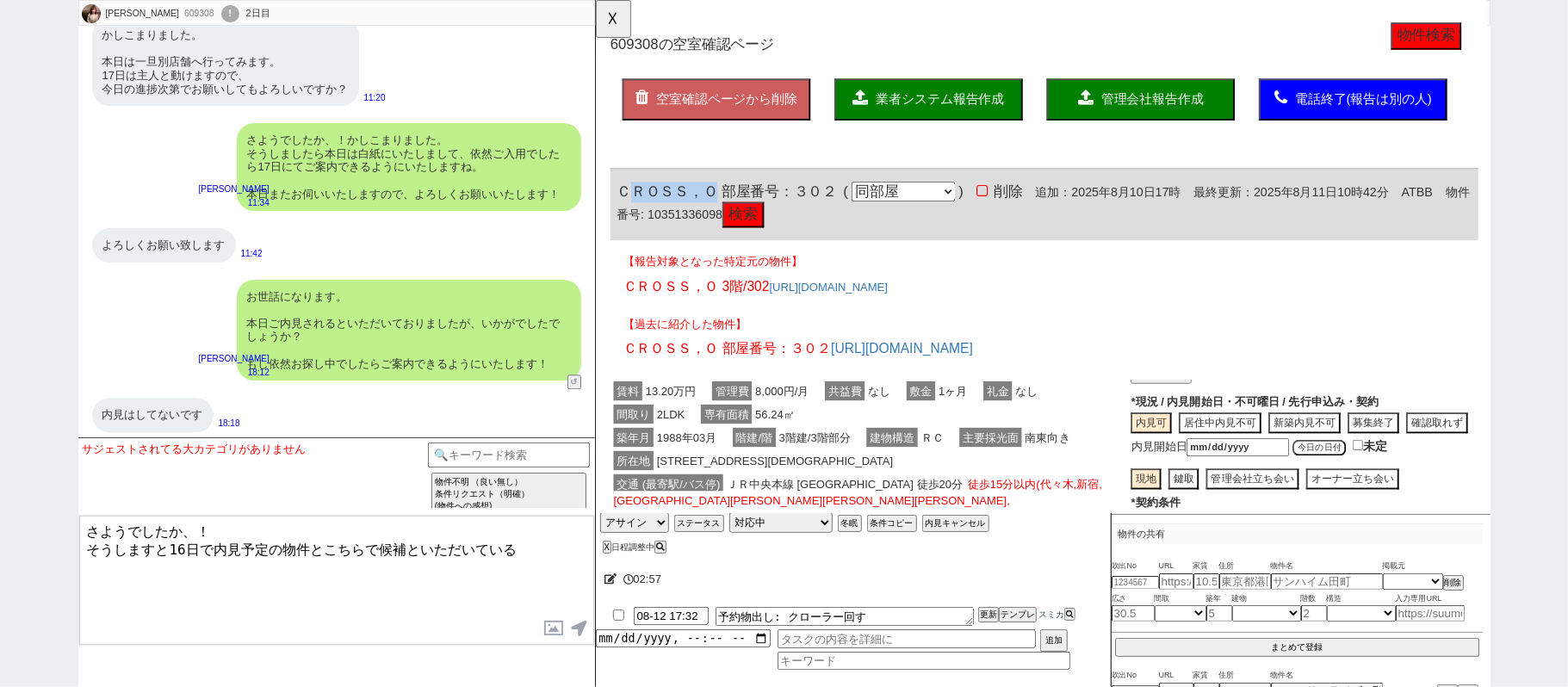
drag, startPoint x: 671, startPoint y: 195, endPoint x: 719, endPoint y: 192, distance: 48.1
click at [719, 192] on div "ＣＲＯＳＳ，Ｏ 部屋番号：３０２ ( 同部屋 同建物別部屋 別建物別部屋 別建物 ) 削除 追加：2025年8月10日17時 最終更新：2025年8月11日1…" at bounding box center [1077, 220] width 934 height 77
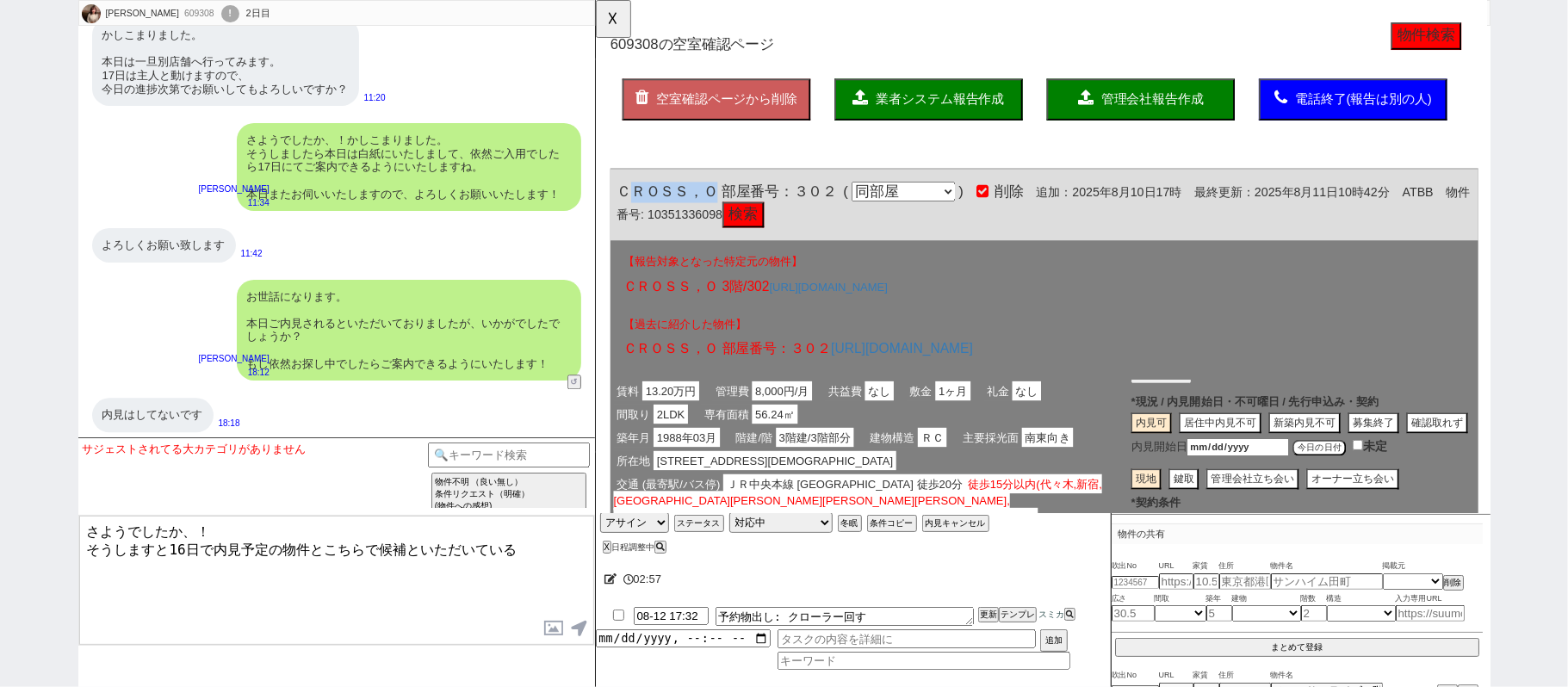
click at [695, 202] on span "ＣＲＯＳＳ，Ｏ 部屋番号：３０２" at bounding box center [735, 206] width 237 height 17
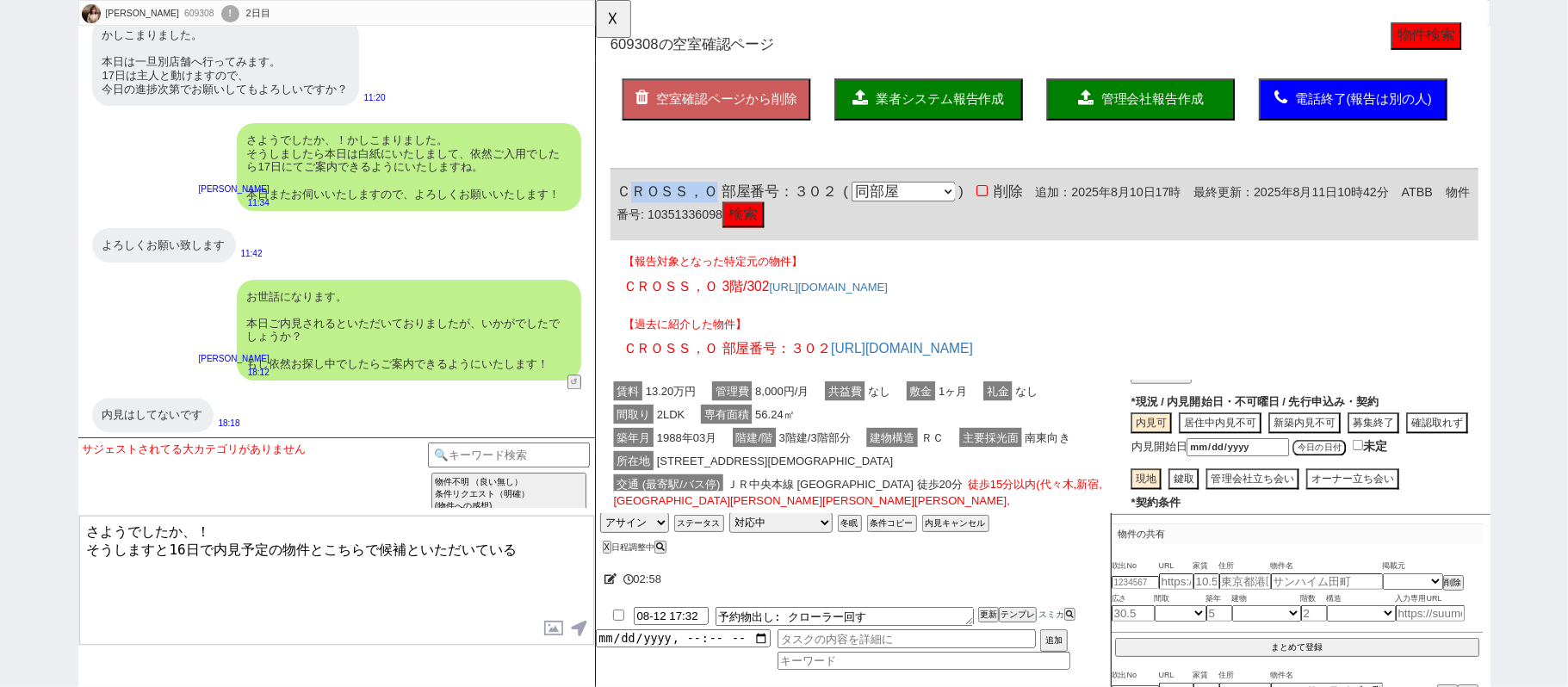
click at [627, 198] on span "ＣＲＯＳＳ，Ｏ 部屋番号：３０２" at bounding box center [735, 206] width 237 height 17
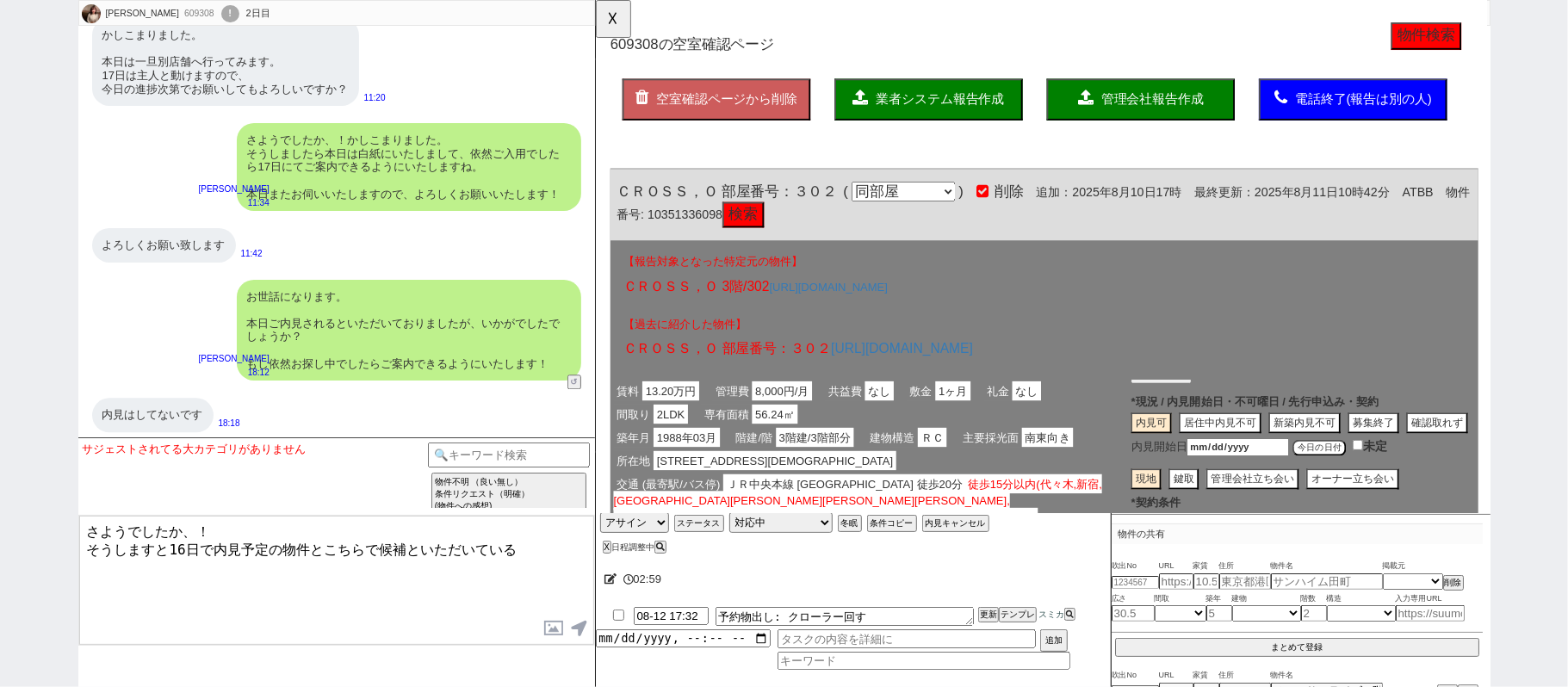
click at [614, 199] on div "ＣＲＯＳＳ，Ｏ 部屋番号：３０２ ( 同部屋 同建物別部屋 別建物別部屋 別建物 ) 削除 追加：2025年8月10日17時 最終更新：2025年8月11日1…" at bounding box center [1077, 220] width 934 height 77
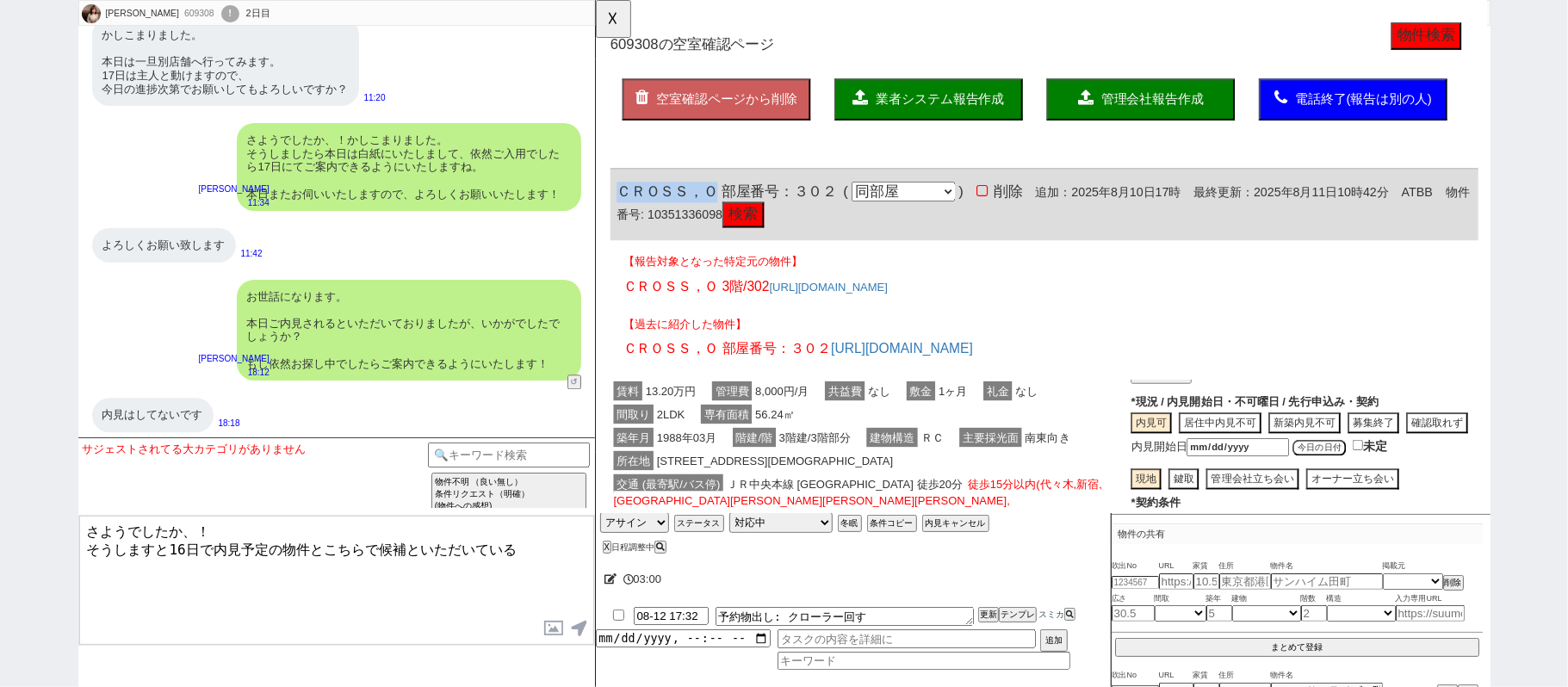
drag, startPoint x: 616, startPoint y: 203, endPoint x: 722, endPoint y: 203, distance: 106.0
click at [722, 203] on span "ＣＲＯＳＳ，Ｏ 部屋番号：３０２" at bounding box center [735, 206] width 237 height 17
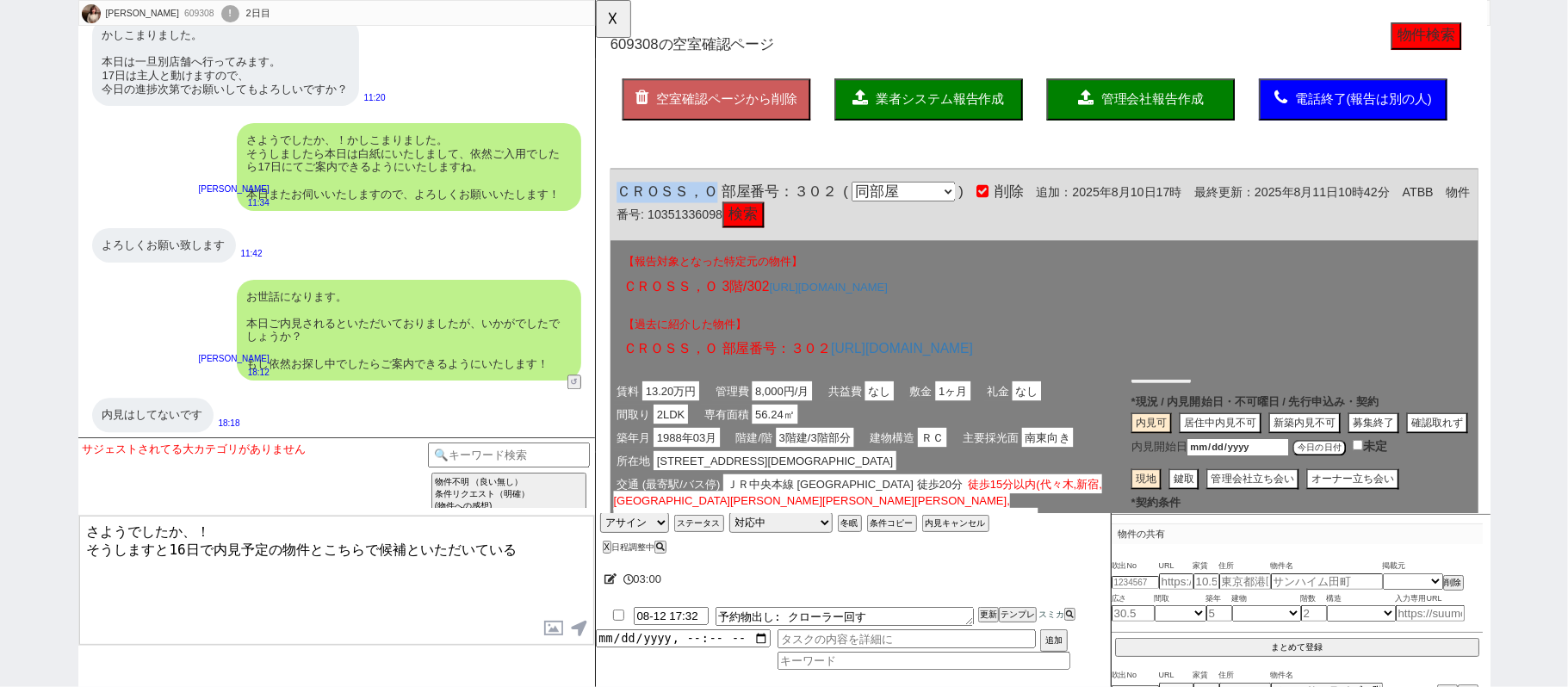
copy span "ＣＲＯＳＳ，Ｏ"
click at [545, 535] on textarea "さようでしたか、！ そうしますと16日で内見予定の物件とこちらで候補といただいている" at bounding box center [336, 580] width 515 height 129
click at [542, 552] on textarea "さようでしたか、！ そうしますと16日で内見予定の物件とこちらで候補といただいている" at bounding box center [336, 580] width 515 height 129
paste textarea "ＣＲＯＳＳ，Ｏ"
click at [513, 545] on textarea "さようでしたか、！ そうしますと16日で内見予定の物件とこちらで候補といただいているＣＲＯＳＳ，Ｏはどちらの方が現状ご希望度が高いでしょうか？" at bounding box center [336, 580] width 515 height 129
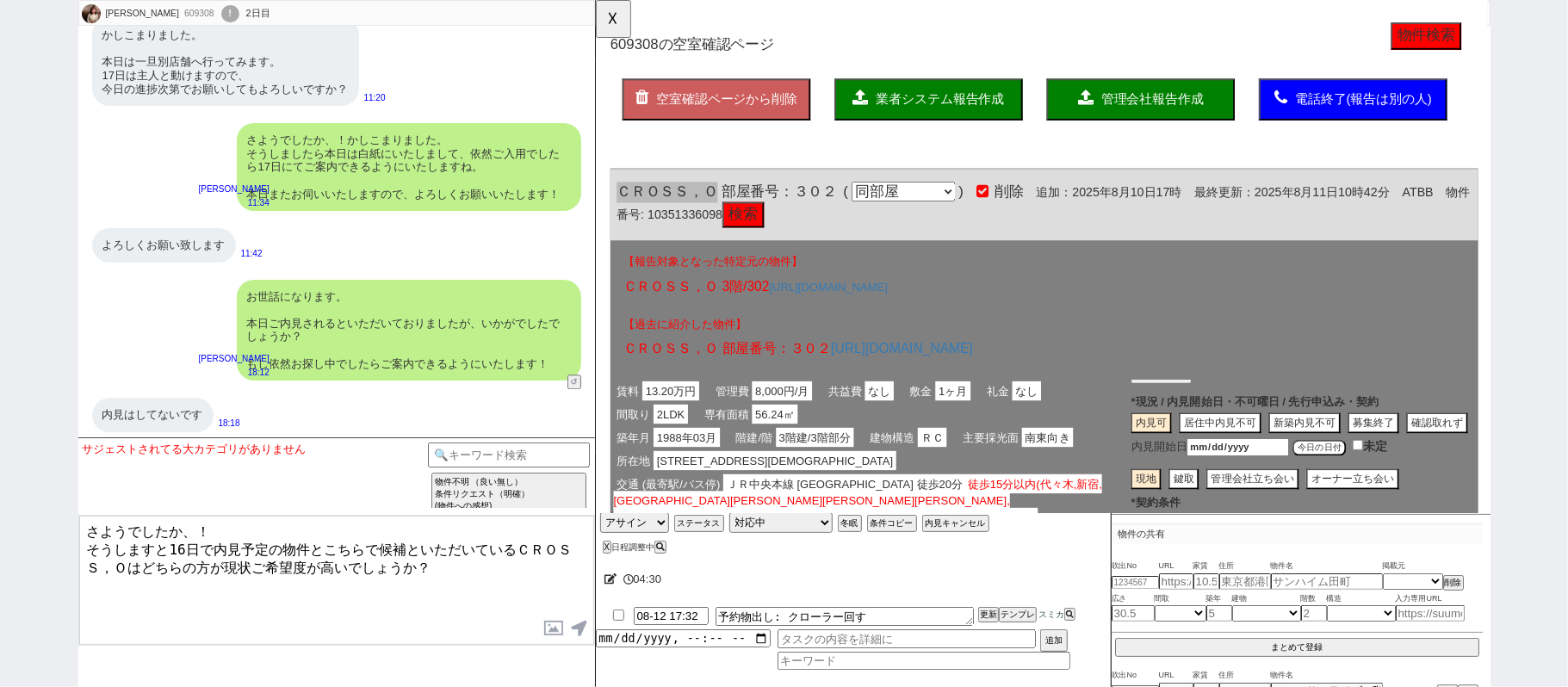
click at [131, 561] on textarea "さようでしたか、！ そうしますと16日で内見予定の物件とこちらで候補といただいているＣＲＯＳＳ，Ｏはどちらの方が現状ご希望度が高いでしょうか？" at bounding box center [336, 580] width 515 height 129
click at [126, 628] on textarea "さようでしたか、！ そうしますと16日で内見予定の物件とこちらで候補といただいているＣＲＯＳＳ，Ｏはどちらの方が現状ご希望度が高いでしょうか？" at bounding box center [336, 580] width 515 height 129
paste textarea "ＣＲＯＳＳ，Ｏ"
click at [236, 600] on textarea "さようでしたか、！ そうしますと16日で内見予定の物件とこちらで候補といただいているＣＲＯＳＳ，Ｏはどちらの方が現状ご希望度が高いでしょうか？ もし16日で決…" at bounding box center [336, 580] width 515 height 129
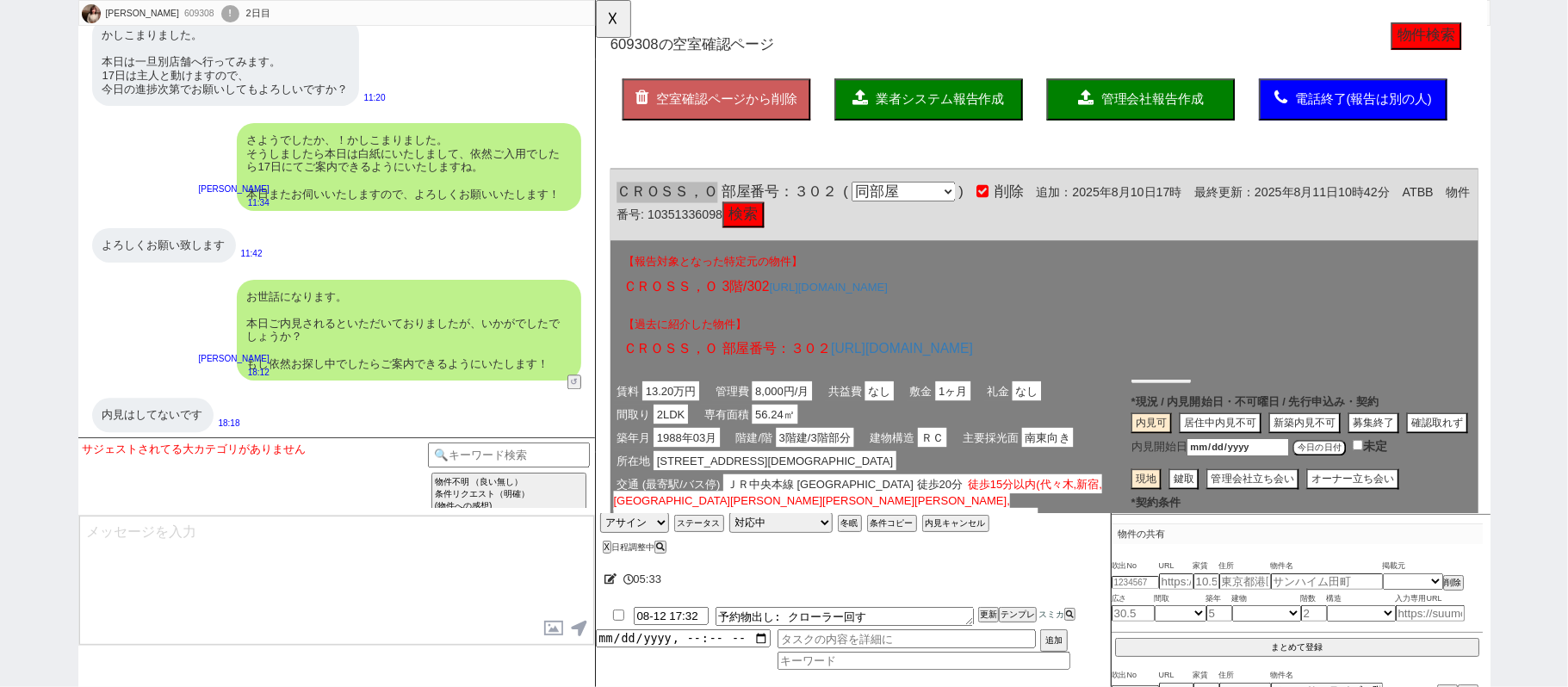
scroll to position [2380, 0]
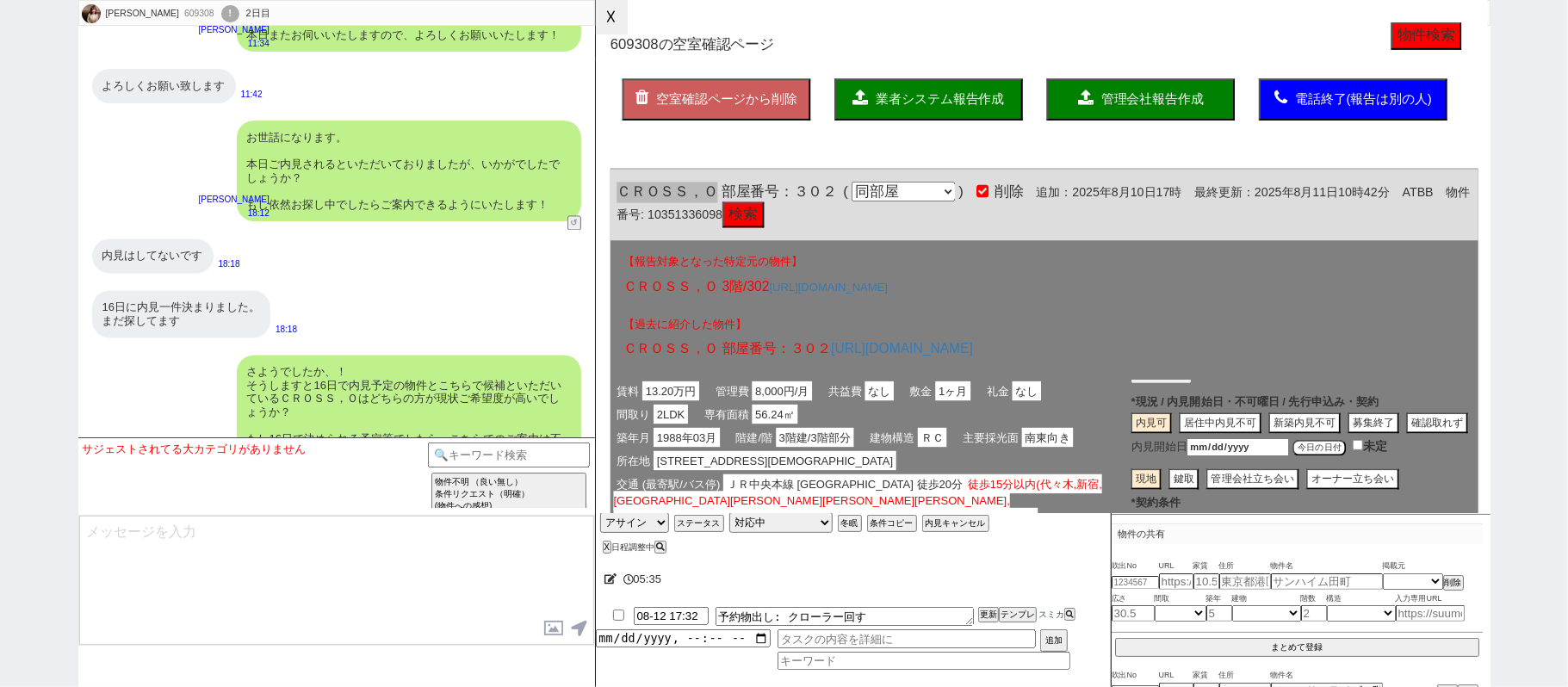
drag, startPoint x: 610, startPoint y: 24, endPoint x: 641, endPoint y: 504, distance: 481.0
click at [611, 22] on button "☓" at bounding box center [611, 17] width 32 height 34
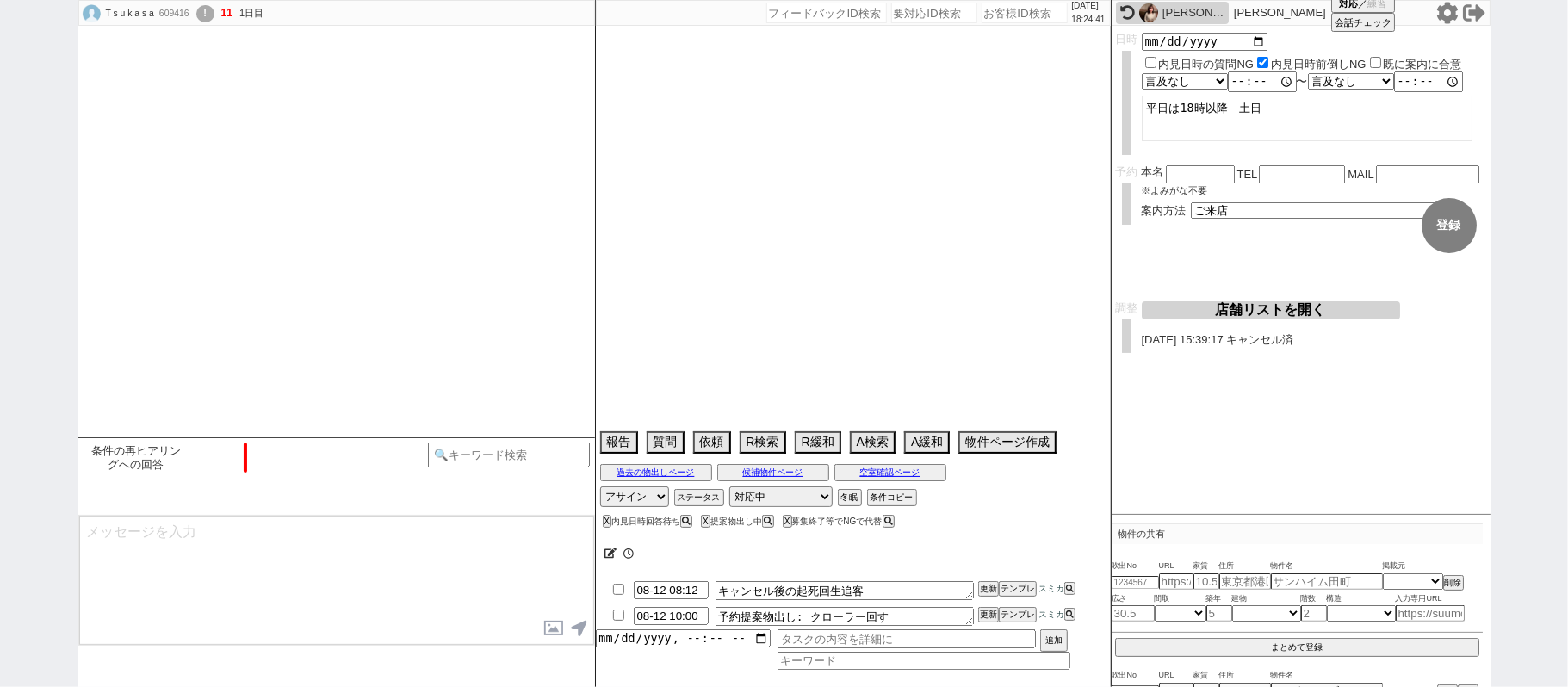
scroll to position [931, 0]
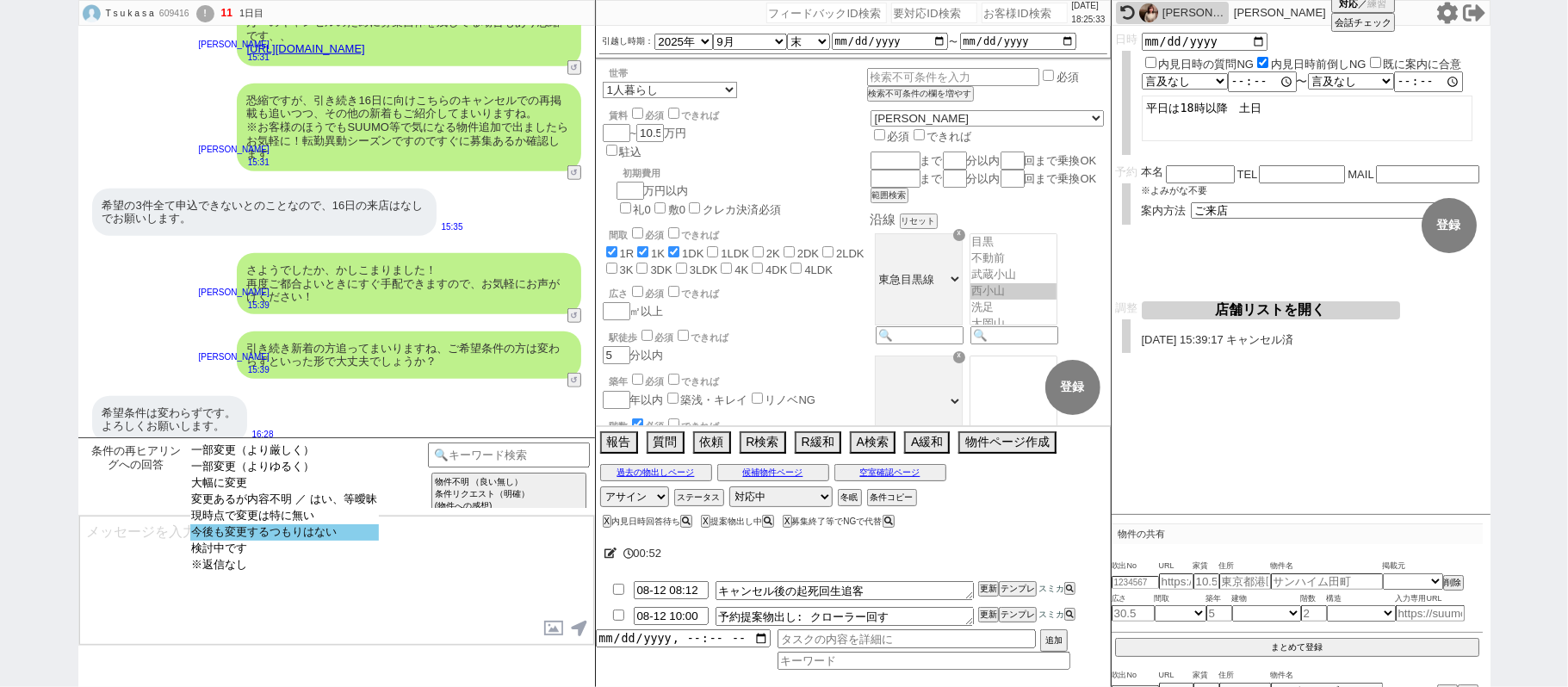
click at [310, 540] on option "今後も変更するつもりはない" at bounding box center [285, 548] width 189 height 16
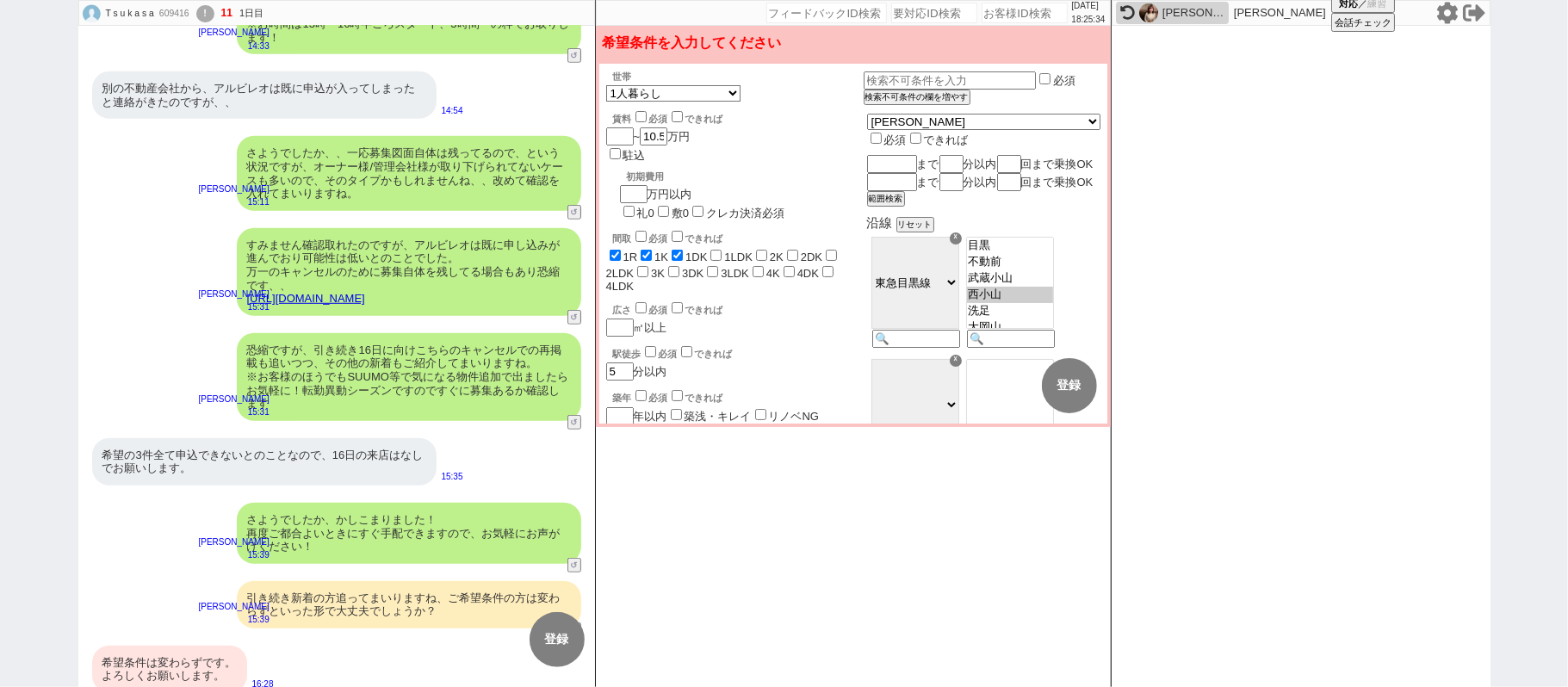
click at [191, 661] on div "希望条件は変わらずです。 よろしくお願いします。" at bounding box center [170, 669] width 155 height 47
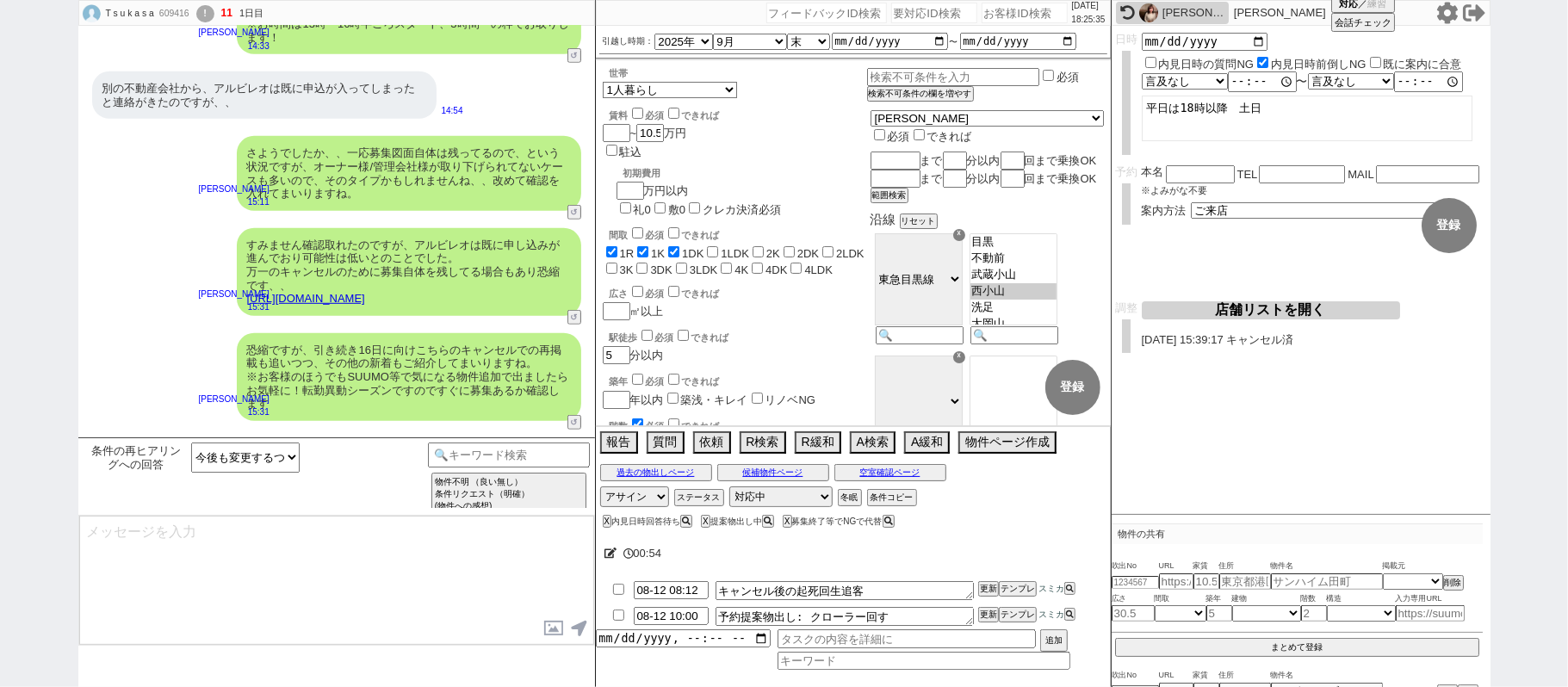
scroll to position [931, 0]
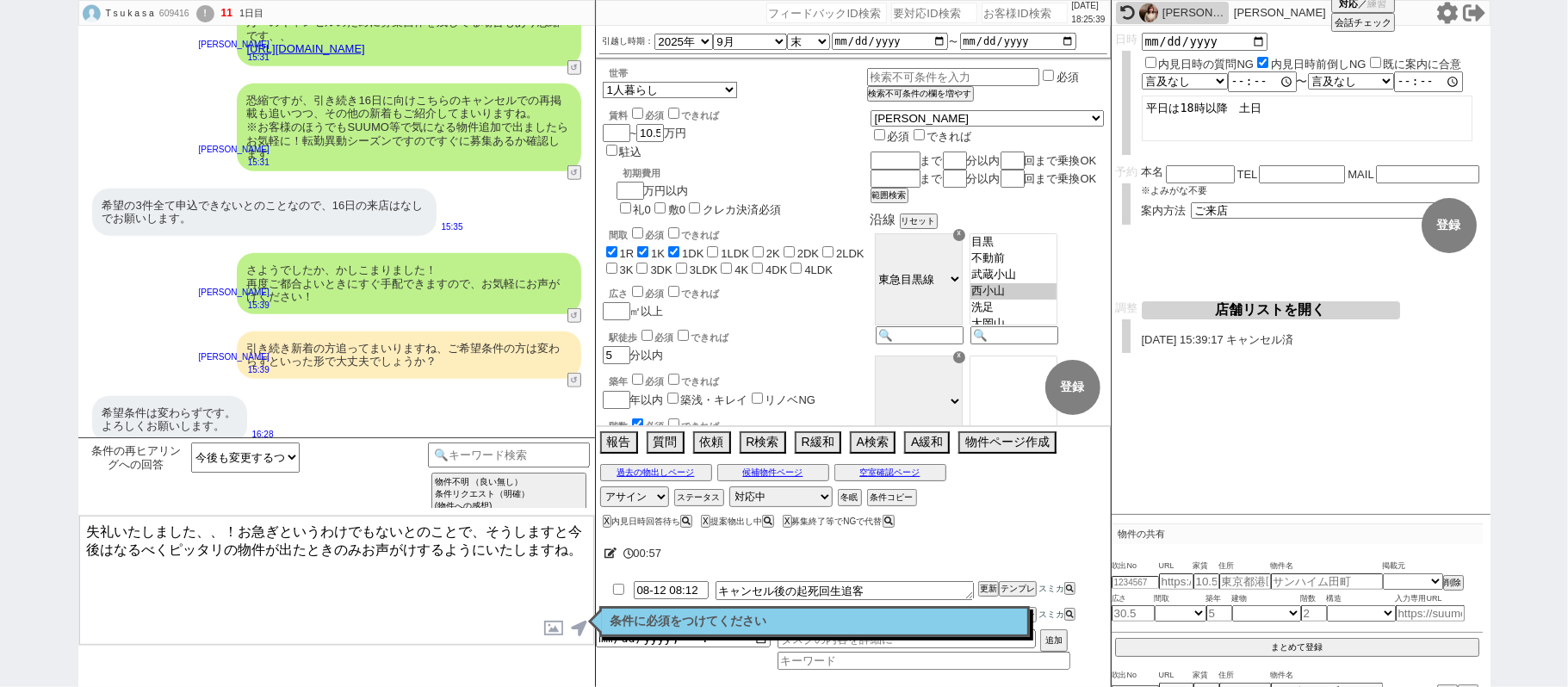
drag, startPoint x: 212, startPoint y: 530, endPoint x: 0, endPoint y: 493, distance: 215.2
click at [0, 438] on div "T s u k a s a 609416 ! 11 1日目 冬眠中 自社客 スミカ スミカ_BPO チャット全表示 2025-08-11 ありがとうございます…" at bounding box center [784, 343] width 1568 height 687
click at [699, 499] on button "ステータス" at bounding box center [697, 497] width 47 height 13
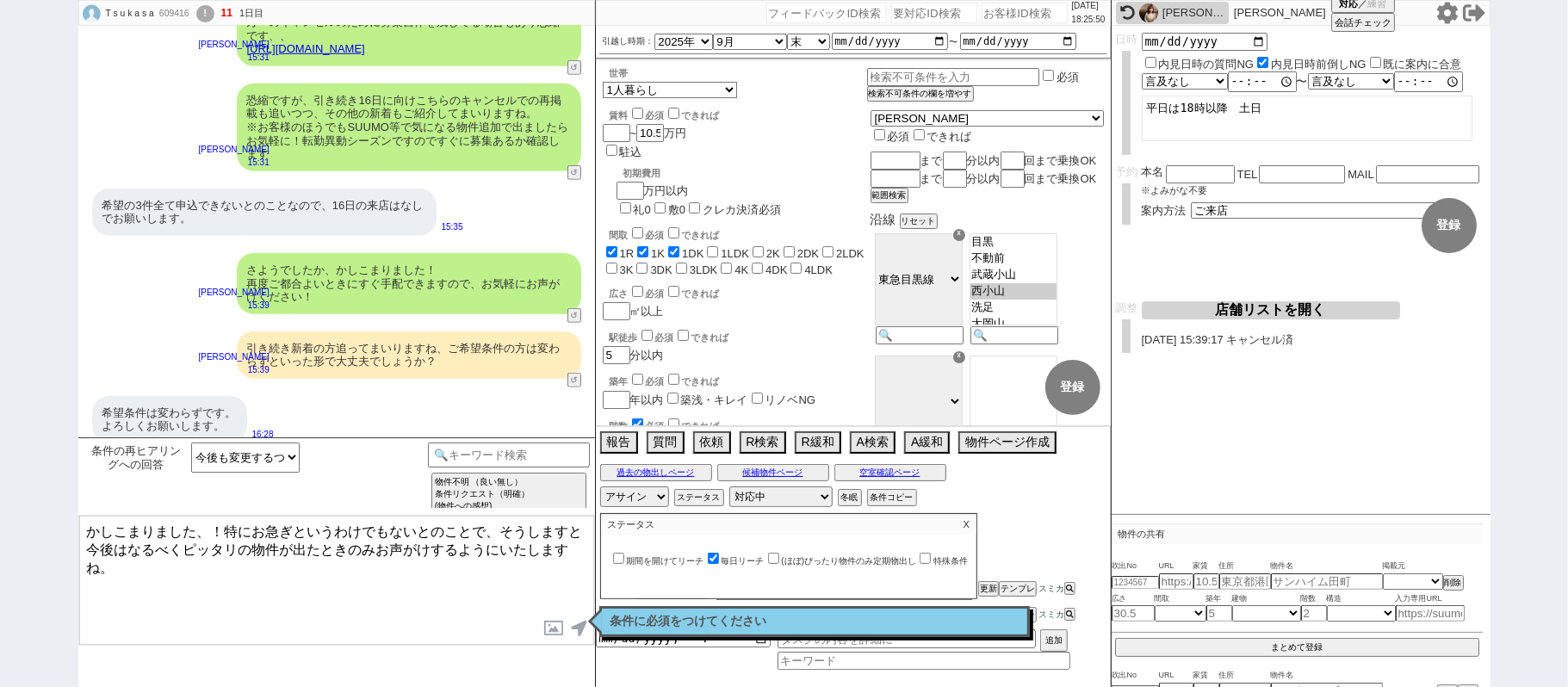
click at [718, 562] on input "毎日リーチ" at bounding box center [713, 559] width 12 height 11
click at [786, 562] on label "(ほぼ)ぴったり物件のみ定期物出し" at bounding box center [841, 561] width 152 height 10
click at [779, 562] on input "(ほぼ)ぴったり物件のみ定期物出し" at bounding box center [773, 559] width 12 height 11
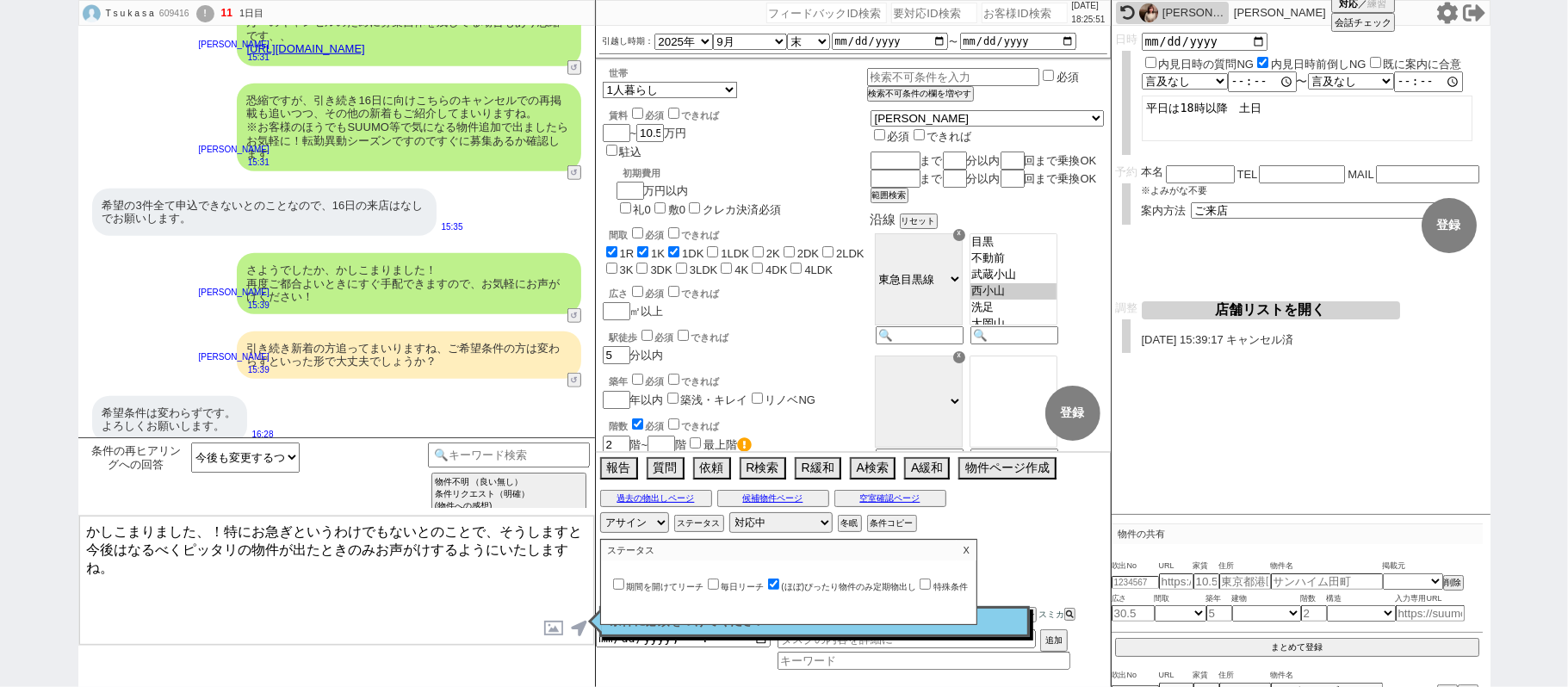
click at [370, 555] on textarea "かしこまりました、！特にお急ぎというわけでもないとのことで、そうしますと今後はなるべくピッタリの物件が出たときのみお声がけするようにいたしますね。" at bounding box center [336, 580] width 515 height 129
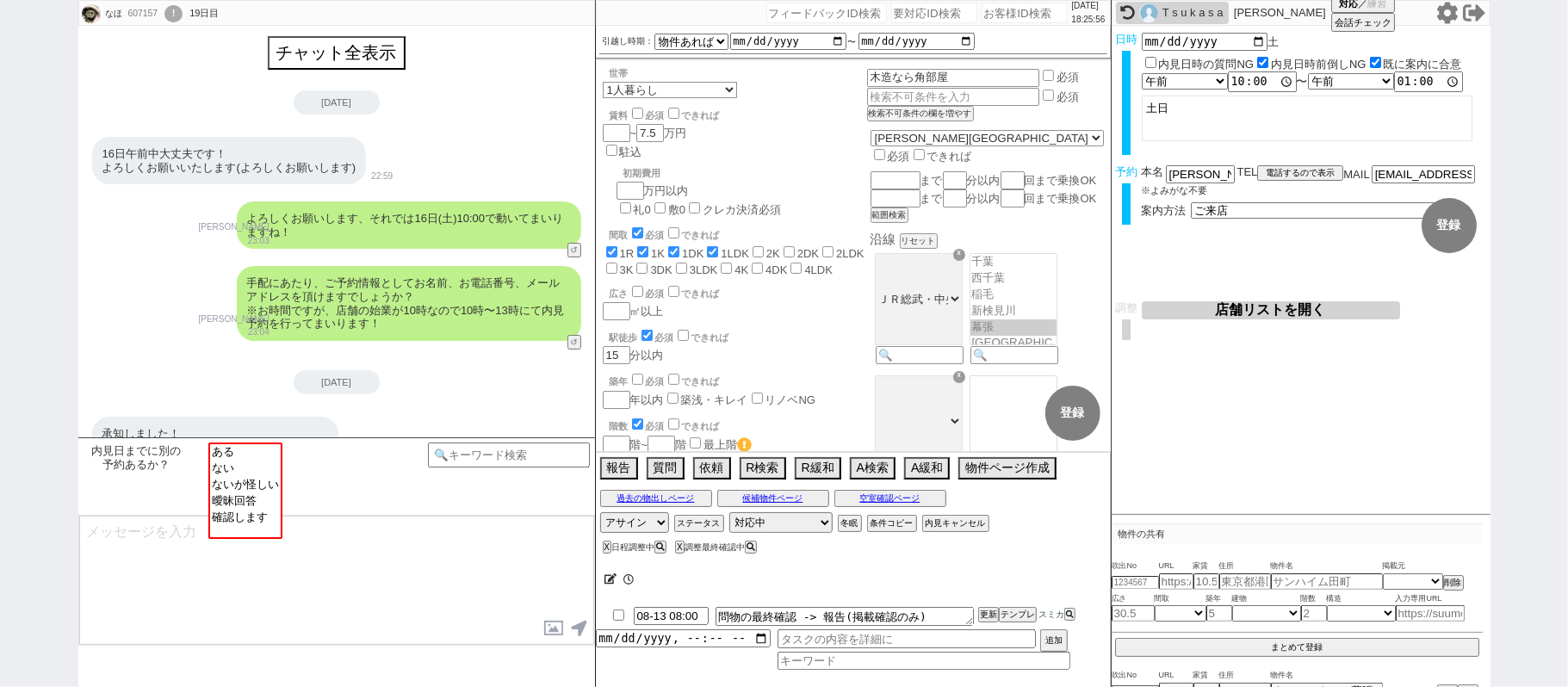
scroll to position [597, 0]
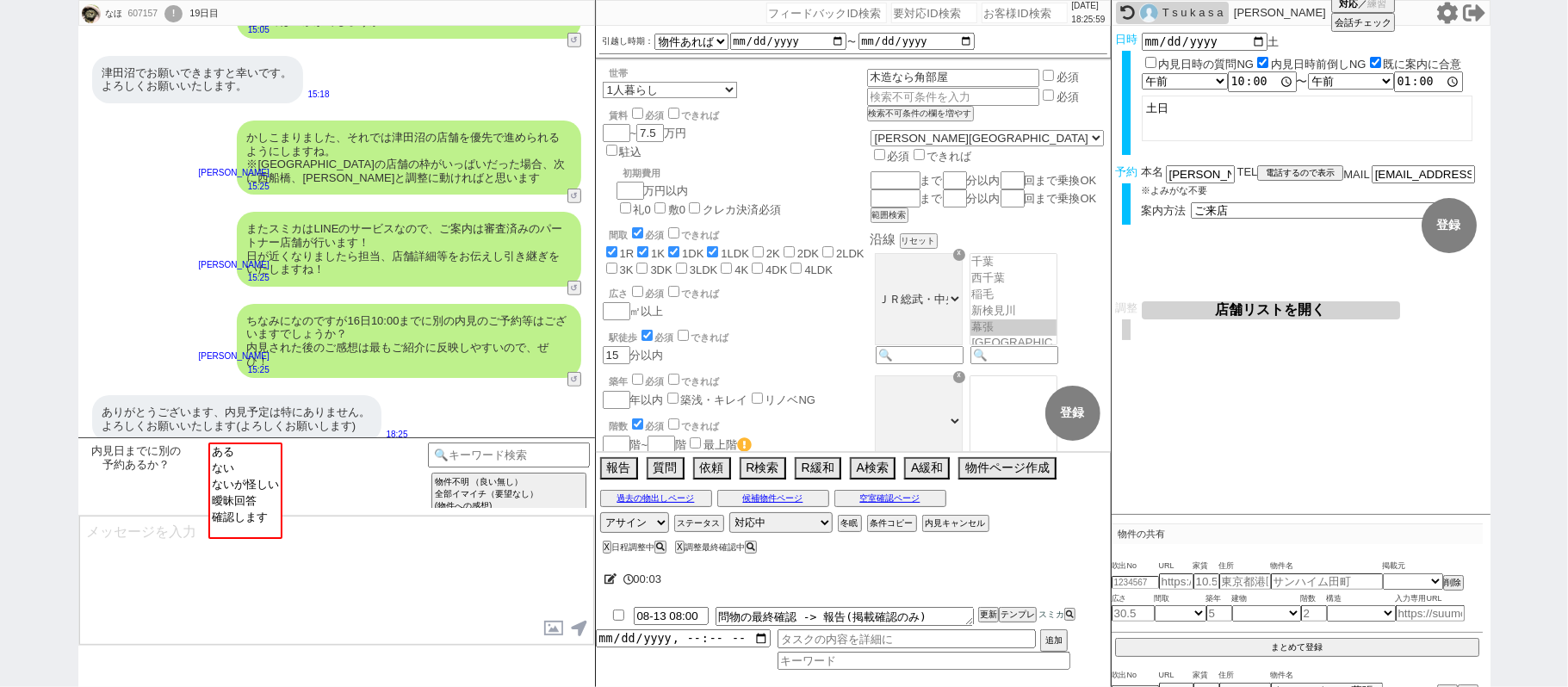
click at [607, 582] on icon at bounding box center [611, 579] width 12 height 11
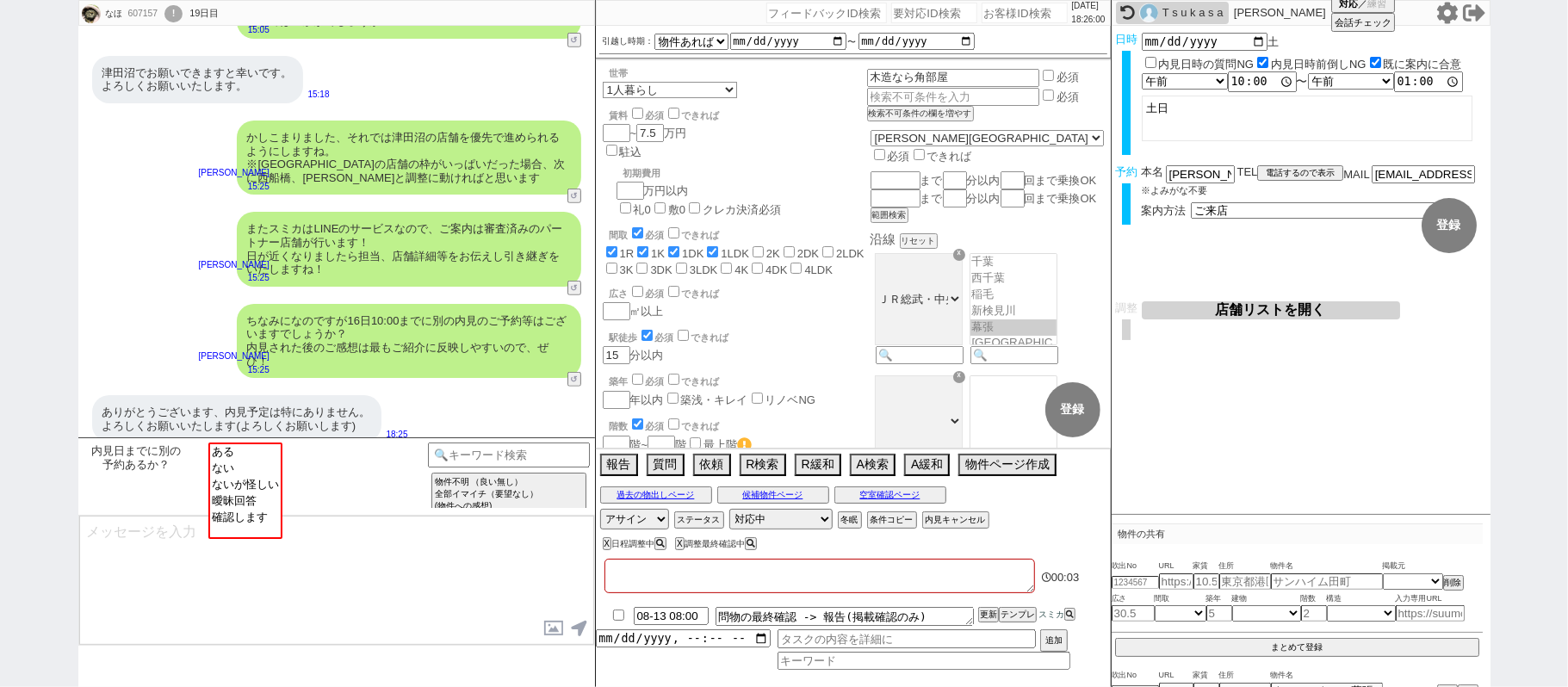
click at [611, 580] on textarea at bounding box center [819, 576] width 430 height 34
click at [244, 475] on option "ない" at bounding box center [245, 483] width 71 height 16
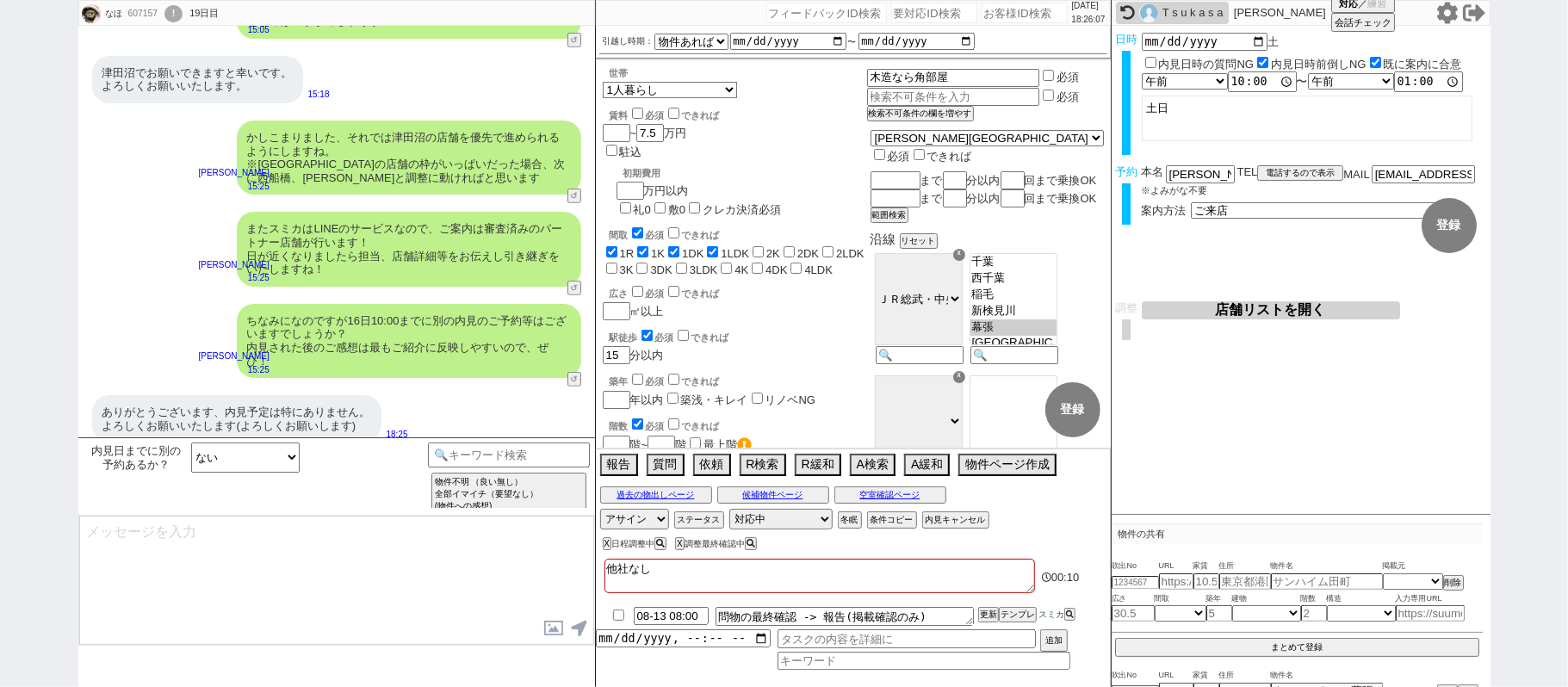
scroll to position [430, 0]
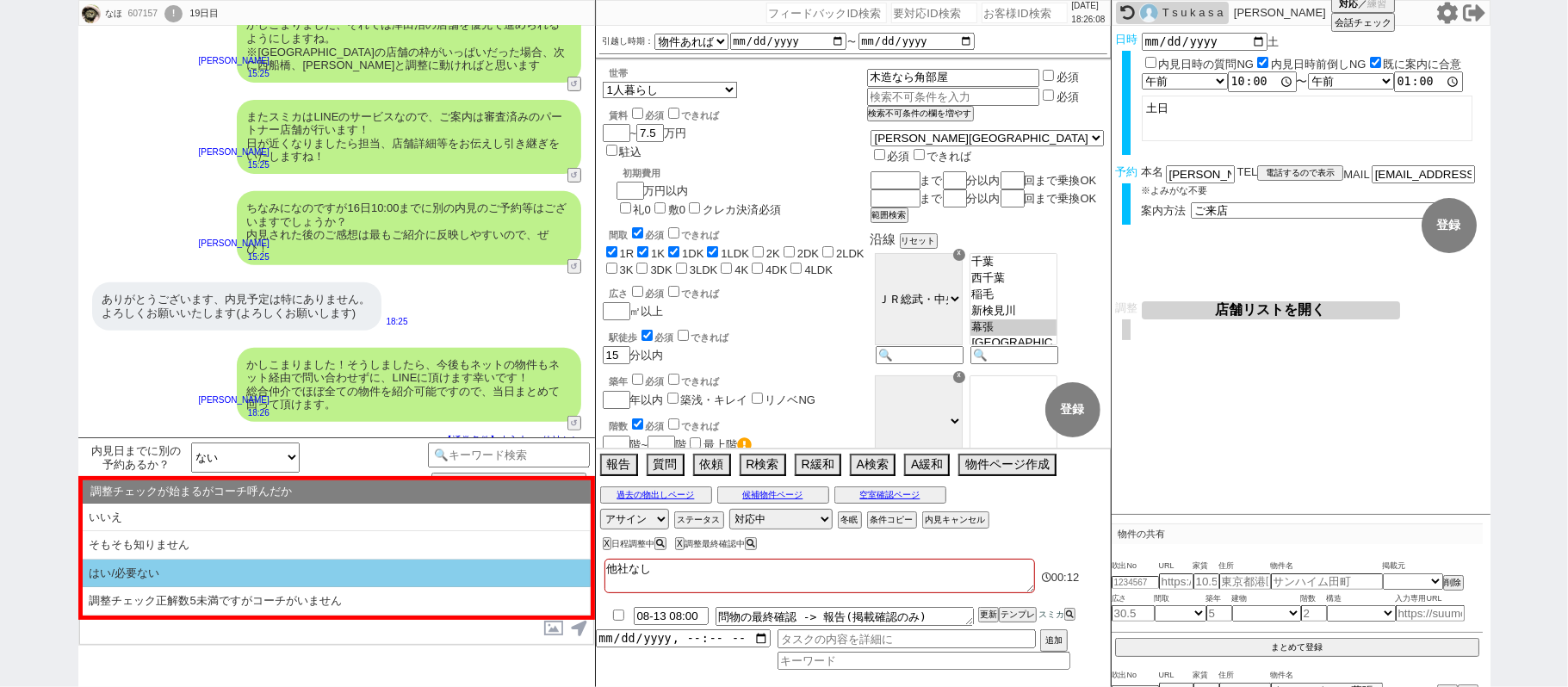
click at [321, 577] on li "はい/必要ない" at bounding box center [336, 574] width 508 height 29
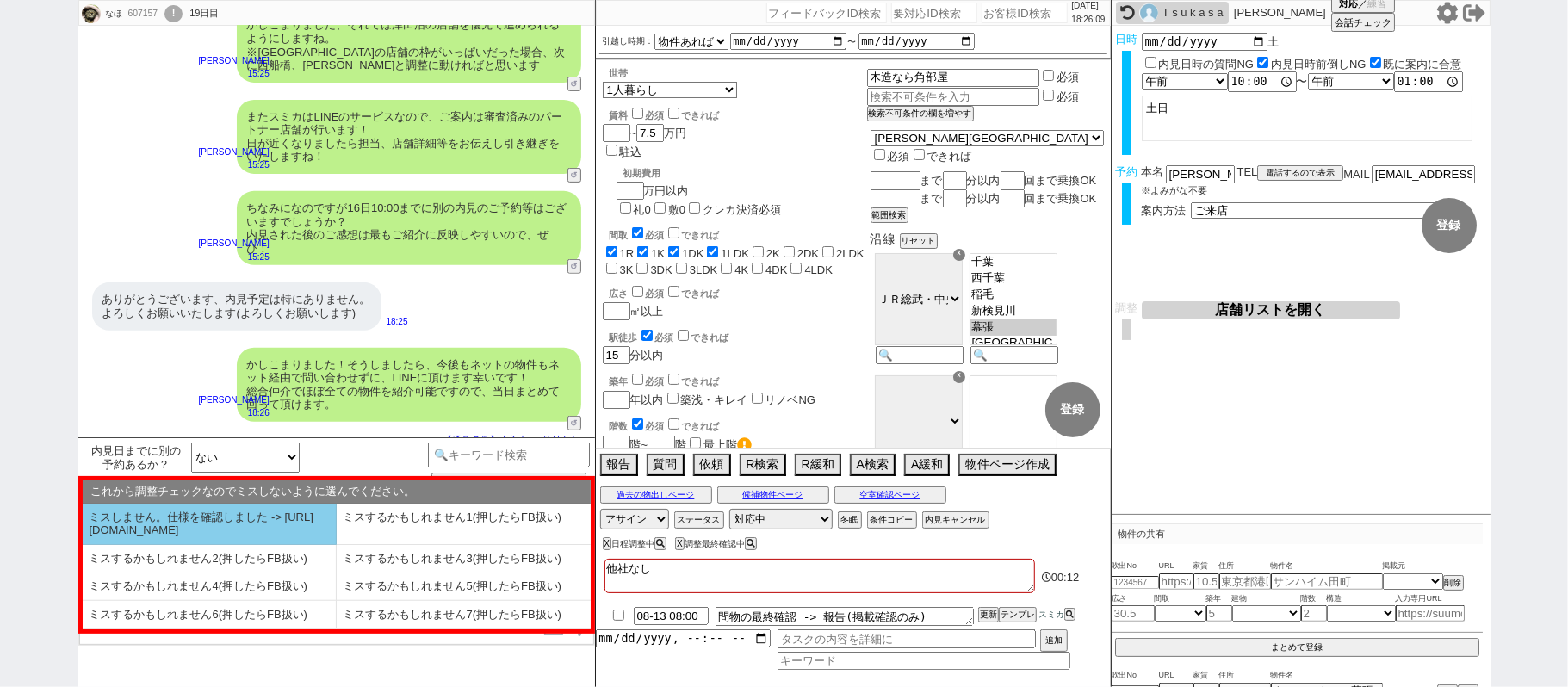
click at [231, 545] on li "ミスしません。仕様を確認しました -> https://jent.notion.site/841a6651aa67425da7d40ddfad41a184" at bounding box center [209, 524] width 254 height 41
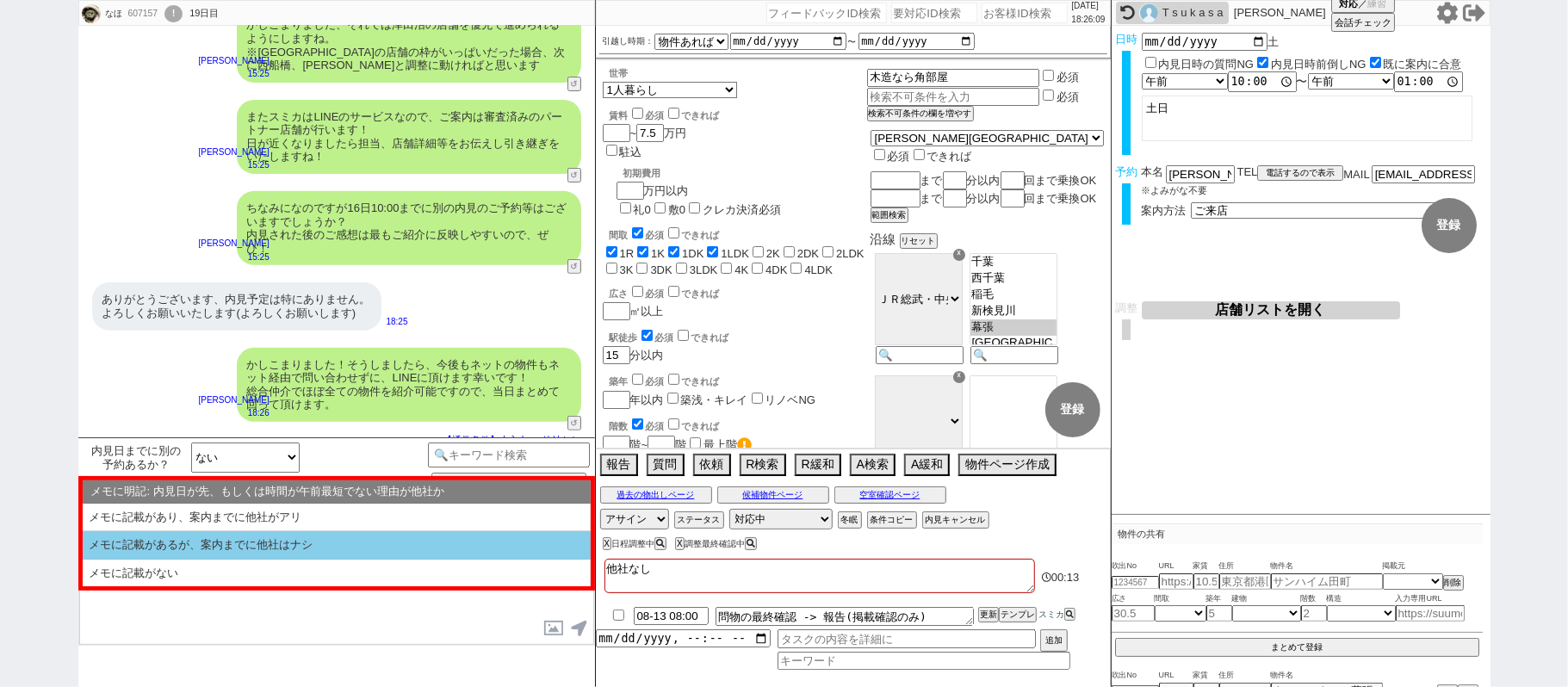
click at [253, 560] on li "メモに記載があるが、案内までに他社はナシ" at bounding box center [336, 573] width 508 height 28
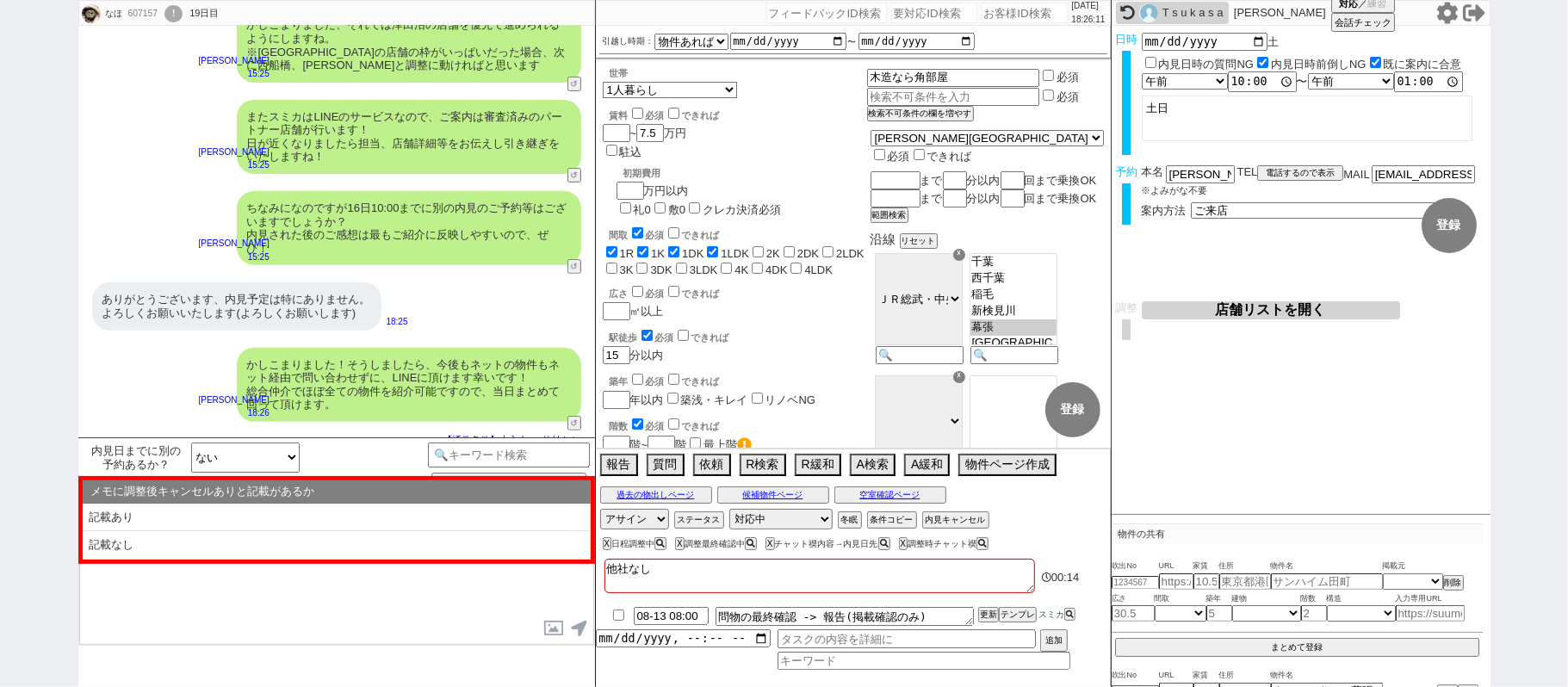
click at [259, 553] on li "記載なし" at bounding box center [336, 545] width 508 height 29
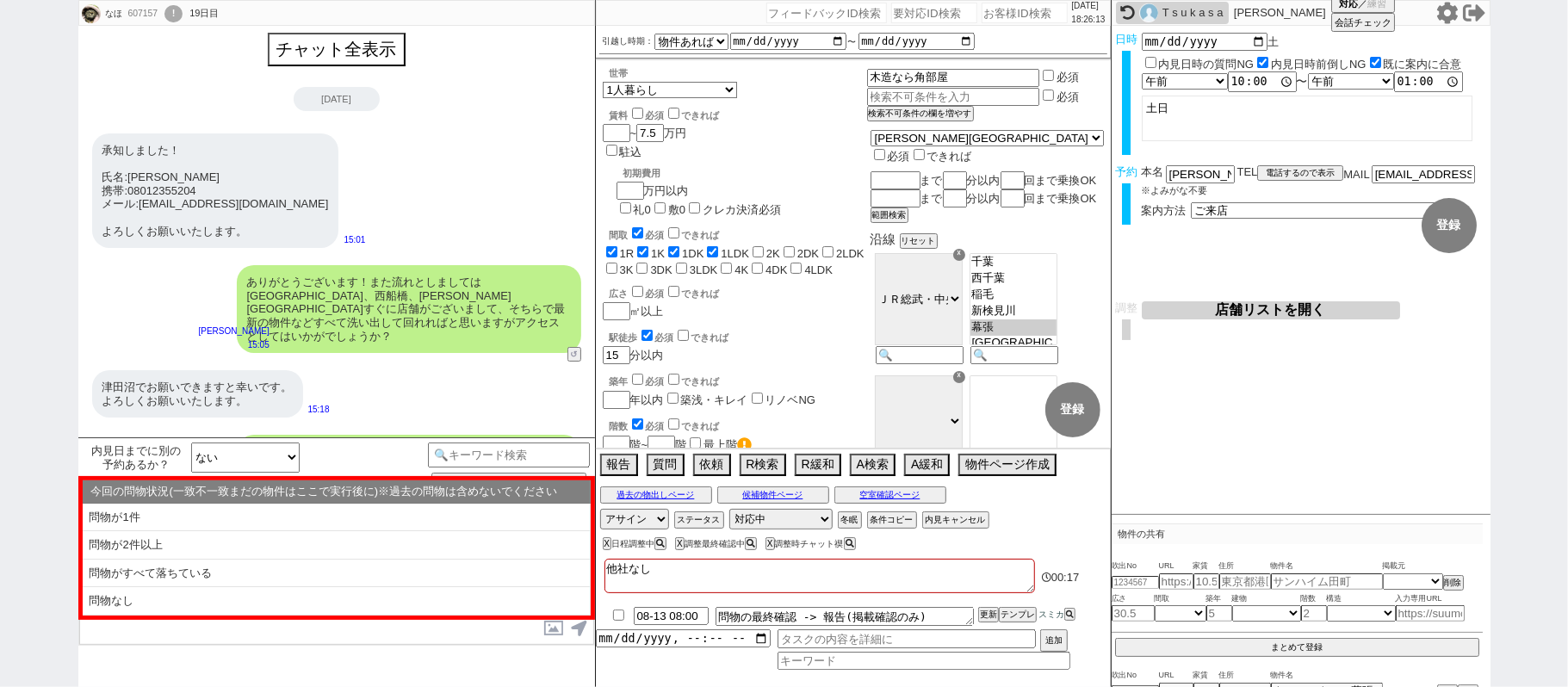
scroll to position [0, 0]
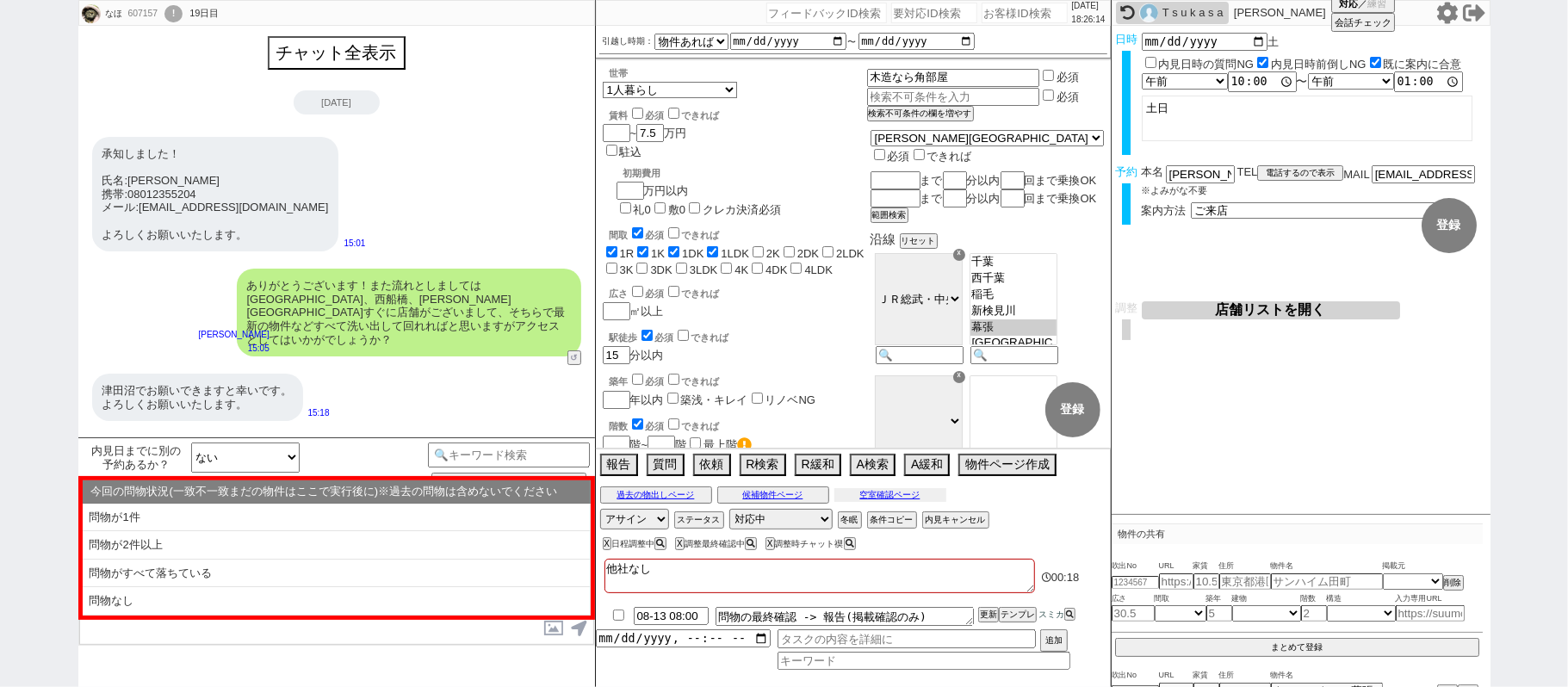
click at [876, 495] on button "空室確認ページ" at bounding box center [889, 494] width 112 height 13
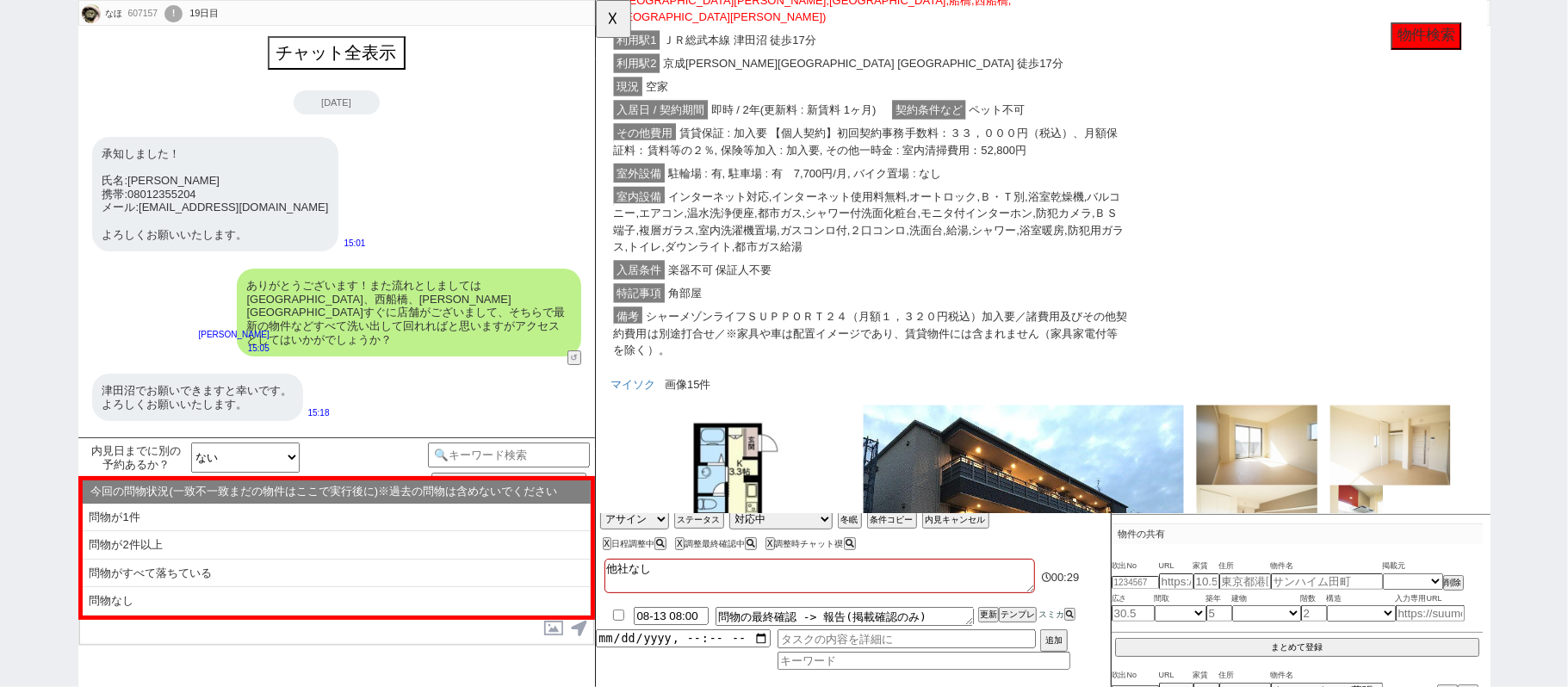
scroll to position [309, 0]
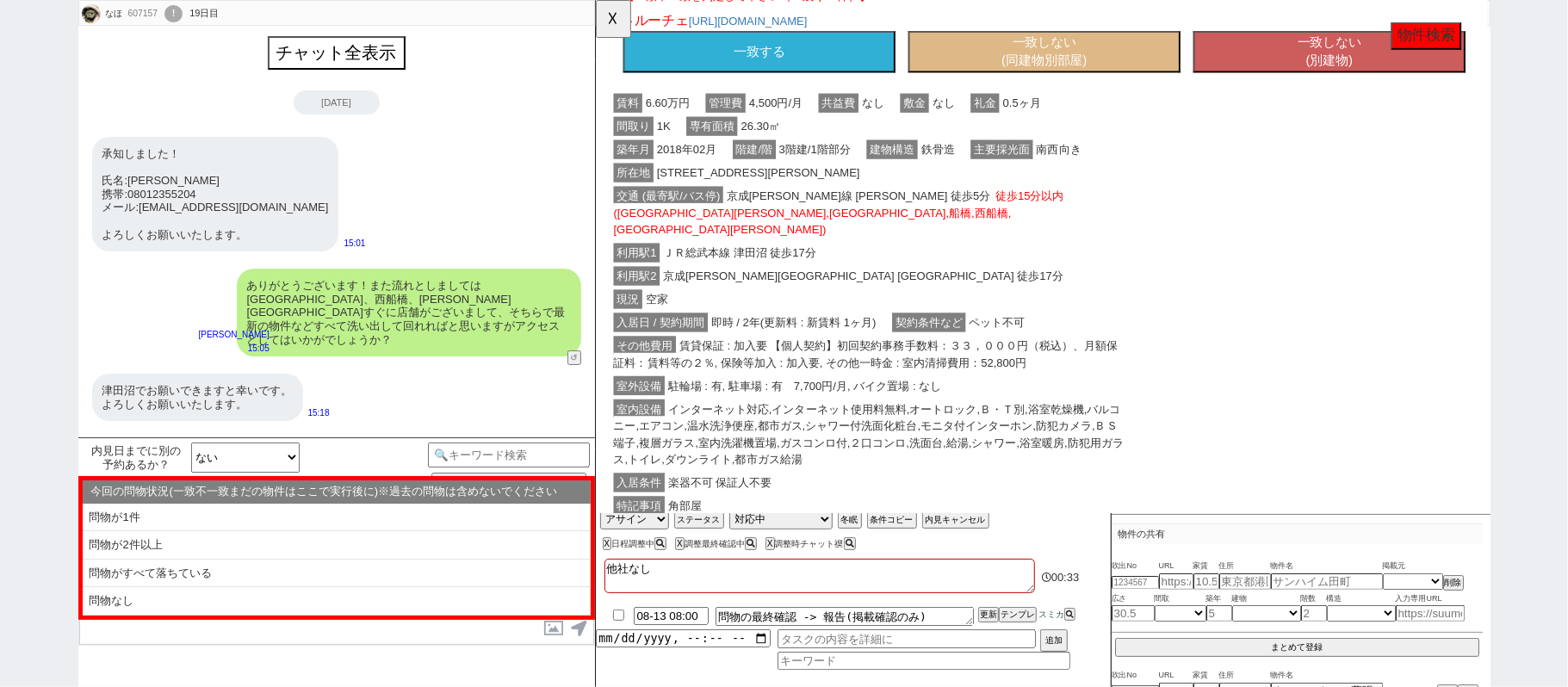
click at [827, 64] on button "一致する" at bounding box center [770, 56] width 292 height 45
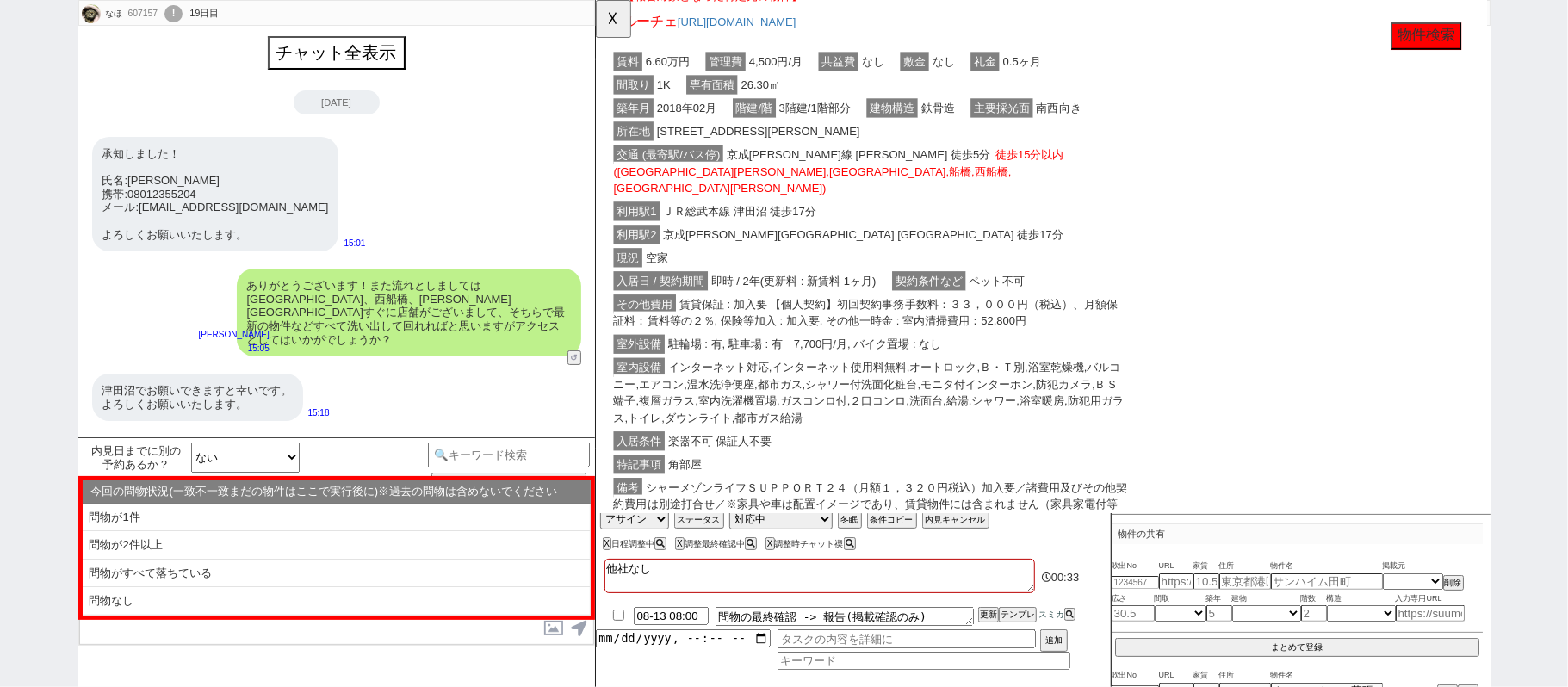
scroll to position [289, 0]
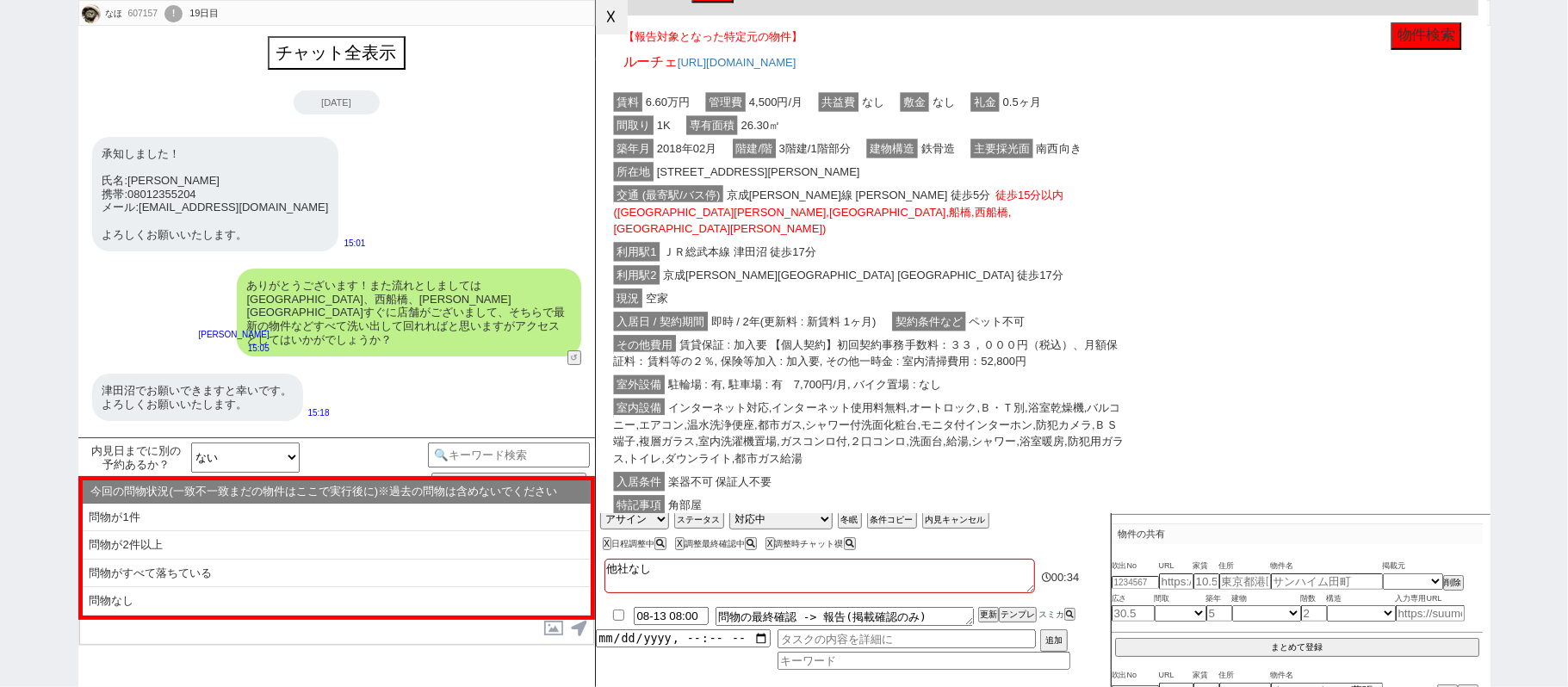
click at [608, 25] on button "☓" at bounding box center [611, 17] width 32 height 34
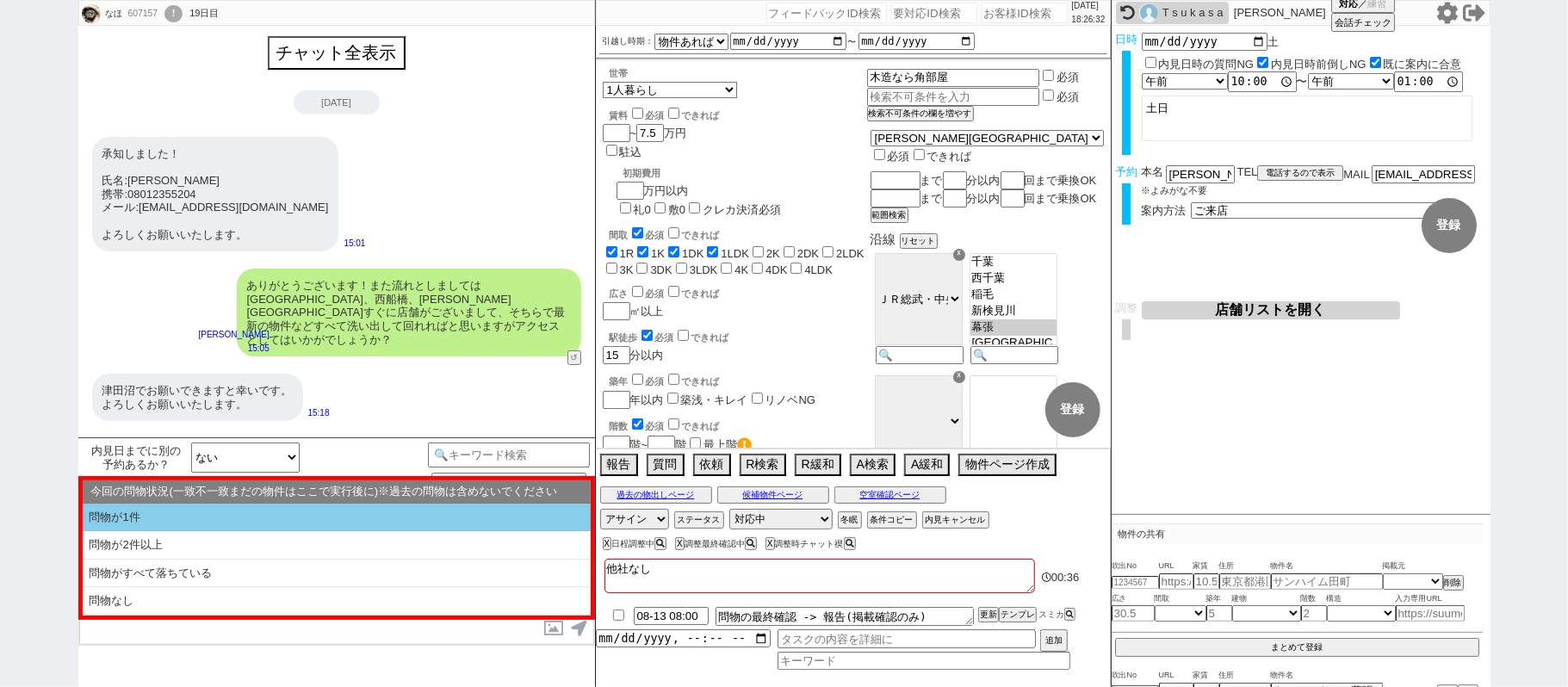
click at [377, 525] on li "問物が1件" at bounding box center [336, 518] width 508 height 29
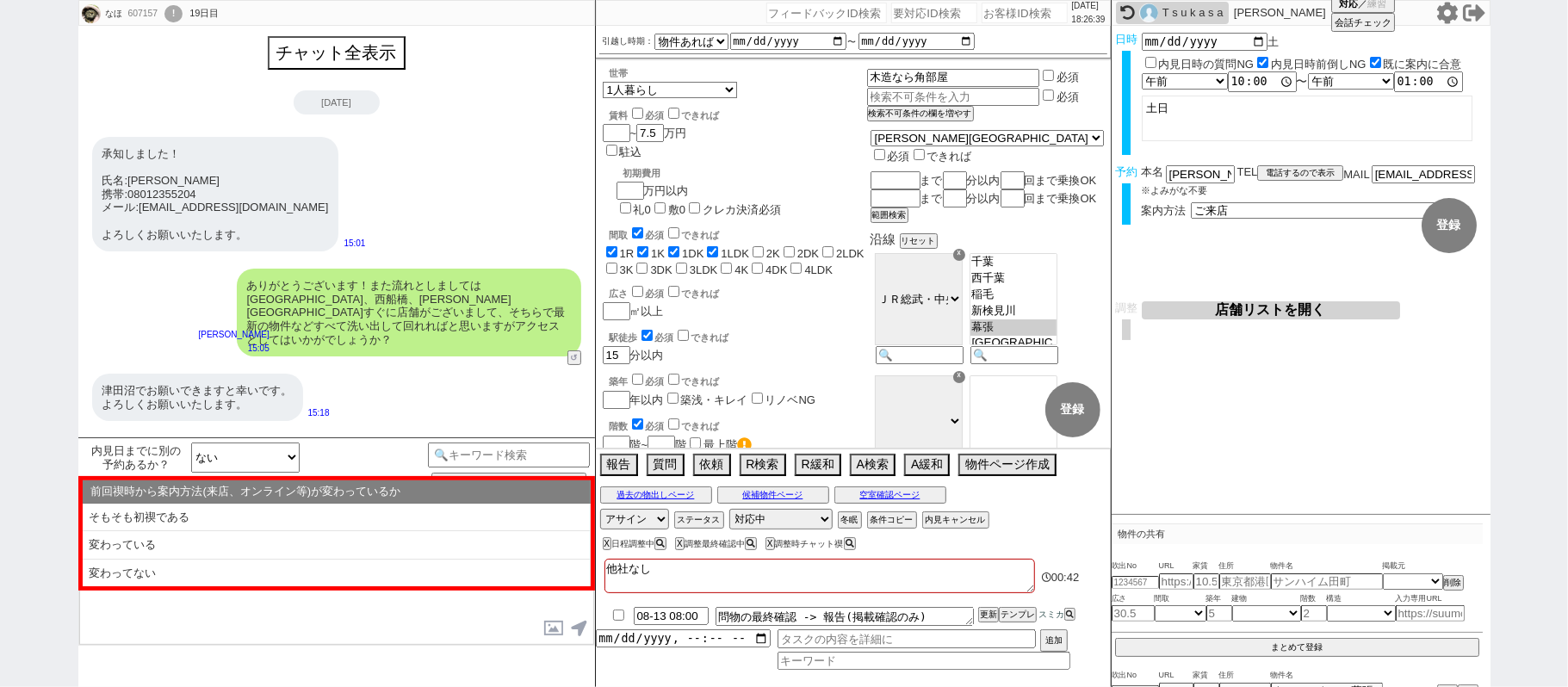
click at [320, 517] on li "そもそも初禊である" at bounding box center [336, 518] width 508 height 29
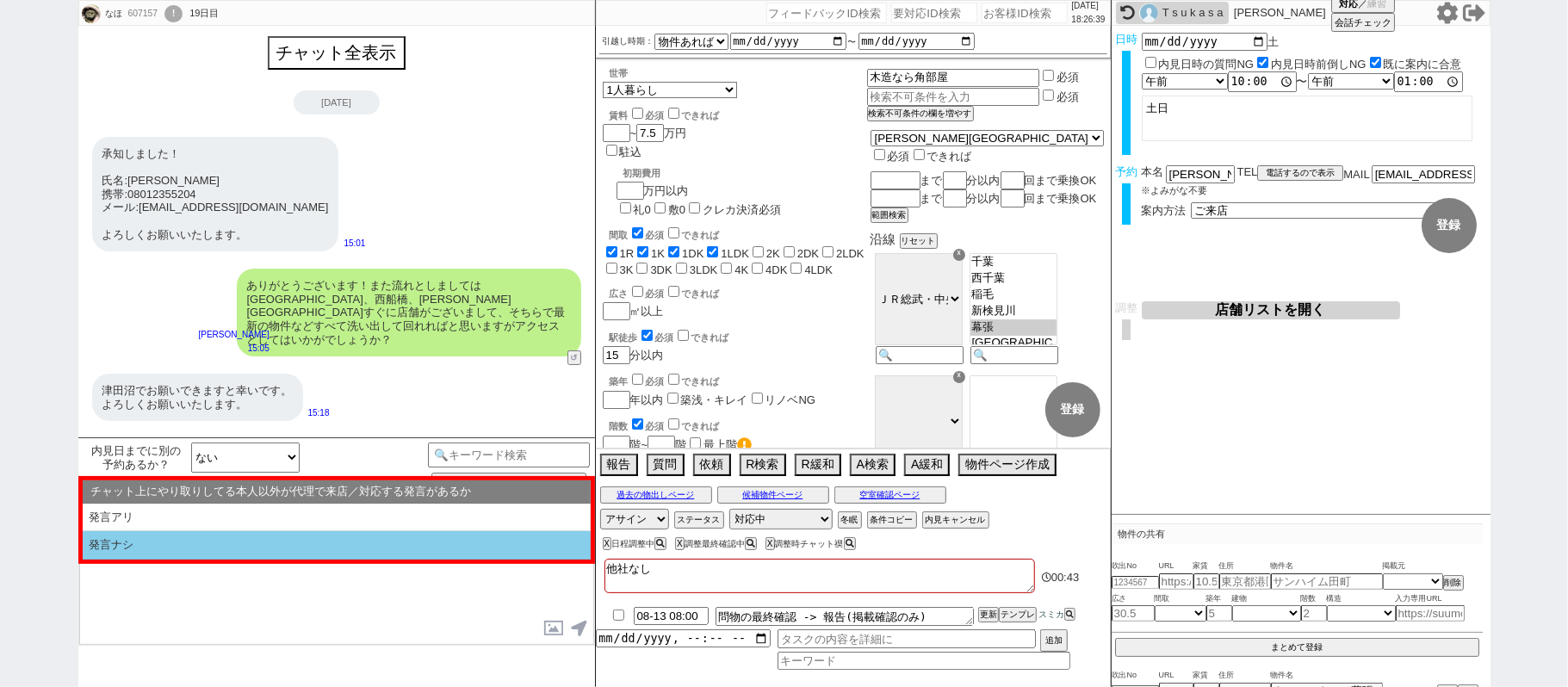
click at [310, 536] on li "発言ナシ" at bounding box center [336, 545] width 508 height 29
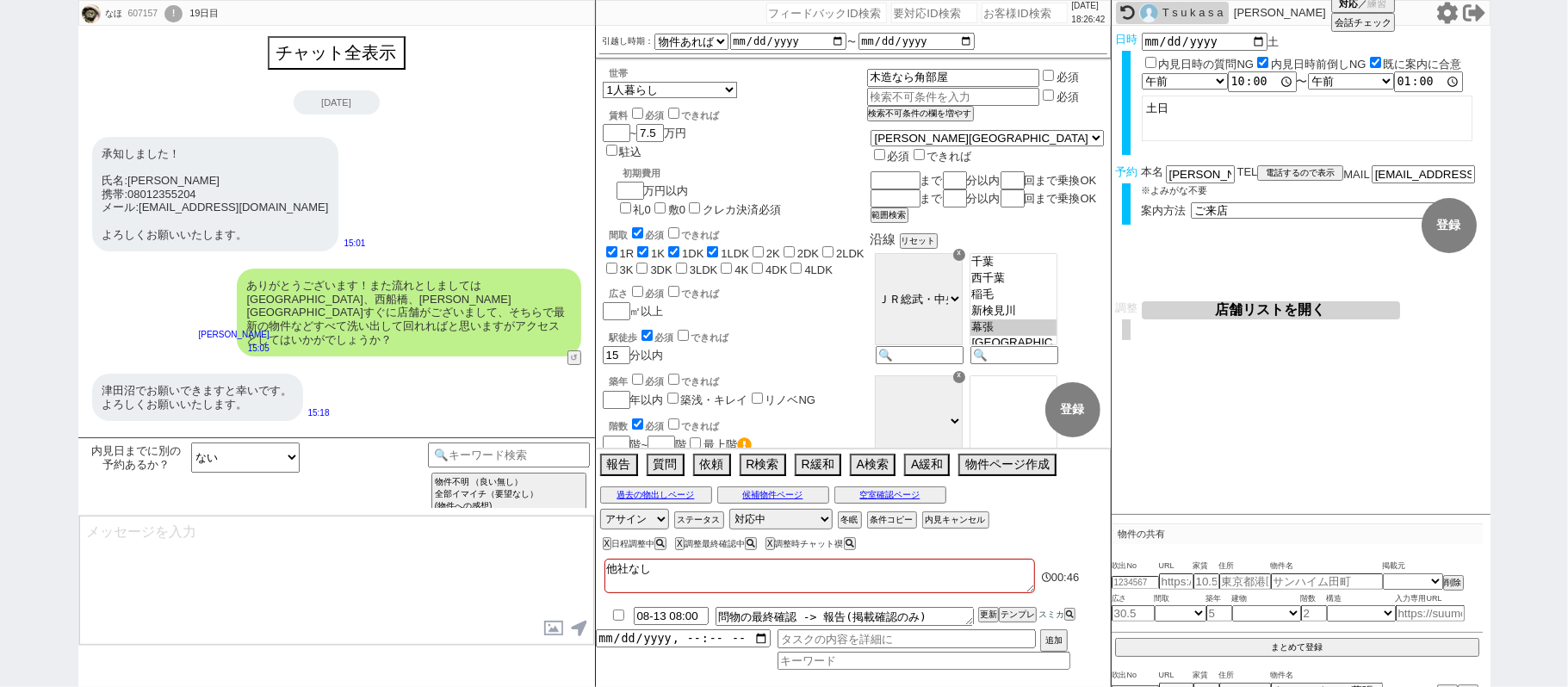
scroll to position [588, 0]
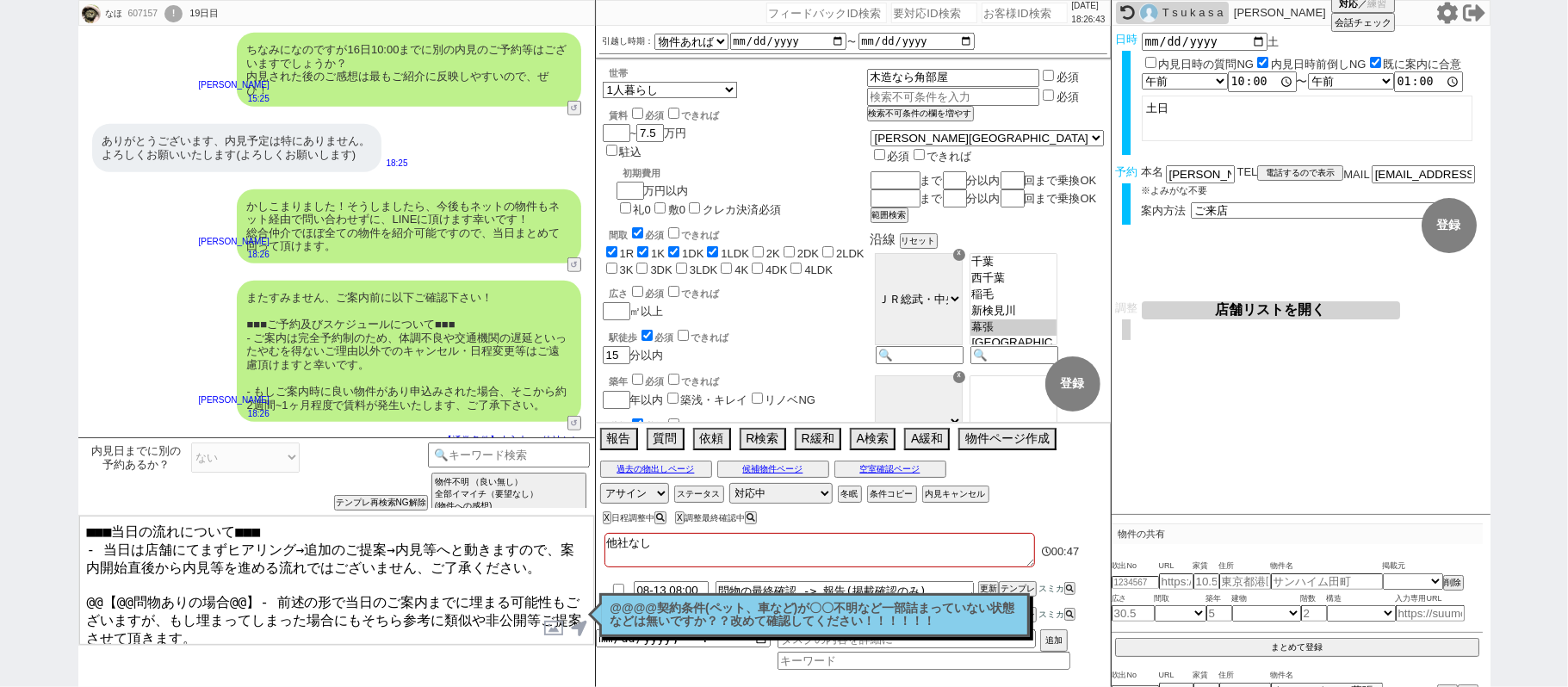
click at [84, 592] on textarea "■■■当日の流れについて■■■ - 当日は店舗にてまずヒアリング→追加のご提案→内見等へと動きますので、案内開始直後から内見等を進める流れではございません、ご…" at bounding box center [336, 580] width 515 height 129
click at [248, 585] on textarea "■■■当日の流れについて■■■ - 当日は店舗にてまずヒアリング→追加のご提案→内見等へと動きますので、案内開始直後から内見等を進める流れではございません、ご…" at bounding box center [336, 580] width 515 height 129
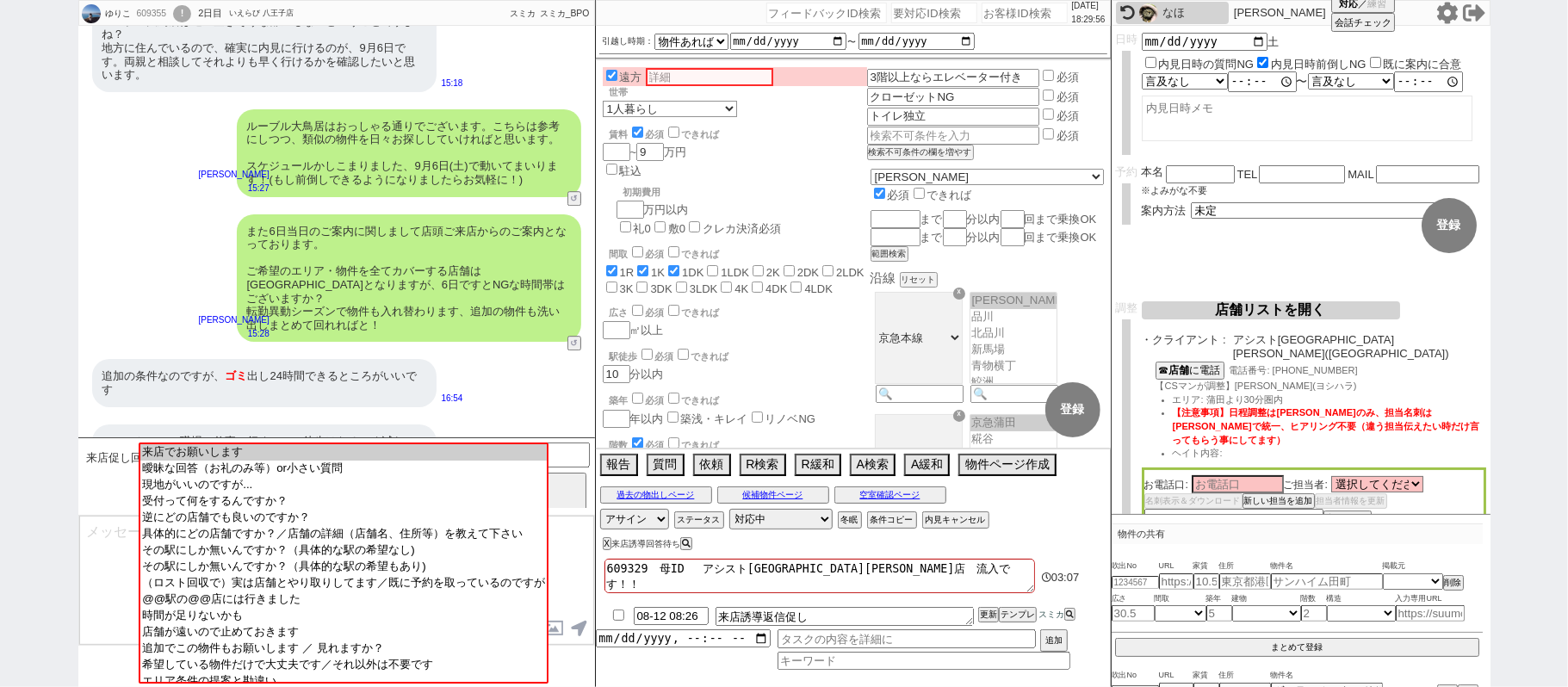
scroll to position [3730, 0]
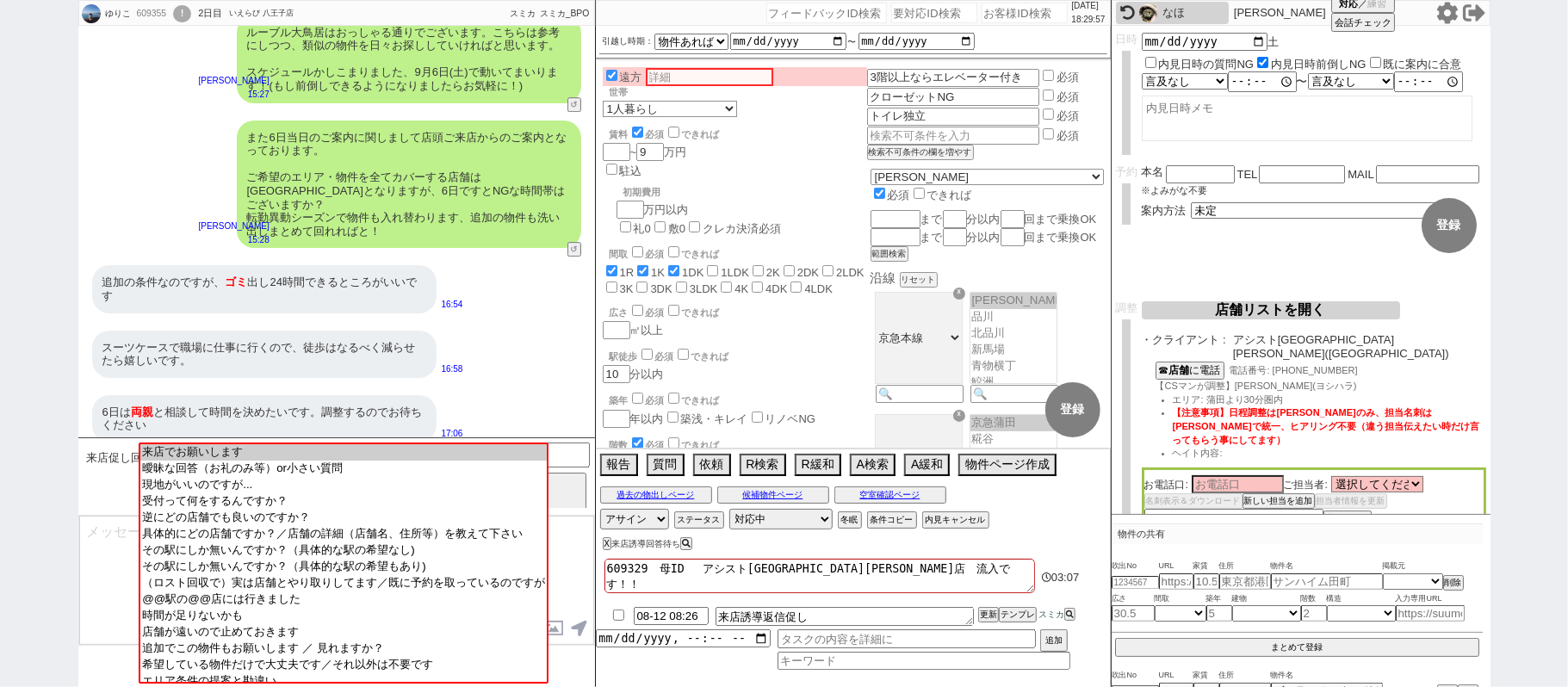
click at [1450, 9] on icon at bounding box center [1446, 12] width 21 height 21
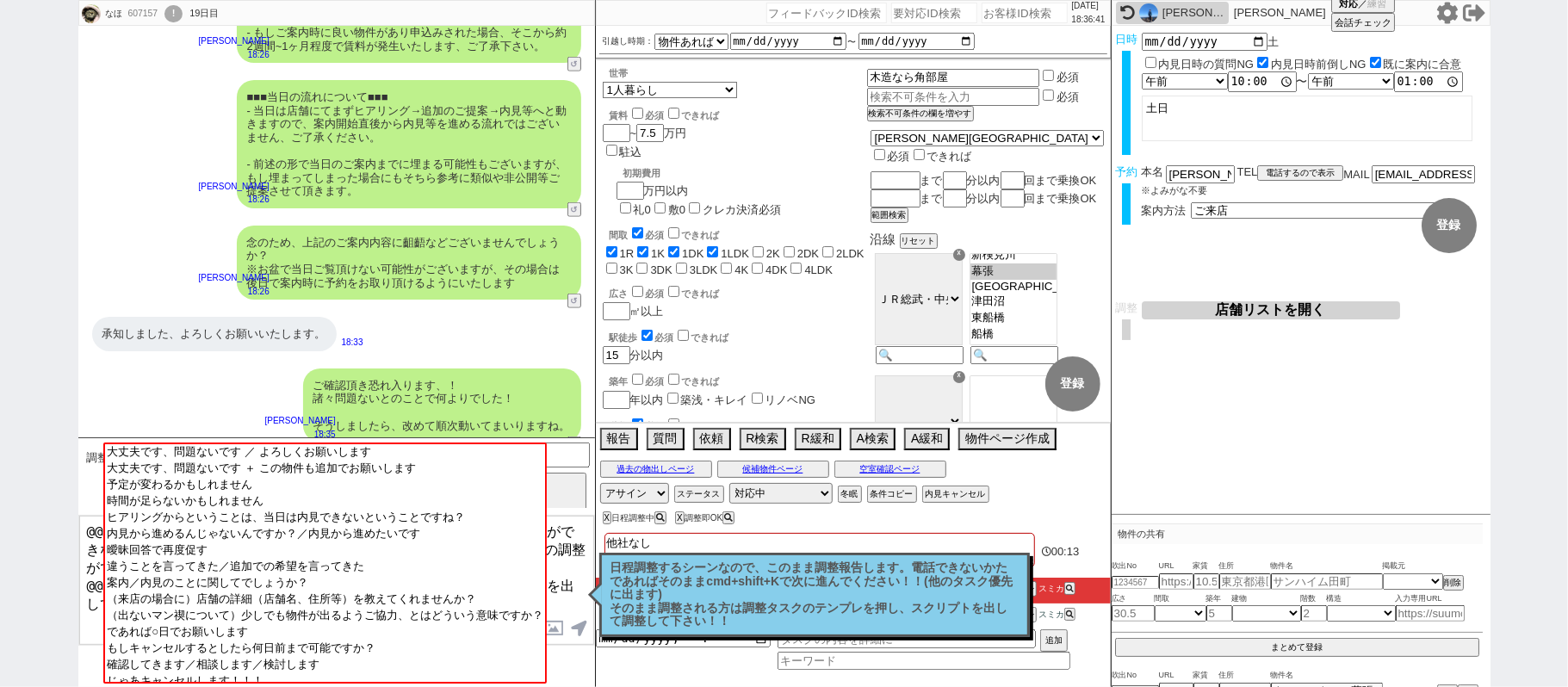
scroll to position [57, 0]
click at [1275, 313] on button "店舗リストを開く" at bounding box center [1271, 309] width 259 height 18
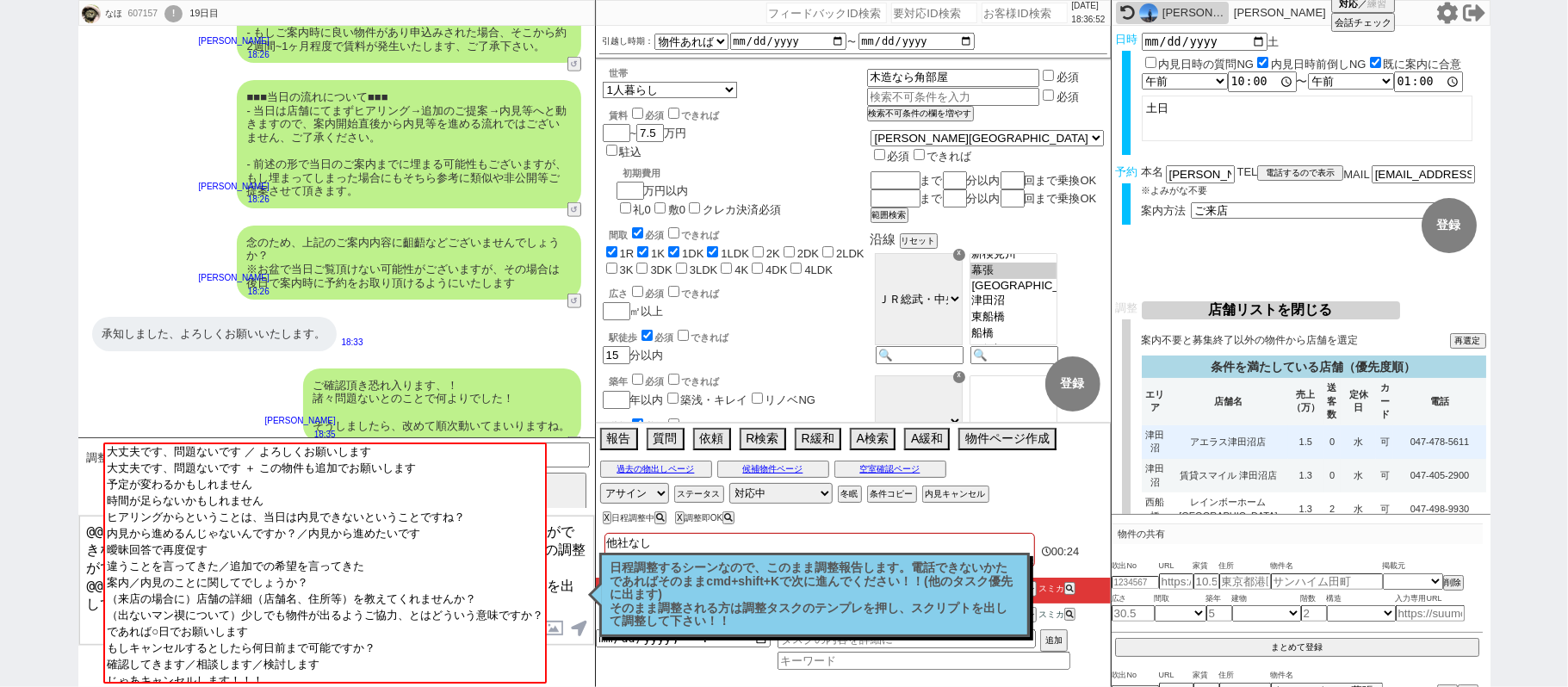
click at [1228, 438] on td "アエラス津田沼店" at bounding box center [1228, 442] width 120 height 34
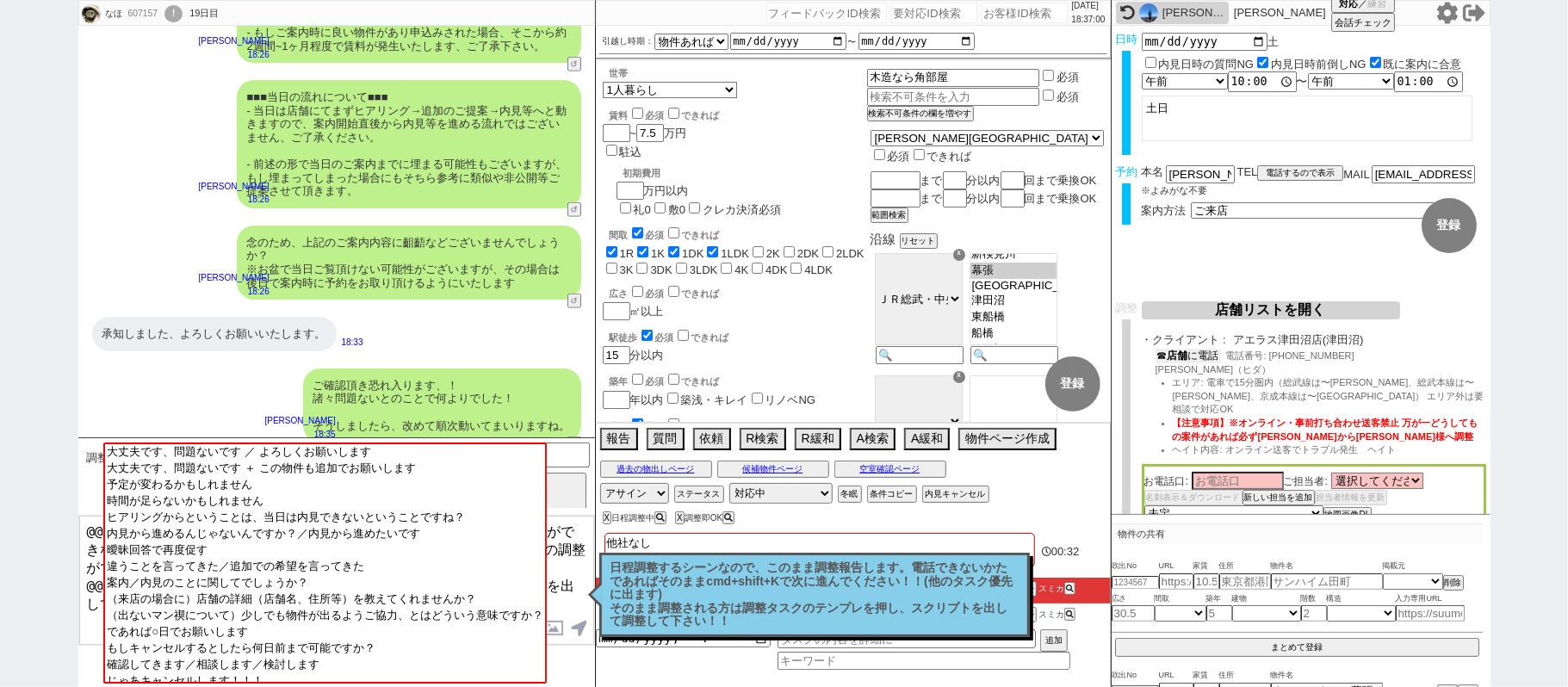
click at [1199, 360] on button "☎ 店舗 に電話" at bounding box center [1188, 355] width 65 height 14
drag, startPoint x: 1158, startPoint y: 376, endPoint x: 1171, endPoint y: 376, distance: 13.0
click at [1171, 376] on div "☎ 店舗 に電話 電話番号: 047-478-5611 飛田（ヒダ） エリア: 電車で15分圏内（総武線は〜蘇我、総武本線は〜四街道、京成本線は〜ユーカリヶ丘…" at bounding box center [1313, 408] width 344 height 119
copy span "飛田"
click at [1231, 476] on input at bounding box center [1237, 483] width 92 height 14
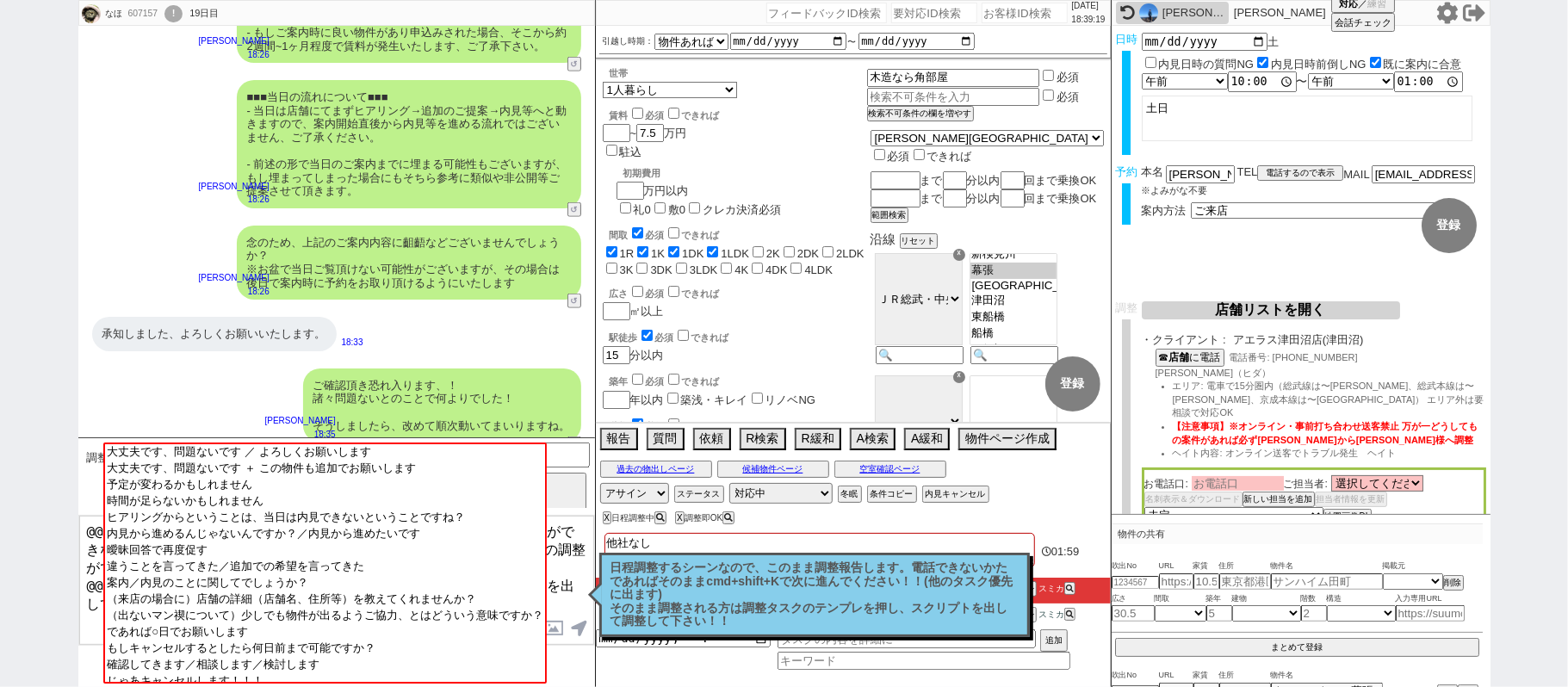
paste input "飛田"
click at [1338, 391] on span "エリア: 電車で15分圏内（総武線は〜蘇我、総武本線は〜四街道、京成本線は〜ユーカリヶ丘駅） エリア外は要相談で対応OK" at bounding box center [1328, 399] width 311 height 37
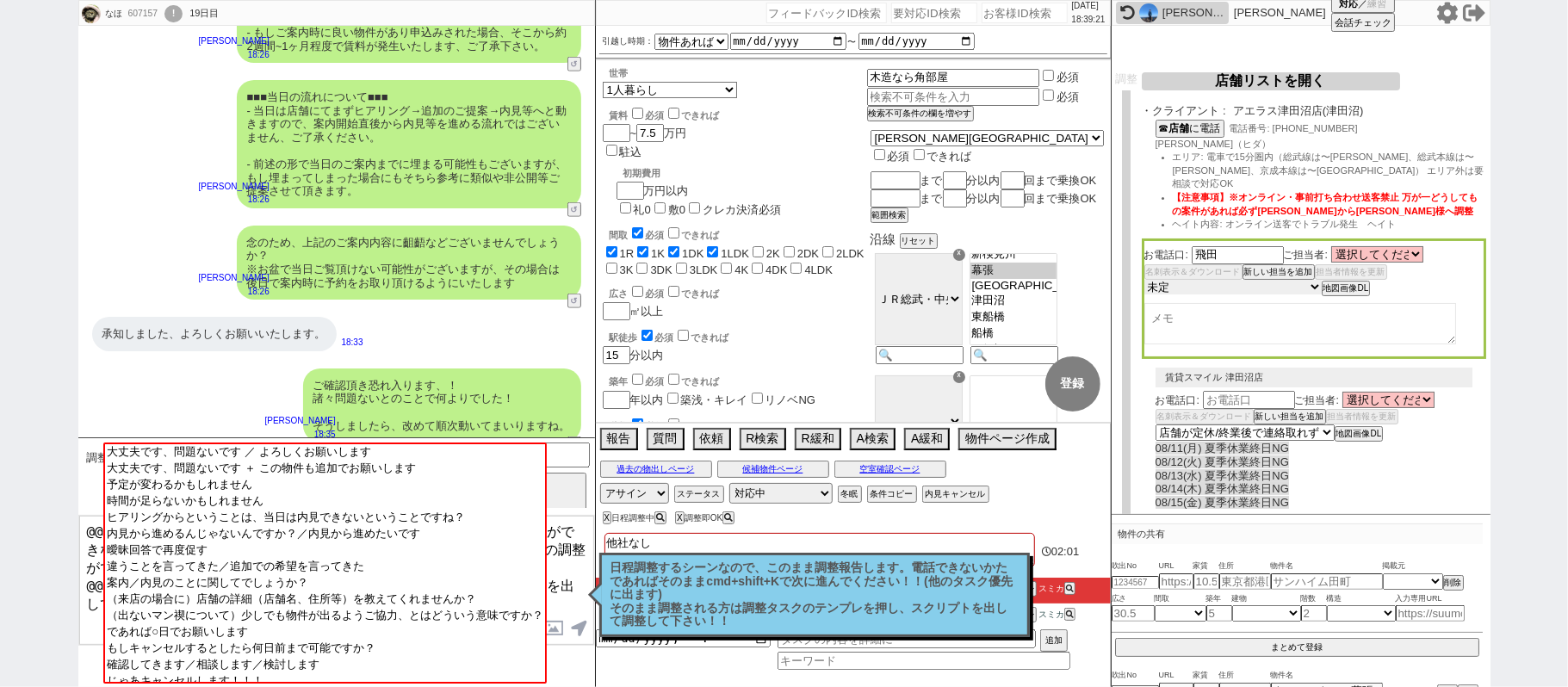
click at [1271, 280] on select "未定 希望で最短でOK 最短以外でOK 日程がNG(直近で別日提案可) 日程がNG(直近はNG) お客様ごとNG 折返し待ち 店舗が定休/終業後で連絡取れず" at bounding box center [1233, 286] width 177 height 14
click at [1144, 280] on select "未定 希望で最短でOK 最短以外でOK 日程がNG(直近で別日提案可) 日程がNG(直近はNG) お客様ごとNG 折返し待ち 店舗が定休/終業後で連絡取れず" at bounding box center [1233, 286] width 177 height 14
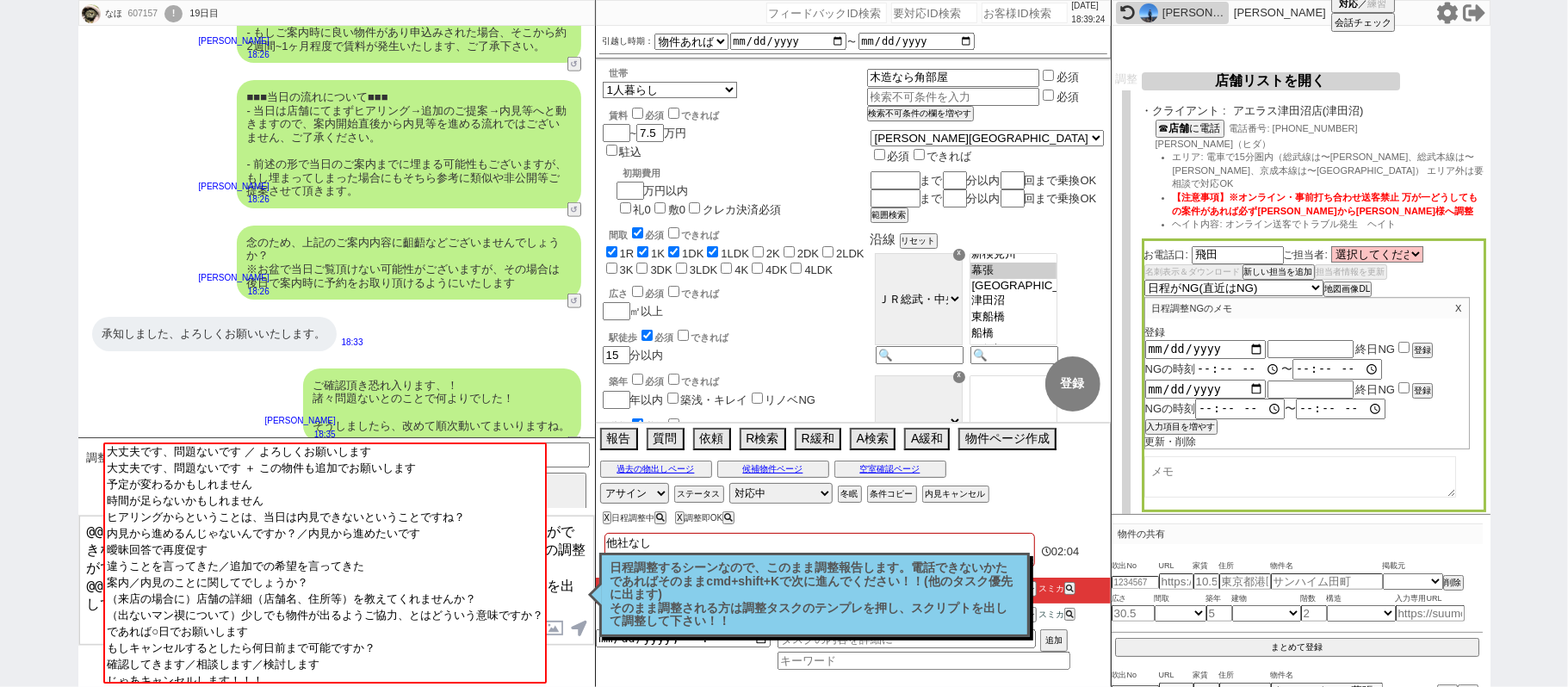
click at [1207, 360] on input "time" at bounding box center [1238, 369] width 86 height 17
click at [1296, 360] on input "time" at bounding box center [1339, 369] width 86 height 17
click at [1426, 344] on button "登録" at bounding box center [1420, 350] width 17 height 12
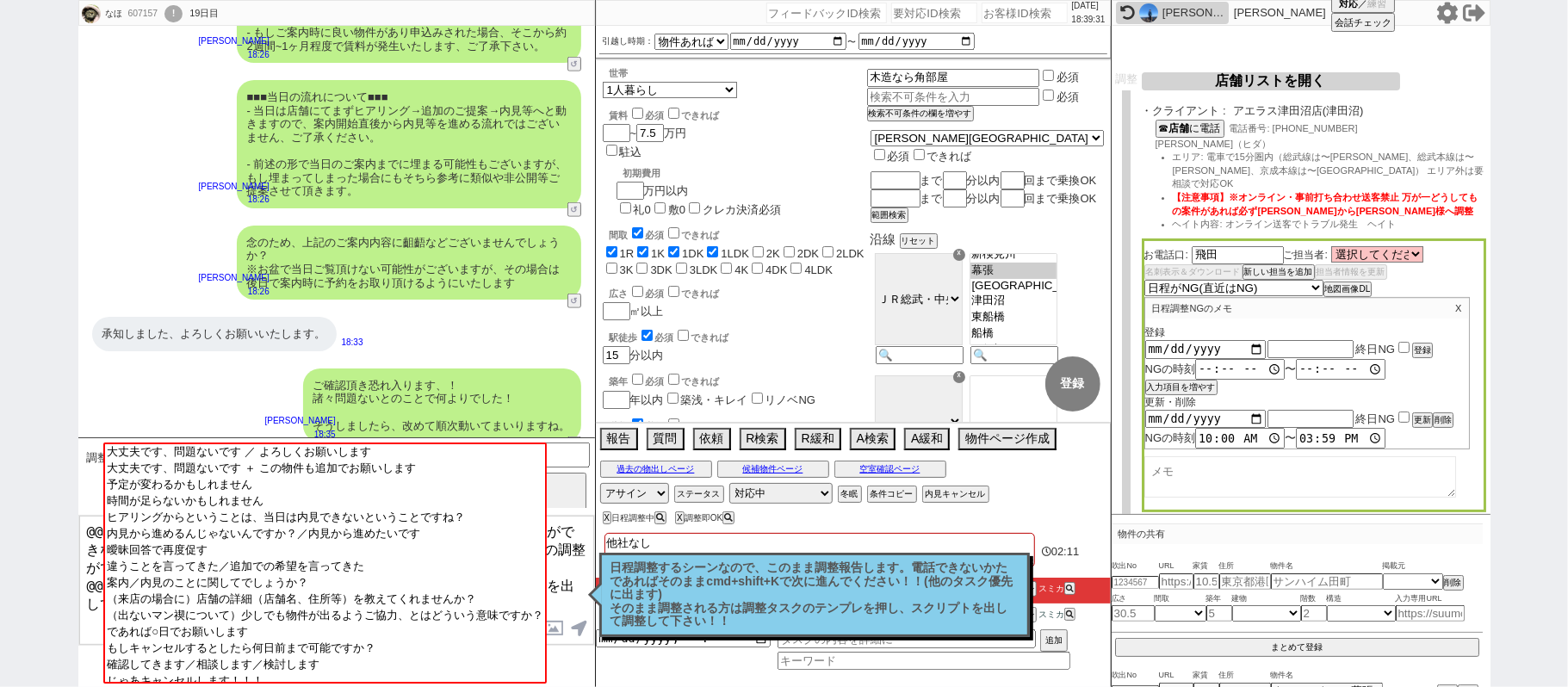
click at [1303, 82] on button "店舗リストを開く" at bounding box center [1271, 80] width 259 height 18
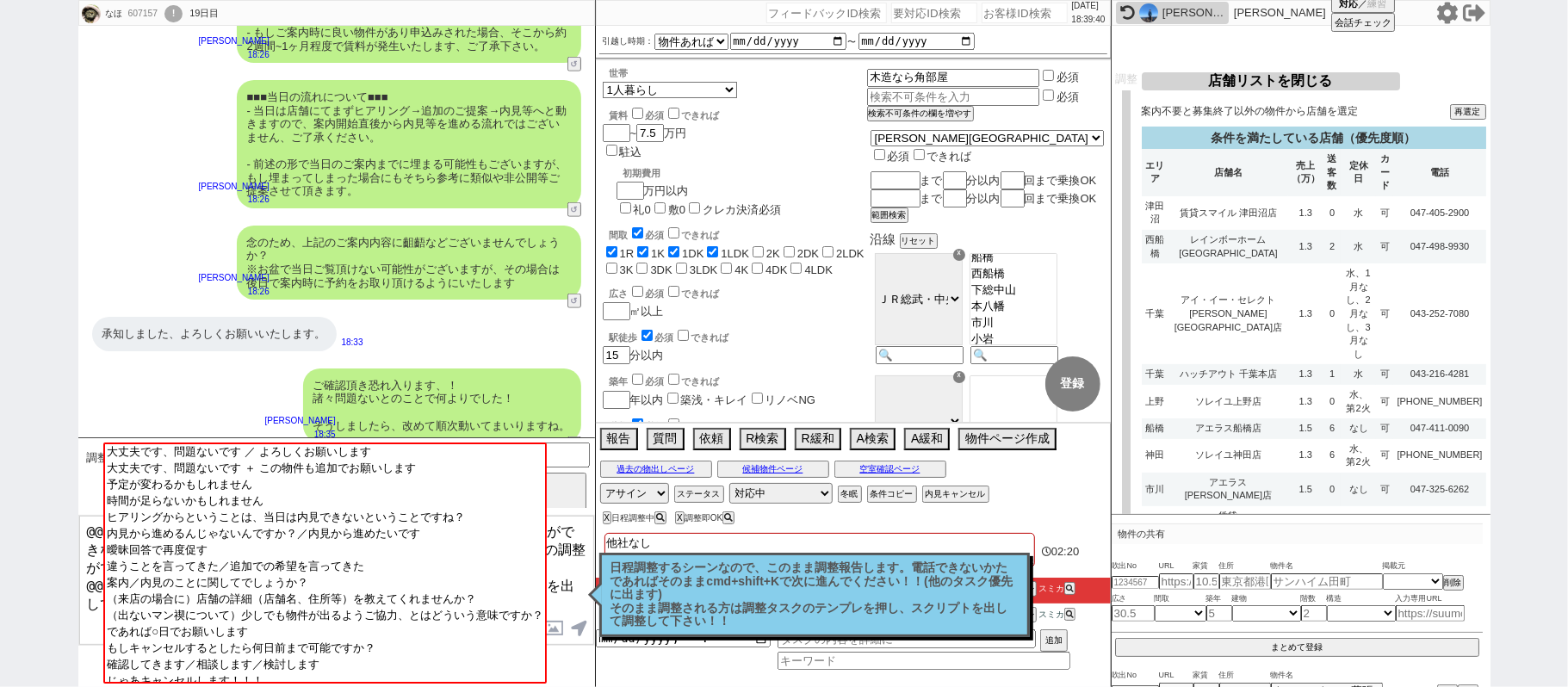
scroll to position [172, 0]
click at [1196, 217] on td "賃貸スマイル 津田沼店" at bounding box center [1228, 213] width 120 height 34
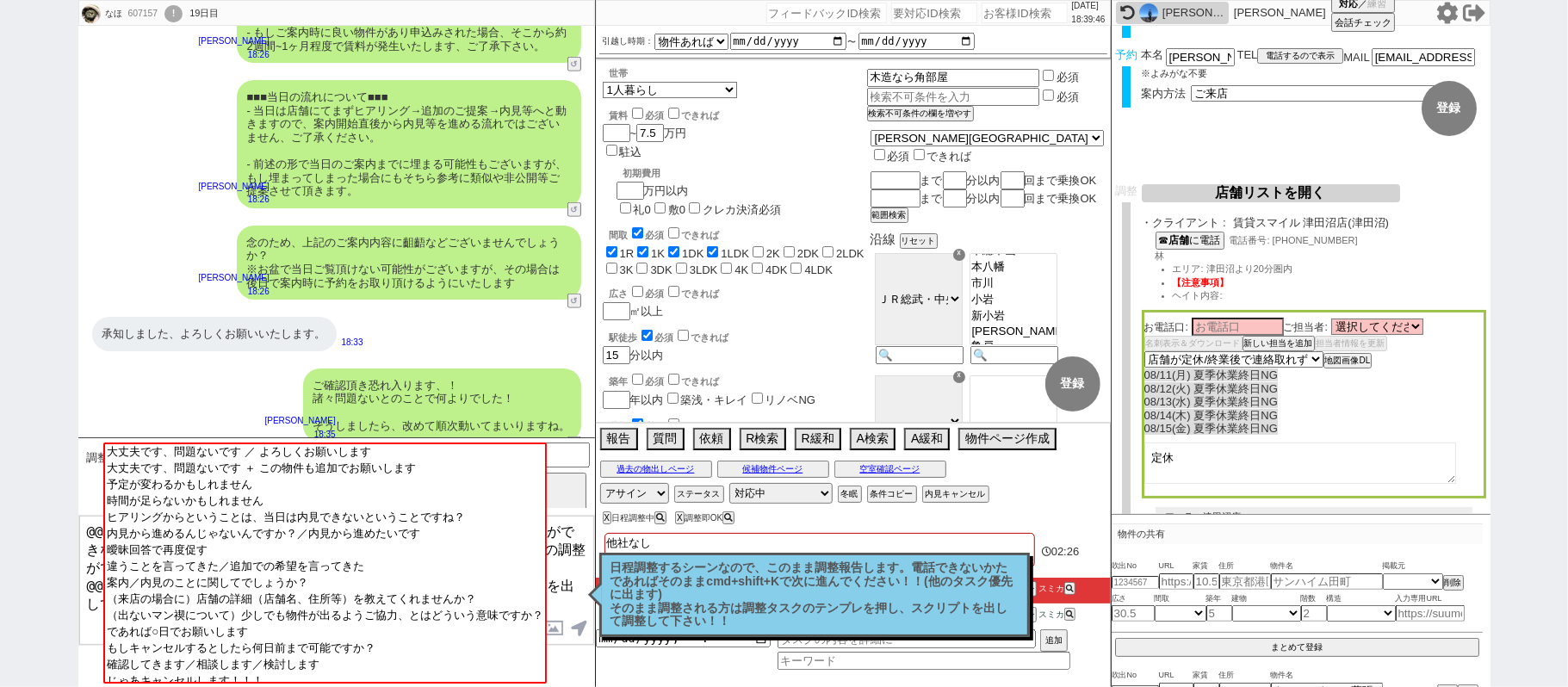
scroll to position [229, 0]
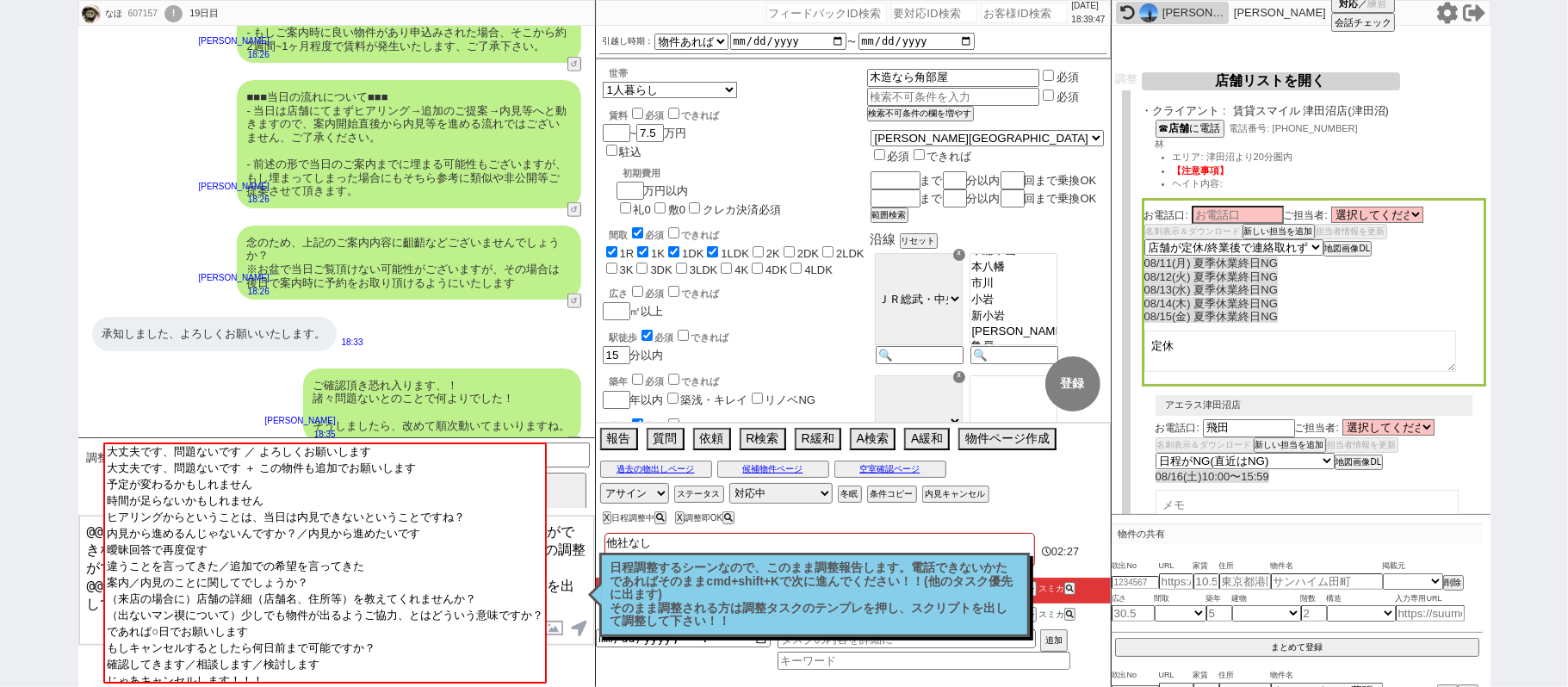
click at [1233, 334] on textarea "定休" at bounding box center [1300, 351] width 311 height 41
click at [1303, 84] on button "店舗リストを開く" at bounding box center [1271, 80] width 259 height 18
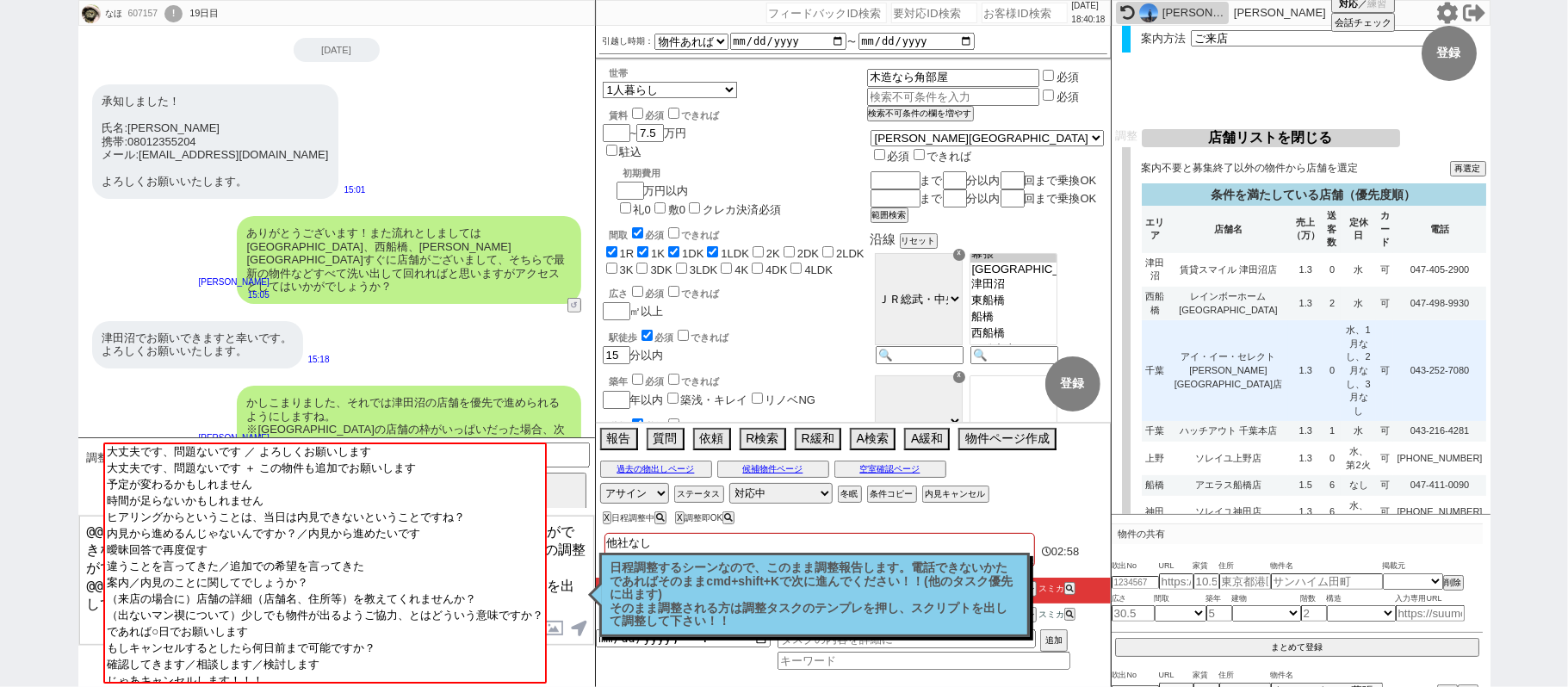
scroll to position [3671, 0]
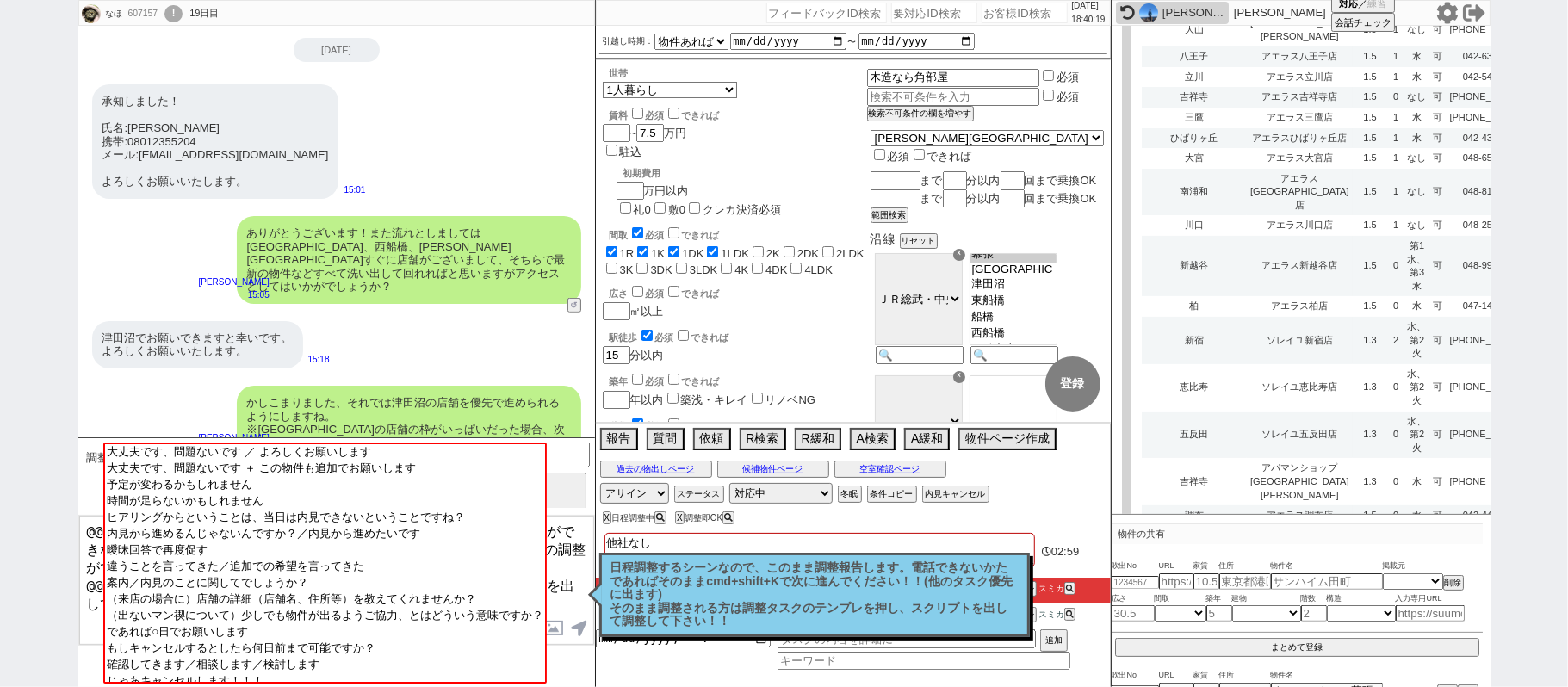
click at [1352, 587] on td "1.5" at bounding box center [1370, 598] width 35 height 21
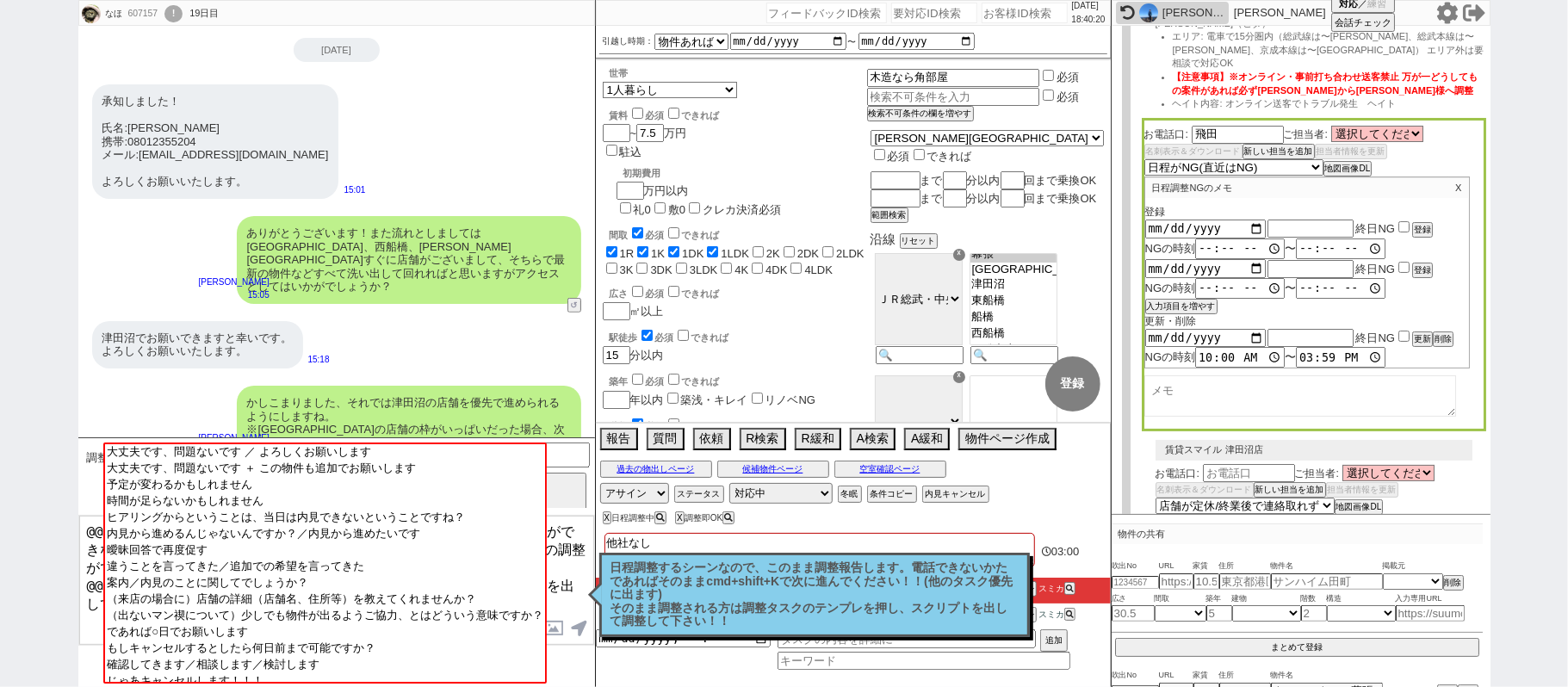
scroll to position [343, 0]
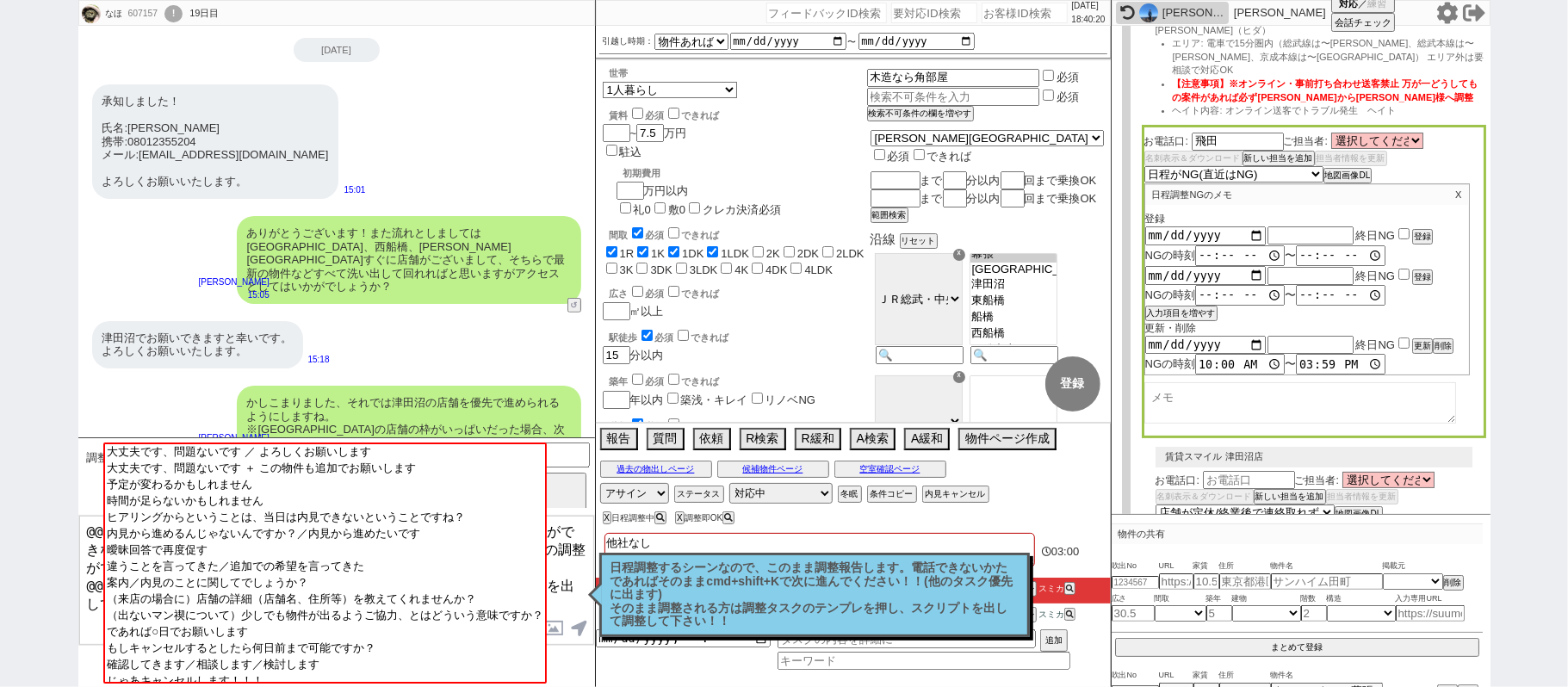
click at [949, 589] on p "日程調整するシーンなので、このまま調整報告します。電話できないかたであればそのままcmd+shift+Kで次に進んでください！！(他のタスク優先に出ます) そ…" at bounding box center [815, 595] width 408 height 67
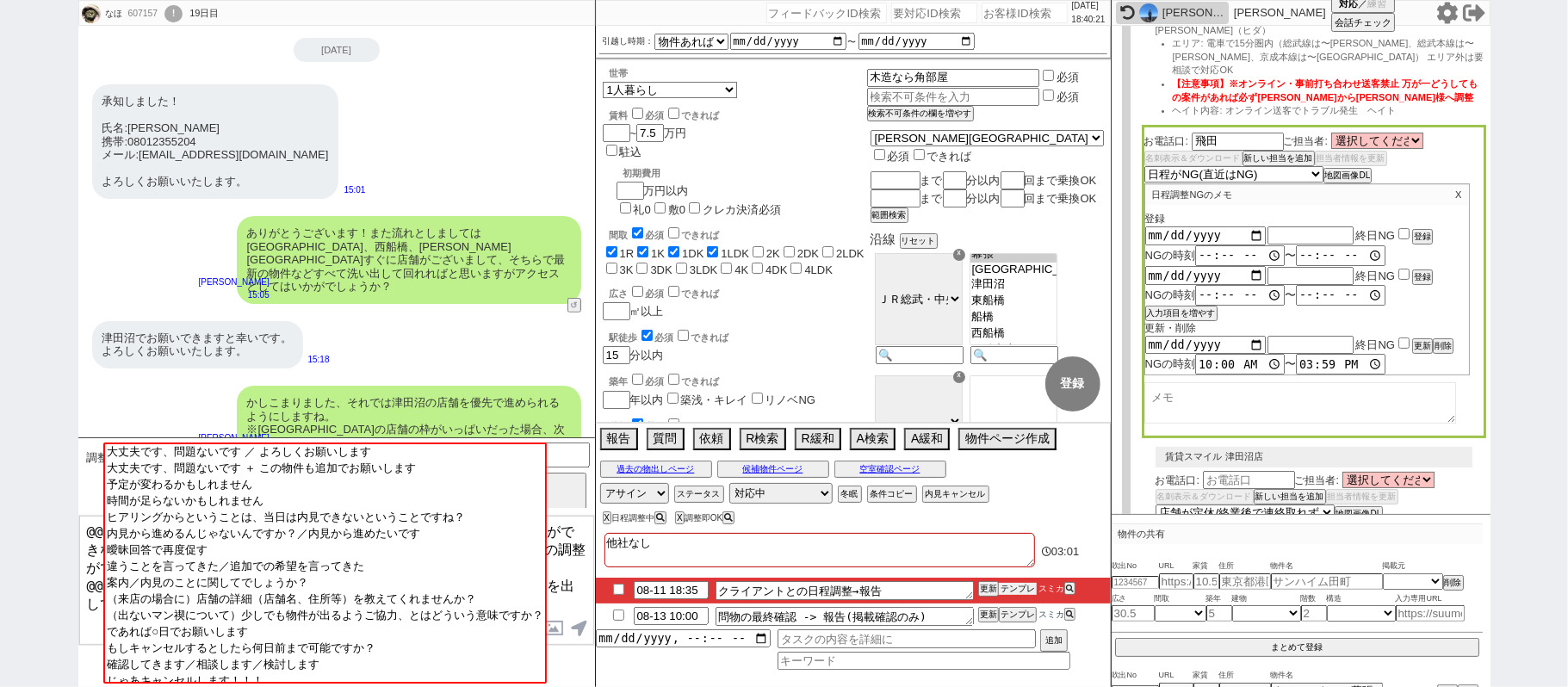
click at [1013, 592] on button "テンプレ" at bounding box center [1018, 588] width 38 height 12
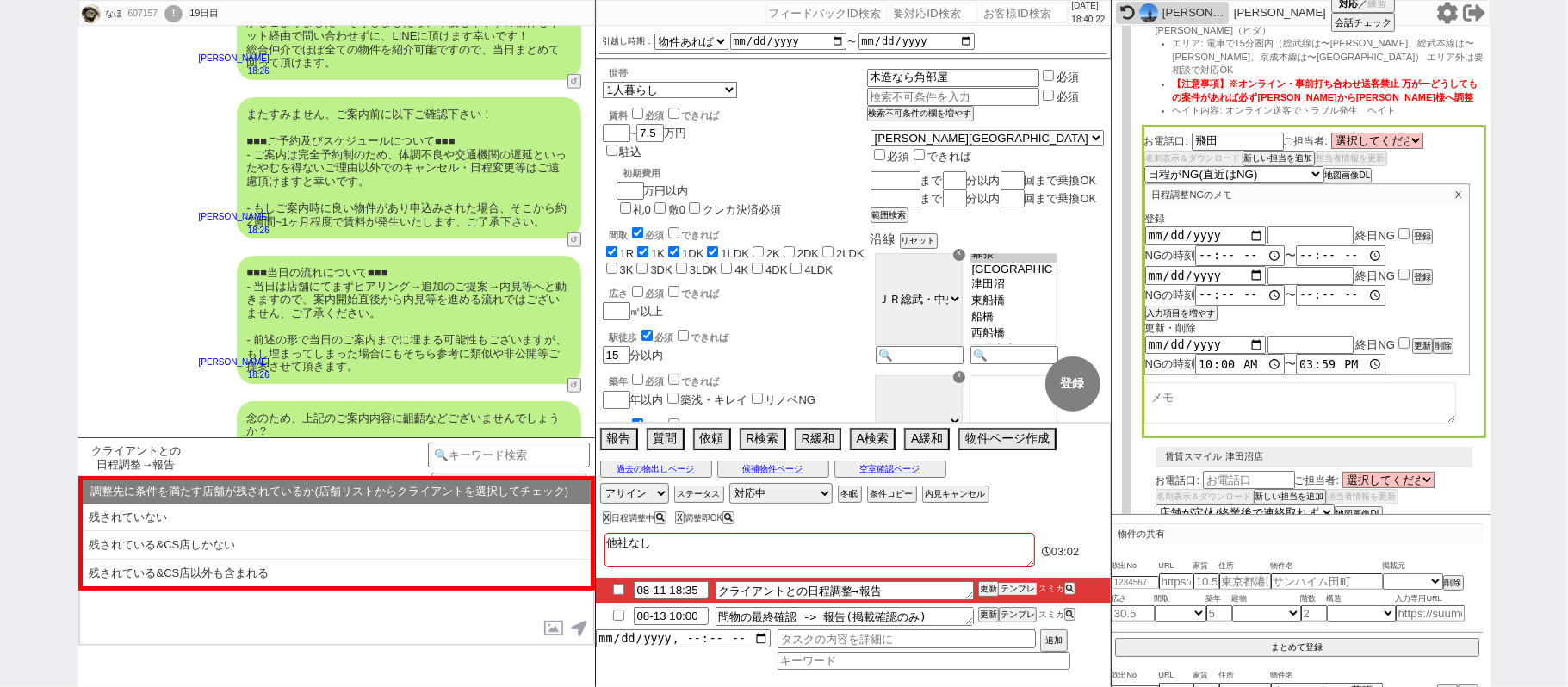
scroll to position [1226, 0]
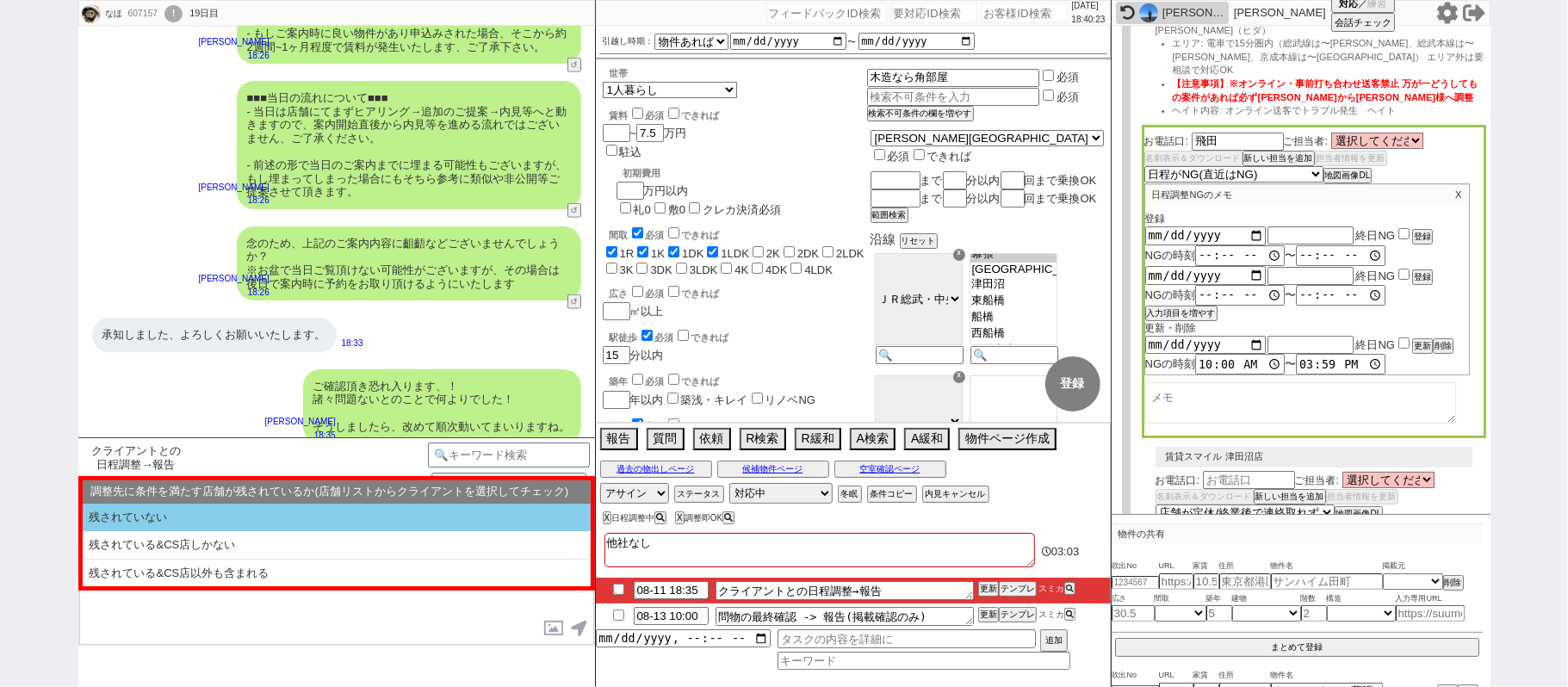
click at [289, 520] on li "残されていない" at bounding box center [336, 518] width 508 height 29
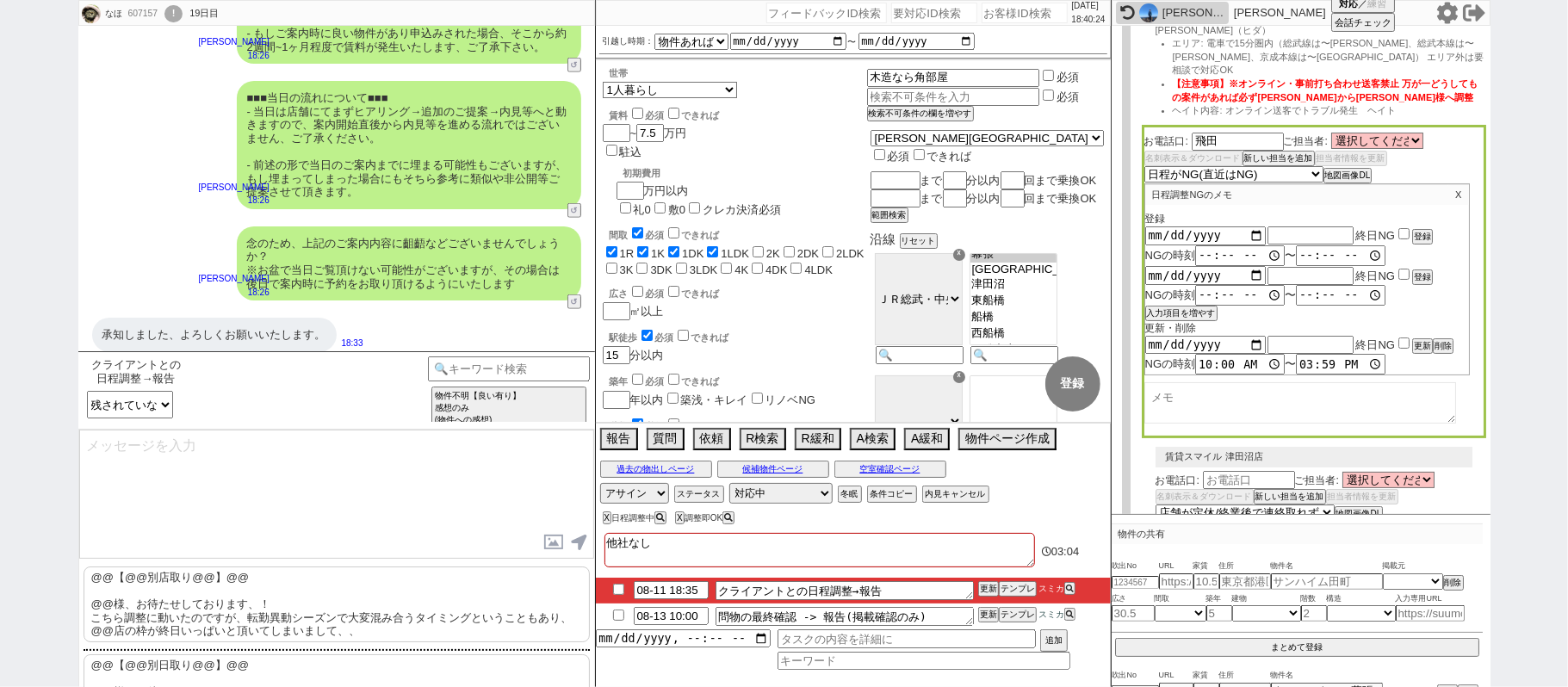
click at [286, 616] on p "@@【@@別店取り@@】@@ @@様、お待たせしております、！ こちら調整に動いたのですが、転勤異動シーズンで大変混み合うタイミングということもあり、@@店の…" at bounding box center [336, 604] width 506 height 76
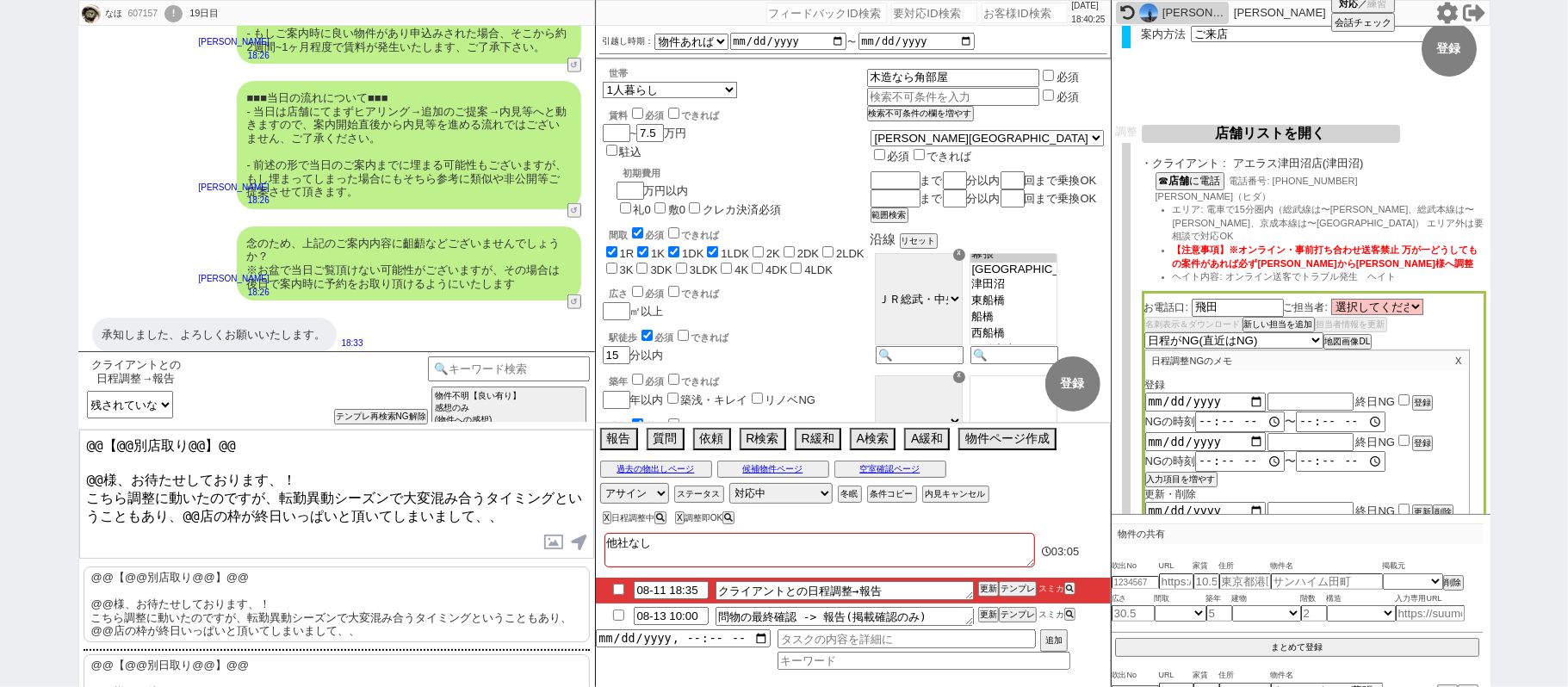
scroll to position [0, 0]
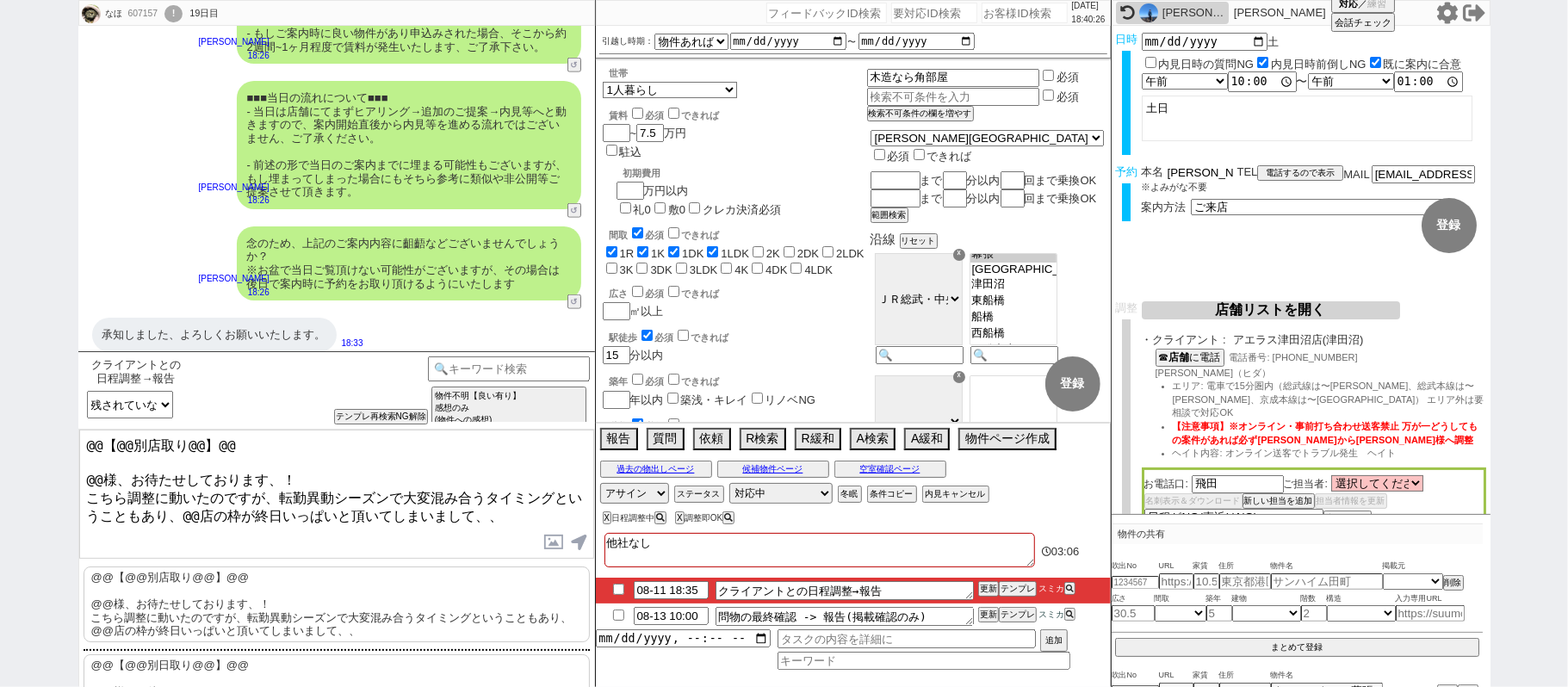
drag, startPoint x: 1191, startPoint y: 175, endPoint x: 725, endPoint y: 224, distance: 468.6
click at [892, 175] on div "なほ 607157 ! 0 19日目 冬眠中 自社客 スミカ スミカ_BPO チャット全表示 2025-08-10 16日午前中大丈夫です！ よろしくお願いい…" at bounding box center [784, 343] width 1412 height 687
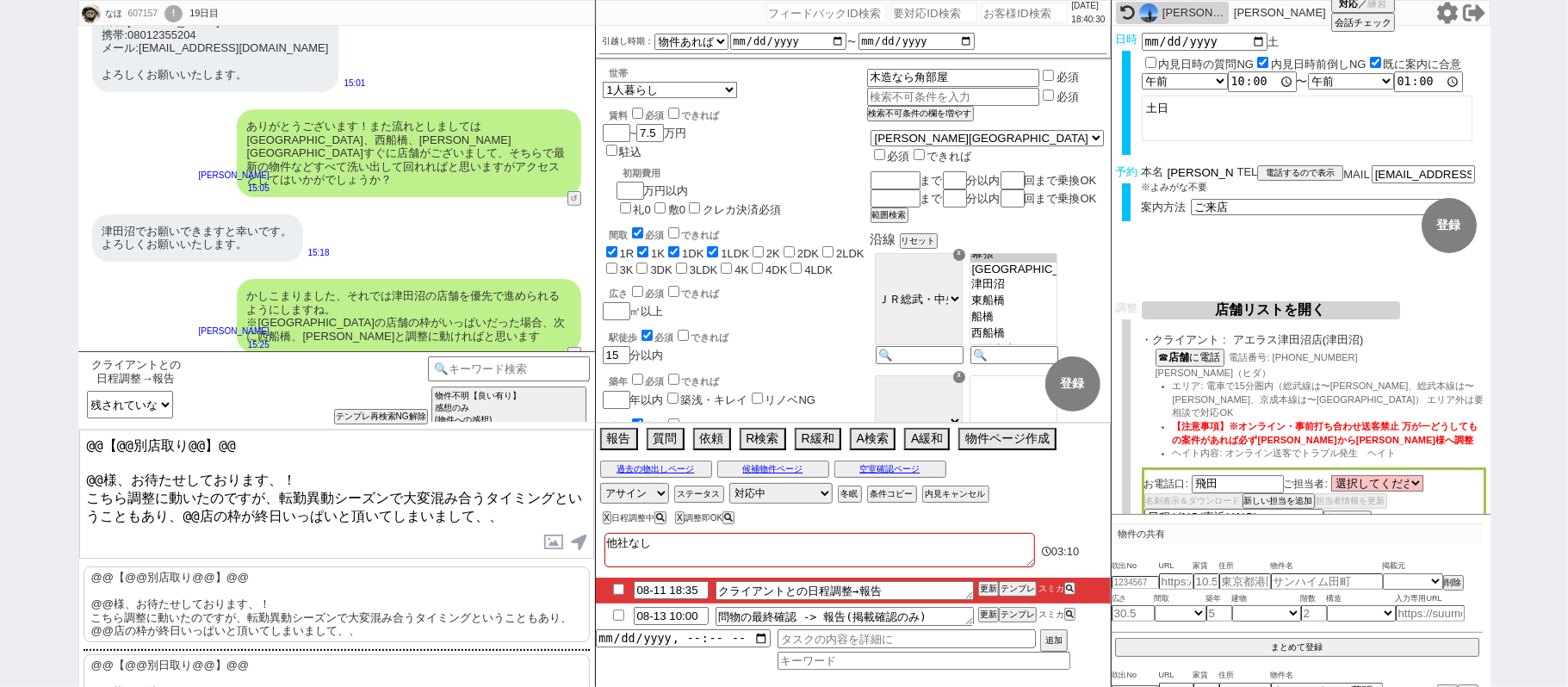
scroll to position [394, 0]
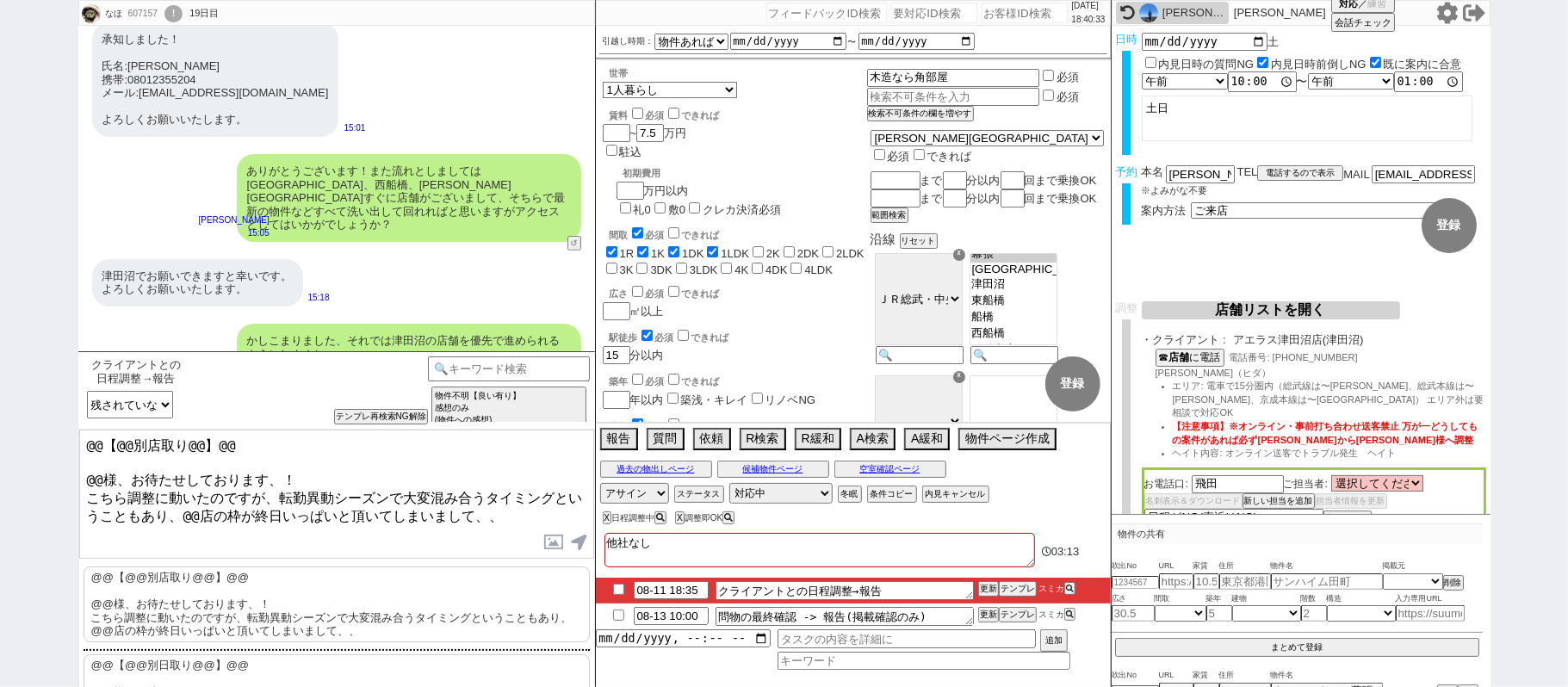
drag, startPoint x: 101, startPoint y: 477, endPoint x: 0, endPoint y: 377, distance: 142.1
click at [0, 389] on div "なほ 607157 ! 0 19日目 冬眠中 自社客 スミカ スミカ_BPO チャット全表示 2025-08-10 16日午前中大丈夫です！ よろしくお願いい…" at bounding box center [784, 343] width 1568 height 687
paste textarea "浜田"
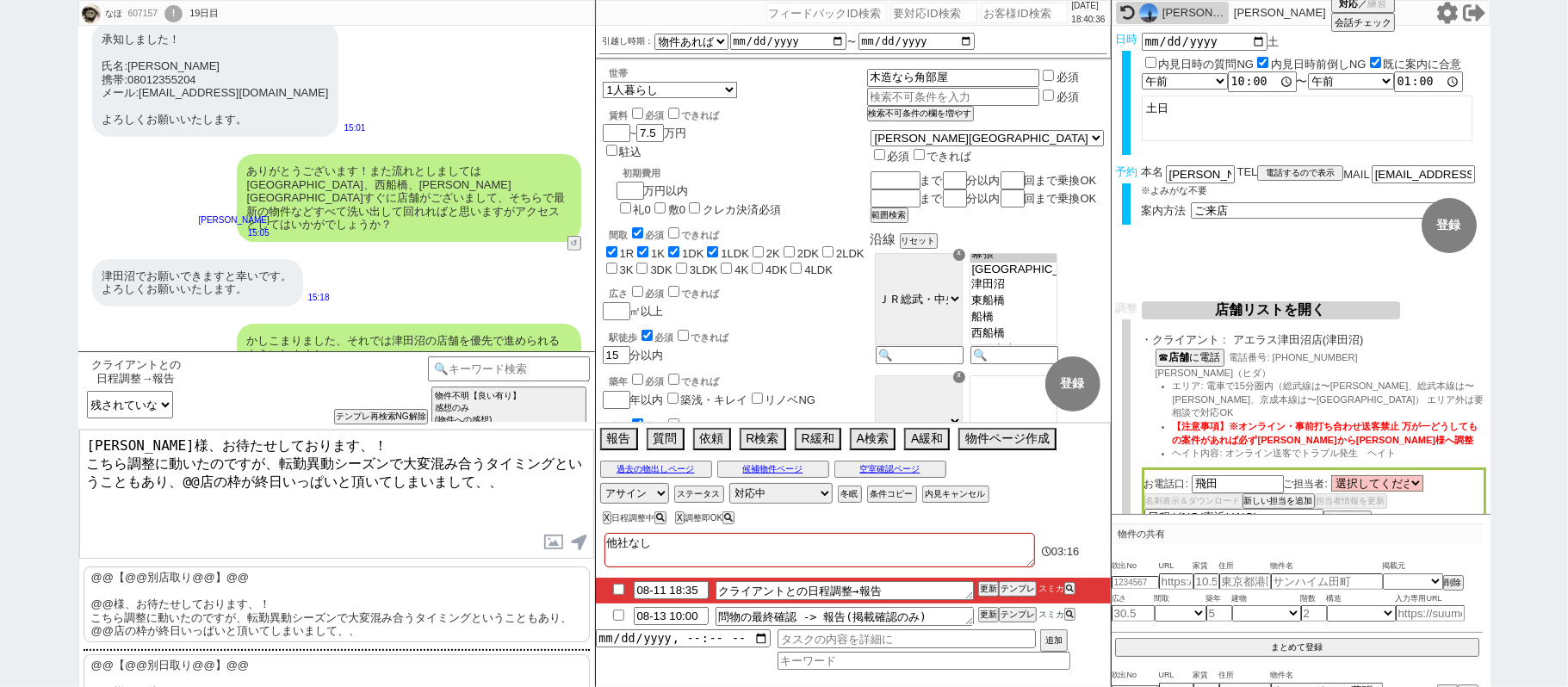
click at [191, 469] on textarea "浜田様、お待たせしております、！ こちら調整に動いたのですが、転勤異動シーズンで大変混み合うタイミングということもあり、@@店の枠が終日いっぱいと頂いてしまい…" at bounding box center [336, 493] width 515 height 129
click at [1230, 309] on button "店舗リストを開く" at bounding box center [1271, 309] width 259 height 18
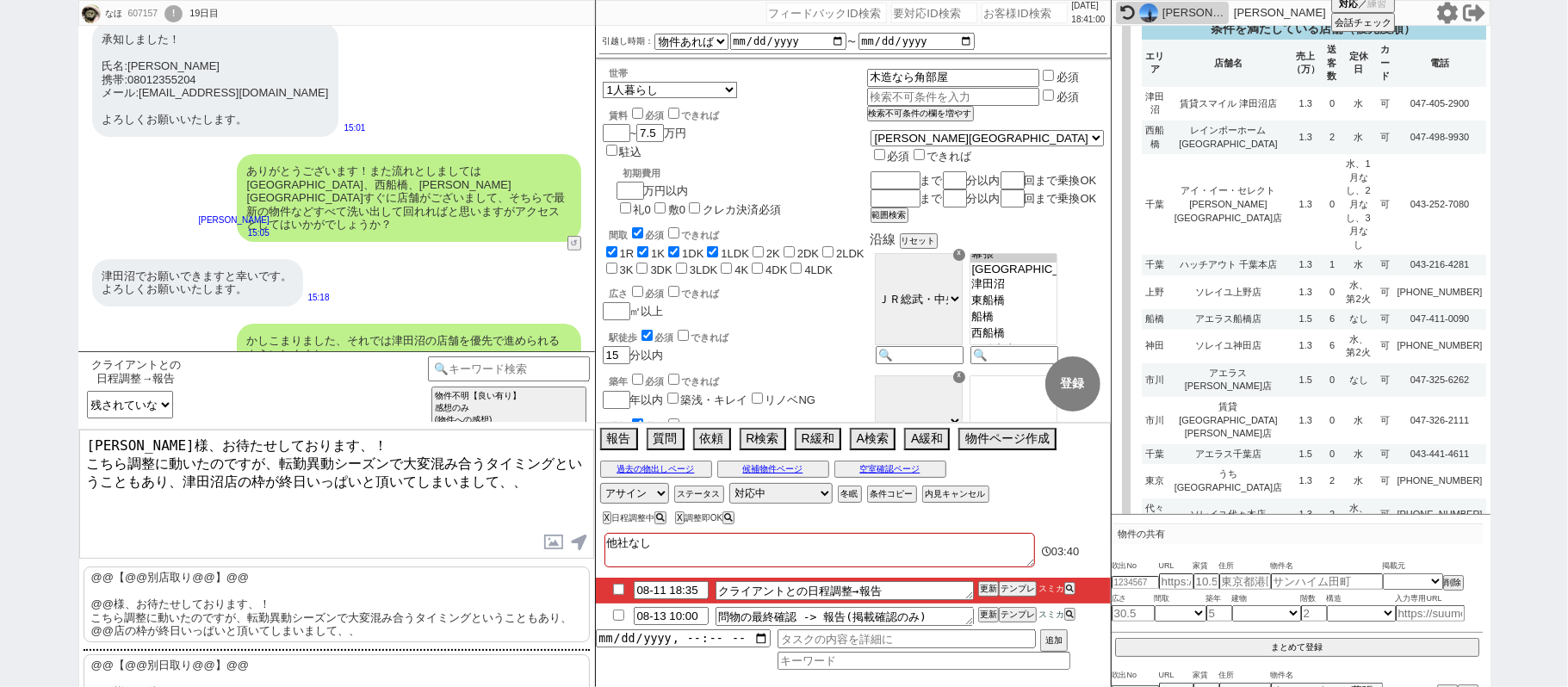
scroll to position [229, 0]
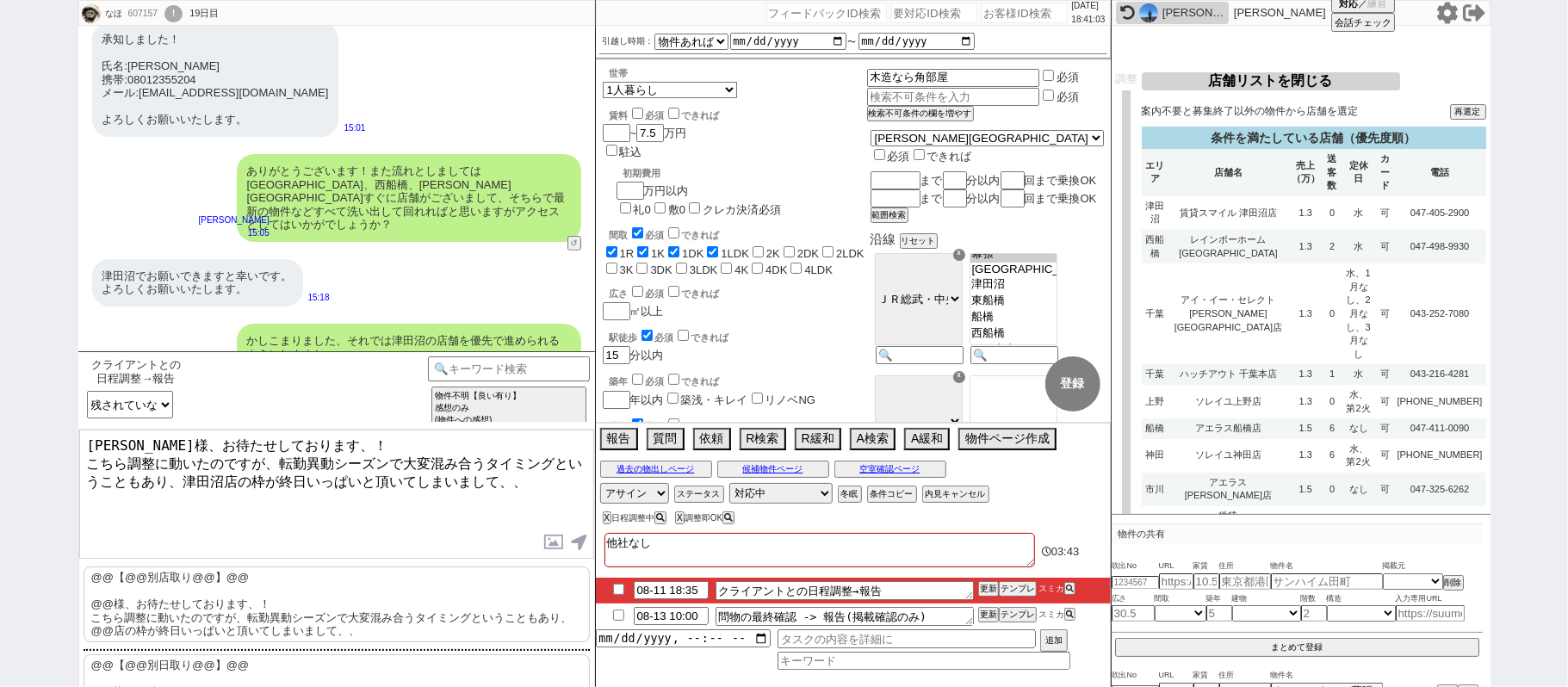
click at [422, 487] on textarea "浜田様、お待たせしております、！ こちら調整に動いたのですが、転勤異動シーズンで大変混み合うタイミングということもあり、津田沼店の枠が終日いっぱいと頂いてしま…" at bounding box center [336, 493] width 515 height 129
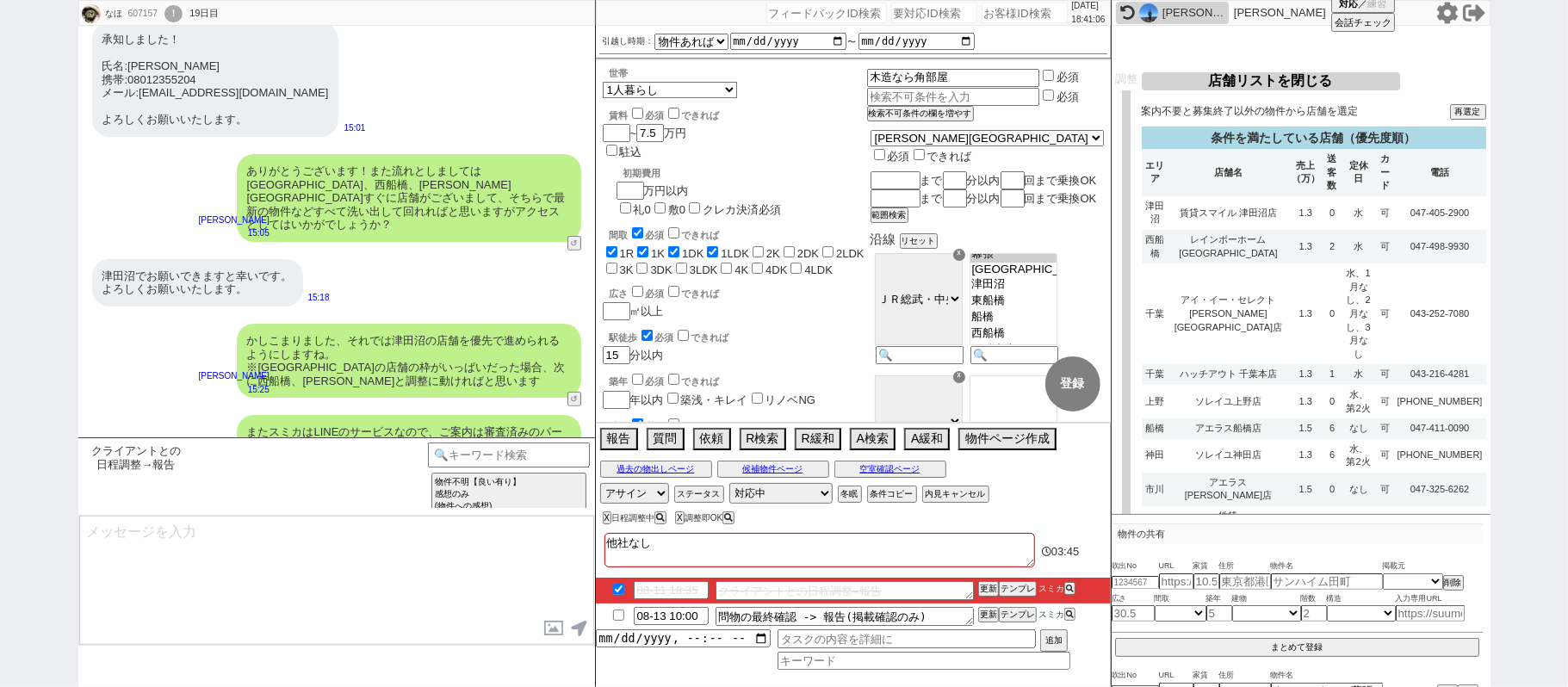
scroll to position [1040, 0]
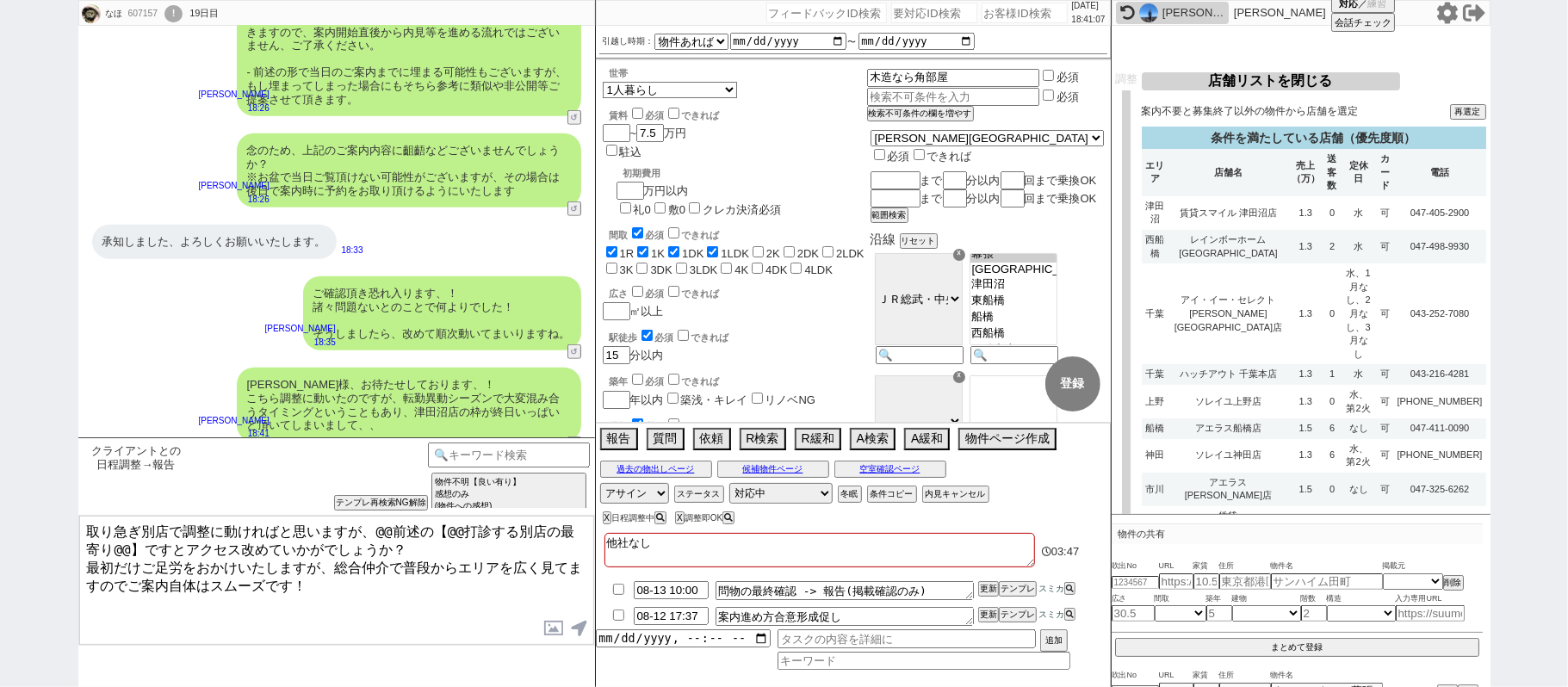
click at [377, 529] on textarea "取り急ぎ別店で調整に動ければと思いますが、@@前述の【@@打診する別店の最寄り@@】ですとアクセス改めていかがでしょうか？ 最初だけご足労をおかけいたしますが…" at bounding box center [336, 580] width 515 height 129
click at [131, 545] on textarea "取り急ぎ別店で調整に動ければと思いますが、@@前述の【@@打診する別店の最寄り@@】ですとアクセス改めていかがでしょうか？ 最初だけご足労をおかけいたしますが…" at bounding box center [336, 580] width 515 height 129
click at [396, 585] on textarea "取り急ぎ別店で調整に動ければと思いますが、船橋、西船橋、千葉駅近くの店舗ですとアクセス改めていかがでしょうか？ 最初だけご足労をおかけいたしますが、総合仲介で…" at bounding box center [336, 580] width 515 height 129
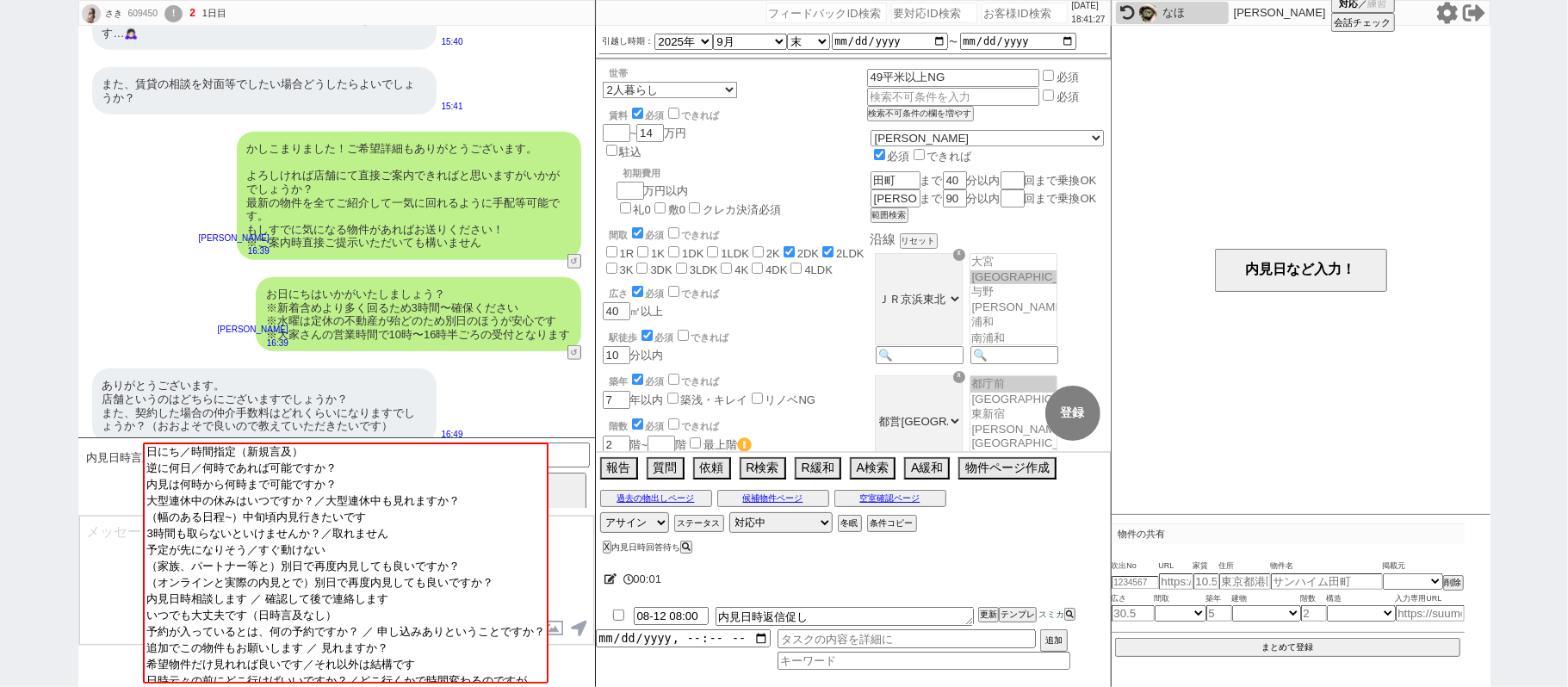
scroll to position [18, 0]
drag, startPoint x: 1207, startPoint y: 172, endPoint x: 1197, endPoint y: 175, distance: 10.4
click at [1207, 171] on div "内見日など入力！" at bounding box center [1301, 269] width 379 height 488
click at [1179, 14] on div "なほ" at bounding box center [1193, 12] width 62 height 13
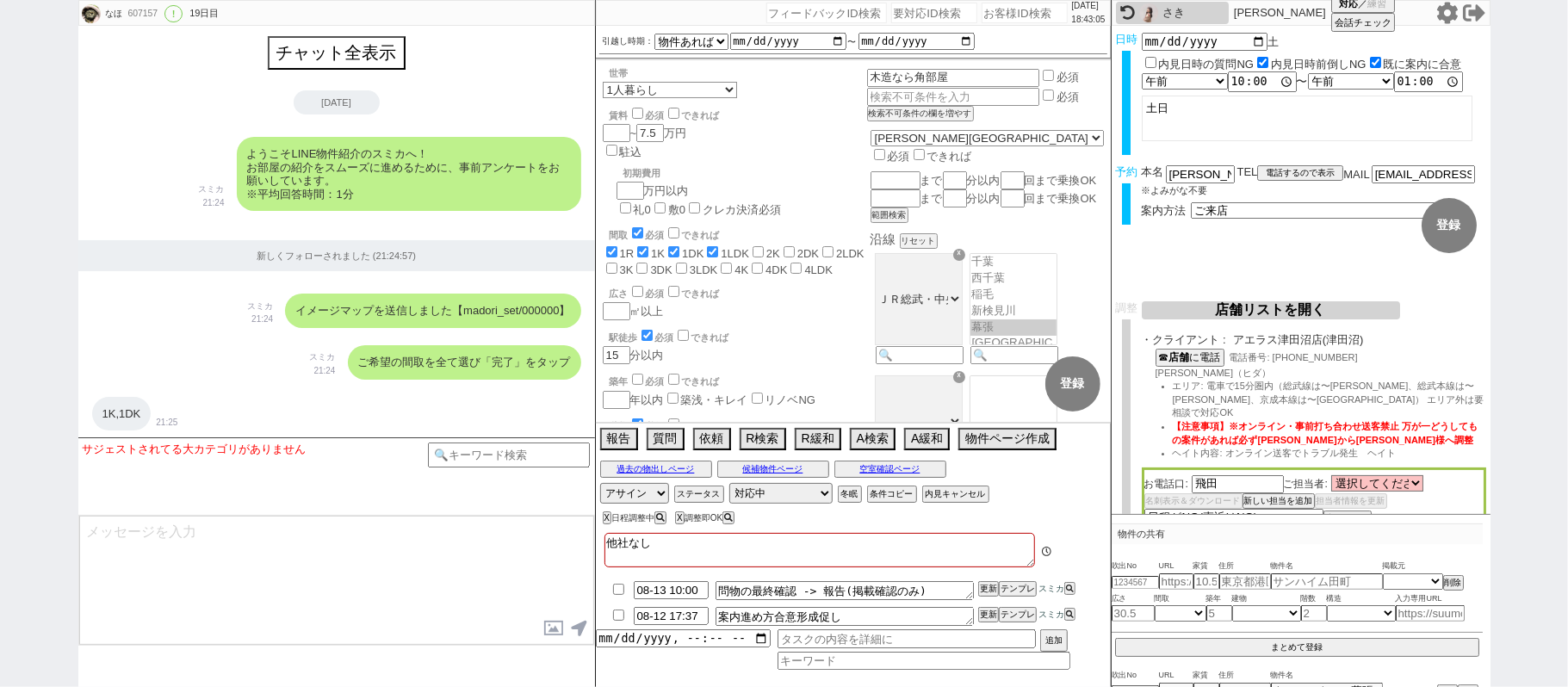
scroll to position [8895, 0]
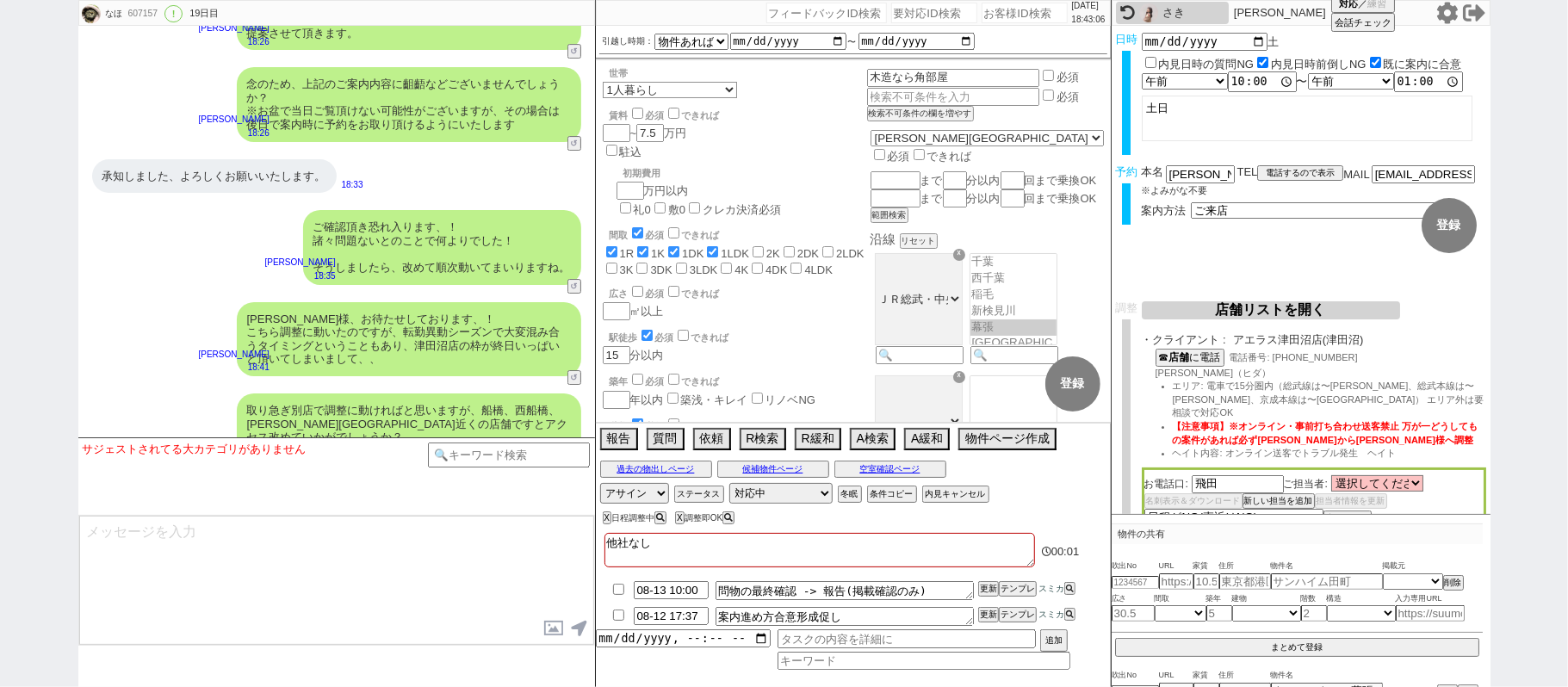
click at [135, 14] on div "607157" at bounding box center [142, 13] width 38 height 13
copy div "607157"
click at [0, 296] on div "なほ 607157 ! 0 19日目 冬眠中 自社客 スミカ スミカ_BPO チャット全表示 2025-07-24 ようこそLINE物件紹介のスミカへ！ お部…" at bounding box center [784, 343] width 1568 height 687
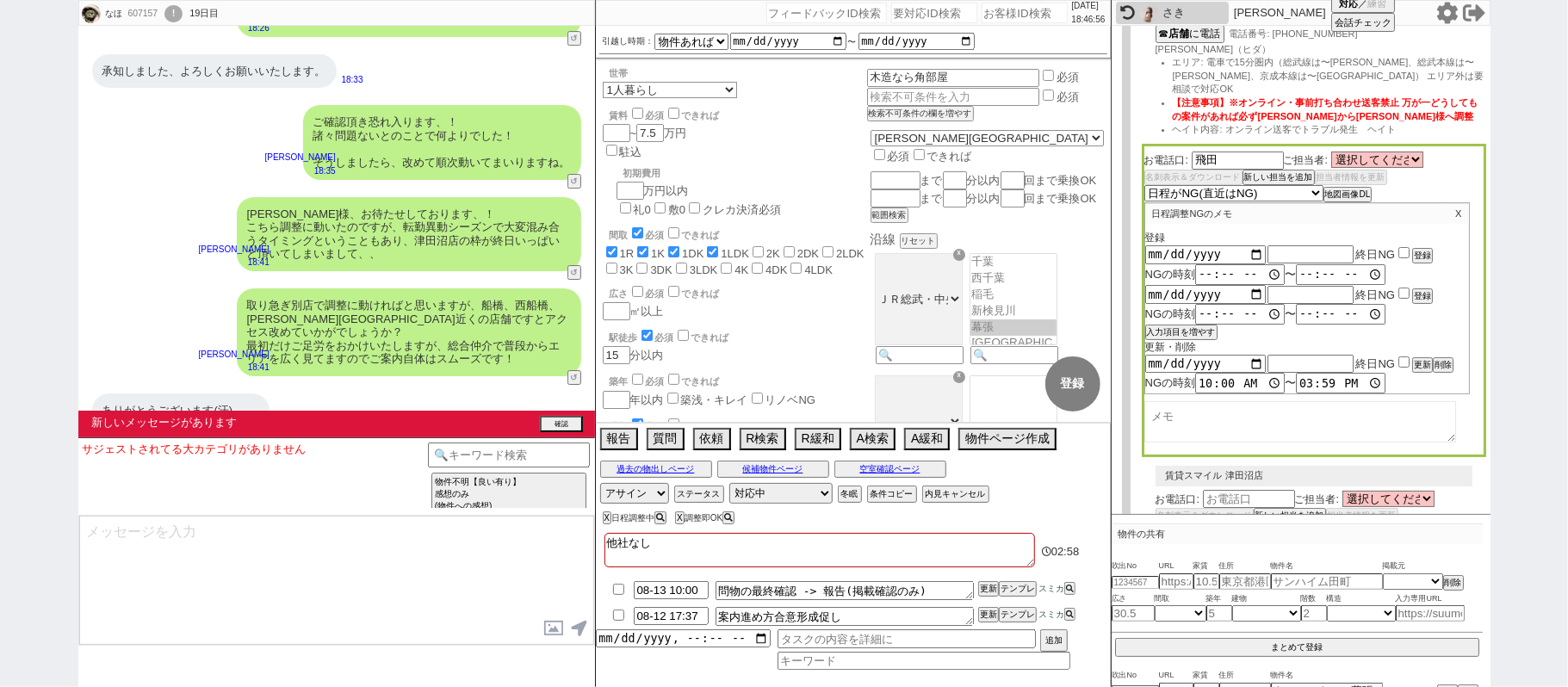
scroll to position [114, 0]
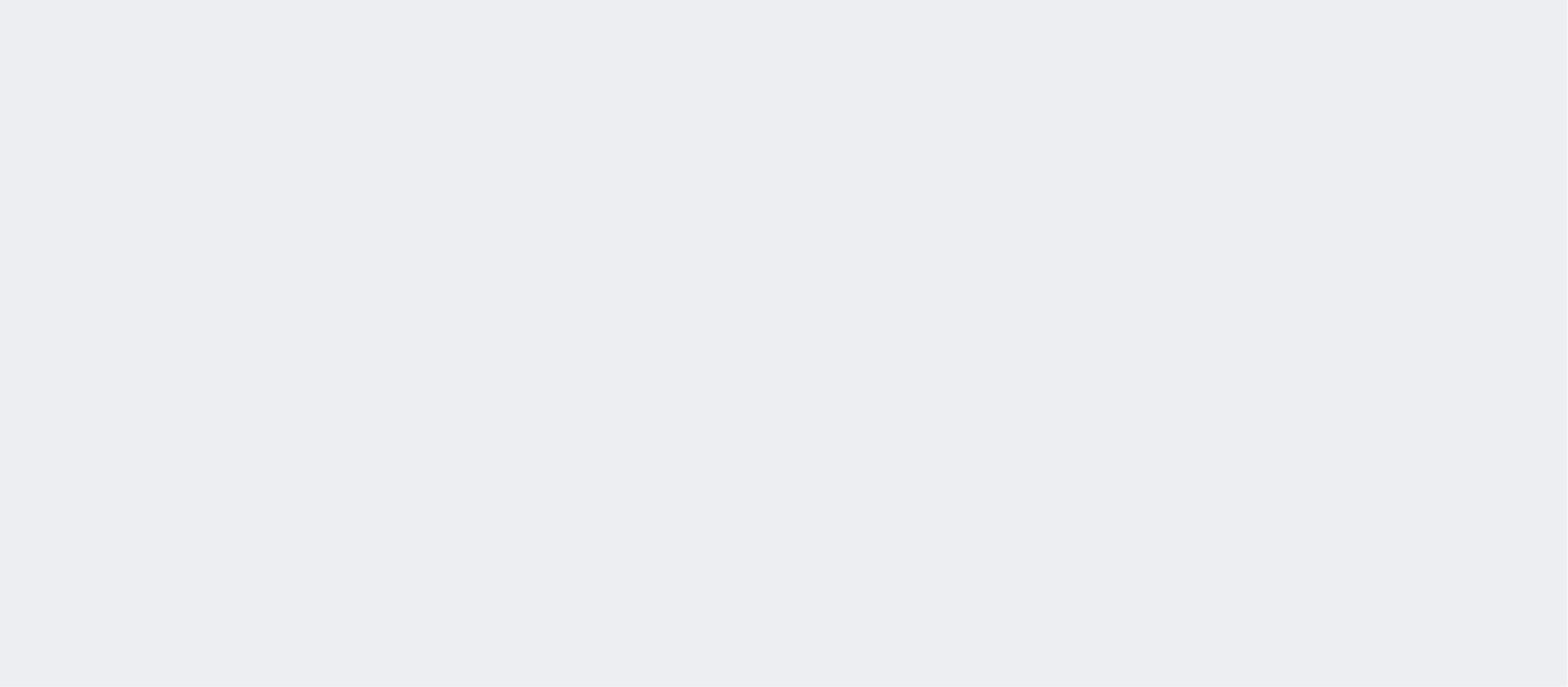
click at [611, 190] on div at bounding box center [784, 343] width 1568 height 687
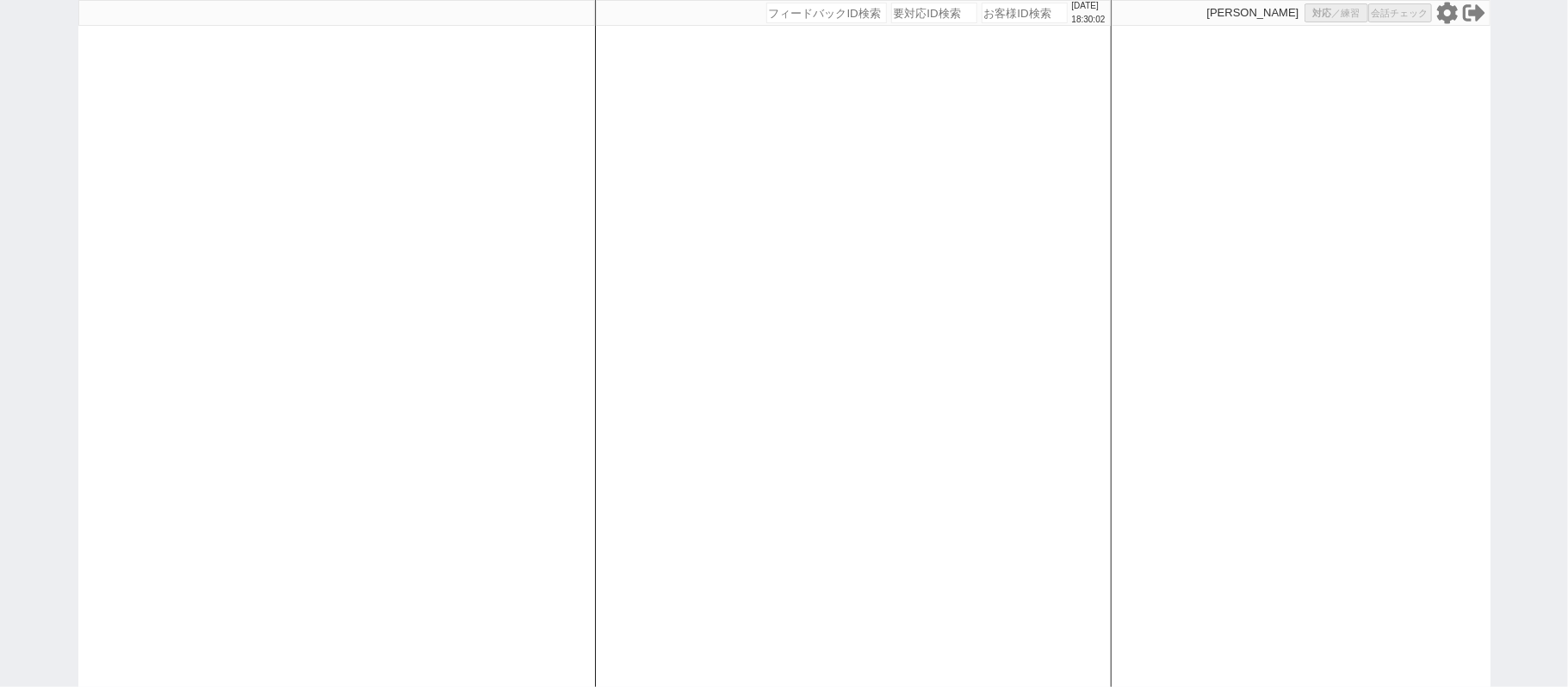
select select
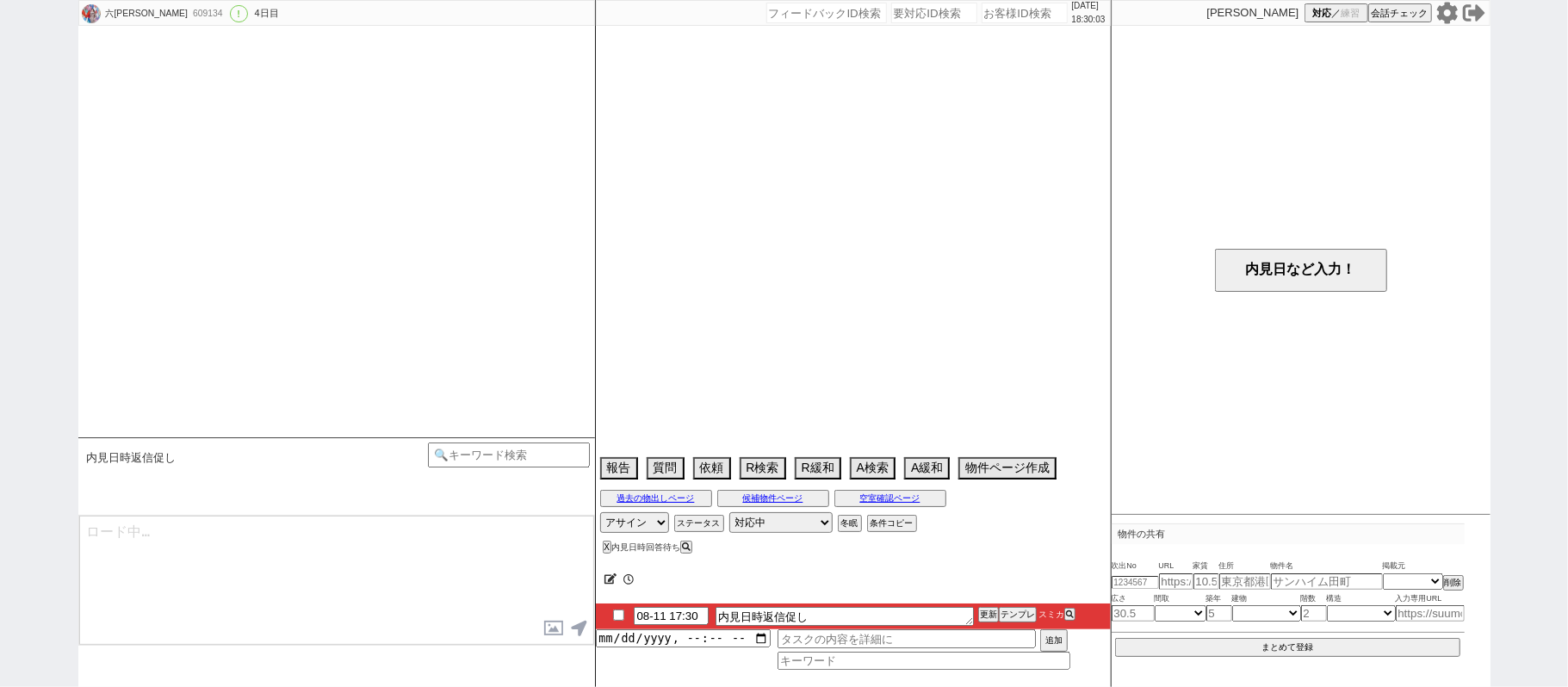
select select "2025"
select select "9"
select select "37"
select select "0"
select select "6"
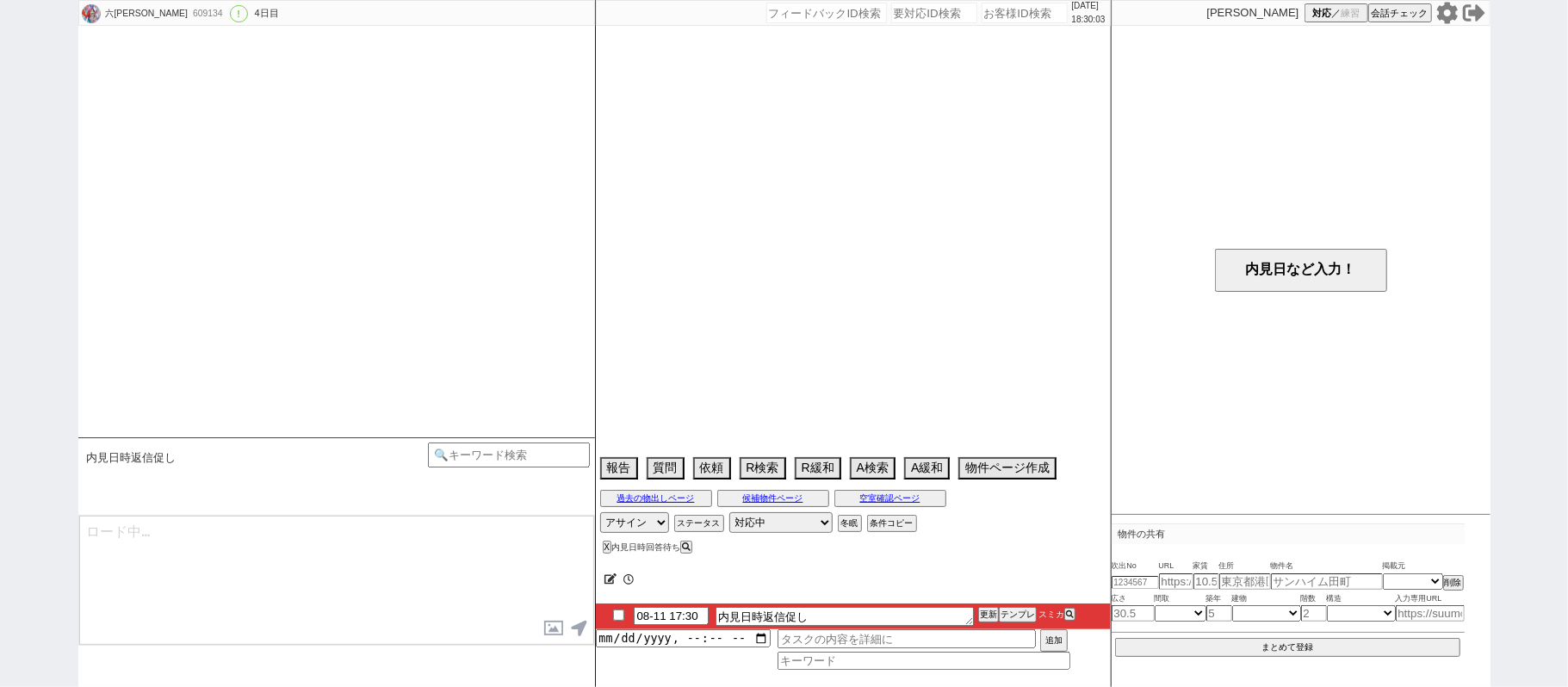
select select "7"
select select "21"
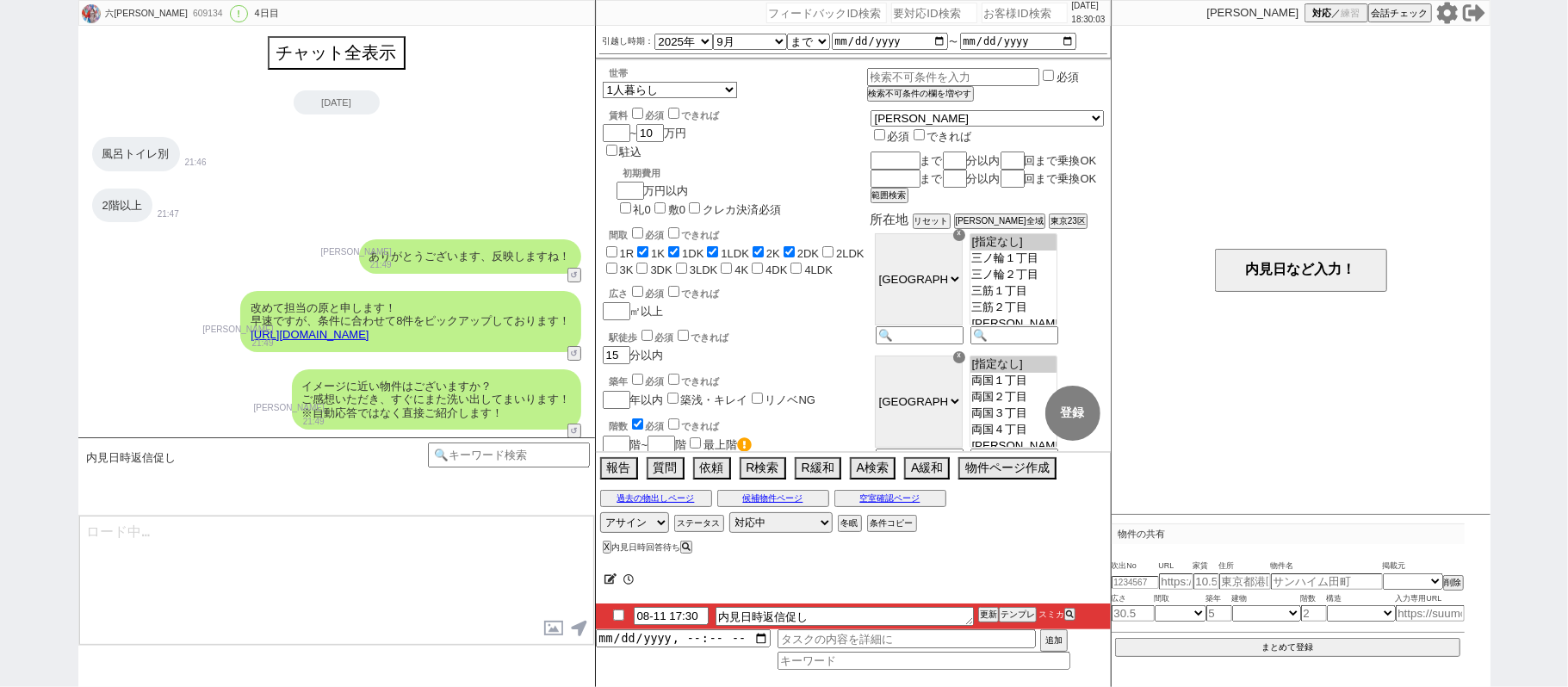
scroll to position [1109, 0]
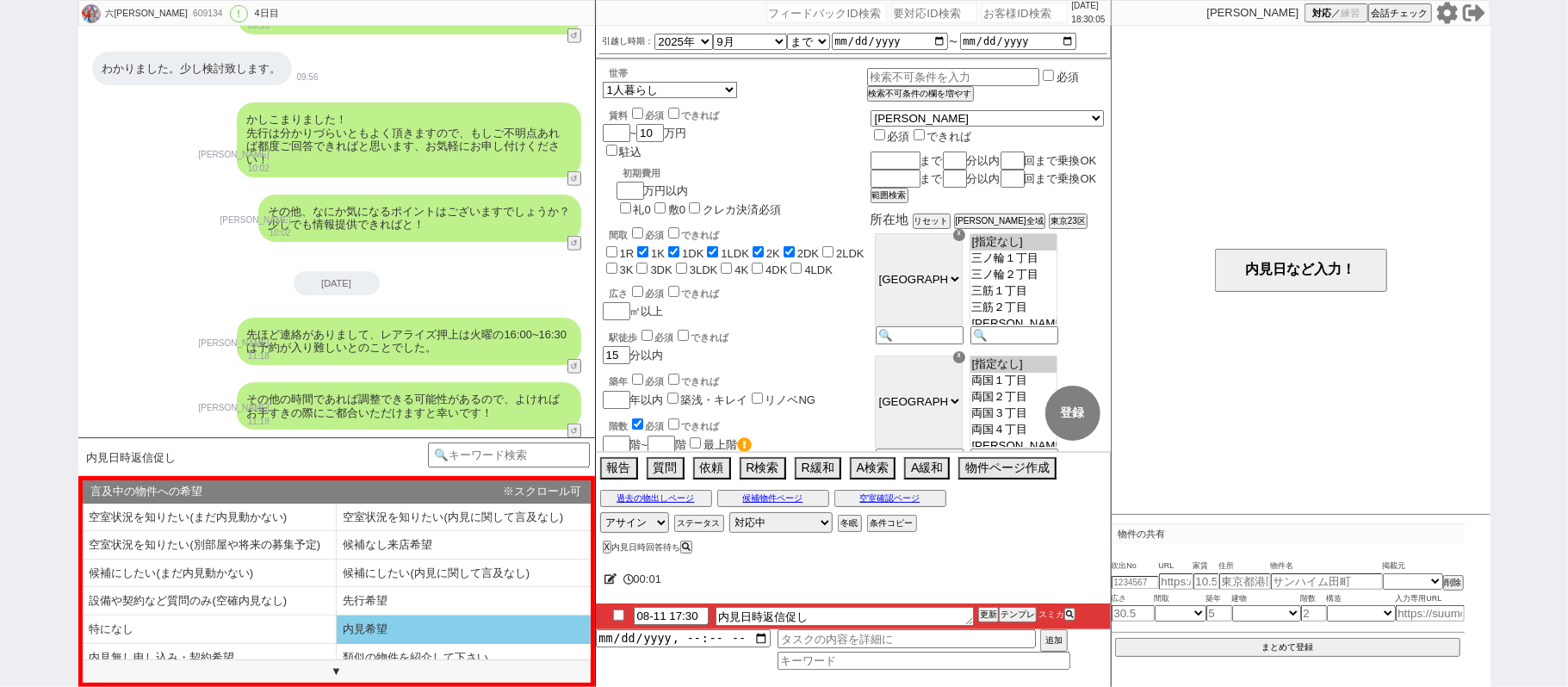
click at [336, 644] on li "内見希望" at bounding box center [209, 658] width 254 height 29
type textarea "その後も@@【物件名】の掲載情報を見ておりますが、 本日も2名の方が動かれたようでした、、！"
select select "内見希望"
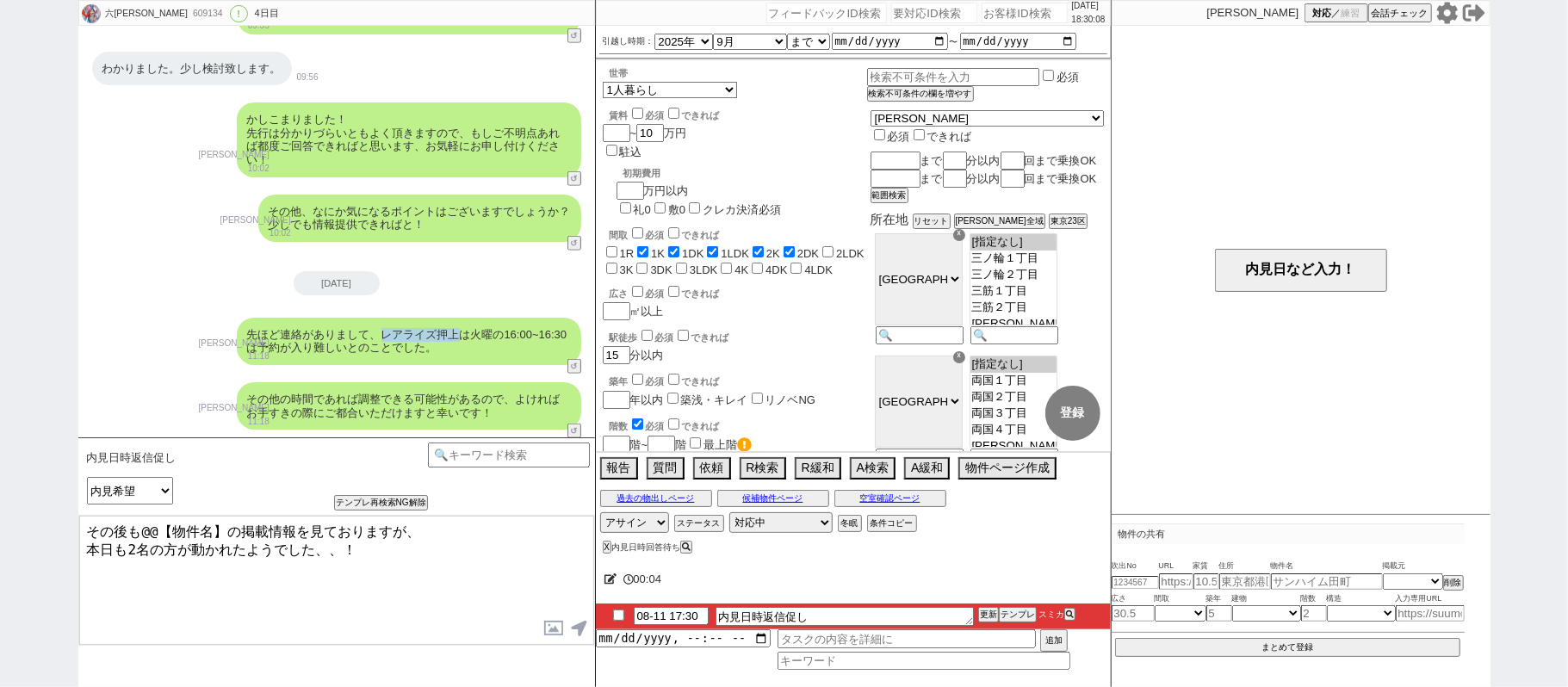
drag, startPoint x: 380, startPoint y: 332, endPoint x: 463, endPoint y: 329, distance: 83.1
click at [463, 329] on div "先ほど連絡がありまして、レアライズ押上は火曜の16:00~16:30は予約が入り難しいとのことでした。" at bounding box center [408, 340] width 344 height 47
copy div "レアライズ押上"
click at [143, 528] on textarea "その後も@@【物件名】の掲載情報を見ておりますが、 本日も2名の方が動かれたようでした、、！" at bounding box center [336, 580] width 515 height 129
click at [225, 536] on textarea "その後も@@【物件名】の掲載情報を見ておりますが、 本日も2名の方が動かれたようでした、、！" at bounding box center [336, 580] width 515 height 129
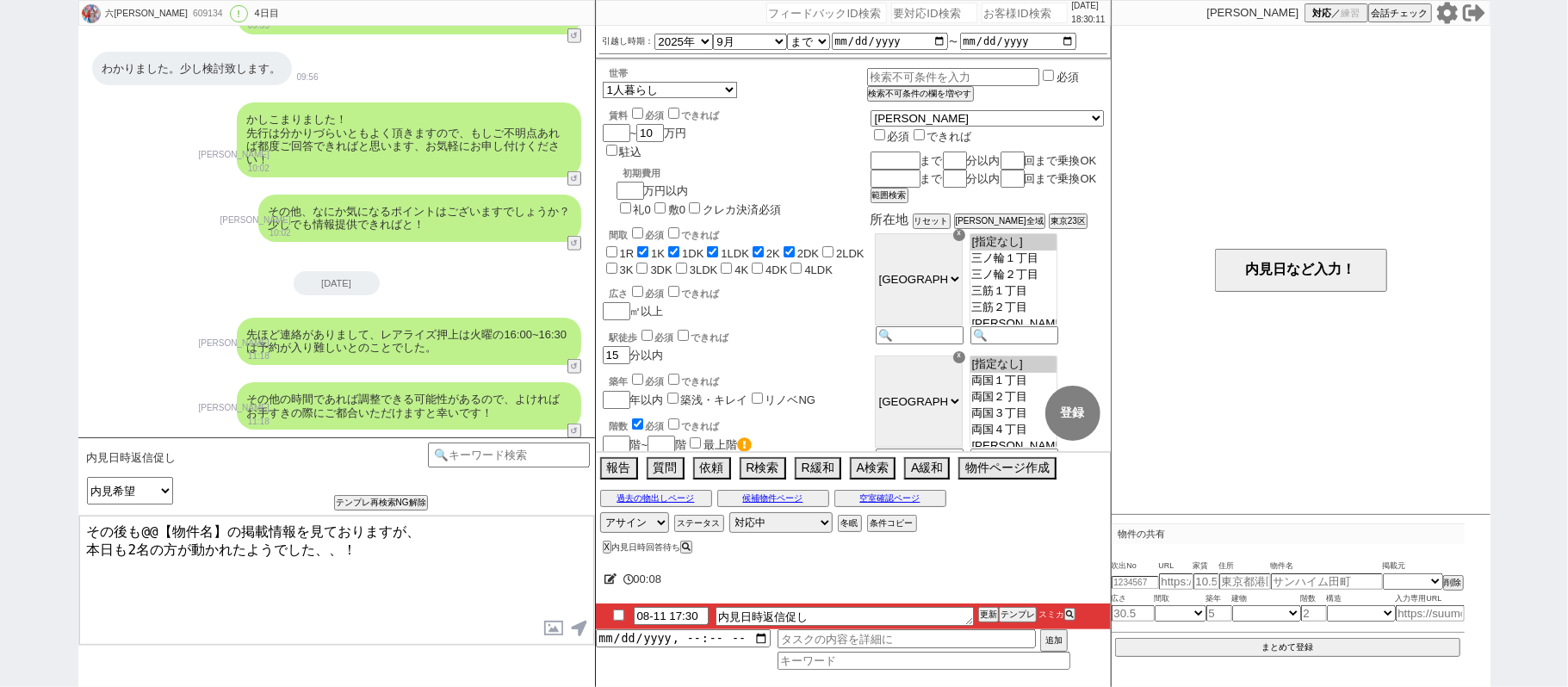
paste textarea "レアライズ押上"
type textarea "その後もレアライズ押上の掲載情報を見ておりますが、 本日も2名の方が動かれたようでした、、！"
checkbox input "true"
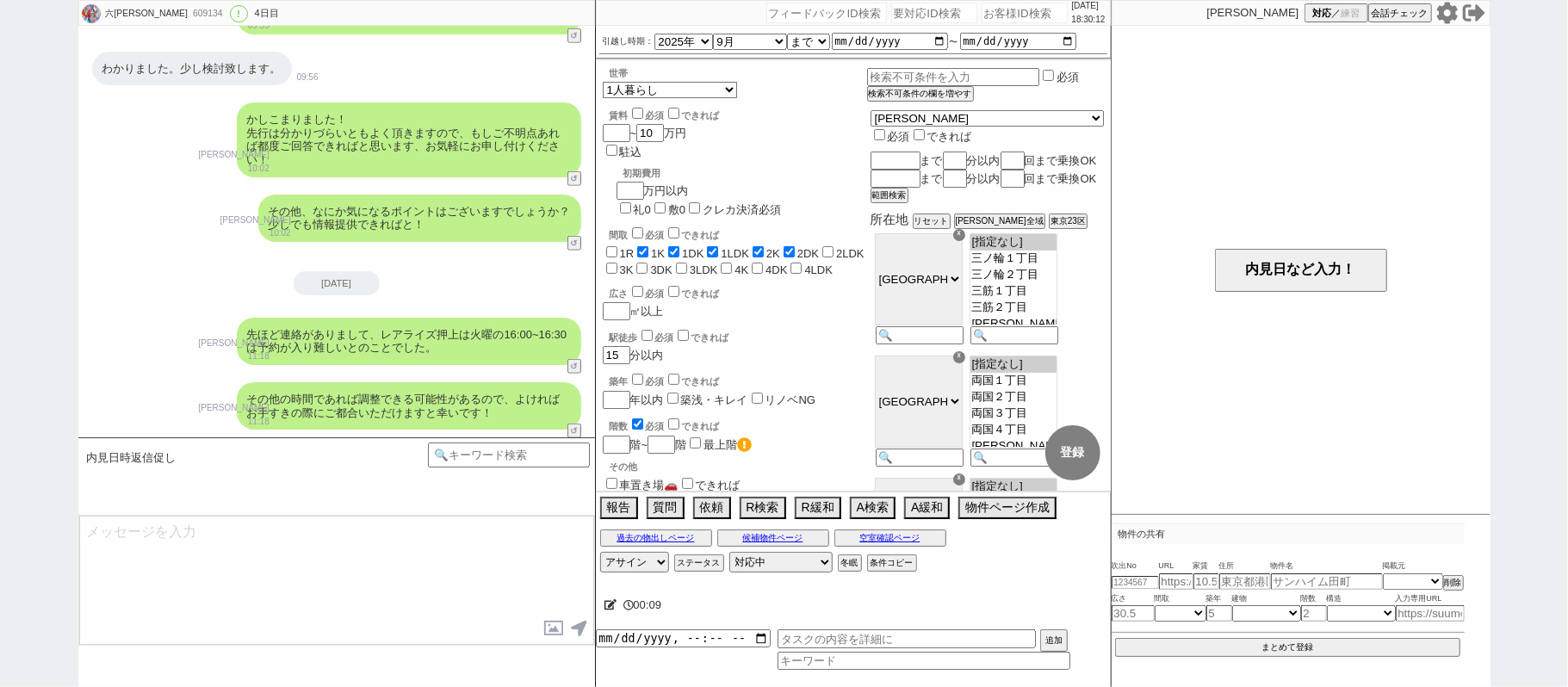
scroll to position [1232, 0]
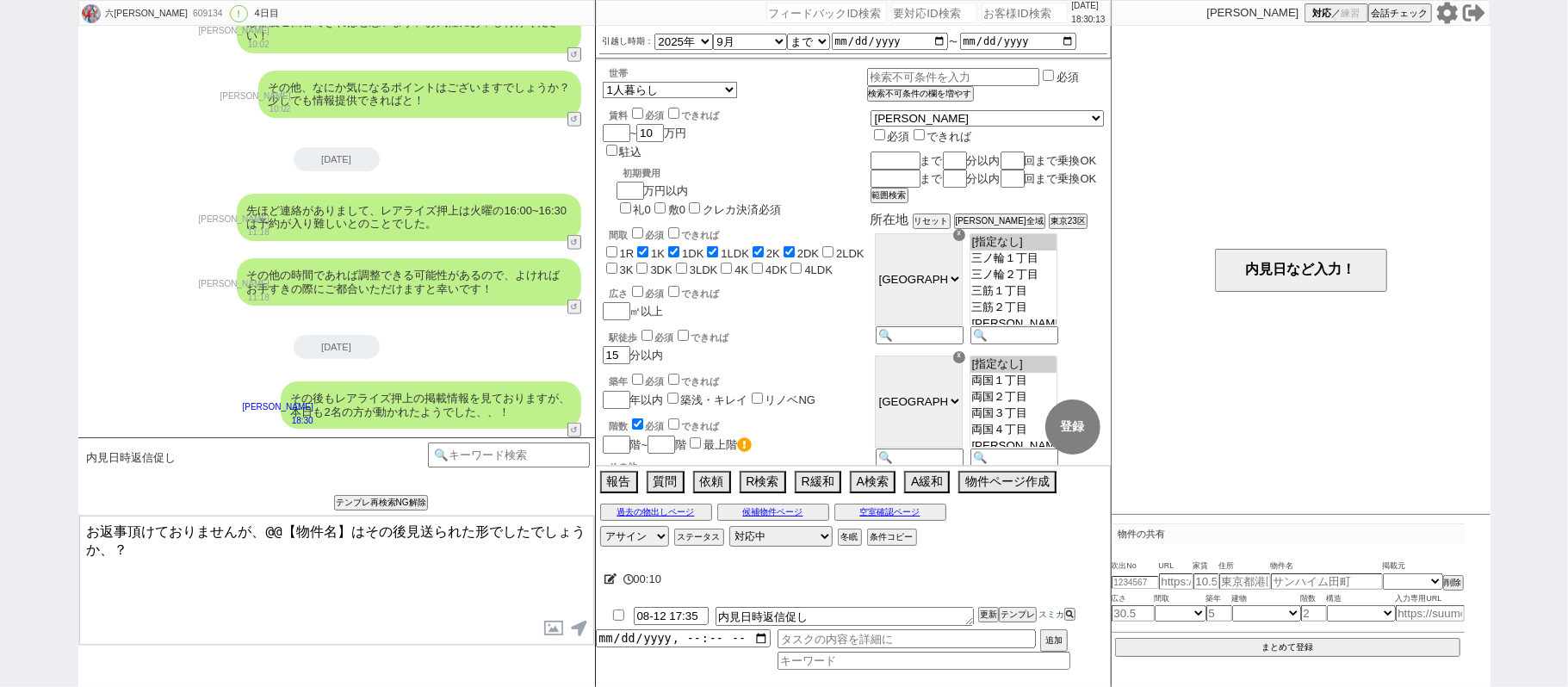
click at [269, 530] on textarea "お返事頂けておりませんが、@@【物件名】はその後見送られた形でしたでしょうか、？" at bounding box center [336, 580] width 515 height 129
click at [350, 530] on textarea "お返事頂けておりませんが、@@【物件名】はその後見送られた形でしたでしょうか、？" at bounding box center [336, 580] width 515 height 129
paste textarea "レアライズ押上"
type textarea "お返事頂けておりませんが、レアライズ押上はその後見送られた形でしたでしょうか、？"
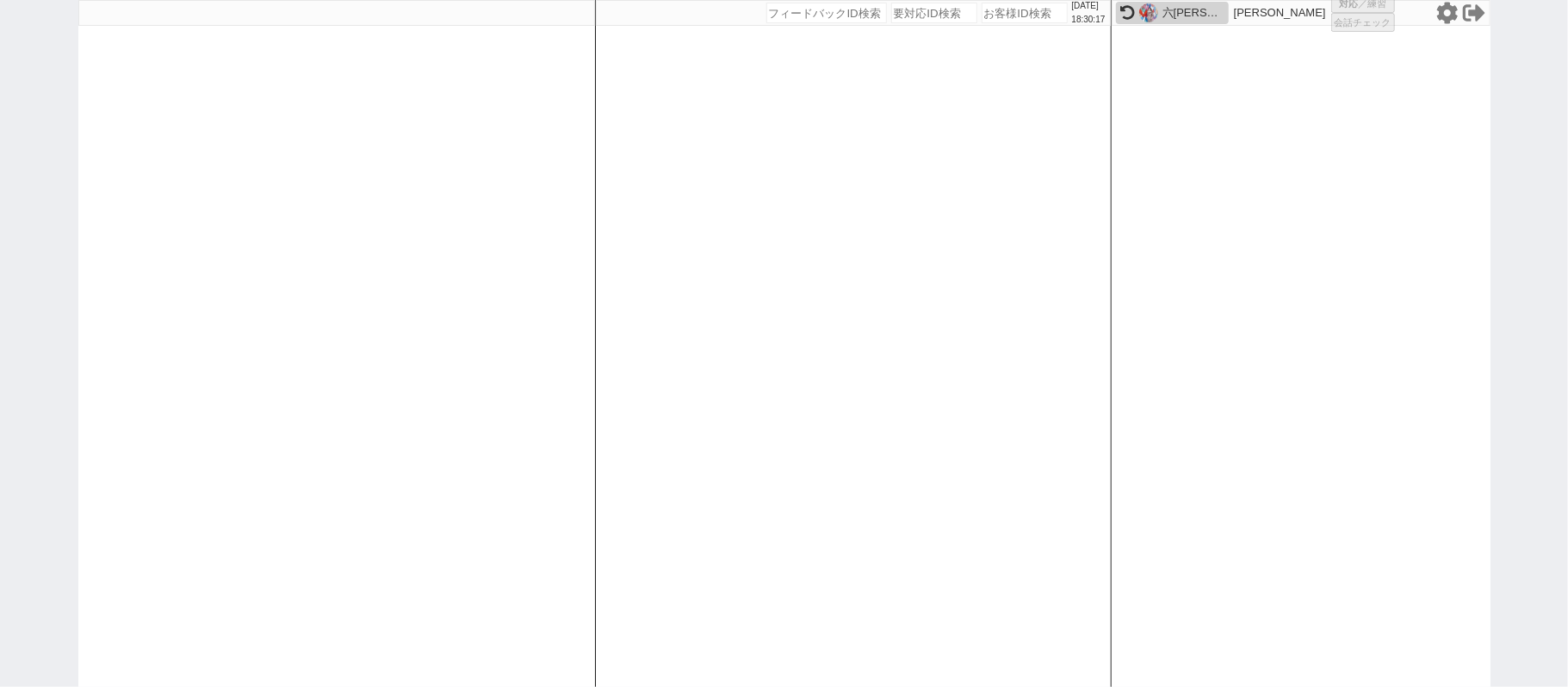
select select
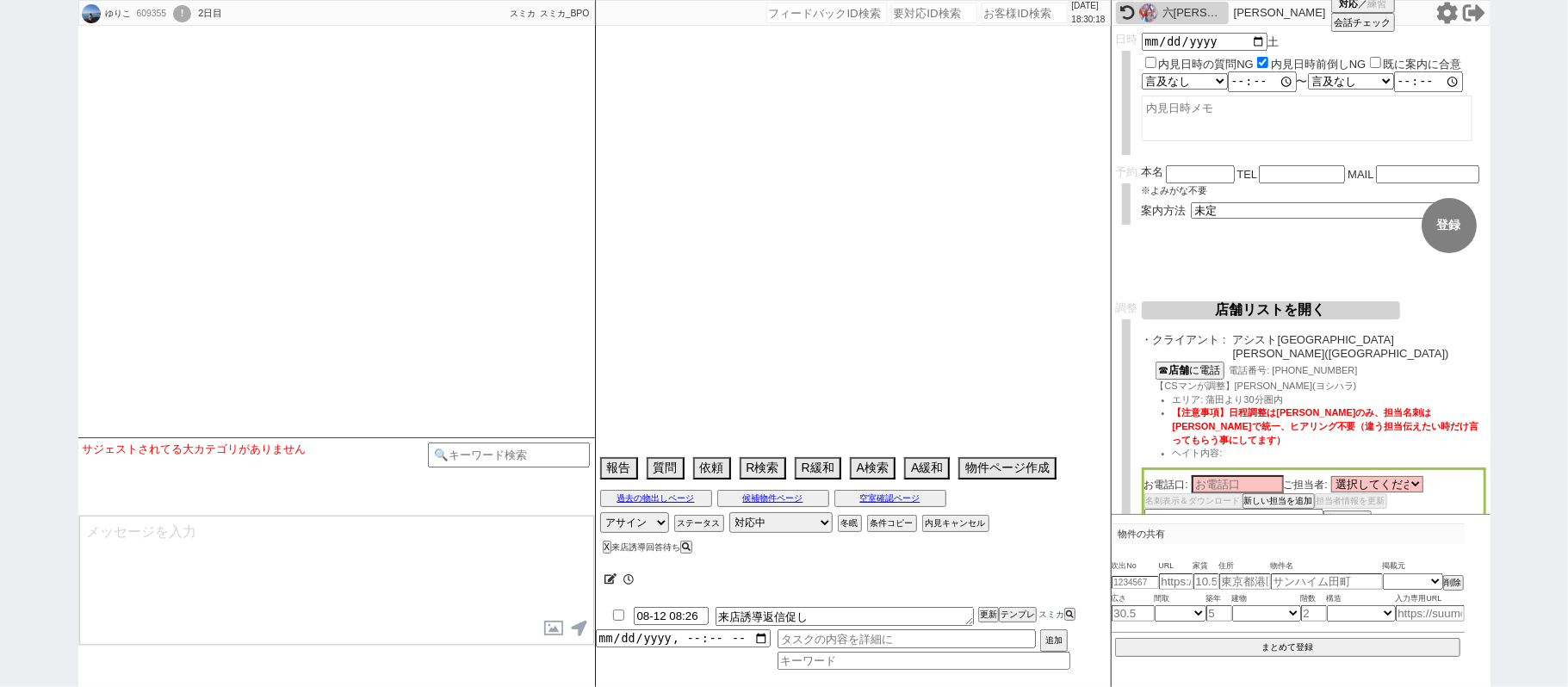
select select
select select "15"
select select "0"
select select "57"
select select "58"
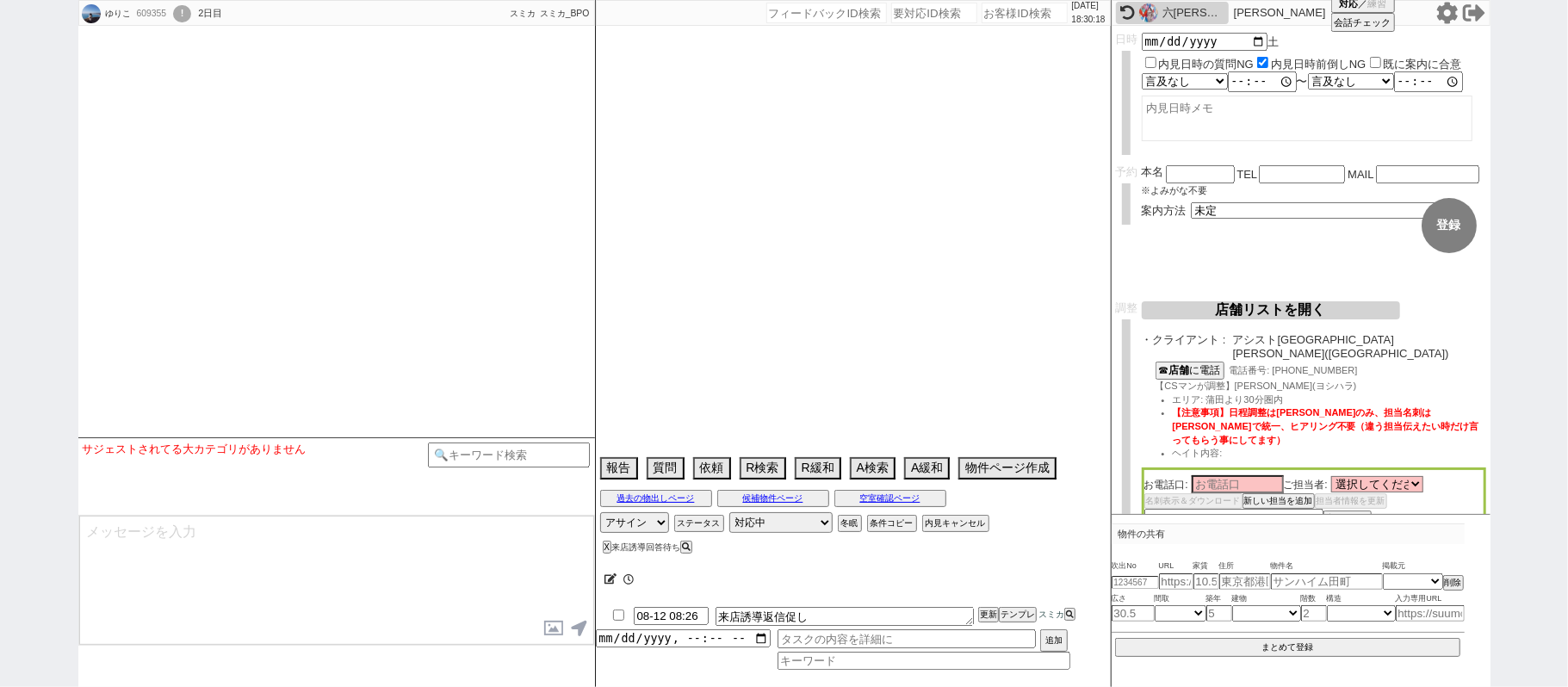
select select "73"
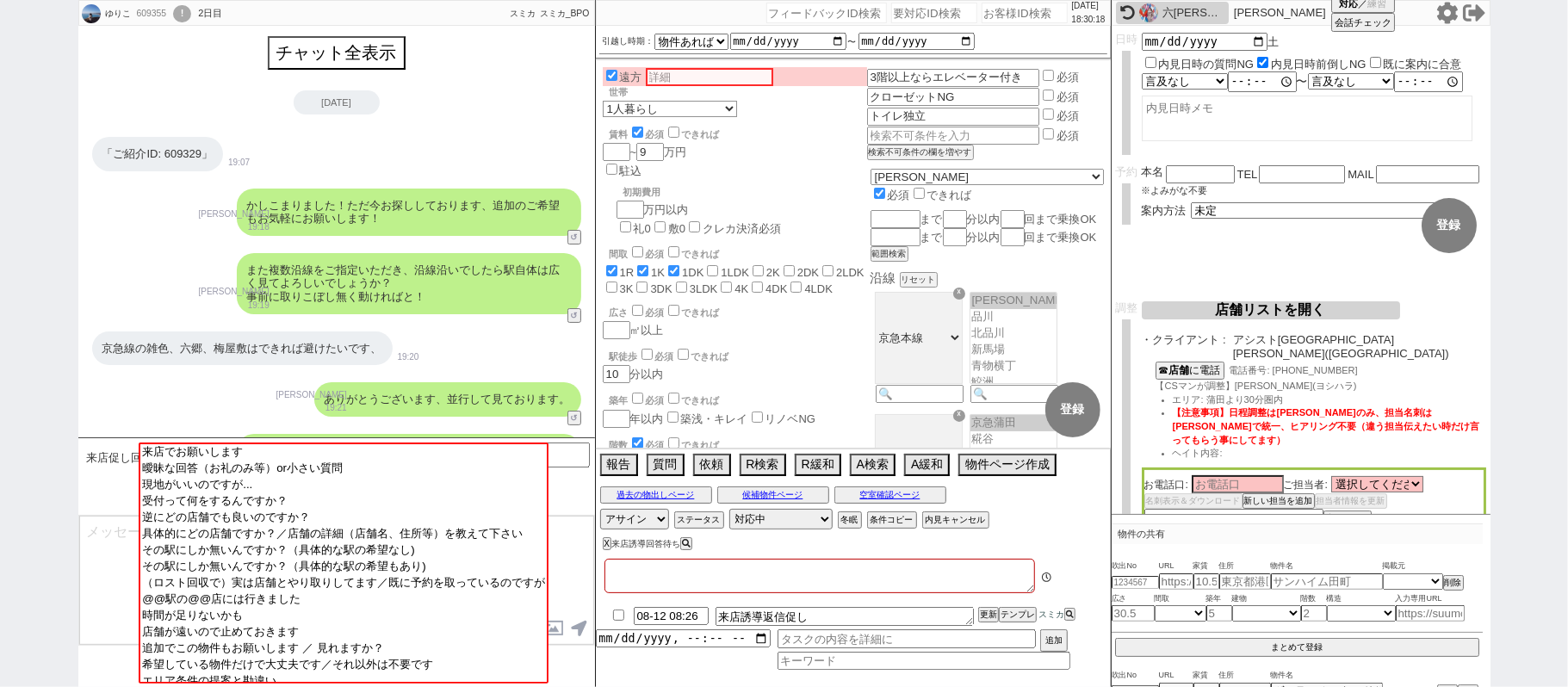
type textarea "609329　母ID 　アシスト[GEOGRAPHIC_DATA][PERSON_NAME]　流入です！！"
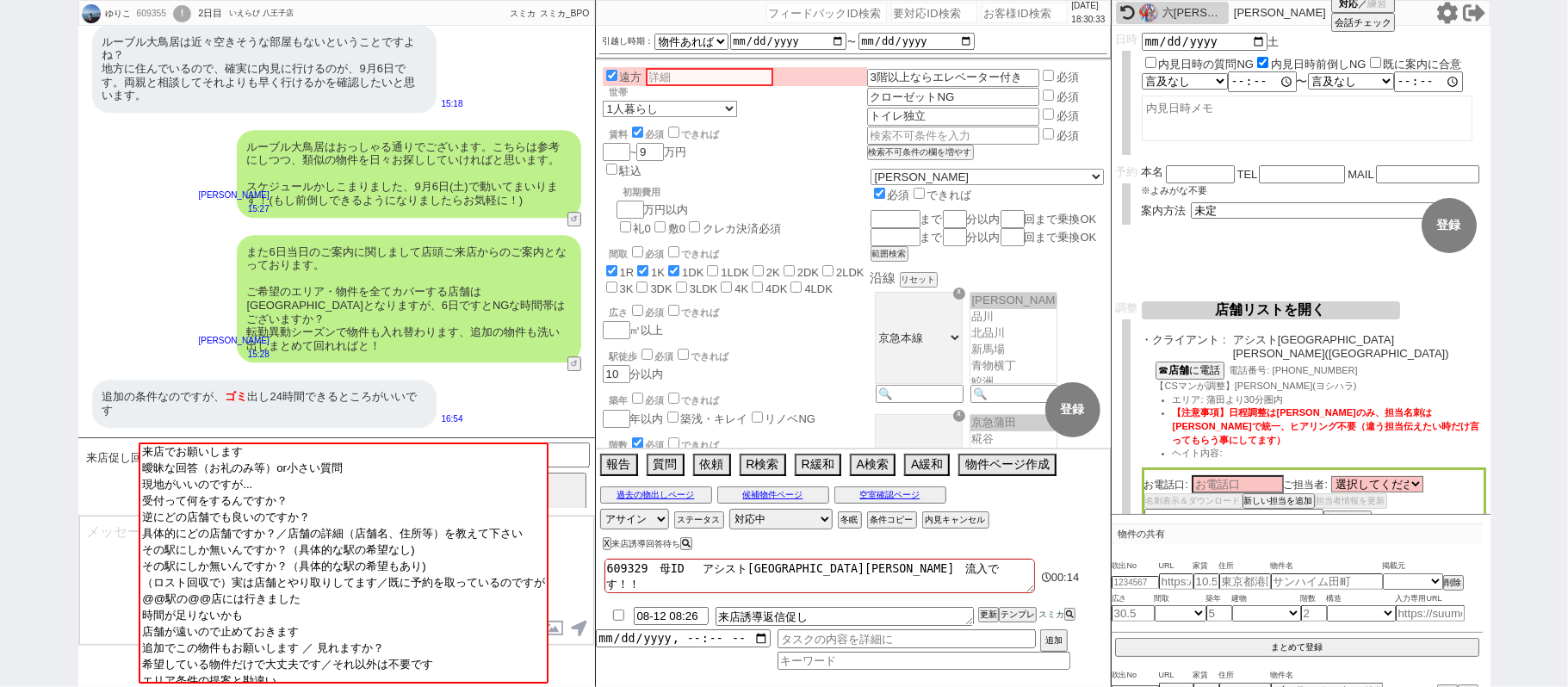
scroll to position [3730, 0]
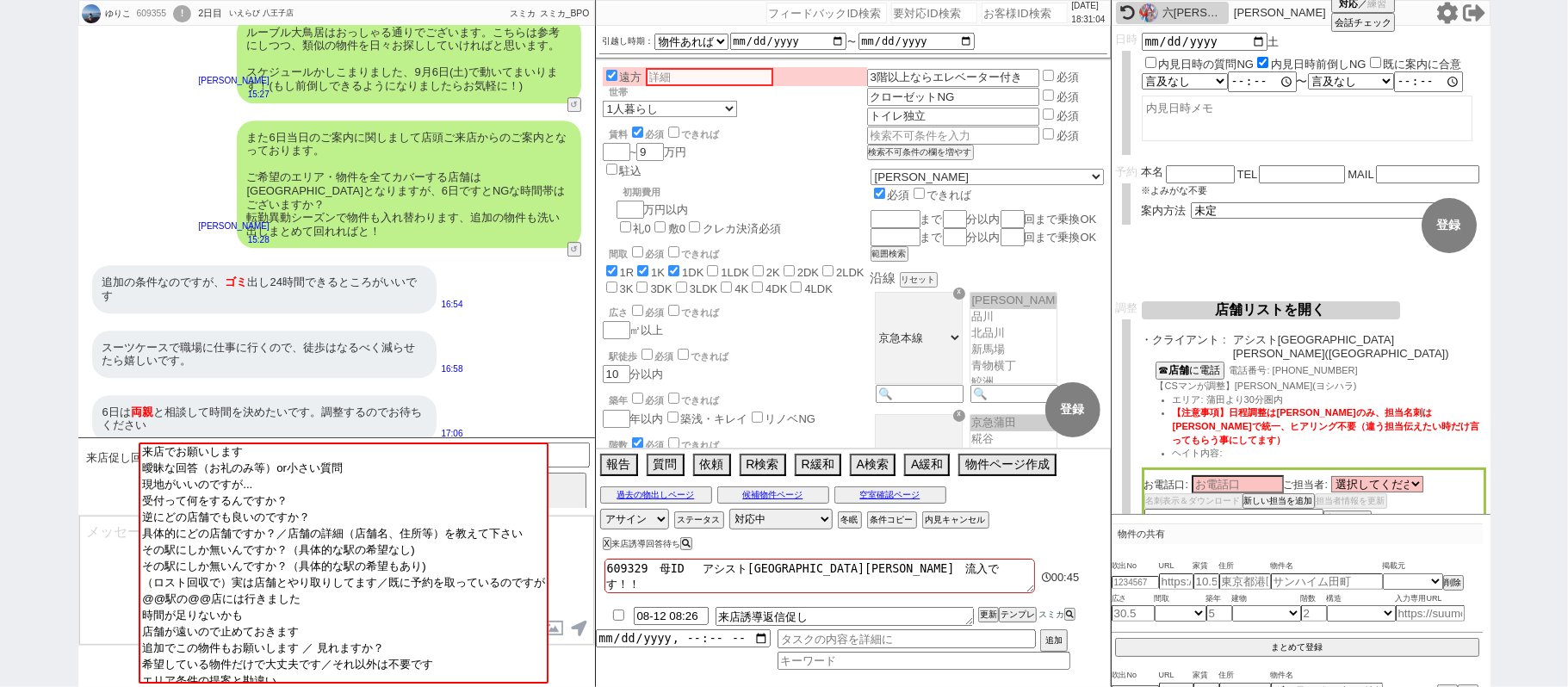
click at [112, 516] on textarea at bounding box center [336, 580] width 515 height 129
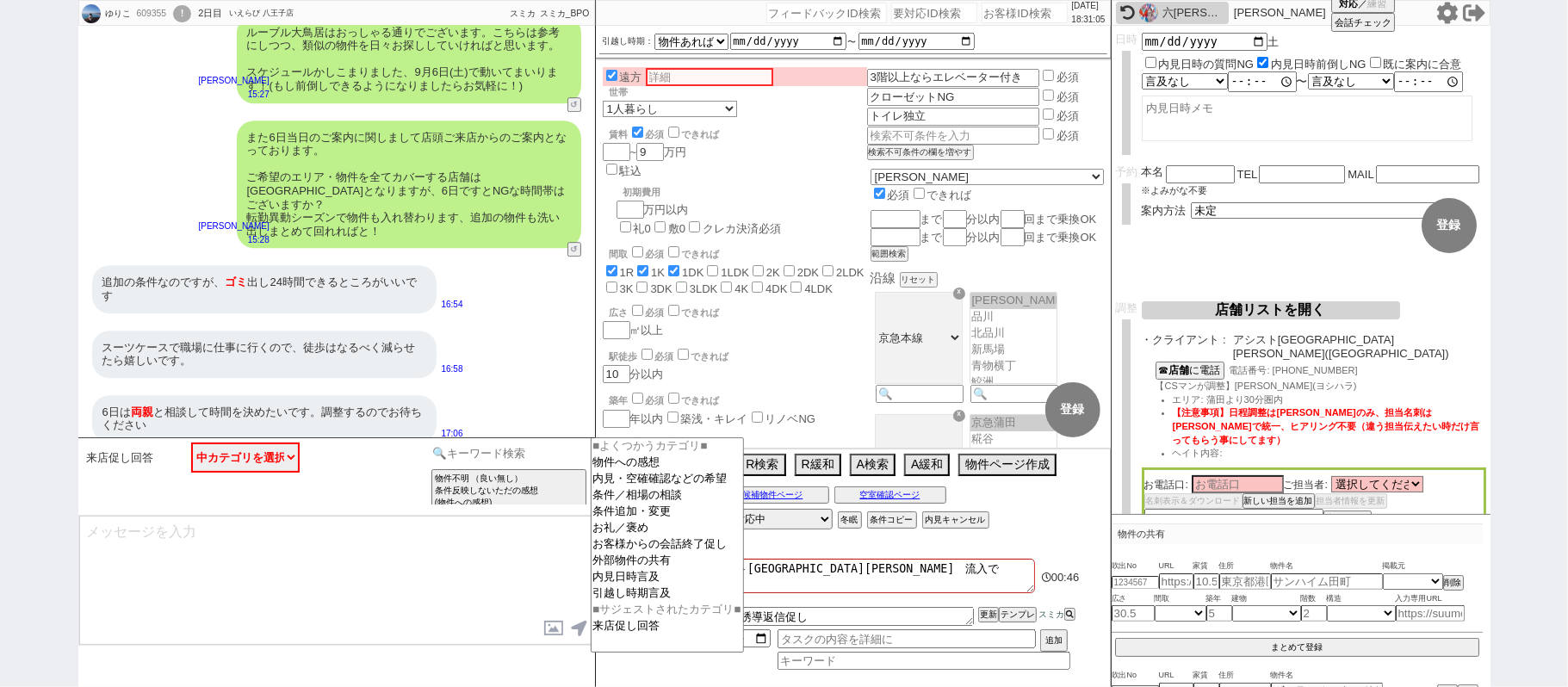
click at [484, 460] on input at bounding box center [509, 453] width 163 height 21
click at [676, 520] on option "条件追加・変更" at bounding box center [667, 528] width 151 height 16
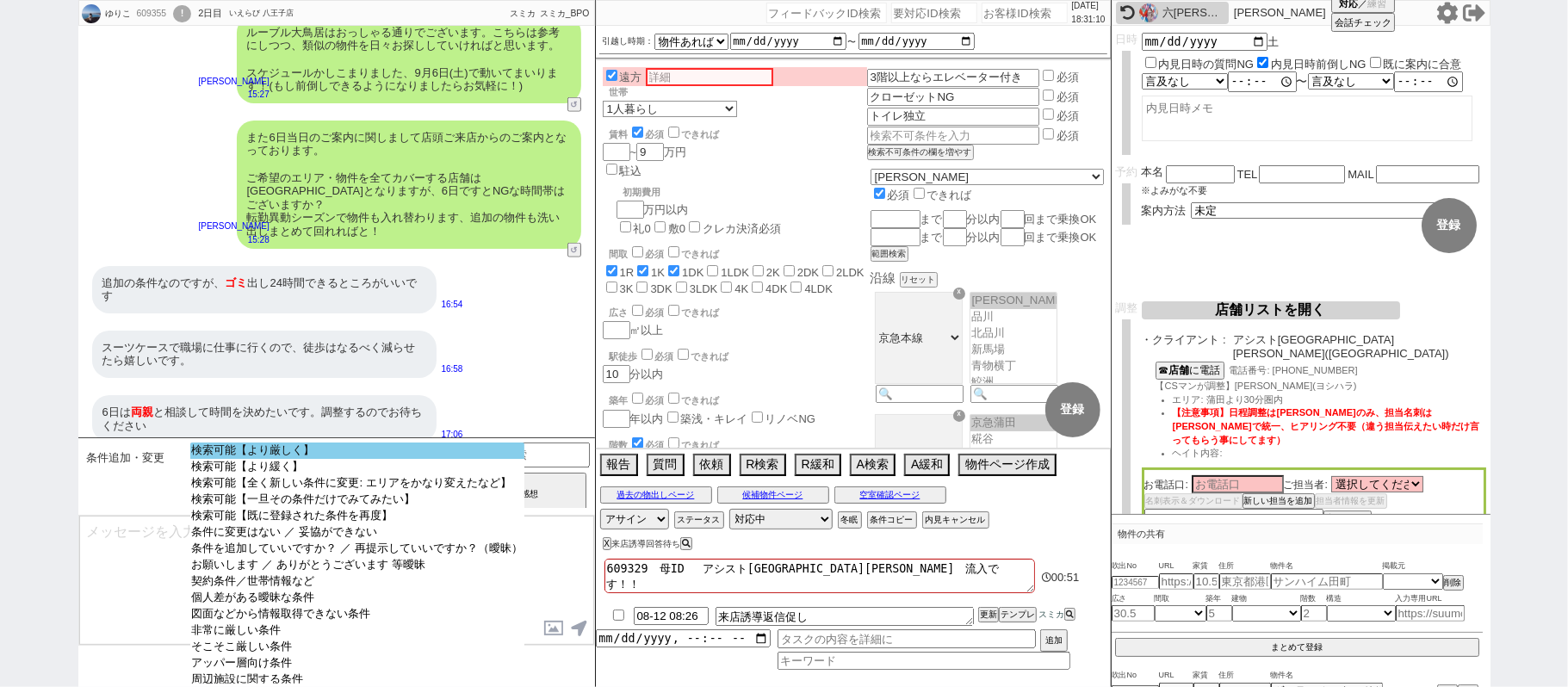
select select "検索可能【より厳しく】"
click at [344, 459] on option "検索可能【より厳しく】" at bounding box center [357, 467] width 334 height 16
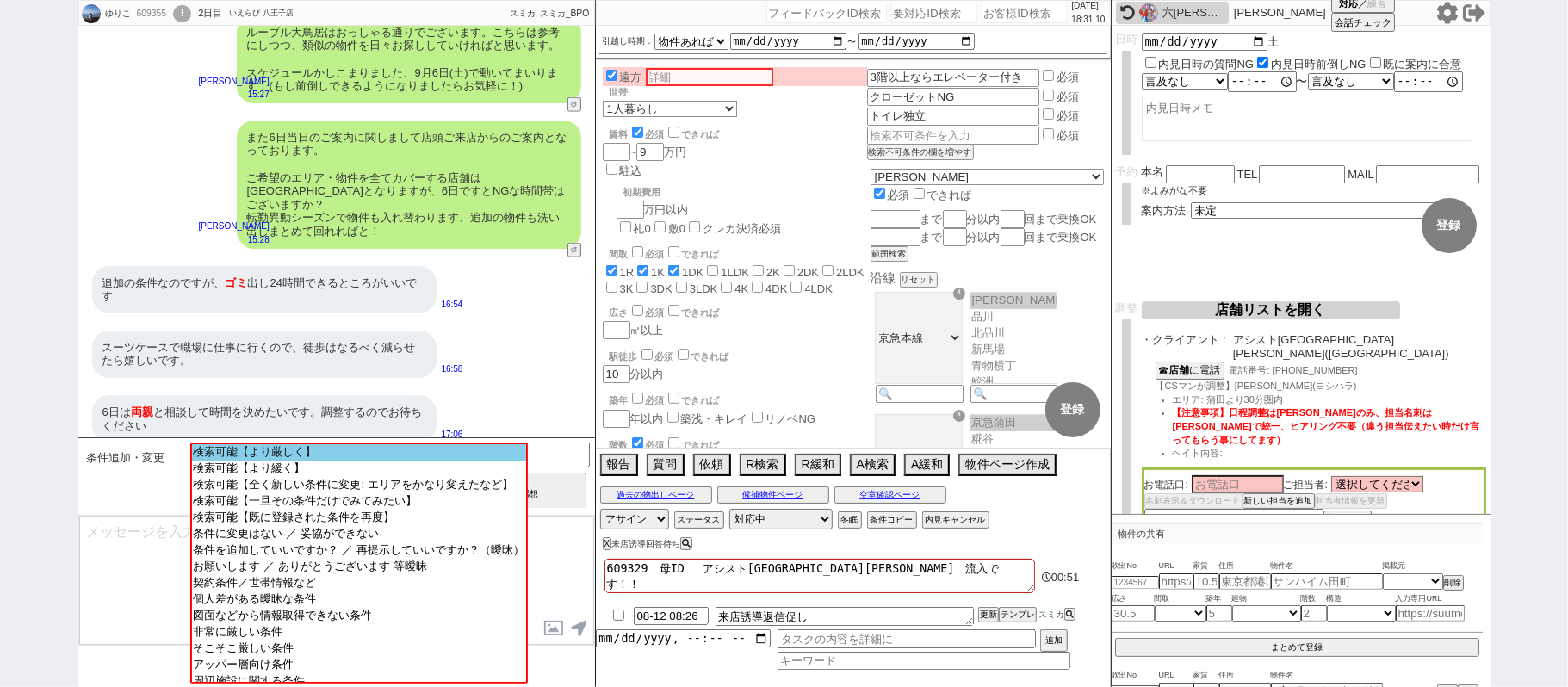
scroll to position [1156, 0]
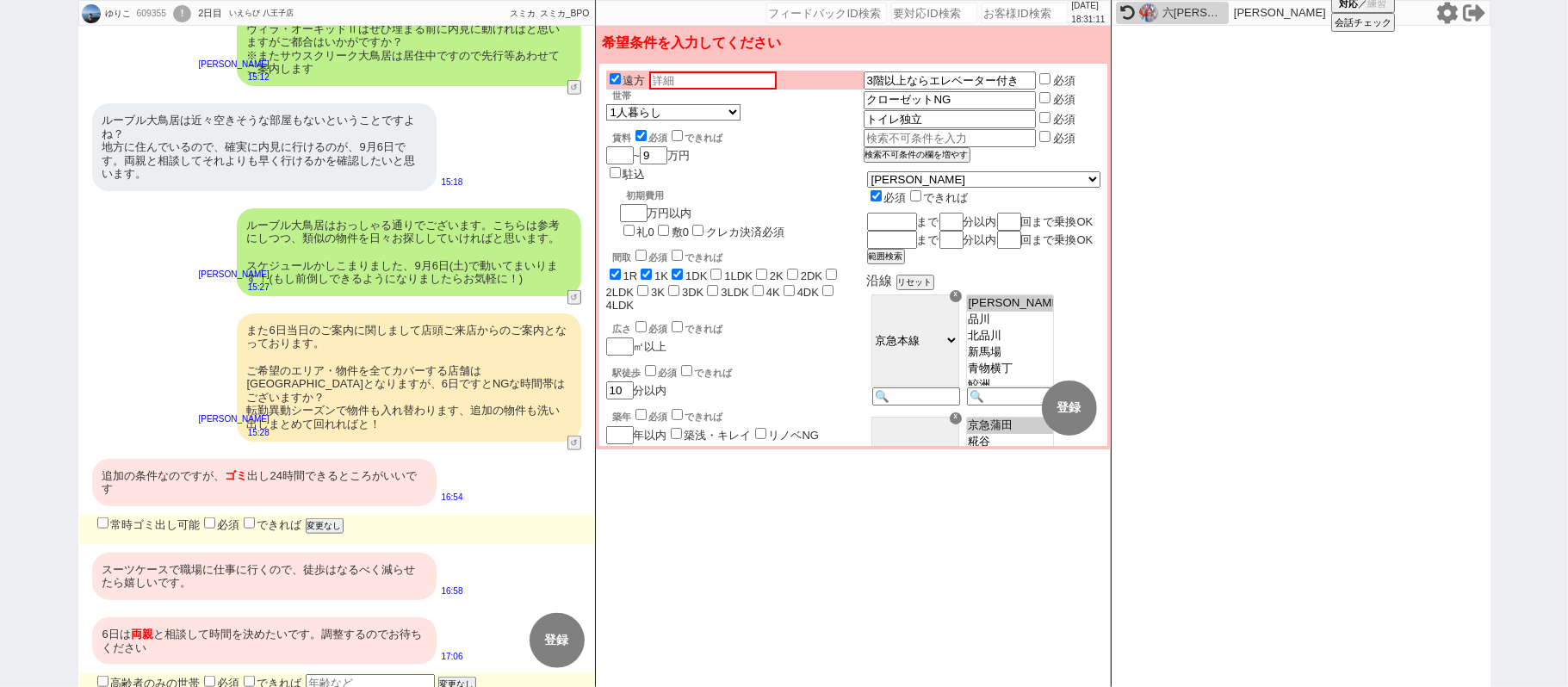
click at [156, 518] on label "常時ゴミ出し可能" at bounding box center [147, 524] width 106 height 12
click at [108, 517] on input "常時ゴミ出し可能" at bounding box center [104, 523] width 12 height 11
checkbox input "true"
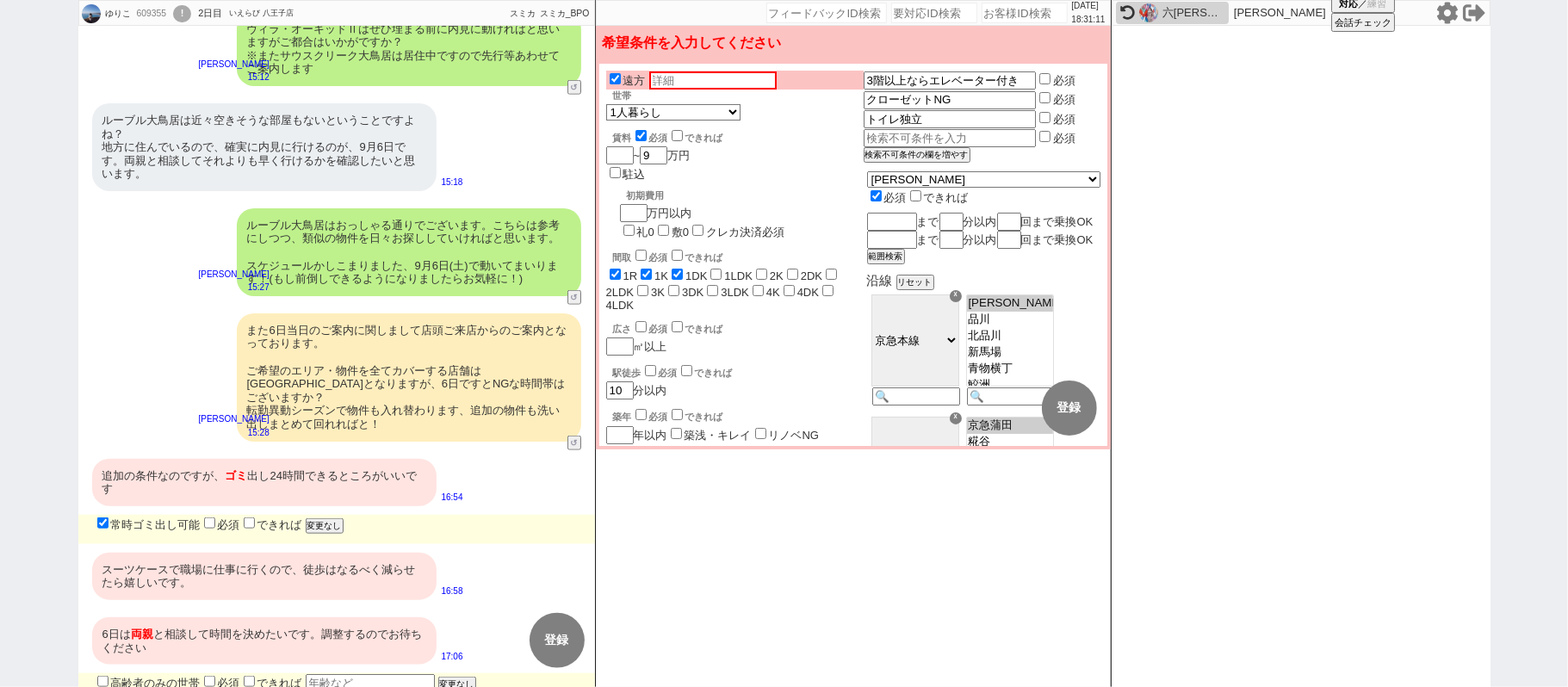
checkbox input "true"
checkbox input "false"
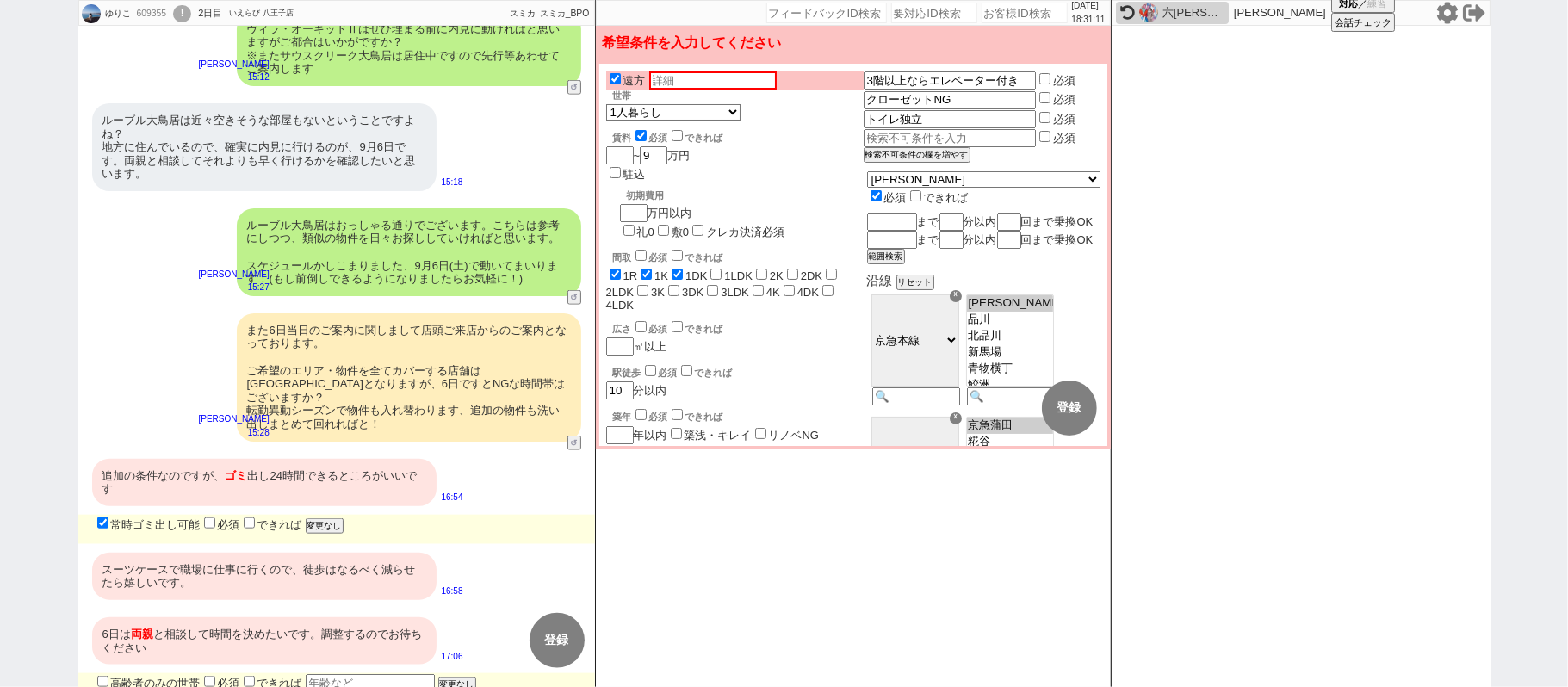
checkbox input "false"
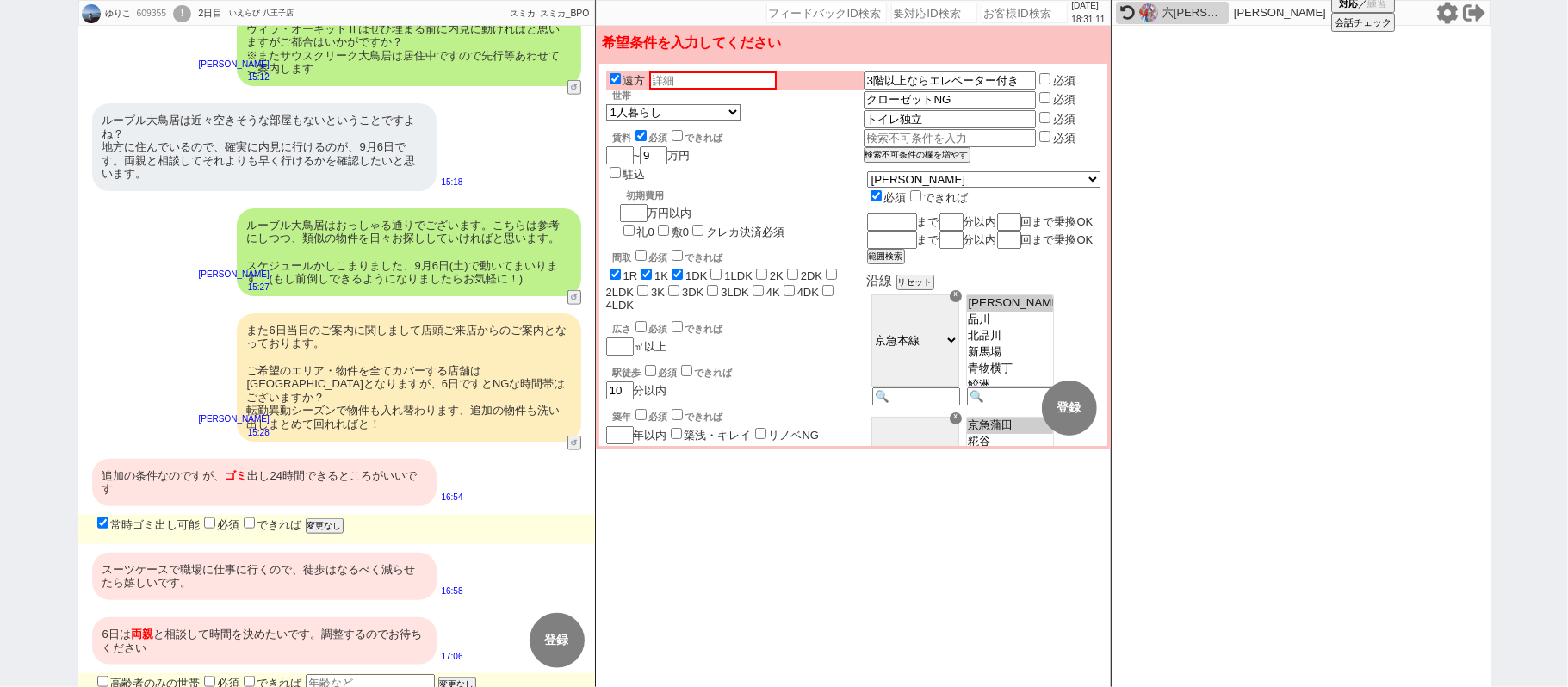
checkbox input "false"
checkbox input "true"
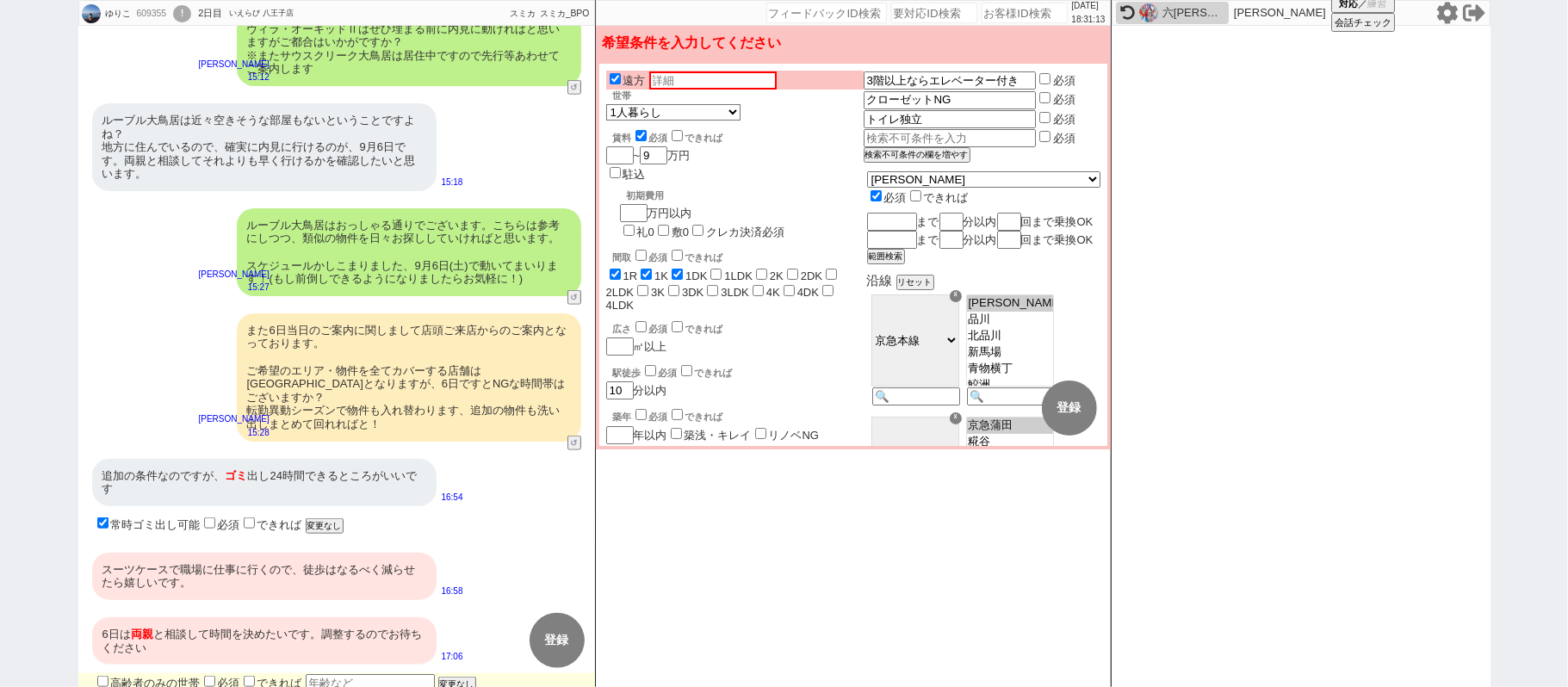
checkbox input "true"
checkbox input "false"
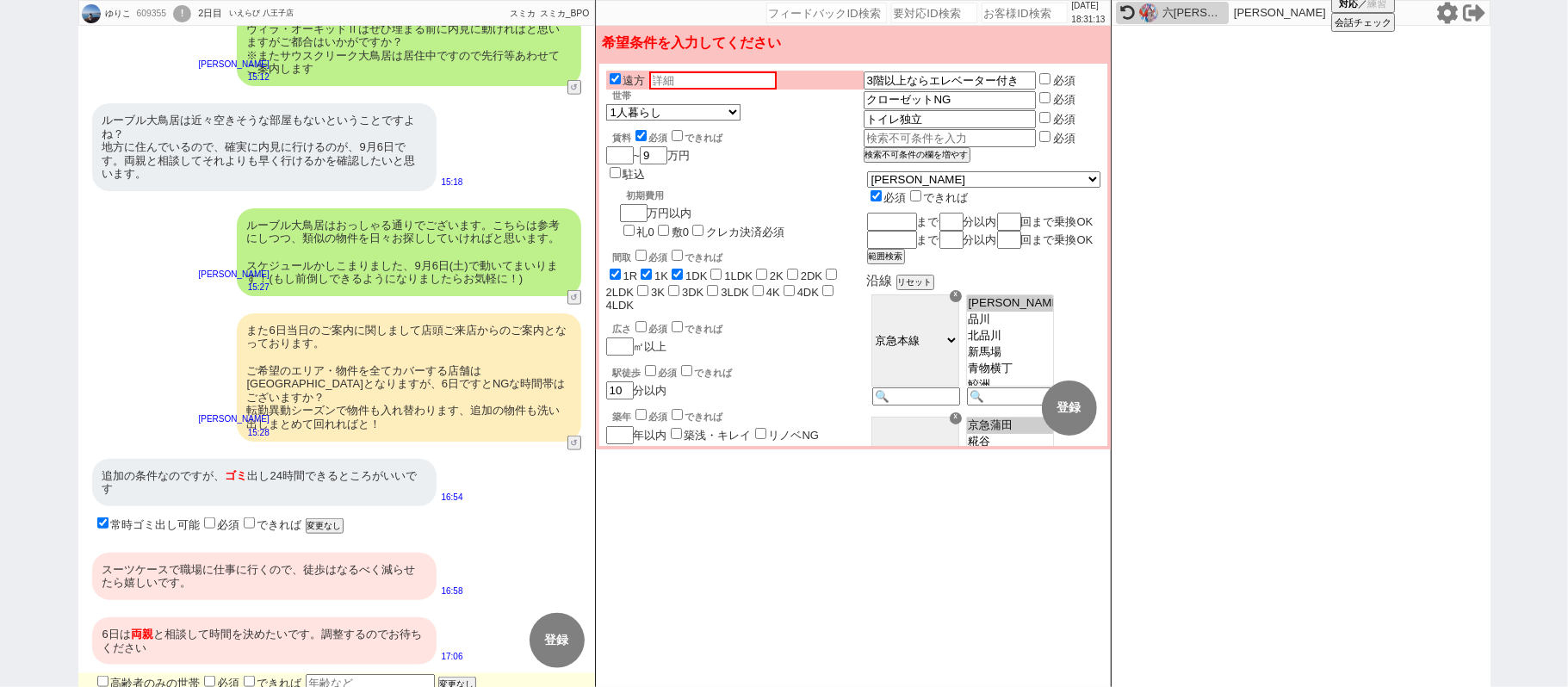
checkbox input "false"
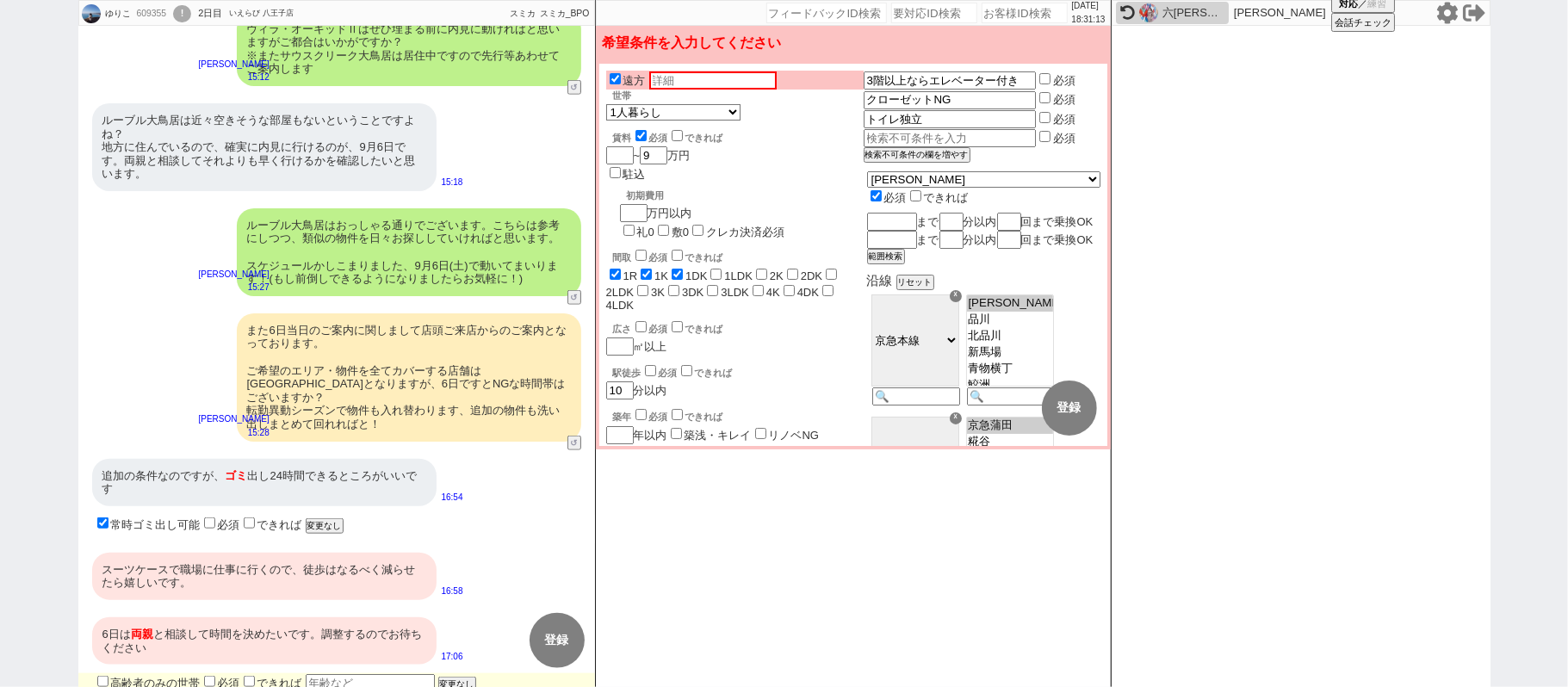
checkbox input "false"
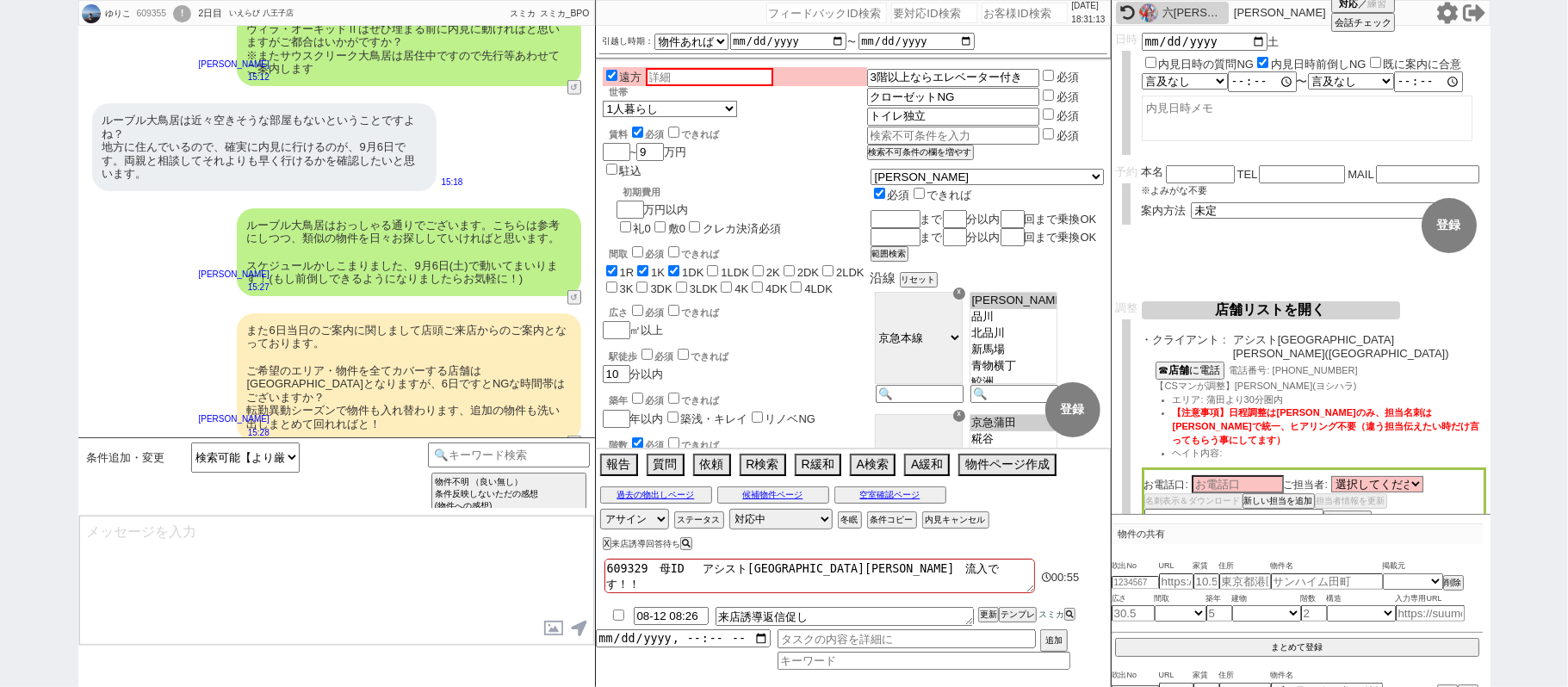
select select "57"
select select "58"
select select "73"
type textarea "@@【@@クロージングな文脈がある中なので想定されておりません！！！カテゴリが正しければ、テンプレに上げてメンションしてくださいテンプレ入れます@@】@@"
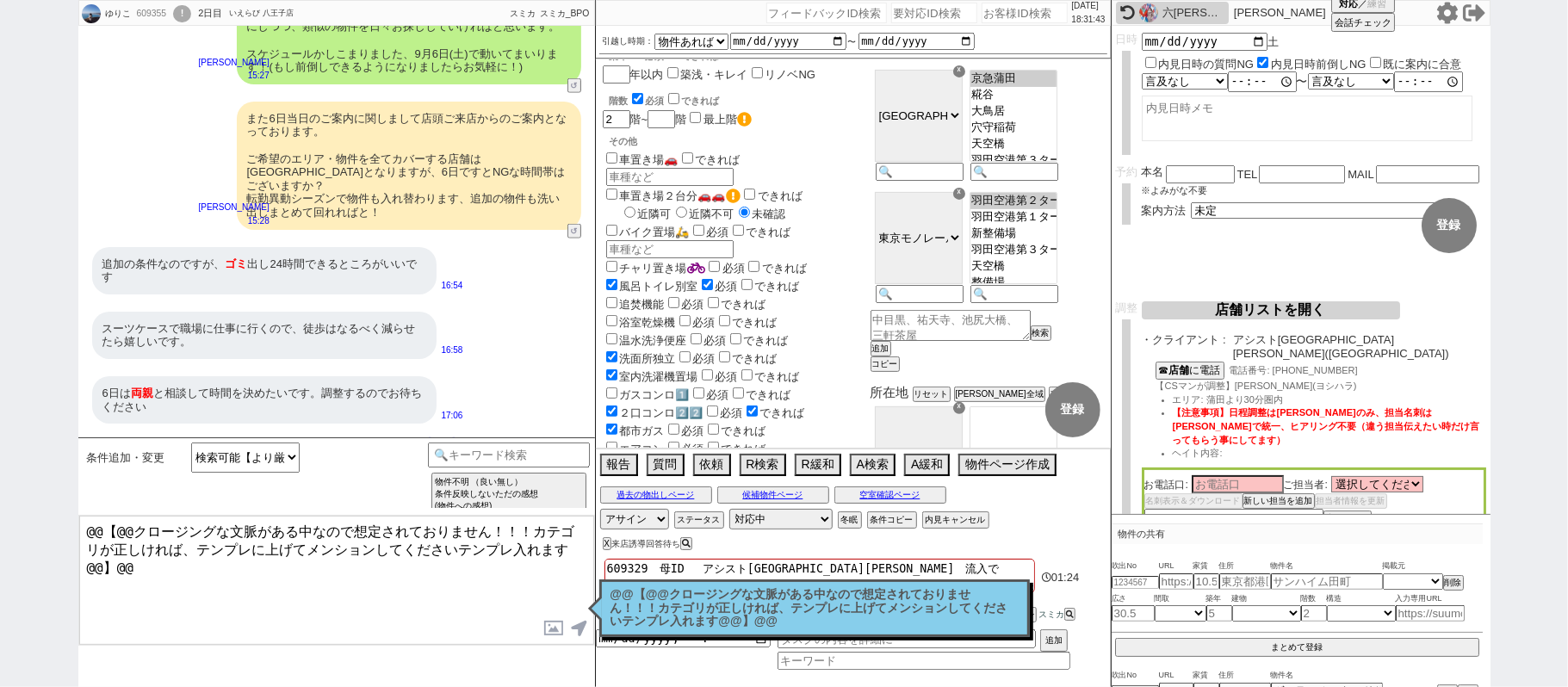
scroll to position [459, 0]
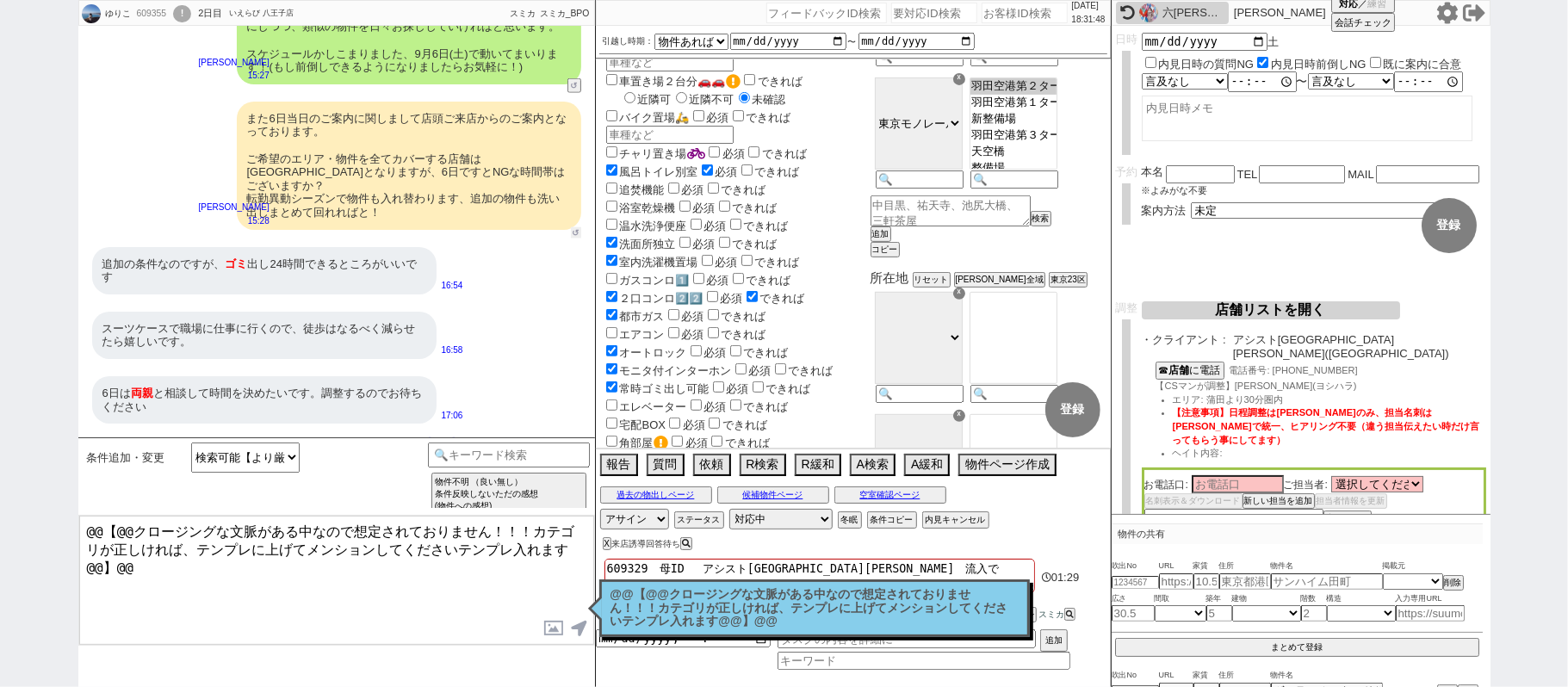
click at [573, 227] on button "↺" at bounding box center [576, 233] width 11 height 11
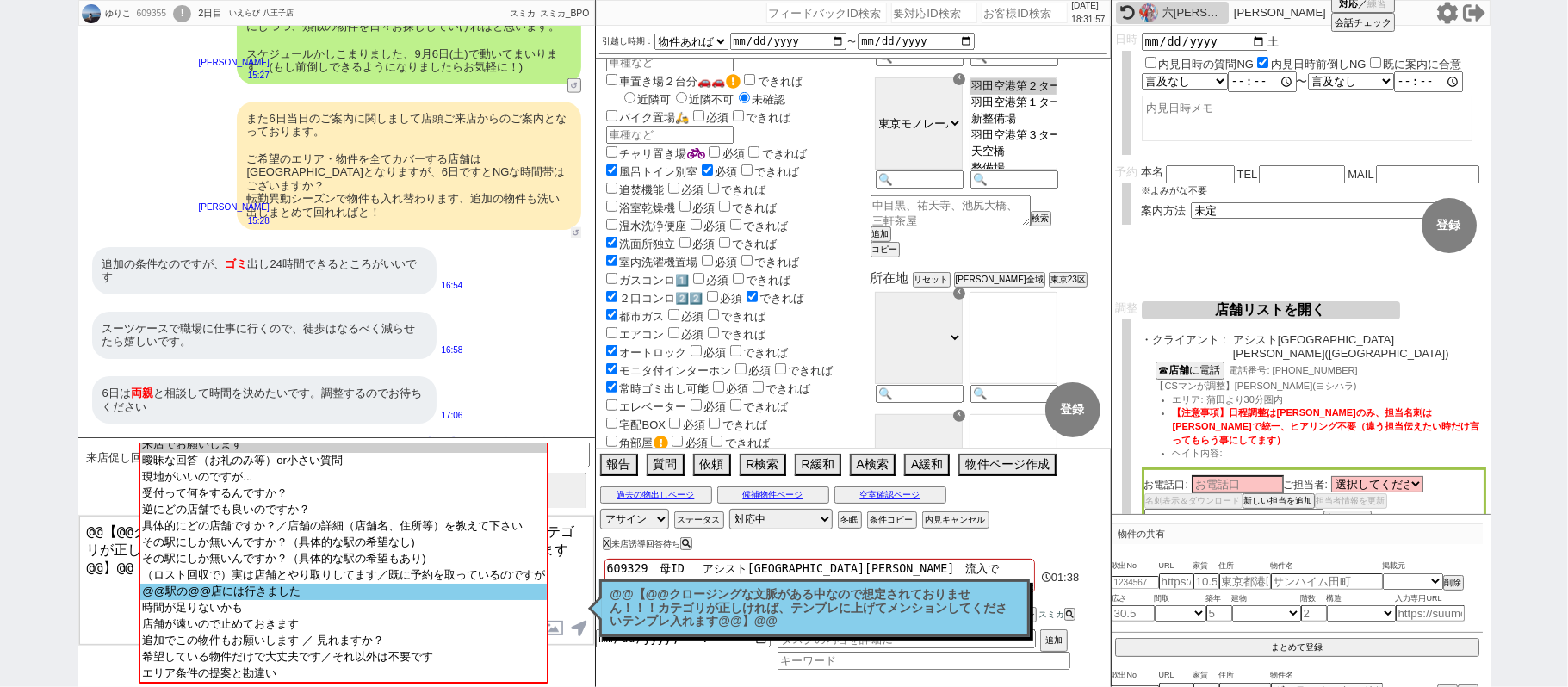
scroll to position [0, 0]
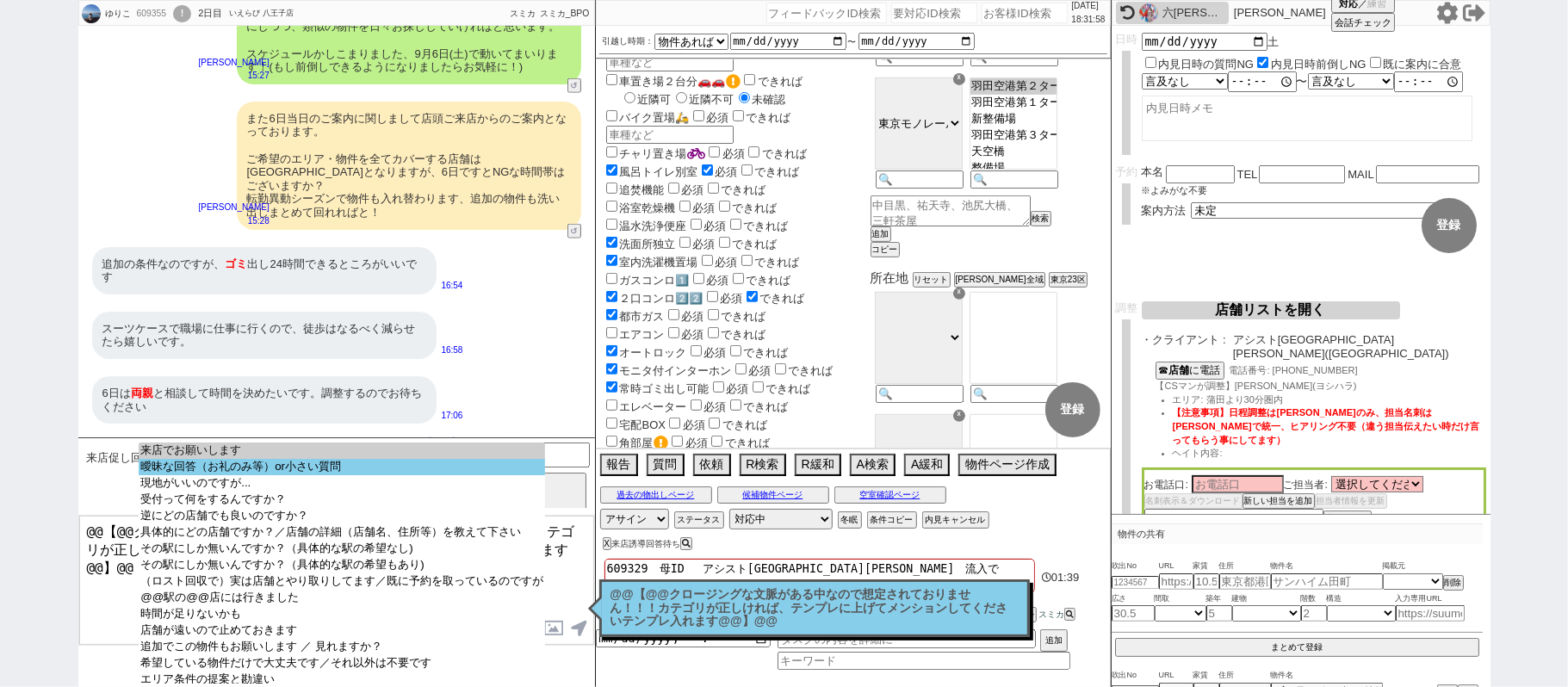
select select "曖昧な回答（お礼のみ等）or小さい質問"
click at [297, 476] on option "曖昧な回答（お礼のみ等）or小さい質問" at bounding box center [342, 483] width 406 height 16
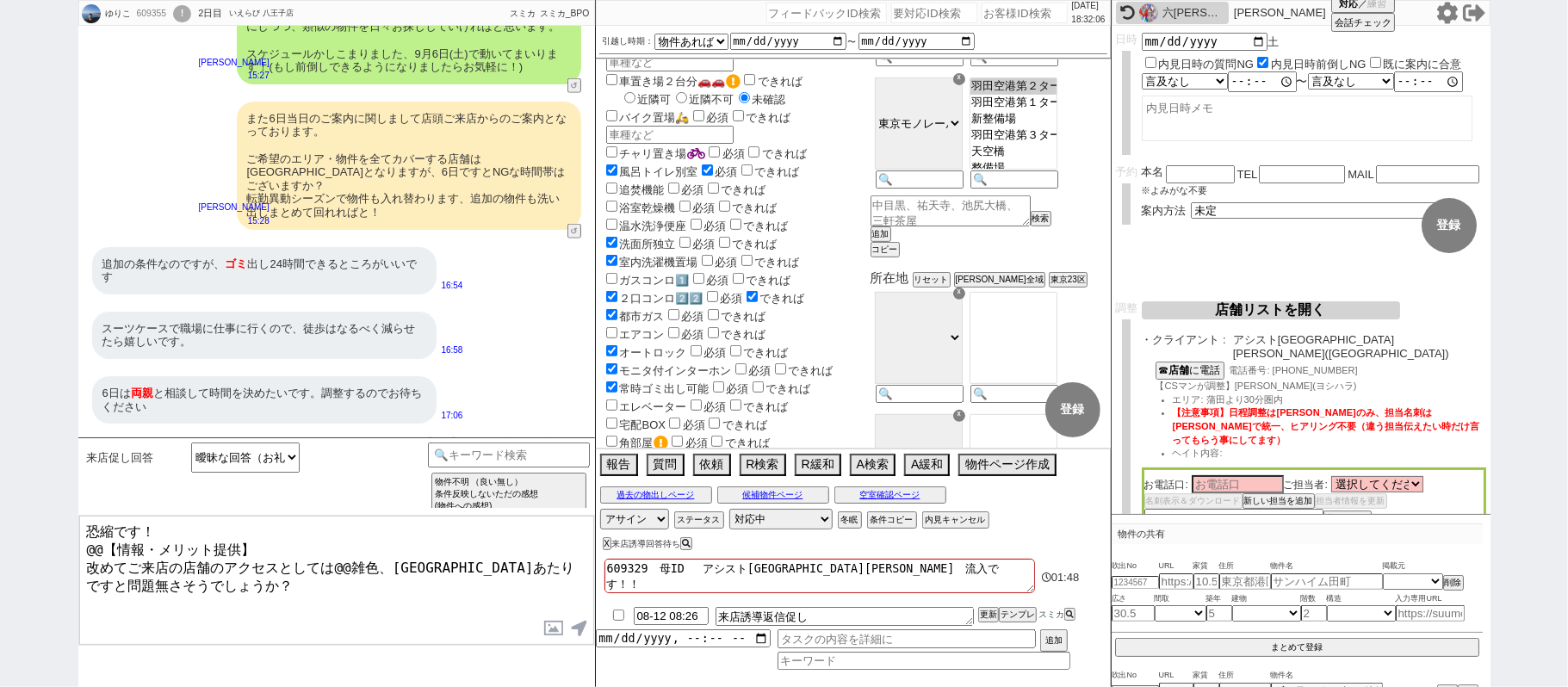
drag, startPoint x: 256, startPoint y: 544, endPoint x: 0, endPoint y: 386, distance: 300.8
click at [0, 437] on div "[PERSON_NAME] 609355 ! 0 2日目 いえらび 八王子店 冬眠中 自社客 スミカ スミカ_BPO チャット全表示 [DATE] ヴィラ・オ…" at bounding box center [784, 343] width 1568 height 687
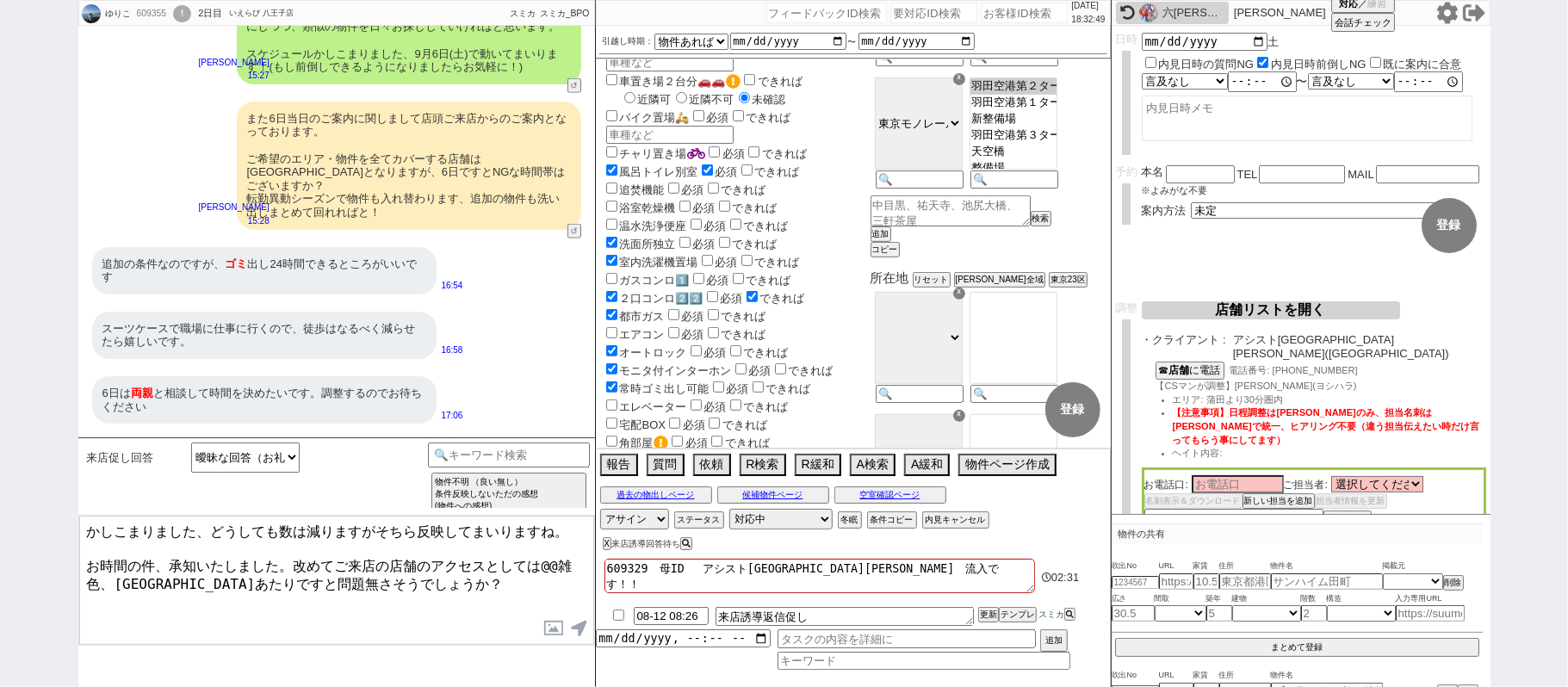
click at [541, 561] on textarea "かしこまりました、どうしても数は減りますがそちら反映してまいりますね。 お時間の件、承知いたしました。改めてご来店の店舗のアクセスとしては@@雑色、[GEOG…" at bounding box center [336, 580] width 515 height 129
click at [114, 572] on textarea "かしこまりました、どうしても数は減りますがそちら反映してまいりますね。 お時間の件、承知いたしました。改めてご来店の店舗のアクセスとしては@@雑色、[GEOG…" at bounding box center [336, 580] width 515 height 129
click at [288, 563] on textarea "かしこまりました、どうしても数は減りますがそちら反映してまいりますね。 お時間の件、承知いたしました。改めてご来店の店舗のアクセスとしては[GEOGRAPHI…" at bounding box center [336, 580] width 515 height 129
type textarea "かしこまりました、どうしても数は減りますがそちら反映してまいりますね。 お時間の件、承知いたしました！改めて[GEOGRAPHIC_DATA]近くの店舗でのご…"
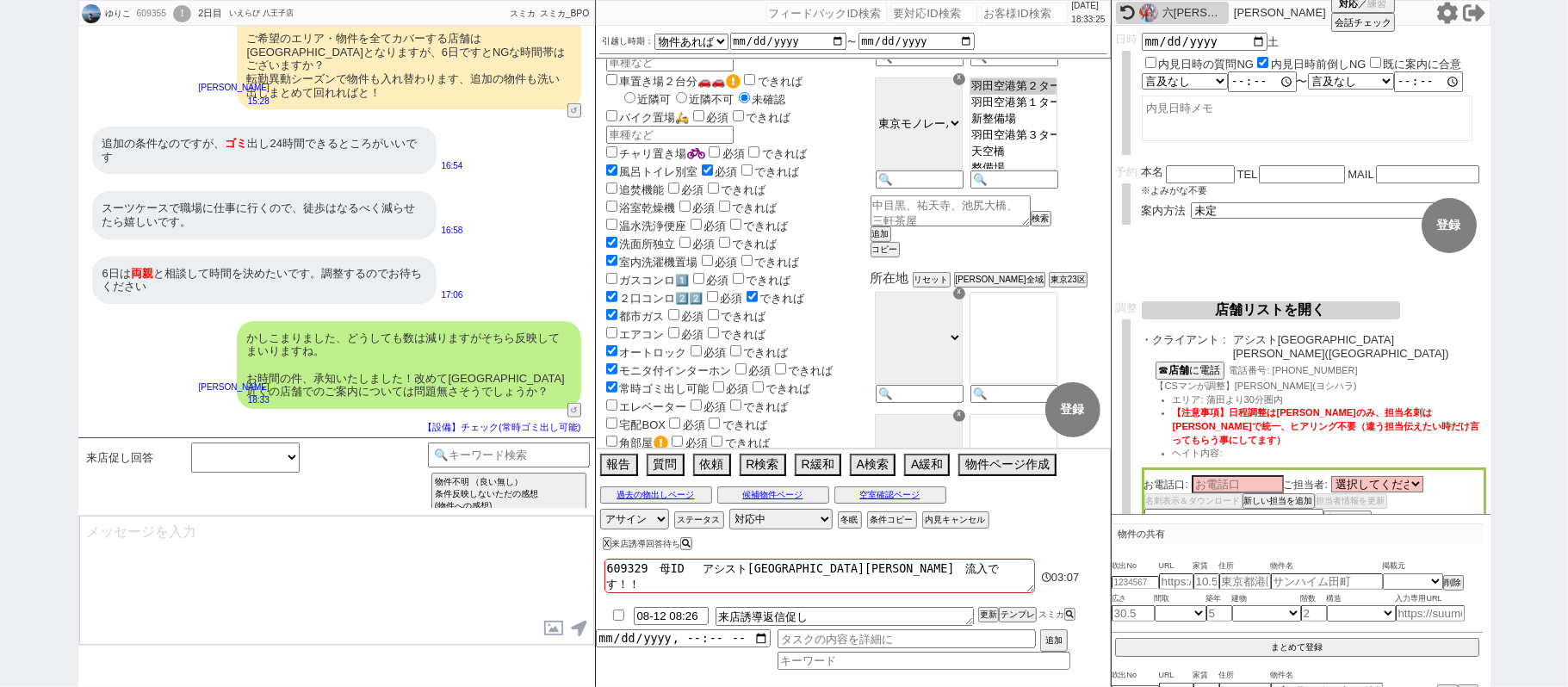
scroll to position [1241, 0]
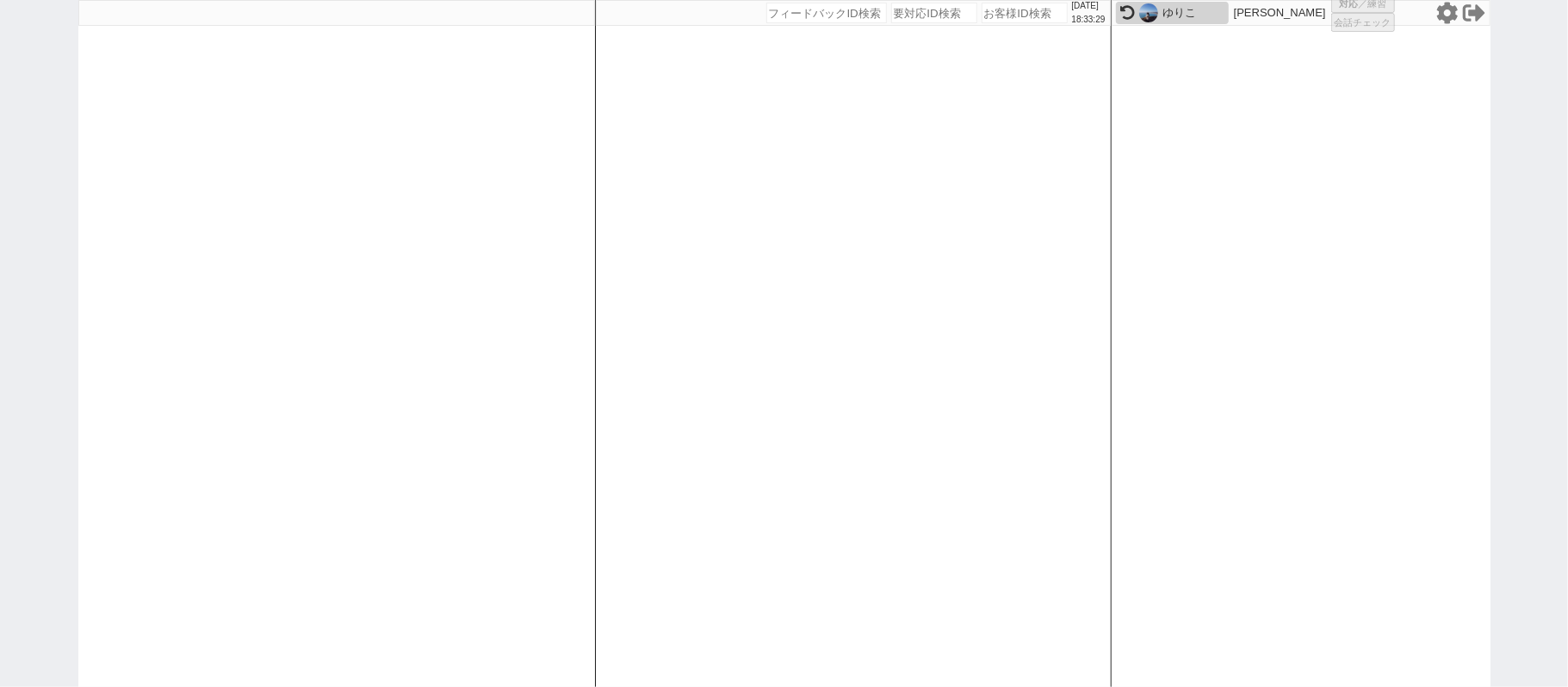
select select
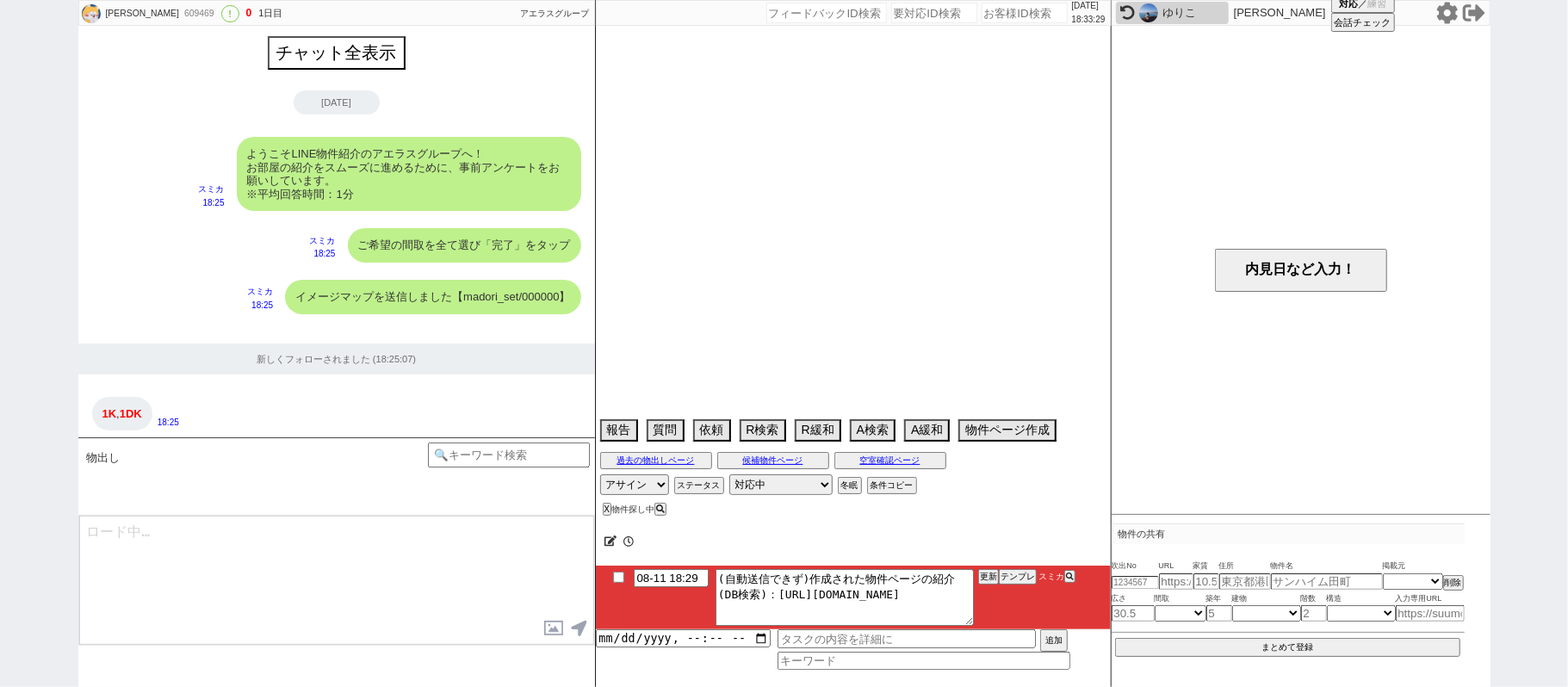
scroll to position [1229, 0]
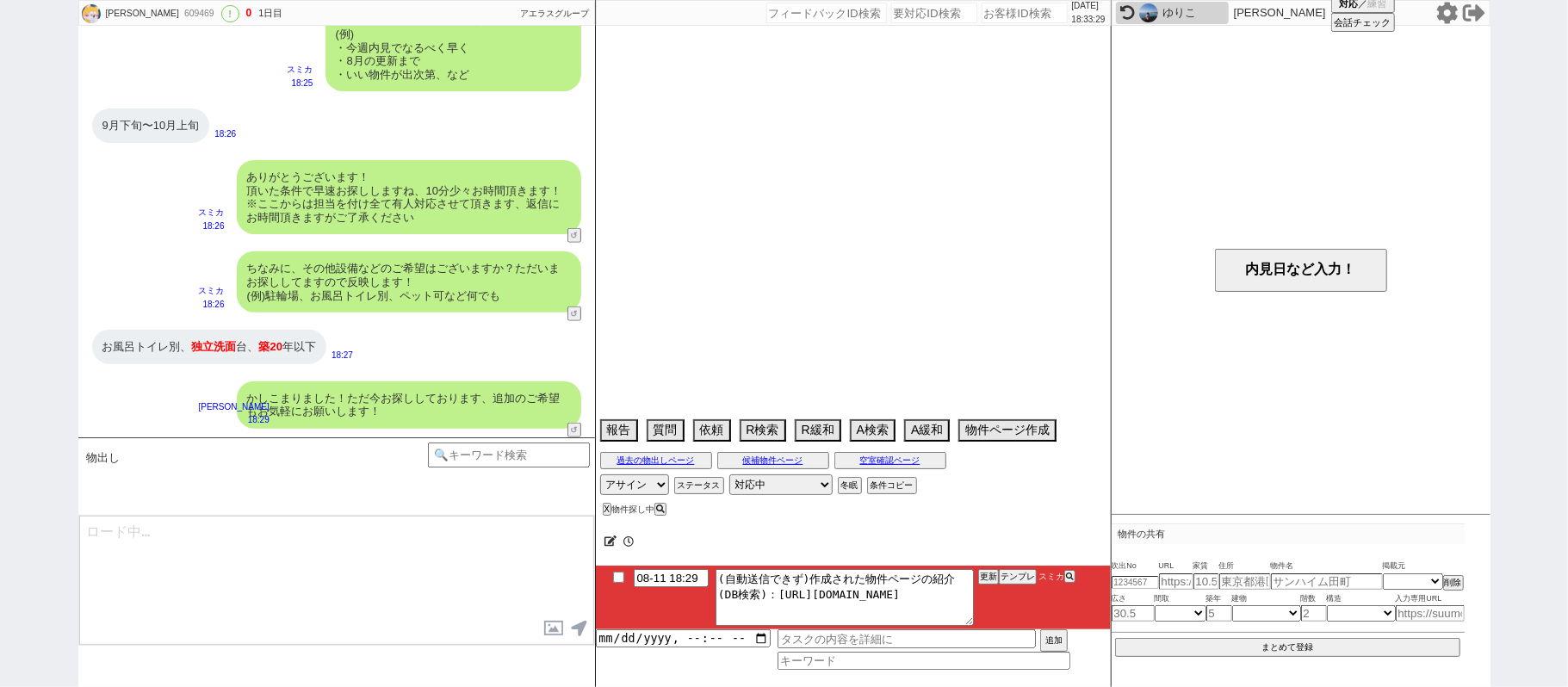
select select "2025"
select select "9"
select select "34"
select select "1"
select select "65"
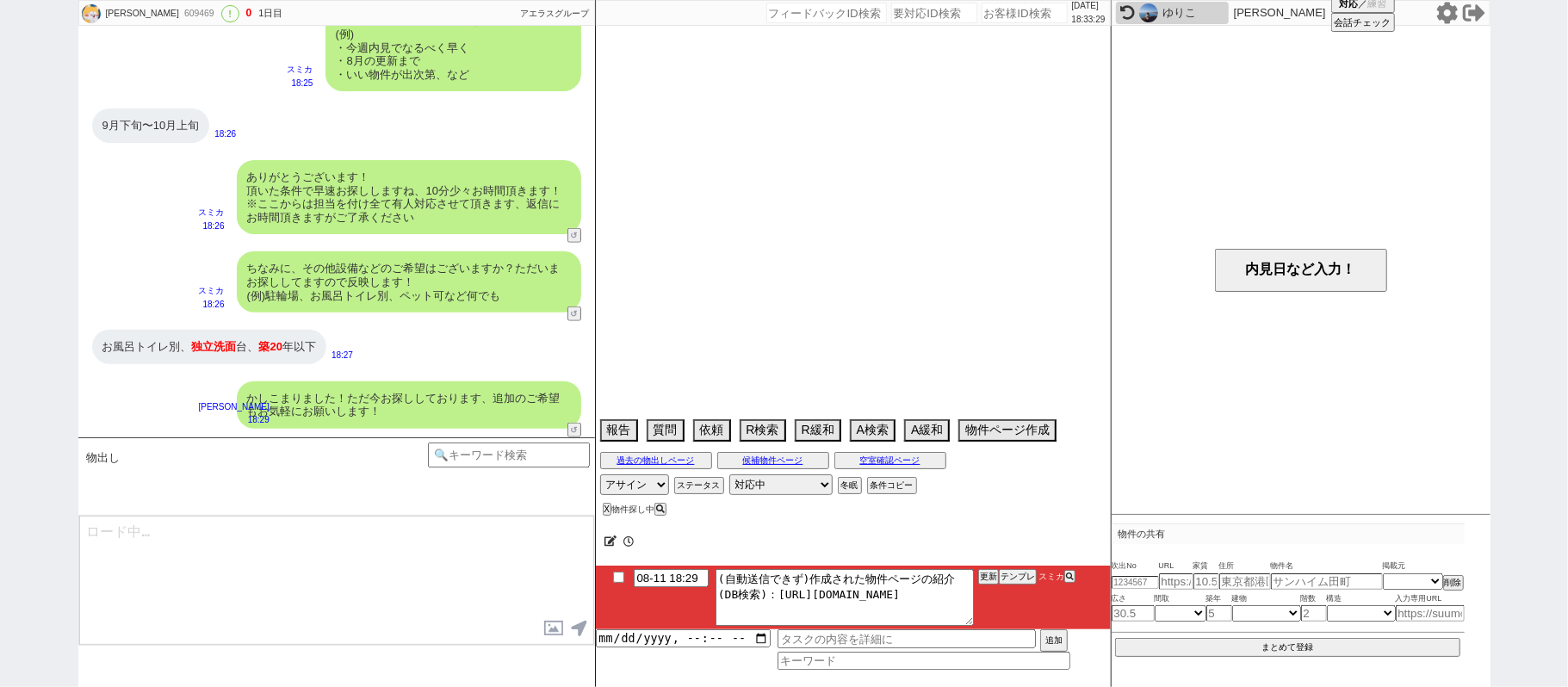
select select "35"
select select "[DATE]"
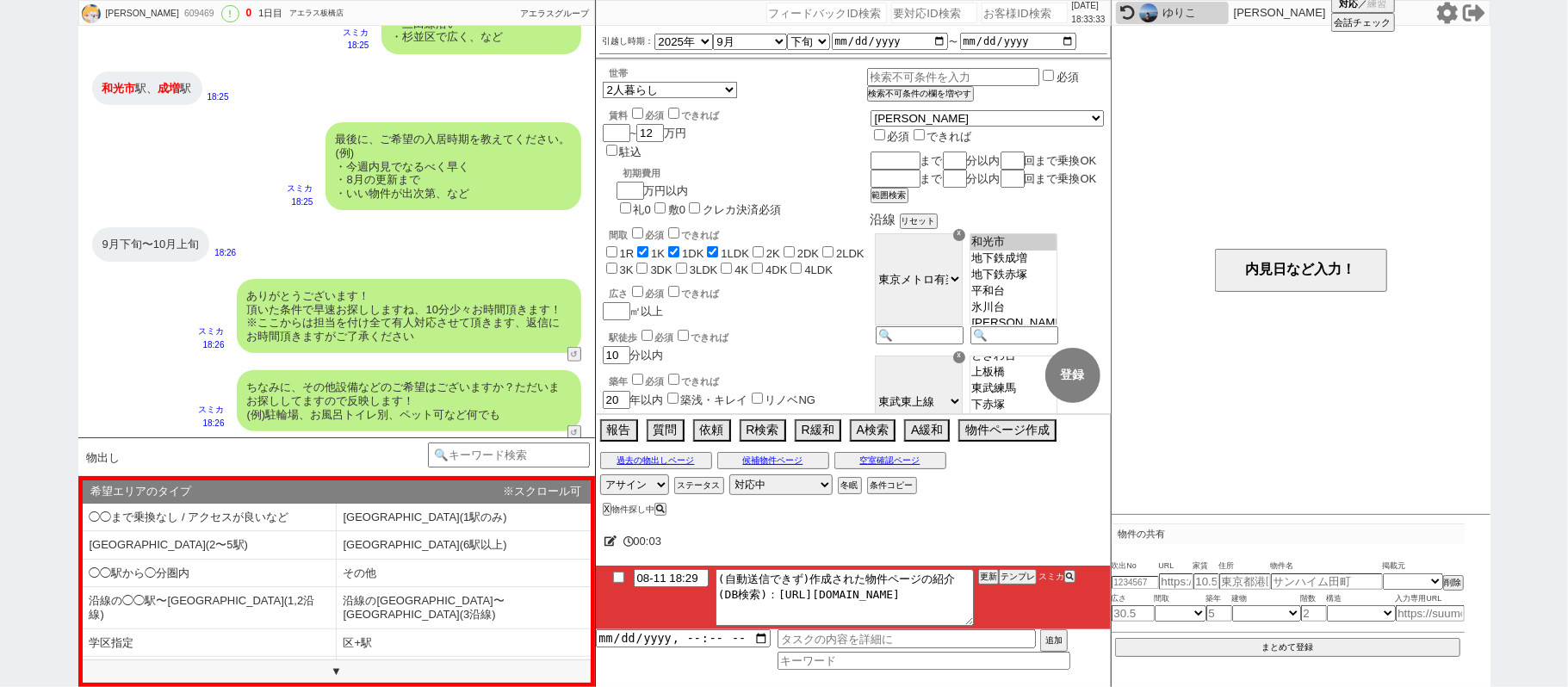
scroll to position [998, 0]
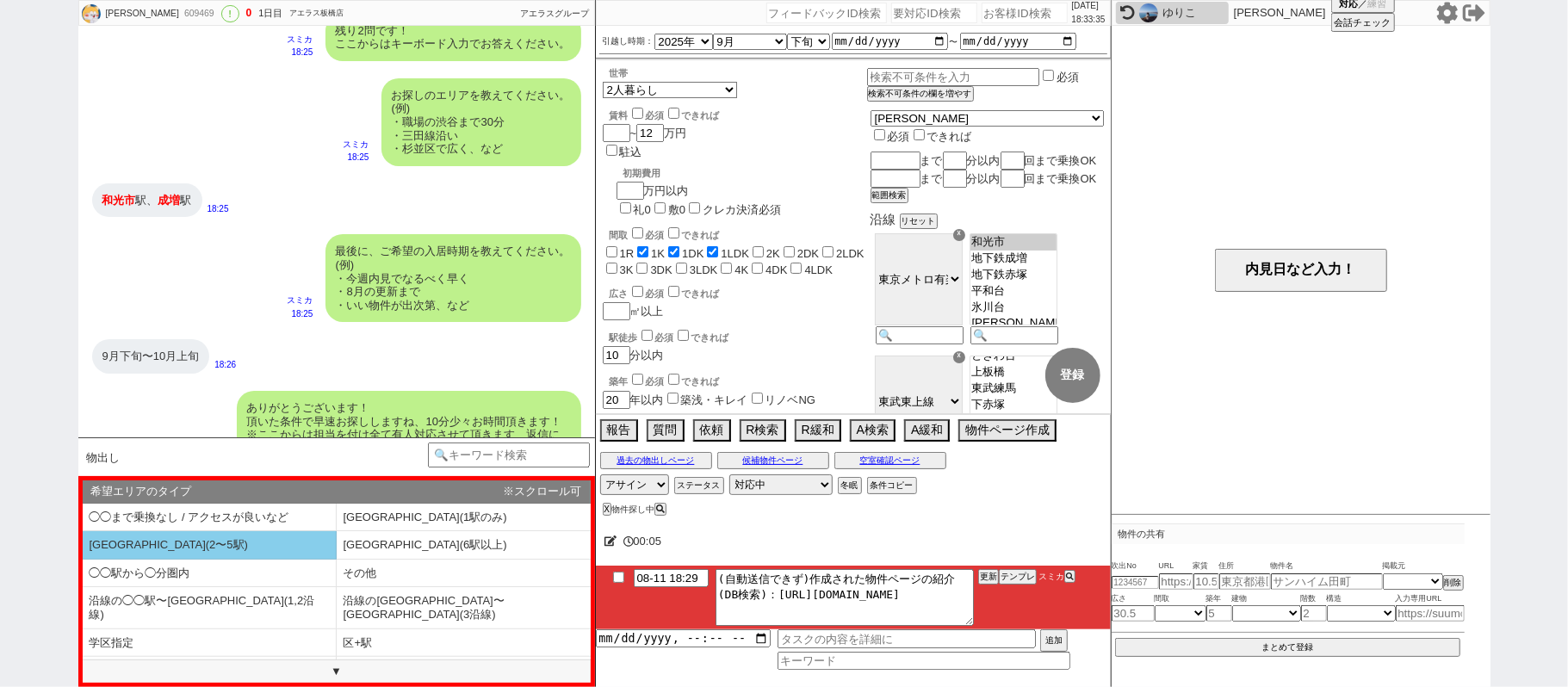
click at [293, 553] on li "[GEOGRAPHIC_DATA](2〜5駅)" at bounding box center [209, 545] width 254 height 29
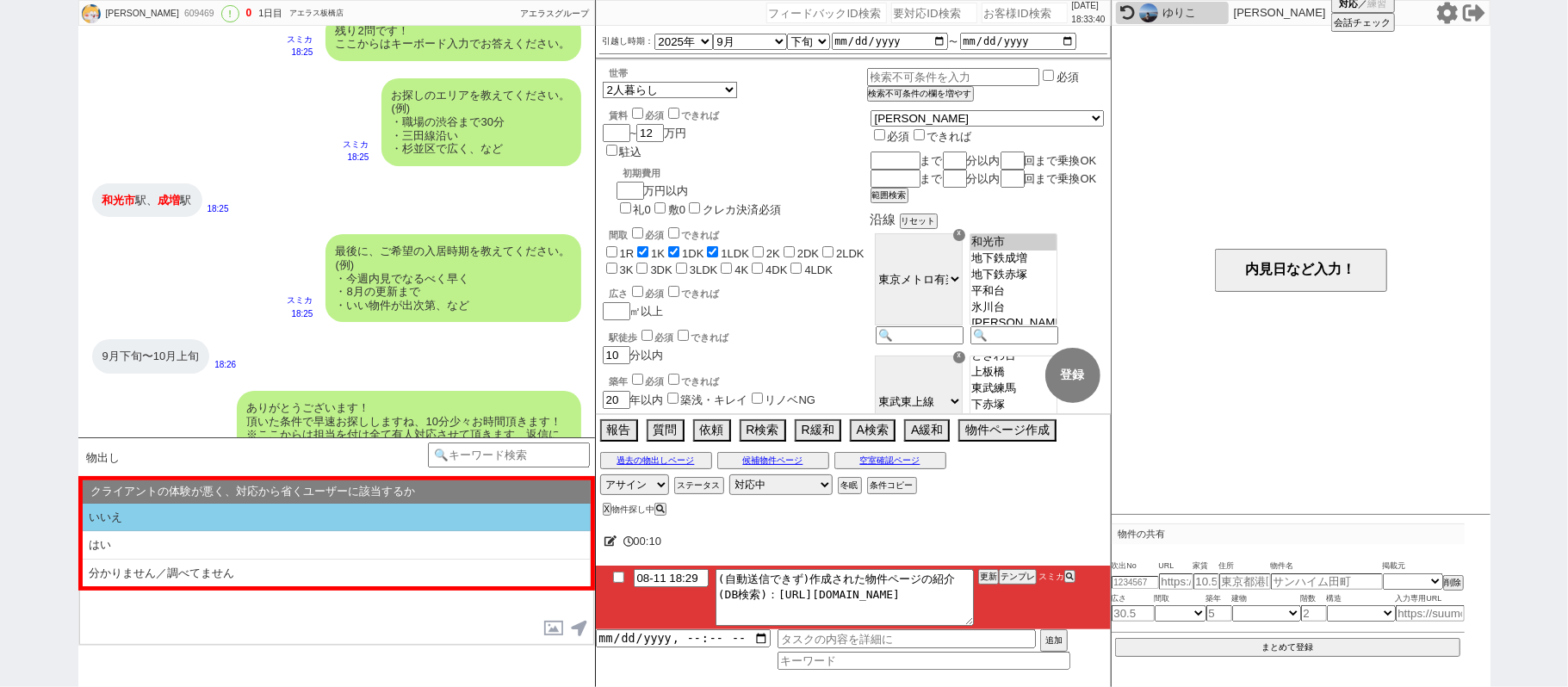
click at [293, 529] on li "いいえ" at bounding box center [336, 518] width 508 height 29
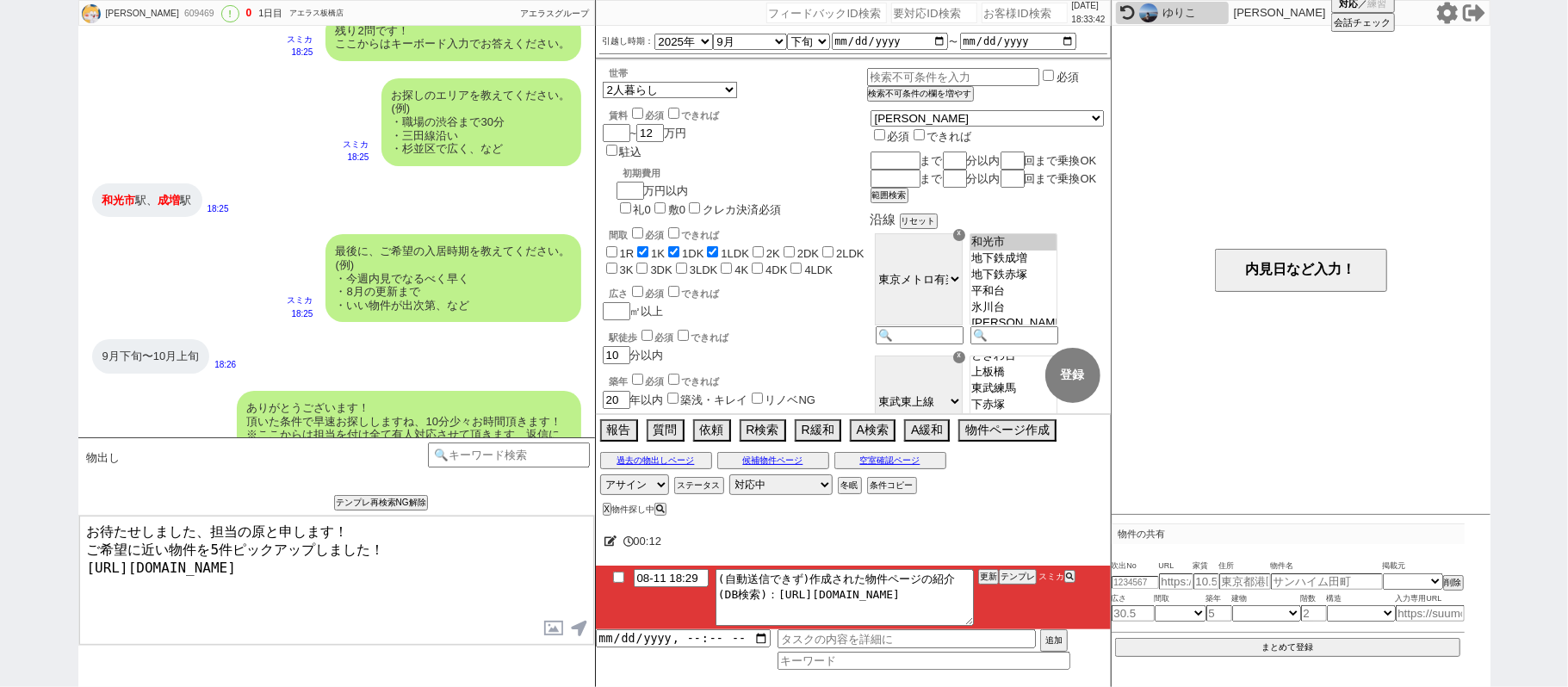
type textarea "お待たせしました、担当の原と申します！ ご希望に近い物件を5件ピックアップしました！ [URL][DOMAIN_NAME]"
checkbox input "true"
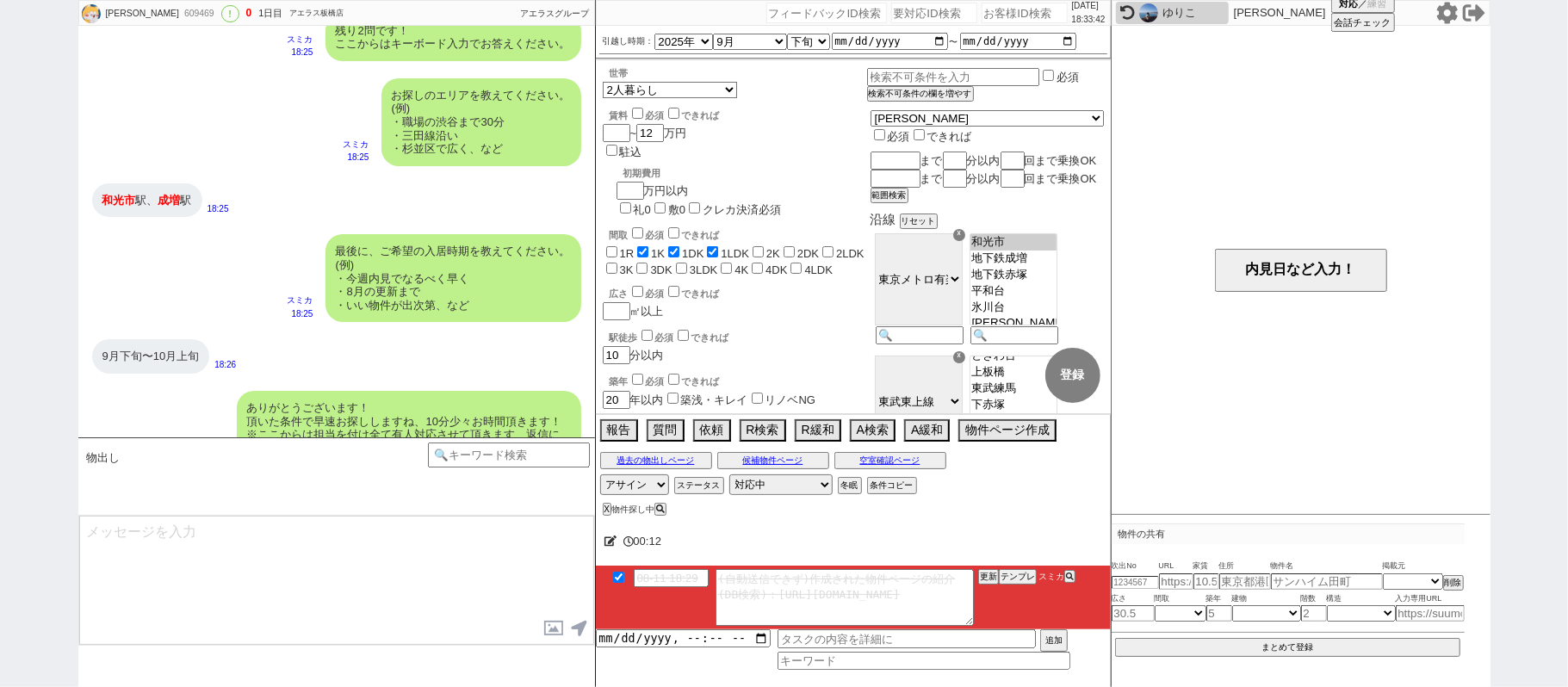
scroll to position [1307, 0]
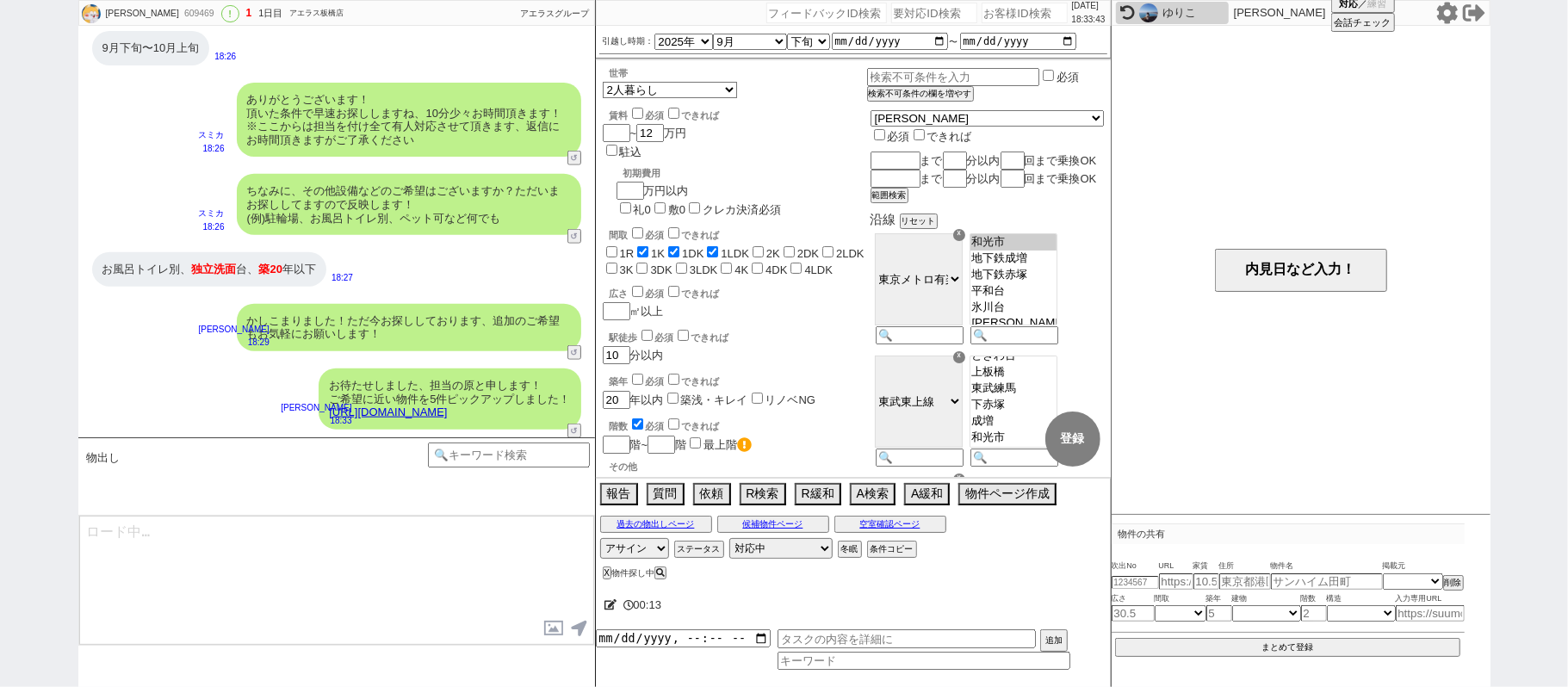
type textarea "イメージに近い物件はございますか？ ご感想いただき、すぐにまた洗い出してまいります！ ※自動応答ではなく直接ご紹介します！"
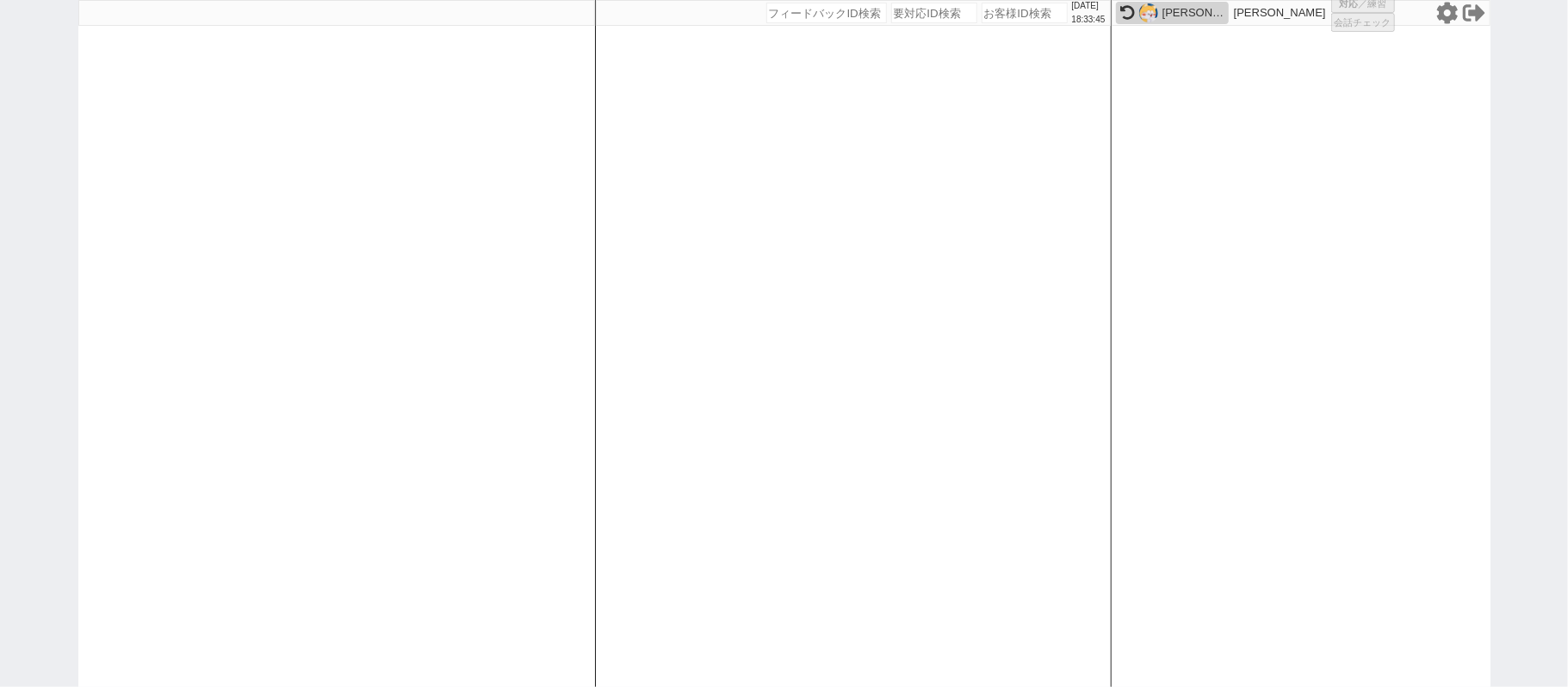
select select
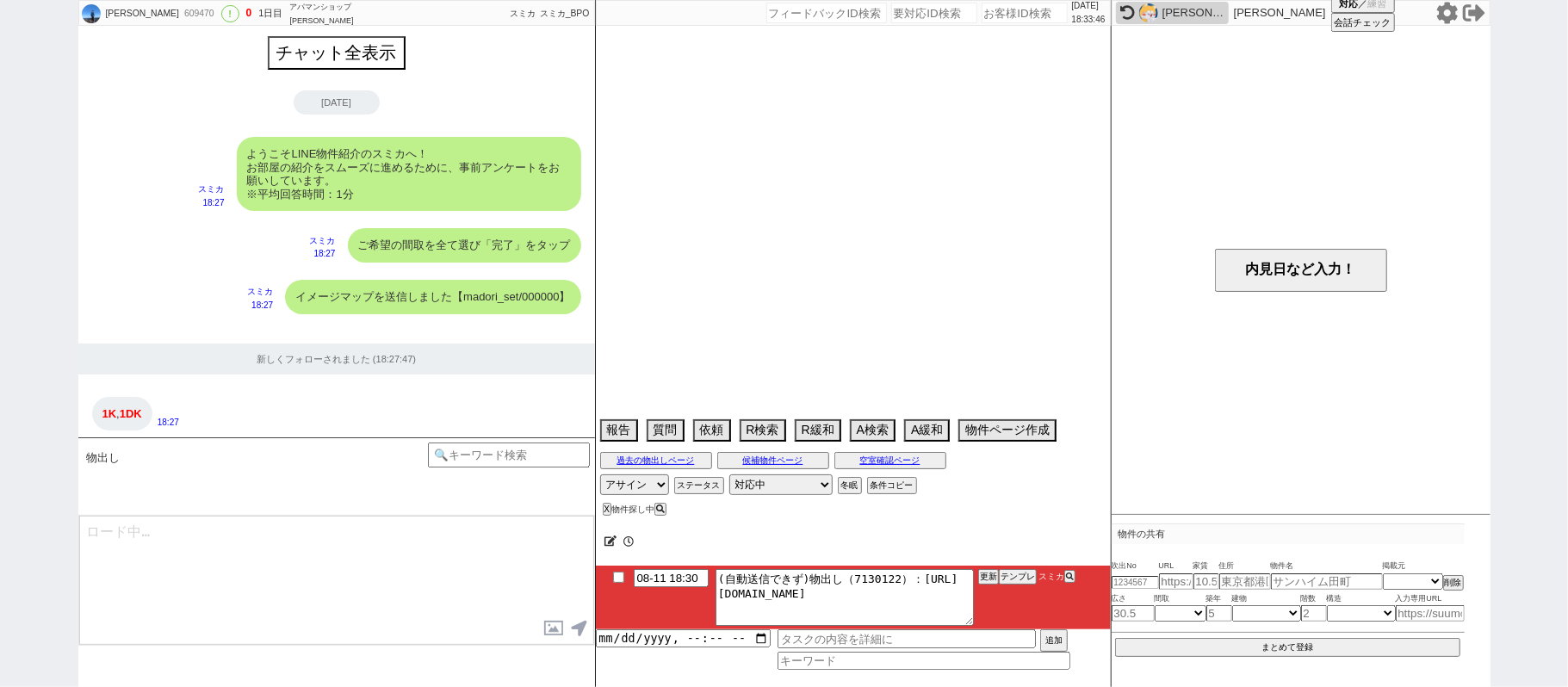
scroll to position [1203, 0]
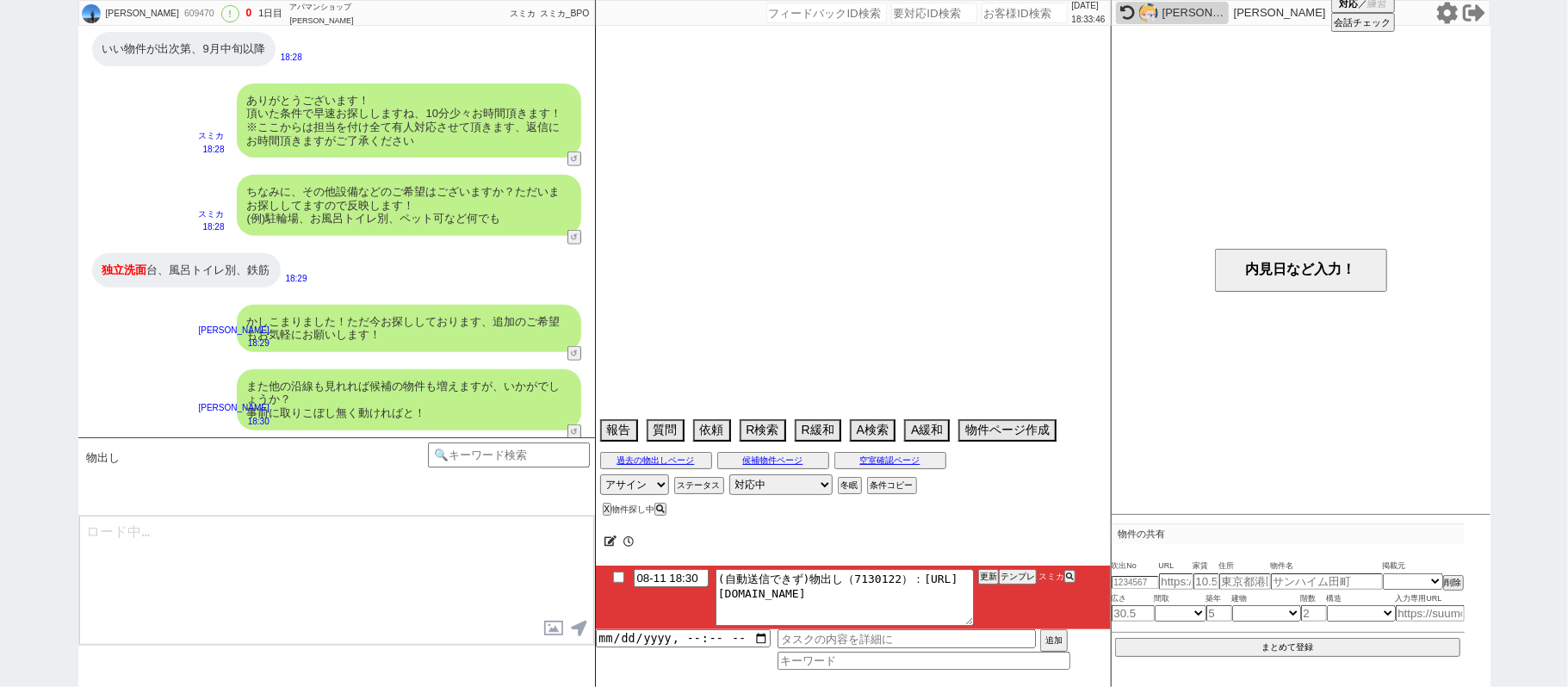
select select "2025"
select select "9"
select select "33"
select select "0"
select select "75"
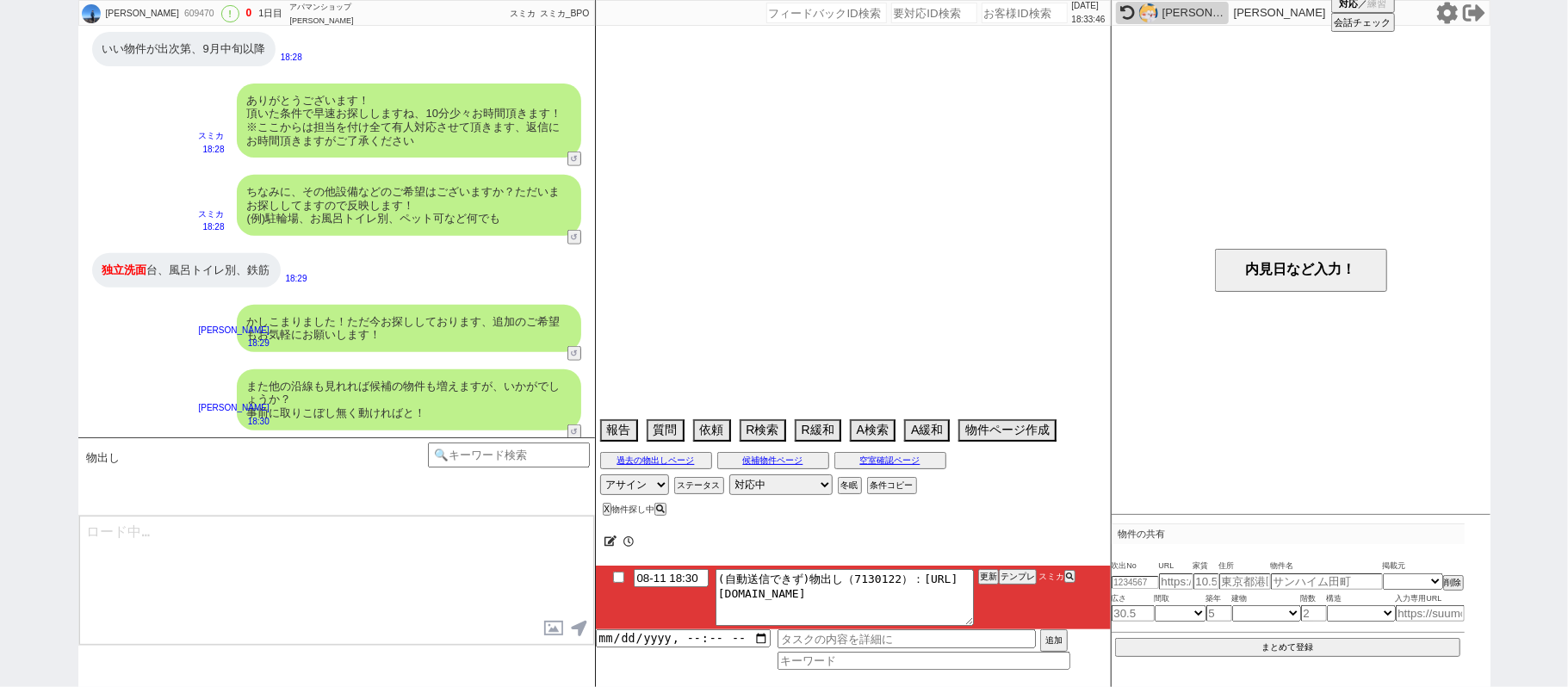
select select "1790"
select select "71"
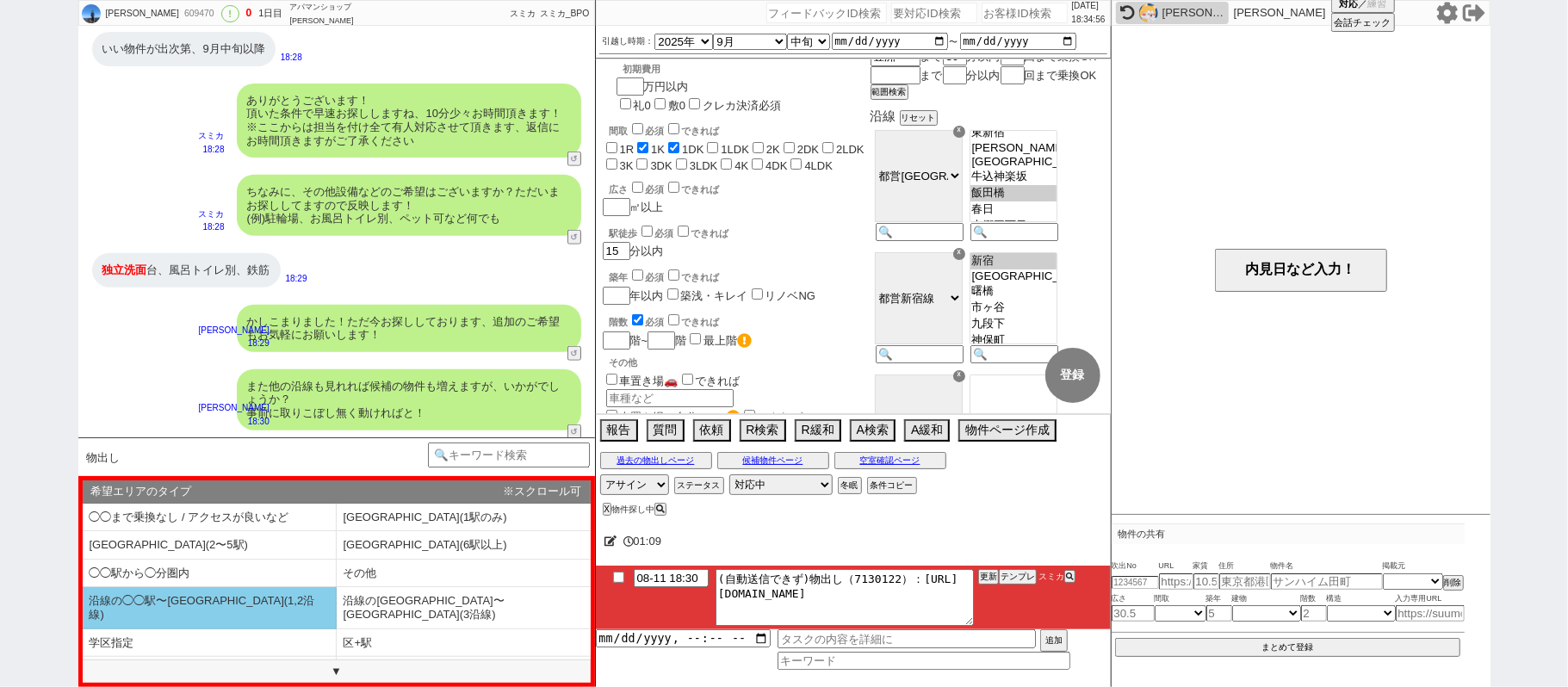
click at [298, 610] on li "沿線の◯◯駅〜[GEOGRAPHIC_DATA](1,2沿線)" at bounding box center [209, 607] width 254 height 41
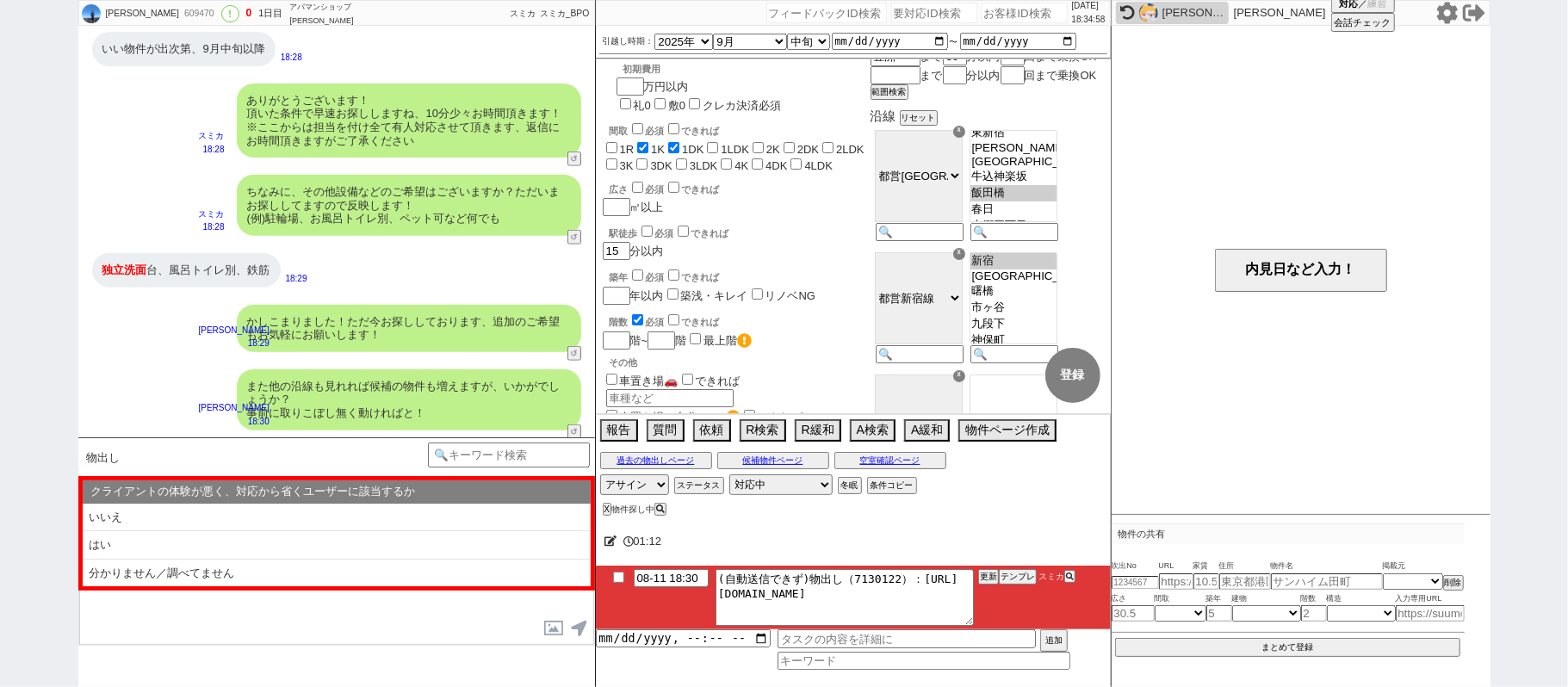
scroll to position [0, 0]
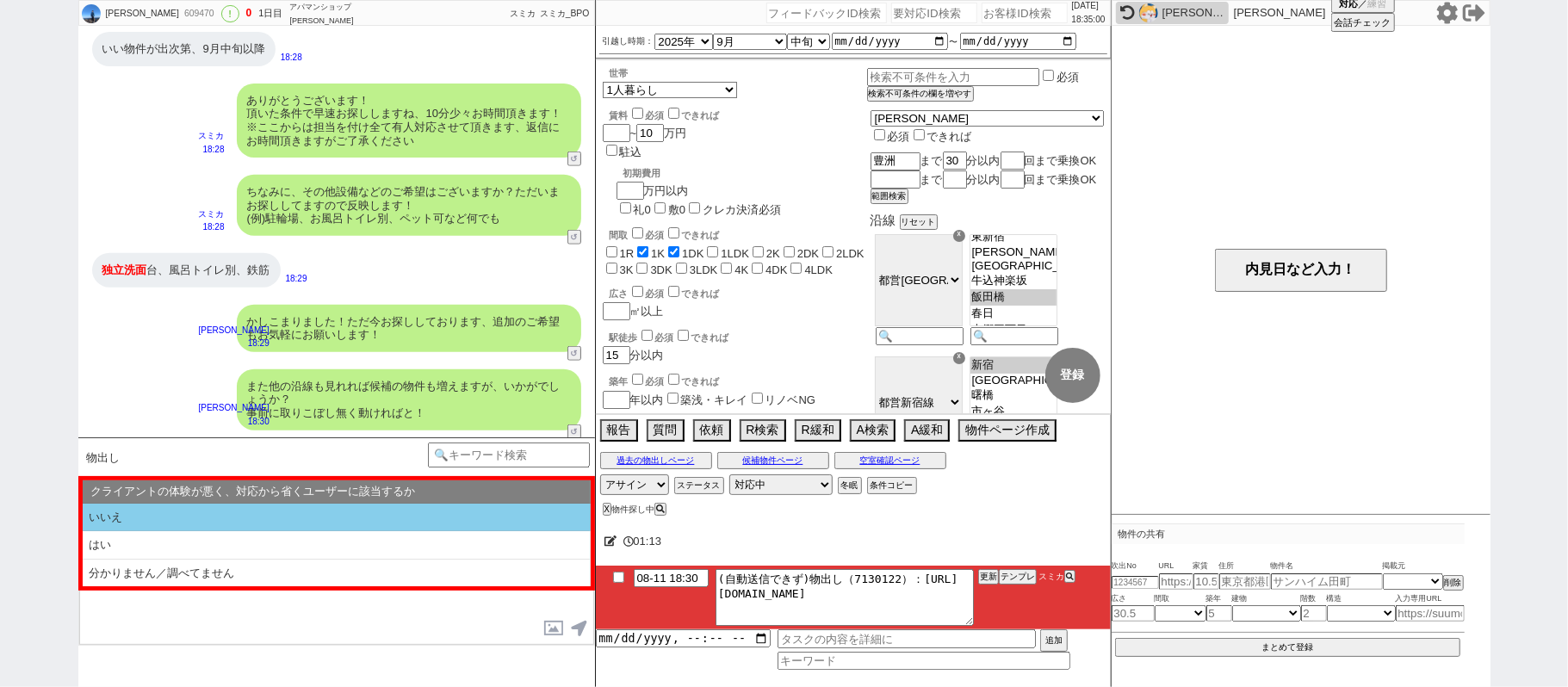
click at [362, 515] on li "いいえ" at bounding box center [336, 518] width 508 height 29
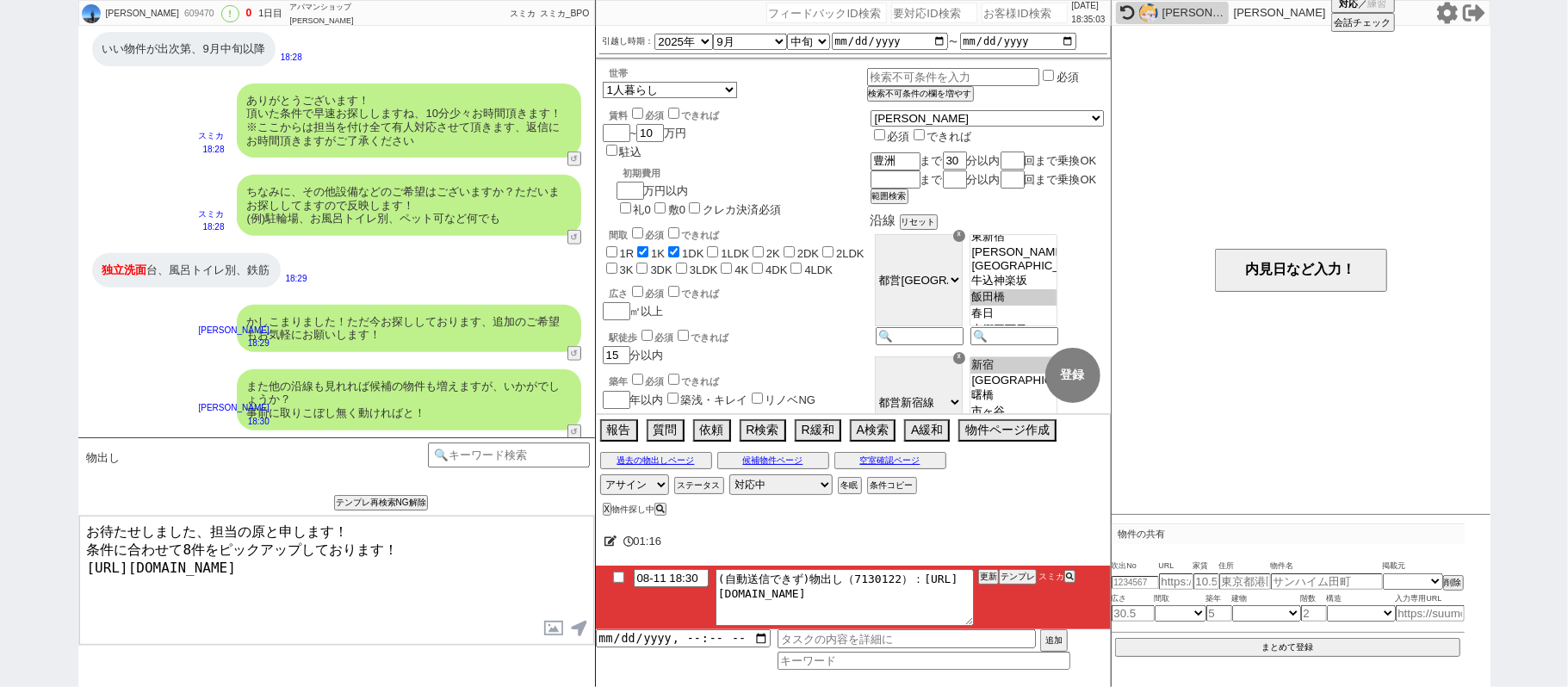
type textarea "お待たせしました、担当の原と申します！ 条件に合わせて8件をピックアップしております！ [URL][DOMAIN_NAME]"
checkbox input "true"
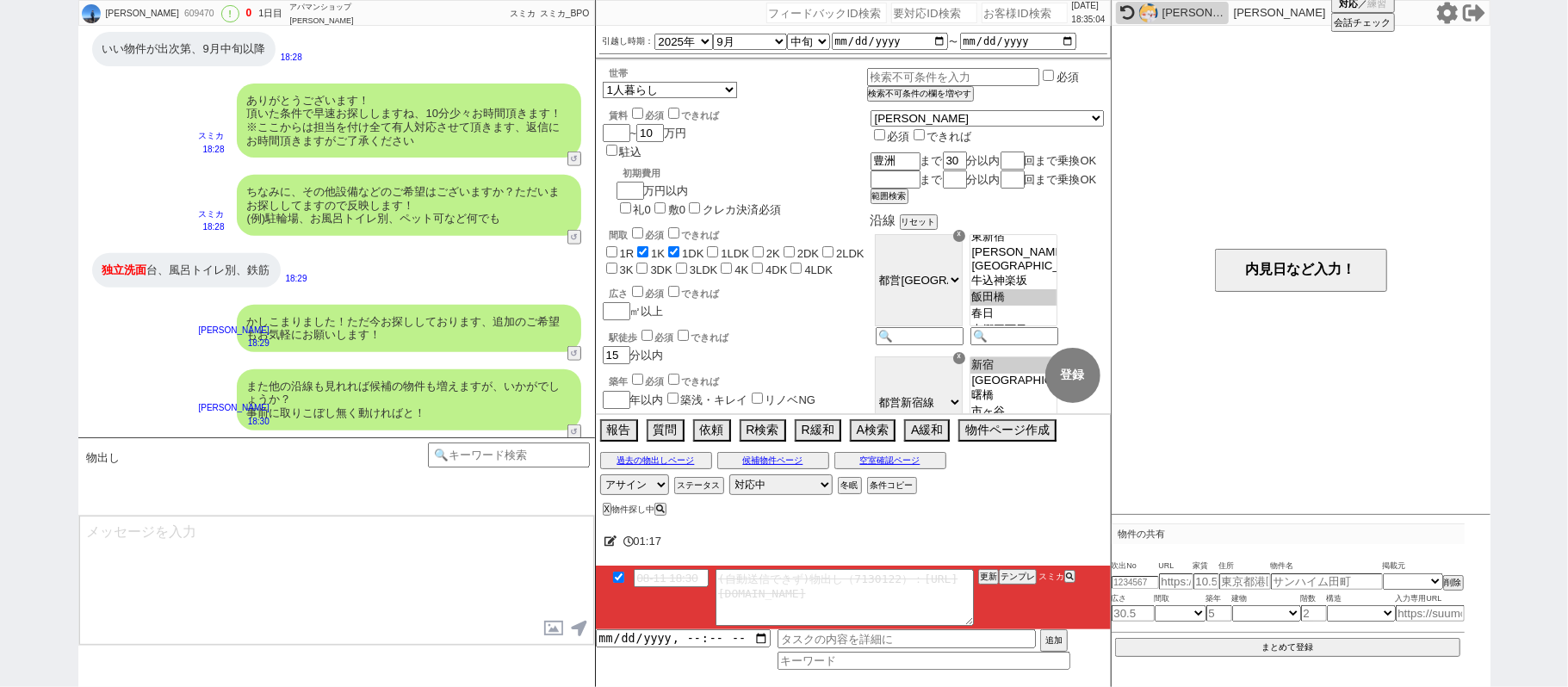
scroll to position [1282, 0]
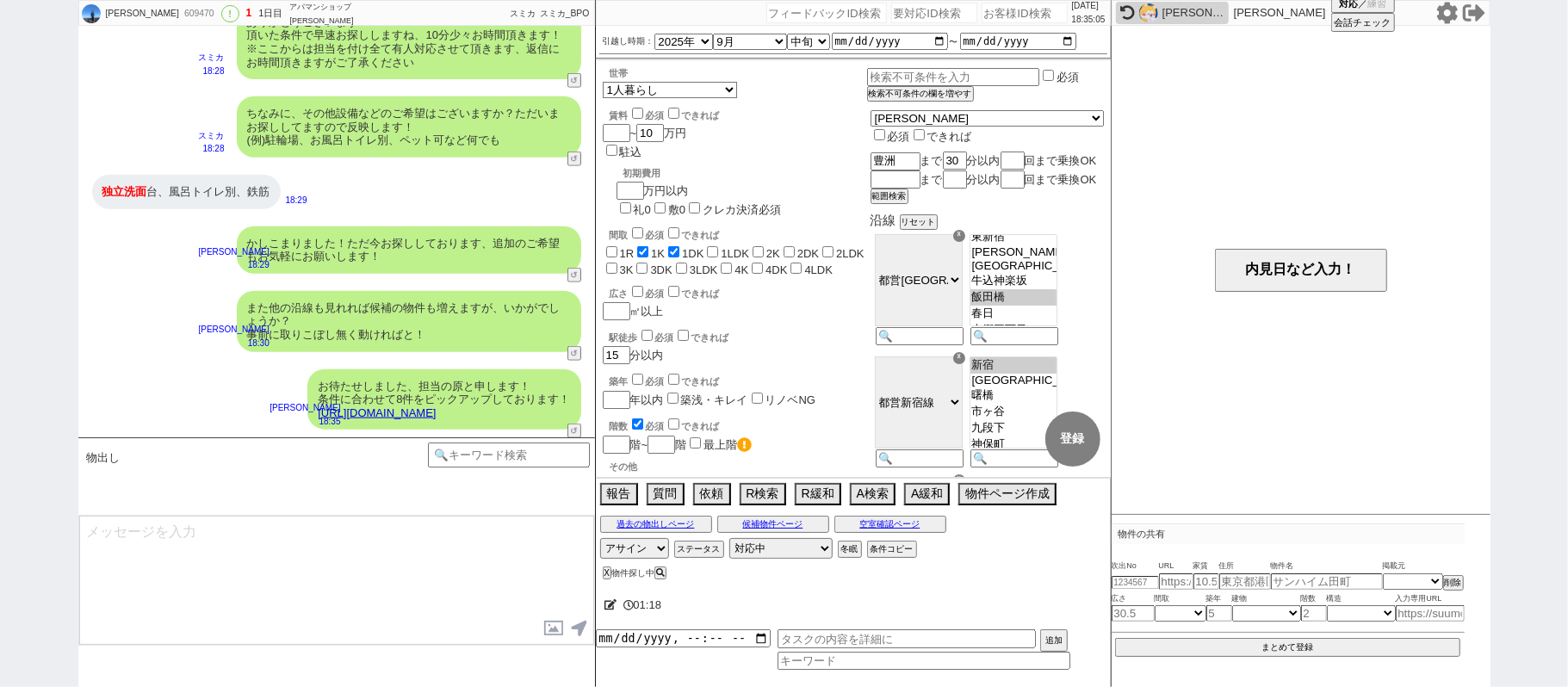
type textarea "イメージに近い物件はございますか？ ご感想いただき、すぐにまた洗い出してまいります！ ※自動応答ではなく直接ご紹介します！"
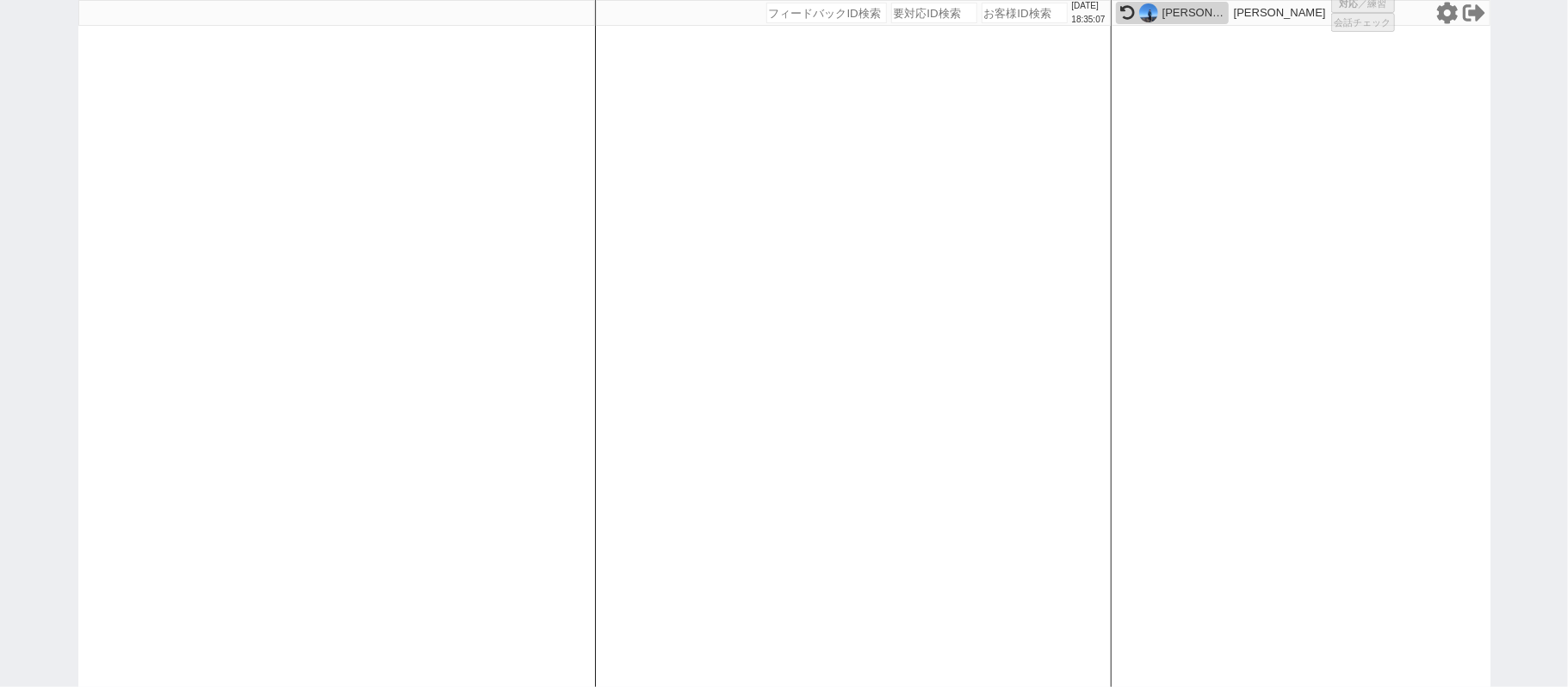
select select "2"
select select
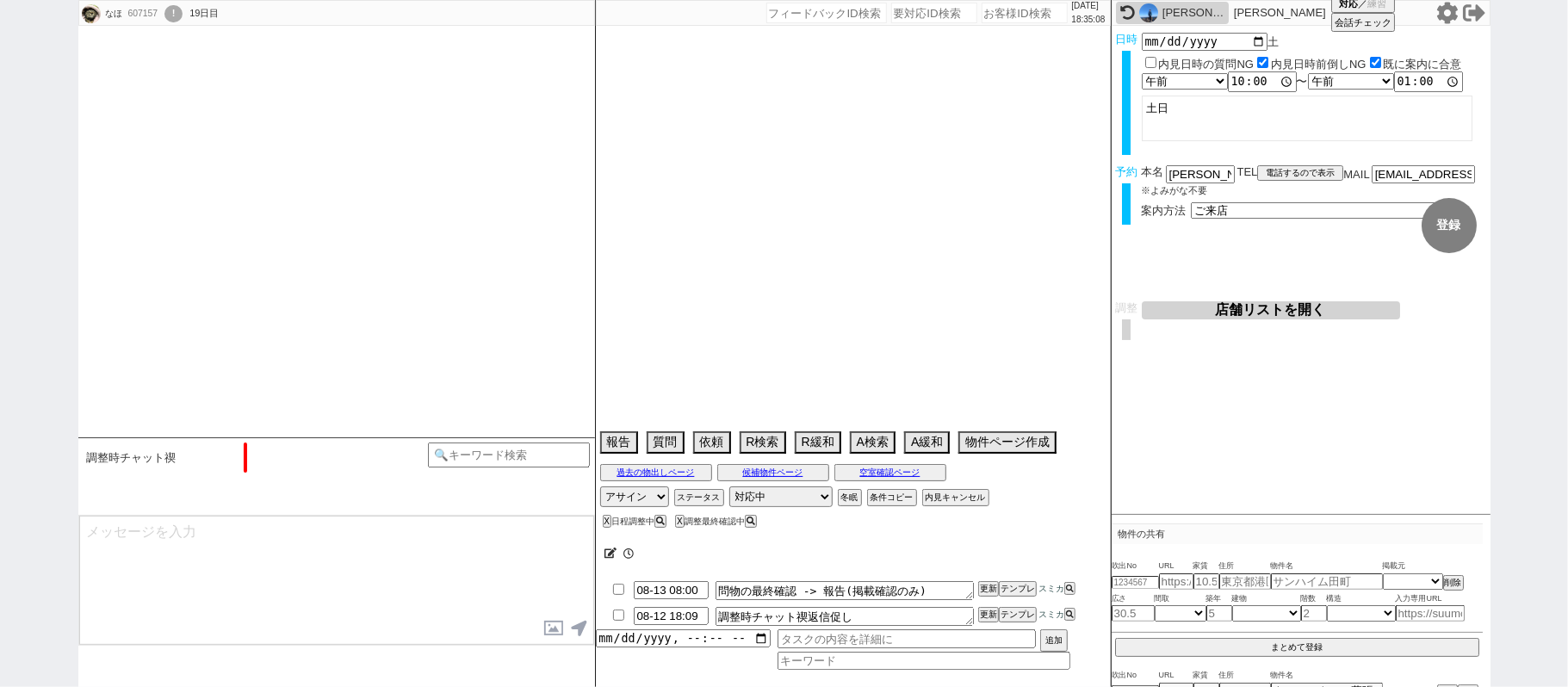
type textarea "他社なし"
select select "15"
select select "0"
select select "12"
select select "809"
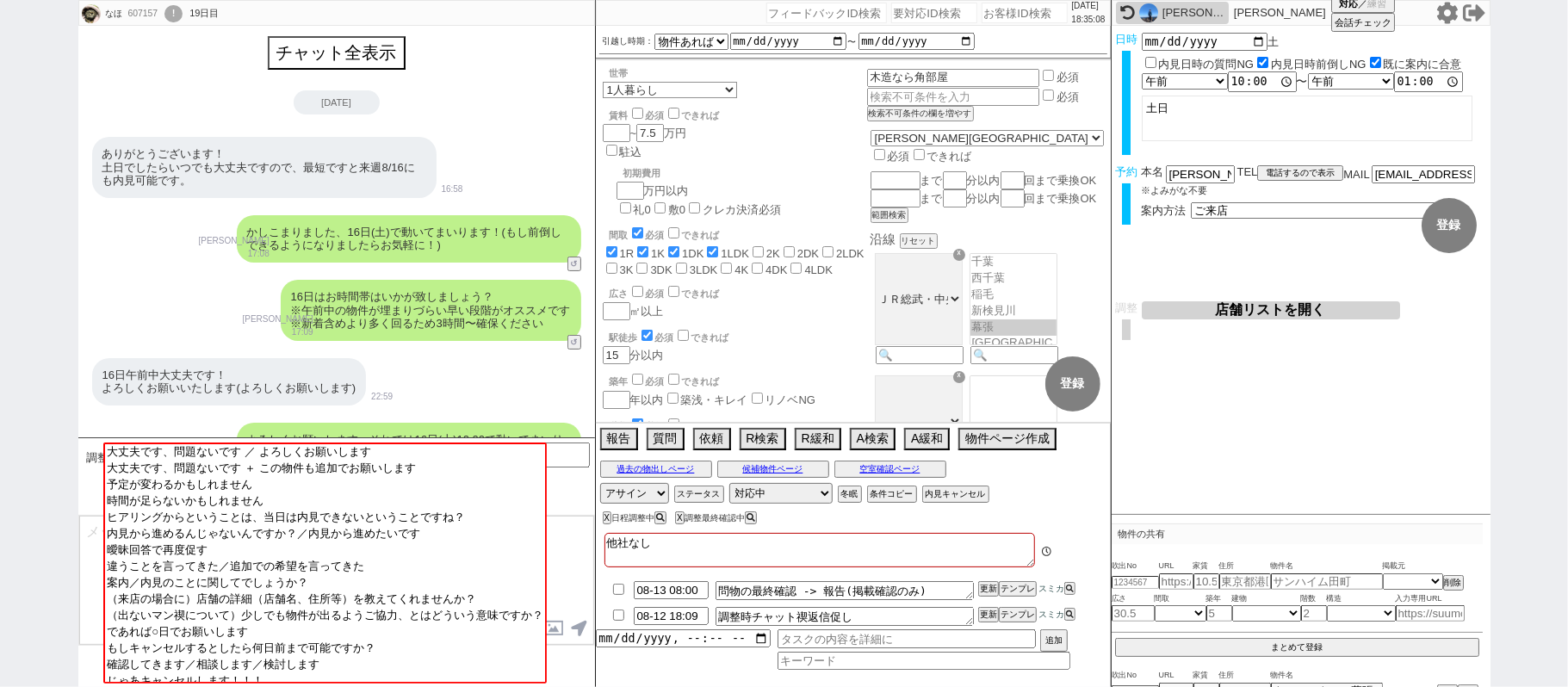
scroll to position [1358, 0]
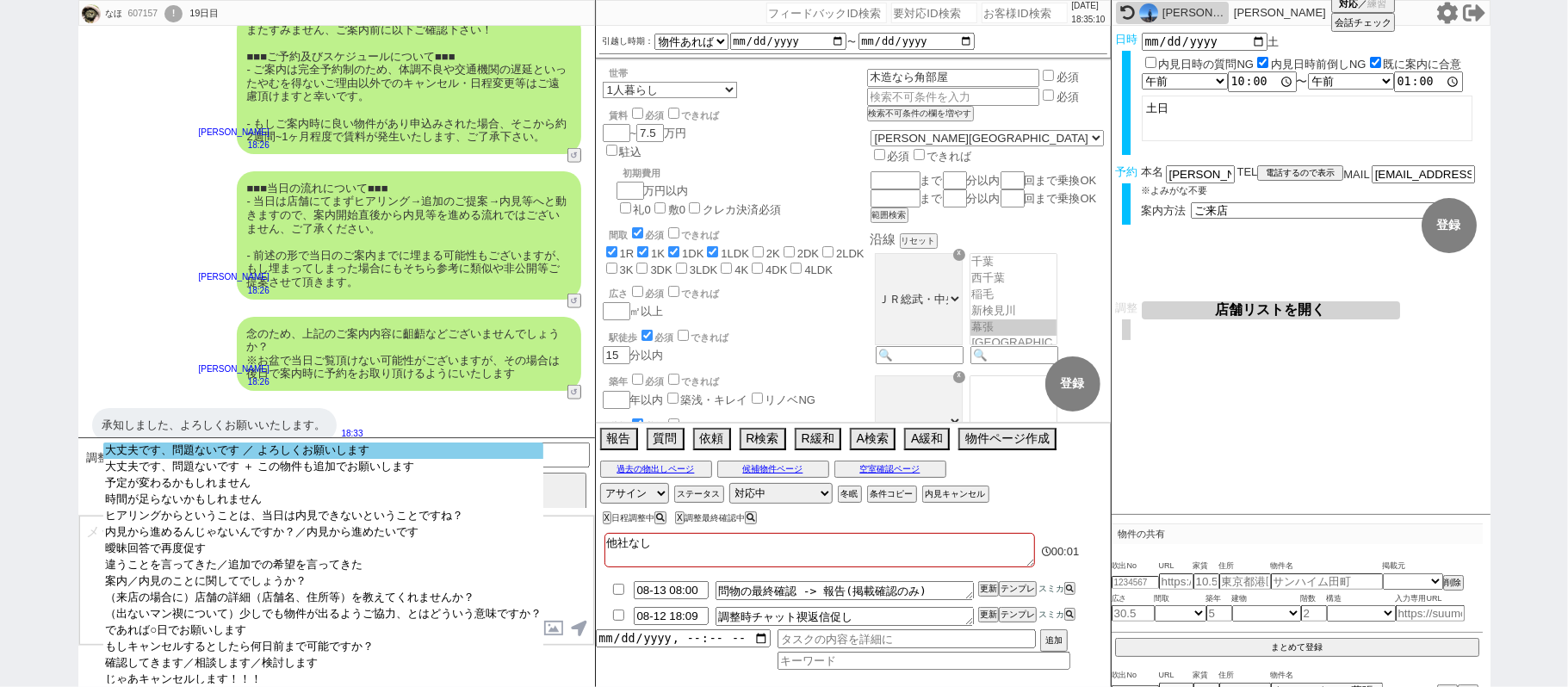
select select "大丈夫です、問題ないです ／ よろしくお願いします"
click at [341, 459] on option "大丈夫です、問題ないです ／ よろしくお願いします" at bounding box center [323, 467] width 440 height 16
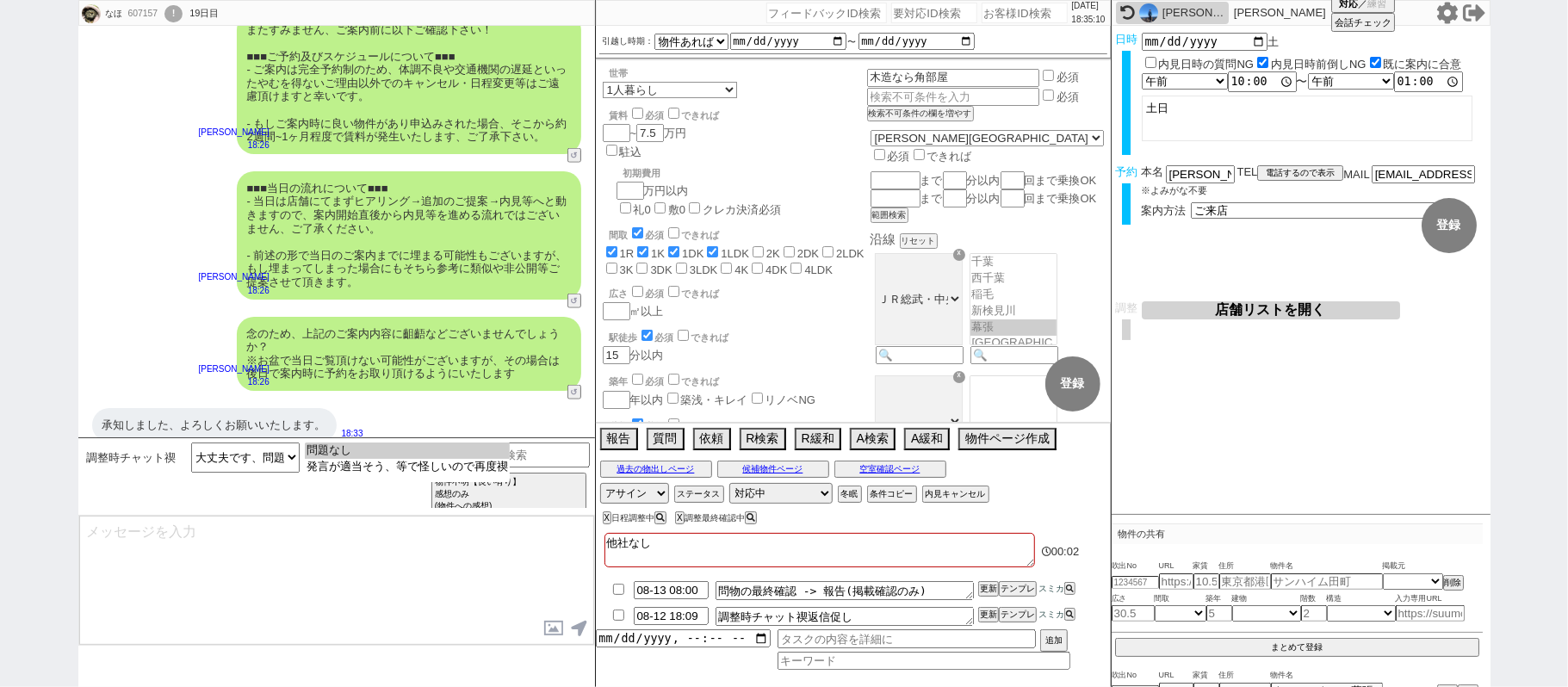
select select "問題なし"
click at [341, 459] on option "問題なし" at bounding box center [407, 467] width 205 height 16
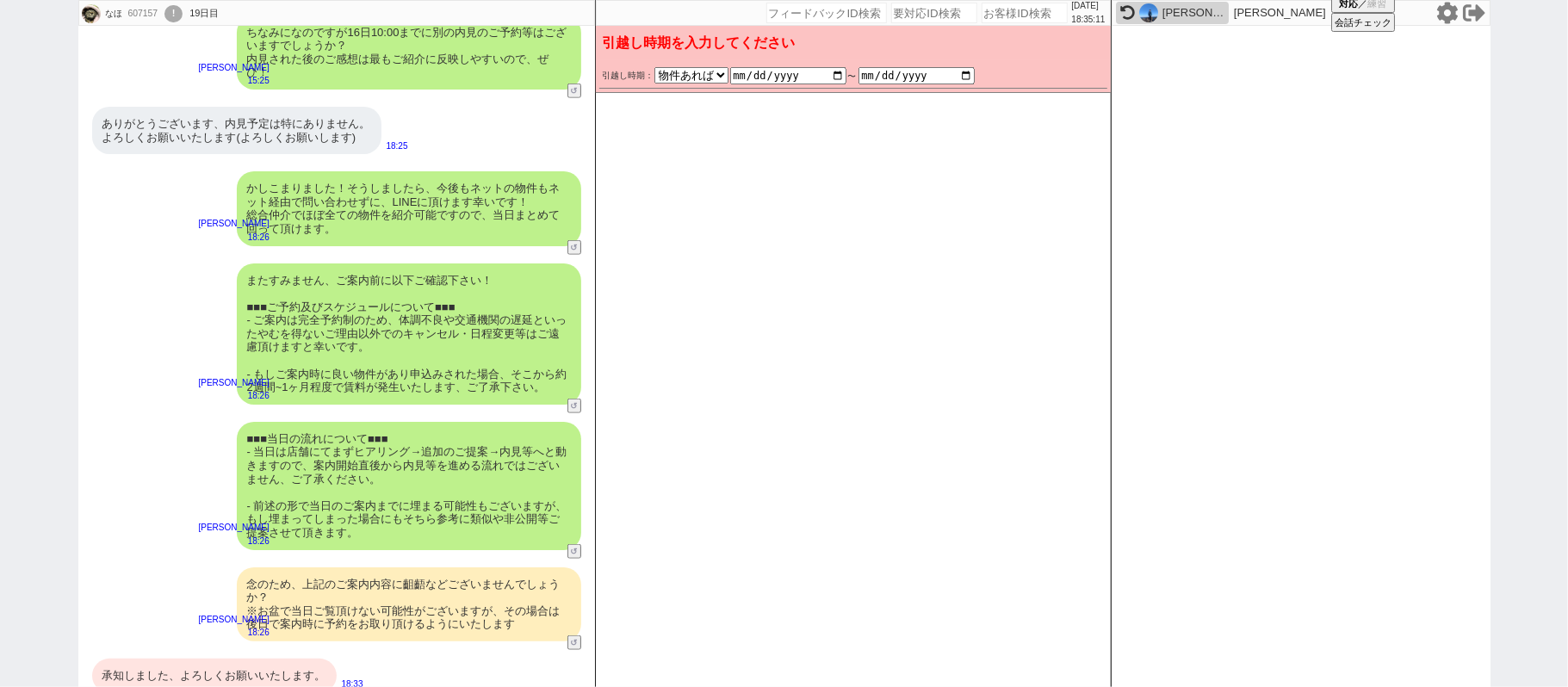
click at [245, 658] on div "承知しました、よろしくお願いいたします。" at bounding box center [214, 676] width 244 height 34
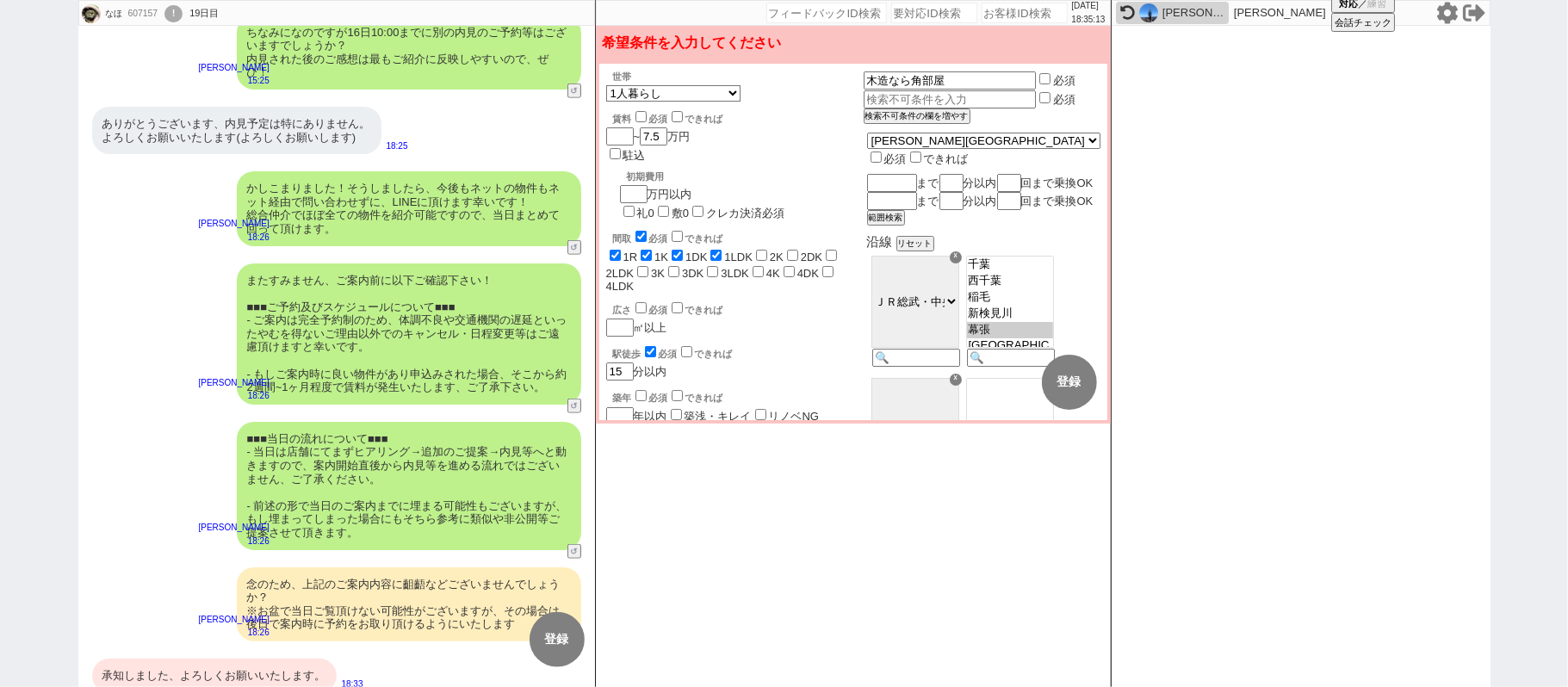
click at [245, 658] on div "承知しました、よろしくお願いいたします。" at bounding box center [214, 676] width 244 height 34
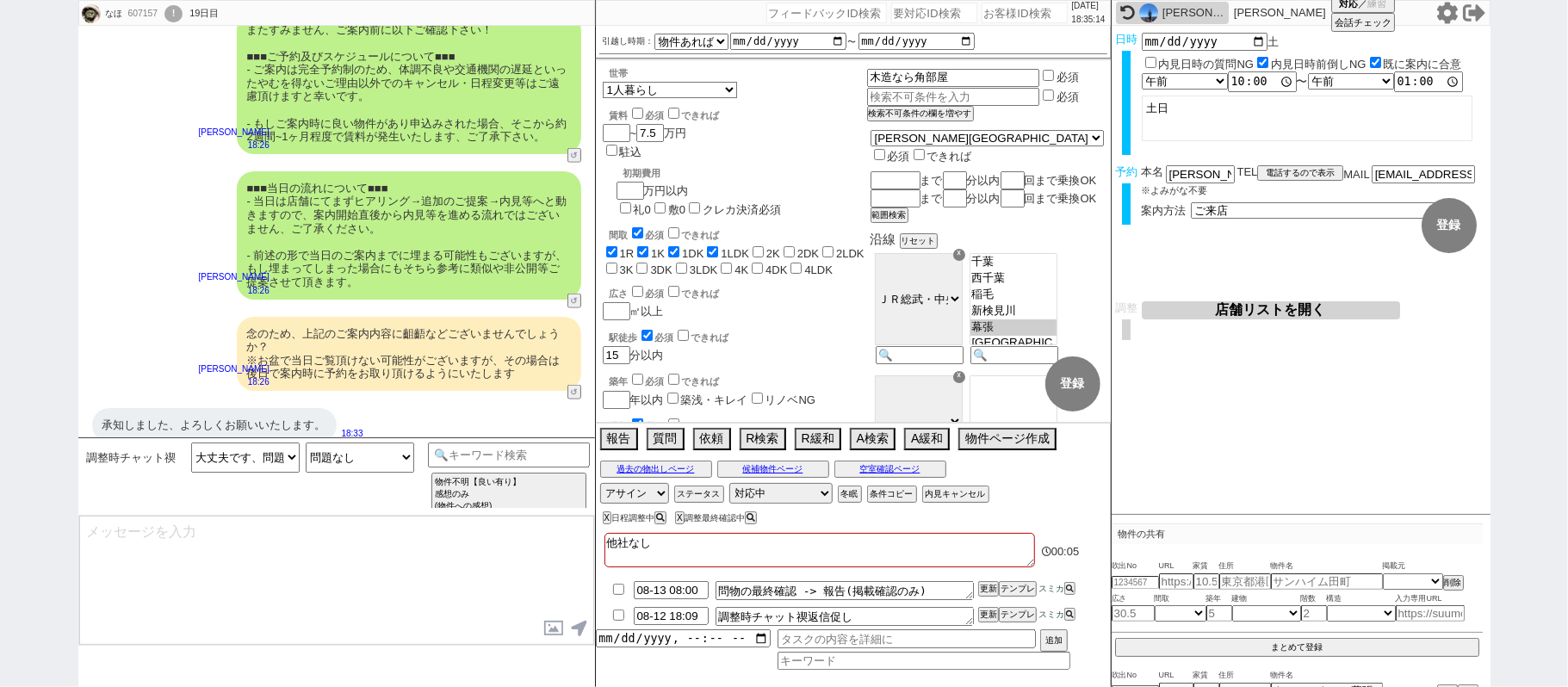
type textarea "@@【引越し時期詰まってません！！！ヤバそうです！！！！！そのままは絶対打たずに本当はどうしたらいいか確認してください！！！！！】ご確認助かります！@@@@@…"
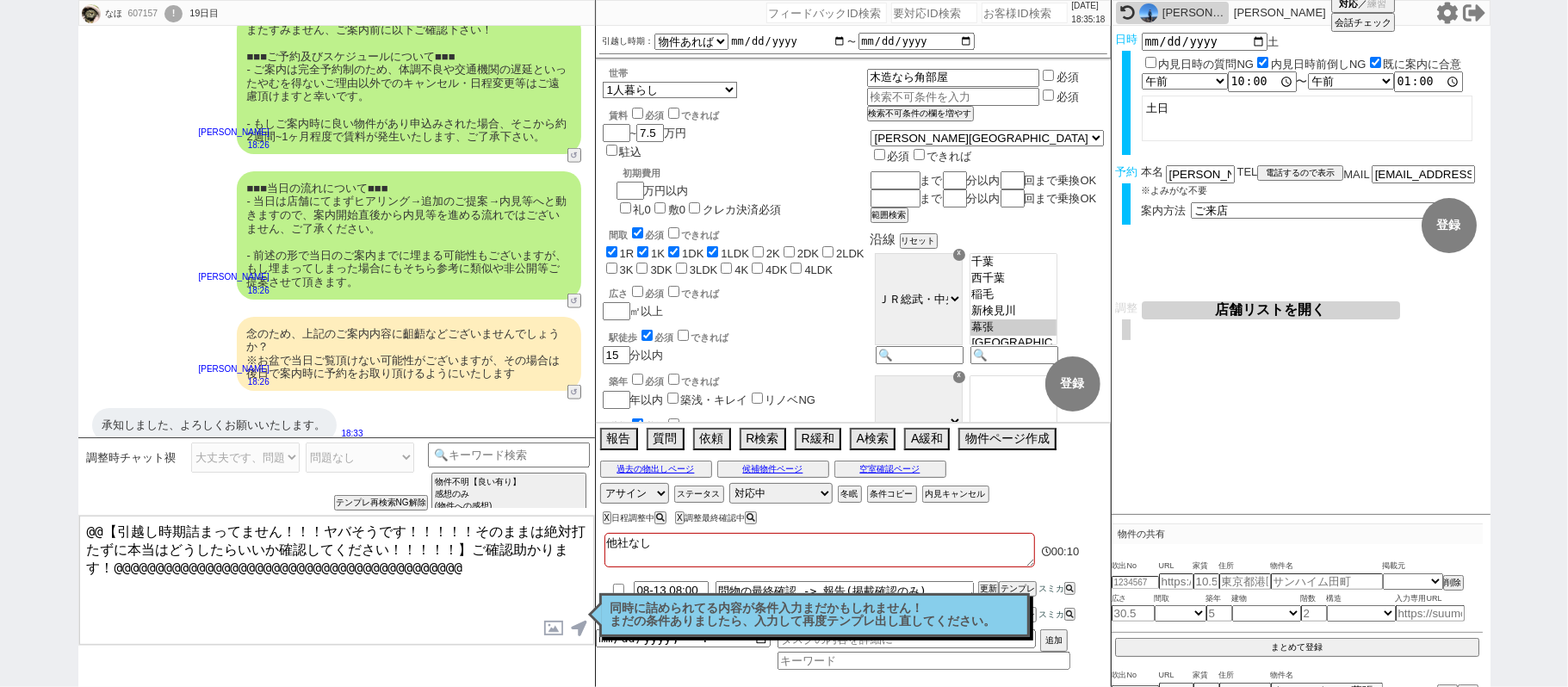
click at [834, 38] on input "date" at bounding box center [788, 41] width 116 height 13
type input "[DATE]"
checkbox input "true"
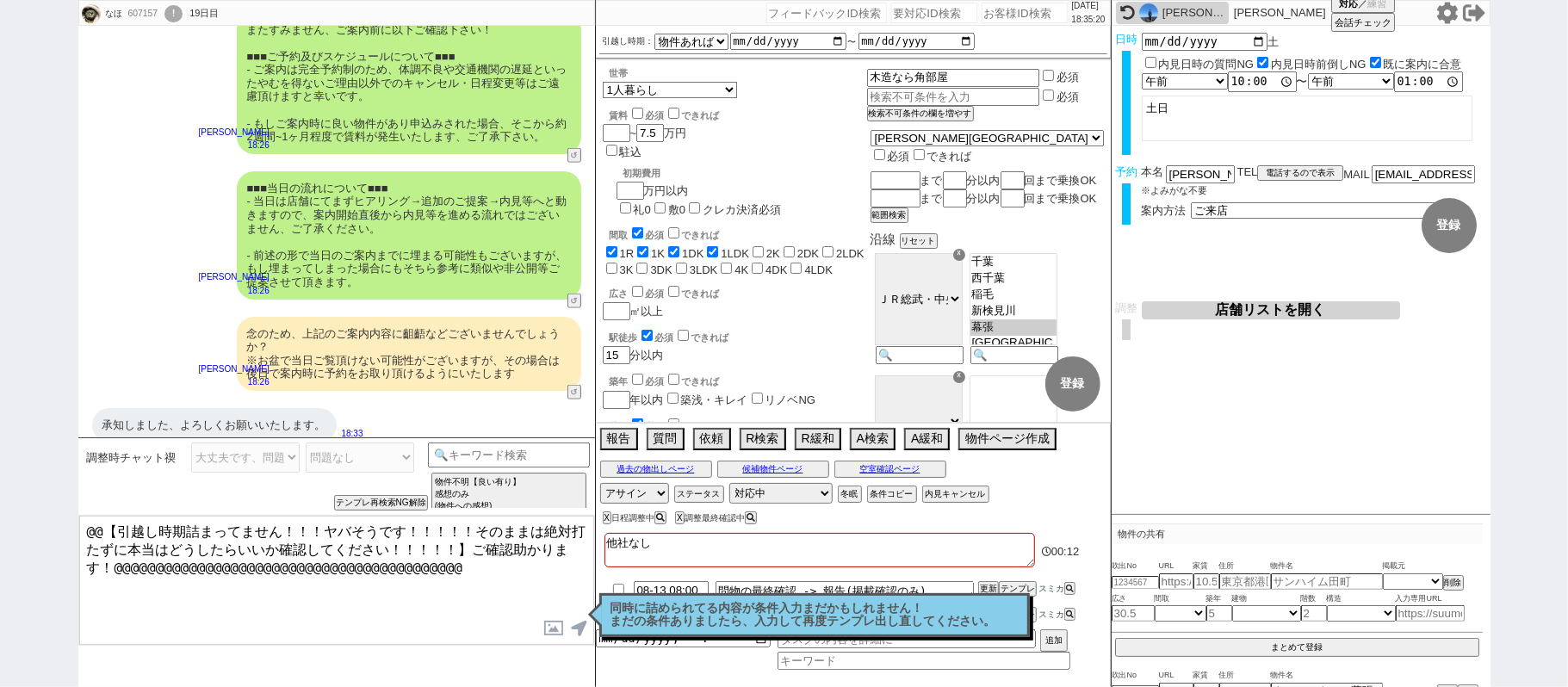
checkbox input "true"
checkbox input "false"
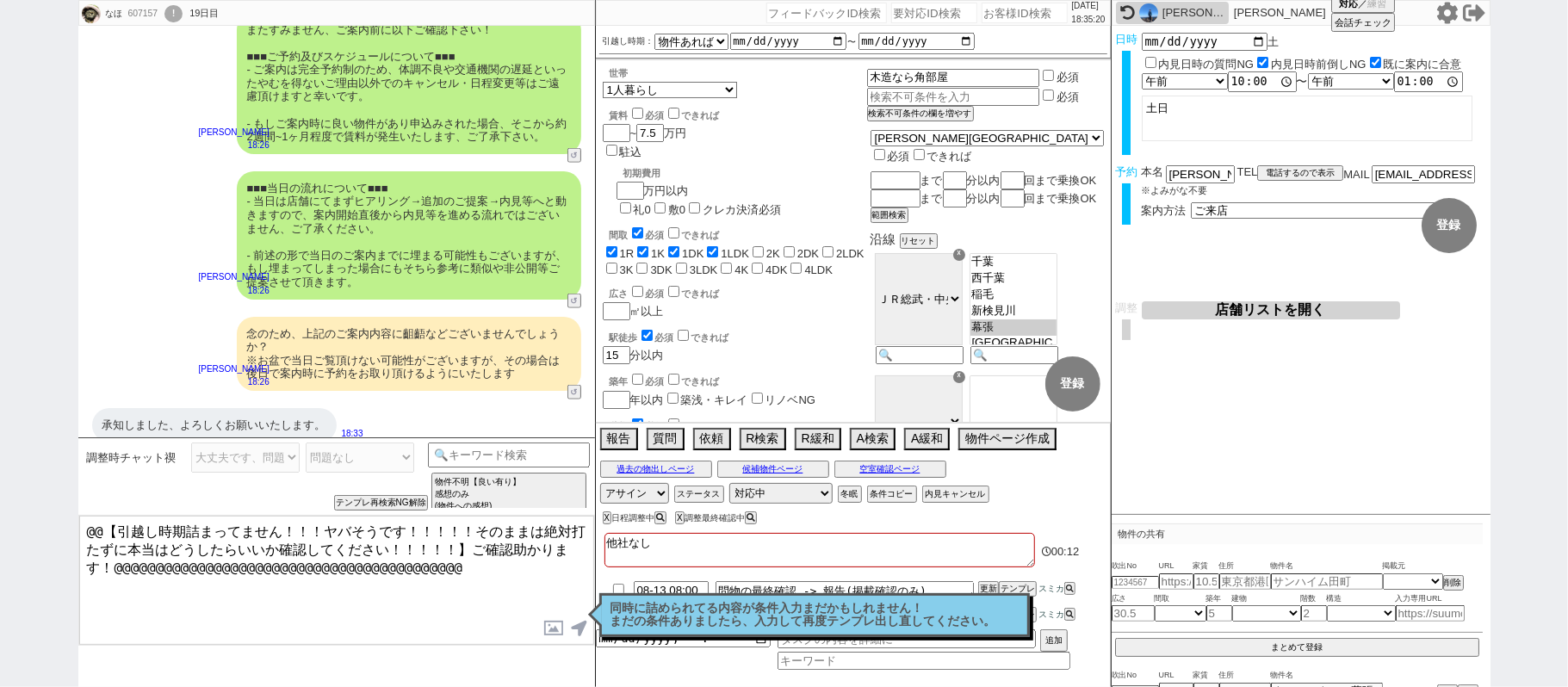
checkbox input "false"
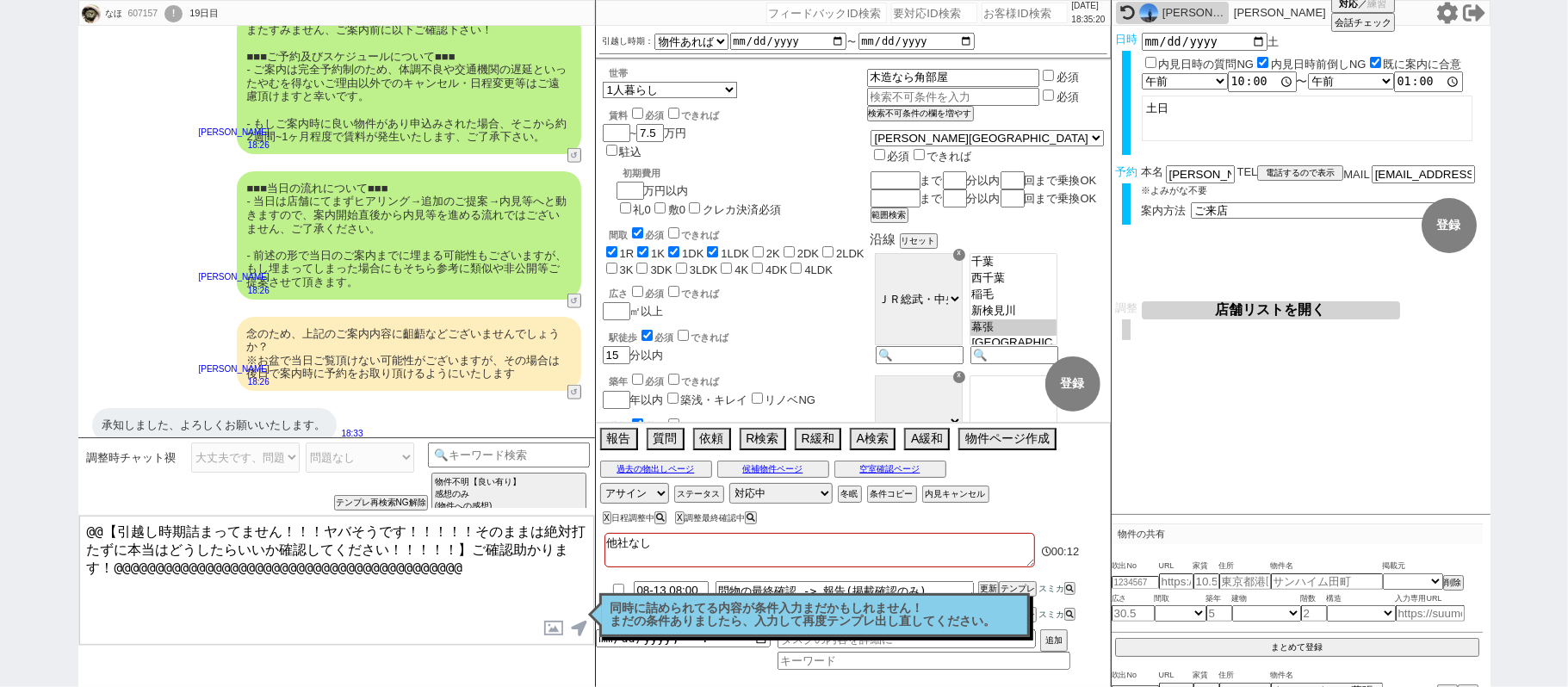
click at [517, 259] on div "■■■当日の流れについて■■■ - 当日は店舗にてまずヒアリング→追加のご提案→内見等へと動きますので、案内開始直後から内見等を進める流れではございません、ご…" at bounding box center [408, 236] width 344 height 128
click at [573, 388] on button "↺" at bounding box center [576, 394] width 11 height 11
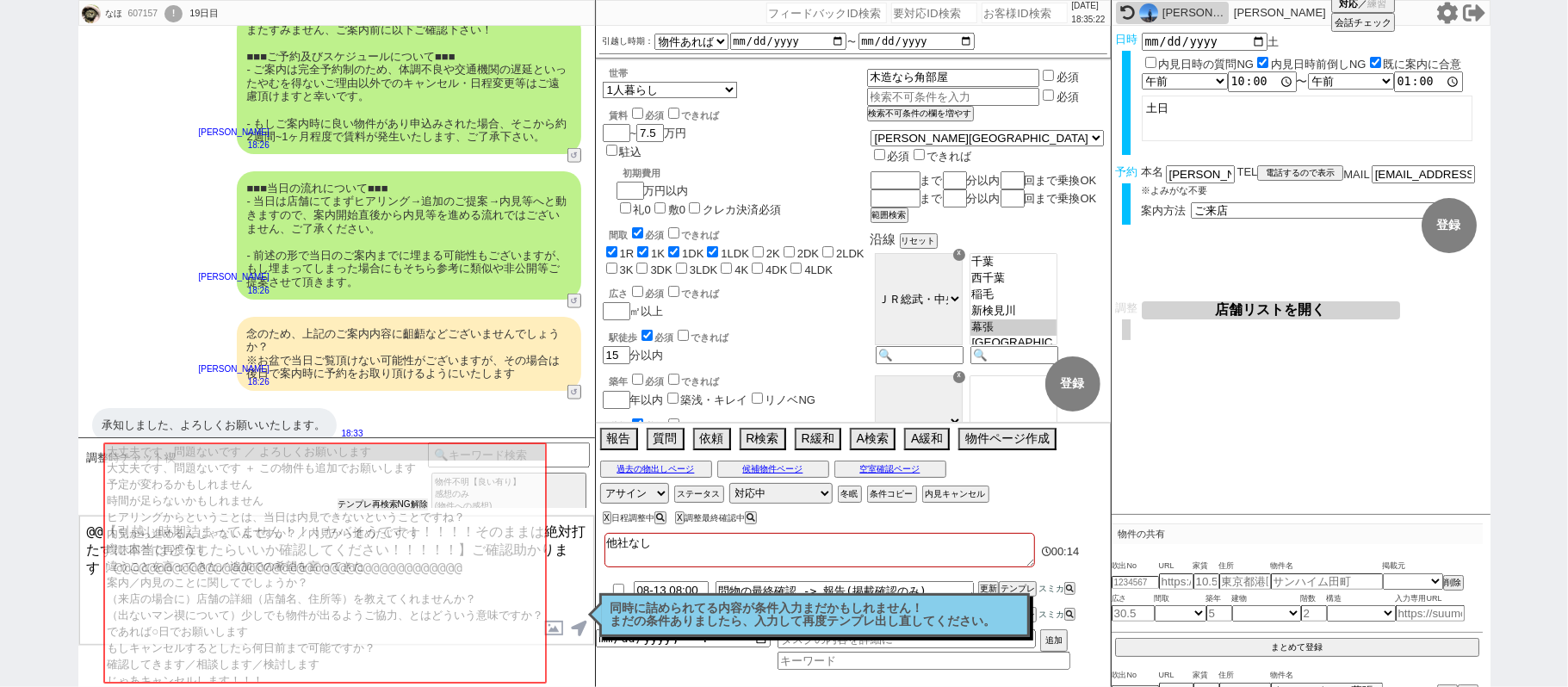
click at [413, 501] on button "テンプレ再検索NG解除" at bounding box center [382, 504] width 90 height 12
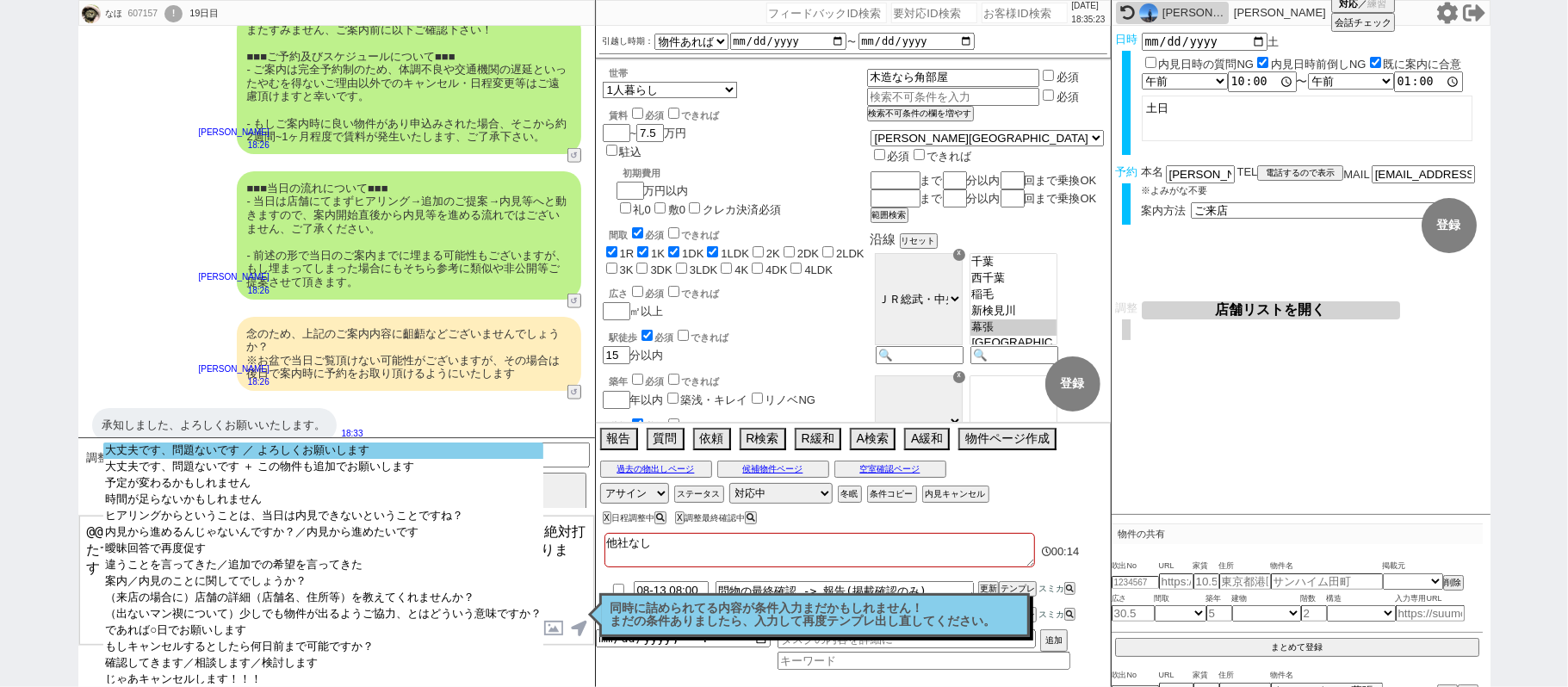
select select "大丈夫です、問題ないです ／ よろしくお願いします"
click at [393, 459] on option "大丈夫です、問題ないです ／ よろしくお願いします" at bounding box center [323, 467] width 440 height 16
select select
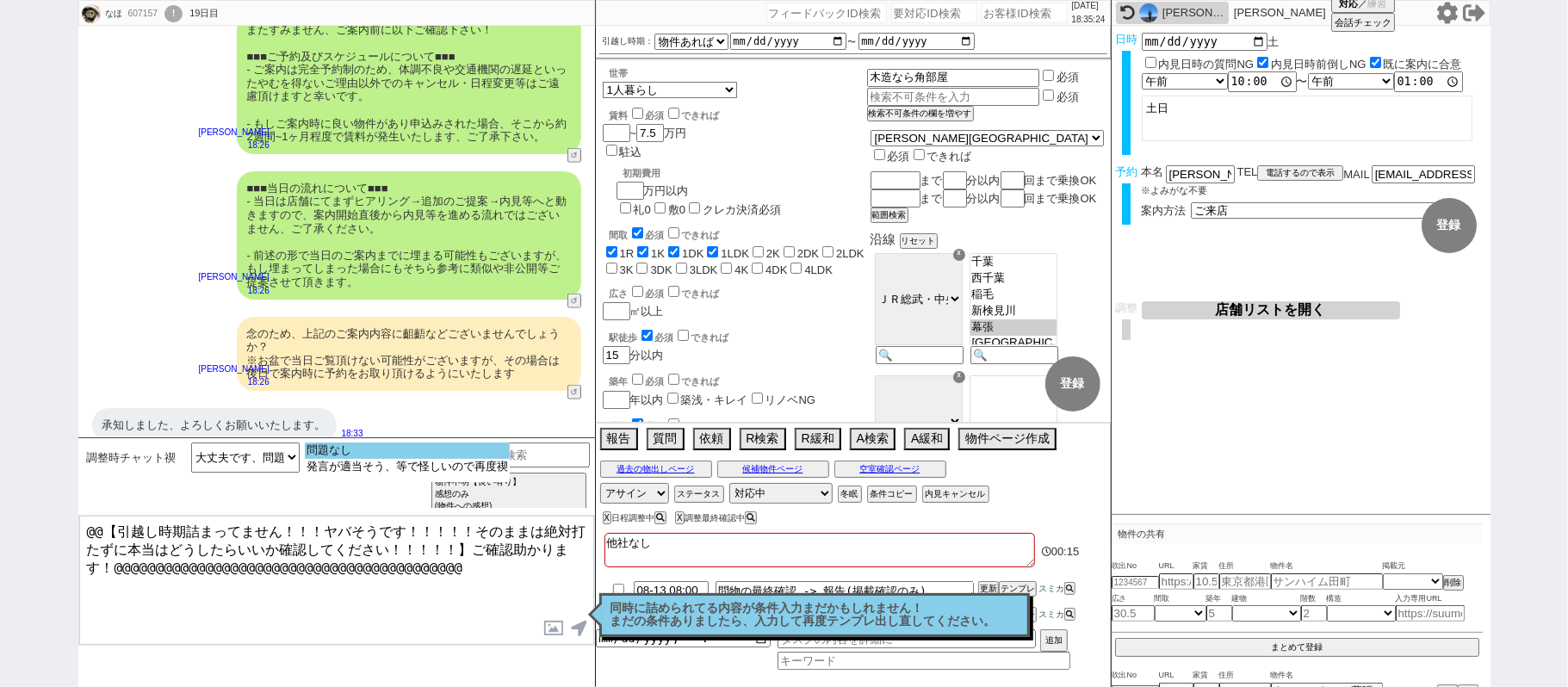
click at [358, 459] on option "問題なし" at bounding box center [407, 467] width 205 height 16
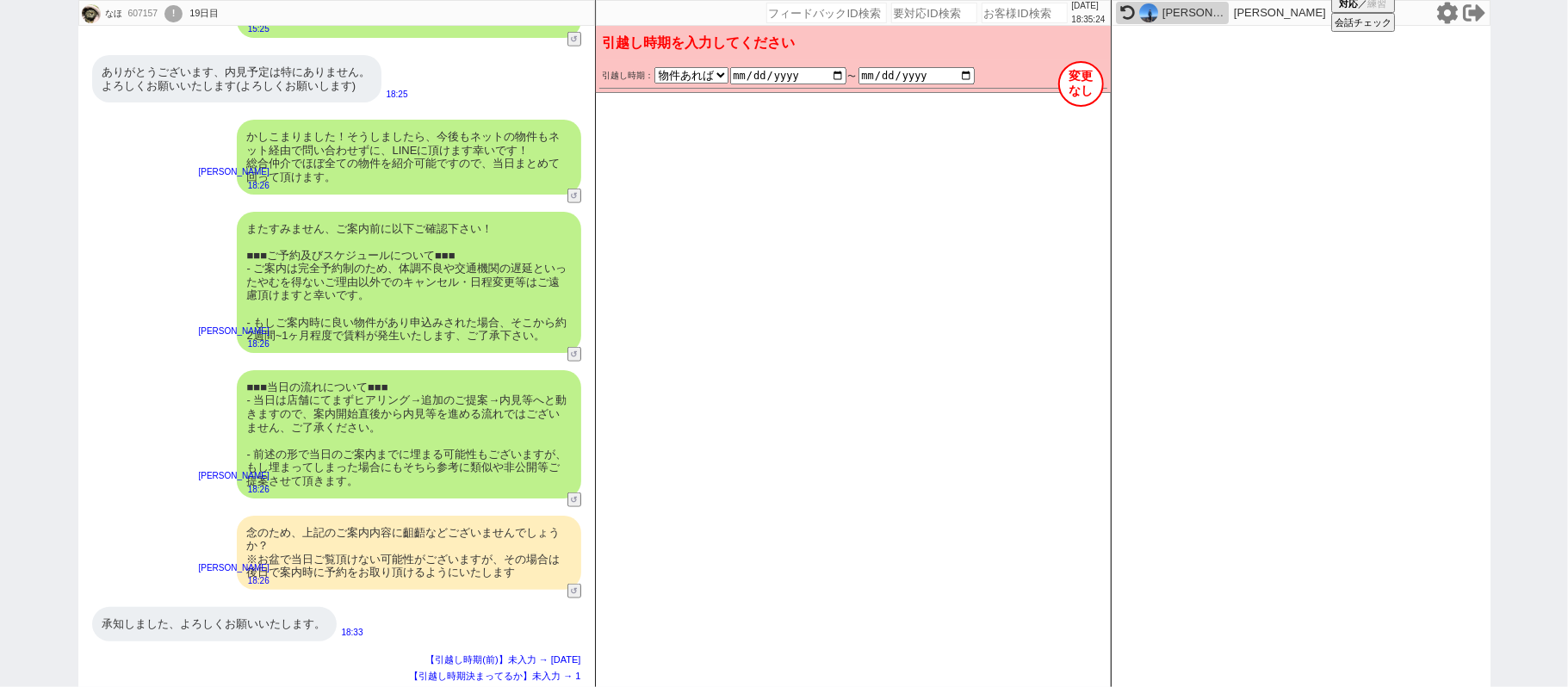
scroll to position [1144, 0]
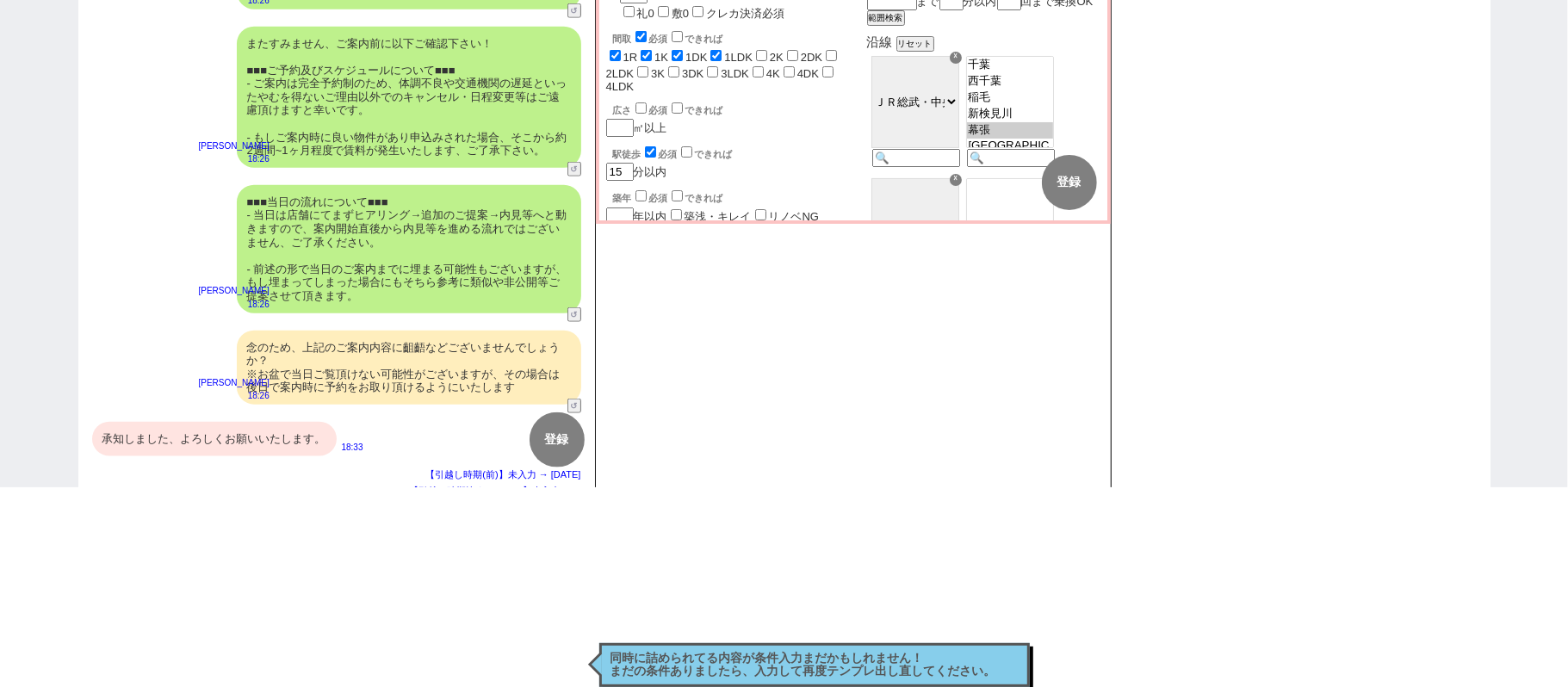
click at [290, 422] on div "承知しました、よろしくお願いいたします。" at bounding box center [214, 439] width 244 height 34
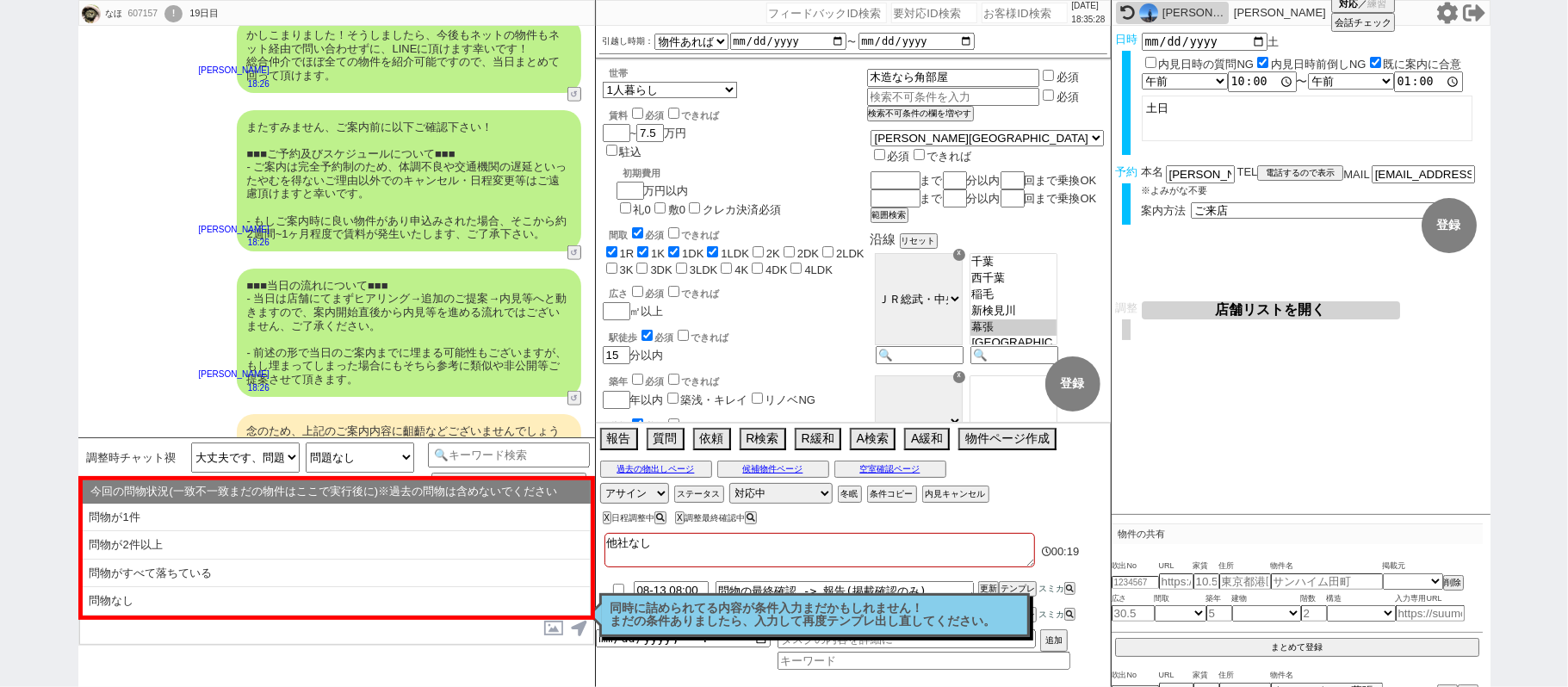
scroll to position [1128, 0]
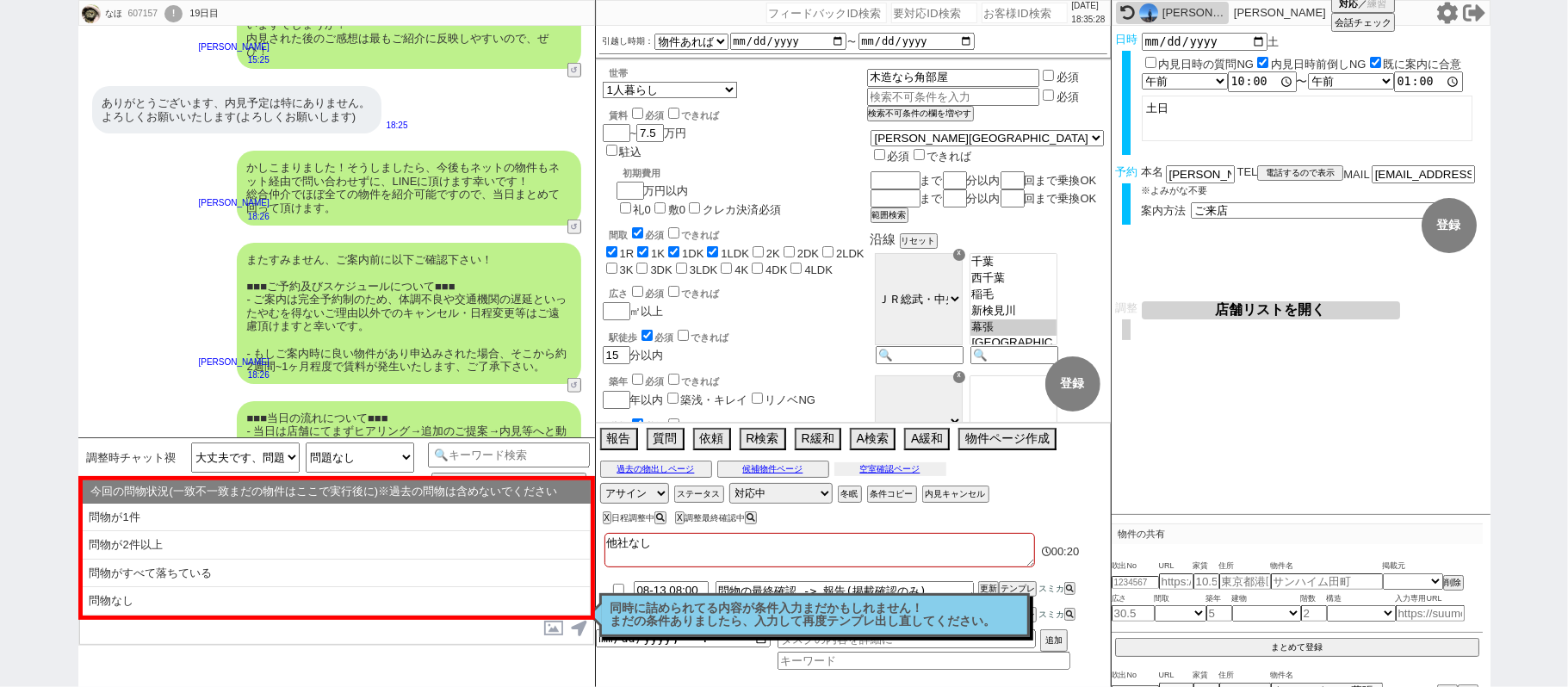
click at [873, 469] on button "空室確認ページ" at bounding box center [889, 469] width 112 height 13
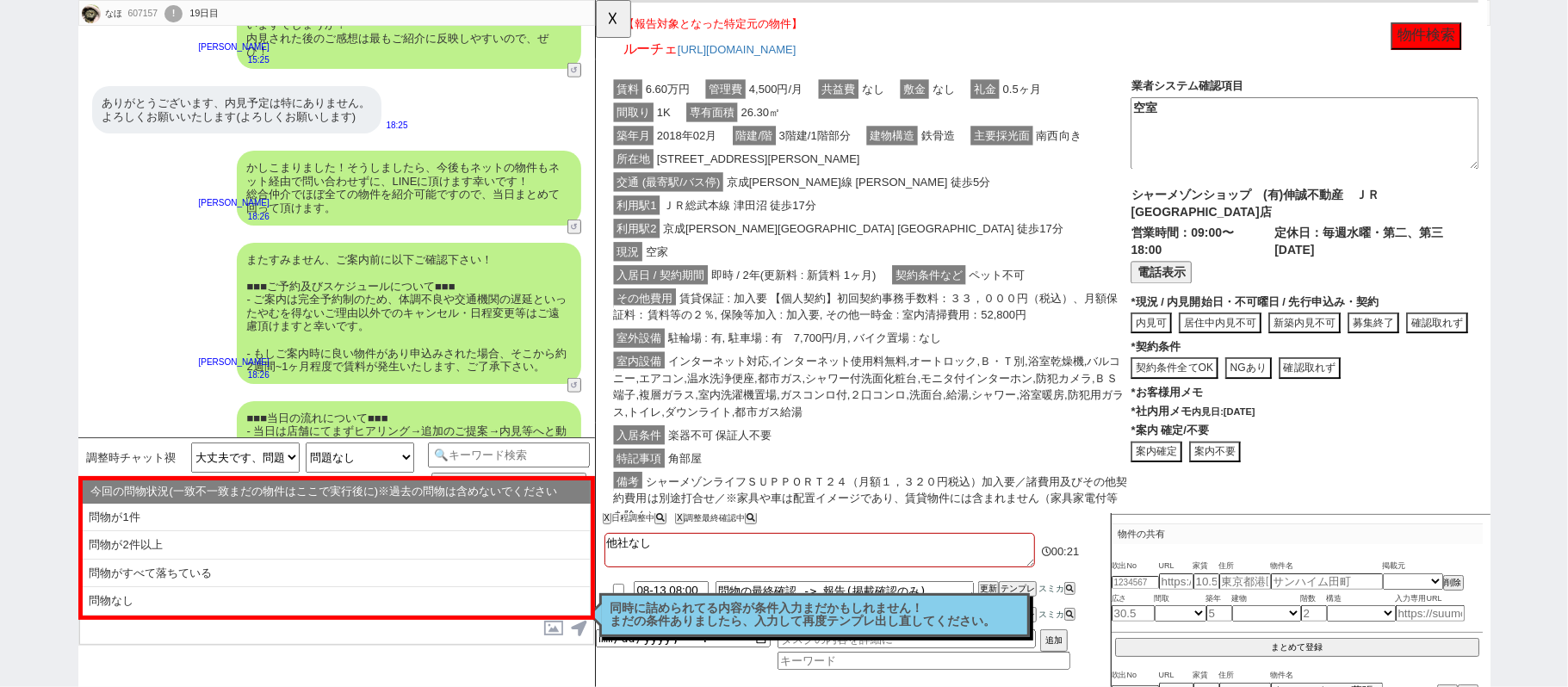
scroll to position [496, 0]
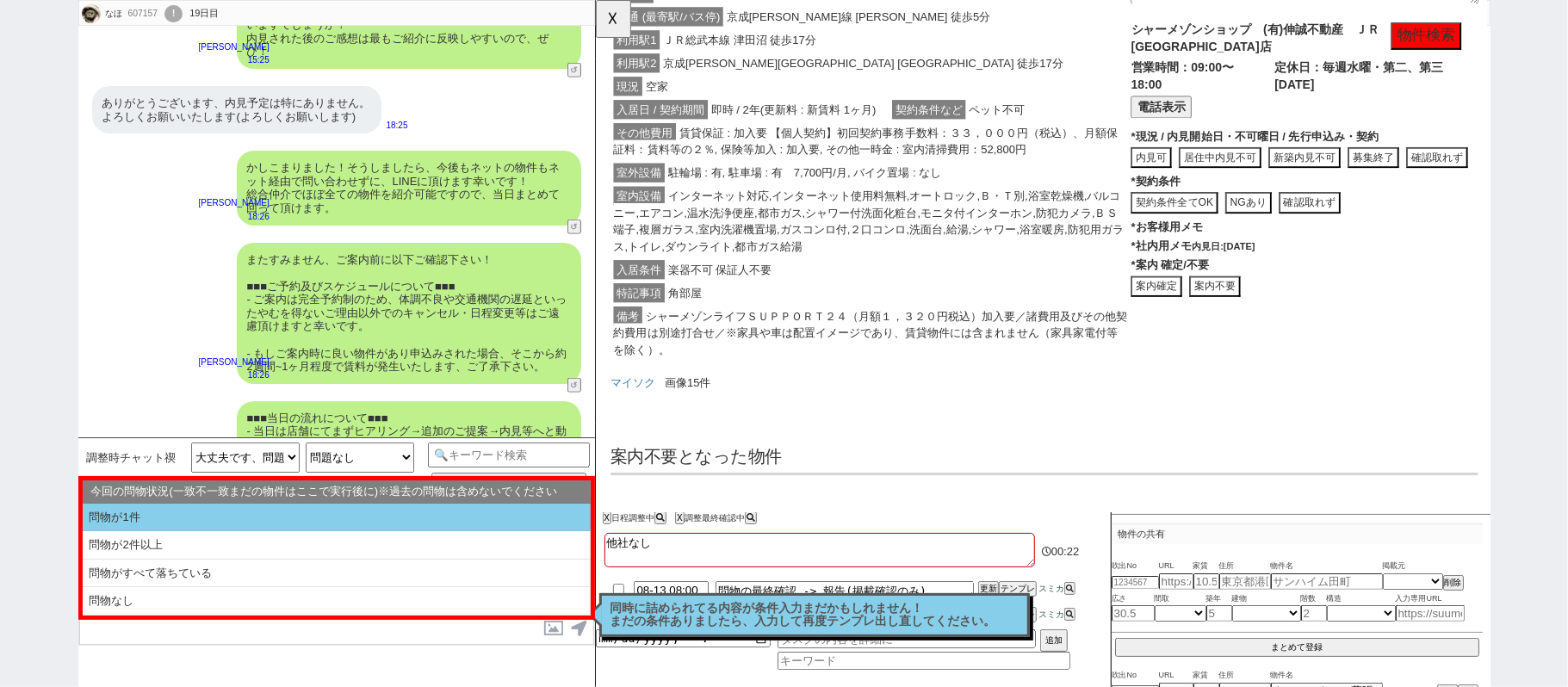
click at [365, 521] on li "問物が1件" at bounding box center [336, 518] width 508 height 29
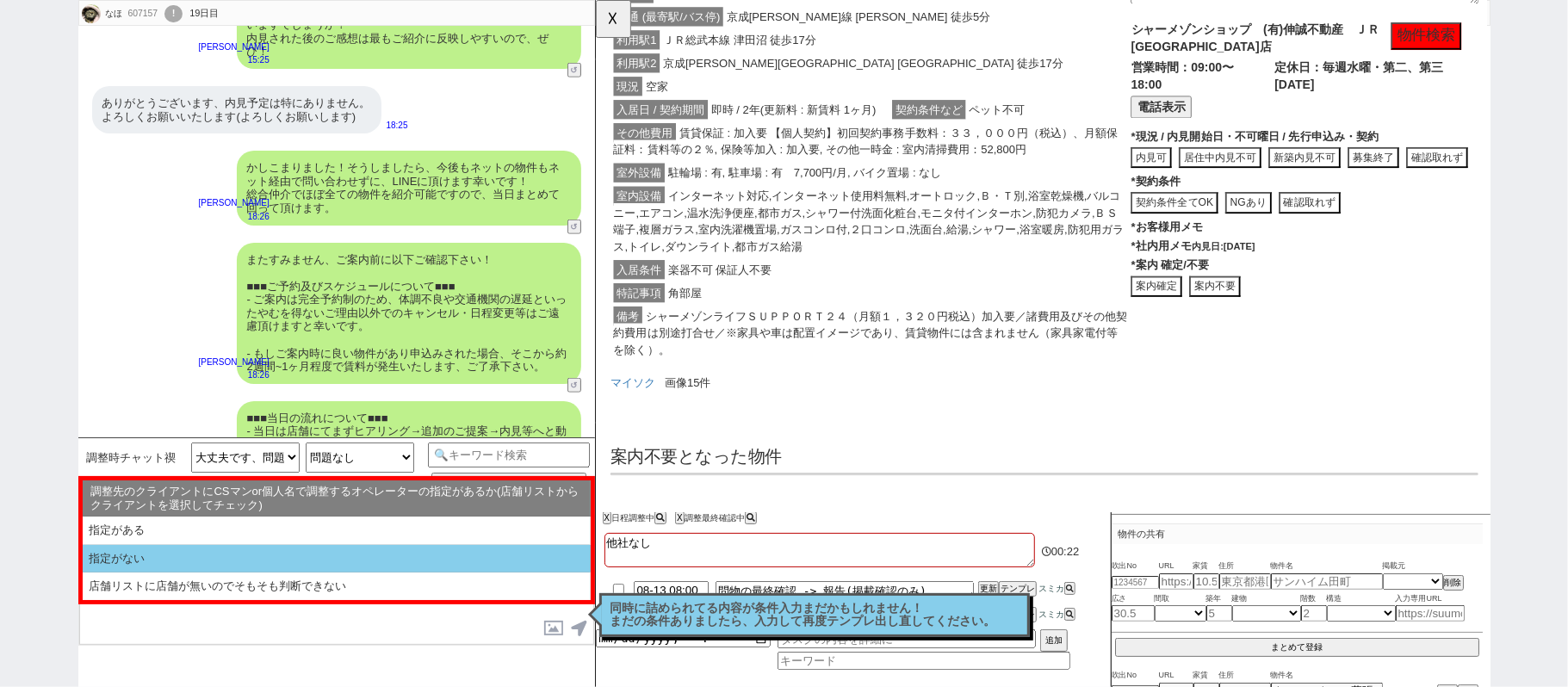
click at [355, 572] on li "指定がない" at bounding box center [336, 585] width 508 height 28
select select "問物が1件"
select select "指定がない"
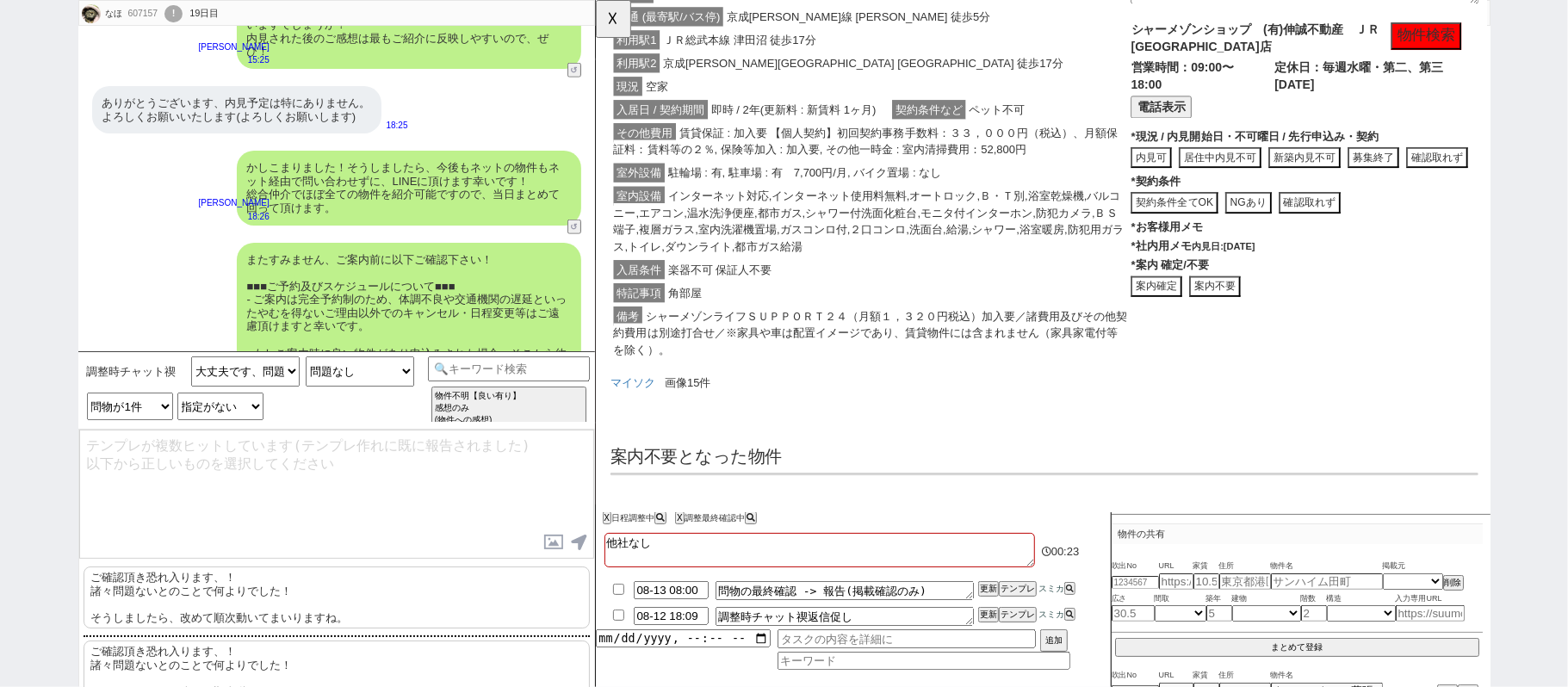
click at [303, 616] on p "ご確認頂き恐れ入ります、！ 諸々問題ないとのことで何よりでした！ そうしましたら、改めて順次動いてまいりますね。" at bounding box center [336, 597] width 506 height 62
type textarea "ご確認頂き恐れ入ります、！ 諸々問題ないとのことで何よりでした！ そうしましたら、改めて順次動いてまいりますね。"
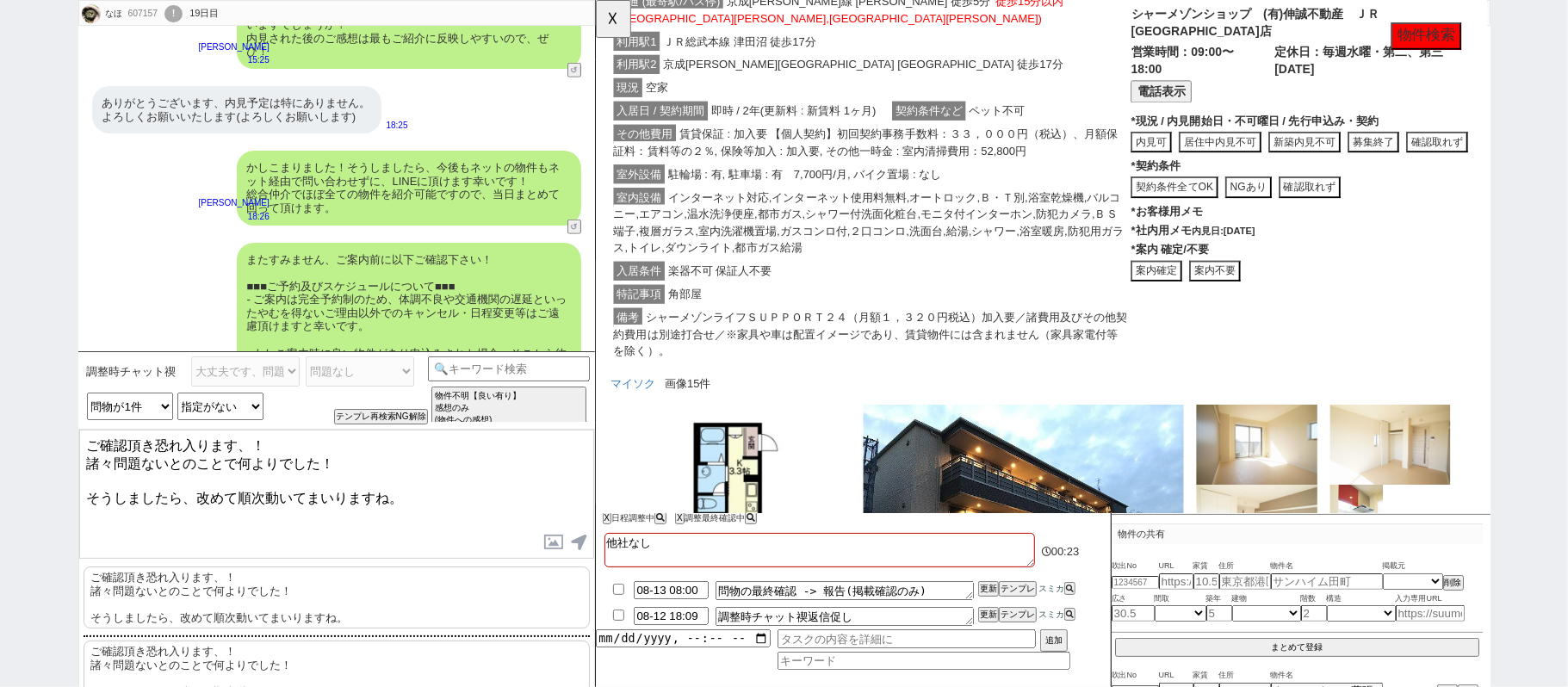
click at [350, 524] on textarea "ご確認頂き恐れ入ります、！ 諸々問題ないとのことで何よりでした！ そうしましたら、改めて順次動いてまいりますね。" at bounding box center [336, 493] width 515 height 129
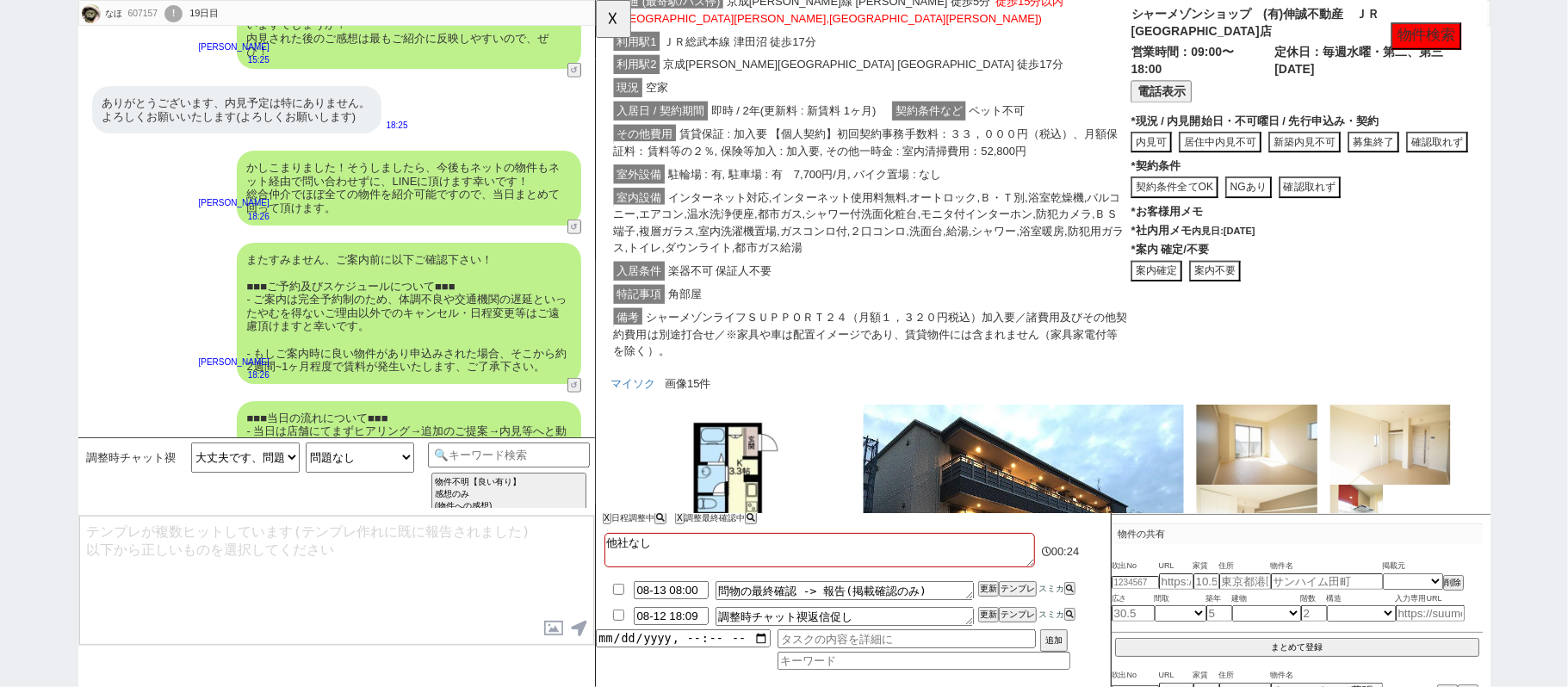
scroll to position [1265, 0]
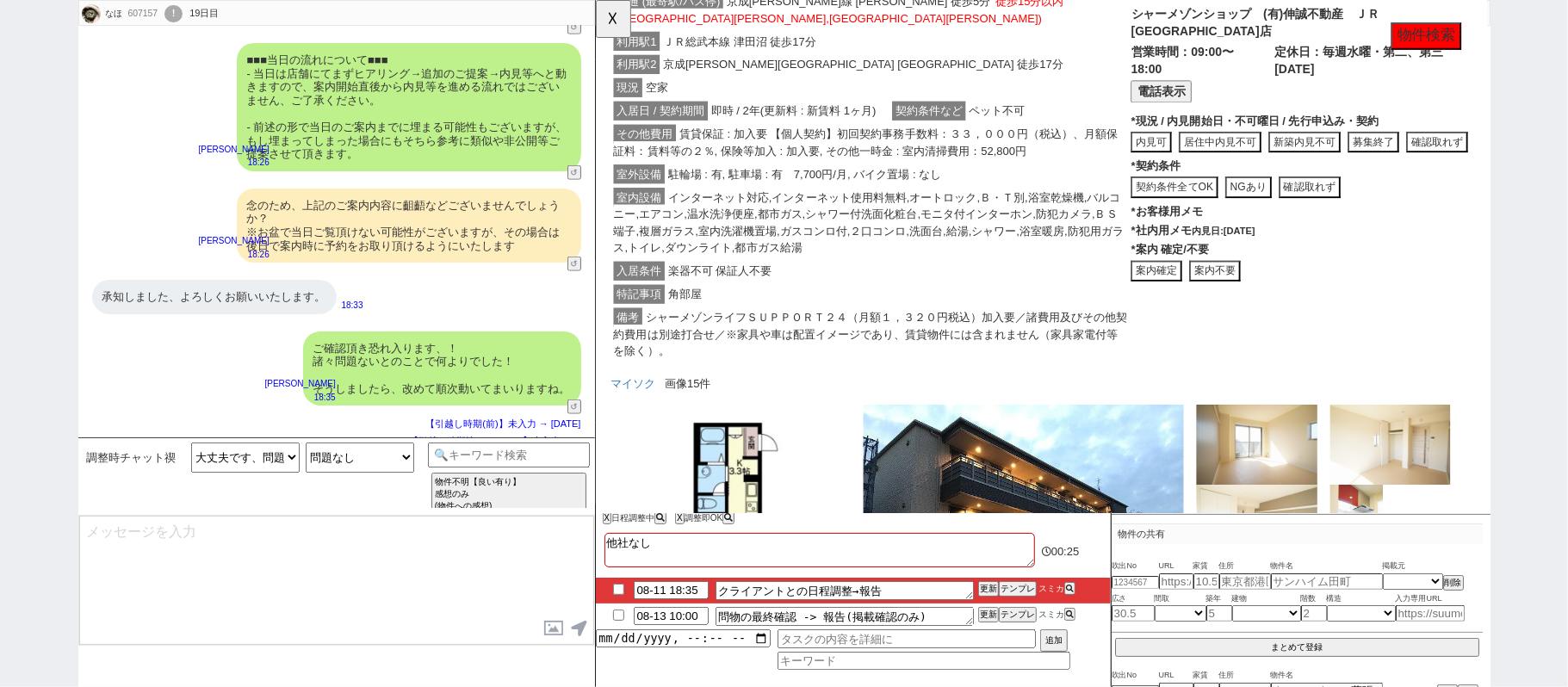
type textarea "@@【@@日程調整するシーンなので、このまま調整報告します。当該の調整ができない方であればそのままcmd+shift+Kで次に進んでください！！(当該の調整が…"
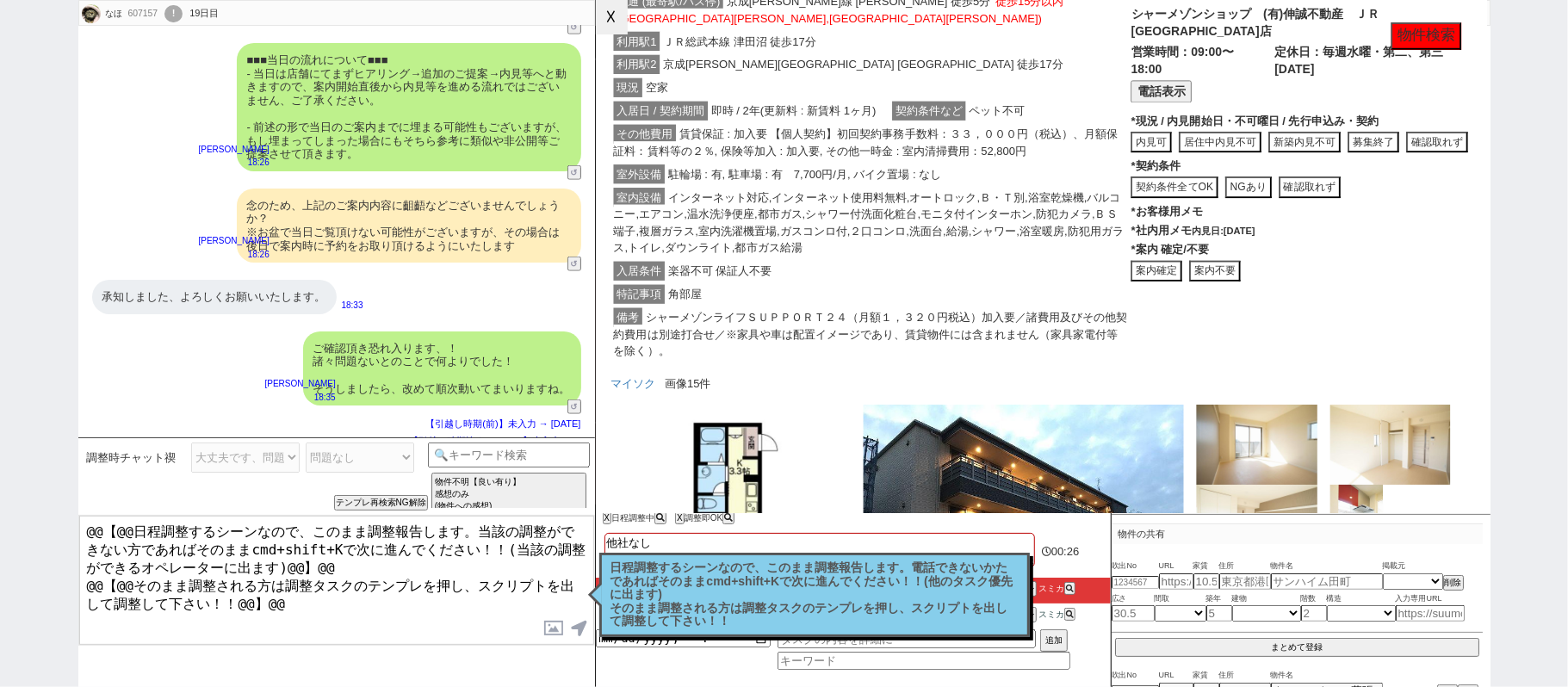
click at [614, 29] on button "☓" at bounding box center [611, 17] width 32 height 34
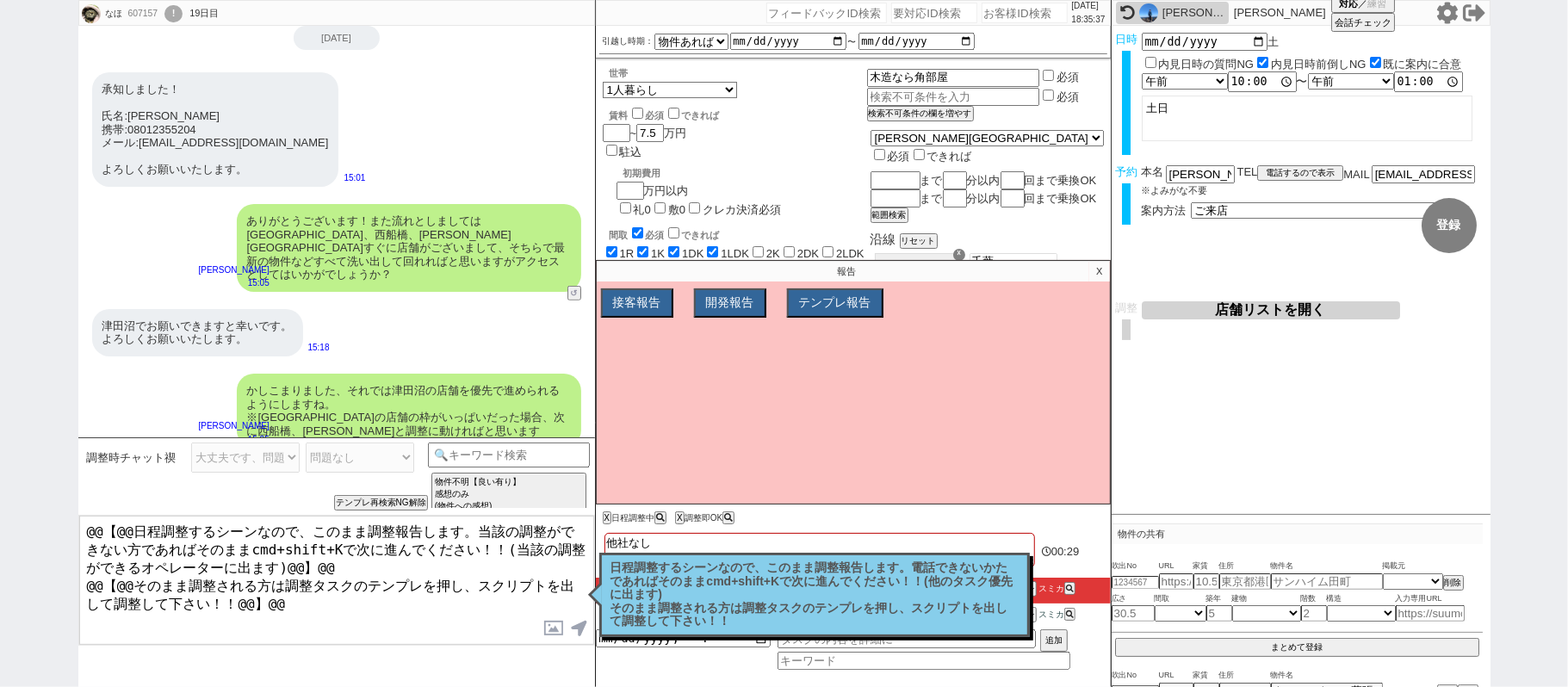
scroll to position [346, 0]
click at [1089, 269] on p "X" at bounding box center [1098, 271] width 20 height 21
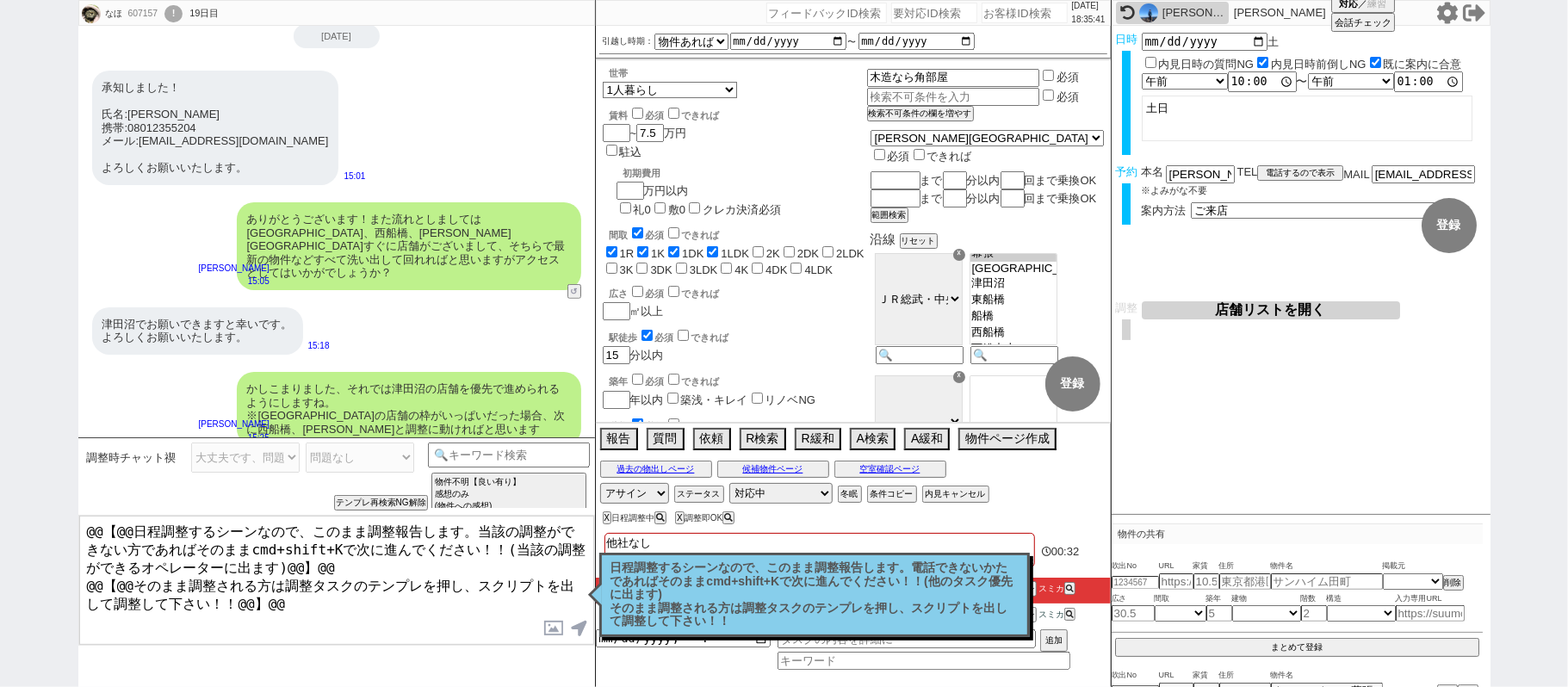
scroll to position [114, 0]
click at [1209, 315] on button "店舗リストを開く" at bounding box center [1271, 309] width 259 height 18
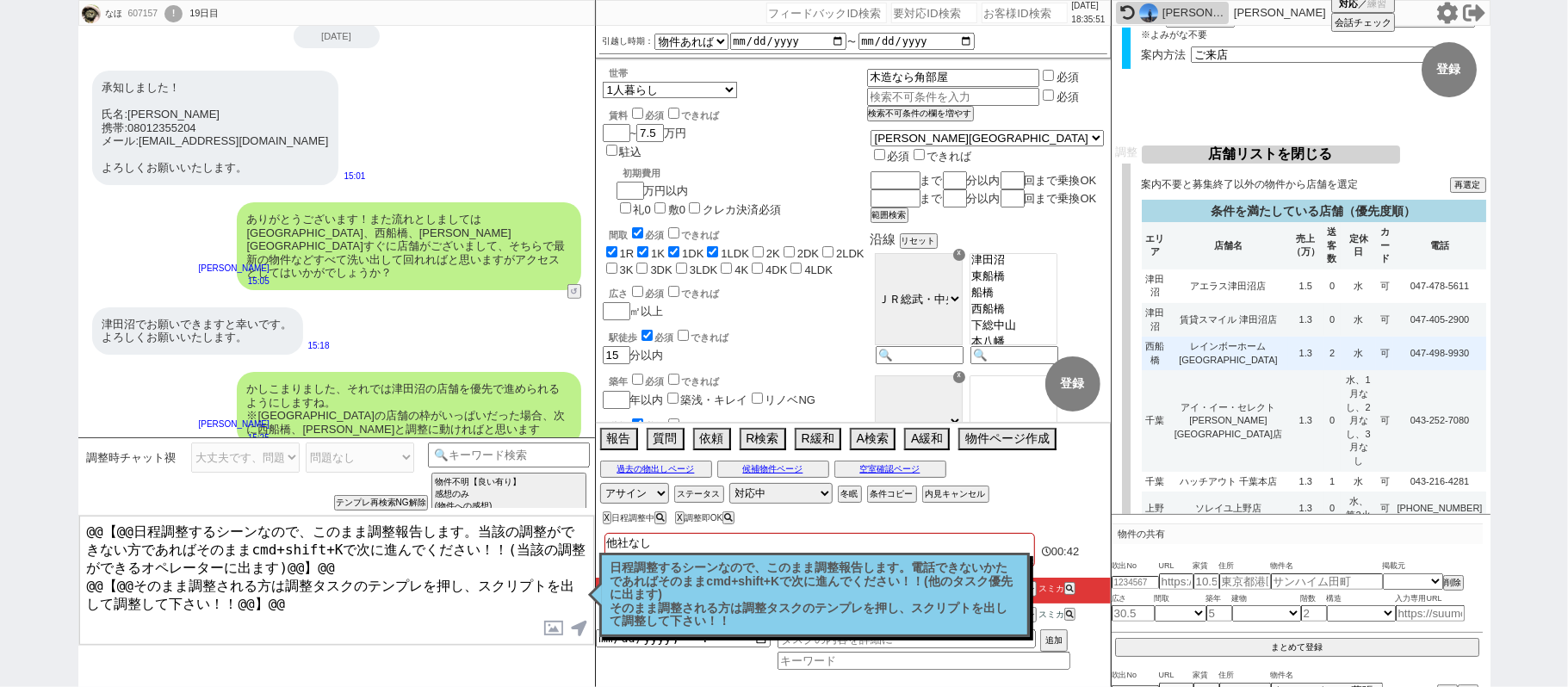
scroll to position [186, 0]
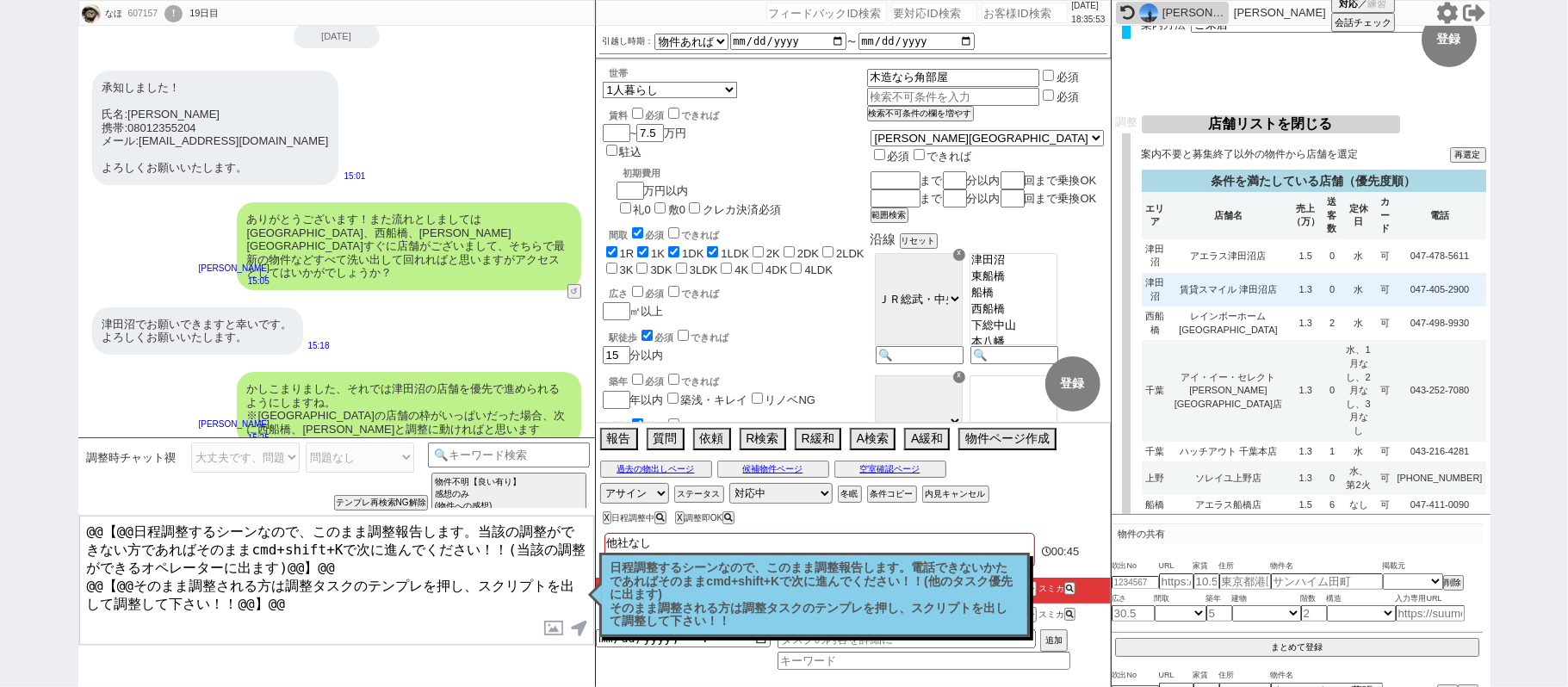
click at [1288, 290] on td "1.3" at bounding box center [1305, 289] width 35 height 34
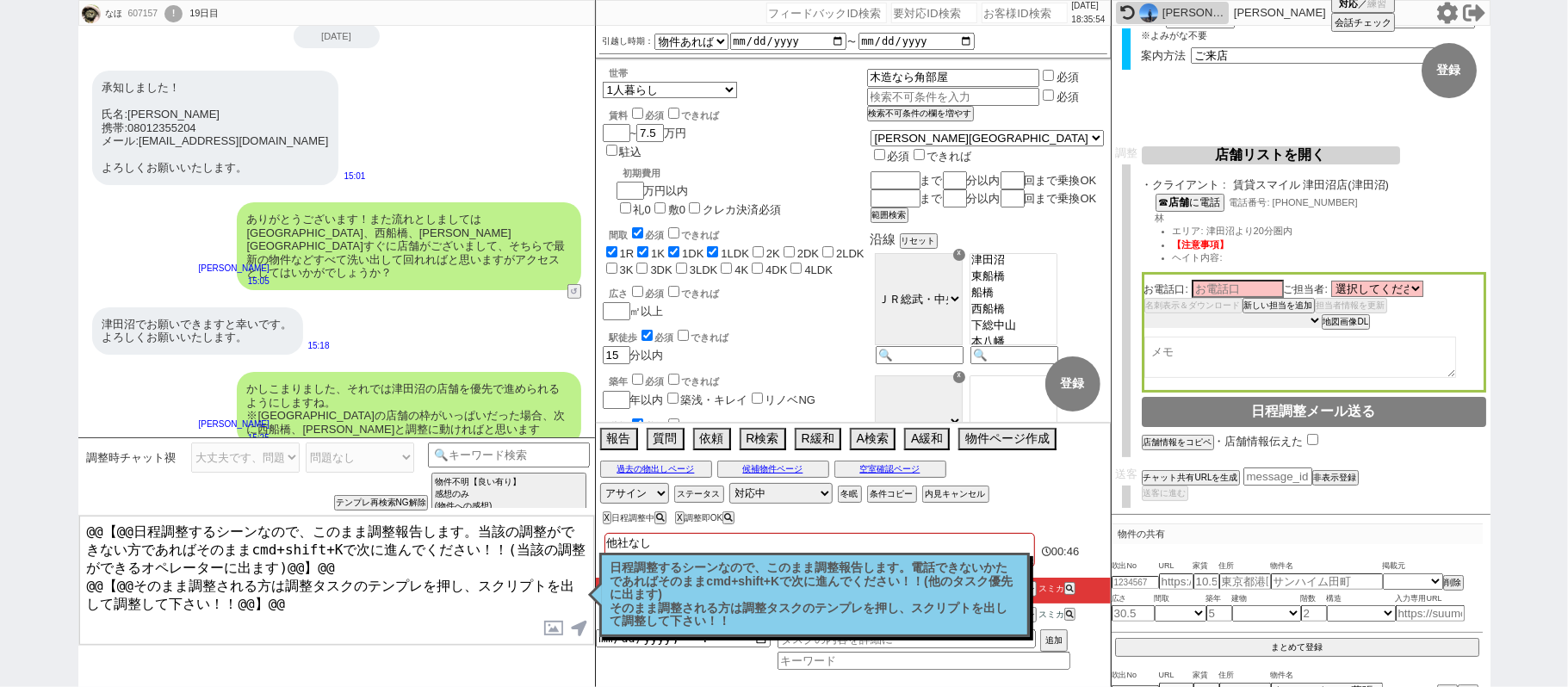
click at [1288, 318] on select "未定 希望で最短でOK 最短以外でOK 日程がNG(直近で別日提案可) 日程がNG(直近はNG) お客様ごとNG 折返し待ち 店舗が定休/終業後で連絡取れず" at bounding box center [1233, 320] width 177 height 14
select select "0"
click at [1144, 314] on select "未定 希望で最短でOK 最短以外でOK 日程がNG(直近で別日提案可) 日程がNG(直近はNG) お客様ごとNG 折返し待ち 店舗が定休/終業後で連絡取れず" at bounding box center [1233, 320] width 177 height 14
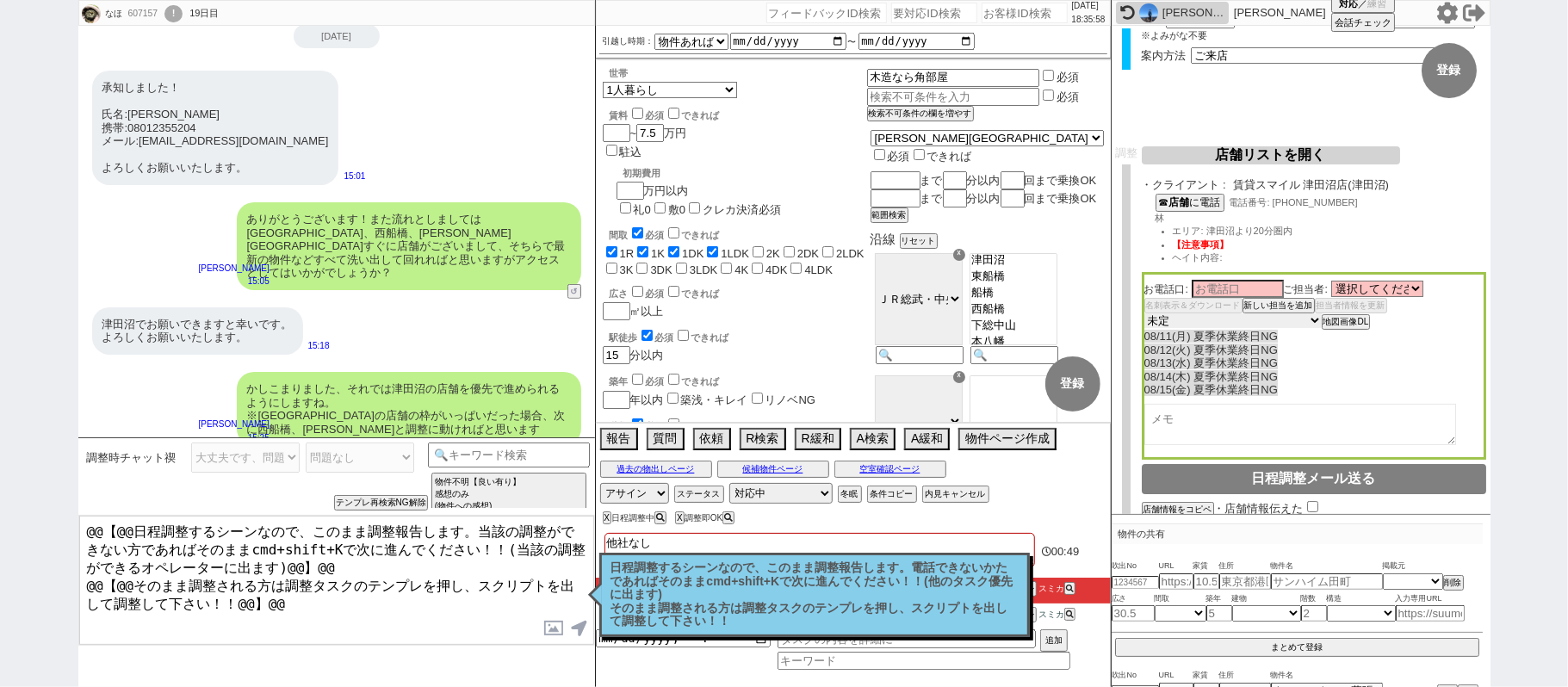
click at [1179, 322] on select "未定 希望で最短でOK 最短以外でOK 日程がNG(直近で別日提案可) 日程がNG(直近はNG) お客様ごとNG 折返し待ち 店舗が定休/終業後で連絡取れず" at bounding box center [1233, 320] width 177 height 14
select select "10"
click at [1144, 314] on select "未定 希望で最短でOK 最短以外でOK 日程がNG(直近で別日提案可) 日程がNG(直近はNG) お客様ごとNG 折返し待ち 店舗が定休/終業後で連絡取れず" at bounding box center [1233, 320] width 177 height 14
click at [1197, 427] on textarea at bounding box center [1300, 424] width 311 height 41
type textarea "定休"
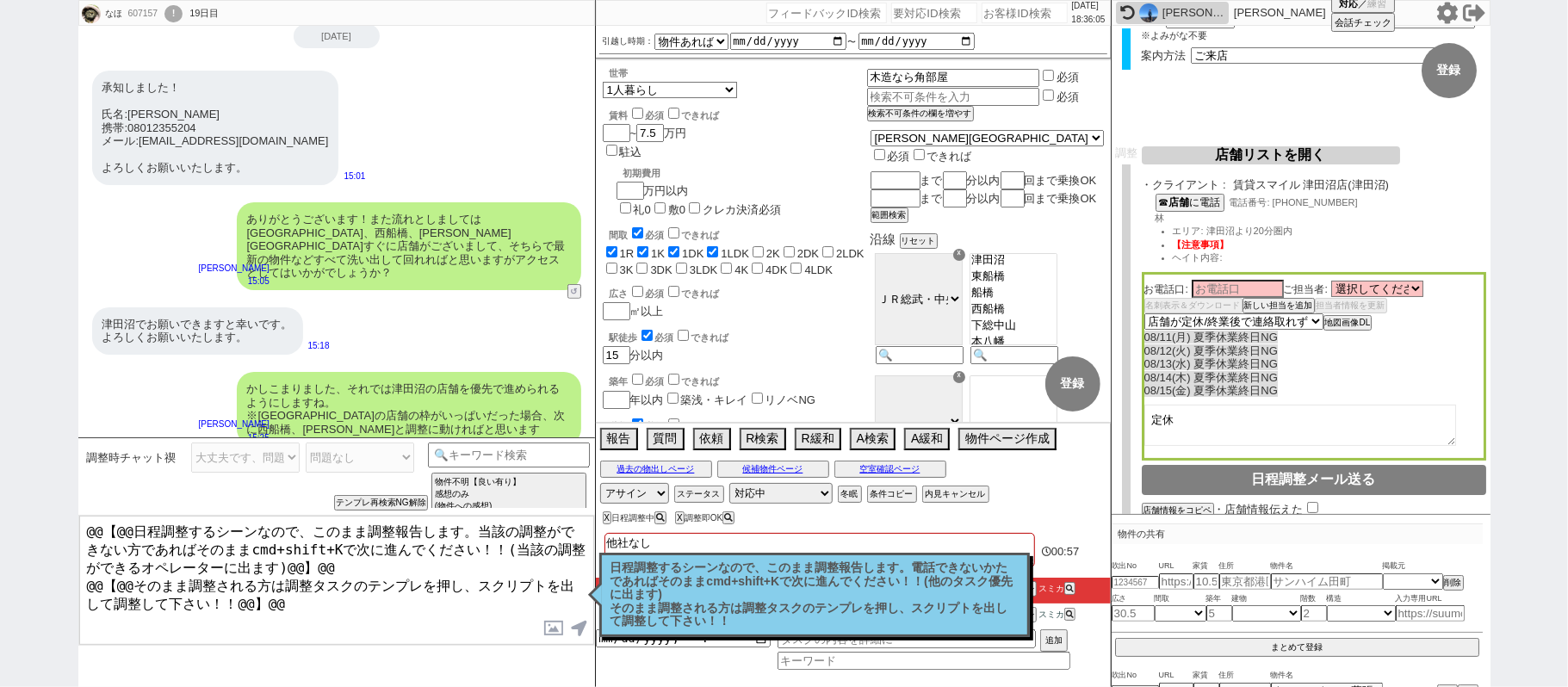
click at [1266, 156] on button "店舗リストを開く" at bounding box center [1271, 155] width 259 height 18
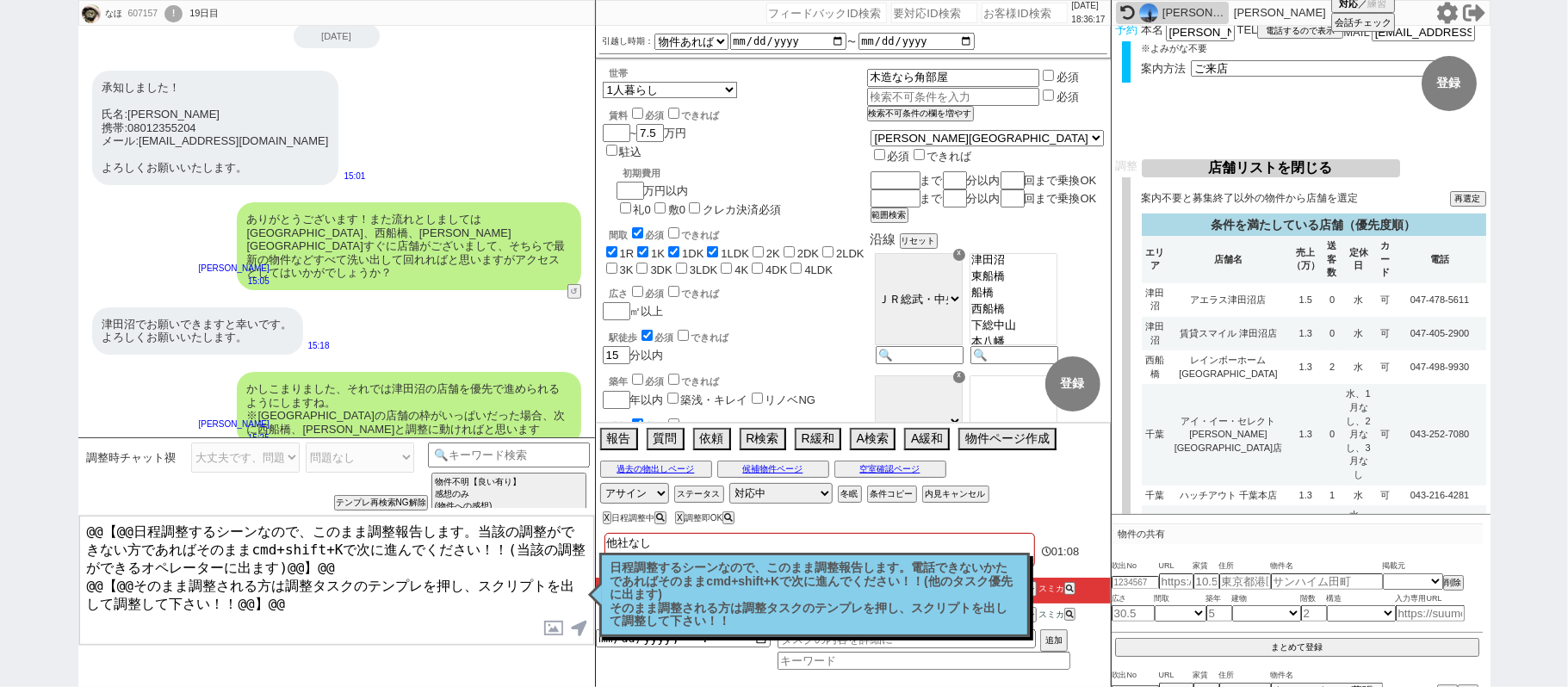
scroll to position [141, 0]
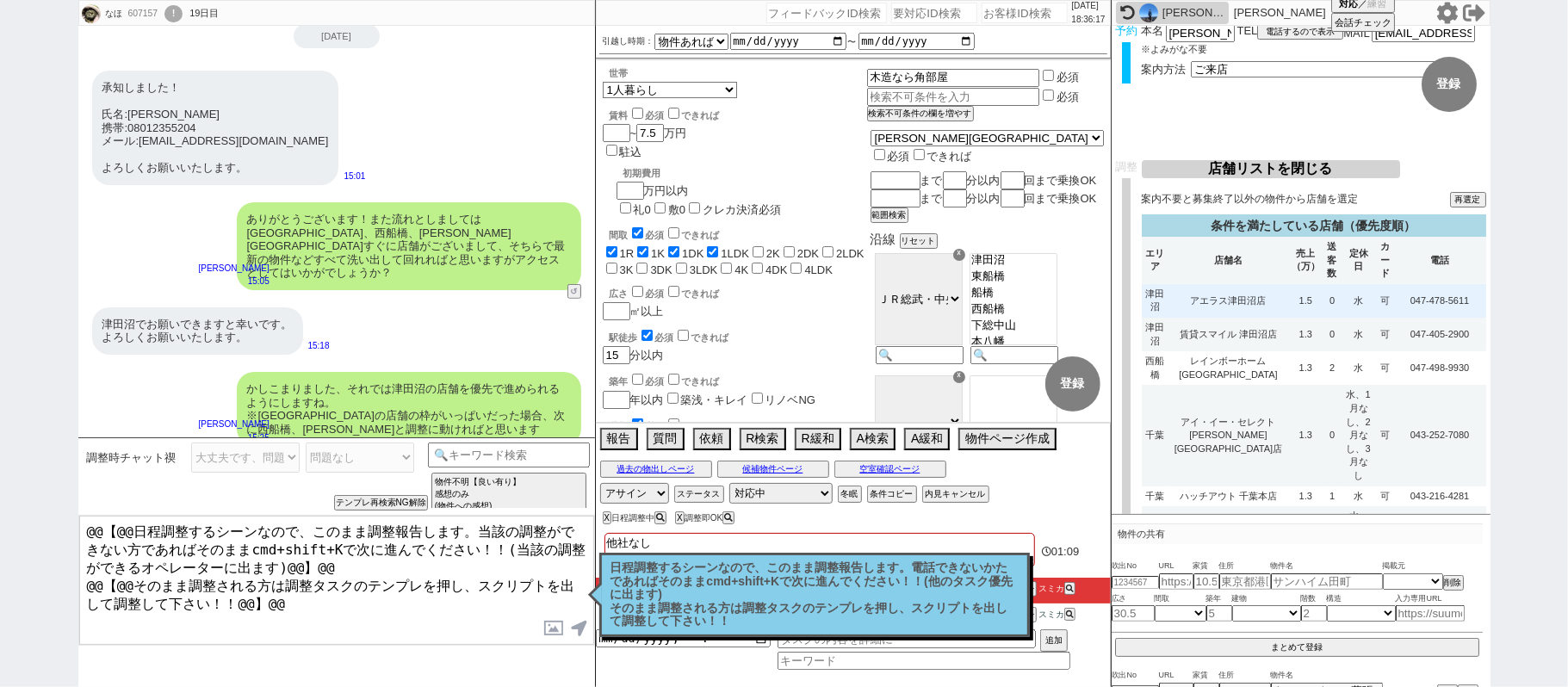
click at [1250, 290] on td "アエラス津田沼店" at bounding box center [1228, 300] width 120 height 34
select select
select select "10"
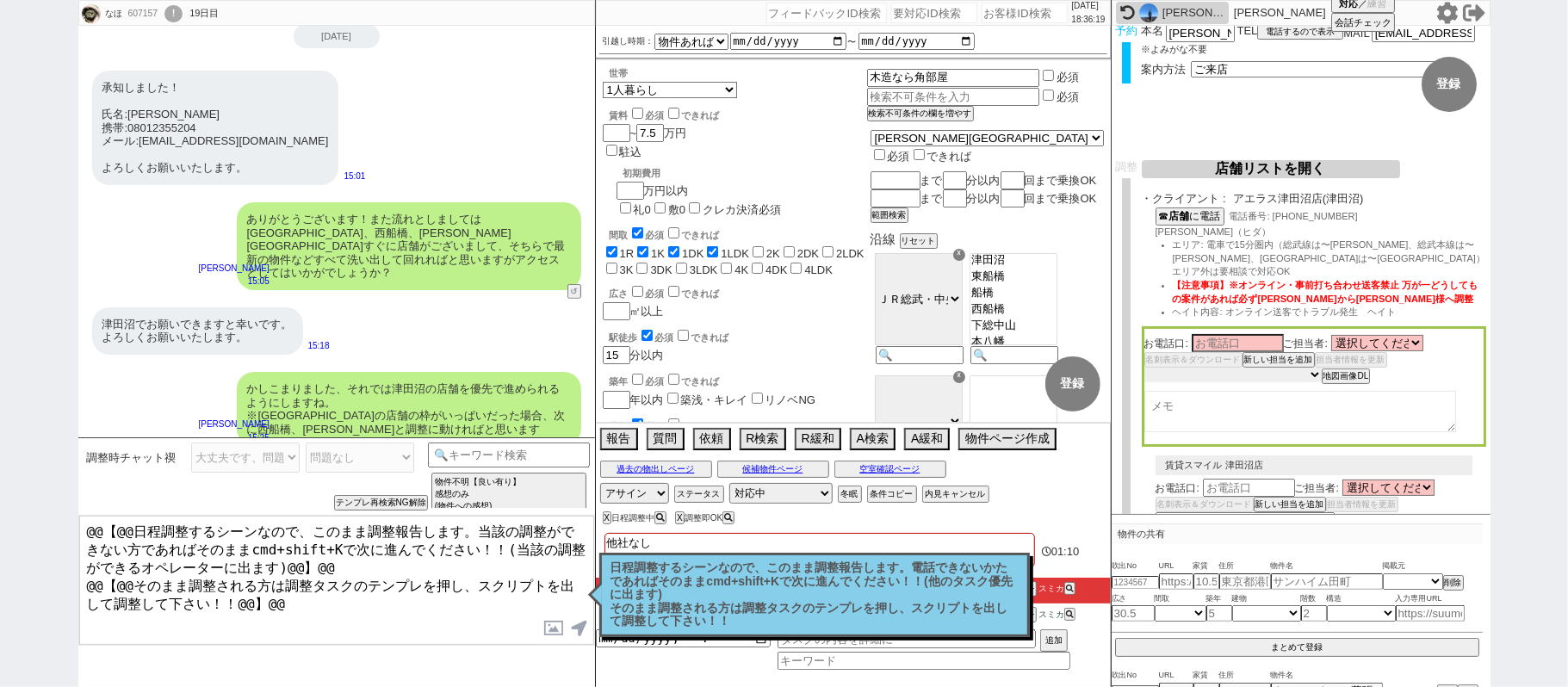
click at [1254, 368] on select "未定 希望で最短でOK 最短以外でOK 日程がNG(直近で別日提案可) 日程がNG(直近はNG) お客様ごとNG 折返し待ち 店舗が定休/終業後で連絡取れず" at bounding box center [1233, 375] width 177 height 14
select select "0"
click at [1144, 368] on select "未定 希望で最短でOK 最短以外でOK 日程がNG(直近で別日提案可) 日程がNG(直近はNG) お客様ごとNG 折返し待ち 店舗が定休/終業後で連絡取れず" at bounding box center [1233, 375] width 177 height 14
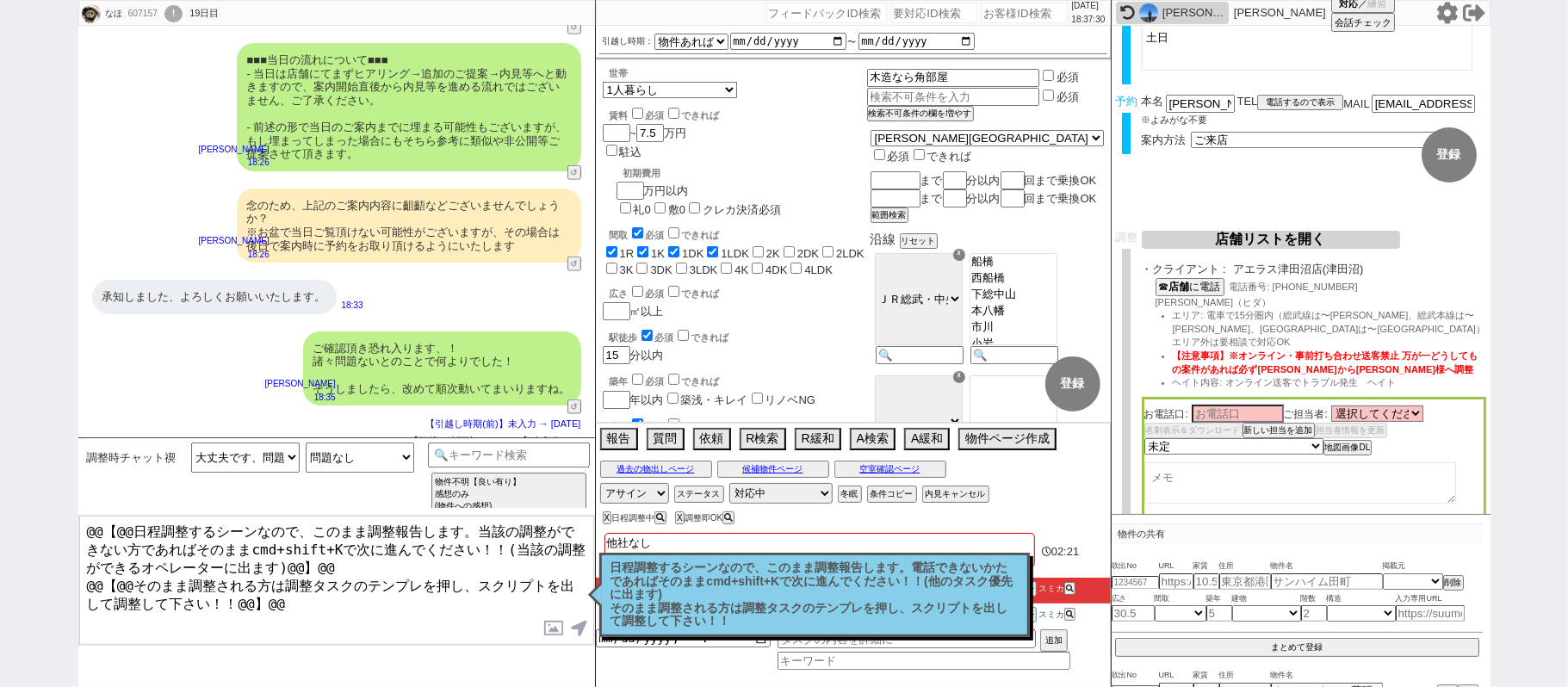
scroll to position [0, 0]
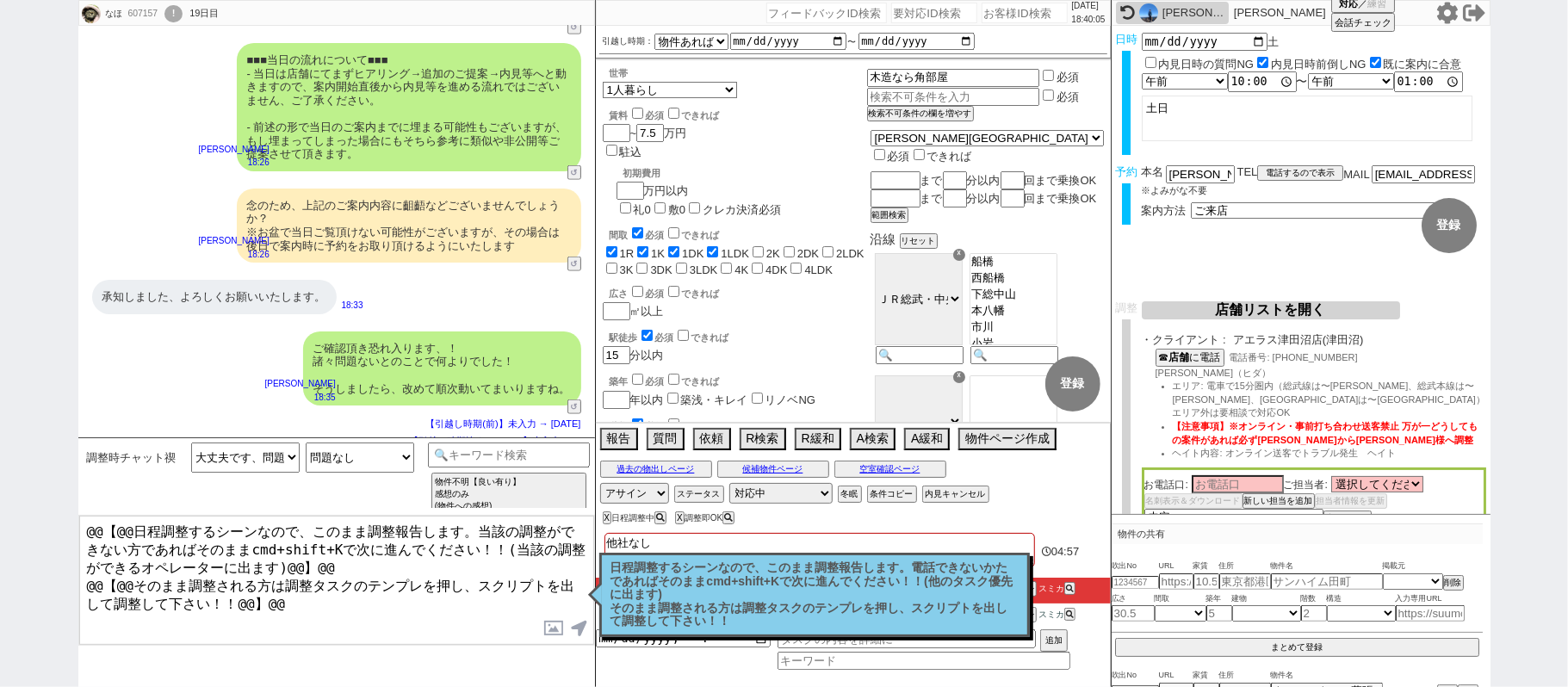
select select
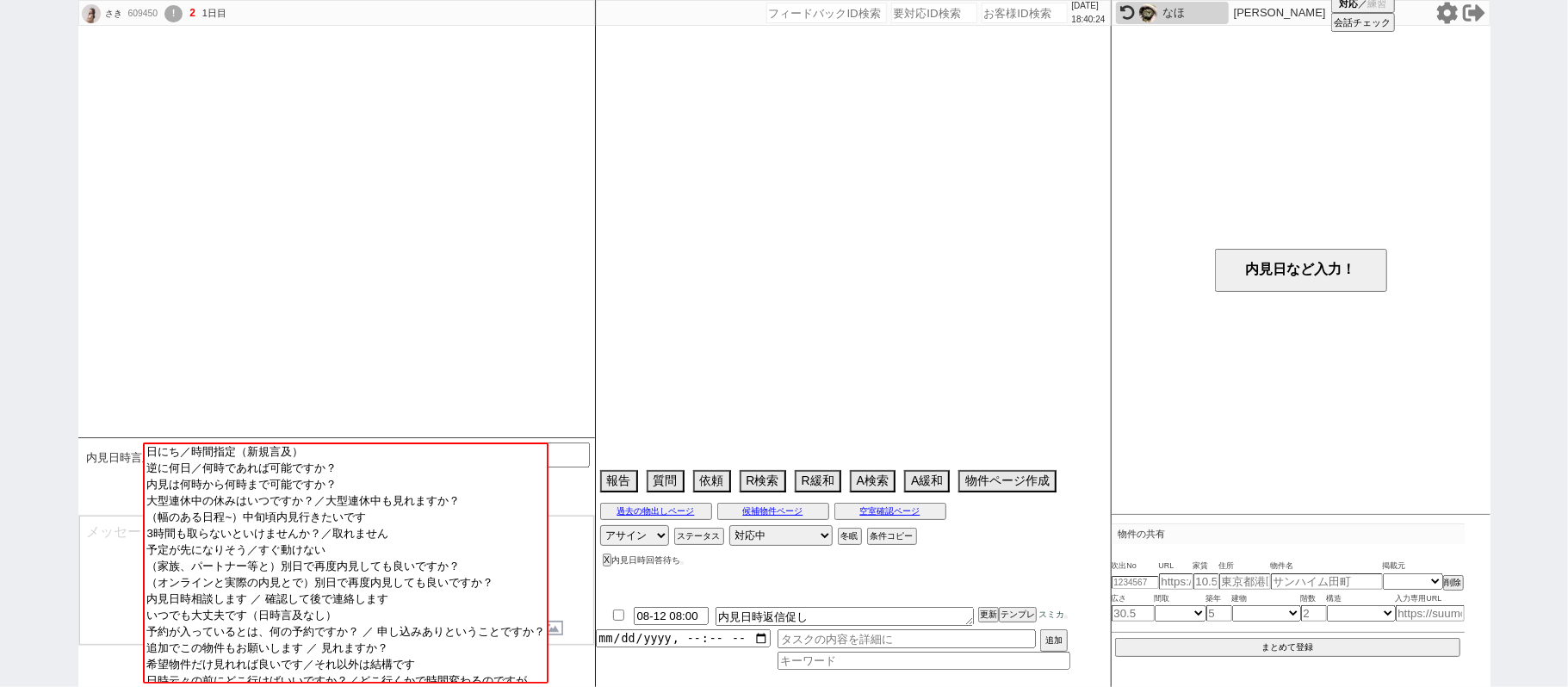
select select "2025"
select select "9"
select select "35"
select select "1"
select select "23"
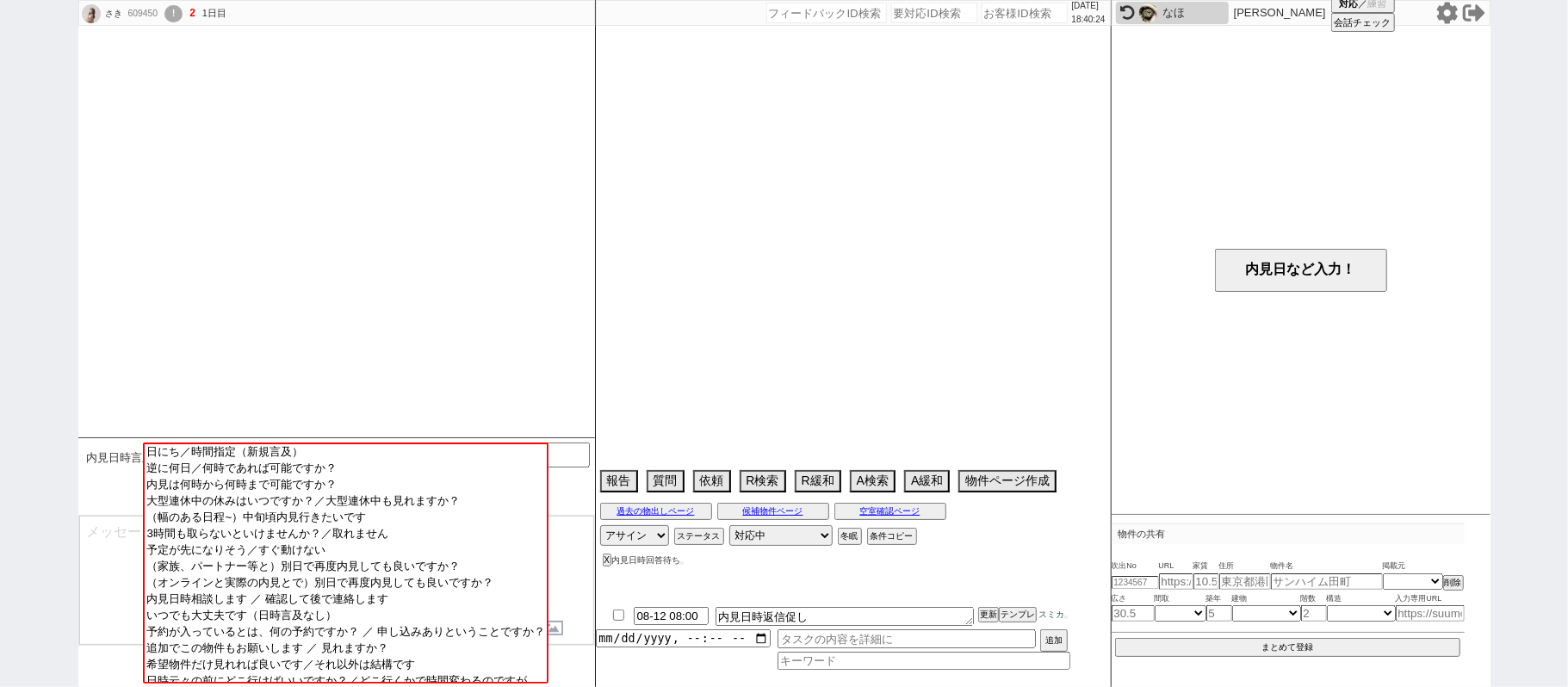
select select "723"
select select "75"
select select "14"
select select "816"
select select "57"
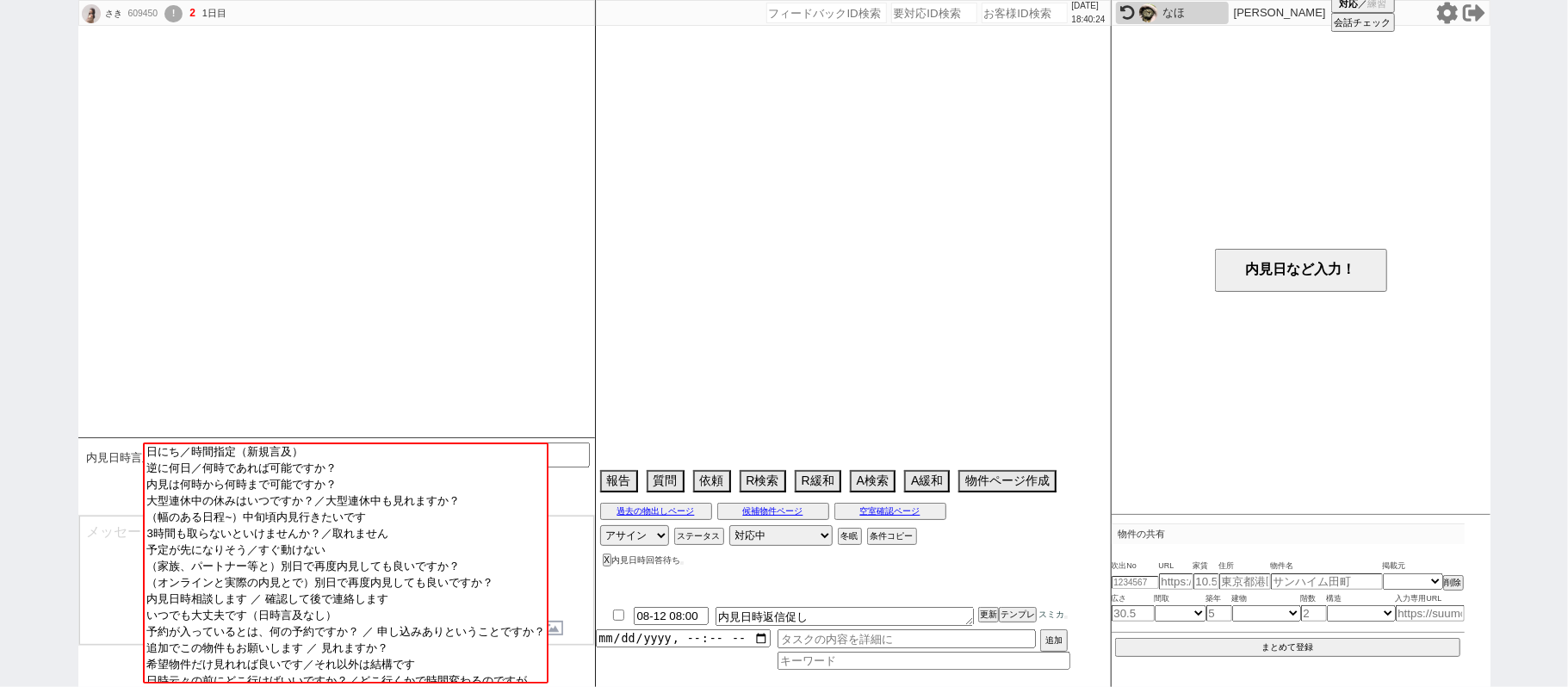
select select "60"
select select "62"
select select "70"
select select "1679"
select select "64"
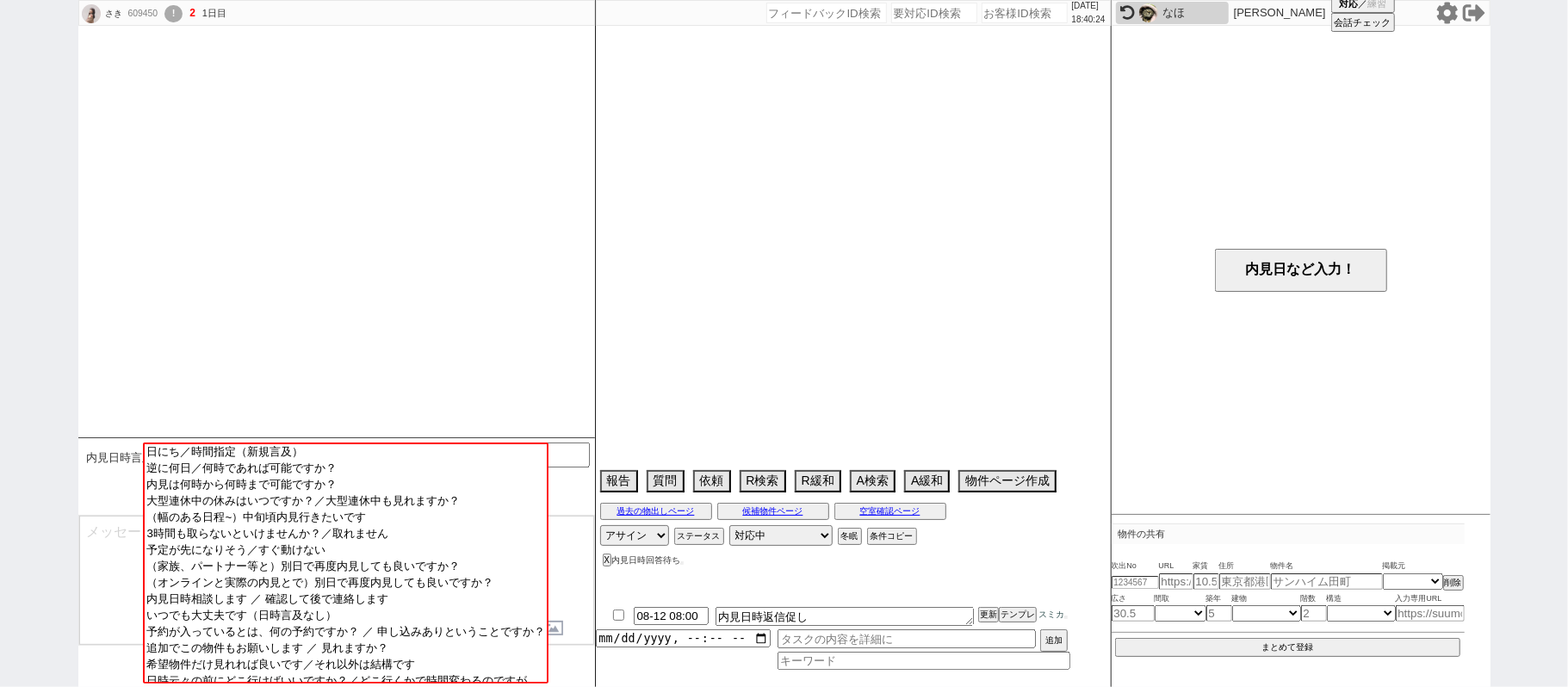
select select "69"
select select "65"
select select "1581"
select select "67"
select select "59"
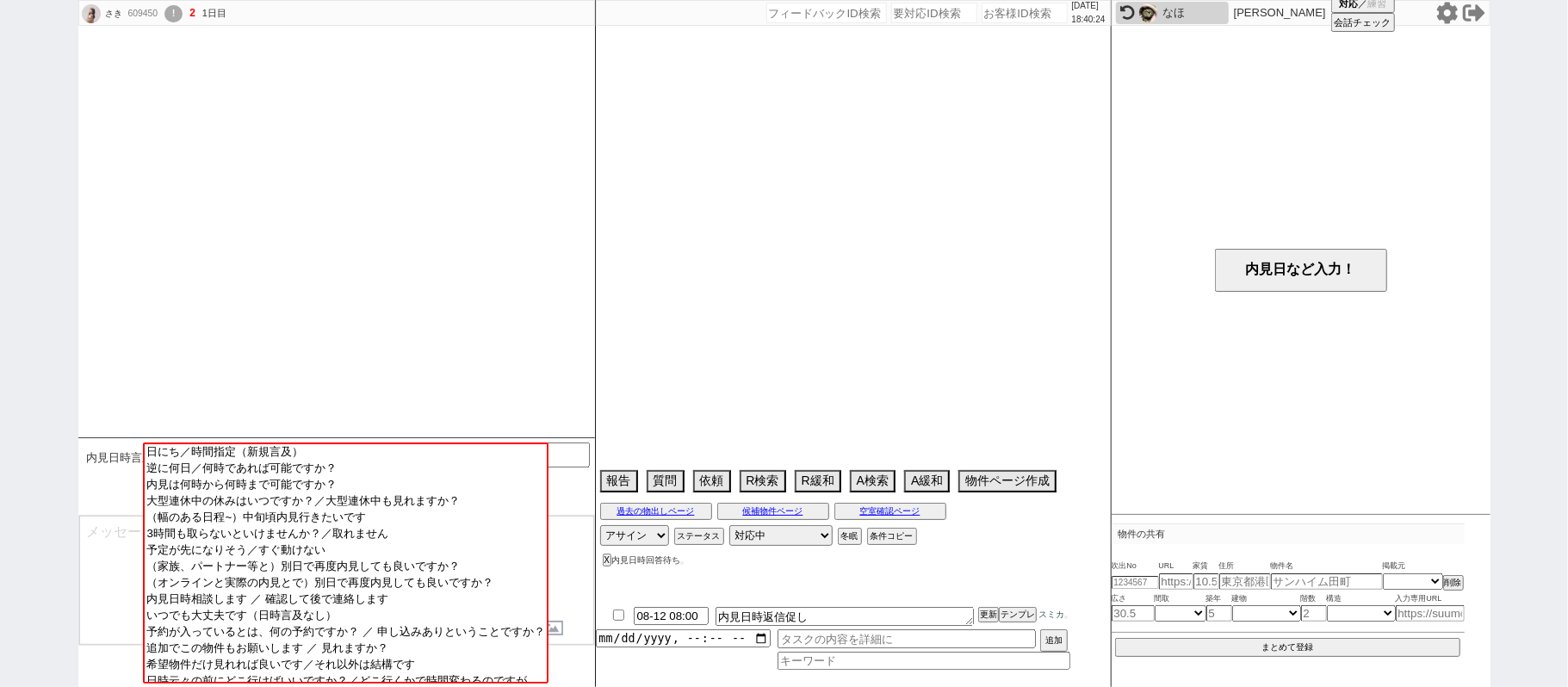
select select "63"
select select "71"
select select "52"
select select "74"
select select "50"
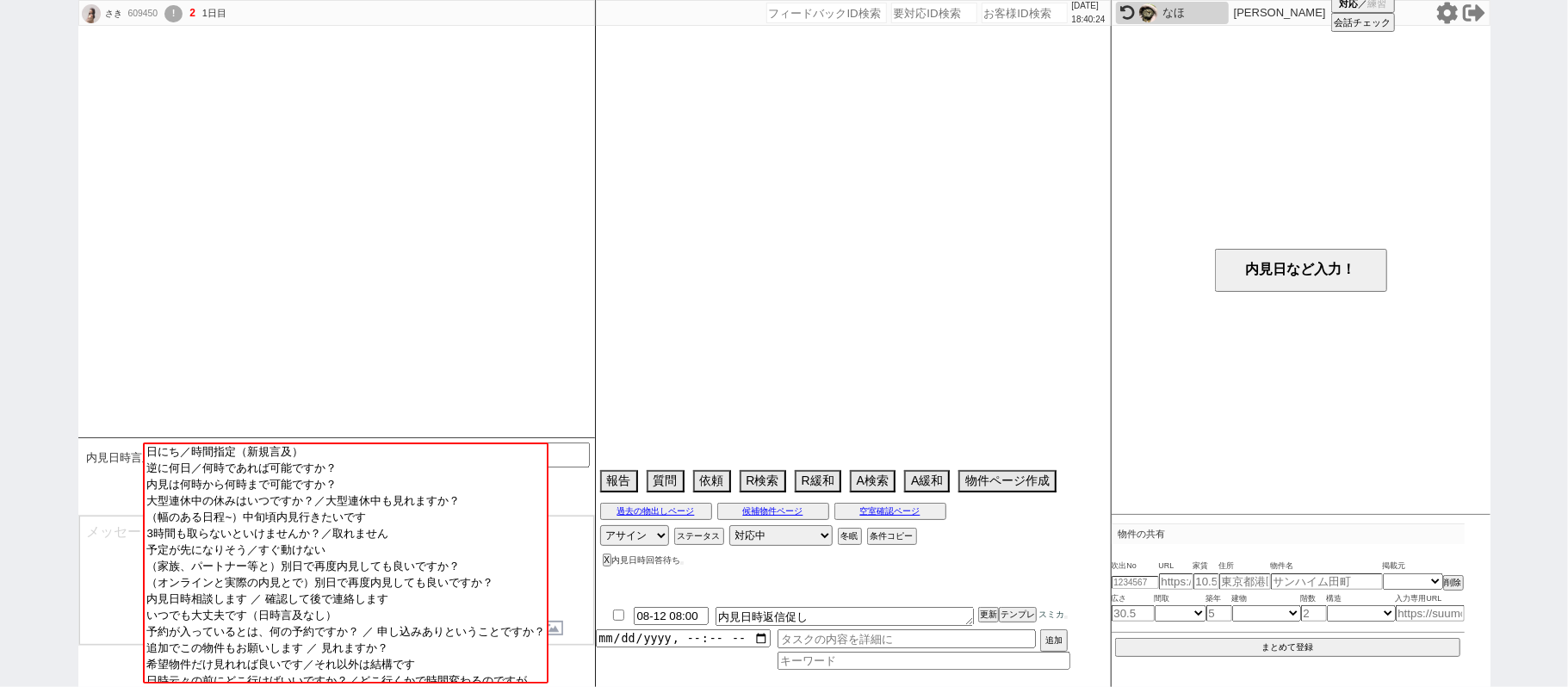
select select "54"
select select "66"
select select "56"
select select "9"
select select "332"
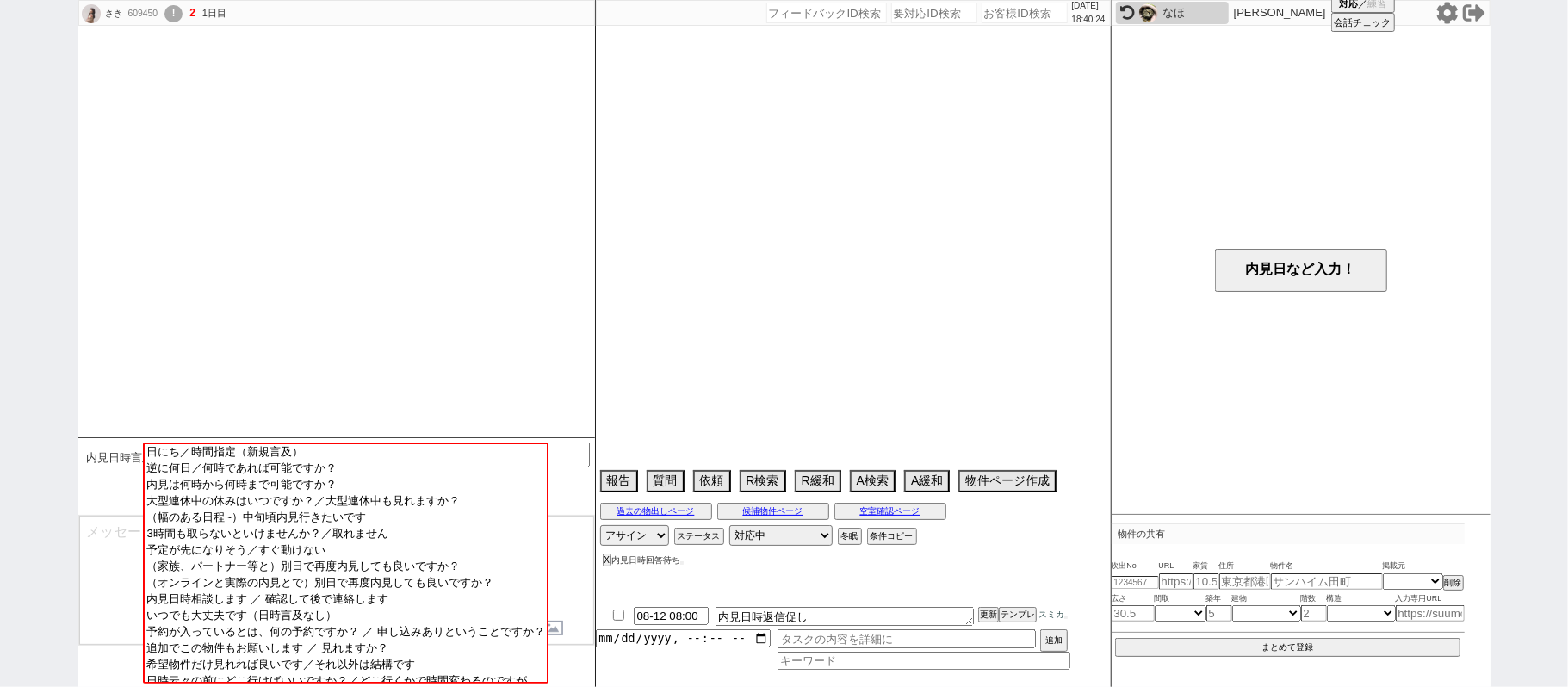
select select "72"
select select "25"
select select "3116"
select select "15"
select select "47"
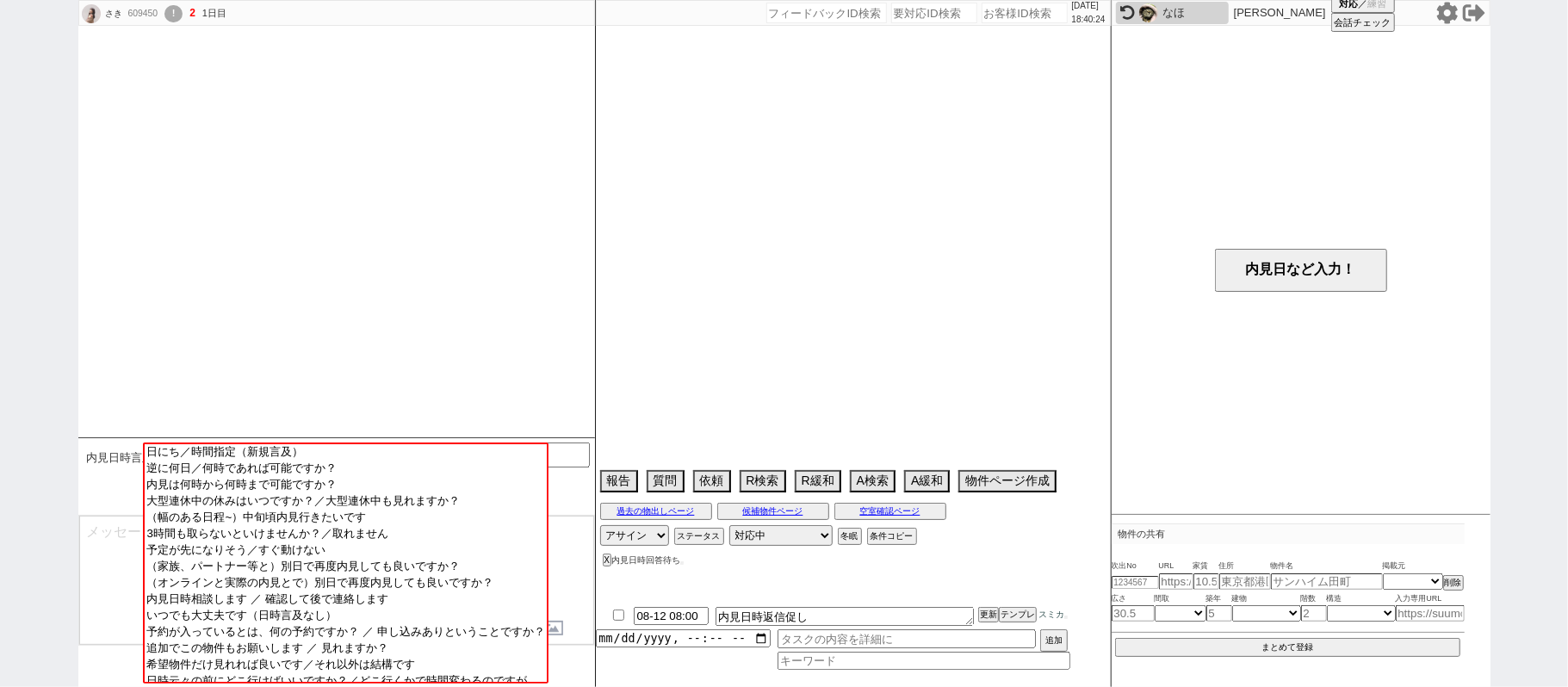
select select "68"
select select "1641"
select select "33"
select select "7"
select select "53"
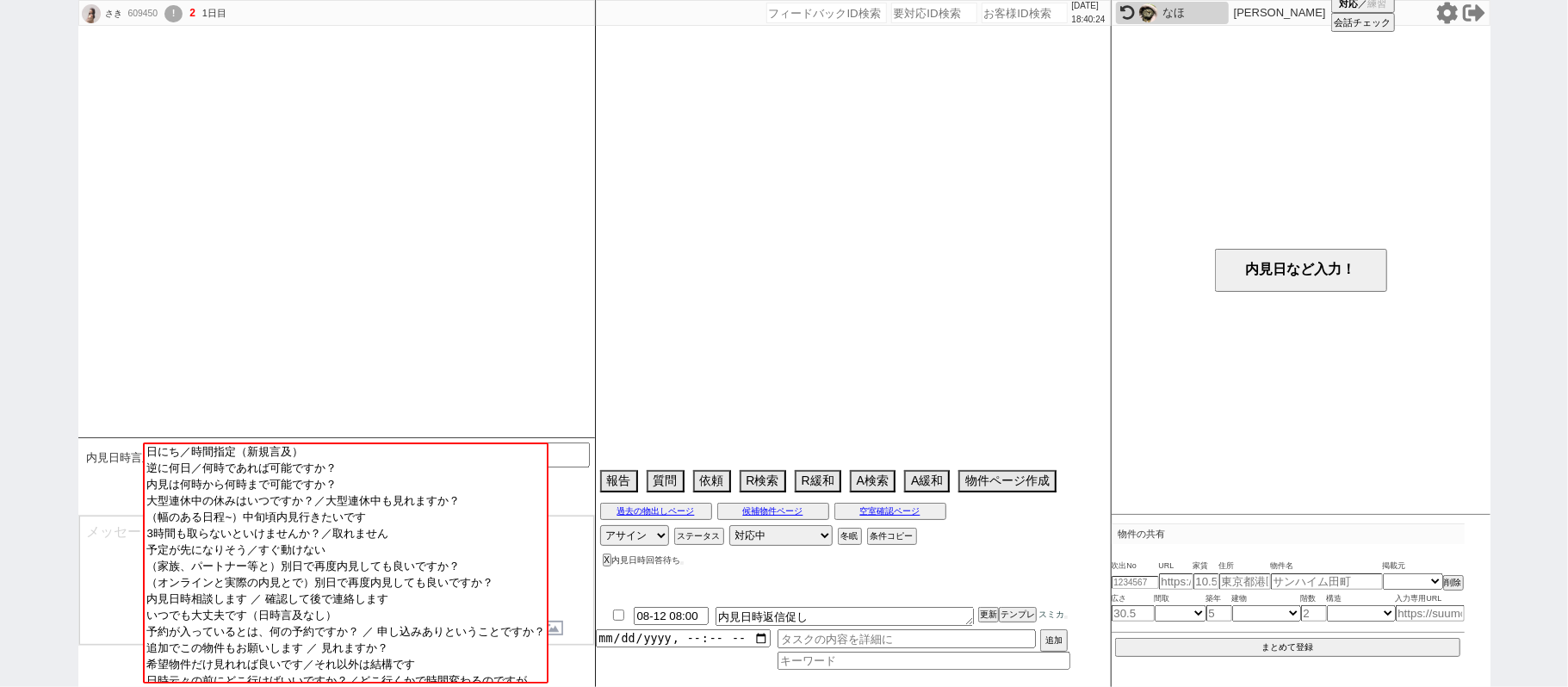
select select "77"
select select "48"
select select "12"
select select "29"
select select "51"
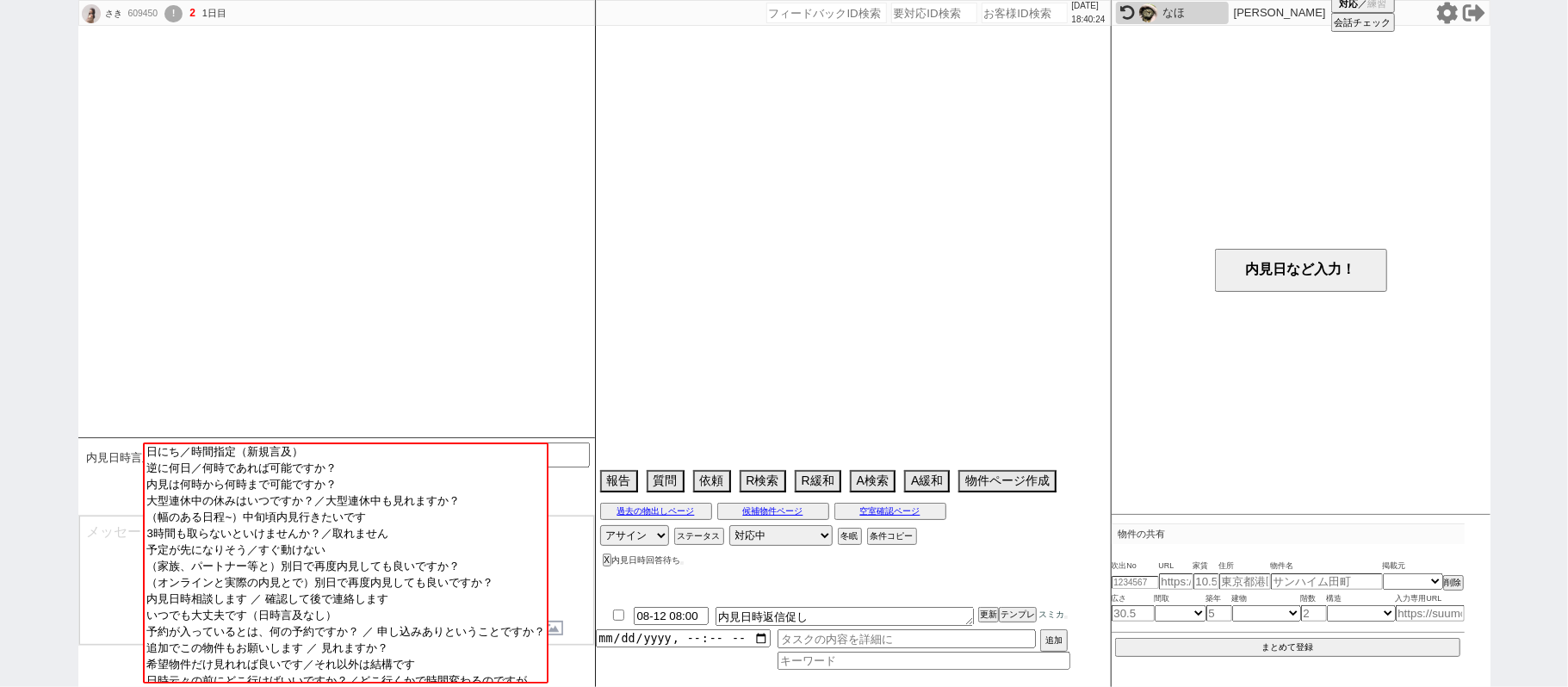
select select "58"
select select "76"
select select "73"
select select "1757"
select select "44"
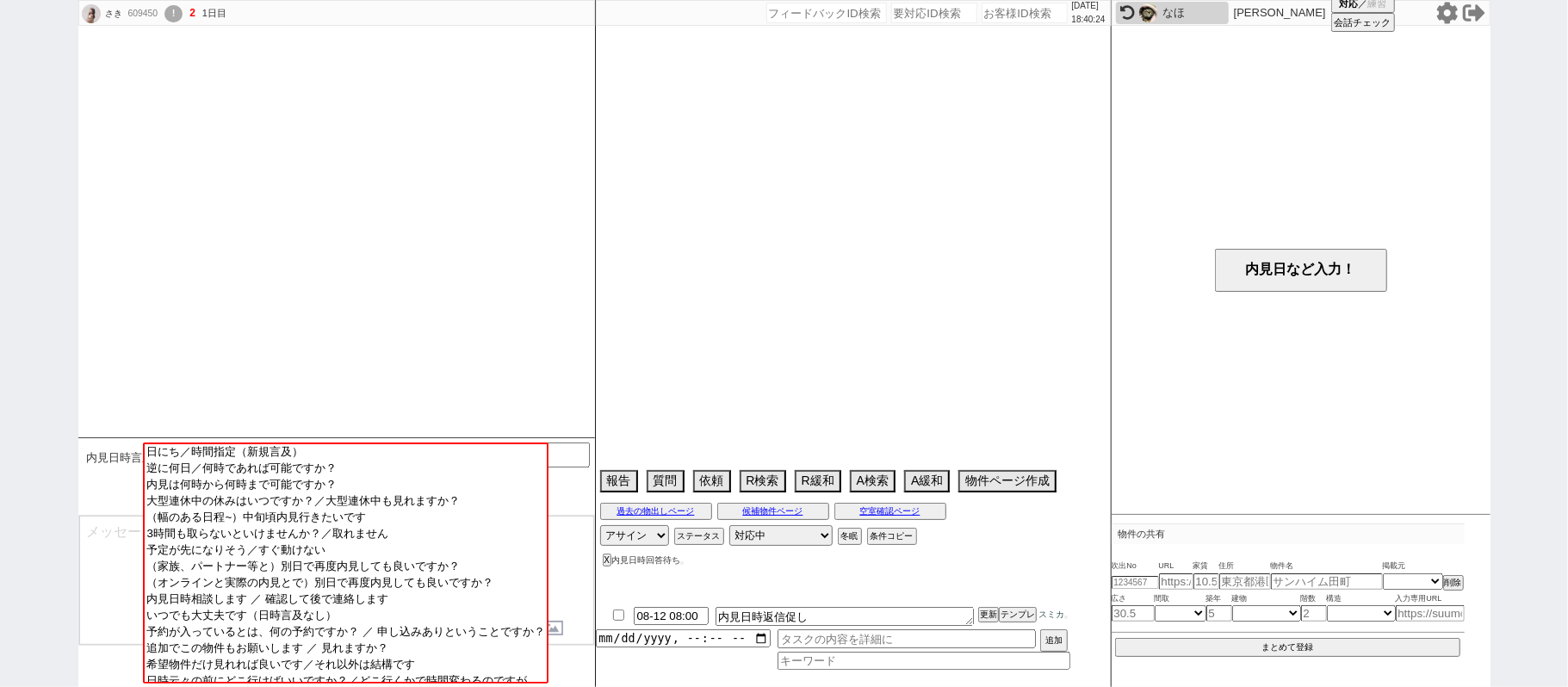
select select "27"
select select "11"
select select "38"
select select "61"
select select "30"
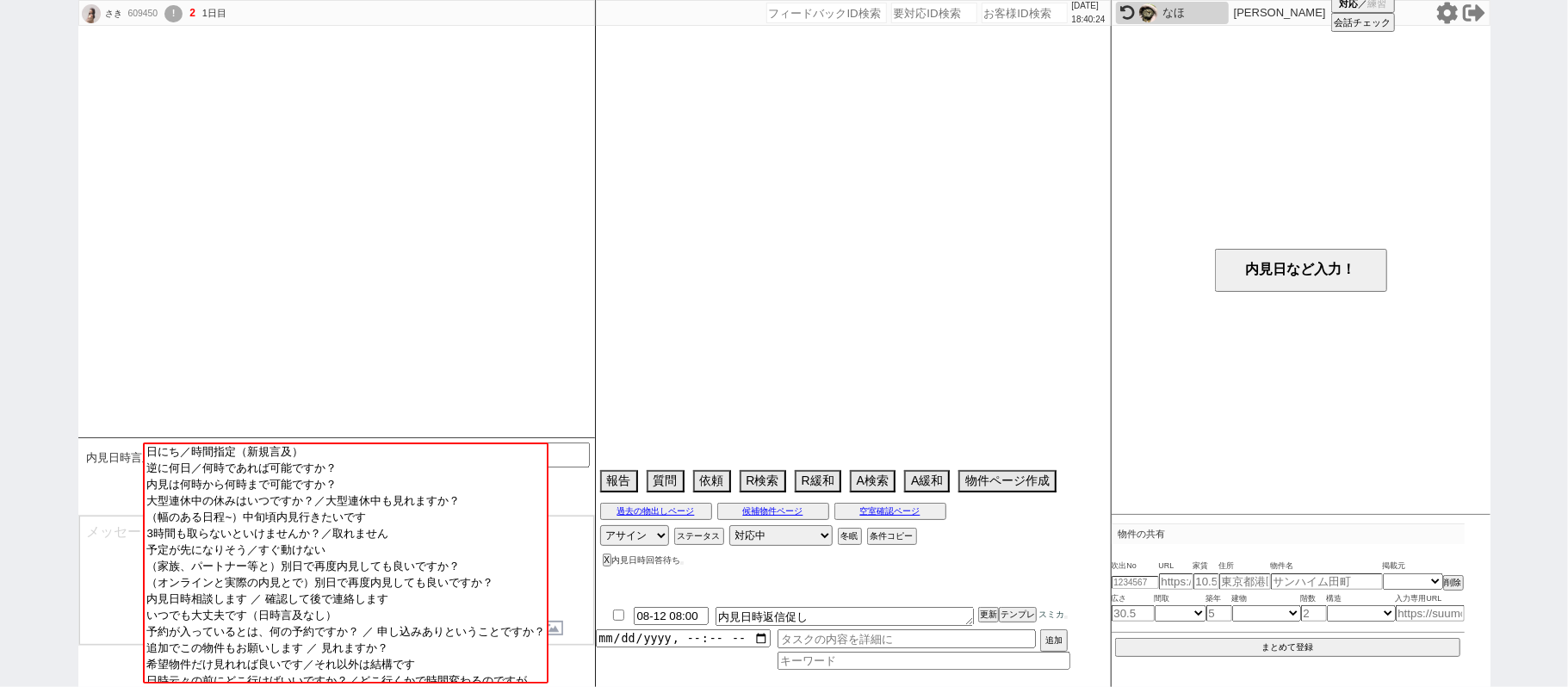
select select "35"
select select "17"
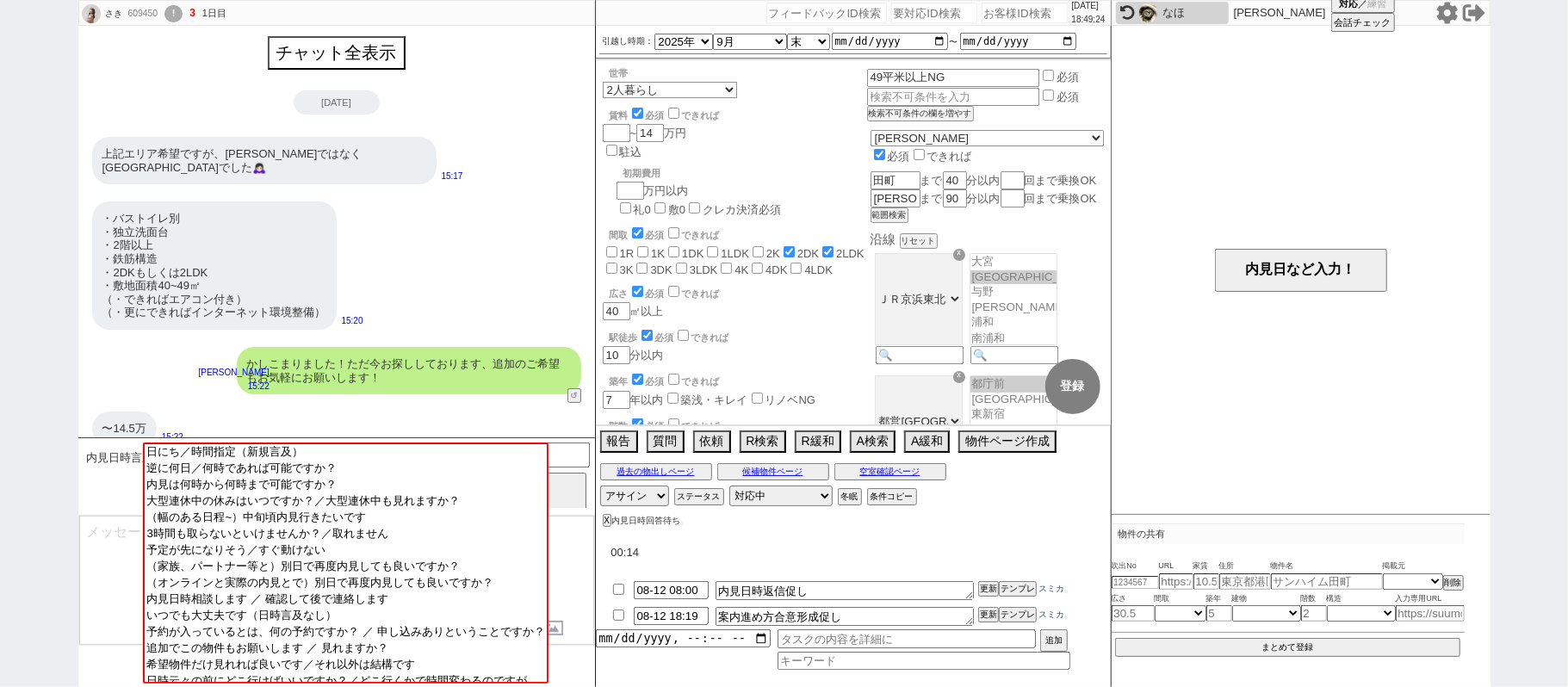
select select
select select "2025"
select select "9"
select select "35"
select select "6"
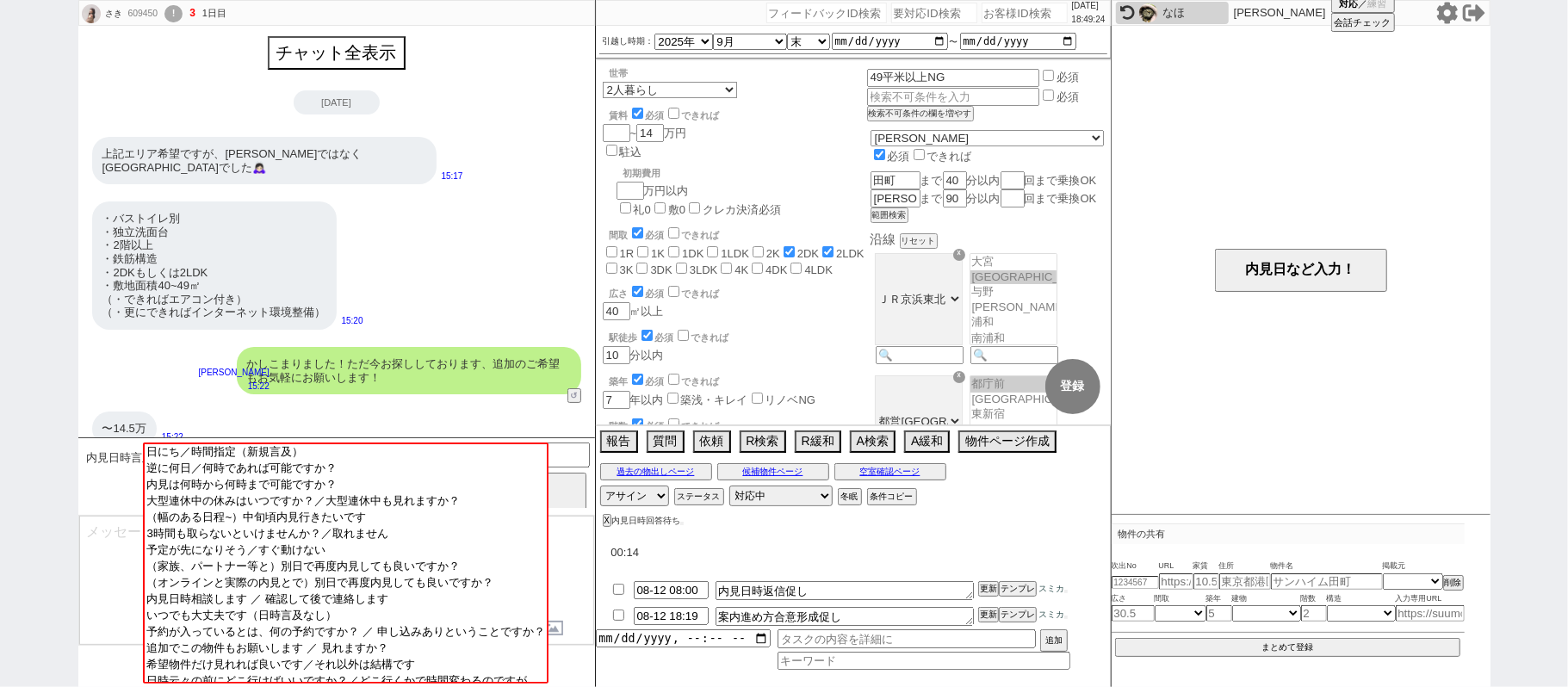
select select "2"
select select "3"
select select "4"
select select "5"
select select "6"
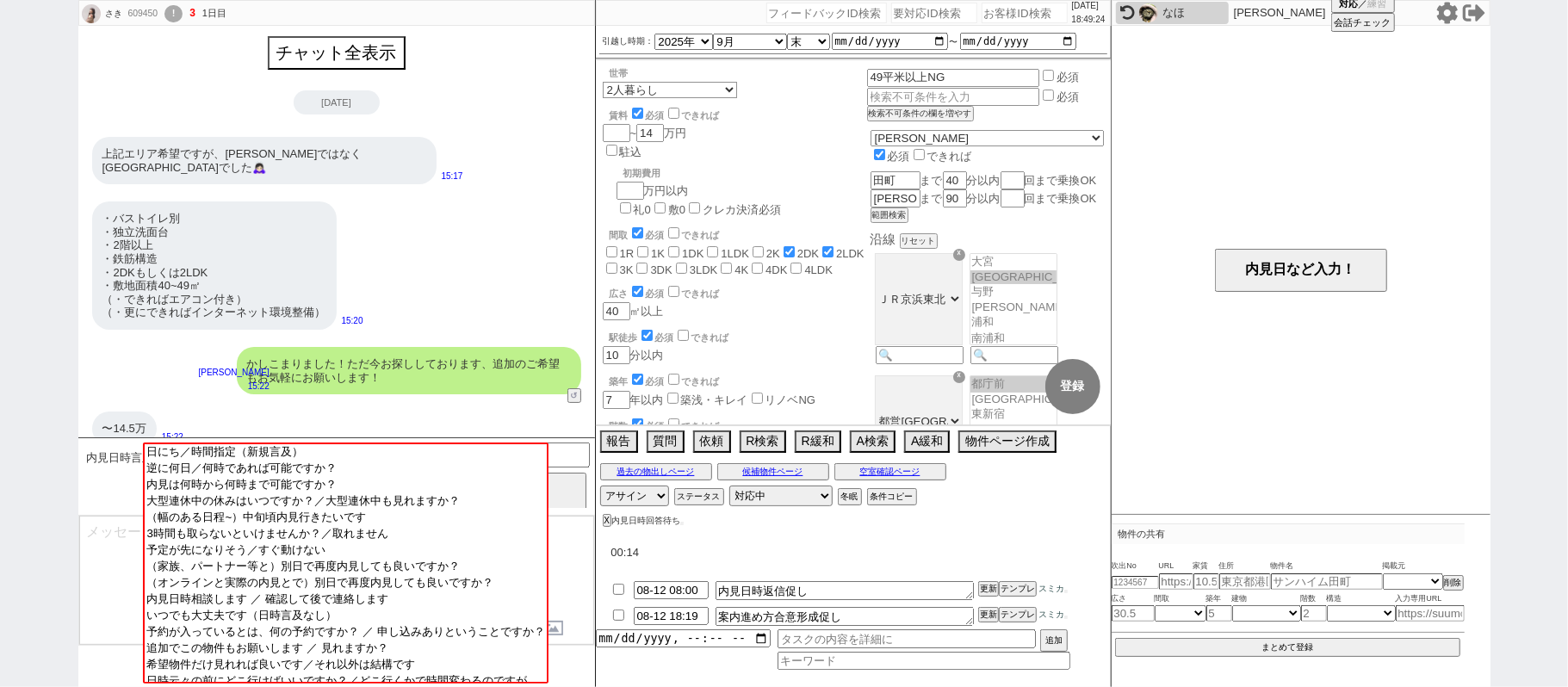
select select "7"
select select "8"
select select "9"
select select "10"
select select "11"
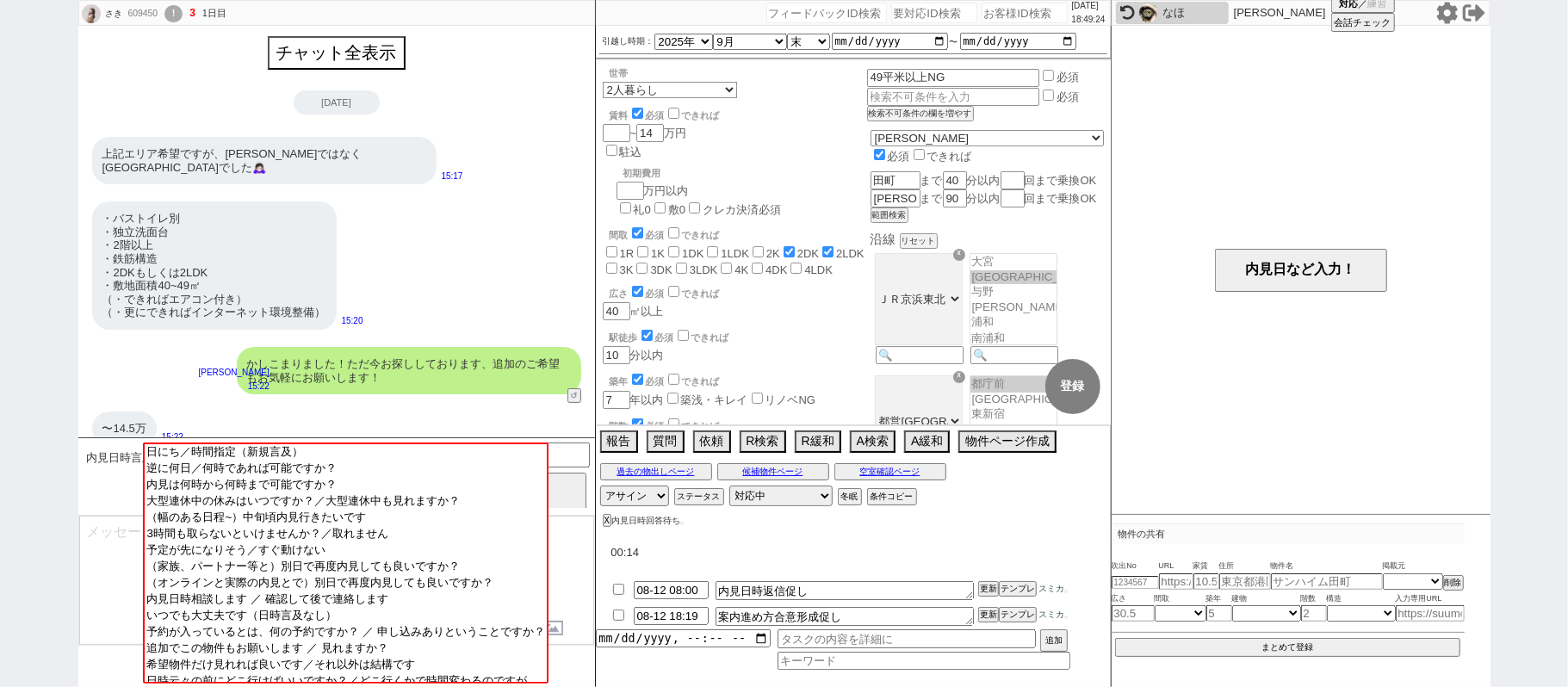
select select "12"
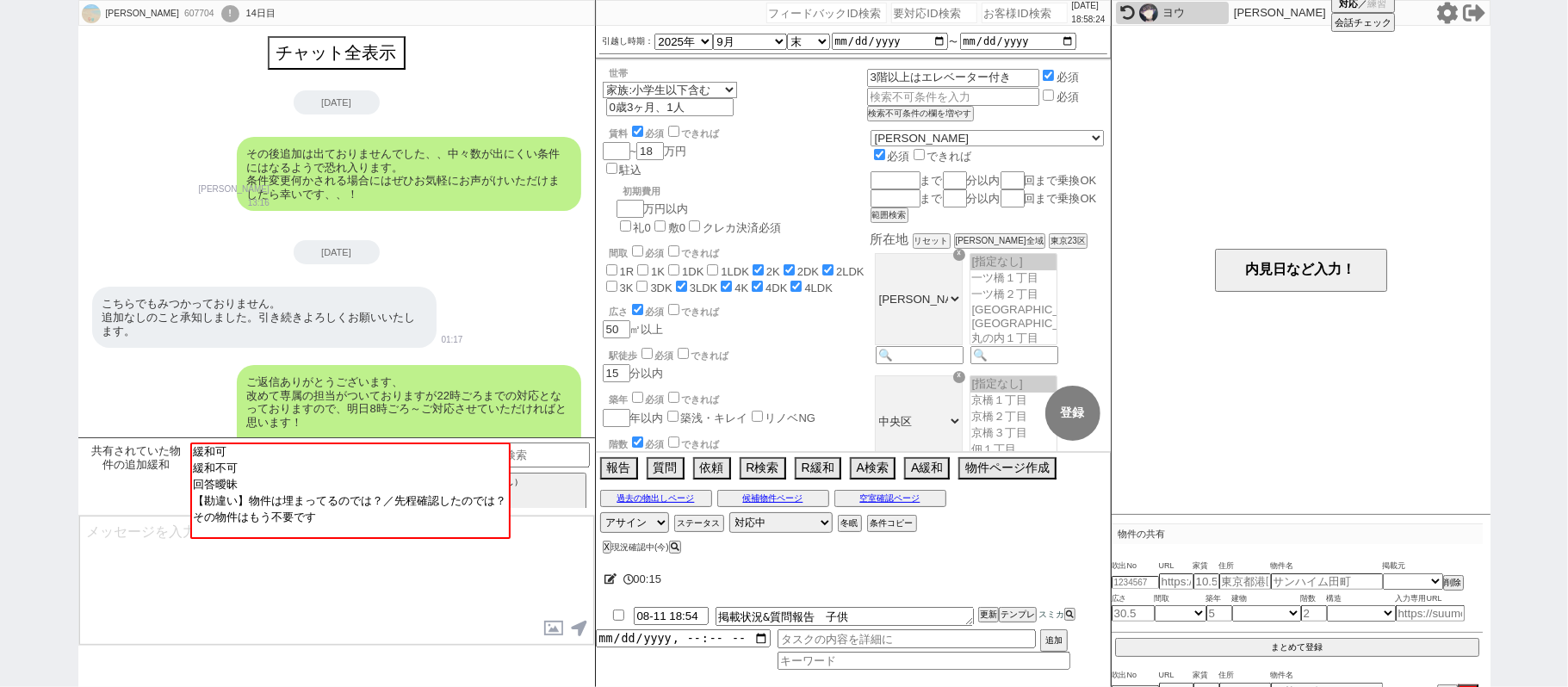
scroll to position [54, 0]
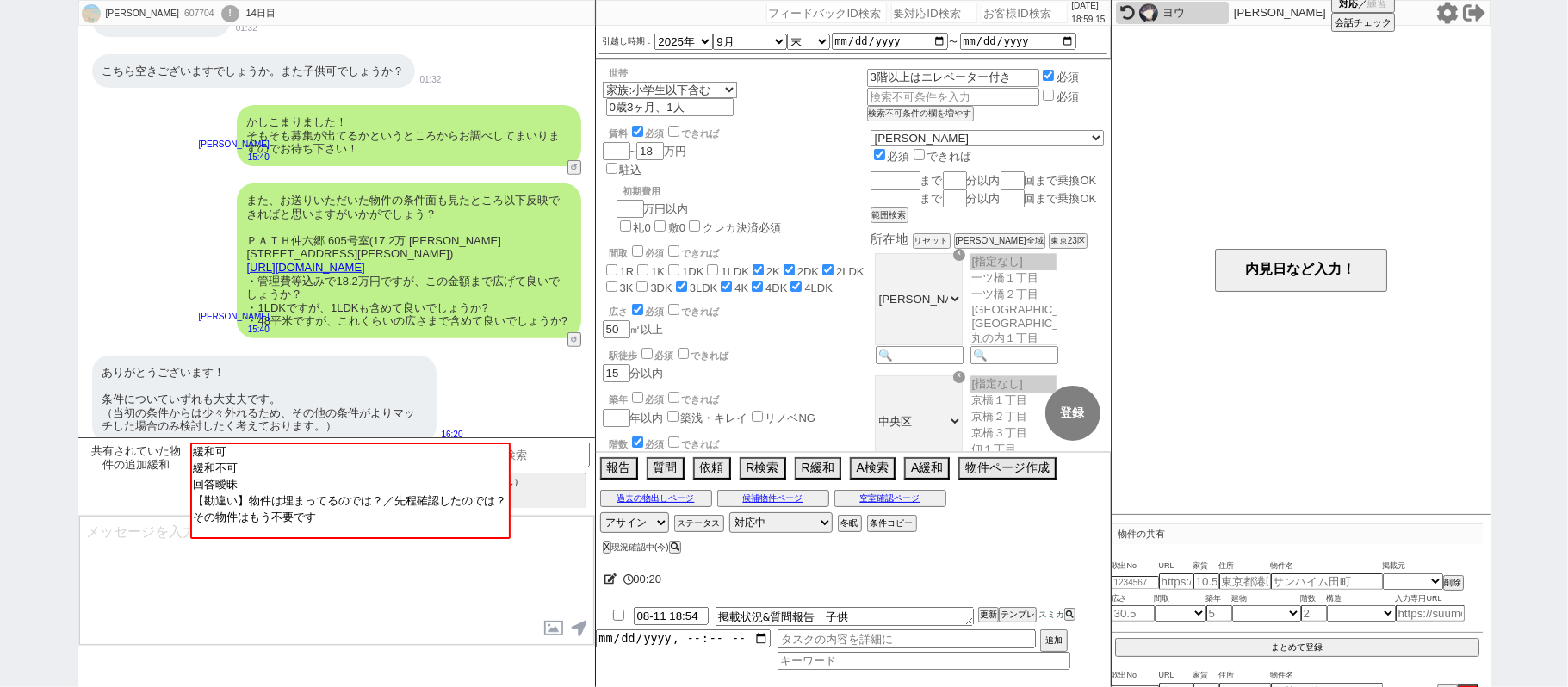
click at [1448, 11] on icon at bounding box center [1446, 12] width 22 height 22
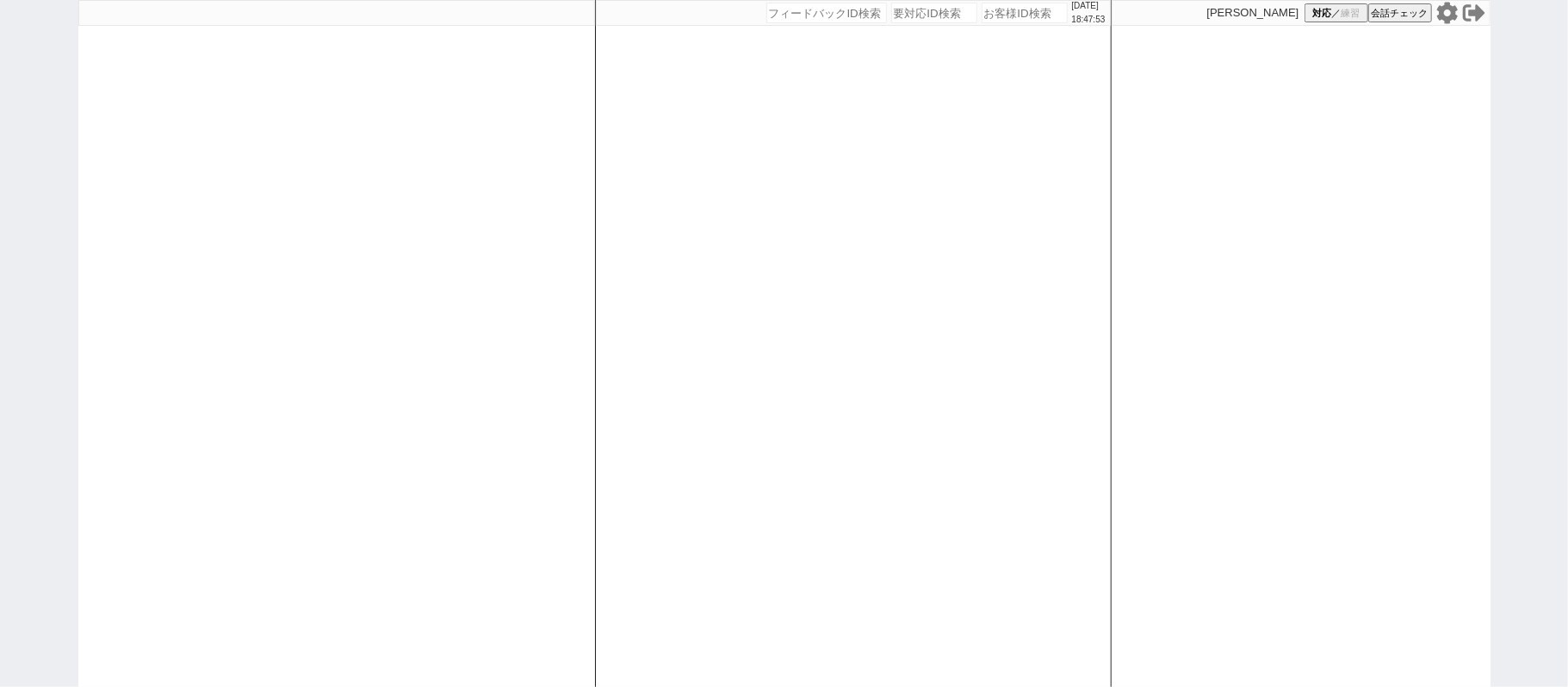
click at [587, 241] on div at bounding box center [336, 343] width 517 height 687
select select
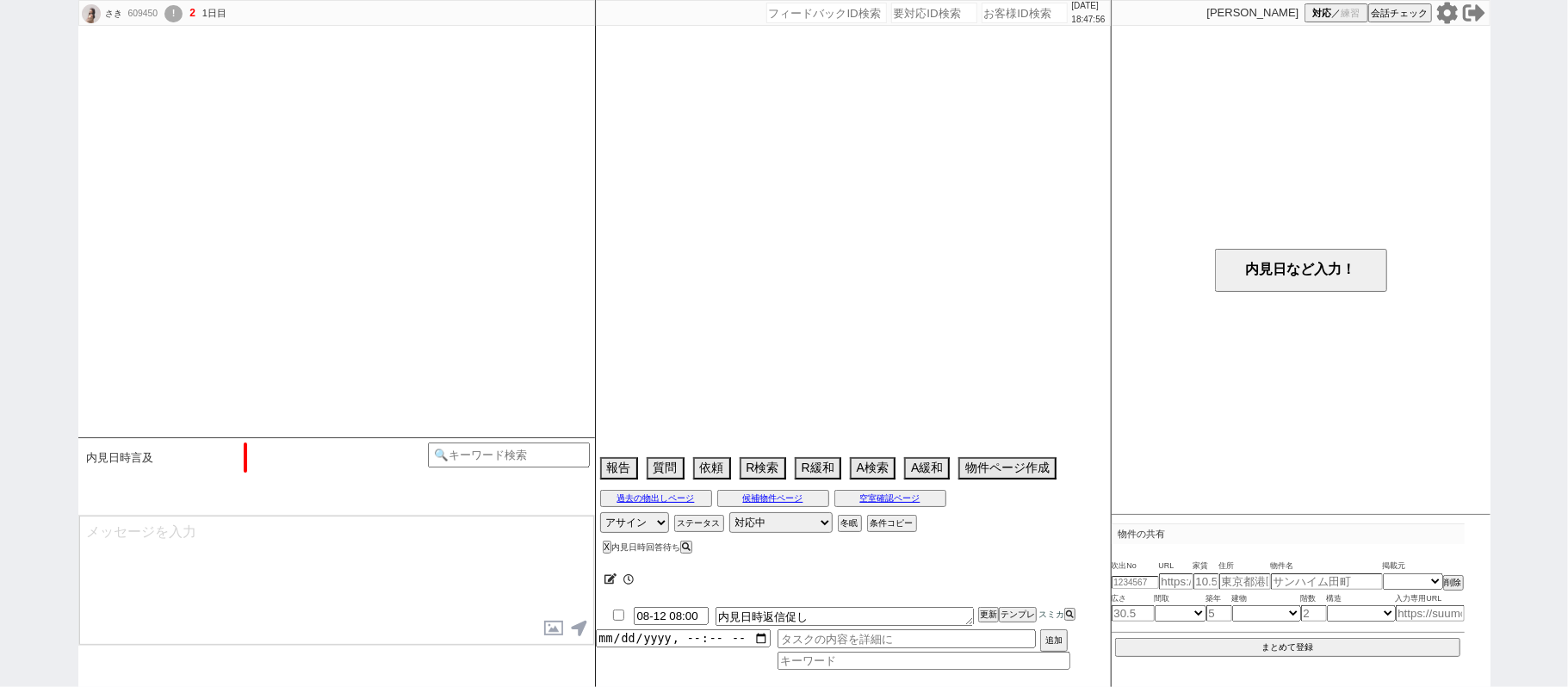
scroll to position [1144, 0]
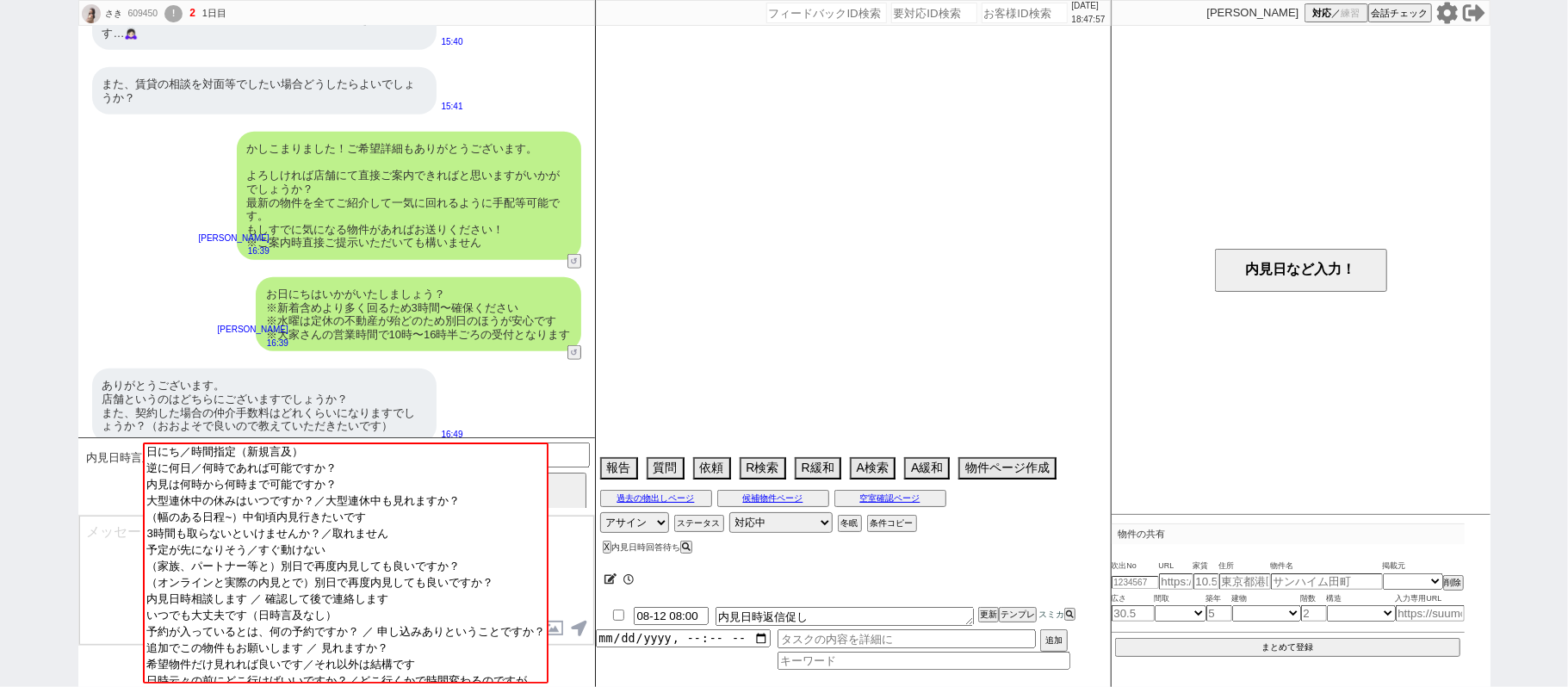
select select "2025"
select select "9"
select select "35"
select select "1"
select select "23"
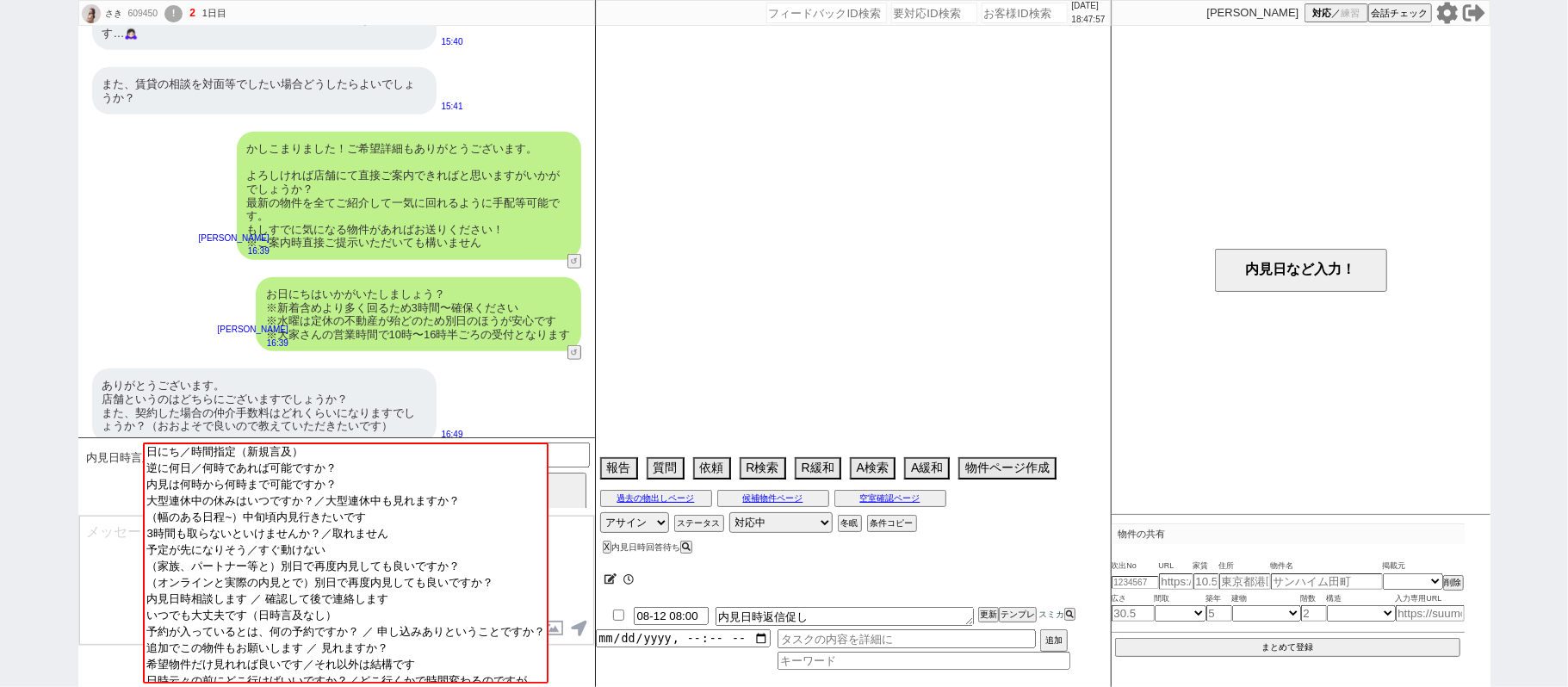
select select "723"
select select "75"
select select "14"
select select "816"
select select "57"
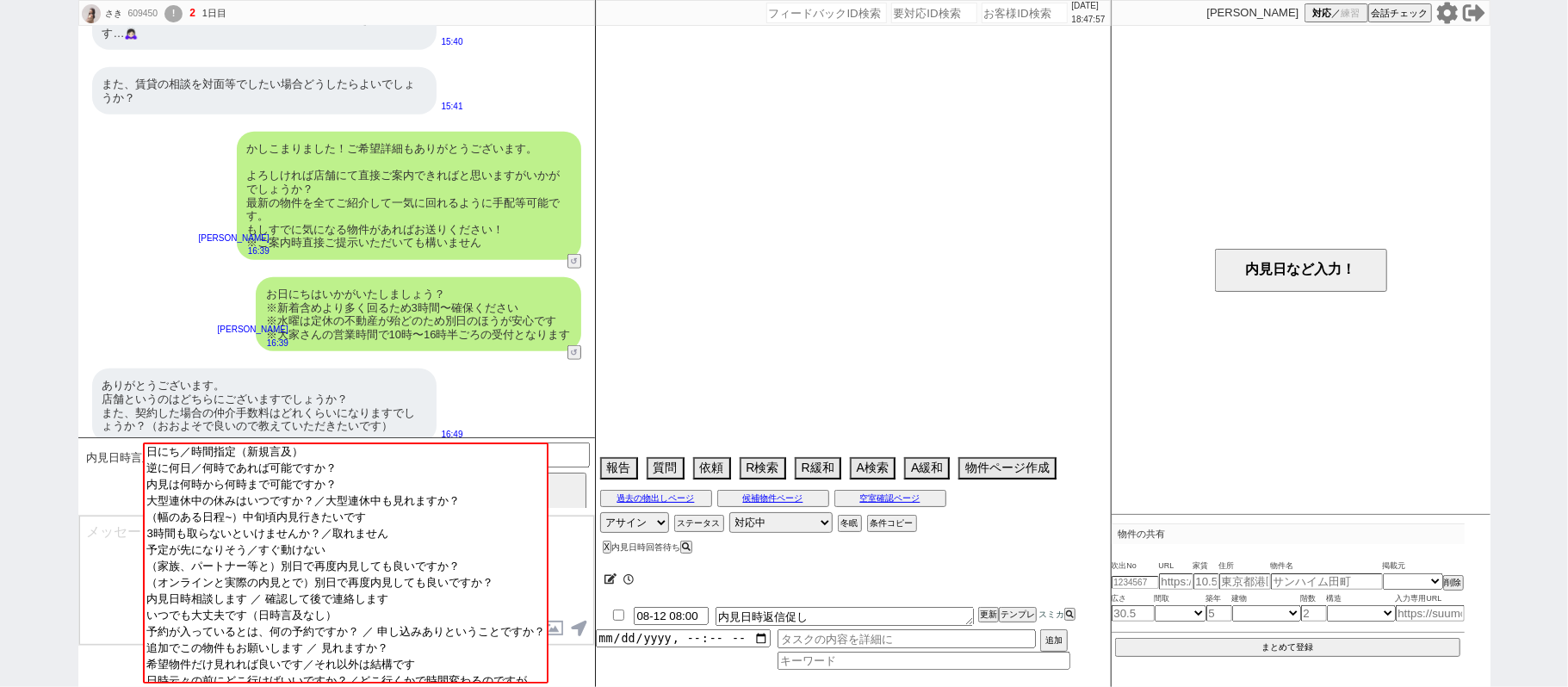
select select "60"
select select "62"
select select "70"
select select "1679"
select select "64"
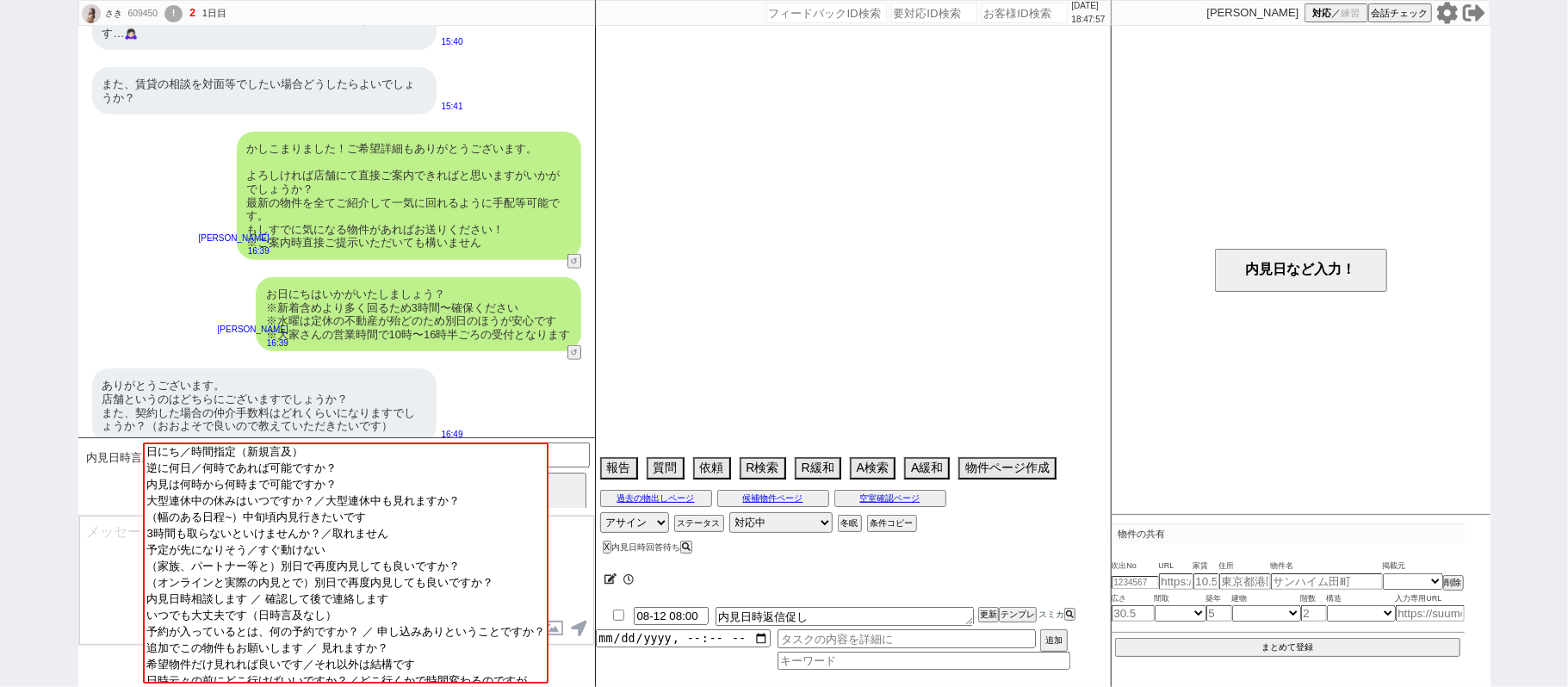
select select "69"
select select "65"
select select "1581"
select select "67"
select select "59"
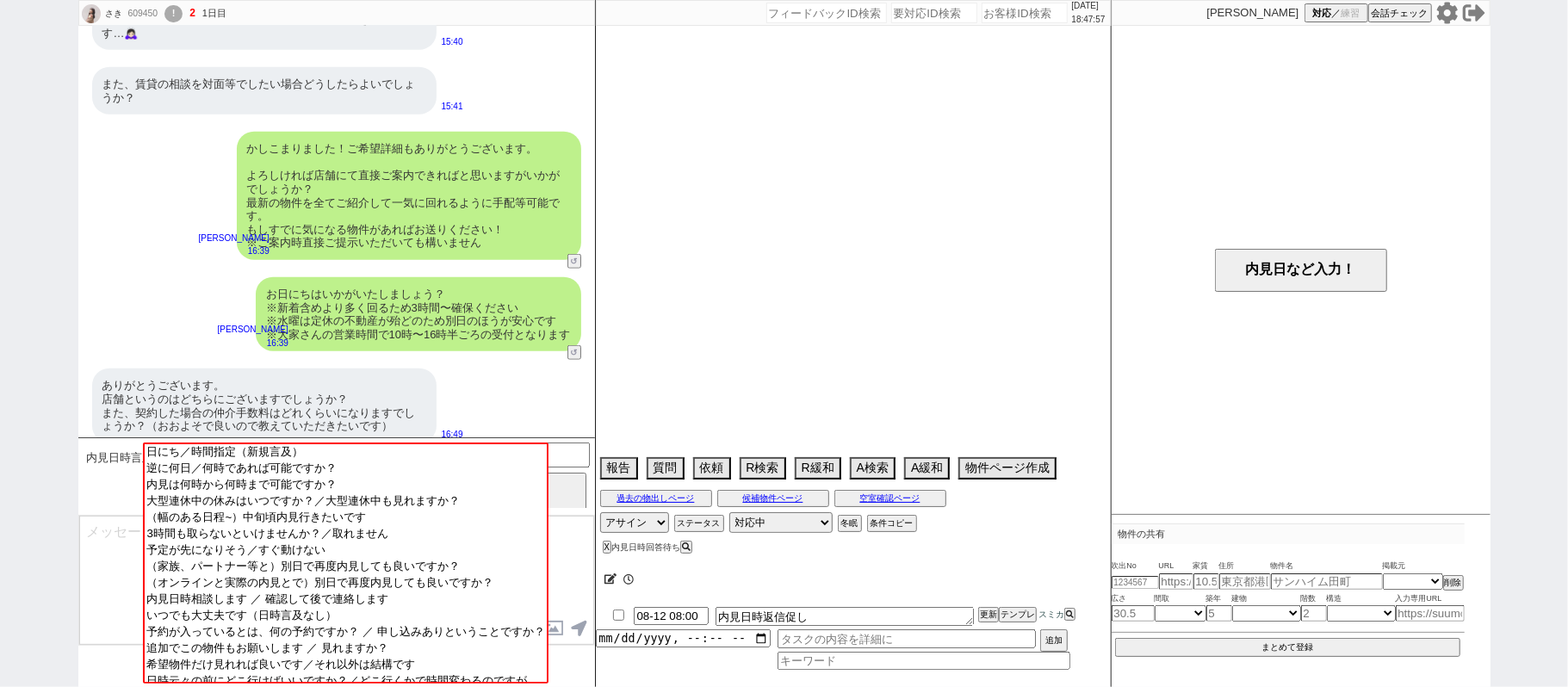
select select "63"
select select "71"
select select "52"
select select "74"
select select "50"
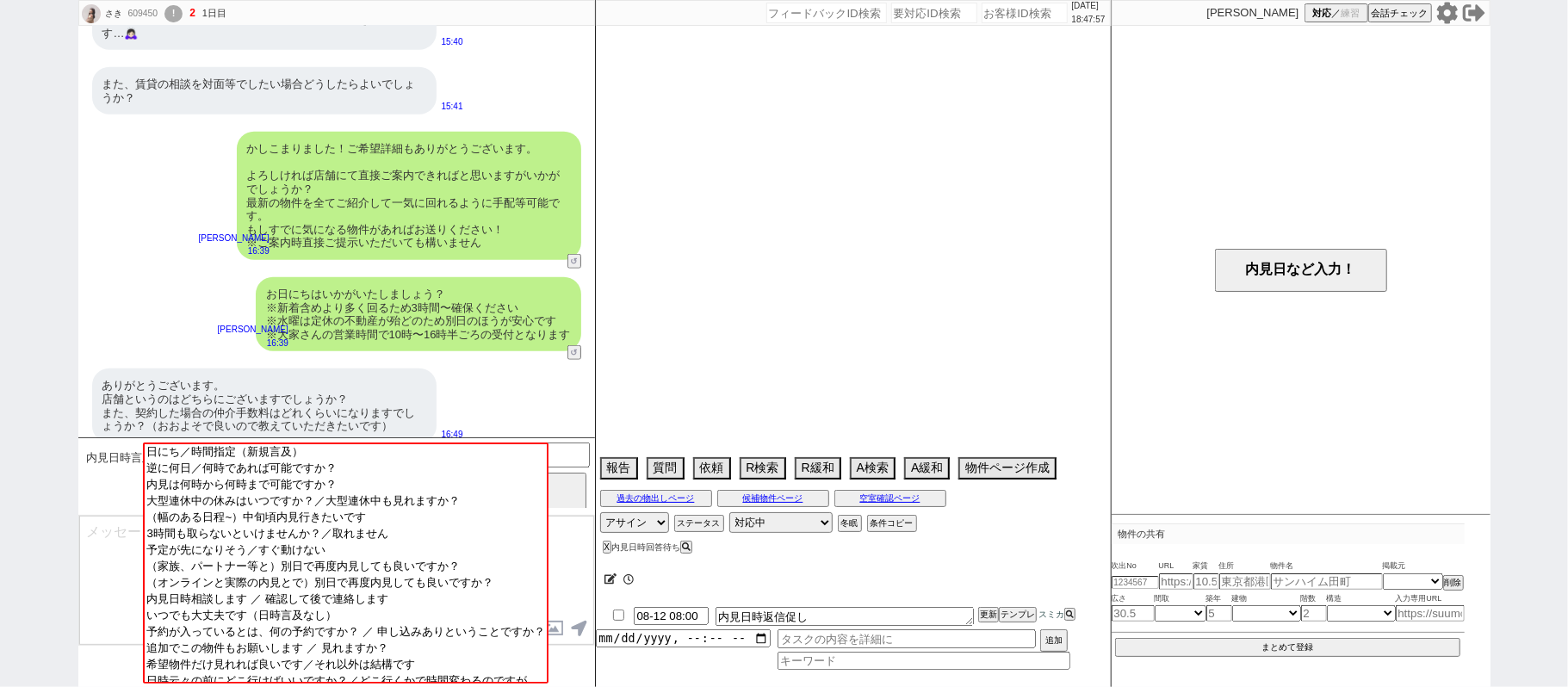
select select "54"
select select "66"
select select "56"
select select "9"
select select "332"
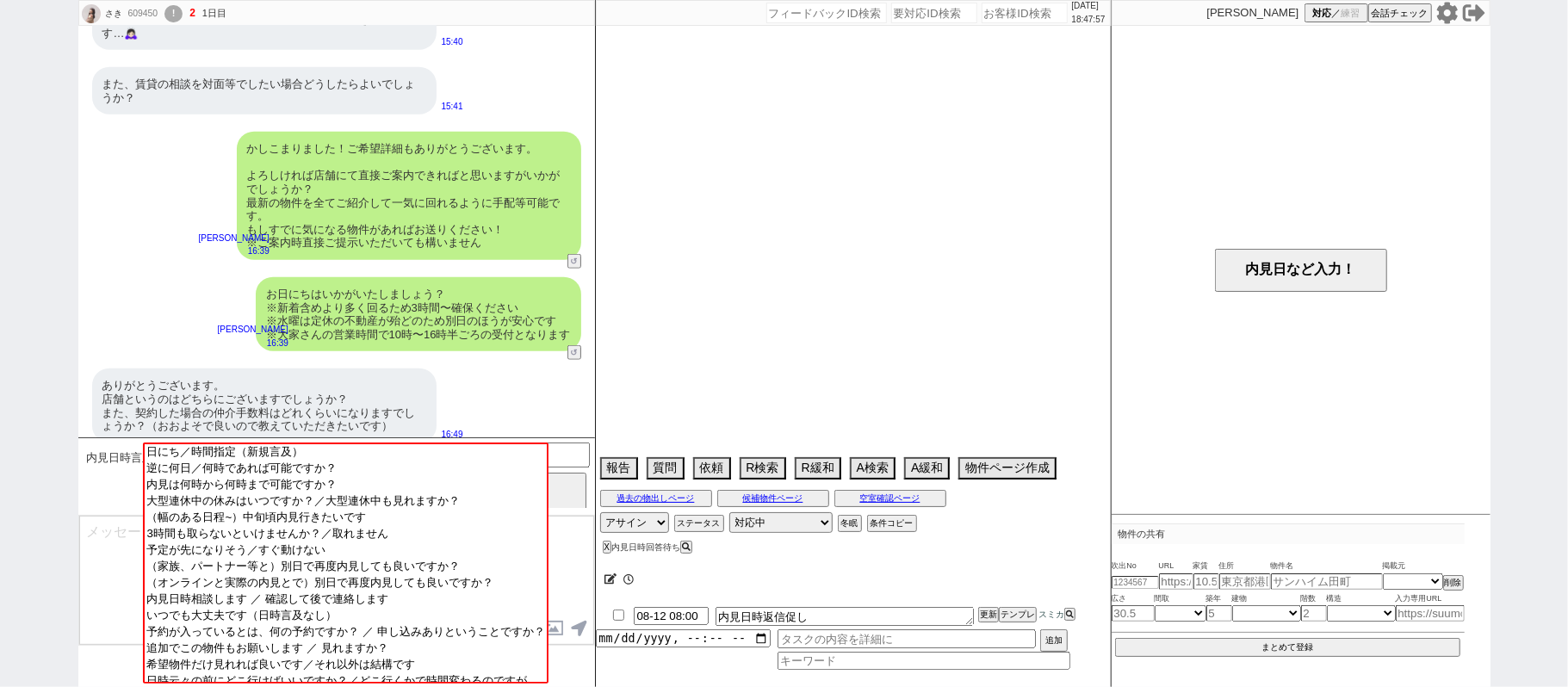
select select "72"
select select "25"
select select "3116"
select select "15"
select select "47"
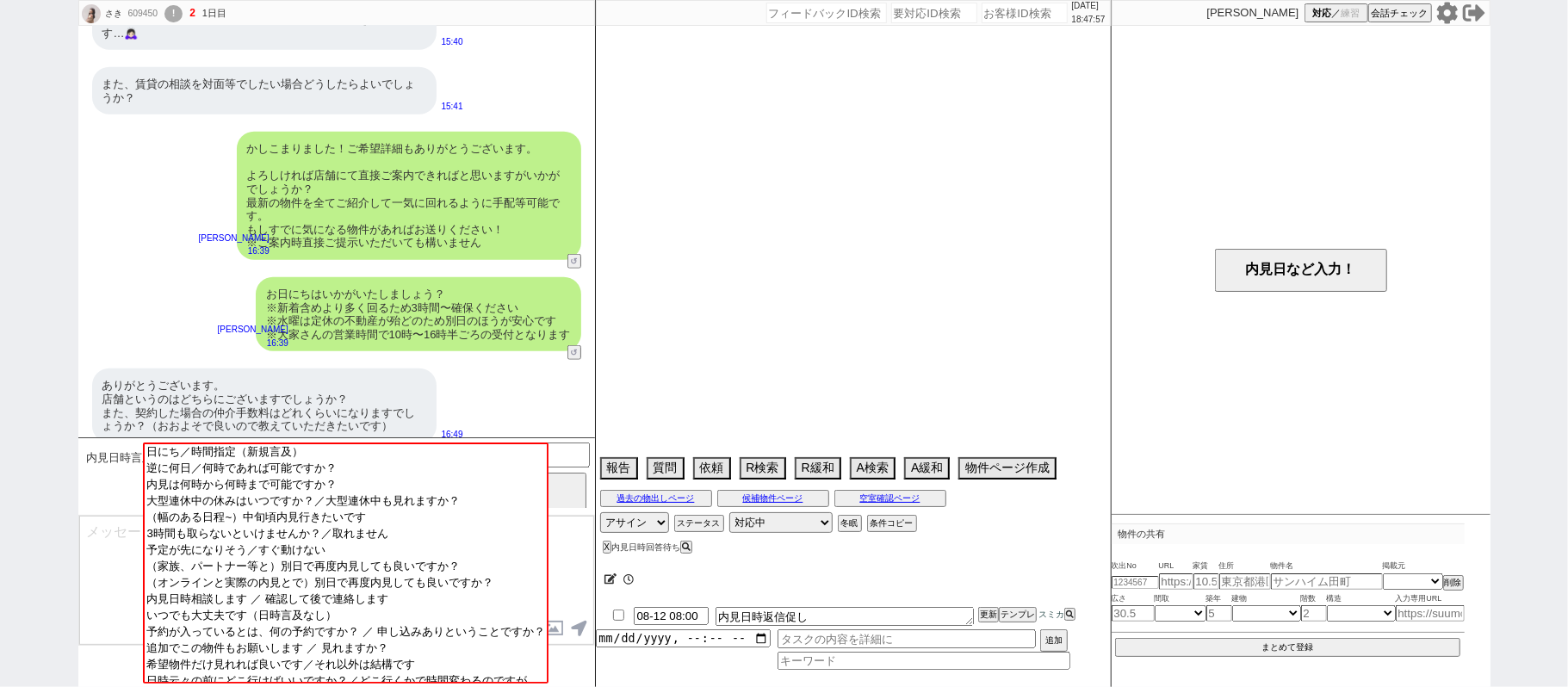
select select "68"
select select "1641"
select select "33"
select select "7"
select select "53"
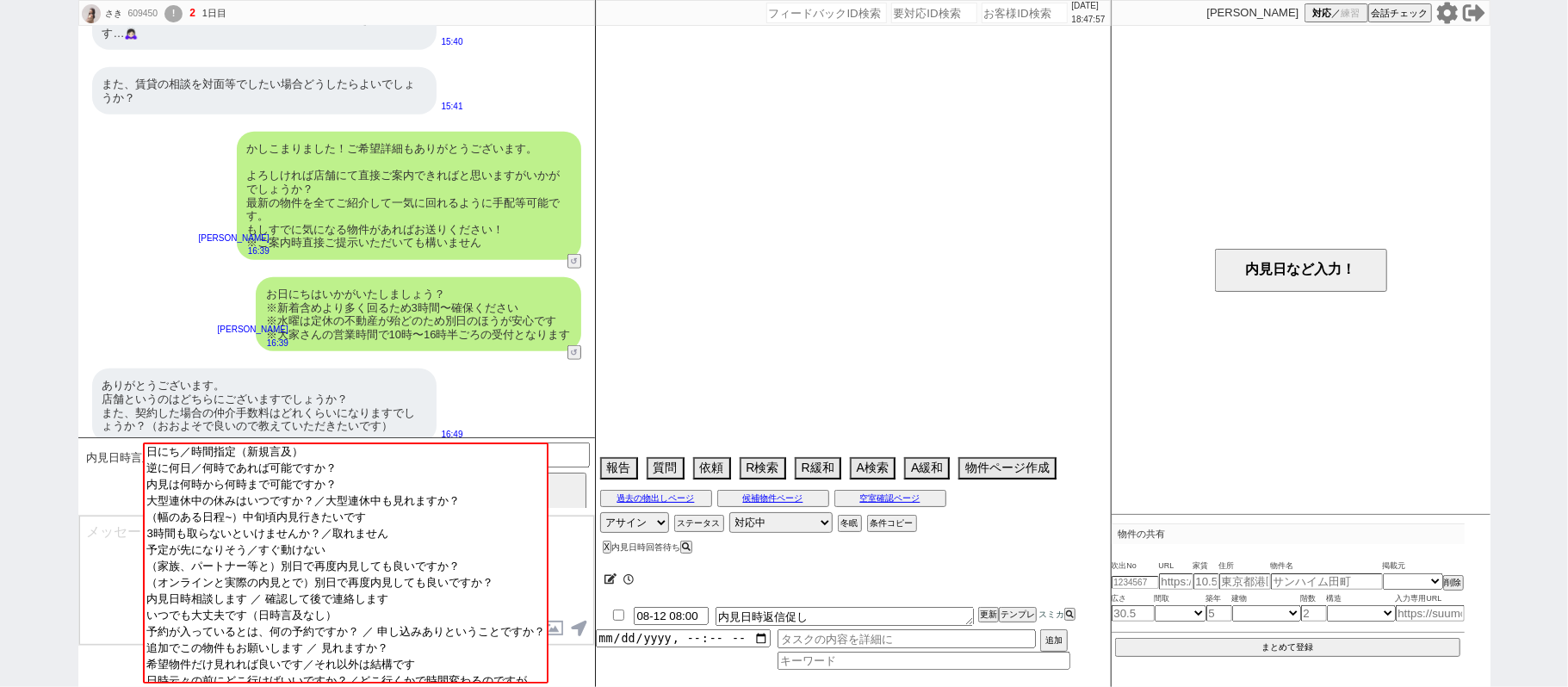
select select "77"
select select "48"
select select "12"
select select "29"
select select "51"
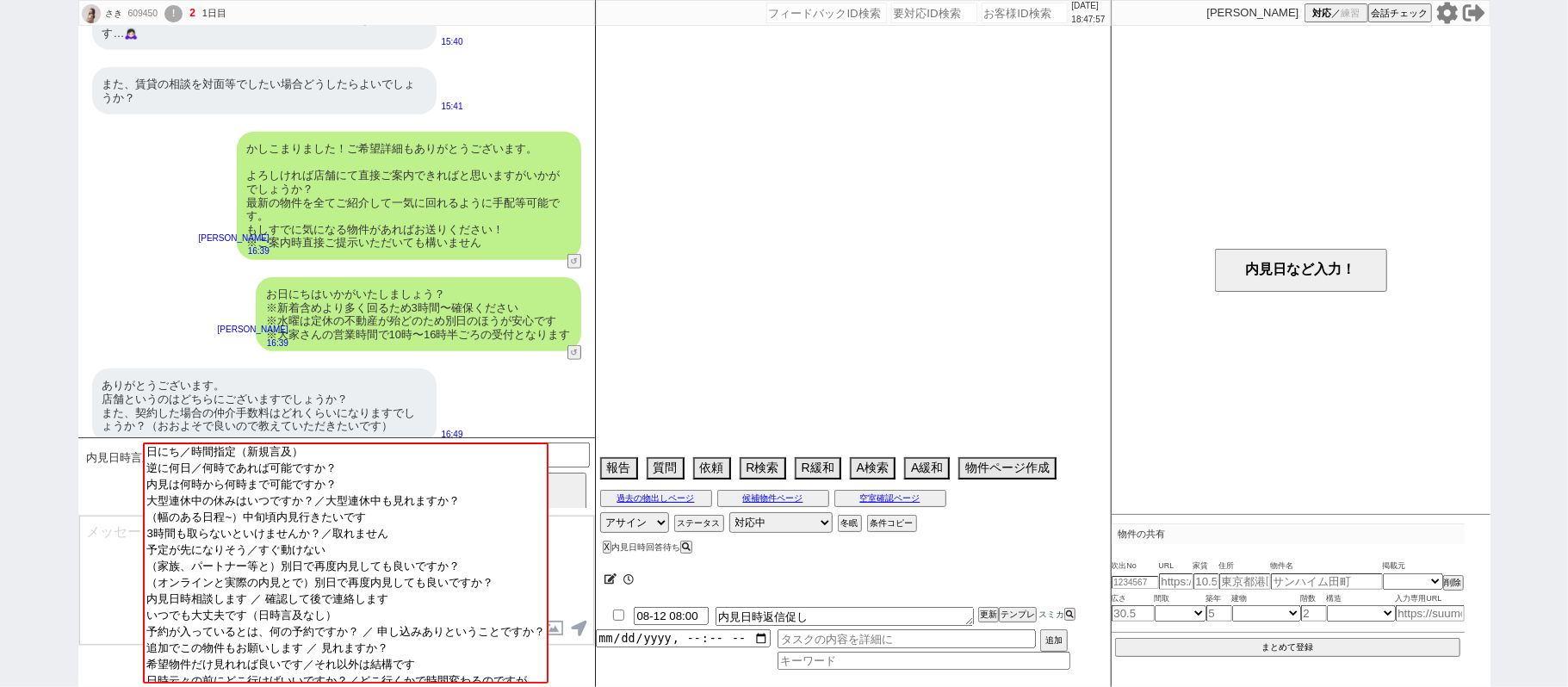
select select "58"
select select "76"
select select "73"
select select "1757"
select select "44"
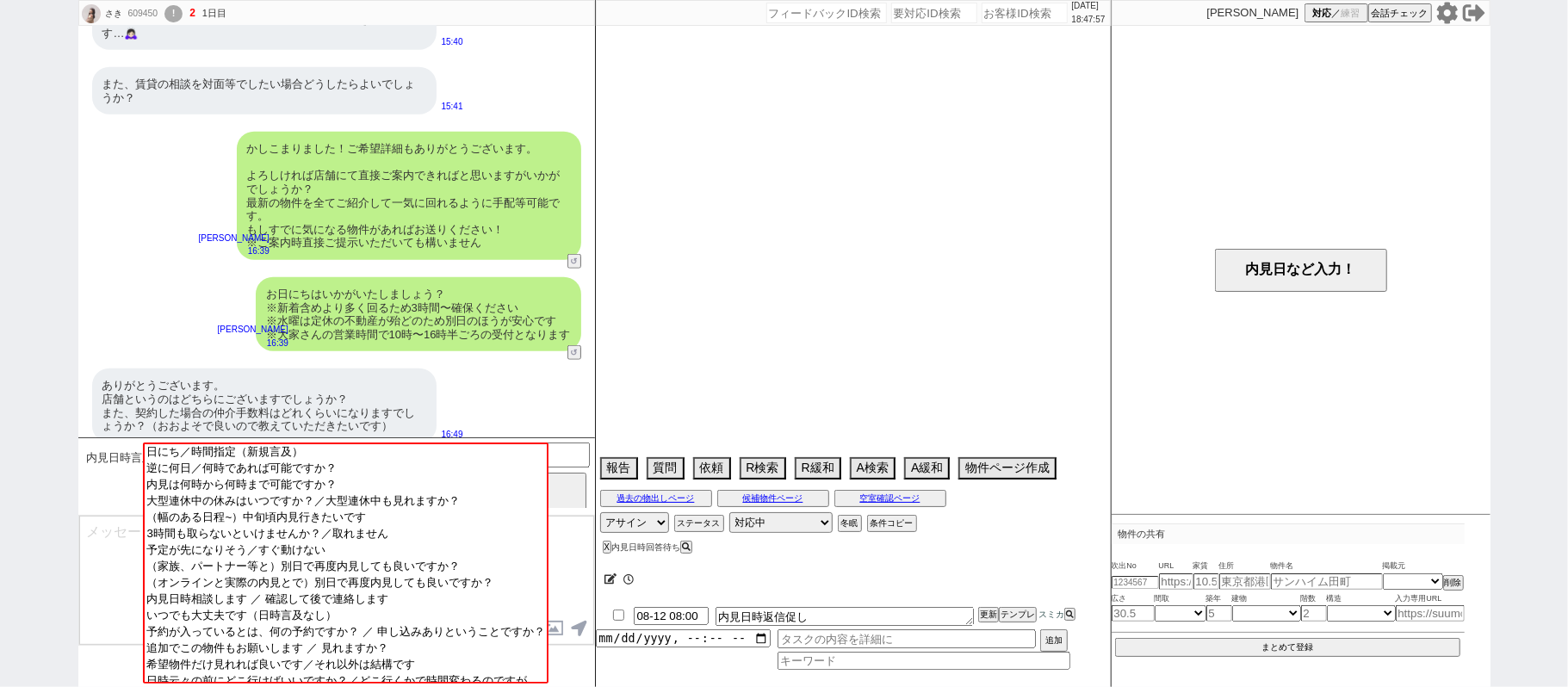
select select "27"
select select "11"
select select "38"
select select "61"
select select "30"
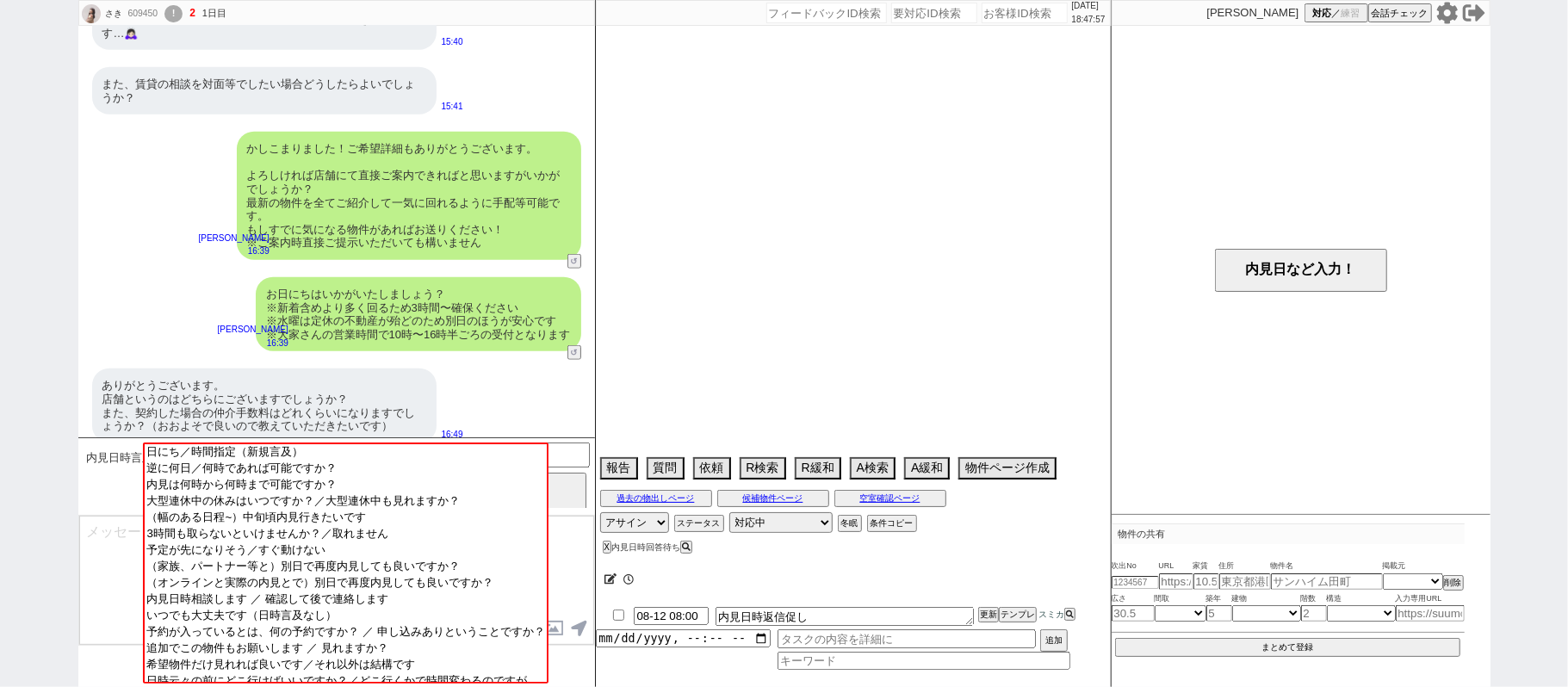
select select "35"
select select "17"
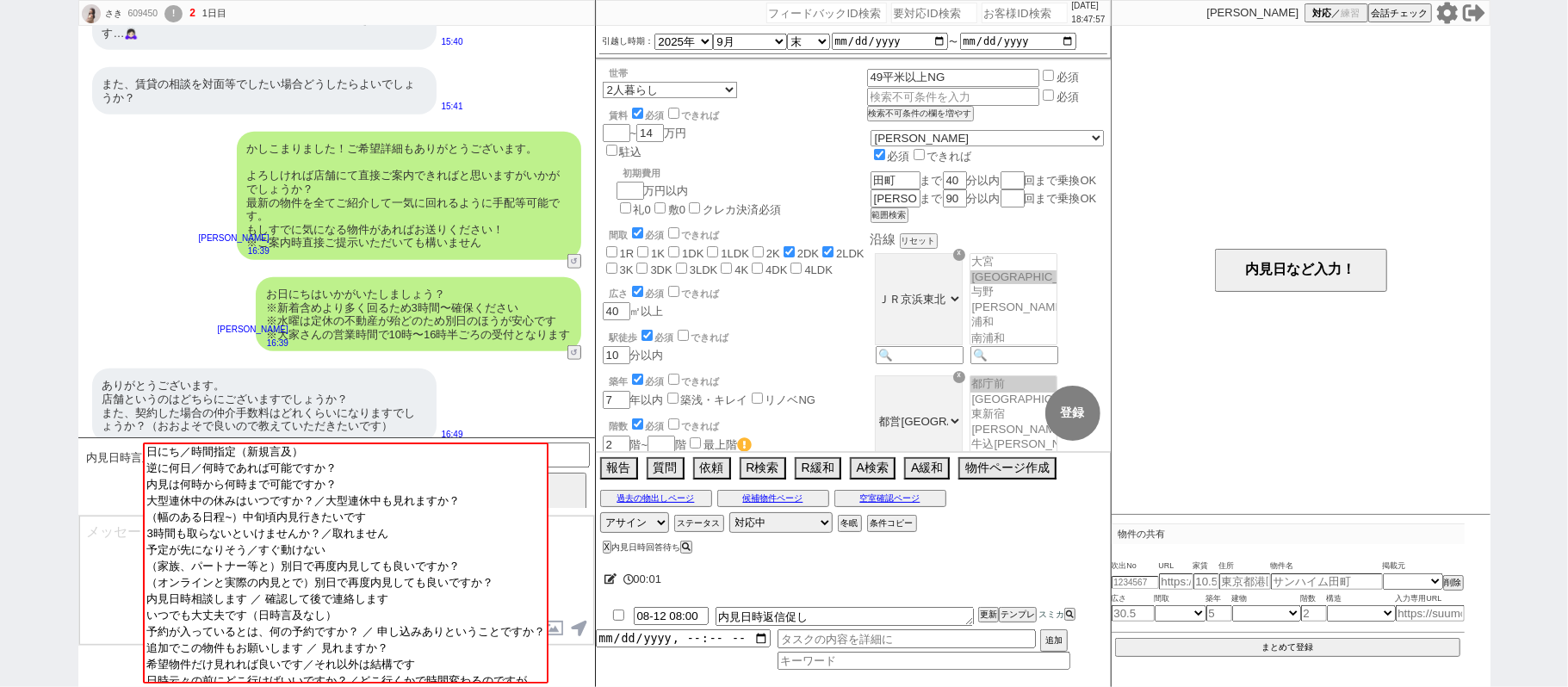
scroll to position [18, 0]
click at [105, 530] on textarea at bounding box center [336, 580] width 515 height 129
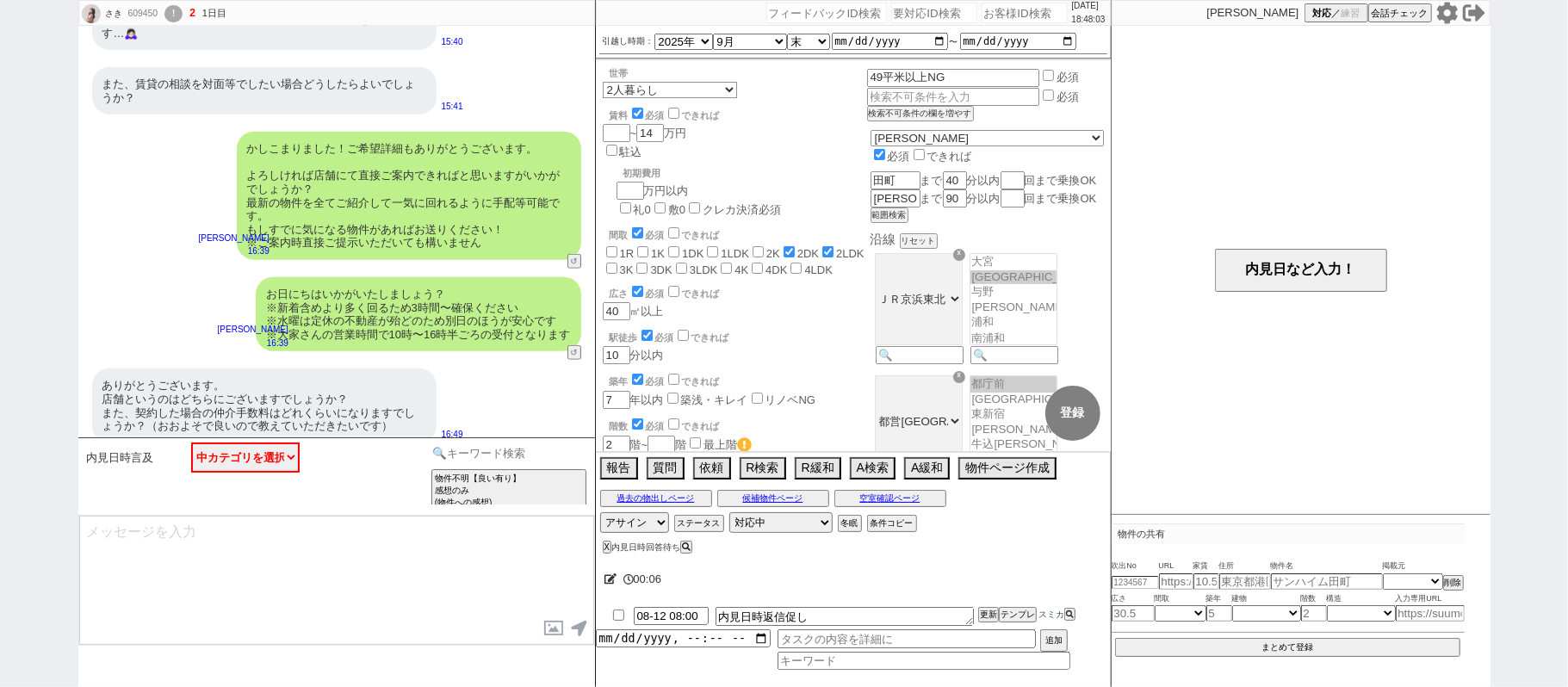
click at [458, 454] on input at bounding box center [509, 453] width 163 height 21
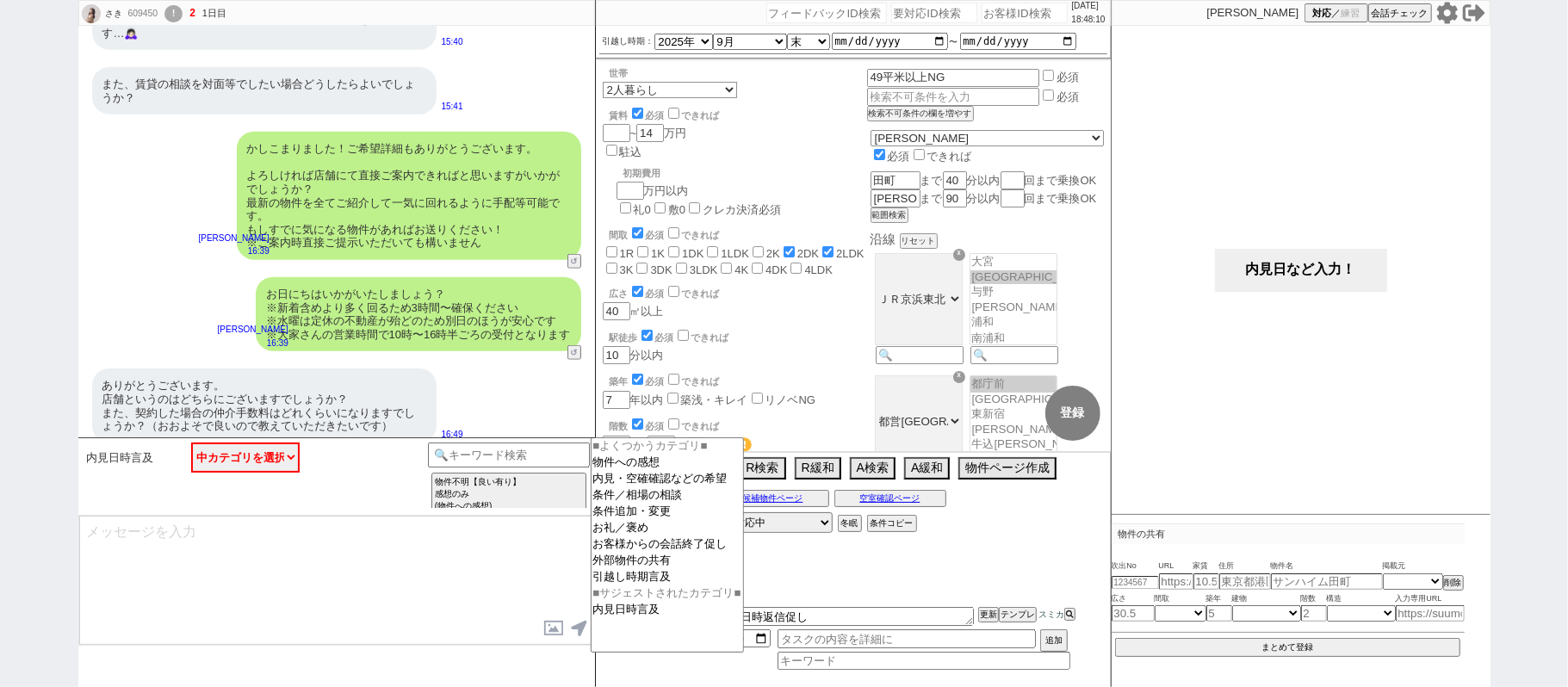
click at [1249, 284] on button "内見日など入力！" at bounding box center [1302, 270] width 173 height 43
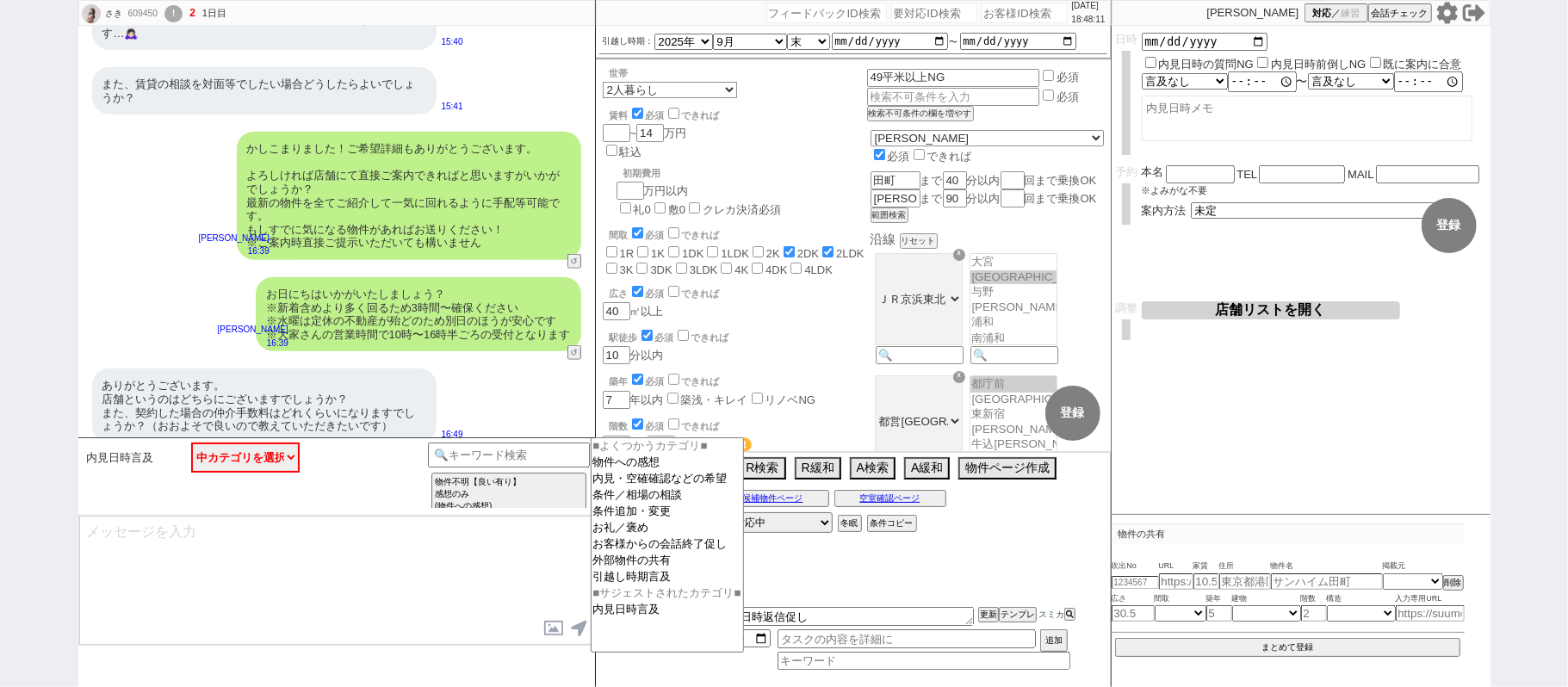
click at [1258, 303] on button "店舗リストを開く" at bounding box center [1271, 309] width 259 height 18
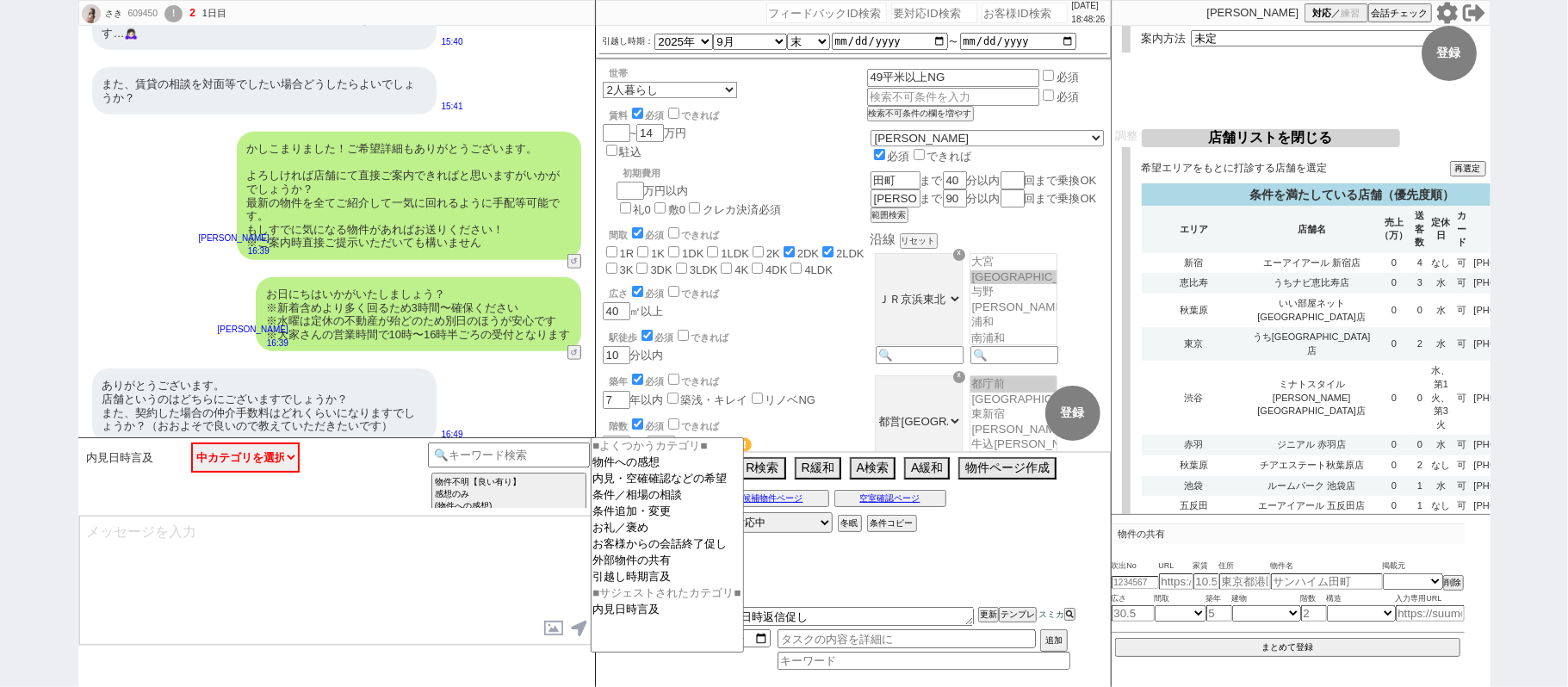
scroll to position [229, 0]
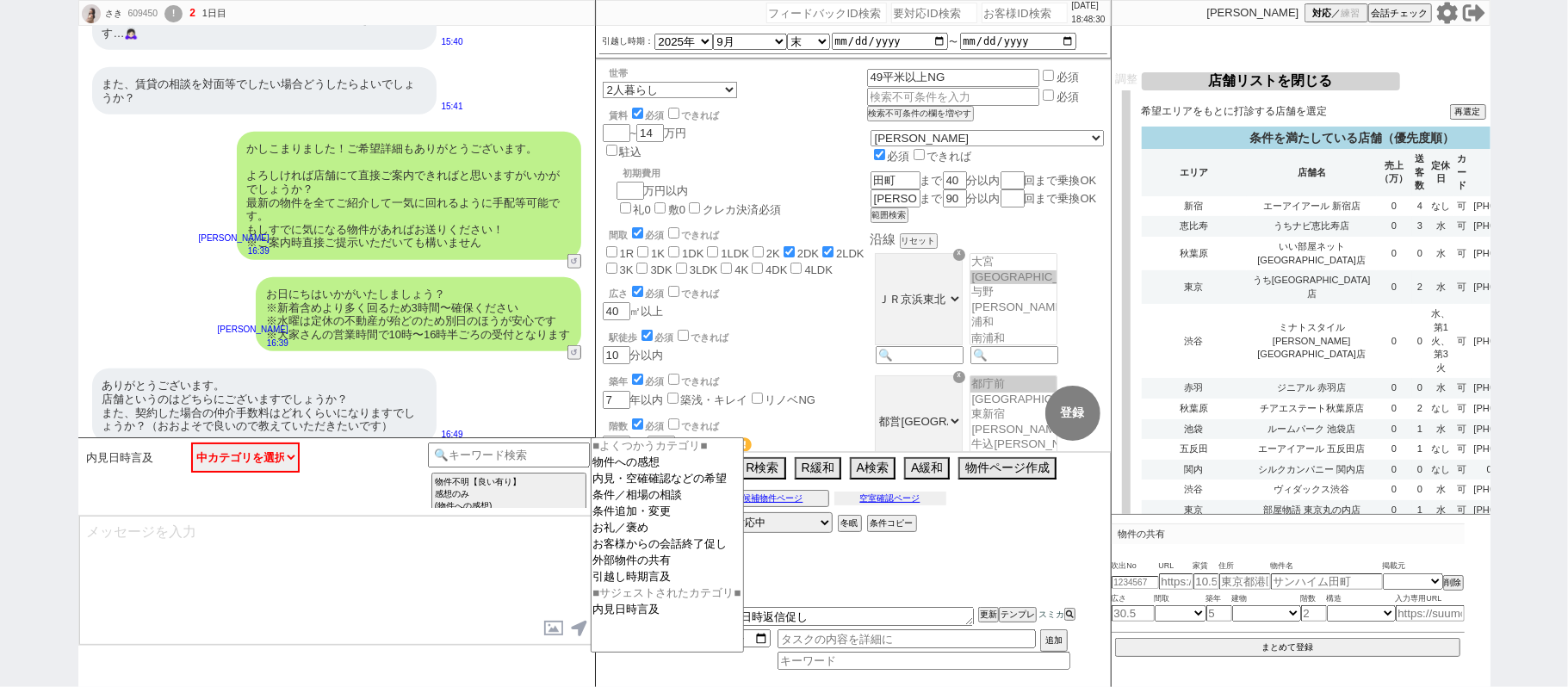
click at [889, 501] on button "空室確認ページ" at bounding box center [889, 498] width 112 height 13
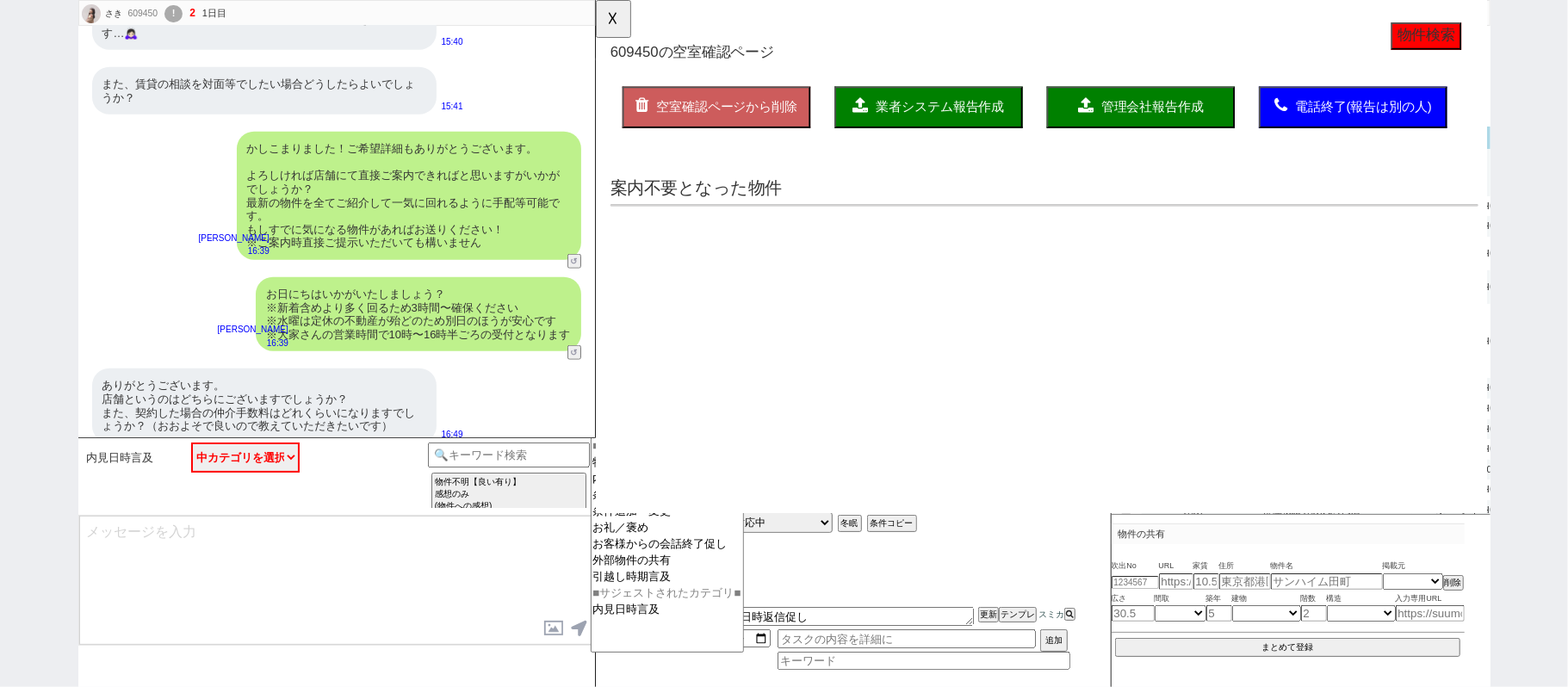
scroll to position [0, 0]
click at [606, 7] on button "☓" at bounding box center [611, 17] width 32 height 34
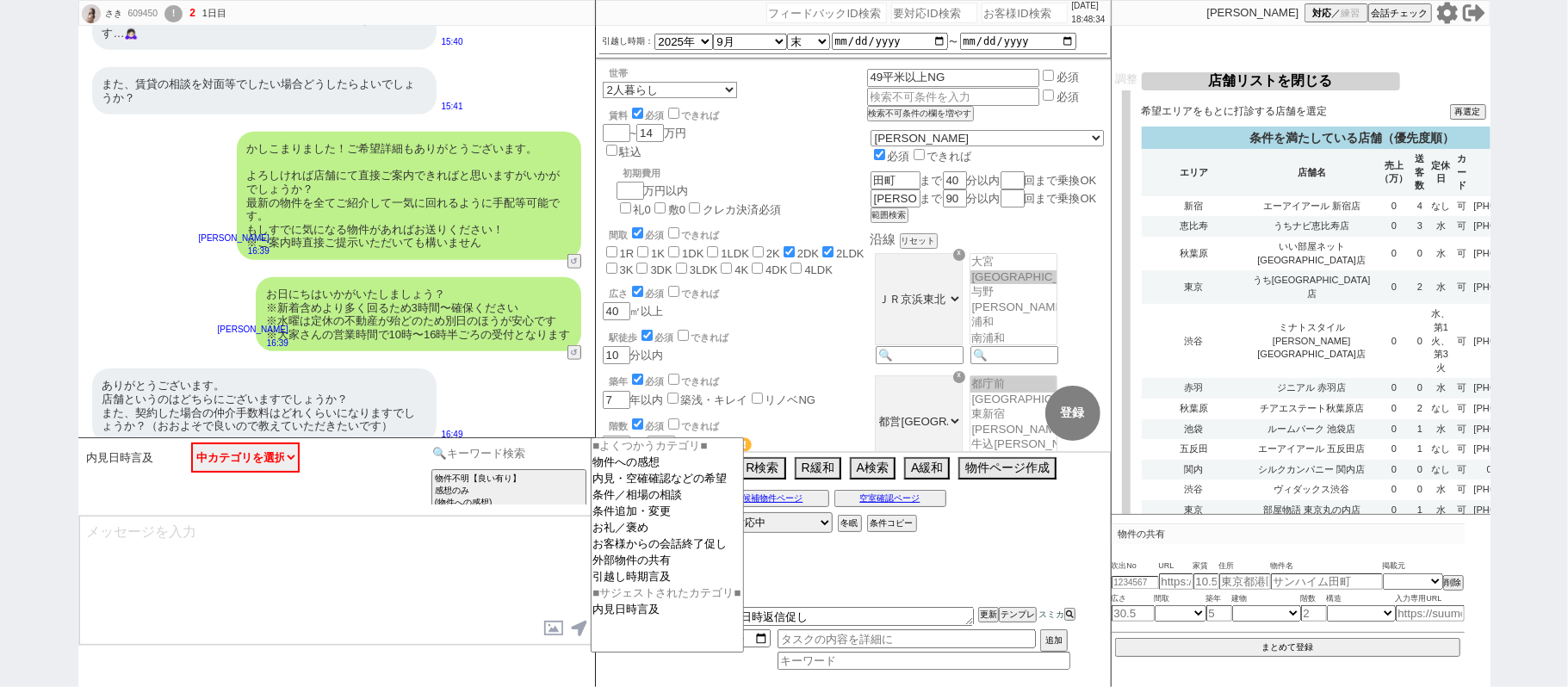
click at [477, 456] on input at bounding box center [509, 453] width 163 height 21
type input "仲介手数料"
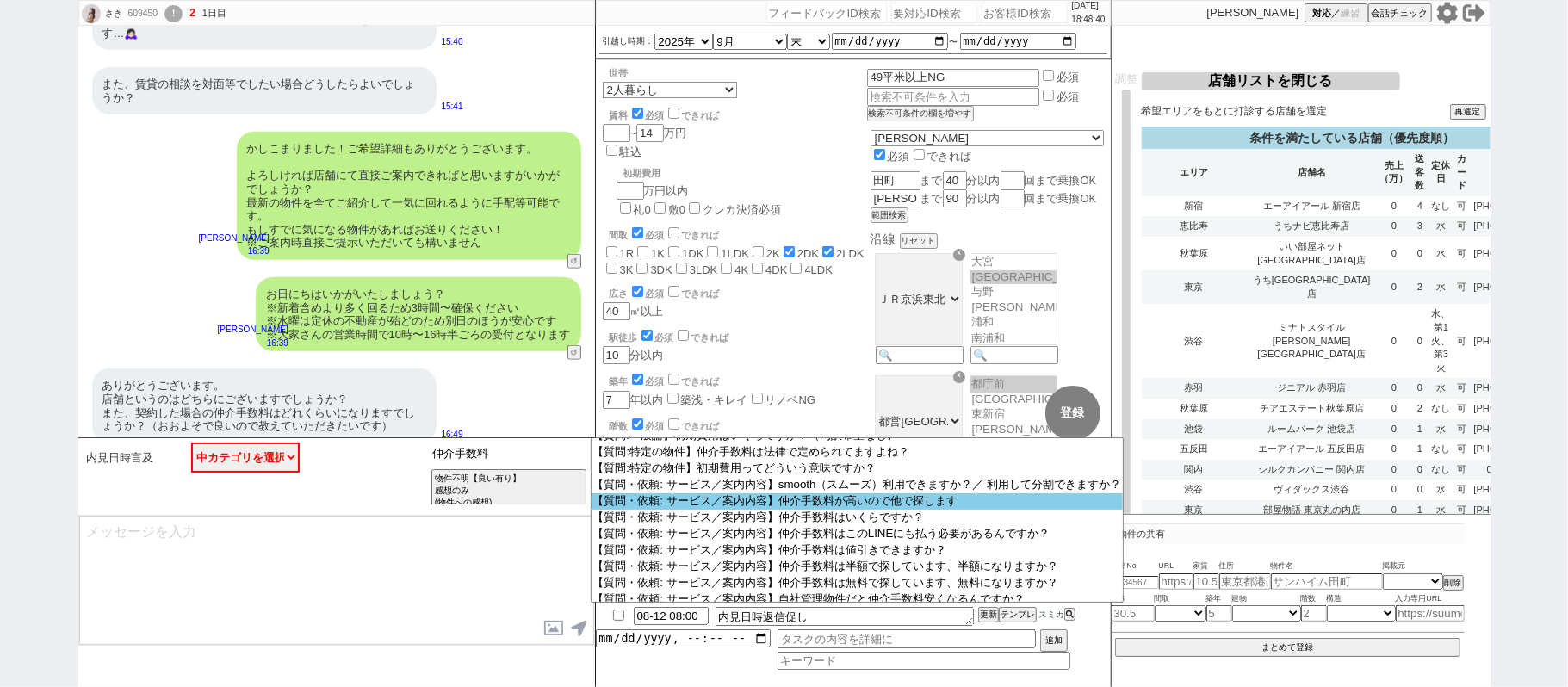
scroll to position [89, 0]
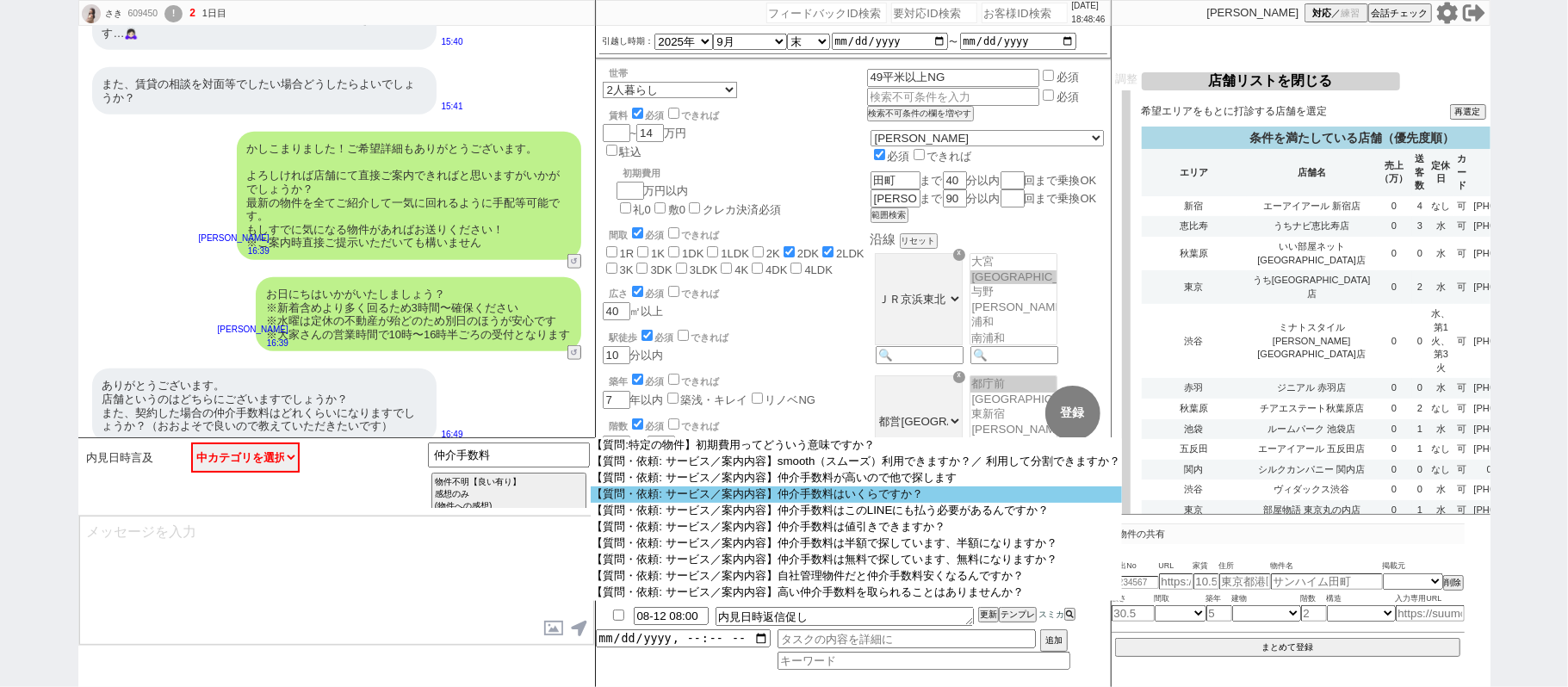
click at [854, 536] on option "【質問・依頼: サービス／案内内容】仲介手数料はいくらですか？" at bounding box center [856, 543] width 532 height 16
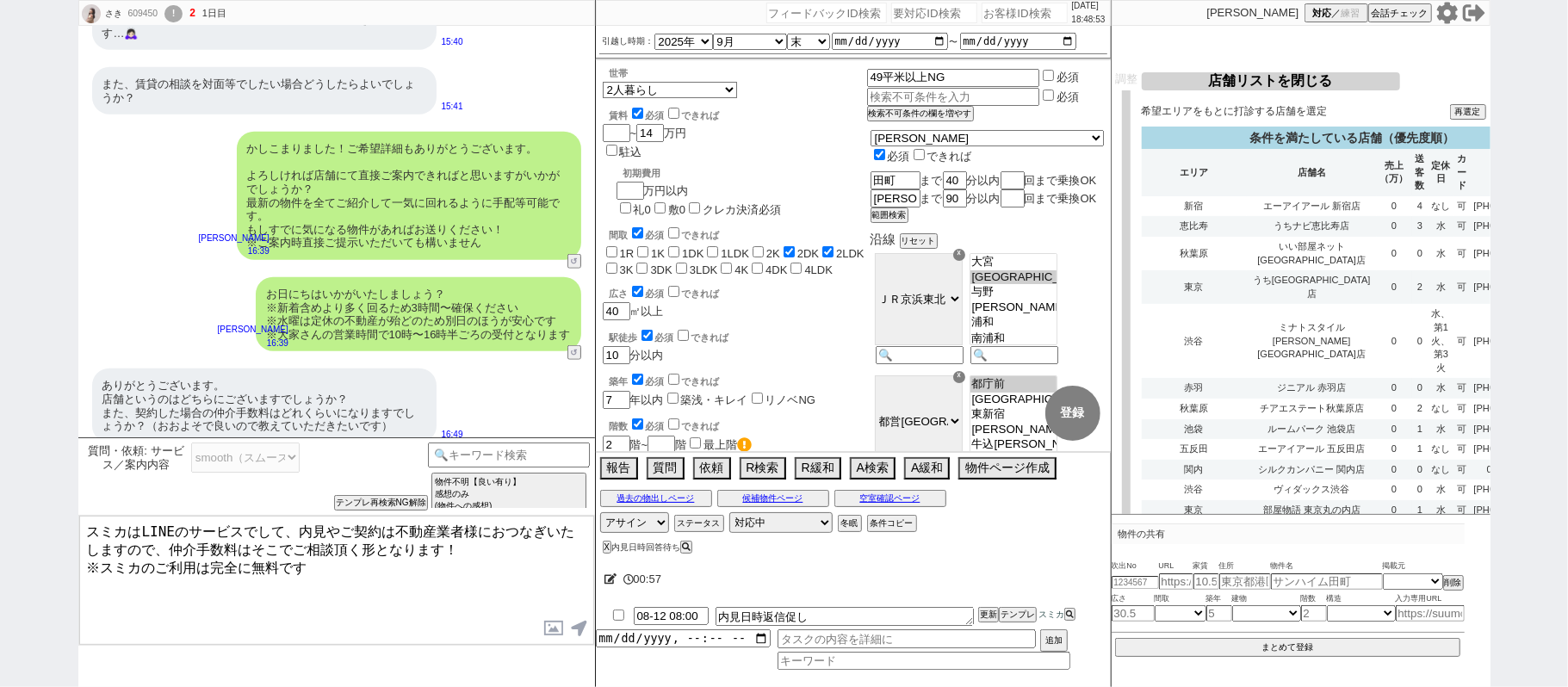
click at [88, 532] on textarea "スミカはLINEのサービスでして、内見やご契約は不動産業者様におつなぎいたしますので、仲介手数料はそこでご相談頂く形となります！ ※スミカのご利用は完全に無料…" at bounding box center [336, 580] width 515 height 129
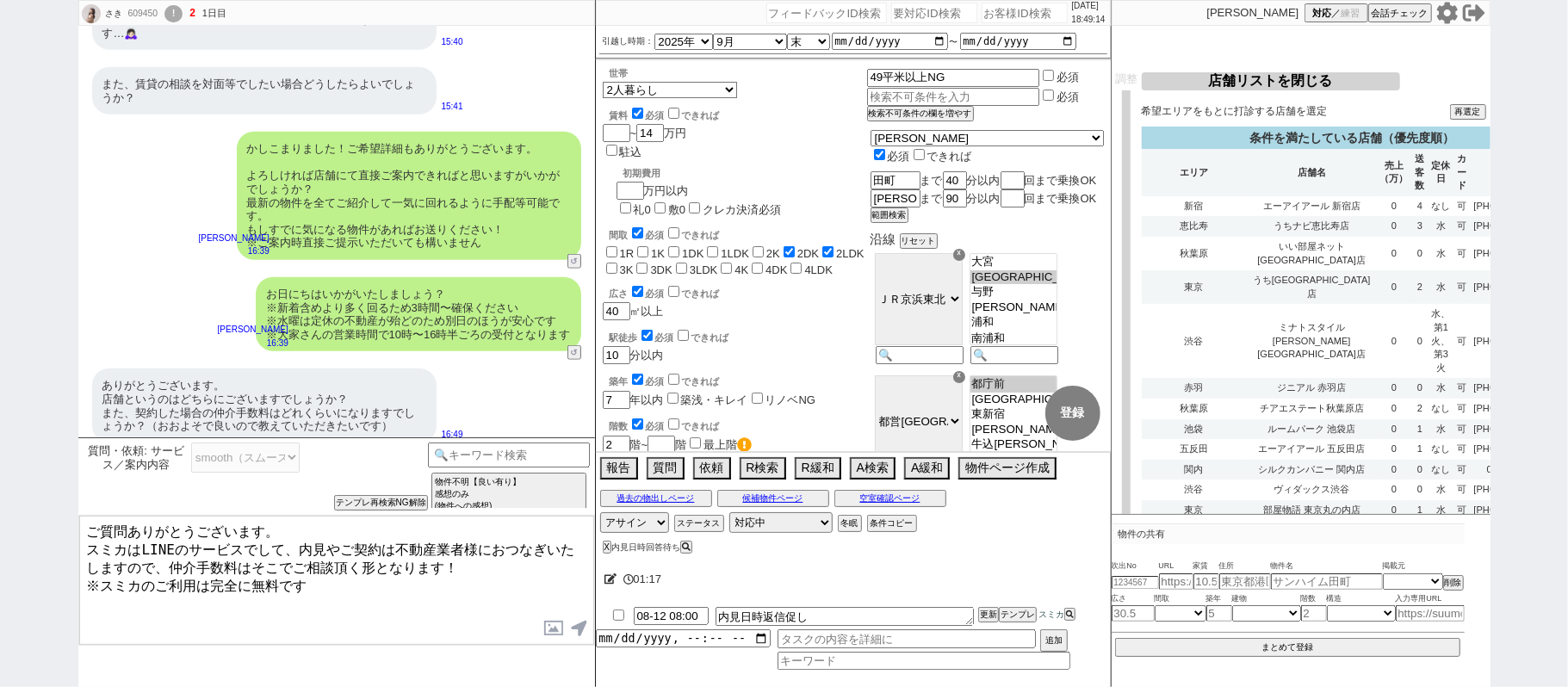
click at [384, 575] on textarea "ご質問ありがとうございます。 スミカはLINEのサービスでして、内見やご契約は不動産業者様におつなぎいたしますので、仲介手数料はそこでご相談頂く形となります！…" at bounding box center [336, 580] width 515 height 129
click at [382, 592] on textarea "ご質問ありがとうございます。 スミカはLINEのサービスでして、内見やご契約は不動産業者様におつなぎいたしますので、仲介手数料はそこでご相談頂く形となります！…" at bounding box center [336, 580] width 515 height 129
type textarea "ご質問ありがとうございます。 スミカはLINEのサービスでして、内見やご契約は不動産業者様におつなぎいたしますので、仲介手数料はそこでご相談頂く形となります！…"
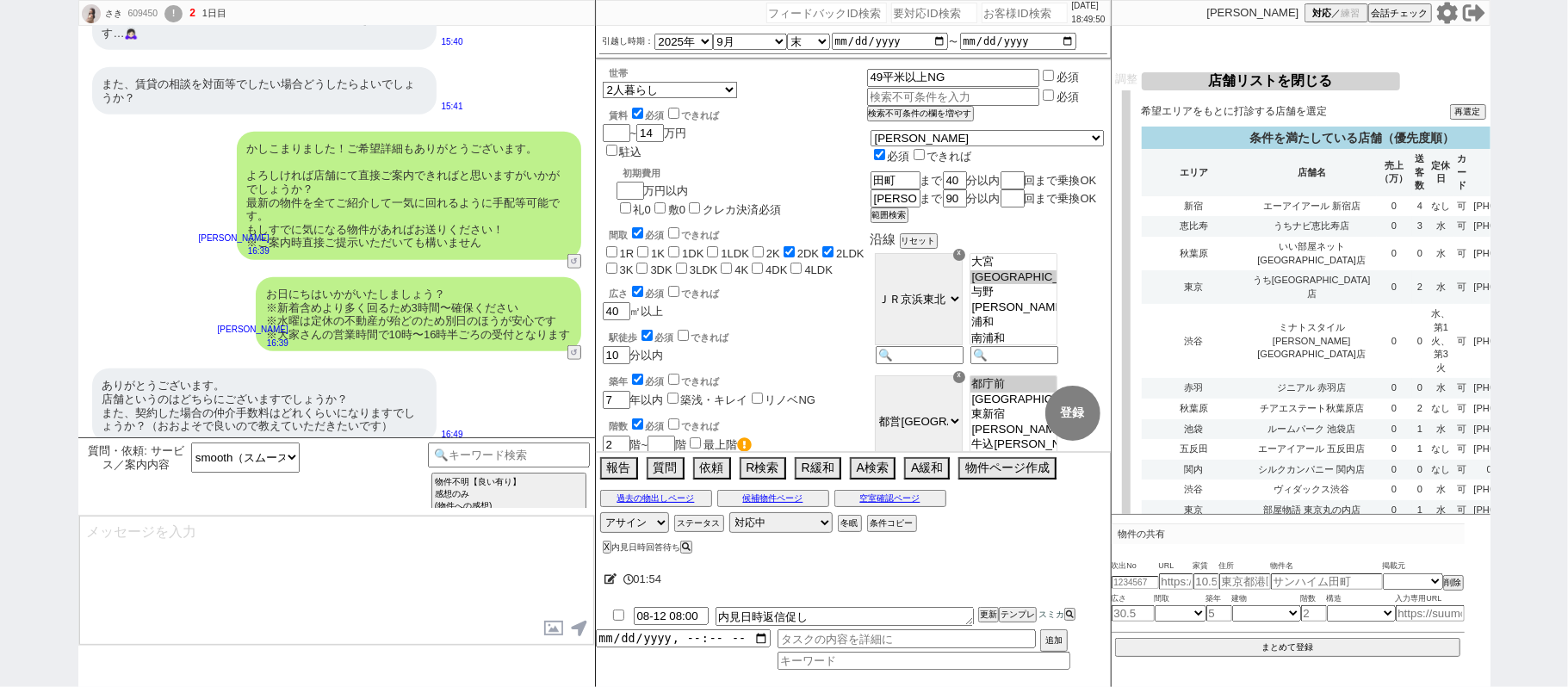
scroll to position [1264, 0]
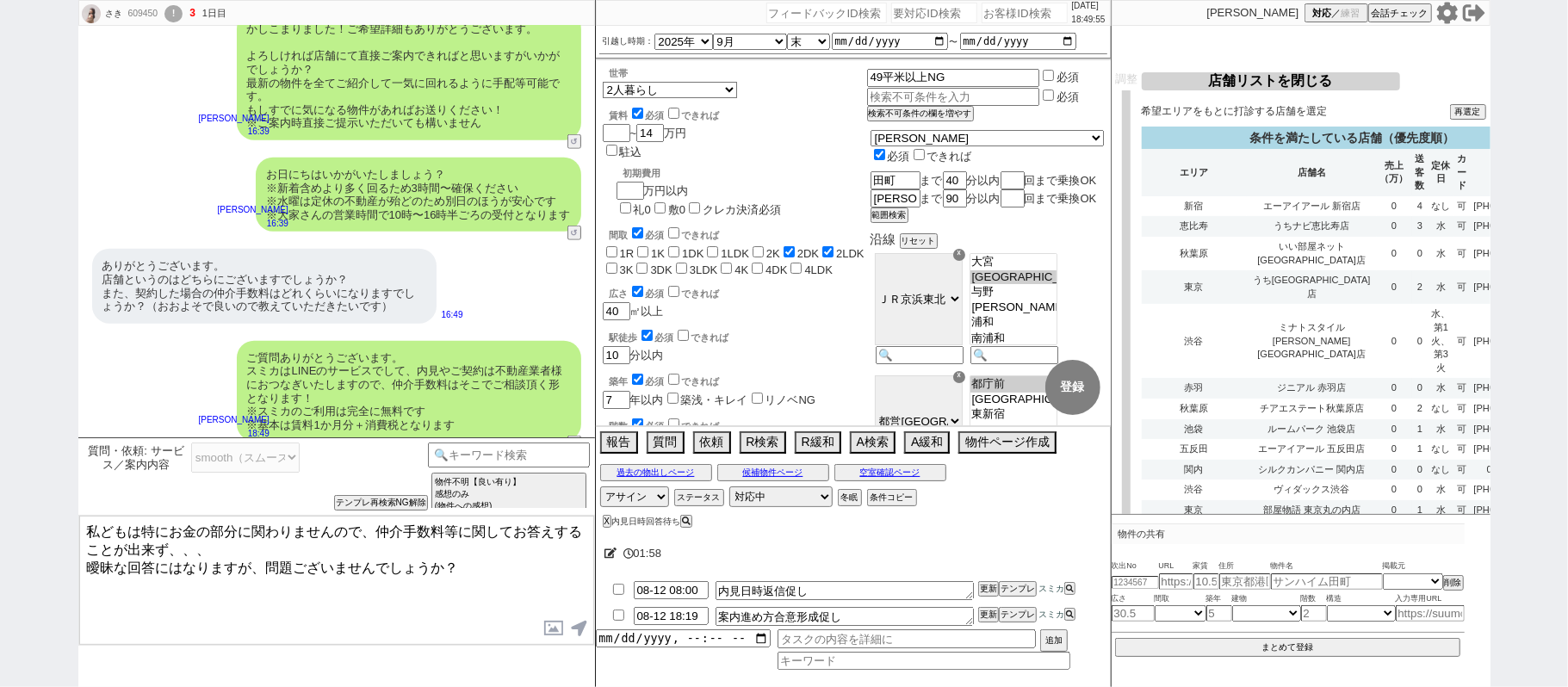
click at [514, 535] on textarea "私どもは特にお金の部分に関わりませんので、仲介手数料等に関してお答えすることが出来ず、、、 曖昧な回答にはなりますが、問題ございませんでしょうか？" at bounding box center [336, 580] width 515 height 129
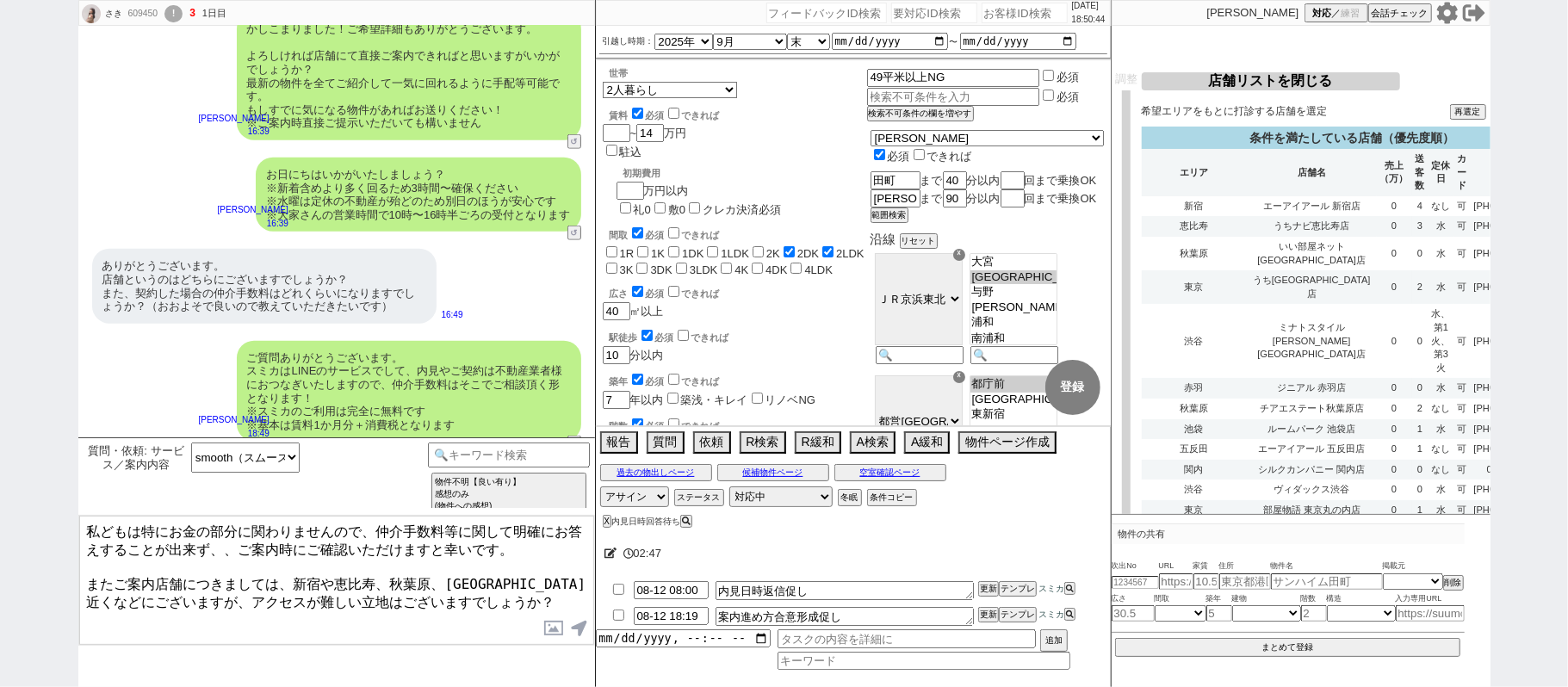
type textarea "私どもは特にお金の部分に関わりませんので、仲介手数料等に関して明確にお答えすることが出来ず、、ご案内時にご確認いただけますと幸いです。 またご案内店舗につきま…"
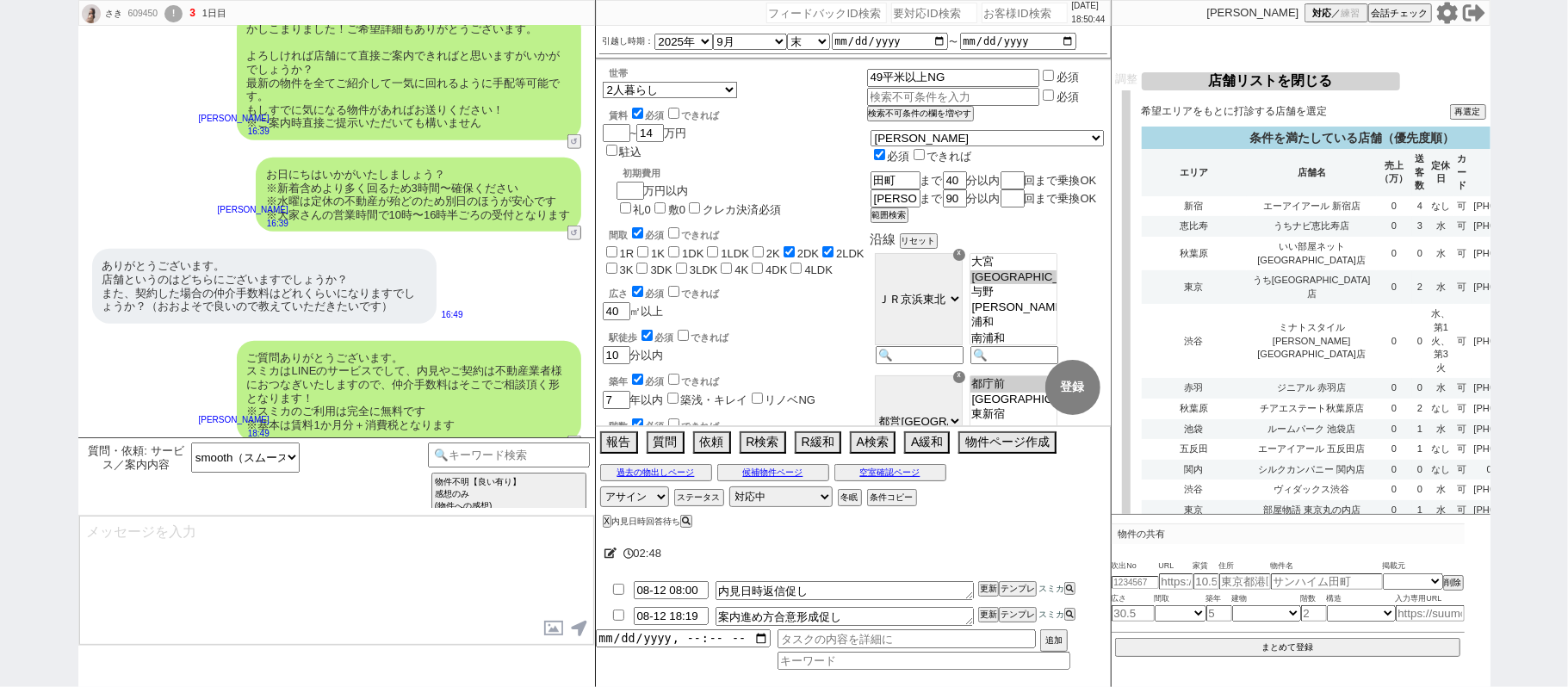
scroll to position [1395, 0]
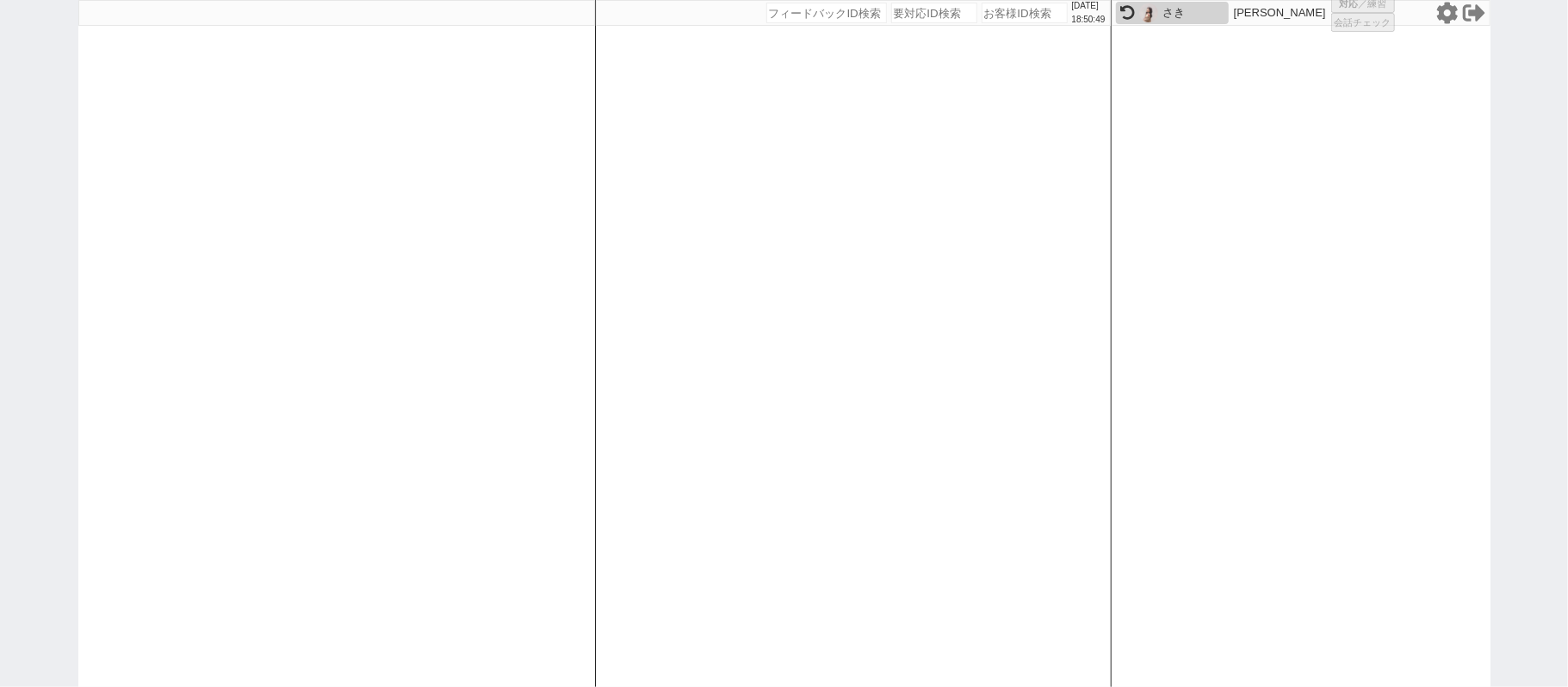
select select
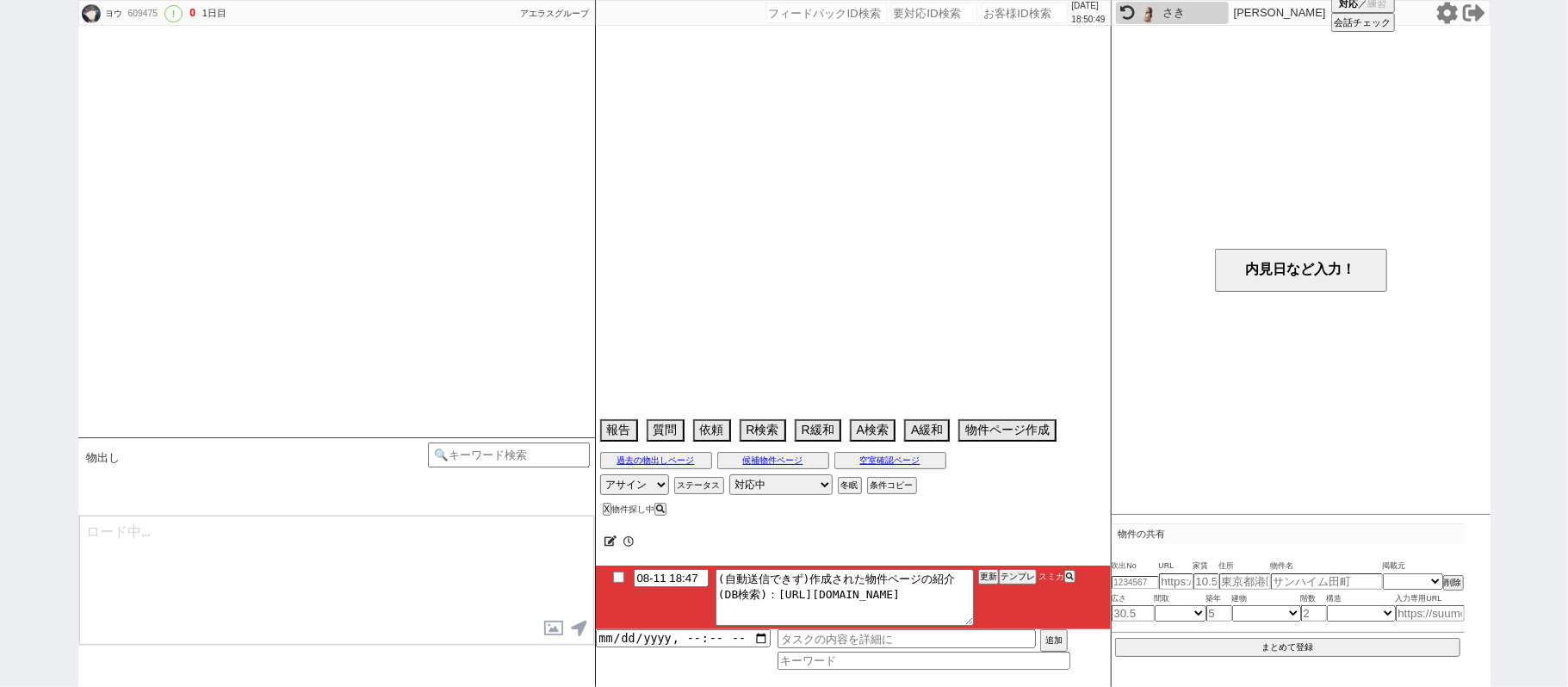
scroll to position [1126, 0]
select select "13"
select select "6"
select select "15"
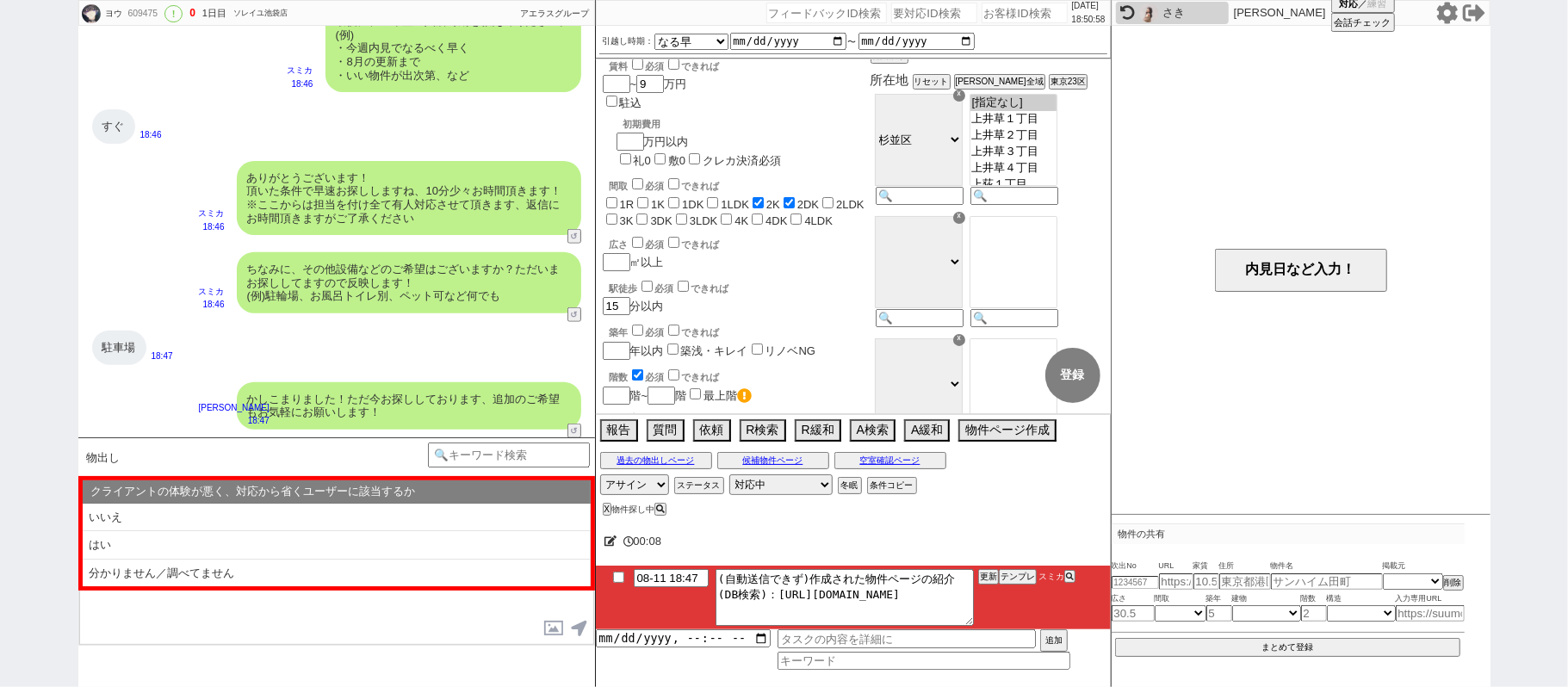
scroll to position [0, 0]
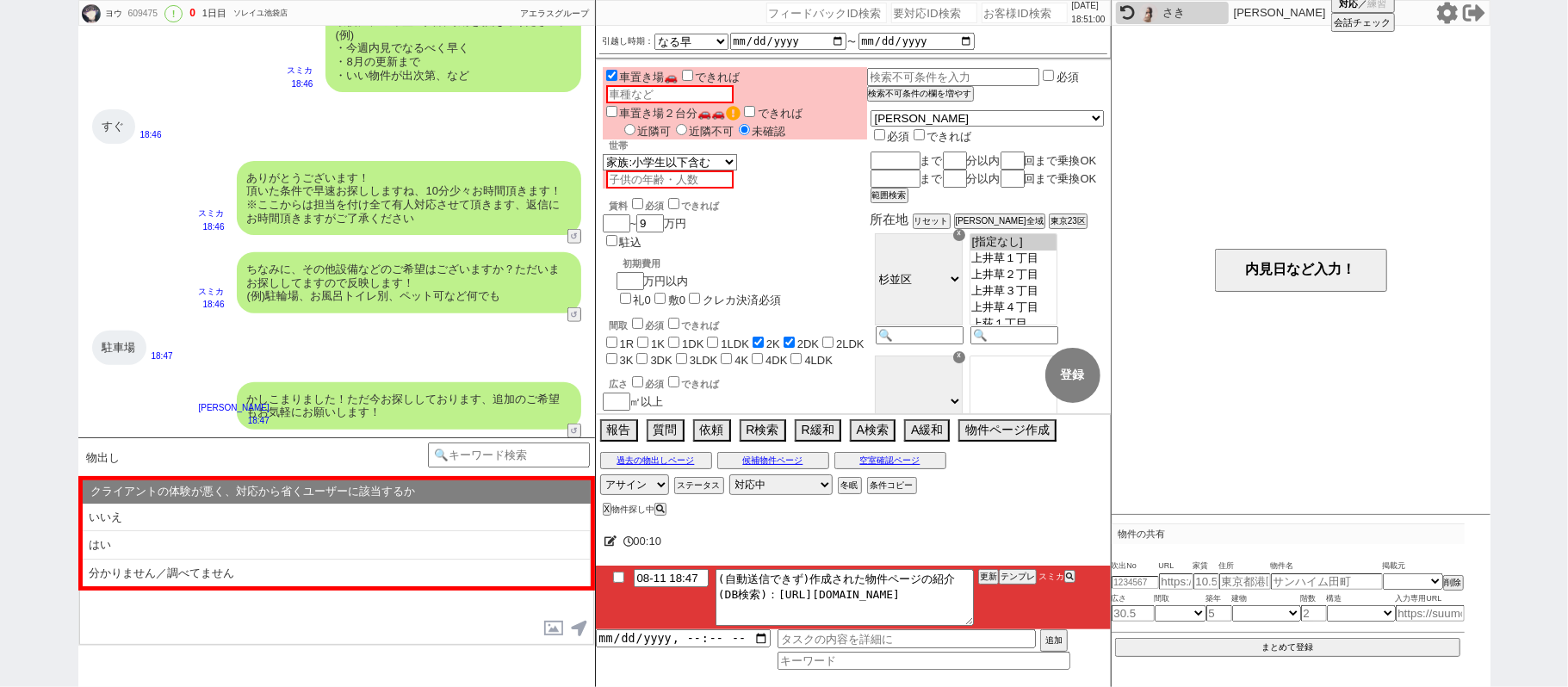
click at [296, 510] on li "いいえ" at bounding box center [336, 518] width 508 height 29
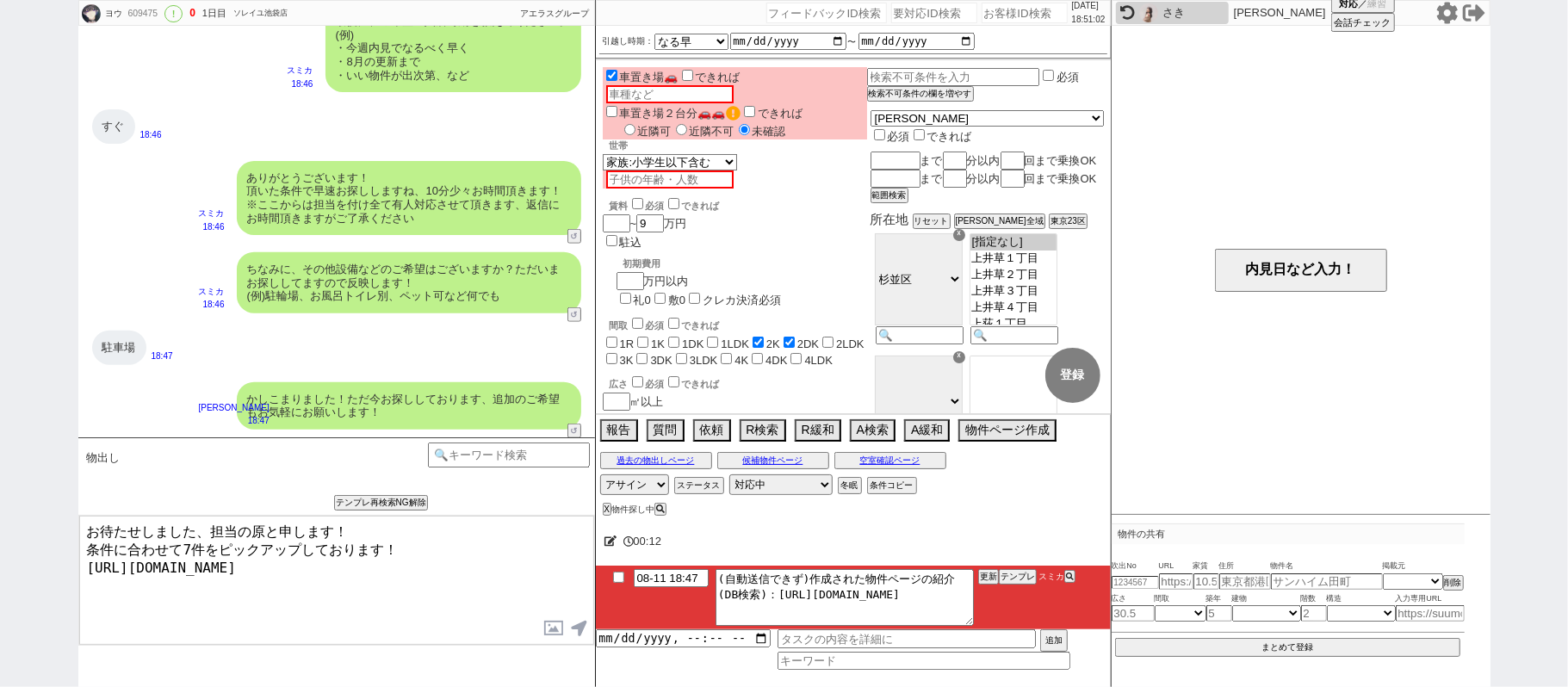
type textarea "お待たせしました、担当の原と申します！ 条件に合わせて7件をピックアップしております！ [URL][DOMAIN_NAME]"
checkbox input "true"
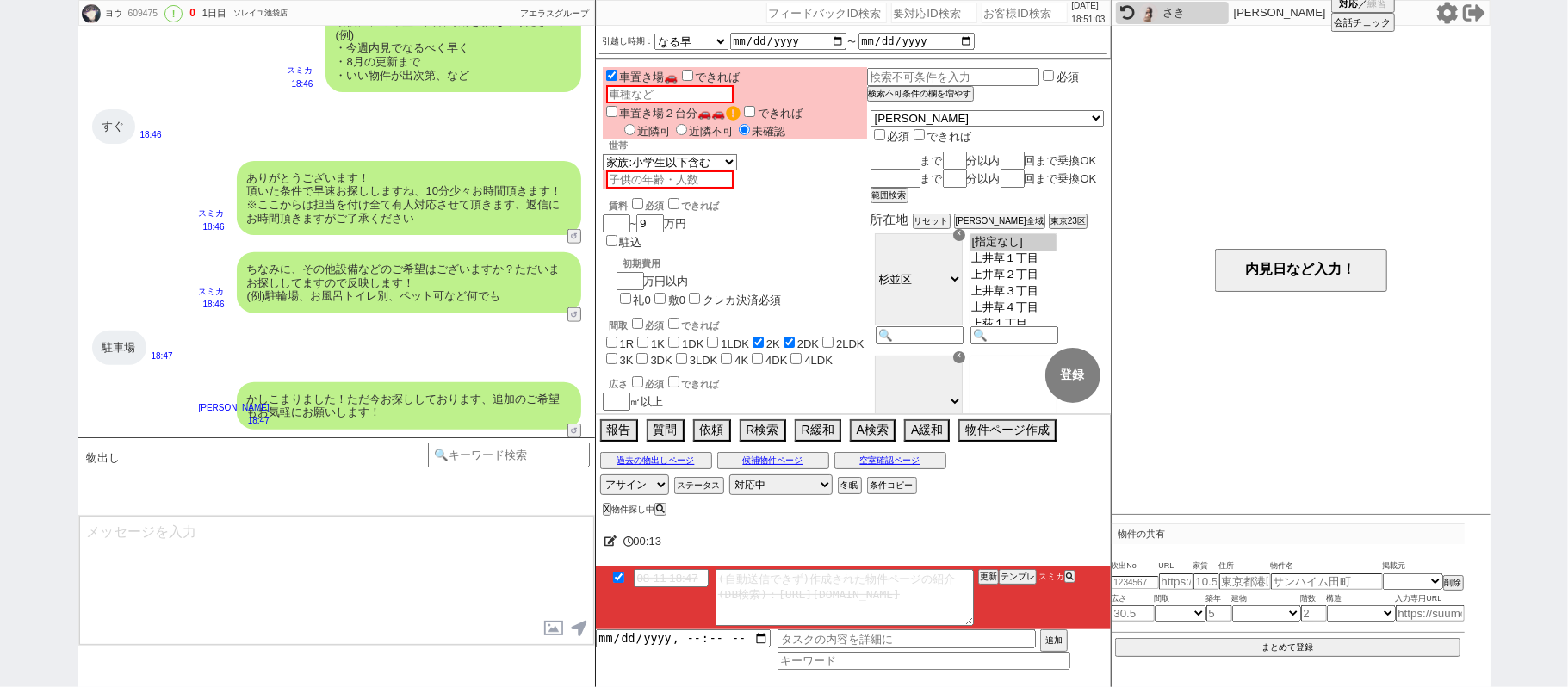
scroll to position [1203, 0]
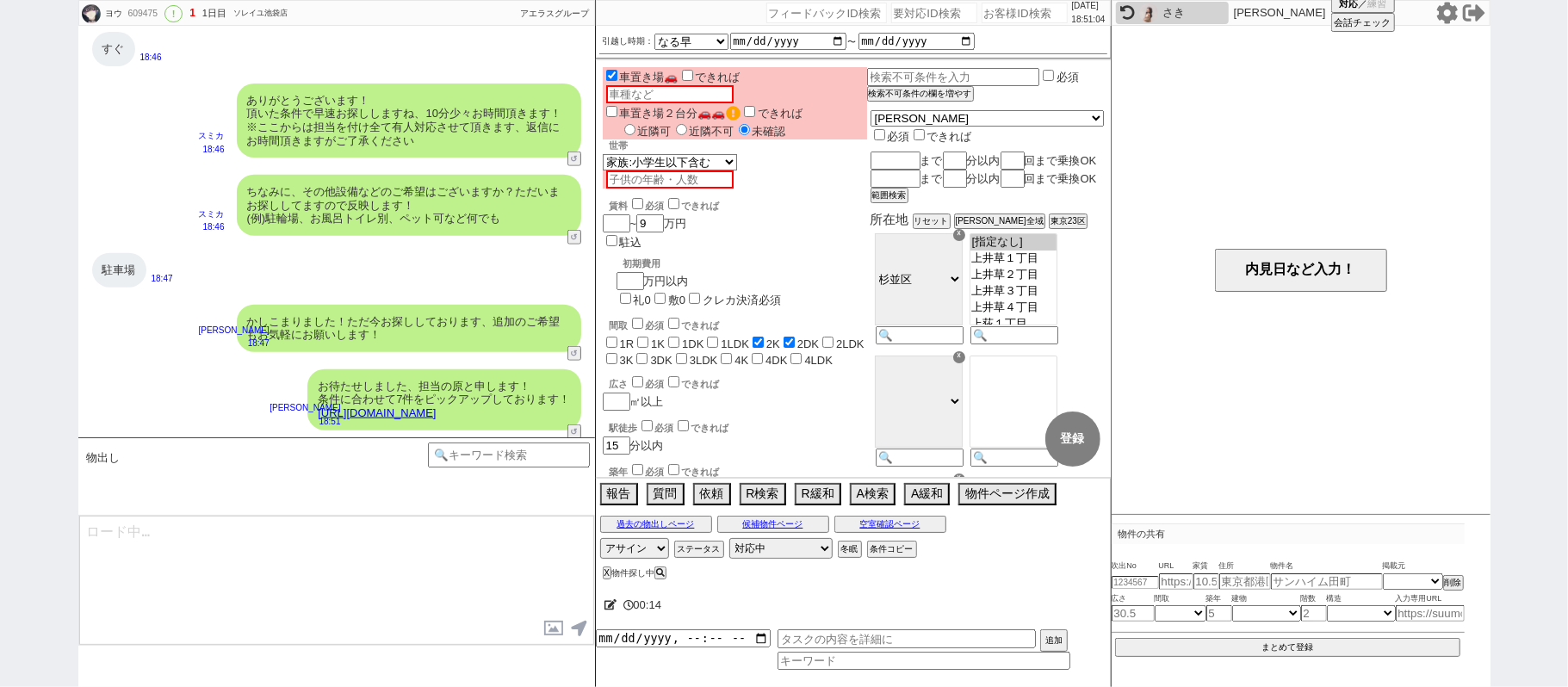
type textarea "イメージに近い物件はございますか？ ご感想いただき、すぐにまた洗い出してまいります！ ※自動応答ではなく直接ご紹介します！"
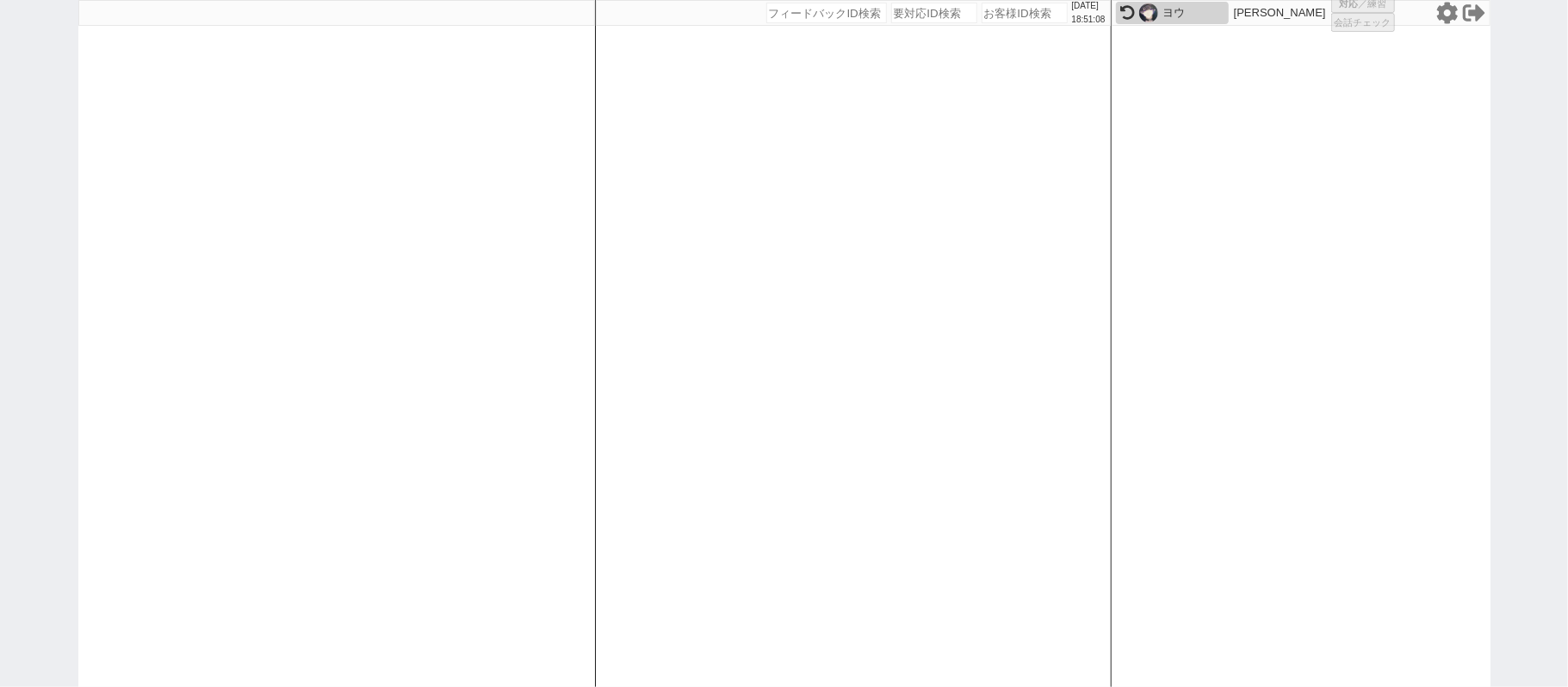
select select
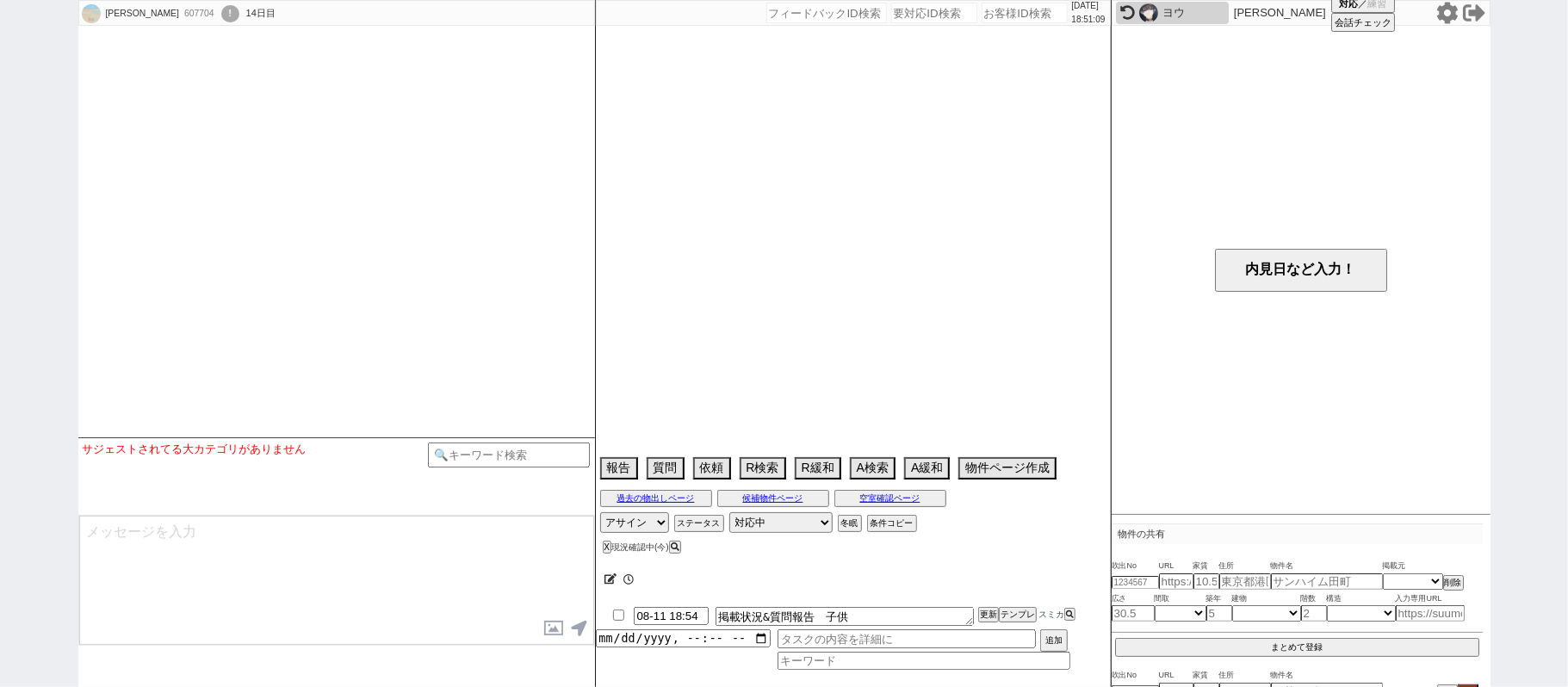
select select
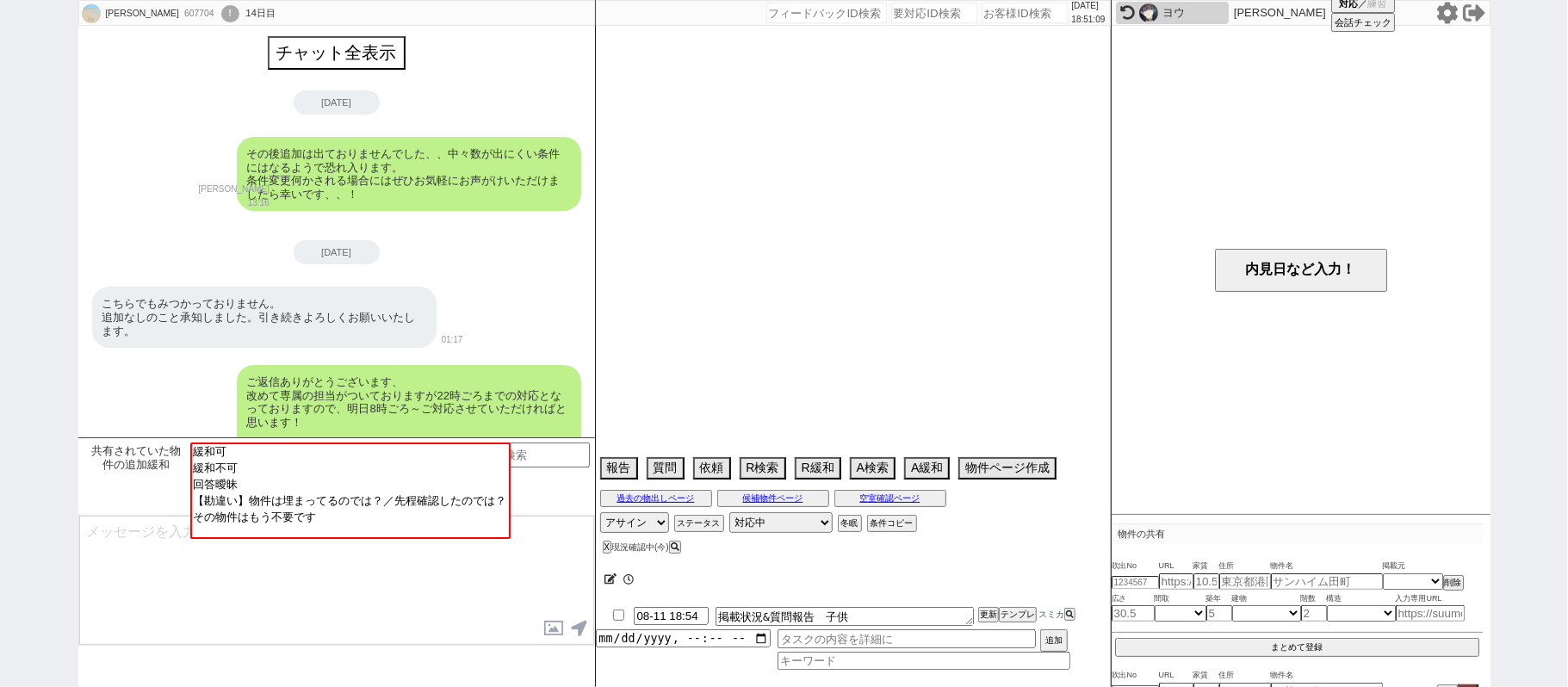
select select "2025"
select select "9"
select select "35"
select select "6"
select select "2"
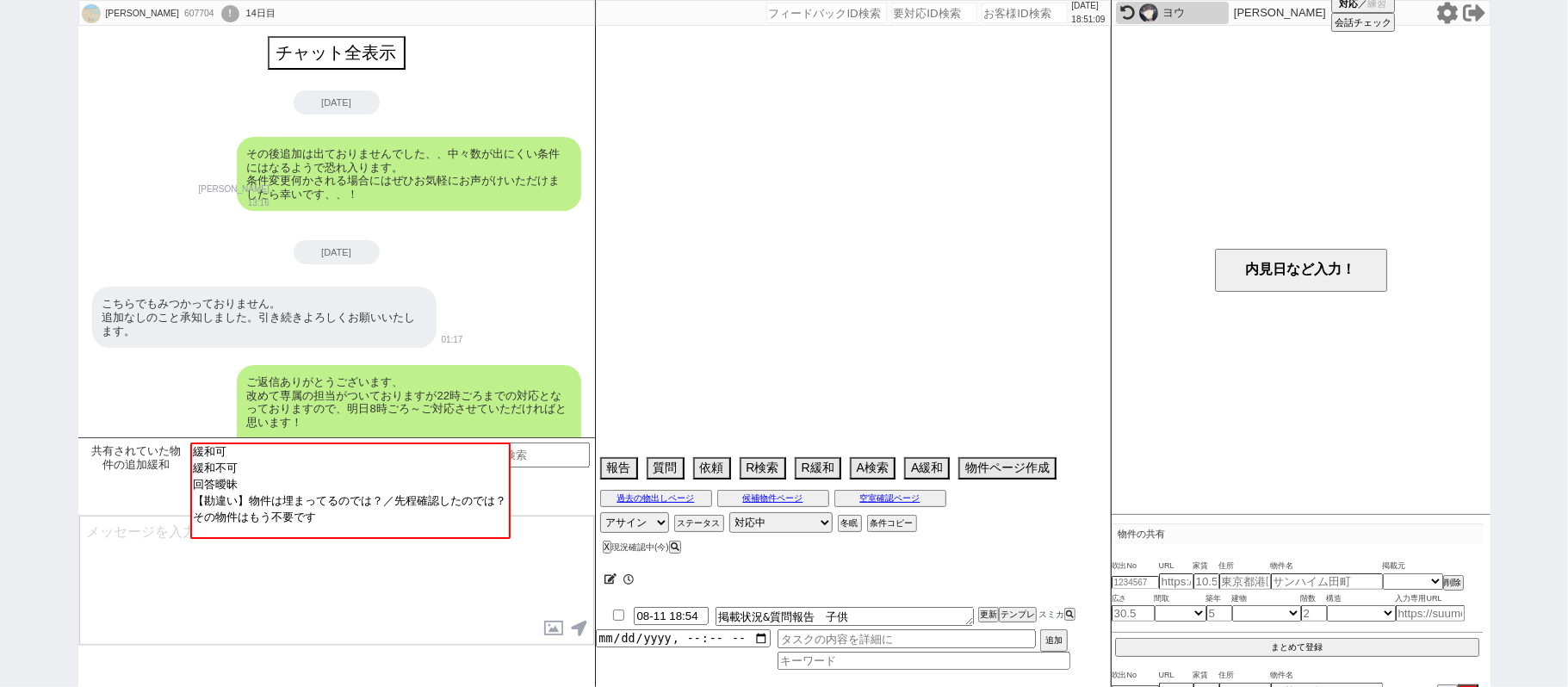
select select "3"
select select "4"
select select "5"
select select "6"
select select "7"
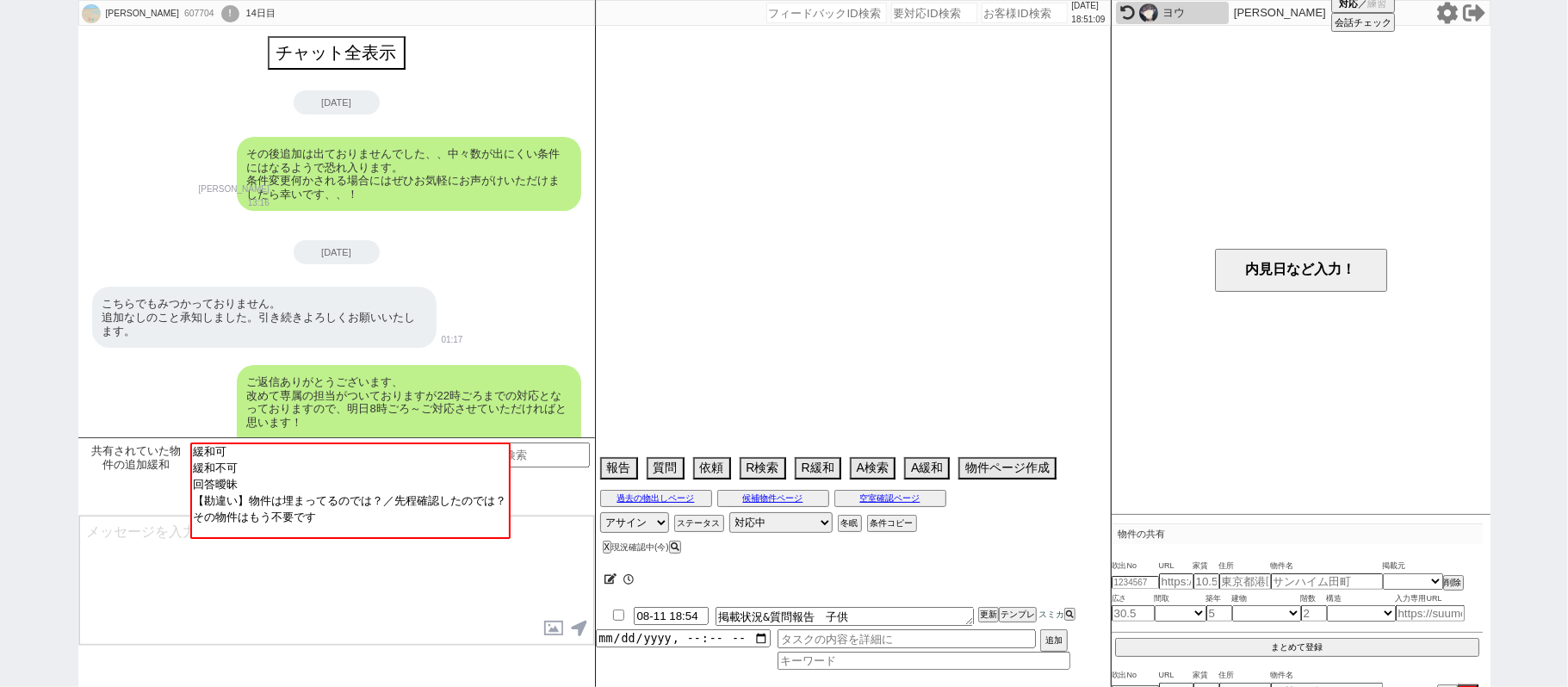
select select "8"
select select "9"
select select "10"
select select "11"
select select "12"
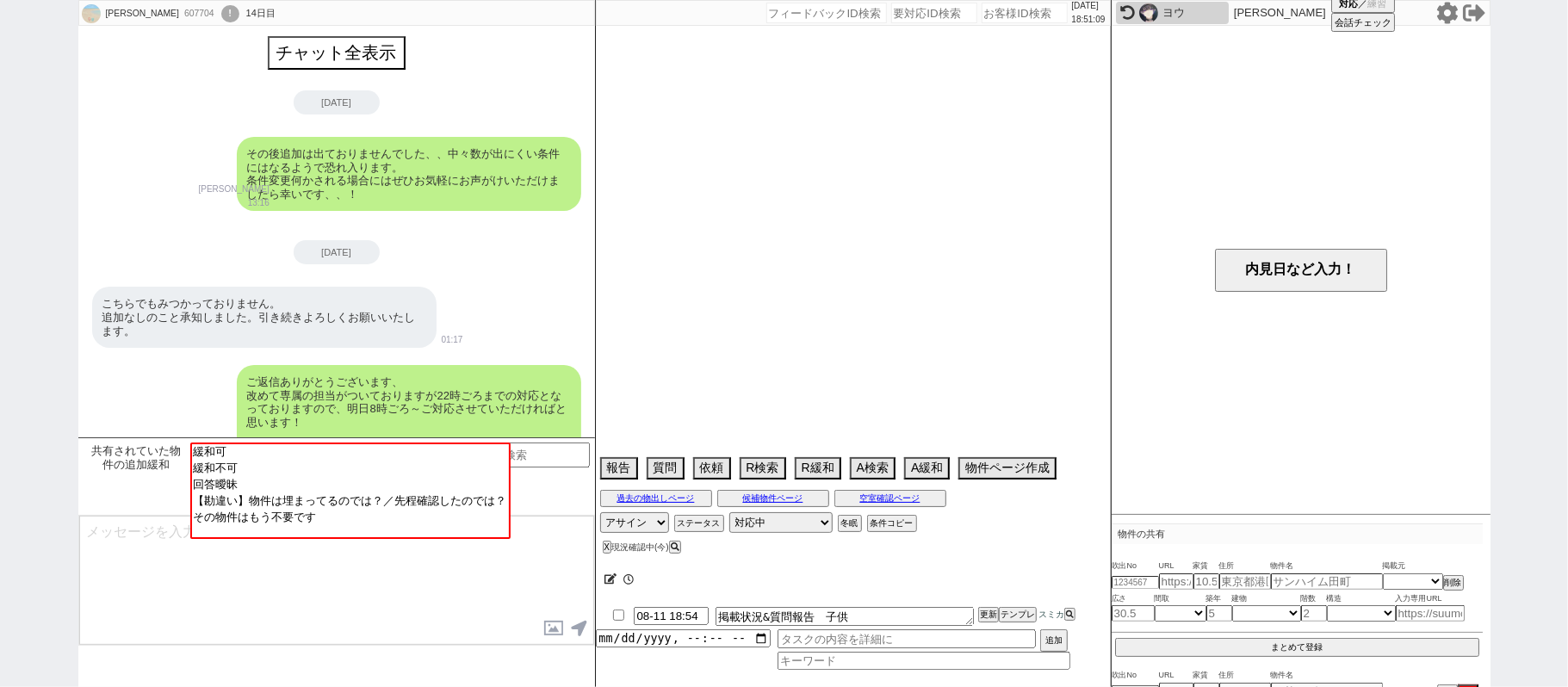
select select "13"
select select "14"
select select "15"
select select "16"
select select "17"
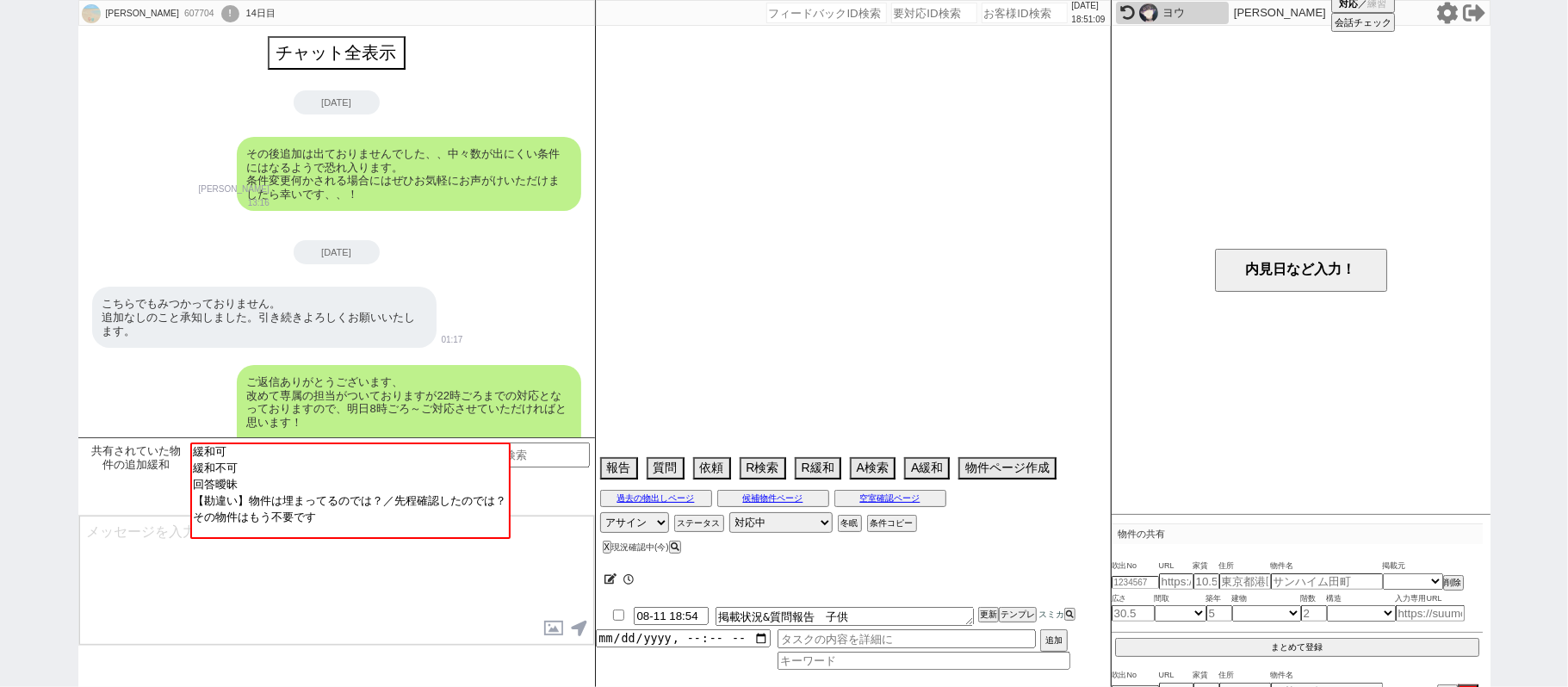
select select "18"
select select "19"
select select "20"
select select "21"
select select "22"
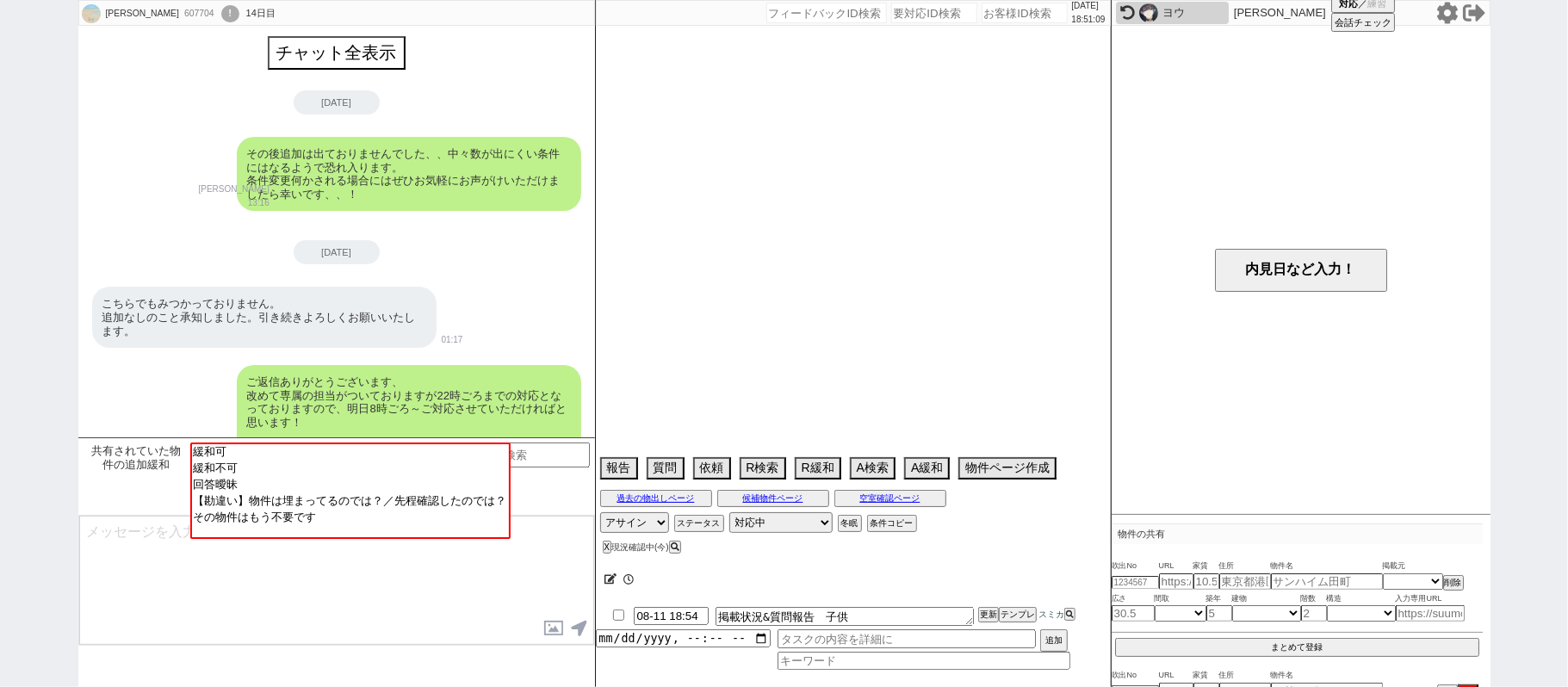
select select "23"
select select "24"
select select "25"
select select "26"
select select "27"
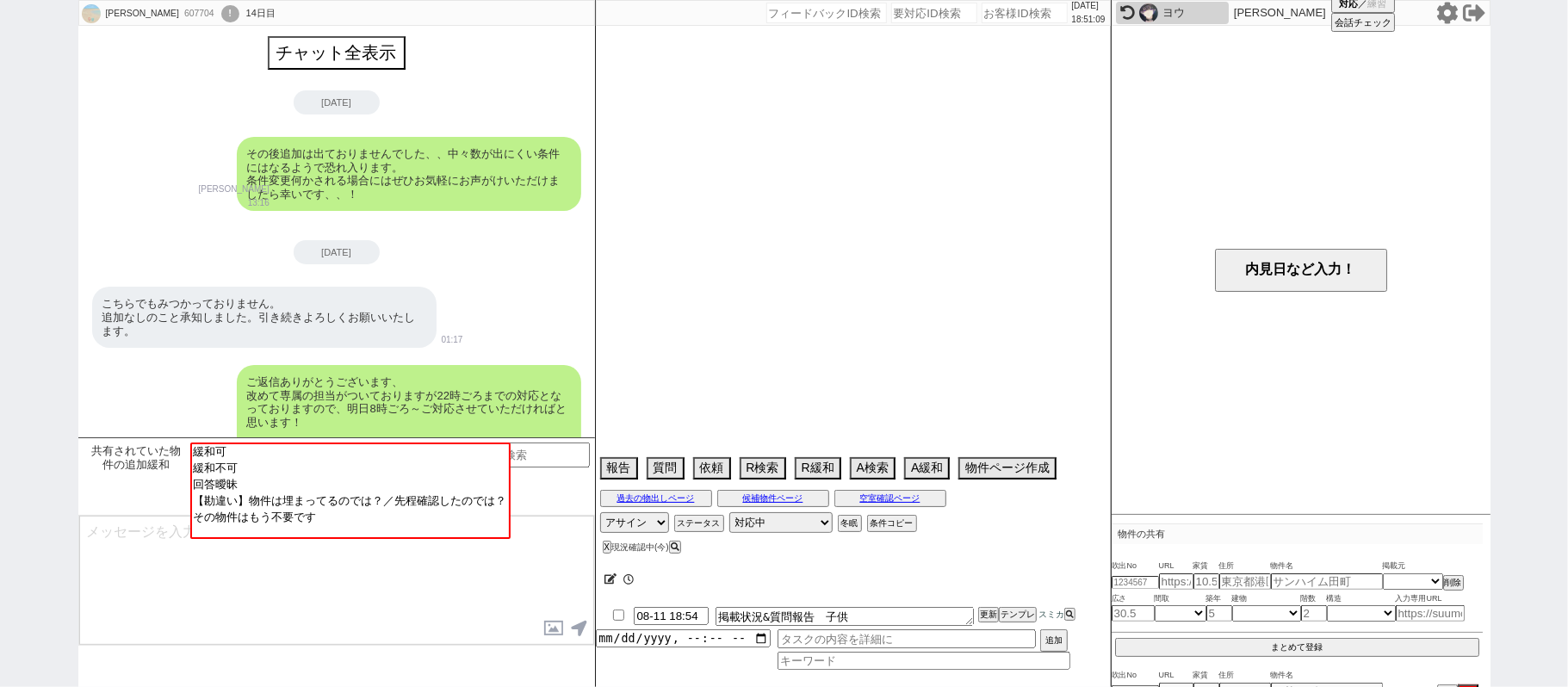
select select "28"
select select "29"
select select "30"
select select "31"
select select "32"
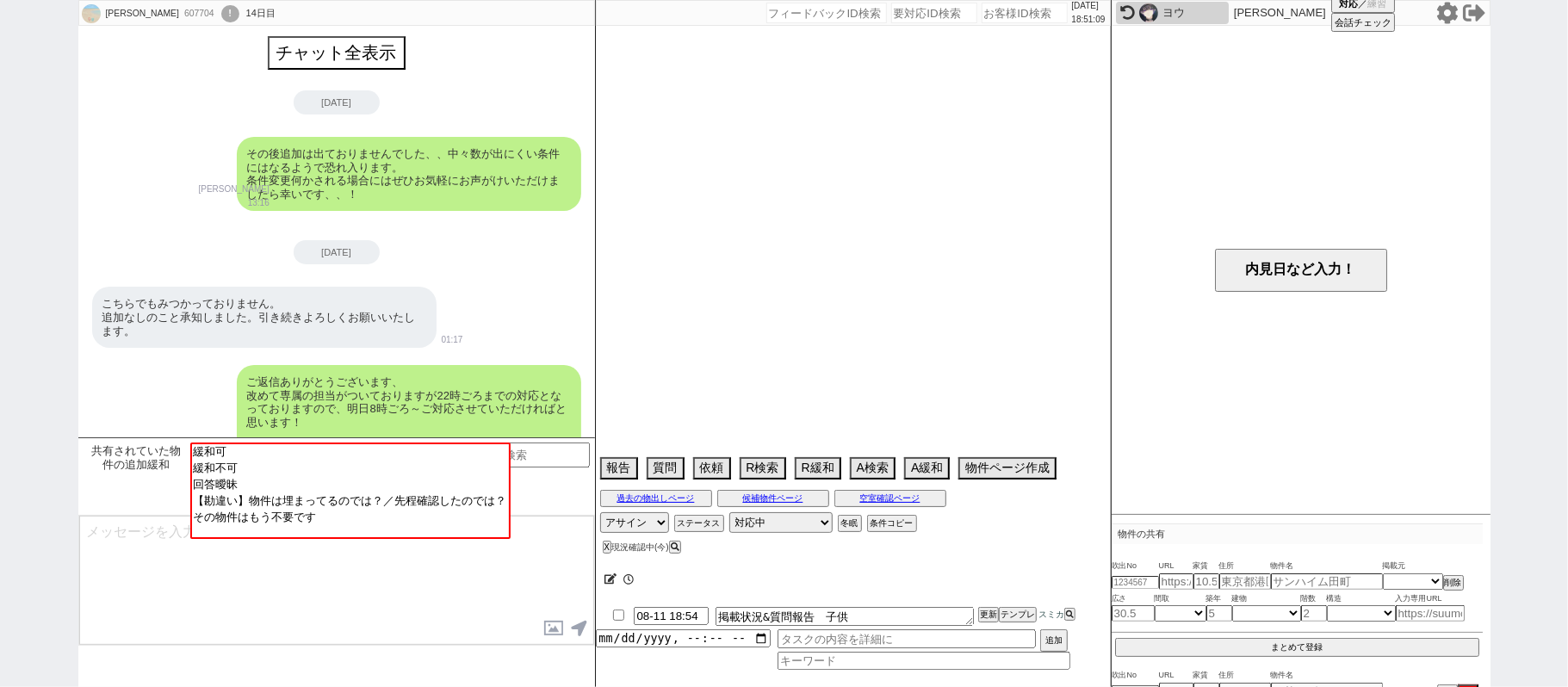
select select "33"
select select "34"
select select "35"
select select "36"
select select "37"
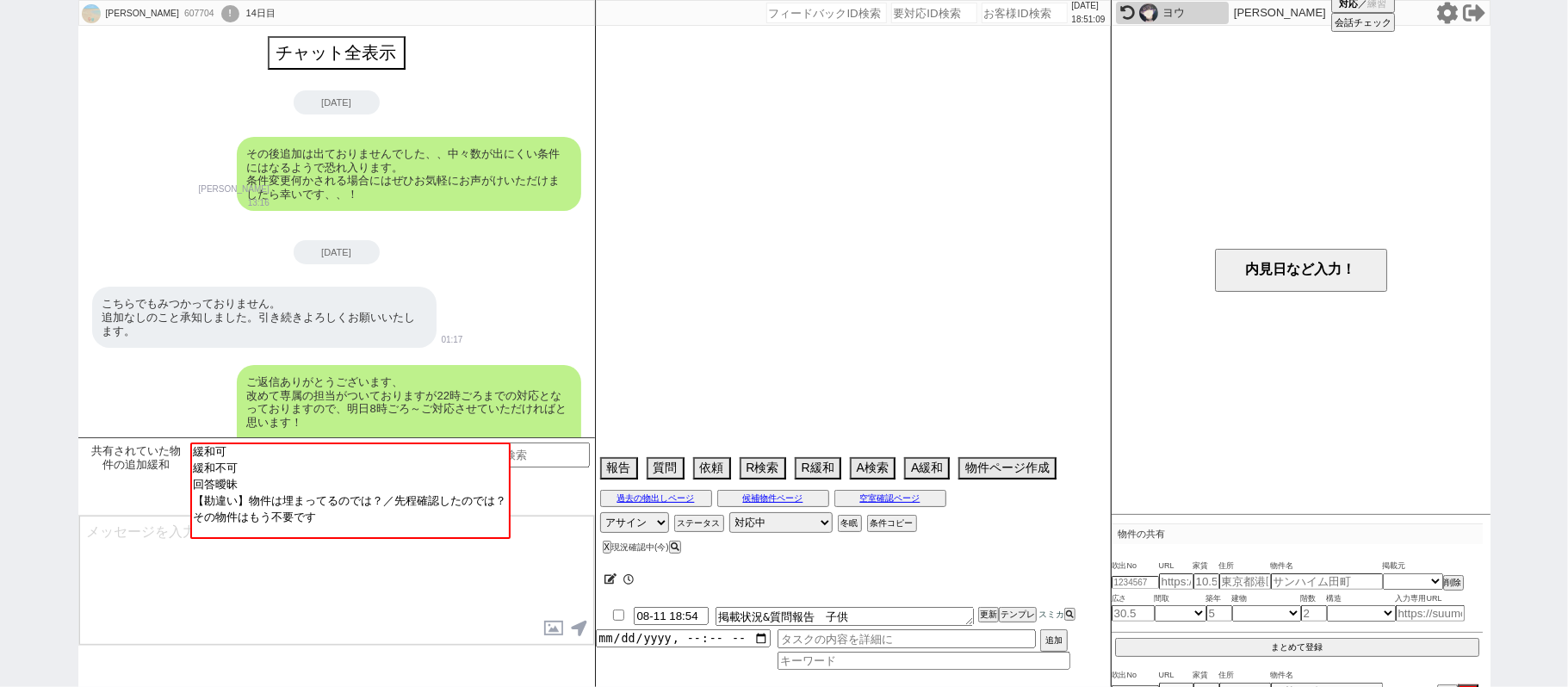
select select "38"
select select "39"
select select "40"
select select "41"
select select "42"
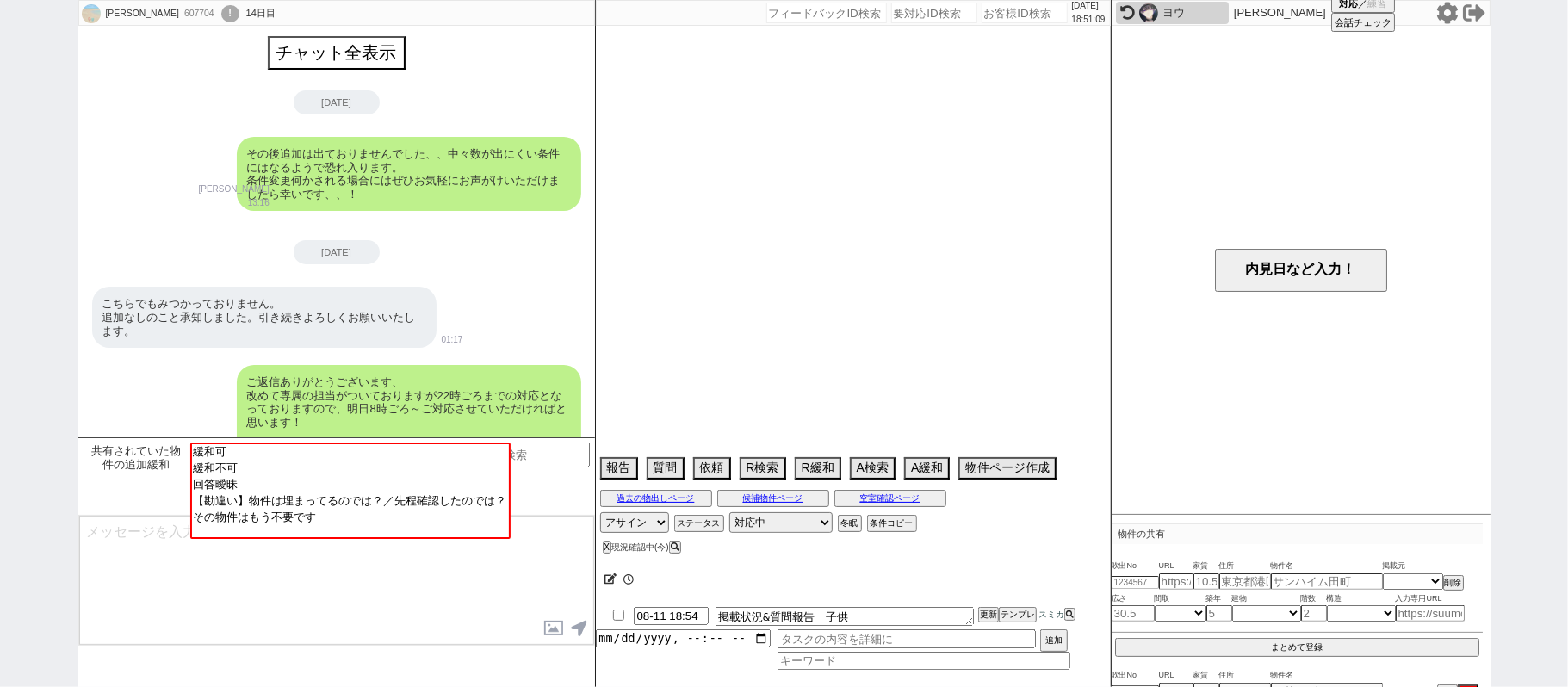
select select "43"
select select "45"
select select "46"
select select "47"
select select "48"
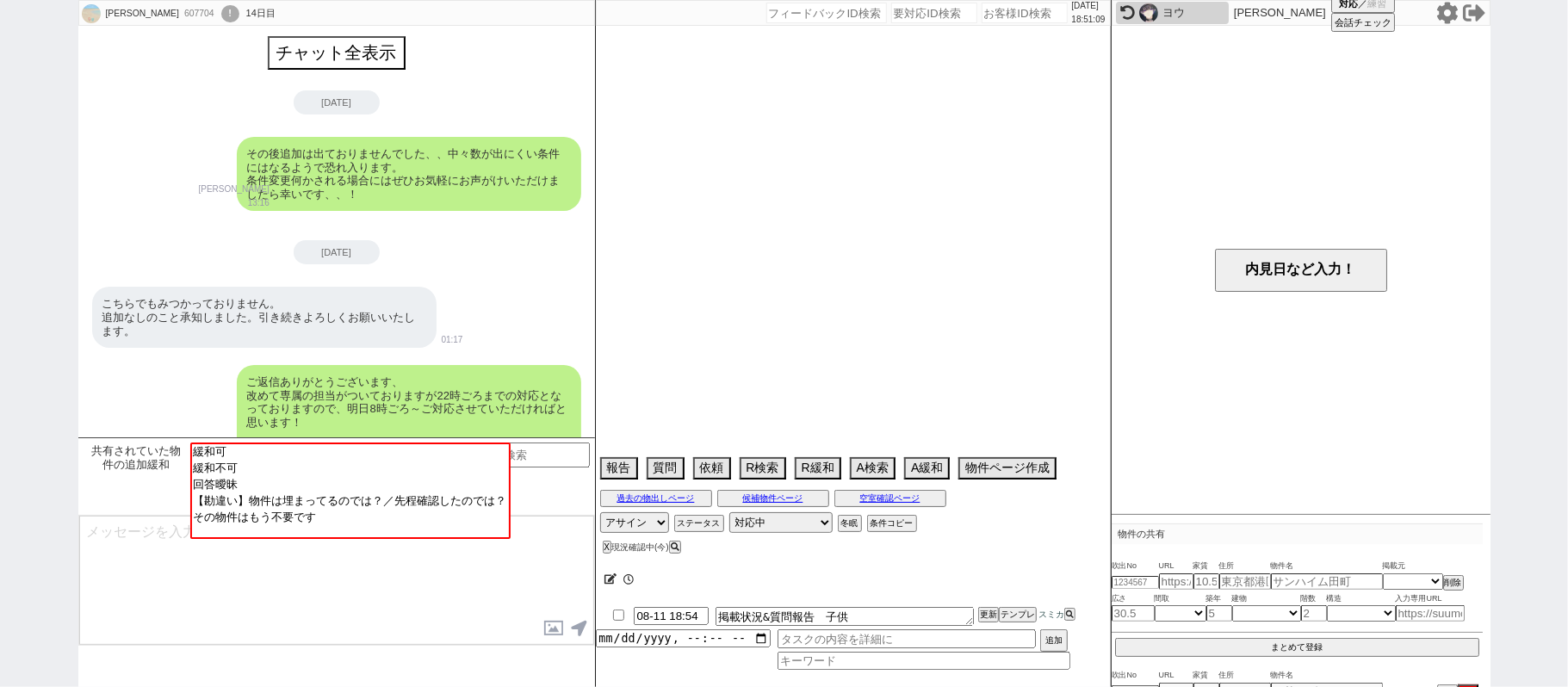
select select "49"
select select "50"
select select "57"
select select "[DATE]"
select select "58"
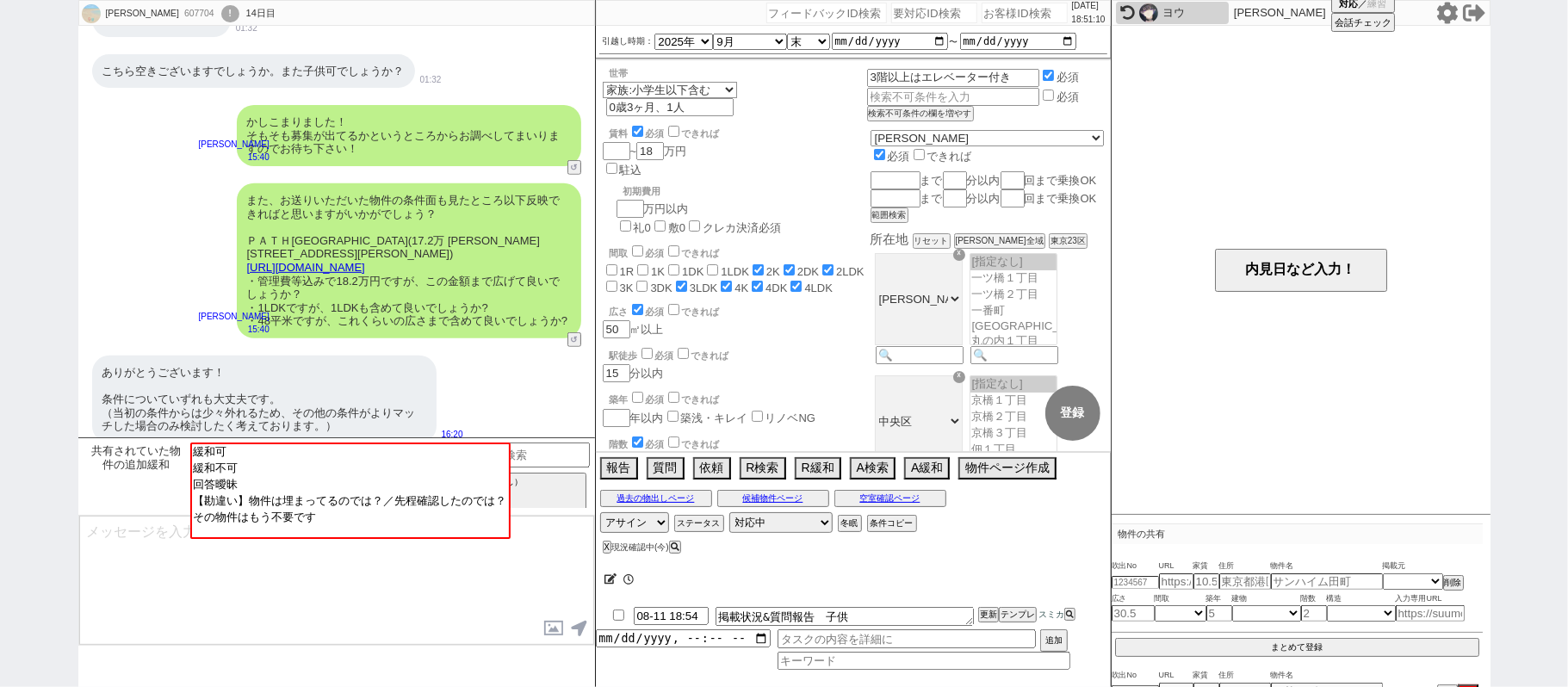
scroll to position [54, 0]
drag, startPoint x: 1, startPoint y: 231, endPoint x: 97, endPoint y: 207, distance: 99.0
click at [4, 231] on div "[PERSON_NAME] 607704 ! 0 14日目 冬眠中 自社客 スミカ スミカ_BPO チャット全表示 [DATE] その後追加は出ておりませんで…" at bounding box center [784, 343] width 1568 height 687
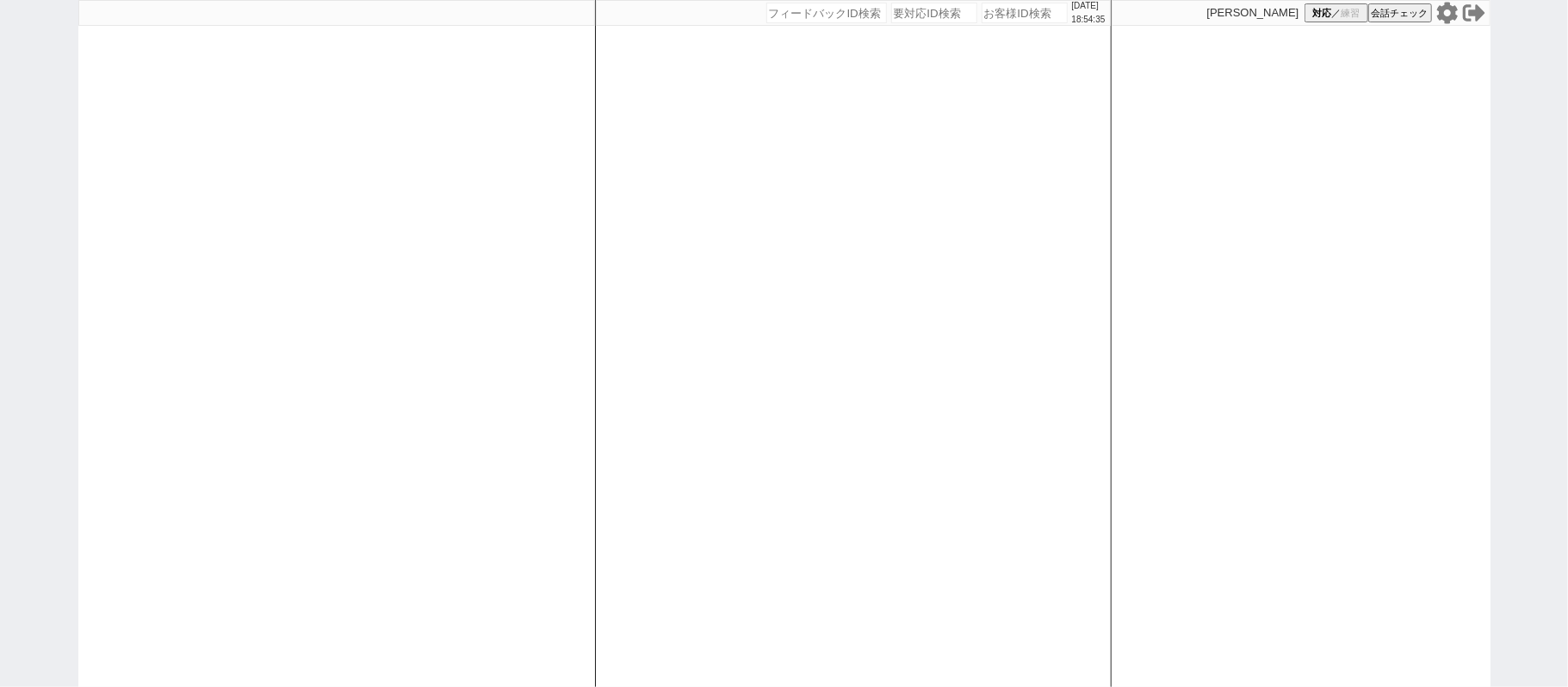
click at [0, 162] on div "[DATE] 18:54:35 候補物件を追加してしてください 紹介した物件一覧 他社物件を追加する 空室確認ページに追加・削除 紹介した物件一覧 他社物件を…" at bounding box center [784, 343] width 1568 height 687
click at [0, 203] on div "[DATE] 18:54:44 候補物件を追加してしてください 紹介した物件一覧 他社物件を追加する 空室確認ページに追加・削除 紹介した物件一覧 他社物件を…" at bounding box center [784, 343] width 1568 height 687
